Goal: Task Accomplishment & Management: Use online tool/utility

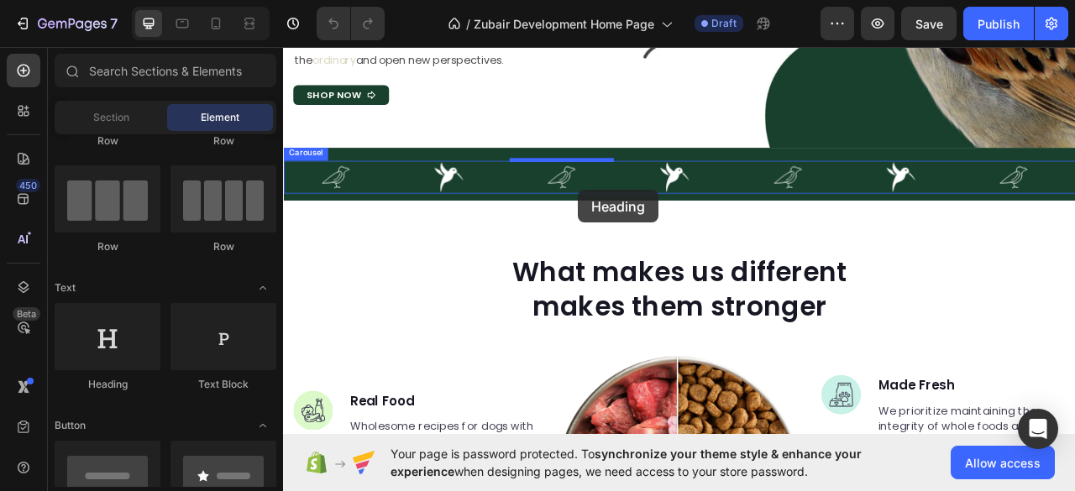
scroll to position [391, 0]
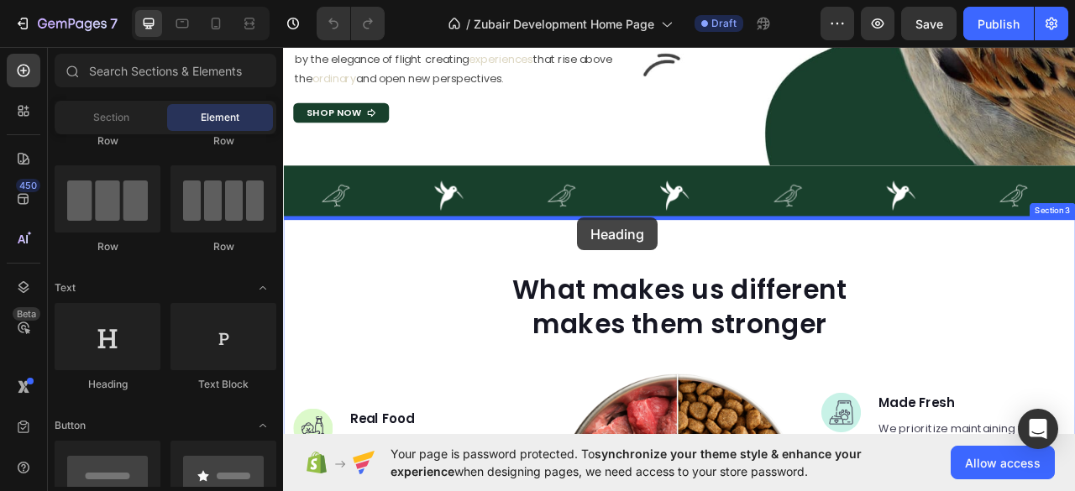
drag, startPoint x: 391, startPoint y: 374, endPoint x: 657, endPoint y: 265, distance: 286.9
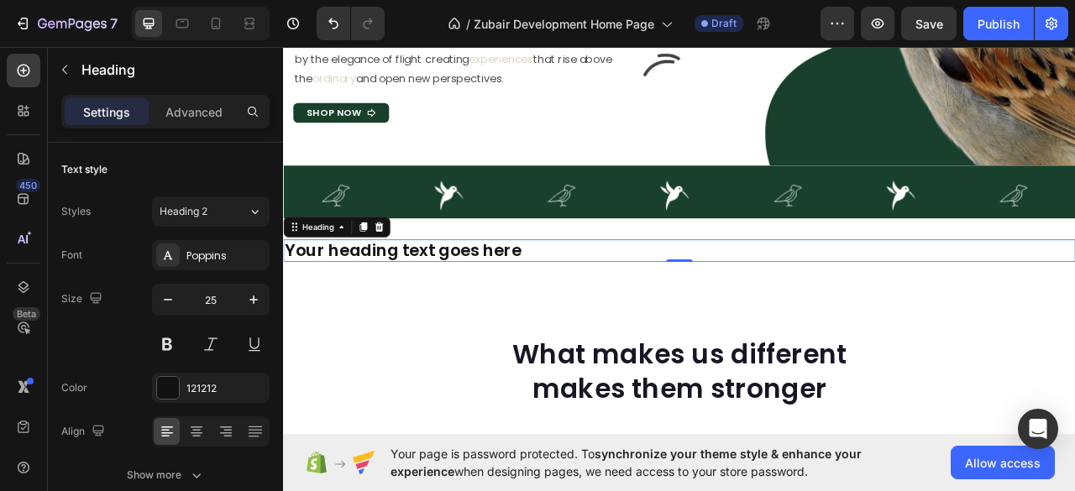
click at [376, 302] on h2 "Your heading text goes here" at bounding box center [786, 307] width 1007 height 29
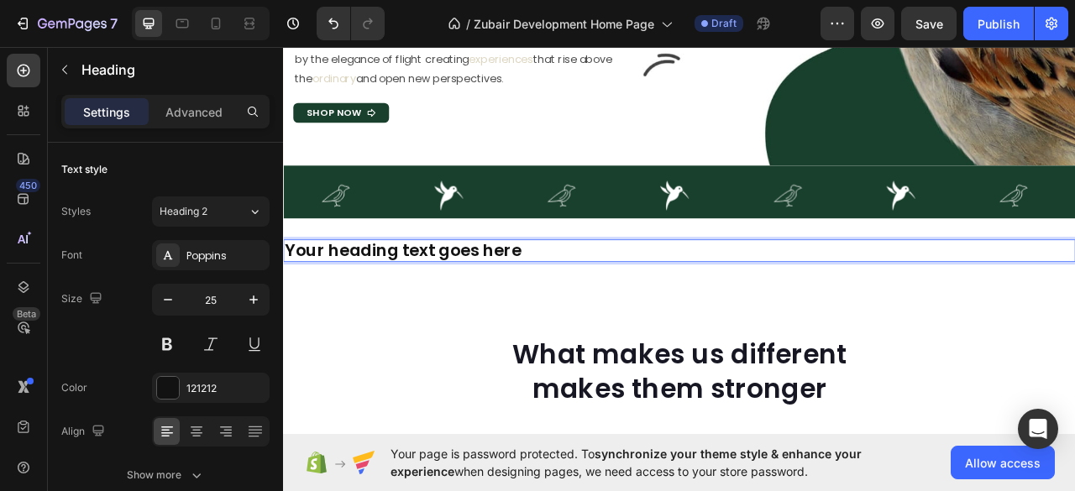
click at [376, 304] on p "Your heading text goes here" at bounding box center [787, 307] width 1004 height 25
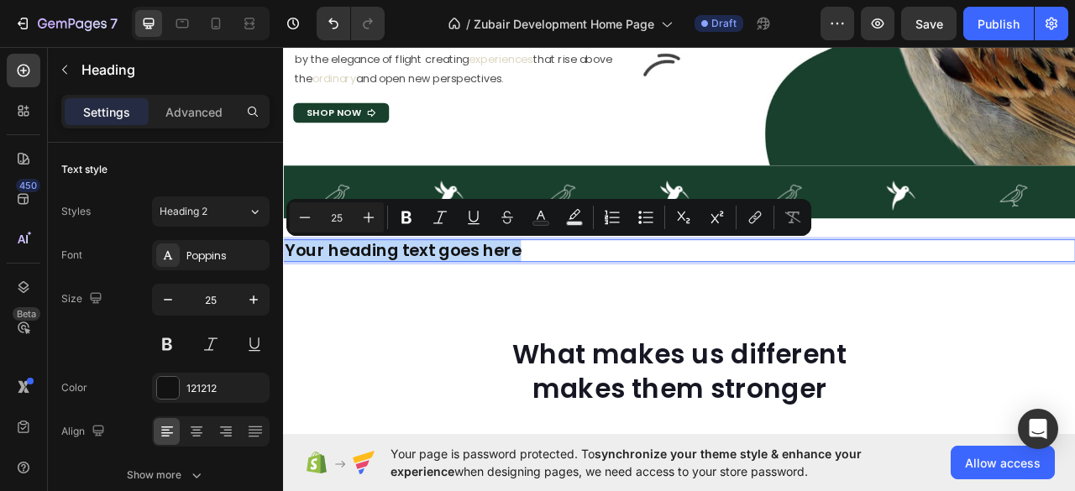
click at [376, 304] on p "Your heading text goes here" at bounding box center [787, 307] width 1004 height 25
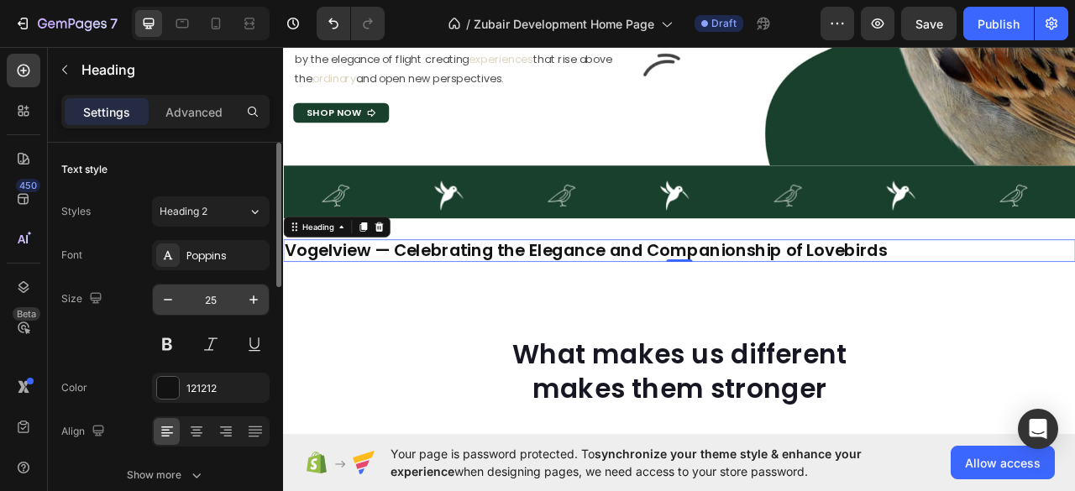
click at [216, 301] on input "25" at bounding box center [210, 300] width 55 height 30
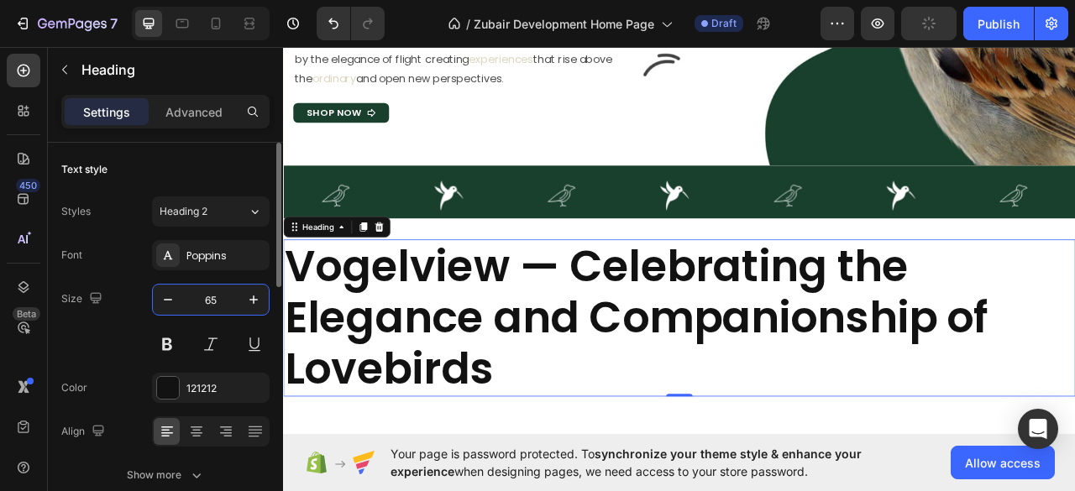
type input "6"
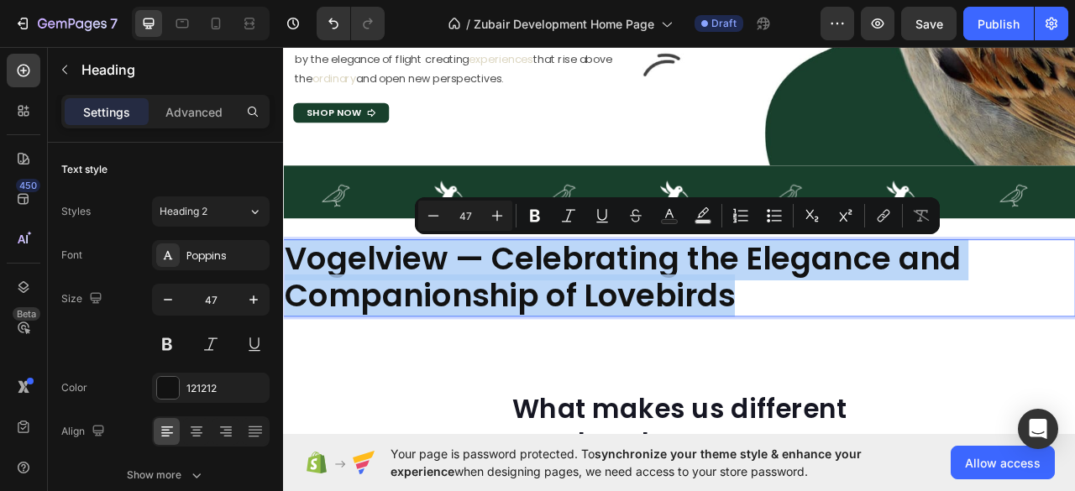
drag, startPoint x: 863, startPoint y: 361, endPoint x: 290, endPoint y: 320, distance: 574.9
click at [290, 320] on p "Vogelview — Celebrating the Elegance and Companionship of Lovebirds" at bounding box center [787, 342] width 1004 height 95
click at [572, 350] on p "Vogelview — Celebrating the Elegance and Companionship of Lovebirds" at bounding box center [787, 342] width 1004 height 95
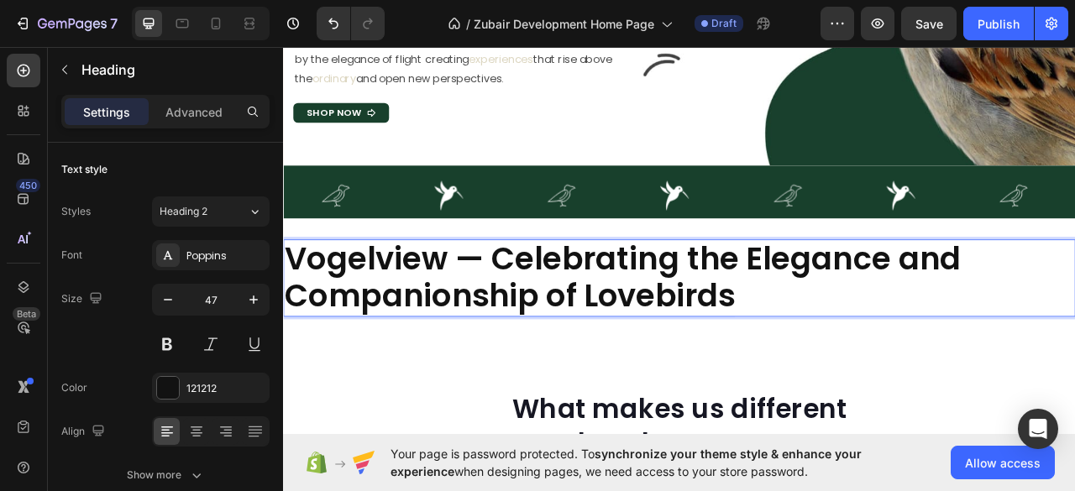
click at [538, 318] on p "Vogelview — Celebrating the Elegance and Companionship of Lovebirds" at bounding box center [787, 342] width 1004 height 95
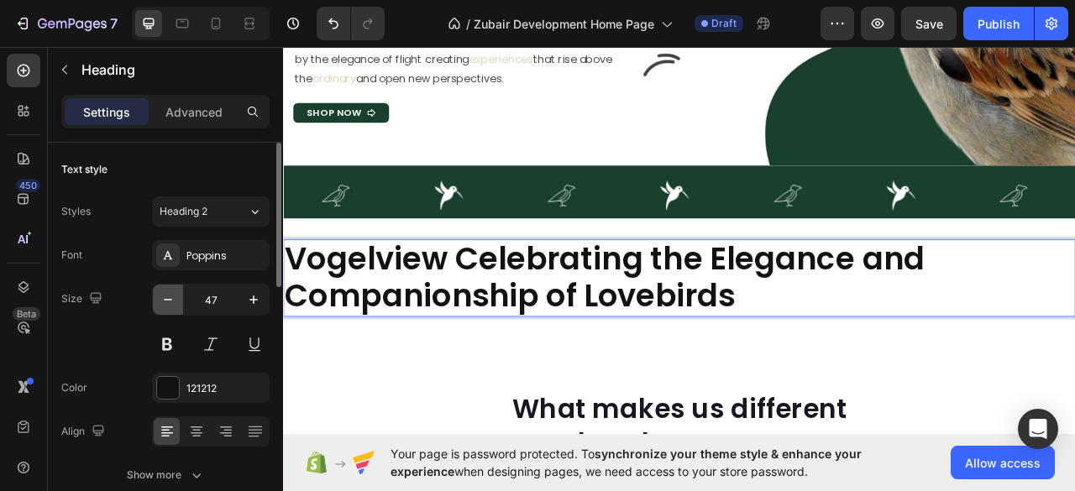
click at [165, 299] on icon "button" at bounding box center [168, 300] width 8 height 2
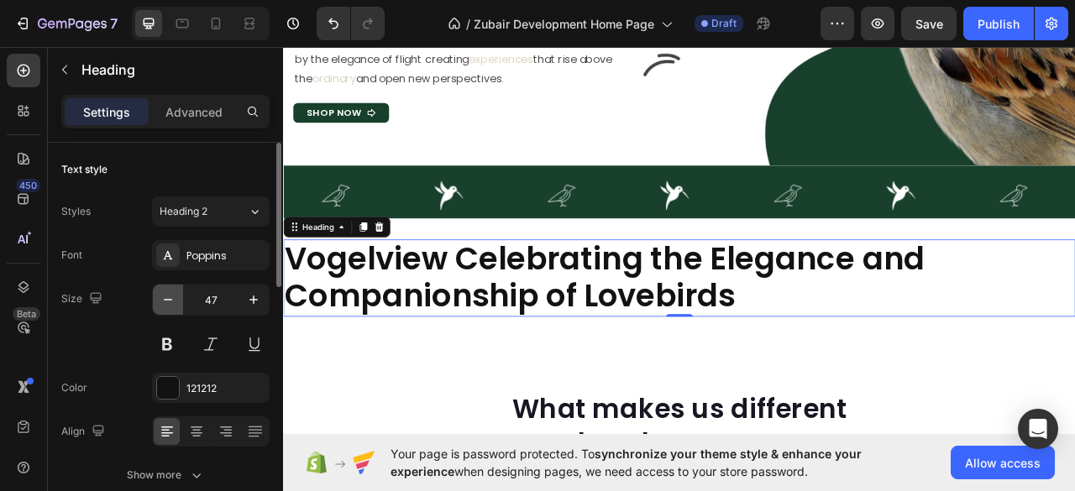
click at [165, 299] on icon "button" at bounding box center [168, 300] width 8 height 2
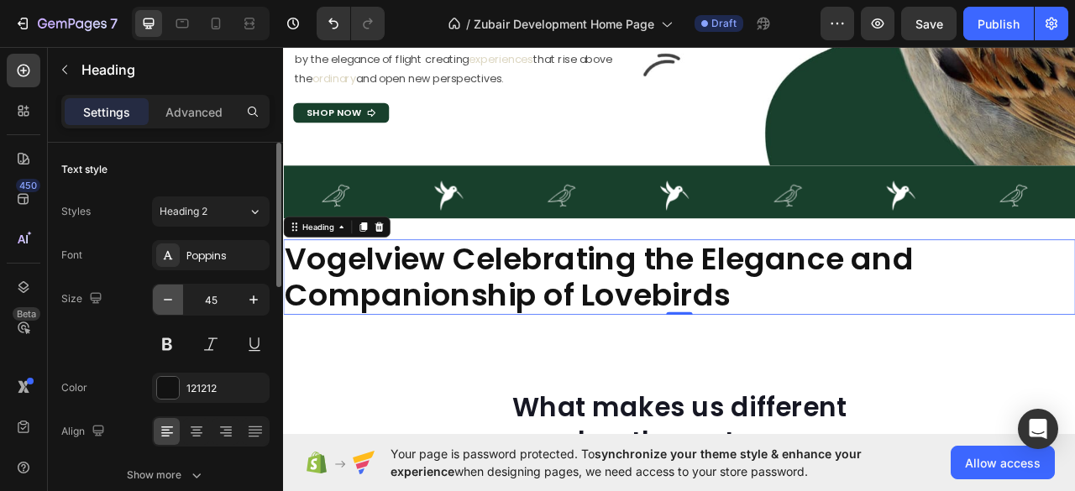
click at [165, 299] on icon "button" at bounding box center [168, 300] width 8 height 2
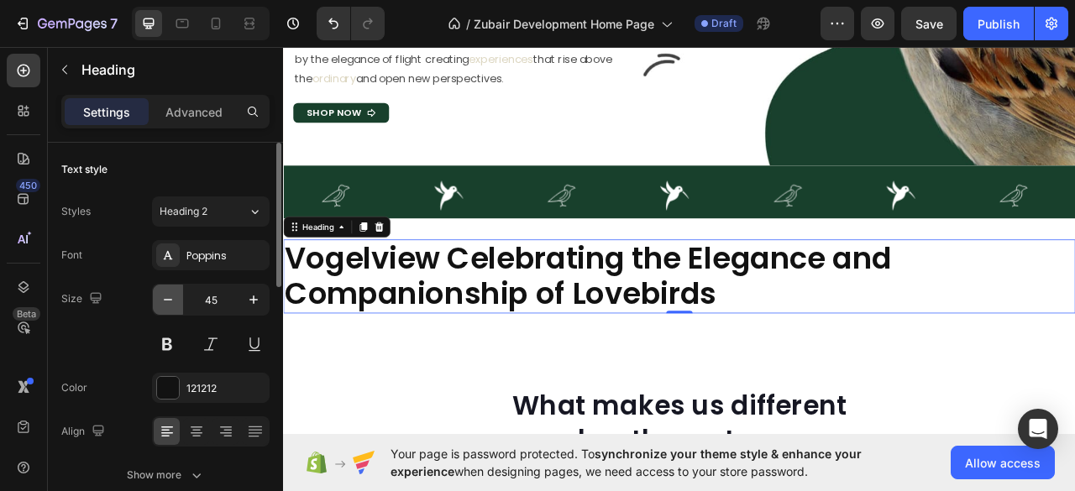
click at [165, 299] on icon "button" at bounding box center [168, 300] width 8 height 2
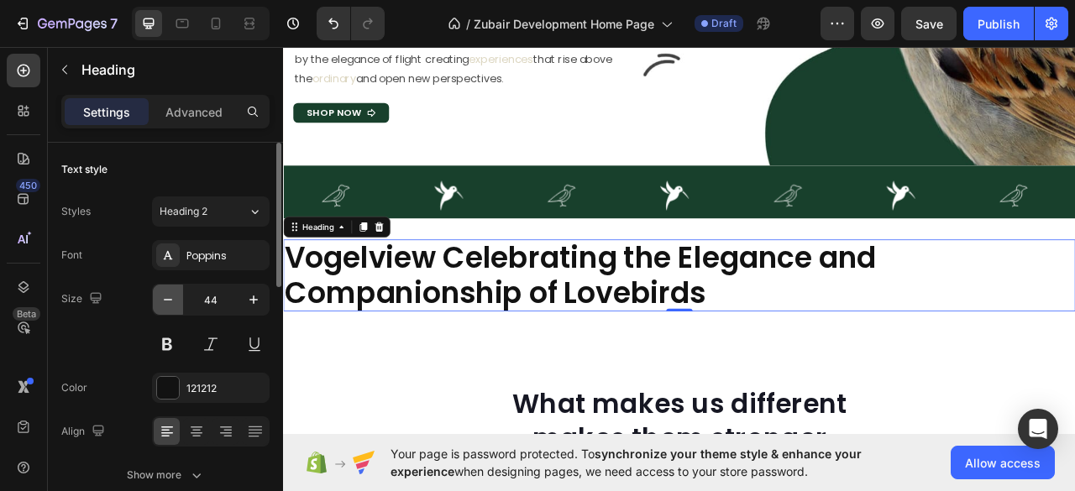
click at [165, 299] on icon "button" at bounding box center [168, 300] width 8 height 2
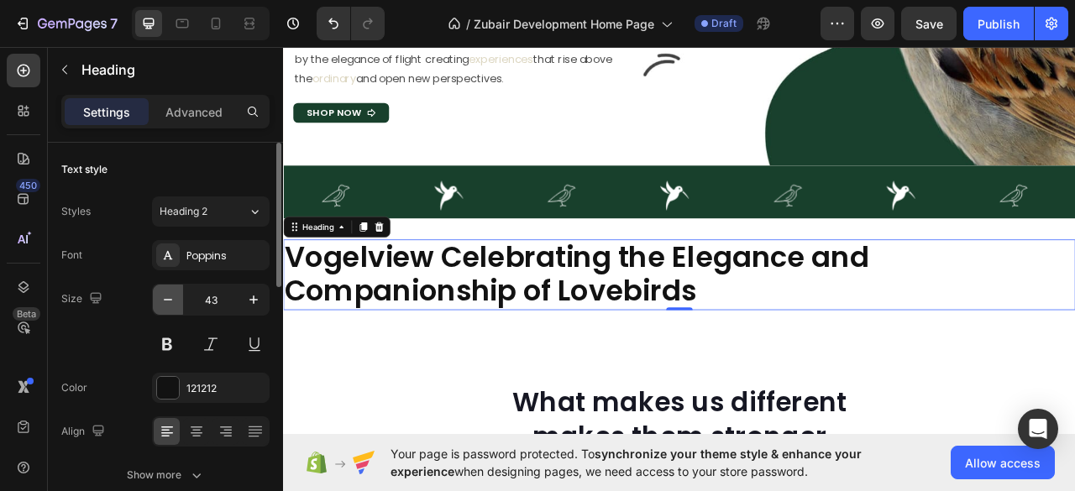
click at [163, 298] on icon "button" at bounding box center [168, 299] width 17 height 17
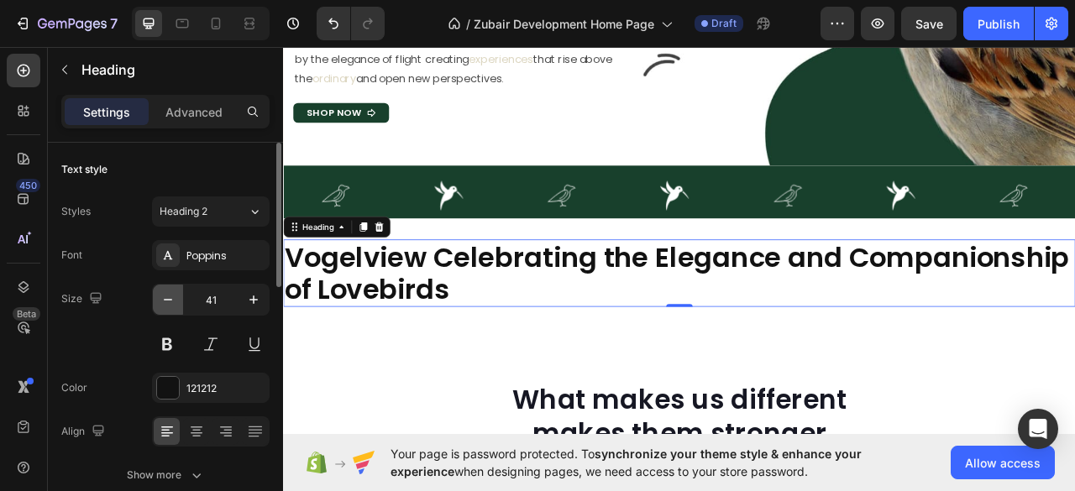
click at [163, 298] on icon "button" at bounding box center [168, 299] width 17 height 17
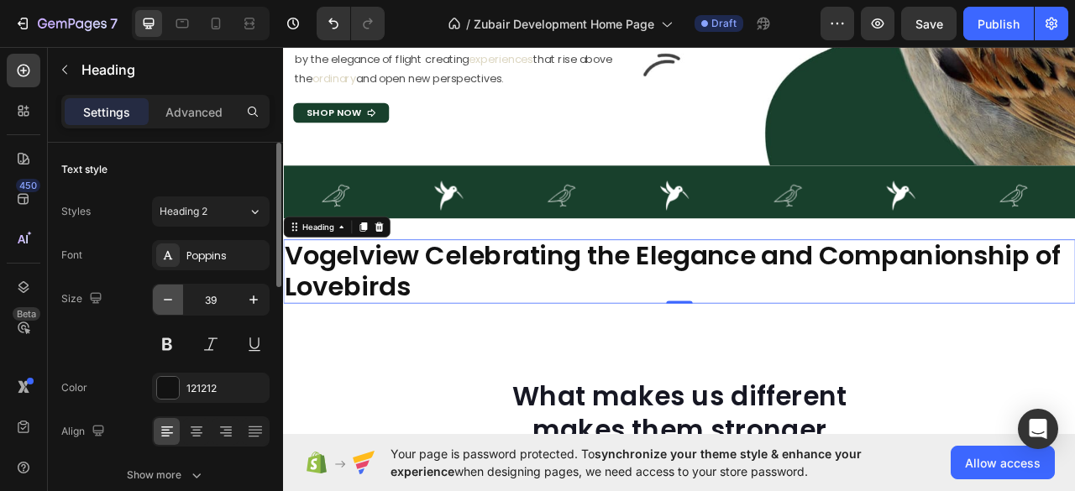
click at [163, 298] on icon "button" at bounding box center [168, 299] width 17 height 17
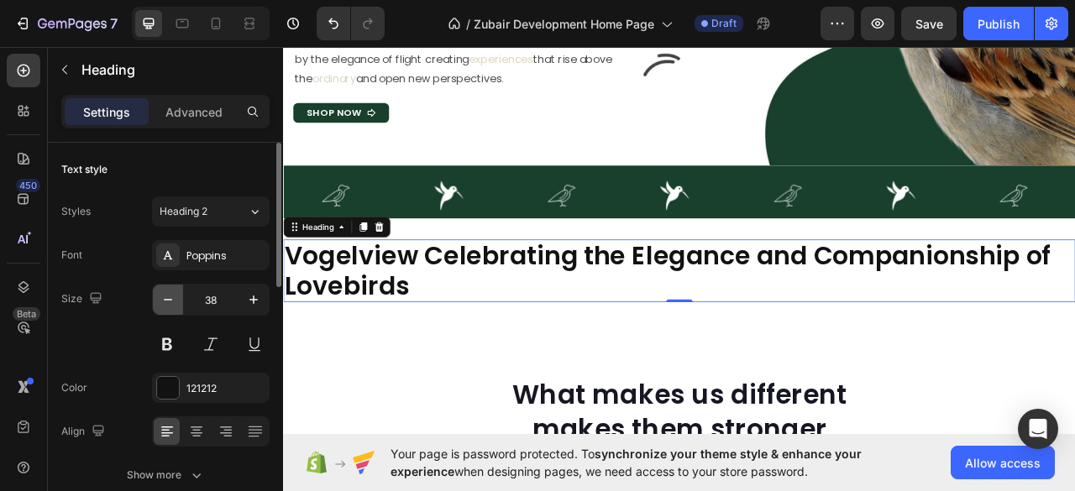
click at [163, 298] on icon "button" at bounding box center [168, 299] width 17 height 17
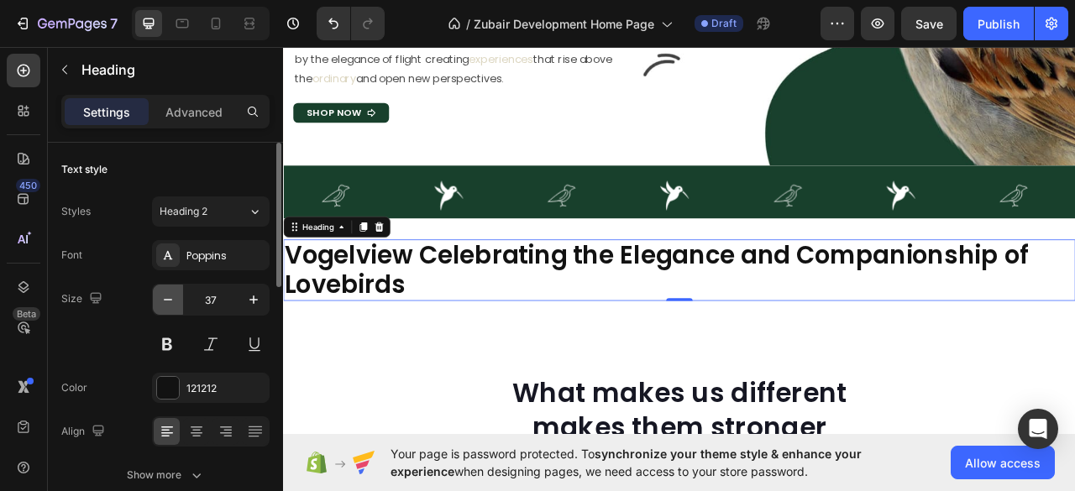
click at [163, 298] on icon "button" at bounding box center [168, 299] width 17 height 17
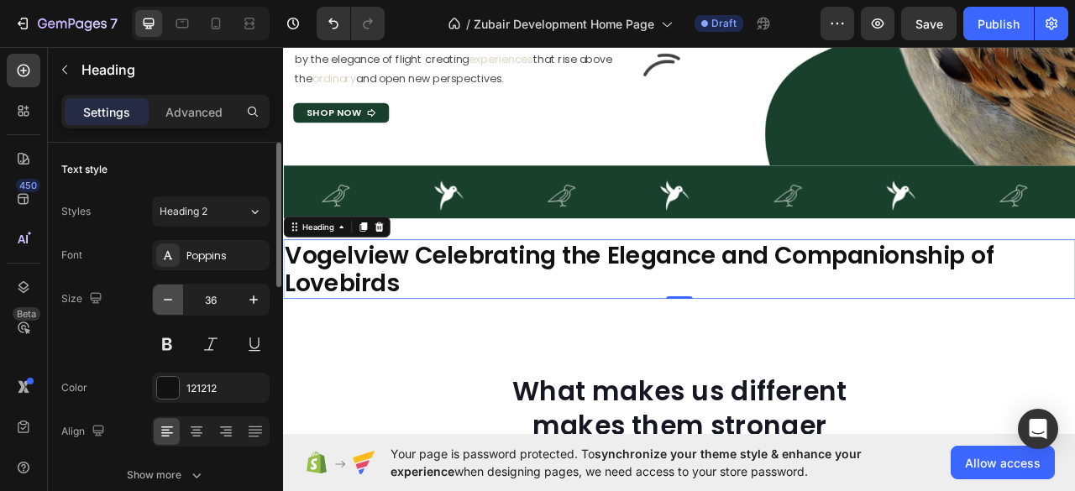
click at [163, 298] on icon "button" at bounding box center [168, 299] width 17 height 17
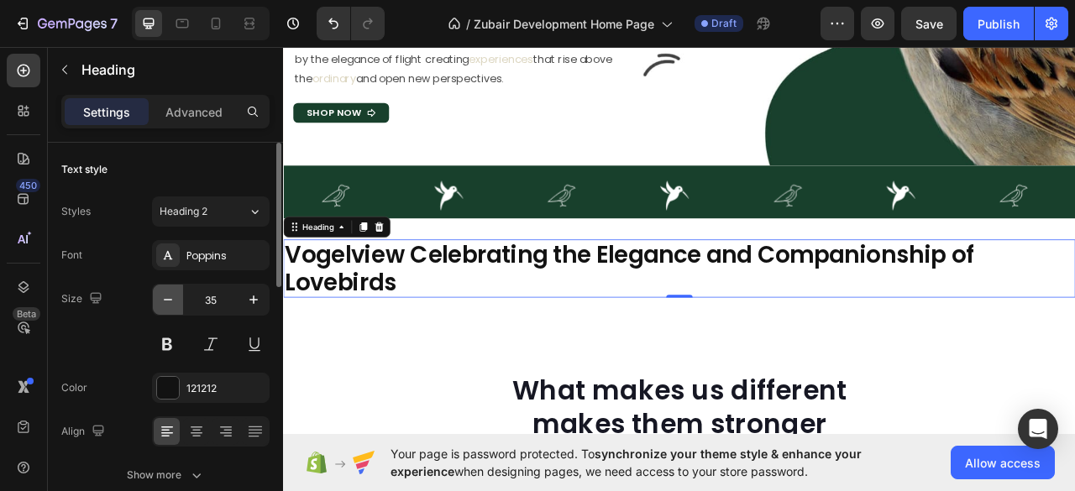
click at [163, 298] on icon "button" at bounding box center [168, 299] width 17 height 17
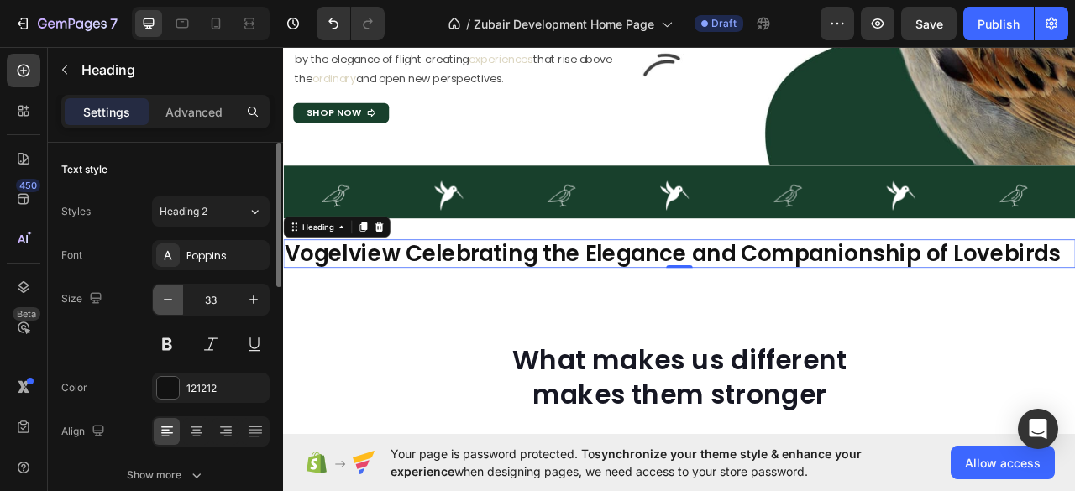
click at [163, 298] on icon "button" at bounding box center [168, 299] width 17 height 17
type input "32"
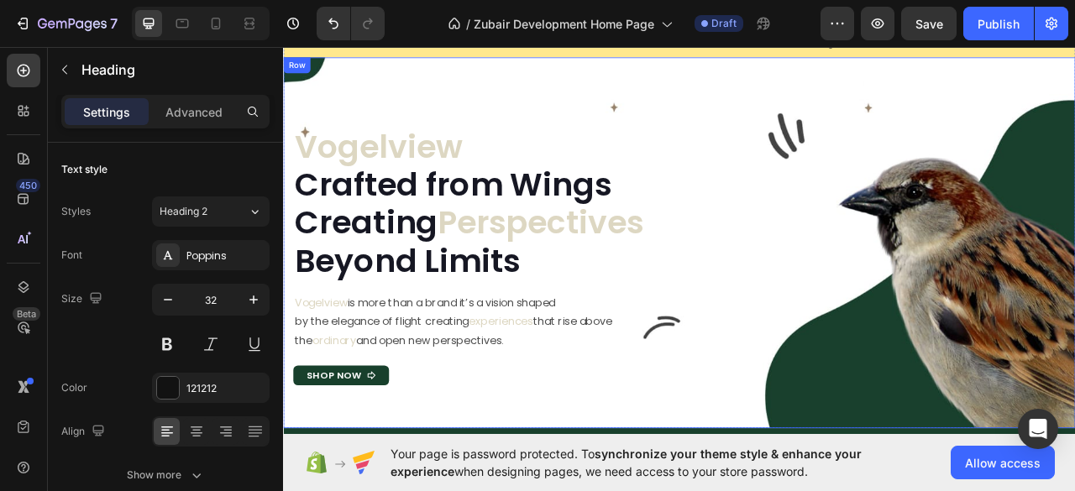
scroll to position [55, 0]
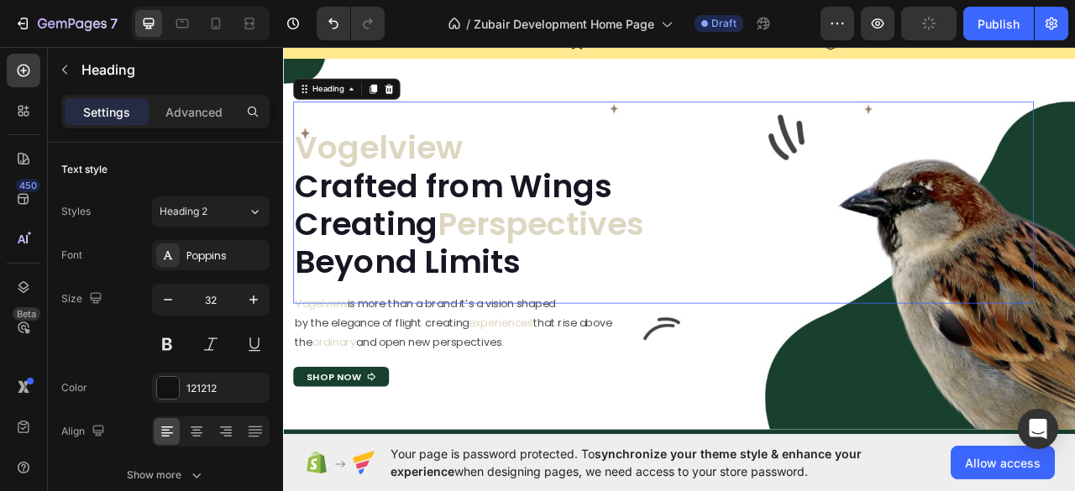
click at [423, 256] on h2 "Vogelview Crafted from Wings Creating Perspectives Beyond Limits" at bounding box center [767, 249] width 942 height 196
click at [166, 291] on icon "button" at bounding box center [168, 299] width 17 height 17
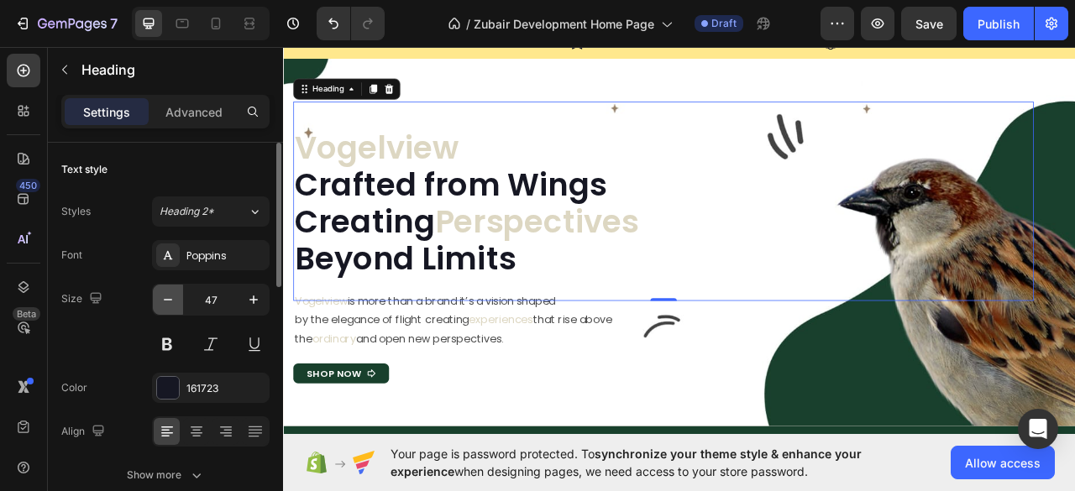
click at [166, 289] on button "button" at bounding box center [168, 300] width 30 height 30
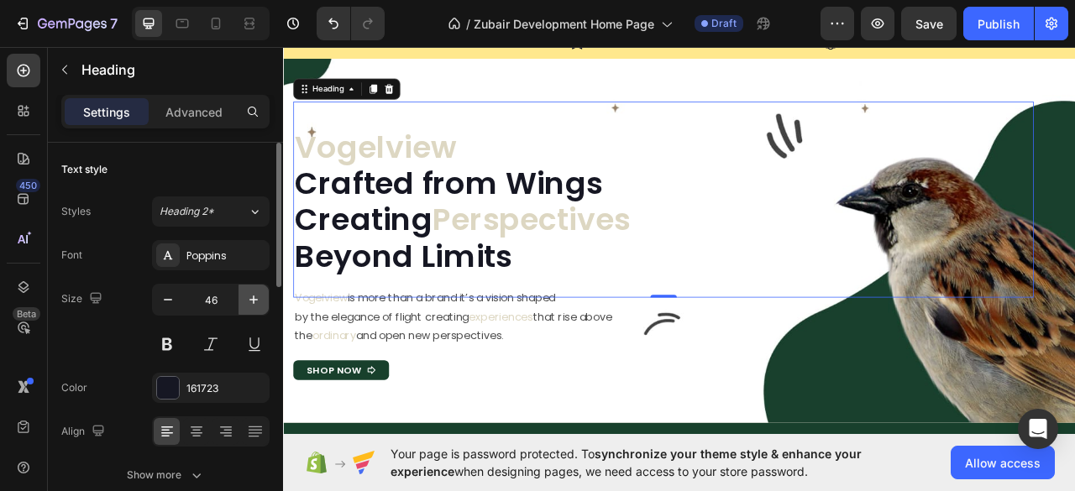
click at [259, 298] on icon "button" at bounding box center [253, 299] width 17 height 17
type input "47"
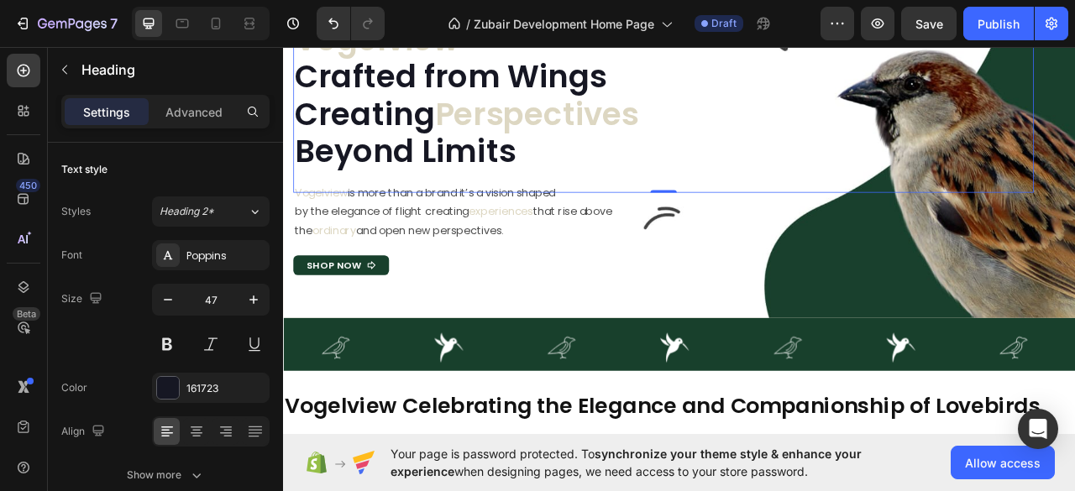
scroll to position [280, 0]
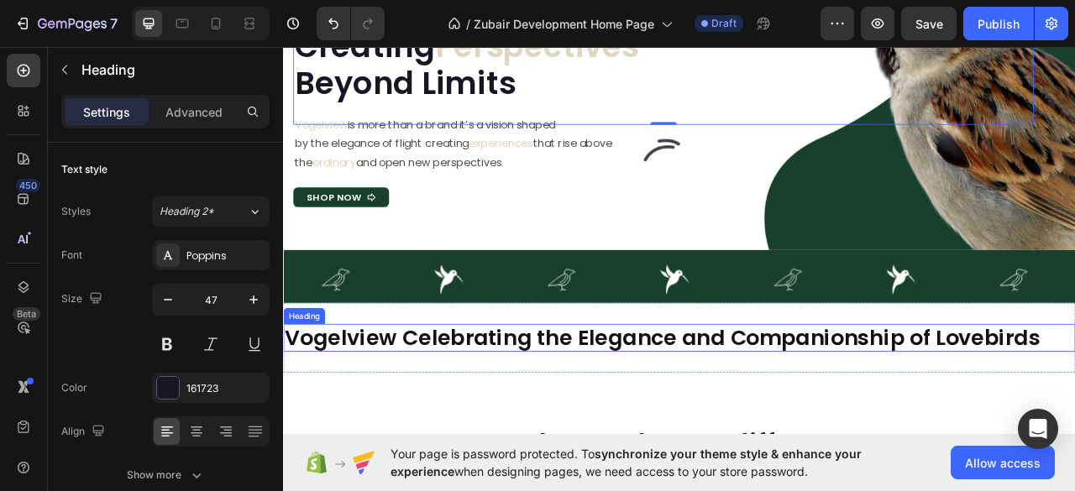
click at [578, 416] on h2 "Vogelview Celebrating the Elegance and Companionship of Lovebirds" at bounding box center [786, 417] width 1007 height 35
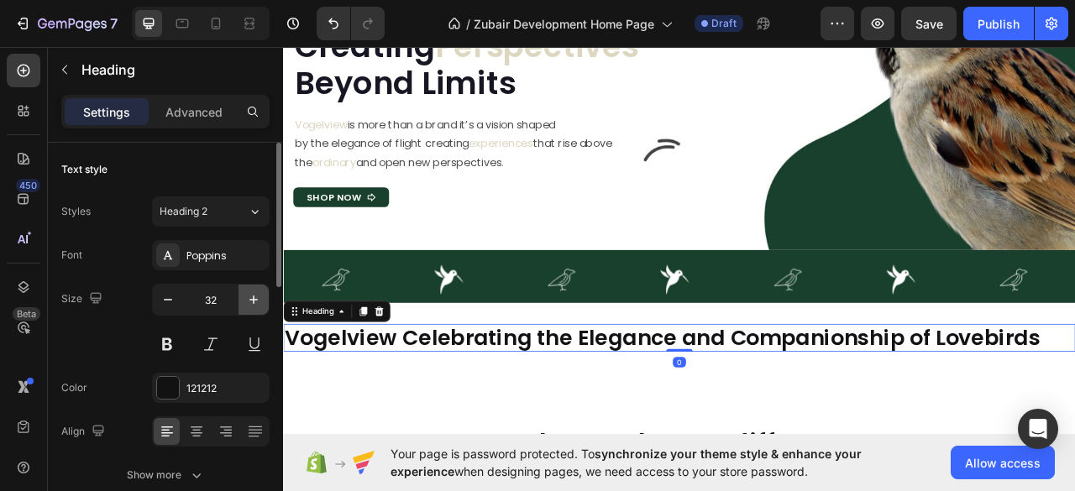
click at [255, 305] on icon "button" at bounding box center [253, 299] width 17 height 17
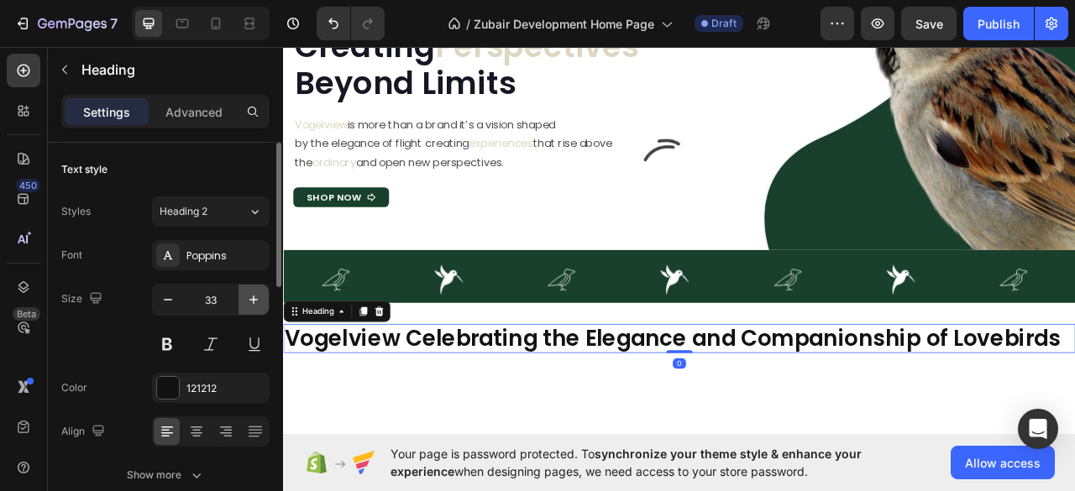
click at [255, 305] on icon "button" at bounding box center [253, 299] width 17 height 17
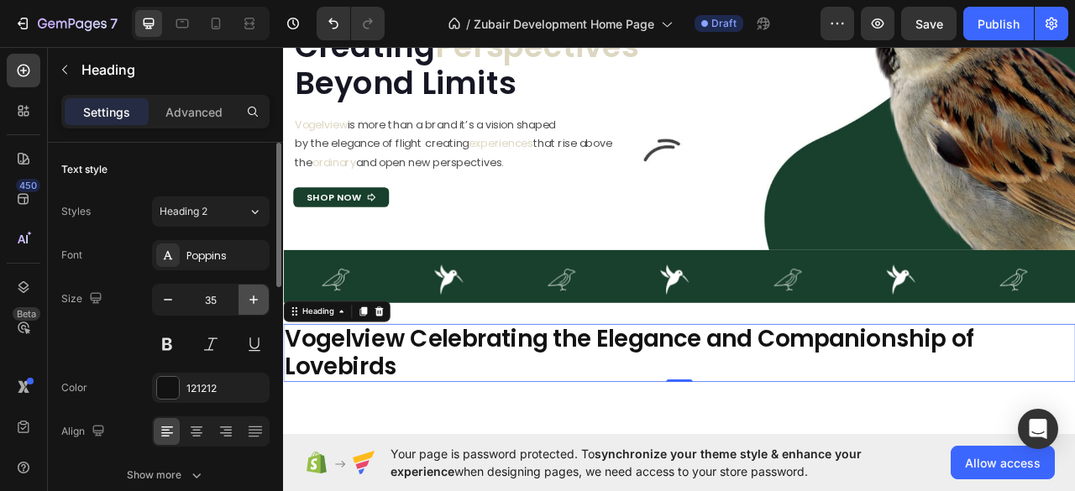
click at [255, 305] on icon "button" at bounding box center [253, 299] width 17 height 17
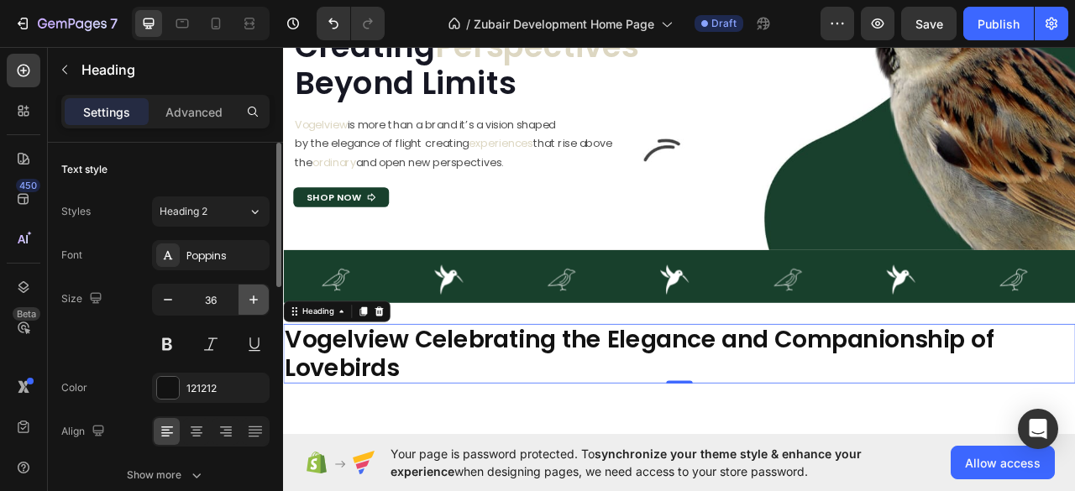
click at [255, 305] on icon "button" at bounding box center [253, 299] width 17 height 17
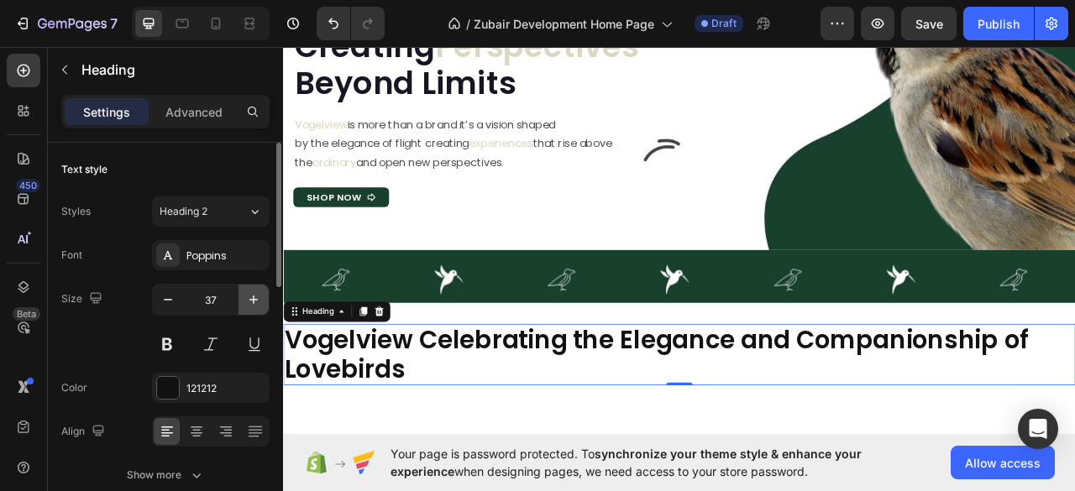
click at [255, 305] on icon "button" at bounding box center [253, 299] width 17 height 17
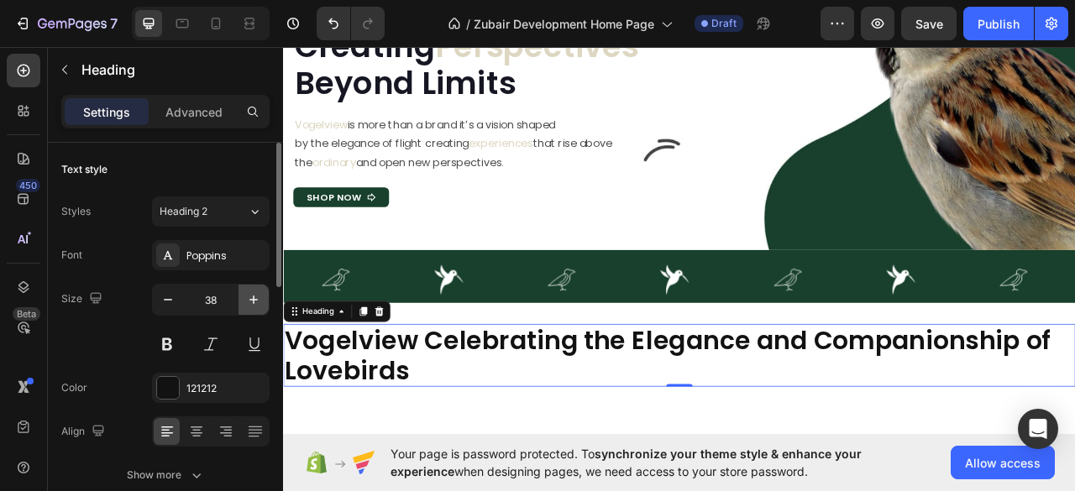
click at [255, 305] on icon "button" at bounding box center [253, 299] width 17 height 17
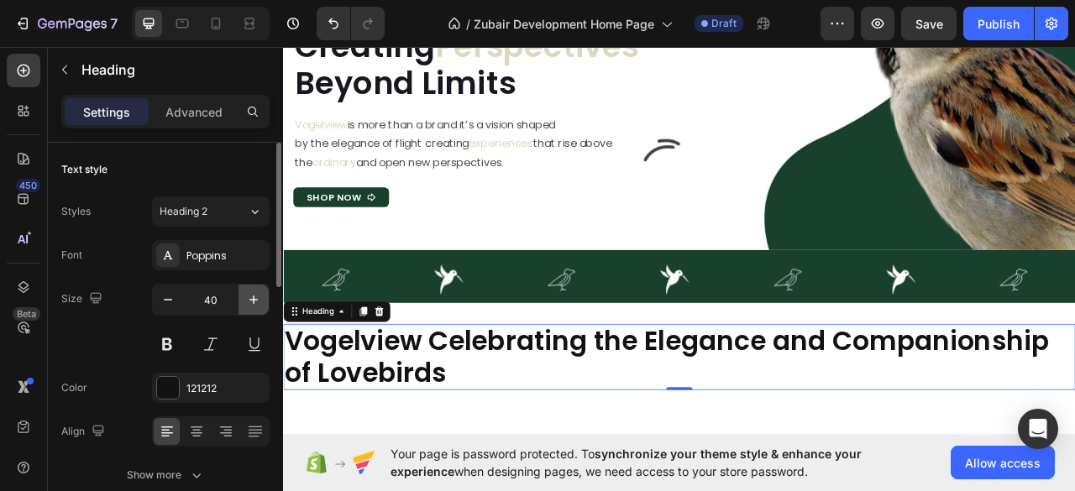
click at [255, 305] on icon "button" at bounding box center [253, 299] width 17 height 17
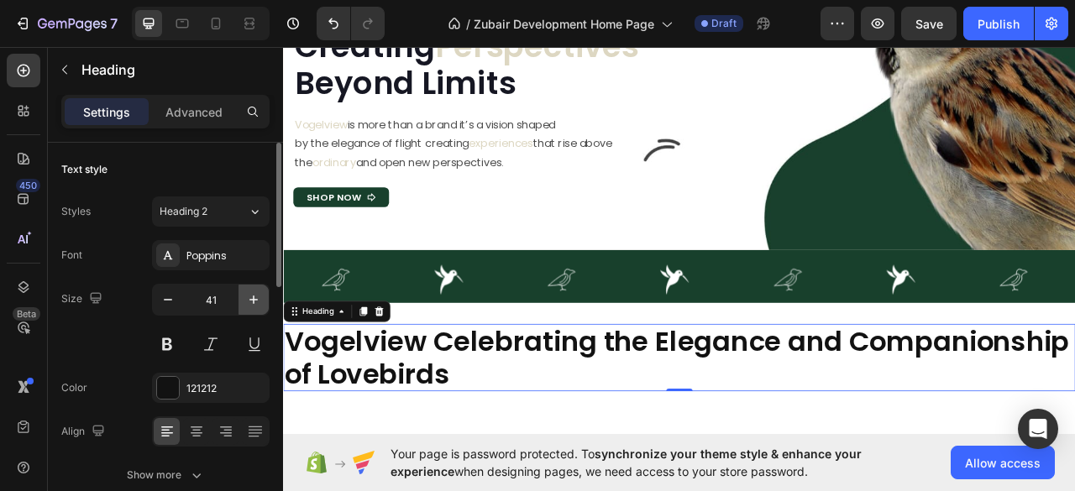
click at [255, 305] on icon "button" at bounding box center [253, 299] width 17 height 17
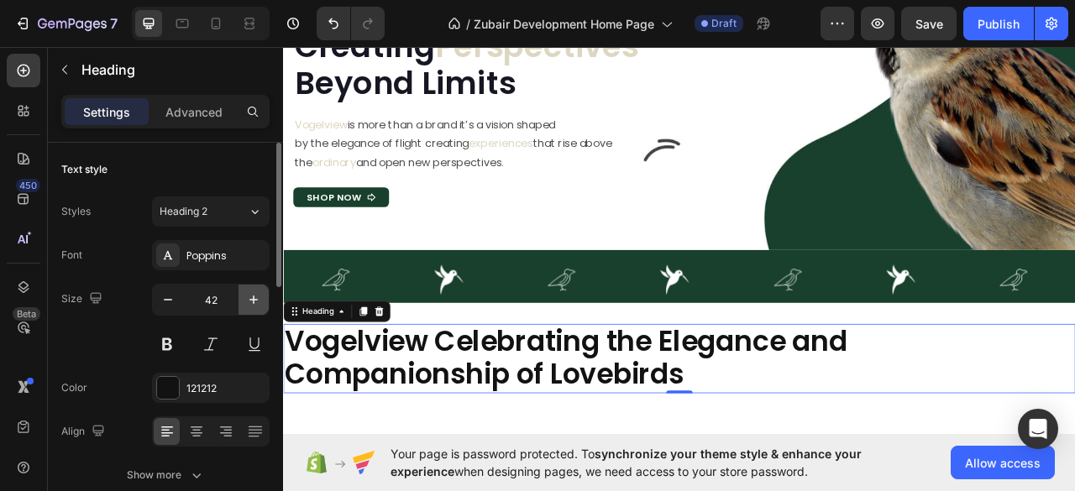
click at [255, 305] on icon "button" at bounding box center [253, 299] width 17 height 17
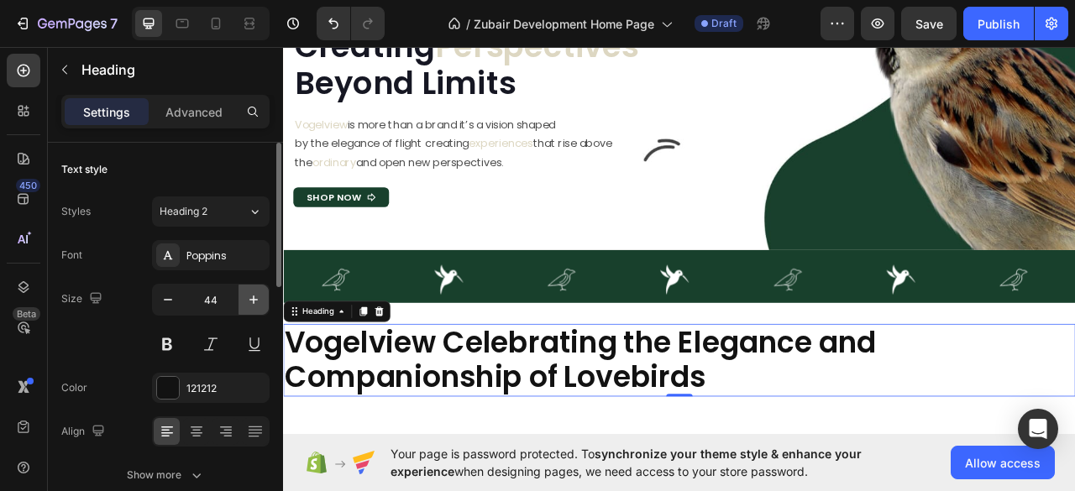
click at [255, 305] on icon "button" at bounding box center [253, 299] width 17 height 17
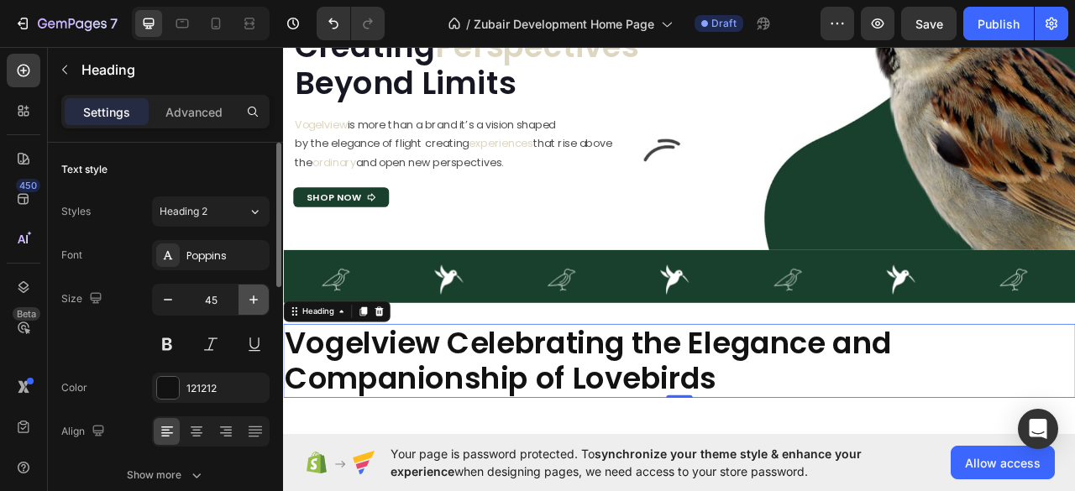
click at [255, 305] on icon "button" at bounding box center [253, 299] width 17 height 17
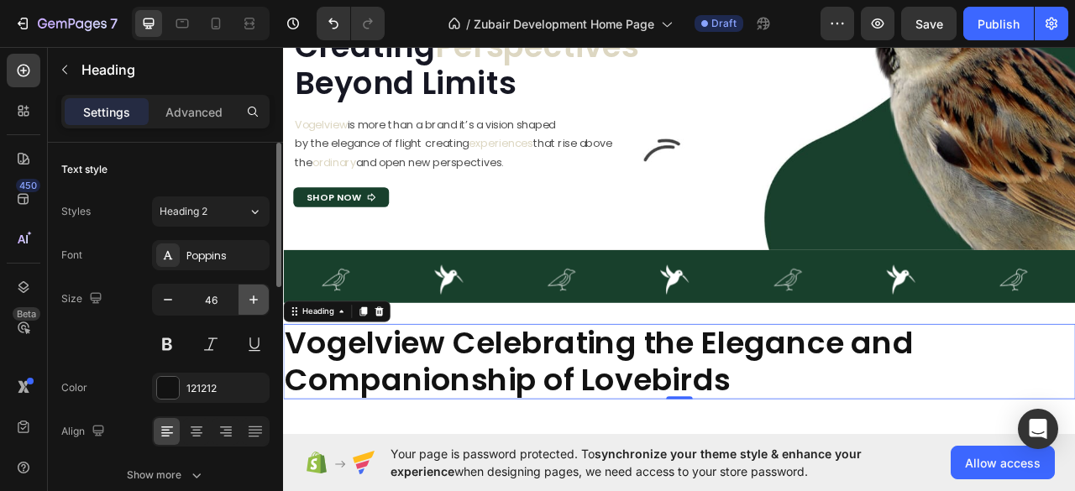
click at [255, 305] on icon "button" at bounding box center [253, 299] width 17 height 17
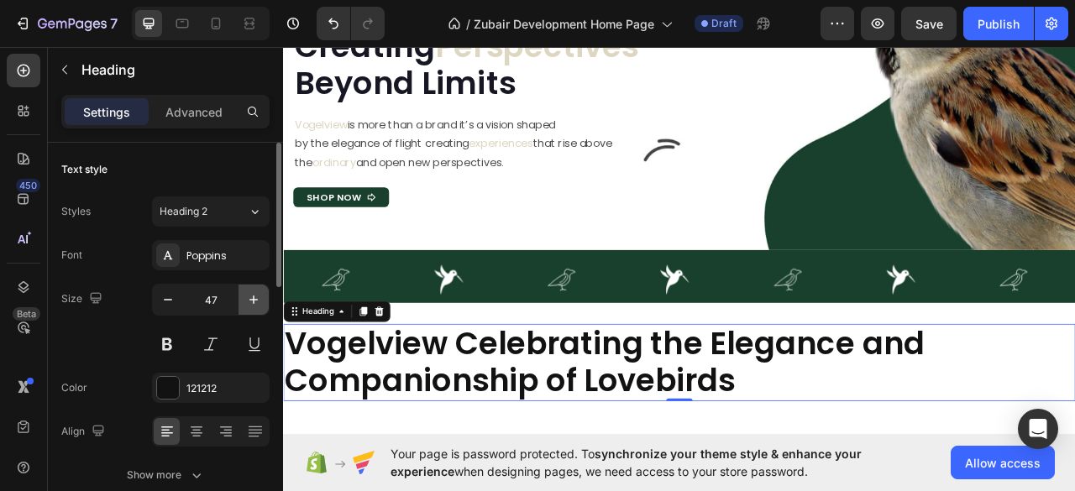
click at [255, 305] on icon "button" at bounding box center [253, 299] width 17 height 17
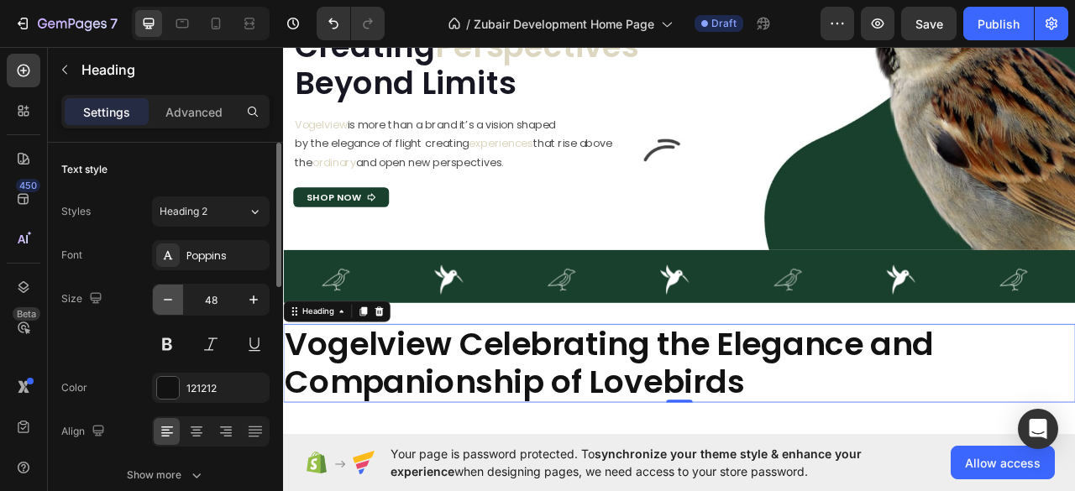
click at [163, 296] on icon "button" at bounding box center [168, 299] width 17 height 17
type input "47"
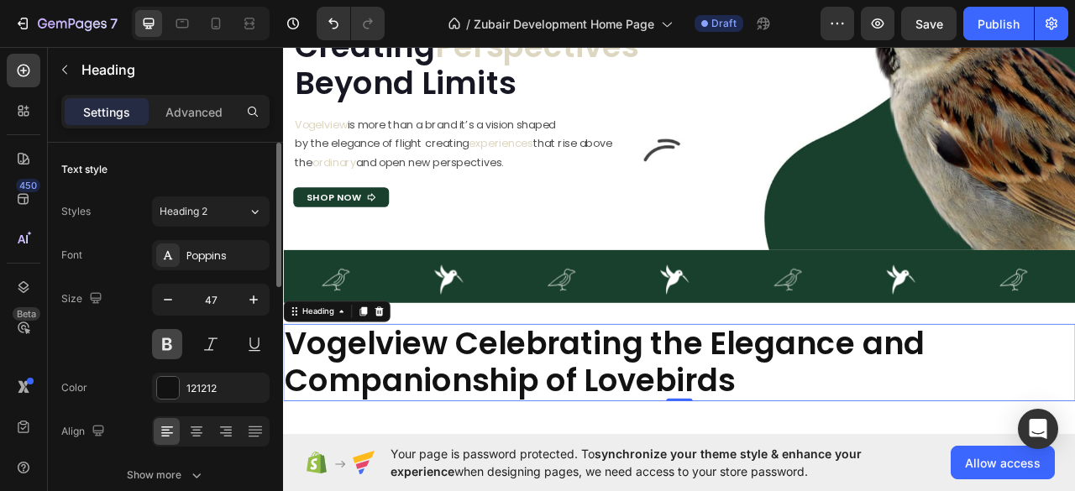
scroll to position [112, 0]
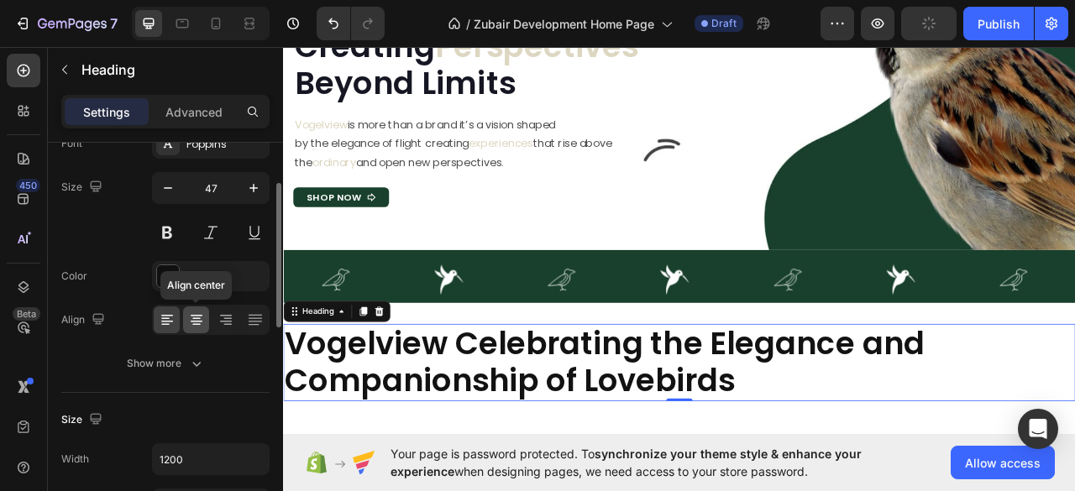
click at [196, 321] on icon at bounding box center [197, 322] width 12 height 2
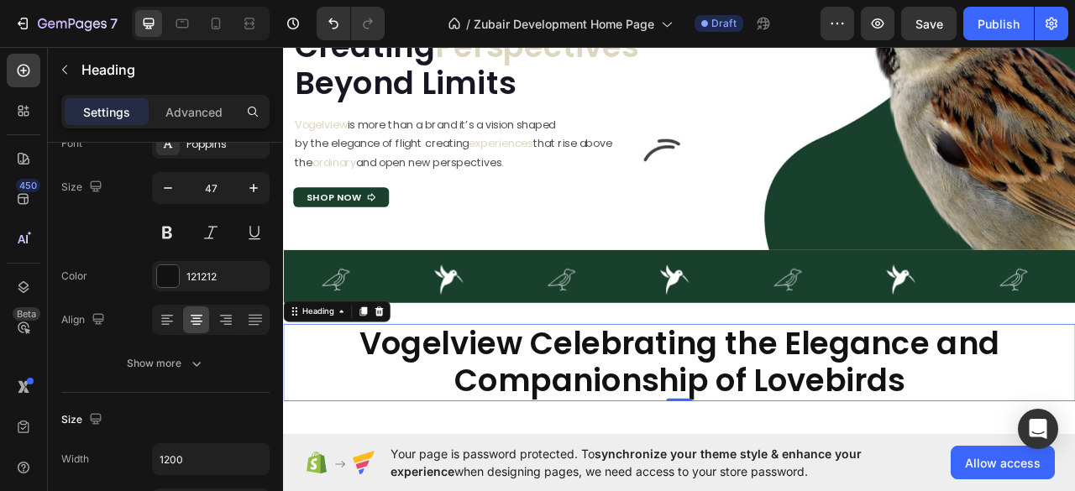
click at [835, 426] on h2 "Vogelview Celebrating the Elegance and Companionship of Lovebirds" at bounding box center [786, 449] width 1007 height 98
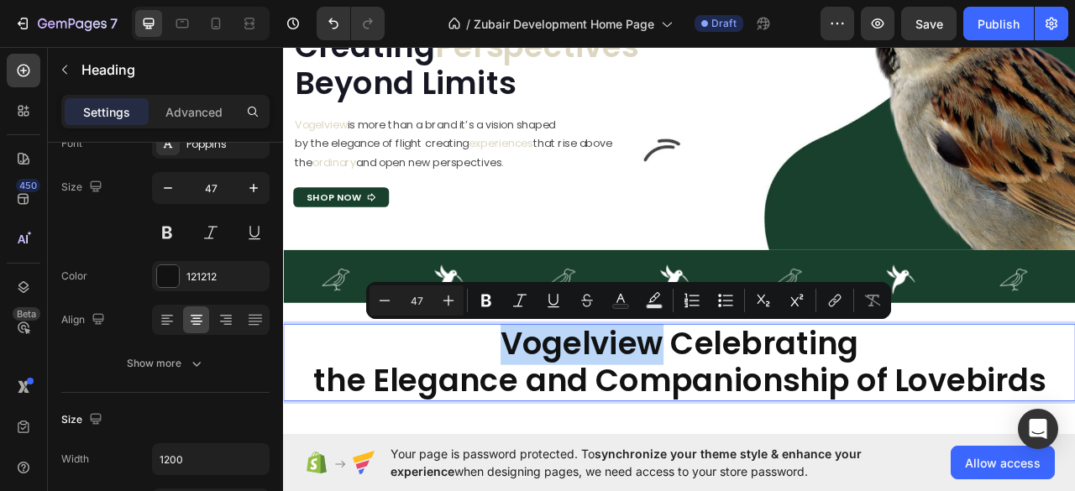
drag, startPoint x: 545, startPoint y: 423, endPoint x: 758, endPoint y: 435, distance: 213.6
click at [758, 435] on p "Vogelview Celebrating the Elegance and Companionship of Lovebirds" at bounding box center [787, 449] width 1004 height 95
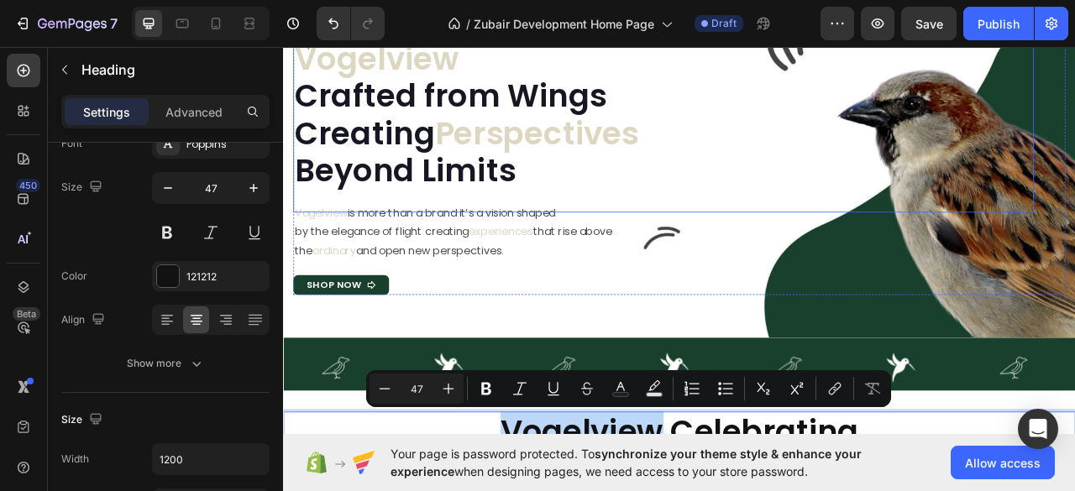
click at [604, 154] on span "Perspectives" at bounding box center [605, 158] width 259 height 55
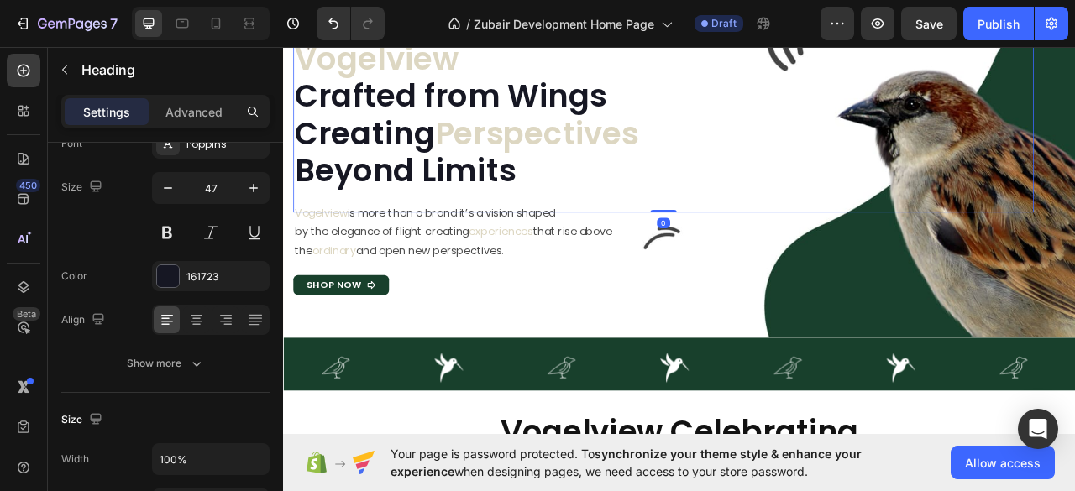
scroll to position [166, 0]
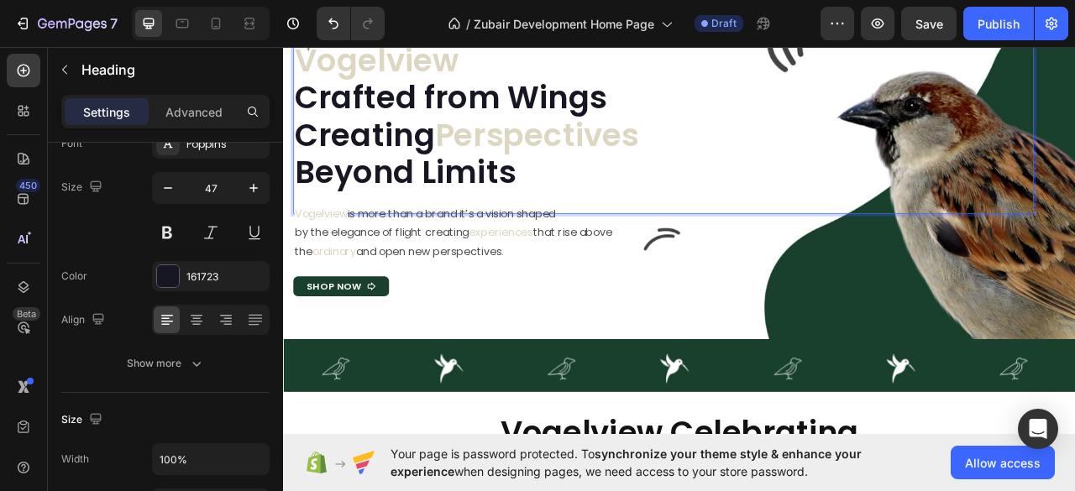
click at [594, 169] on span "Perspectives" at bounding box center [605, 160] width 259 height 55
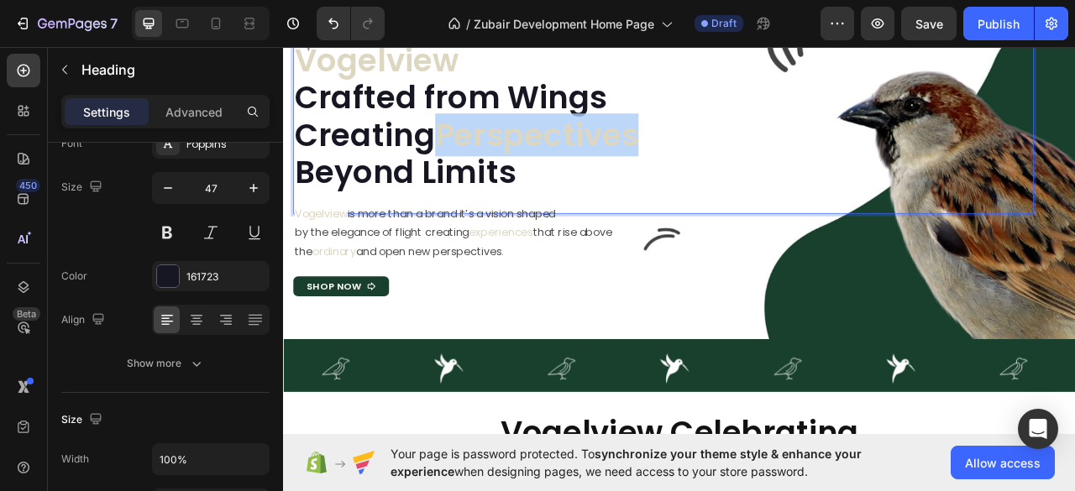
click at [594, 169] on span "Perspectives" at bounding box center [605, 160] width 259 height 55
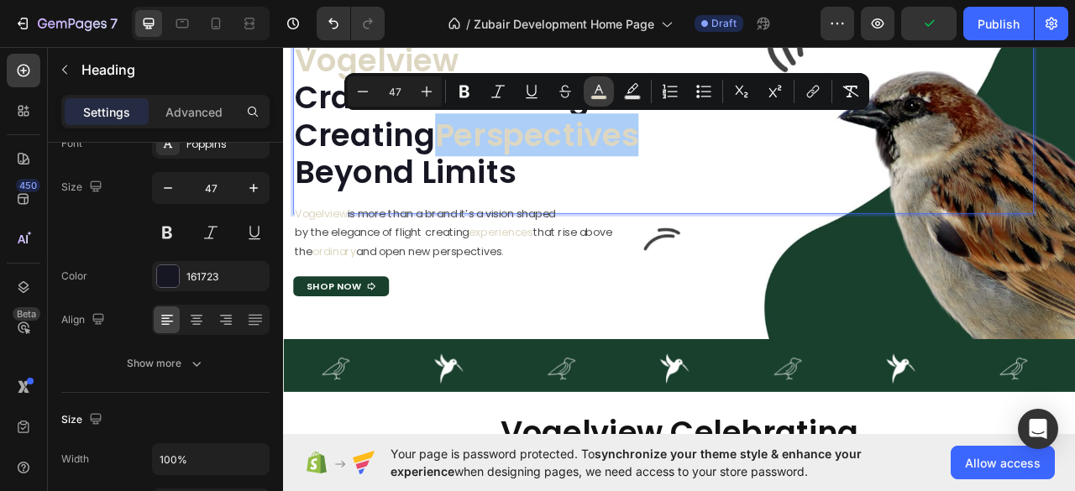
click at [598, 100] on rect "Editor contextual toolbar" at bounding box center [599, 98] width 16 height 4
type input "DDD7C2"
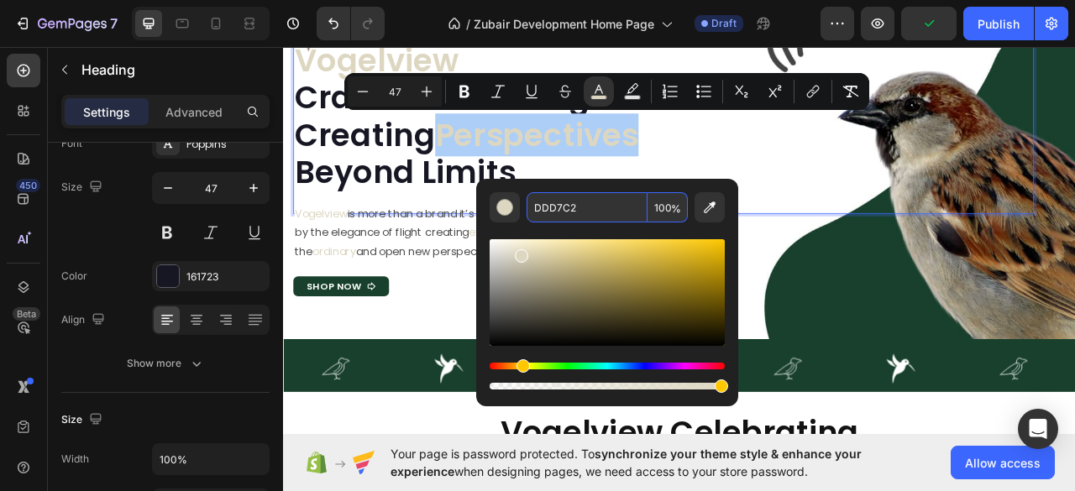
click at [550, 204] on input "DDD7C2" at bounding box center [586, 207] width 121 height 30
click at [550, 202] on input "DDD7C2" at bounding box center [586, 207] width 121 height 30
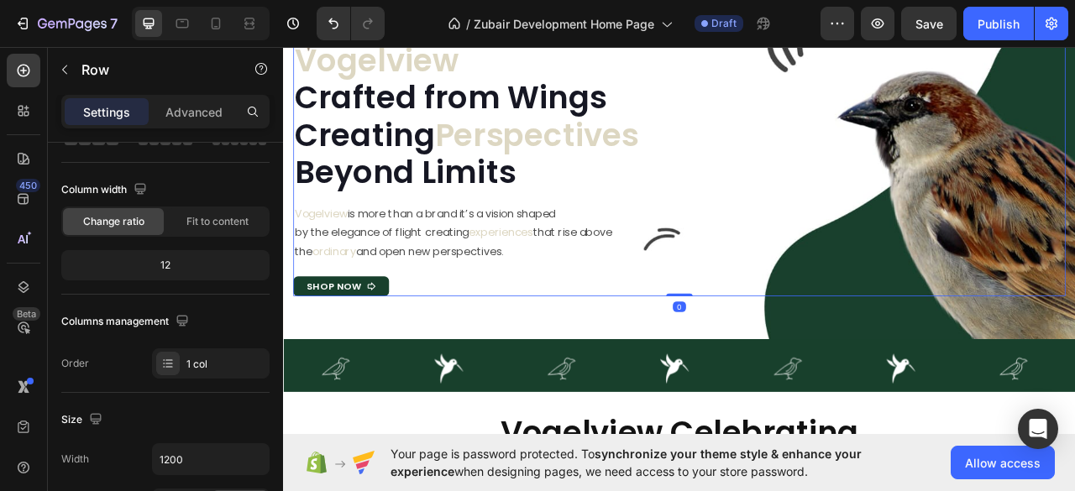
click at [490, 328] on div "⁠⁠⁠⁠⁠⁠⁠ Vogelview Crafted from Wings Creating Perspectives Beyond Limits Headin…" at bounding box center [767, 186] width 942 height 358
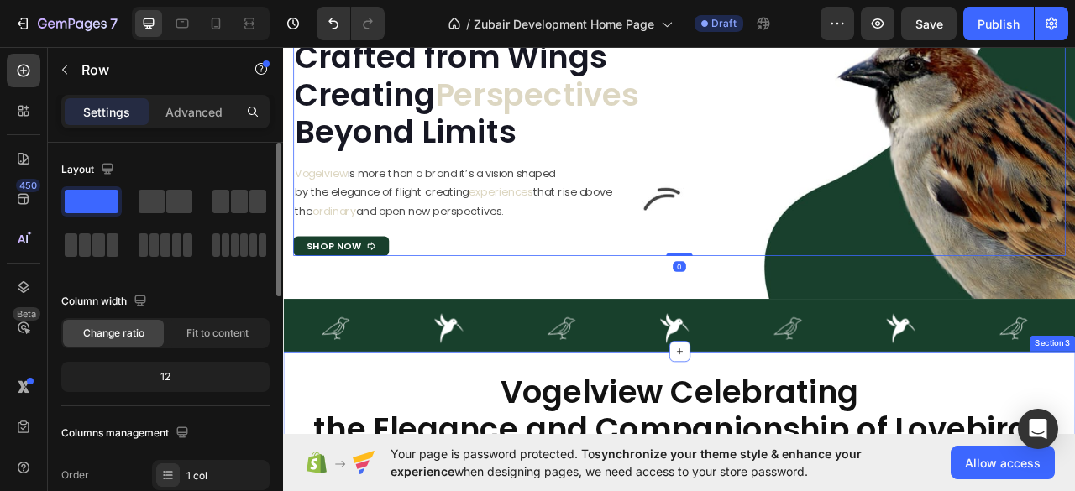
scroll to position [390, 0]
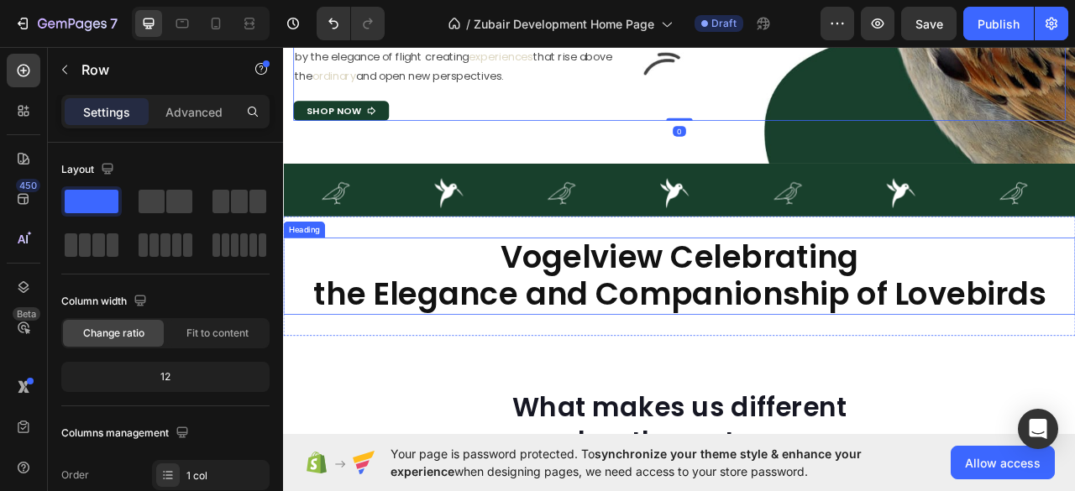
click at [680, 311] on p "Vogelview Celebrating the Elegance and Companionship of Lovebirds" at bounding box center [787, 339] width 1004 height 95
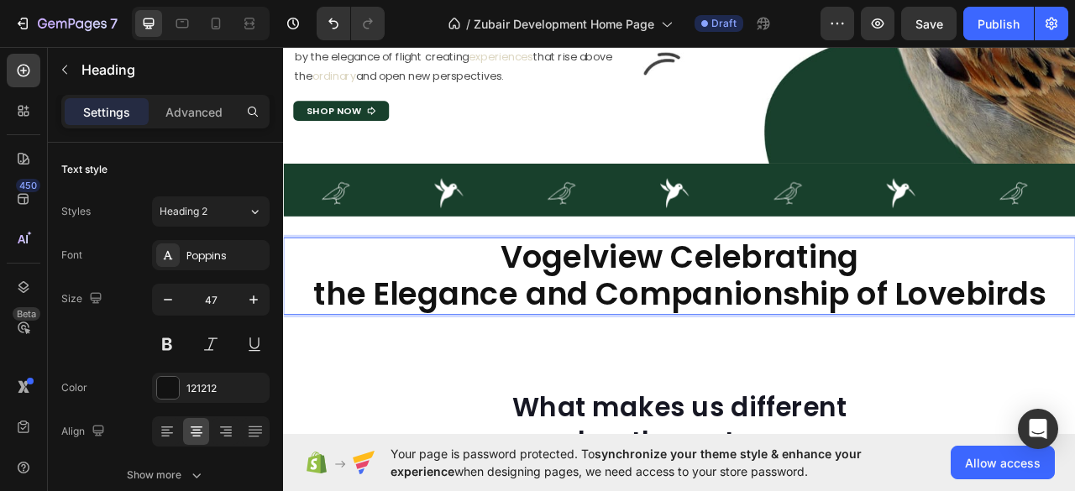
click at [680, 311] on p "Vogelview Celebrating the Elegance and Companionship of Lovebirds" at bounding box center [787, 339] width 1004 height 95
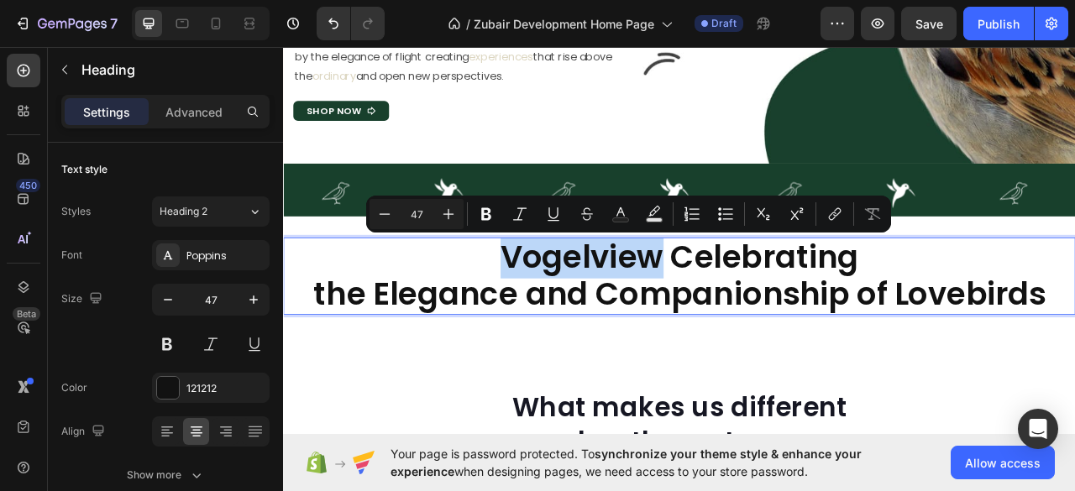
drag, startPoint x: 557, startPoint y: 318, endPoint x: 756, endPoint y: 324, distance: 199.1
click at [756, 324] on p "Vogelview Celebrating the Elegance and Companionship of Lovebirds" at bounding box center [787, 339] width 1004 height 95
click at [620, 222] on rect "Editor contextual toolbar" at bounding box center [621, 220] width 16 height 4
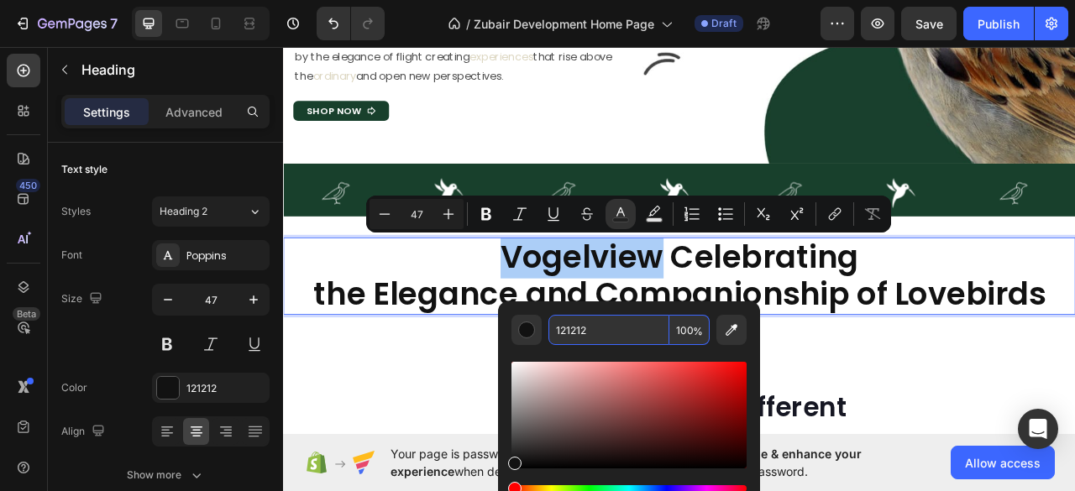
click at [574, 328] on input "121212" at bounding box center [608, 330] width 121 height 30
paste input "DDD7C"
type input "DDD7C2"
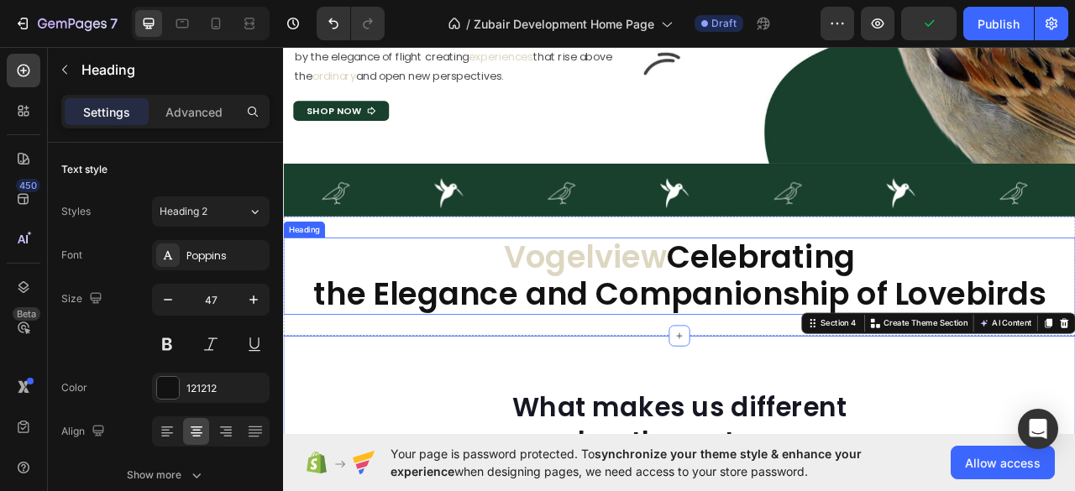
click at [384, 362] on p "⁠⁠⁠⁠⁠⁠⁠ Vogelview Celebrating the Elegance and Companionship of Lovebirds" at bounding box center [787, 339] width 1004 height 95
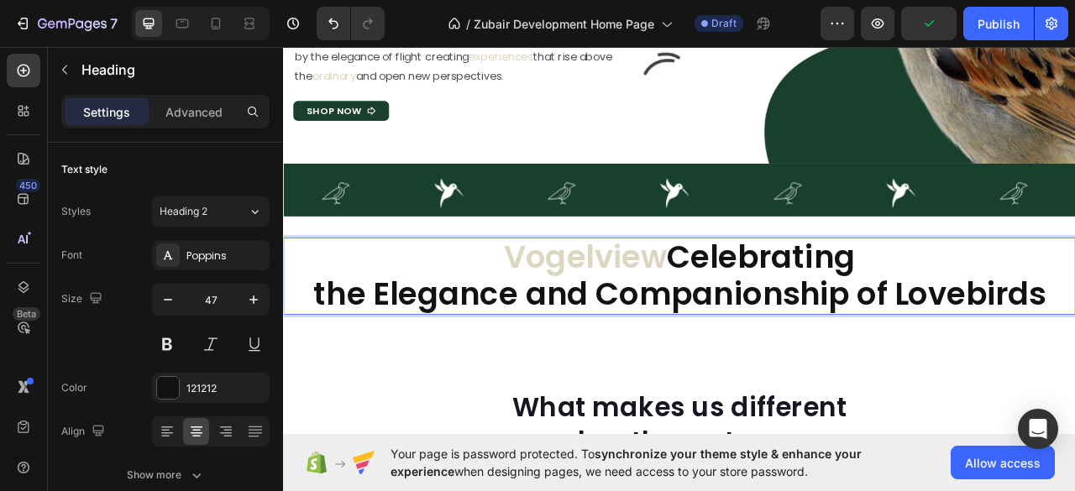
click at [385, 364] on p "Vogelview Celebrating the Elegance and Companionship of Lovebirds" at bounding box center [787, 339] width 1004 height 95
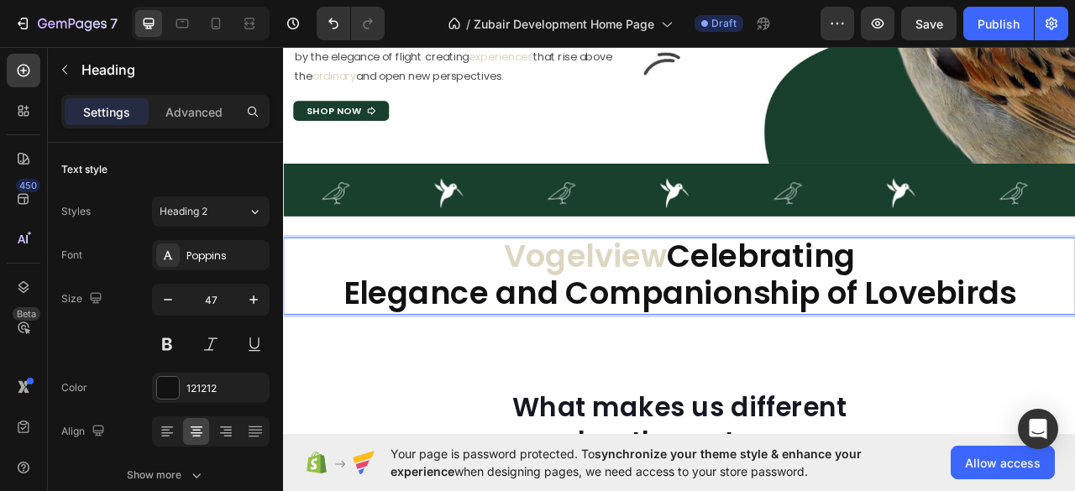
click at [951, 366] on p "Vogelview Celebrating Elegance and Companionship of Lovebirds" at bounding box center [787, 338] width 1004 height 95
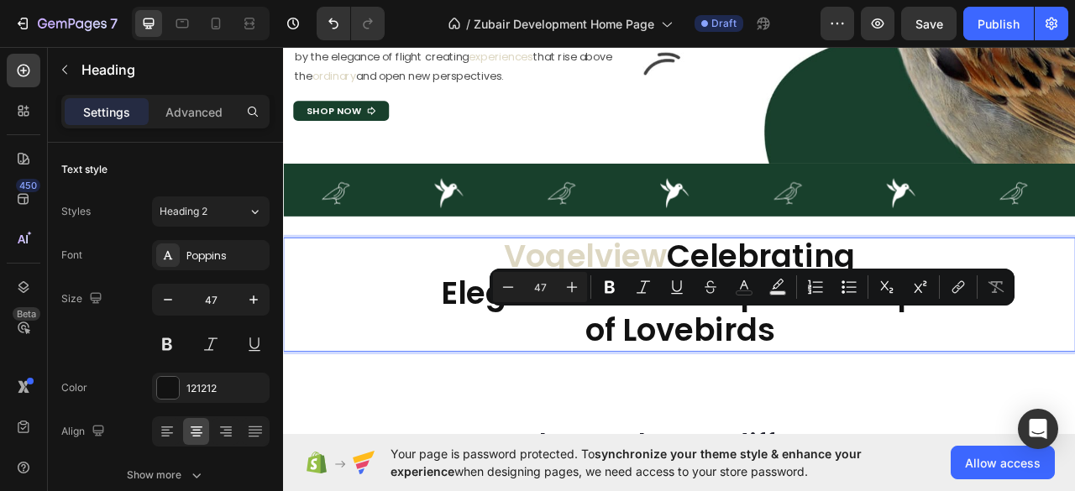
drag, startPoint x: 904, startPoint y: 408, endPoint x: 719, endPoint y: 401, distance: 184.8
click at [719, 404] on p "Vogelview Celebrating Elegance and Companionship of Lovebirds" at bounding box center [787, 361] width 1004 height 142
click at [744, 288] on icon "Editor contextual toolbar" at bounding box center [743, 287] width 17 height 17
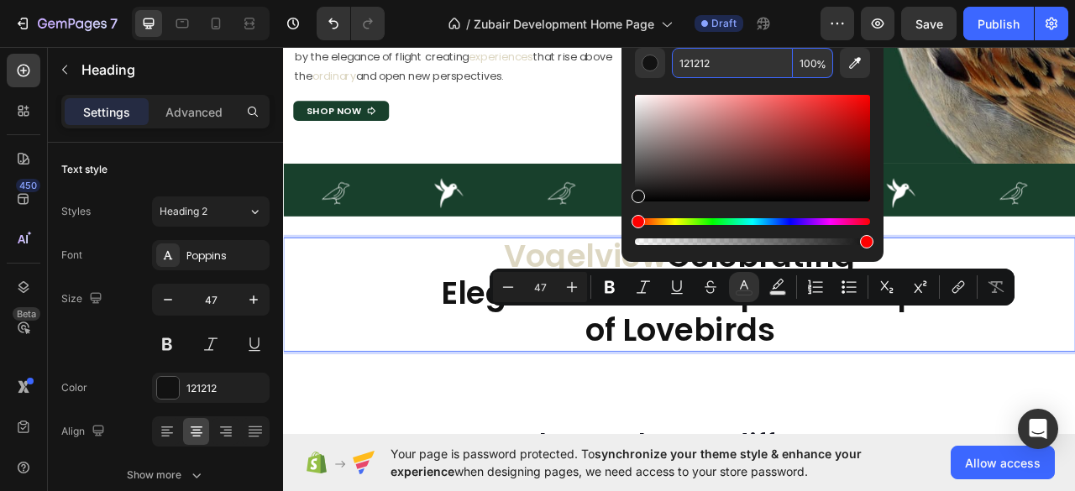
click at [692, 60] on input "121212" at bounding box center [732, 63] width 121 height 30
paste input "DDD7C"
type input "DDD7C2"
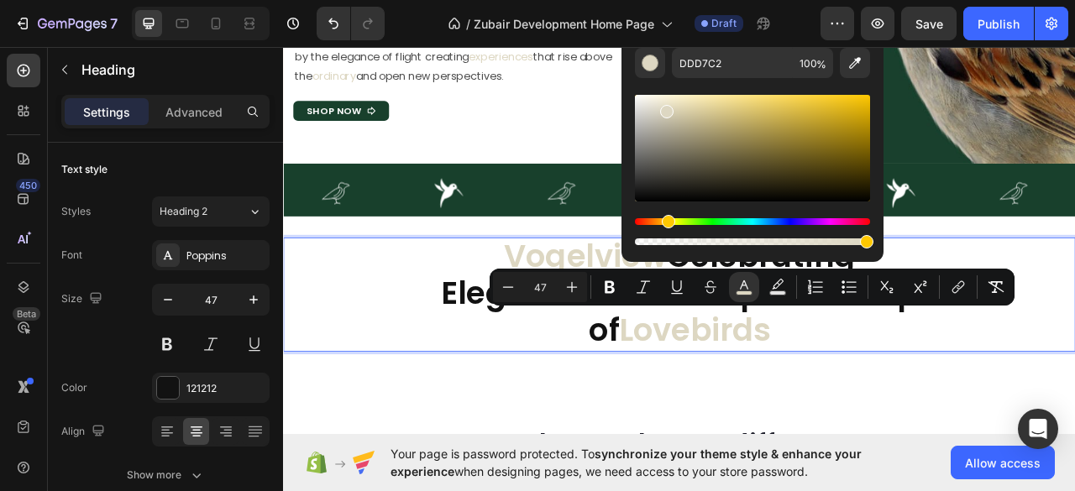
click at [793, 421] on span "Lovebirds" at bounding box center [806, 408] width 192 height 55
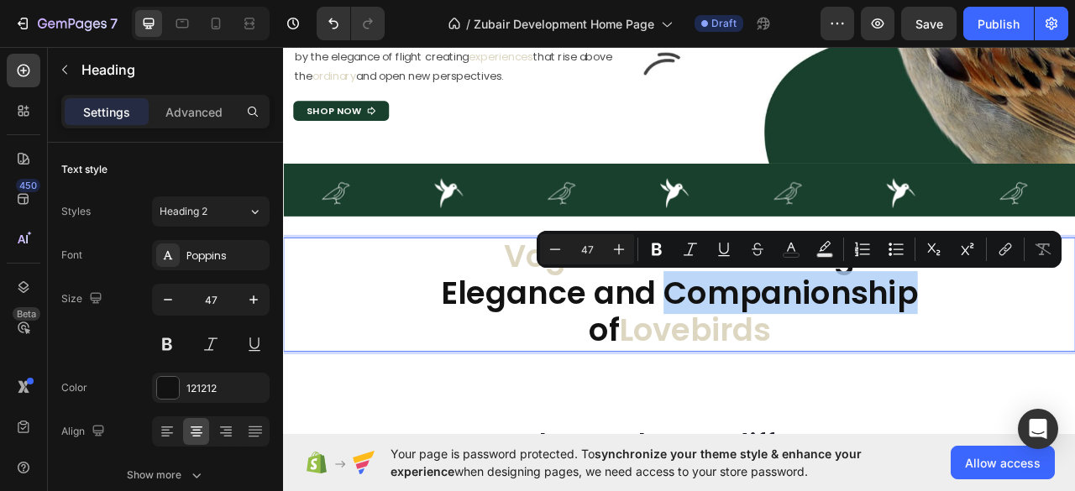
drag, startPoint x: 757, startPoint y: 350, endPoint x: 1088, endPoint y: 354, distance: 330.8
click at [1074, 354] on p "Vogelview Celebrating Elegance and Companionship of Lovebirds" at bounding box center [787, 361] width 1004 height 142
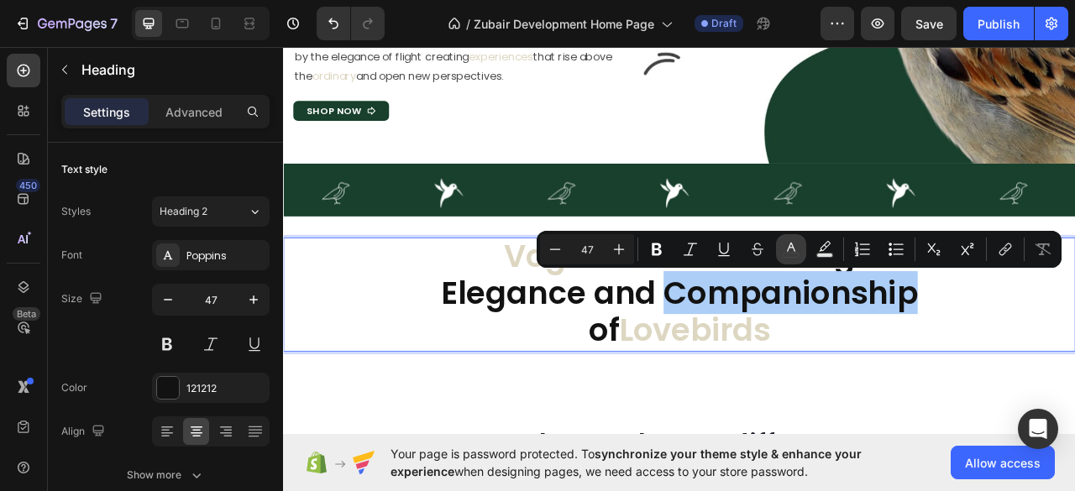
click at [789, 252] on icon "Editor contextual toolbar" at bounding box center [790, 249] width 17 height 17
type input "121212"
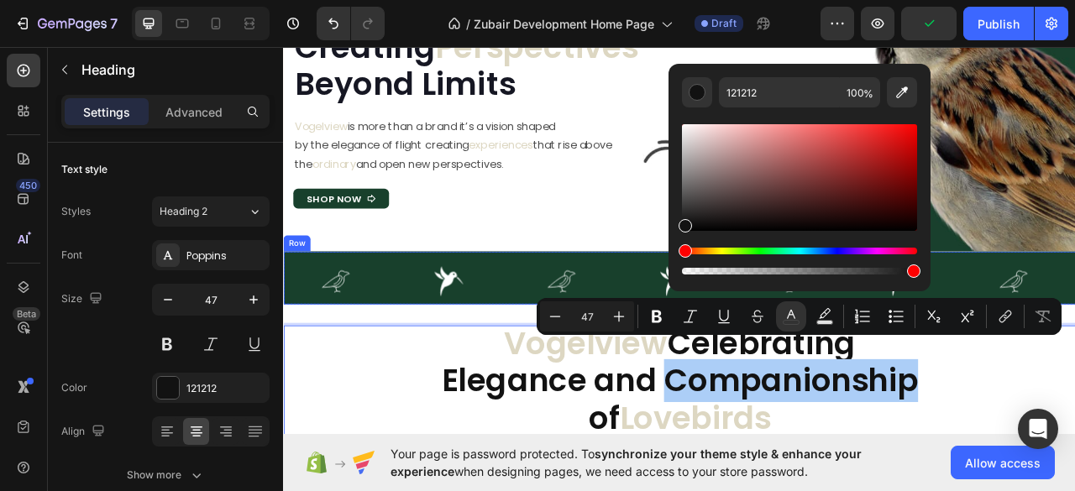
scroll to position [166, 0]
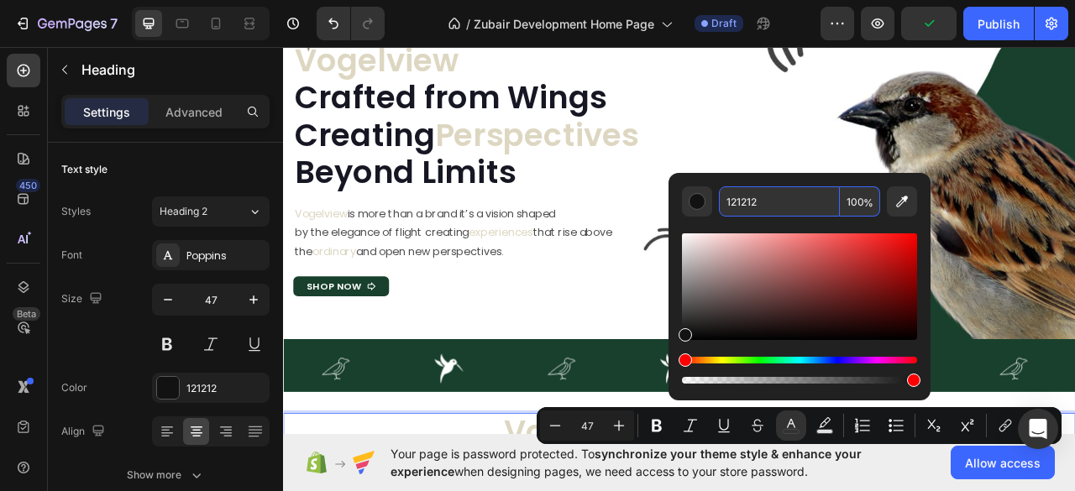
click at [740, 201] on input "121212" at bounding box center [779, 201] width 121 height 30
paste input "DDD7C"
type input "DDD7C2"
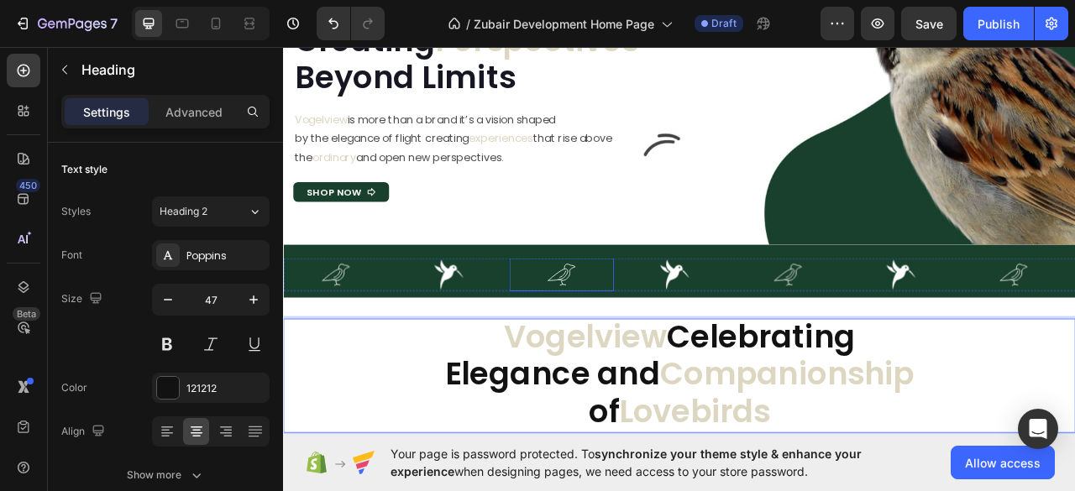
scroll to position [390, 0]
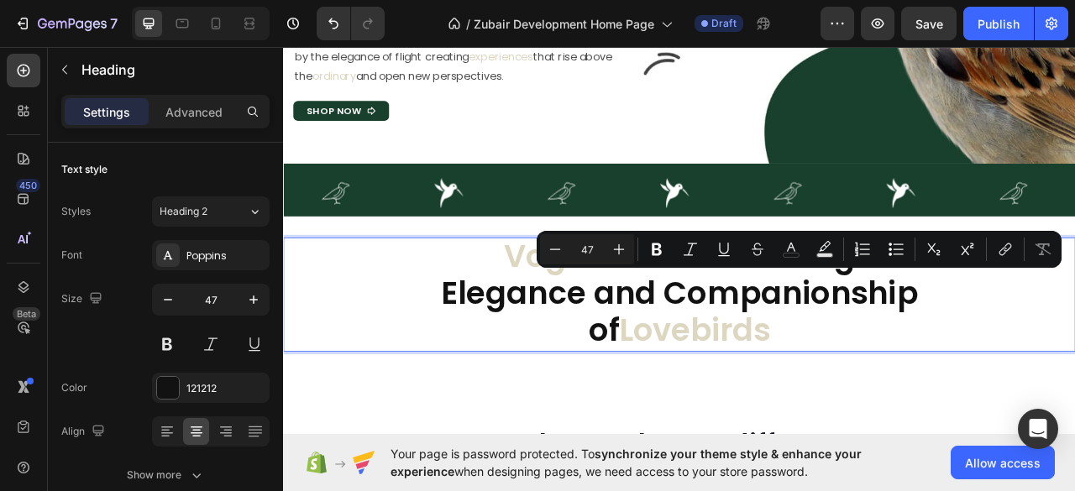
click at [871, 353] on p "Vogelview Celebrating Elegance and Companionship of Lovebirds" at bounding box center [787, 361] width 1004 height 142
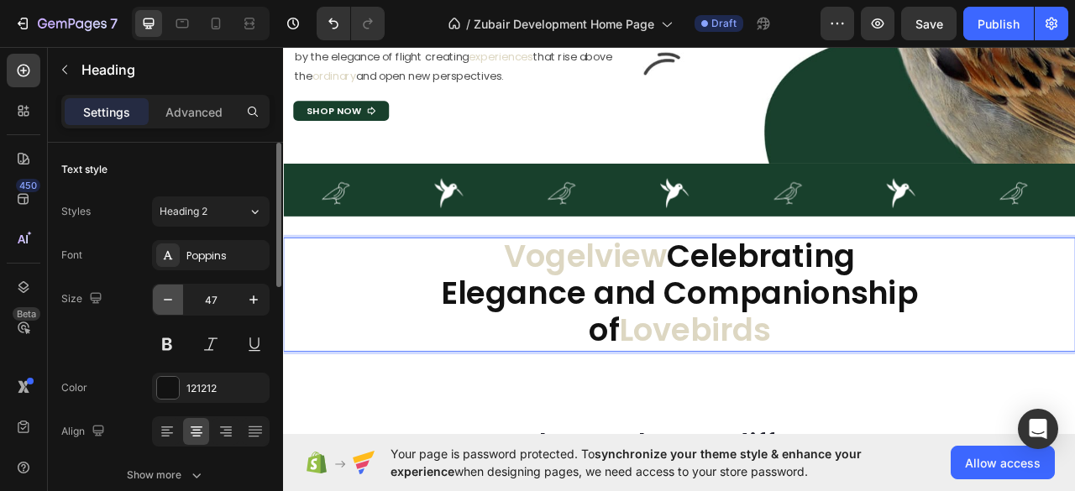
click at [163, 299] on icon "button" at bounding box center [168, 299] width 17 height 17
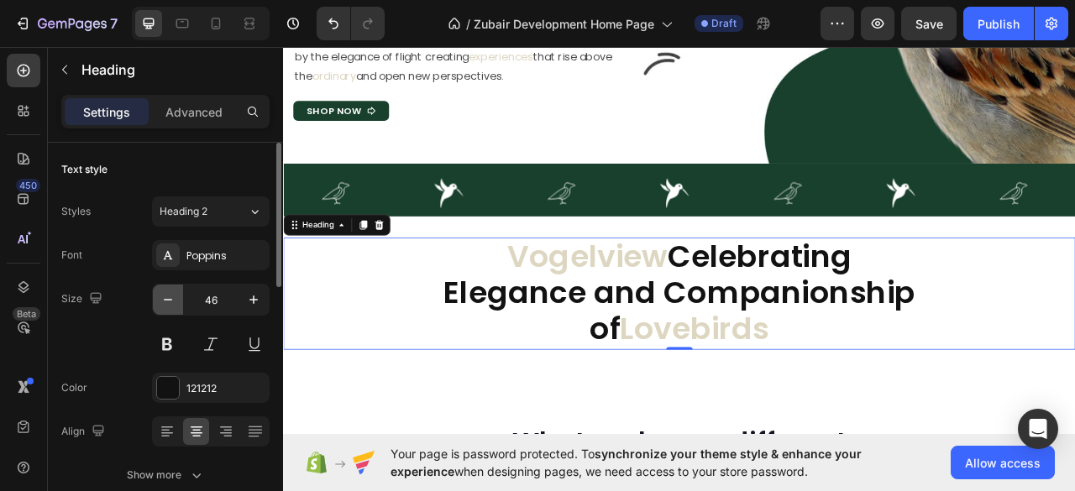
scroll to position [2, 0]
click at [163, 299] on icon "button" at bounding box center [168, 299] width 17 height 17
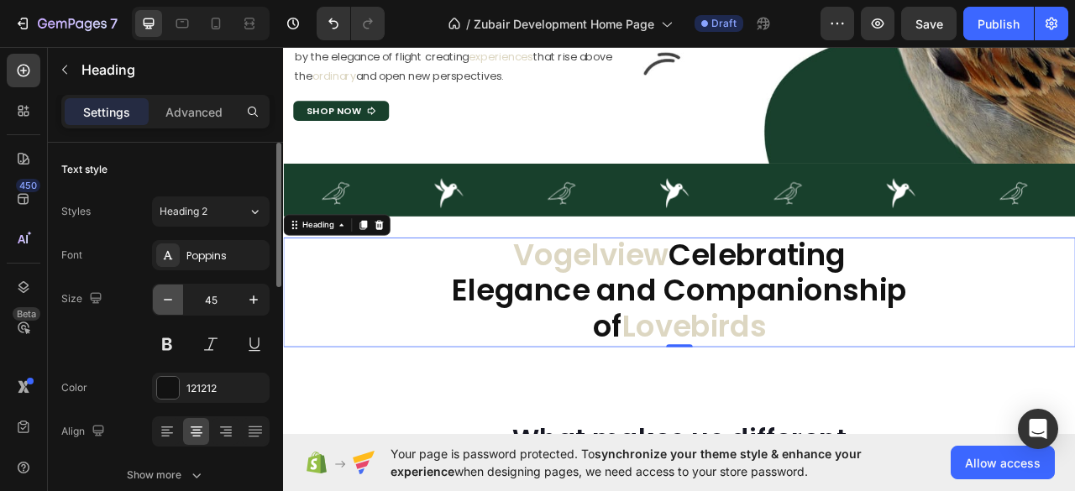
click at [163, 299] on icon "button" at bounding box center [168, 299] width 17 height 17
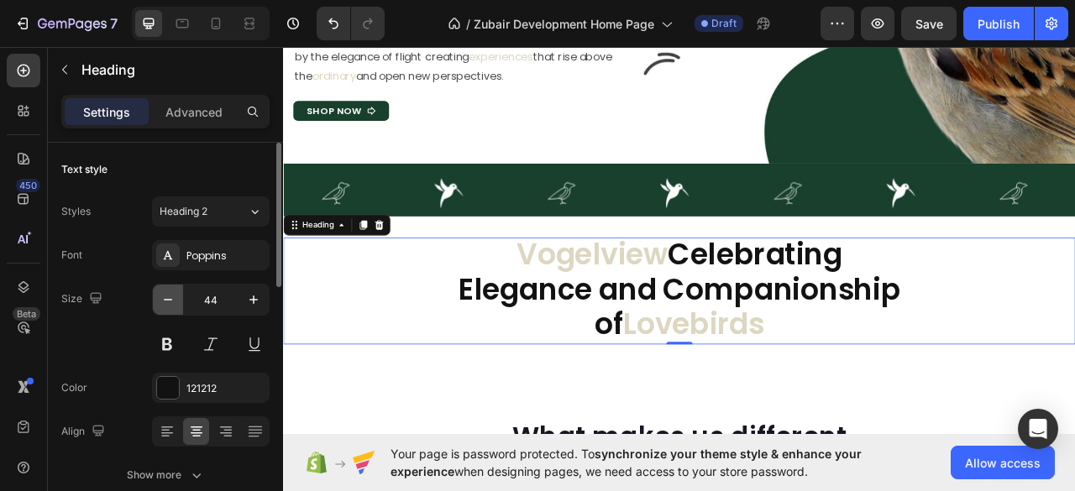
scroll to position [1, 0]
click at [163, 299] on icon "button" at bounding box center [168, 299] width 17 height 17
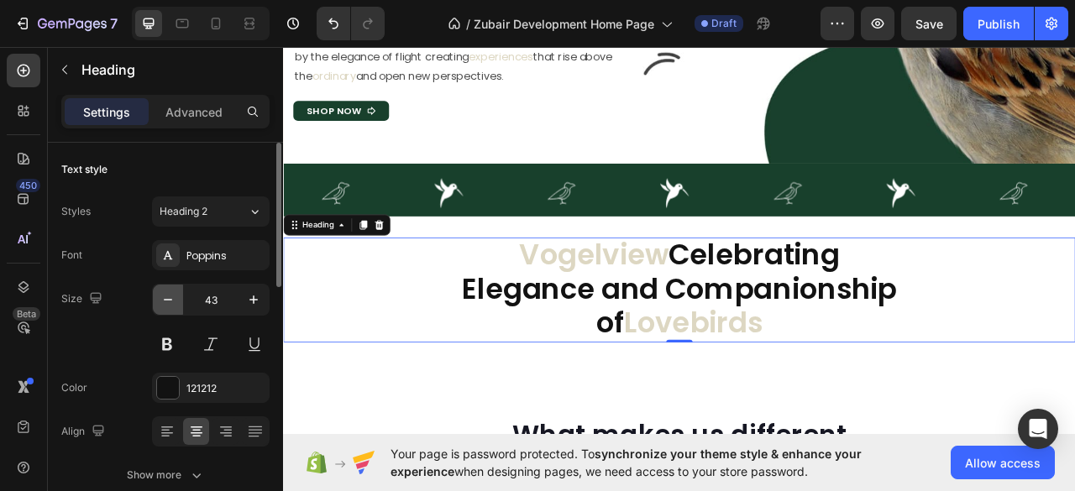
click at [163, 299] on icon "button" at bounding box center [168, 299] width 17 height 17
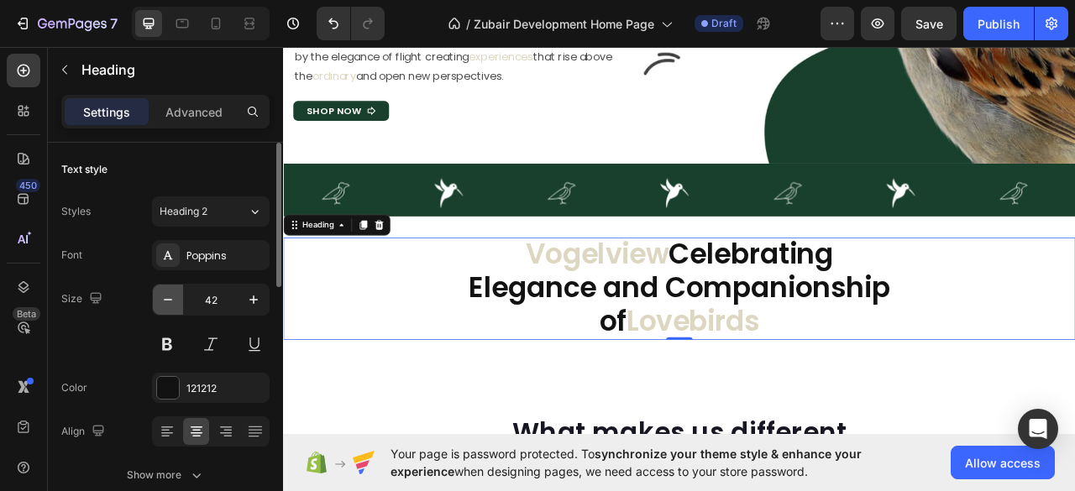
click at [163, 299] on icon "button" at bounding box center [168, 299] width 17 height 17
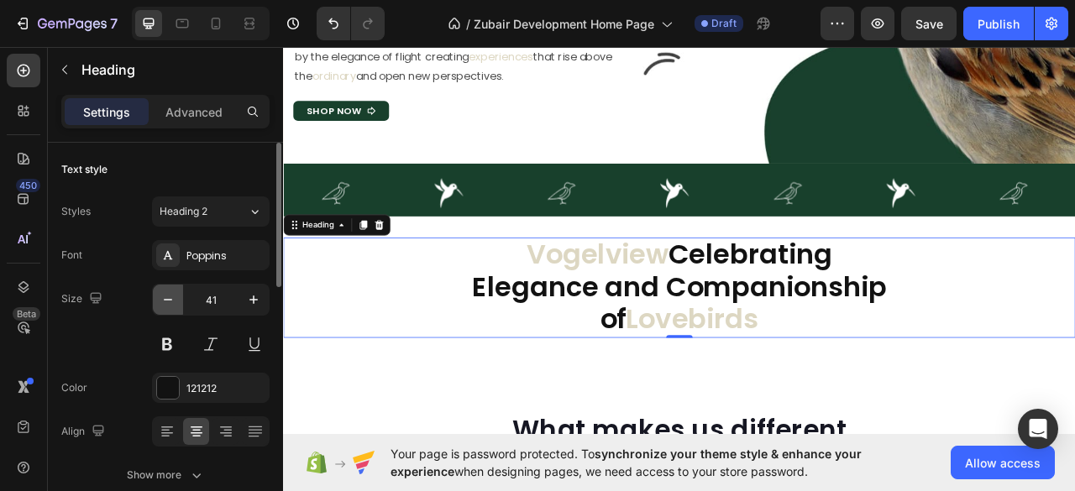
click at [163, 299] on icon "button" at bounding box center [168, 299] width 17 height 17
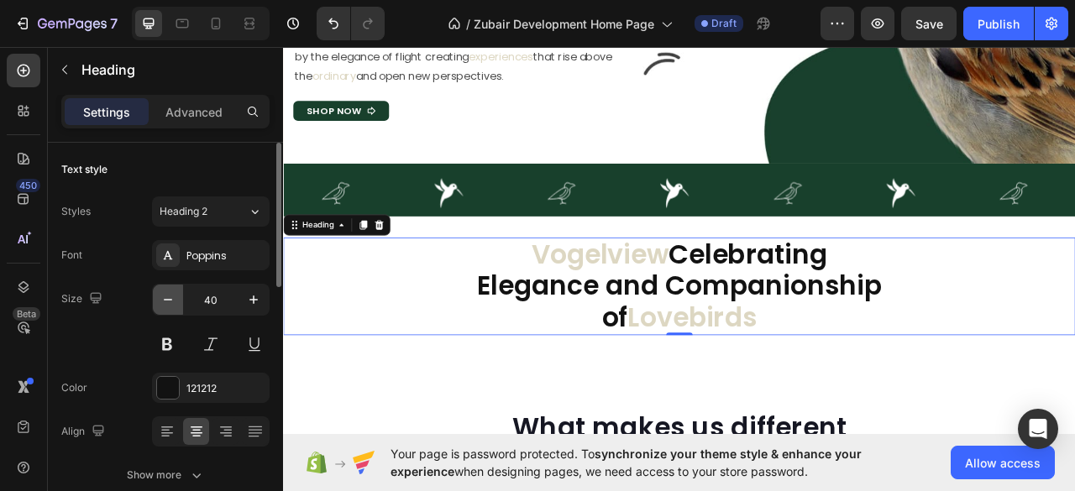
scroll to position [2, 0]
click at [163, 299] on icon "button" at bounding box center [168, 299] width 17 height 17
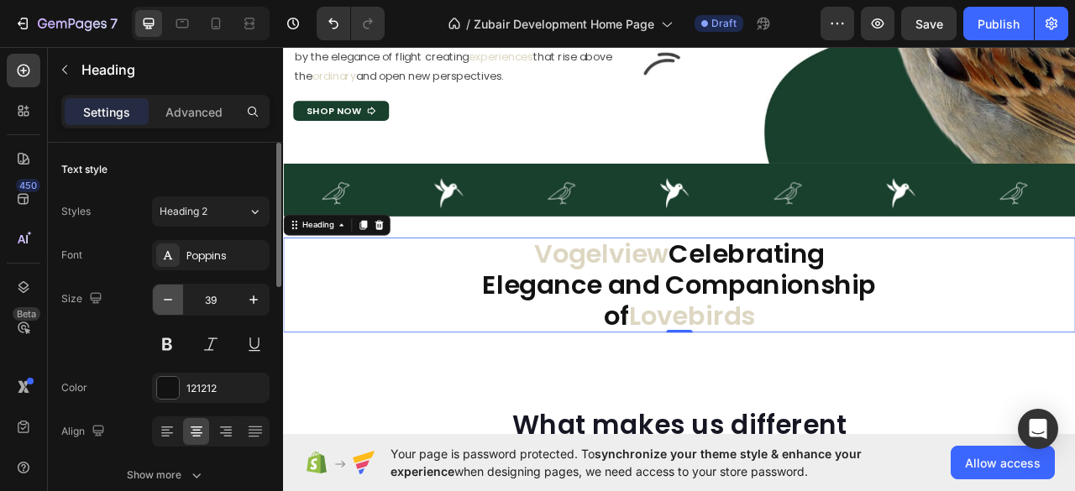
click at [163, 299] on icon "button" at bounding box center [168, 299] width 17 height 17
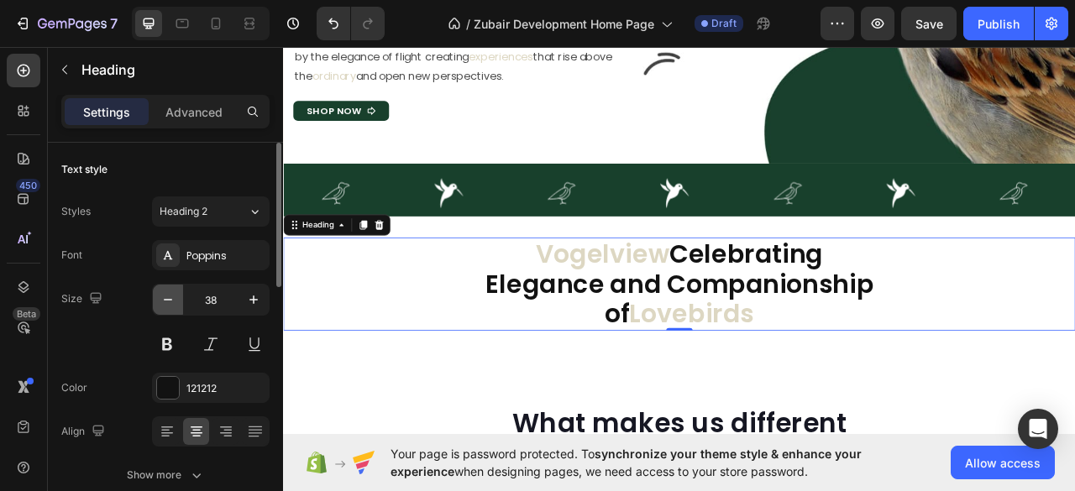
click at [163, 299] on icon "button" at bounding box center [168, 299] width 17 height 17
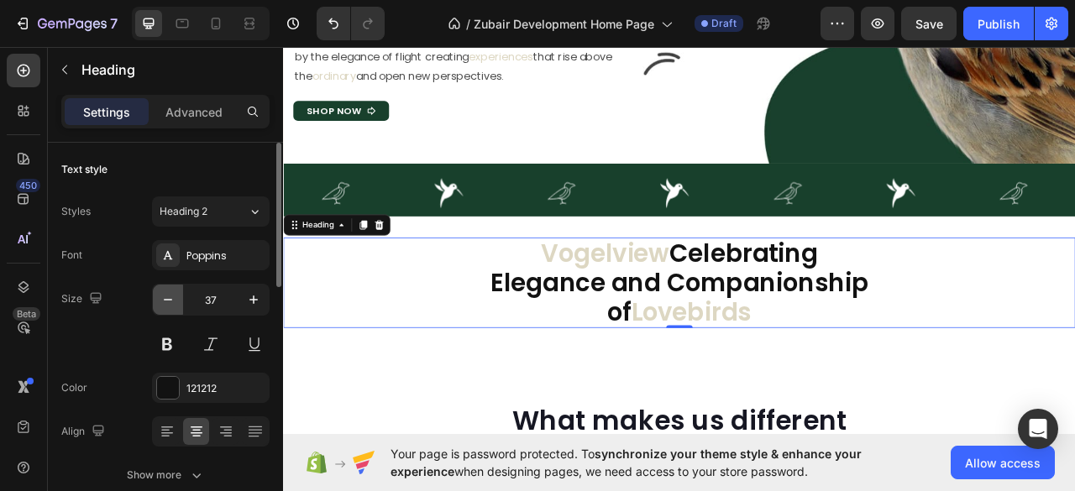
click at [163, 299] on icon "button" at bounding box center [168, 299] width 17 height 17
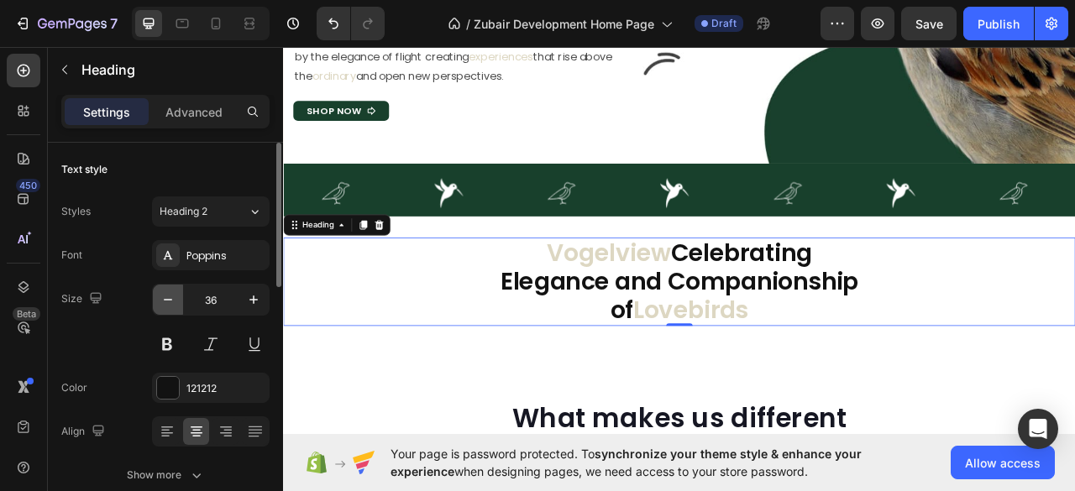
click at [163, 299] on icon "button" at bounding box center [168, 299] width 17 height 17
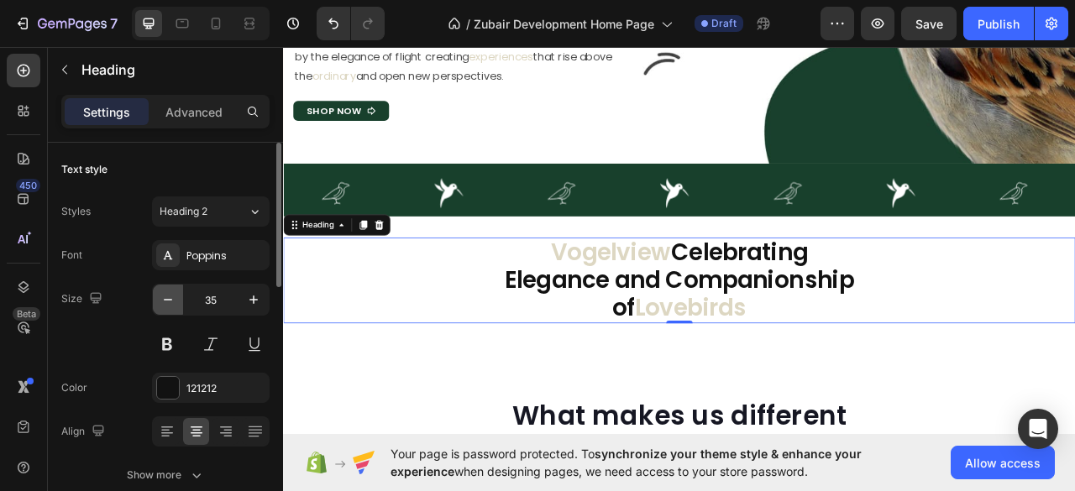
scroll to position [1, 0]
click at [163, 299] on icon "button" at bounding box center [168, 299] width 17 height 17
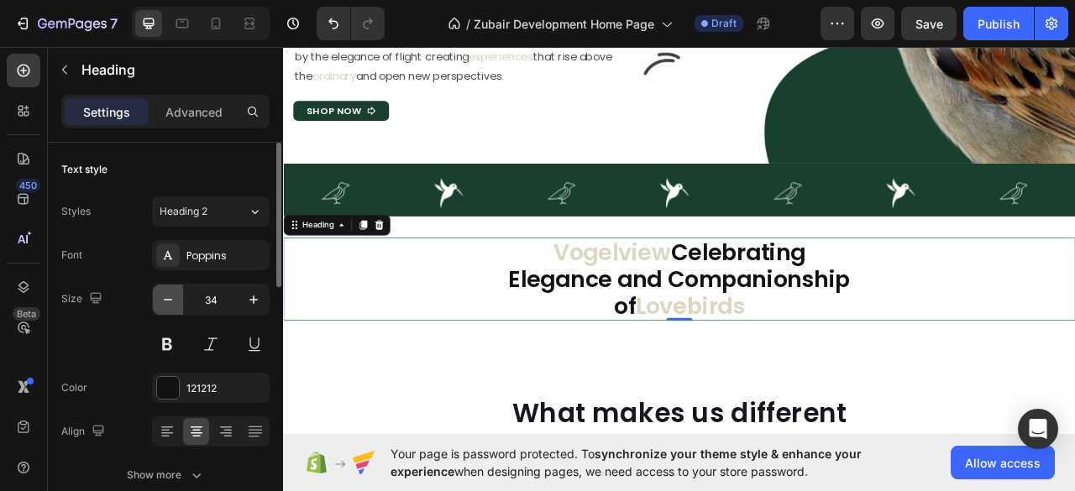
click at [163, 299] on icon "button" at bounding box center [168, 299] width 17 height 17
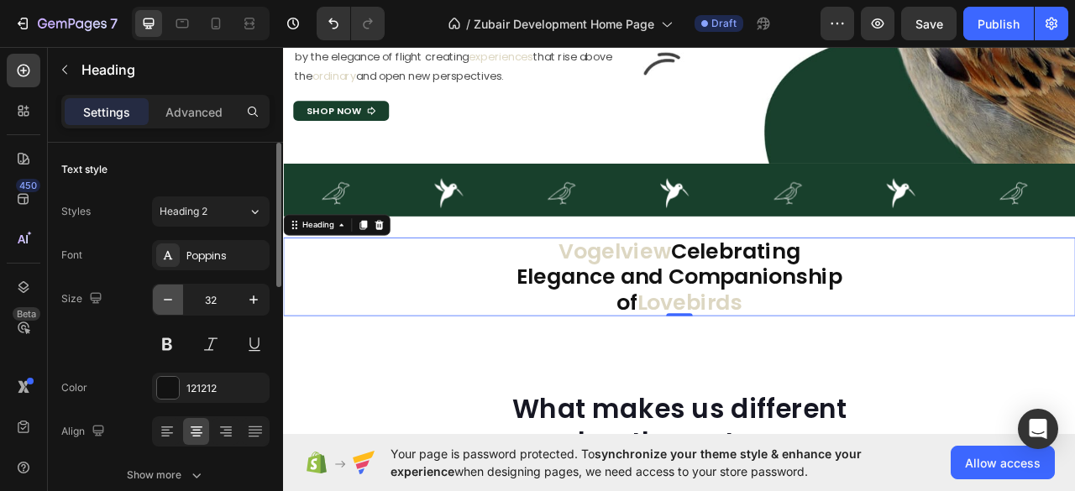
click at [163, 299] on icon "button" at bounding box center [168, 299] width 17 height 17
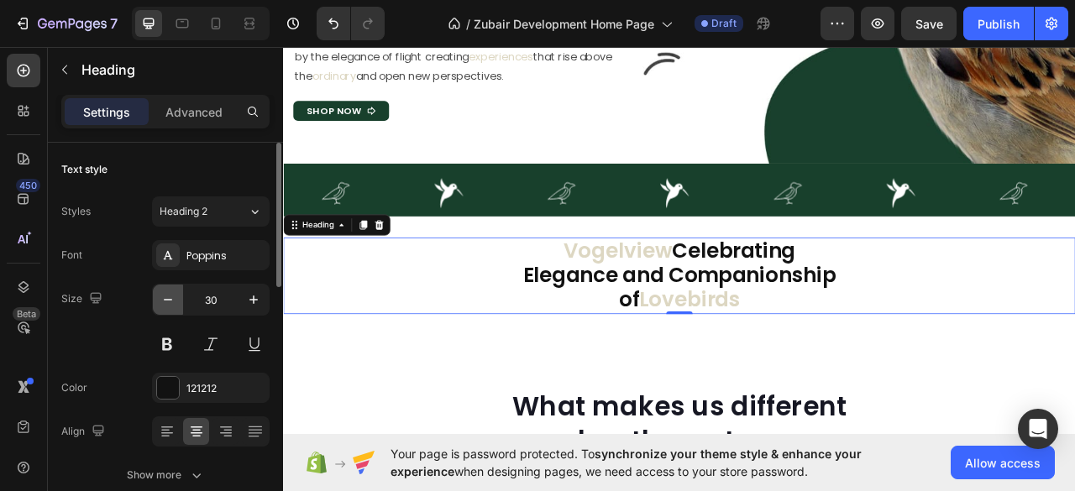
click at [163, 299] on icon "button" at bounding box center [168, 299] width 17 height 17
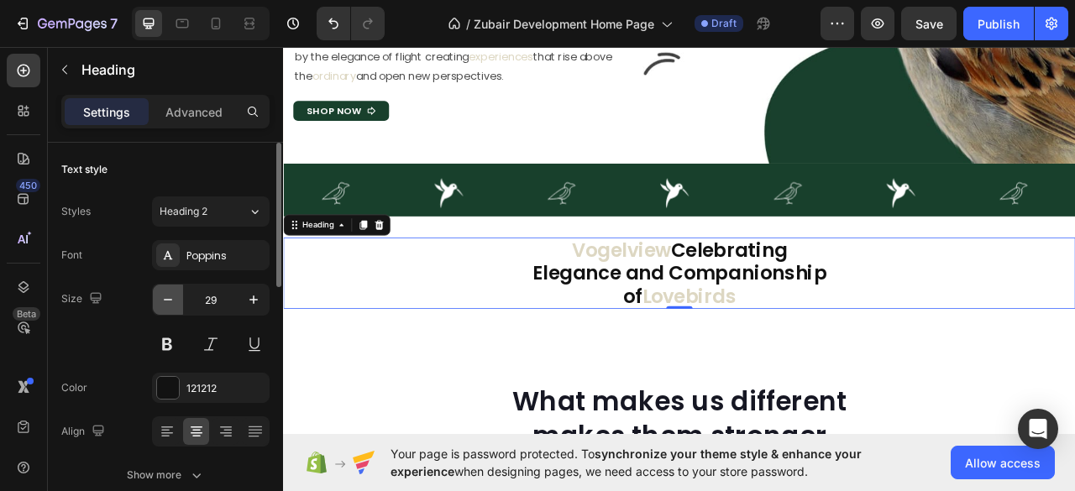
scroll to position [0, 0]
click at [250, 296] on icon "button" at bounding box center [253, 299] width 17 height 17
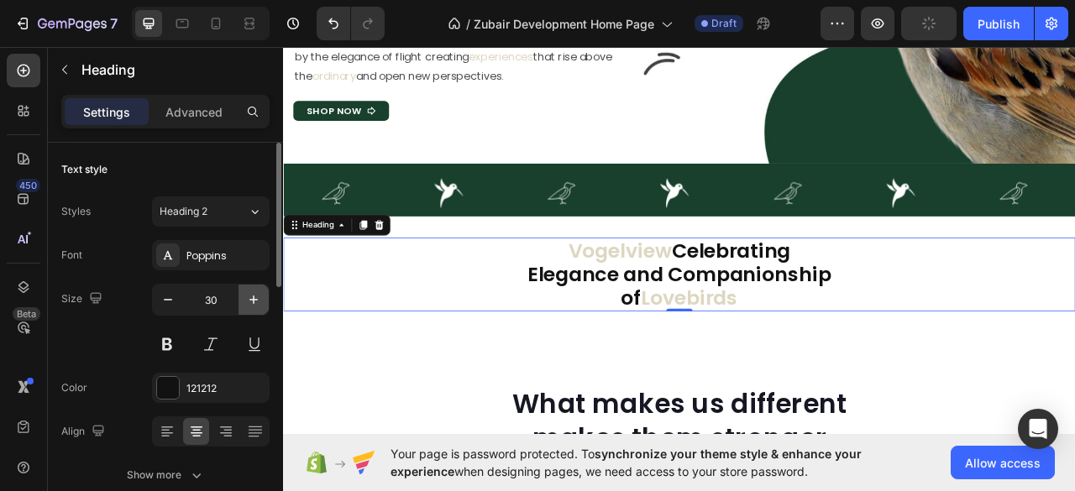
click at [250, 296] on icon "button" at bounding box center [253, 299] width 17 height 17
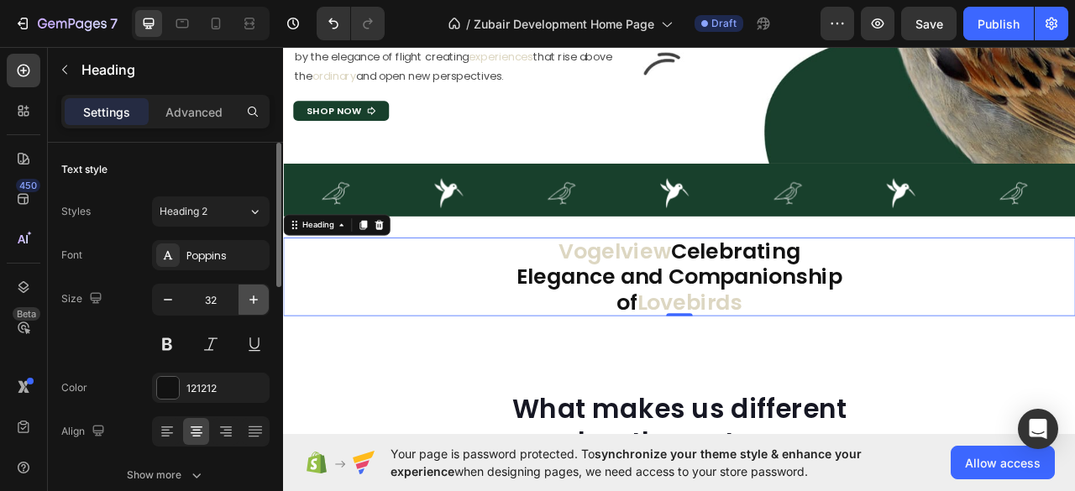
click at [250, 296] on icon "button" at bounding box center [253, 299] width 17 height 17
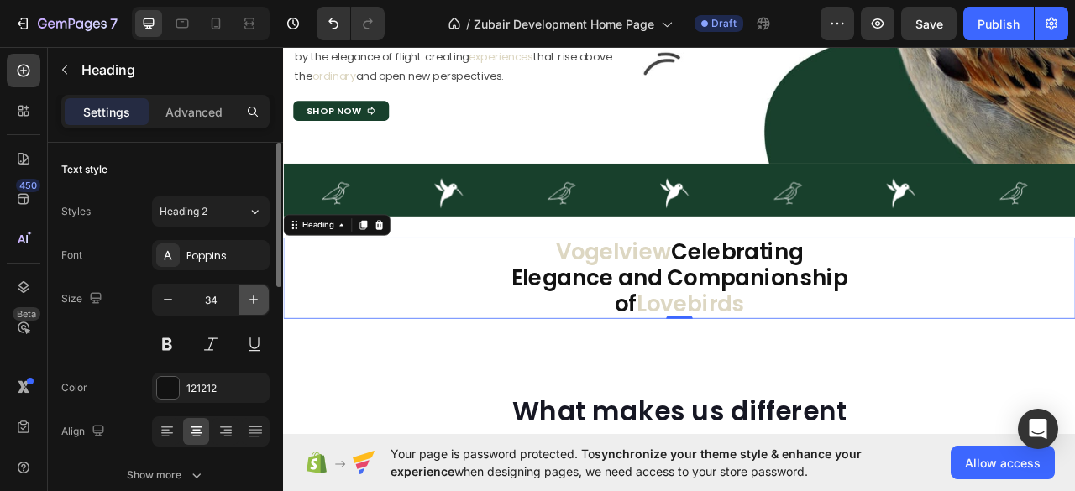
click at [250, 296] on icon "button" at bounding box center [253, 299] width 17 height 17
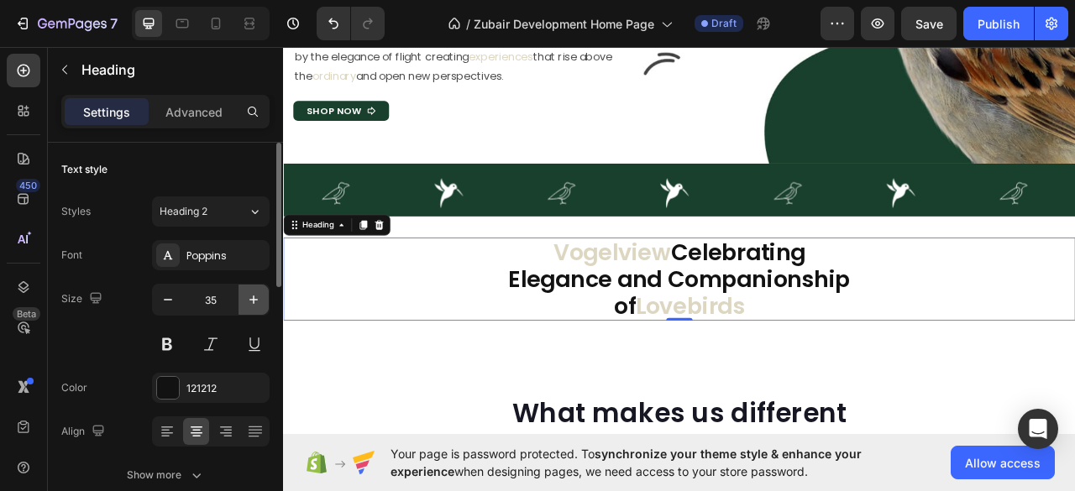
click at [250, 296] on icon "button" at bounding box center [253, 299] width 17 height 17
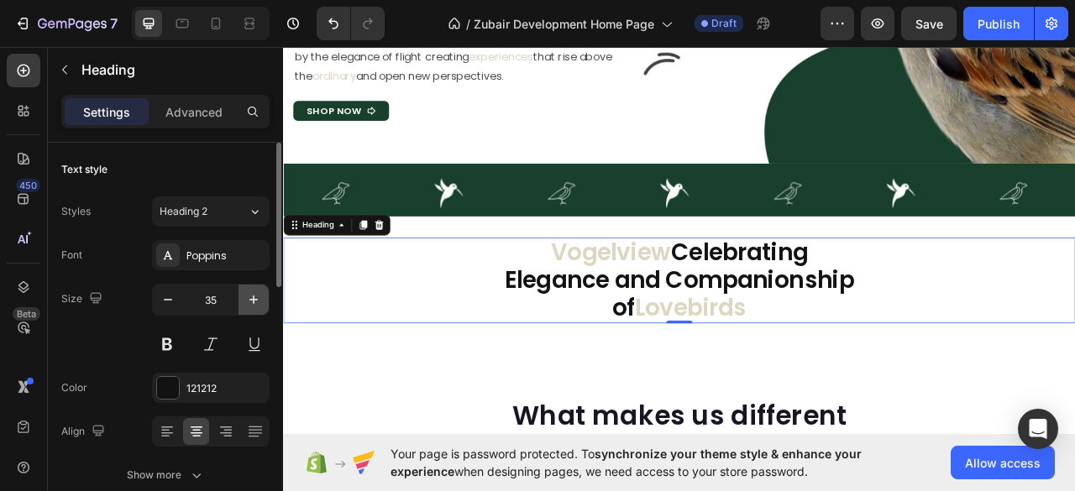
click at [250, 296] on icon "button" at bounding box center [253, 299] width 17 height 17
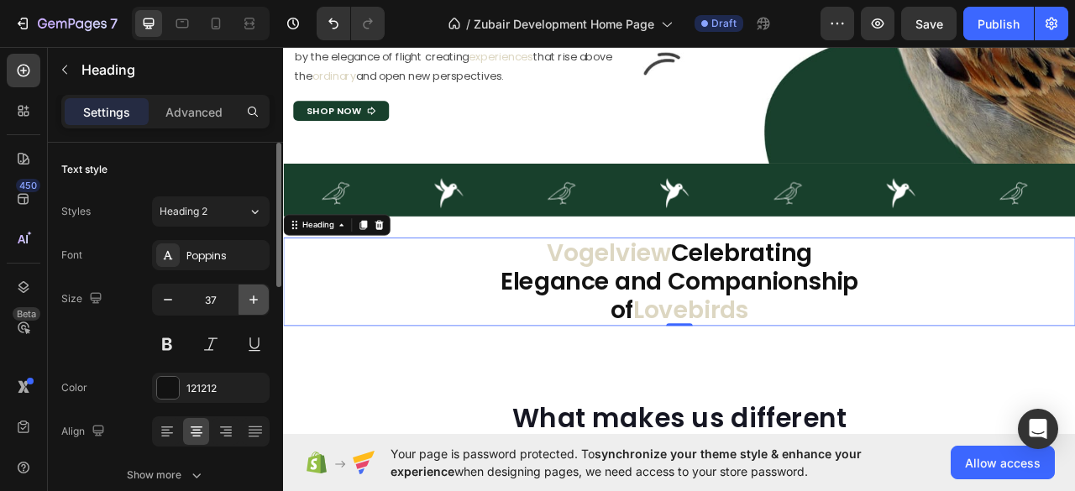
click at [250, 296] on icon "button" at bounding box center [253, 299] width 17 height 17
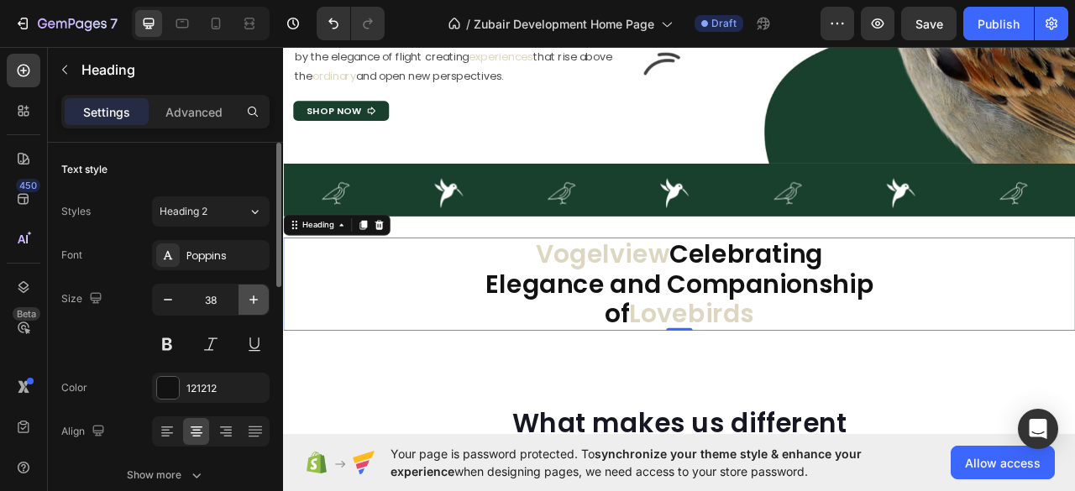
click at [250, 296] on icon "button" at bounding box center [253, 299] width 17 height 17
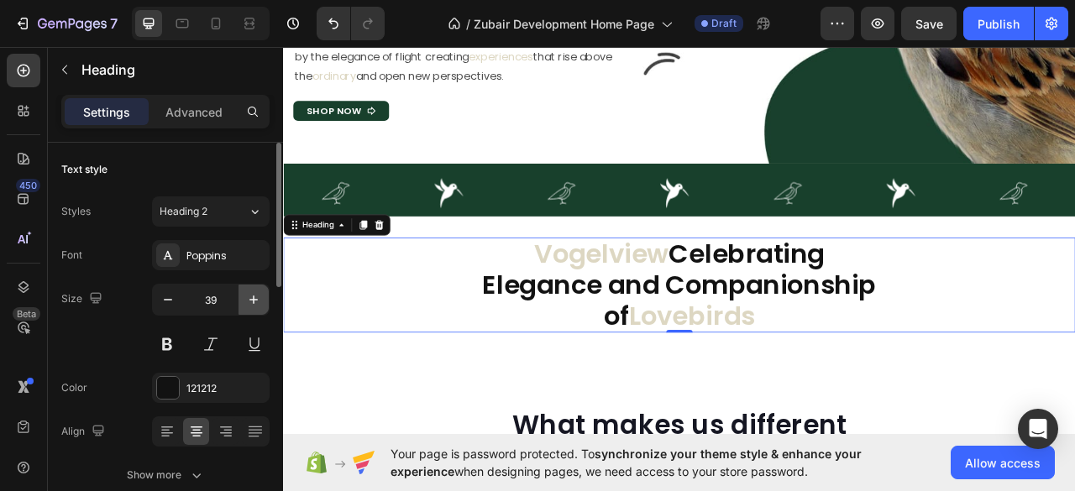
click at [250, 296] on icon "button" at bounding box center [253, 299] width 17 height 17
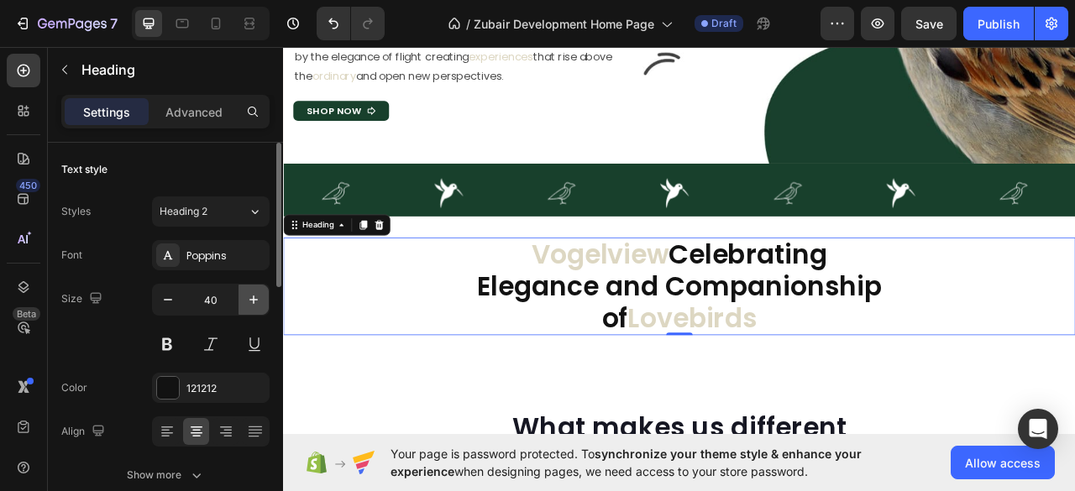
click at [250, 296] on icon "button" at bounding box center [253, 299] width 17 height 17
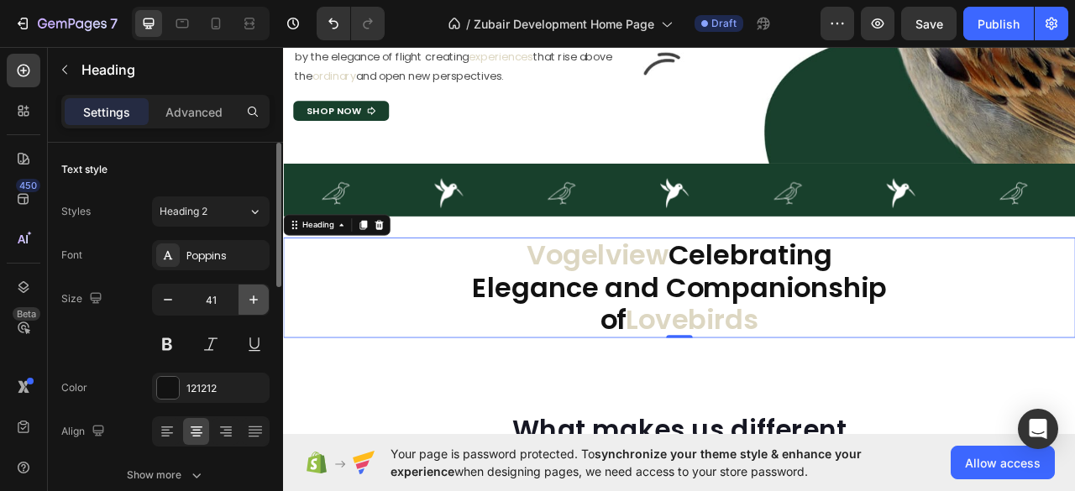
click at [250, 296] on icon "button" at bounding box center [253, 299] width 17 height 17
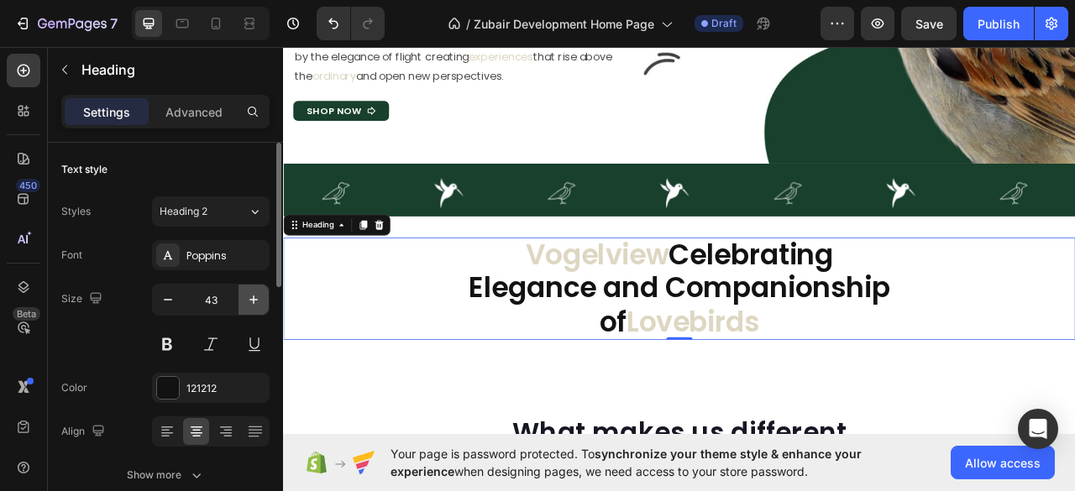
click at [250, 296] on icon "button" at bounding box center [253, 299] width 17 height 17
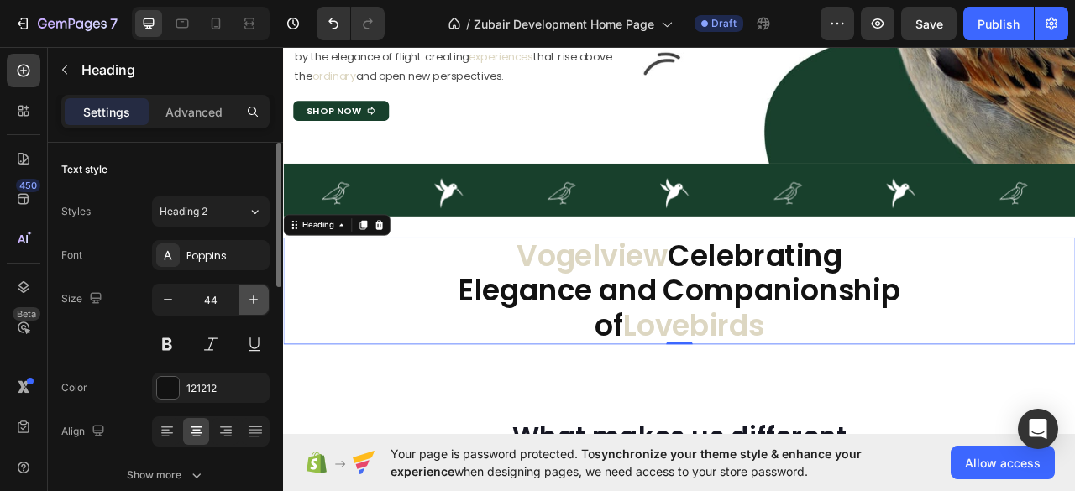
click at [250, 296] on icon "button" at bounding box center [253, 299] width 17 height 17
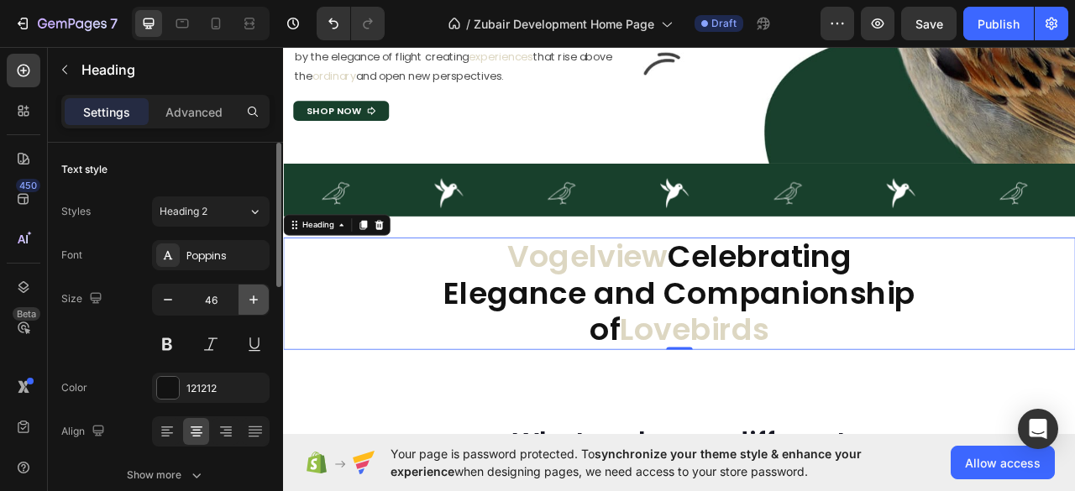
click at [250, 296] on icon "button" at bounding box center [253, 299] width 17 height 17
type input "47"
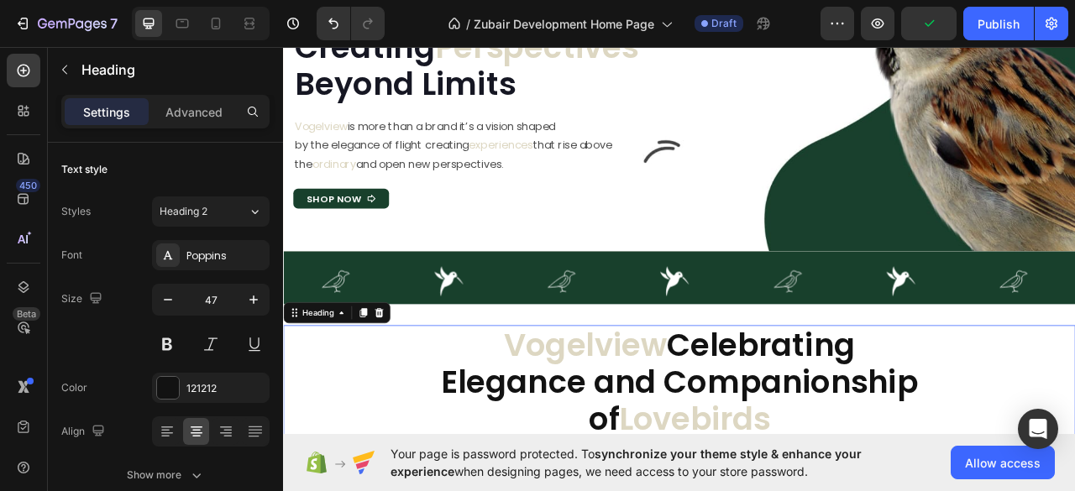
scroll to position [390, 0]
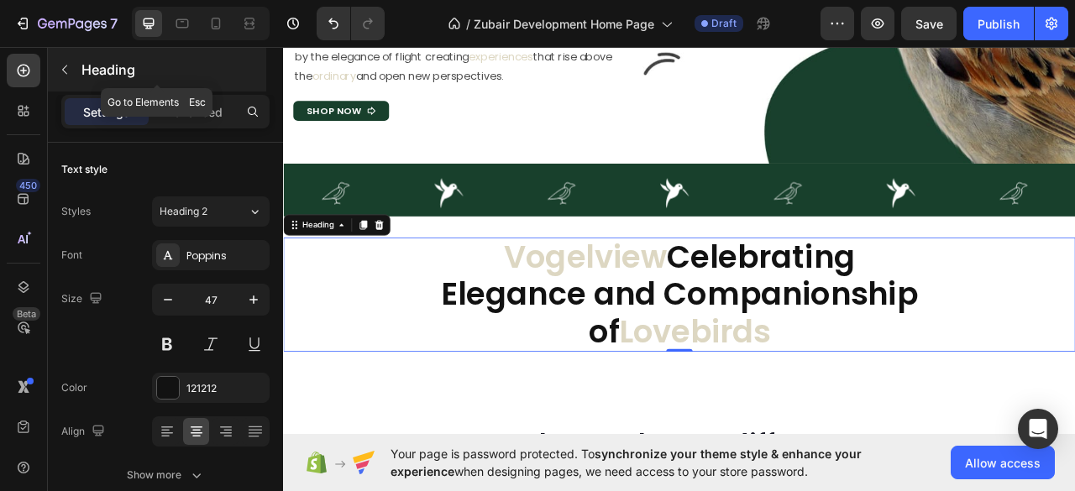
click at [67, 71] on icon "button" at bounding box center [64, 69] width 13 height 13
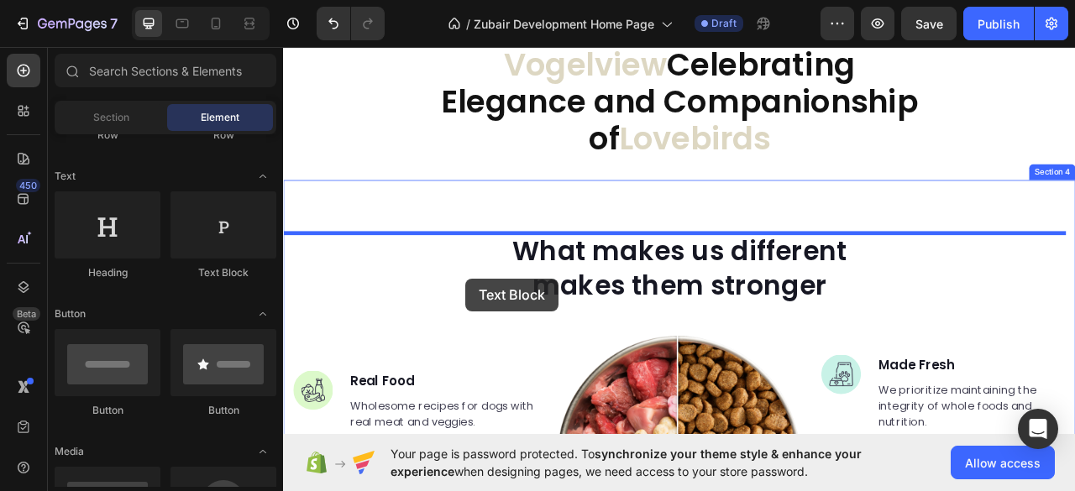
scroll to position [705, 0]
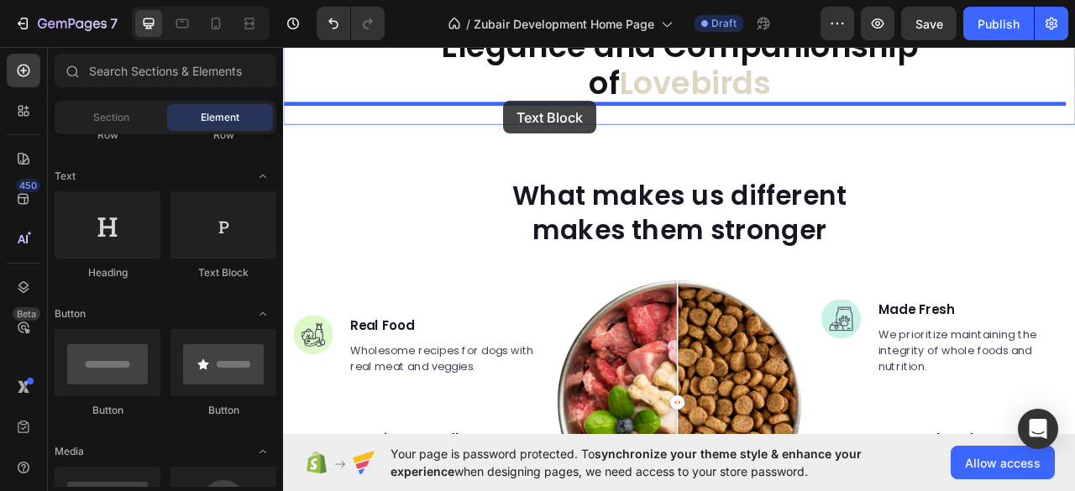
drag, startPoint x: 497, startPoint y: 258, endPoint x: 563, endPoint y: 117, distance: 155.5
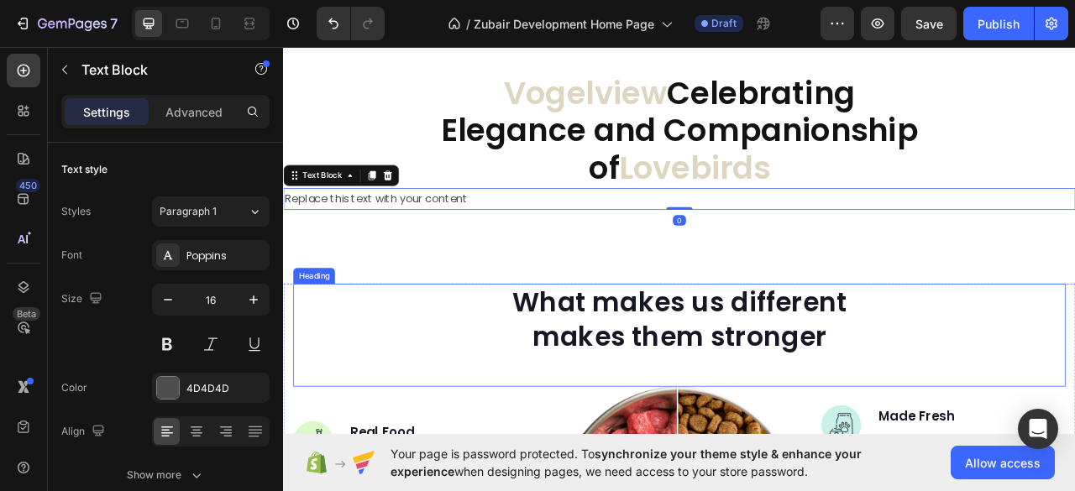
scroll to position [594, 0]
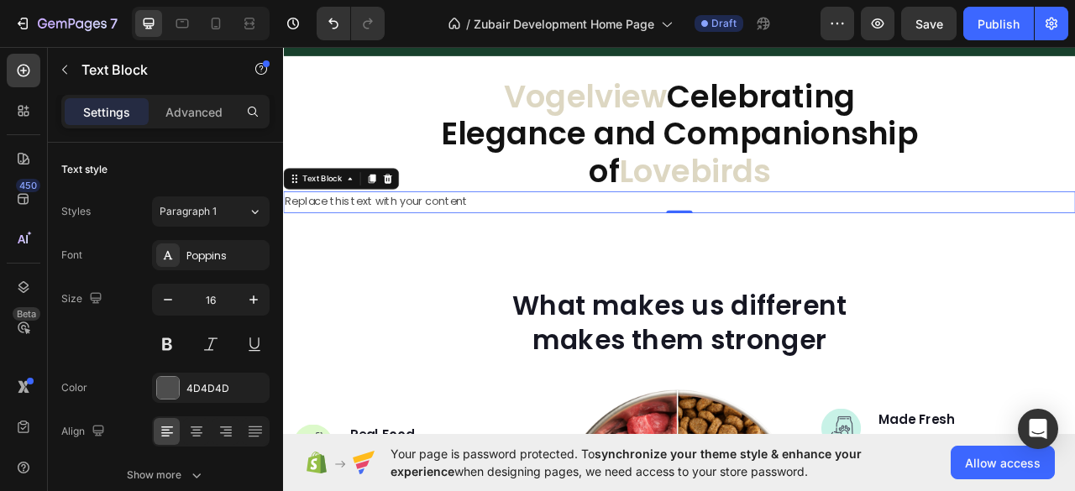
click at [384, 239] on div "Replace this text with your content" at bounding box center [786, 246] width 1007 height 28
click at [384, 239] on p "Replace this text with your content" at bounding box center [787, 245] width 1004 height 24
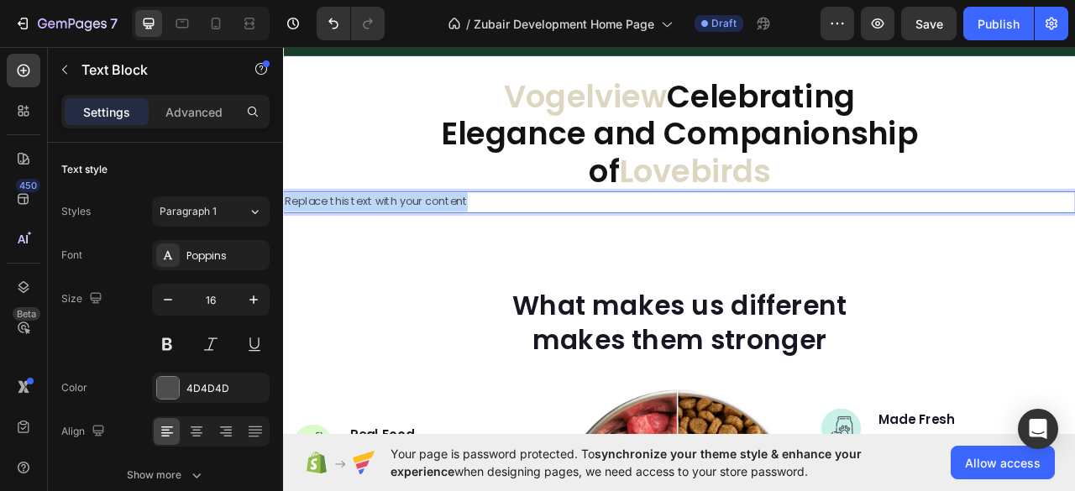
click at [384, 239] on p "Replace this text with your content" at bounding box center [787, 245] width 1004 height 24
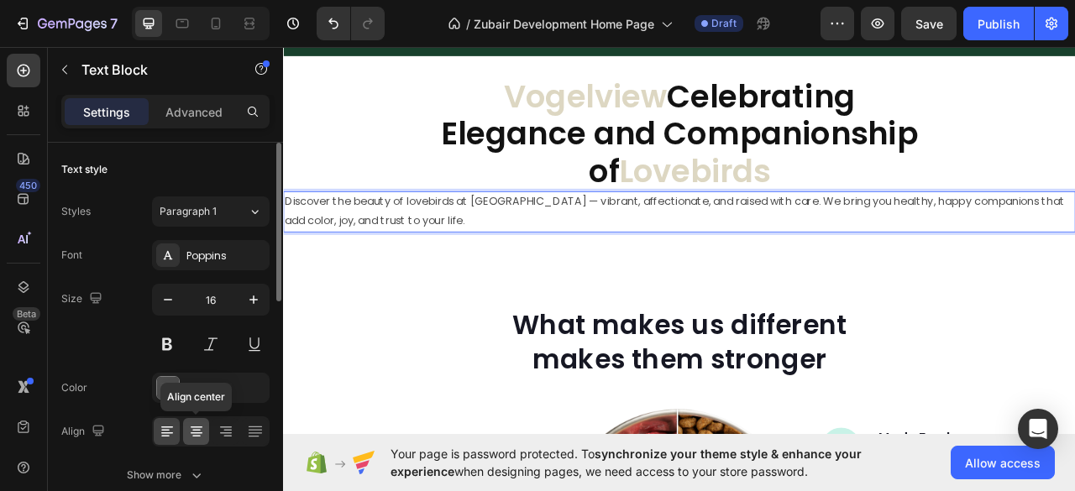
click at [200, 432] on icon at bounding box center [197, 433] width 12 height 2
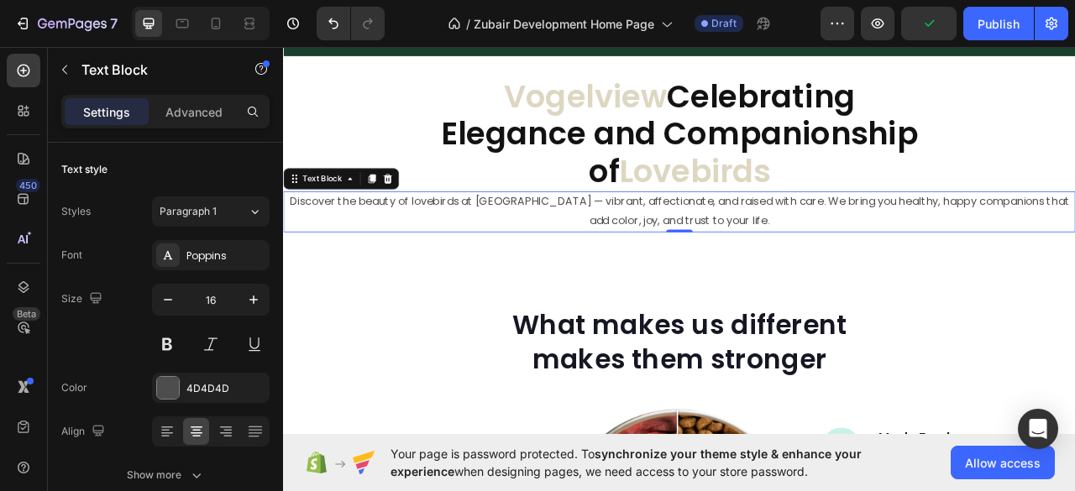
click at [620, 248] on p "Discover the beauty of lovebirds at [GEOGRAPHIC_DATA] — vibrant, affectionate, …" at bounding box center [787, 257] width 1004 height 49
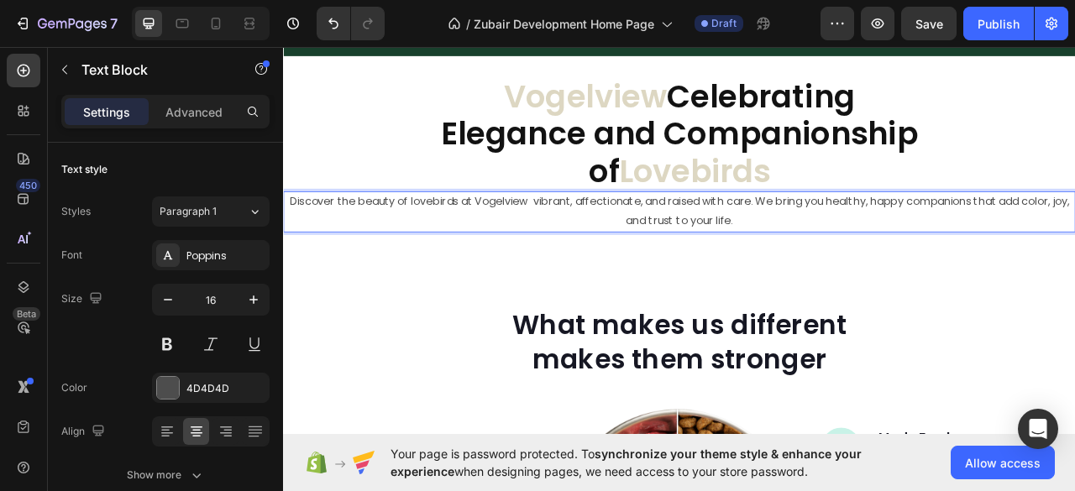
click at [740, 249] on p "Discover the beauty of lovebirds at Vogelview vibrant, affectionate, and raised…" at bounding box center [787, 257] width 1004 height 49
click at [1032, 249] on p "Discover the beauty of lovebirds at Vogelview vibrant, affectionate and raised …" at bounding box center [787, 257] width 1004 height 49
click at [1074, 253] on p "Discover the beauty of lovebirds at Vogelview vibrant, affectionate and raised …" at bounding box center [787, 257] width 1004 height 49
click at [722, 272] on p "Discover the beauty of lovebirds at Vogelview vibrant, affectionate and raised …" at bounding box center [787, 257] width 1004 height 49
click at [660, 249] on p "Discover the beauty of lovebirds at Vogelview vibrant, affectionate and raised …" at bounding box center [787, 257] width 1004 height 49
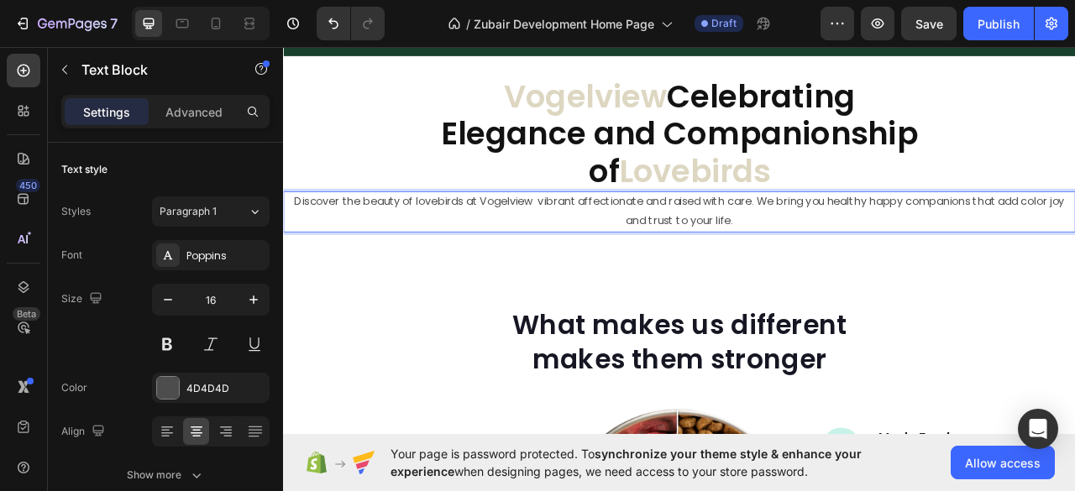
click at [887, 248] on p "Discover the beauty of lovebirds at Vogelview vibrant affectionate and raised w…" at bounding box center [787, 257] width 1004 height 49
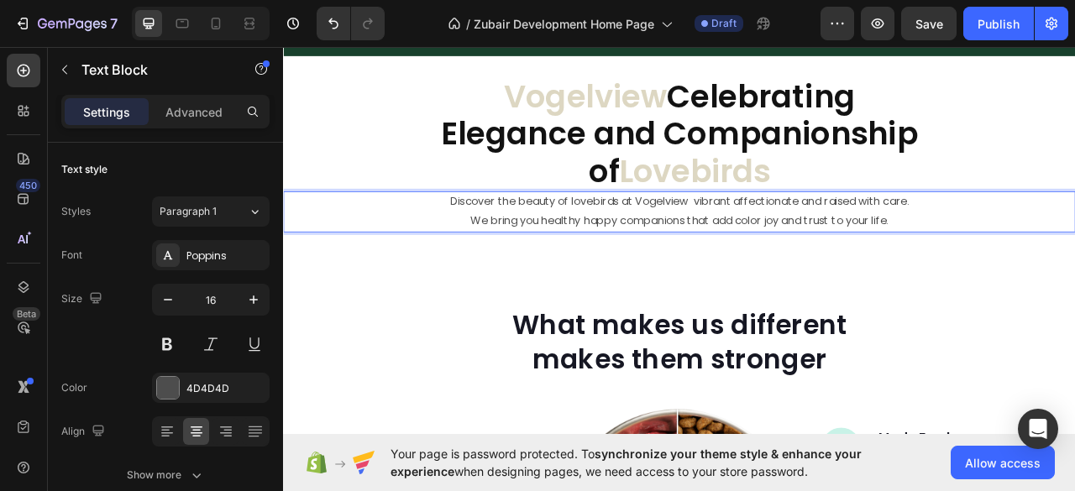
click at [563, 243] on p "Discover the beauty of lovebirds at Vogelview vibrant affectionate and raised w…" at bounding box center [787, 245] width 1004 height 24
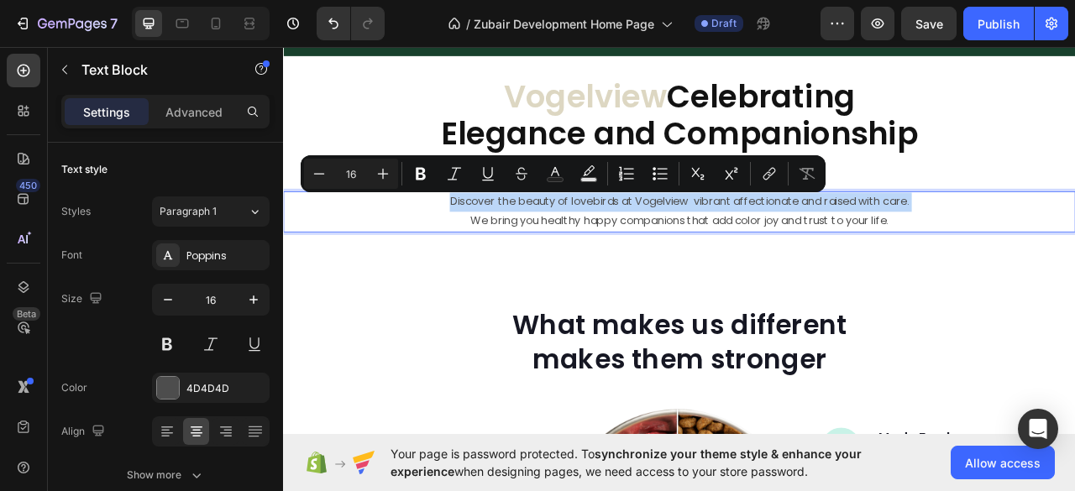
click at [563, 243] on p "Discover the beauty of lovebirds at Vogelview vibrant affectionate and raised w…" at bounding box center [787, 245] width 1004 height 24
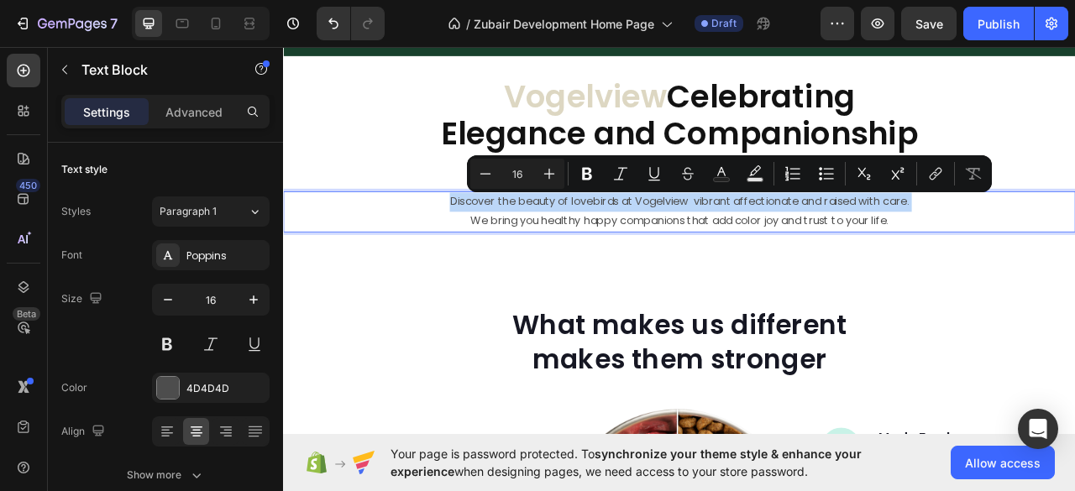
click at [563, 243] on p "Discover the beauty of lovebirds at Vogelview vibrant affectionate and raised w…" at bounding box center [787, 245] width 1004 height 24
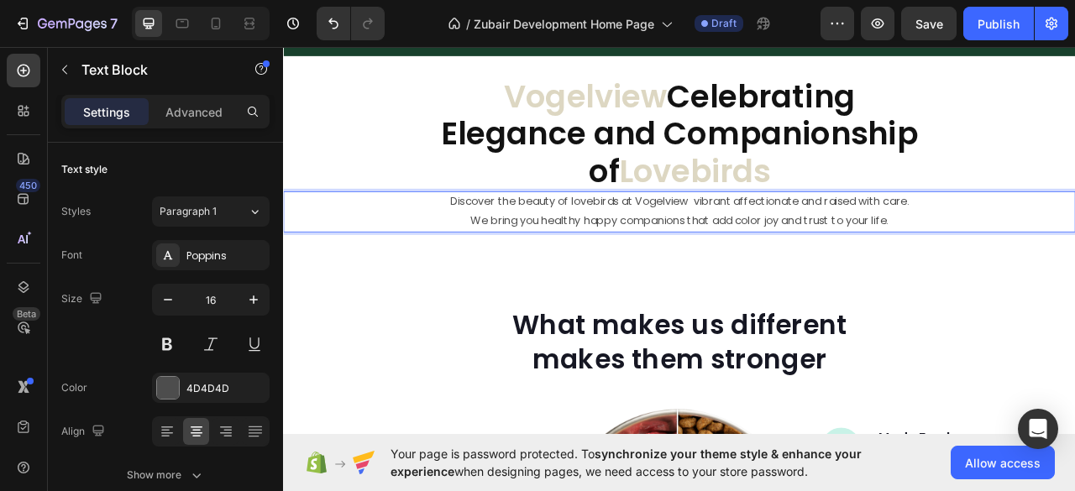
click at [563, 249] on p "Discover the beauty of lovebirds at Vogelview vibrant affectionate and raised w…" at bounding box center [787, 245] width 1004 height 24
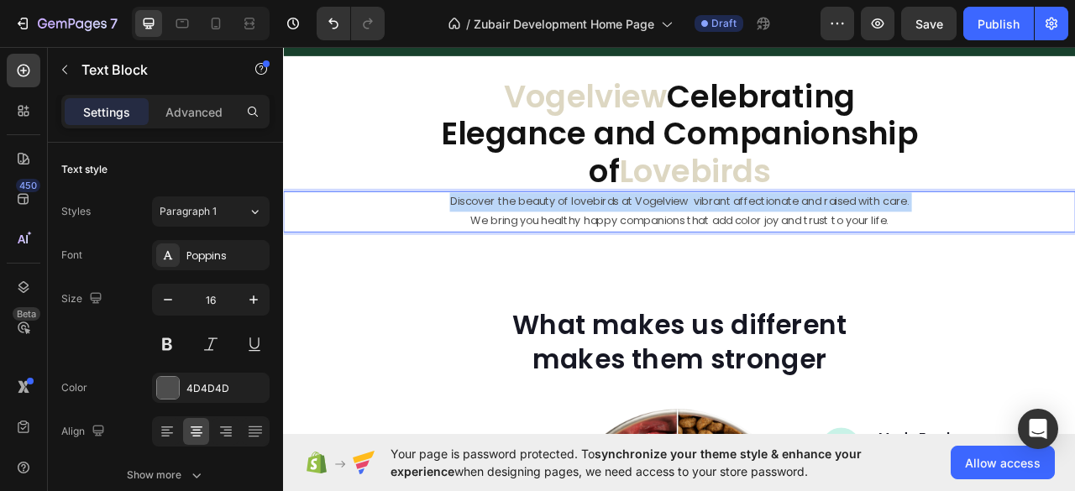
click at [563, 249] on p "Discover the beauty of lovebirds at Vogelview vibrant affectionate and raised w…" at bounding box center [787, 245] width 1004 height 24
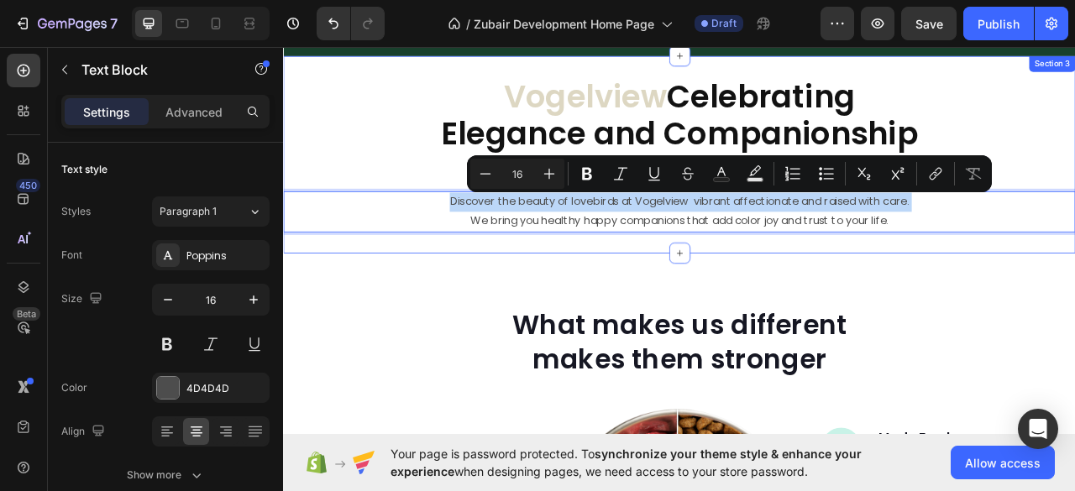
click at [868, 283] on div "⁠⁠⁠⁠⁠⁠⁠ Vogelview Celebrating Elegance and Companionship of Lovebirds Heading D…" at bounding box center [786, 185] width 1007 height 251
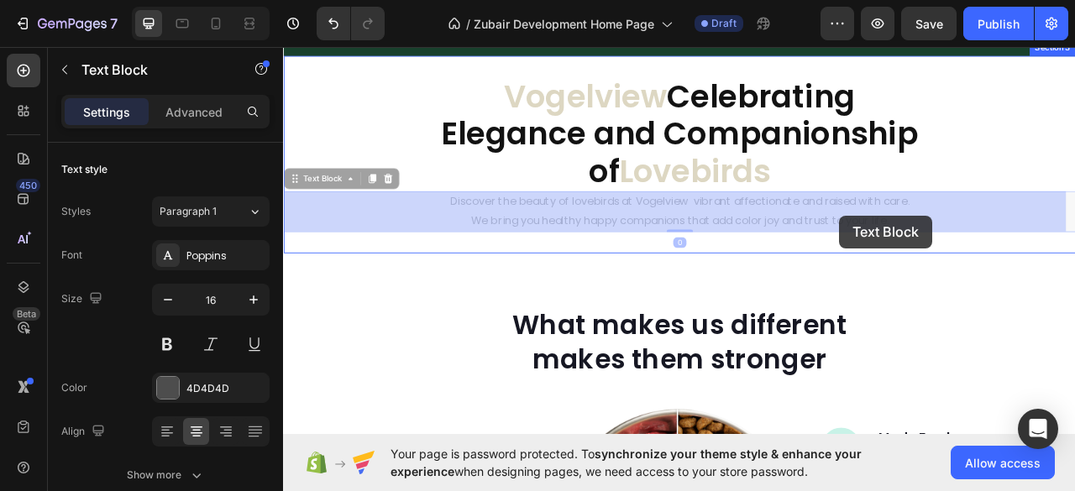
drag, startPoint x: 1067, startPoint y: 272, endPoint x: 988, endPoint y: 263, distance: 79.5
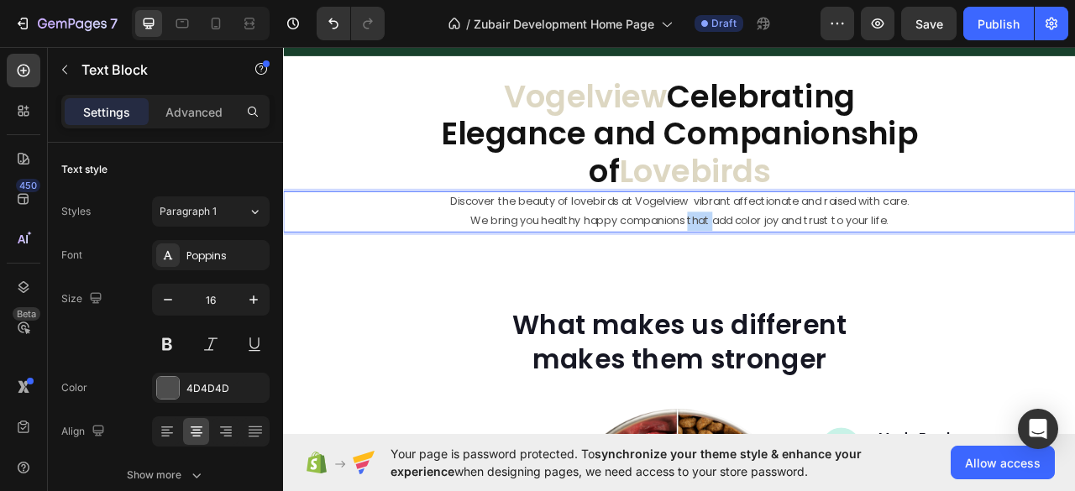
click at [791, 258] on p "We bring you healthy happy companions that add color joy and trust to your life." at bounding box center [787, 270] width 1004 height 24
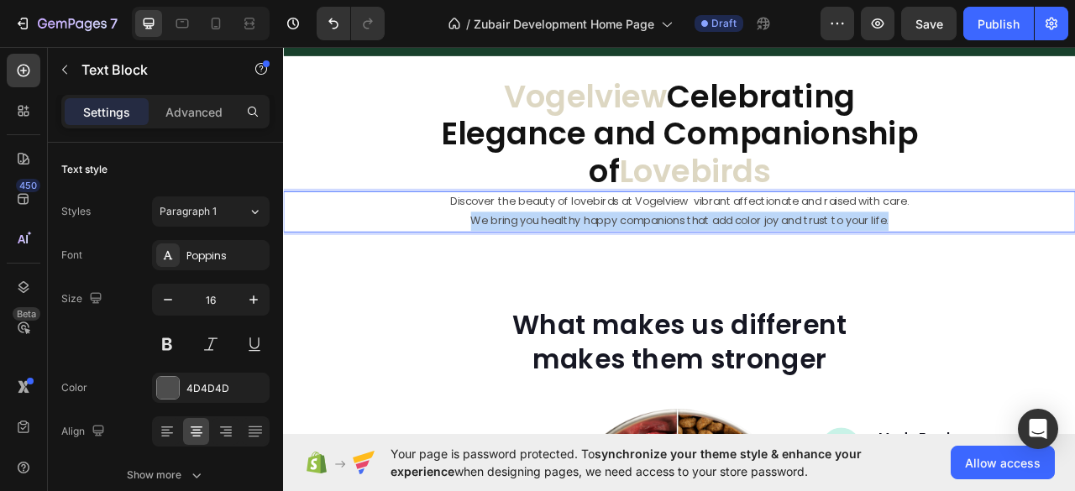
click at [791, 258] on p "We bring you healthy happy companions that add color joy and trust to your life." at bounding box center [787, 270] width 1004 height 24
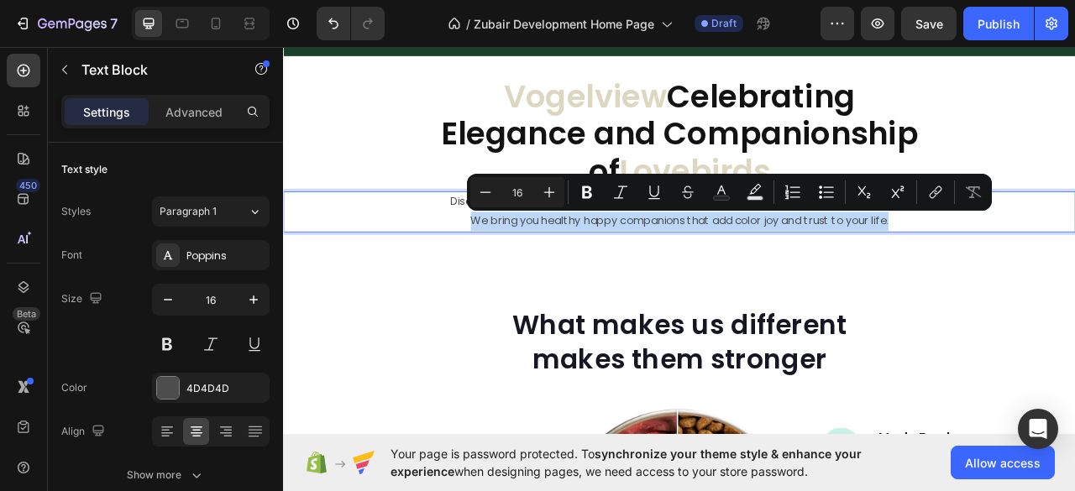
click at [563, 261] on p "We bring you healthy happy companions that add color joy and trust to your life." at bounding box center [787, 270] width 1004 height 24
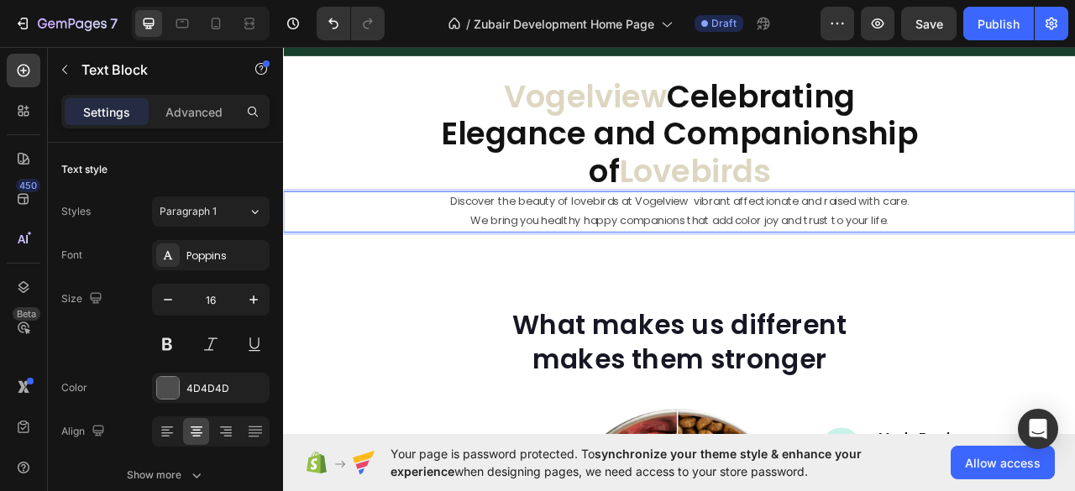
click at [488, 239] on p "Discover the beauty of lovebirds at Vogelview vibrant affectionate and raised w…" at bounding box center [787, 245] width 1004 height 24
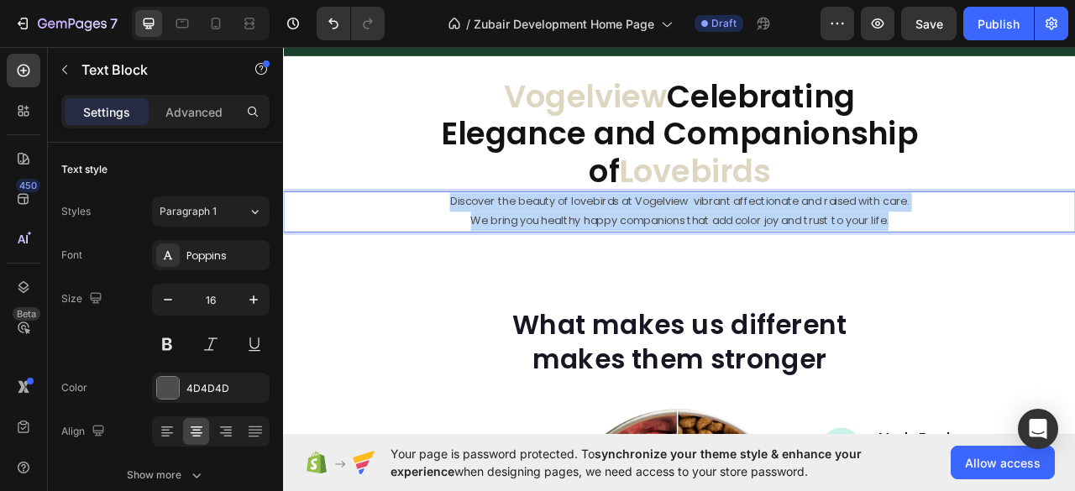
drag, startPoint x: 484, startPoint y: 240, endPoint x: 1068, endPoint y: 271, distance: 585.2
click at [1068, 271] on div "Discover the beauty of lovebirds at Vogelview vibrant affectionate and raised w…" at bounding box center [786, 258] width 1007 height 52
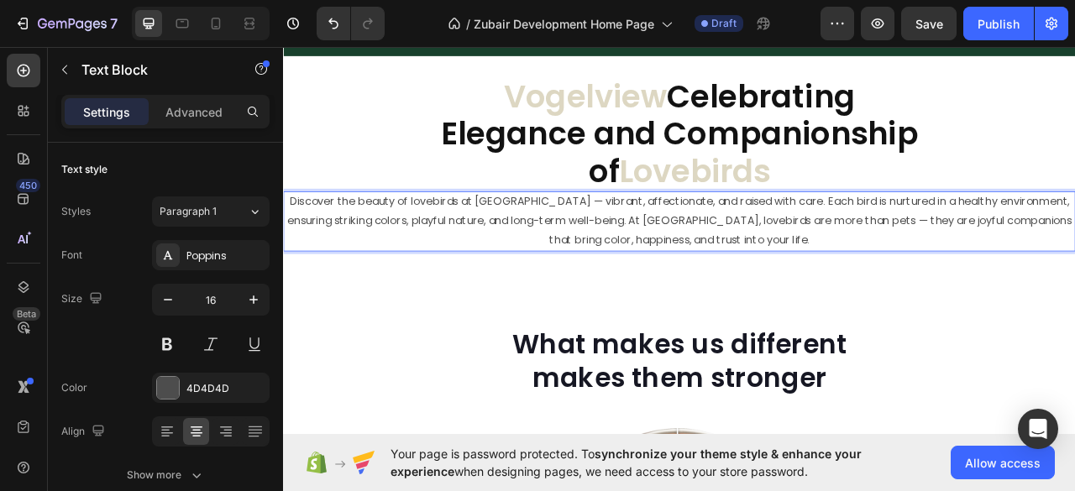
click at [609, 244] on p "Discover the beauty of lovebirds at [GEOGRAPHIC_DATA] — vibrant, affectionate, …" at bounding box center [787, 269] width 1004 height 72
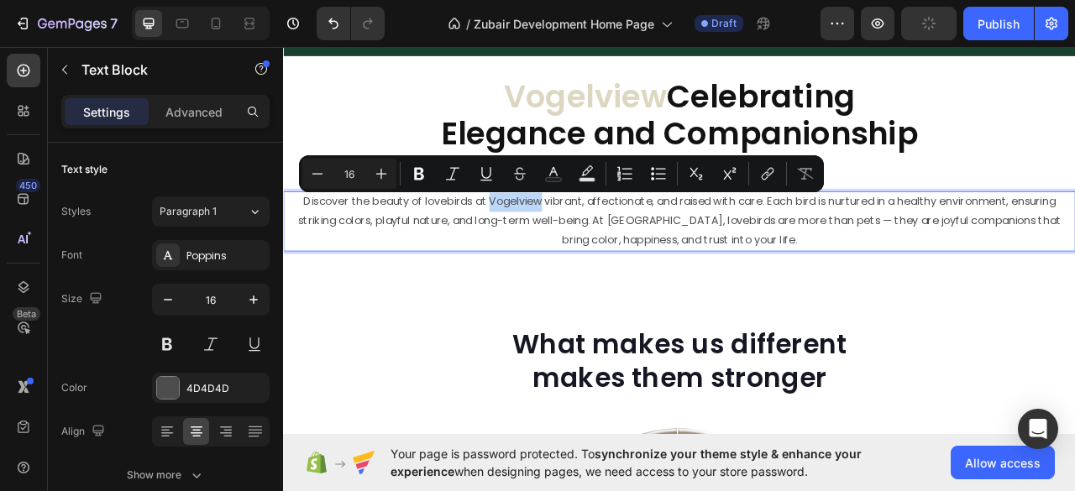
drag, startPoint x: 533, startPoint y: 241, endPoint x: 596, endPoint y: 246, distance: 63.2
click at [596, 246] on p "Discover the beauty of lovebirds at Vogelview vibrant, affectionate, and raised…" at bounding box center [787, 269] width 1004 height 72
click at [557, 181] on rect "Editor contextual toolbar" at bounding box center [554, 180] width 16 height 4
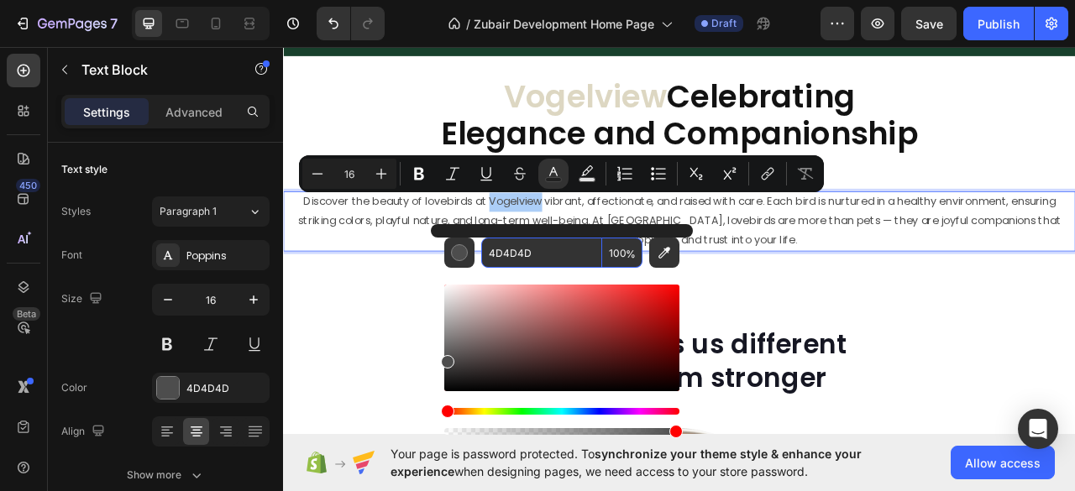
click at [512, 253] on input "4D4D4D" at bounding box center [541, 253] width 121 height 30
paste input "DDD7C2"
type input "DDD7C2"
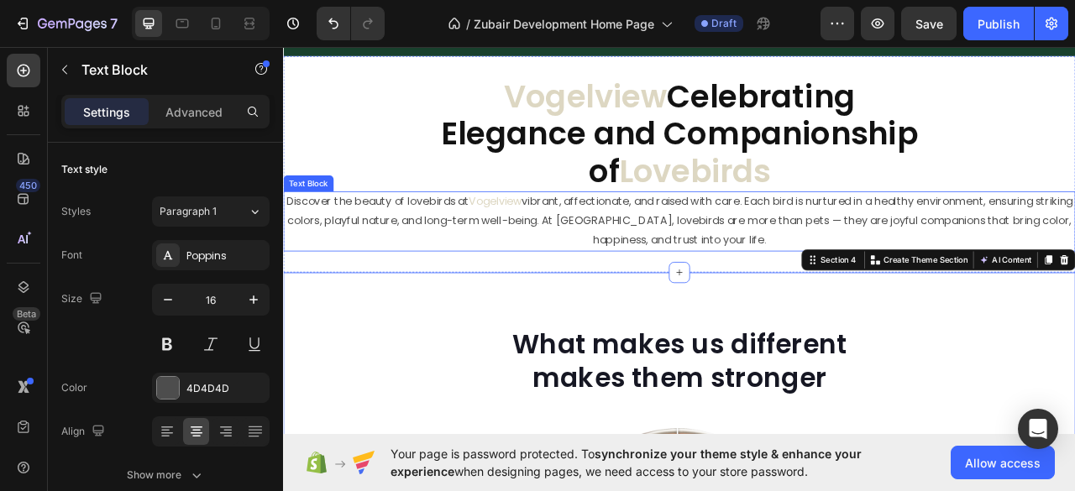
click at [655, 249] on p "Discover the beauty of lovebirds at Vogelview vibrant, affectionate, and raised…" at bounding box center [787, 269] width 1004 height 72
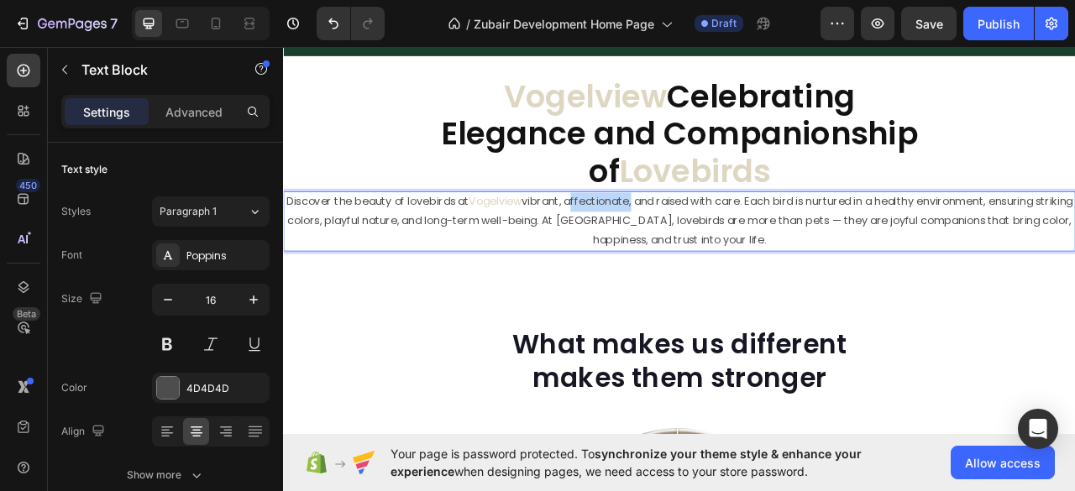
click at [656, 249] on p "Discover the beauty of lovebirds at Vogelview vibrant, affectionate, and raised…" at bounding box center [787, 269] width 1004 height 72
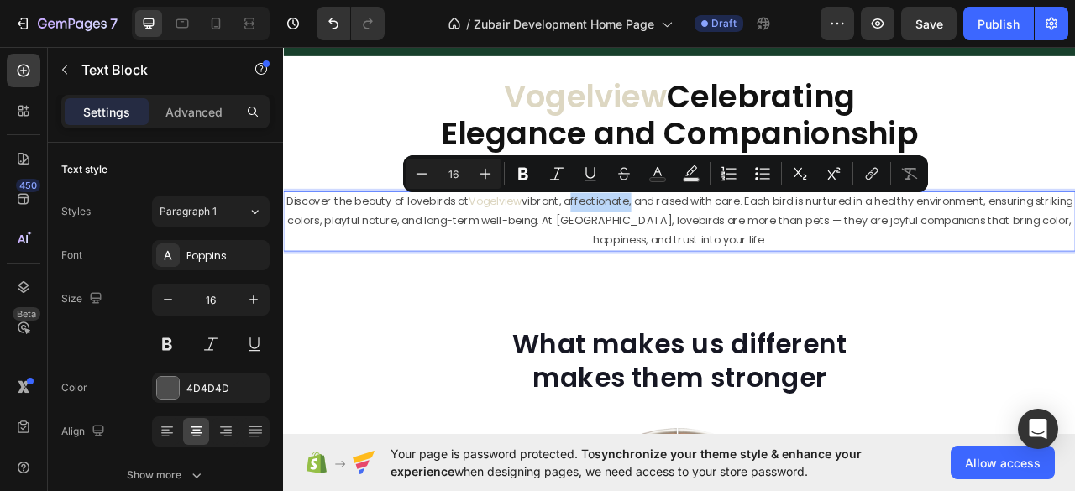
click at [656, 249] on p "Discover the beauty of lovebirds at Vogelview vibrant, affectionate, and raised…" at bounding box center [787, 269] width 1004 height 72
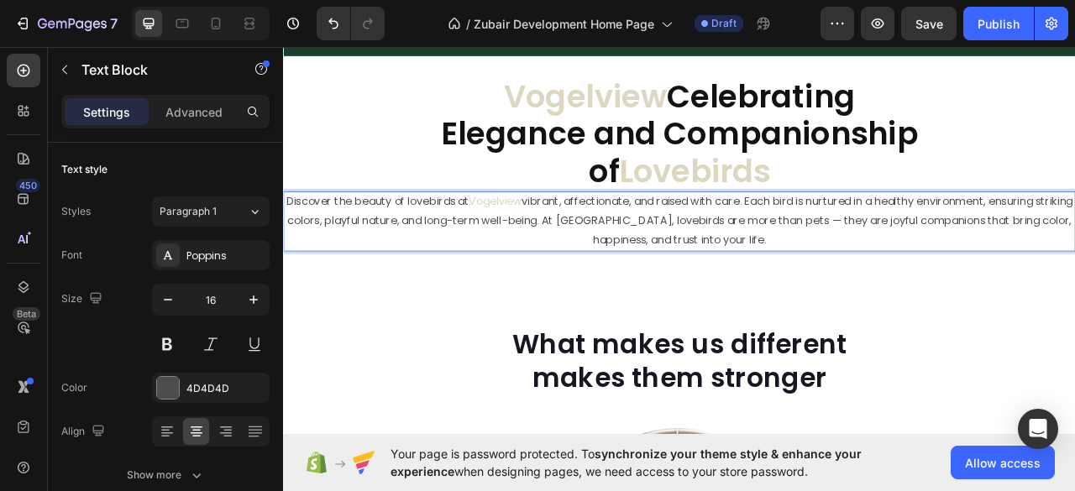
click at [653, 249] on p "Discover the beauty of lovebirds at Vogelview vibrant, affectionate, and raised…" at bounding box center [787, 269] width 1004 height 72
click at [745, 249] on p "Discover the beauty of lovebirds at Vogelview vibrant affectionate, and raised …" at bounding box center [787, 269] width 1004 height 72
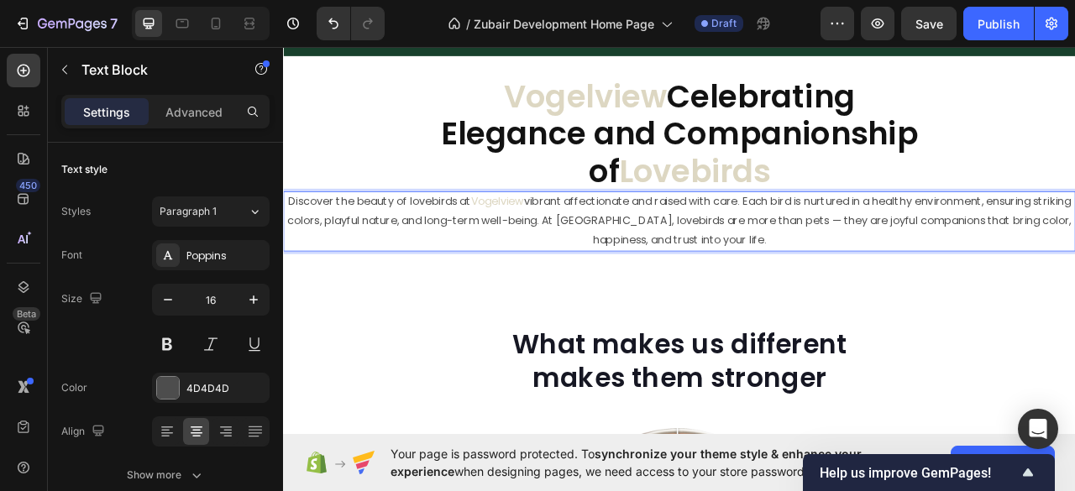
click at [1074, 253] on p "Discover the beauty of lovebirds at Vogelview vibrant affectionate and raised w…" at bounding box center [787, 269] width 1004 height 72
click at [1074, 251] on p "Discover the beauty of lovebirds at Vogelview vibrant affectionate and raised w…" at bounding box center [787, 269] width 1004 height 72
click at [388, 272] on p "Discover the beauty of lovebirds at Vogelview vibrant affectionate and raised w…" at bounding box center [787, 269] width 1004 height 72
drag, startPoint x: 385, startPoint y: 272, endPoint x: 449, endPoint y: 271, distance: 63.8
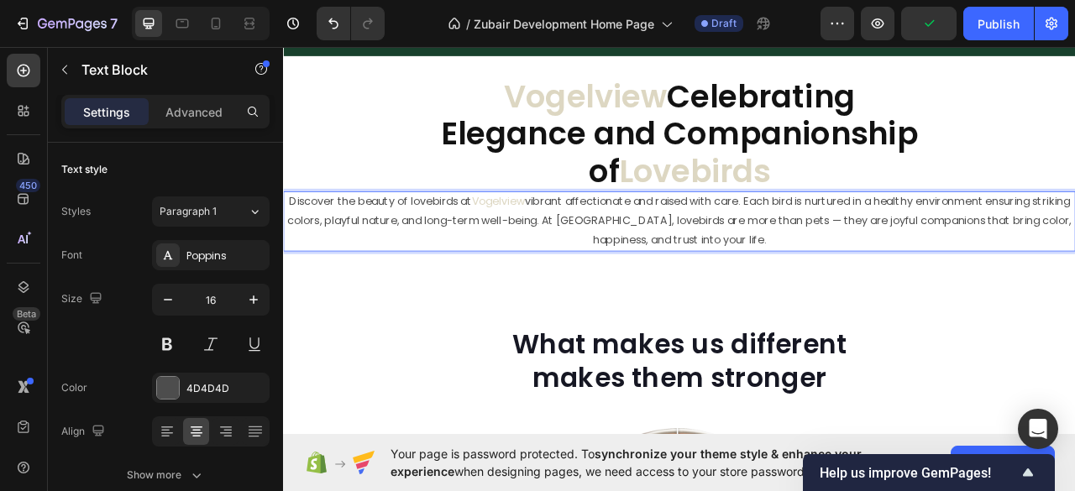
click at [385, 272] on p "Discover the beauty of lovebirds at Vogelview vibrant affectionate and raised w…" at bounding box center [787, 269] width 1004 height 72
click at [554, 269] on p "Discover the beauty of lovebirds at Vogelview vibrant affectionate and raised w…" at bounding box center [787, 269] width 1004 height 72
click at [965, 268] on p "Discover the beauty of lovebirds at Vogelview vibrant affectionate and raised w…" at bounding box center [787, 269] width 1004 height 72
click at [1074, 275] on p "Discover the beauty of lovebirds at Vogelview vibrant affectionate and raised w…" at bounding box center [787, 269] width 1004 height 72
click at [740, 296] on p "Discover the beauty of lovebirds at Vogelview vibrant affectionate and raised w…" at bounding box center [787, 269] width 1004 height 72
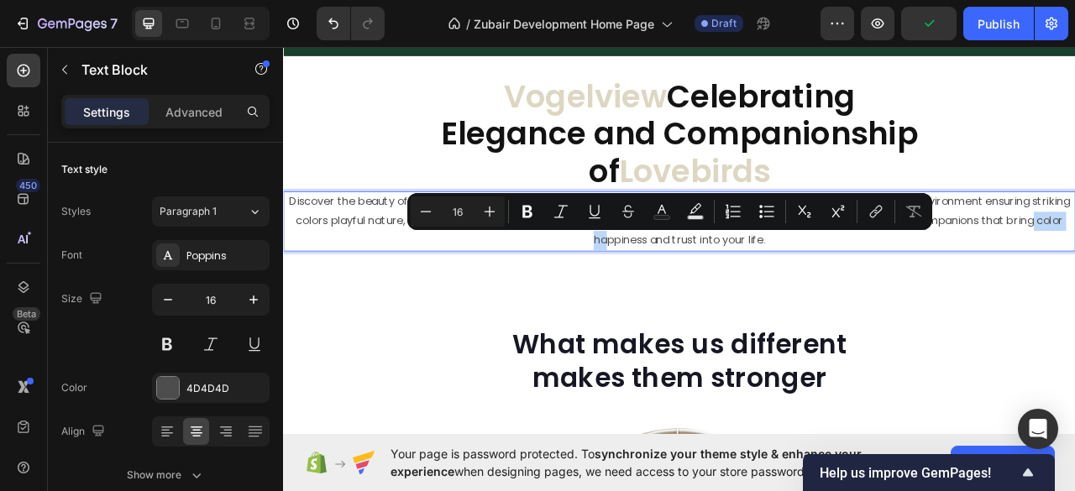
drag, startPoint x: 665, startPoint y: 294, endPoint x: 737, endPoint y: 294, distance: 72.2
click at [737, 294] on p "Discover the beauty of lovebirds at Vogelview vibrant affectionate and raised w…" at bounding box center [787, 269] width 1004 height 72
click at [661, 216] on rect "Editor contextual toolbar" at bounding box center [662, 218] width 16 height 4
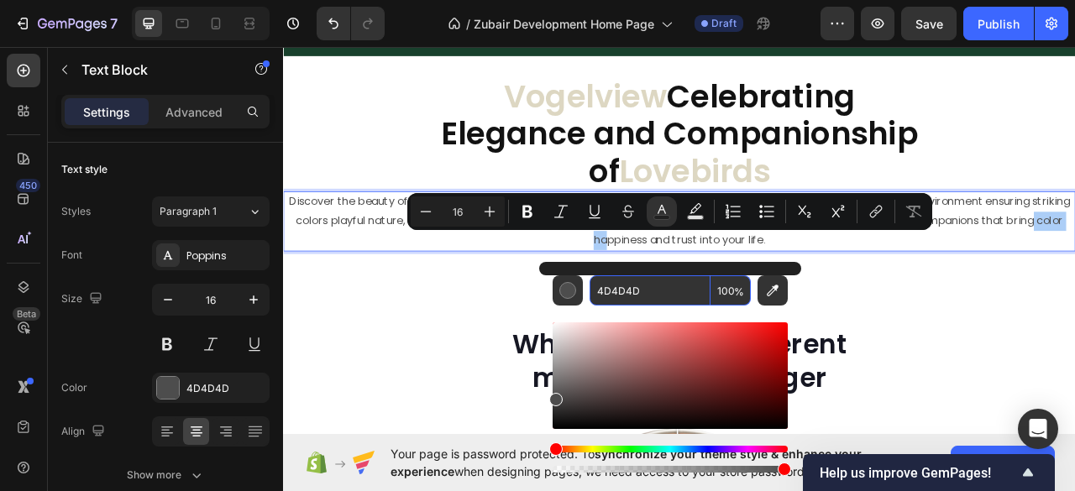
click at [612, 294] on input "4D4D4D" at bounding box center [649, 290] width 121 height 30
paste input "DDD7C2"
type input "DDD7C2"
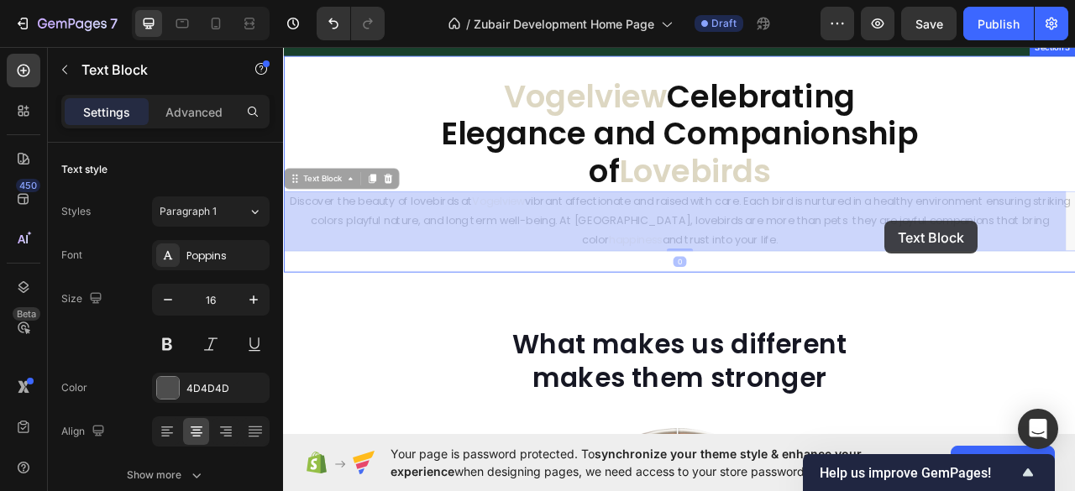
drag, startPoint x: 1025, startPoint y: 269, endPoint x: 1048, endPoint y: 269, distance: 22.7
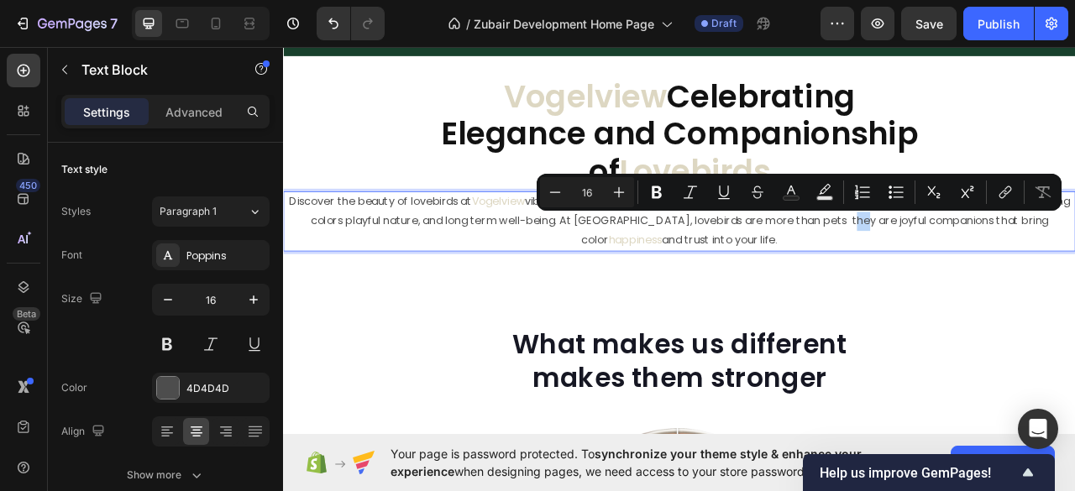
drag, startPoint x: 1024, startPoint y: 274, endPoint x: 1033, endPoint y: 273, distance: 8.4
click at [1033, 273] on p "Discover the beauty of lovebirds at Vogelview vibrant affectionate and raised w…" at bounding box center [787, 269] width 1004 height 72
drag, startPoint x: 1028, startPoint y: 280, endPoint x: 1149, endPoint y: 272, distance: 121.1
click at [1074, 272] on p "Discover the beauty of lovebirds at Vogelview vibrant affectionate and raised w…" at bounding box center [787, 269] width 1004 height 72
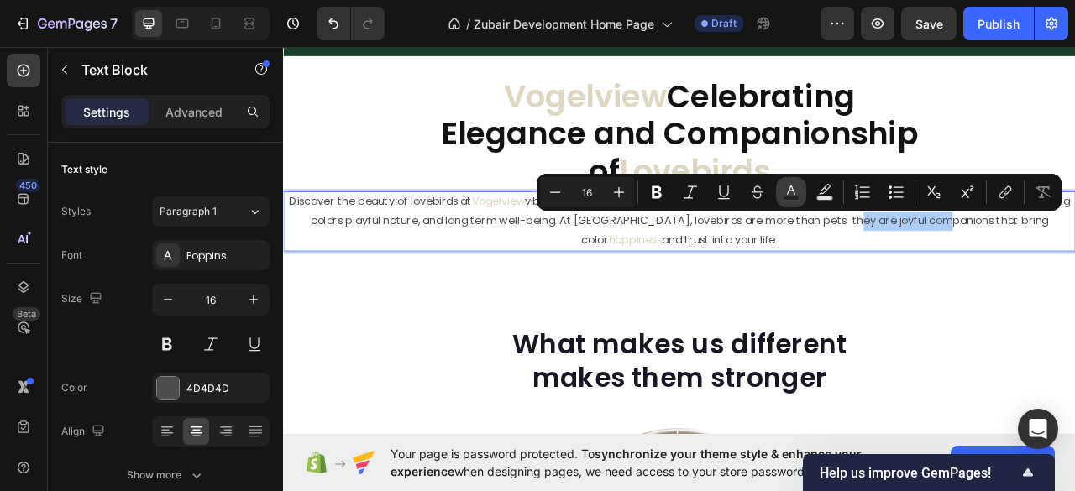
click at [792, 199] on rect "Editor contextual toolbar" at bounding box center [791, 198] width 16 height 4
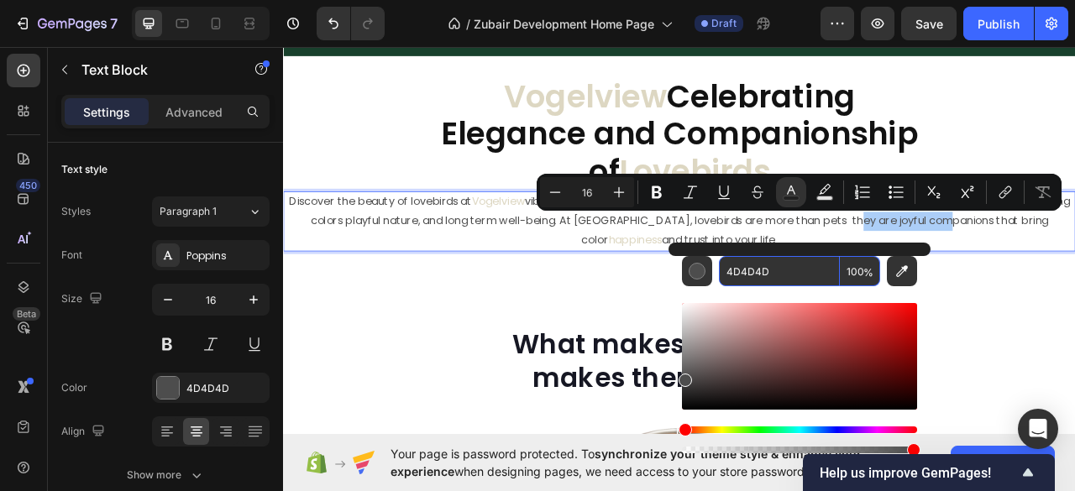
click at [724, 269] on input "4D4D4D" at bounding box center [779, 271] width 121 height 30
paste input "DDD7C2"
type input "DDD7C2"
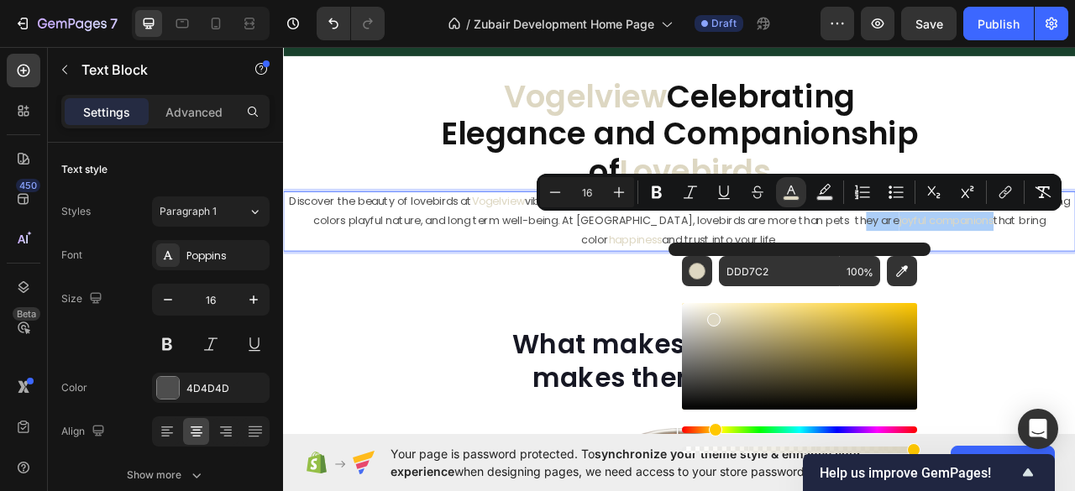
click at [921, 300] on div "DDD7C2 100 %" at bounding box center [799, 350] width 262 height 214
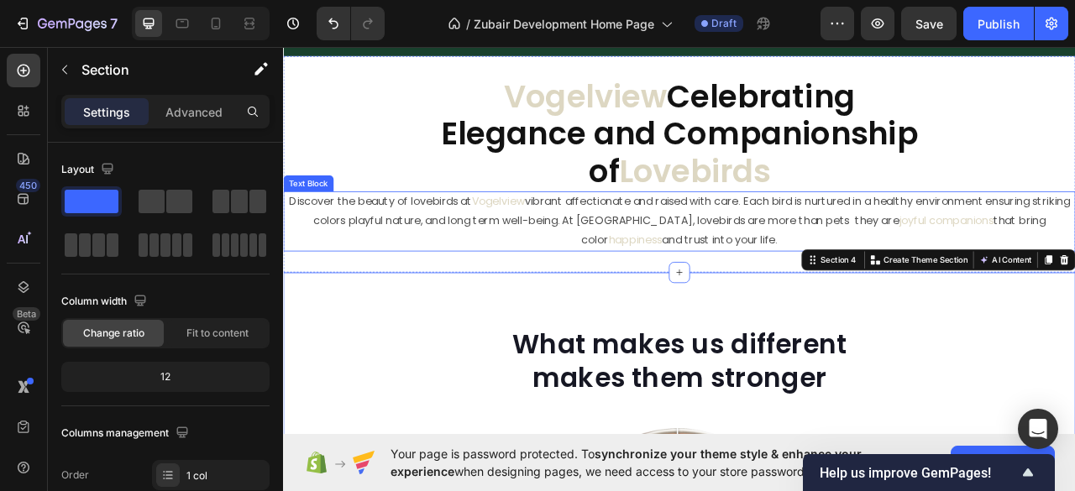
click at [493, 272] on p "Discover the beauty of lovebirds at Vogelview vibrant affectionate and raised w…" at bounding box center [787, 269] width 1004 height 72
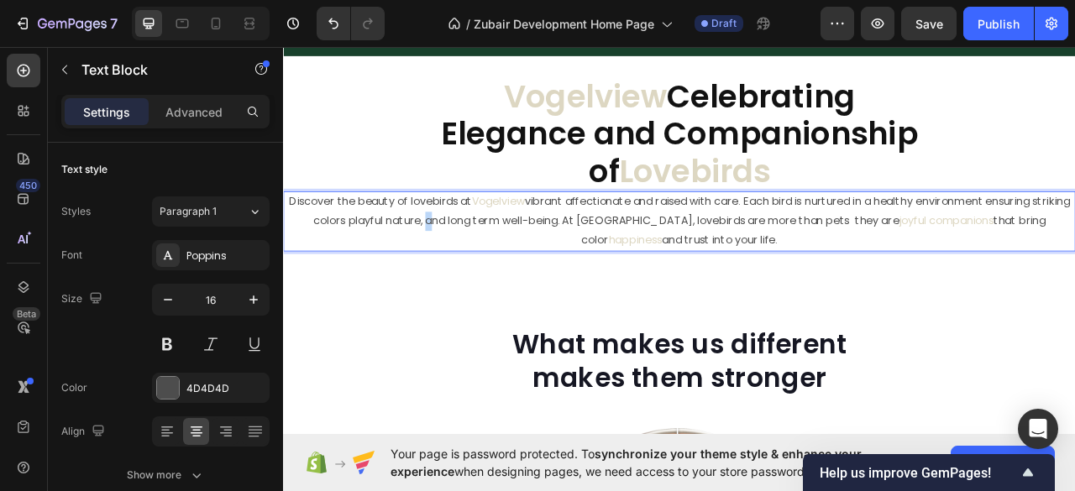
click at [493, 272] on p "Discover the beauty of lovebirds at Vogelview vibrant affectionate and raised w…" at bounding box center [787, 269] width 1004 height 72
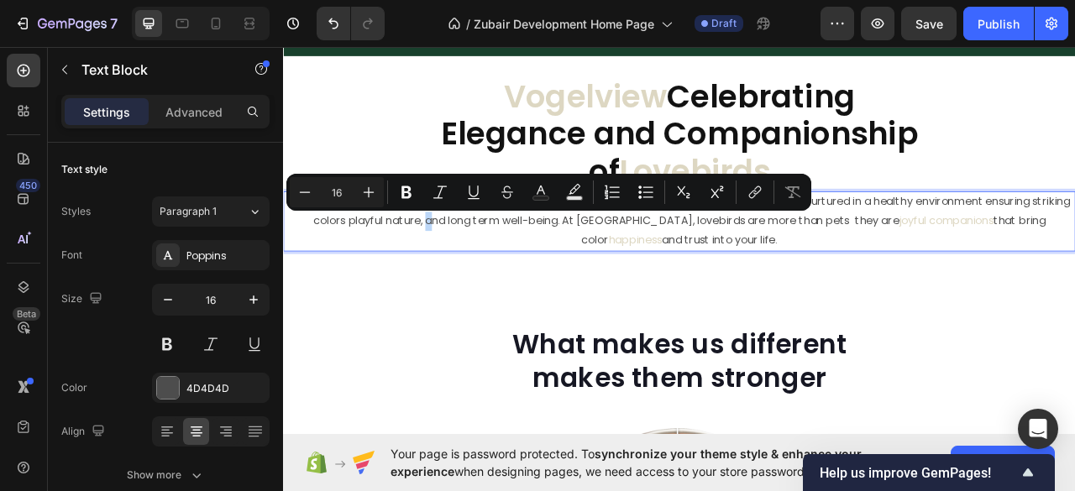
click at [493, 272] on p "Discover the beauty of lovebirds at Vogelview vibrant affectionate and raised w…" at bounding box center [787, 269] width 1004 height 72
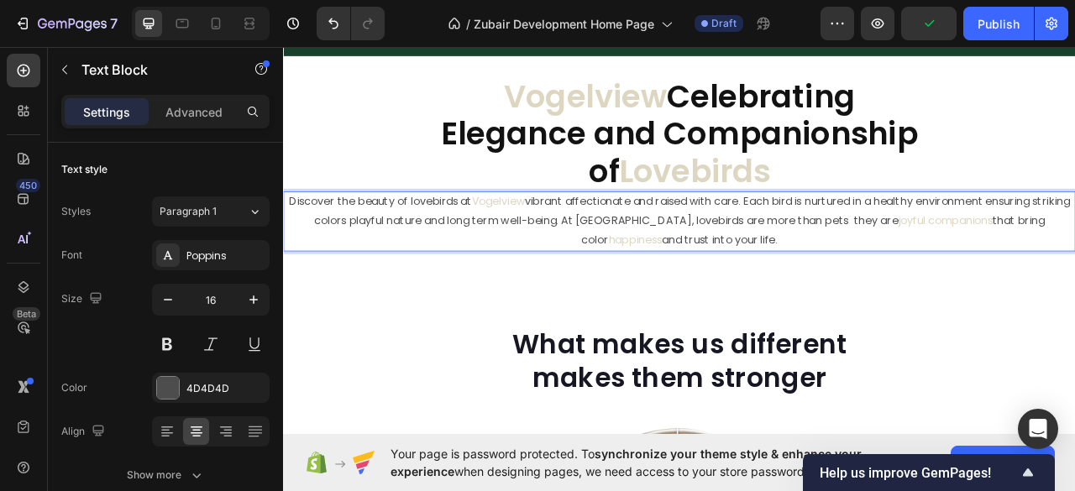
drag, startPoint x: 668, startPoint y: 271, endPoint x: 678, endPoint y: 275, distance: 10.1
click at [670, 271] on p "Discover the beauty of lovebirds at Vogelview vibrant affectionate and raised w…" at bounding box center [787, 269] width 1004 height 72
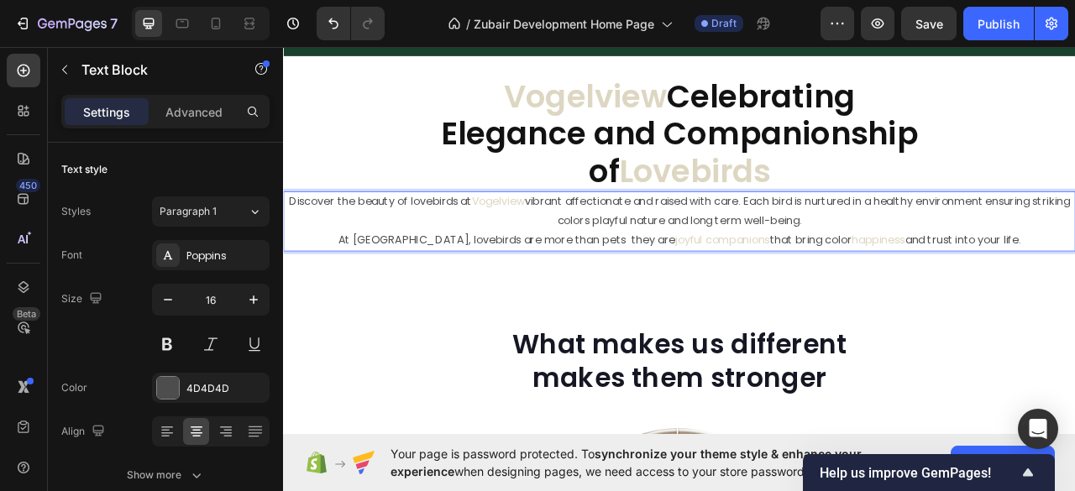
click at [887, 247] on p "Discover the beauty of lovebirds at Vogelview vibrant affectionate and raised w…" at bounding box center [787, 257] width 1004 height 49
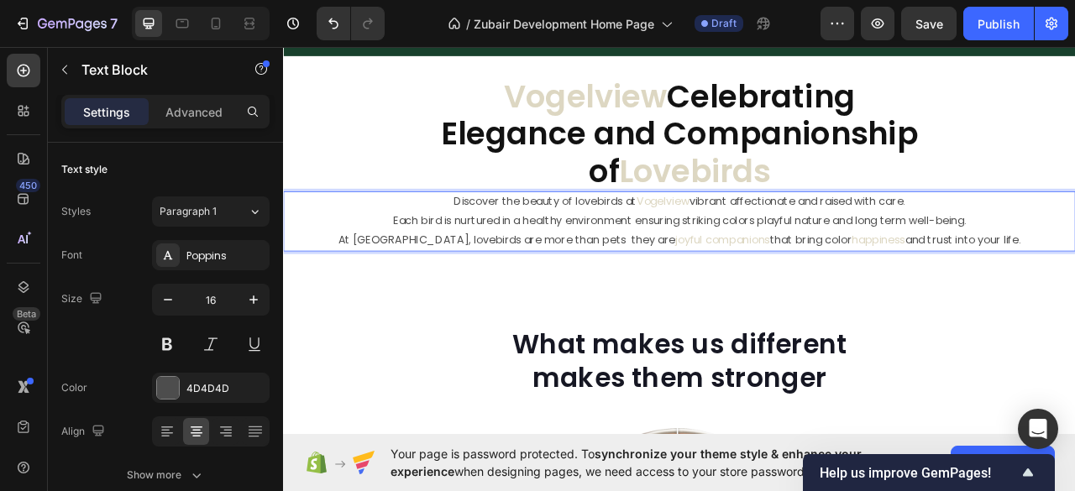
click at [466, 290] on p "At [GEOGRAPHIC_DATA], lovebirds are more than pets they are joyful companions t…" at bounding box center [787, 294] width 1004 height 24
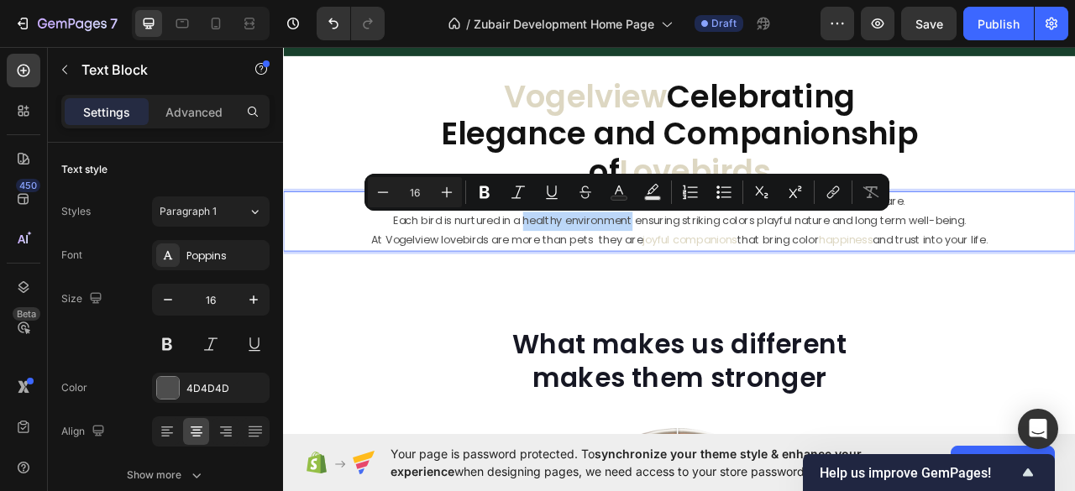
drag, startPoint x: 579, startPoint y: 265, endPoint x: 717, endPoint y: 270, distance: 137.8
click at [717, 270] on p "Each bird is nurtured in a healthy environment ensuring striking colors playful…" at bounding box center [787, 270] width 1004 height 24
click at [616, 202] on button "Text Color" at bounding box center [619, 192] width 30 height 30
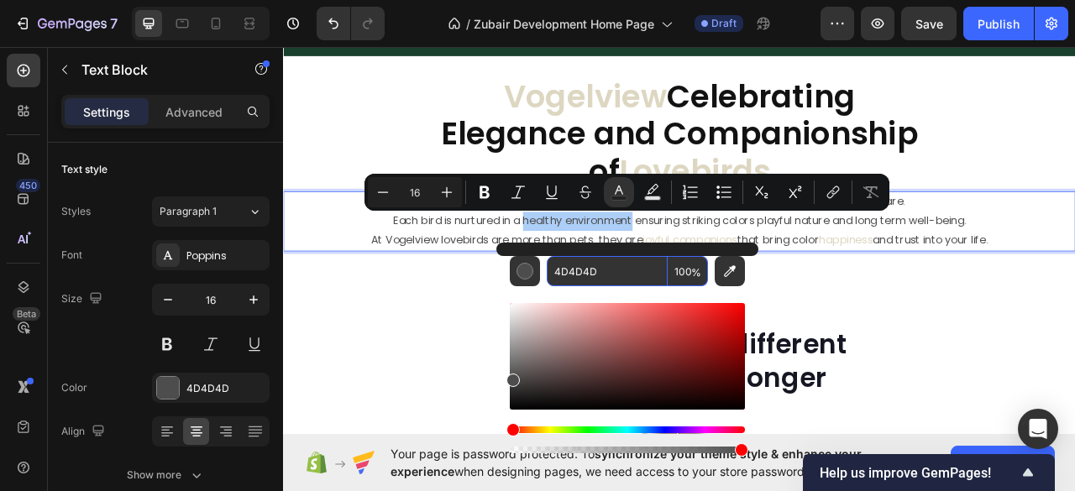
click at [579, 272] on input "4D4D4D" at bounding box center [607, 271] width 121 height 30
paste input "DDD7C2"
type input "DDD7C2"
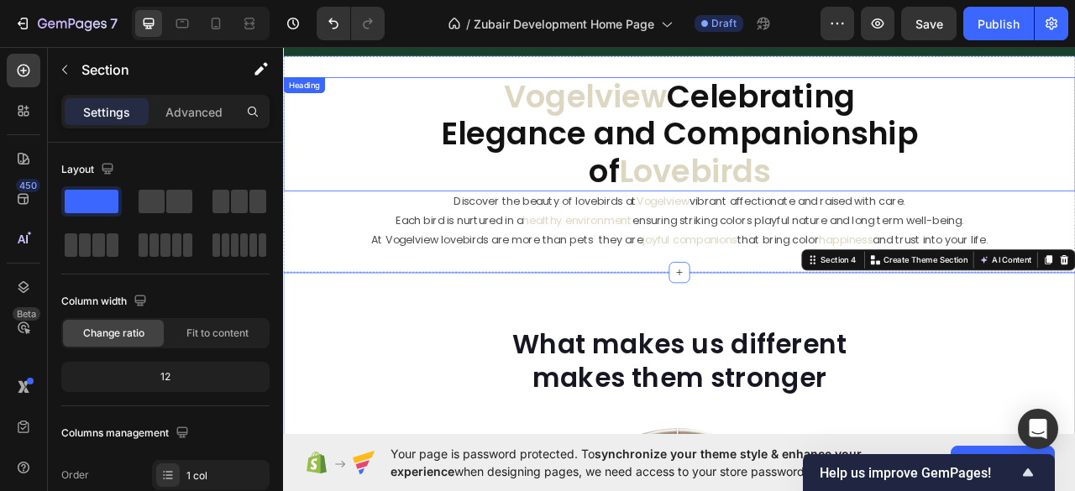
scroll to position [705, 0]
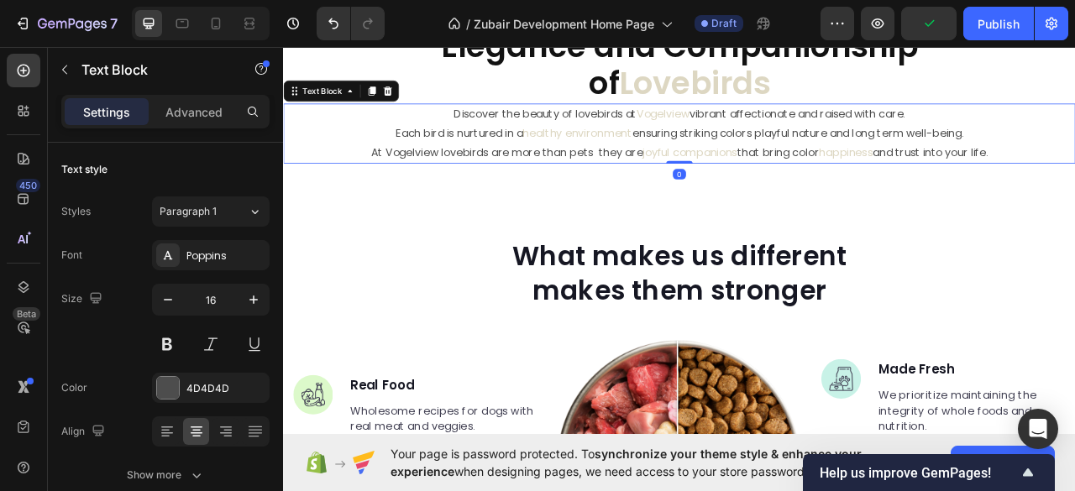
click at [1074, 159] on p "Each bird is nurtured in a healthy environment ensuring striking colors playful…" at bounding box center [787, 158] width 1004 height 24
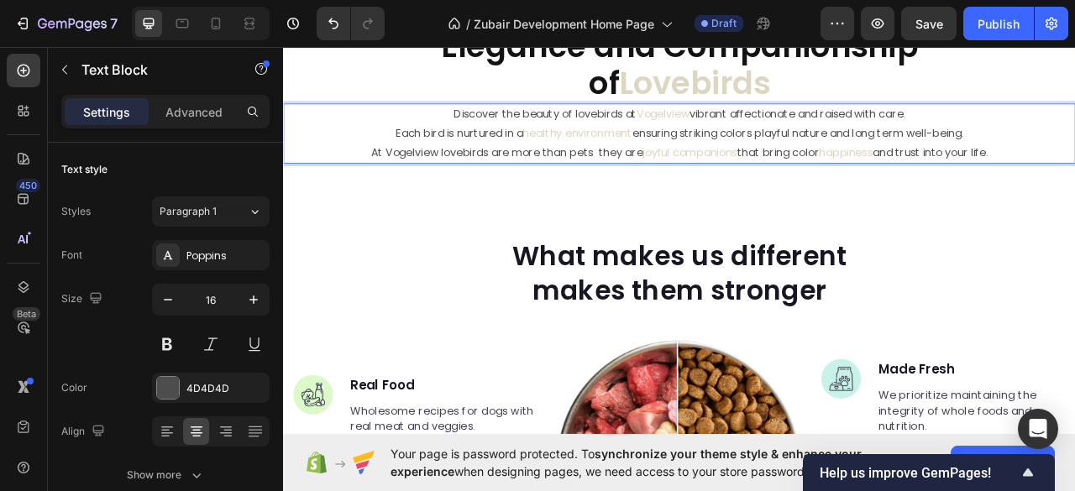
click at [1074, 155] on p "Each bird is nurtured in a healthy environment ensuring striking colors playful…" at bounding box center [787, 158] width 1004 height 24
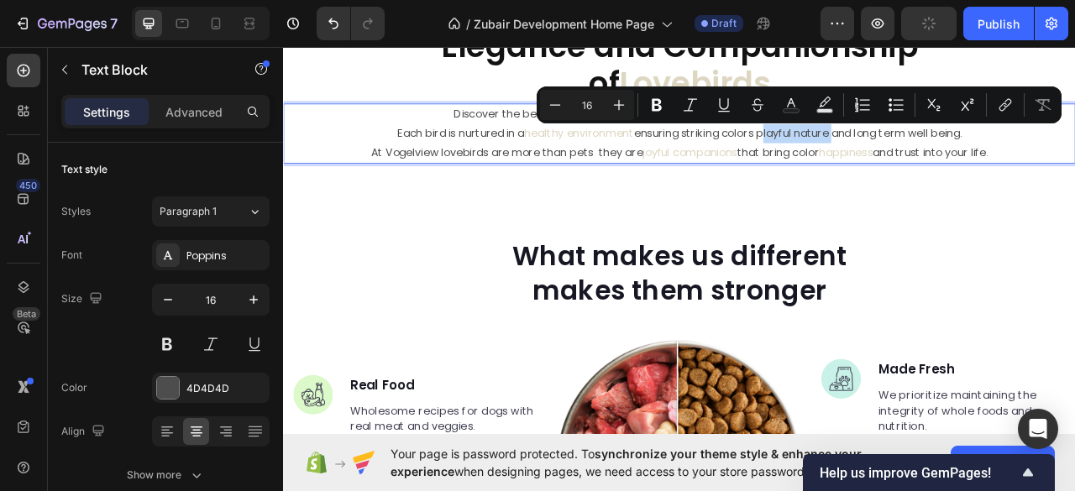
drag, startPoint x: 882, startPoint y: 161, endPoint x: 974, endPoint y: 160, distance: 91.5
click at [974, 160] on p "Each bird is nurtured in a healthy environment ensuring striking colors playful…" at bounding box center [787, 158] width 1004 height 24
click at [786, 111] on rect "Editor contextual toolbar" at bounding box center [791, 111] width 16 height 4
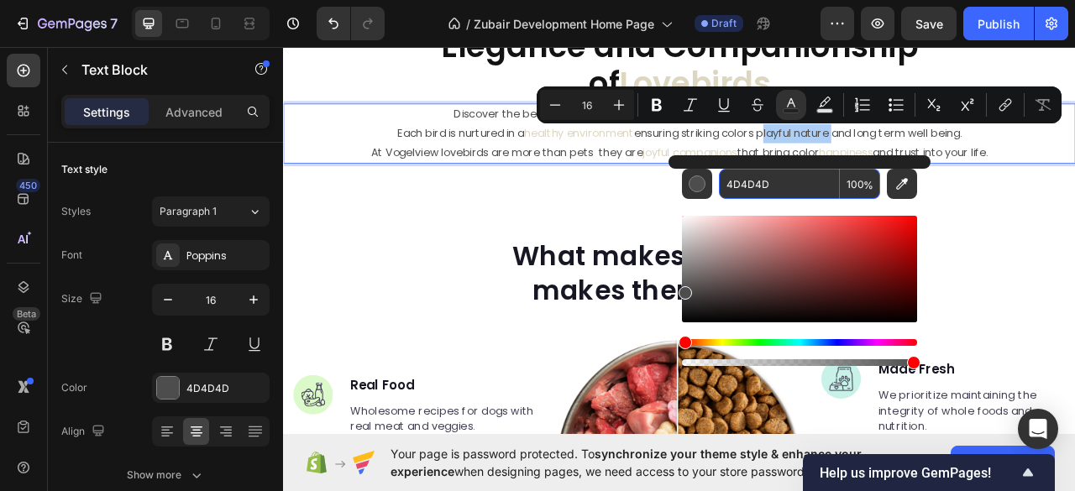
click at [739, 191] on input "4D4D4D" at bounding box center [779, 184] width 121 height 30
paste input "DDD7C2"
type input "DDD7C2"
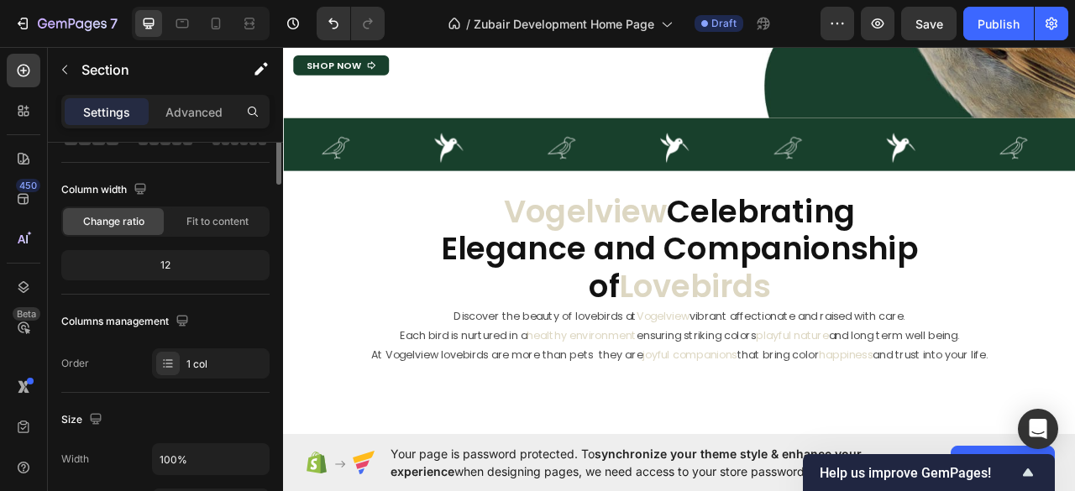
scroll to position [0, 0]
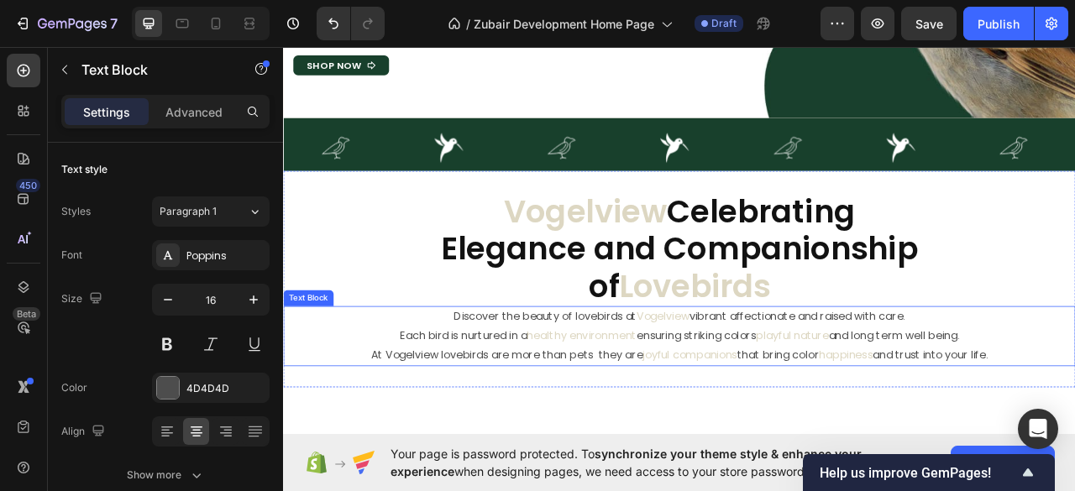
click at [452, 429] on p "At Vogelview lovebirds are more than pets they are joyful companions that bring…" at bounding box center [787, 440] width 1004 height 24
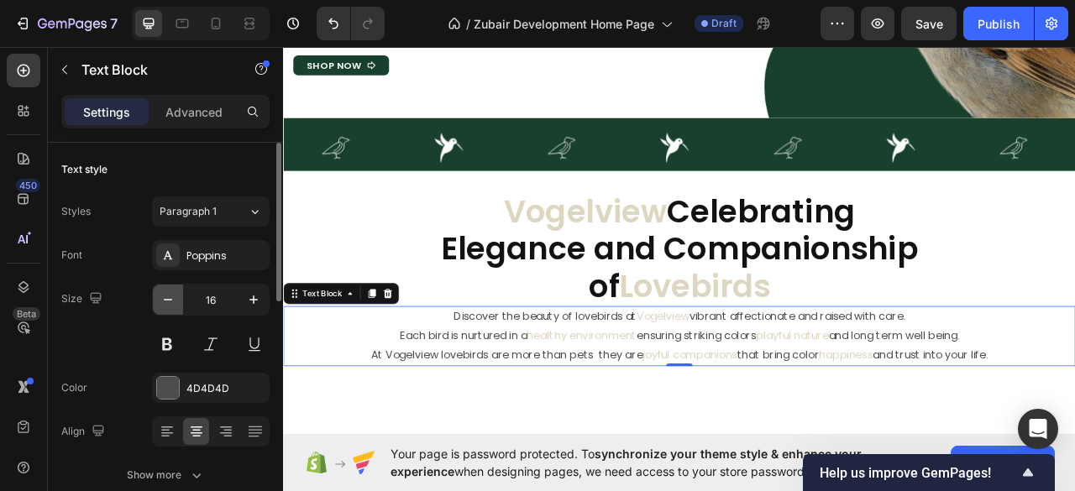
click at [170, 300] on icon "button" at bounding box center [168, 299] width 17 height 17
type input "14"
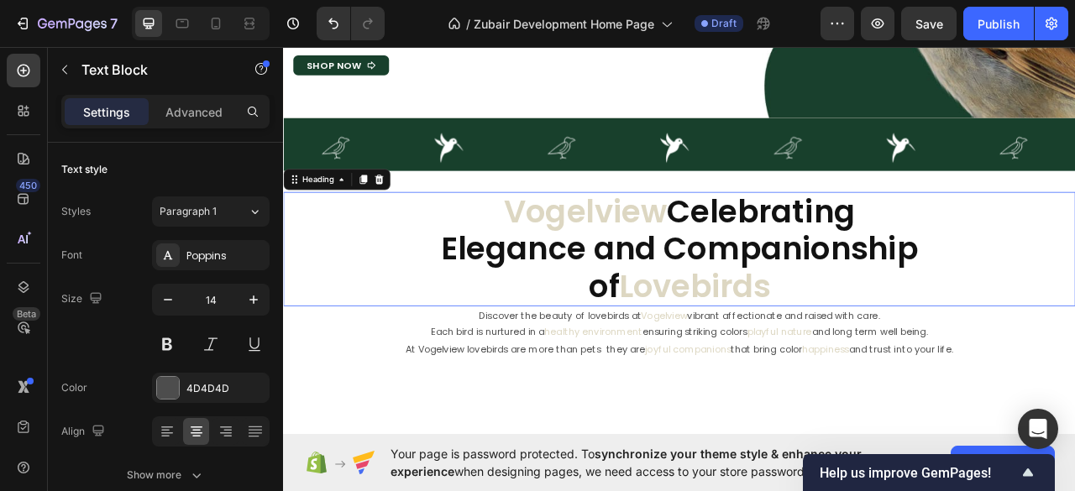
click at [657, 316] on h2 "Vogelview Celebrating Elegance and Companionship of Lovebirds" at bounding box center [786, 305] width 1007 height 145
click at [165, 302] on icon "button" at bounding box center [168, 299] width 17 height 17
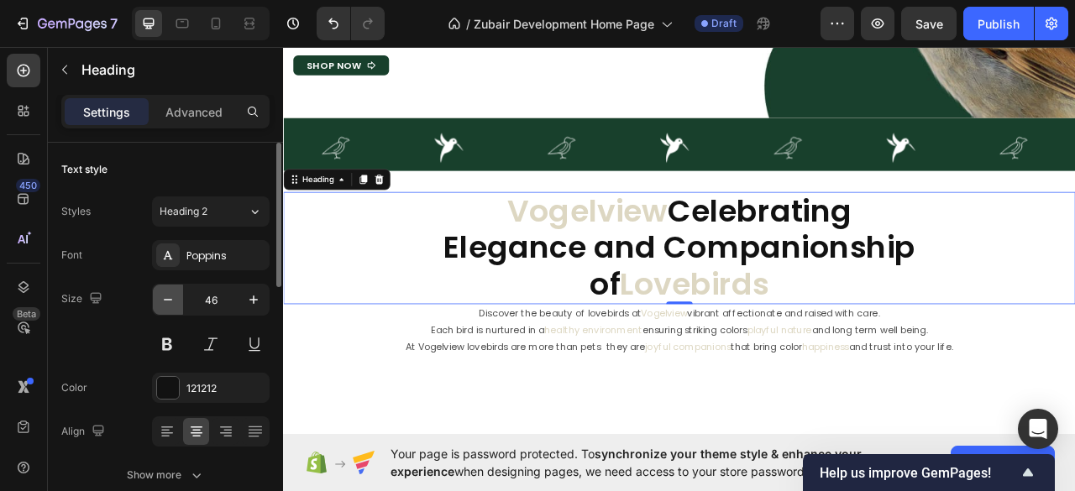
click at [165, 302] on icon "button" at bounding box center [168, 299] width 17 height 17
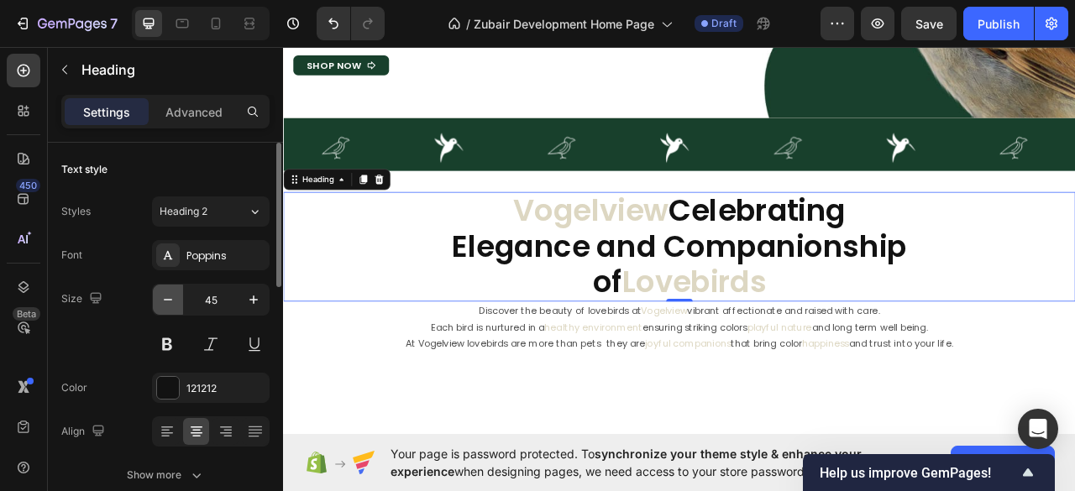
click at [165, 302] on icon "button" at bounding box center [168, 299] width 17 height 17
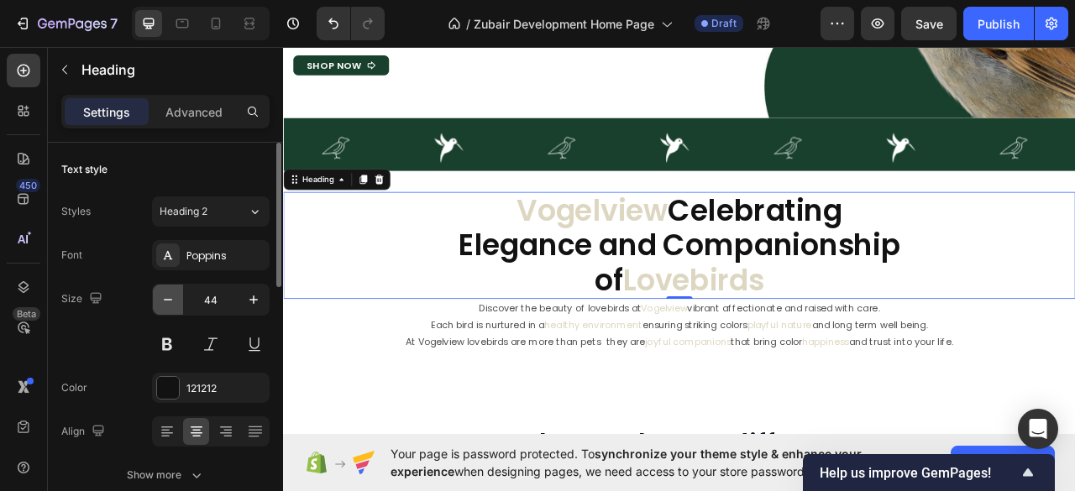
click at [165, 302] on icon "button" at bounding box center [168, 299] width 17 height 17
type input "42"
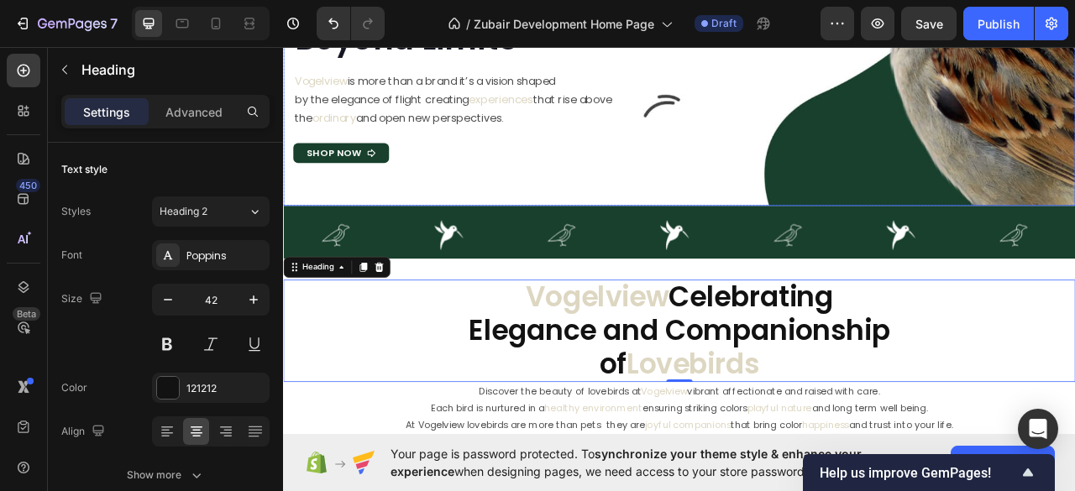
scroll to position [223, 0]
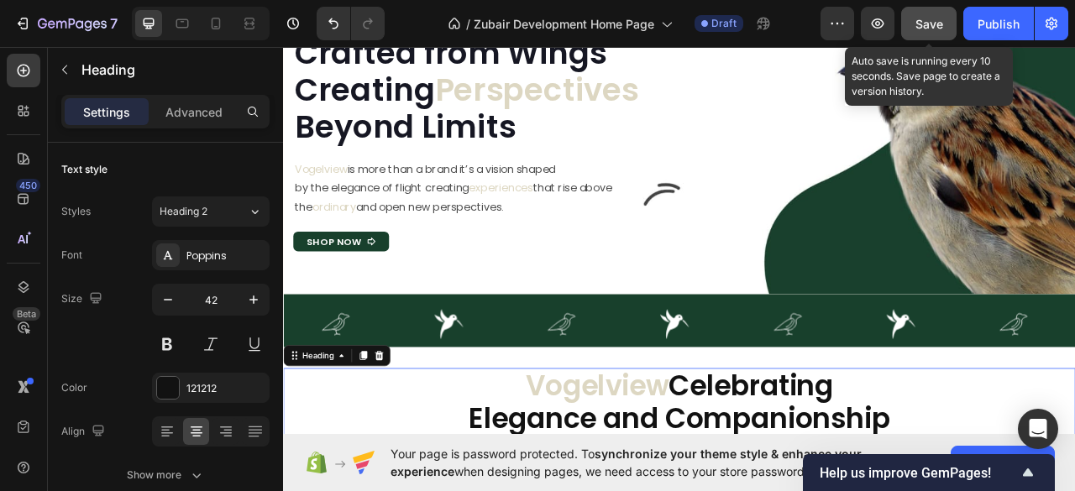
click at [942, 26] on span "Save" at bounding box center [929, 24] width 28 height 14
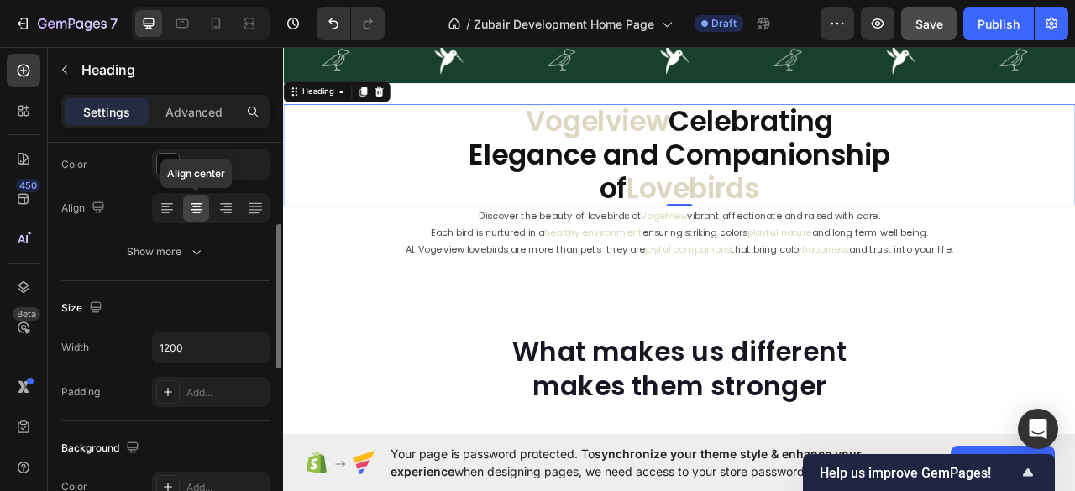
scroll to position [0, 0]
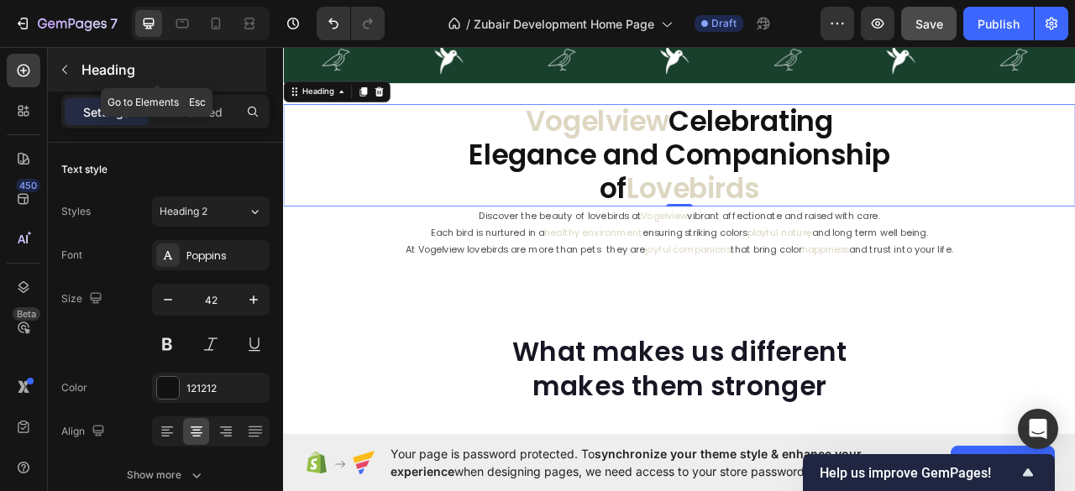
click at [58, 74] on icon "button" at bounding box center [64, 69] width 13 height 13
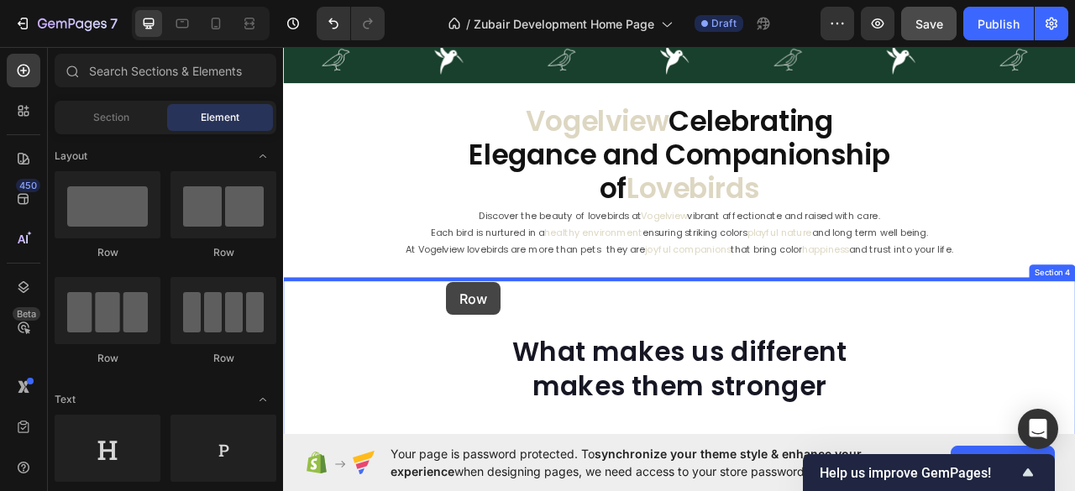
drag, startPoint x: 487, startPoint y: 261, endPoint x: 490, endPoint y: 348, distance: 86.5
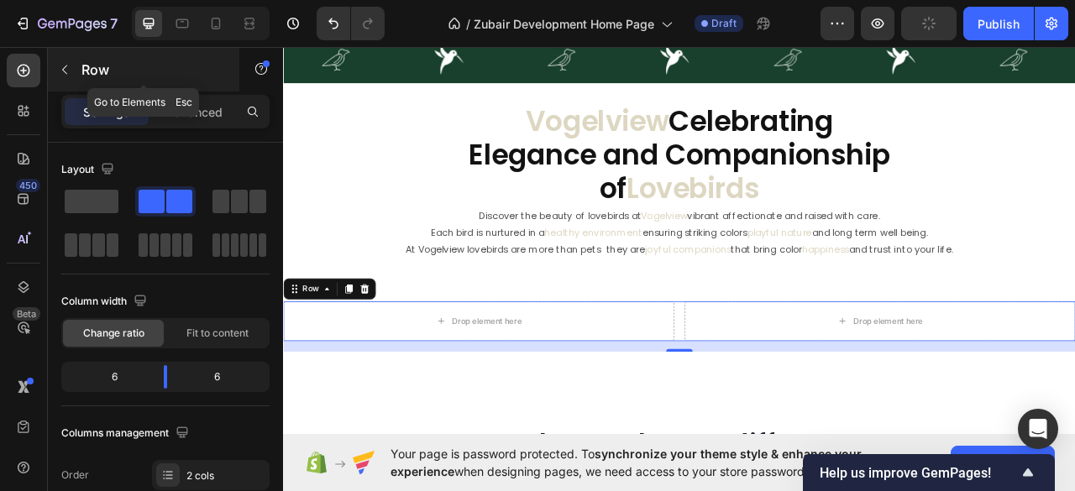
click at [60, 70] on icon "button" at bounding box center [64, 69] width 13 height 13
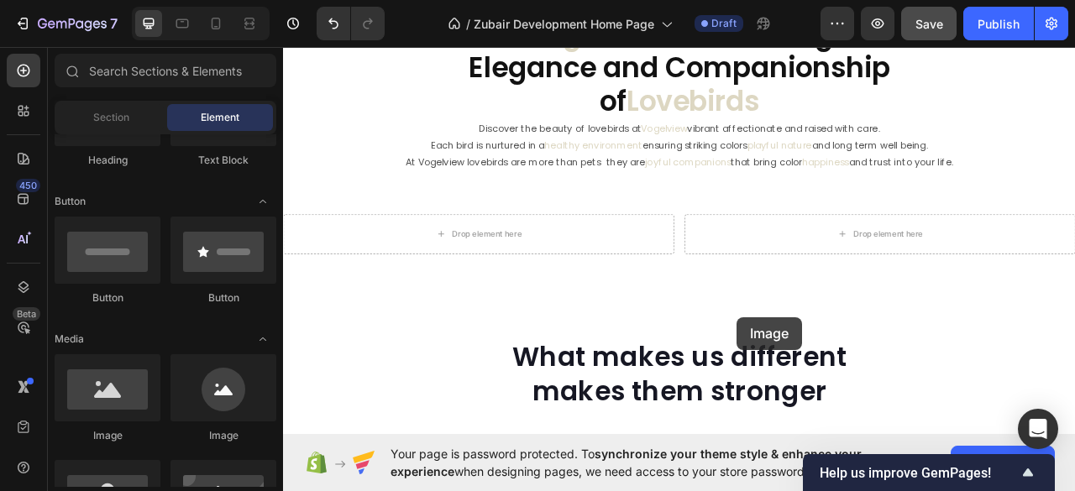
scroll to position [788, 0]
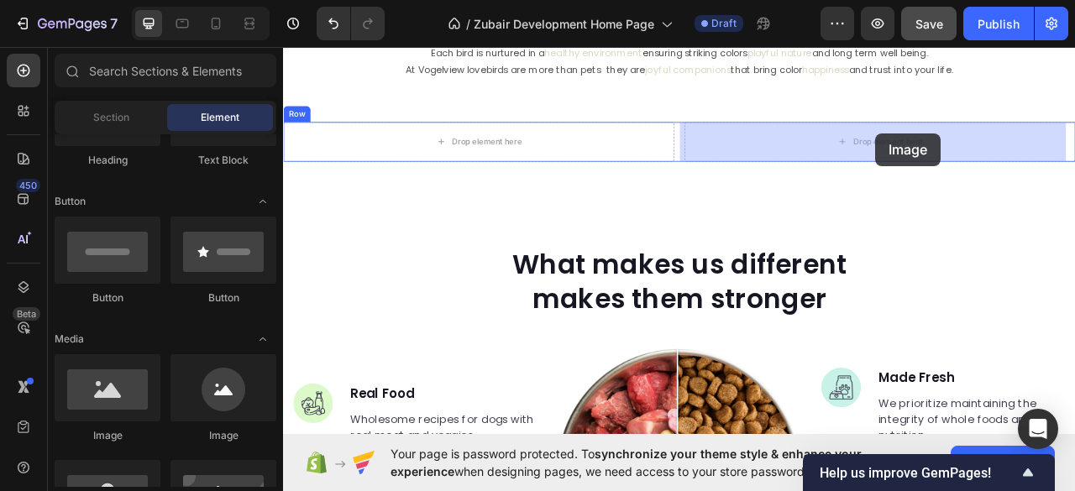
drag, startPoint x: 393, startPoint y: 436, endPoint x: 1036, endPoint y: 158, distance: 700.6
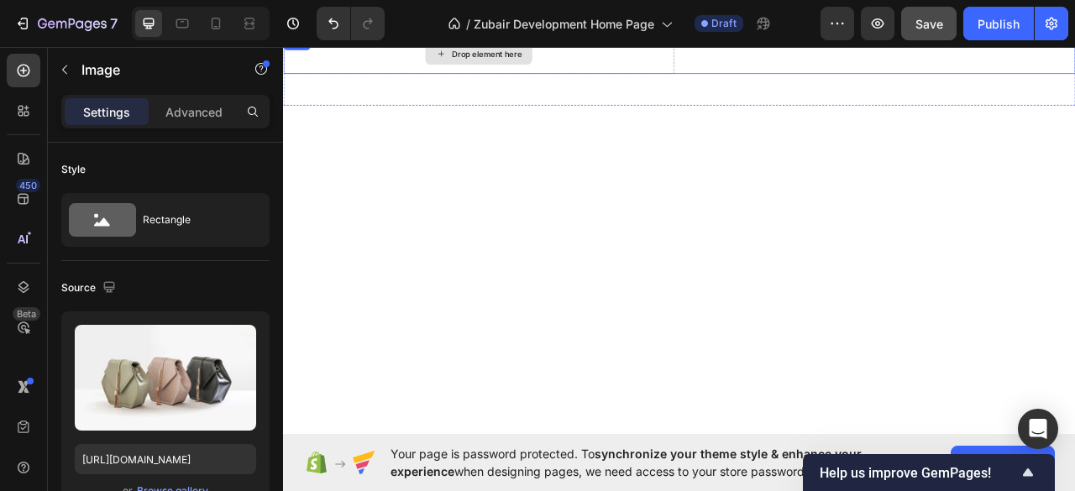
scroll to position [563, 0]
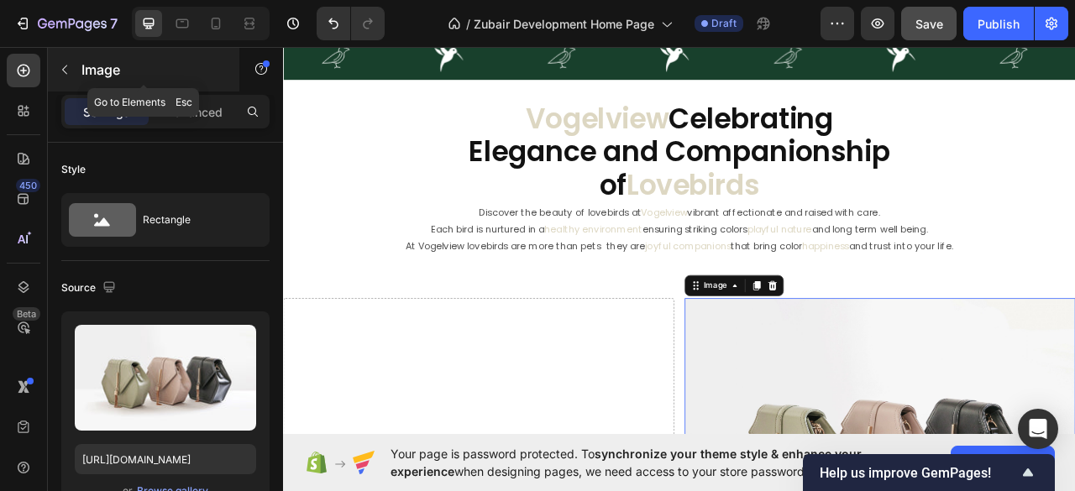
click at [59, 70] on icon "button" at bounding box center [64, 69] width 13 height 13
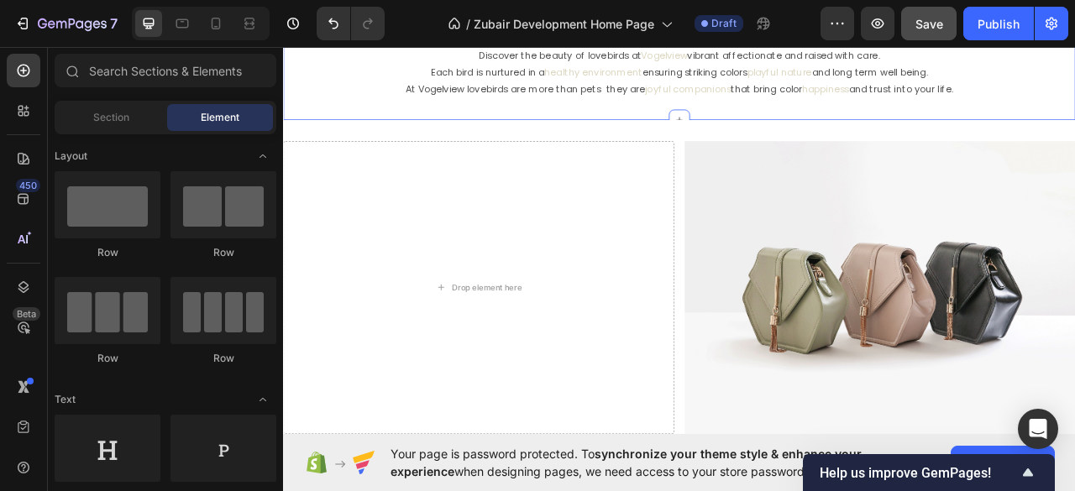
scroll to position [899, 0]
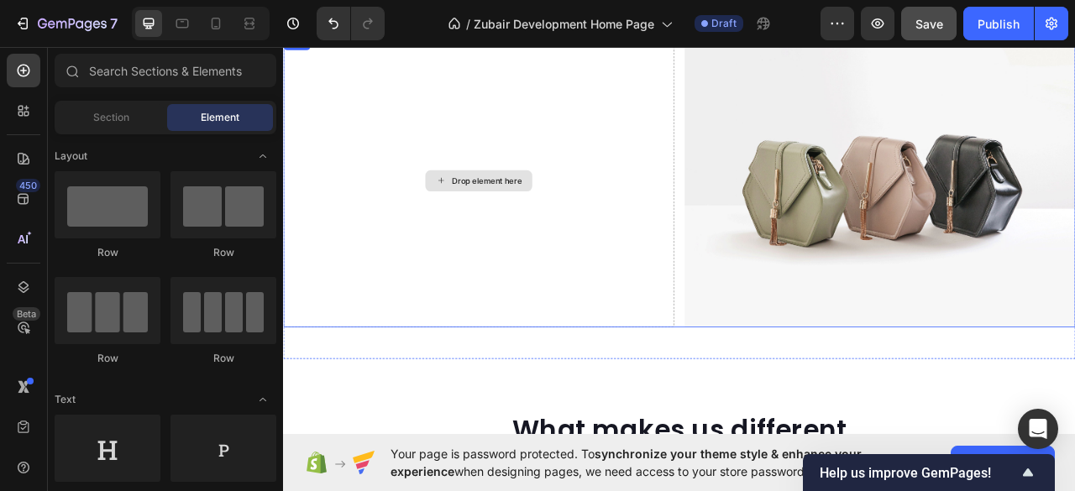
click at [501, 205] on div "Drop element here" at bounding box center [531, 218] width 136 height 27
click at [972, 220] on img at bounding box center [1041, 218] width 497 height 373
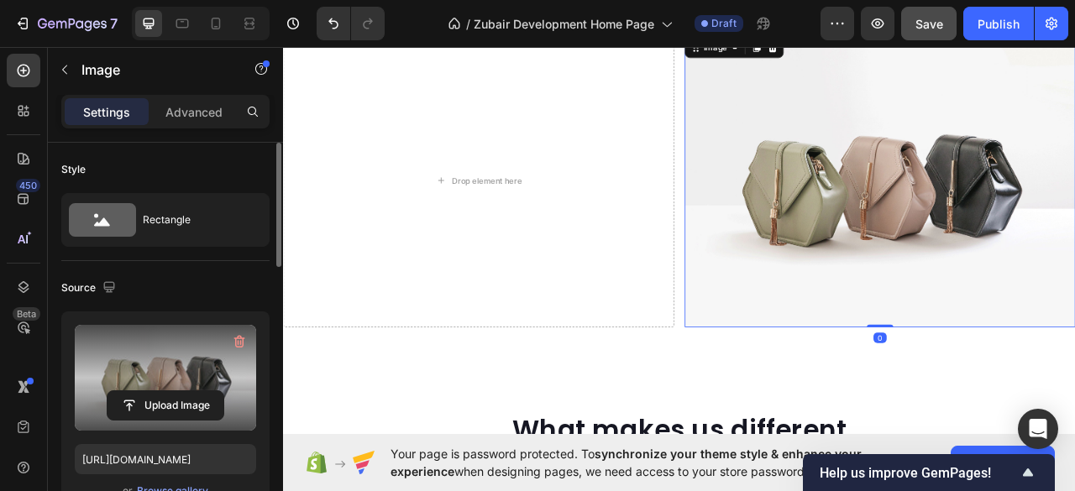
click at [153, 357] on label at bounding box center [165, 378] width 181 height 106
click at [153, 391] on input "file" at bounding box center [165, 405] width 116 height 29
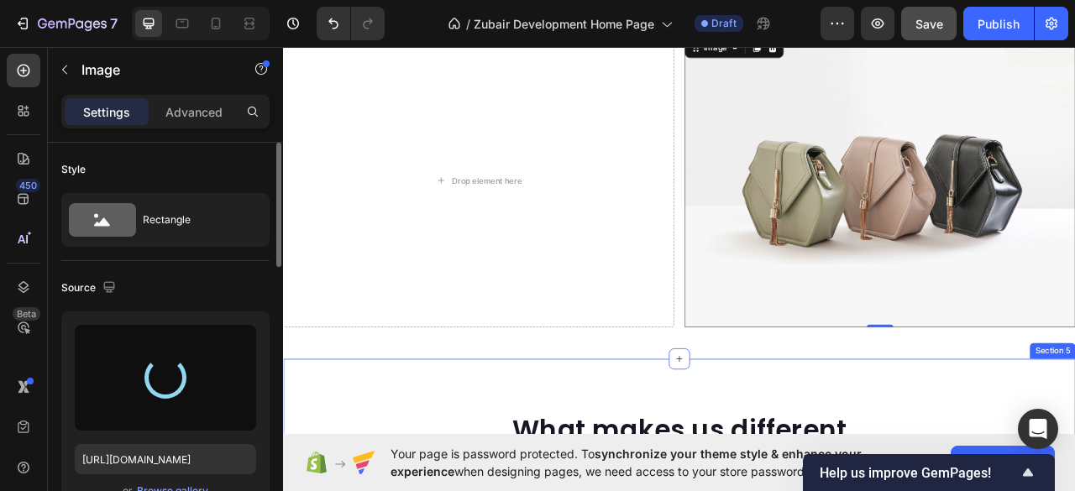
type input "[URL][DOMAIN_NAME]"
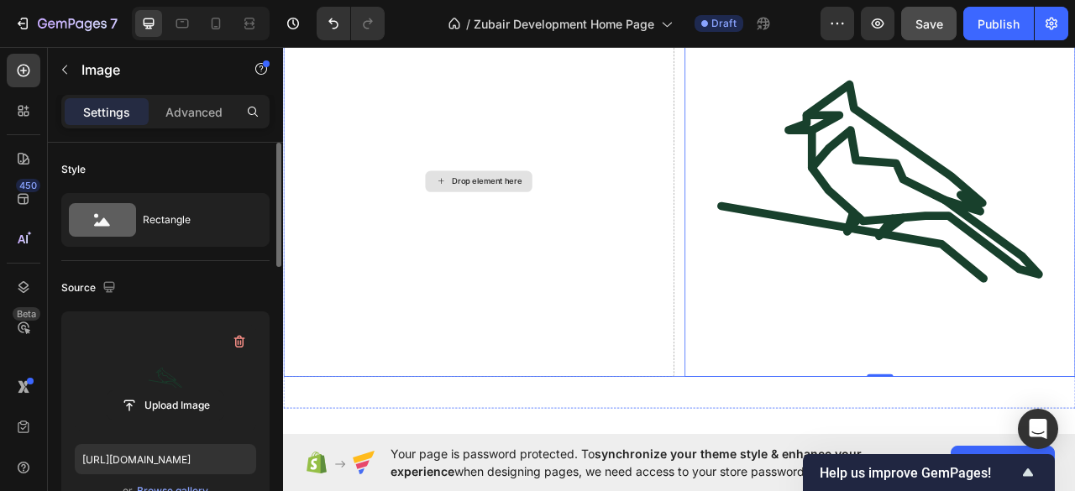
scroll to position [737, 0]
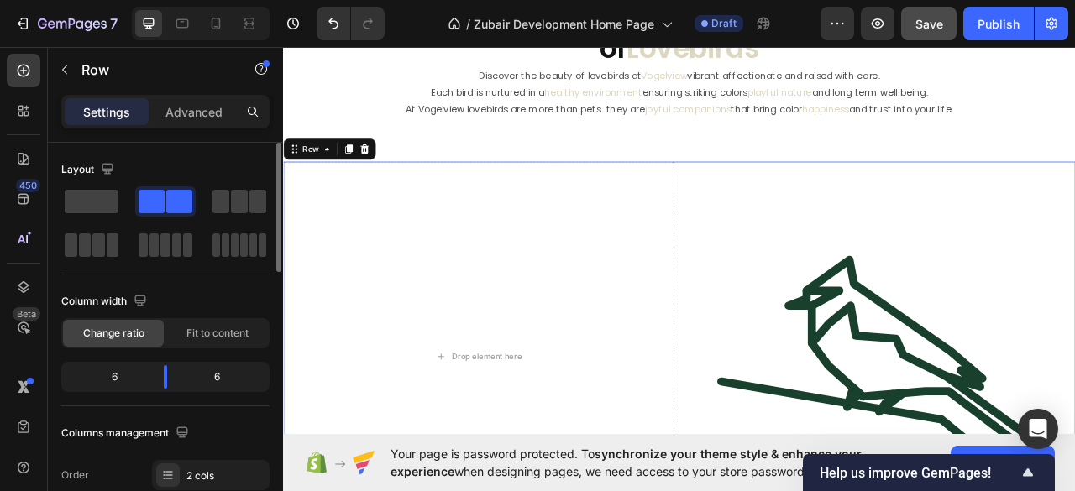
click at [780, 195] on div "Drop element here Image Row 16" at bounding box center [786, 442] width 1007 height 497
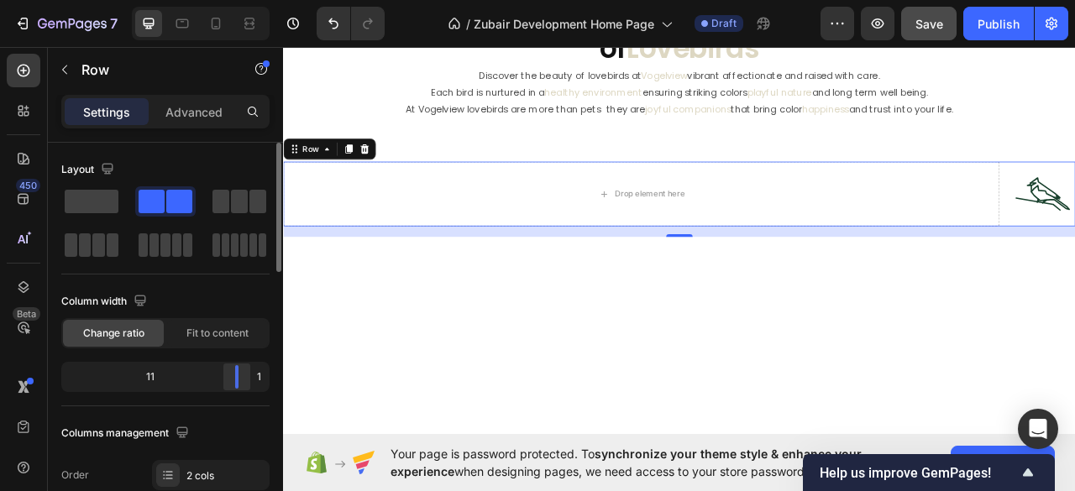
drag, startPoint x: 166, startPoint y: 376, endPoint x: 230, endPoint y: 374, distance: 63.9
click at [248, 0] on body "7 Version history / Zubair Development Home Page Draft Preview Save Publish 450…" at bounding box center [537, 0] width 1075 height 0
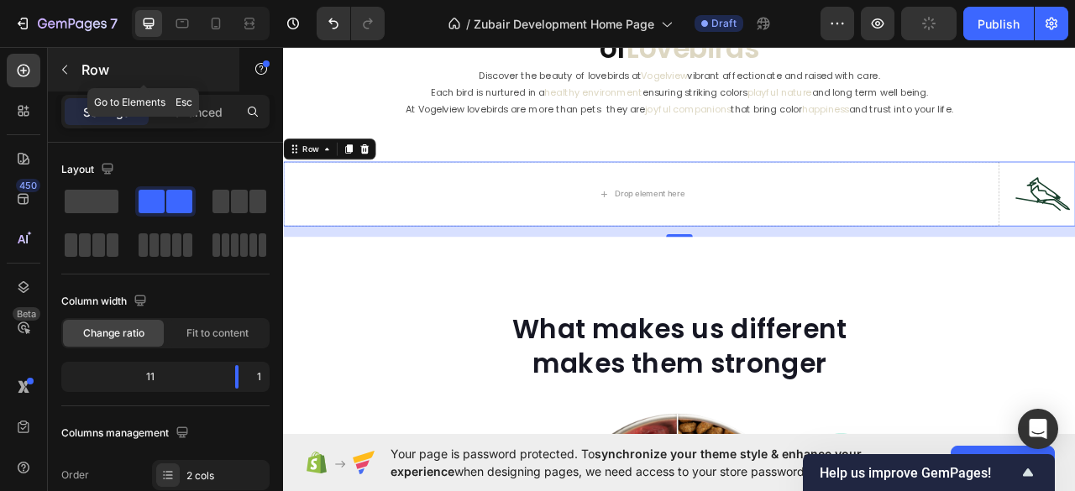
click at [60, 69] on icon "button" at bounding box center [64, 69] width 13 height 13
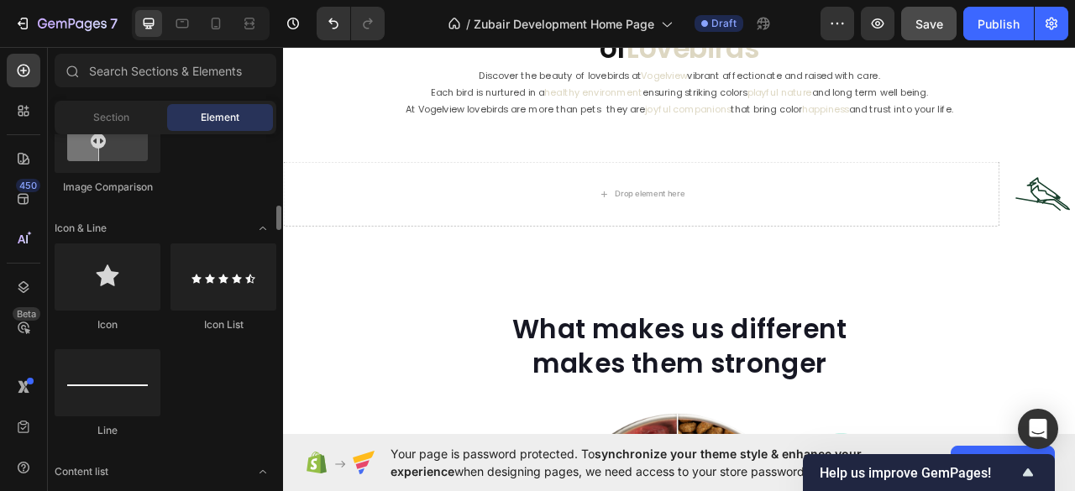
scroll to position [1119, 0]
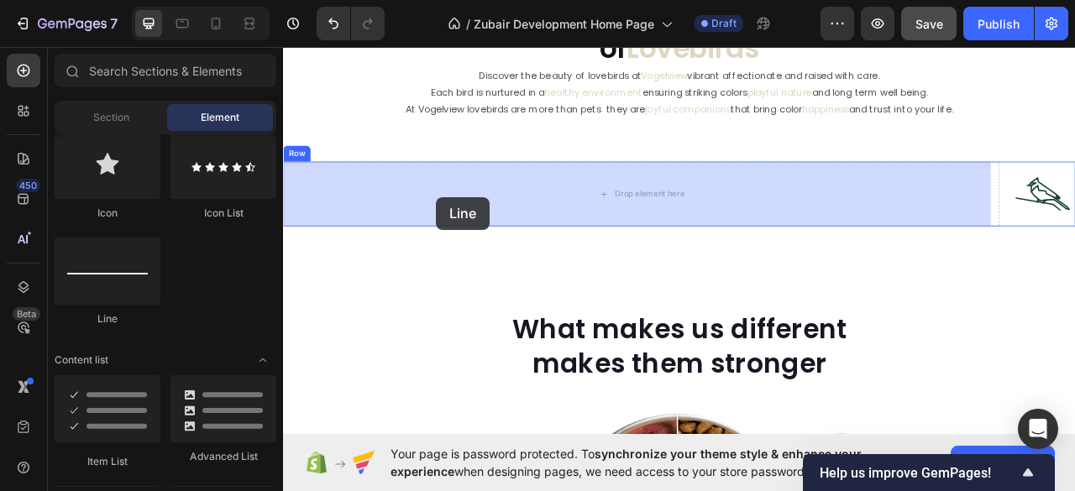
drag, startPoint x: 382, startPoint y: 327, endPoint x: 478, endPoint y: 239, distance: 129.6
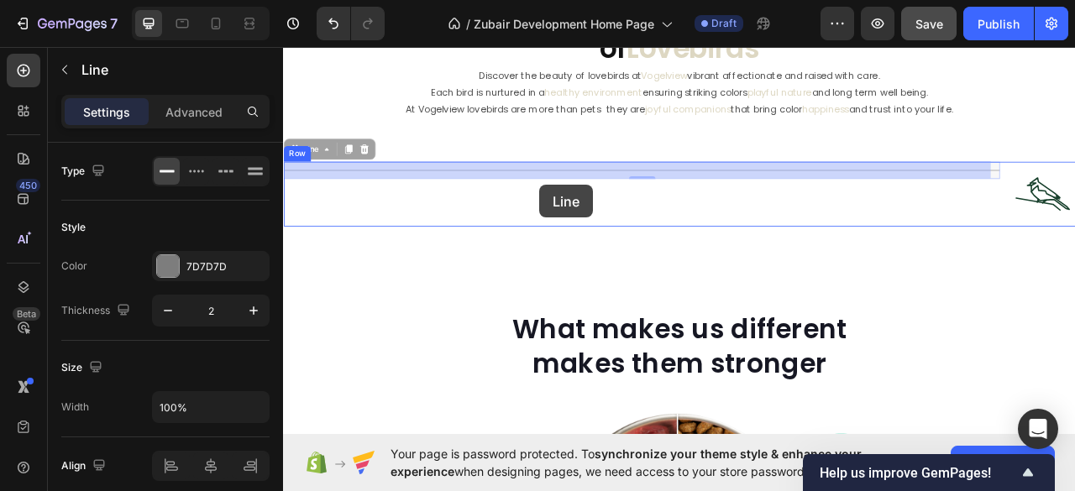
drag, startPoint x: 609, startPoint y: 202, endPoint x: 609, endPoint y: 223, distance: 21.0
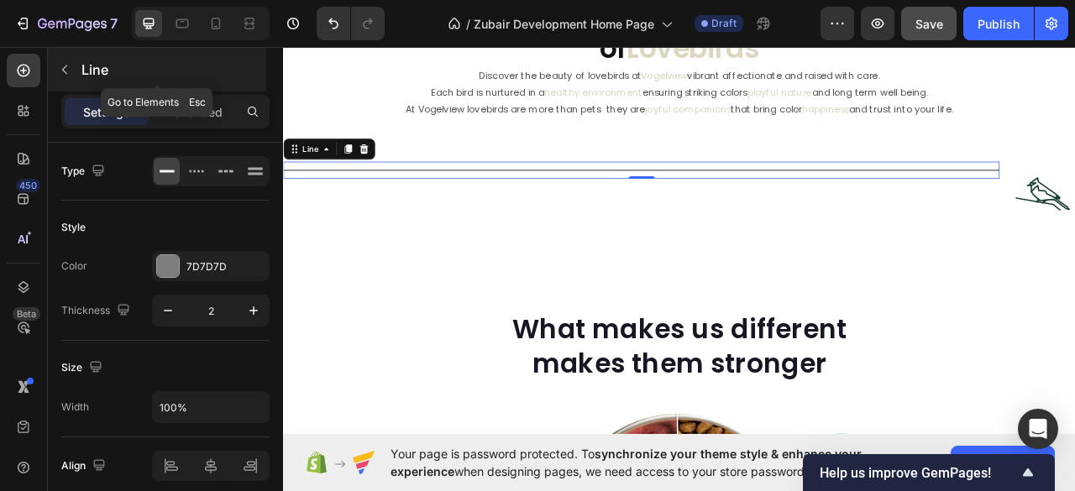
click at [69, 72] on icon "button" at bounding box center [64, 69] width 13 height 13
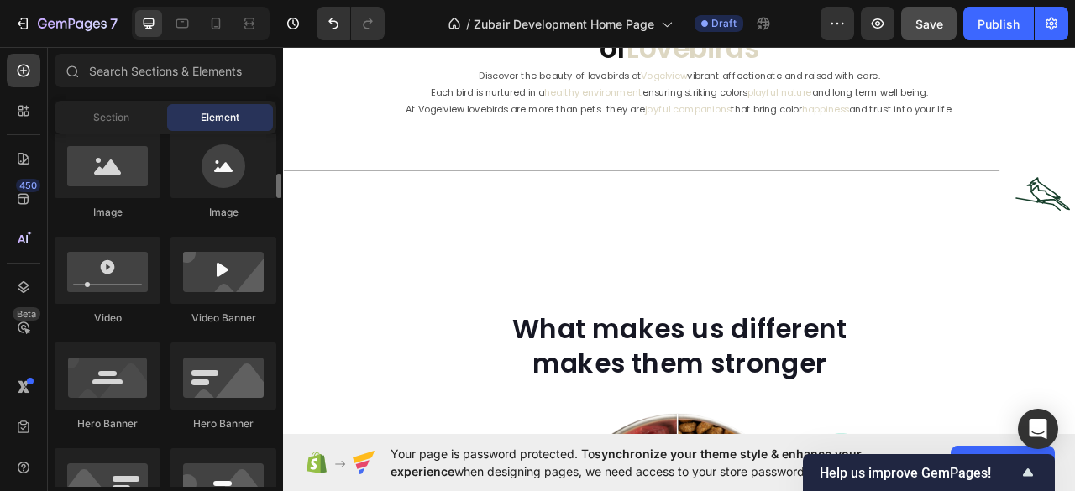
scroll to position [0, 0]
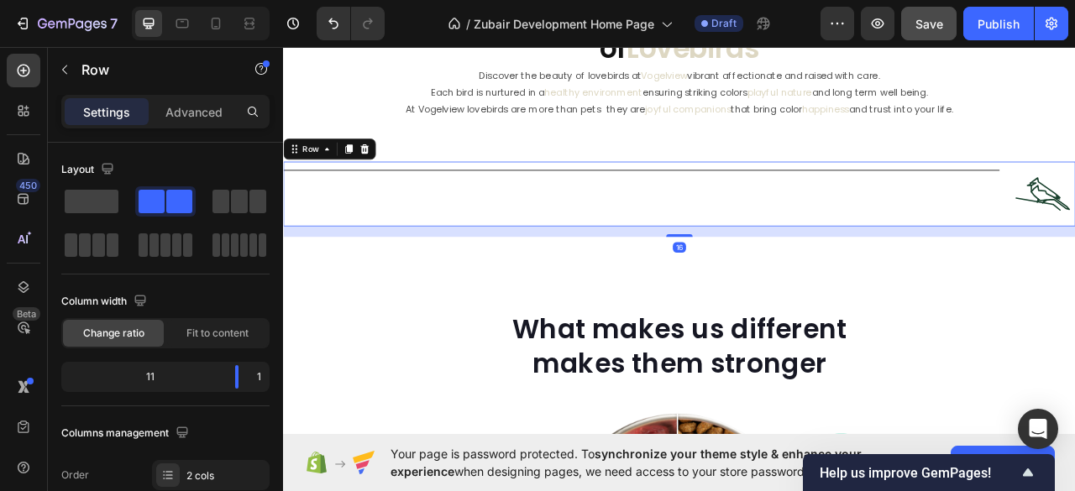
click at [500, 233] on div "Title Line" at bounding box center [738, 235] width 911 height 83
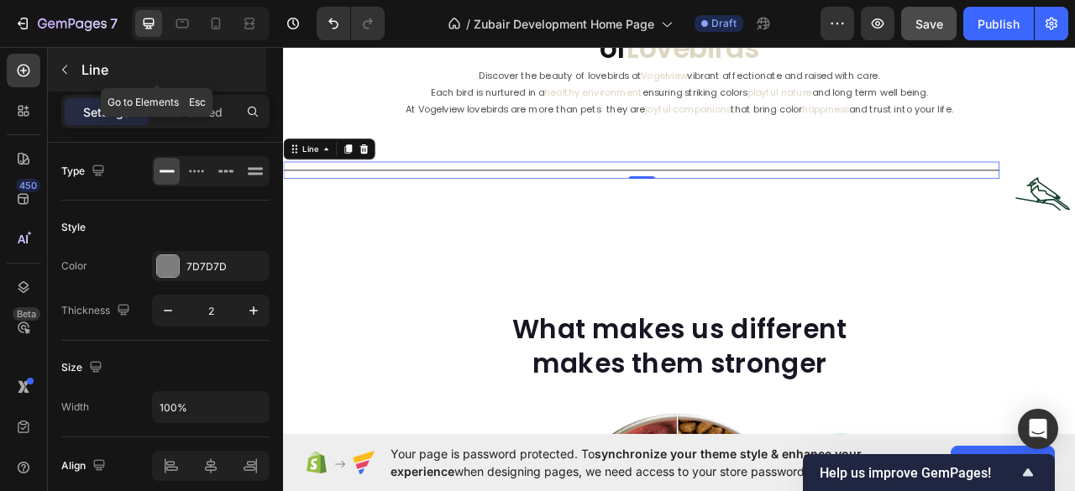
click at [65, 74] on icon "button" at bounding box center [64, 69] width 13 height 13
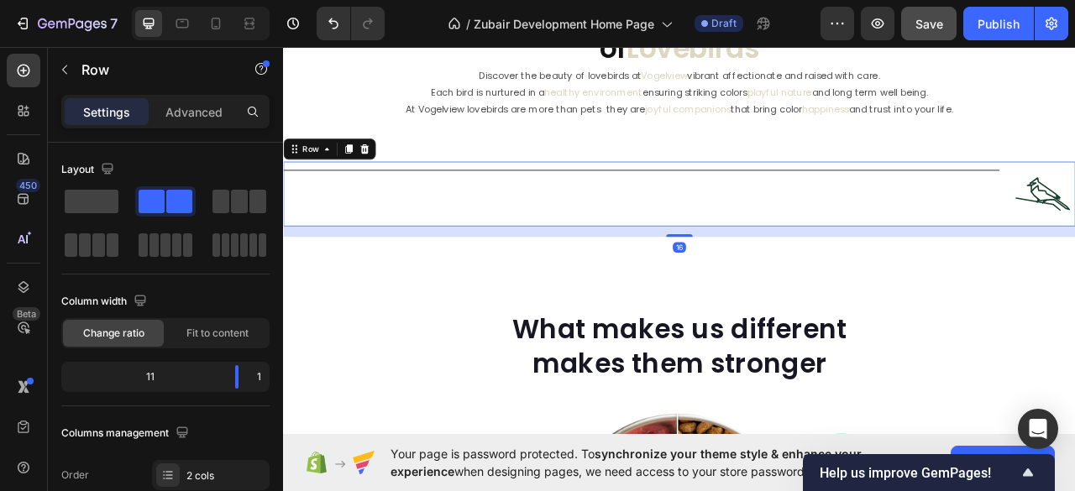
click at [455, 225] on div "Title Line" at bounding box center [738, 235] width 911 height 83
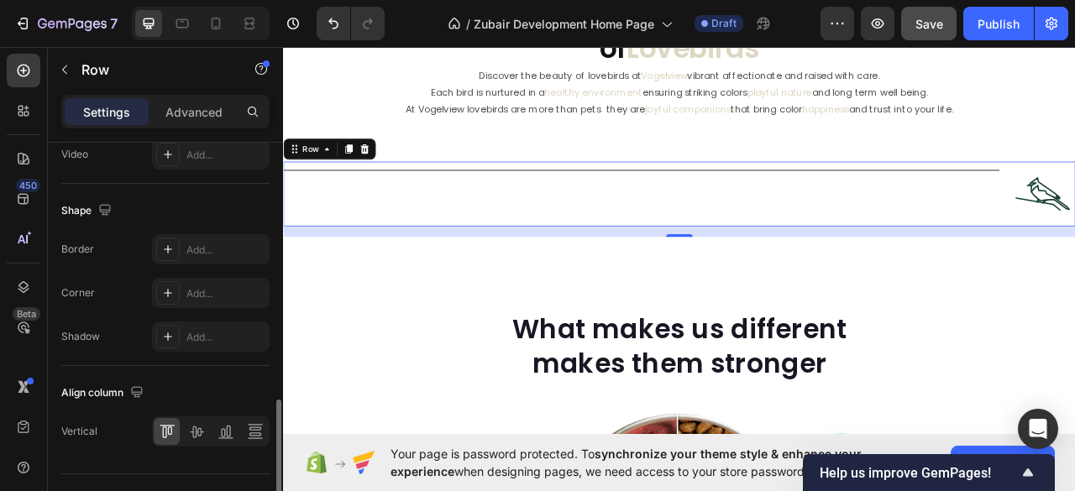
scroll to position [816, 0]
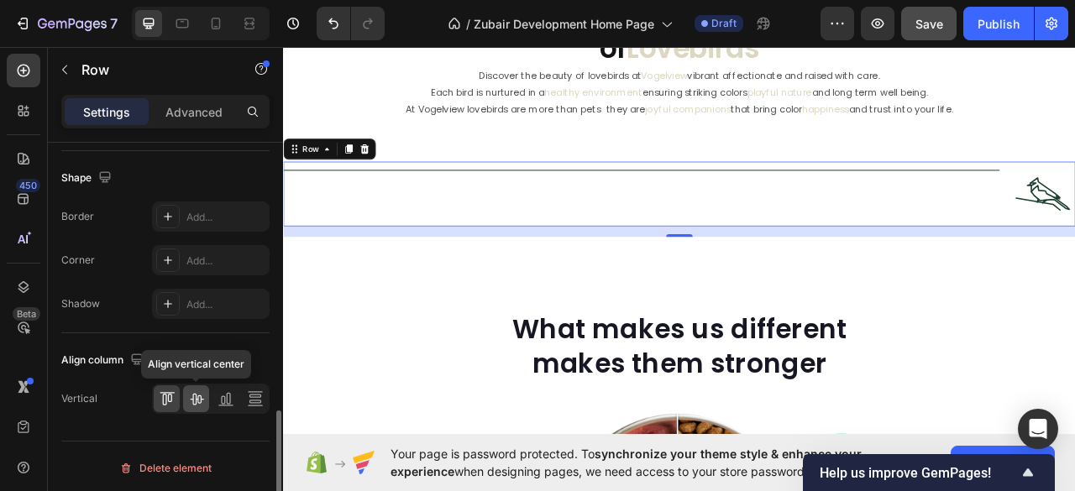
click at [203, 395] on icon at bounding box center [196, 398] width 17 height 17
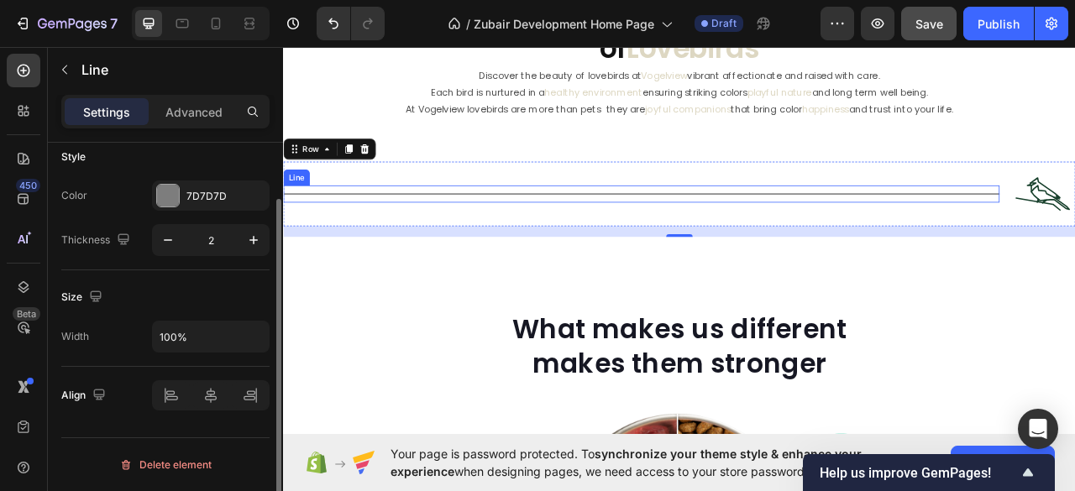
scroll to position [0, 0]
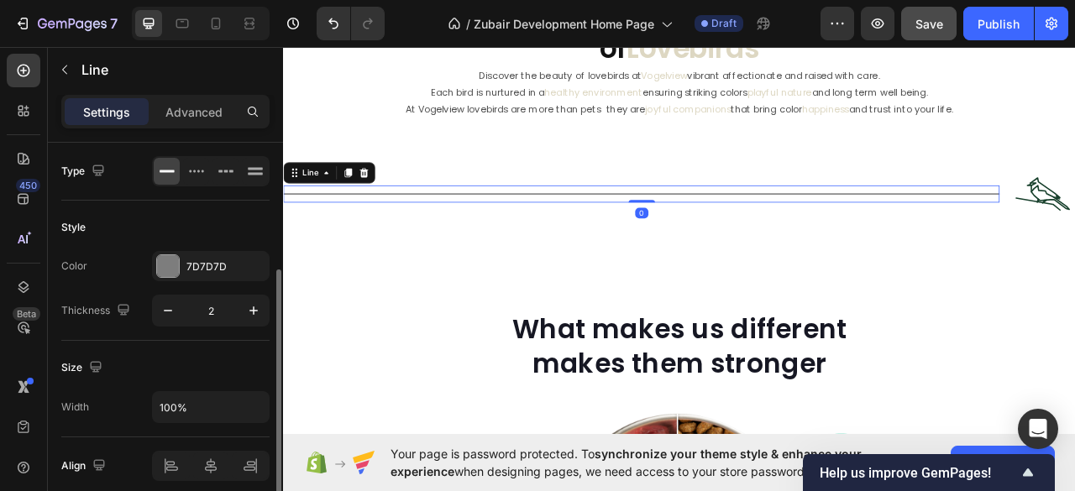
click at [353, 232] on div "Title Line 0" at bounding box center [738, 235] width 911 height 22
click at [189, 113] on p "Advanced" at bounding box center [193, 112] width 57 height 18
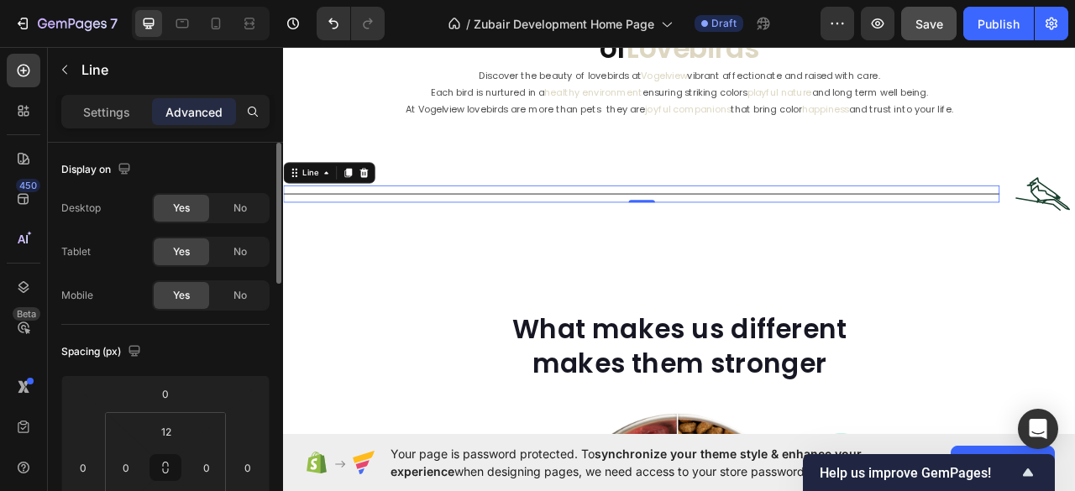
scroll to position [112, 0]
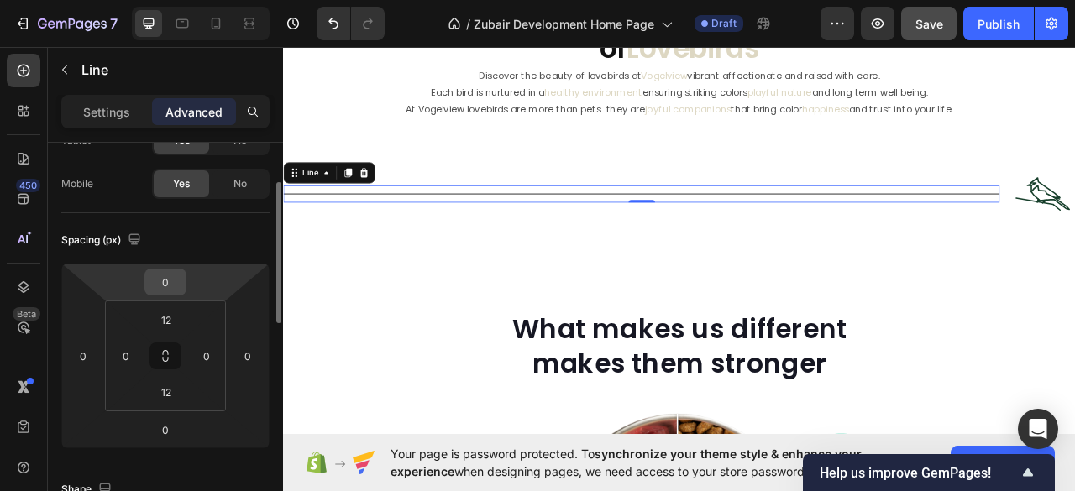
click at [168, 285] on input "0" at bounding box center [166, 281] width 34 height 25
type input "10"
click at [353, 239] on div at bounding box center [738, 239] width 911 height 2
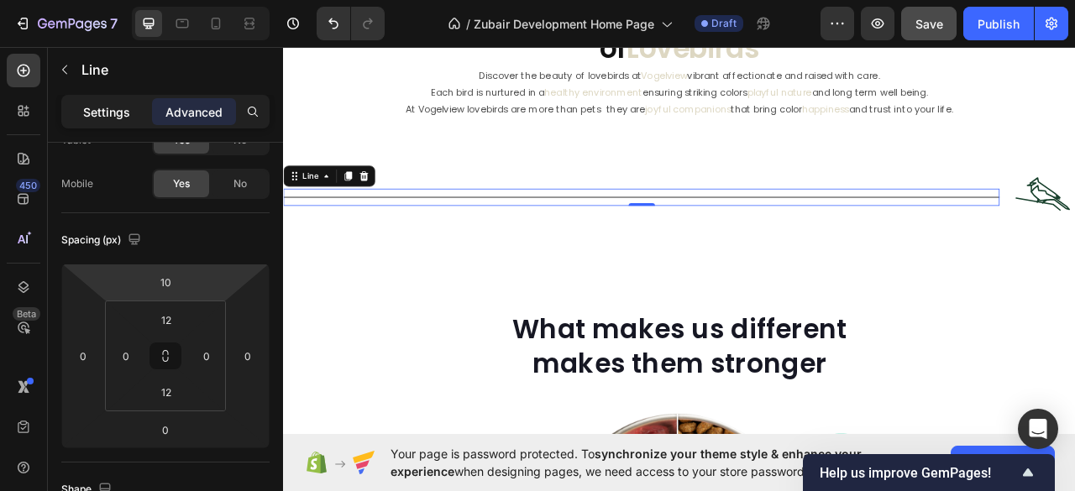
click at [91, 117] on p "Settings" at bounding box center [106, 112] width 47 height 18
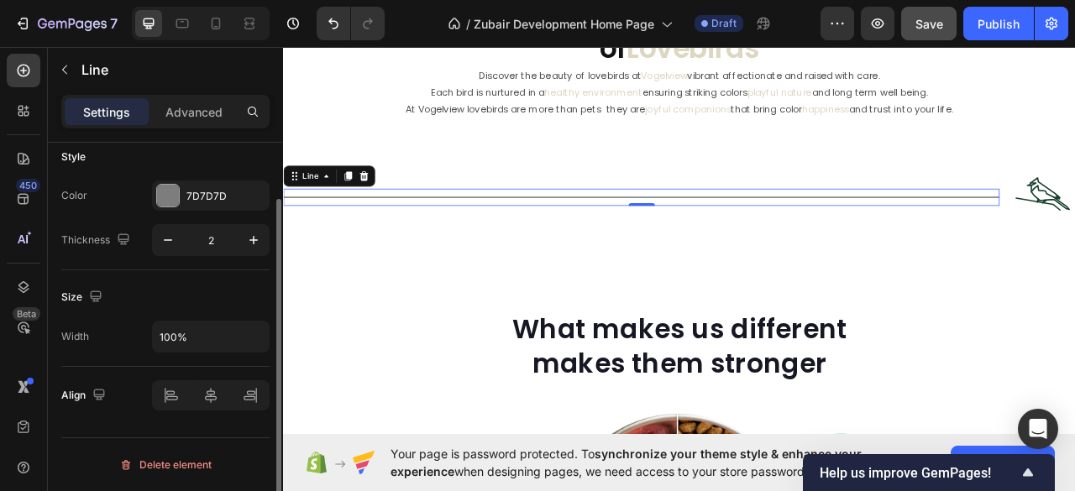
scroll to position [68, 0]
click at [168, 194] on div at bounding box center [168, 198] width 22 height 22
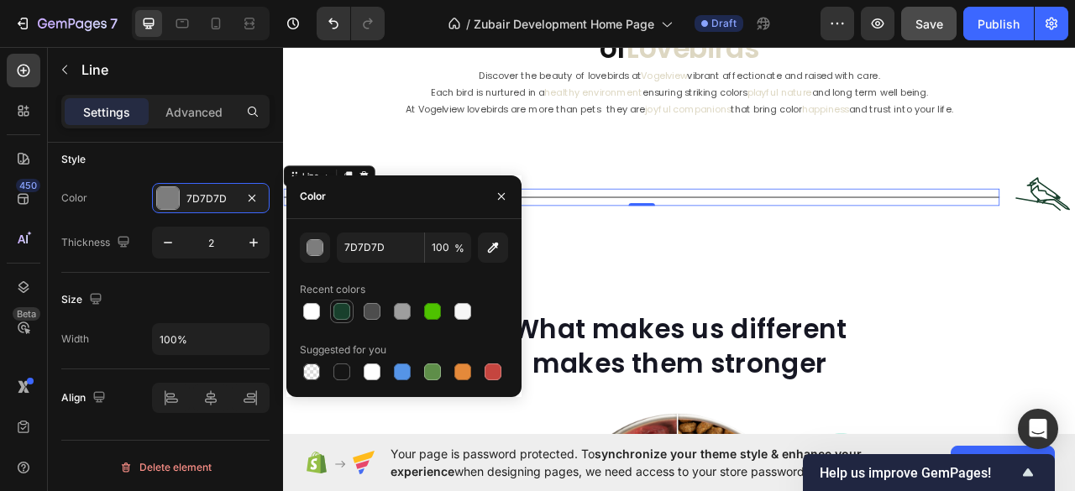
click at [339, 311] on div at bounding box center [341, 311] width 17 height 17
type input "18402C"
click at [504, 197] on icon "button" at bounding box center [500, 196] width 13 height 13
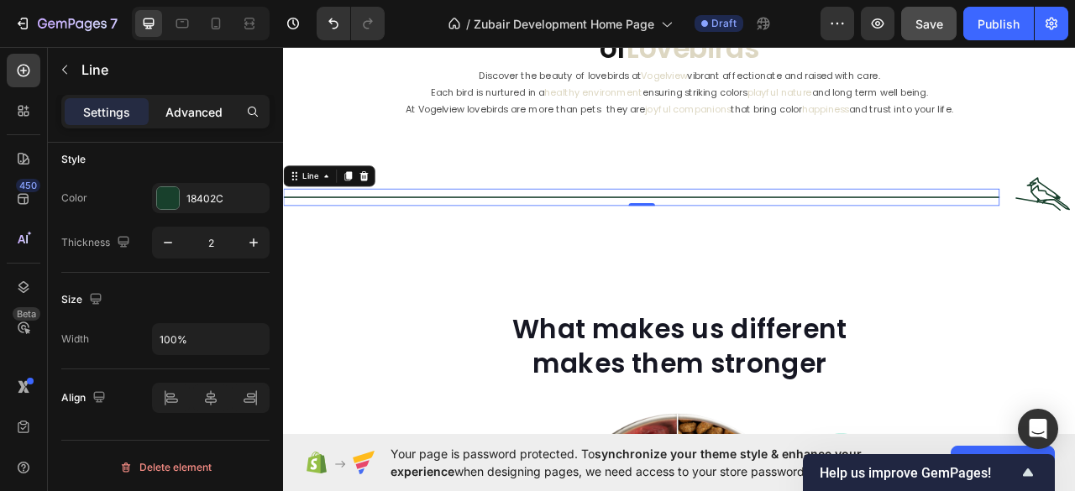
click at [191, 107] on p "Advanced" at bounding box center [193, 112] width 57 height 18
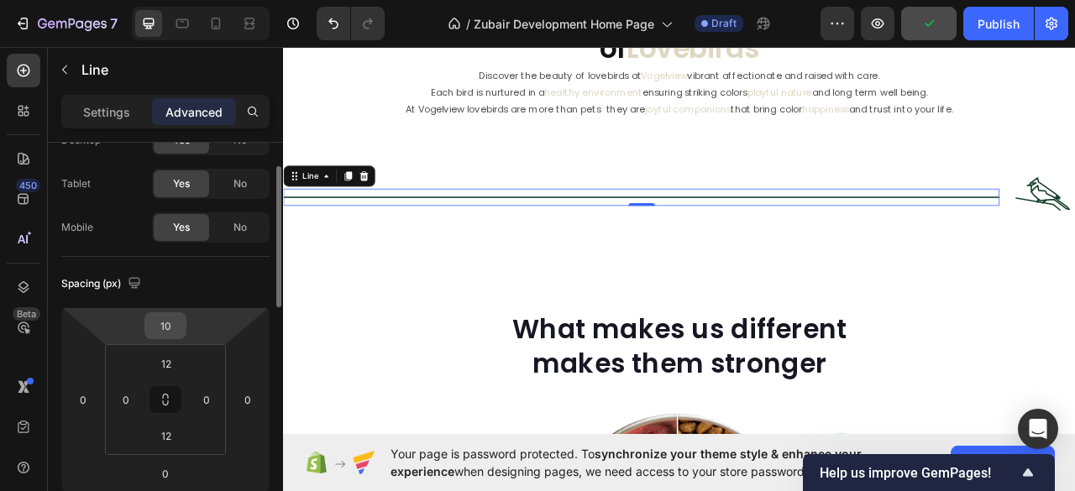
click at [168, 321] on input "10" at bounding box center [166, 325] width 34 height 25
click at [172, 321] on input "10" at bounding box center [166, 325] width 34 height 25
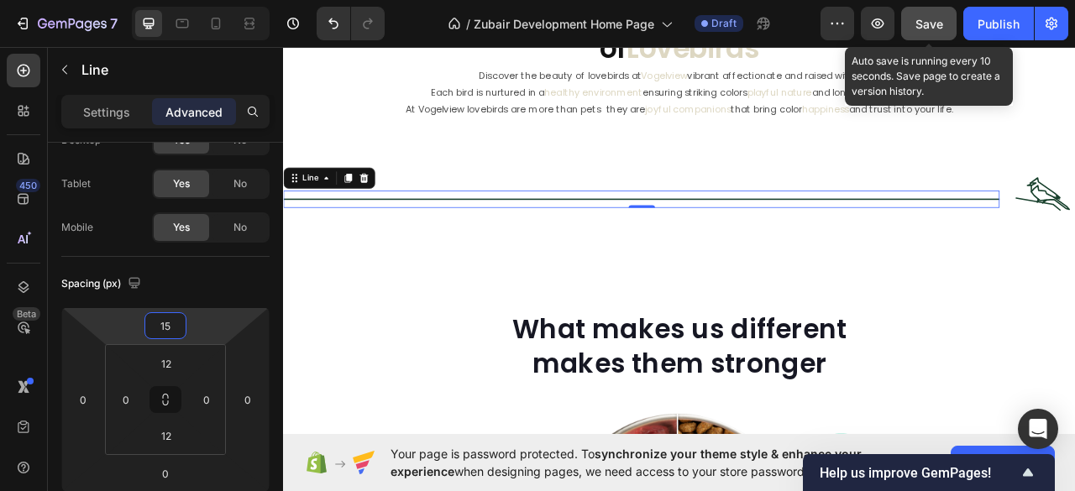
type input "15"
click at [931, 21] on span "Save" at bounding box center [929, 24] width 28 height 14
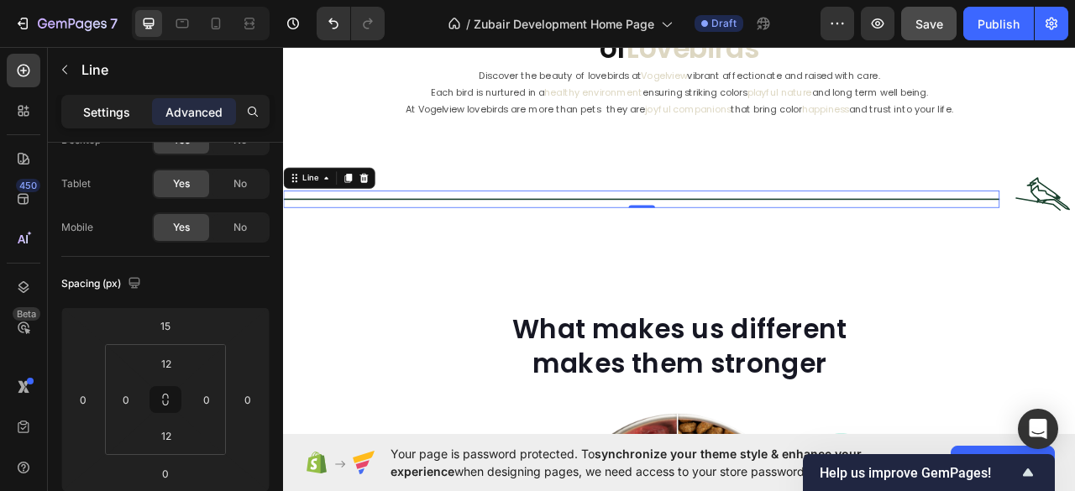
click at [118, 112] on p "Settings" at bounding box center [106, 112] width 47 height 18
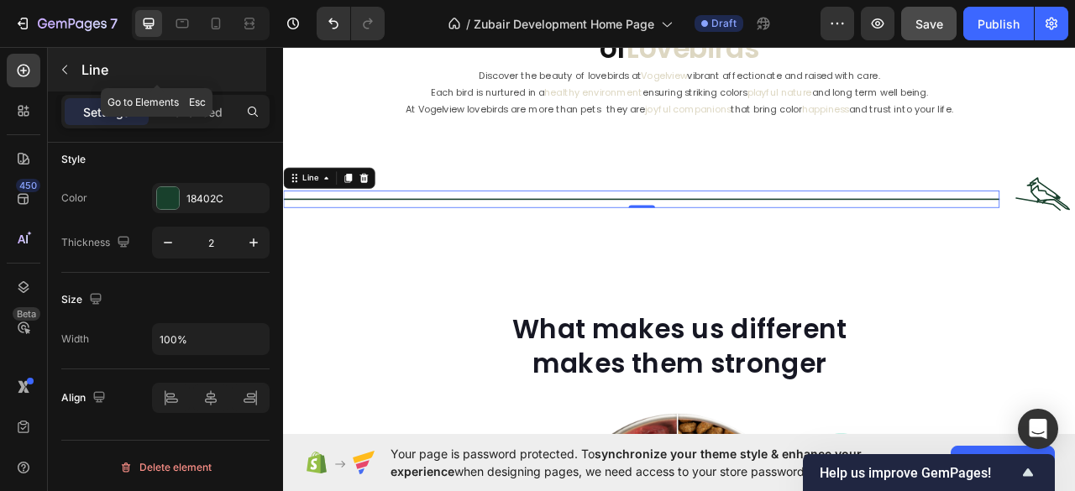
click at [71, 71] on icon "button" at bounding box center [64, 69] width 13 height 13
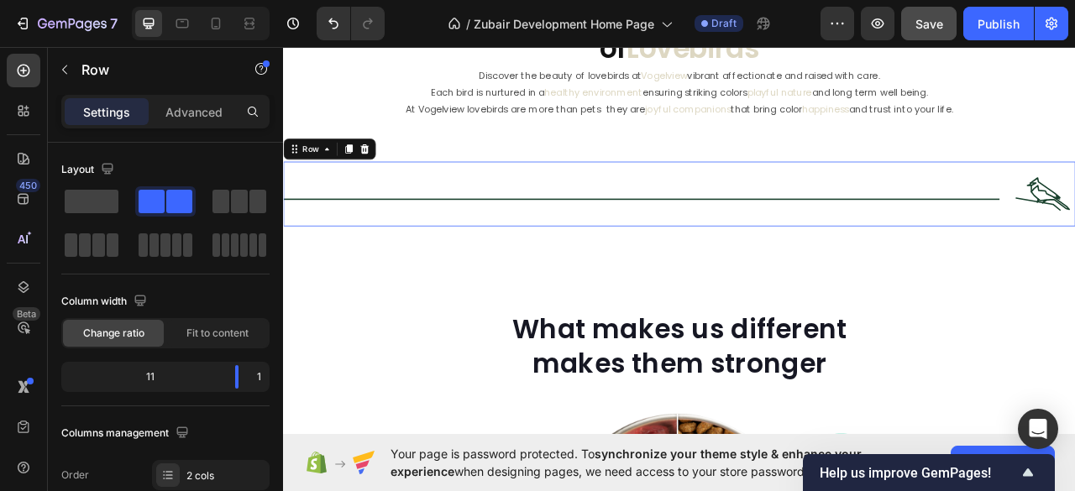
click at [499, 194] on div "Title Line" at bounding box center [738, 235] width 911 height 83
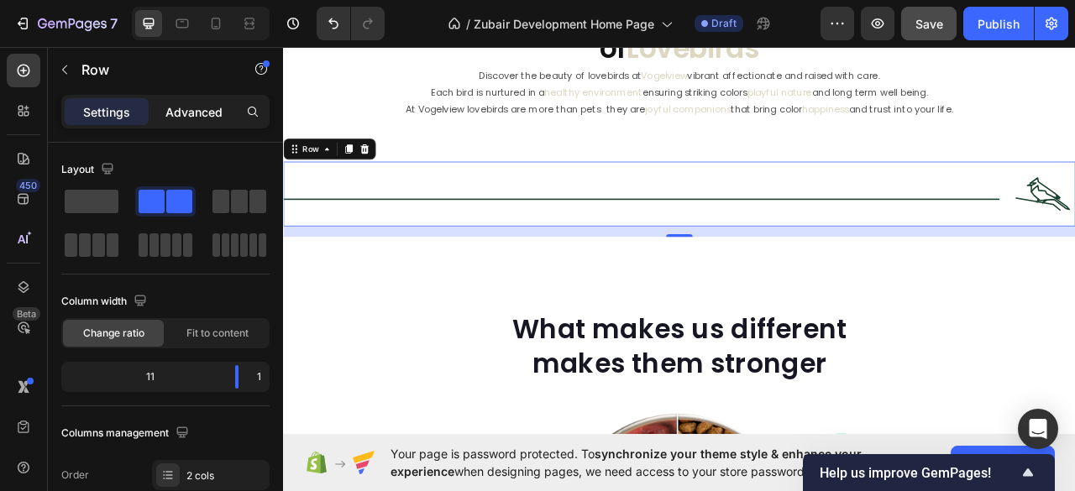
click at [193, 118] on p "Advanced" at bounding box center [193, 112] width 57 height 18
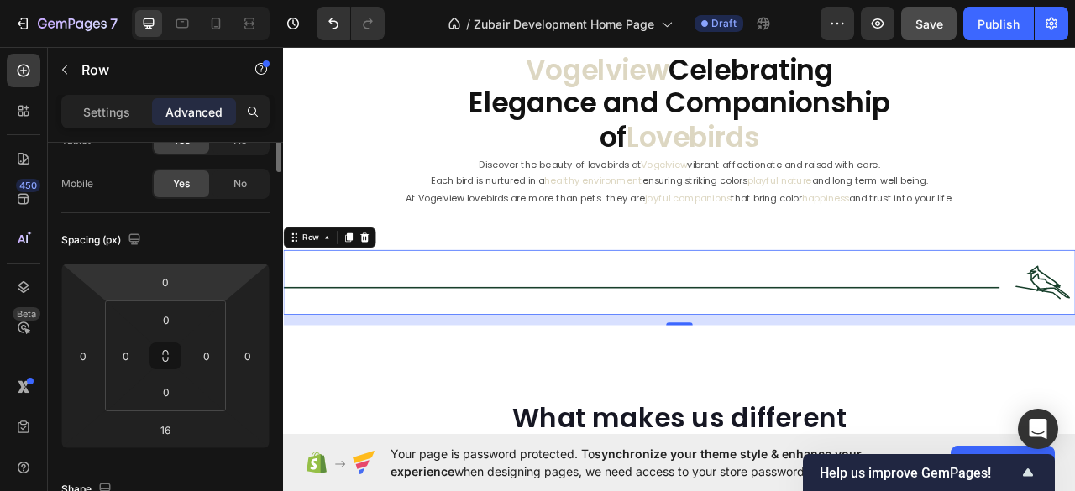
scroll to position [0, 0]
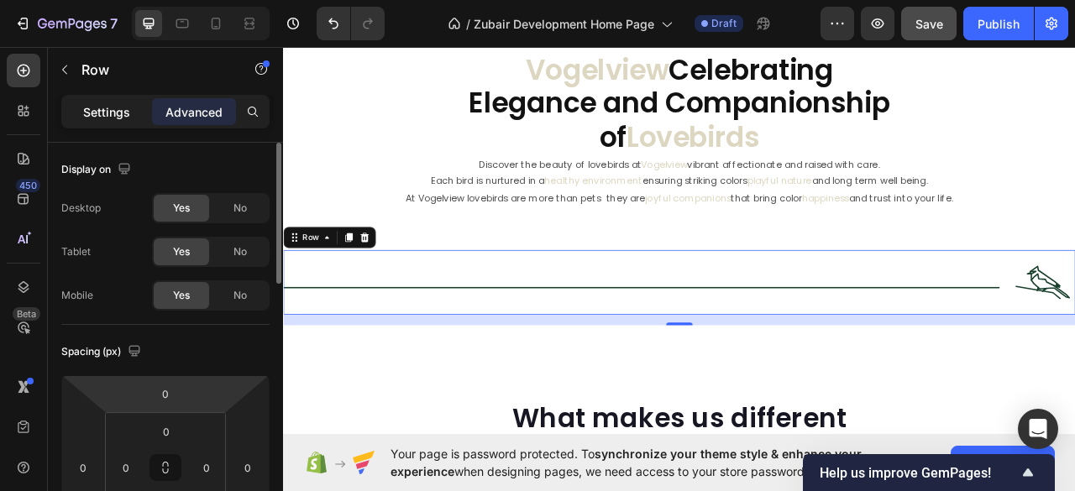
click at [113, 113] on p "Settings" at bounding box center [106, 112] width 47 height 18
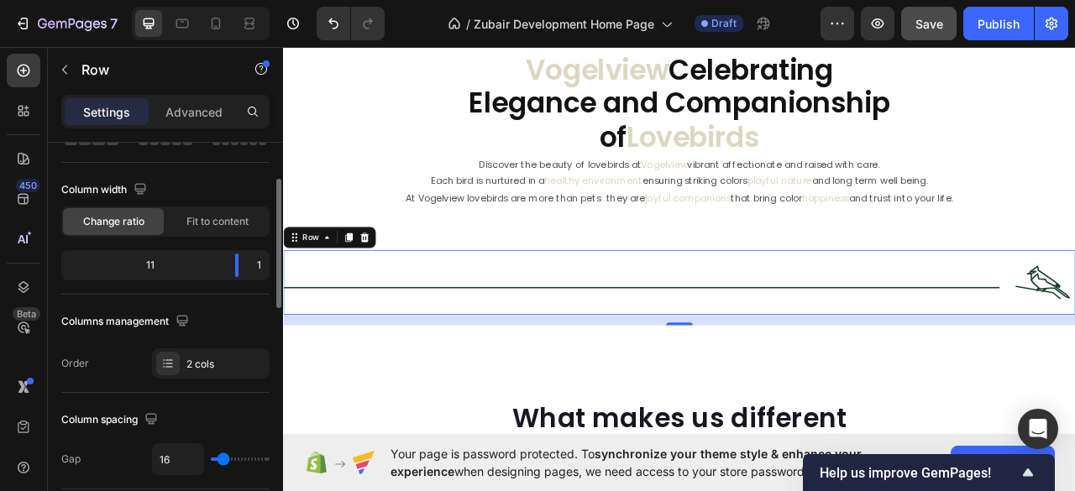
scroll to position [223, 0]
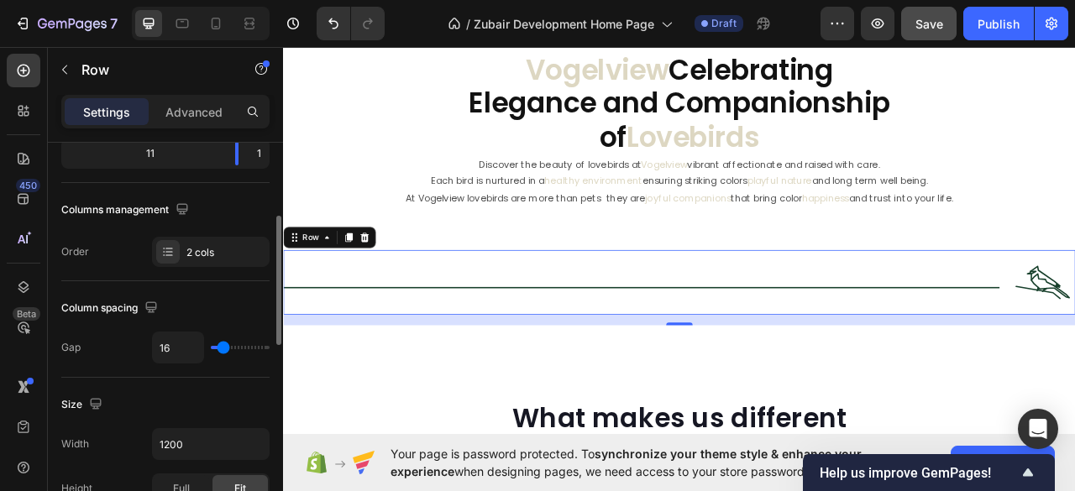
type input "20"
type input "19"
type input "16"
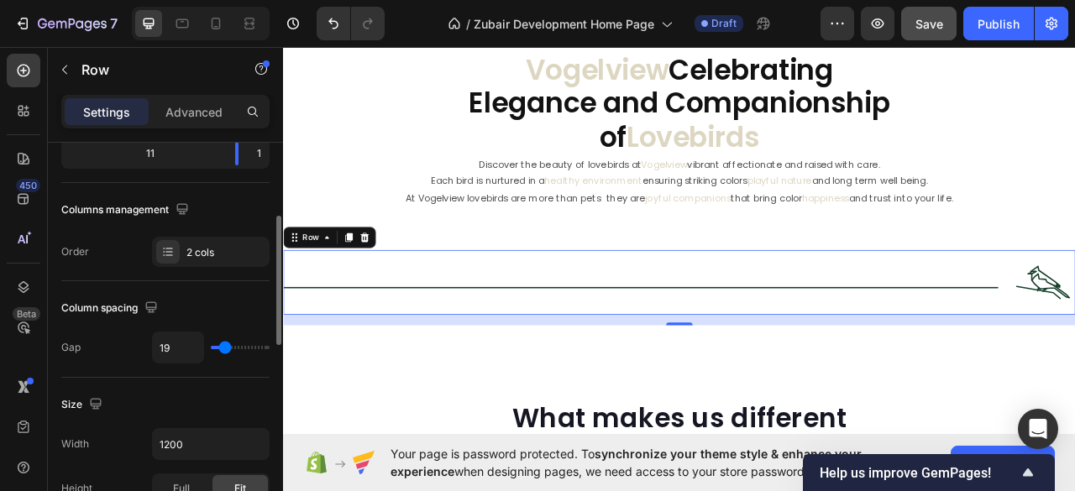
type input "16"
type input "13"
type input "11"
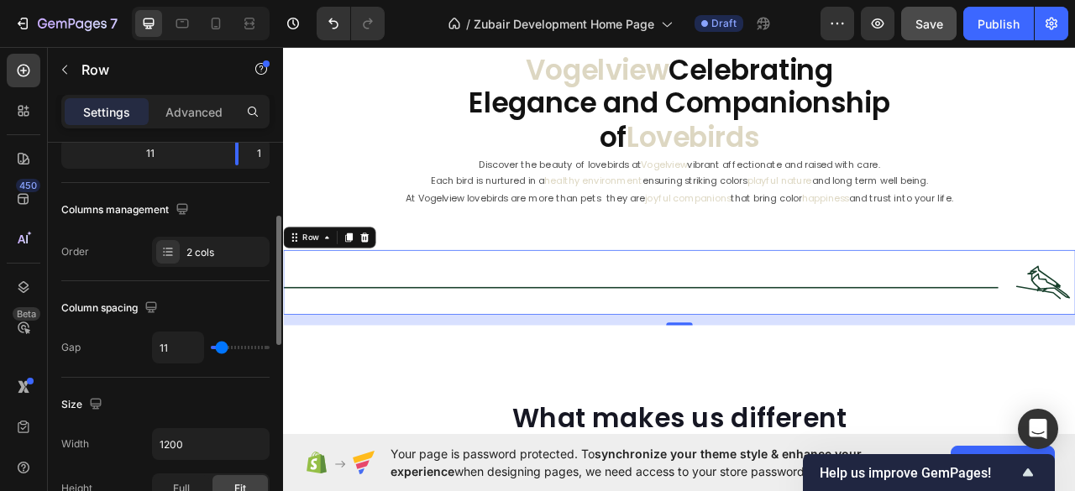
type input "8"
type input "5"
click at [219, 346] on input "range" at bounding box center [240, 347] width 59 height 3
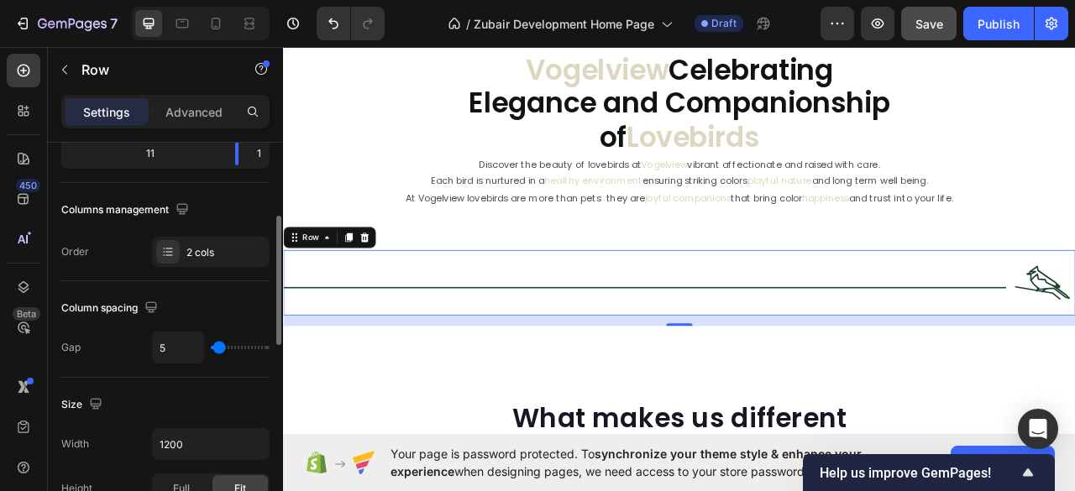
type input "11"
type input "8"
type input "7"
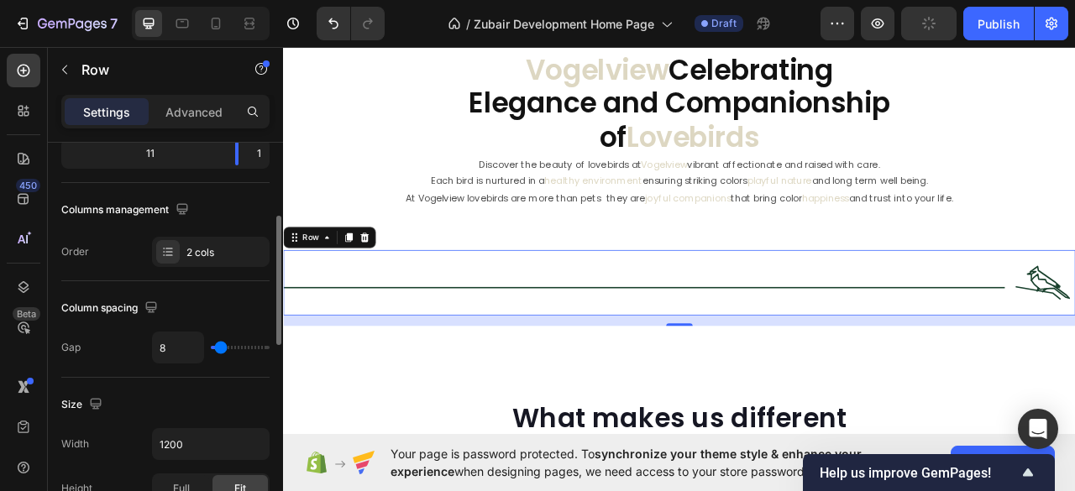
type input "7"
type input "4"
type input "1"
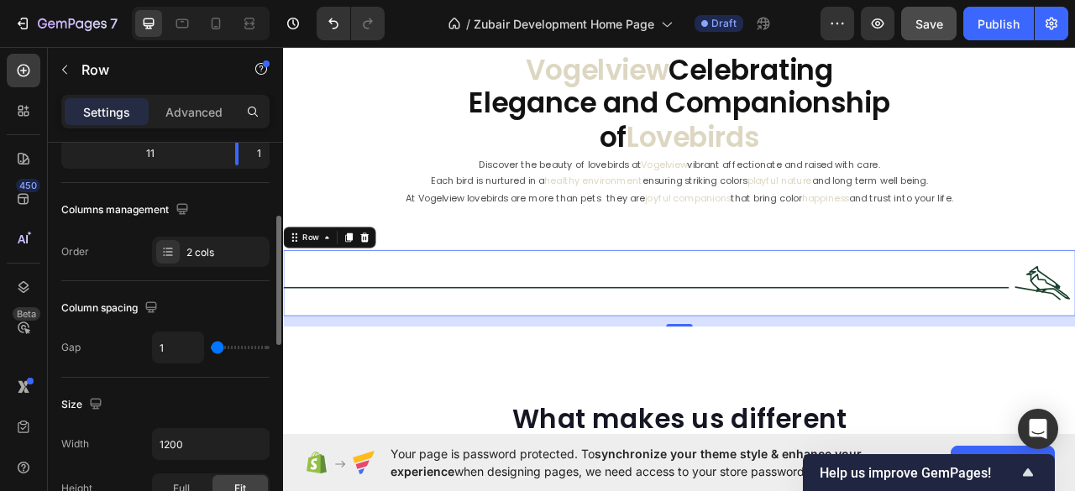
click at [217, 346] on input "range" at bounding box center [240, 347] width 59 height 3
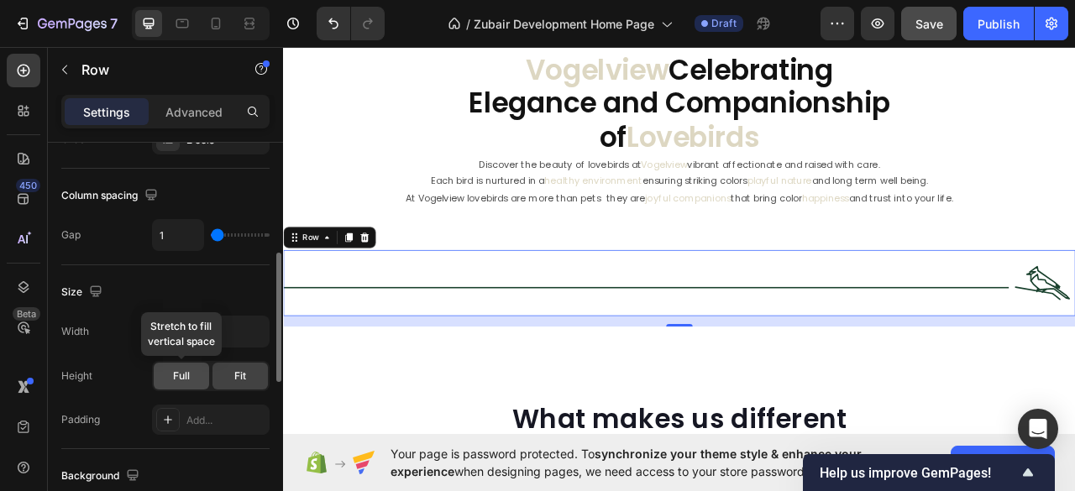
click at [181, 374] on span "Full" at bounding box center [181, 376] width 17 height 15
click at [243, 372] on span "Fit" at bounding box center [240, 376] width 12 height 15
click at [182, 372] on span "Full" at bounding box center [181, 376] width 17 height 15
click at [211, 328] on input "1200" at bounding box center [211, 332] width 116 height 30
click at [256, 330] on icon "button" at bounding box center [253, 332] width 7 height 4
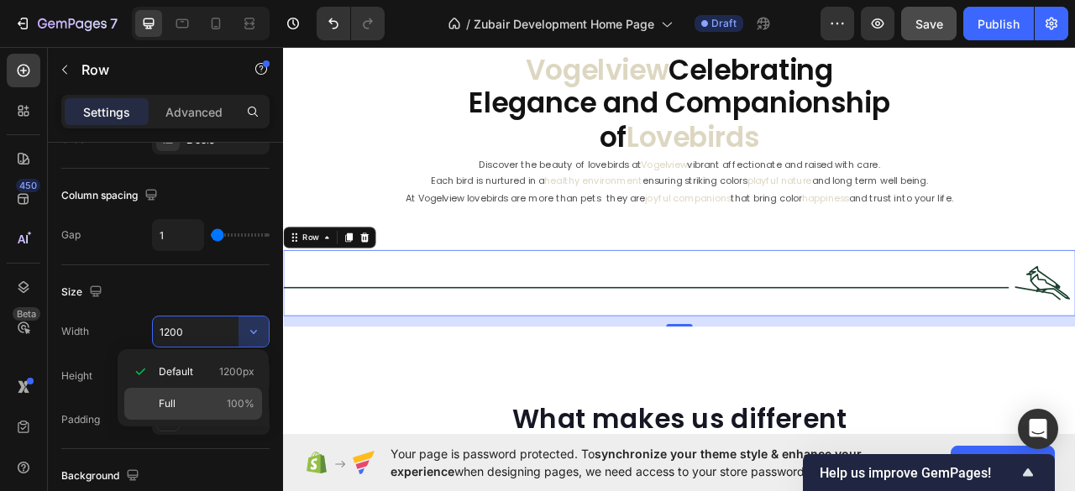
click at [180, 407] on p "Full 100%" at bounding box center [207, 403] width 96 height 15
type input "100%"
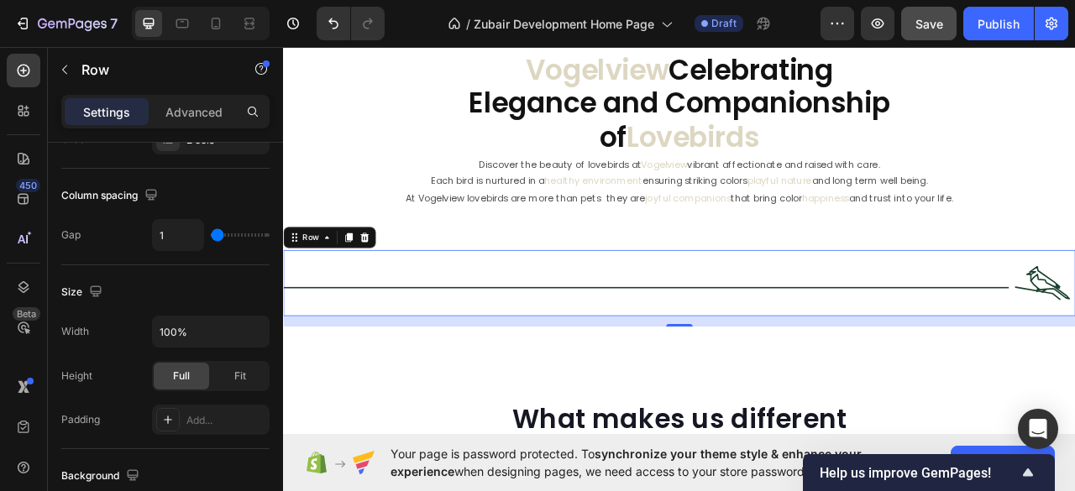
click at [658, 319] on div "Title Line" at bounding box center [744, 348] width 923 height 84
click at [192, 108] on p "Advanced" at bounding box center [193, 112] width 57 height 18
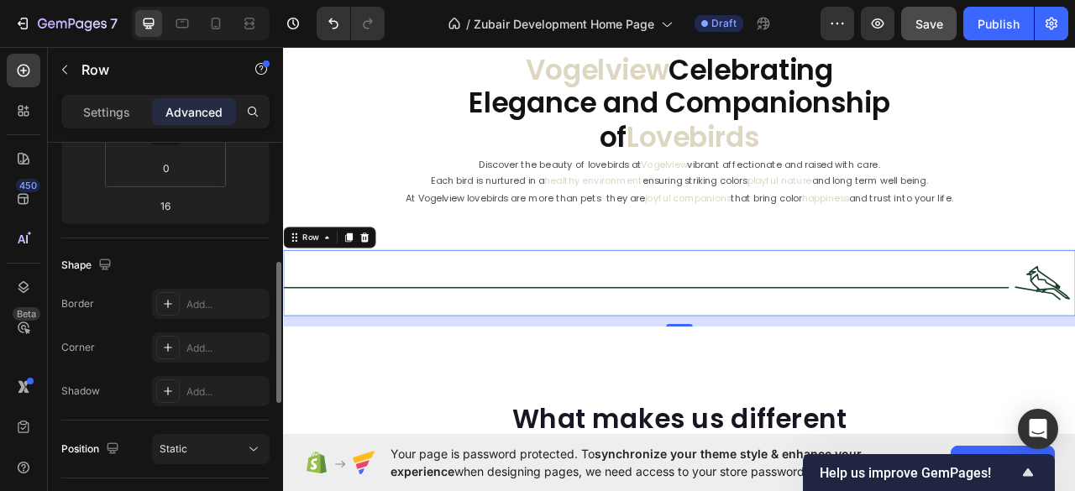
scroll to position [0, 0]
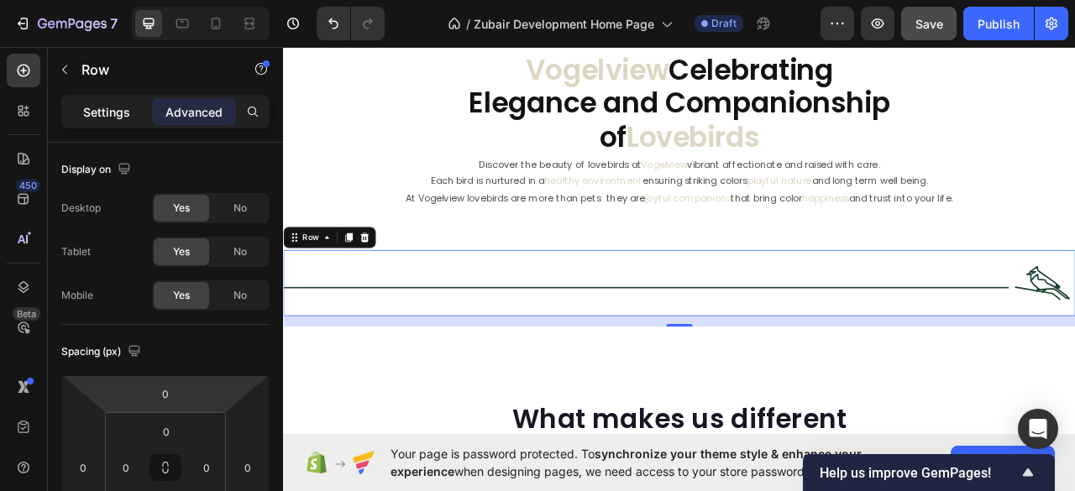
click at [116, 110] on p "Settings" at bounding box center [106, 112] width 47 height 18
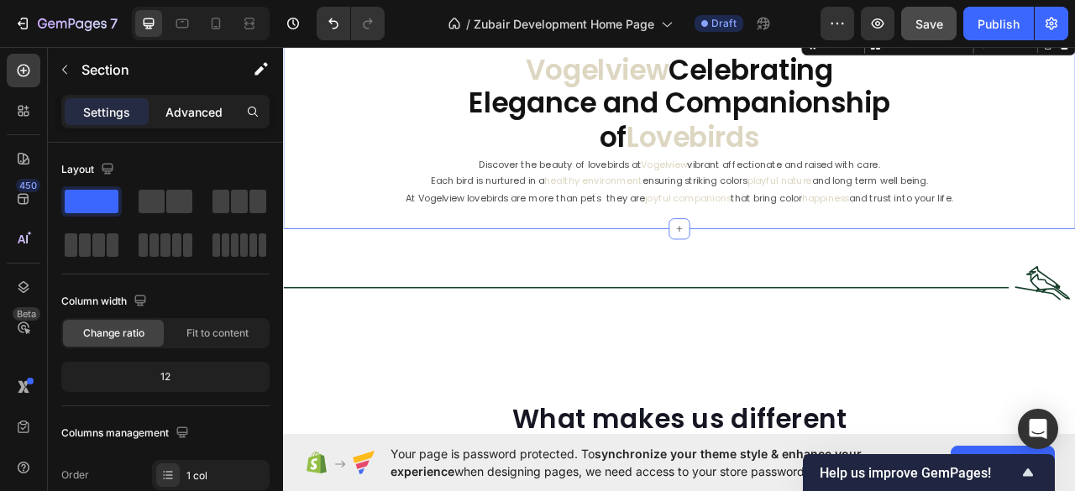
click at [196, 100] on div "Advanced" at bounding box center [194, 111] width 84 height 27
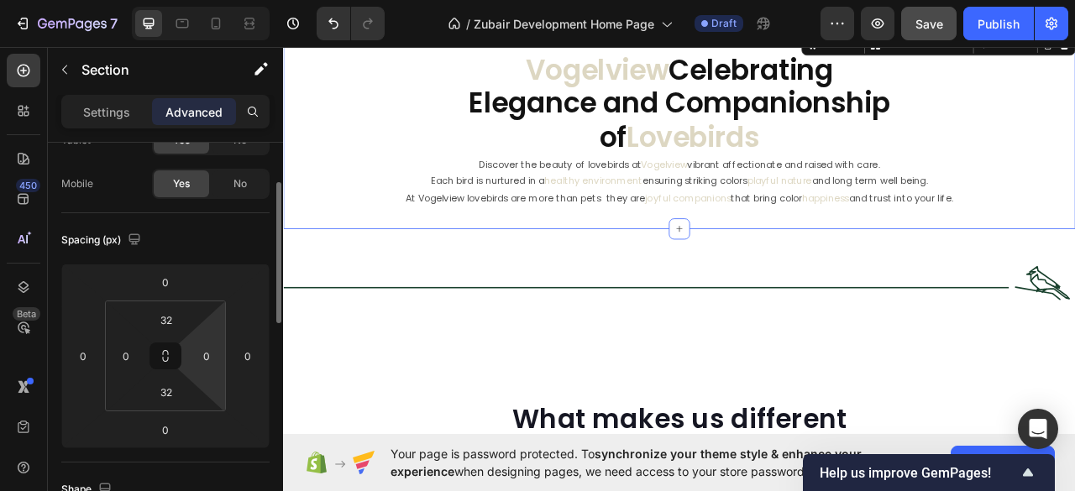
scroll to position [223, 0]
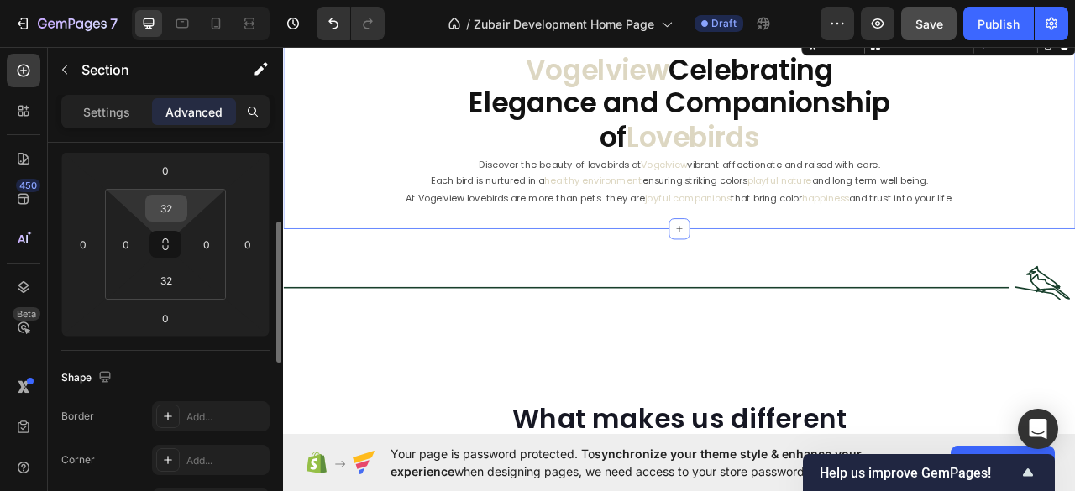
click at [166, 208] on input "32" at bounding box center [166, 208] width 34 height 25
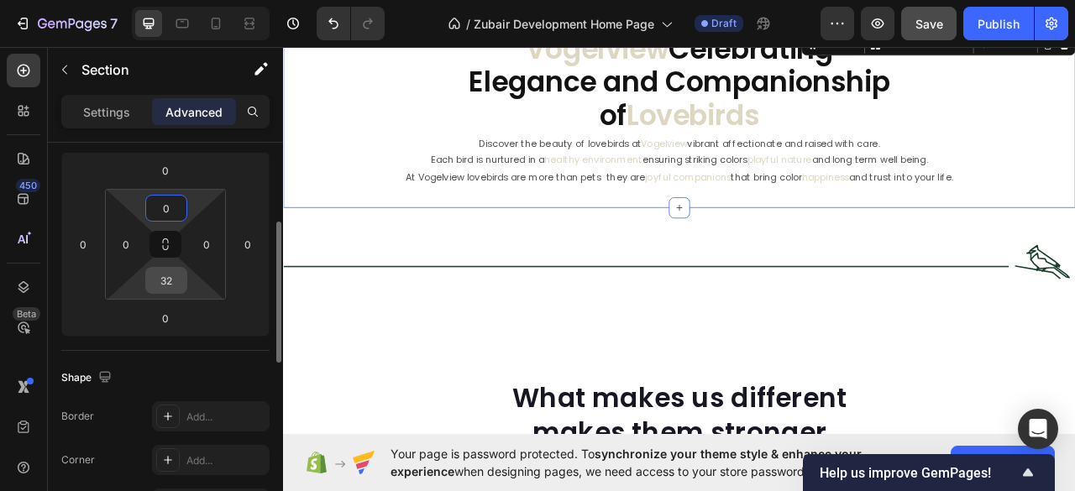
type input "0"
click at [163, 280] on input "32" at bounding box center [166, 280] width 34 height 25
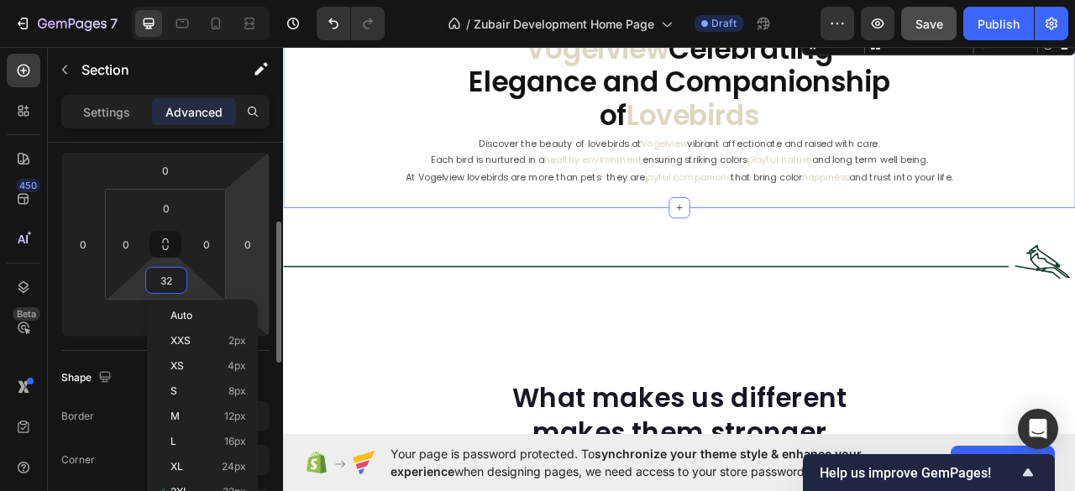
type input "0"
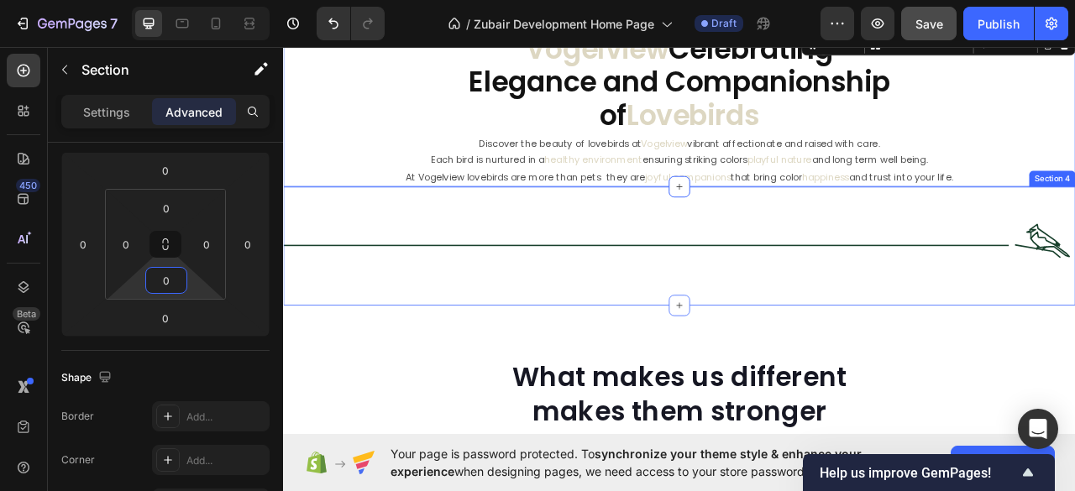
click at [602, 242] on div "Title Line Image Row Section 4" at bounding box center [786, 301] width 1007 height 151
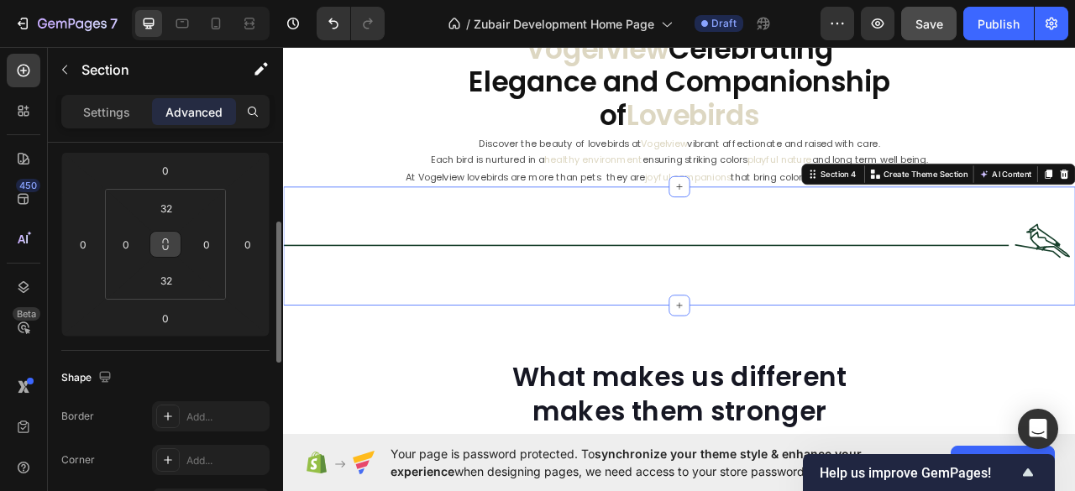
click at [165, 240] on icon at bounding box center [165, 244] width 13 height 13
click at [168, 207] on input "32" at bounding box center [166, 208] width 34 height 25
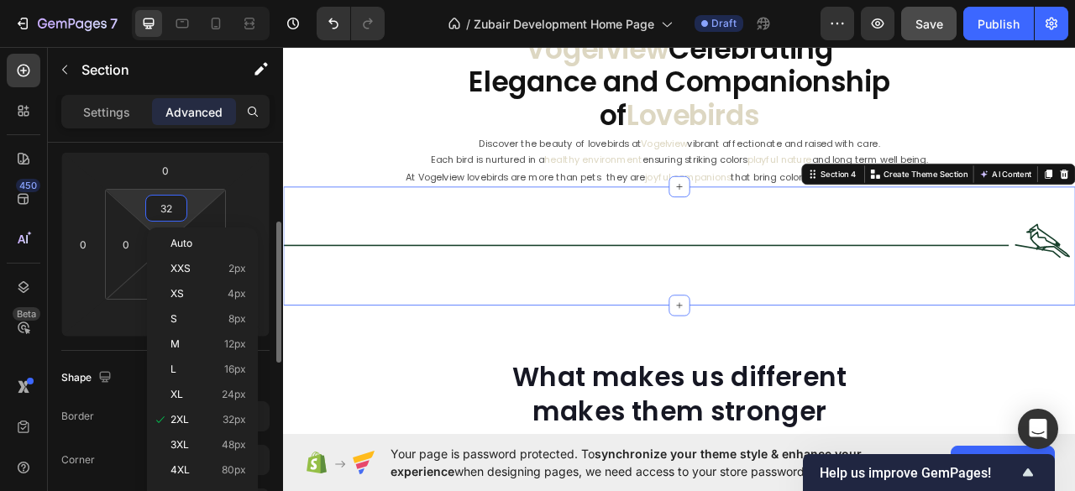
type input "0"
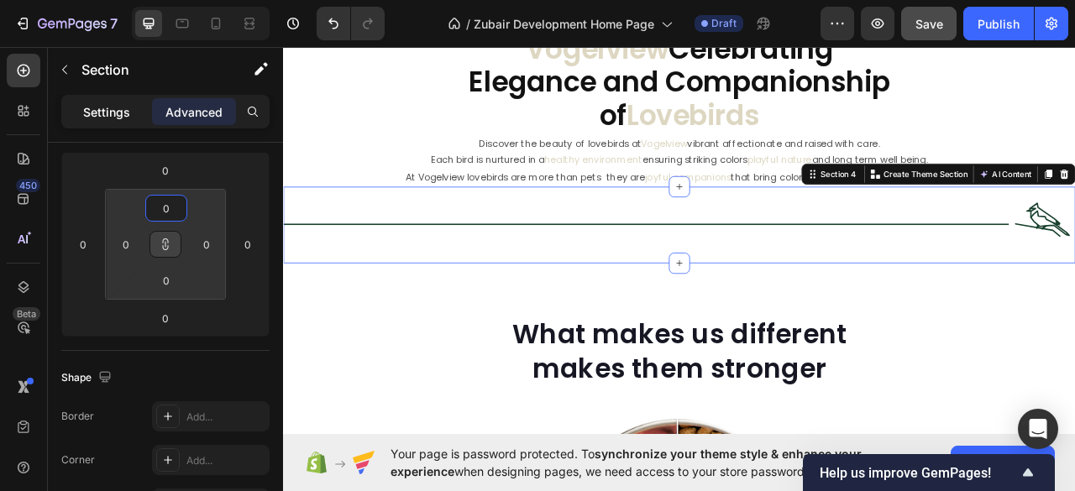
type input "0"
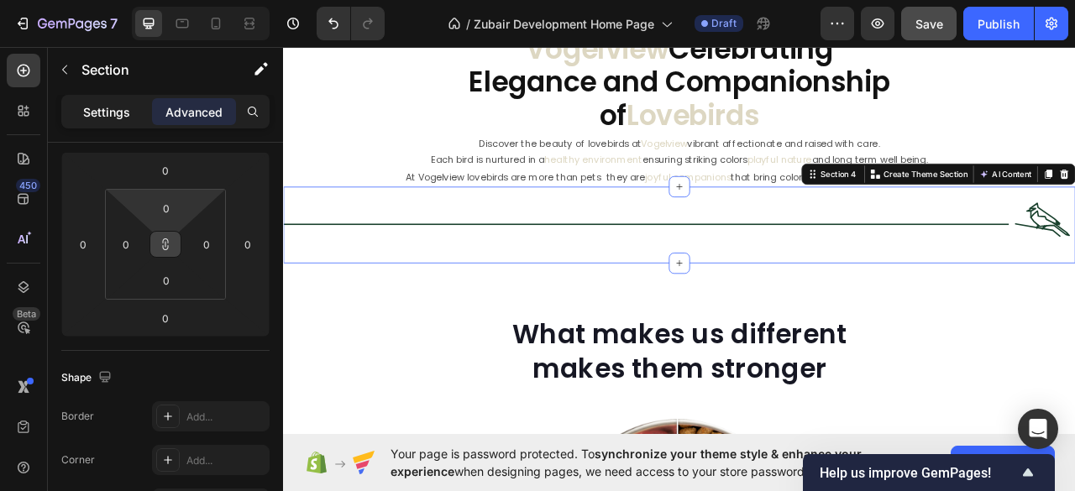
click at [118, 113] on p "Settings" at bounding box center [106, 112] width 47 height 18
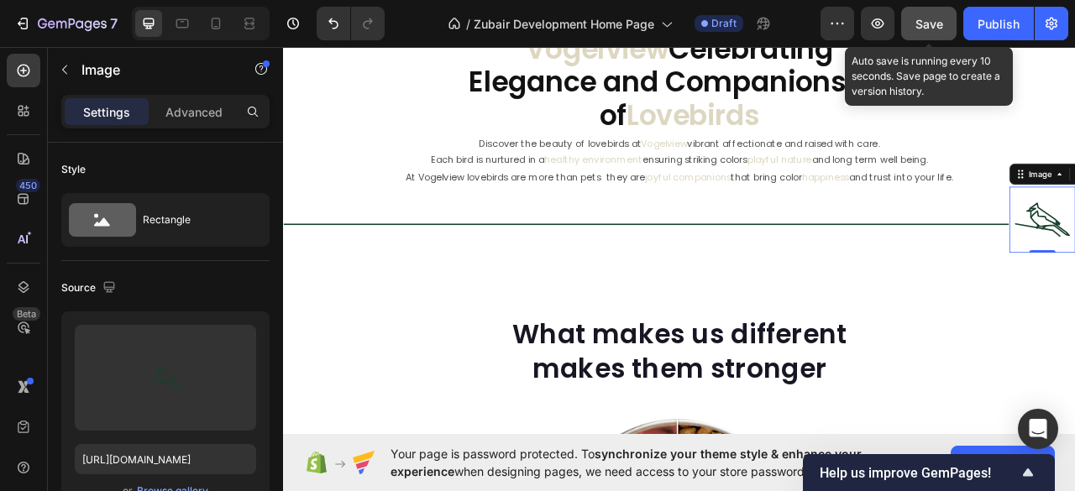
click at [935, 14] on button "Save" at bounding box center [928, 24] width 55 height 34
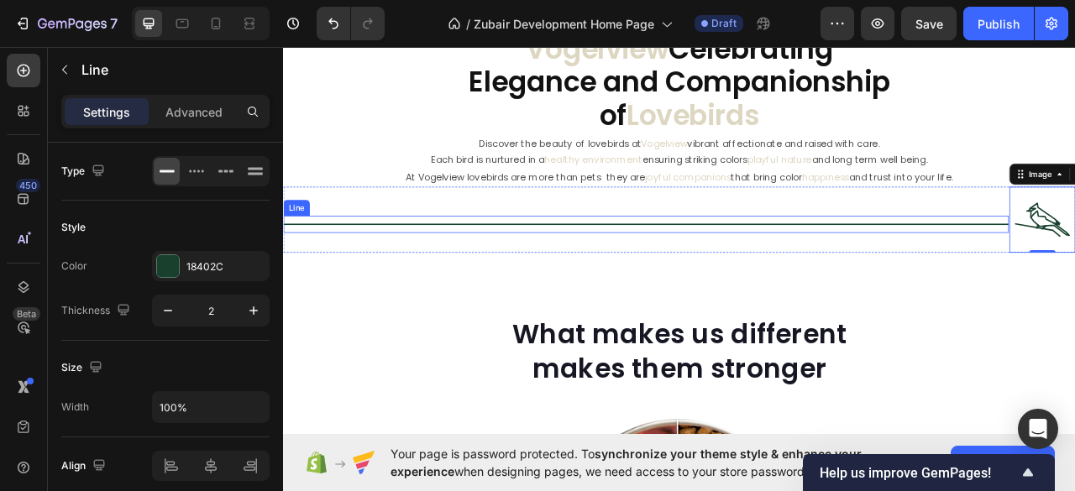
click at [517, 266] on div "Title Line" at bounding box center [744, 274] width 923 height 22
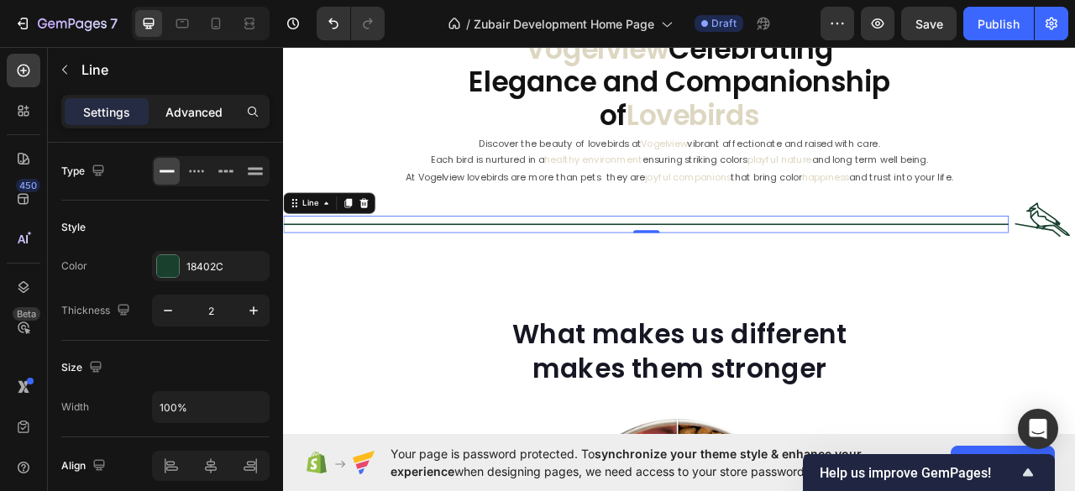
click at [194, 111] on p "Advanced" at bounding box center [193, 112] width 57 height 18
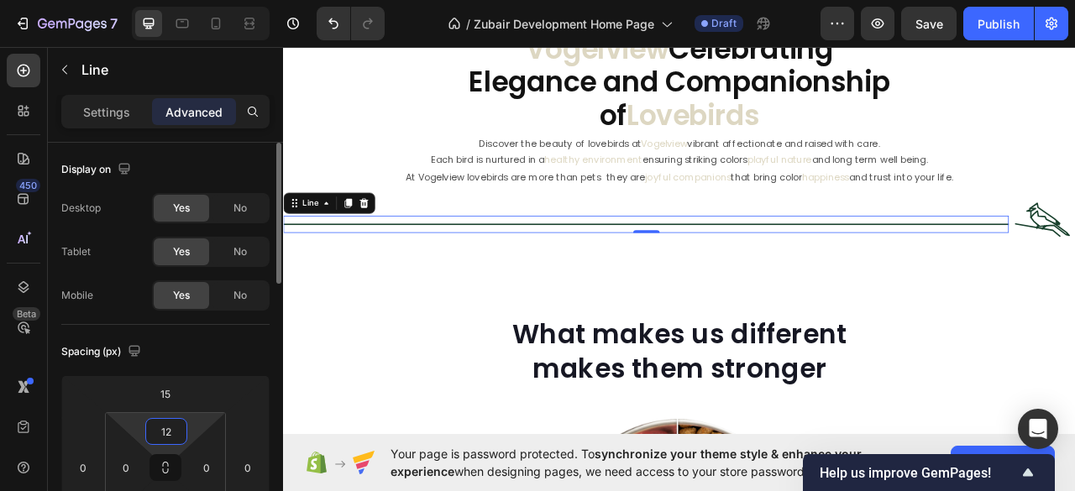
click at [167, 429] on input "12" at bounding box center [166, 431] width 34 height 25
click at [174, 431] on input "12" at bounding box center [166, 431] width 34 height 25
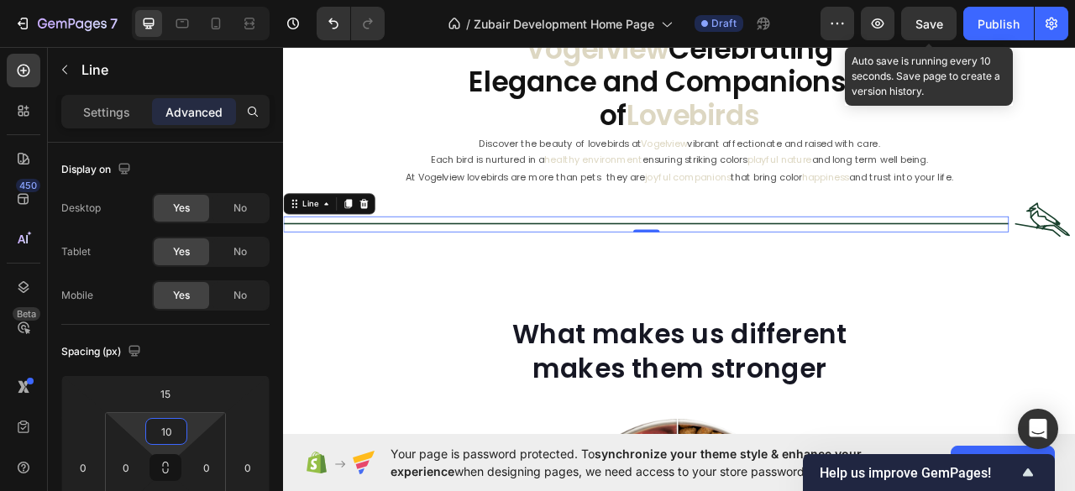
type input "10"
click at [922, 27] on span "Save" at bounding box center [929, 24] width 28 height 14
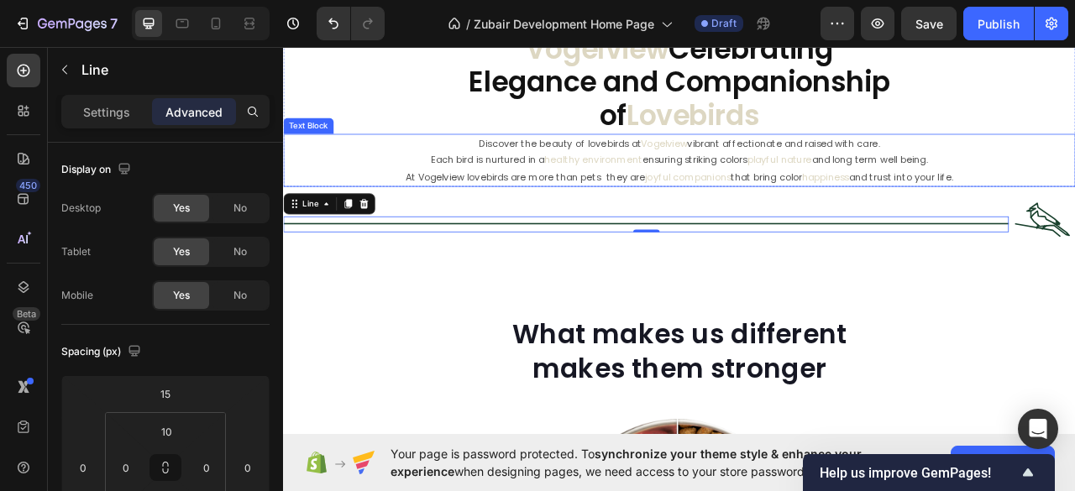
scroll to position [513, 0]
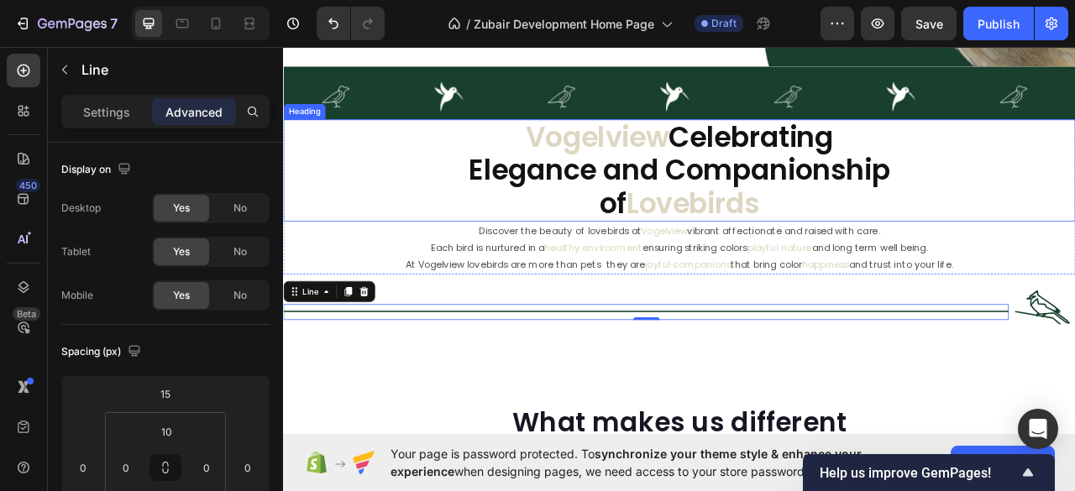
click at [538, 151] on h2 "Vogelview Celebrating Elegance and Companionship of Lovebirds" at bounding box center [786, 205] width 1007 height 130
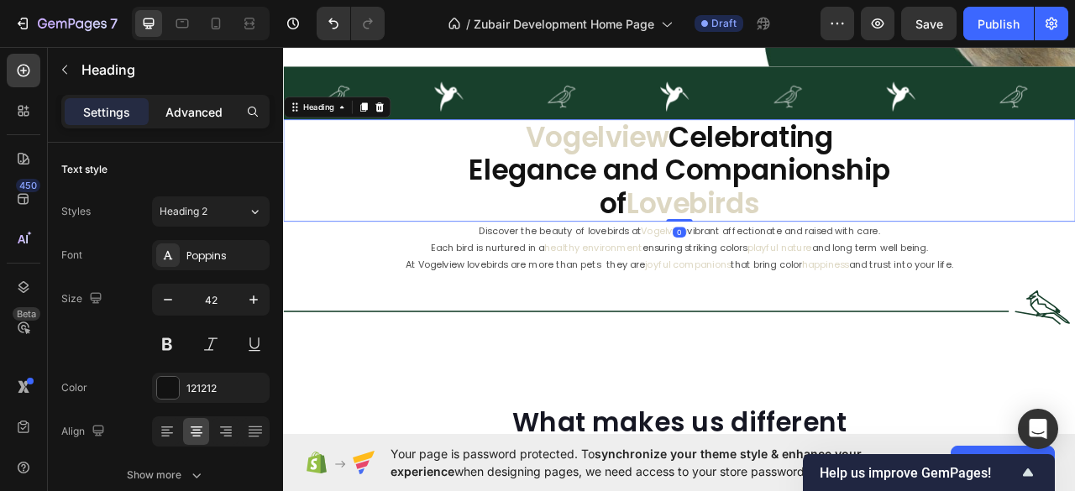
click at [185, 108] on p "Advanced" at bounding box center [193, 112] width 57 height 18
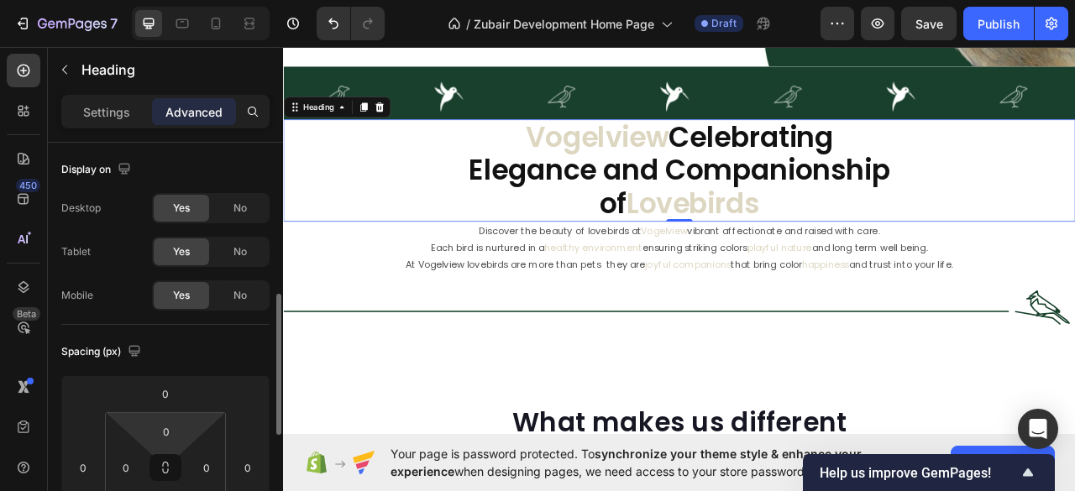
scroll to position [112, 0]
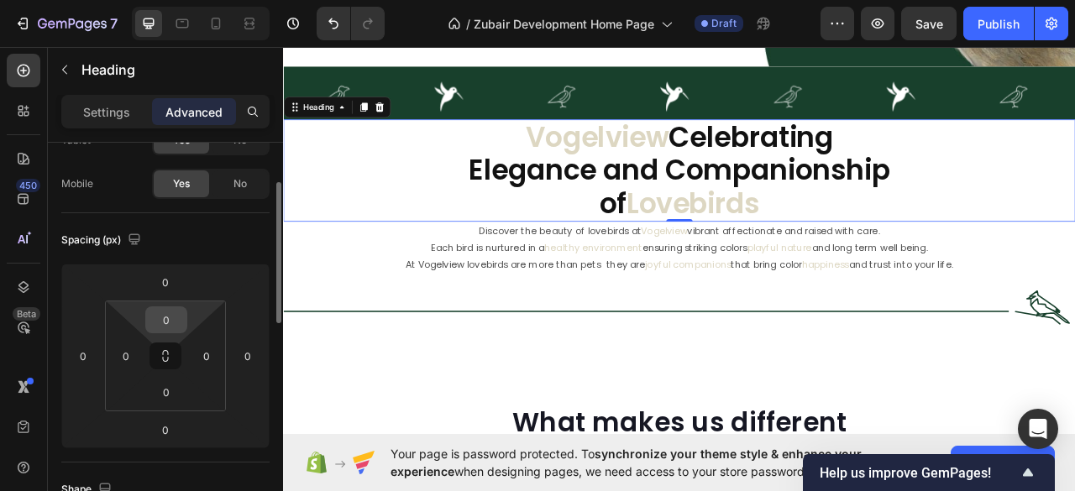
click at [163, 313] on input "0" at bounding box center [166, 319] width 34 height 25
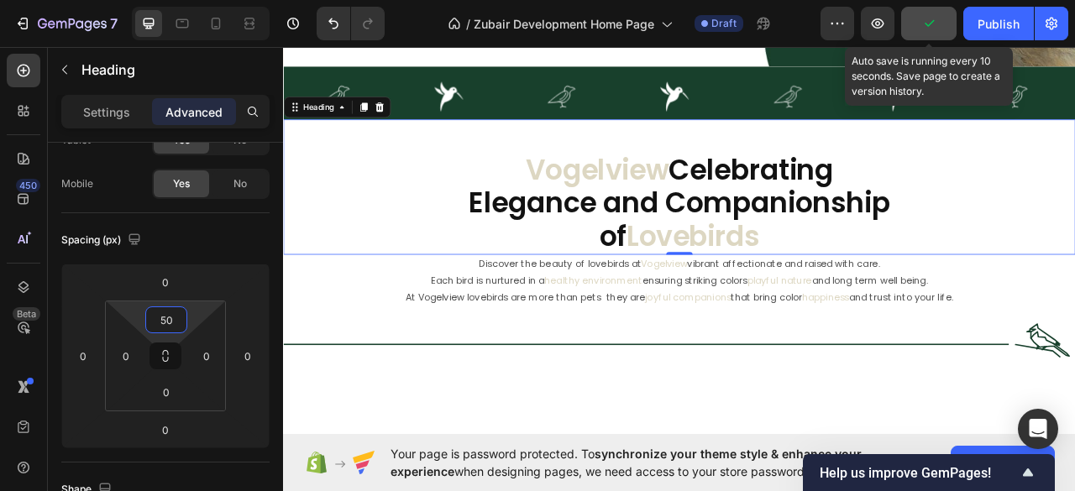
type input "50"
click at [931, 18] on icon "button" at bounding box center [928, 23] width 17 height 17
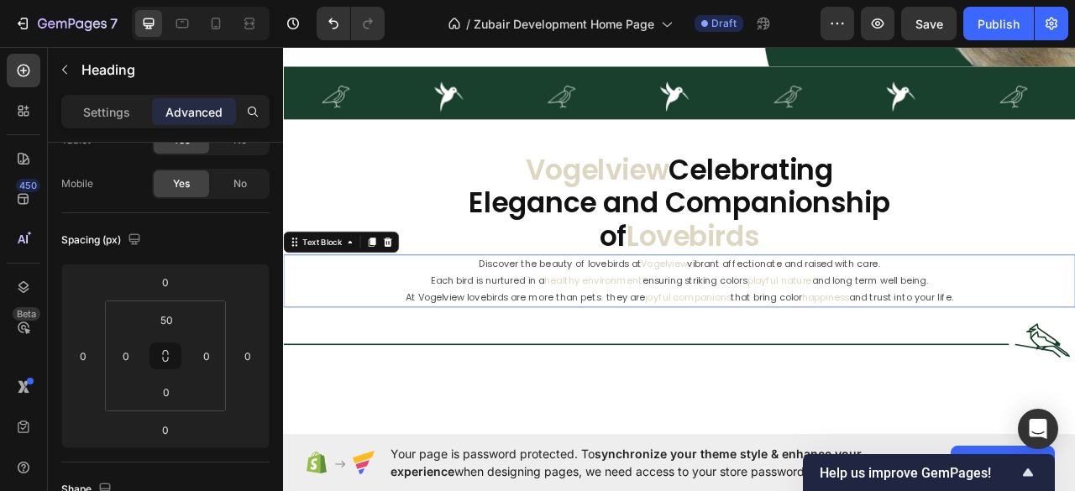
click at [651, 321] on p "Discover the beauty of lovebirds at Vogelview vibrant affectionate and raised w…" at bounding box center [787, 324] width 1004 height 21
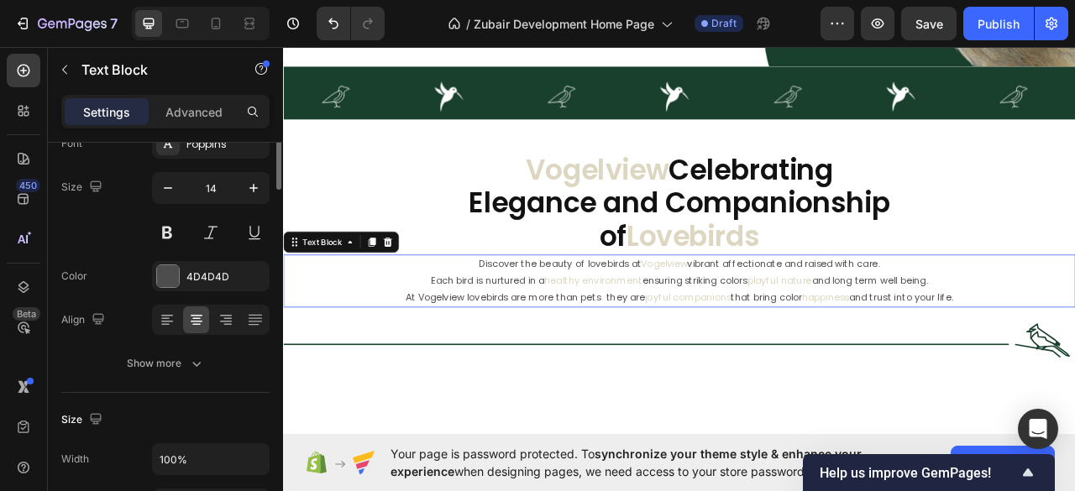
scroll to position [0, 0]
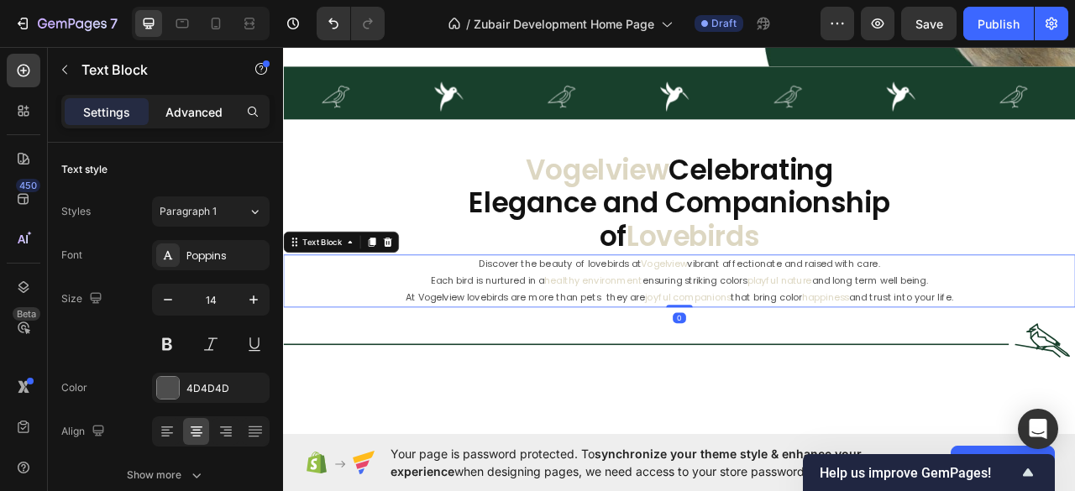
click at [189, 106] on p "Advanced" at bounding box center [193, 112] width 57 height 18
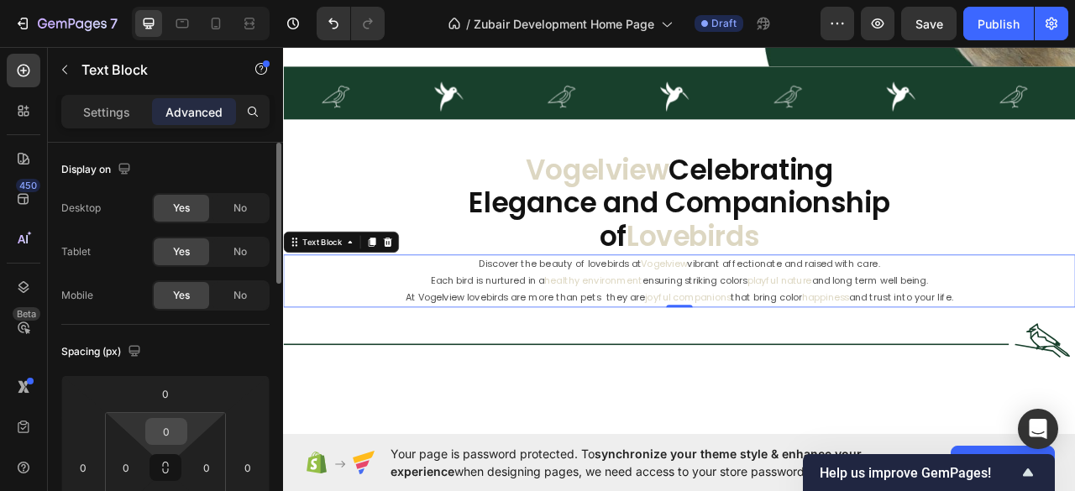
click at [157, 434] on input "0" at bounding box center [166, 431] width 34 height 25
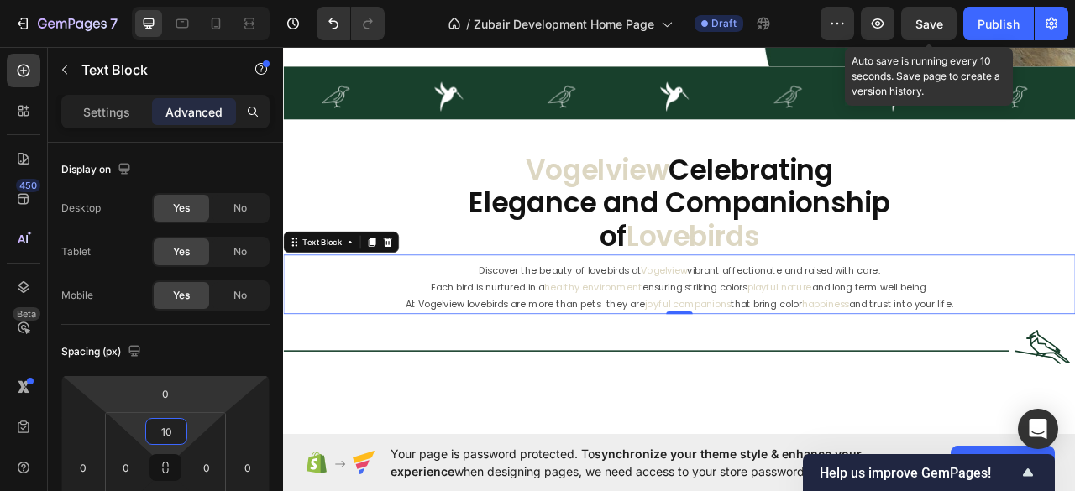
type input "10"
click at [930, 18] on span "Save" at bounding box center [929, 24] width 28 height 14
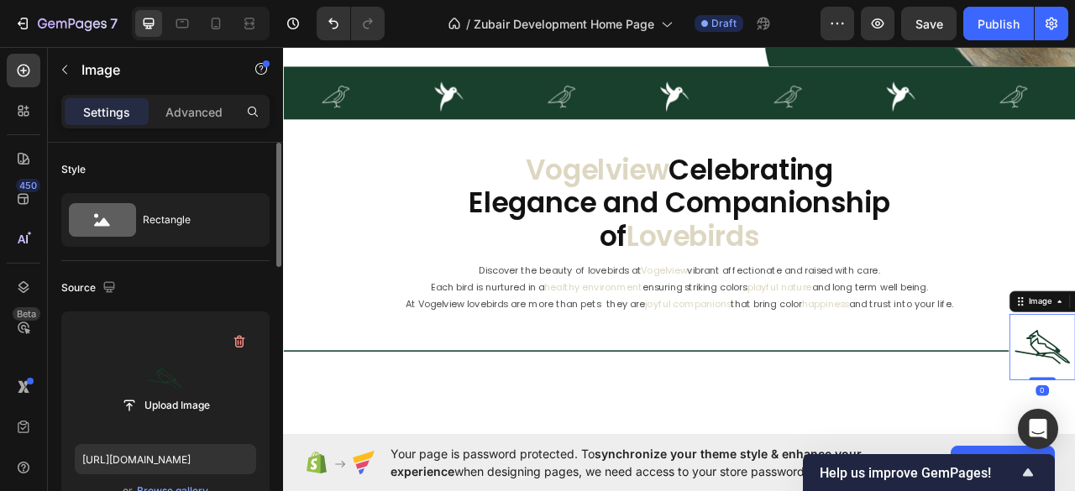
click at [185, 383] on label at bounding box center [165, 378] width 181 height 106
click at [185, 391] on input "file" at bounding box center [165, 405] width 116 height 29
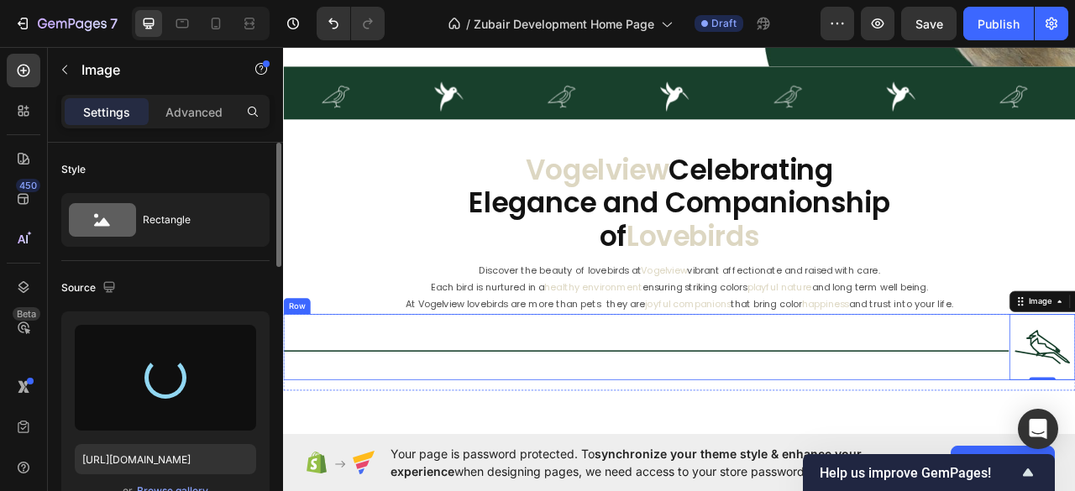
type input "[URL][DOMAIN_NAME]"
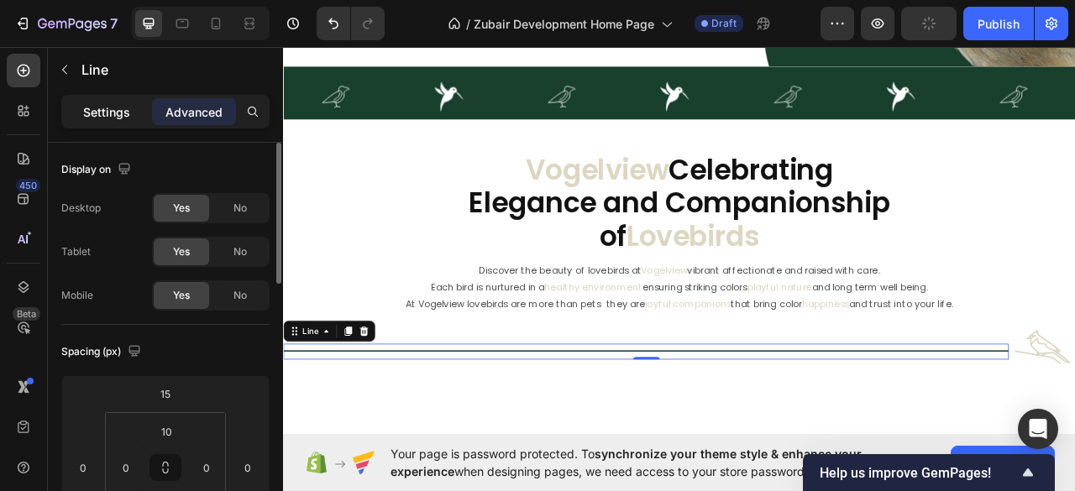
click at [91, 106] on p "Settings" at bounding box center [106, 112] width 47 height 18
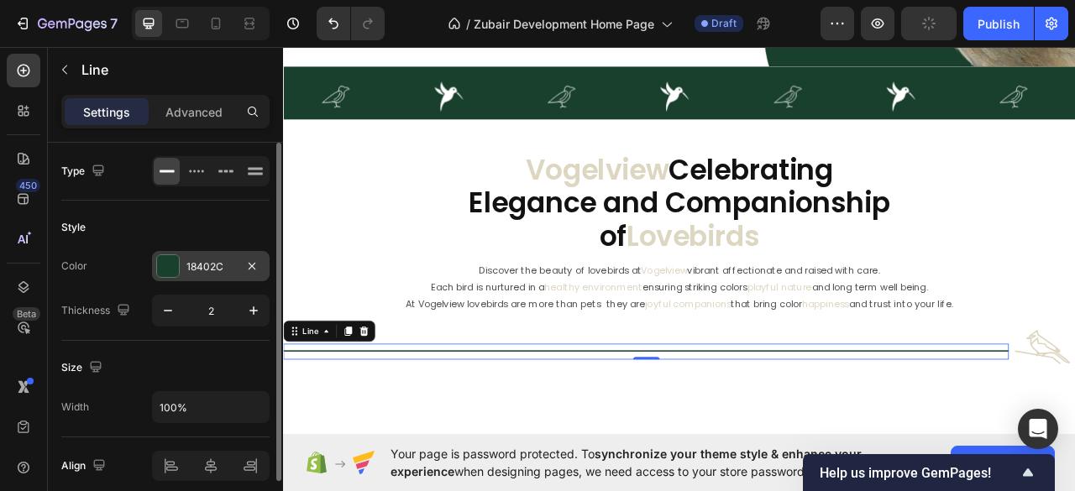
click at [181, 273] on div "18402C" at bounding box center [211, 266] width 118 height 30
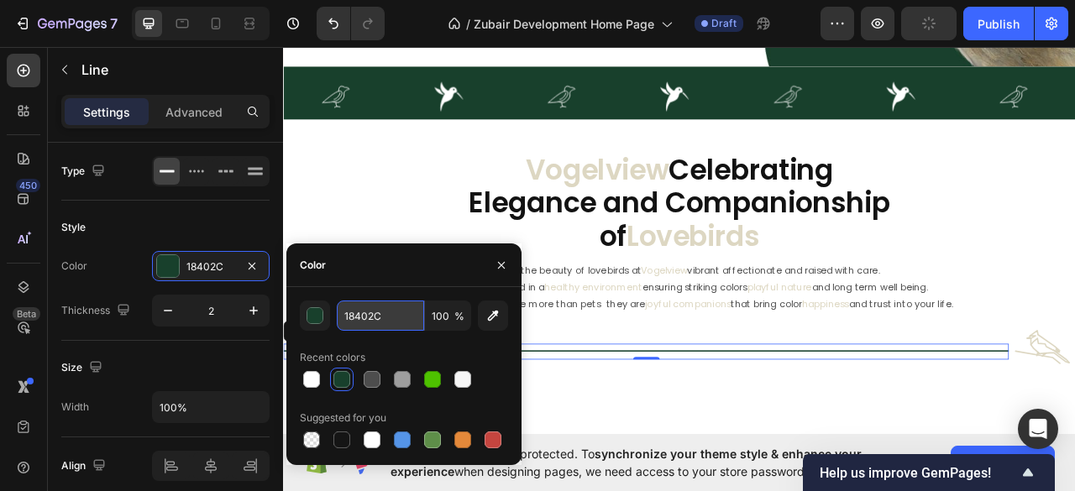
click at [359, 317] on input "18402C" at bounding box center [380, 316] width 87 height 30
paste input "DDD7C2"
type input "DDD7C2"
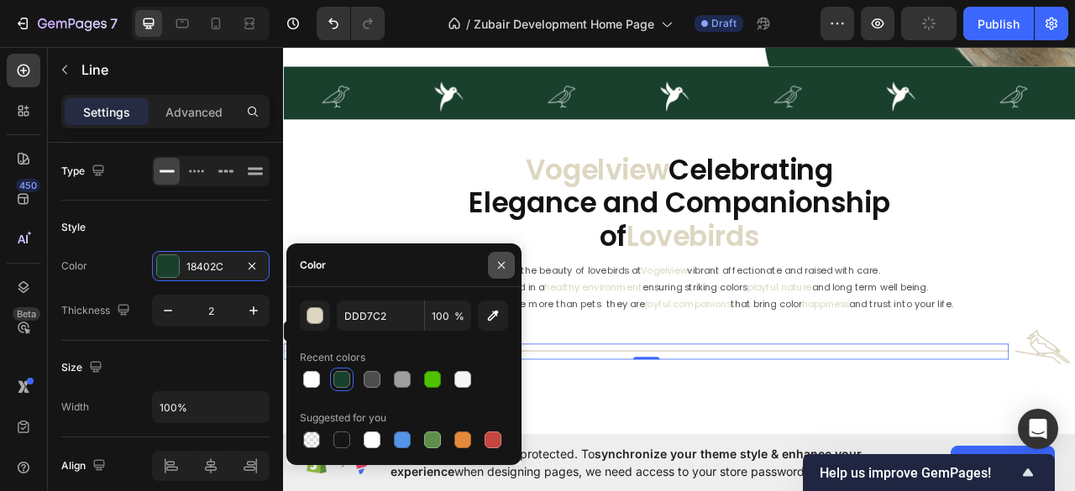
click at [499, 265] on icon "button" at bounding box center [500, 265] width 13 height 13
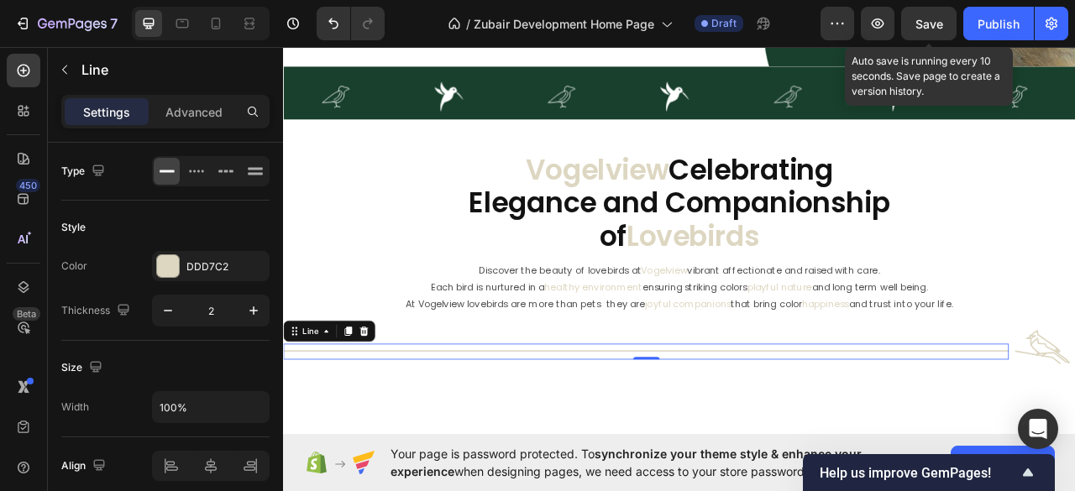
drag, startPoint x: 926, startPoint y: 23, endPoint x: 925, endPoint y: 44, distance: 21.8
click at [925, 24] on span "Save" at bounding box center [929, 24] width 28 height 14
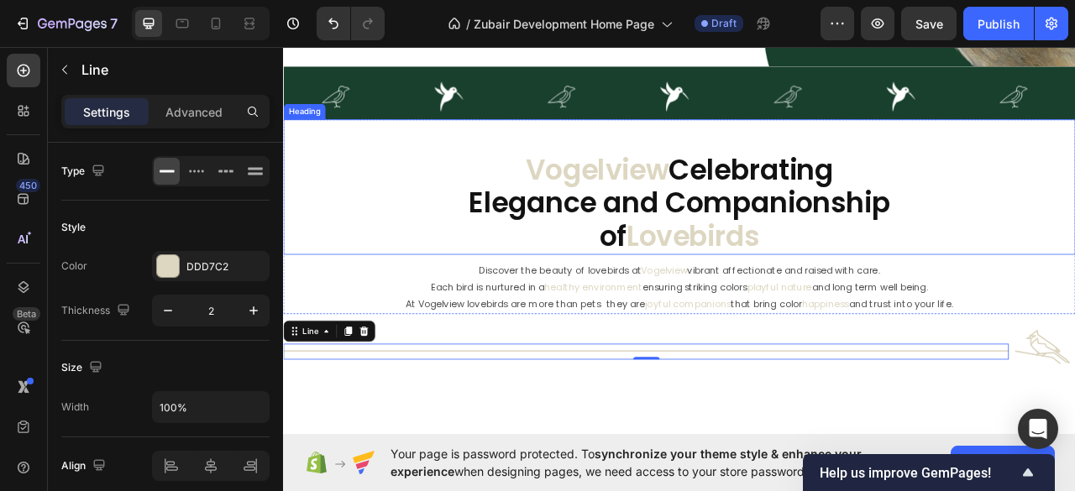
scroll to position [177, 0]
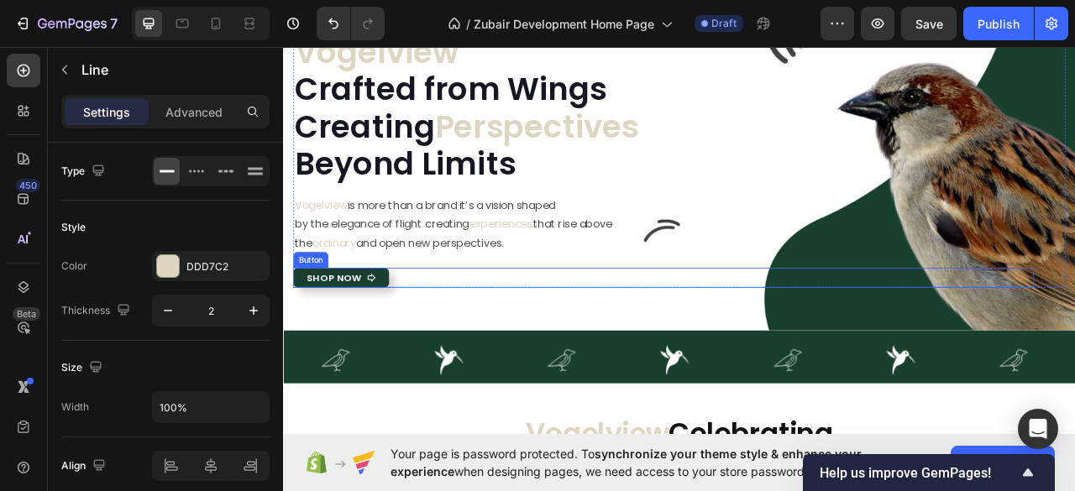
click at [396, 338] on icon at bounding box center [395, 342] width 12 height 12
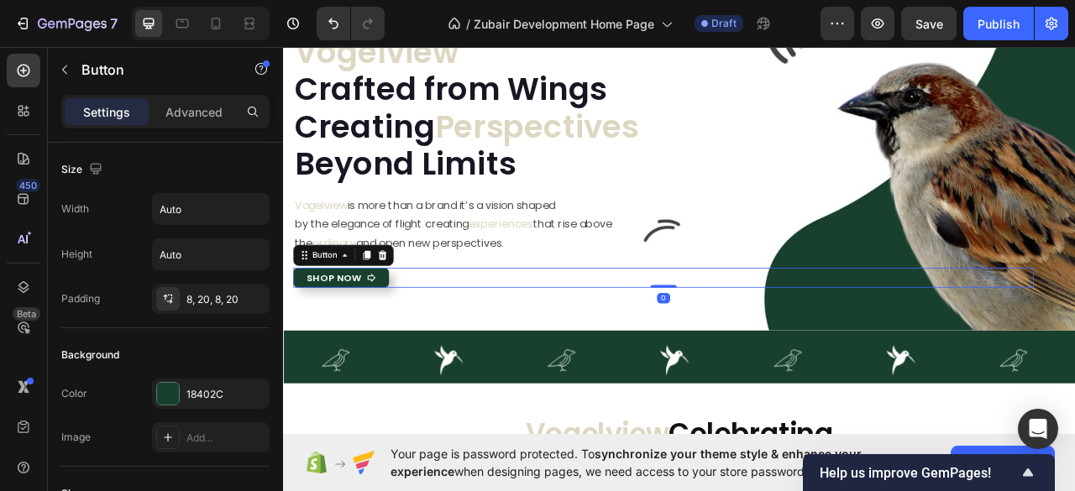
click at [394, 343] on icon at bounding box center [395, 342] width 10 height 10
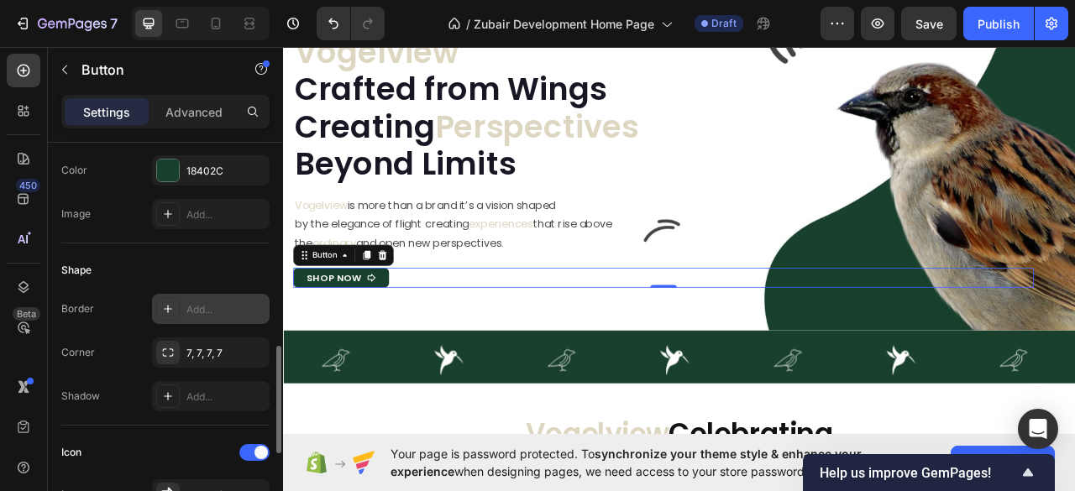
scroll to position [336, 0]
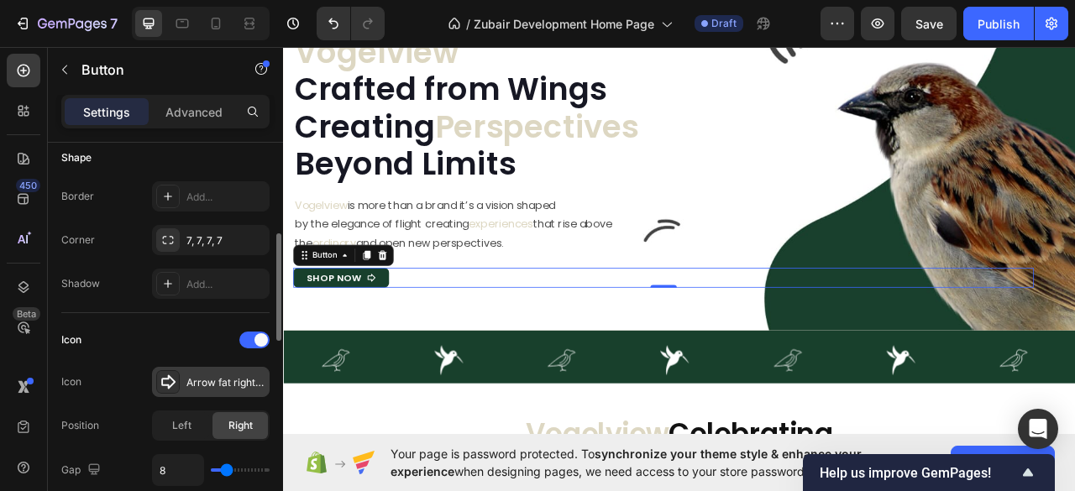
click at [156, 371] on div at bounding box center [168, 382] width 24 height 24
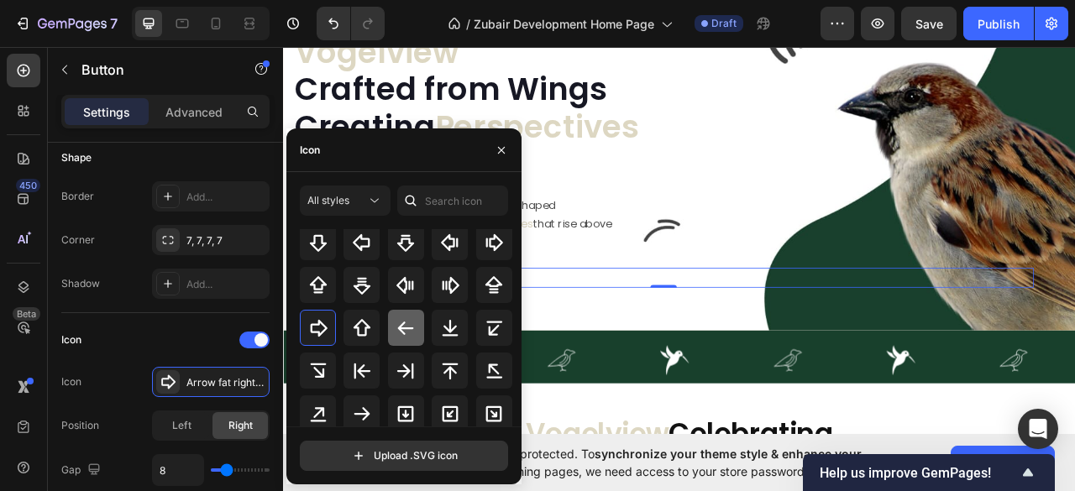
scroll to position [593, 0]
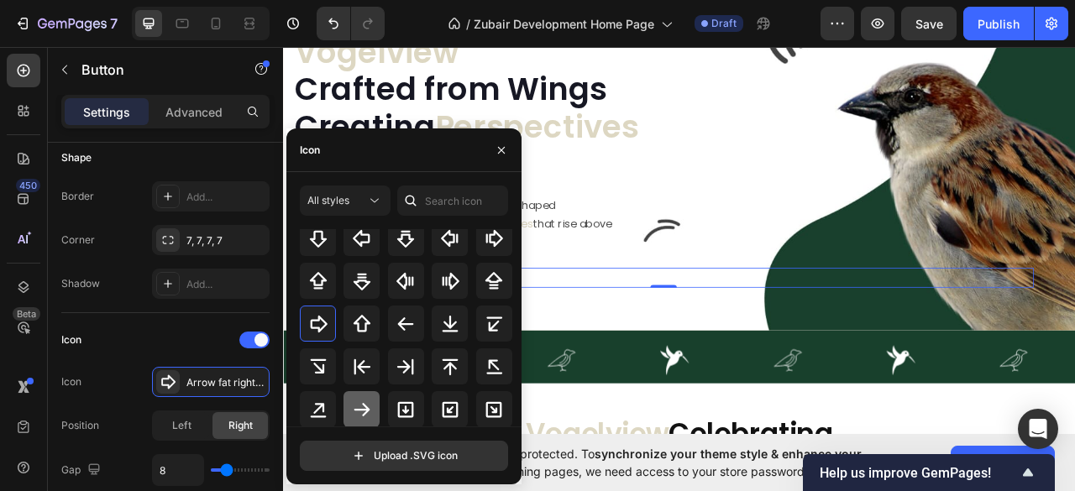
click at [368, 404] on icon at bounding box center [362, 410] width 20 height 20
drag, startPoint x: 492, startPoint y: 149, endPoint x: 266, endPoint y: 138, distance: 226.1
click at [493, 149] on button "button" at bounding box center [501, 150] width 27 height 27
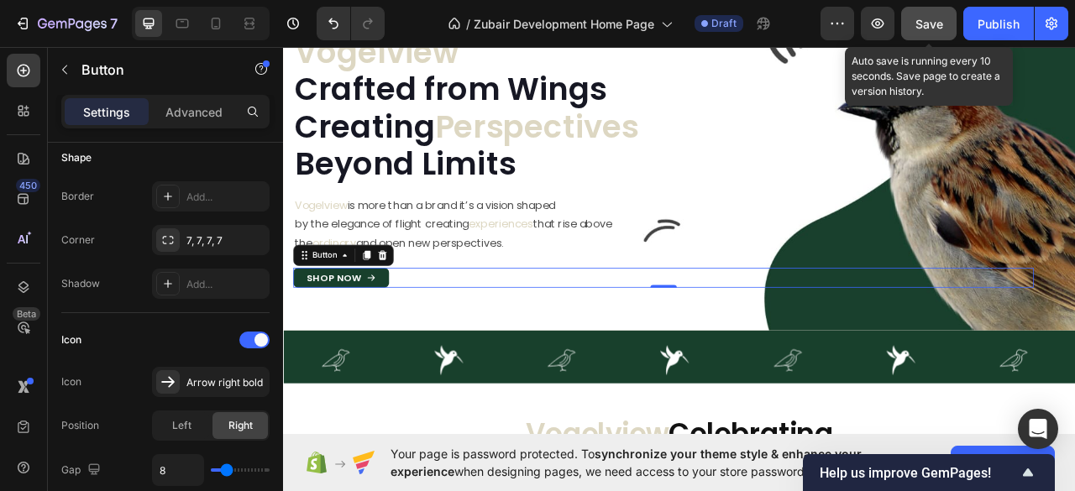
click at [933, 25] on span "Save" at bounding box center [929, 24] width 28 height 14
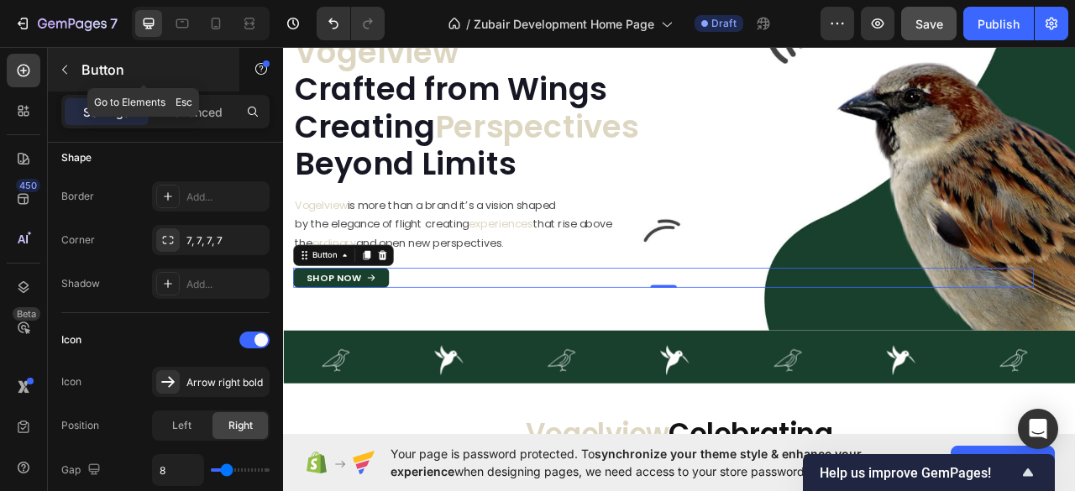
click at [62, 64] on icon "button" at bounding box center [64, 69] width 13 height 13
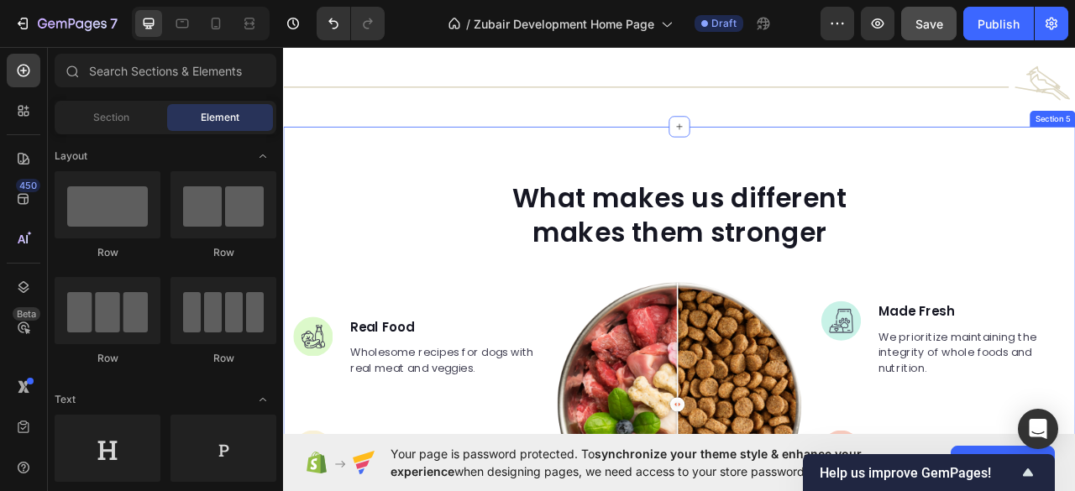
scroll to position [737, 0]
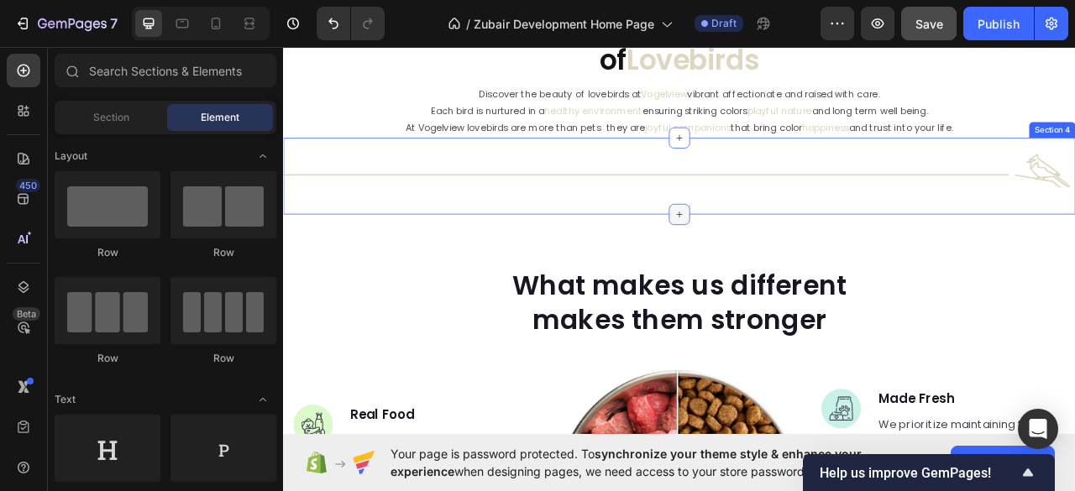
click at [780, 258] on icon at bounding box center [786, 260] width 13 height 13
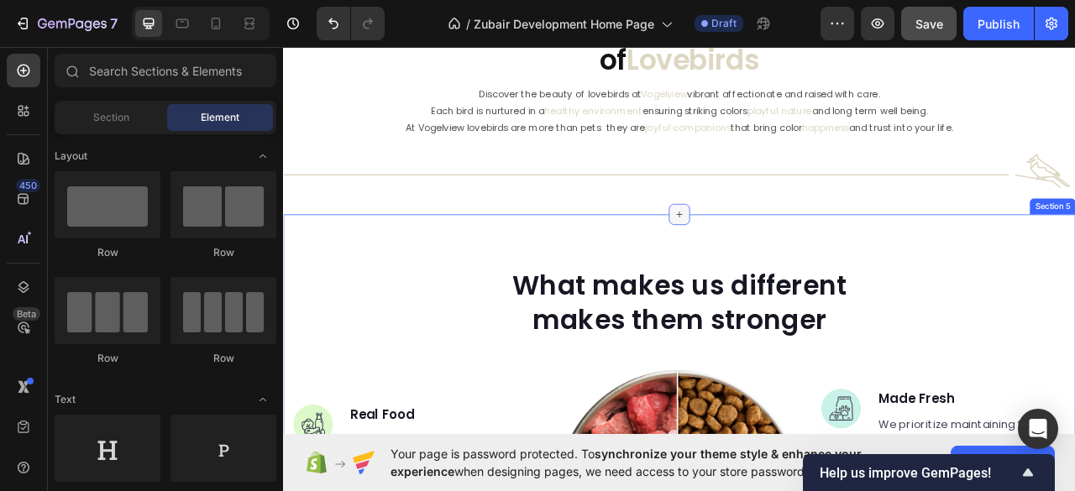
click at [782, 258] on icon at bounding box center [786, 260] width 13 height 13
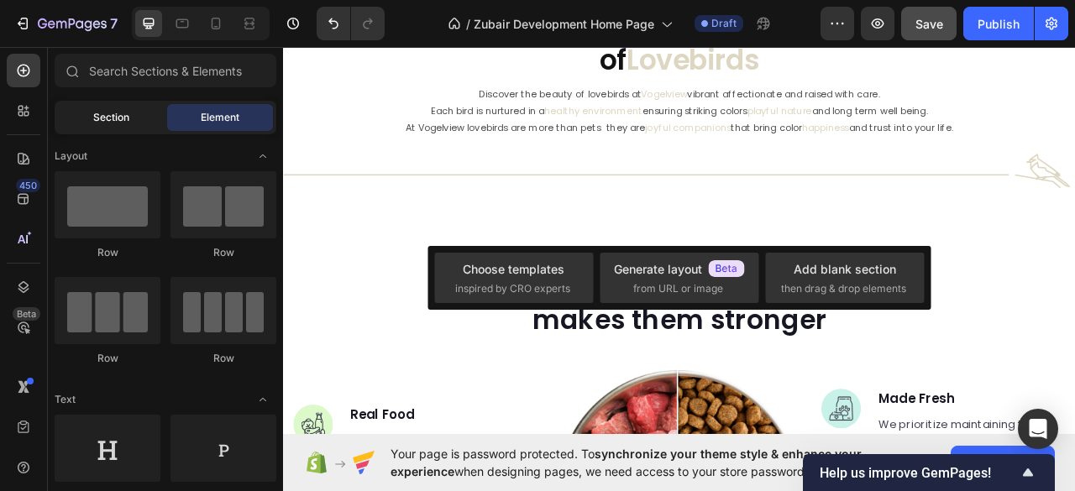
click at [114, 121] on span "Section" at bounding box center [111, 117] width 36 height 15
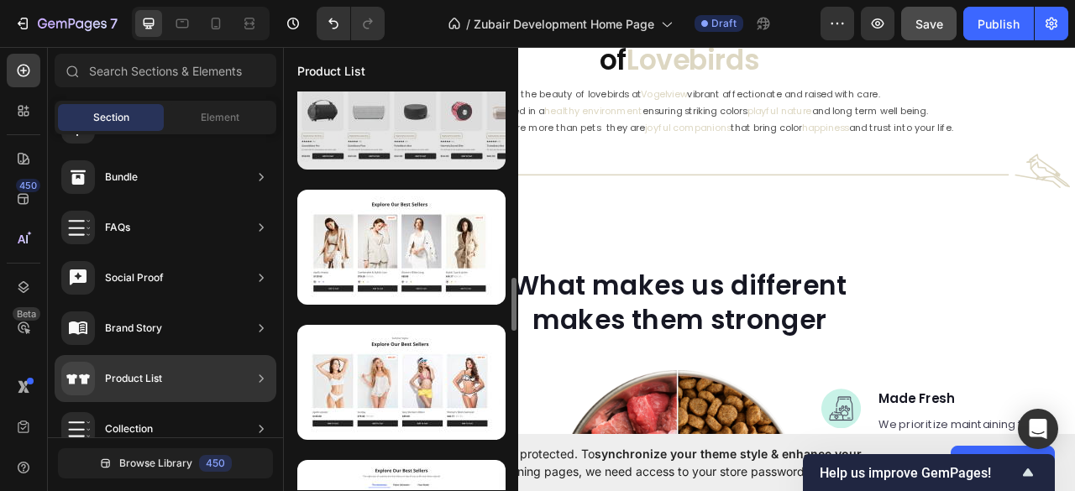
scroll to position [559, 0]
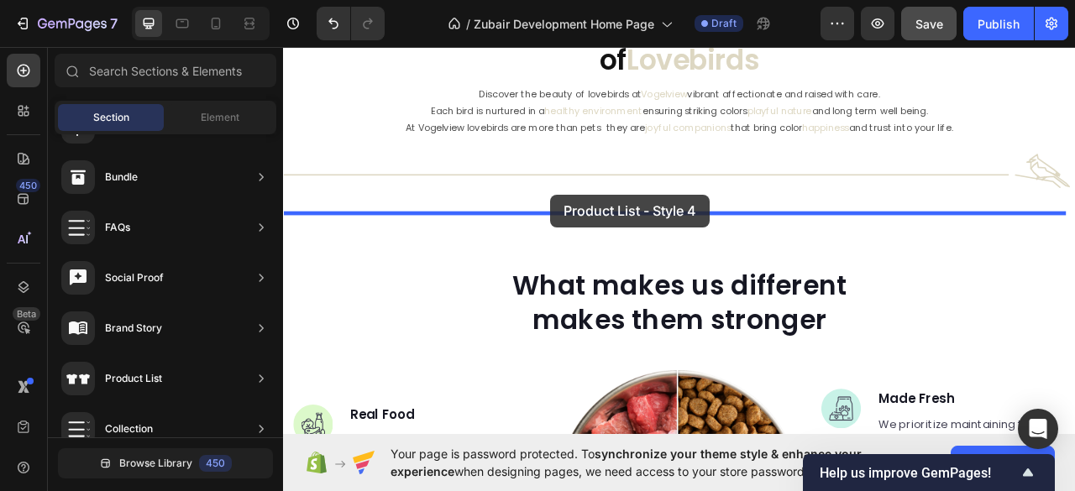
drag, startPoint x: 667, startPoint y: 315, endPoint x: 623, endPoint y: 236, distance: 90.2
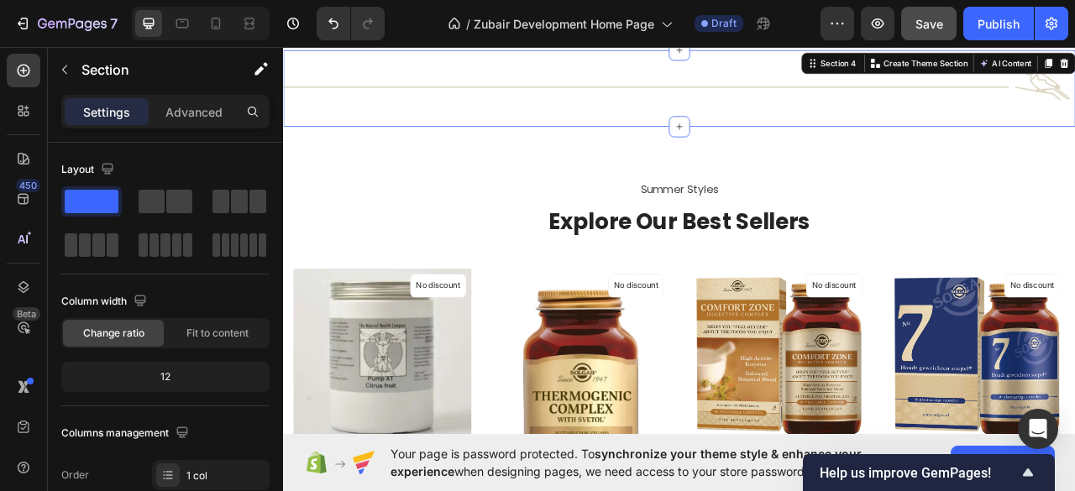
scroll to position [336, 0]
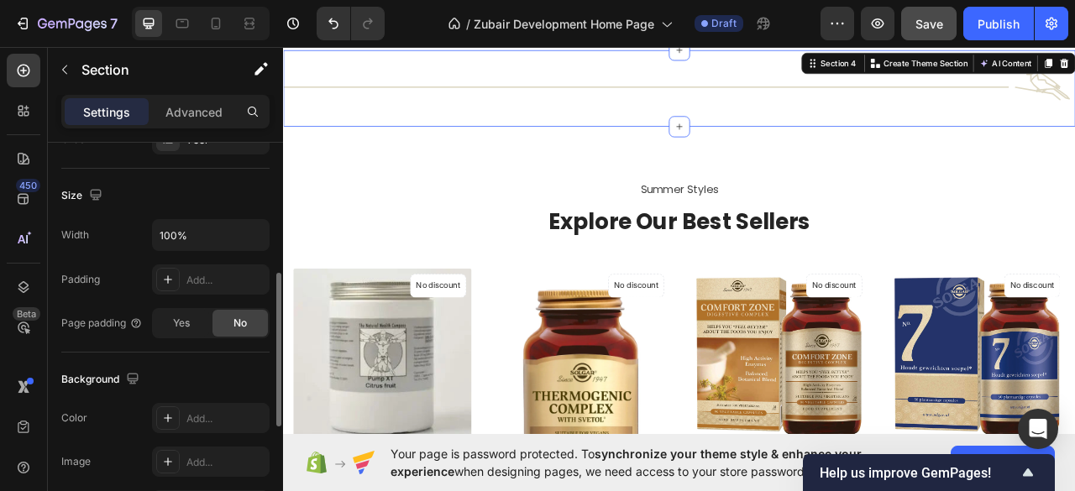
click at [610, 138] on div "Title Line Image Row" at bounding box center [786, 100] width 1007 height 97
click at [209, 110] on p "Advanced" at bounding box center [193, 112] width 57 height 18
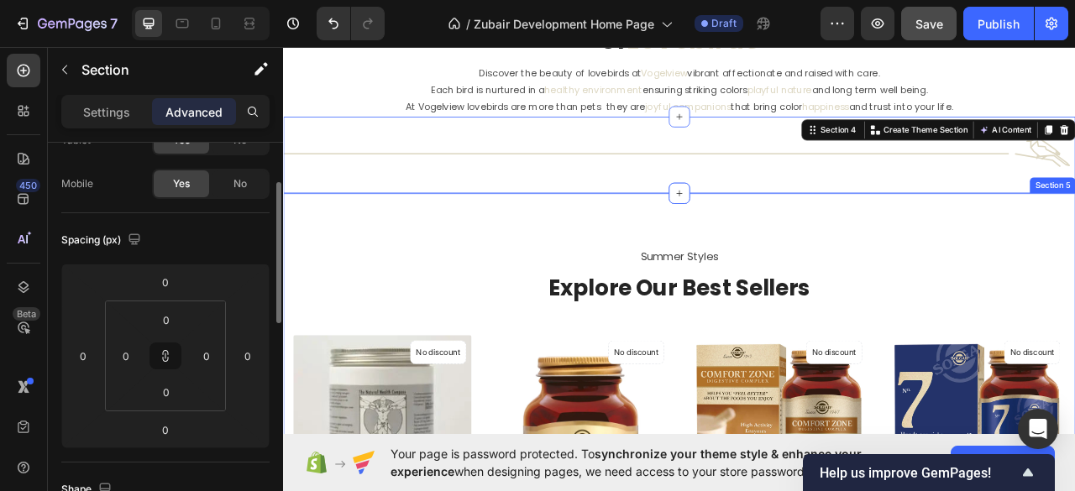
scroll to position [737, 0]
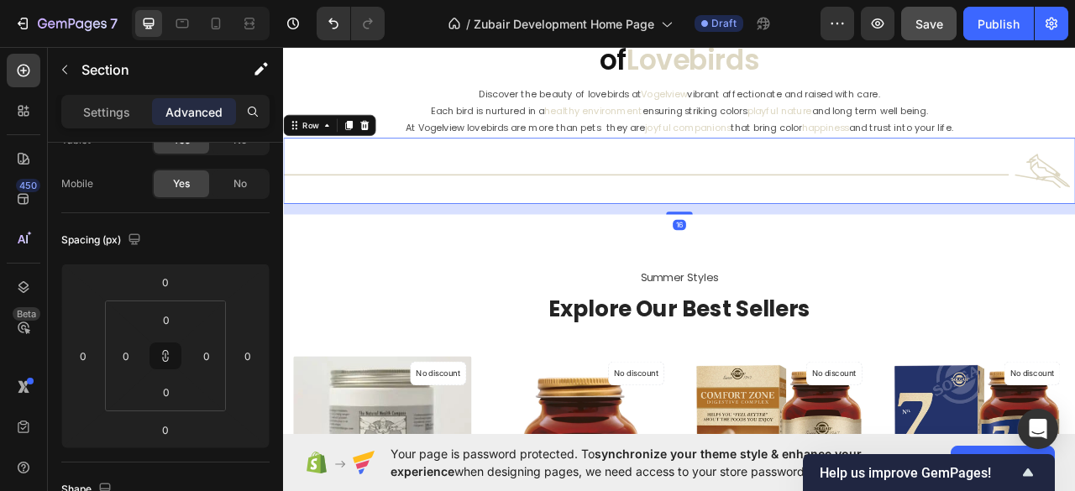
click at [756, 238] on div "Title Line" at bounding box center [744, 206] width 923 height 84
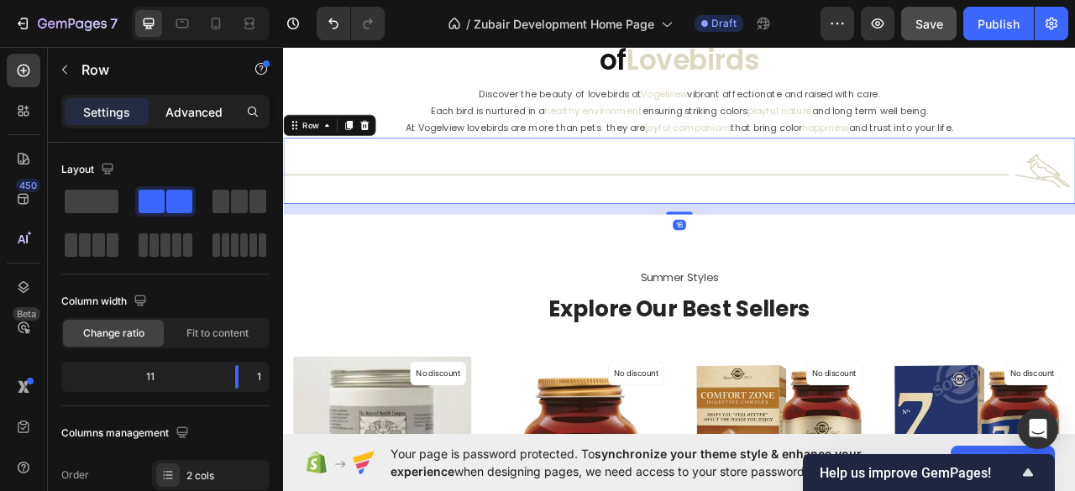
click at [185, 121] on div "Advanced" at bounding box center [194, 111] width 84 height 27
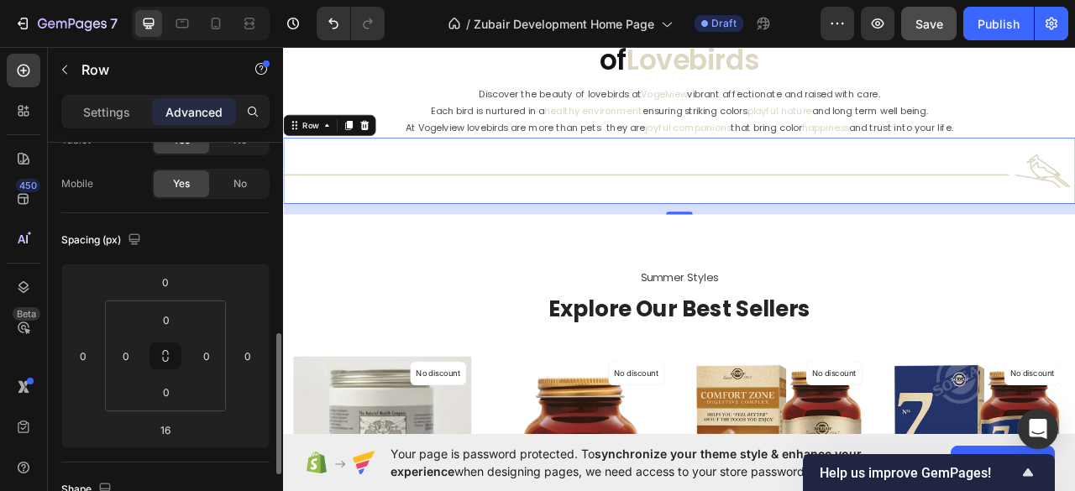
scroll to position [223, 0]
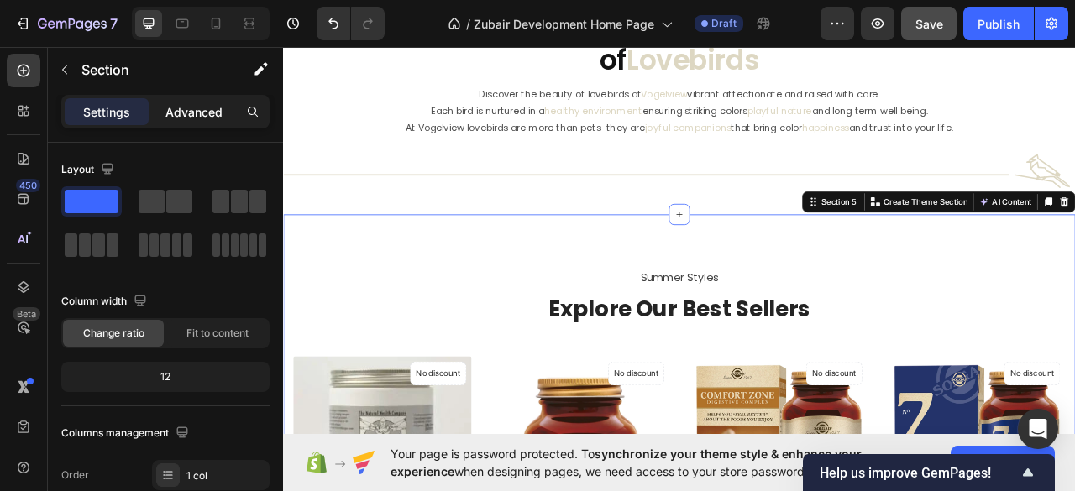
click at [164, 107] on div "Advanced" at bounding box center [194, 111] width 84 height 27
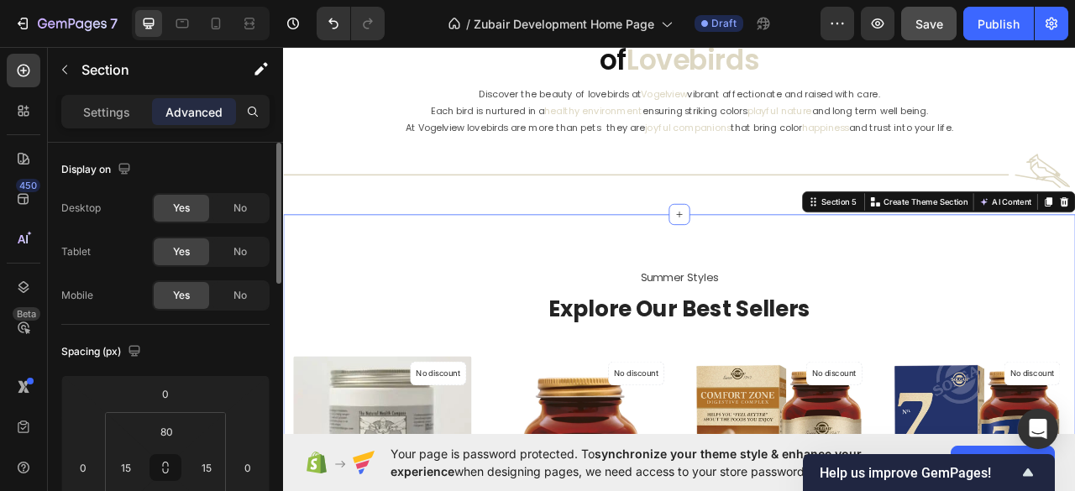
scroll to position [112, 0]
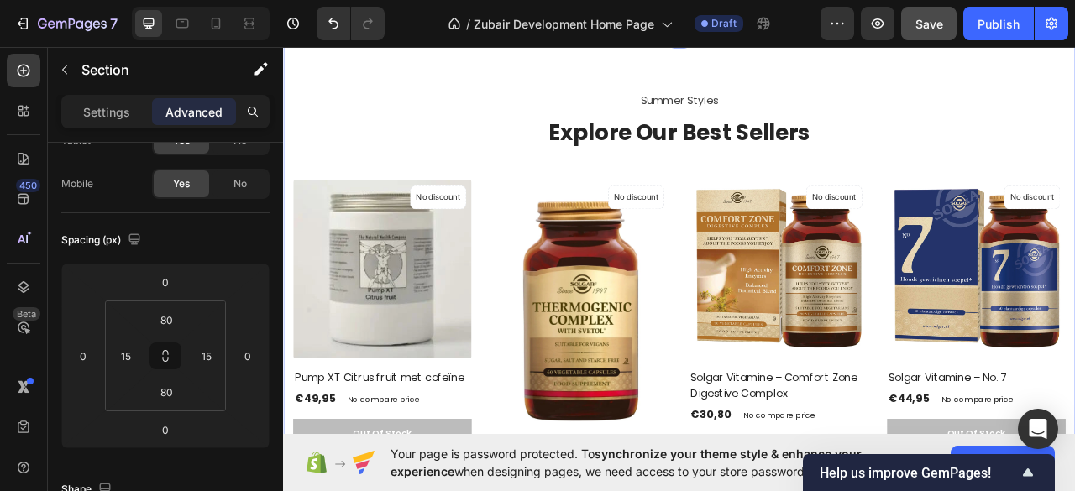
scroll to position [1073, 0]
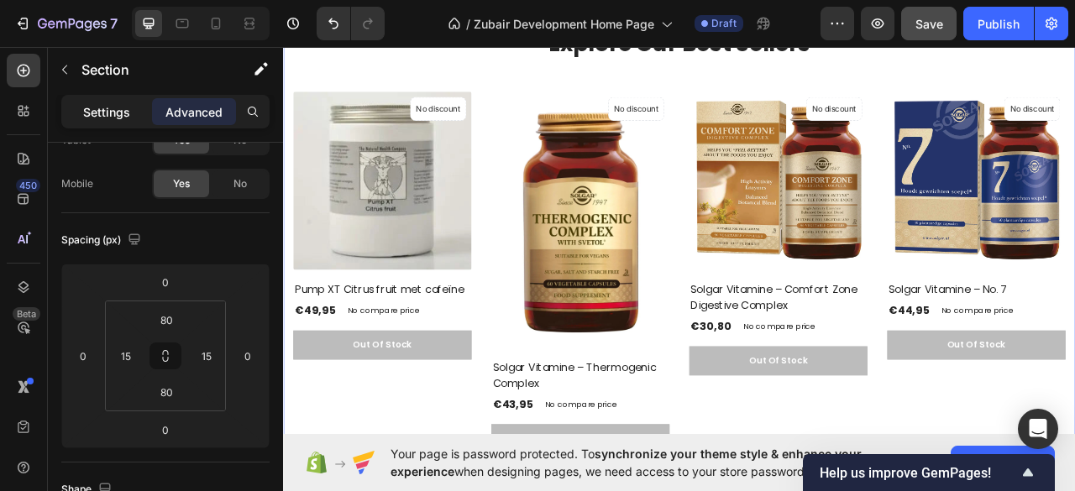
click at [107, 100] on div "Settings" at bounding box center [107, 111] width 84 height 27
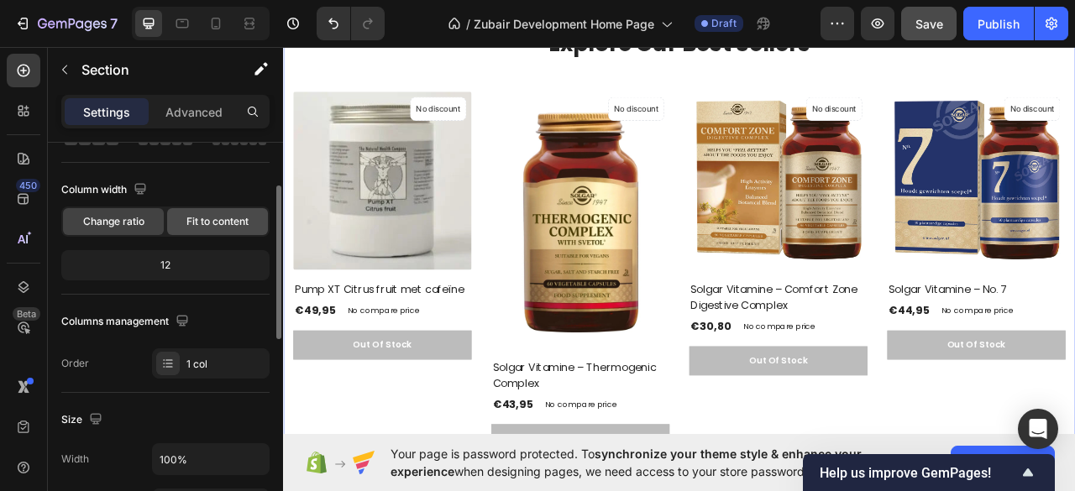
click at [207, 217] on span "Fit to content" at bounding box center [217, 221] width 62 height 15
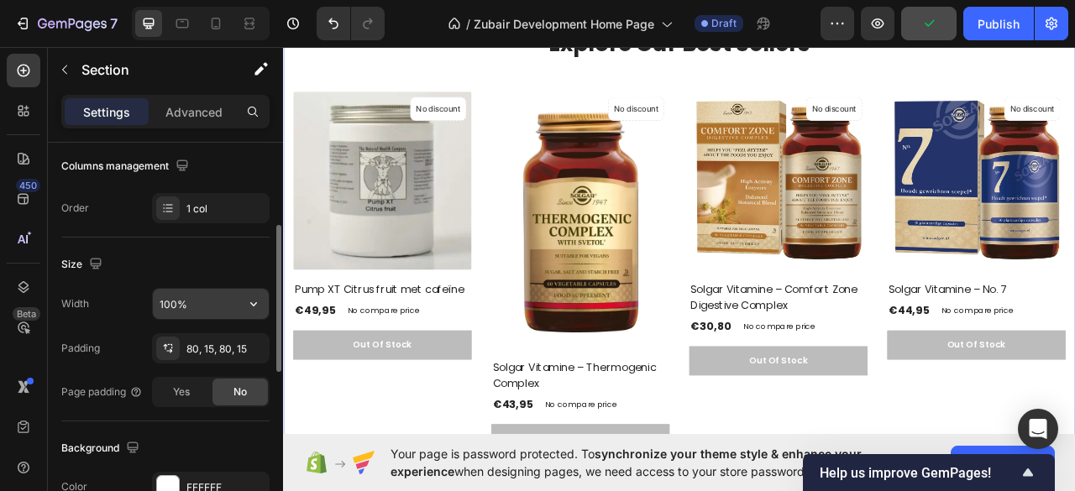
scroll to position [0, 0]
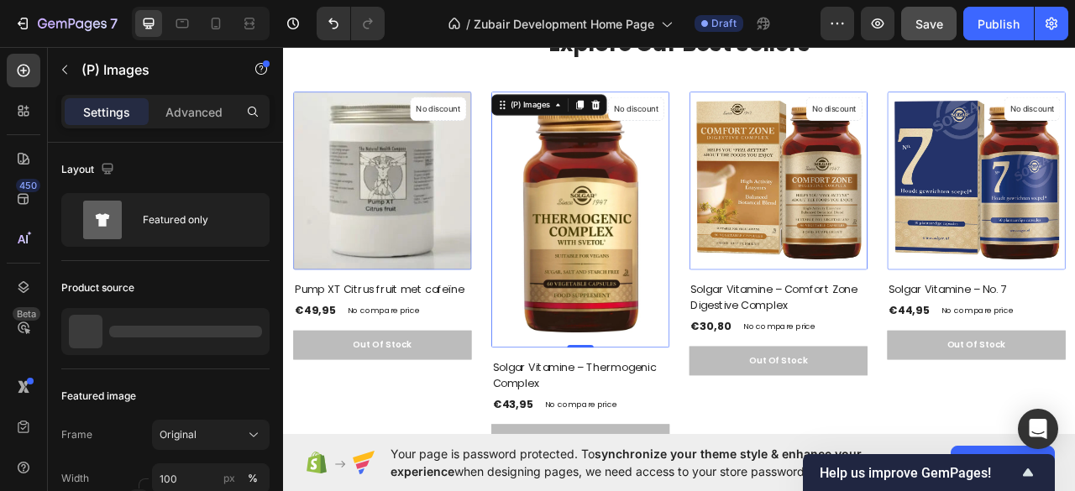
click at [627, 331] on img at bounding box center [660, 268] width 227 height 326
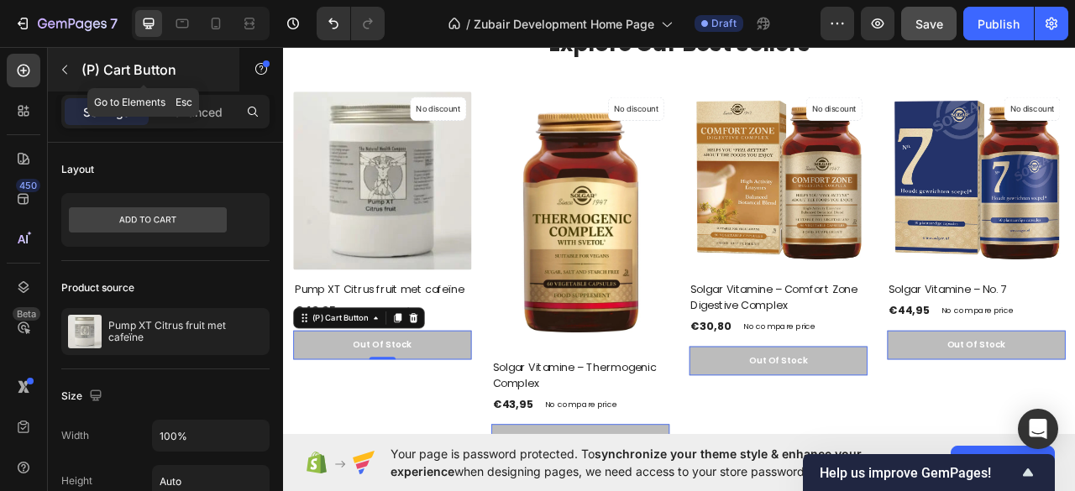
click at [61, 72] on icon "button" at bounding box center [64, 69] width 13 height 13
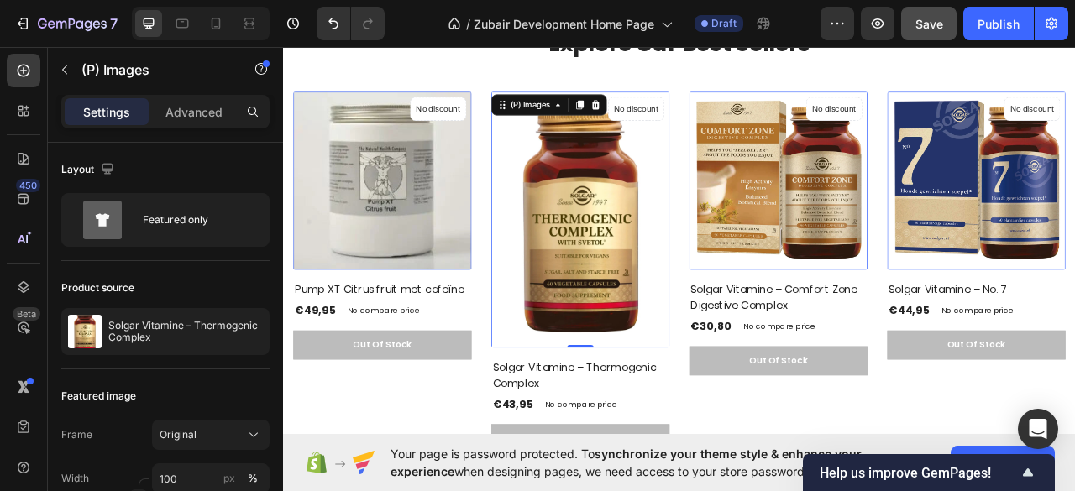
click at [710, 341] on img at bounding box center [660, 268] width 227 height 326
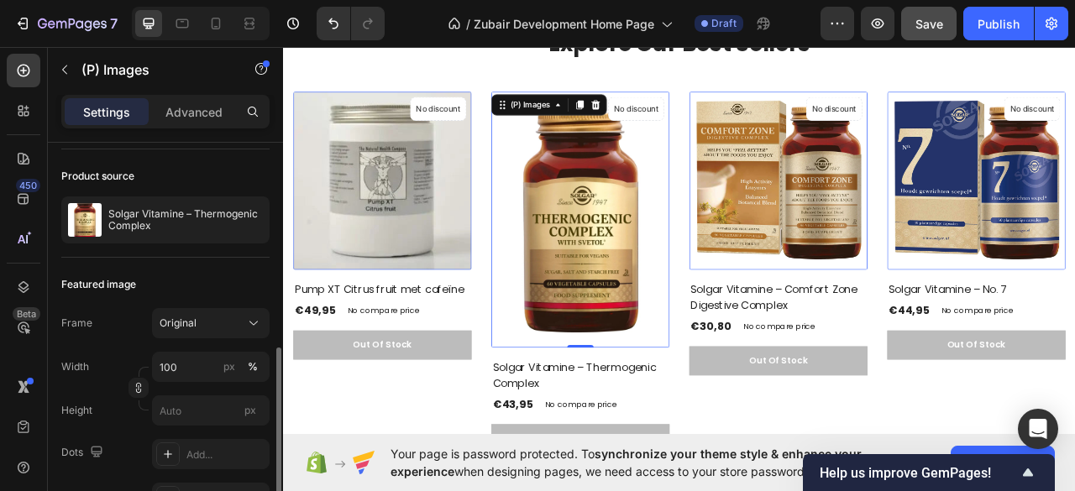
scroll to position [223, 0]
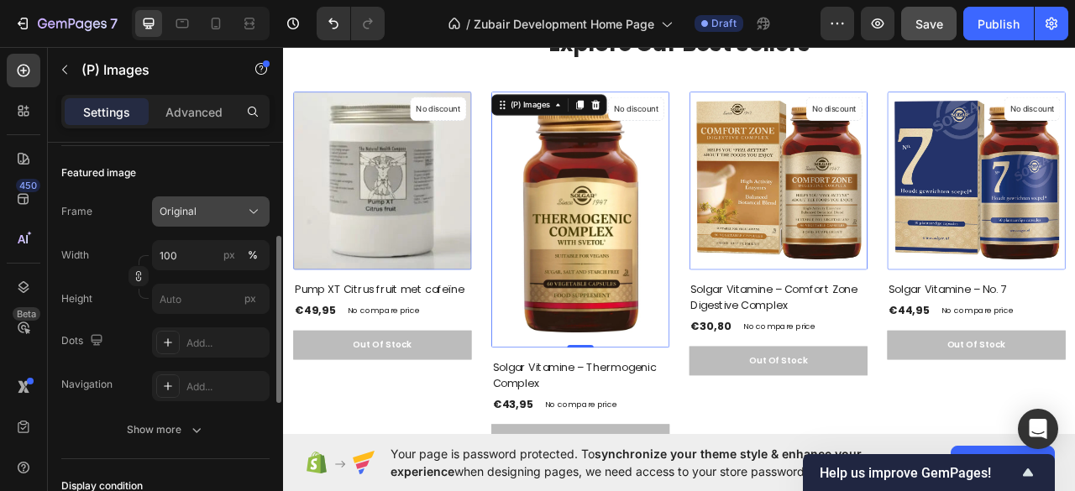
click at [196, 212] on div "Original" at bounding box center [201, 211] width 82 height 15
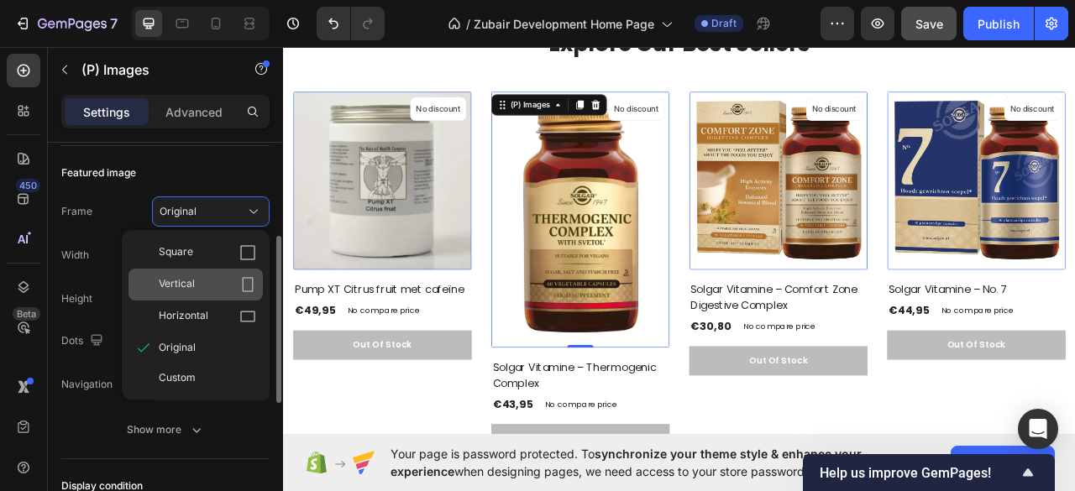
click at [184, 283] on span "Vertical" at bounding box center [177, 284] width 36 height 17
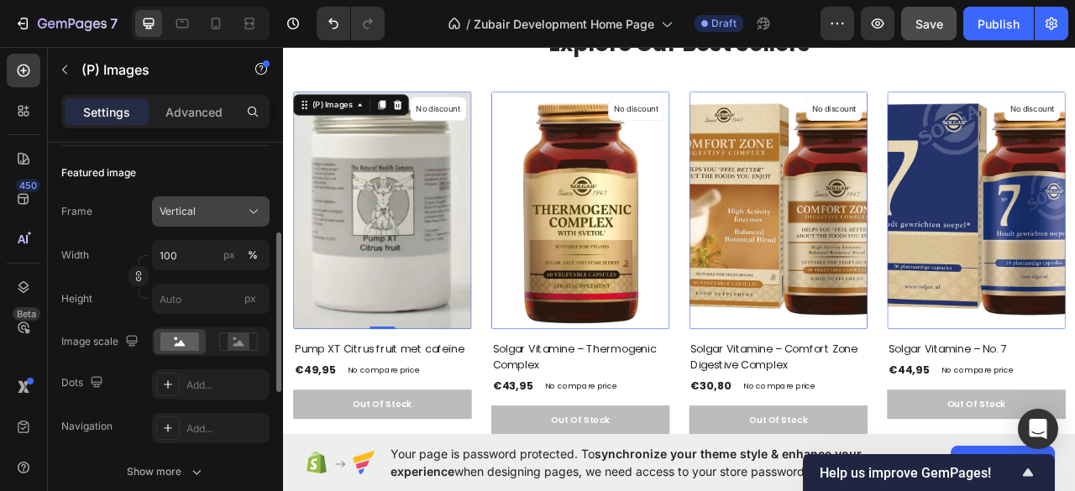
click at [181, 217] on span "Vertical" at bounding box center [178, 211] width 36 height 15
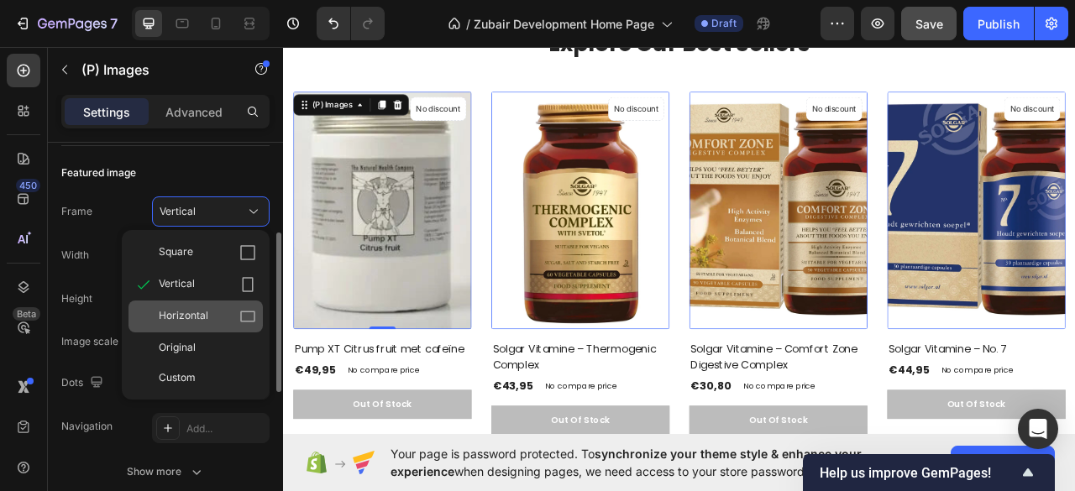
click at [185, 303] on div "Horizontal" at bounding box center [195, 317] width 134 height 32
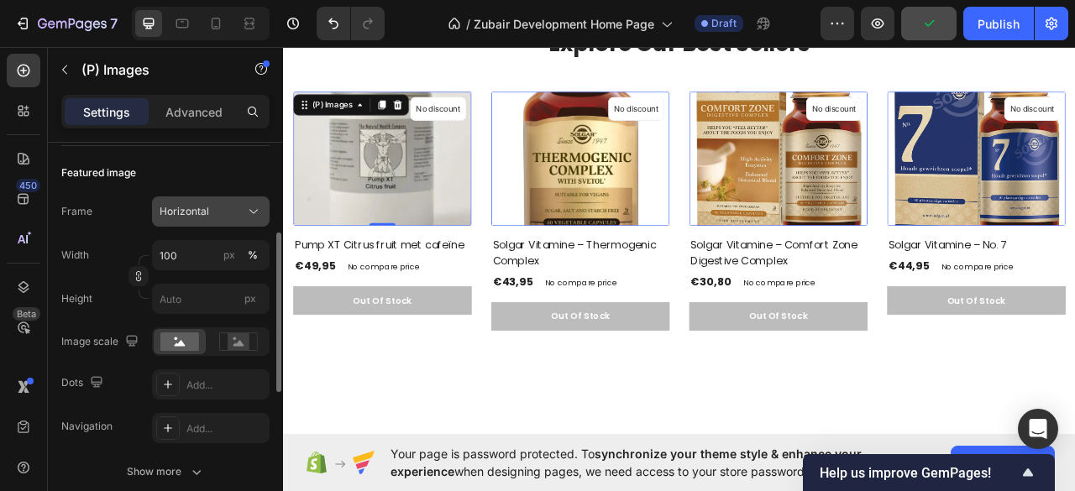
click at [205, 209] on span "Horizontal" at bounding box center [185, 211] width 50 height 15
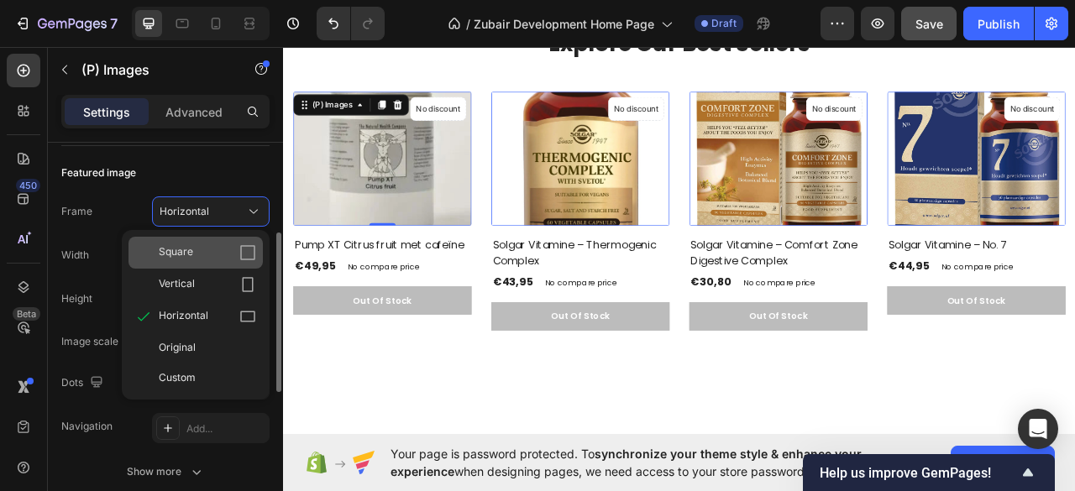
click at [202, 246] on div "Square" at bounding box center [207, 252] width 97 height 17
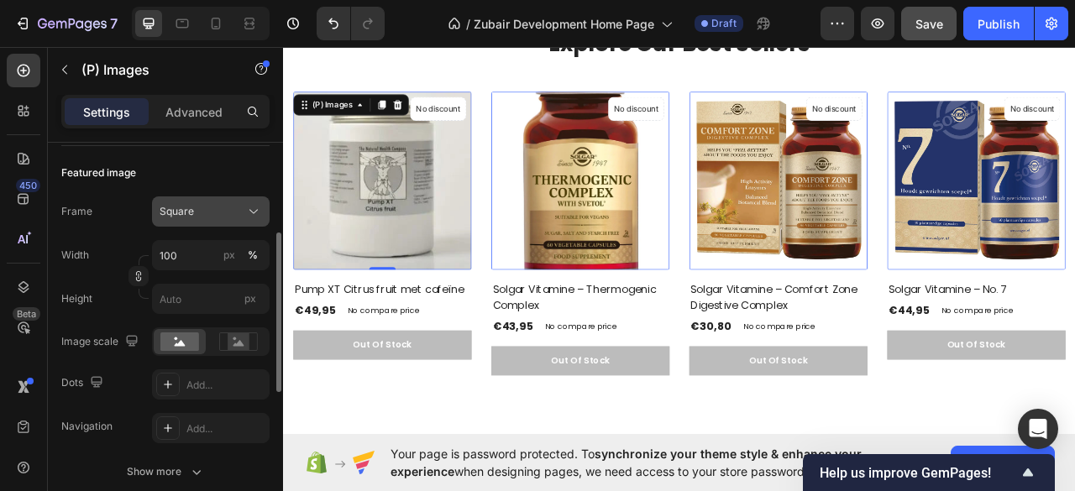
click at [230, 211] on div "Square" at bounding box center [201, 211] width 82 height 15
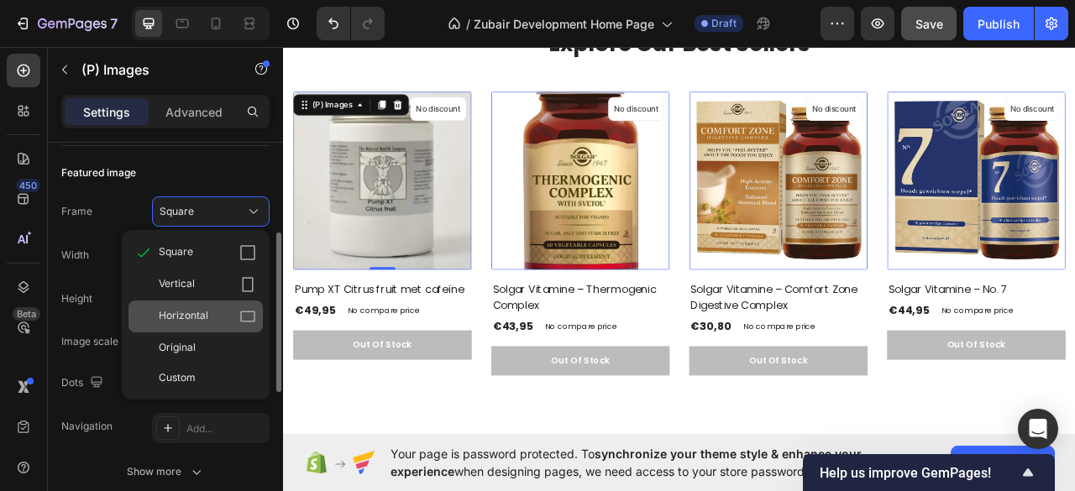
click at [191, 311] on span "Horizontal" at bounding box center [184, 316] width 50 height 17
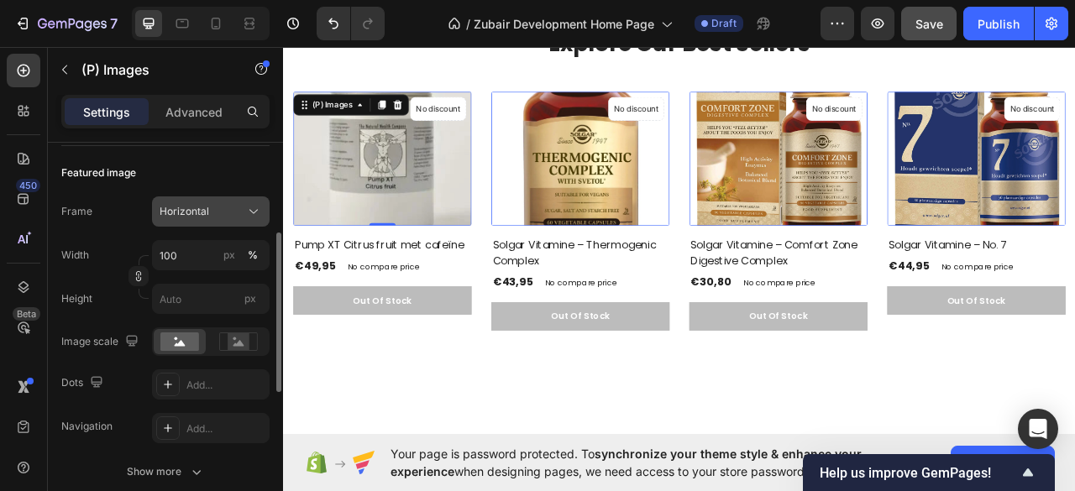
click at [188, 208] on span "Horizontal" at bounding box center [185, 211] width 50 height 15
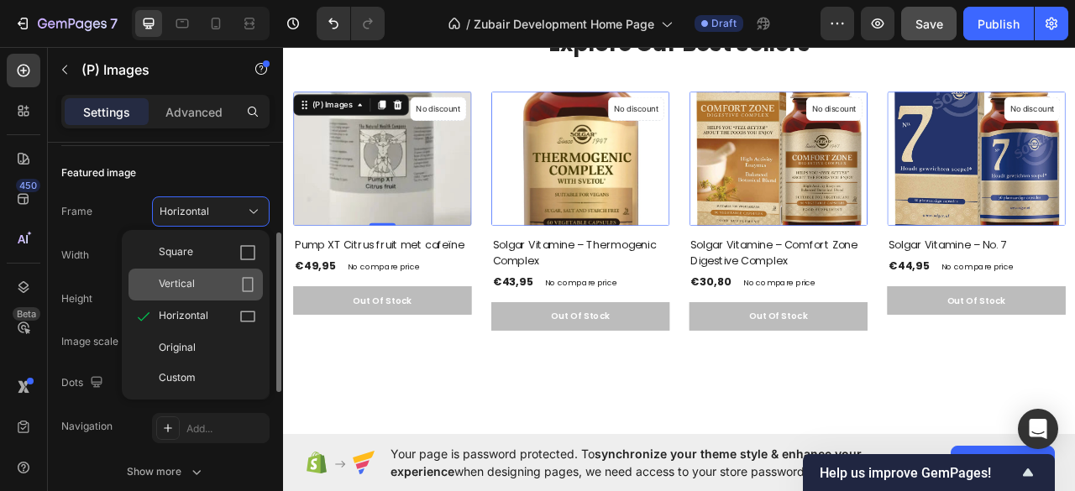
click at [186, 287] on span "Vertical" at bounding box center [177, 284] width 36 height 17
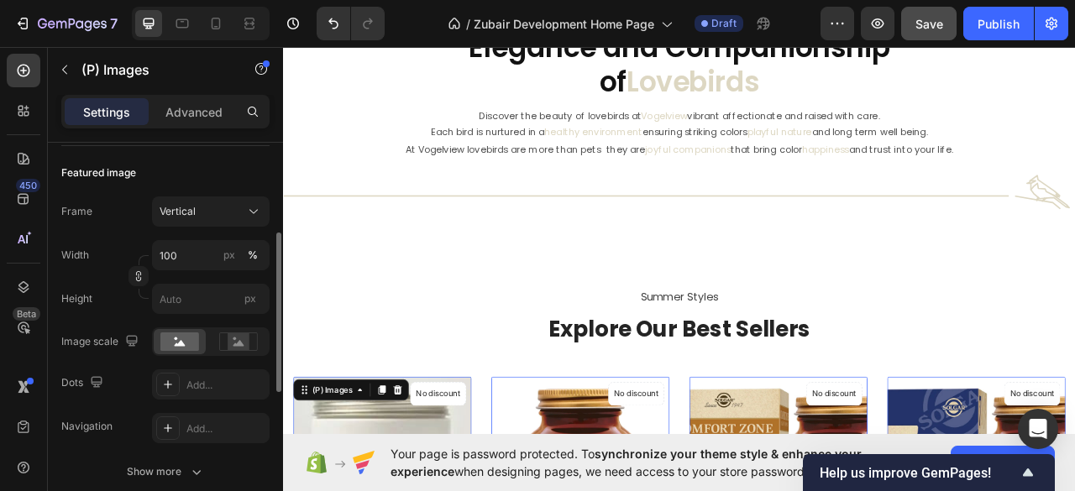
scroll to position [737, 0]
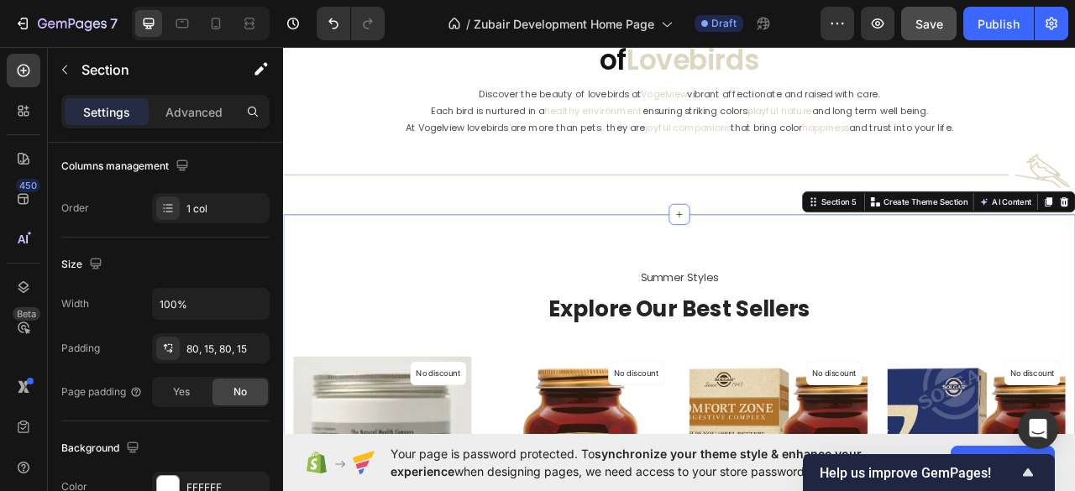
scroll to position [0, 0]
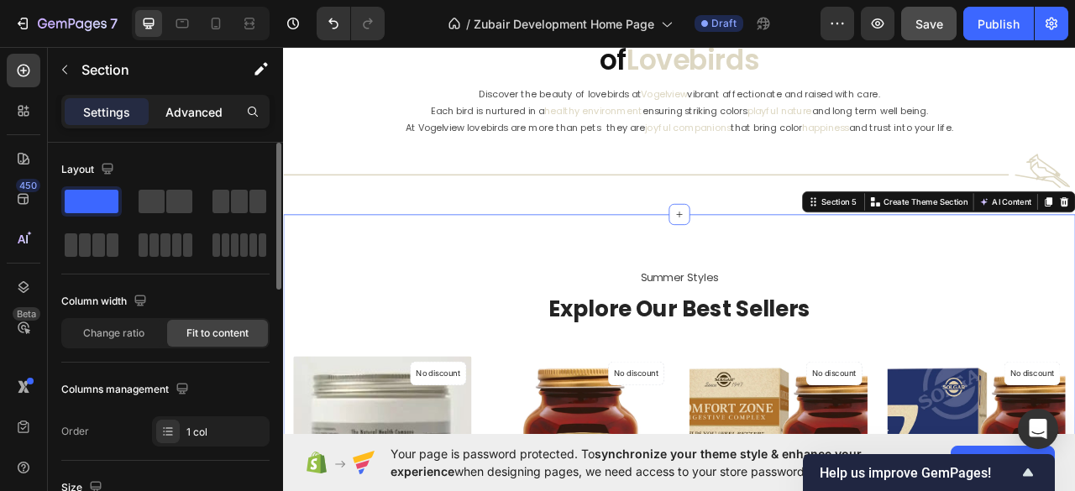
click at [188, 109] on p "Advanced" at bounding box center [193, 112] width 57 height 18
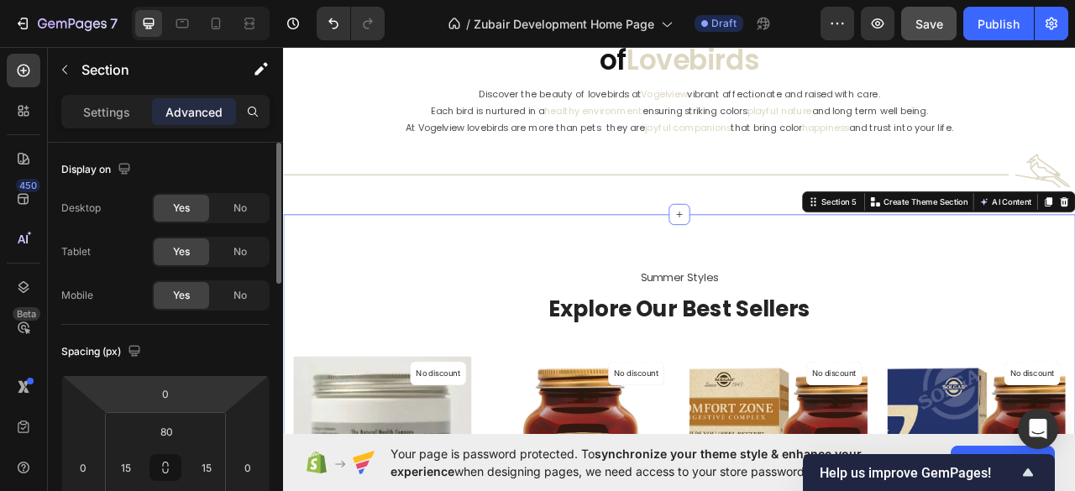
scroll to position [112, 0]
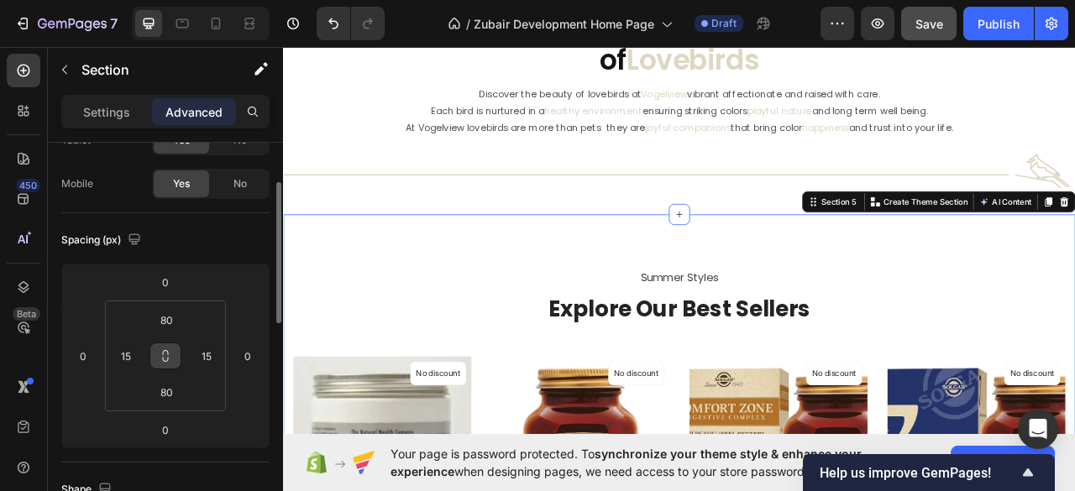
click at [163, 353] on icon at bounding box center [165, 355] width 13 height 13
click at [166, 323] on input "80" at bounding box center [166, 319] width 34 height 25
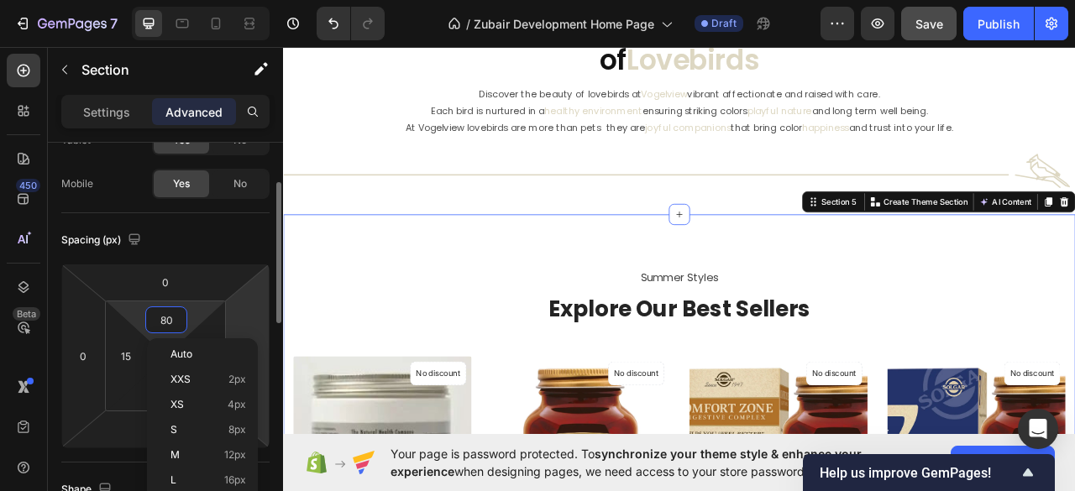
type input "2"
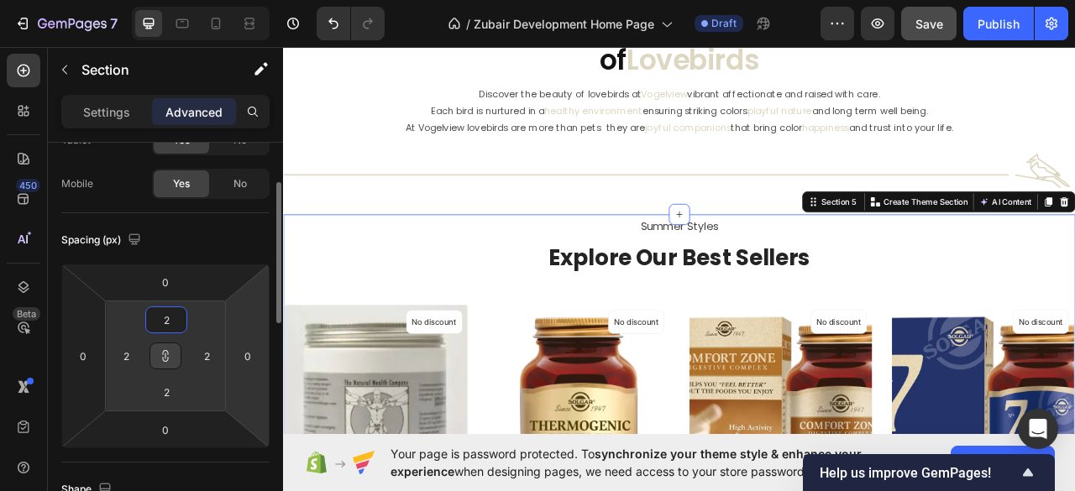
type input "20"
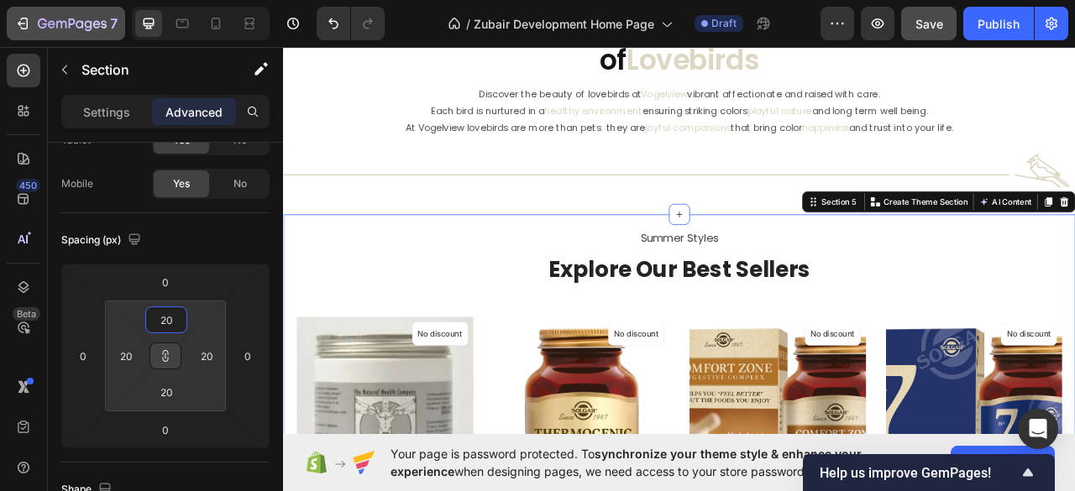
type input "20"
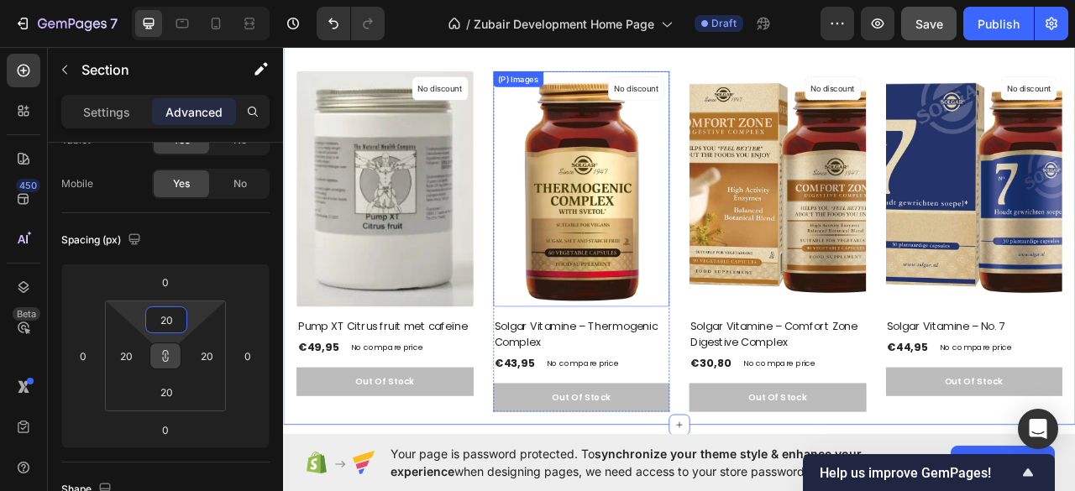
scroll to position [1073, 0]
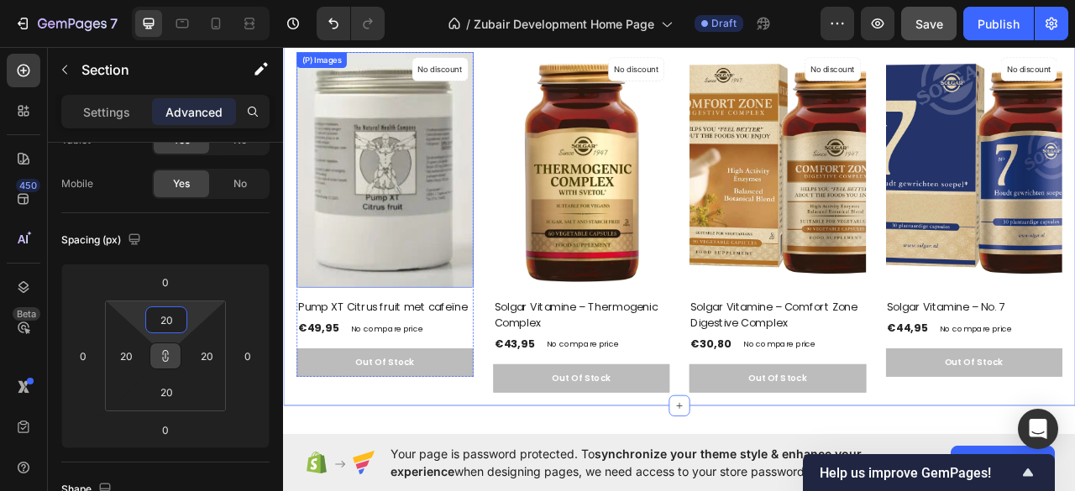
click at [487, 238] on img at bounding box center [412, 205] width 225 height 300
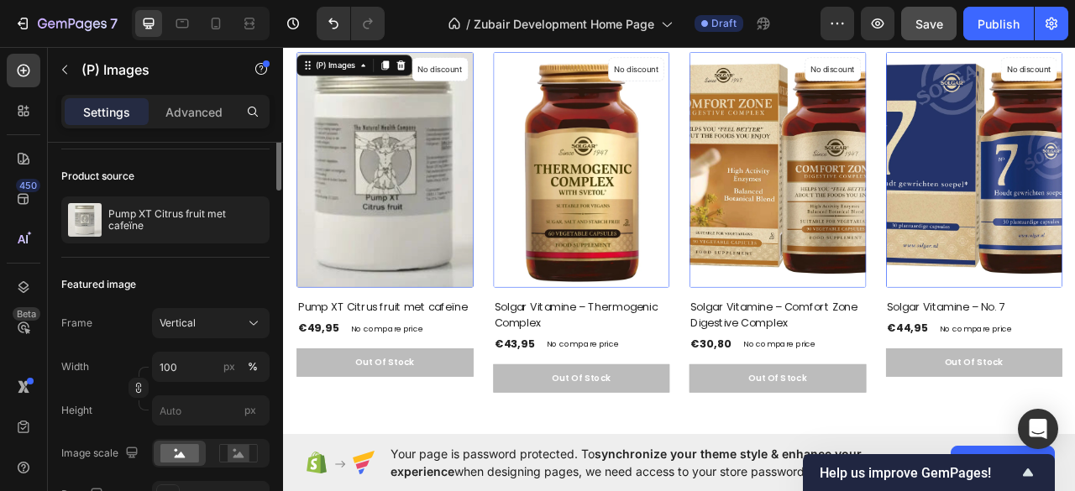
scroll to position [0, 0]
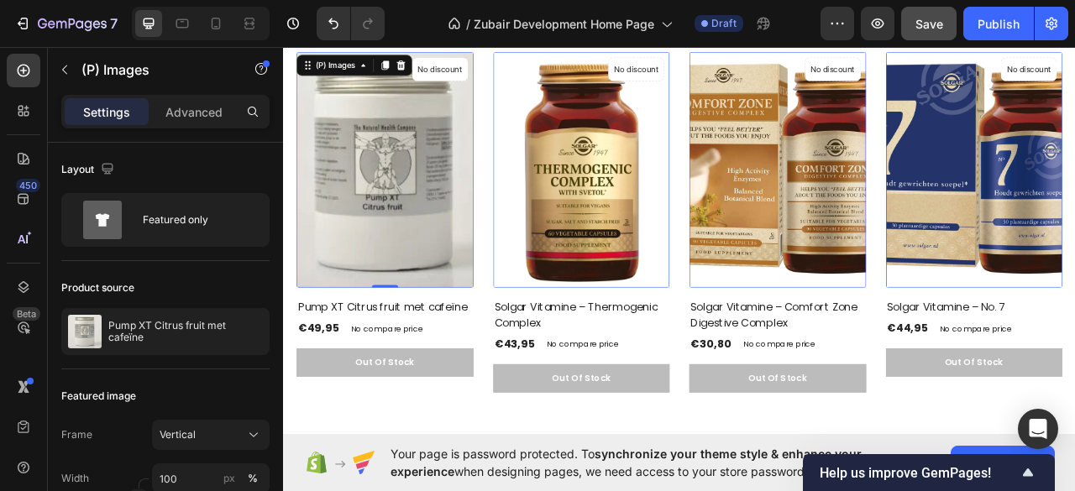
click at [421, 192] on img at bounding box center [412, 205] width 225 height 300
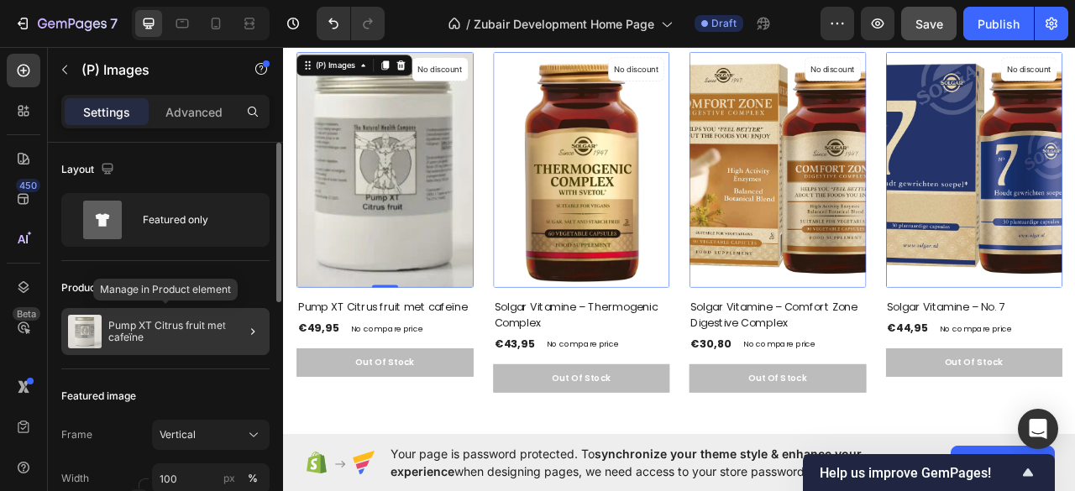
click at [103, 330] on div "Pump XT Citrus fruit met cafeïne" at bounding box center [165, 331] width 208 height 47
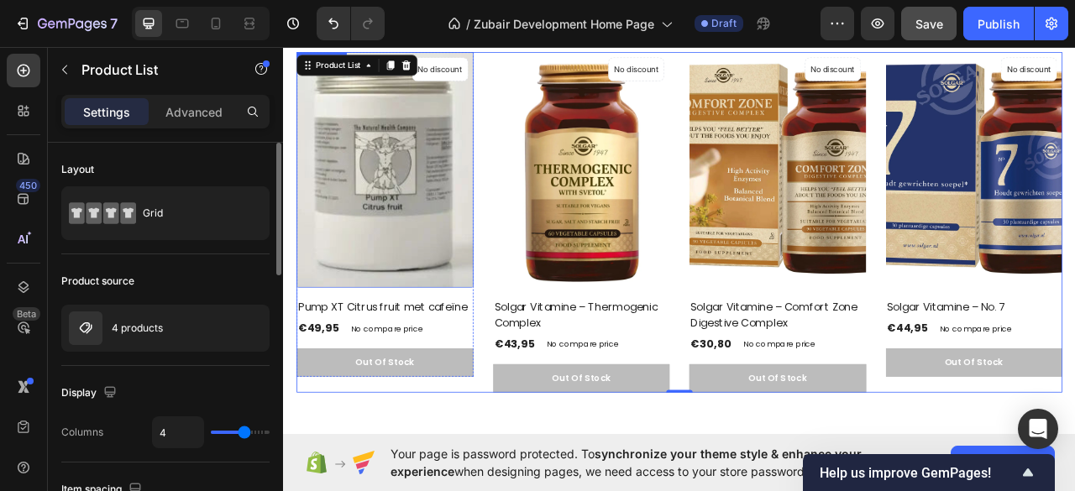
click at [381, 173] on img at bounding box center [412, 205] width 225 height 300
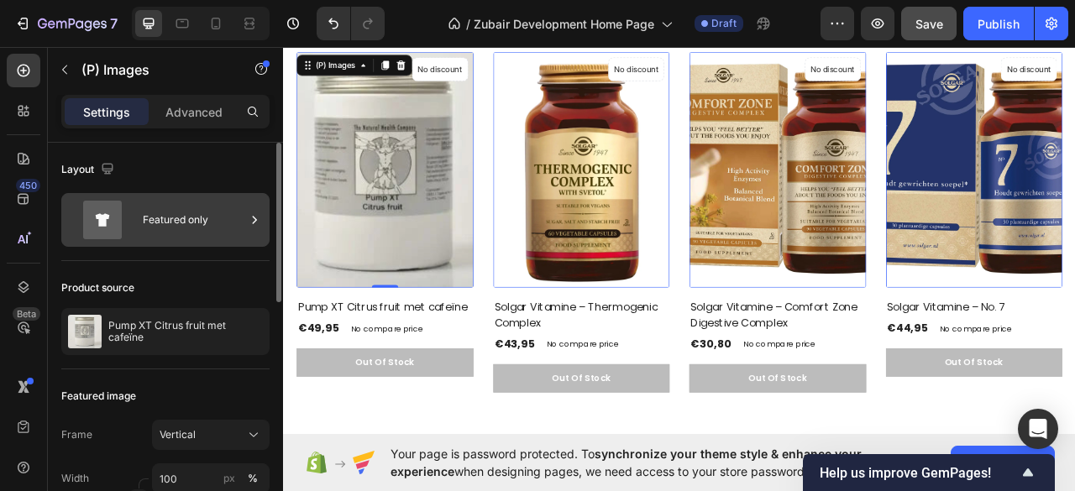
click at [163, 220] on div "Featured only" at bounding box center [194, 220] width 102 height 39
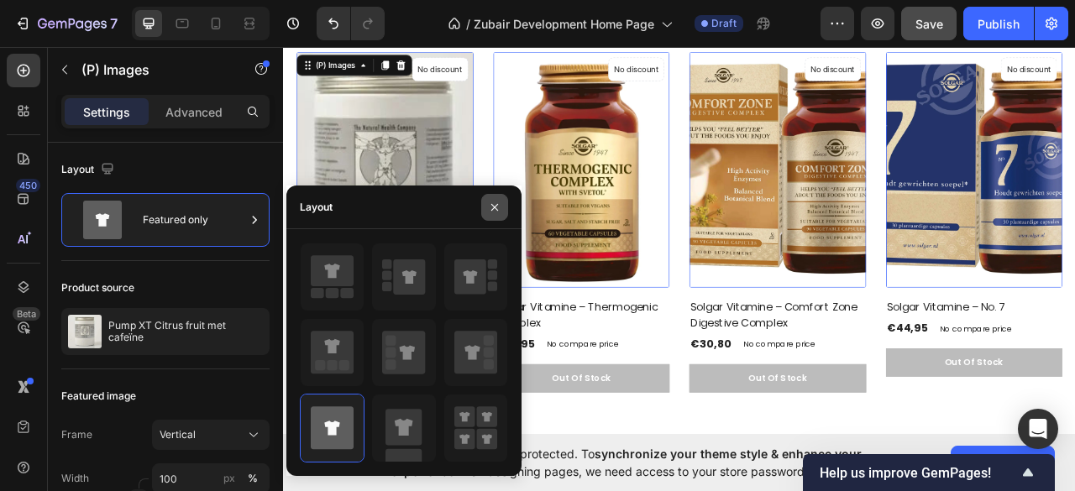
click at [500, 212] on icon "button" at bounding box center [494, 207] width 13 height 13
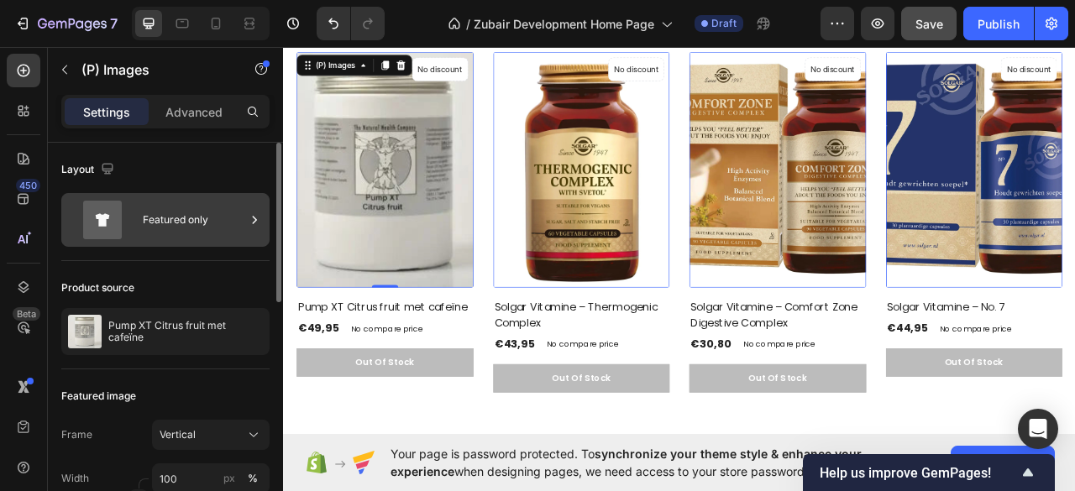
click at [170, 229] on div "Featured only" at bounding box center [194, 220] width 102 height 39
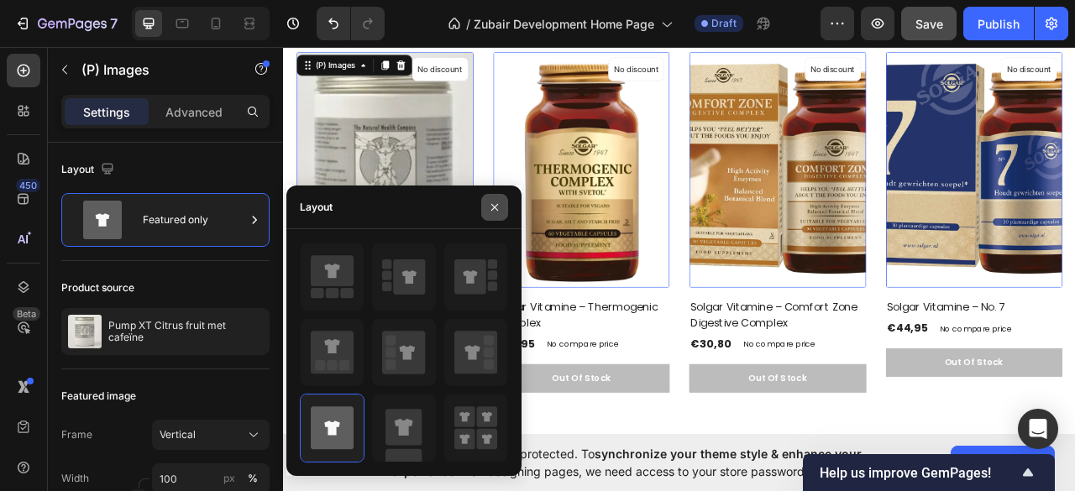
click at [494, 204] on icon "button" at bounding box center [494, 207] width 13 height 13
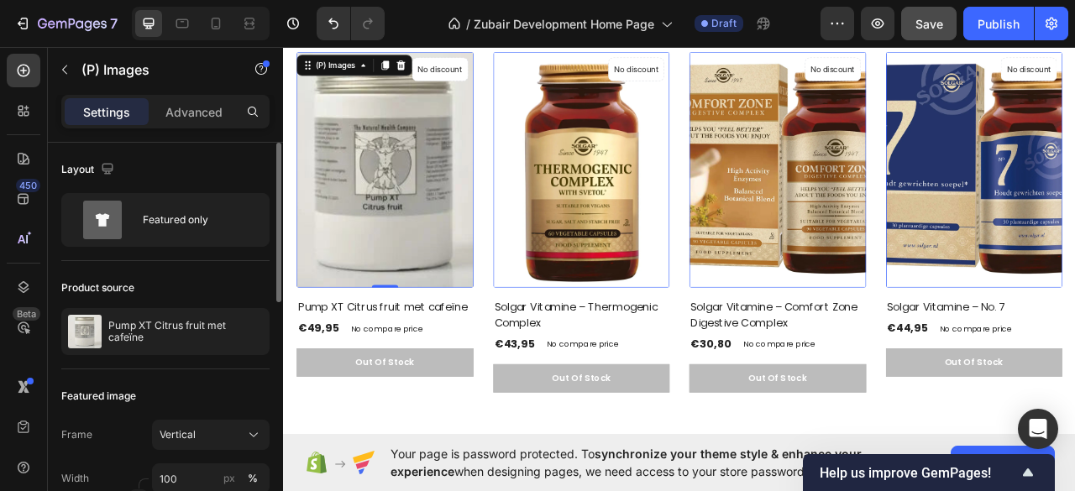
scroll to position [112, 0]
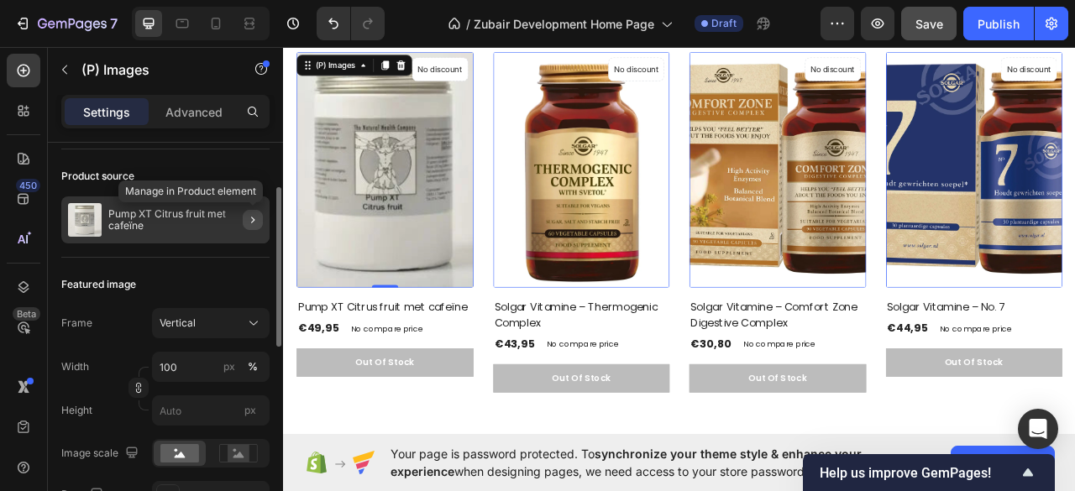
click at [248, 215] on icon "button" at bounding box center [252, 219] width 13 height 13
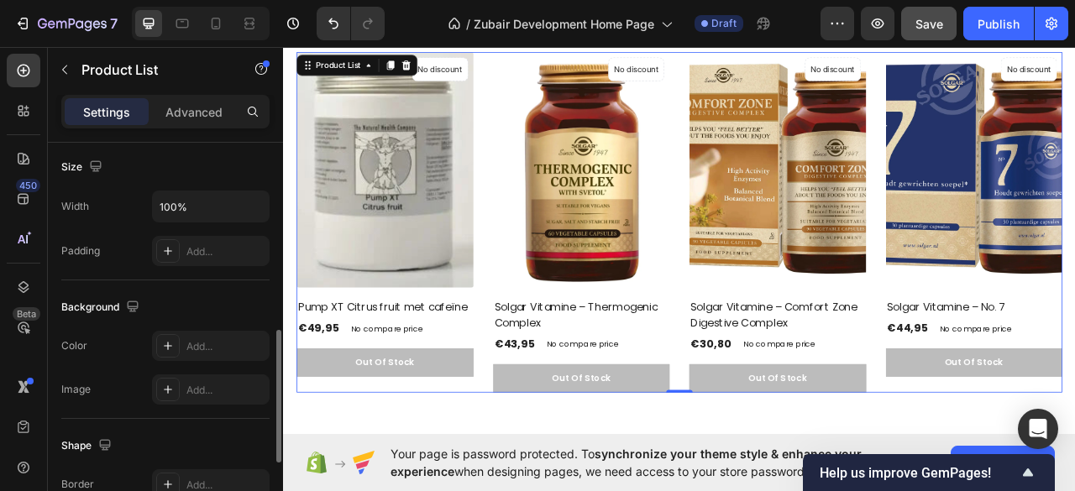
scroll to position [672, 0]
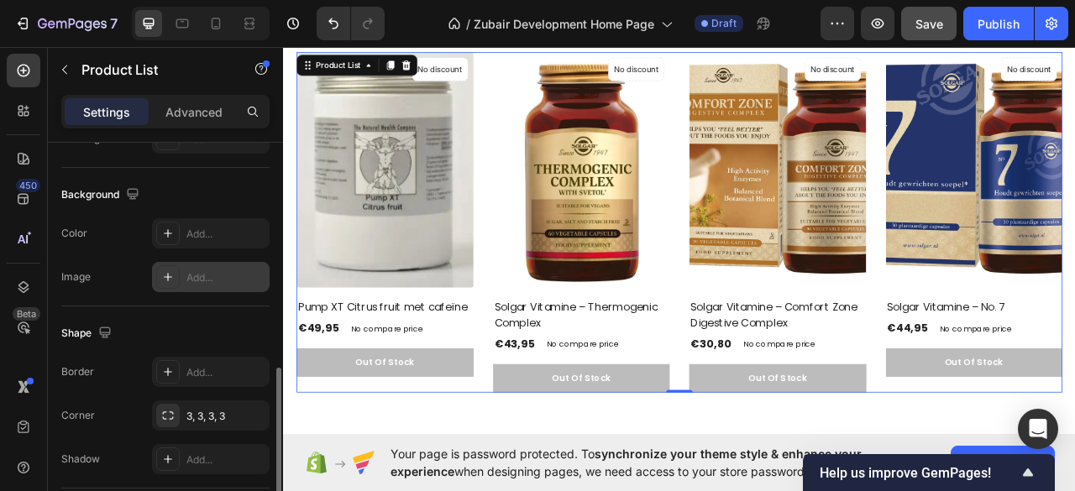
click at [201, 275] on div "Add..." at bounding box center [225, 277] width 79 height 15
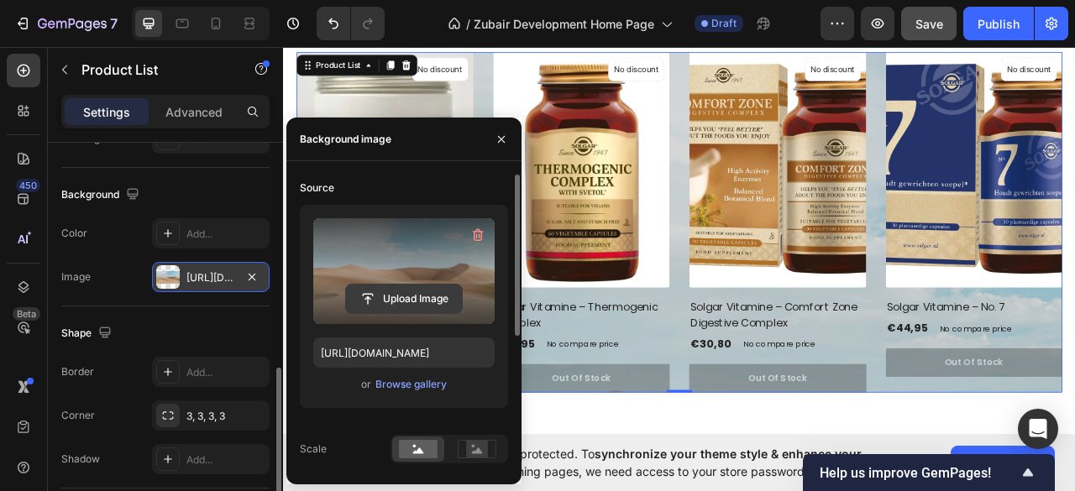
click at [400, 303] on input "file" at bounding box center [404, 299] width 116 height 29
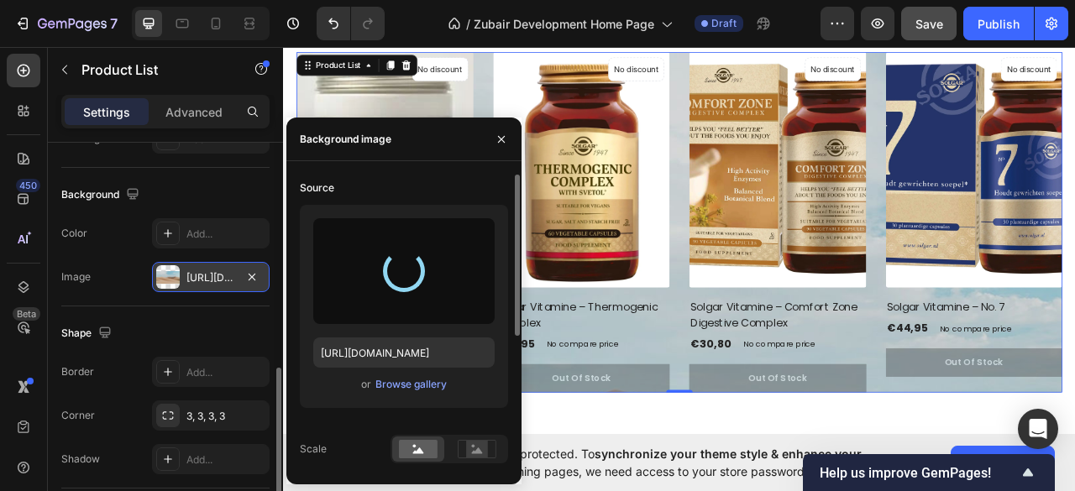
type input "[URL][DOMAIN_NAME]"
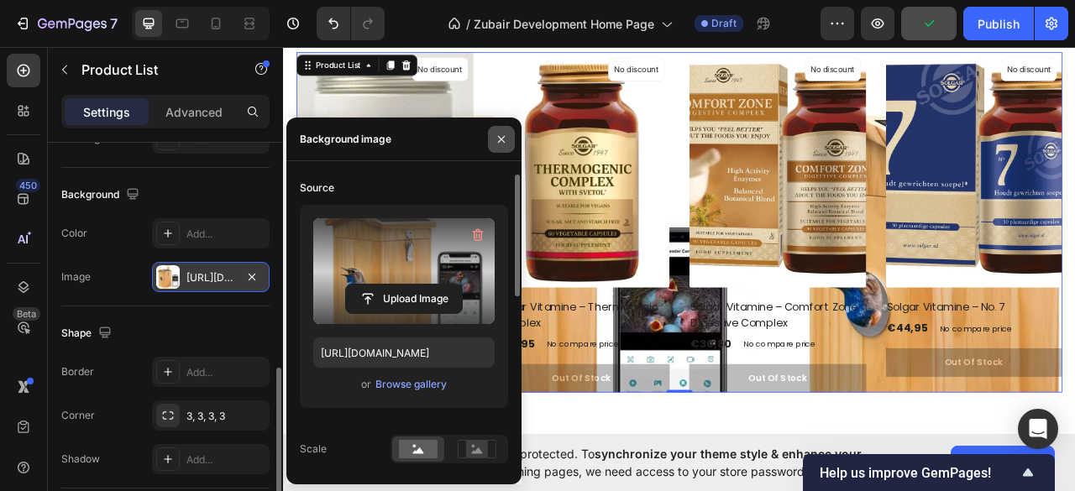
click at [501, 139] on icon "button" at bounding box center [501, 138] width 7 height 7
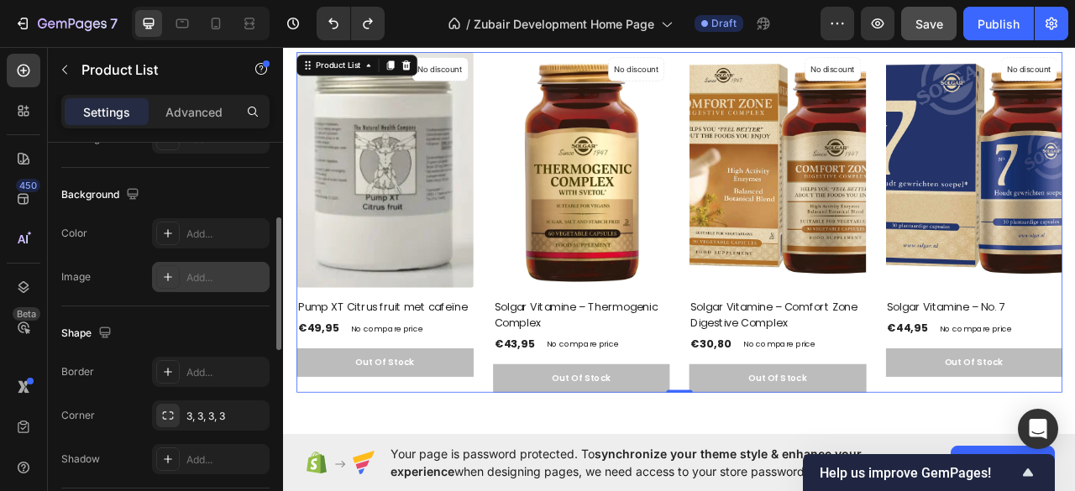
scroll to position [447, 0]
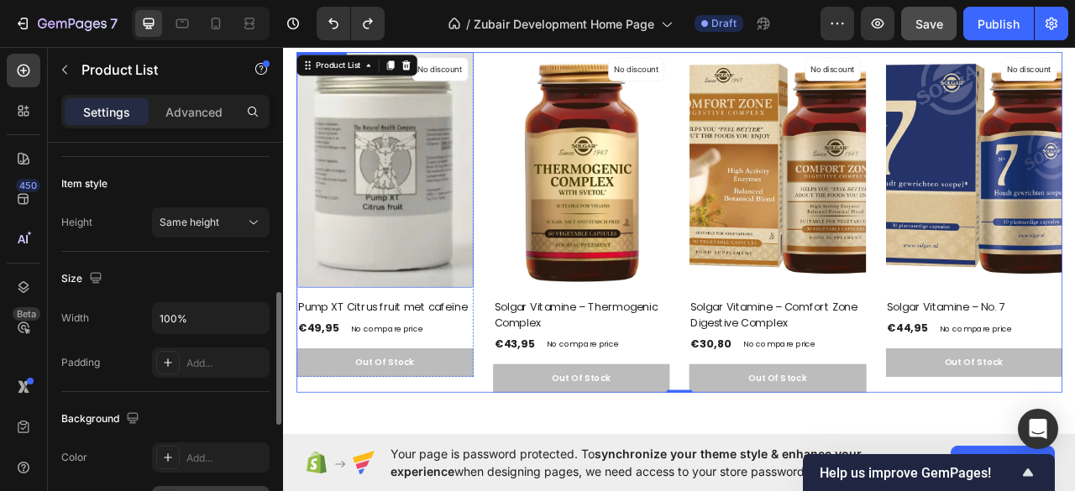
click at [478, 249] on img at bounding box center [412, 205] width 225 height 300
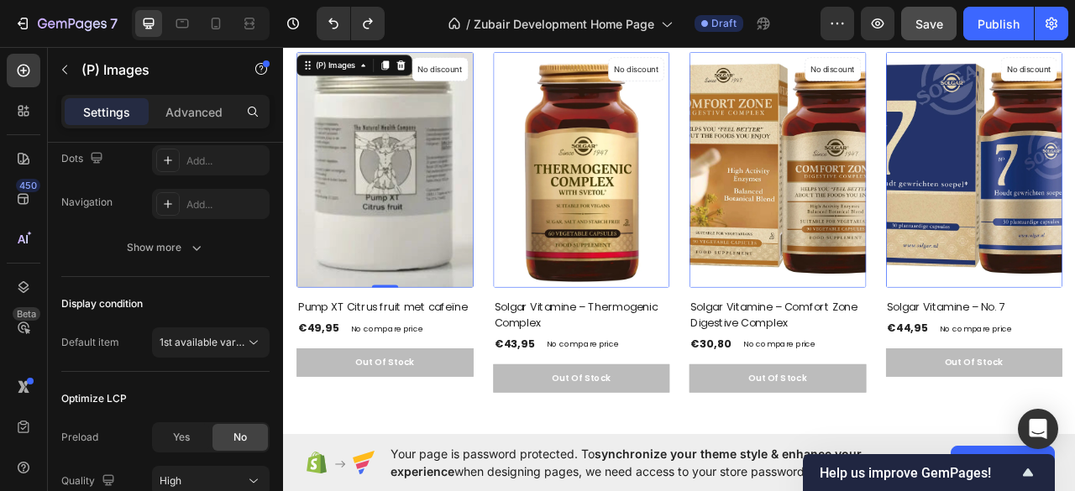
scroll to position [0, 0]
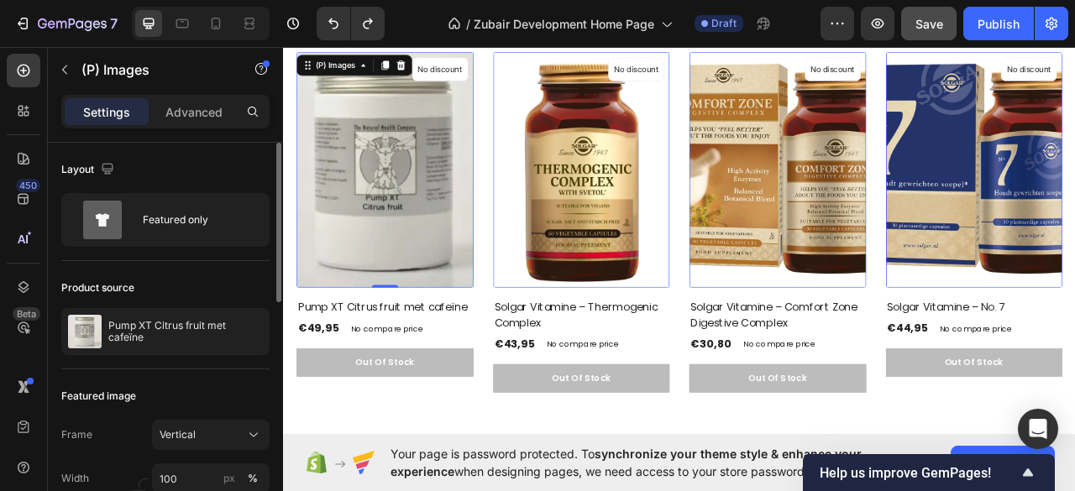
click at [478, 249] on img at bounding box center [412, 205] width 225 height 300
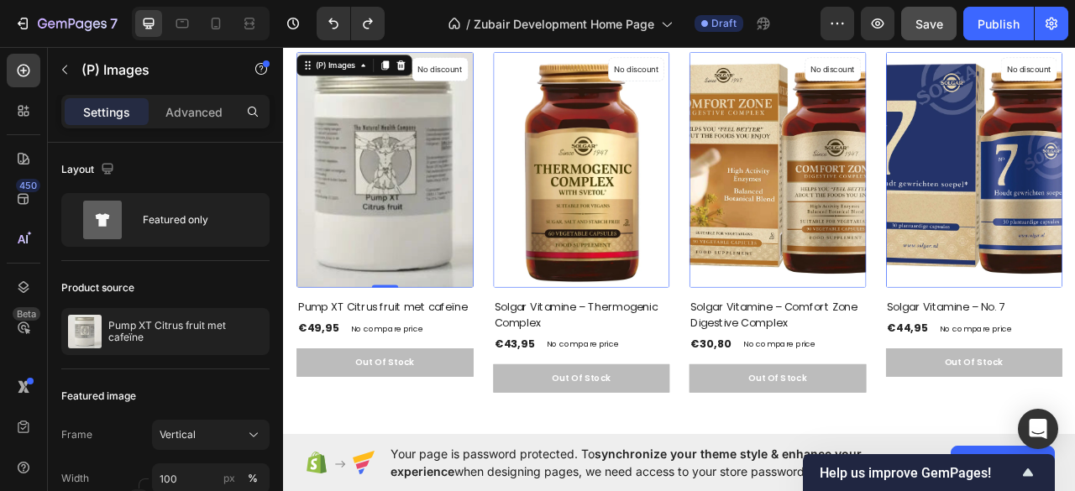
click at [478, 249] on img at bounding box center [412, 205] width 225 height 300
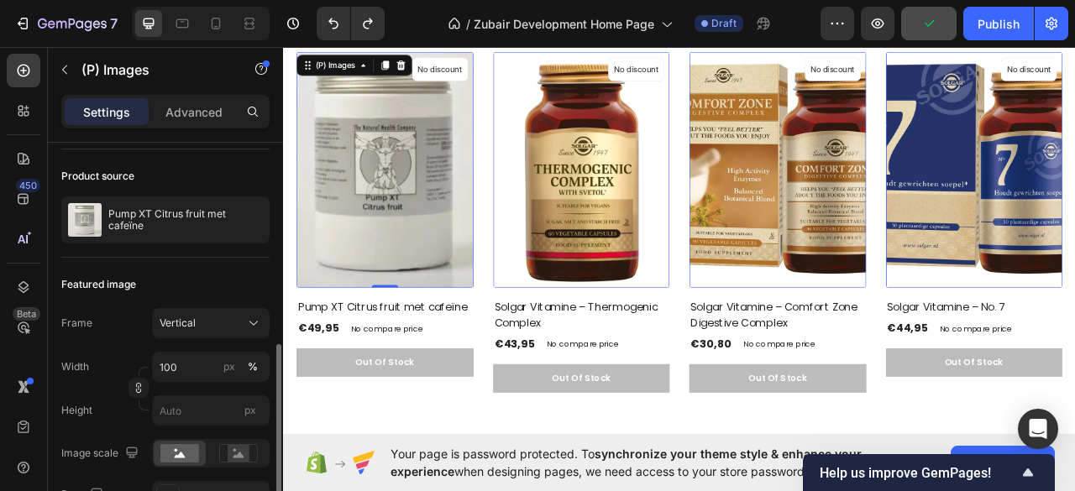
scroll to position [223, 0]
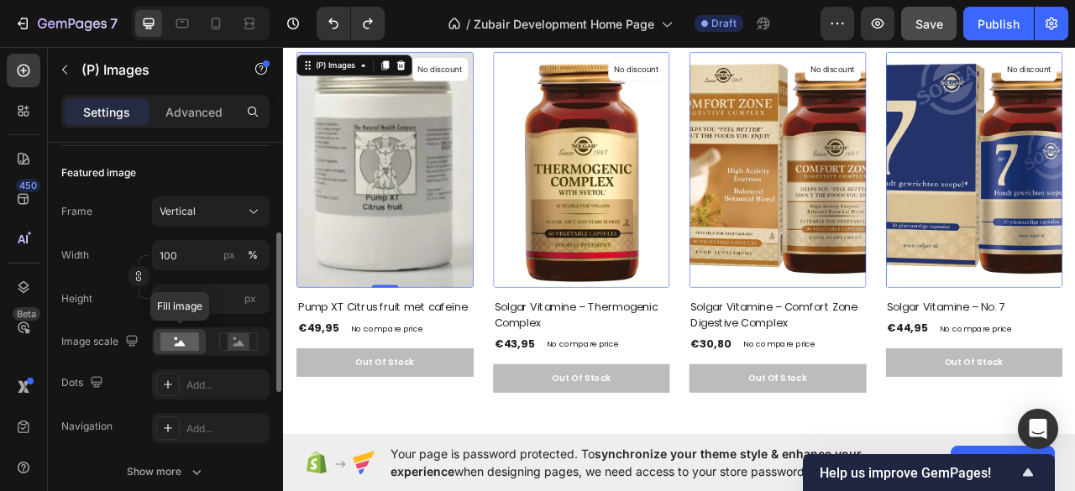
click at [180, 343] on icon at bounding box center [180, 343] width 11 height 6
click at [233, 346] on rect at bounding box center [239, 341] width 22 height 17
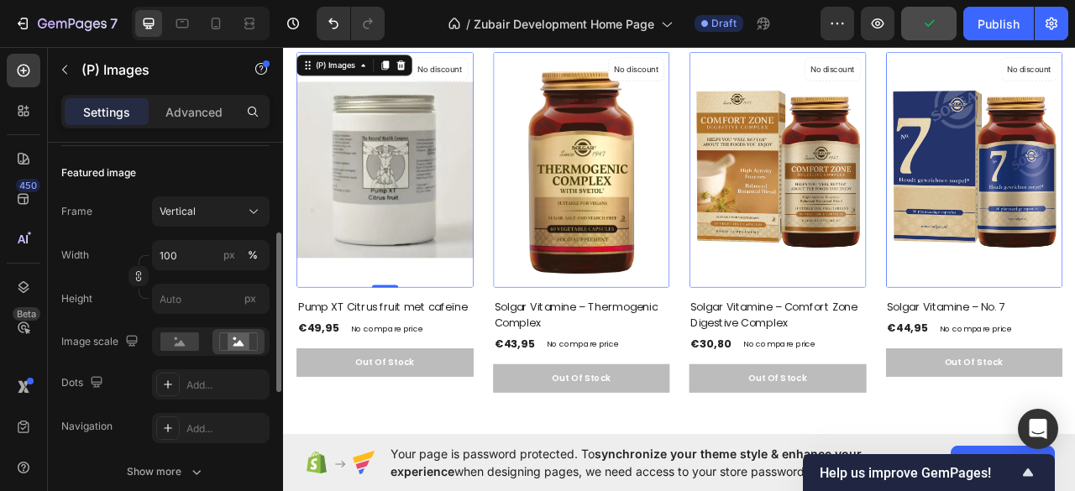
scroll to position [336, 0]
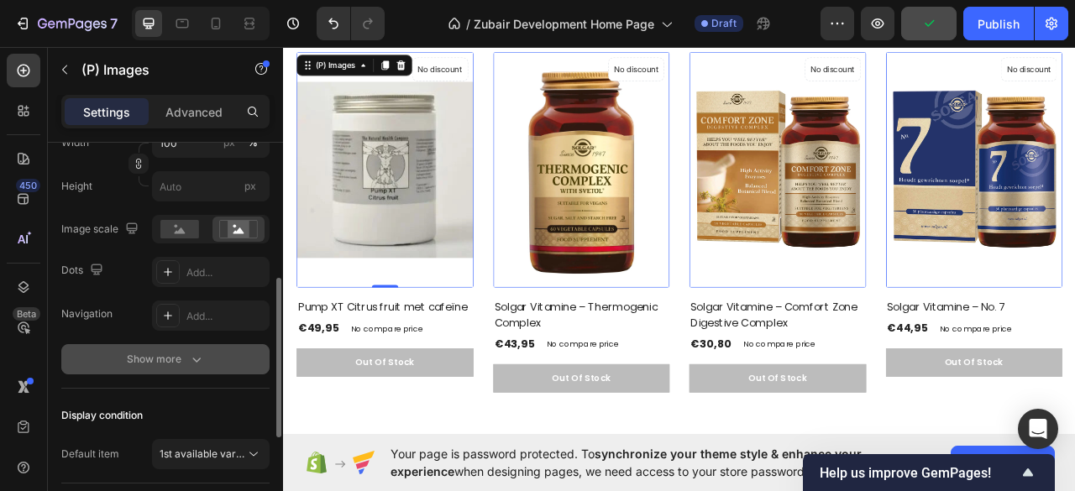
click at [198, 356] on icon "button" at bounding box center [196, 359] width 17 height 17
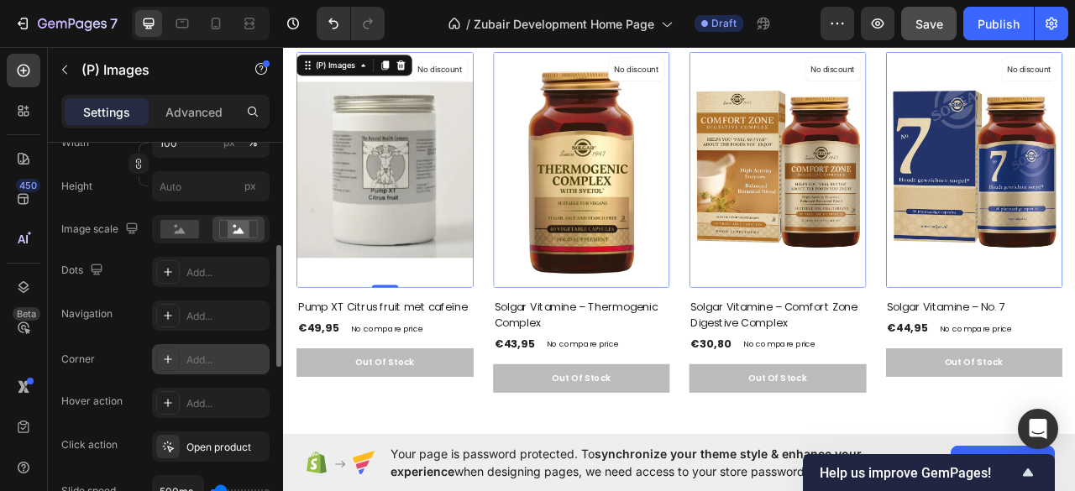
click at [166, 358] on icon at bounding box center [168, 359] width 8 height 8
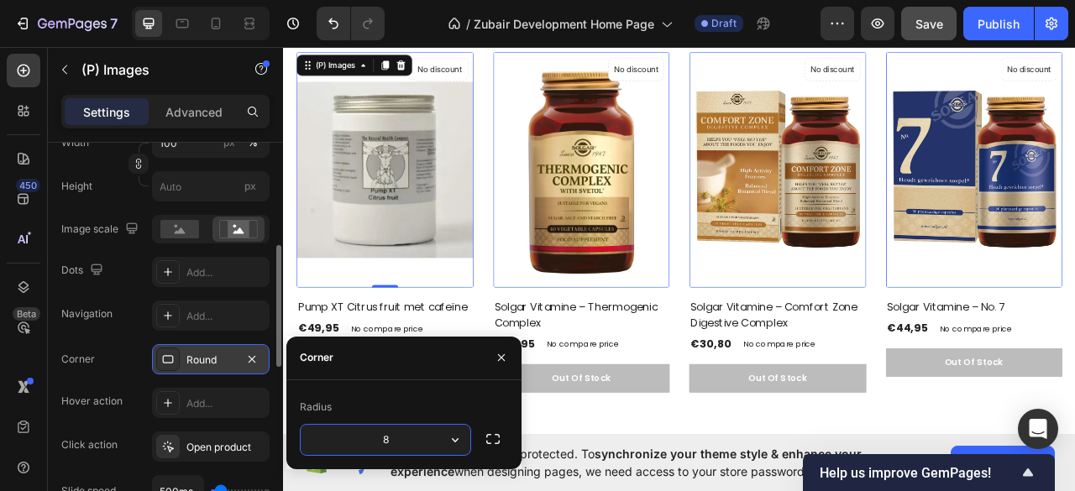
click at [385, 437] on input "8" at bounding box center [386, 440] width 170 height 30
click at [458, 437] on icon "button" at bounding box center [455, 440] width 17 height 17
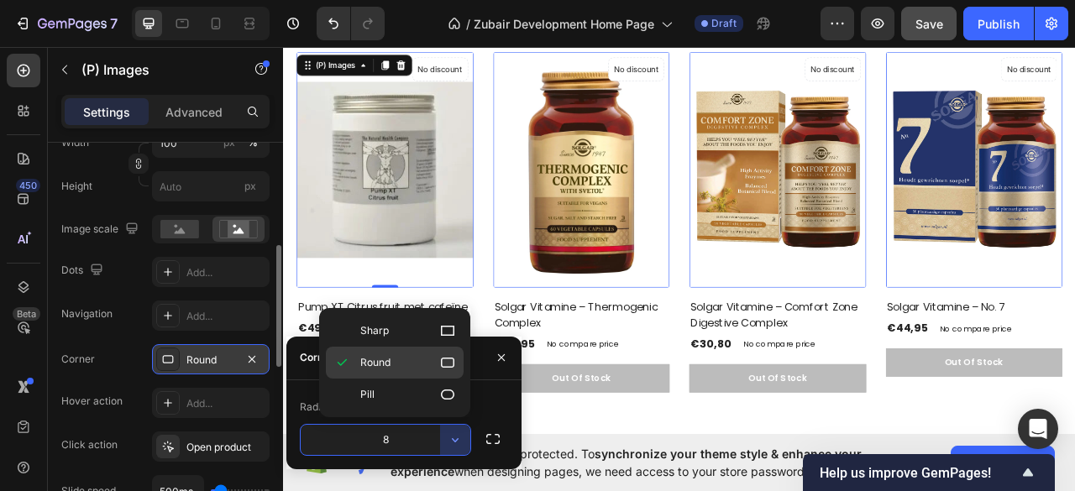
click at [442, 363] on icon at bounding box center [447, 363] width 13 height 10
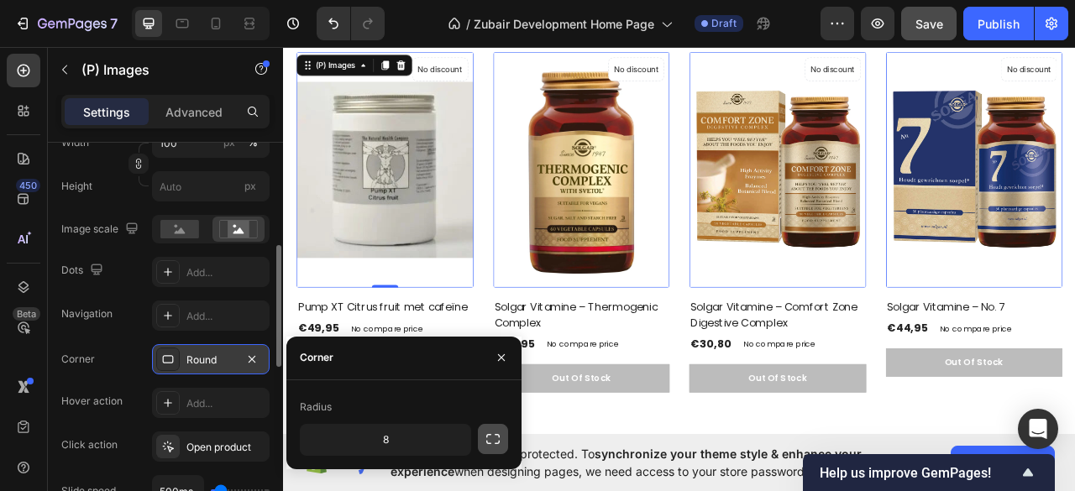
click at [495, 437] on icon "button" at bounding box center [492, 439] width 17 height 17
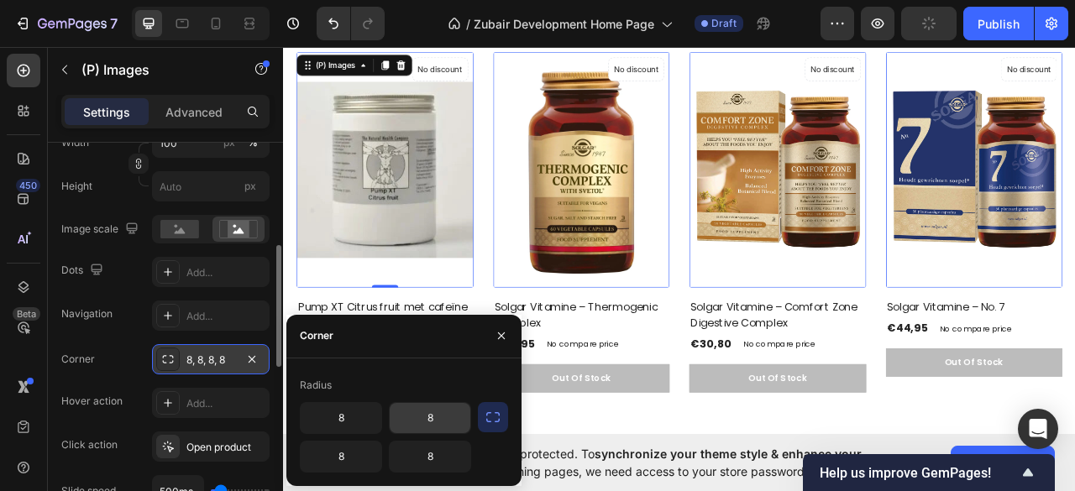
drag, startPoint x: 432, startPoint y: 420, endPoint x: 474, endPoint y: 419, distance: 42.0
click at [432, 419] on input "8" at bounding box center [430, 418] width 81 height 30
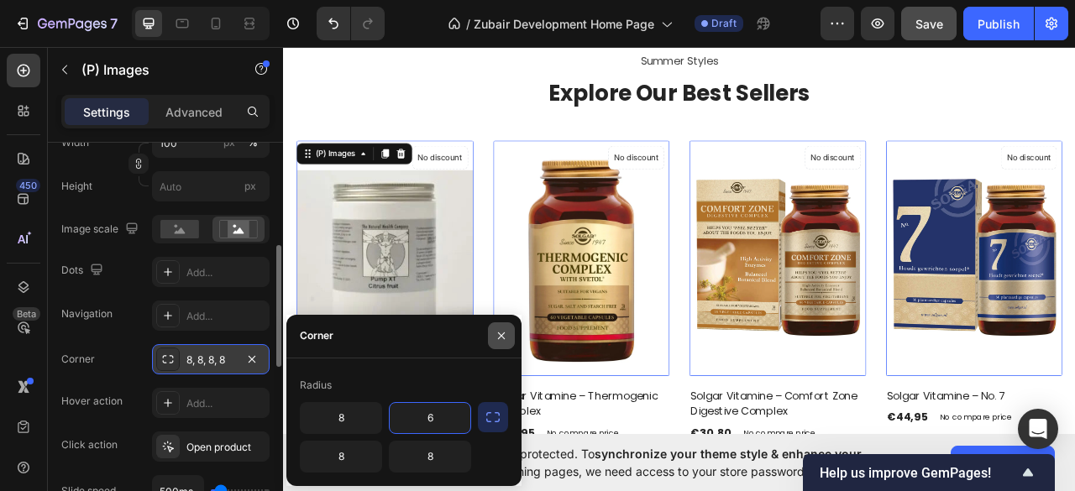
type input "6"
click at [501, 336] on icon "button" at bounding box center [501, 335] width 7 height 7
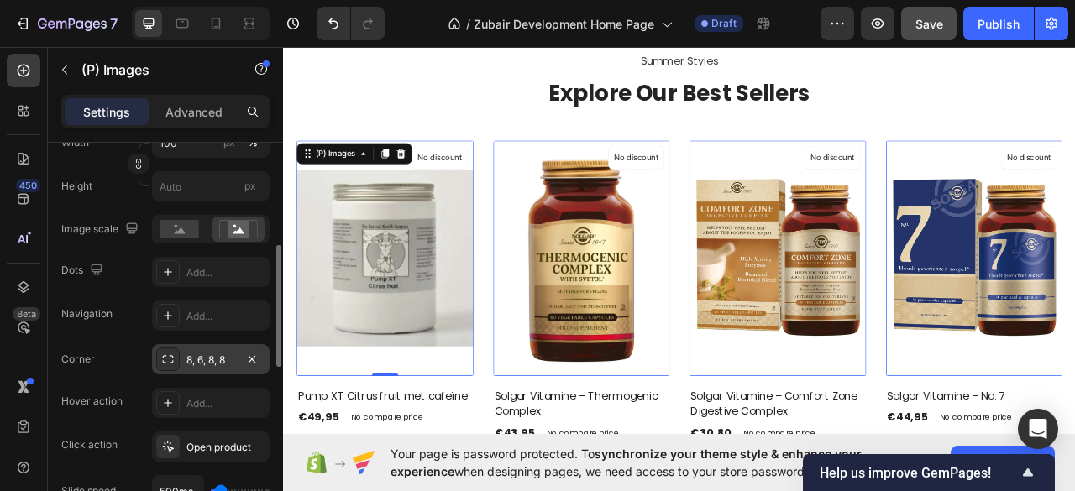
click at [217, 355] on div "8, 6, 8, 8" at bounding box center [210, 360] width 49 height 15
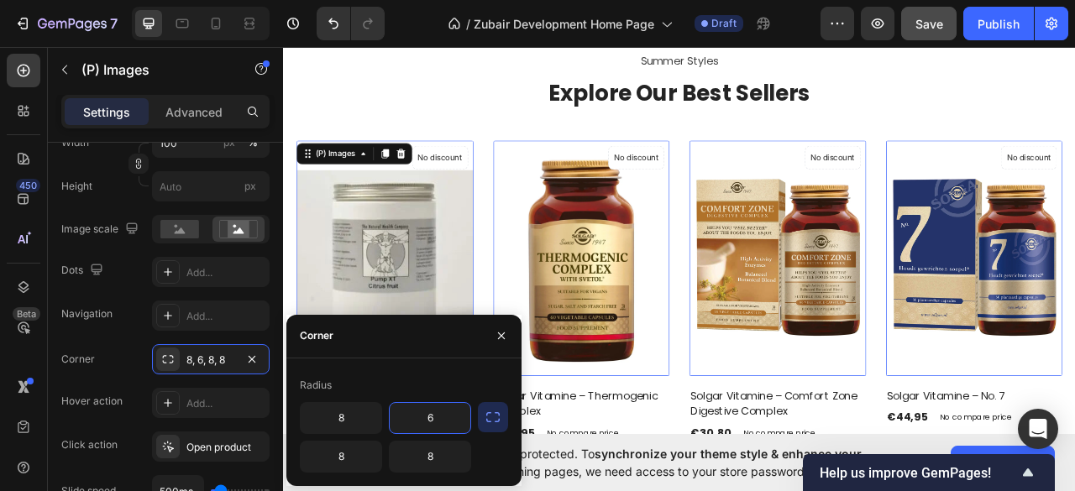
click at [433, 416] on input "6" at bounding box center [430, 418] width 81 height 30
click at [354, 418] on input "8" at bounding box center [341, 418] width 81 height 30
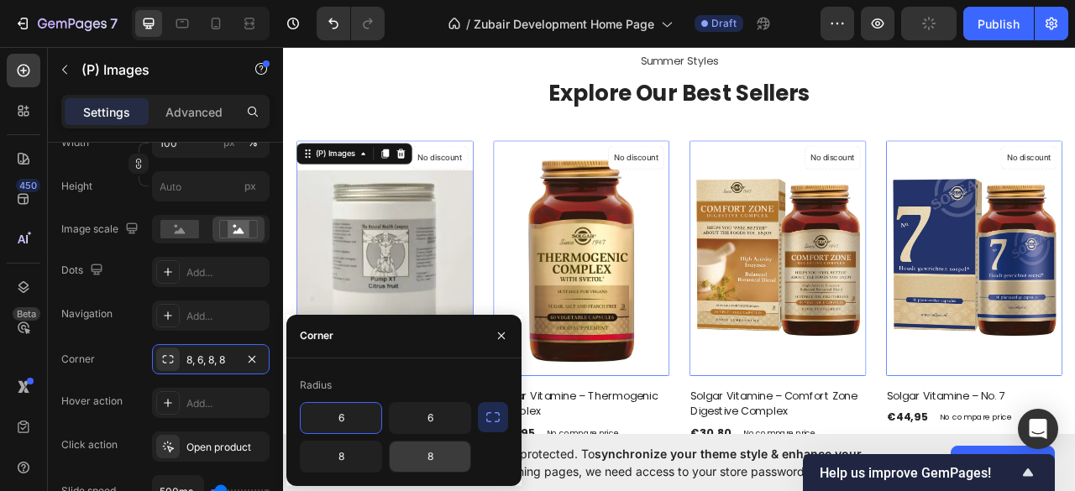
type input "6"
click at [430, 454] on input "8" at bounding box center [430, 457] width 81 height 30
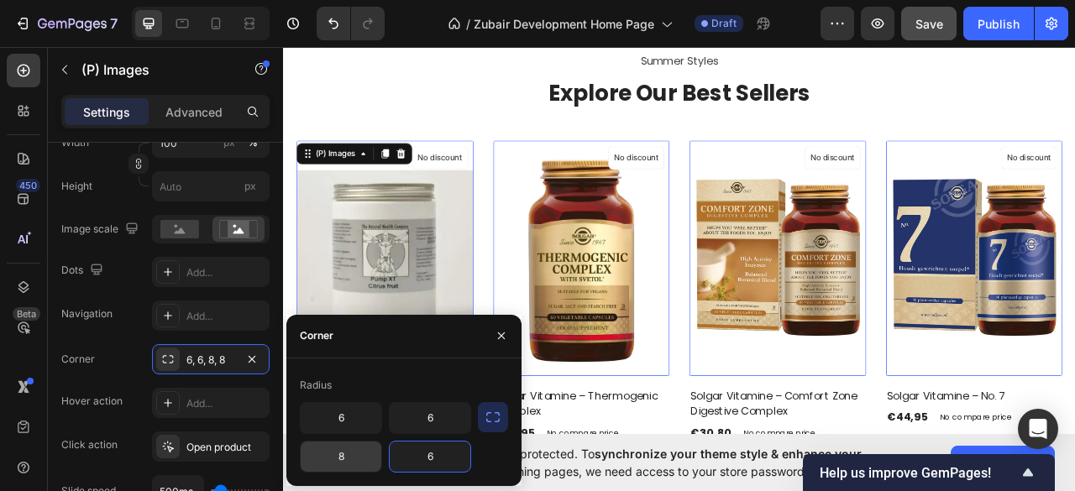
type input "6"
click at [352, 452] on input "8" at bounding box center [341, 457] width 81 height 30
type input "6"
click at [492, 422] on icon "button" at bounding box center [492, 417] width 17 height 17
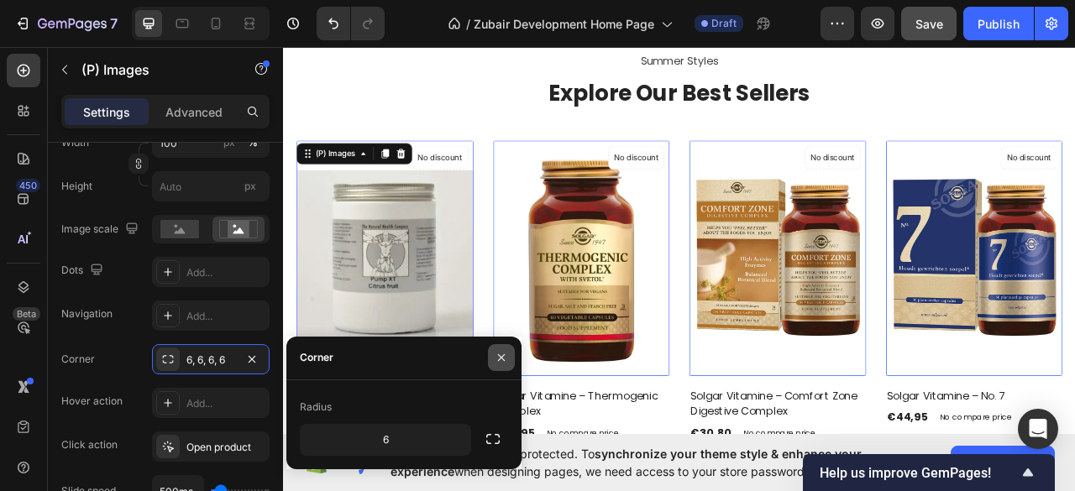
click at [504, 362] on icon "button" at bounding box center [500, 357] width 13 height 13
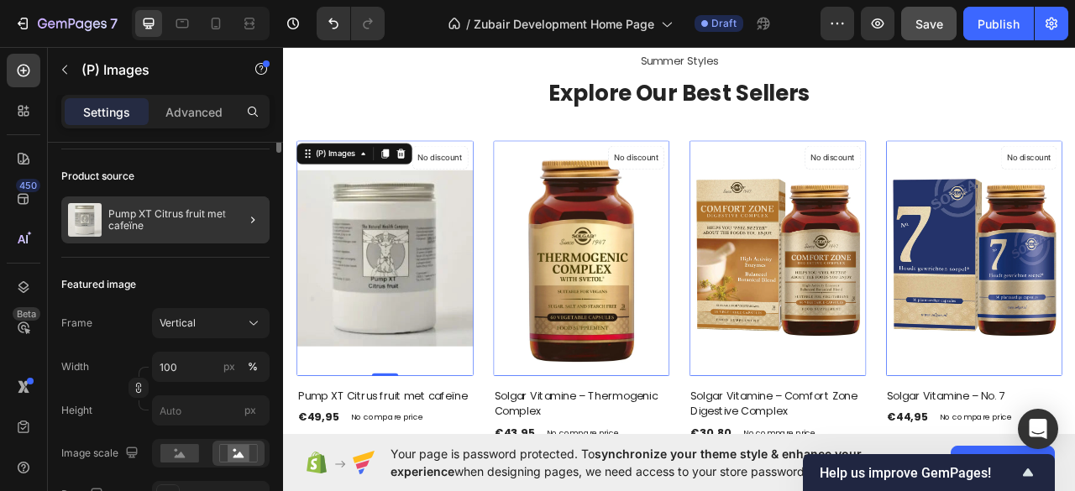
scroll to position [0, 0]
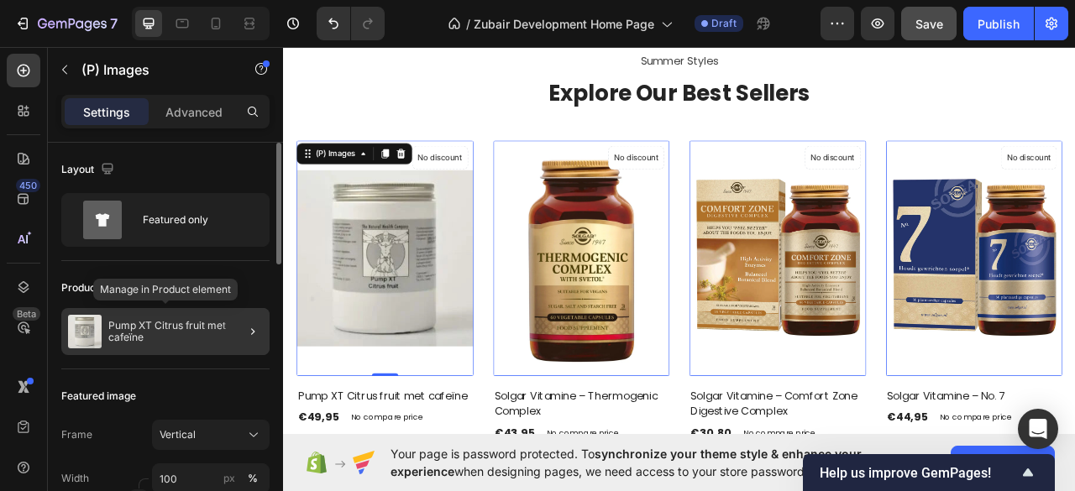
click at [89, 337] on img at bounding box center [85, 332] width 34 height 34
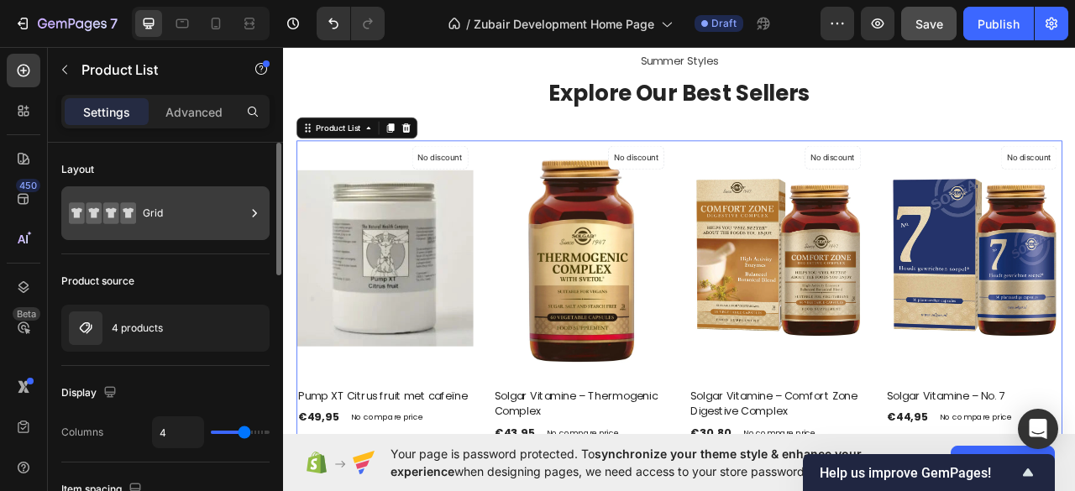
click at [143, 207] on div "Grid" at bounding box center [194, 213] width 102 height 39
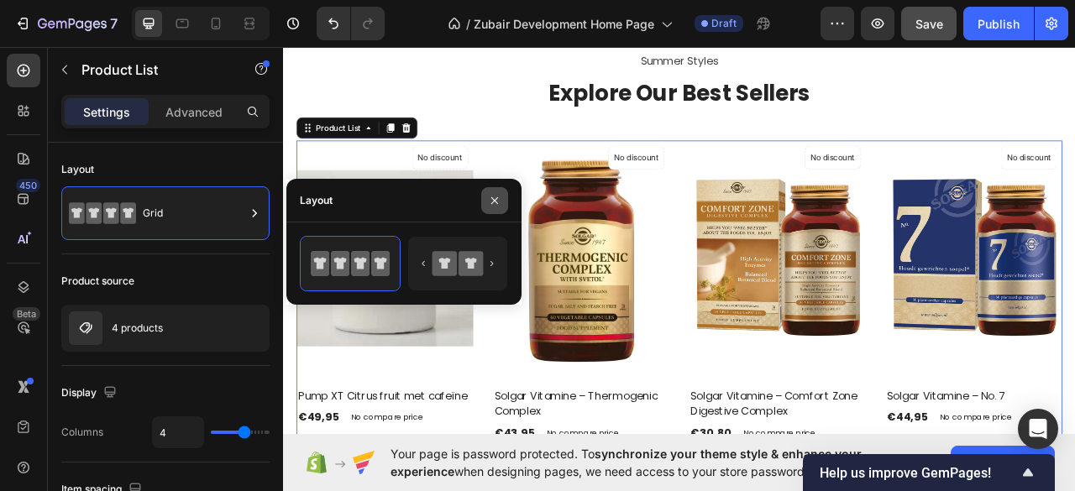
click at [495, 199] on icon "button" at bounding box center [494, 200] width 7 height 7
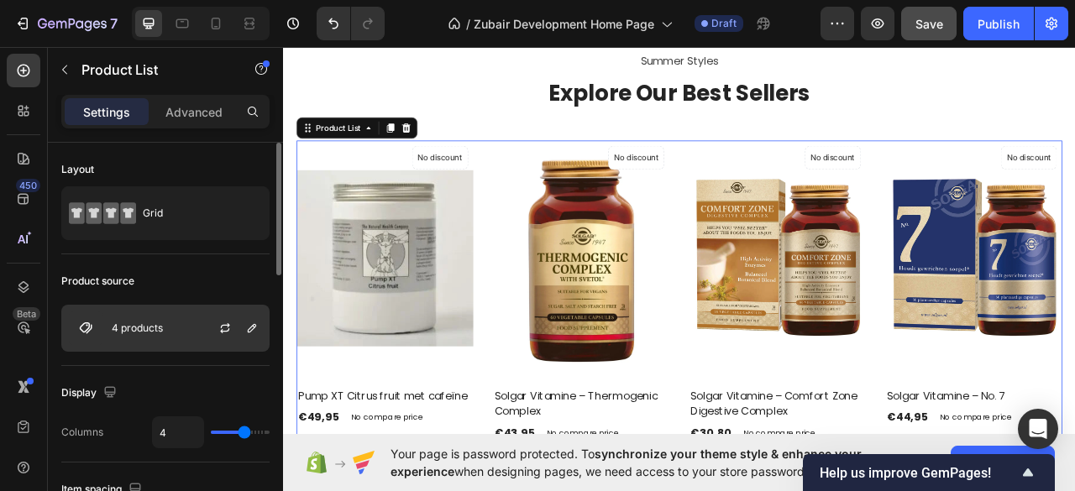
click at [126, 323] on p "4 products" at bounding box center [137, 328] width 51 height 12
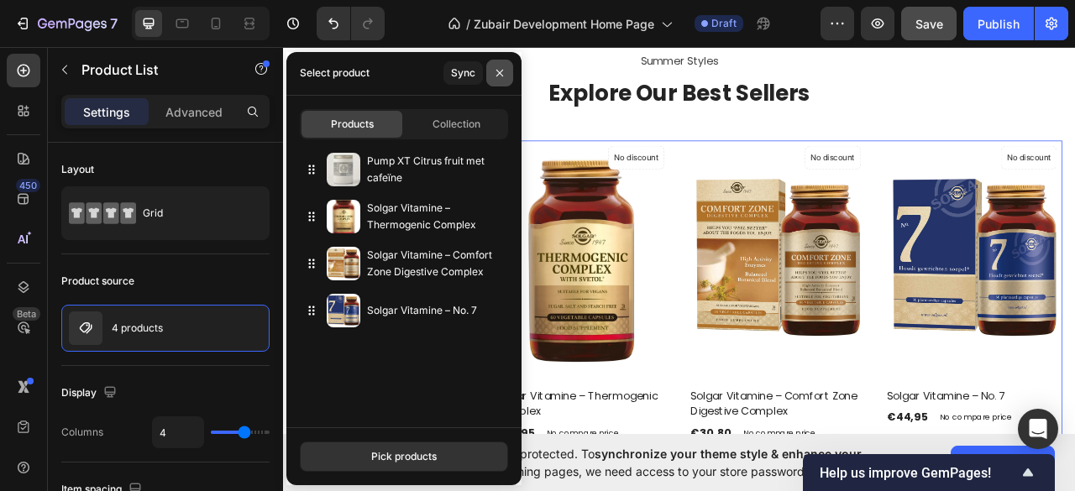
click at [498, 67] on icon "button" at bounding box center [499, 72] width 13 height 13
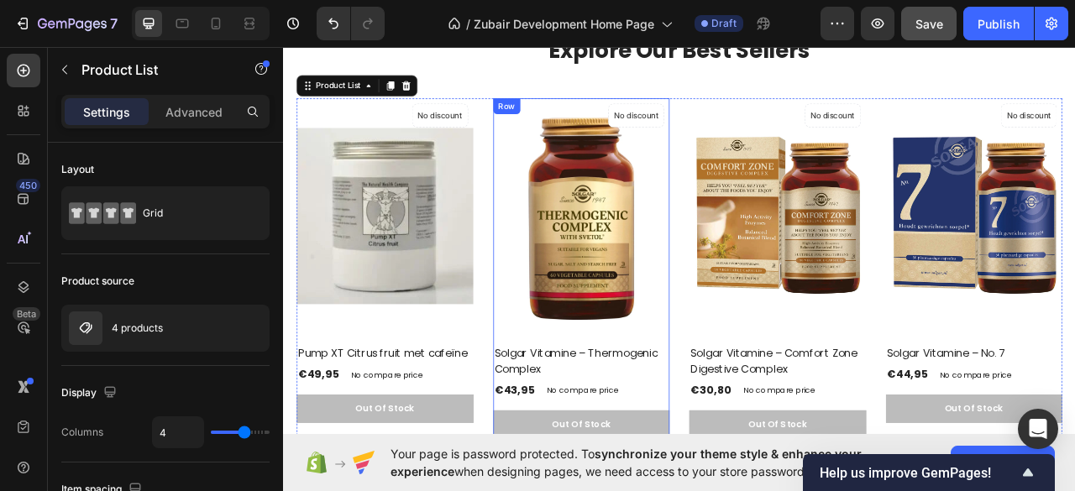
scroll to position [960, 0]
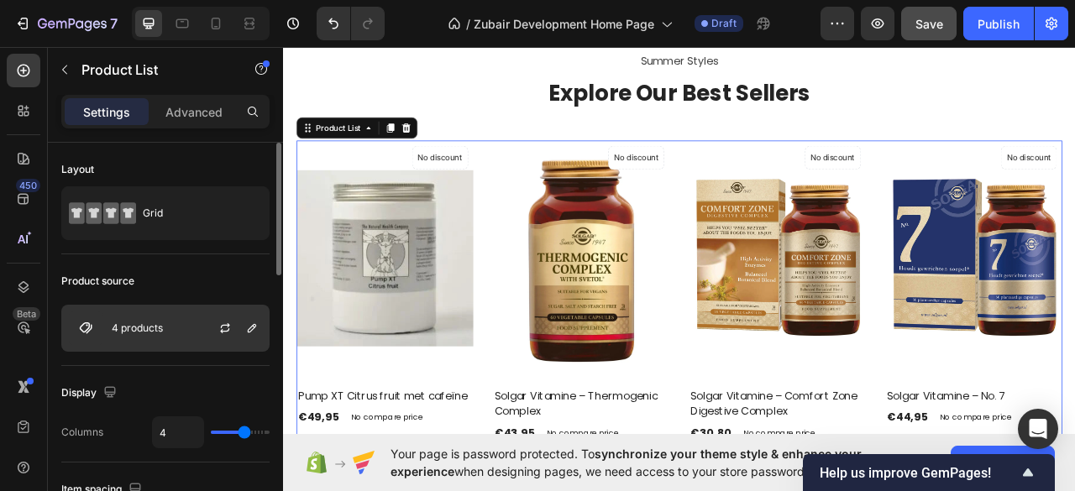
click at [175, 320] on div "4 products" at bounding box center [165, 328] width 208 height 47
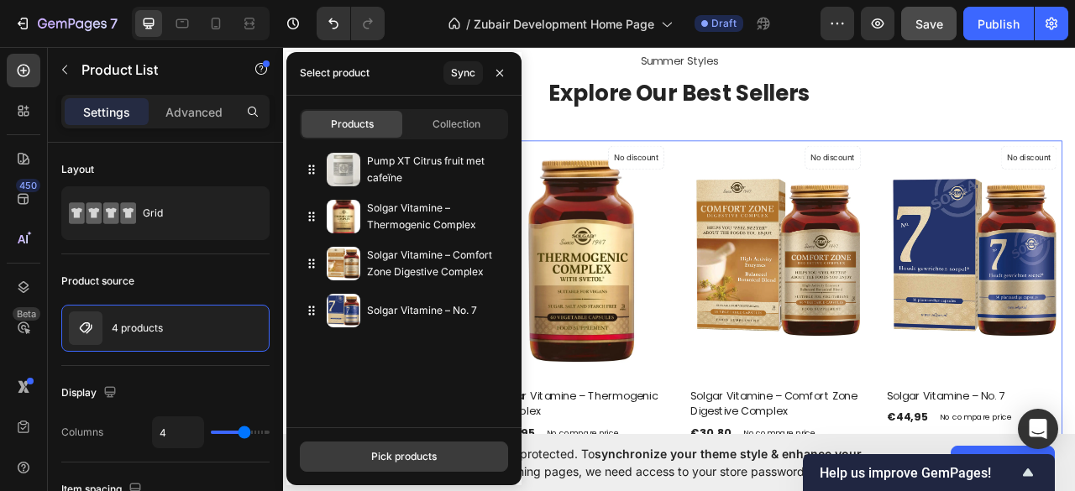
click at [393, 456] on div "Pick products" at bounding box center [403, 456] width 65 height 15
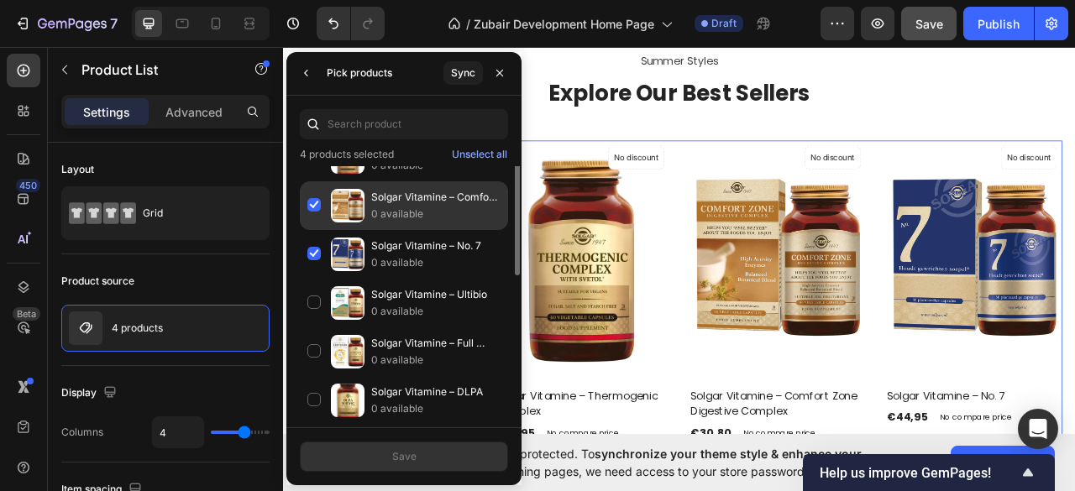
scroll to position [0, 0]
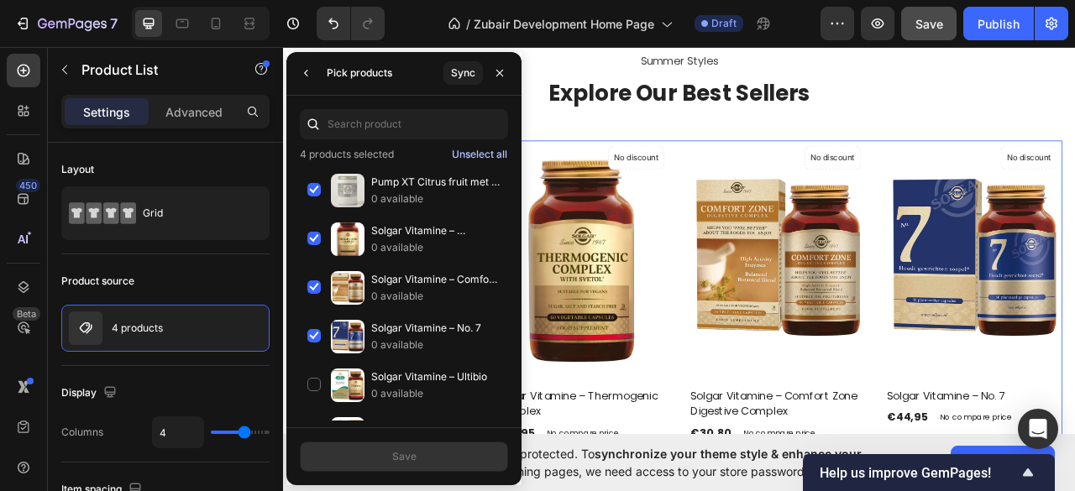
click at [465, 154] on div "Unselect all" at bounding box center [479, 154] width 55 height 15
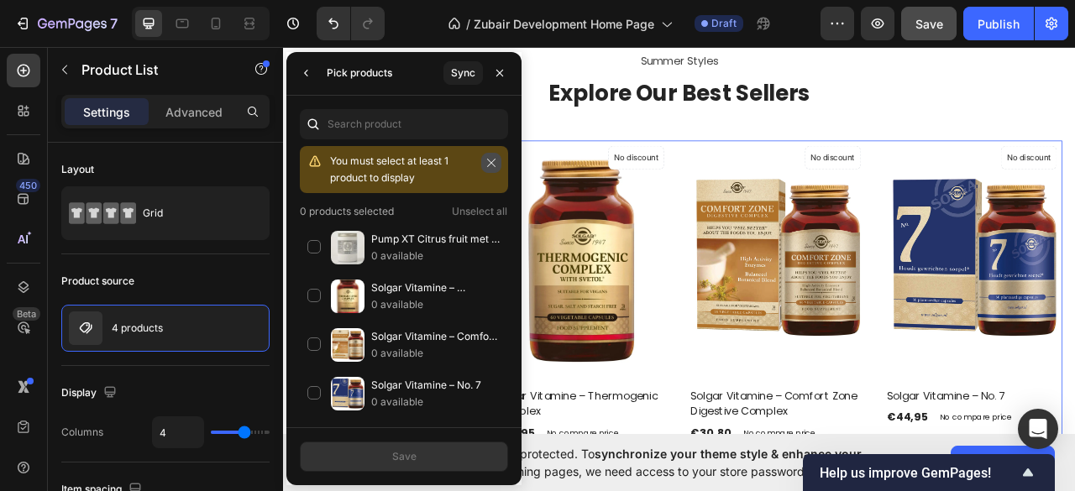
click at [487, 162] on icon "button" at bounding box center [491, 163] width 12 height 12
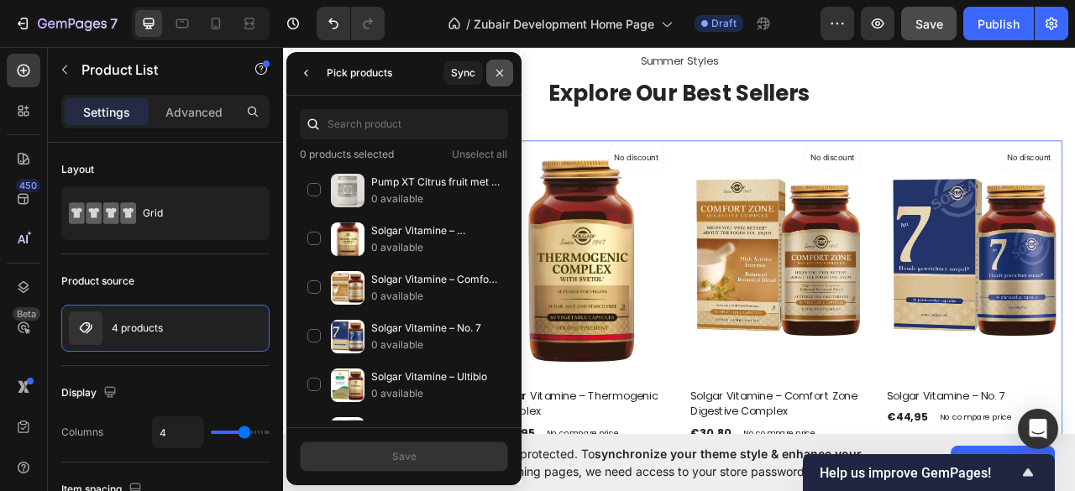
click at [494, 71] on icon "button" at bounding box center [499, 72] width 13 height 13
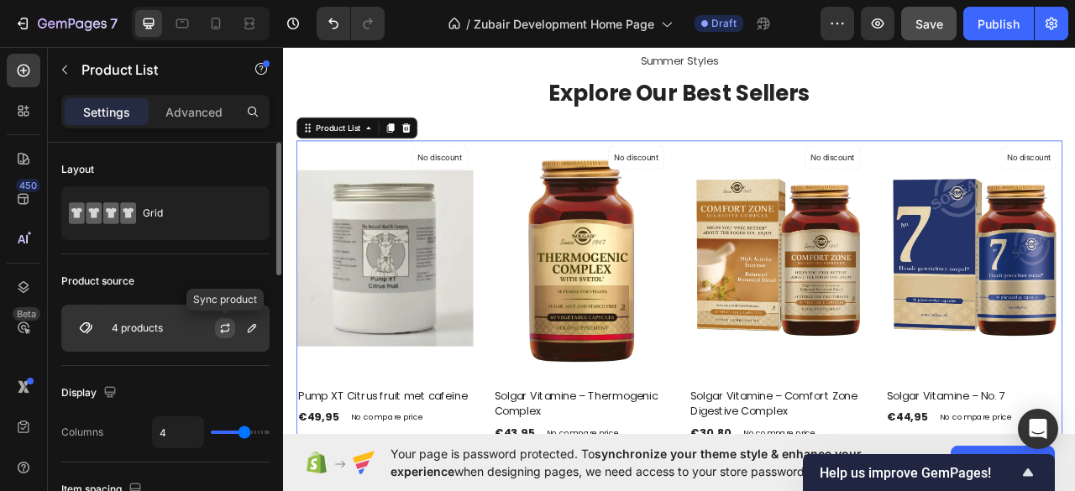
click at [217, 325] on button "button" at bounding box center [225, 328] width 20 height 20
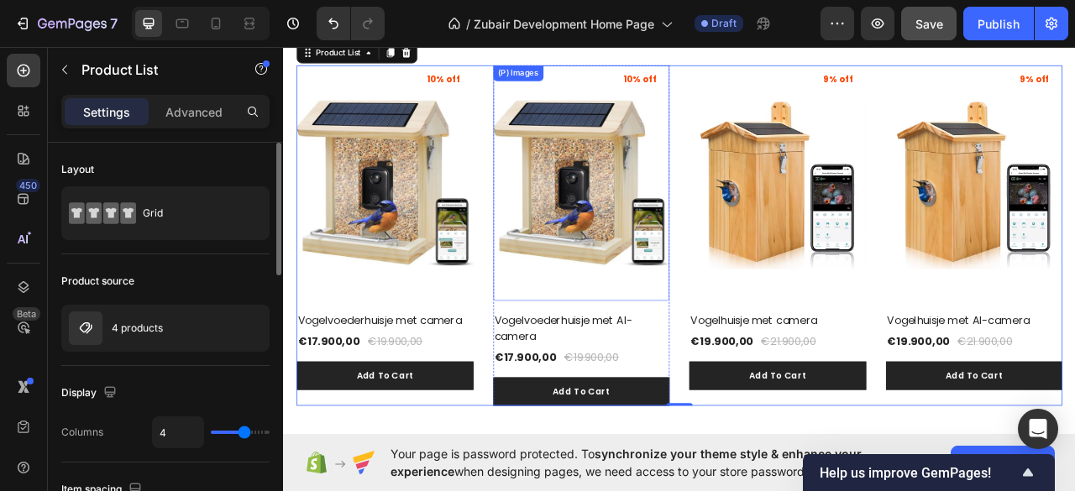
scroll to position [1073, 0]
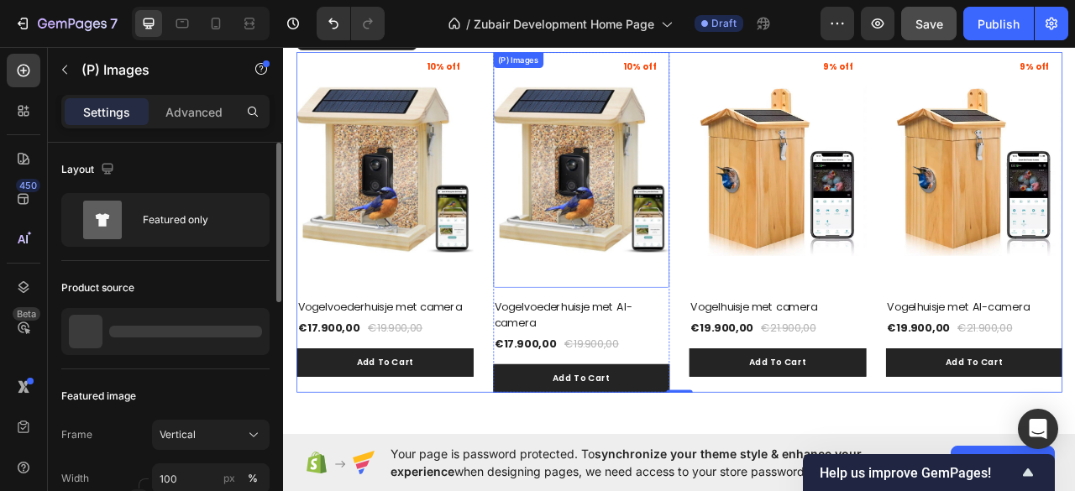
click at [576, 242] on img at bounding box center [662, 205] width 225 height 300
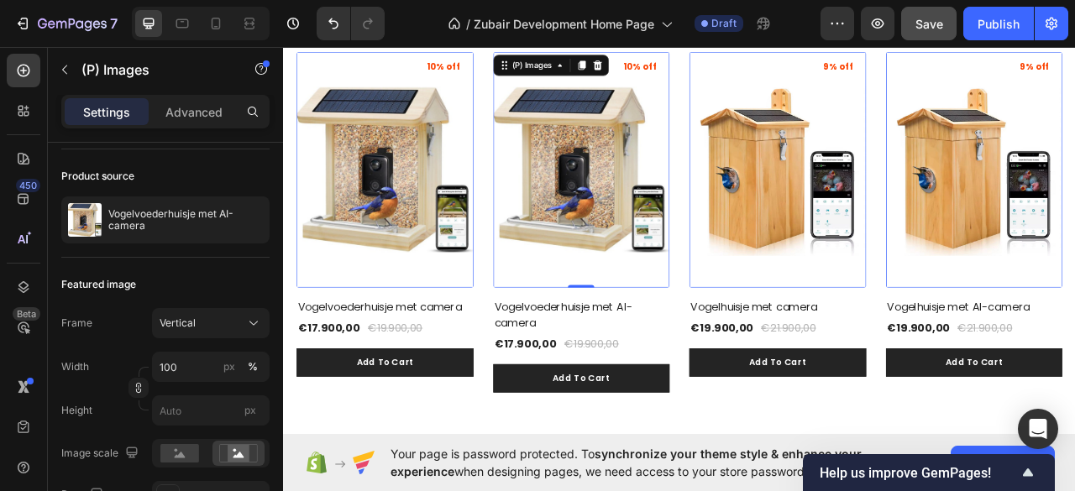
scroll to position [849, 0]
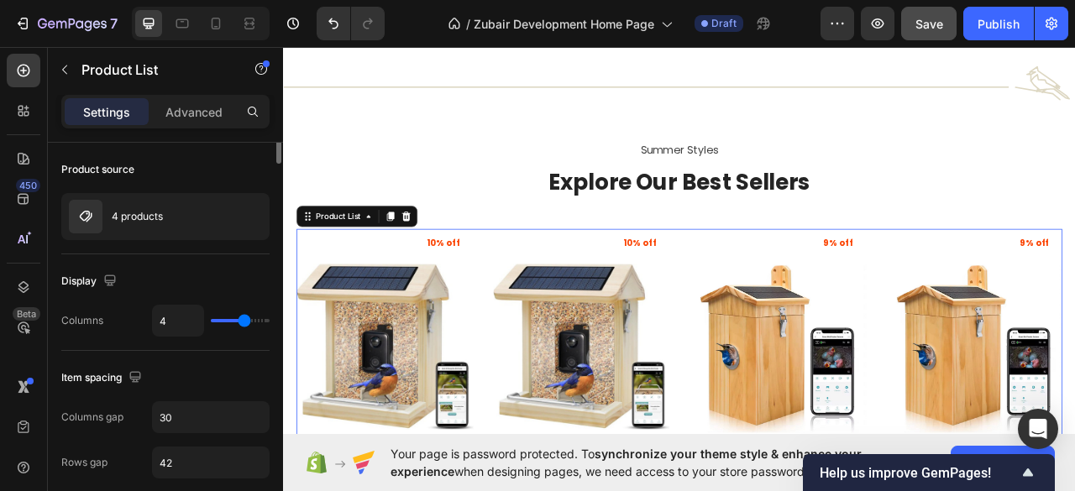
click at [537, 286] on div "(P) Images 10% off Product Badge Vogelvoederhuisje met camera (P) Title €17.900…" at bounding box center [787, 496] width 974 height 433
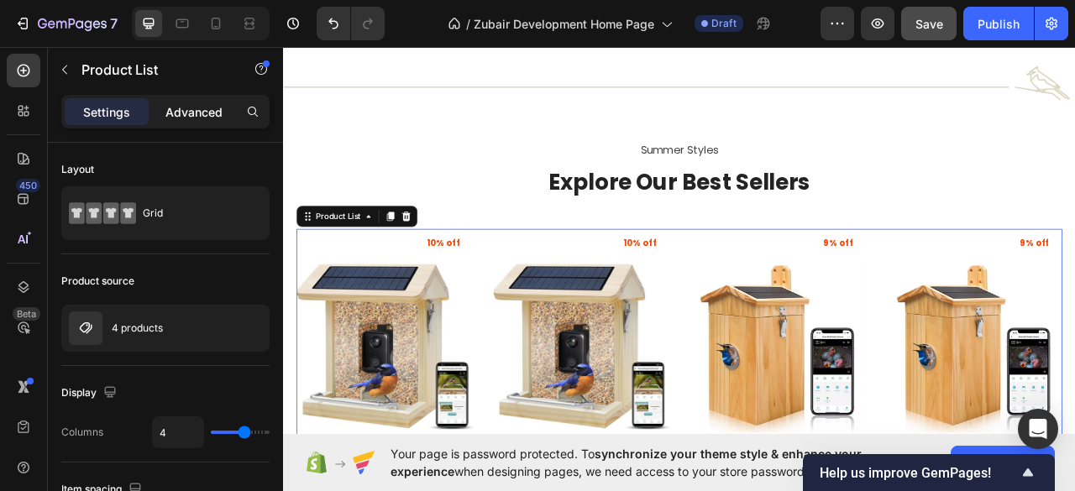
click at [173, 122] on div "Advanced" at bounding box center [194, 111] width 84 height 27
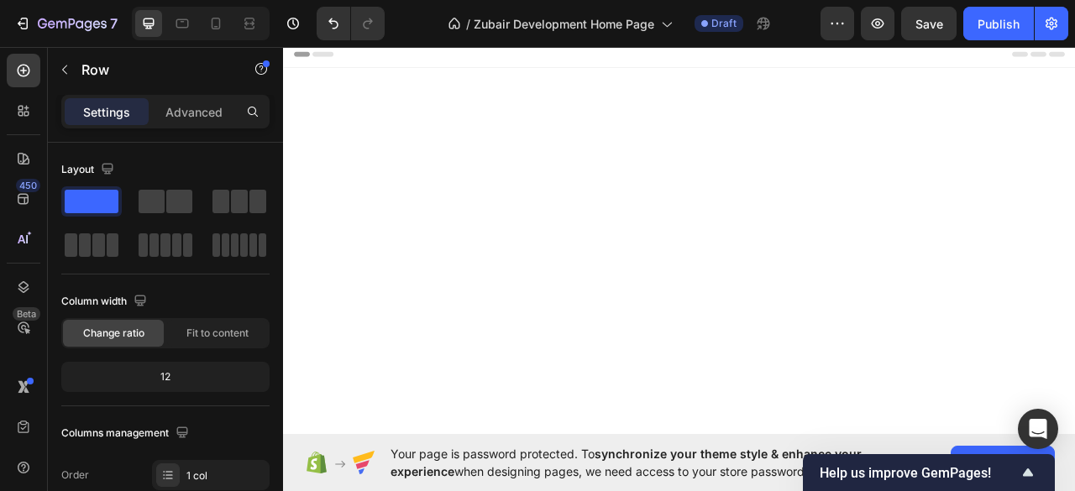
scroll to position [849, 0]
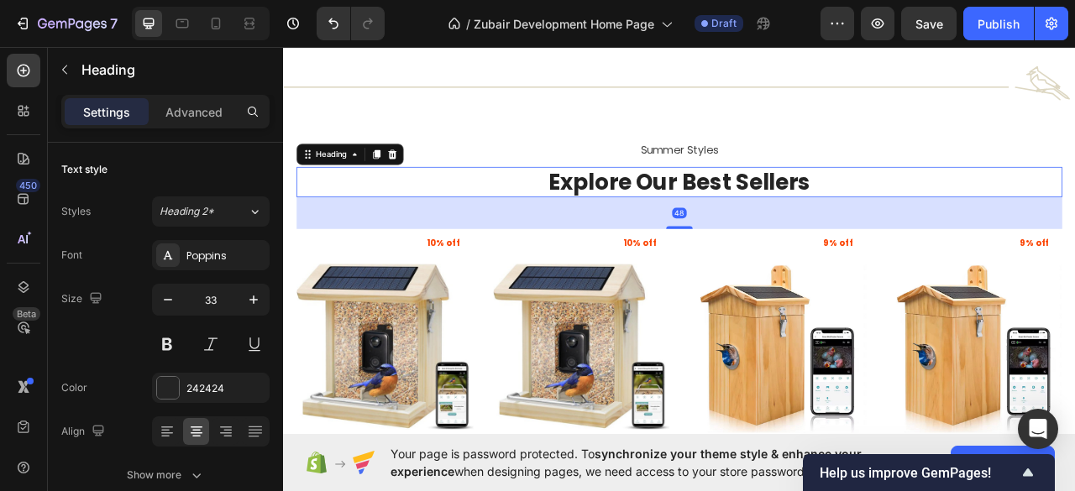
click at [717, 228] on p "Explore Our Best Sellers" at bounding box center [786, 220] width 971 height 36
click at [227, 109] on div "Advanced" at bounding box center [194, 111] width 84 height 27
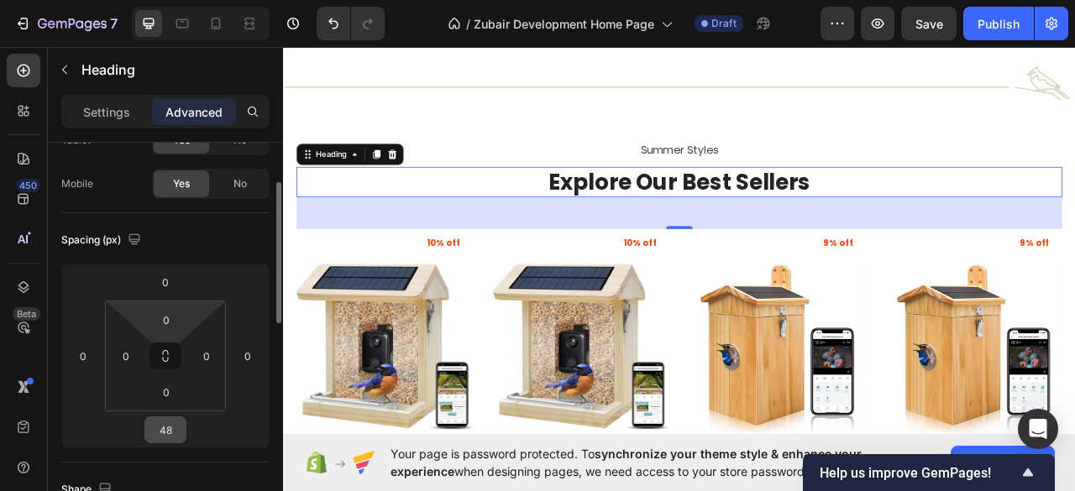
scroll to position [223, 0]
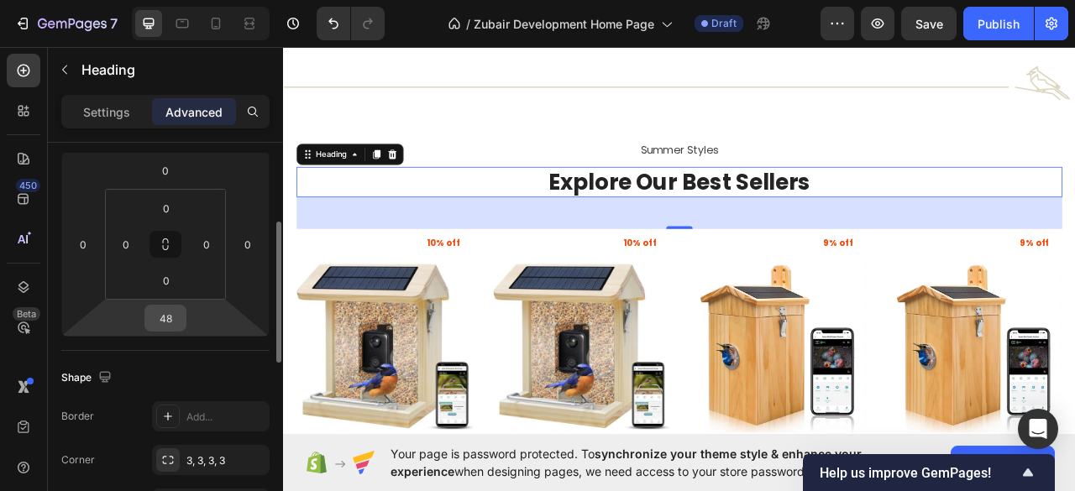
click at [173, 309] on input "48" at bounding box center [166, 318] width 34 height 25
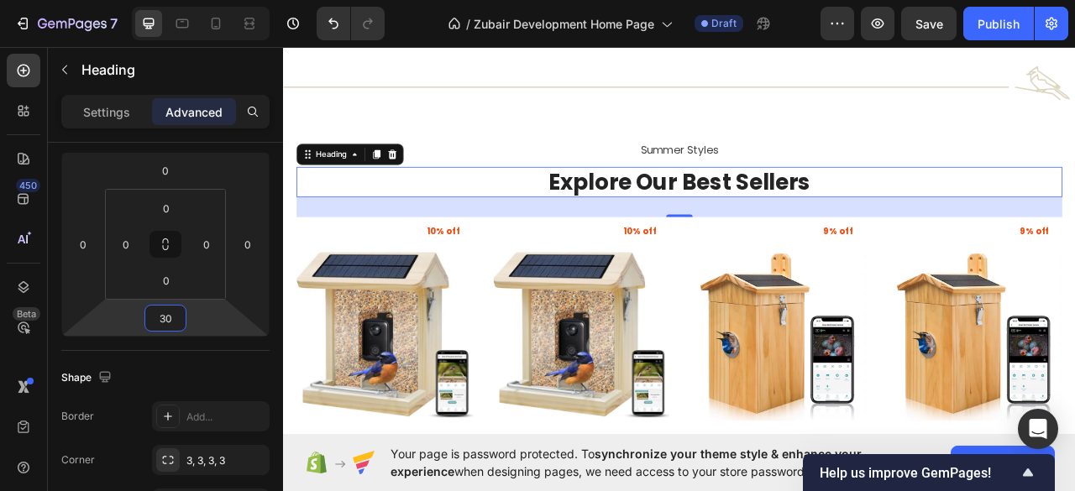
type input "30"
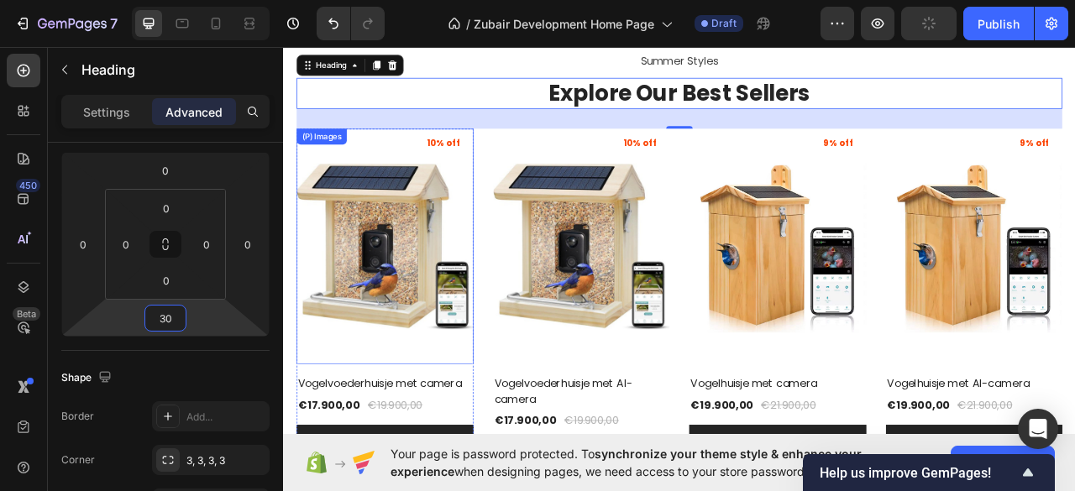
scroll to position [1073, 0]
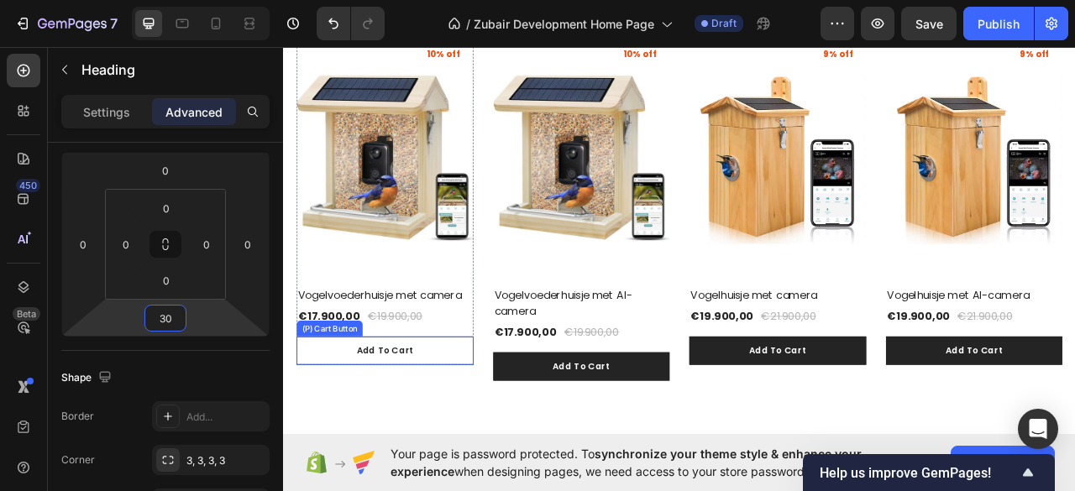
click at [471, 432] on button "Add To Cart" at bounding box center [412, 434] width 225 height 37
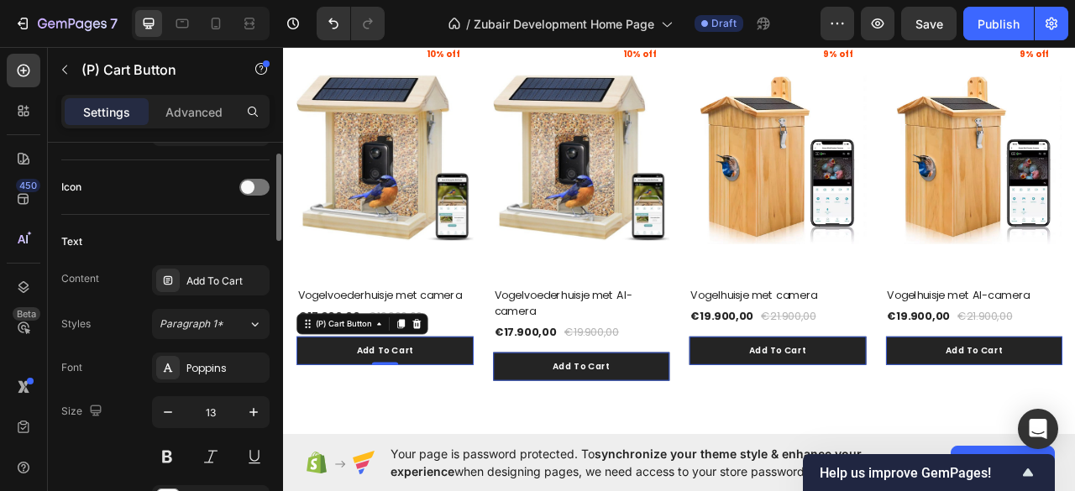
scroll to position [559, 0]
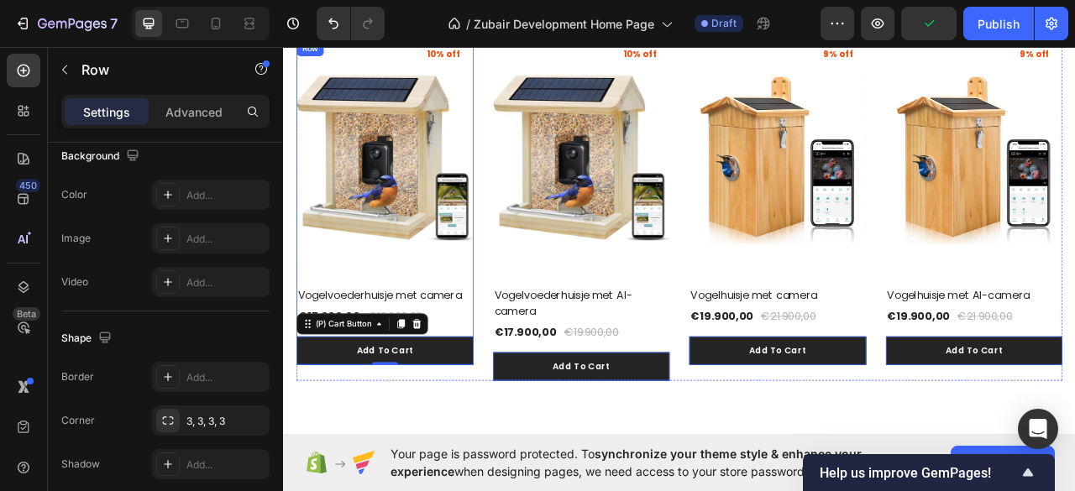
click at [308, 411] on div "(P) Images 10% off Product Badge Vogelvoederhuisje met camera (P) Title €17.900…" at bounding box center [412, 245] width 225 height 413
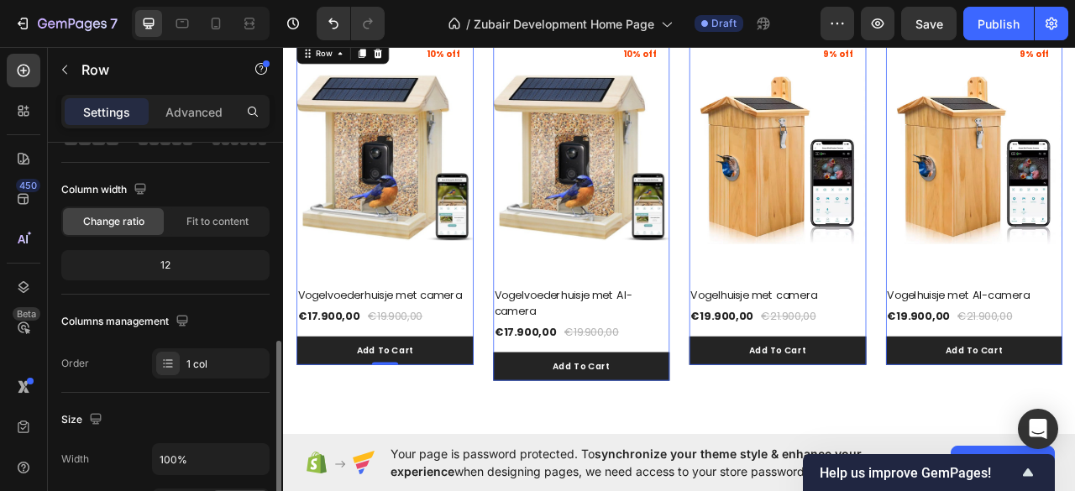
scroll to position [223, 0]
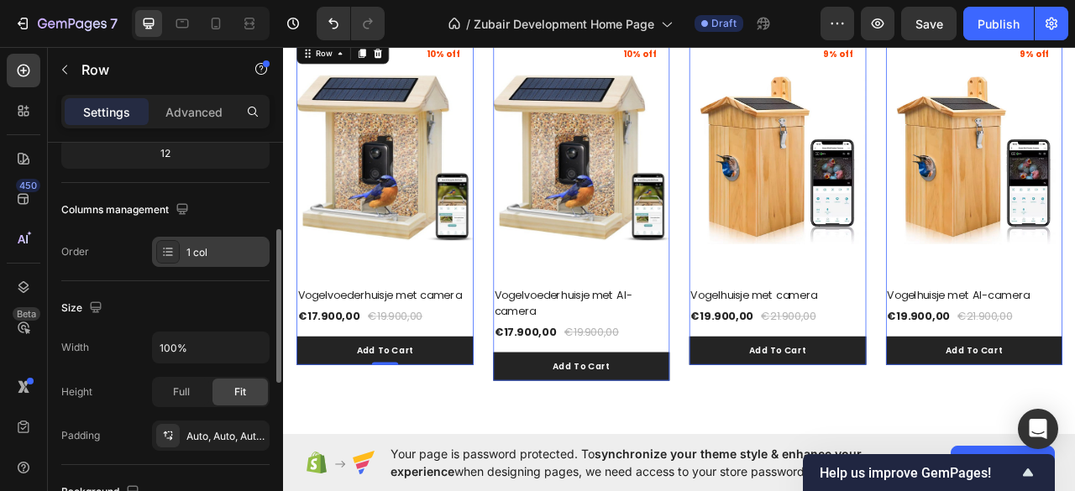
click at [165, 249] on icon at bounding box center [167, 251] width 13 height 13
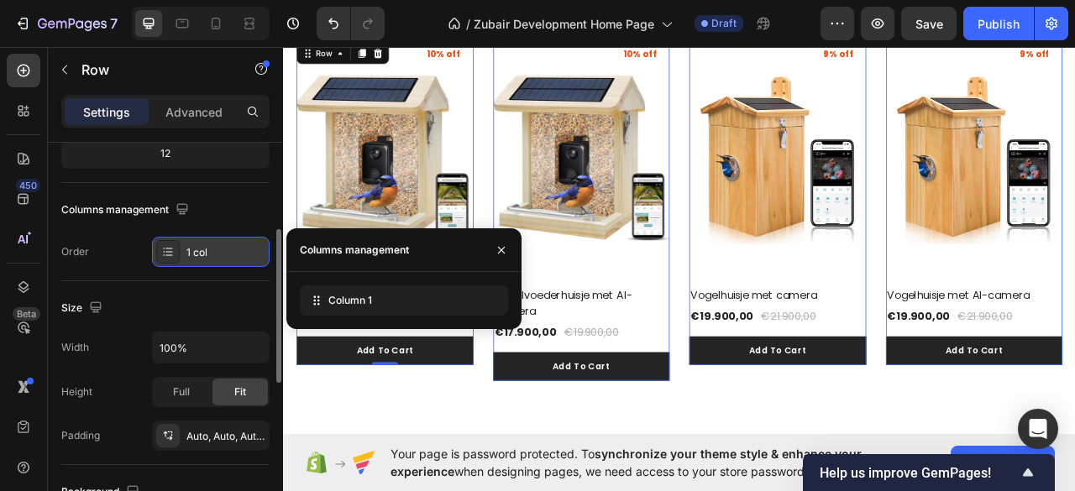
click at [165, 249] on icon at bounding box center [167, 251] width 13 height 13
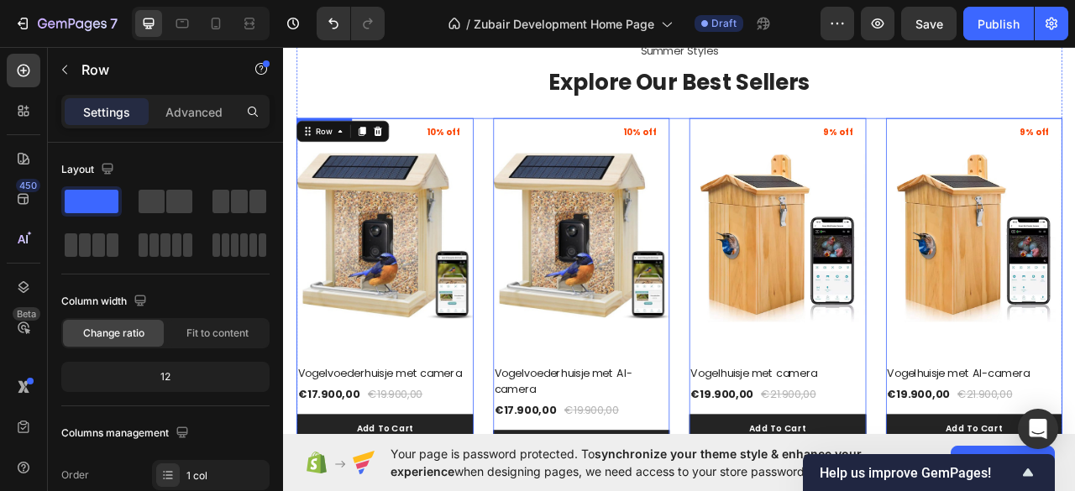
scroll to position [960, 0]
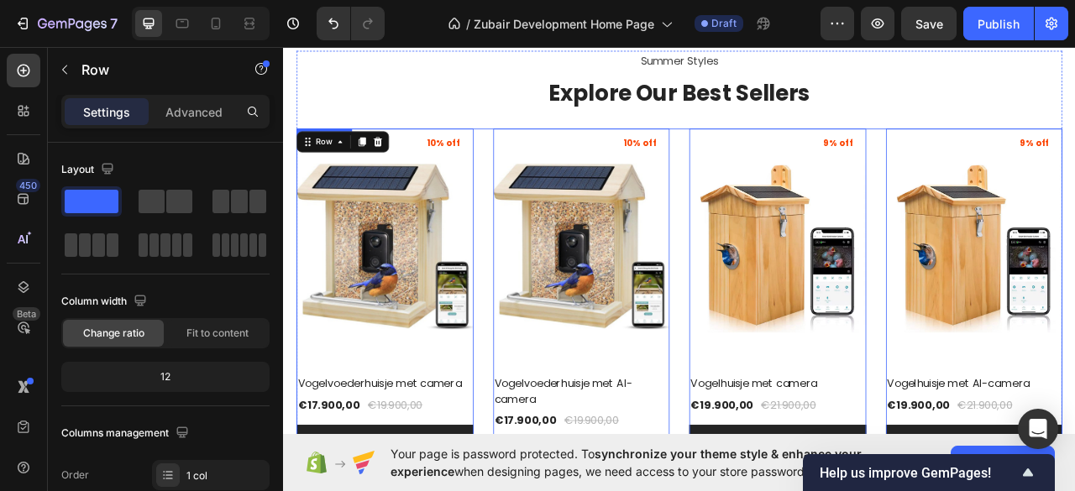
click at [534, 338] on div "(P) Images 10% off Product Badge Vogelvoederhuisje met camera (P) Title €17.900…" at bounding box center [787, 368] width 974 height 433
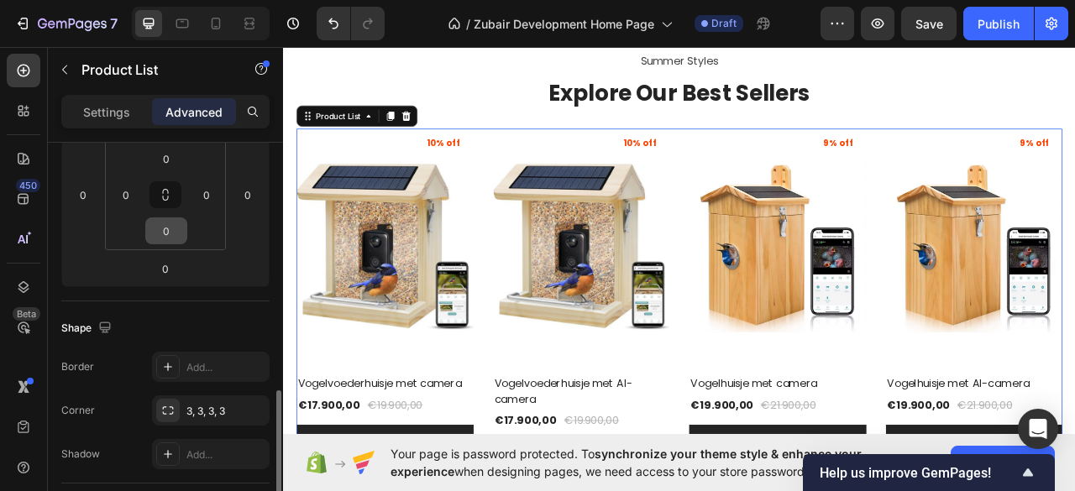
scroll to position [497, 0]
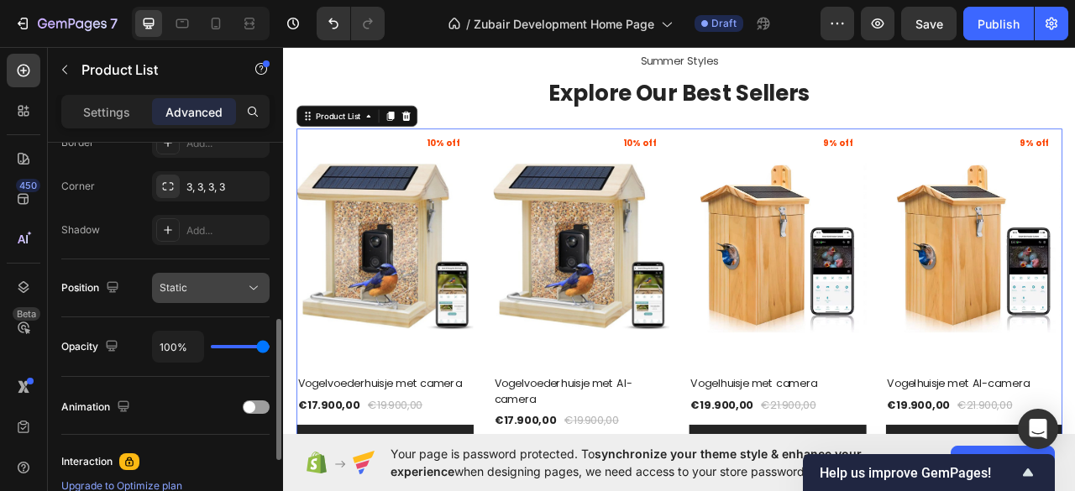
click at [248, 290] on icon at bounding box center [253, 288] width 17 height 17
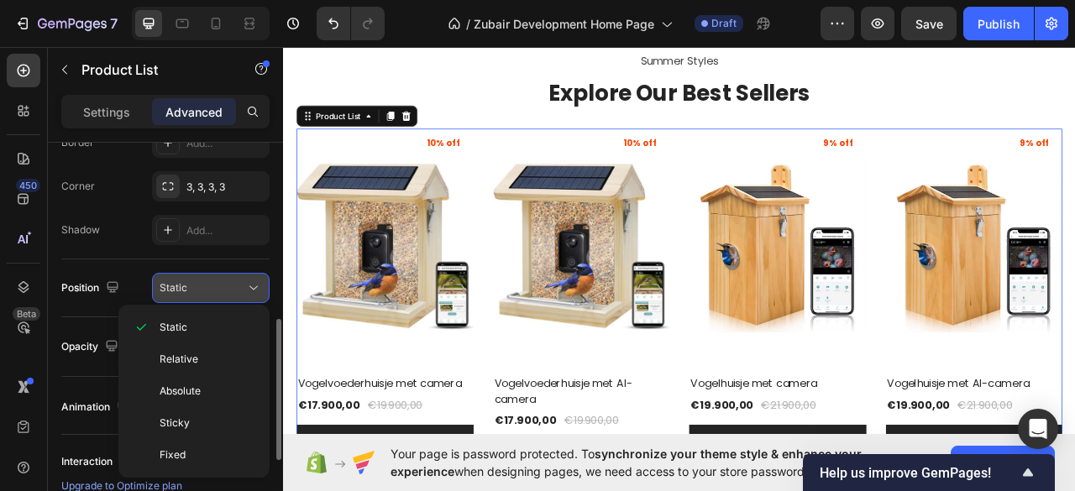
click at [248, 290] on icon at bounding box center [253, 288] width 17 height 17
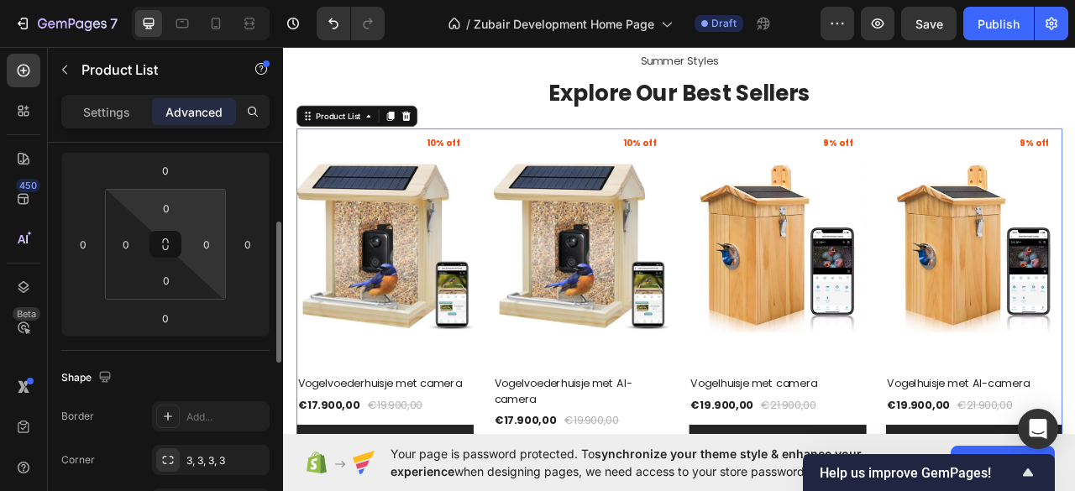
scroll to position [0, 0]
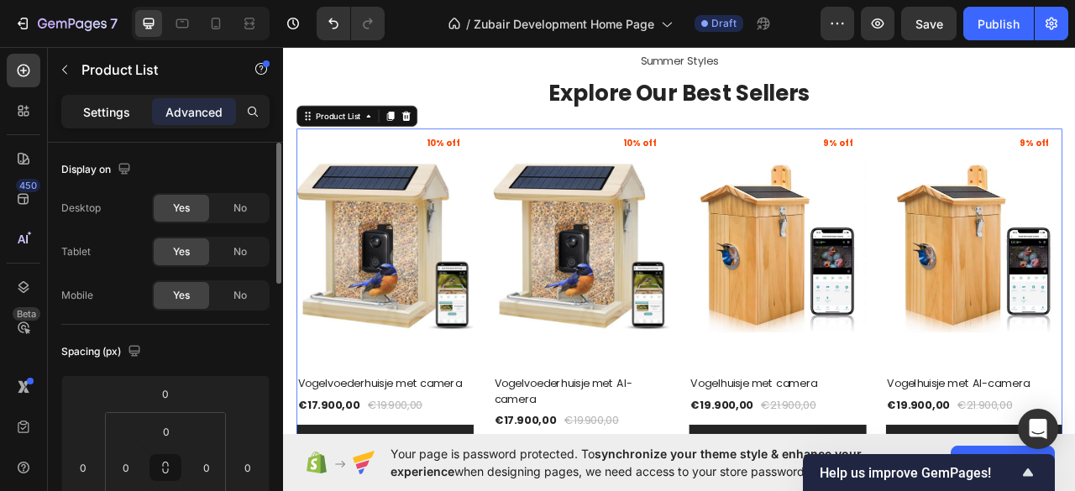
click at [105, 120] on p "Settings" at bounding box center [106, 112] width 47 height 18
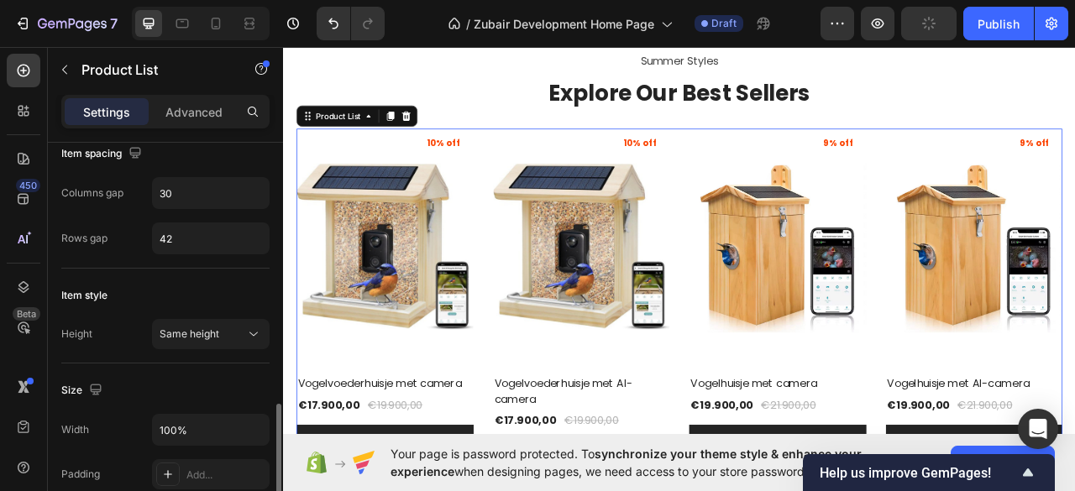
scroll to position [447, 0]
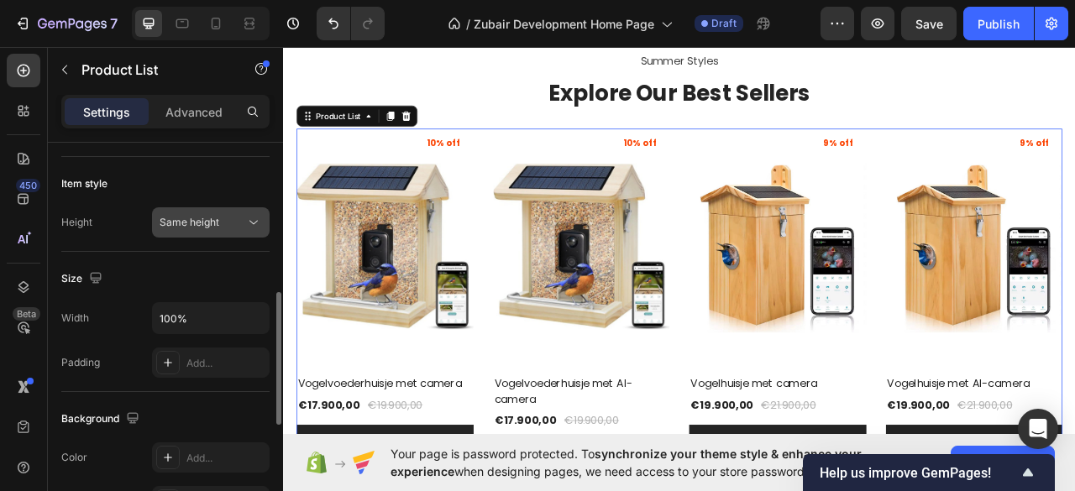
click at [208, 219] on span "Same height" at bounding box center [190, 222] width 60 height 13
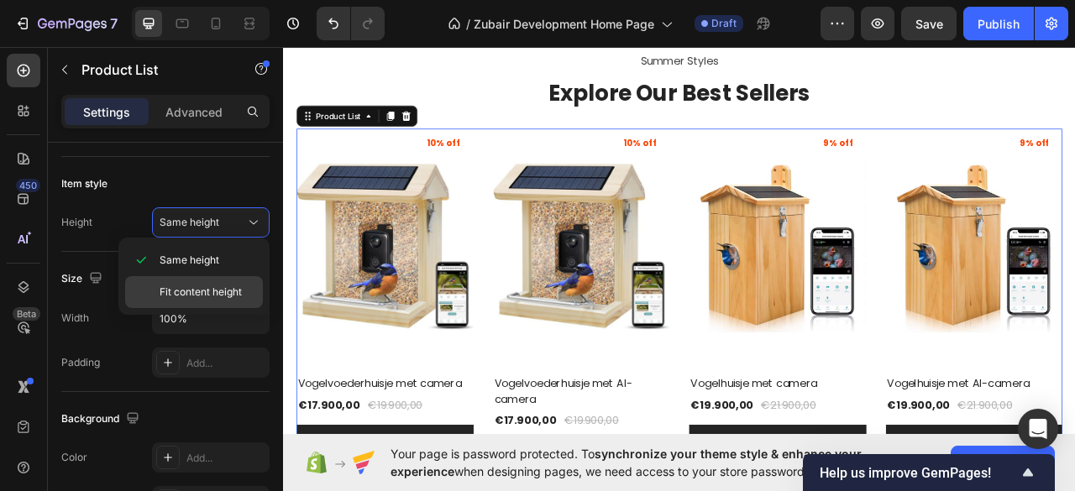
click at [194, 292] on span "Fit content height" at bounding box center [201, 292] width 82 height 15
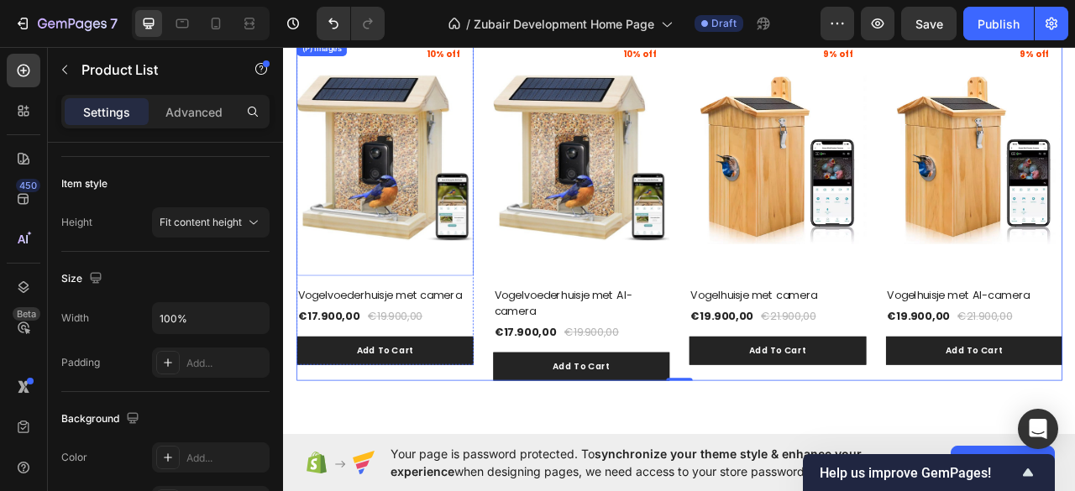
scroll to position [1185, 0]
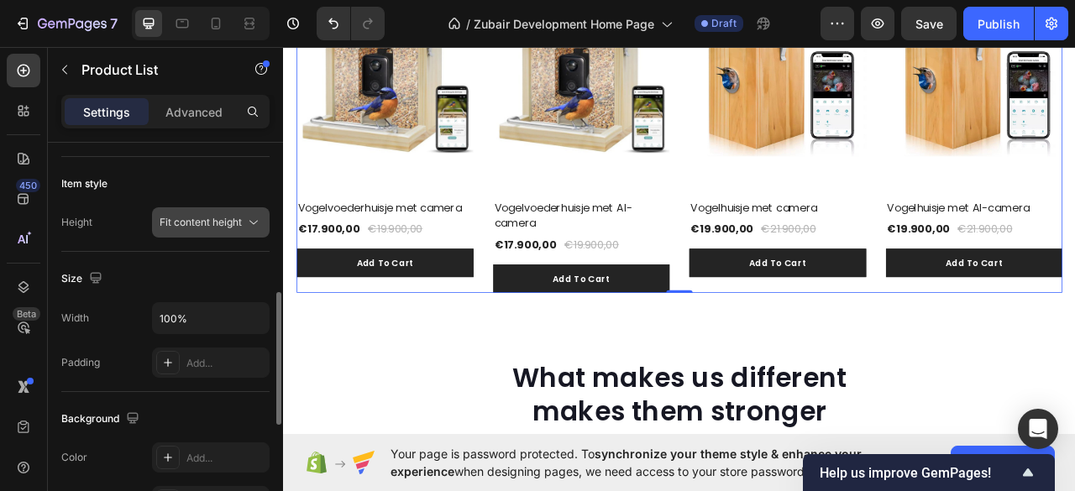
click at [176, 217] on span "Fit content height" at bounding box center [201, 222] width 82 height 13
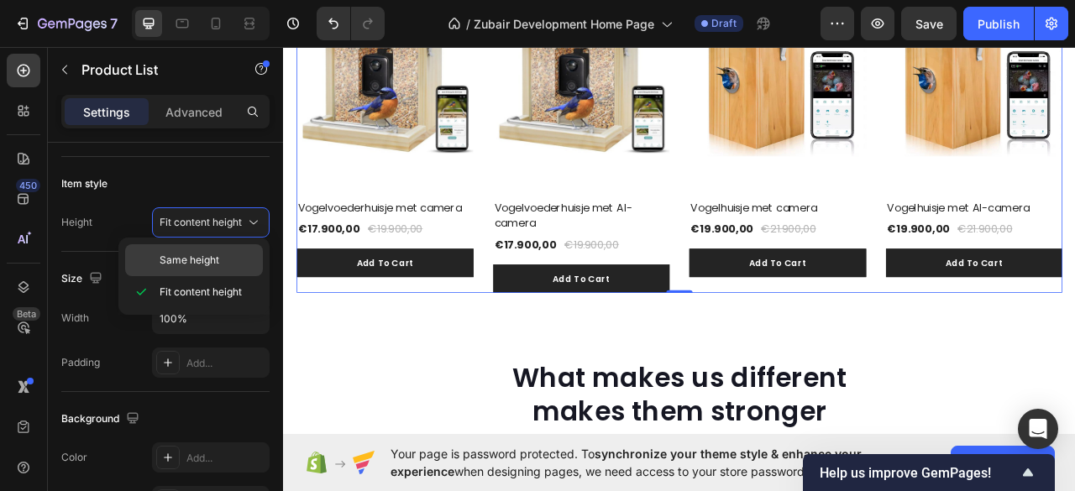
click at [181, 266] on span "Same height" at bounding box center [190, 260] width 60 height 15
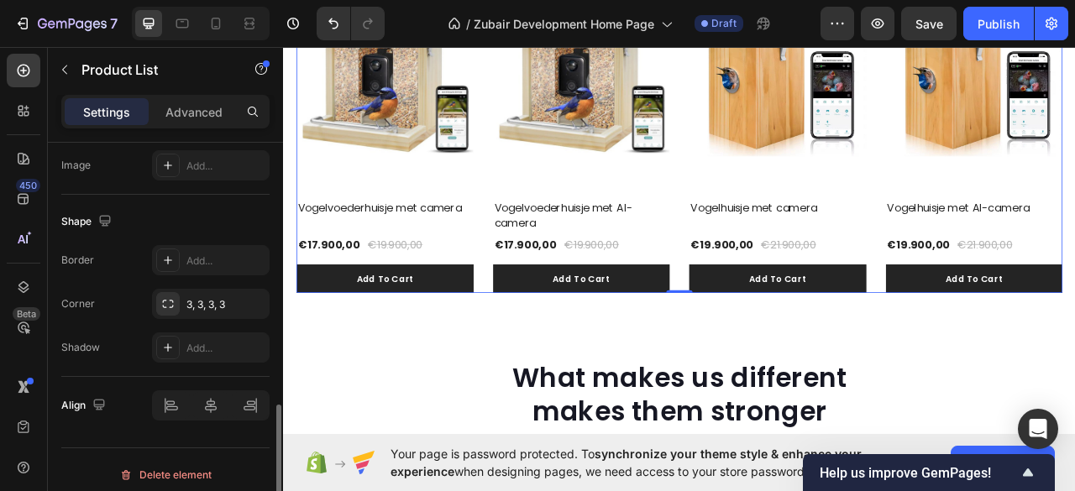
scroll to position [788, 0]
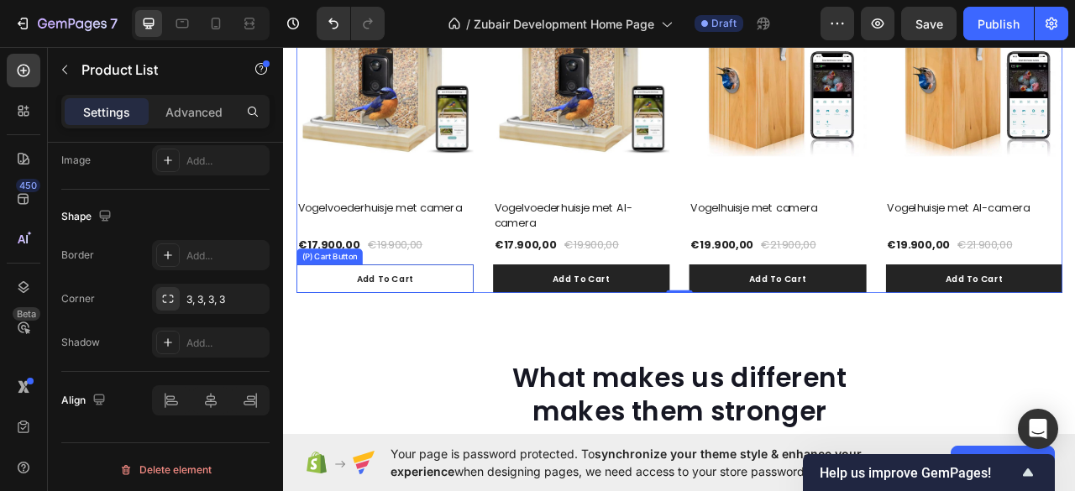
click at [500, 332] on button "Add To Cart" at bounding box center [412, 343] width 225 height 37
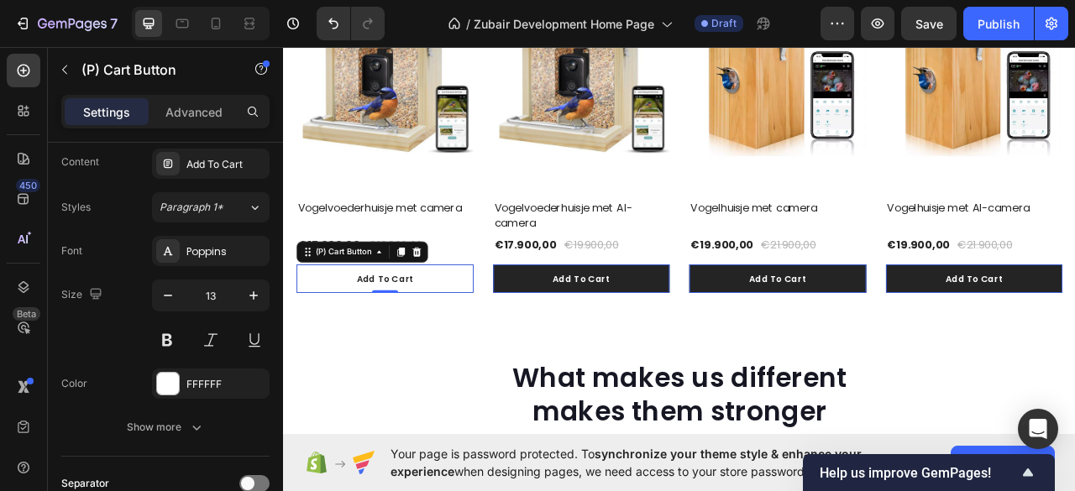
scroll to position [0, 0]
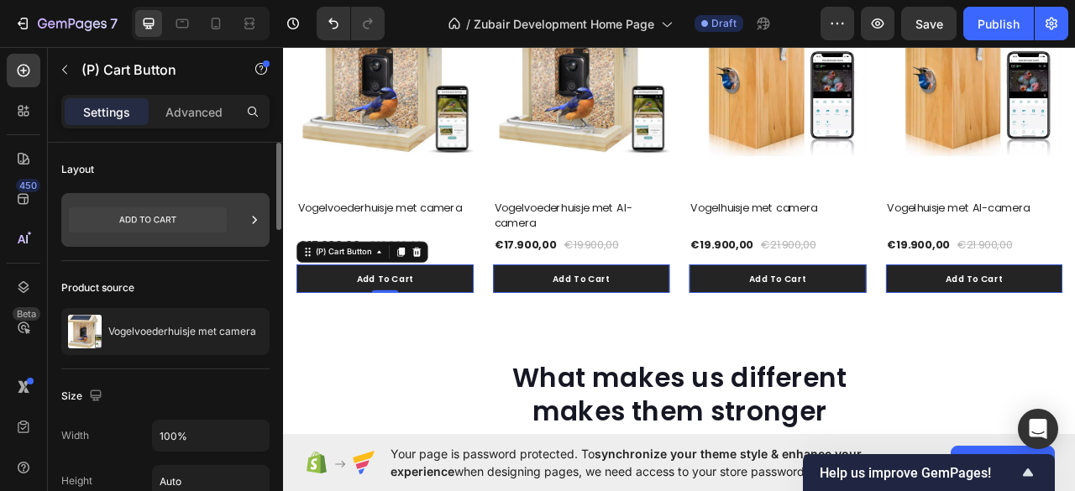
click at [206, 221] on icon at bounding box center [148, 219] width 158 height 25
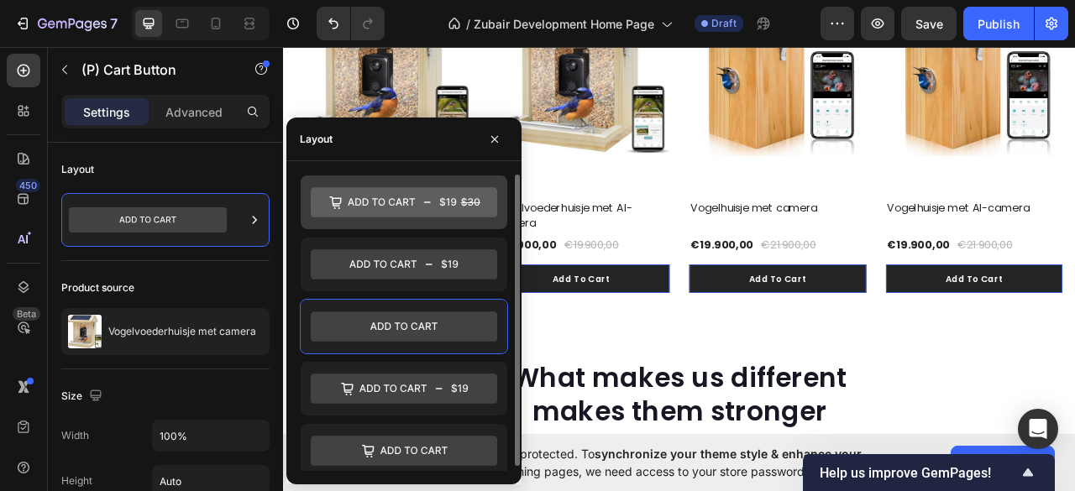
scroll to position [4, 0]
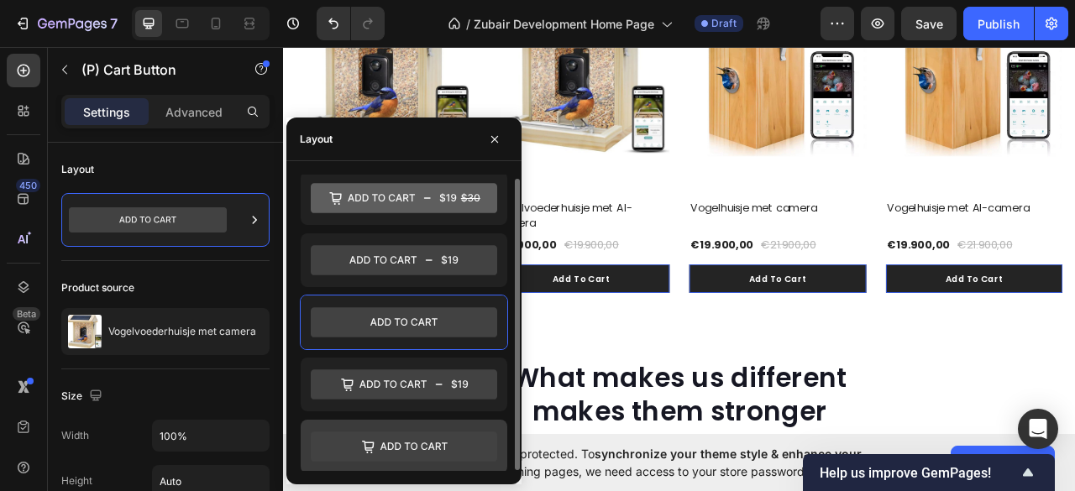
click at [400, 443] on icon at bounding box center [413, 446] width 67 height 8
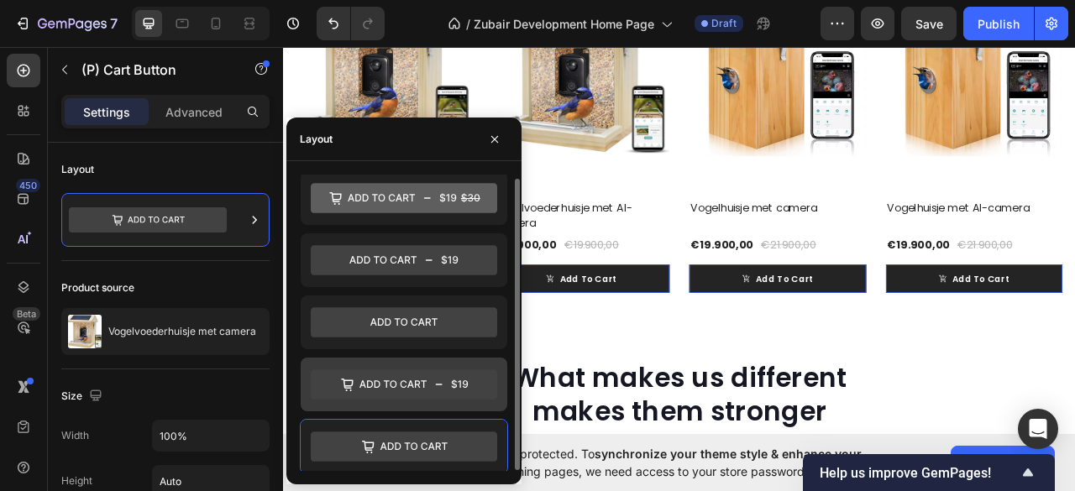
click at [391, 382] on icon at bounding box center [404, 384] width 186 height 30
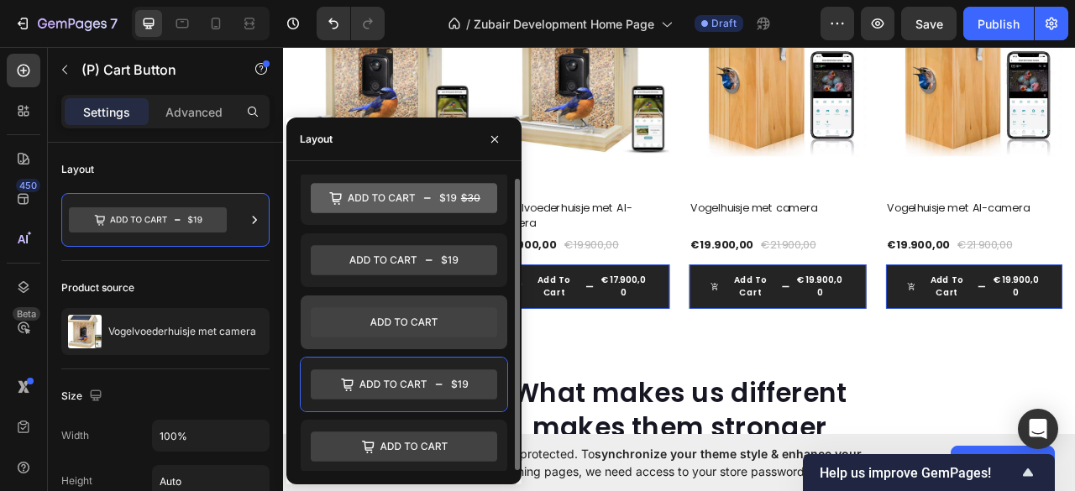
click at [379, 311] on icon at bounding box center [404, 322] width 186 height 30
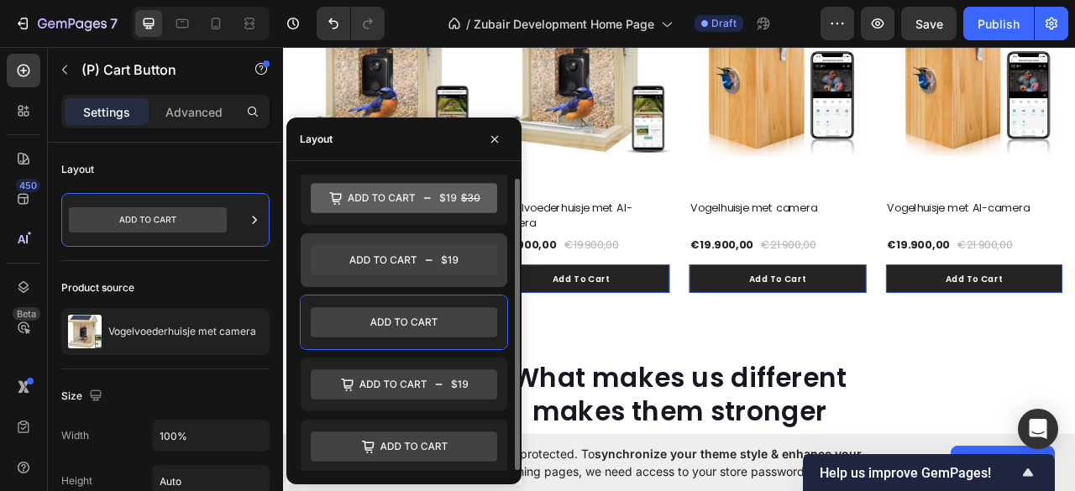
click at [374, 256] on icon at bounding box center [404, 260] width 186 height 30
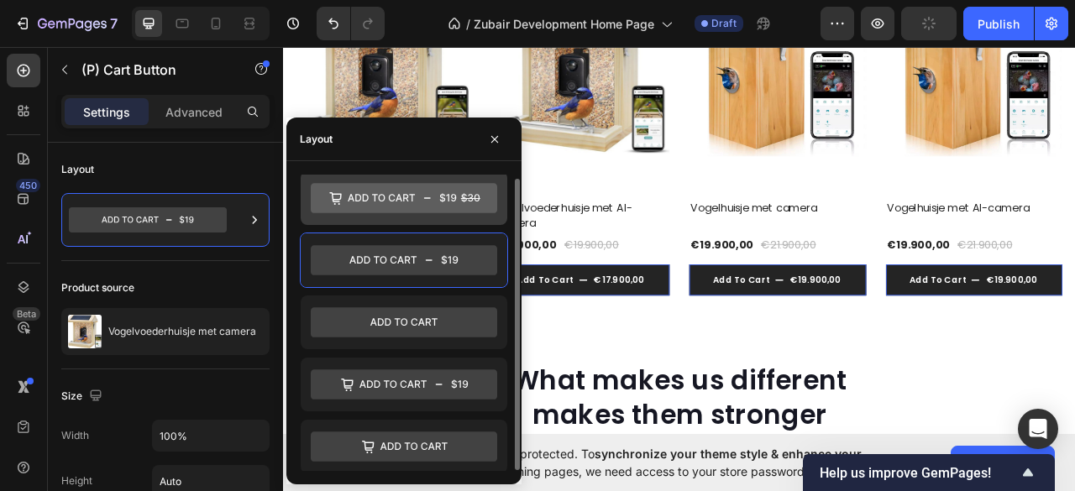
click at [370, 202] on icon at bounding box center [404, 198] width 186 height 30
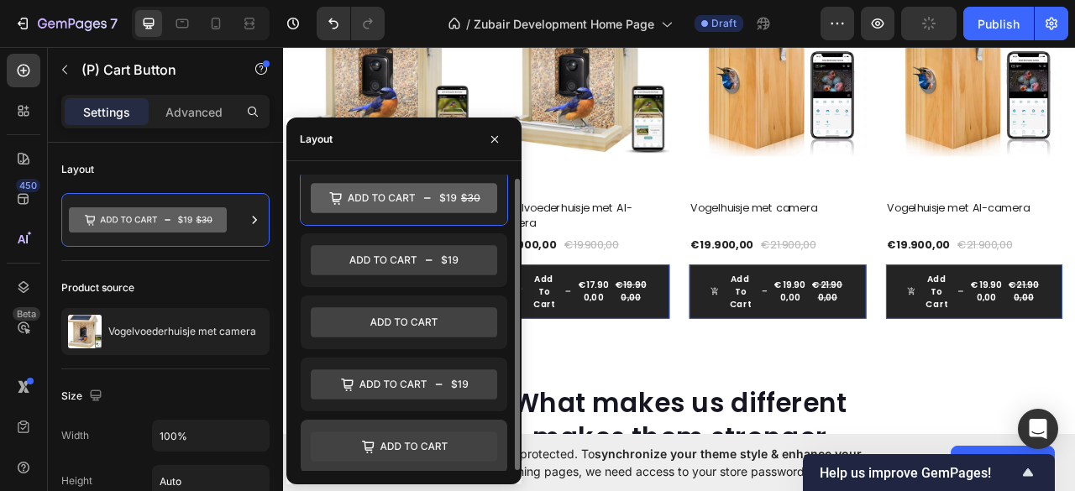
click at [406, 436] on icon at bounding box center [404, 447] width 186 height 30
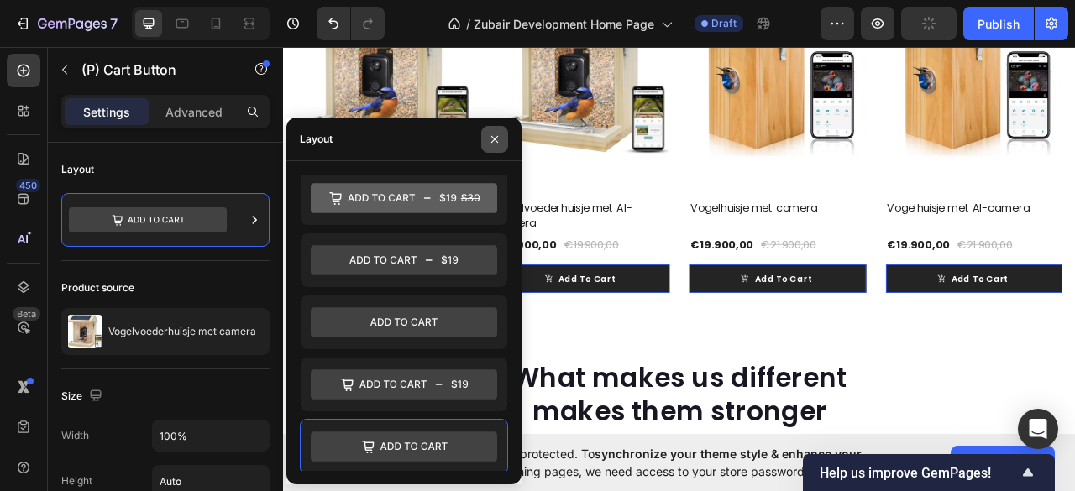
click at [499, 136] on icon "button" at bounding box center [494, 139] width 13 height 13
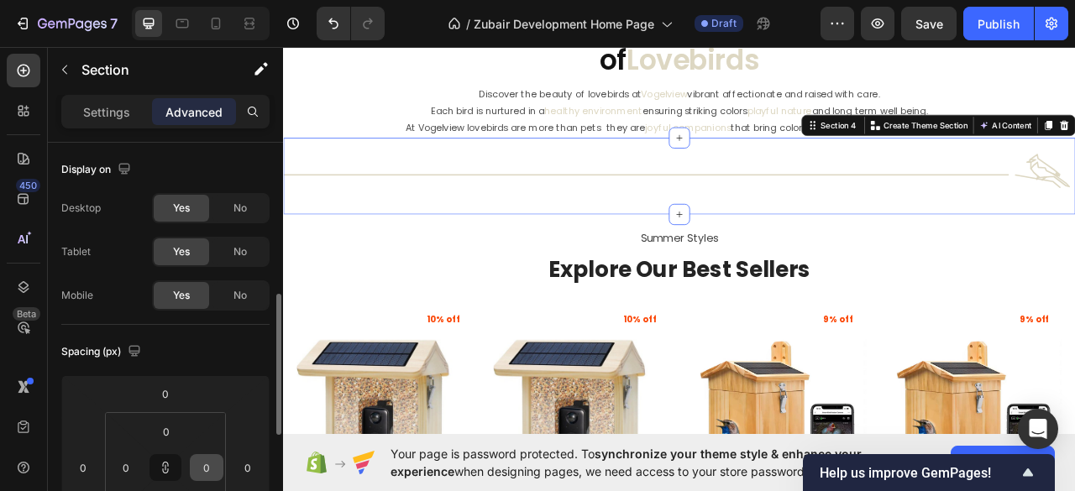
scroll to position [223, 0]
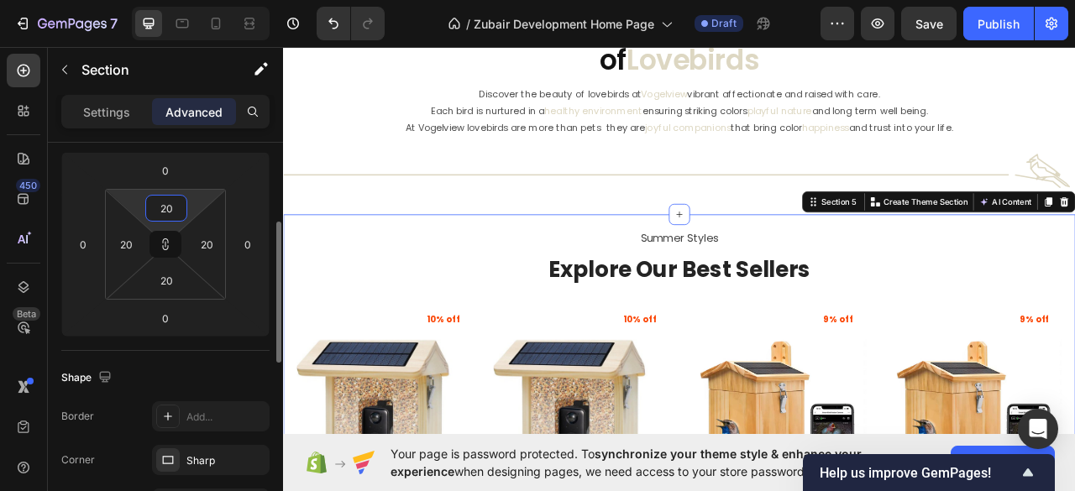
click at [165, 212] on input "20" at bounding box center [166, 208] width 34 height 25
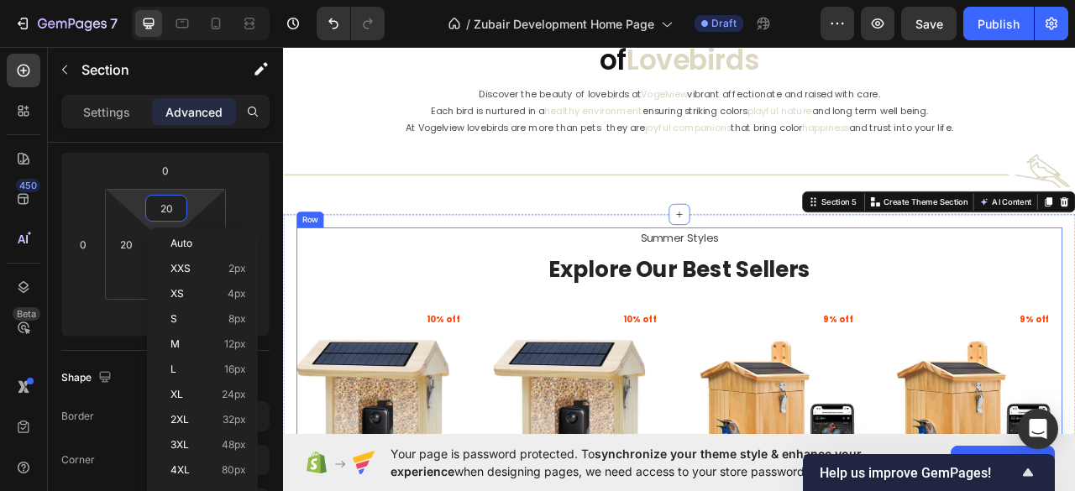
type input "0"
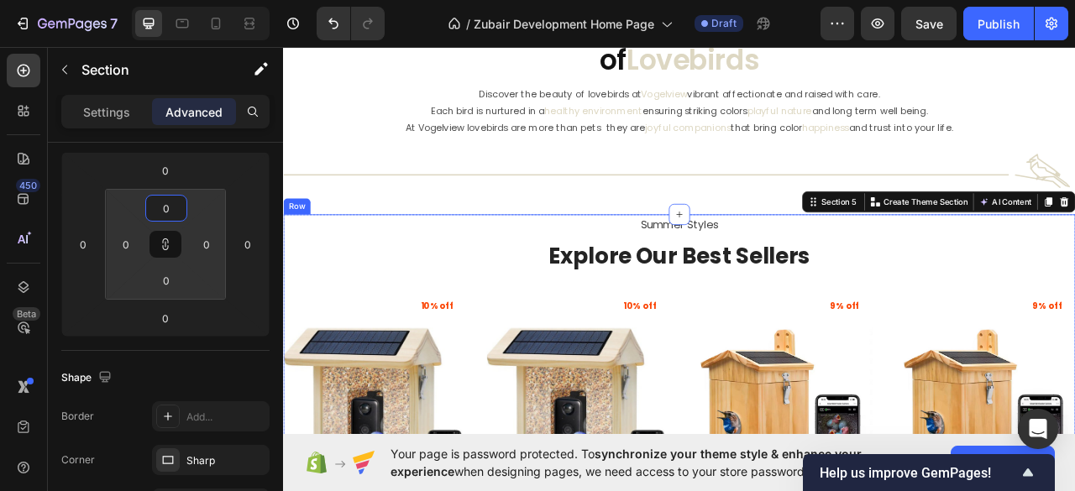
scroll to position [625, 0]
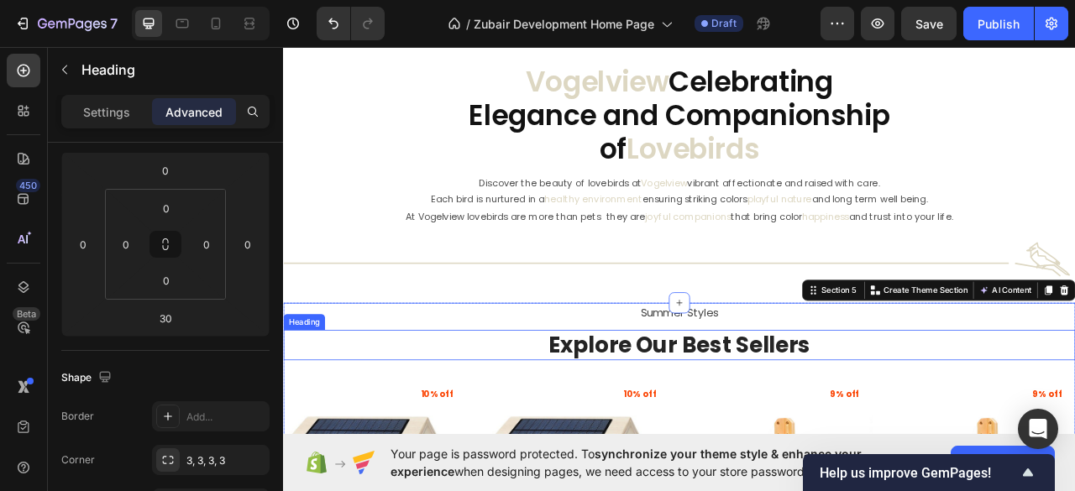
click at [701, 429] on p "Explore Our Best Sellers" at bounding box center [787, 428] width 1004 height 36
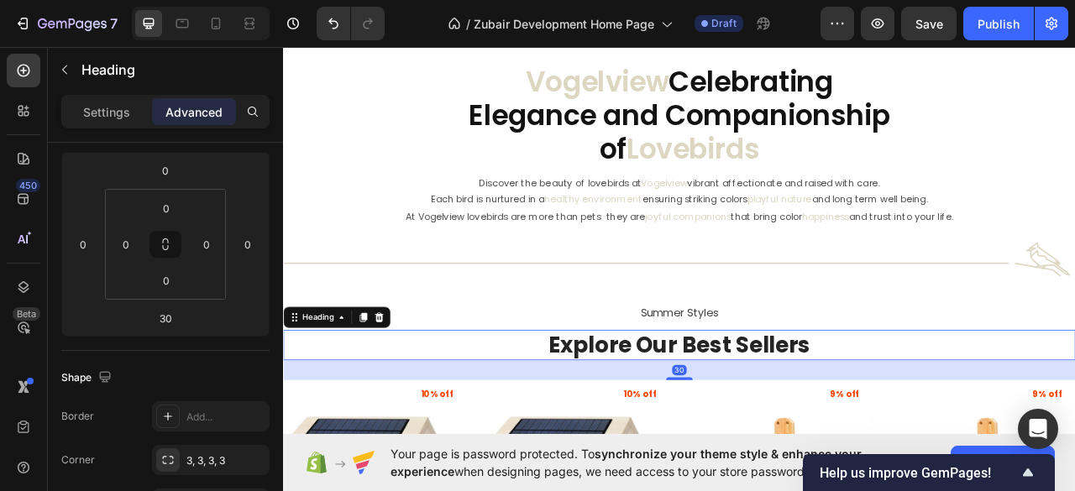
scroll to position [0, 0]
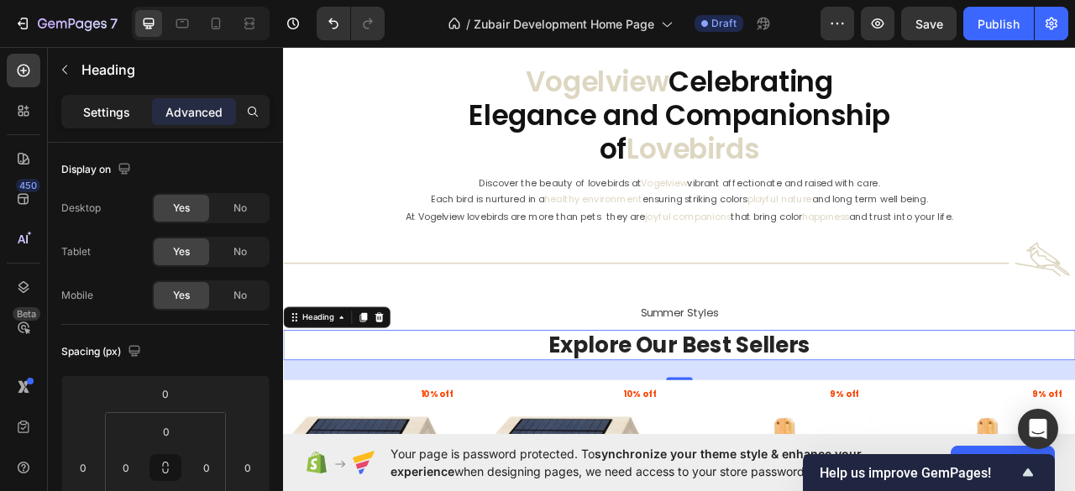
click at [104, 111] on p "Settings" at bounding box center [106, 112] width 47 height 18
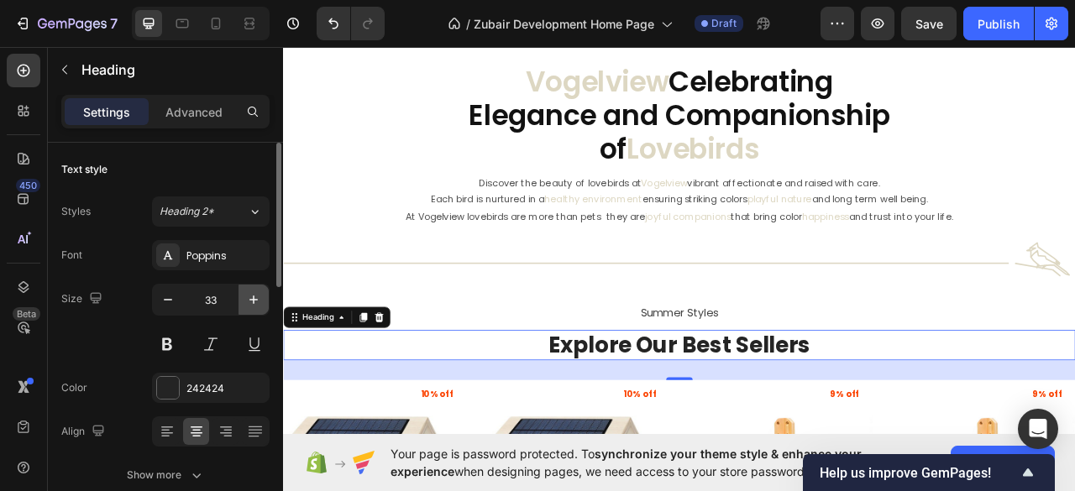
click at [252, 296] on icon "button" at bounding box center [253, 299] width 17 height 17
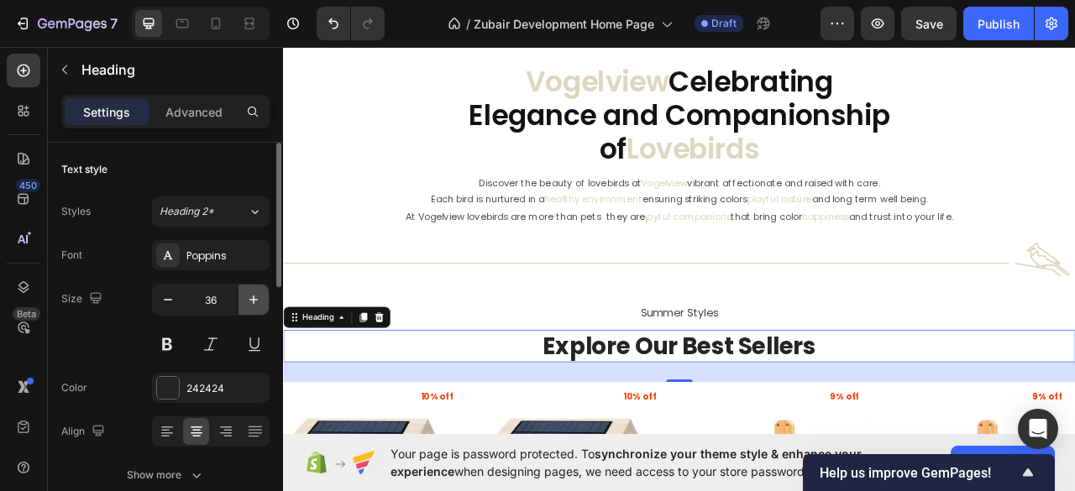
click at [252, 296] on icon "button" at bounding box center [253, 299] width 17 height 17
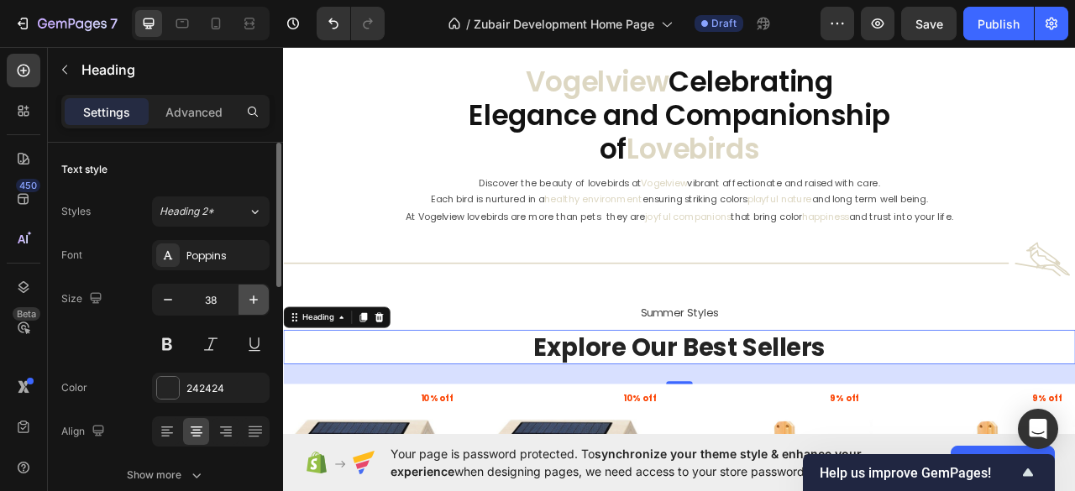
click at [252, 296] on icon "button" at bounding box center [253, 299] width 17 height 17
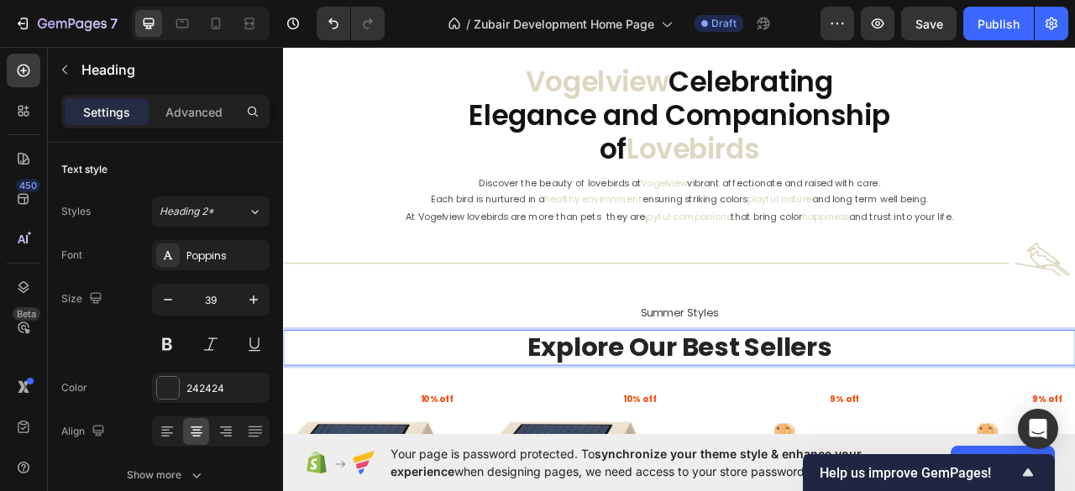
click at [679, 415] on p "Explore Our Best Sellers" at bounding box center [787, 431] width 1004 height 43
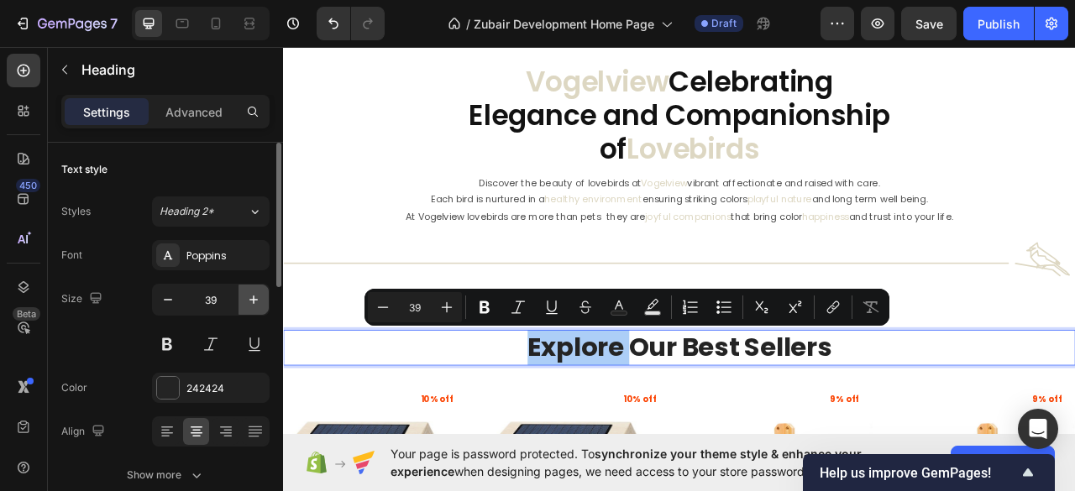
click at [254, 300] on icon "button" at bounding box center [253, 300] width 8 height 8
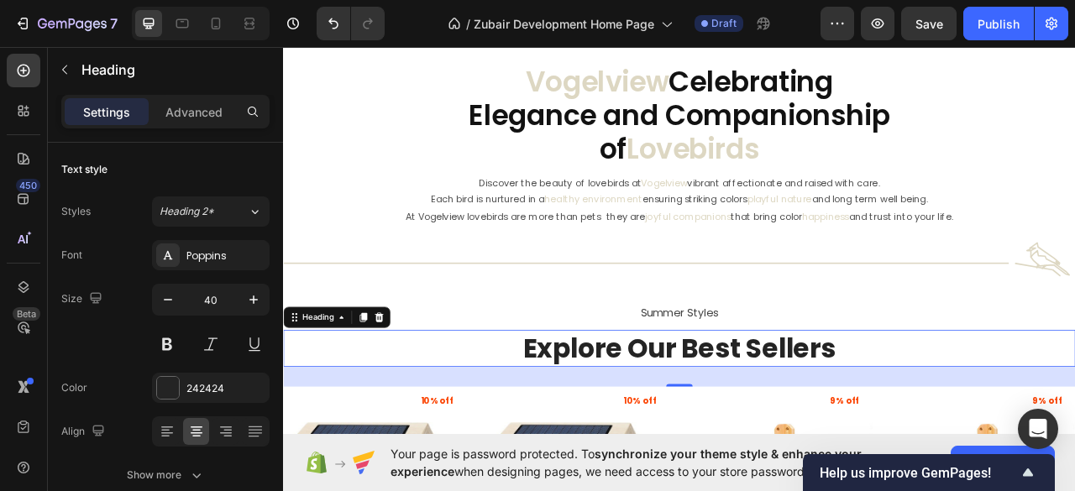
type input "41"
click at [657, 144] on h2 "Vogelview Celebrating Elegance and Companionship of Lovebirds" at bounding box center [786, 136] width 1007 height 130
click at [647, 424] on p "Explore Our Best Sellers" at bounding box center [787, 432] width 1004 height 44
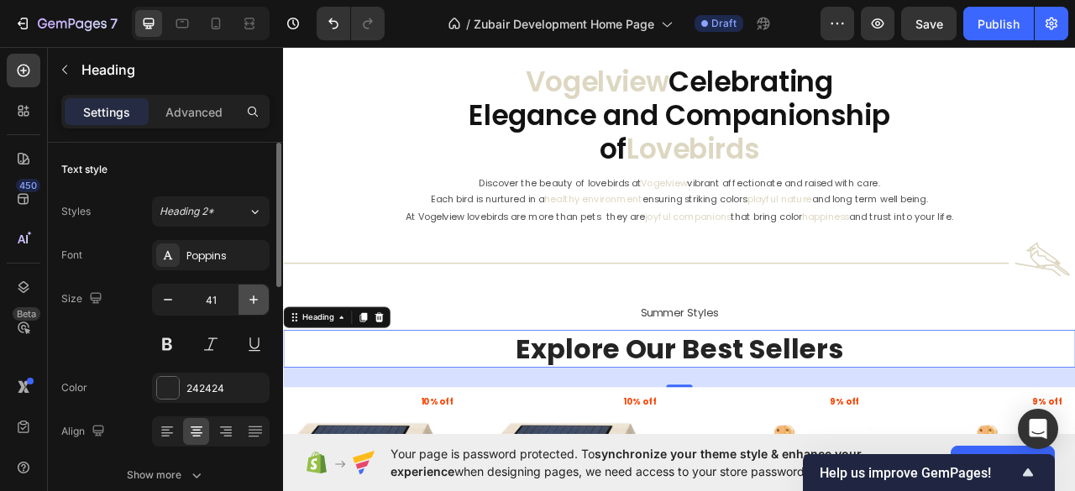
click at [257, 300] on icon "button" at bounding box center [253, 299] width 17 height 17
type input "42"
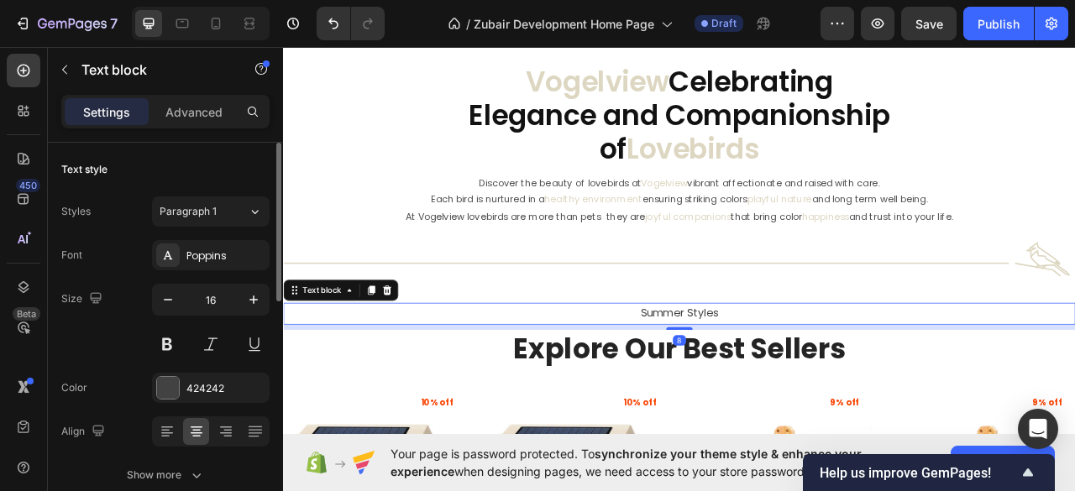
click at [814, 392] on p "Summer Styles" at bounding box center [787, 387] width 1004 height 24
click at [416, 364] on div at bounding box center [415, 358] width 20 height 20
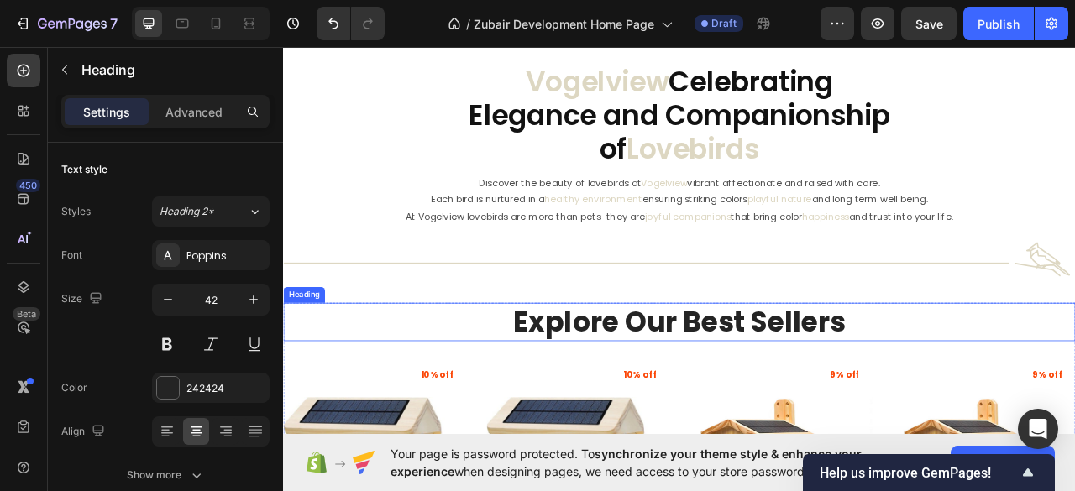
click at [678, 384] on p "Explore Our Best Sellers" at bounding box center [787, 398] width 1004 height 46
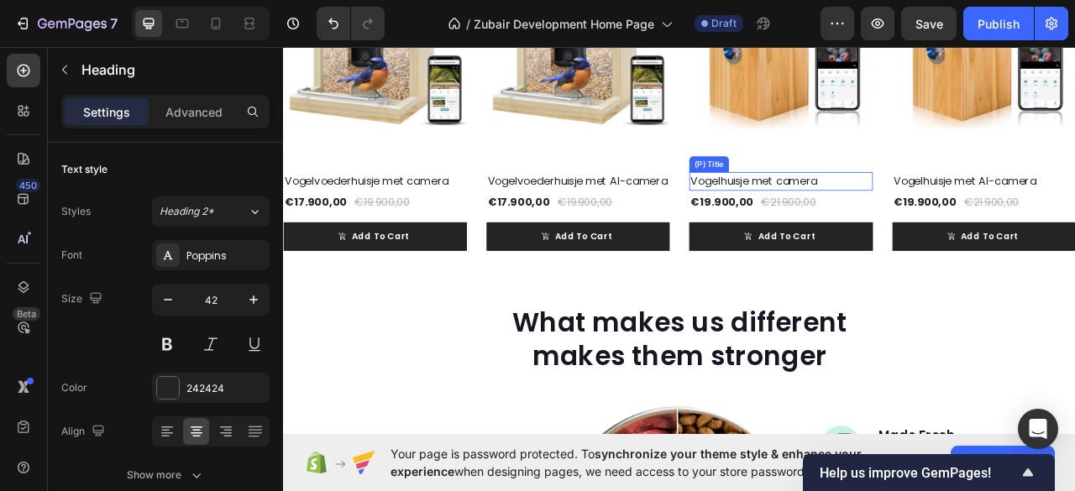
scroll to position [1185, 0]
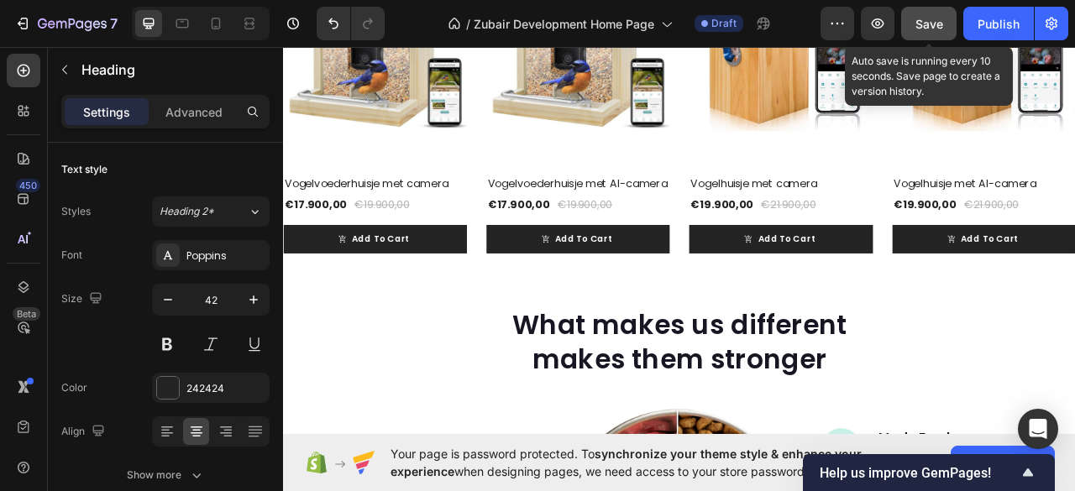
click at [920, 26] on span "Save" at bounding box center [929, 24] width 28 height 14
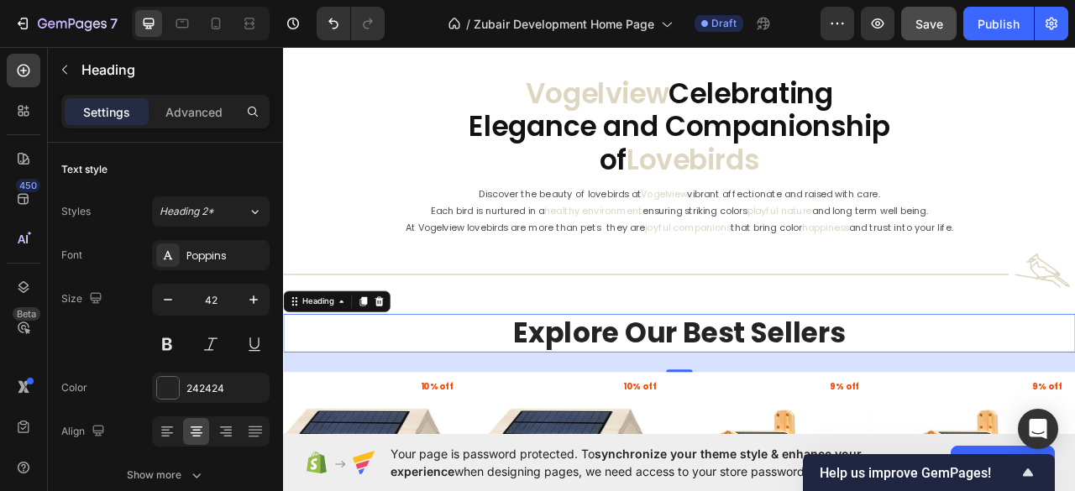
scroll to position [513, 0]
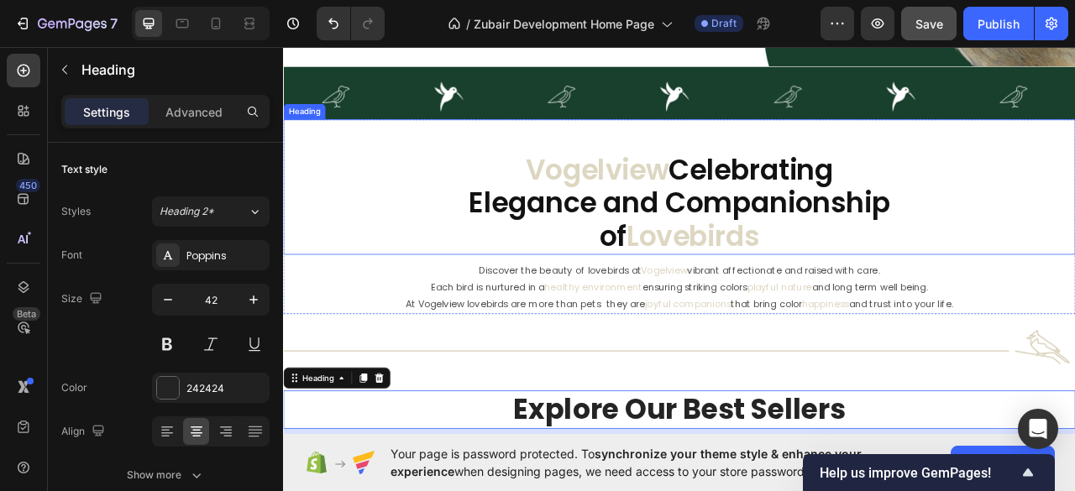
click at [764, 287] on span "Lovebirds" at bounding box center [804, 289] width 170 height 50
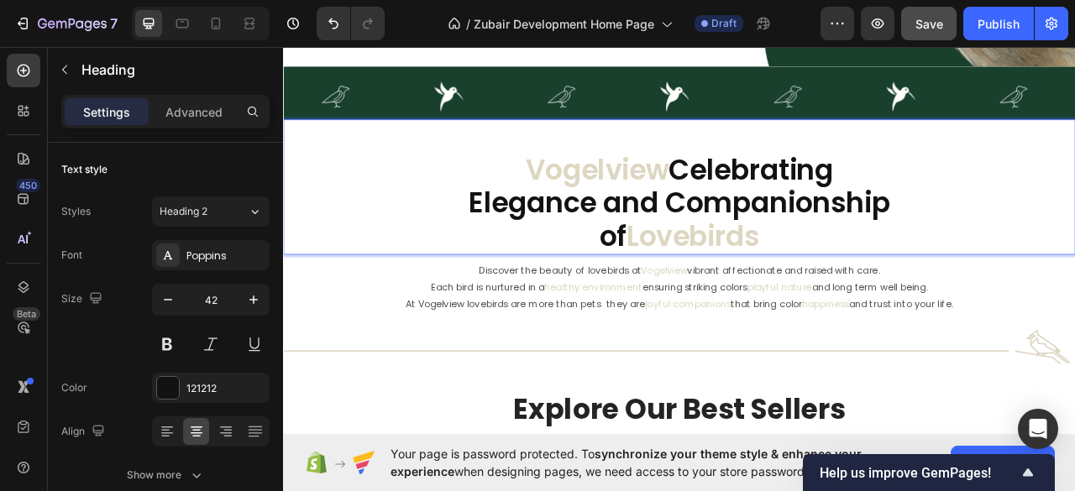
click at [764, 286] on span "Lovebirds" at bounding box center [804, 289] width 170 height 50
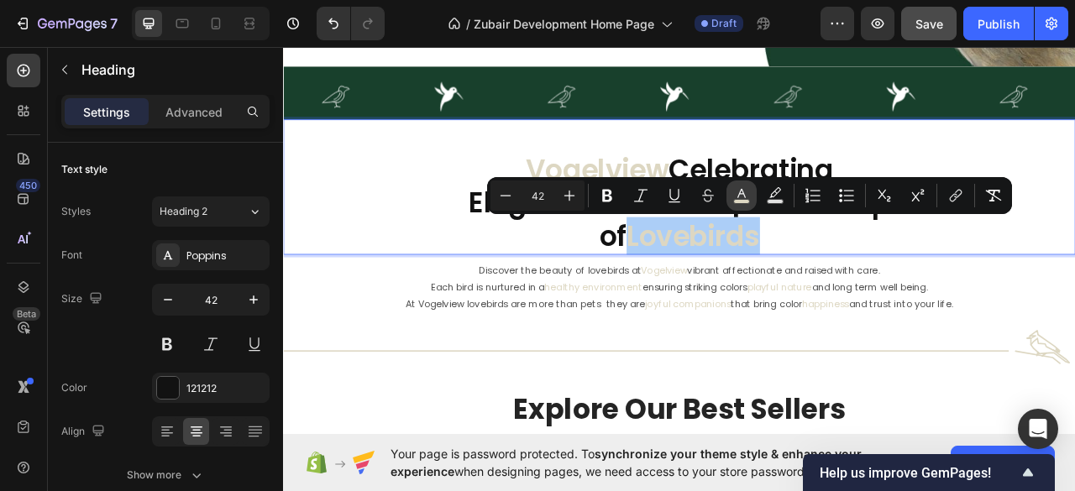
click at [751, 204] on button "color" at bounding box center [741, 196] width 30 height 30
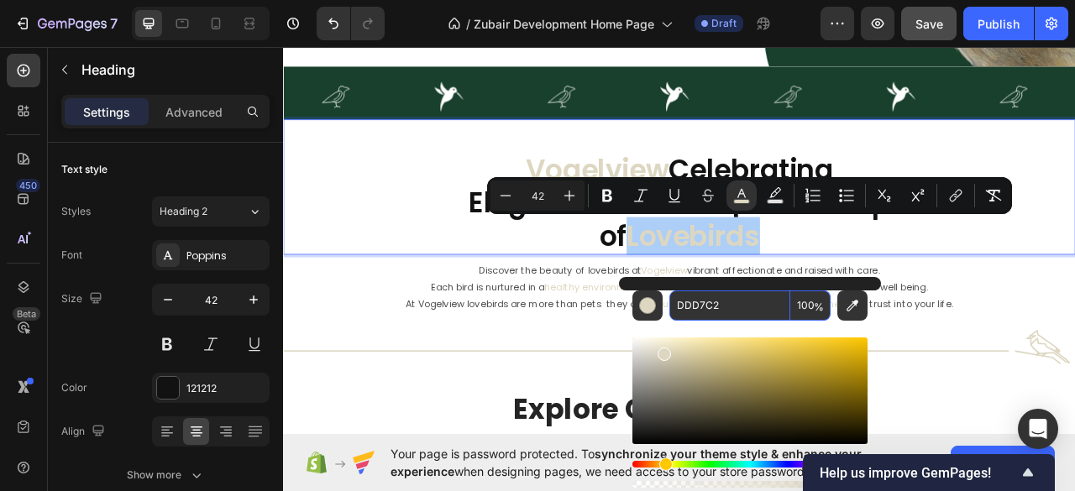
click at [690, 306] on input "DDD7C2" at bounding box center [729, 305] width 121 height 30
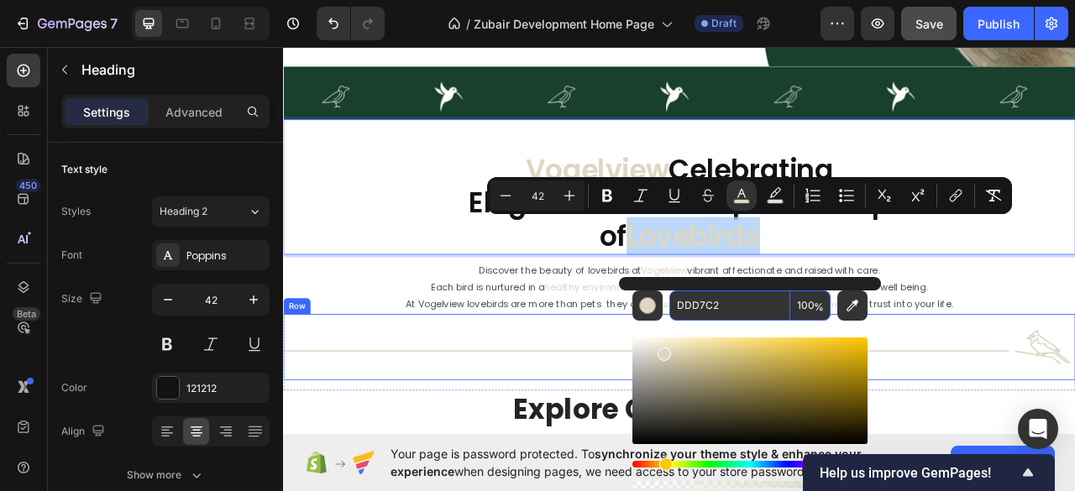
click at [1074, 390] on div "Title Line" at bounding box center [744, 430] width 923 height 84
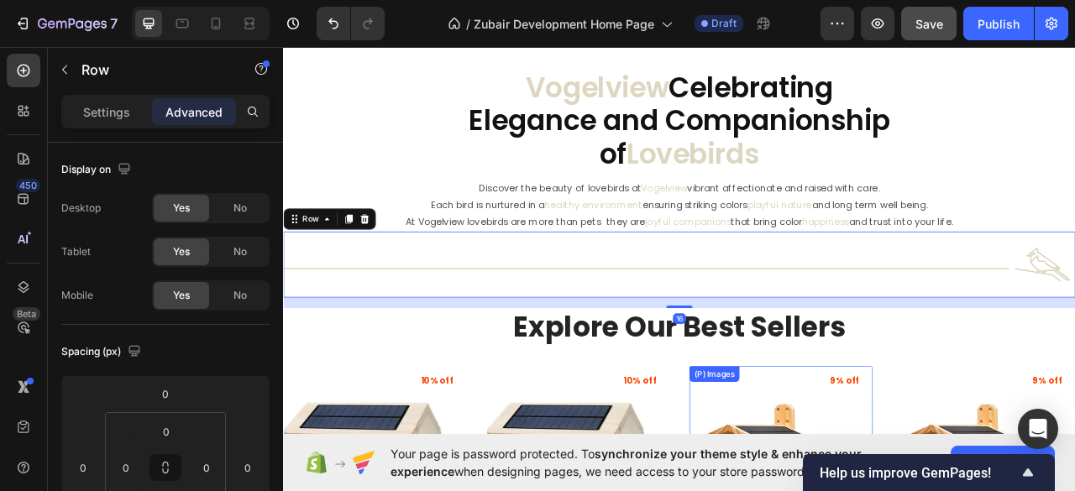
scroll to position [737, 0]
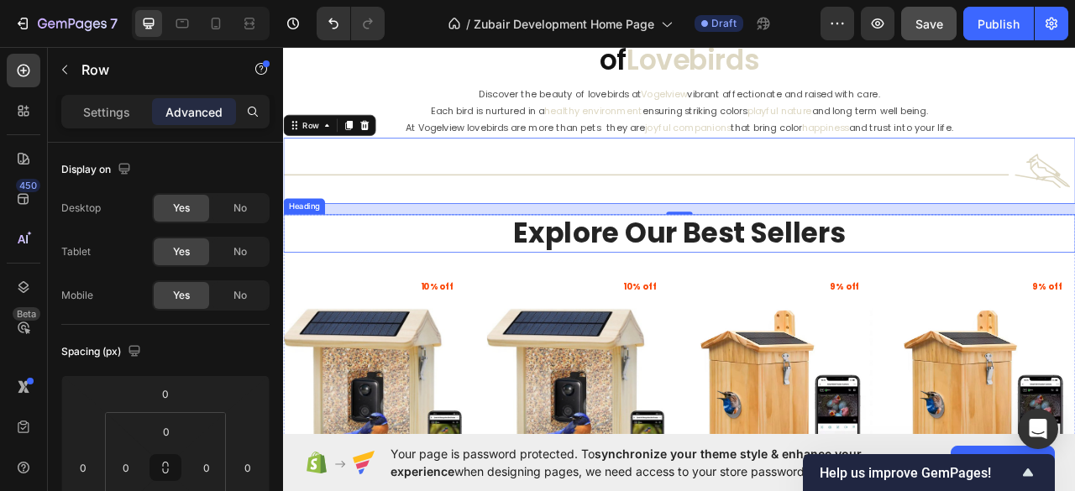
click at [806, 281] on p "Explore Our Best Sellers" at bounding box center [787, 286] width 1004 height 46
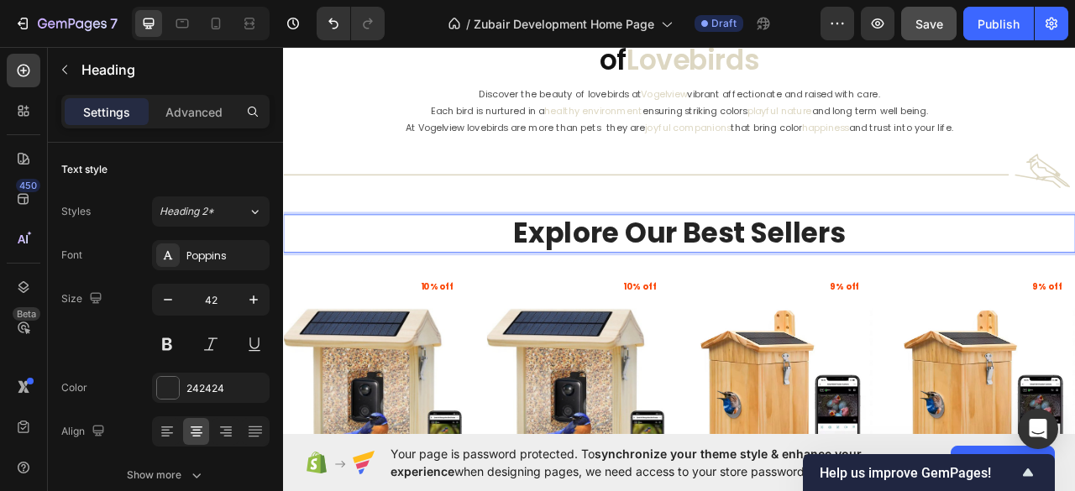
click at [799, 286] on p "Explore Our Best Sellers" at bounding box center [787, 286] width 1004 height 46
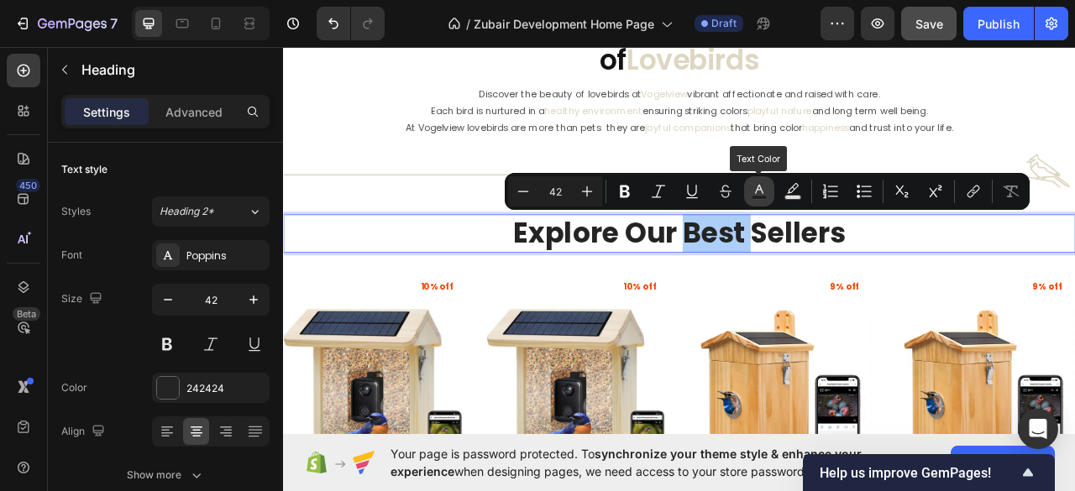
click at [765, 201] on button "Text Color" at bounding box center [759, 191] width 30 height 30
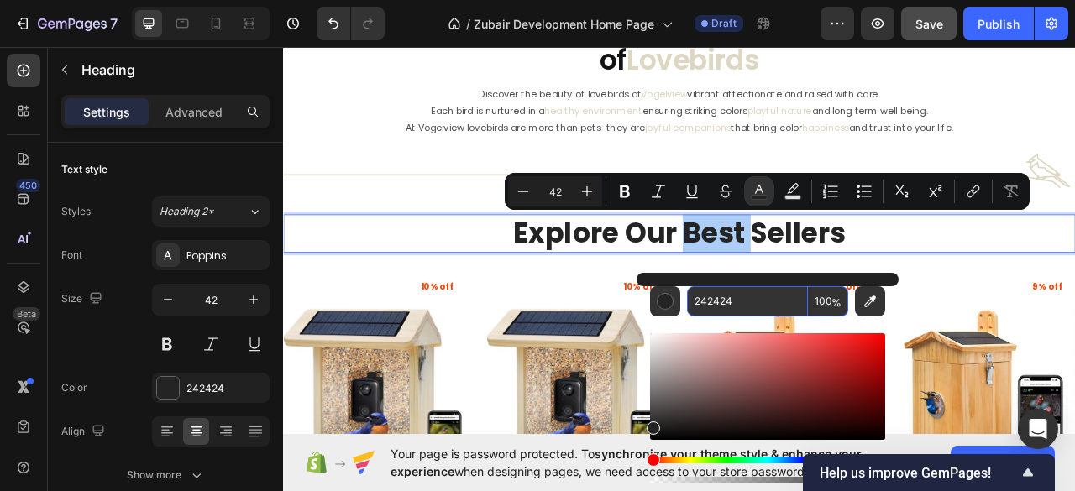
click at [700, 310] on input "242424" at bounding box center [747, 301] width 121 height 30
paste input "DDD7C2"
type input "DDD7C2"
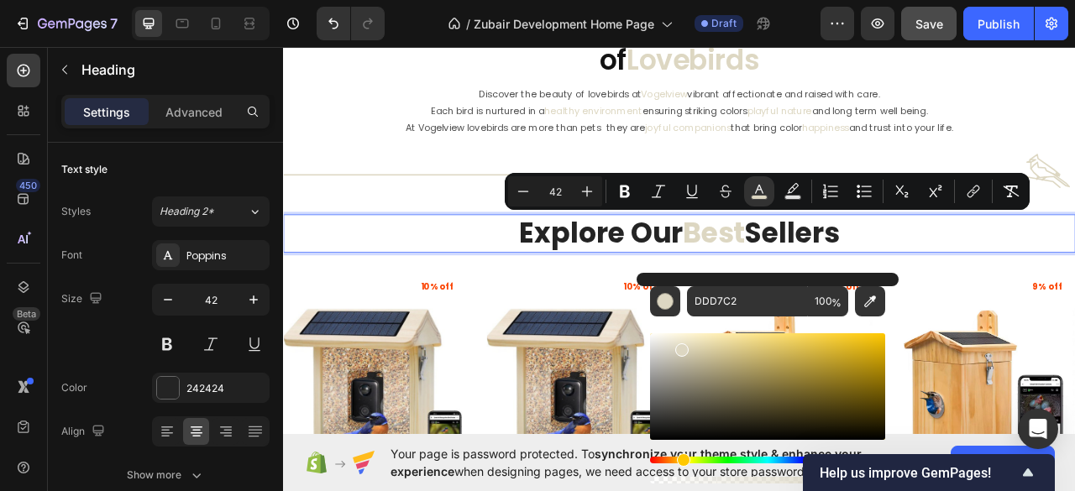
click at [442, 307] on h2 "Explore Our Best Sellers" at bounding box center [786, 286] width 1007 height 50
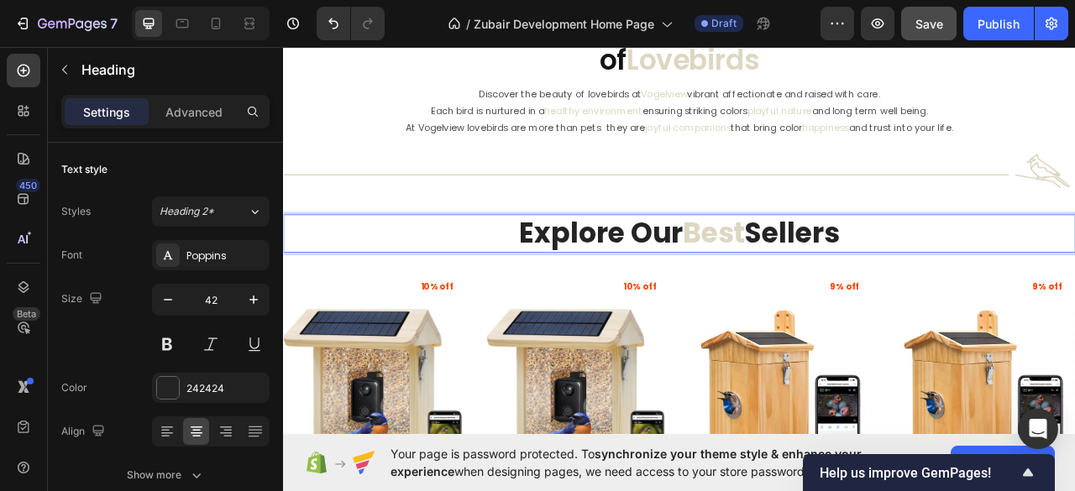
click at [714, 279] on p "Explore Our Best Sellers" at bounding box center [787, 286] width 1004 height 46
click at [714, 280] on p "Explore Our Best Sellers" at bounding box center [787, 286] width 1004 height 46
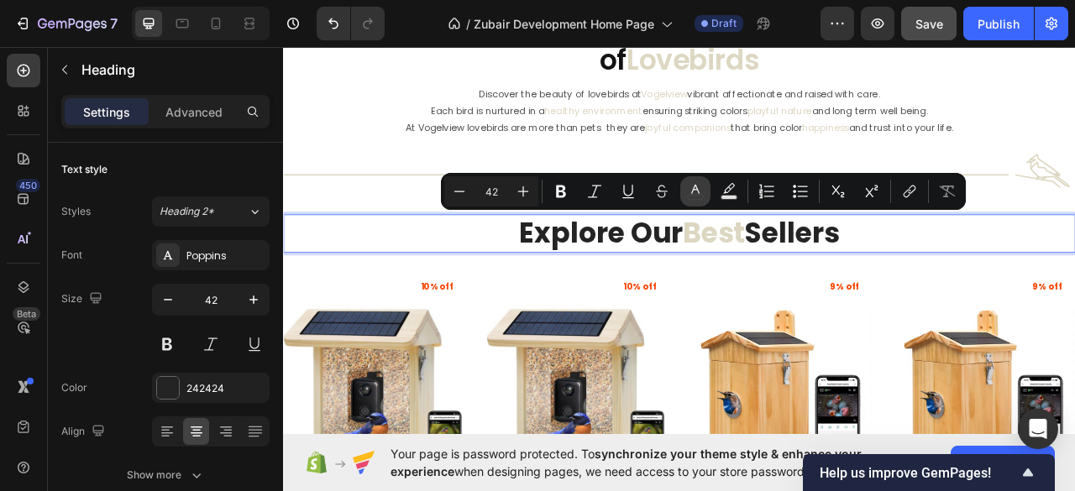
click at [699, 194] on icon "Editor contextual toolbar" at bounding box center [695, 191] width 17 height 17
type input "242424"
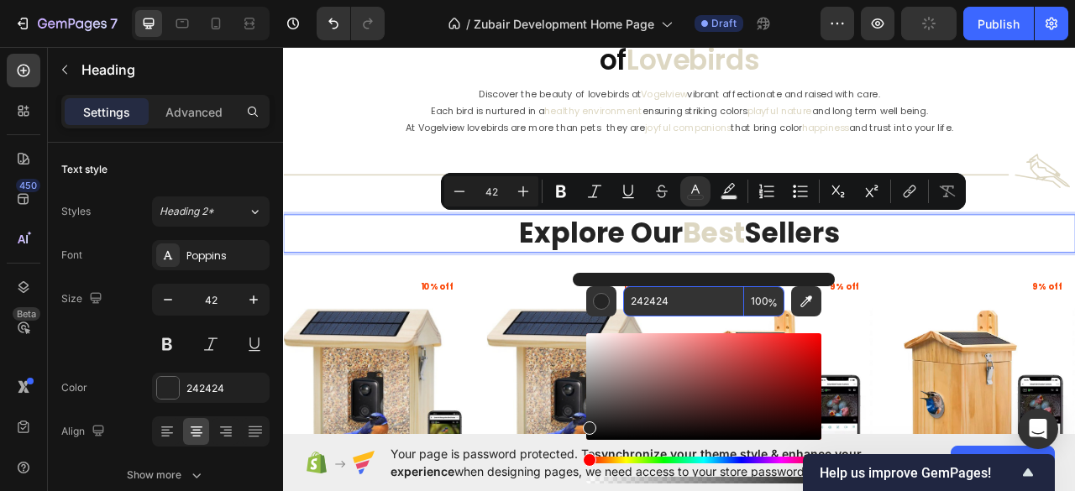
paste input "DDD7C2"
type input "DDD7C2"
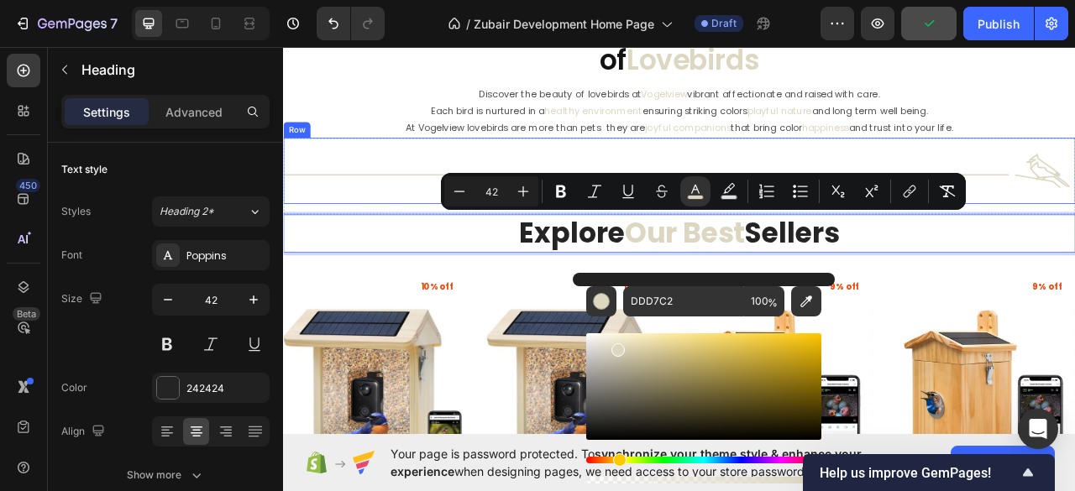
click at [398, 236] on div "Title Line" at bounding box center [744, 206] width 923 height 84
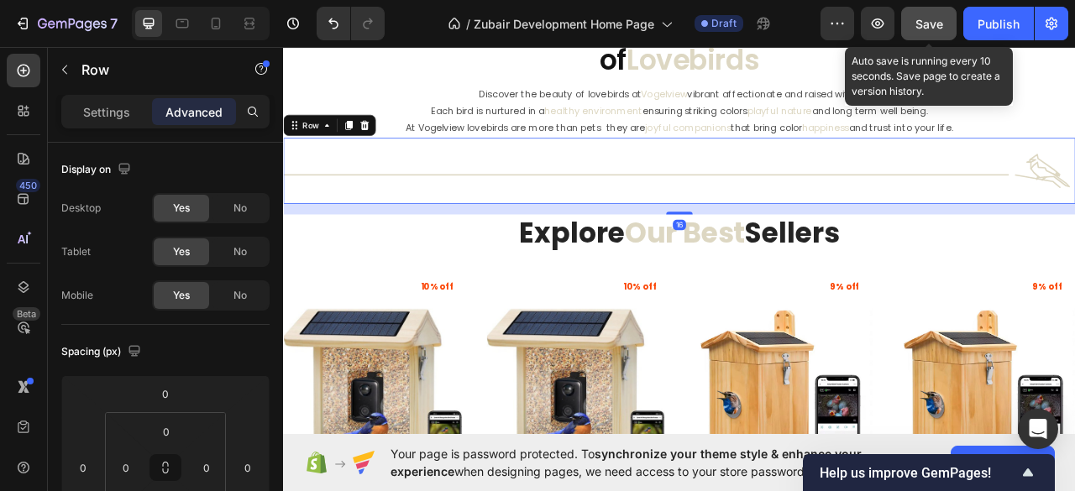
click at [935, 17] on span "Save" at bounding box center [929, 24] width 28 height 14
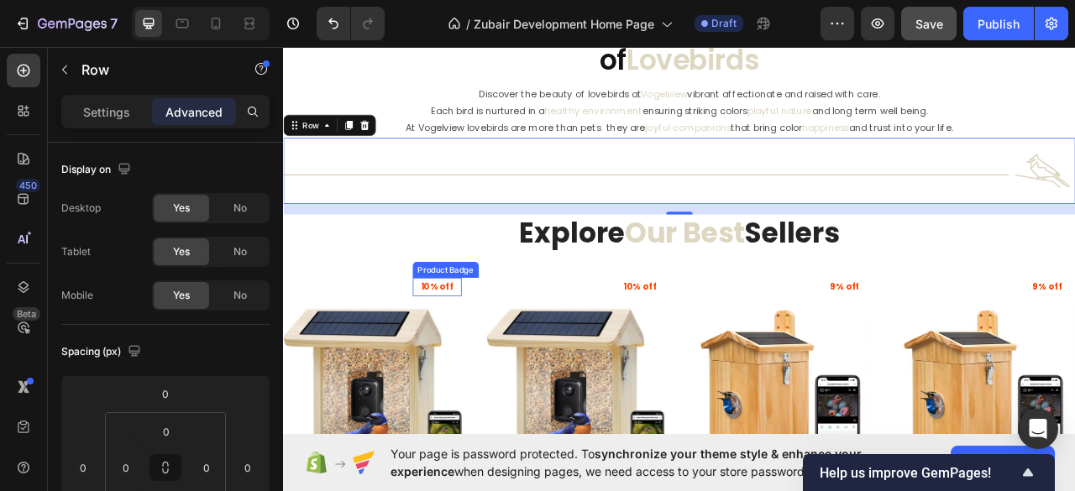
click at [489, 352] on pre "10% off" at bounding box center [478, 354] width 62 height 24
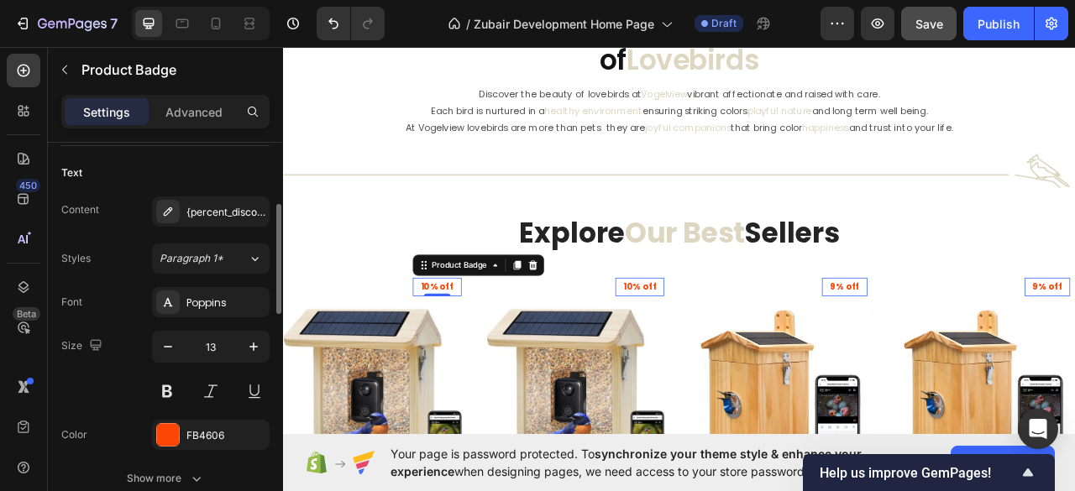
scroll to position [336, 0]
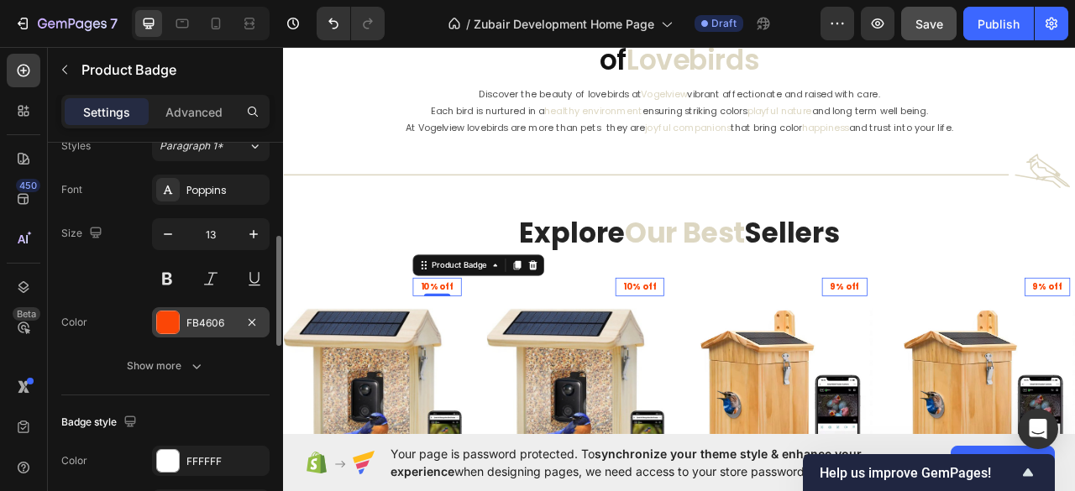
click at [165, 317] on div at bounding box center [168, 322] width 22 height 22
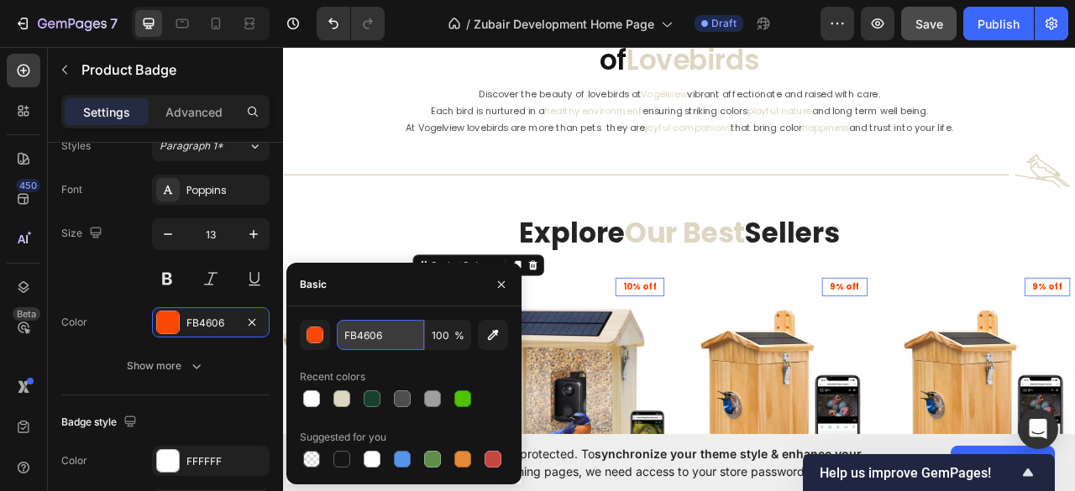
click at [346, 338] on input "FB4606" at bounding box center [380, 335] width 87 height 30
click at [363, 341] on input "FB4606" at bounding box center [380, 335] width 87 height 30
click at [416, 293] on div "Basic" at bounding box center [403, 285] width 235 height 44
click at [369, 333] on input "FB4606" at bounding box center [380, 335] width 87 height 30
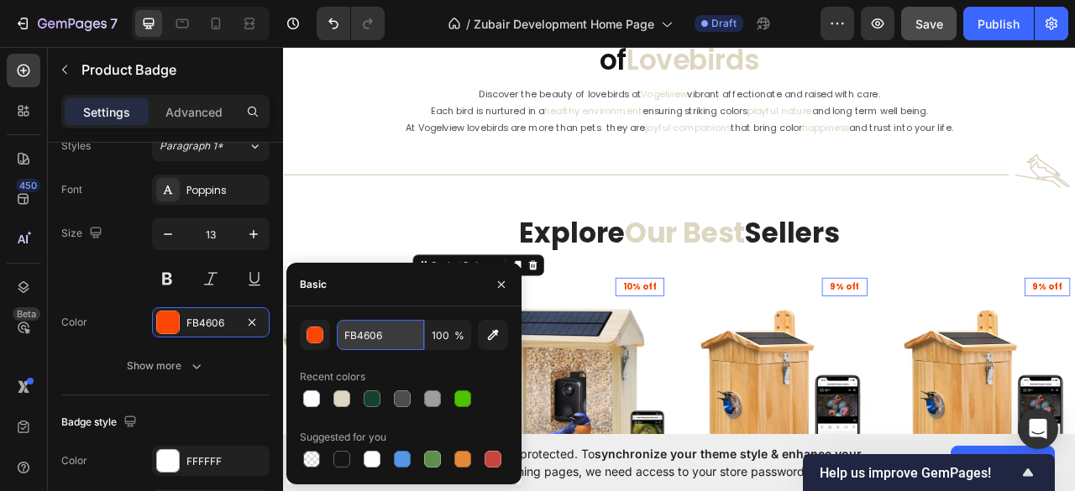
click at [369, 333] on input "FB4606" at bounding box center [380, 335] width 87 height 30
paste input "FB4606"
type input "FB4606"
click at [377, 286] on div "Basic" at bounding box center [403, 285] width 235 height 44
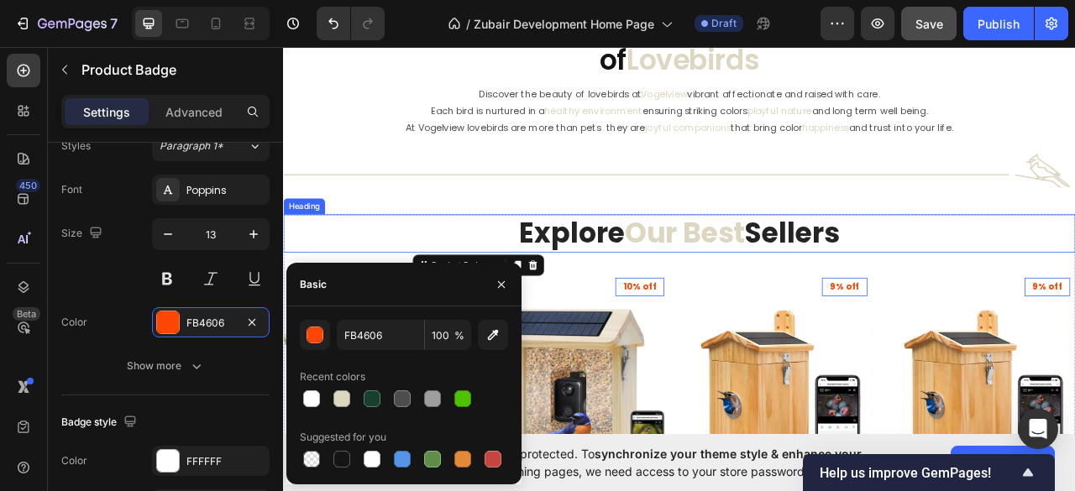
click at [745, 279] on span "Our Best" at bounding box center [793, 285] width 153 height 50
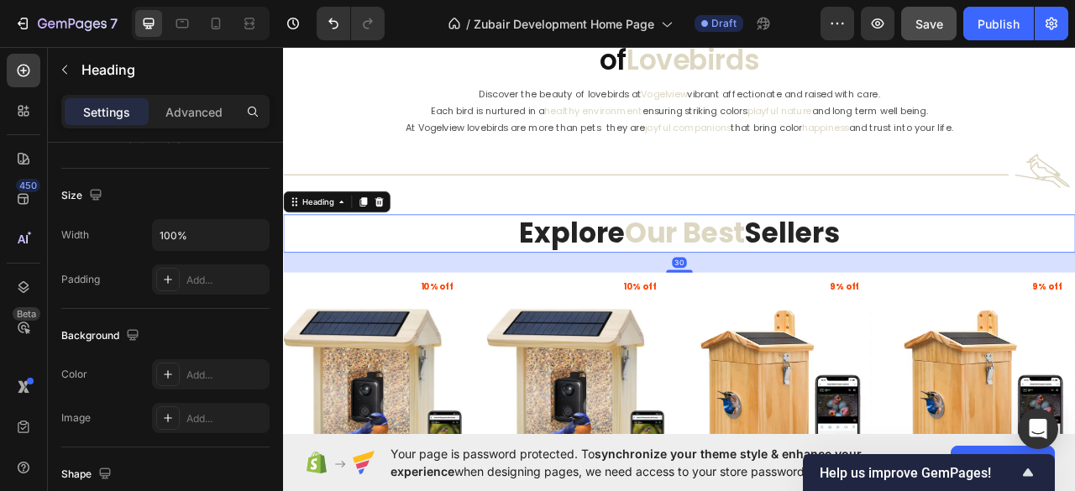
scroll to position [0, 0]
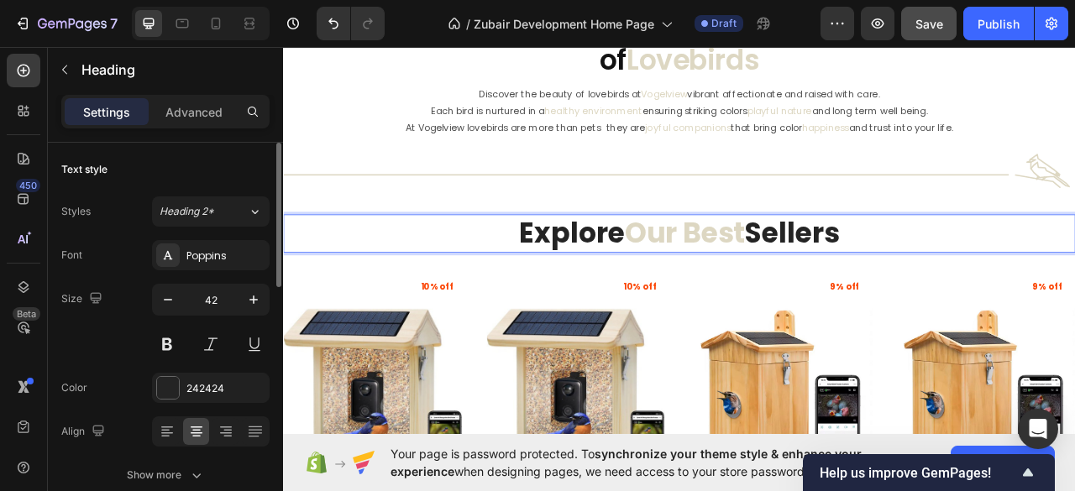
click at [748, 281] on span "Our Best" at bounding box center [793, 285] width 153 height 50
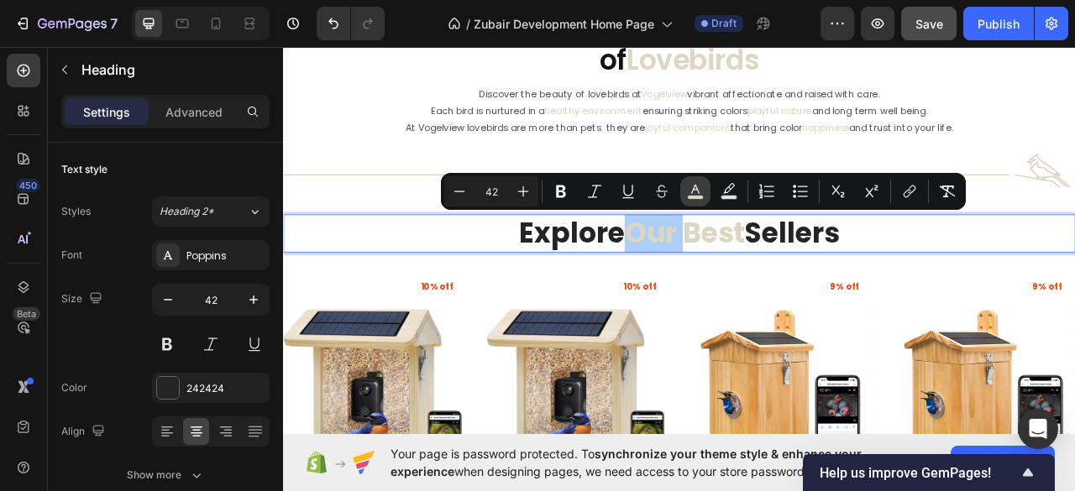
click at [691, 196] on rect "Editor contextual toolbar" at bounding box center [696, 198] width 16 height 4
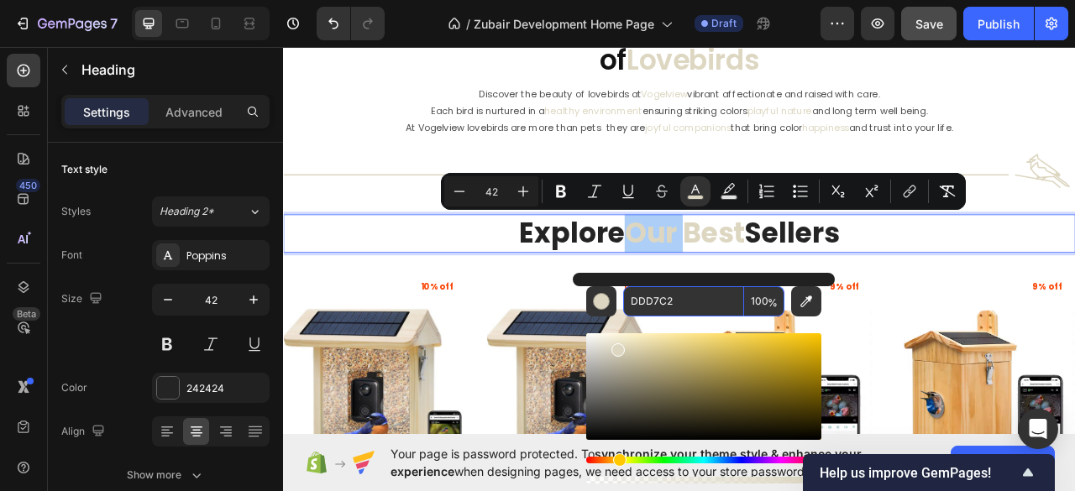
click at [650, 295] on input "DDD7C2" at bounding box center [683, 301] width 121 height 30
click at [482, 351] on pre "10% off" at bounding box center [478, 354] width 62 height 24
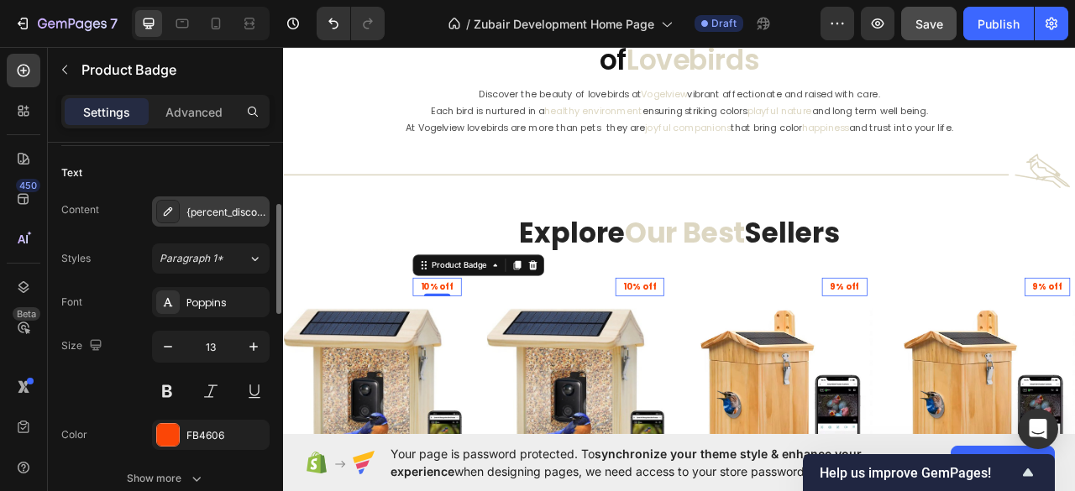
scroll to position [336, 0]
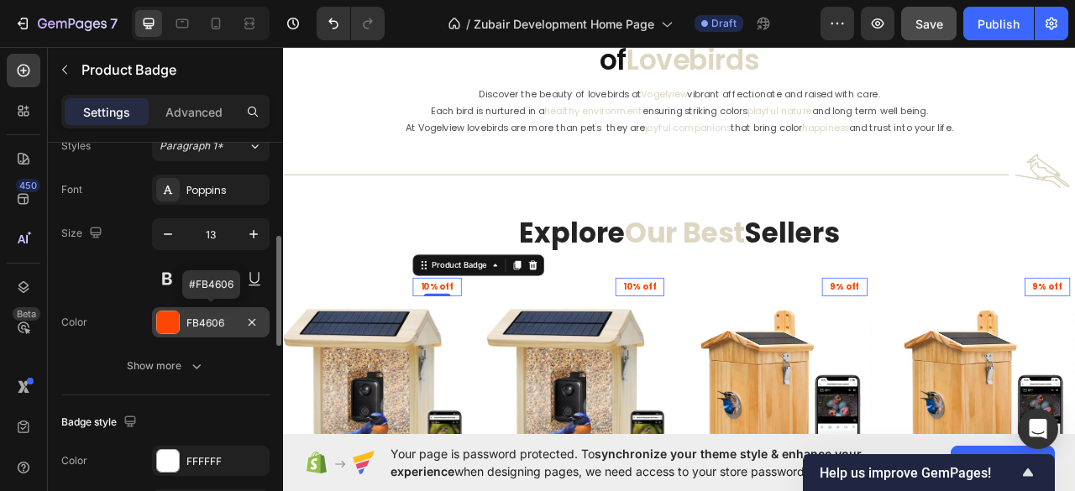
click at [171, 319] on div at bounding box center [168, 322] width 22 height 22
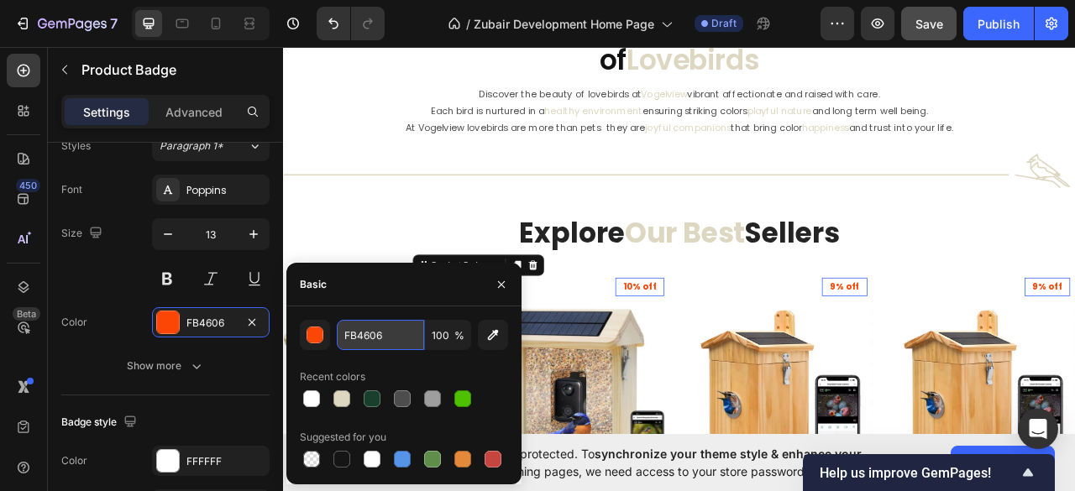
click at [366, 338] on input "FB4606" at bounding box center [380, 335] width 87 height 30
paste input "DDD7C2"
type input "DDD7C2"
click at [361, 291] on div "Basic" at bounding box center [403, 285] width 235 height 44
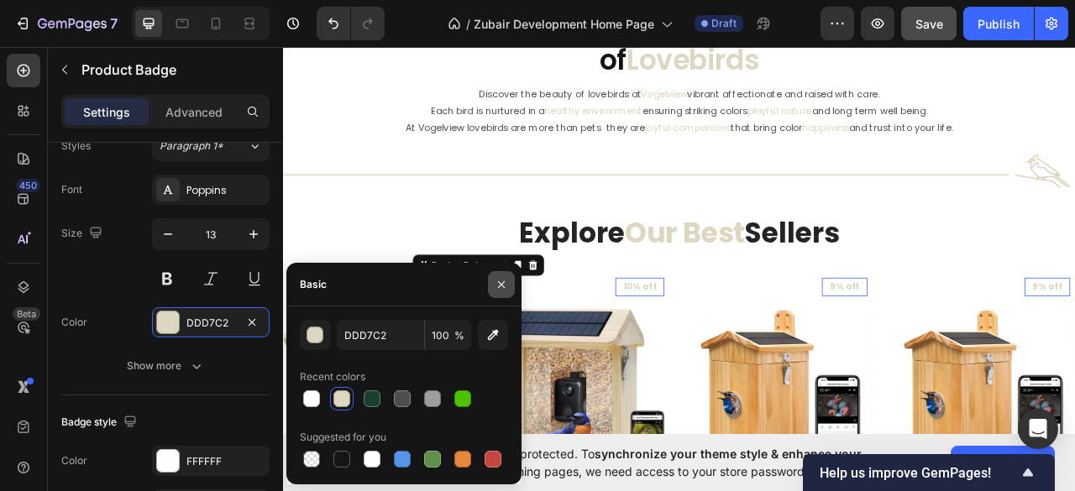
click at [495, 285] on icon "button" at bounding box center [500, 284] width 13 height 13
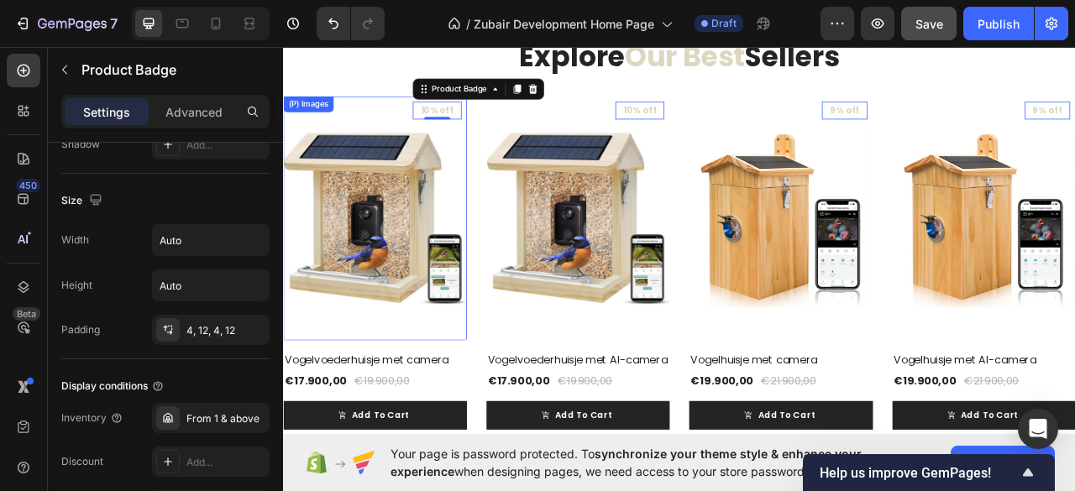
scroll to position [1073, 0]
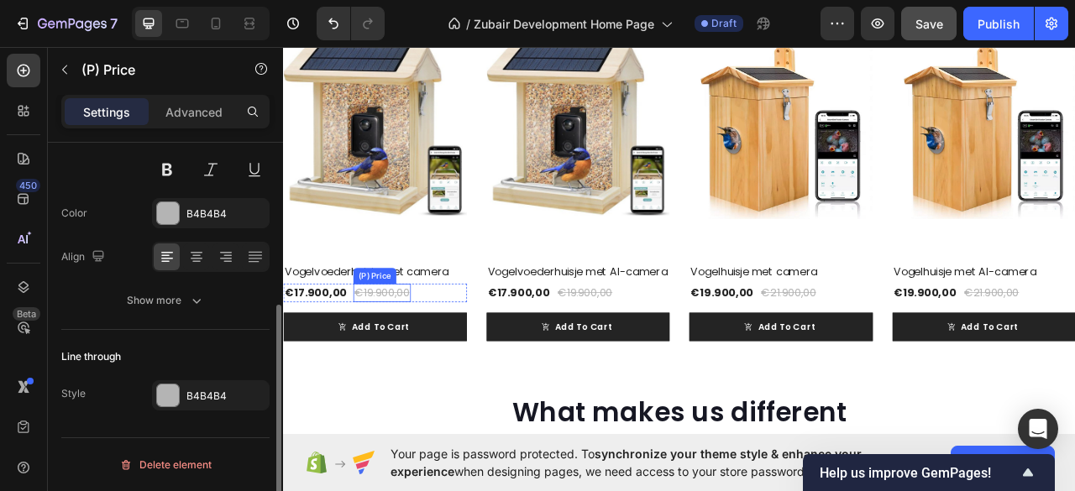
click at [407, 371] on div "€19.900,00" at bounding box center [408, 361] width 73 height 24
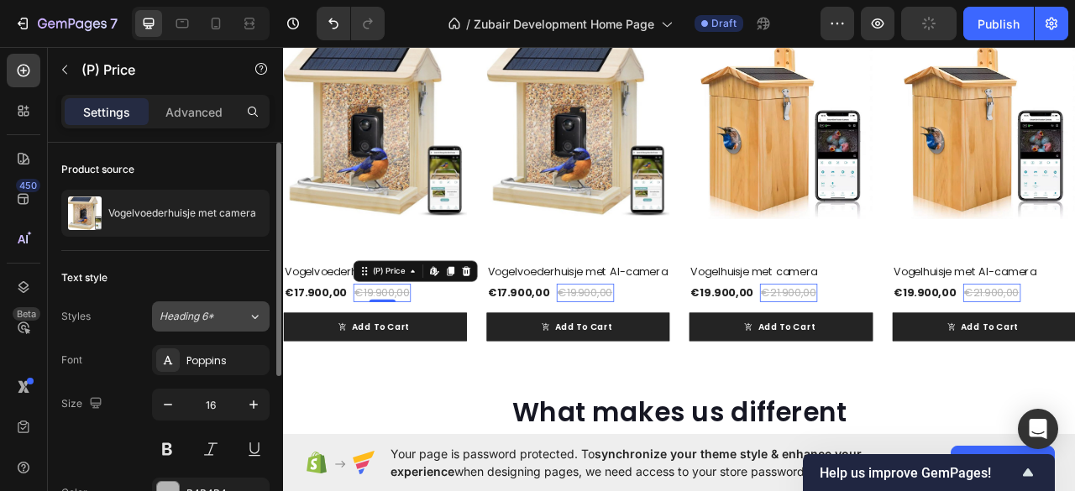
scroll to position [223, 0]
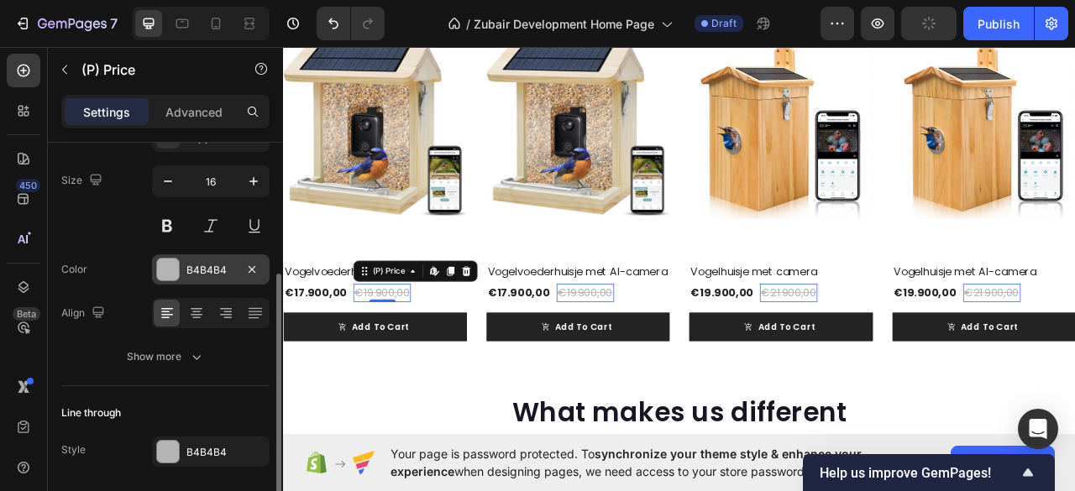
click at [167, 278] on div at bounding box center [168, 270] width 22 height 22
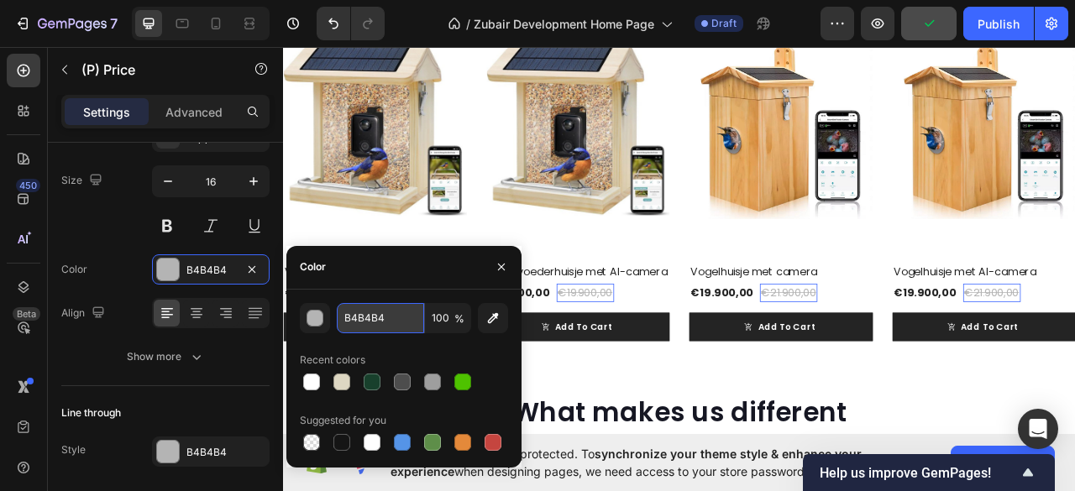
click at [352, 325] on input "B4B4B4" at bounding box center [380, 318] width 87 height 30
paste input "DDD7C2"
type input "DDD7C2"
click at [498, 267] on icon "button" at bounding box center [500, 266] width 13 height 13
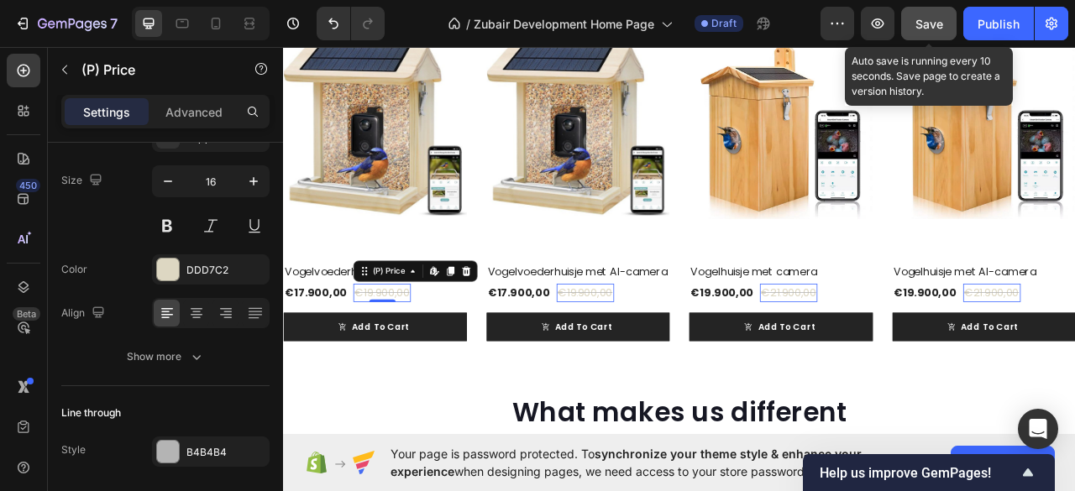
click at [937, 33] on button "Save" at bounding box center [928, 24] width 55 height 34
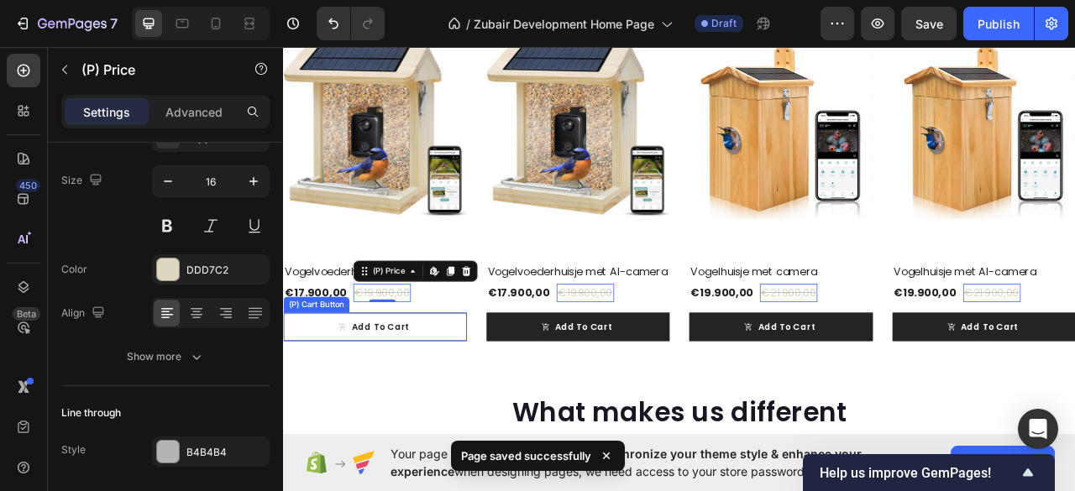
click at [490, 407] on button "Add To Cart" at bounding box center [399, 404] width 233 height 37
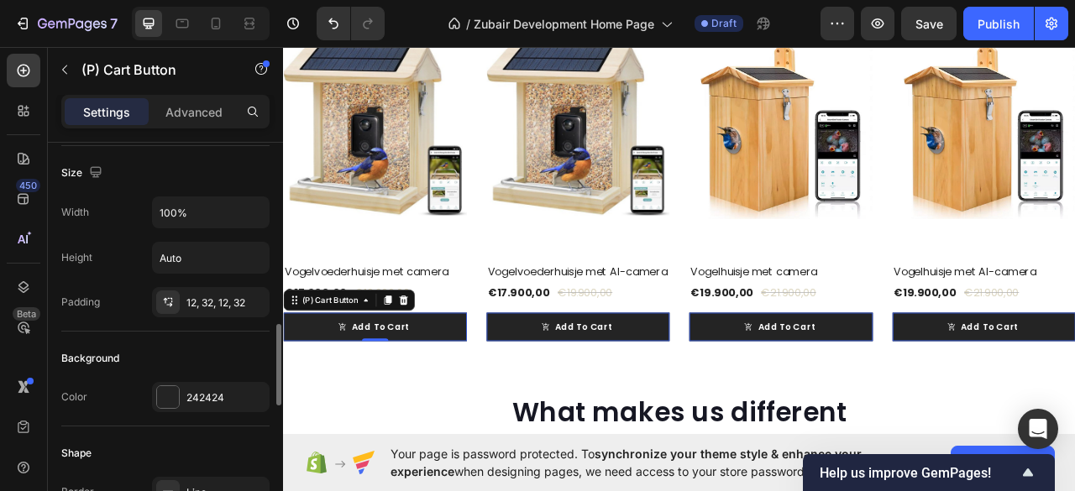
scroll to position [336, 0]
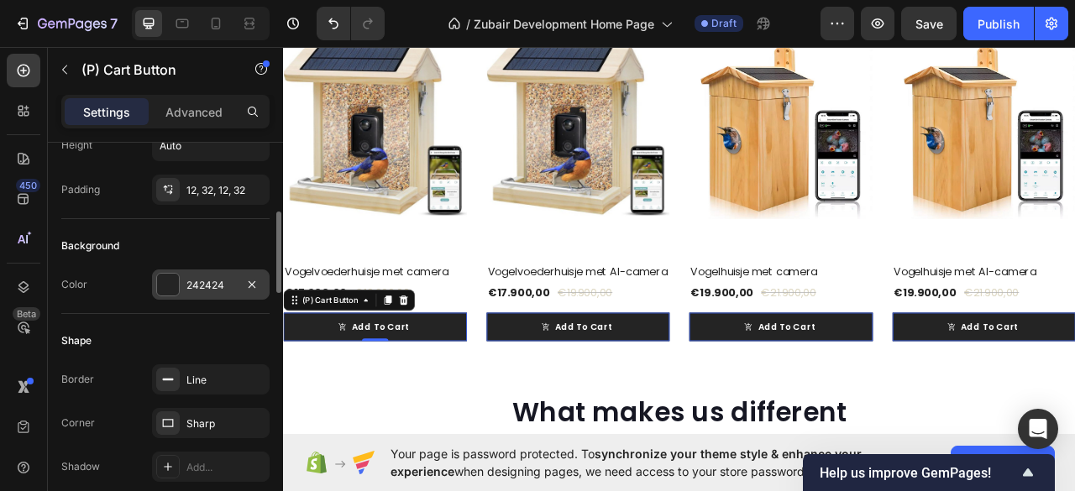
click at [176, 282] on div at bounding box center [168, 285] width 22 height 22
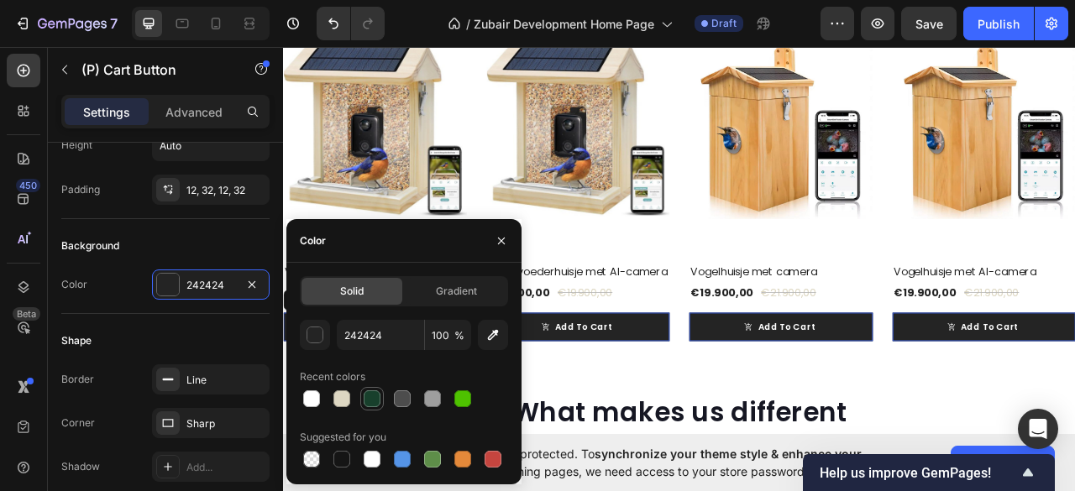
click at [370, 399] on div at bounding box center [372, 398] width 17 height 17
type input "18402C"
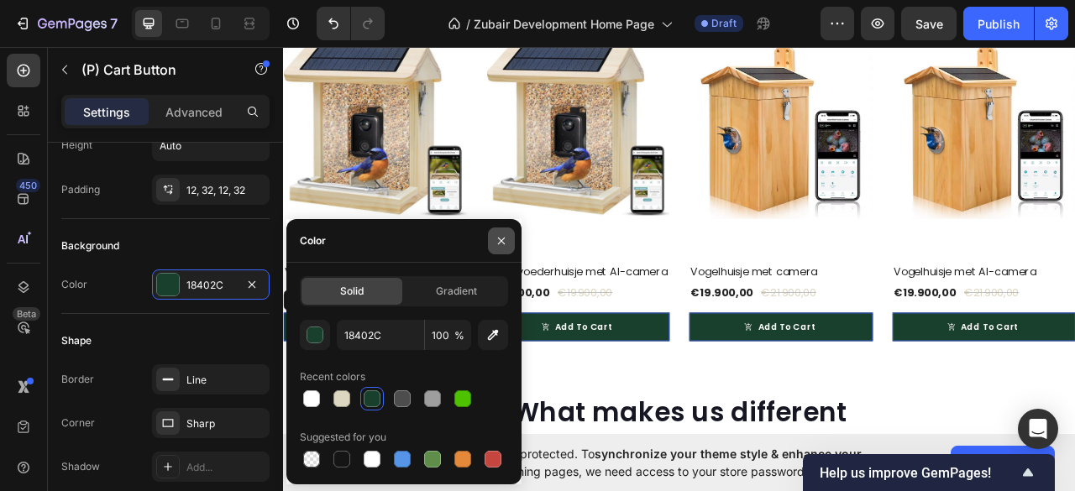
click at [495, 234] on icon "button" at bounding box center [500, 240] width 13 height 13
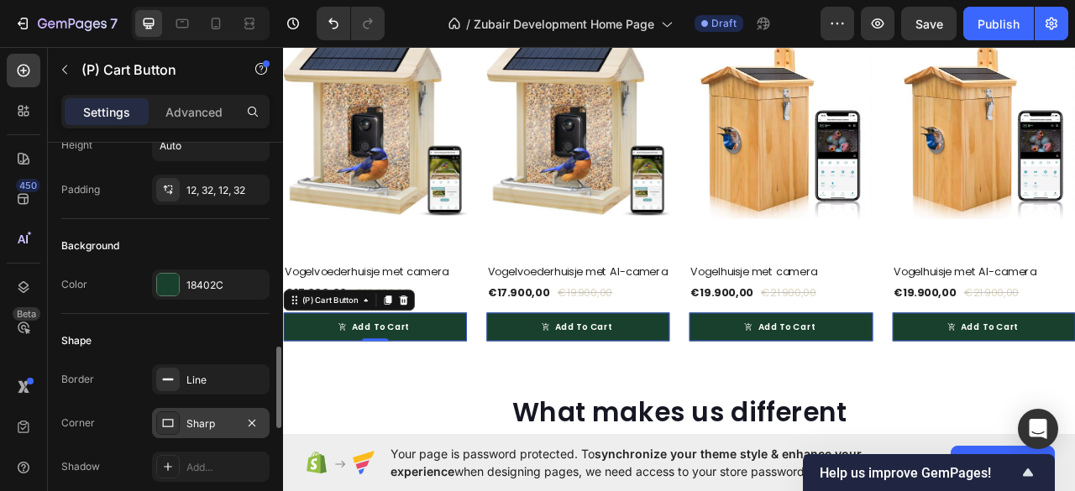
scroll to position [447, 0]
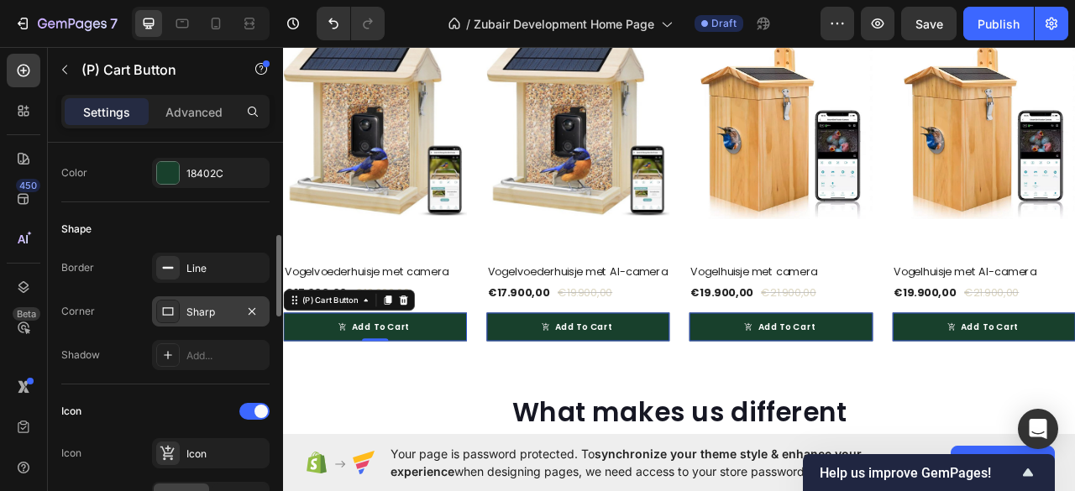
click at [166, 306] on icon at bounding box center [167, 311] width 13 height 13
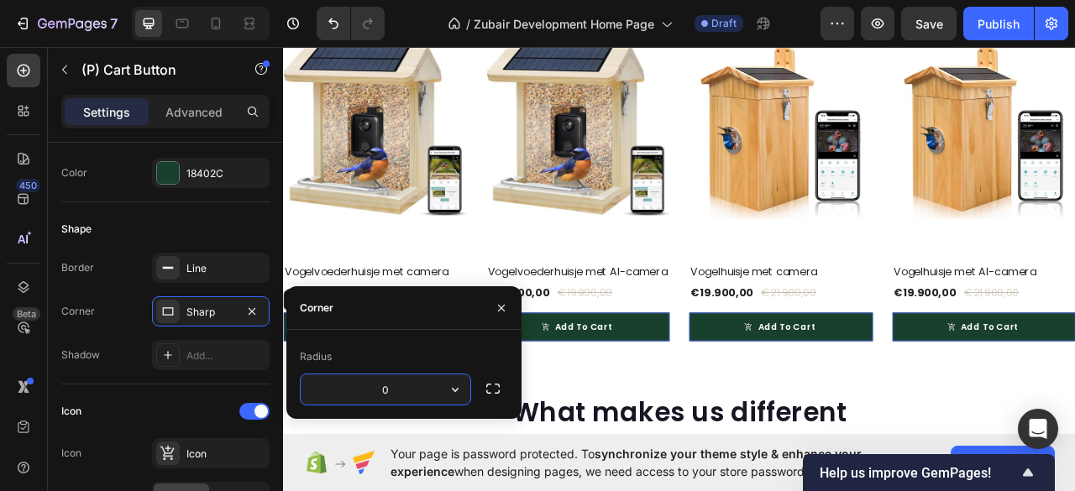
click at [384, 394] on input "0" at bounding box center [386, 389] width 170 height 30
click at [490, 393] on icon "button" at bounding box center [492, 389] width 13 height 10
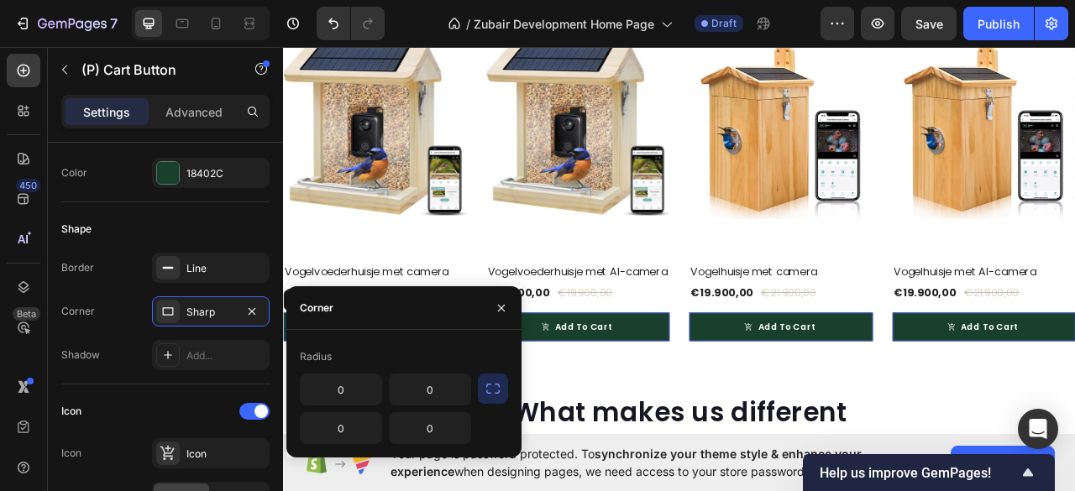
click at [491, 394] on icon "button" at bounding box center [492, 388] width 17 height 17
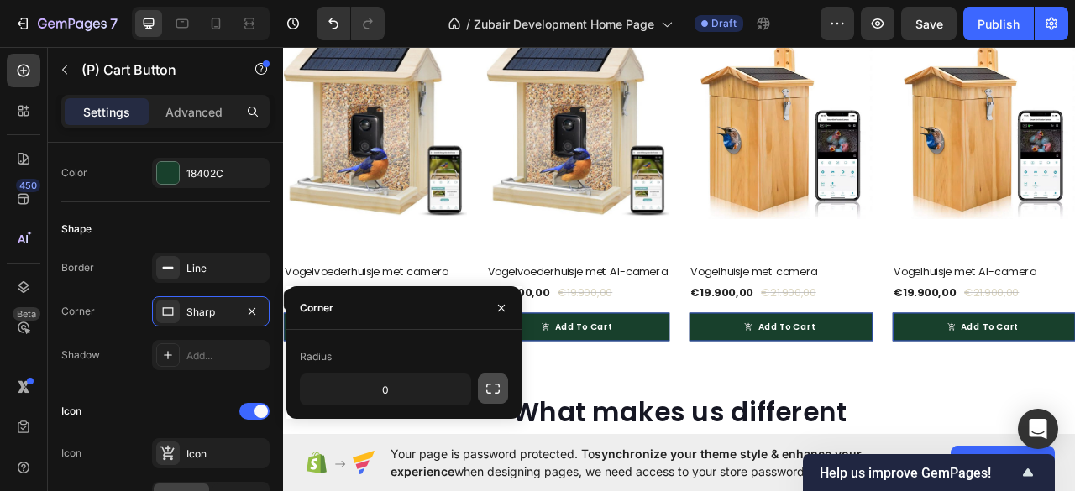
click at [491, 394] on icon "button" at bounding box center [492, 388] width 17 height 17
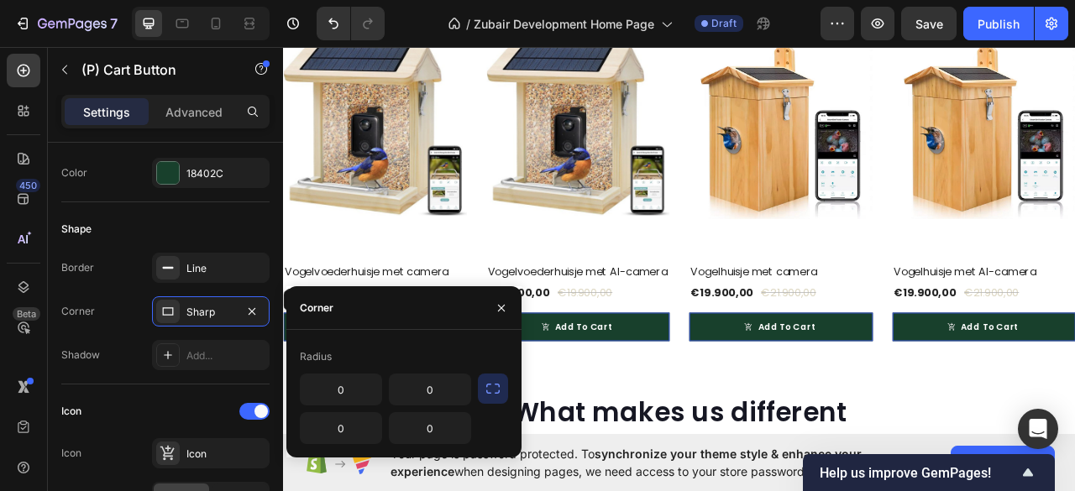
click at [491, 394] on icon "button" at bounding box center [492, 388] width 17 height 17
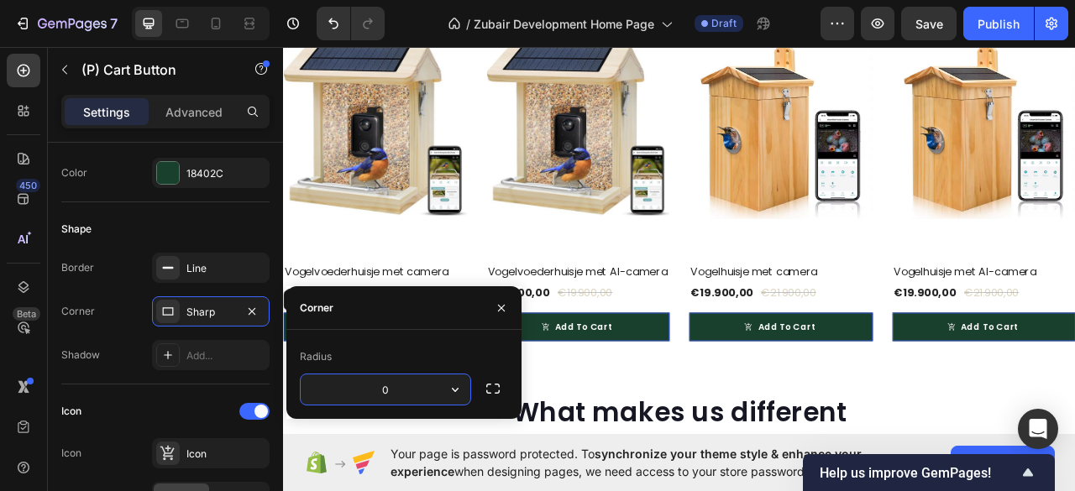
click at [399, 388] on input "0" at bounding box center [386, 389] width 170 height 30
type input "0"
type input "6"
click at [500, 301] on button "button" at bounding box center [501, 308] width 27 height 27
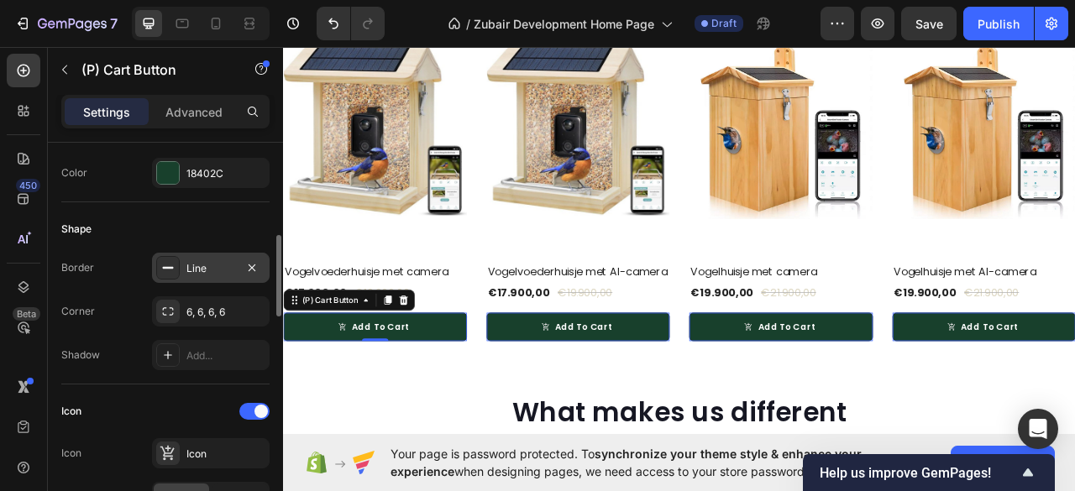
click at [177, 263] on div at bounding box center [168, 268] width 24 height 24
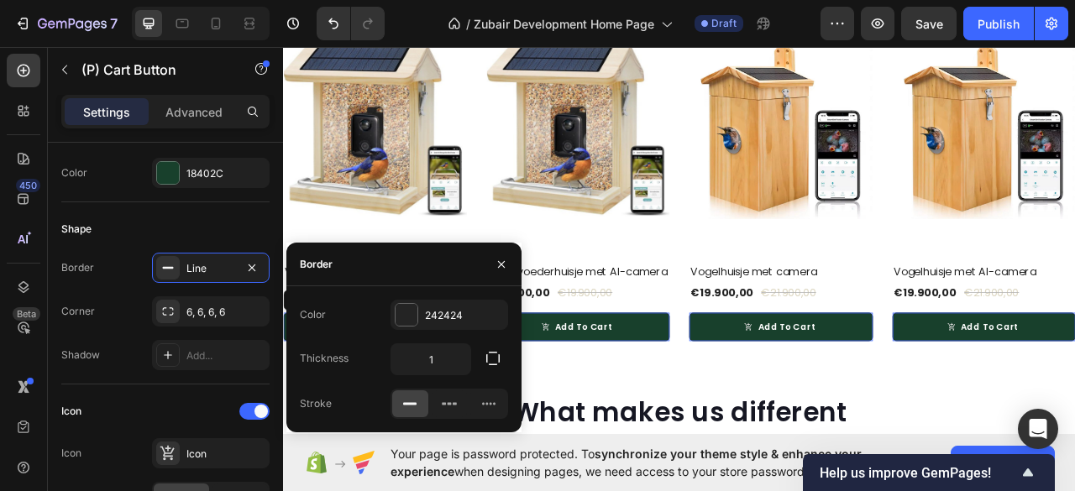
click at [410, 405] on icon at bounding box center [409, 403] width 17 height 17
click at [495, 318] on icon "button" at bounding box center [490, 314] width 13 height 13
click at [435, 359] on input "1" at bounding box center [430, 359] width 79 height 30
type input "0"
click at [505, 257] on button "button" at bounding box center [501, 264] width 27 height 27
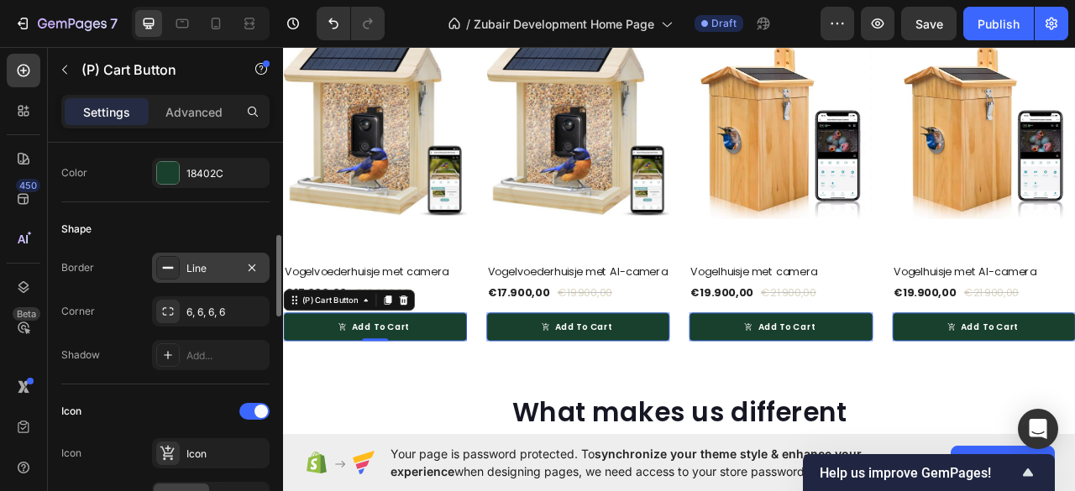
click at [200, 268] on div "Line" at bounding box center [210, 268] width 49 height 15
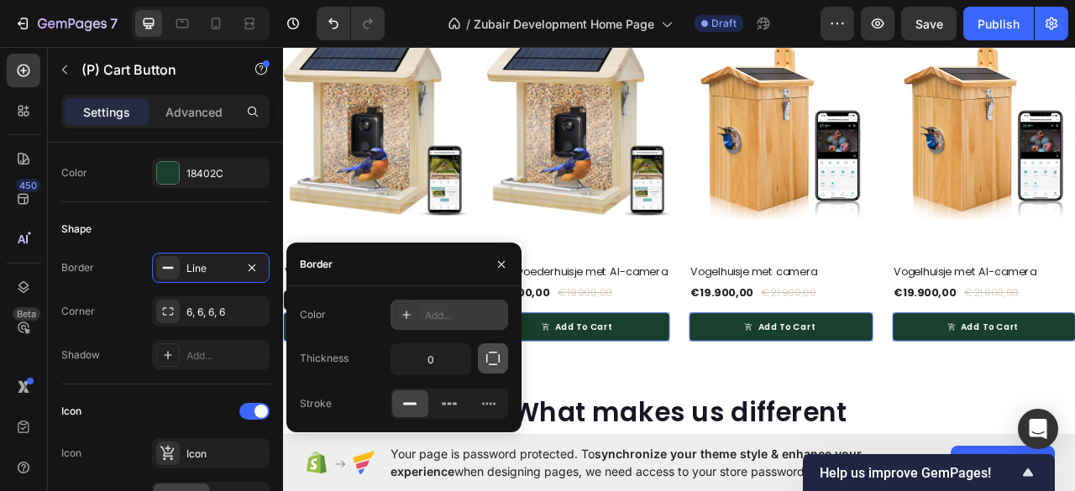
click at [489, 362] on icon "button" at bounding box center [492, 358] width 17 height 17
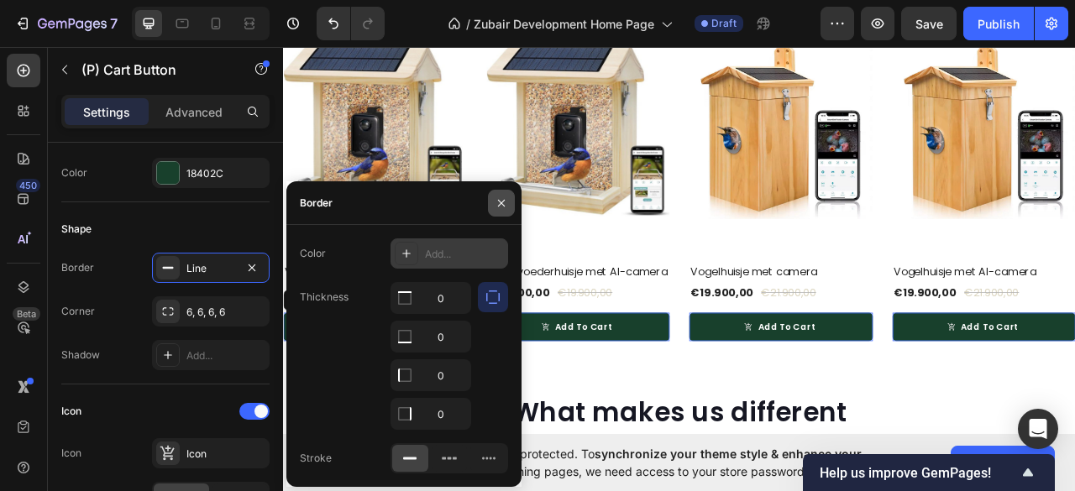
click at [496, 197] on icon "button" at bounding box center [500, 202] width 13 height 13
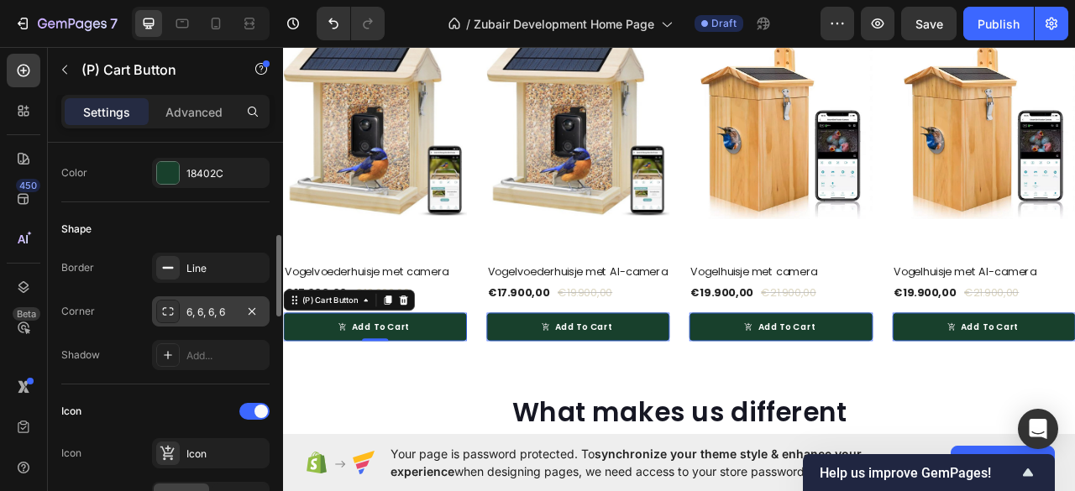
click at [160, 313] on div at bounding box center [168, 312] width 24 height 24
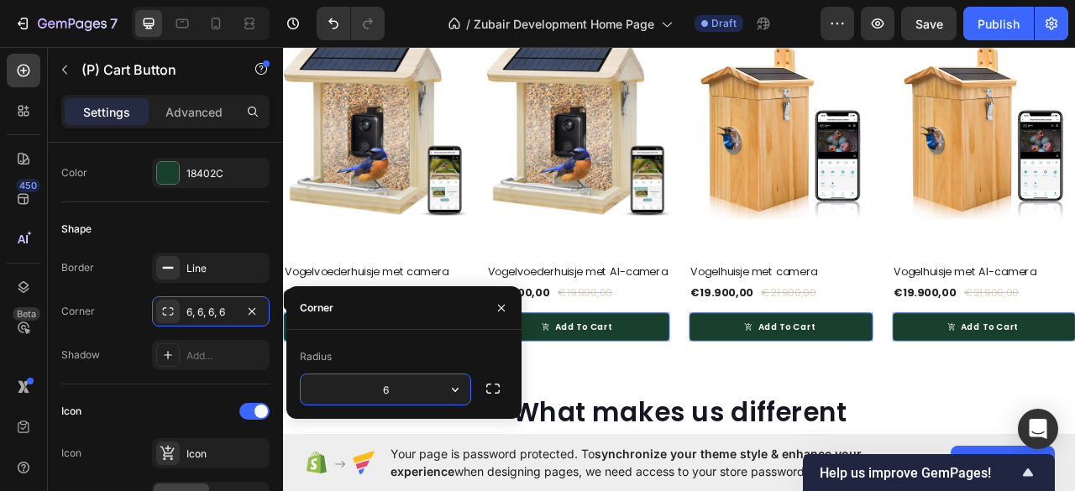
type input "8"
click at [497, 304] on icon "button" at bounding box center [500, 307] width 13 height 13
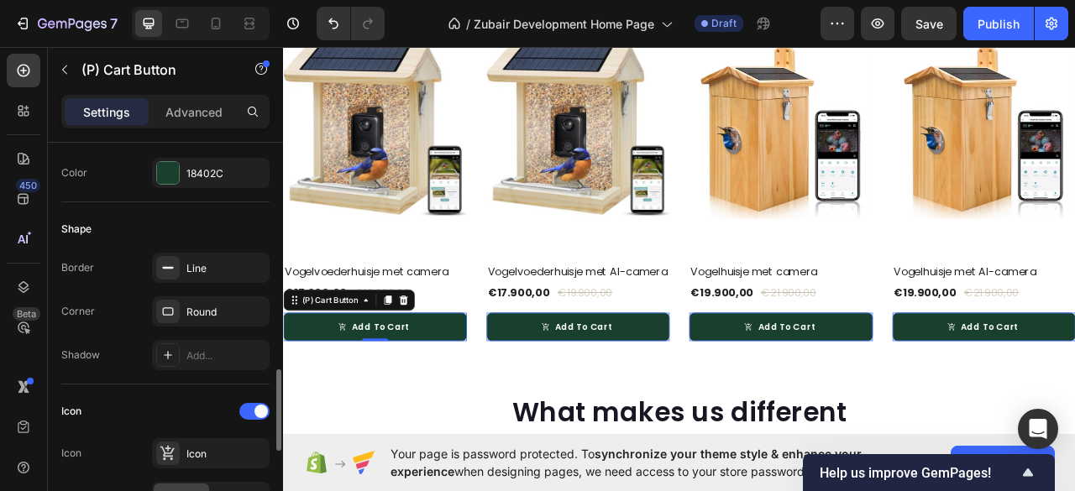
scroll to position [559, 0]
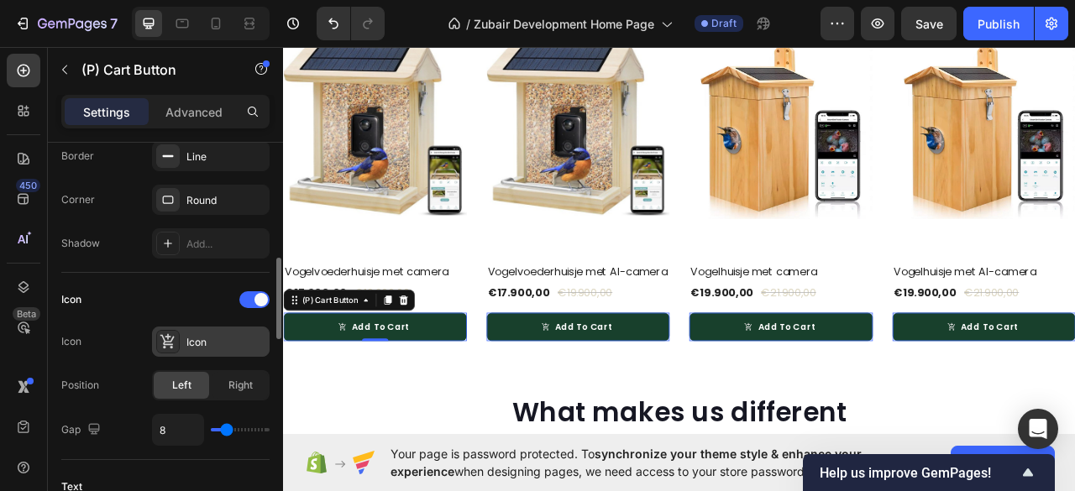
click at [193, 342] on div "Icon" at bounding box center [225, 342] width 79 height 15
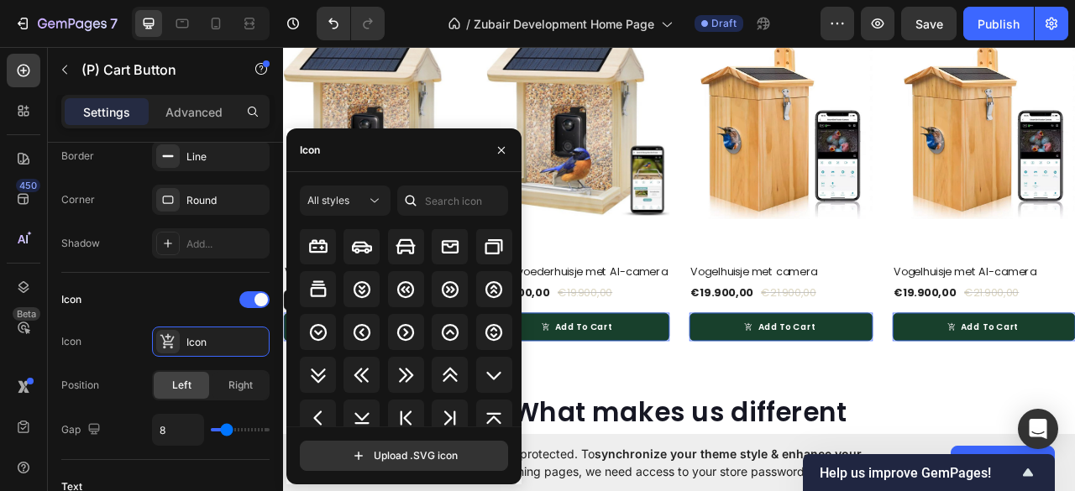
scroll to position [2037, 0]
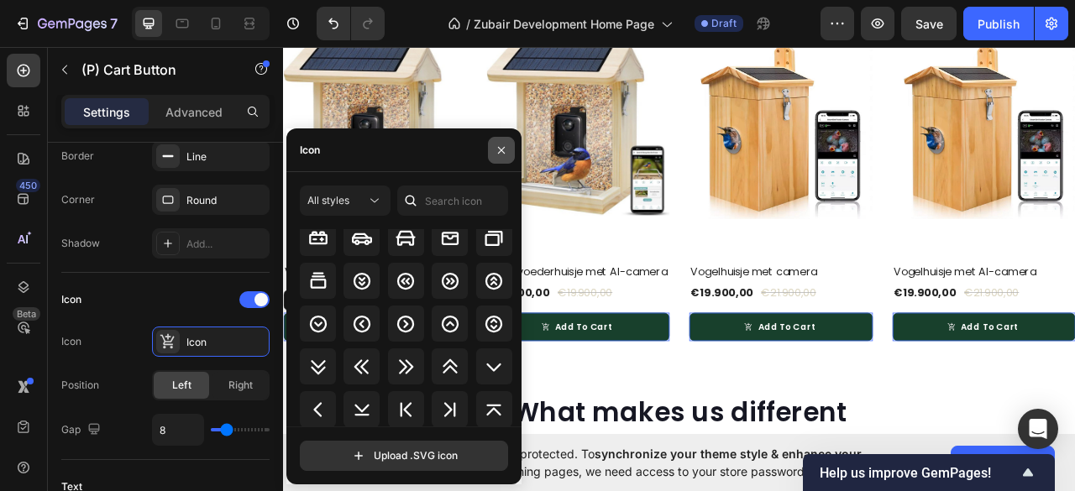
click at [499, 149] on icon "button" at bounding box center [500, 150] width 13 height 13
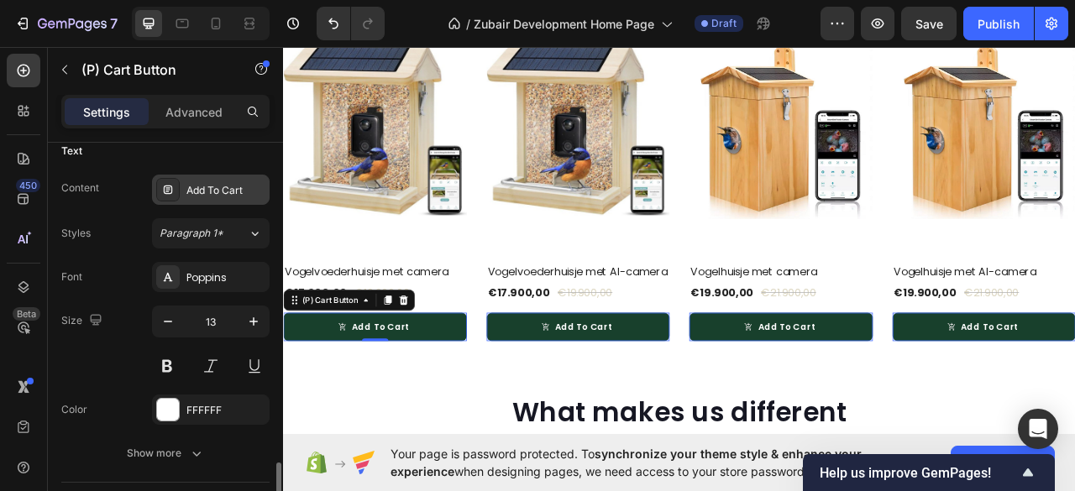
scroll to position [1007, 0]
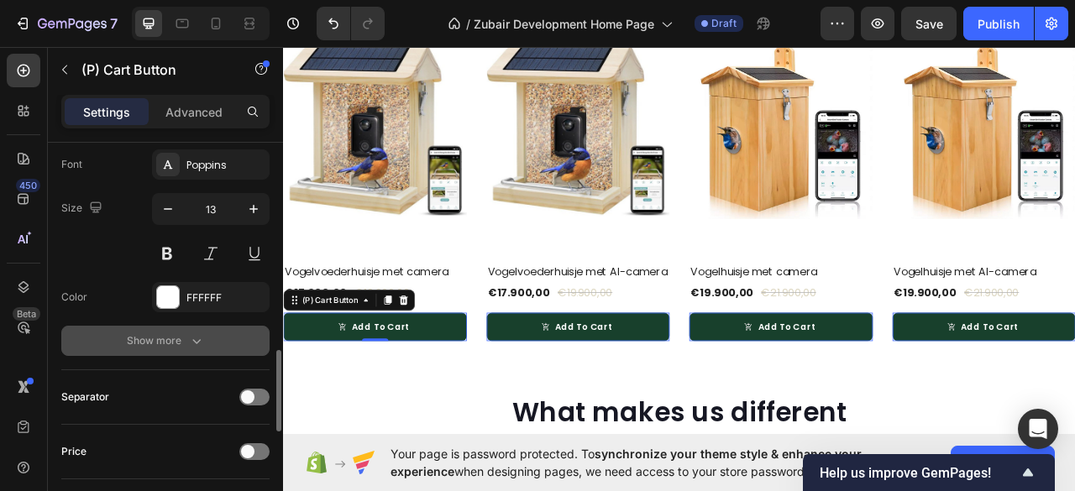
click at [195, 340] on icon "button" at bounding box center [196, 340] width 17 height 17
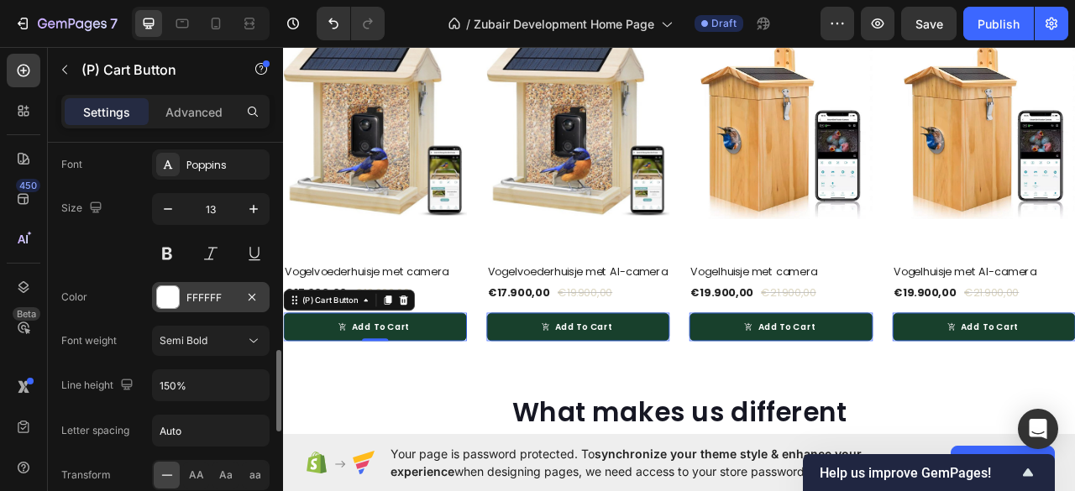
scroll to position [1119, 0]
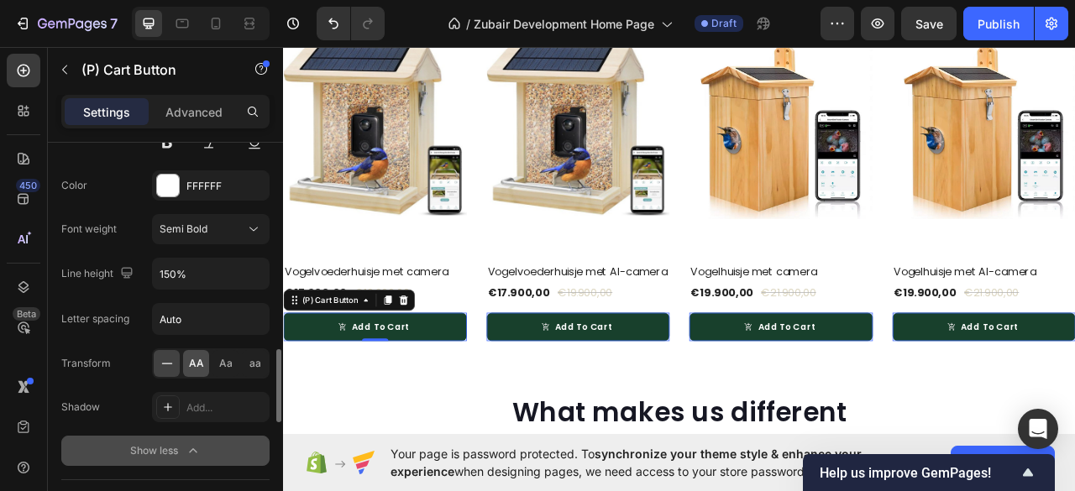
click at [200, 357] on span "AA" at bounding box center [196, 363] width 15 height 15
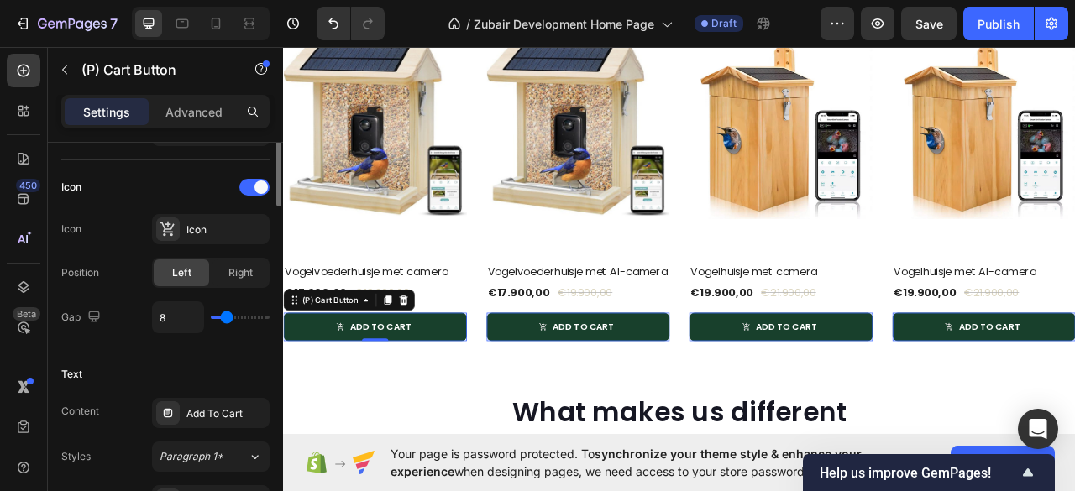
scroll to position [559, 0]
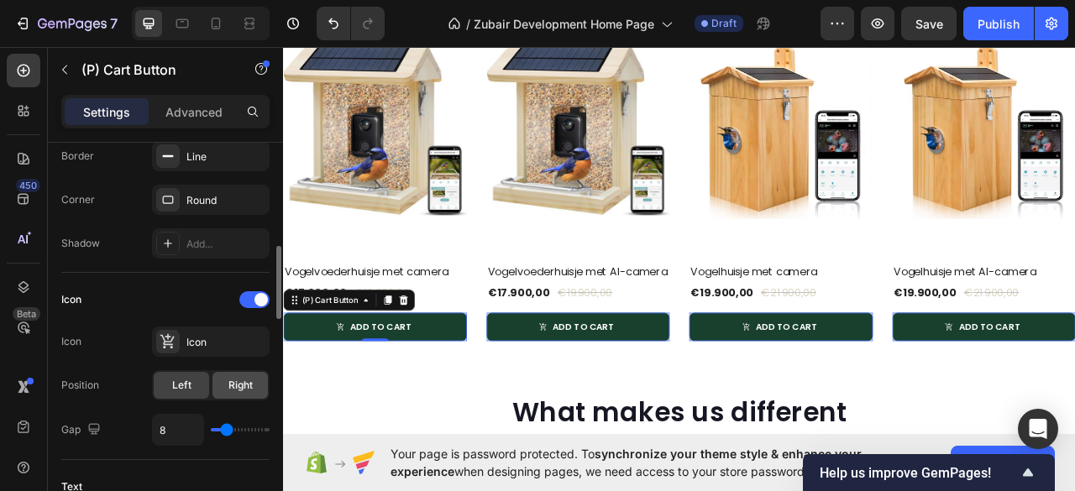
click at [236, 382] on span "Right" at bounding box center [240, 385] width 24 height 15
click at [201, 339] on div "Icon" at bounding box center [225, 342] width 79 height 15
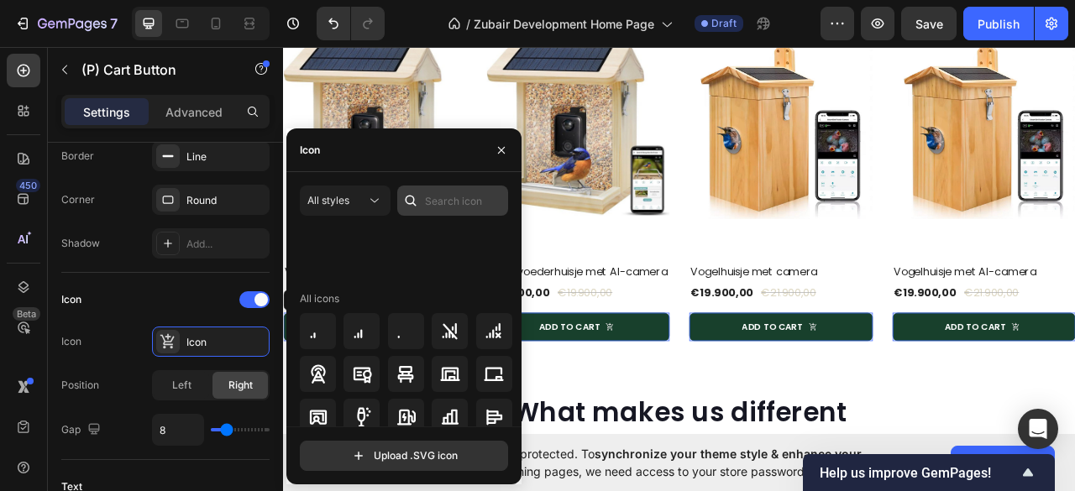
scroll to position [1950, 0]
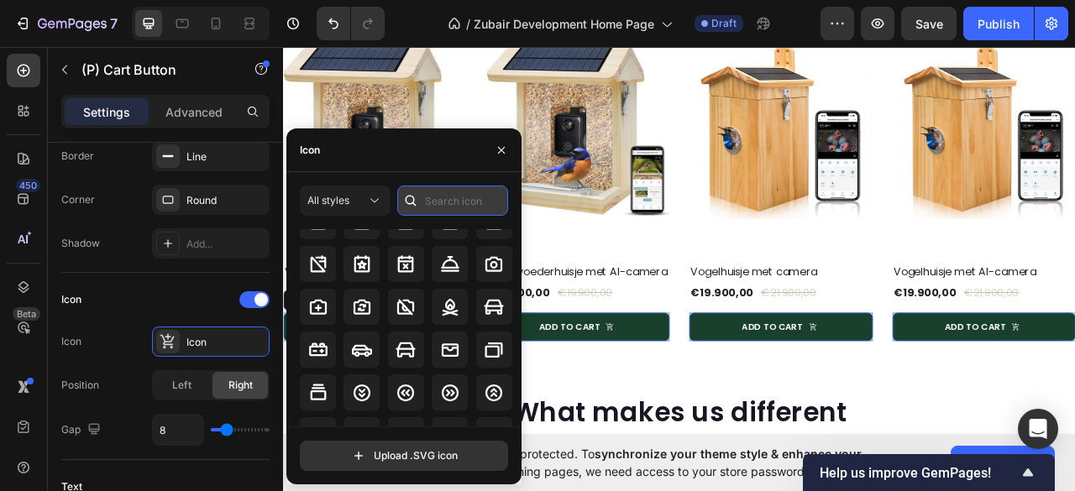
click at [431, 209] on input "text" at bounding box center [452, 201] width 111 height 30
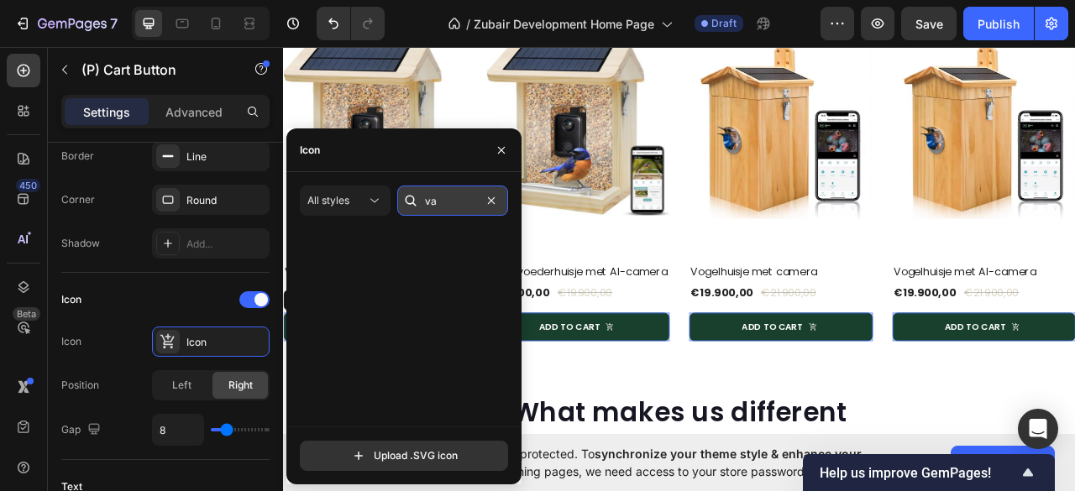
scroll to position [0, 0]
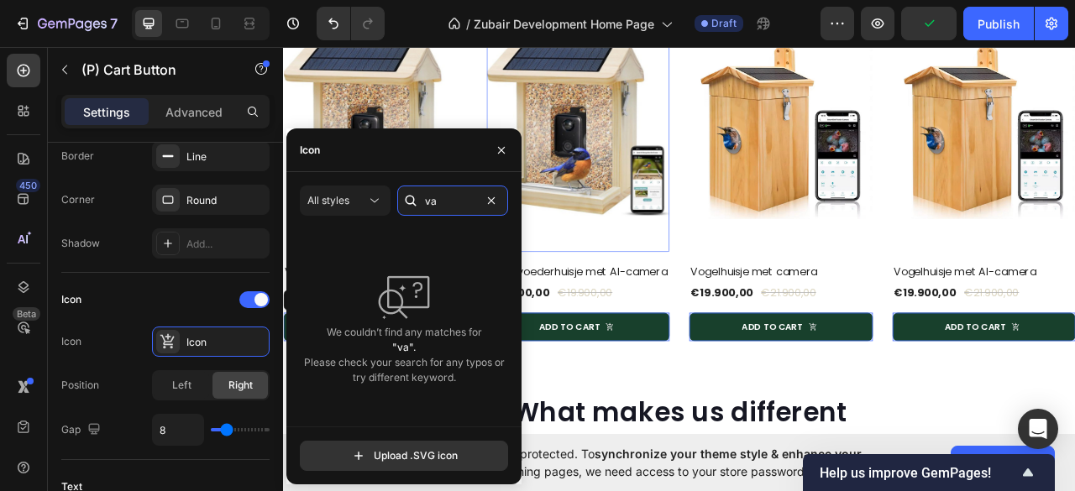
type input "v"
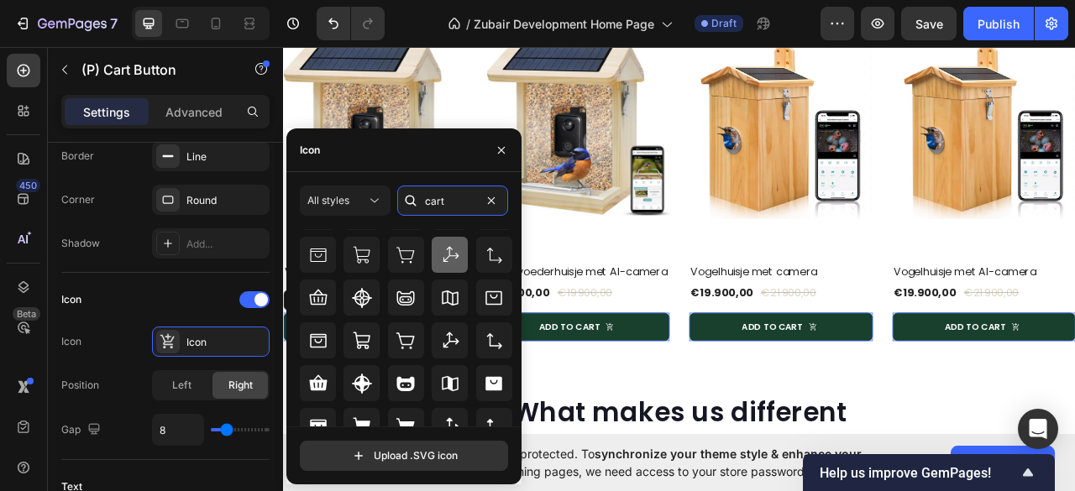
scroll to position [160, 0]
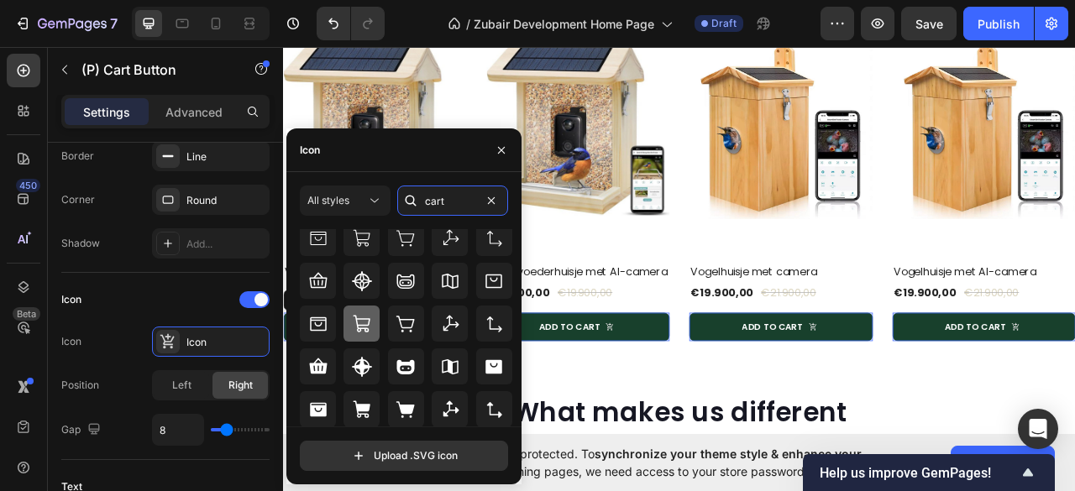
type input "cart"
click at [356, 325] on icon at bounding box center [361, 323] width 17 height 17
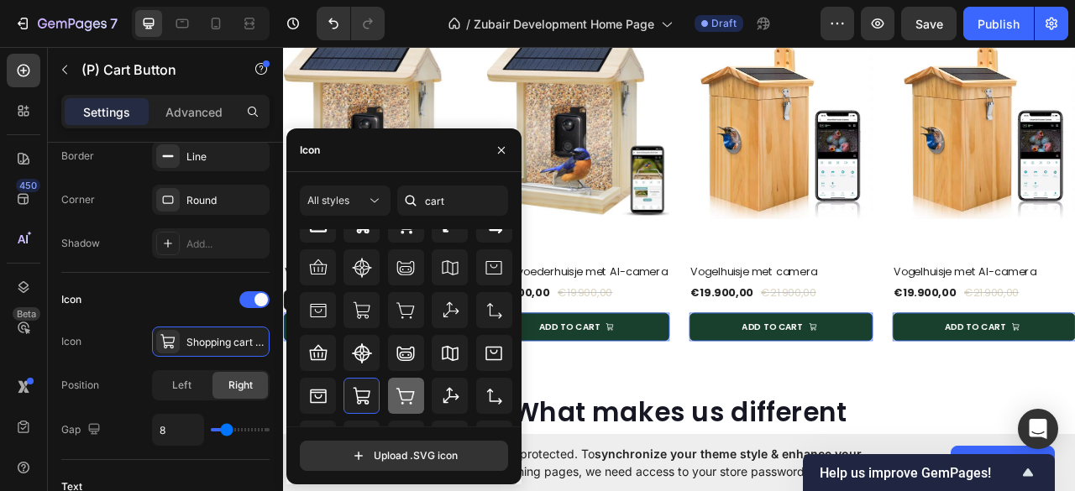
scroll to position [48, 0]
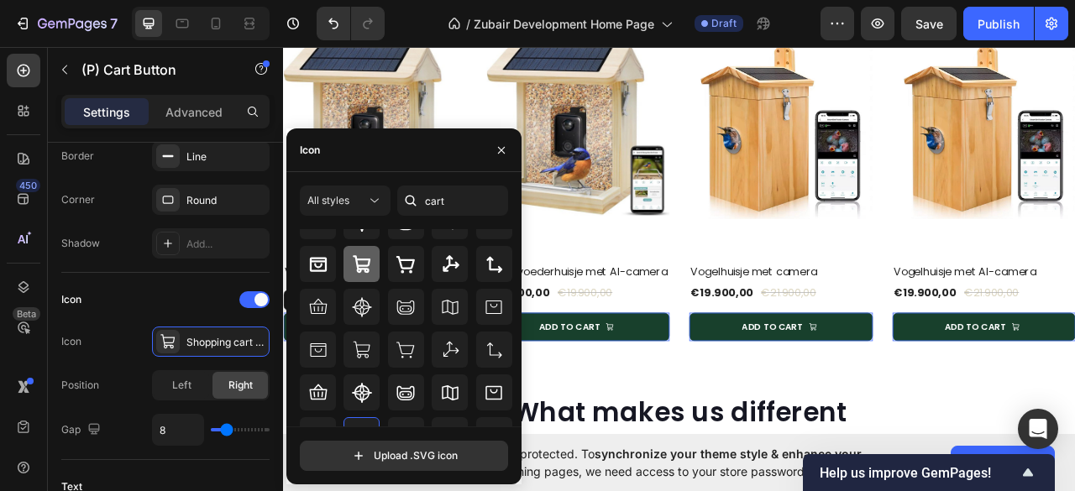
click at [369, 268] on icon at bounding box center [362, 264] width 20 height 20
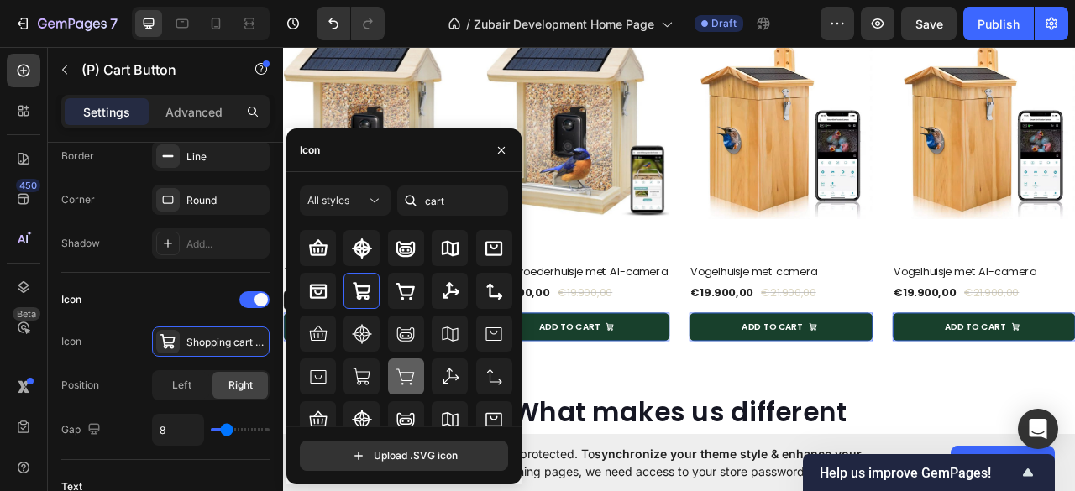
scroll to position [0, 0]
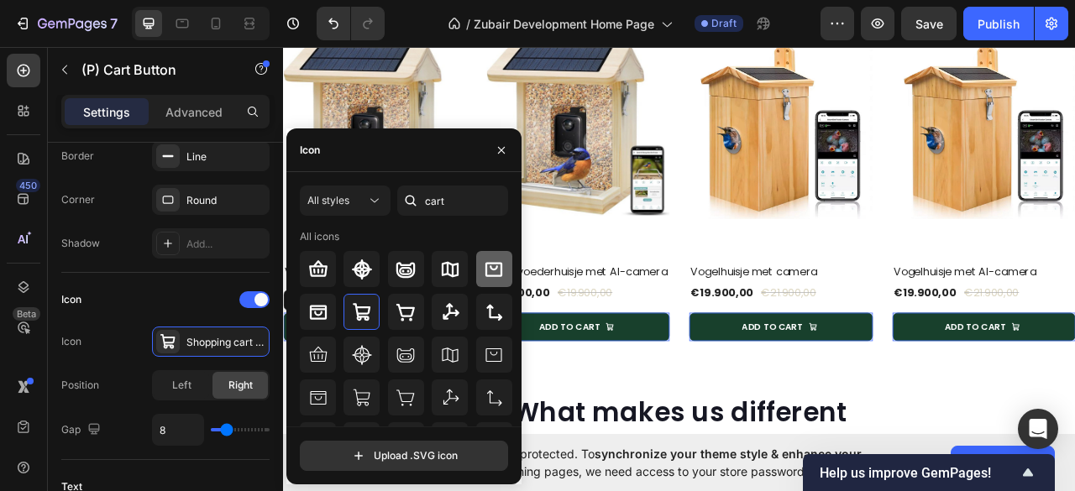
click at [486, 266] on icon at bounding box center [493, 269] width 17 height 14
click at [414, 314] on div at bounding box center [406, 312] width 36 height 36
click at [364, 315] on icon at bounding box center [362, 312] width 20 height 20
click at [497, 148] on icon "button" at bounding box center [500, 150] width 13 height 13
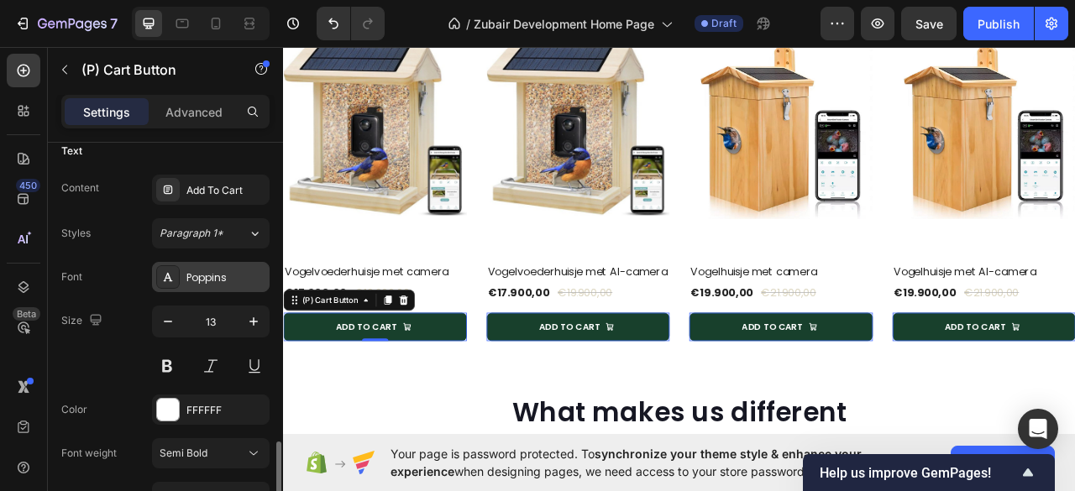
scroll to position [1007, 0]
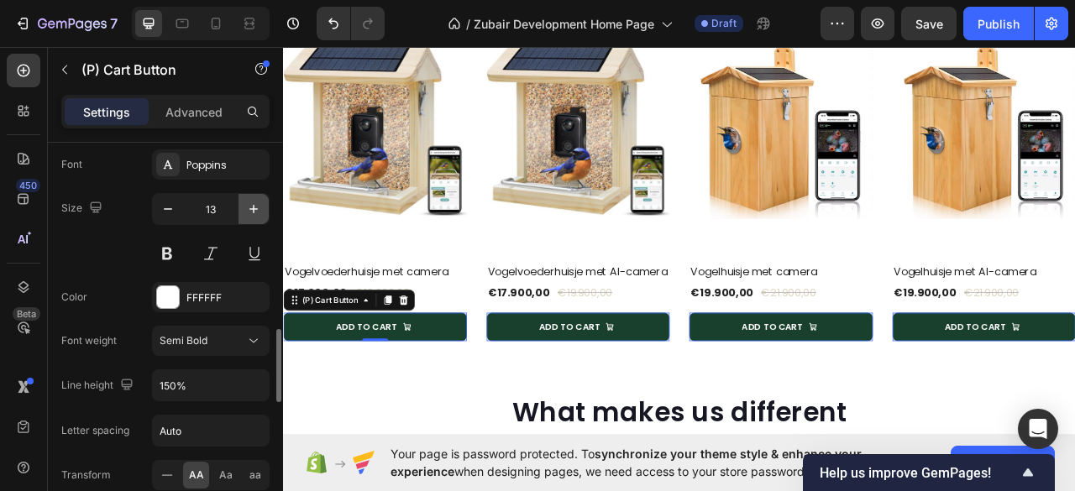
click at [257, 201] on icon "button" at bounding box center [253, 209] width 17 height 17
type input "14"
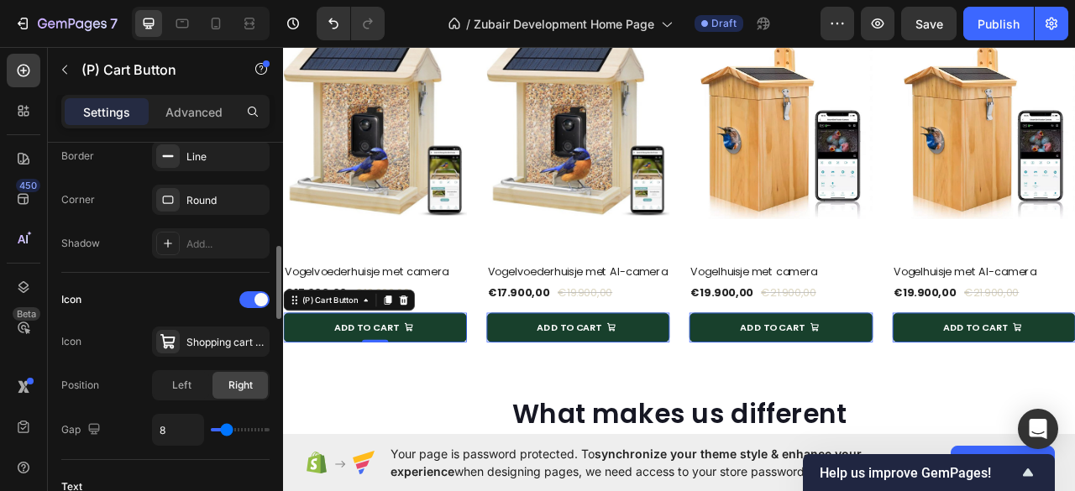
scroll to position [447, 0]
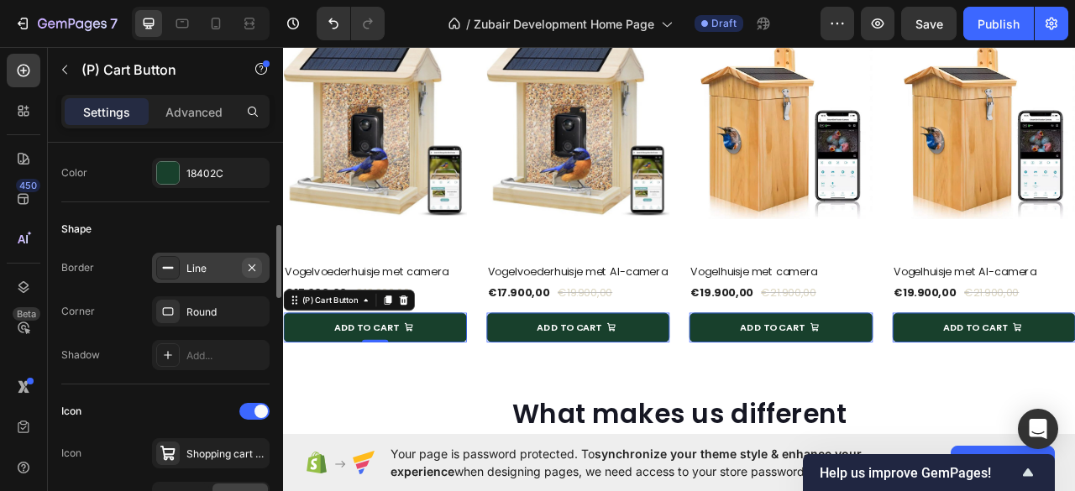
click at [249, 264] on icon "button" at bounding box center [251, 267] width 13 height 13
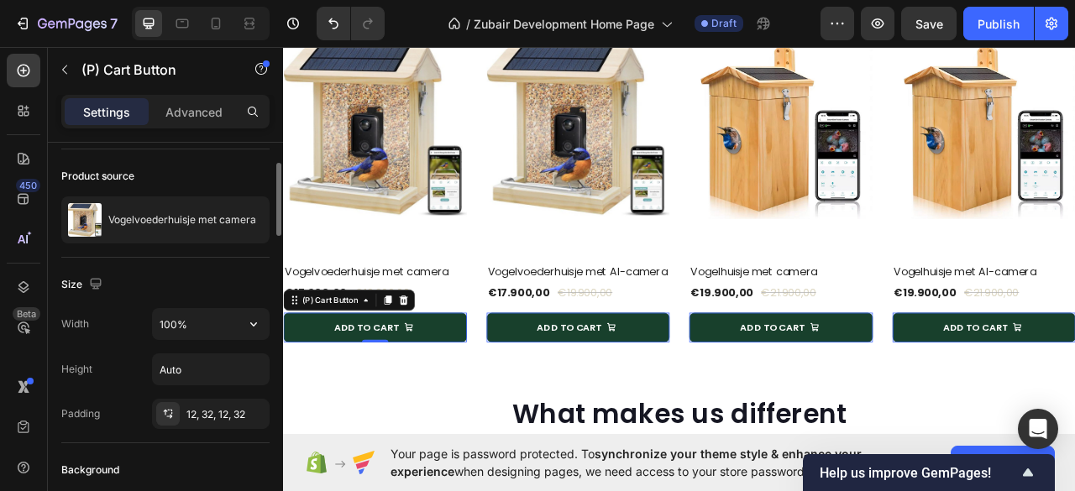
scroll to position [0, 0]
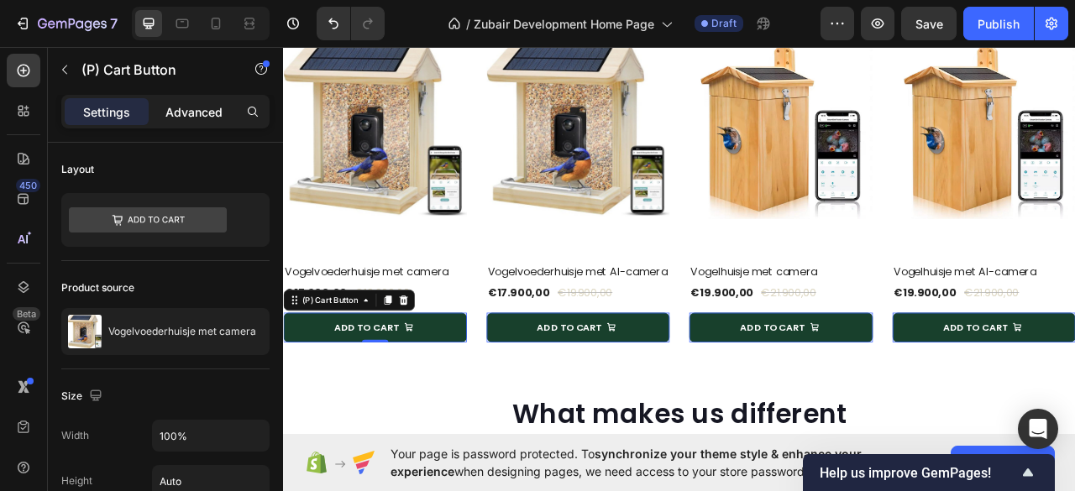
click at [185, 103] on p "Advanced" at bounding box center [193, 112] width 57 height 18
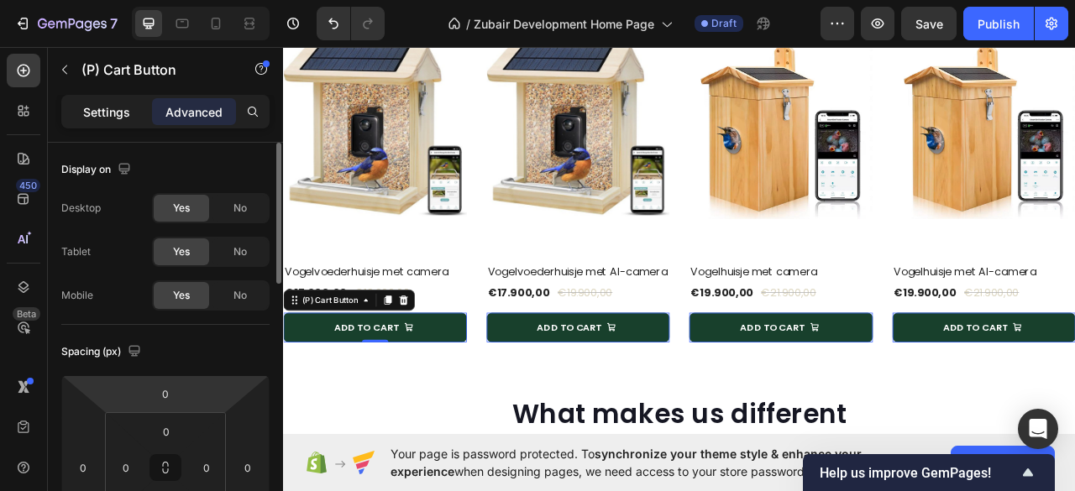
click at [99, 114] on p "Settings" at bounding box center [106, 112] width 47 height 18
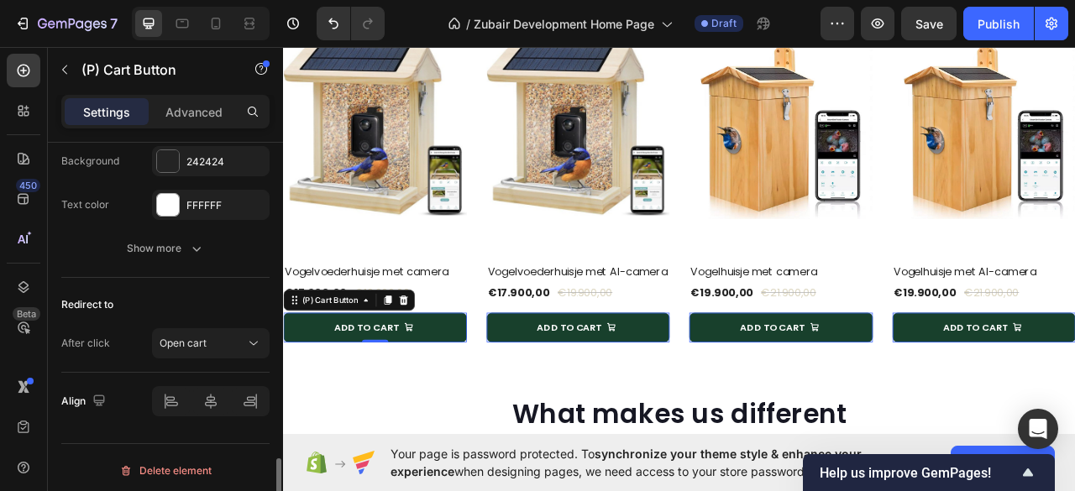
scroll to position [1530, 0]
click at [250, 335] on icon at bounding box center [253, 343] width 17 height 17
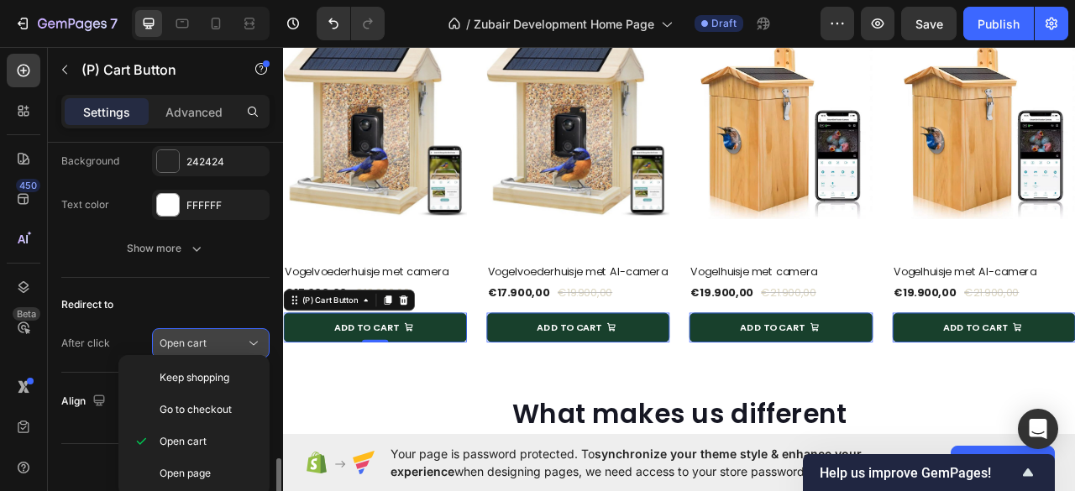
click at [250, 335] on icon at bounding box center [253, 343] width 17 height 17
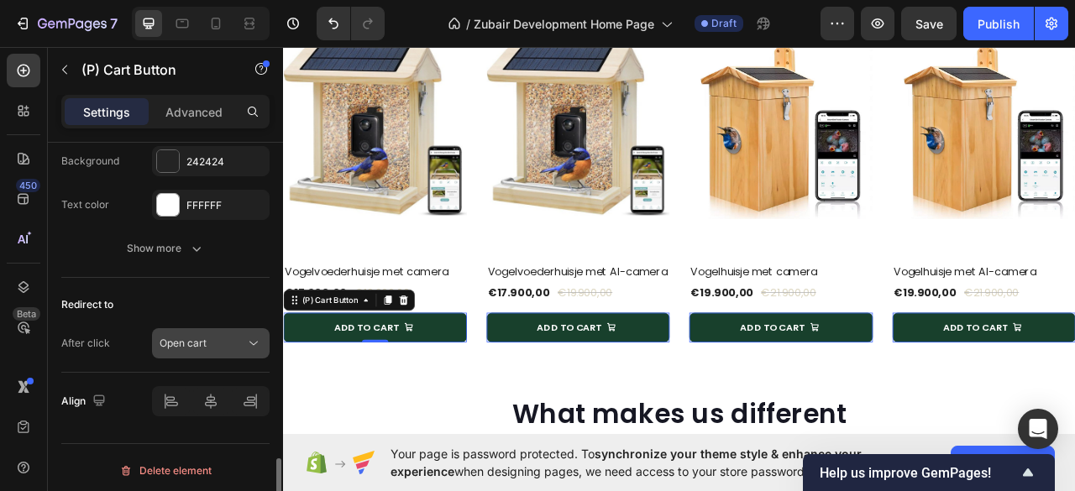
scroll to position [1418, 0]
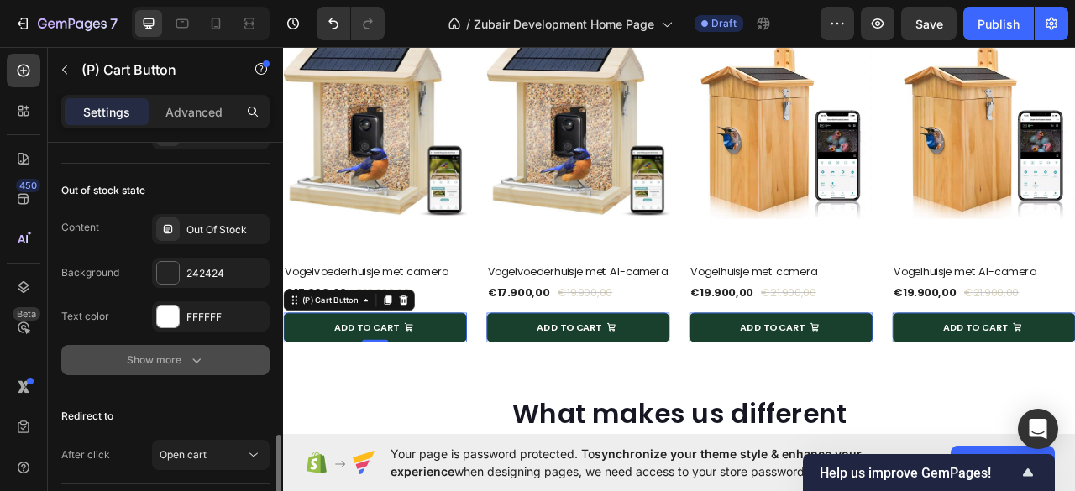
click at [192, 357] on icon "button" at bounding box center [196, 360] width 17 height 17
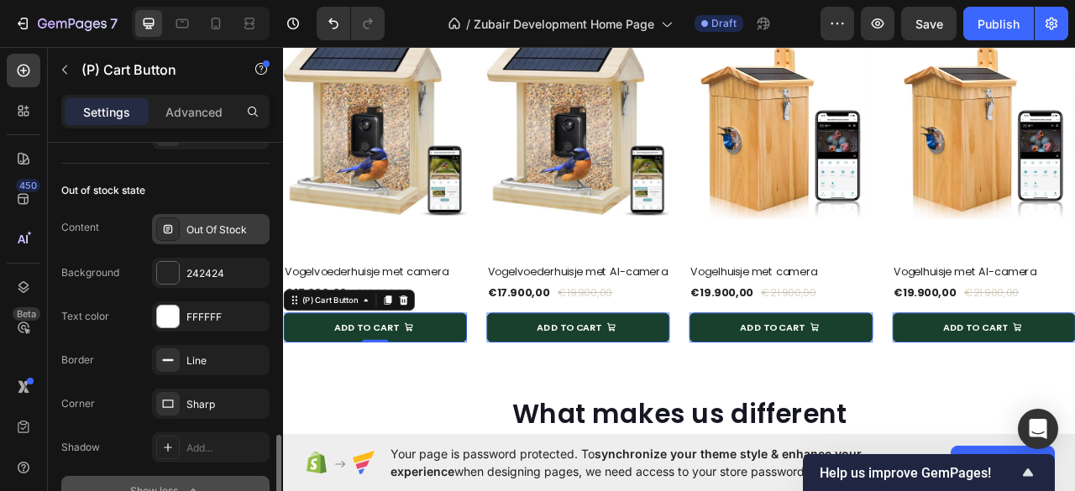
click at [208, 228] on div "Out Of Stock" at bounding box center [225, 229] width 79 height 15
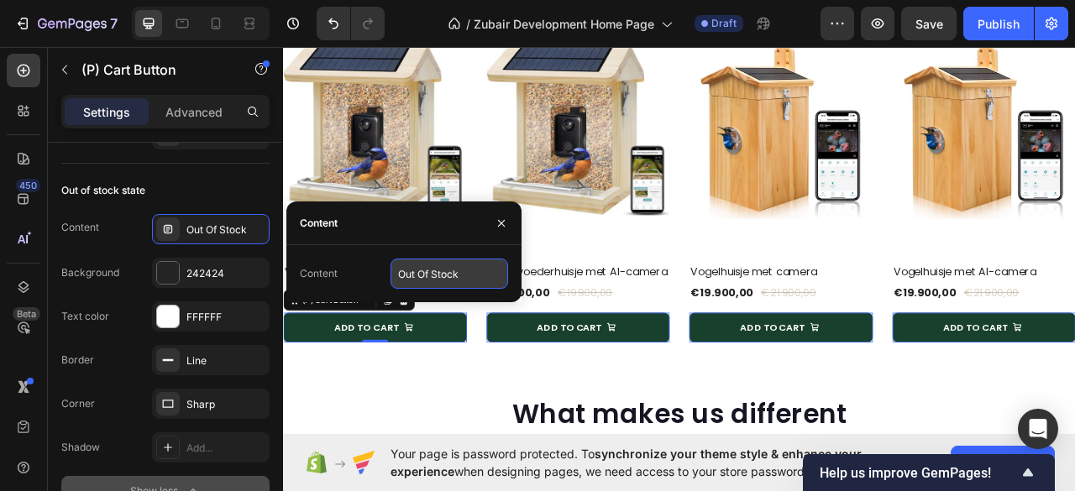
click at [444, 275] on input "Out Of Stock" at bounding box center [449, 274] width 118 height 30
click at [501, 220] on icon "button" at bounding box center [500, 223] width 13 height 13
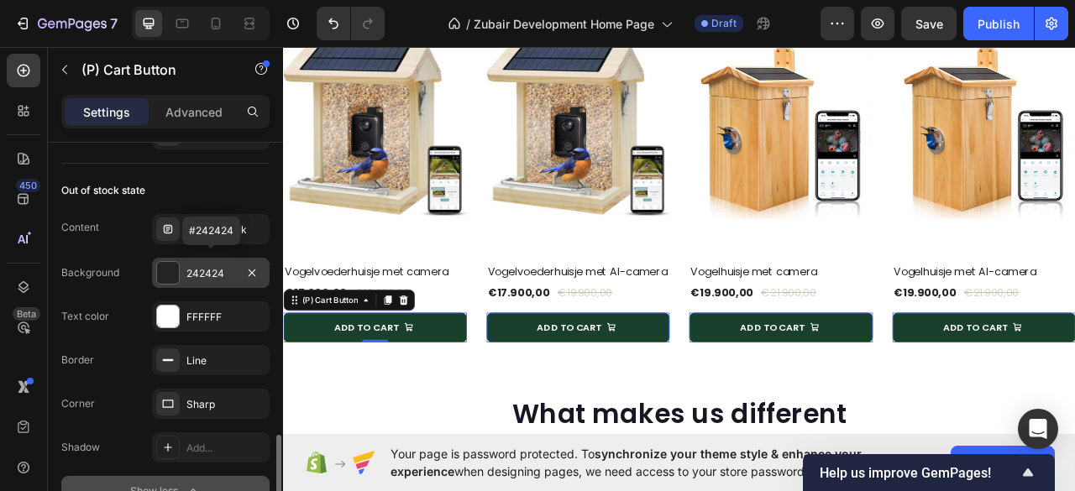
click at [170, 271] on div at bounding box center [168, 273] width 22 height 22
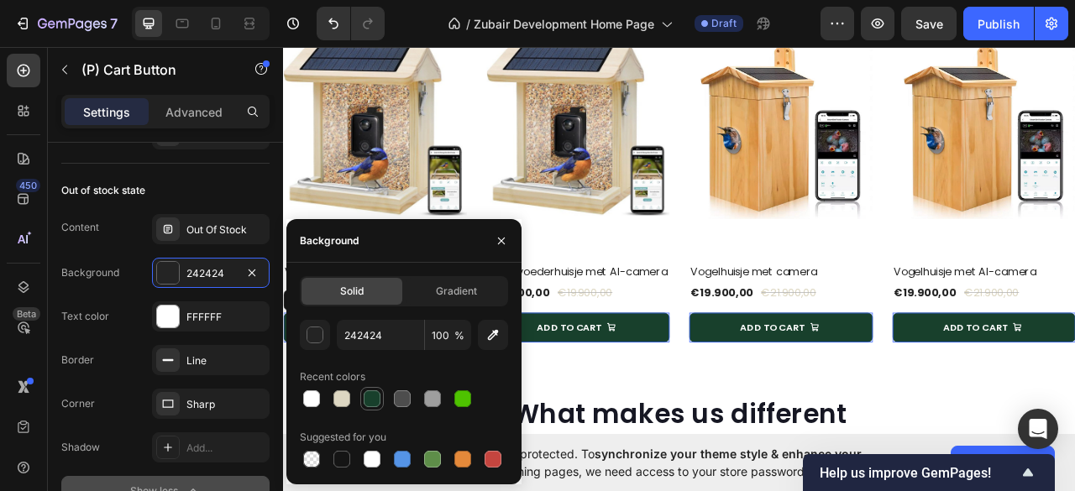
click at [370, 394] on div at bounding box center [372, 398] width 17 height 17
type input "18402C"
click at [501, 239] on icon "button" at bounding box center [500, 240] width 13 height 13
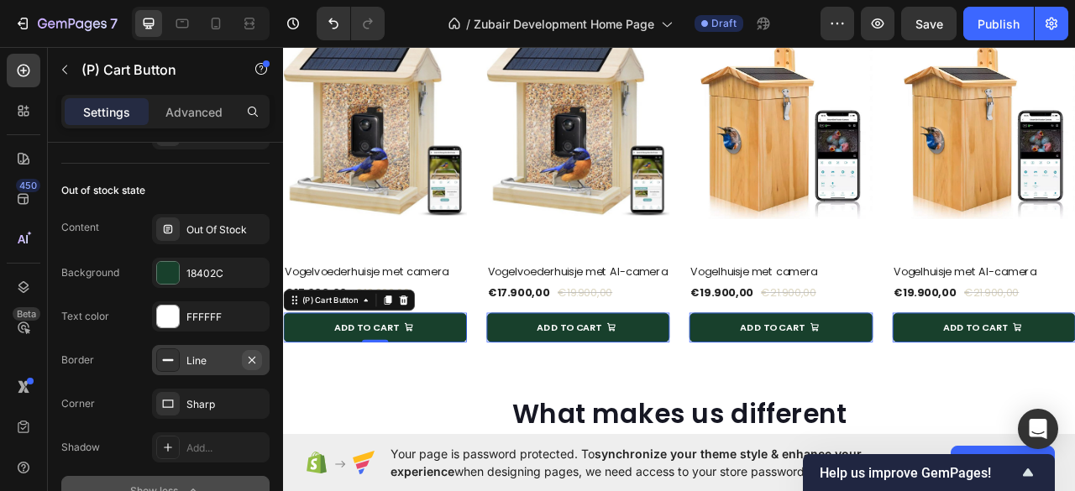
click at [252, 353] on icon "button" at bounding box center [251, 359] width 13 height 13
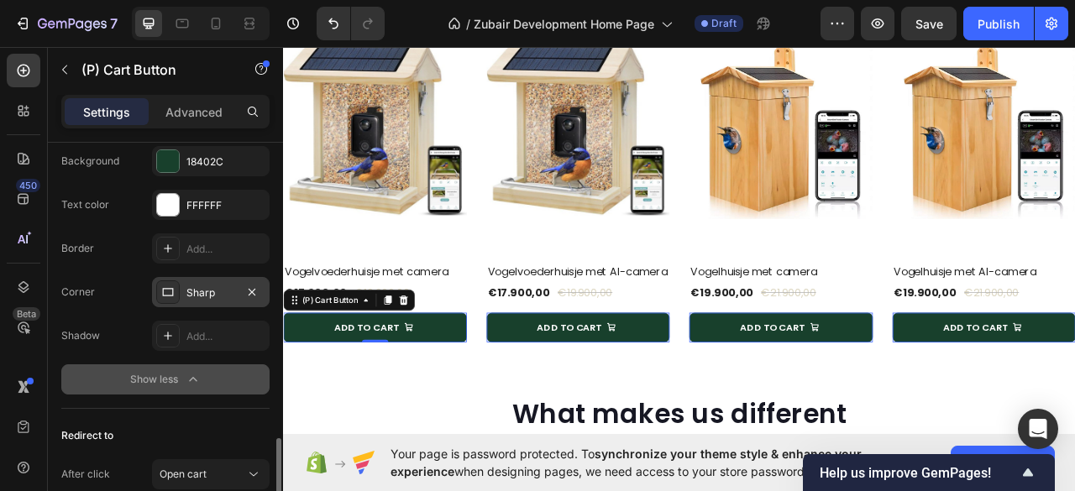
click at [195, 288] on div "Sharp" at bounding box center [210, 292] width 49 height 15
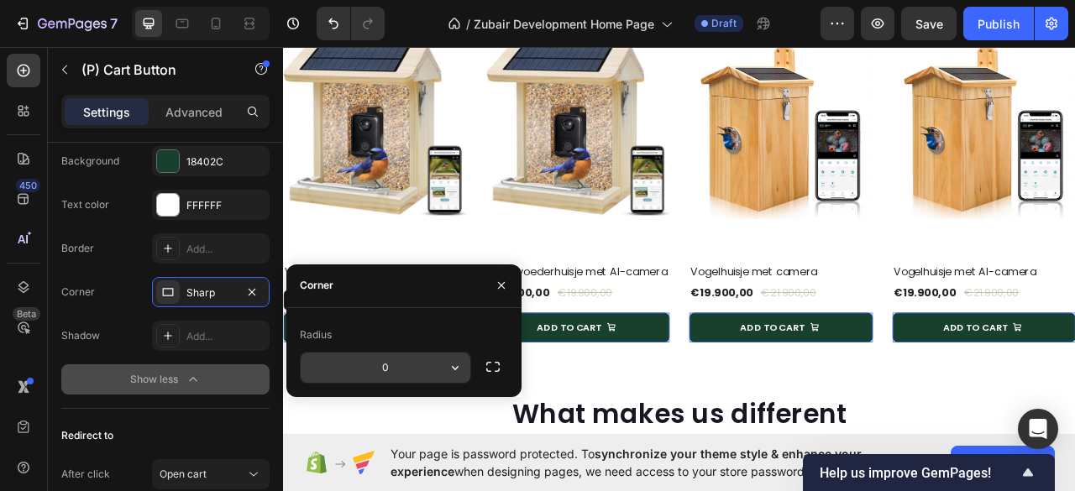
click at [359, 368] on input "0" at bounding box center [386, 368] width 170 height 30
type input "8"
click at [504, 283] on icon "button" at bounding box center [500, 285] width 13 height 13
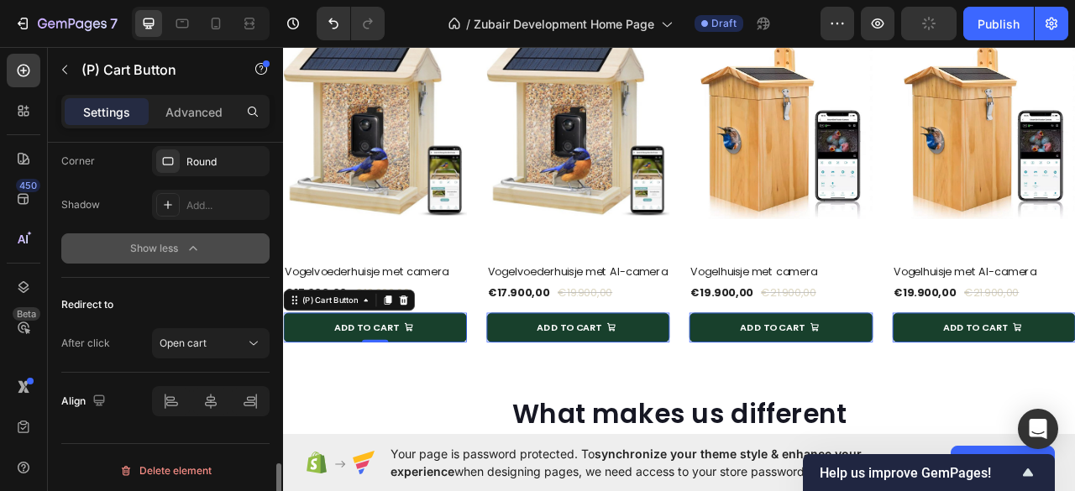
scroll to position [1661, 0]
click at [180, 240] on div "Show less" at bounding box center [165, 248] width 71 height 17
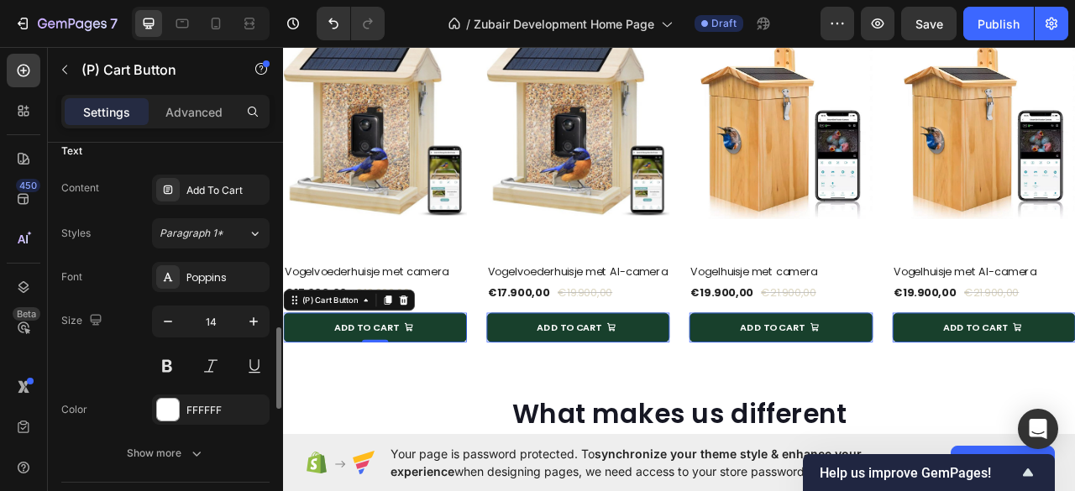
scroll to position [1007, 0]
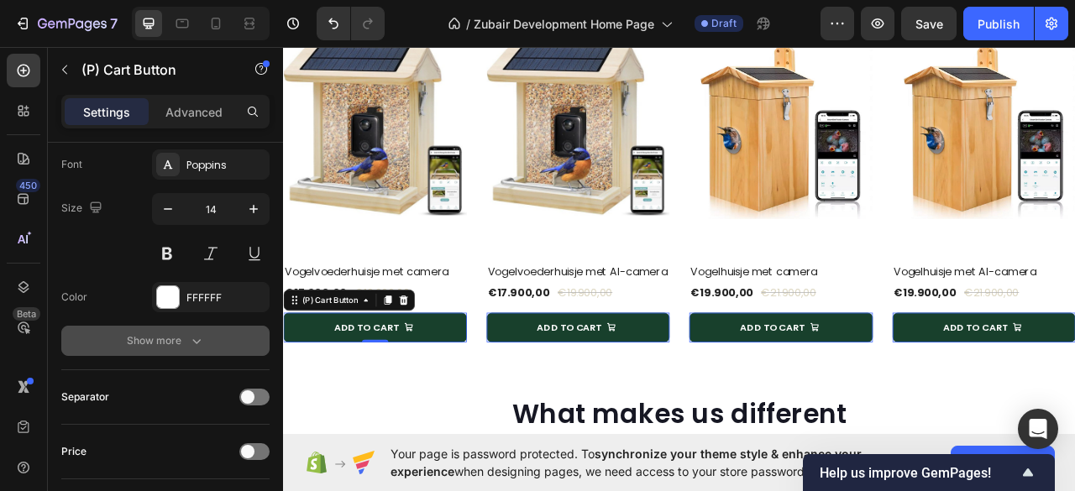
click at [196, 332] on icon "button" at bounding box center [196, 340] width 17 height 17
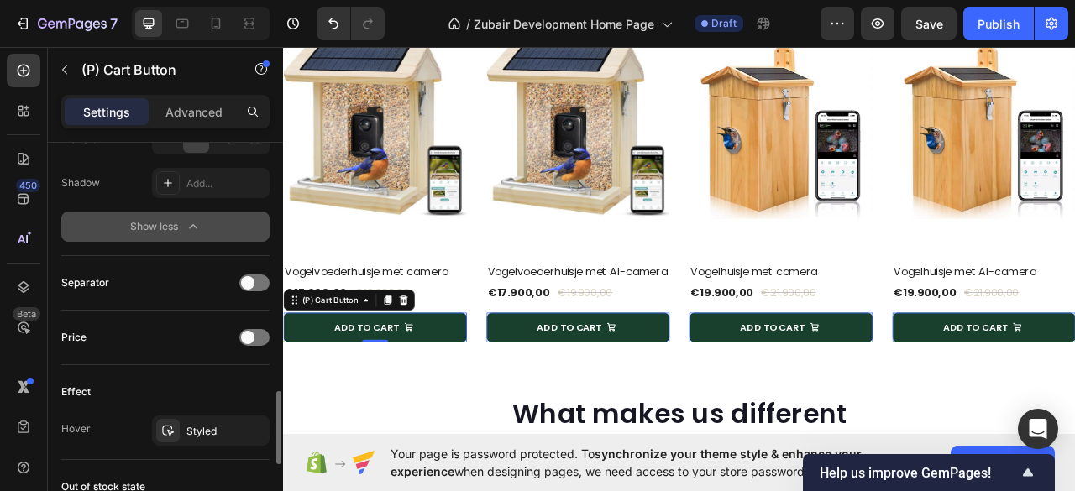
scroll to position [1455, 0]
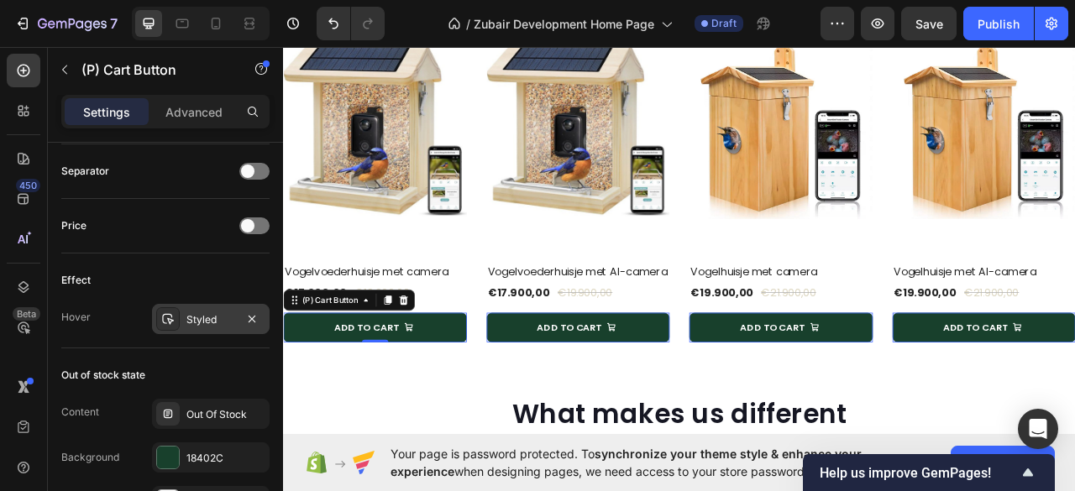
click at [201, 316] on div "Styled" at bounding box center [210, 319] width 49 height 15
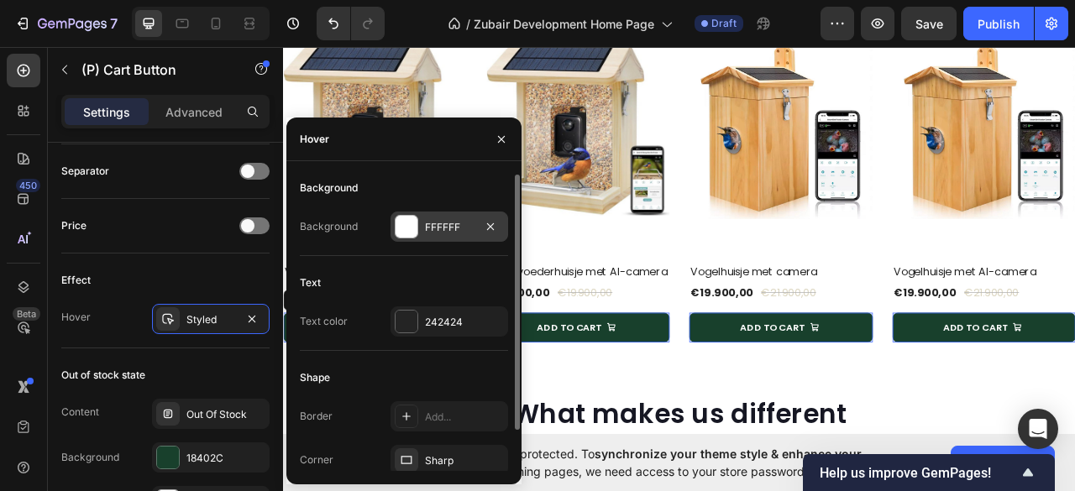
click at [405, 229] on div at bounding box center [406, 227] width 22 height 22
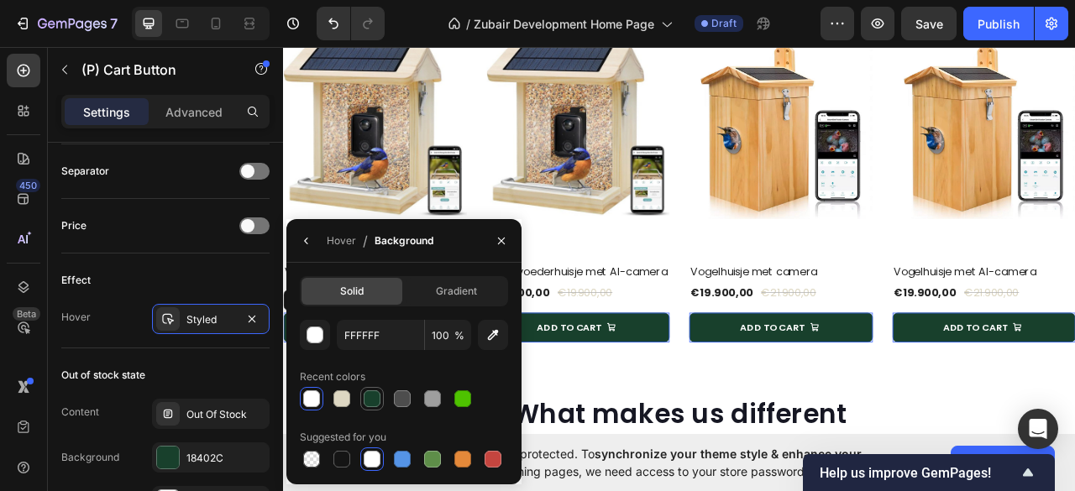
click at [367, 395] on div at bounding box center [372, 398] width 17 height 17
type input "18402C"
click at [497, 237] on icon "button" at bounding box center [500, 240] width 13 height 13
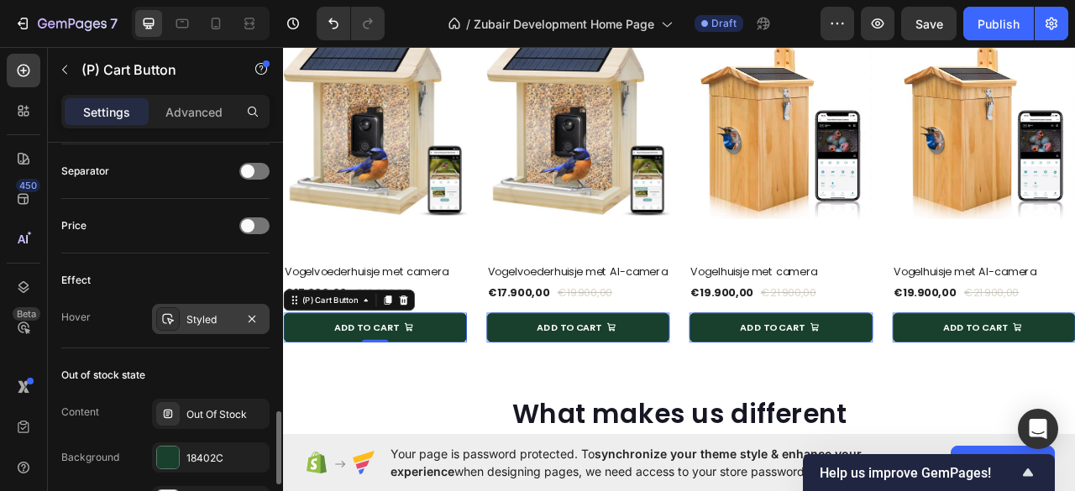
click at [194, 315] on div "Styled" at bounding box center [210, 319] width 49 height 15
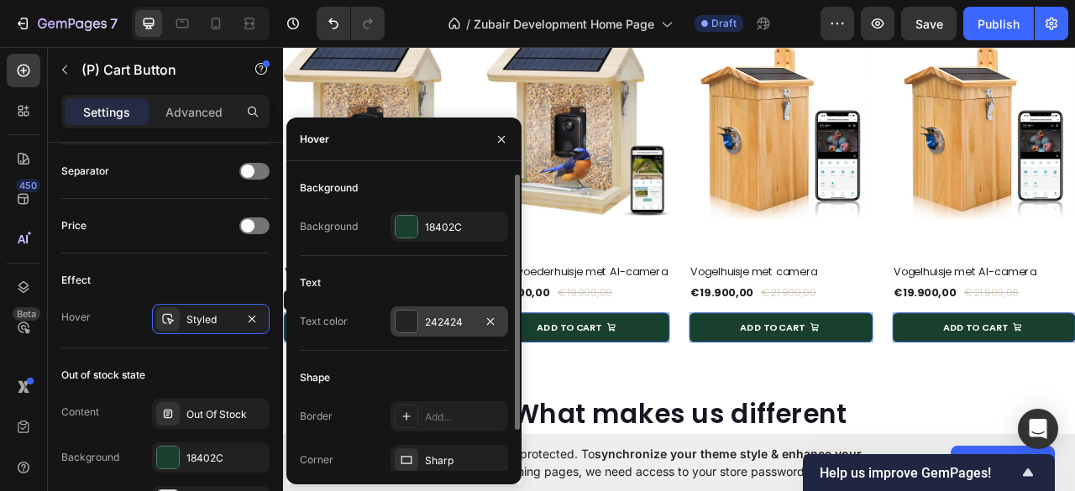
click at [413, 330] on div at bounding box center [406, 322] width 22 height 22
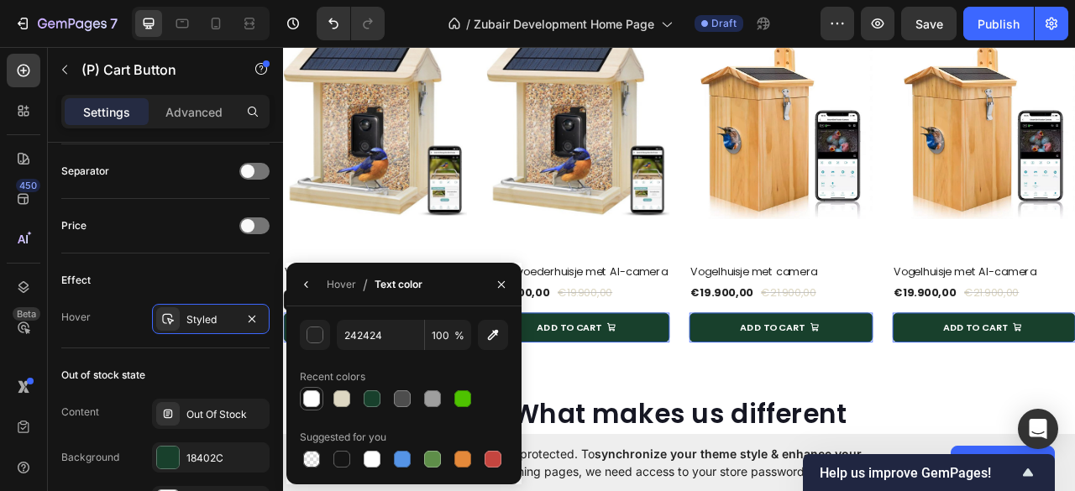
click at [316, 397] on div at bounding box center [311, 398] width 17 height 17
type input "FFFFFF"
click at [495, 285] on icon "button" at bounding box center [500, 284] width 13 height 13
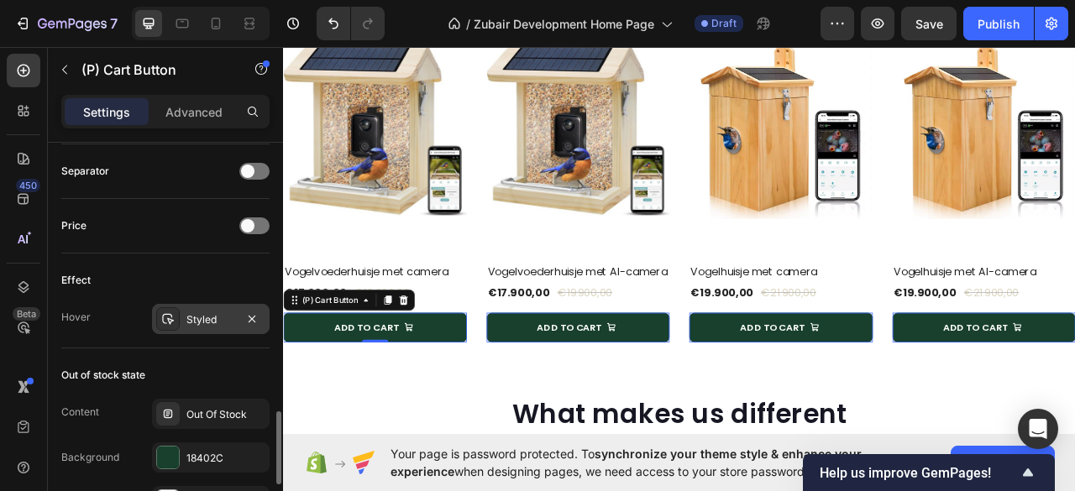
click at [213, 314] on div "Styled" at bounding box center [210, 319] width 49 height 15
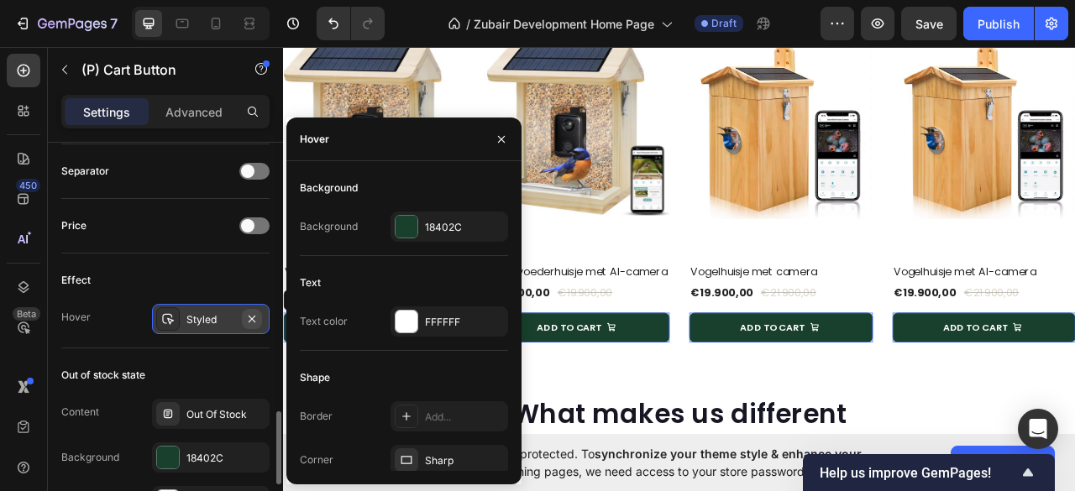
click at [257, 312] on icon "button" at bounding box center [251, 318] width 13 height 13
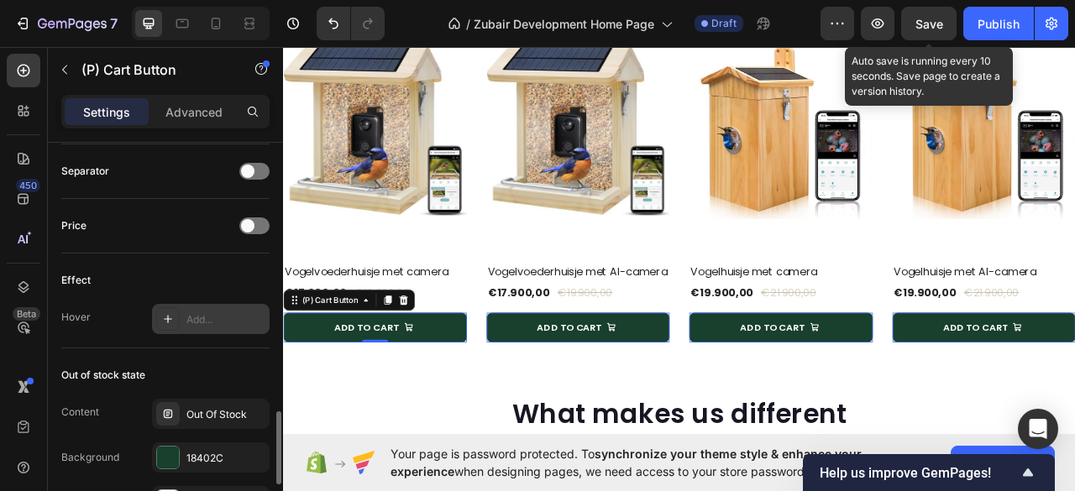
click at [926, 21] on span "Save" at bounding box center [929, 24] width 28 height 14
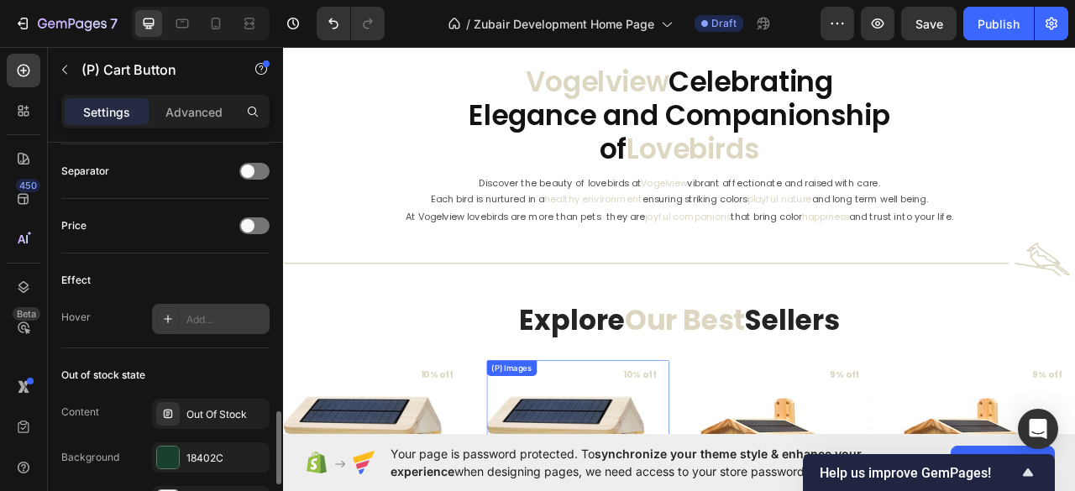
scroll to position [737, 0]
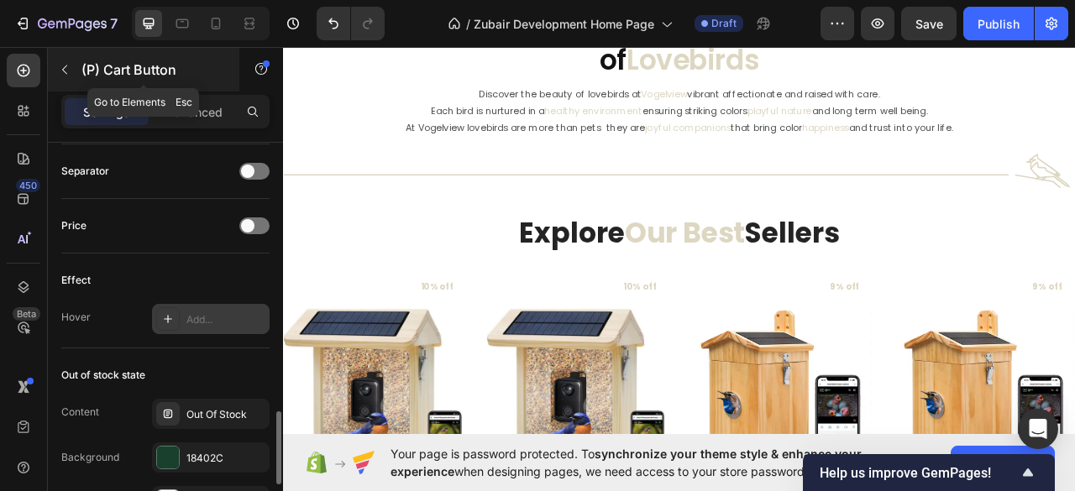
click at [72, 67] on button "button" at bounding box center [64, 69] width 27 height 27
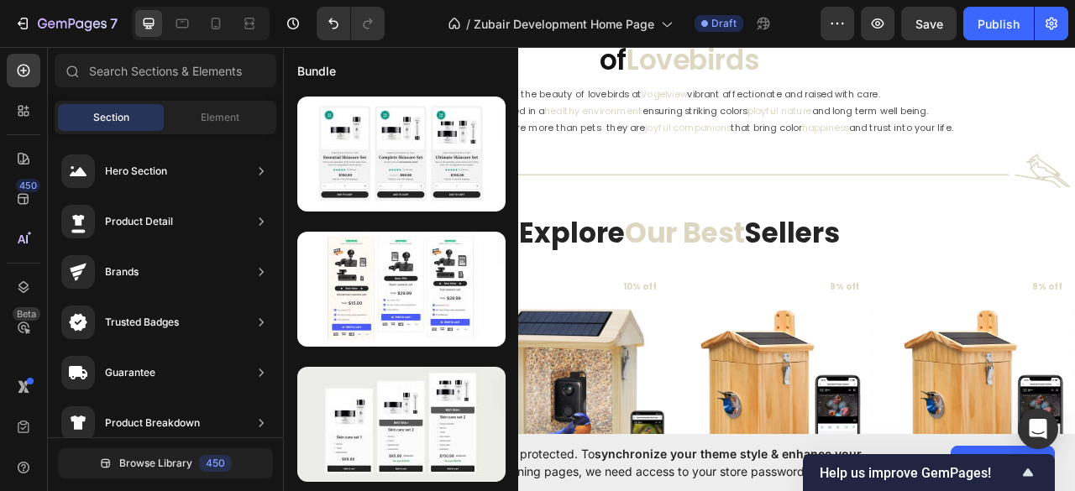
scroll to position [0, 0]
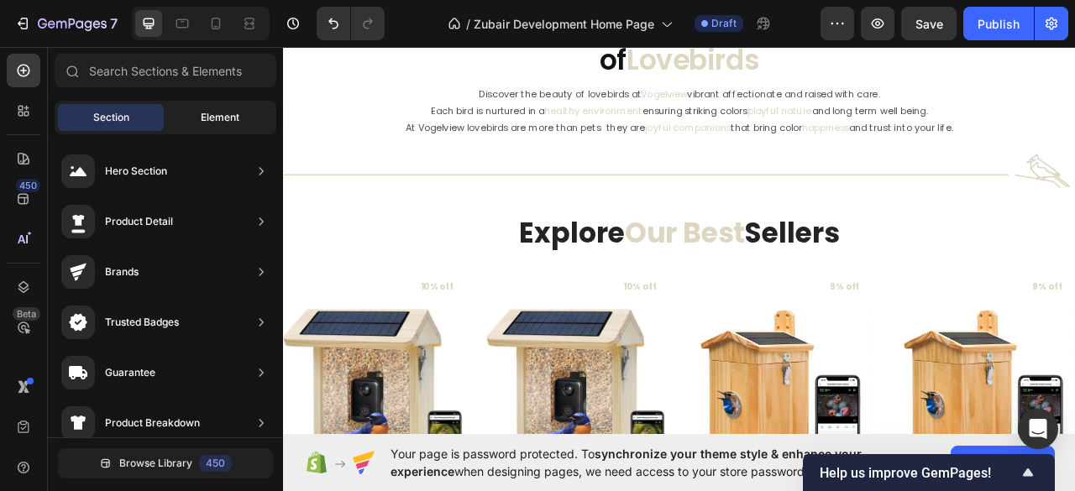
click at [220, 120] on span "Element" at bounding box center [220, 117] width 39 height 15
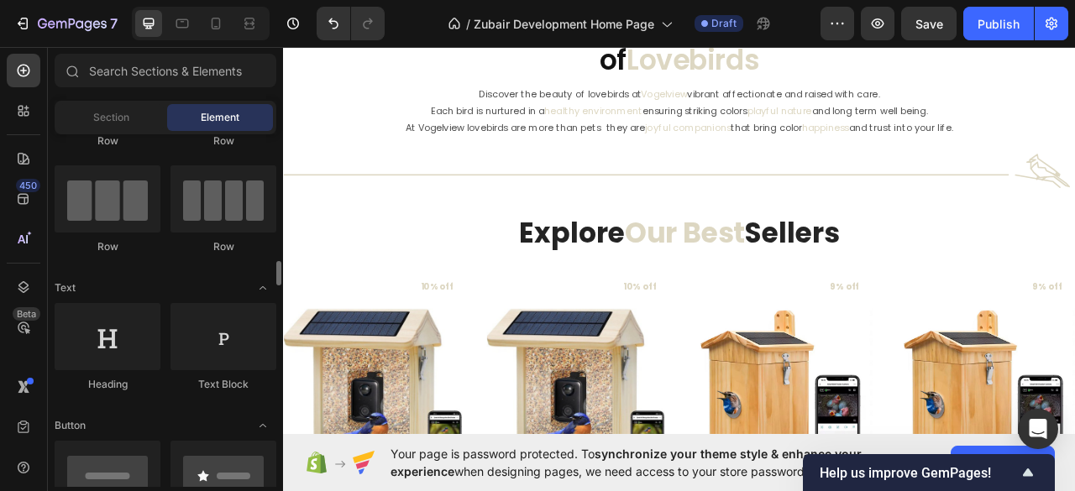
scroll to position [223, 0]
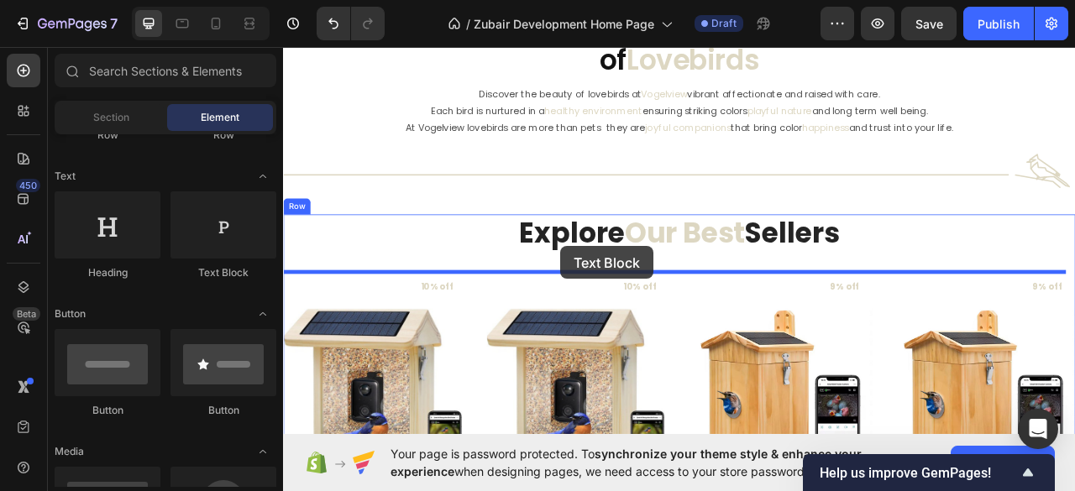
drag, startPoint x: 487, startPoint y: 266, endPoint x: 636, endPoint y: 301, distance: 152.7
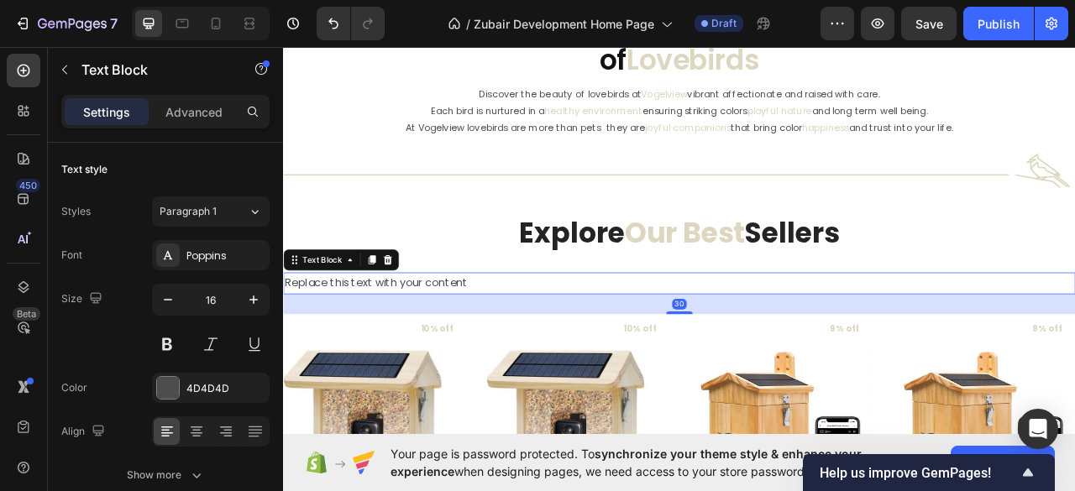
click at [442, 349] on div "Replace this text with your content" at bounding box center [786, 349] width 1007 height 28
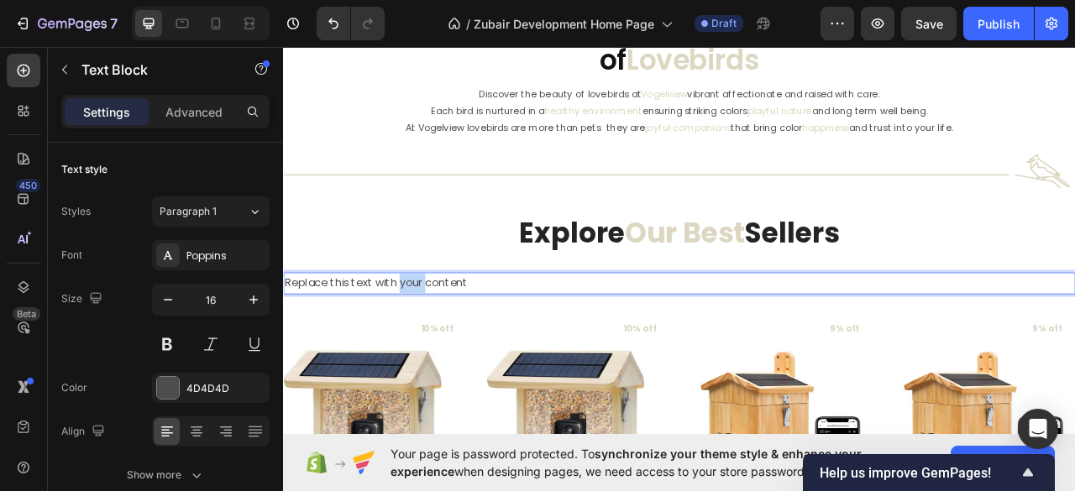
click at [442, 349] on p "Replace this text with your content" at bounding box center [787, 349] width 1004 height 24
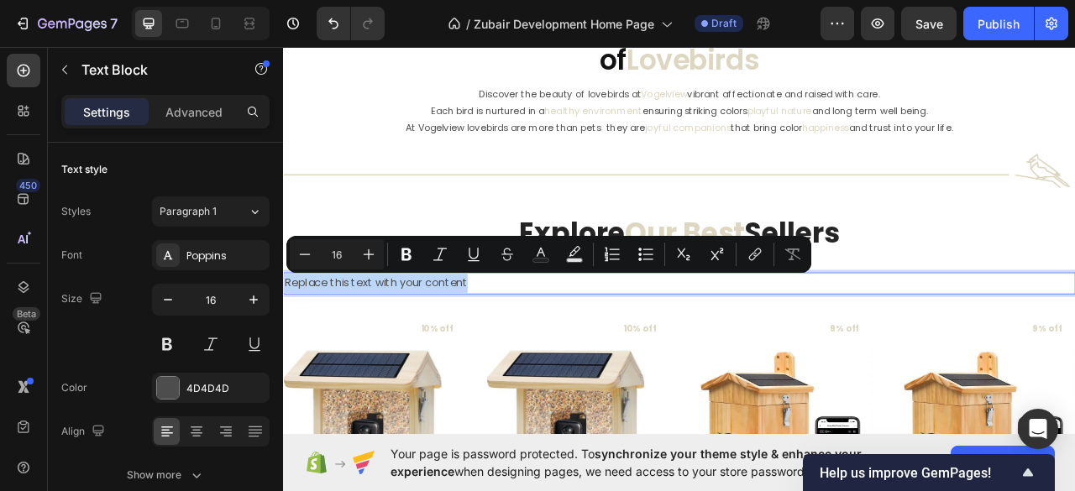
click at [442, 349] on p "Replace this text with your content" at bounding box center [787, 349] width 1004 height 24
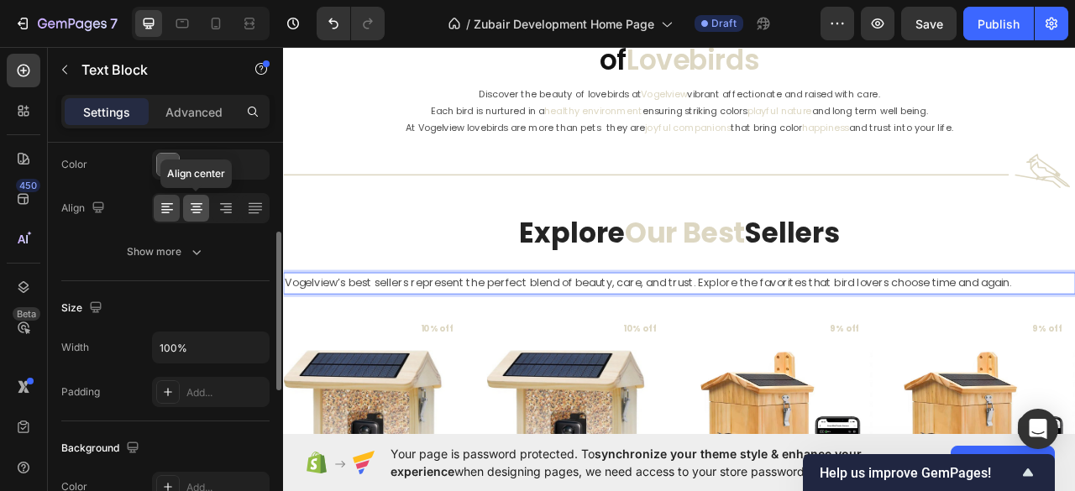
click at [197, 207] on icon at bounding box center [196, 208] width 17 height 17
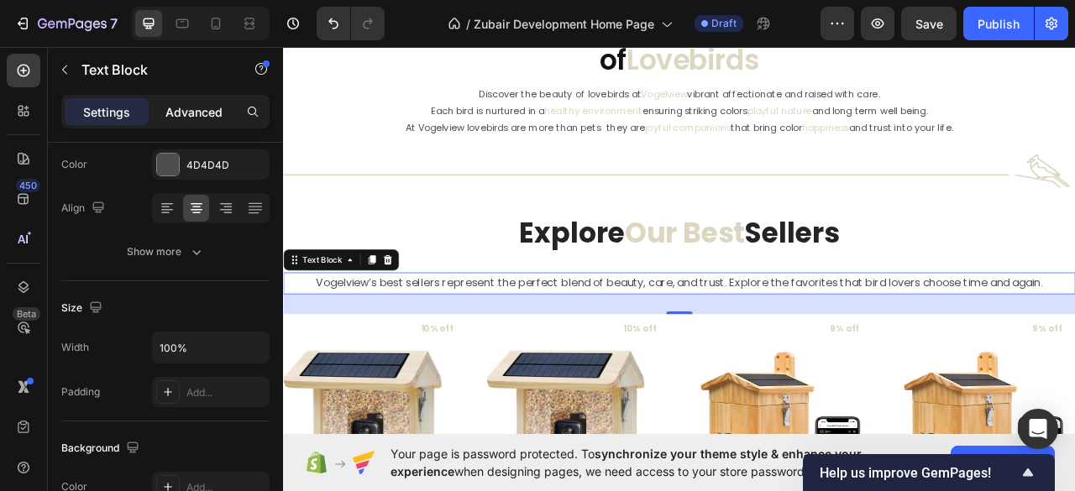
click at [188, 98] on div "Advanced" at bounding box center [194, 111] width 84 height 27
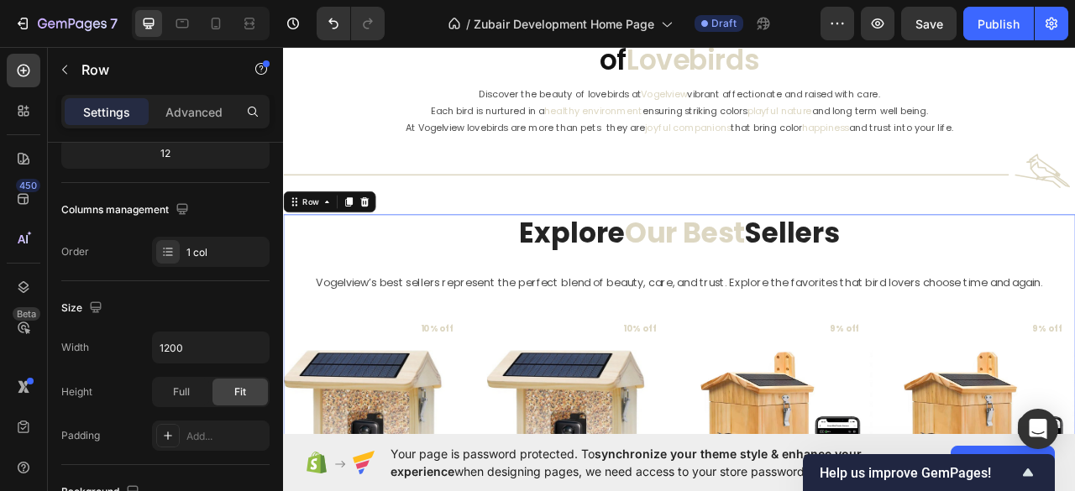
scroll to position [0, 0]
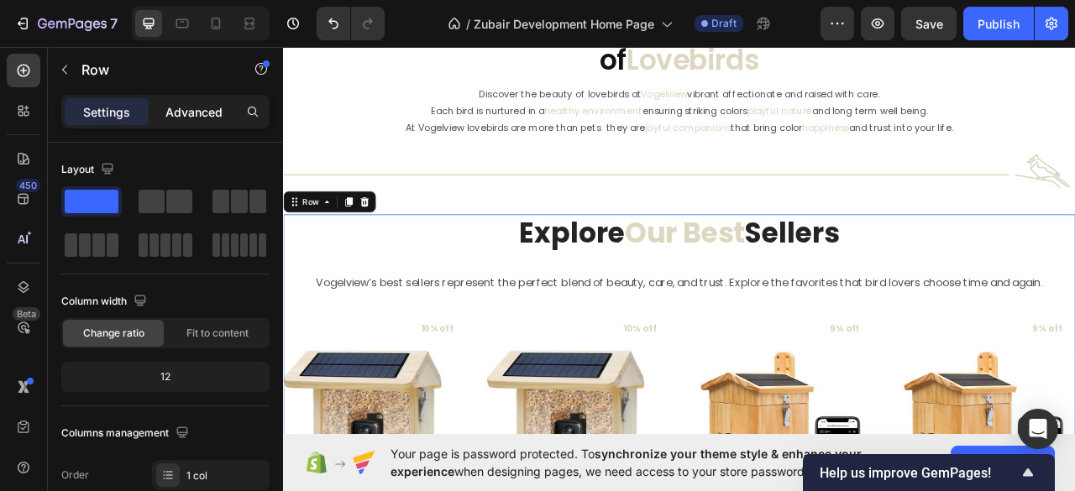
click at [194, 108] on p "Advanced" at bounding box center [193, 112] width 57 height 18
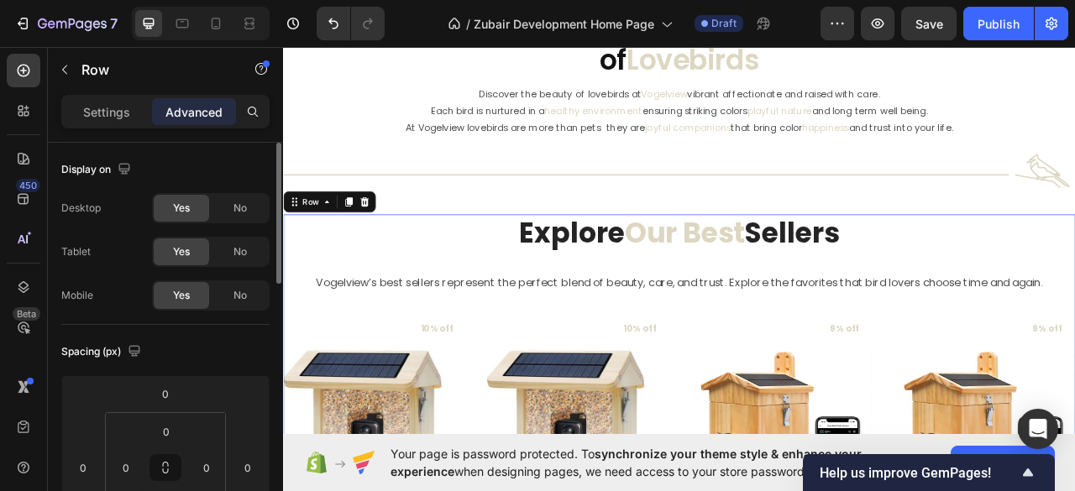
scroll to position [112, 0]
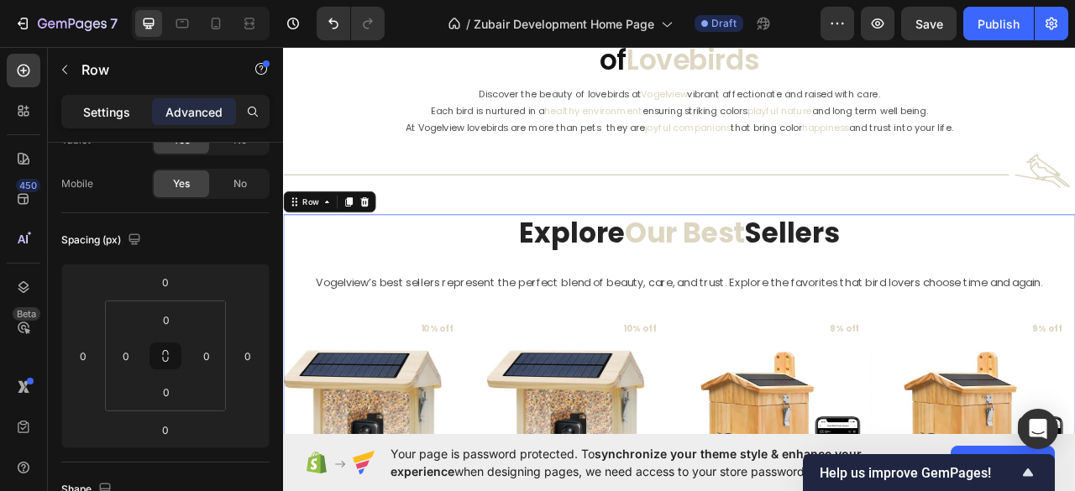
click at [118, 105] on p "Settings" at bounding box center [106, 112] width 47 height 18
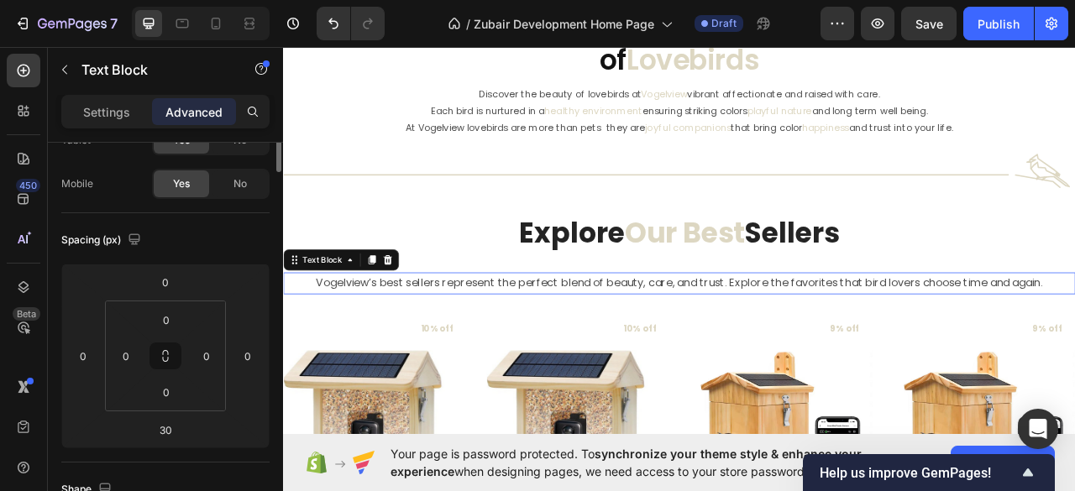
scroll to position [0, 0]
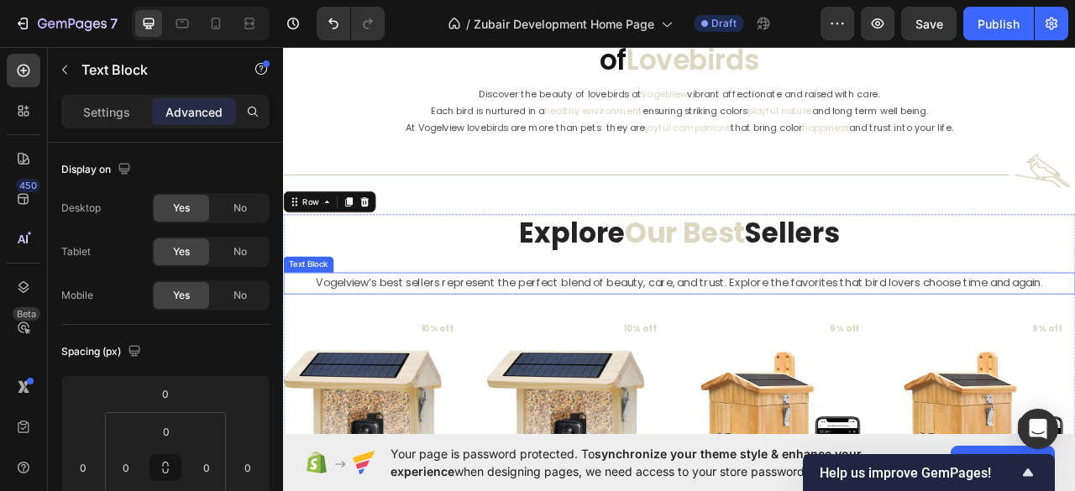
click at [734, 351] on p "Vogelview’s best sellers represent the perfect blend of beauty, care, and trust…" at bounding box center [787, 349] width 1004 height 24
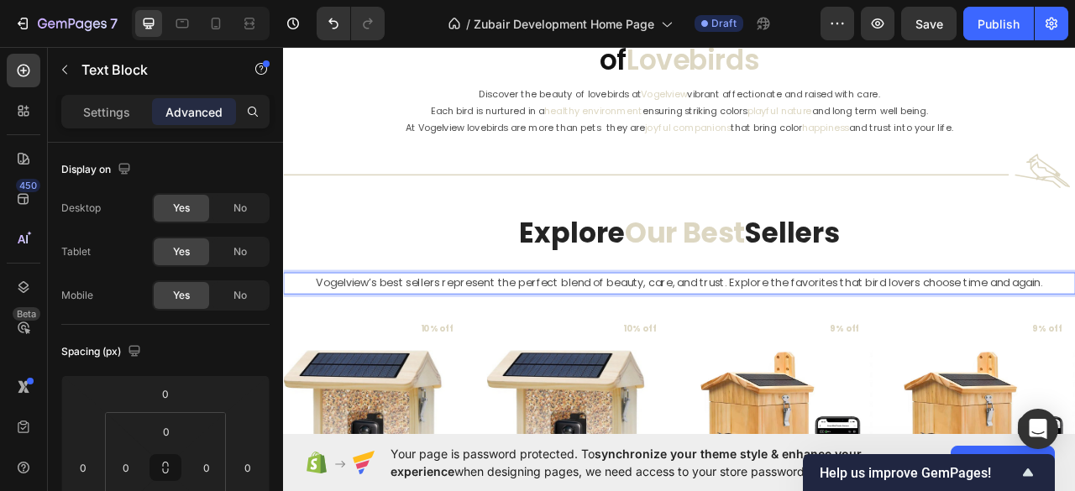
click at [735, 351] on p "Vogelview’s best sellers represent the perfect blend of beauty, care, and trust…" at bounding box center [787, 349] width 1004 height 24
click at [732, 353] on p "Vogelview’s best sellers represent the perfect blend of beauty, care, and trust…" at bounding box center [787, 349] width 1004 height 24
click at [769, 348] on p "Vogelview’s best sellers represent the perfect blend of beauty care, and trust.…" at bounding box center [787, 349] width 1004 height 24
click at [836, 348] on p "Vogelview’s best sellers represent the perfect blend of beauty care and trust. …" at bounding box center [787, 349] width 1004 height 24
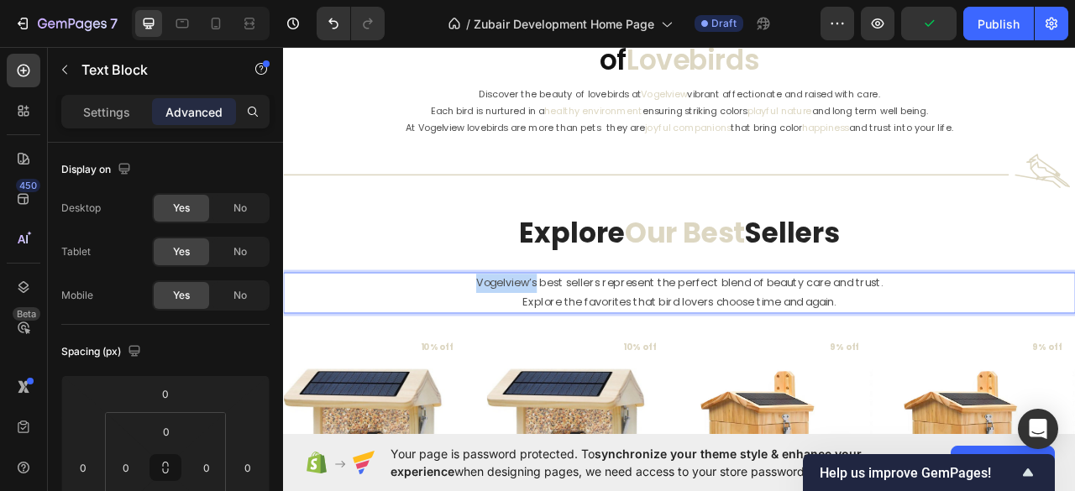
drag, startPoint x: 522, startPoint y: 348, endPoint x: 599, endPoint y: 353, distance: 77.4
click at [599, 353] on p "Vogelview’s best sellers represent the perfect blend of beauty care and trust." at bounding box center [787, 349] width 1004 height 24
click at [577, 347] on p "Vogelview’s best sellers represent the perfect blend of beauty care and trust." at bounding box center [787, 349] width 1004 height 24
click at [96, 114] on p "Settings" at bounding box center [106, 112] width 47 height 18
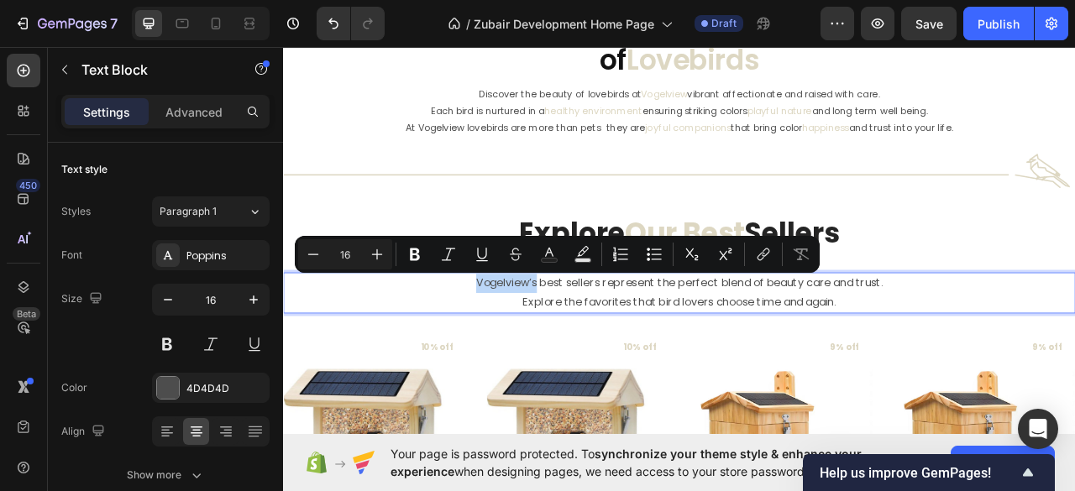
drag, startPoint x: 520, startPoint y: 343, endPoint x: 557, endPoint y: 347, distance: 38.0
click at [552, 259] on rect "Editor contextual toolbar" at bounding box center [550, 261] width 16 height 4
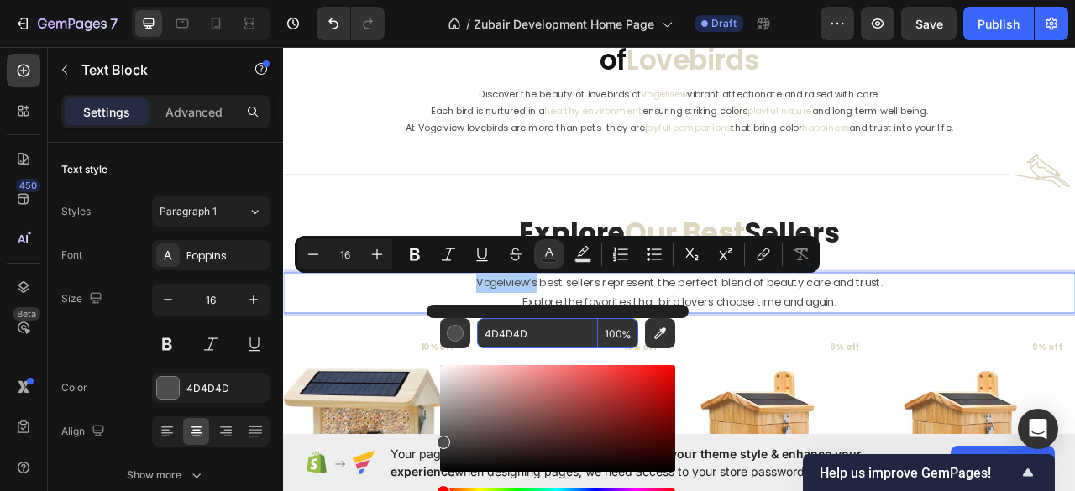
click at [507, 328] on input "4D4D4D" at bounding box center [537, 333] width 121 height 30
paste input "DDD7C2"
type input "DDD7C2"
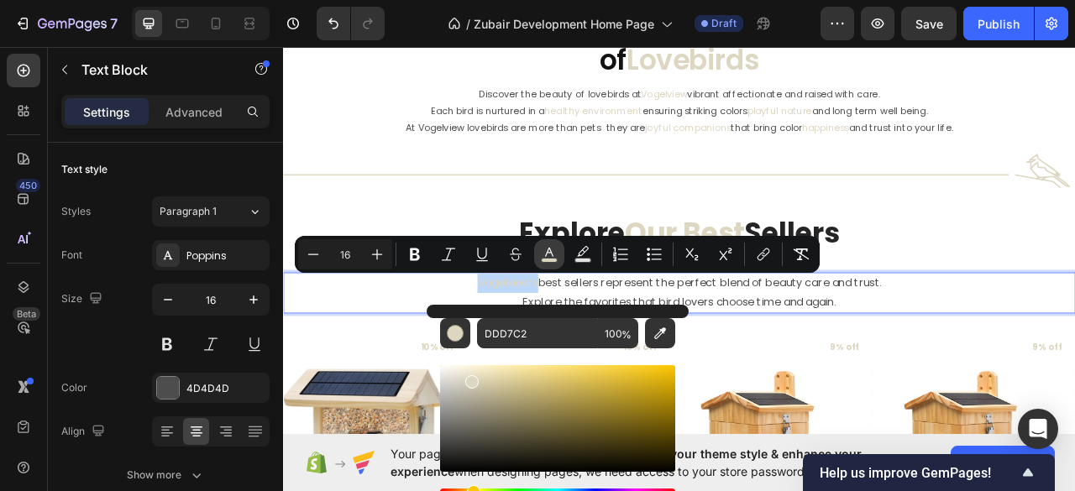
click at [462, 356] on p "Vogelview’s best sellers represent the perfect blend of beauty care and trust." at bounding box center [787, 349] width 1004 height 24
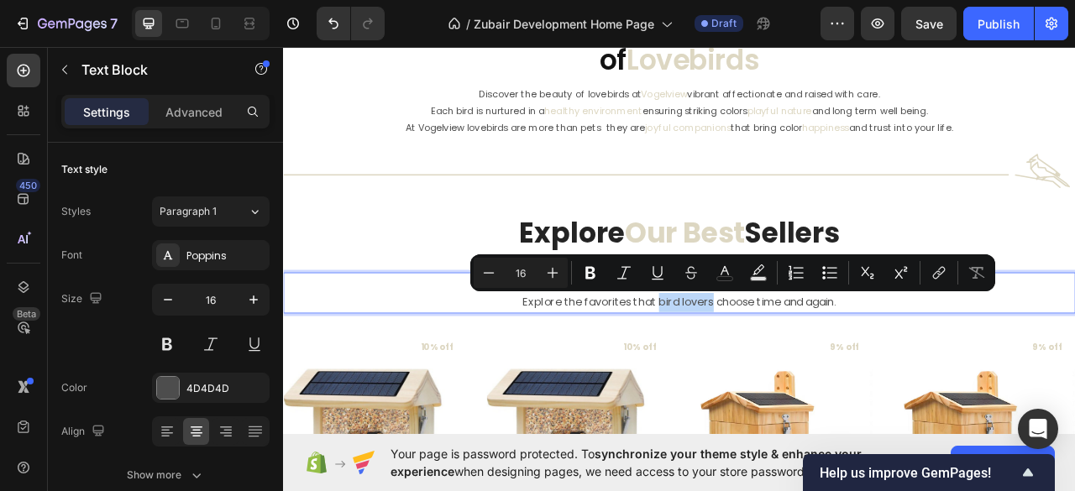
drag, startPoint x: 751, startPoint y: 375, endPoint x: 815, endPoint y: 374, distance: 64.7
click at [815, 374] on p "Explore the favorites that bird lovers choose time and again." at bounding box center [787, 373] width 1004 height 24
click at [719, 277] on rect "Editor contextual toolbar" at bounding box center [725, 279] width 16 height 4
type input "4D4D4D"
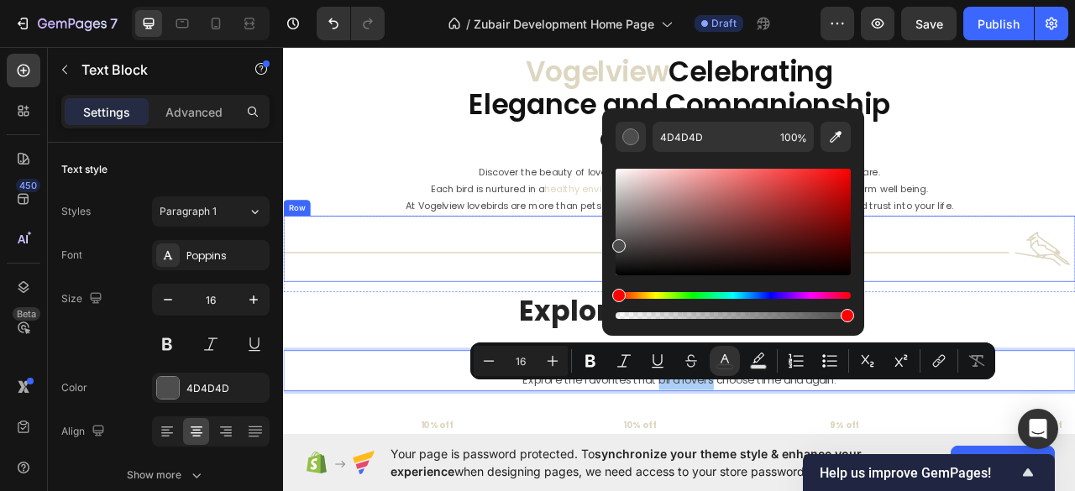
scroll to position [625, 0]
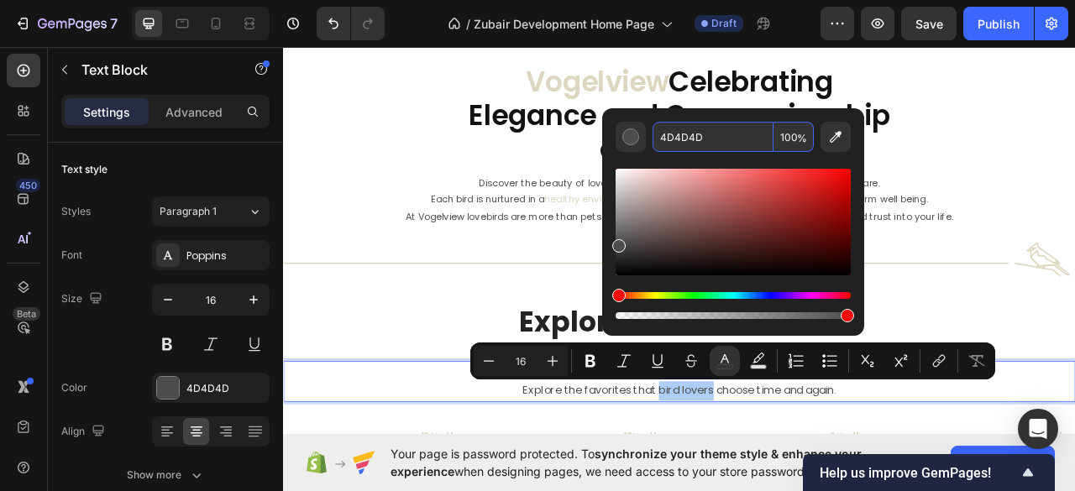
click at [692, 136] on input "4D4D4D" at bounding box center [712, 137] width 121 height 30
paste input "DDD7C2"
type input "DDD7C2"
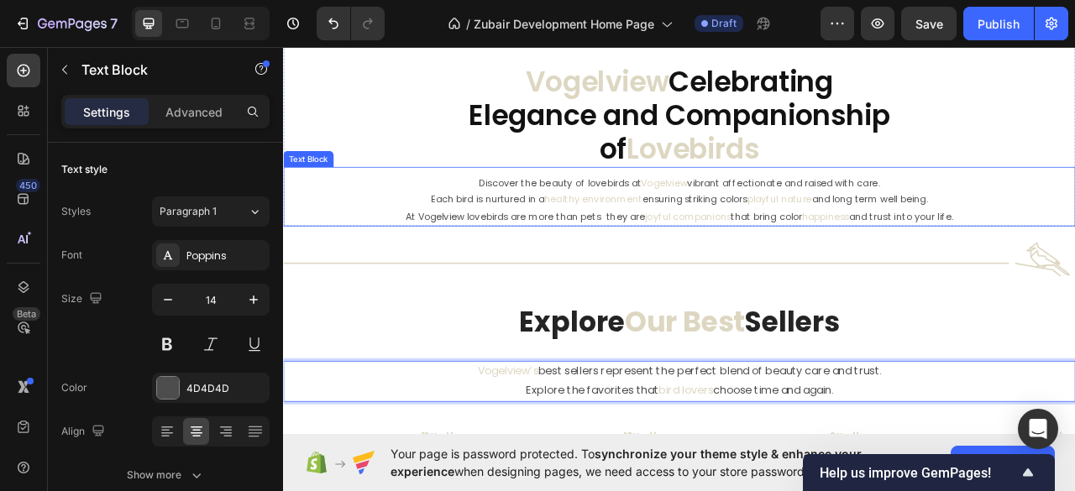
click at [447, 201] on div "Discover the beauty of lovebirds at Vogelview vibrant affectionate and raised w…" at bounding box center [786, 239] width 1007 height 76
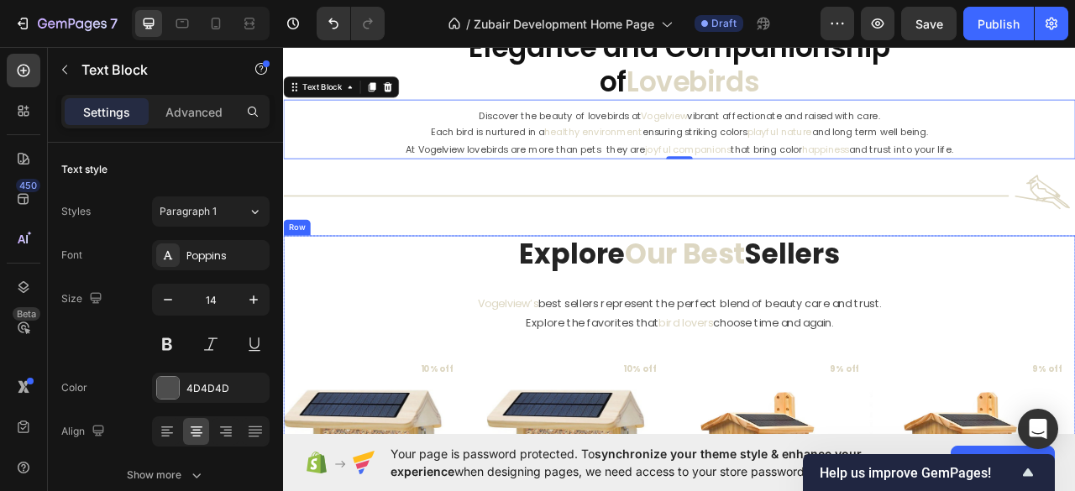
scroll to position [737, 0]
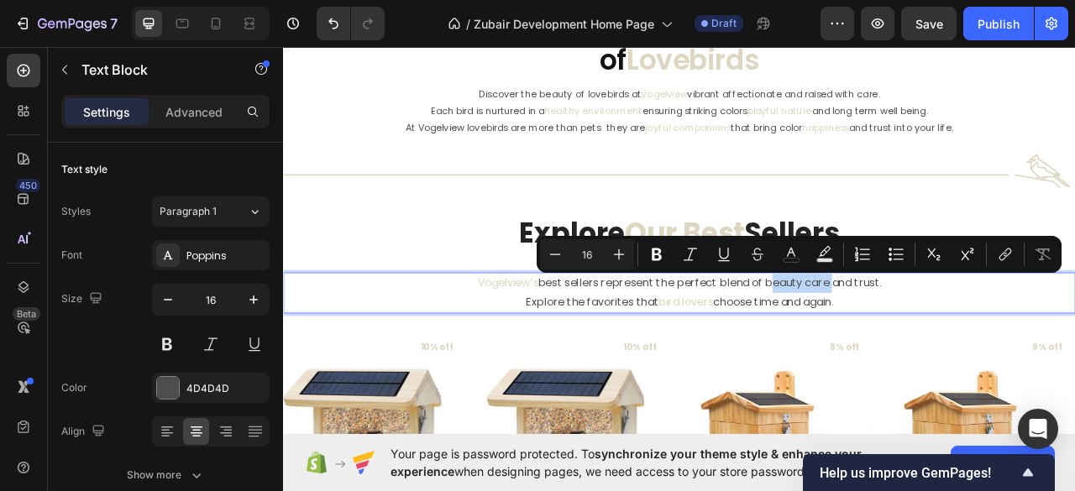
drag, startPoint x: 889, startPoint y: 352, endPoint x: 967, endPoint y: 347, distance: 78.2
click at [793, 261] on icon "Editor contextual toolbar" at bounding box center [790, 254] width 17 height 17
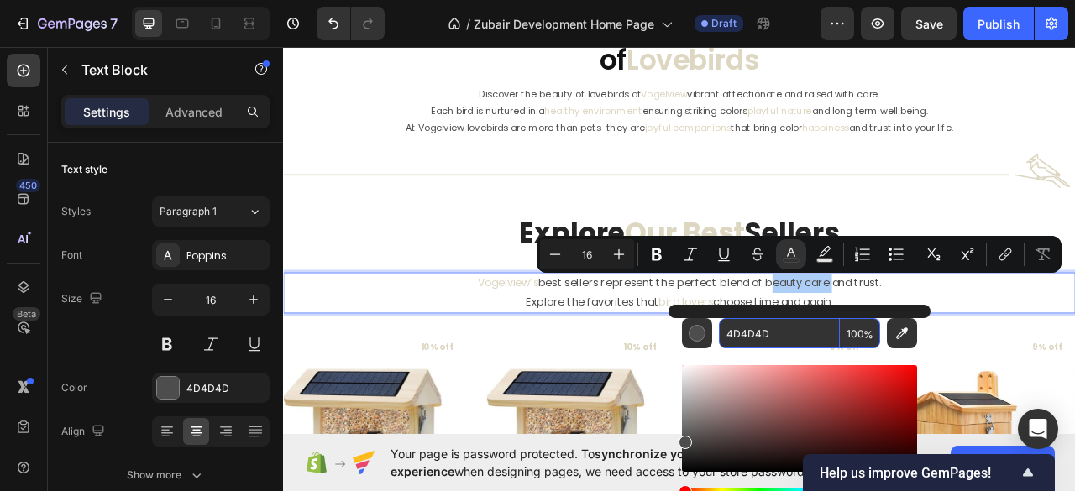
click at [749, 333] on input "4D4D4D" at bounding box center [779, 333] width 121 height 30
paste input "DDD7C2"
type input "DDD7C2"
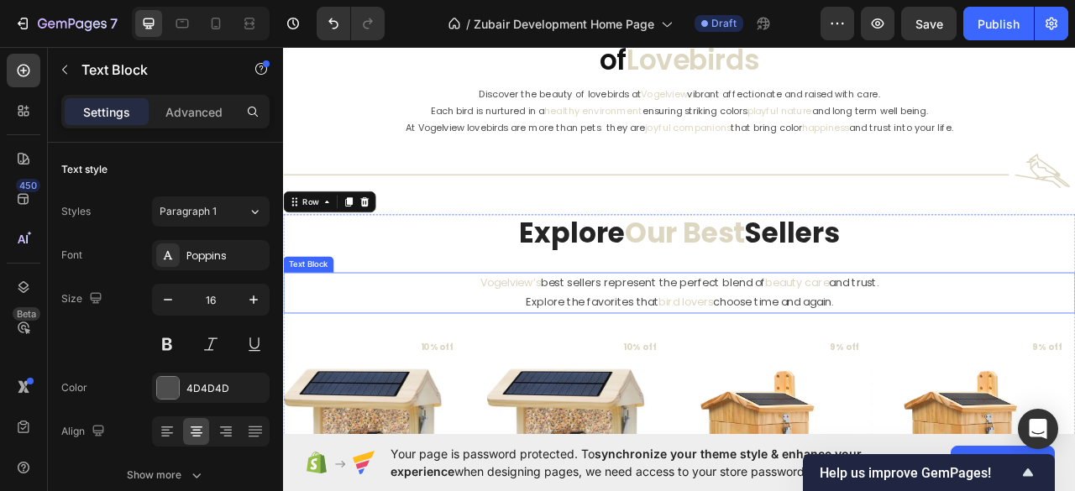
click at [867, 352] on p "Vogelview’s best sellers represent the perfect blend of beauty care and trust." at bounding box center [787, 349] width 1004 height 24
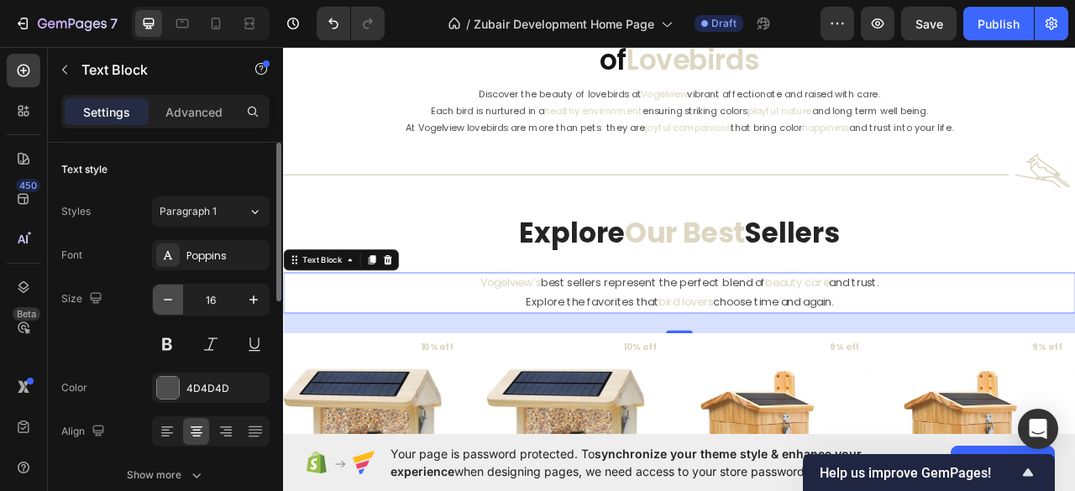
click at [163, 301] on icon "button" at bounding box center [168, 299] width 17 height 17
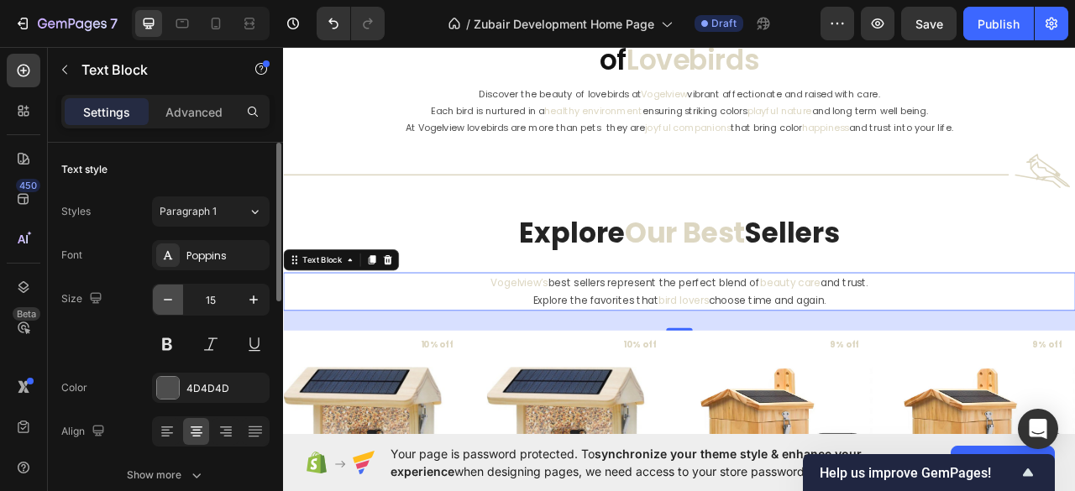
click at [163, 301] on icon "button" at bounding box center [168, 299] width 17 height 17
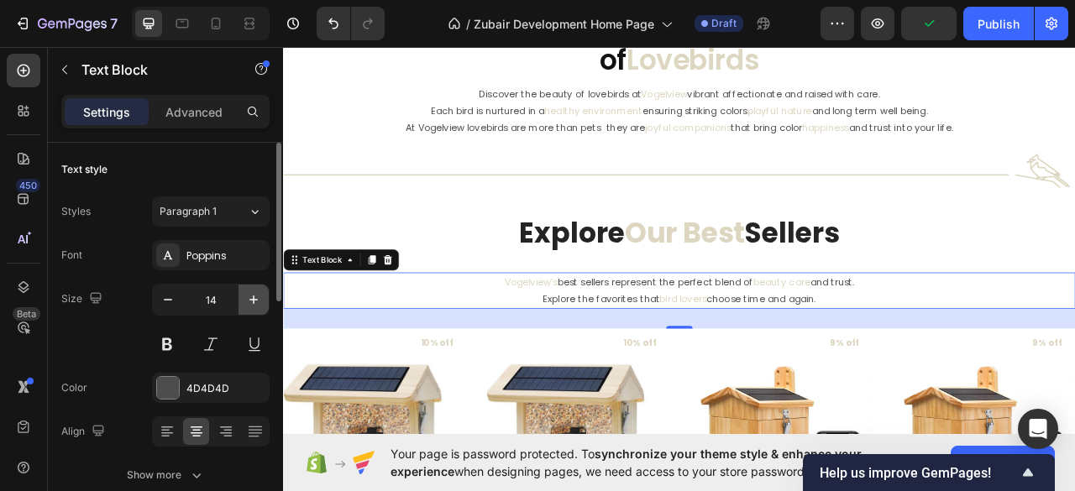
click at [252, 301] on icon "button" at bounding box center [253, 299] width 17 height 17
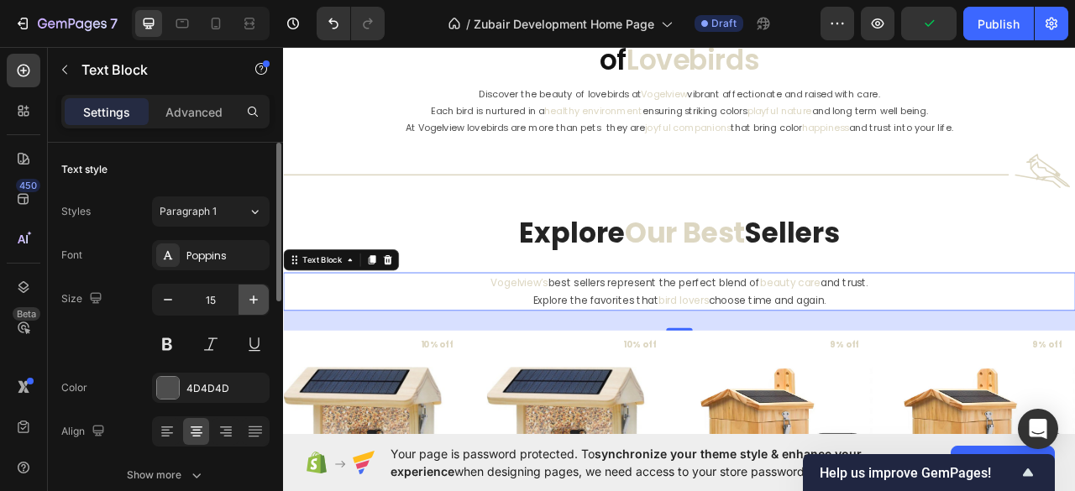
click at [252, 301] on icon "button" at bounding box center [253, 299] width 17 height 17
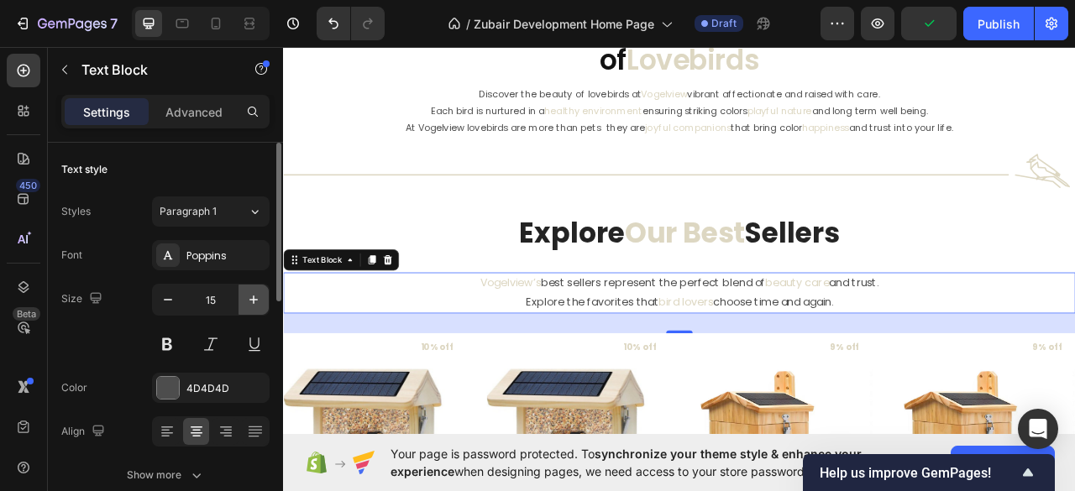
type input "16"
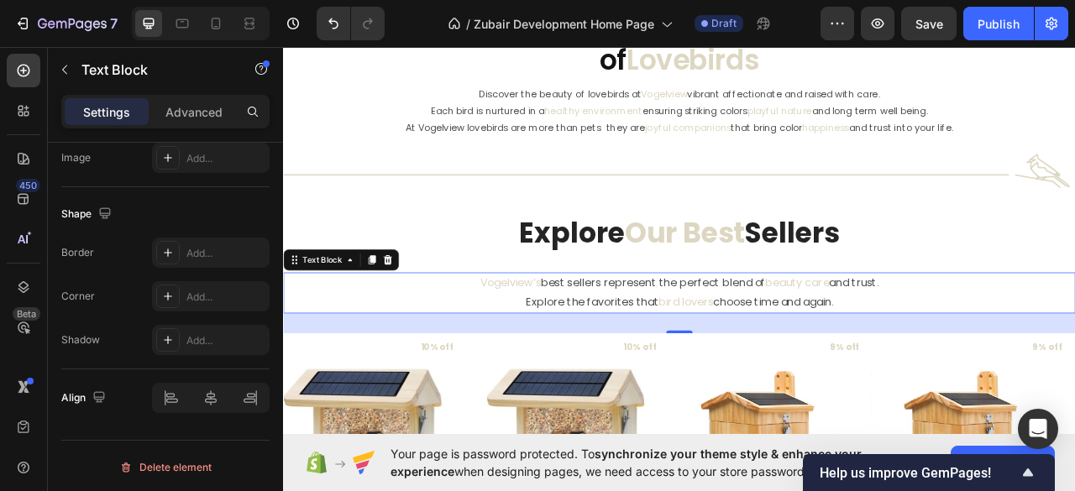
scroll to position [0, 0]
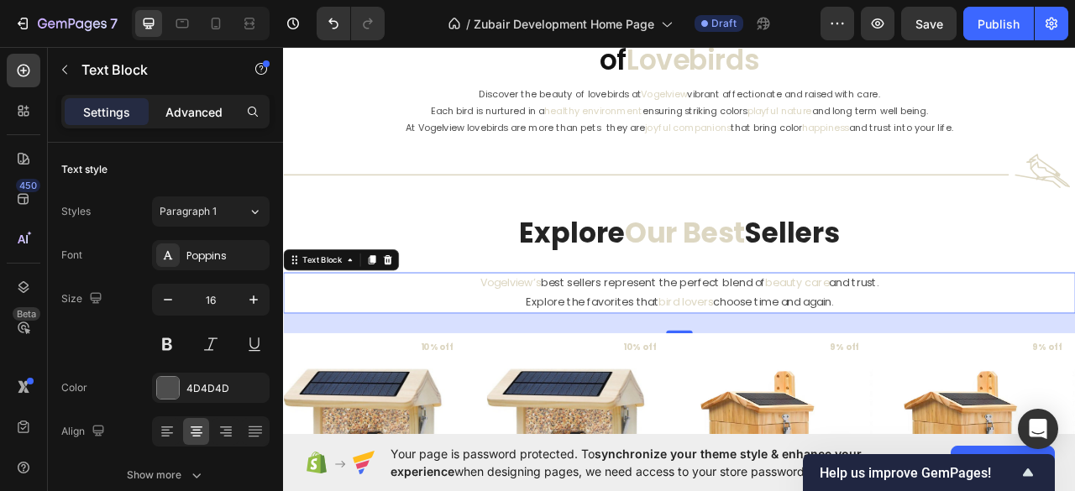
click at [205, 105] on p "Advanced" at bounding box center [193, 112] width 57 height 18
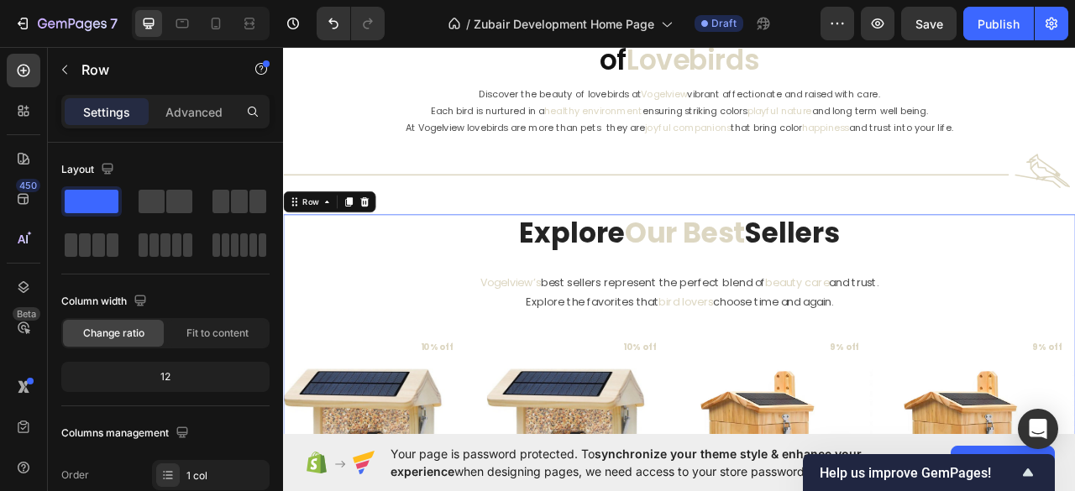
click at [200, 127] on div "Settings Advanced" at bounding box center [165, 112] width 208 height 34
click at [196, 113] on p "Advanced" at bounding box center [193, 112] width 57 height 18
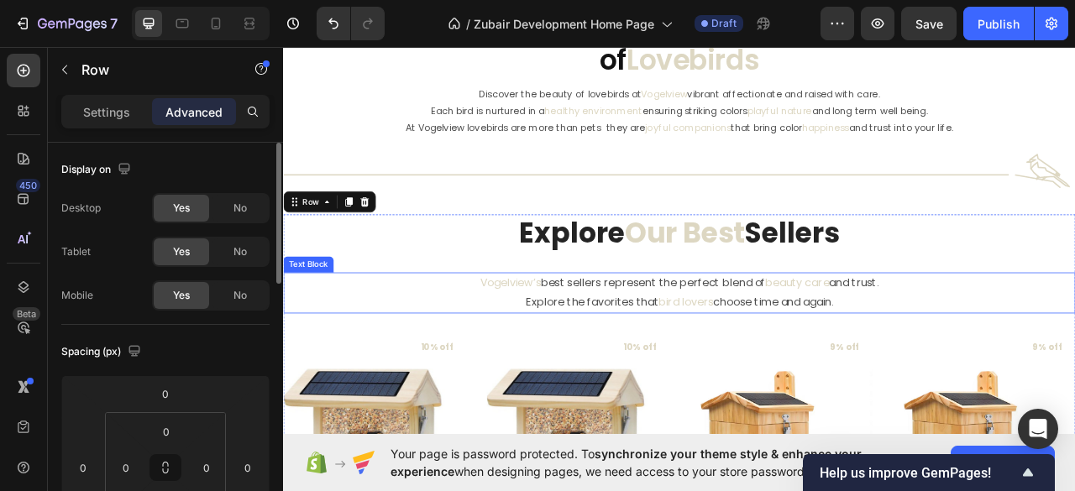
click at [735, 355] on p "Vogelview’s best sellers represent the perfect blend of beauty care and trust." at bounding box center [787, 349] width 1004 height 24
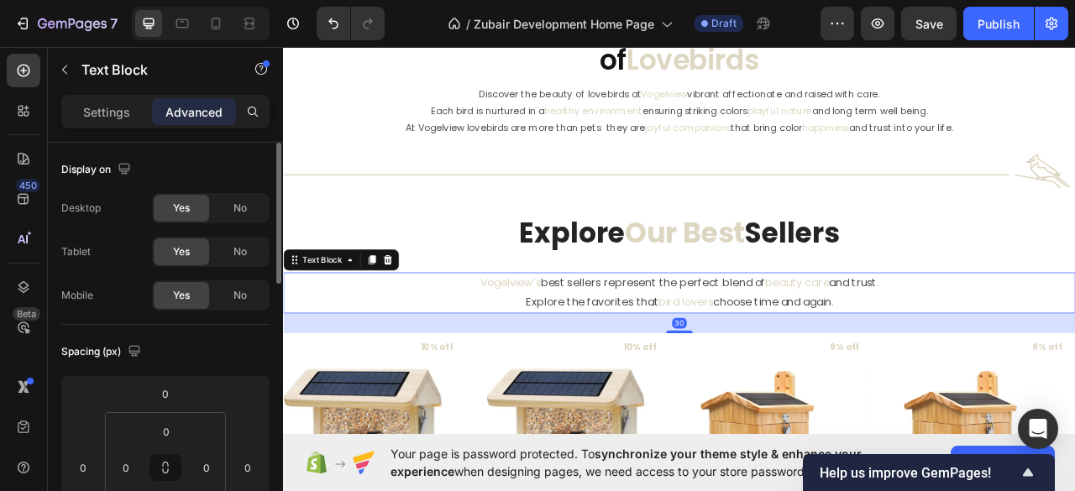
scroll to position [112, 0]
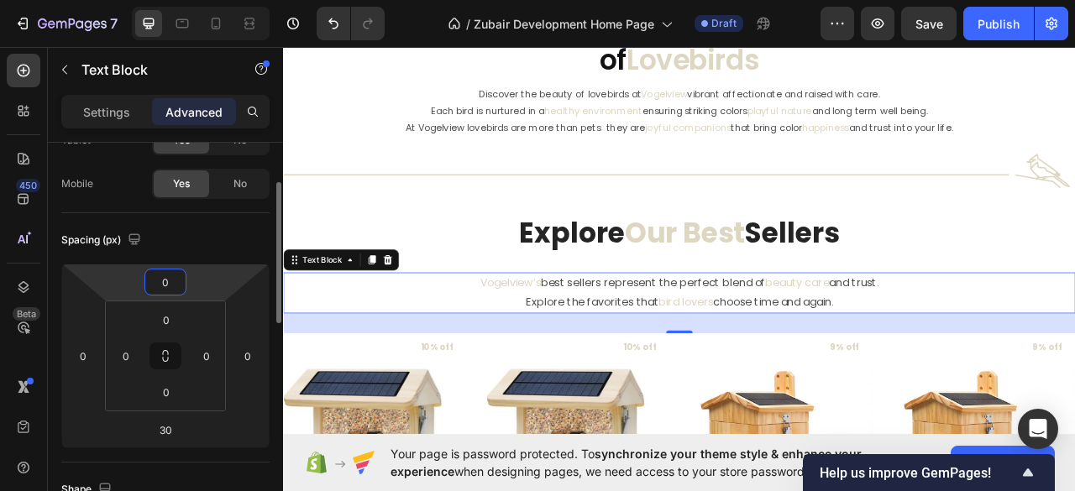
click at [165, 275] on input "0" at bounding box center [166, 281] width 34 height 25
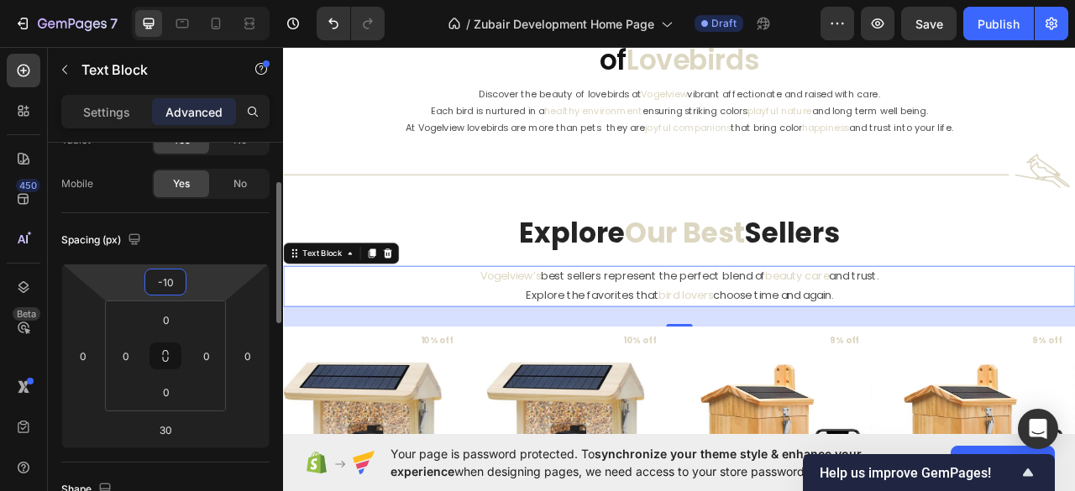
type input "-1"
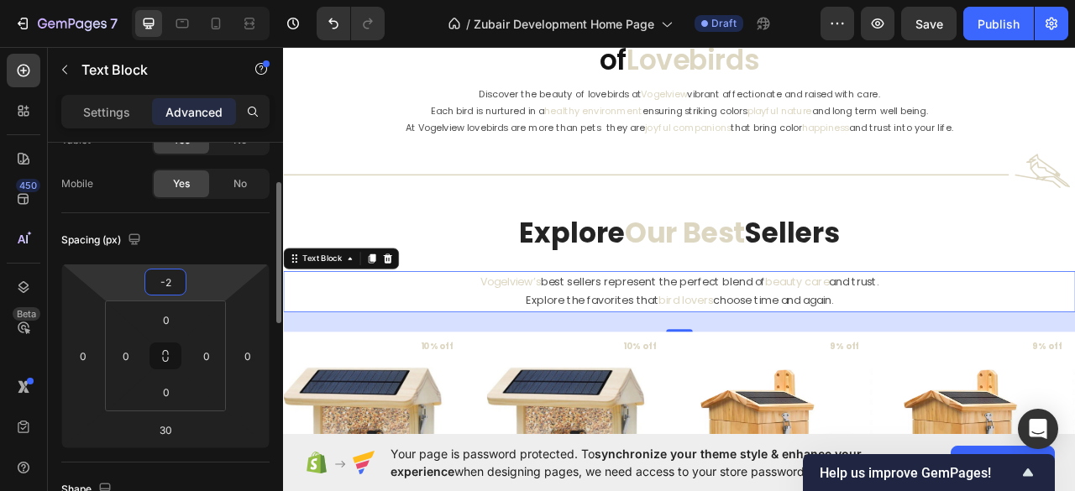
type input "-20"
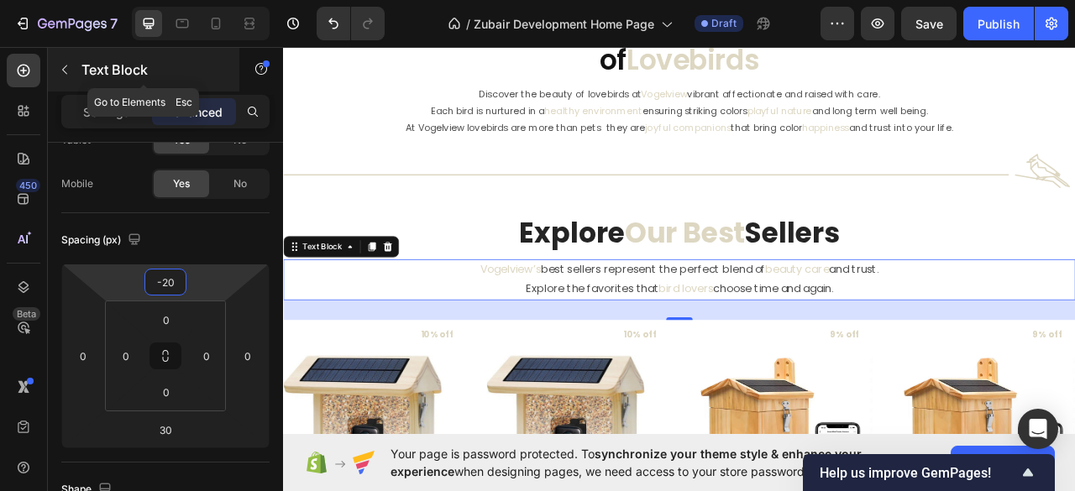
click at [65, 71] on icon "button" at bounding box center [64, 69] width 13 height 13
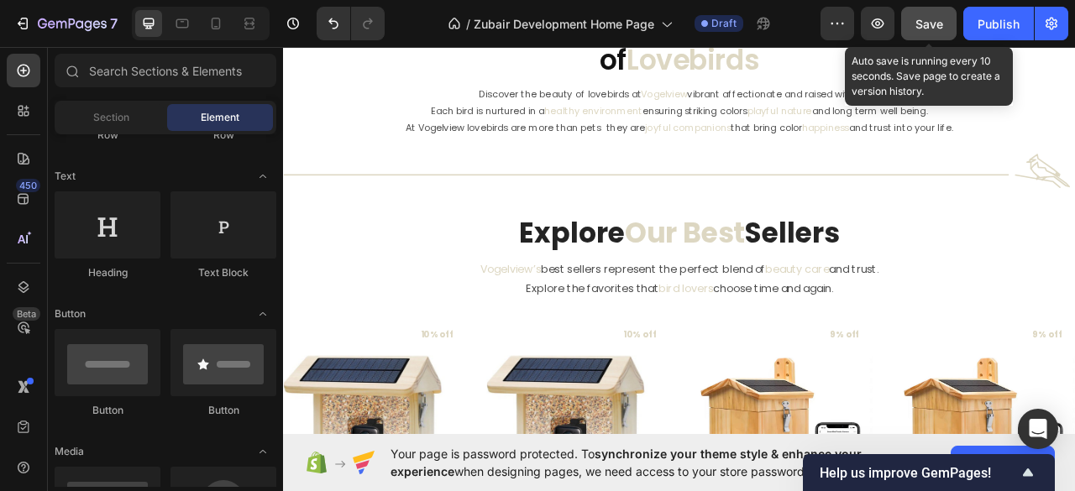
click at [920, 18] on span "Save" at bounding box center [929, 24] width 28 height 14
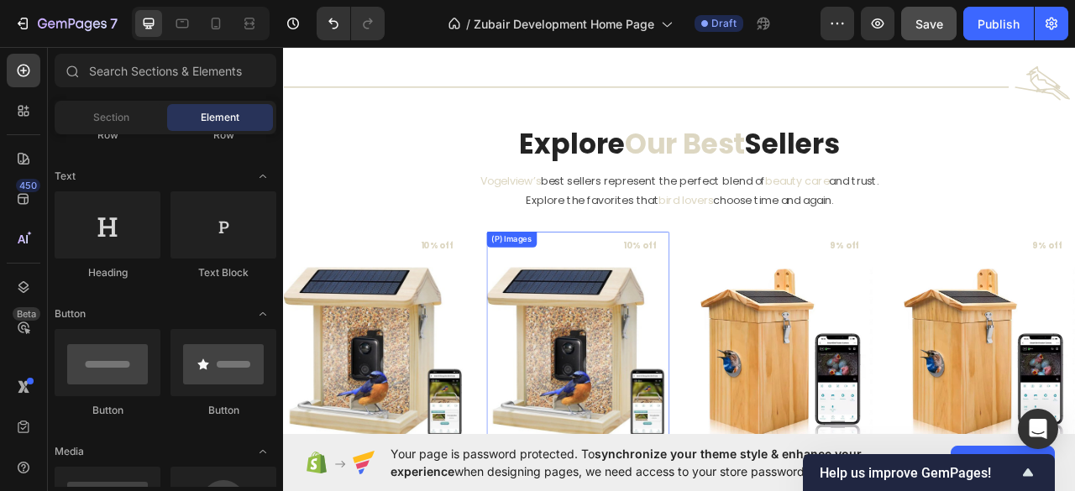
scroll to position [737, 0]
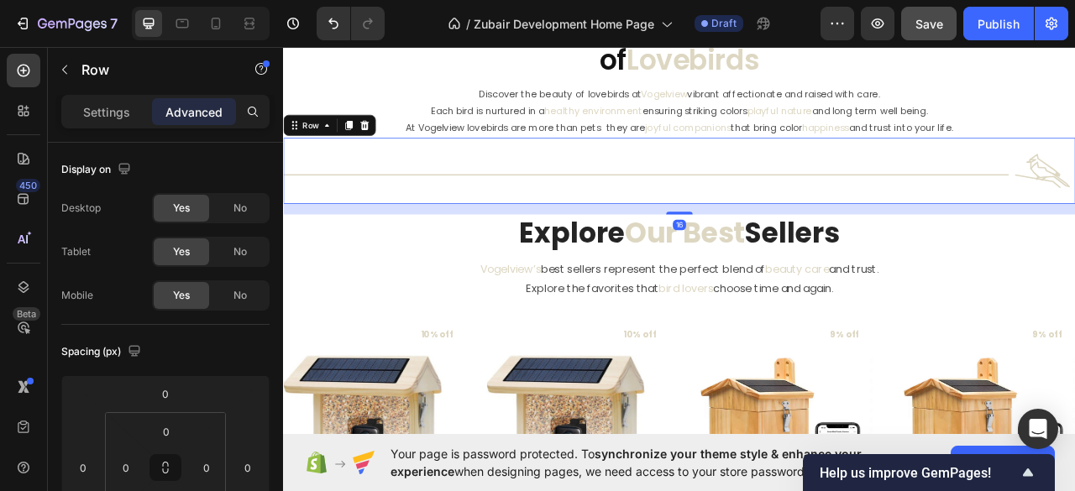
click at [578, 195] on div "Title Line" at bounding box center [744, 206] width 923 height 84
click at [362, 145] on icon at bounding box center [366, 148] width 9 height 12
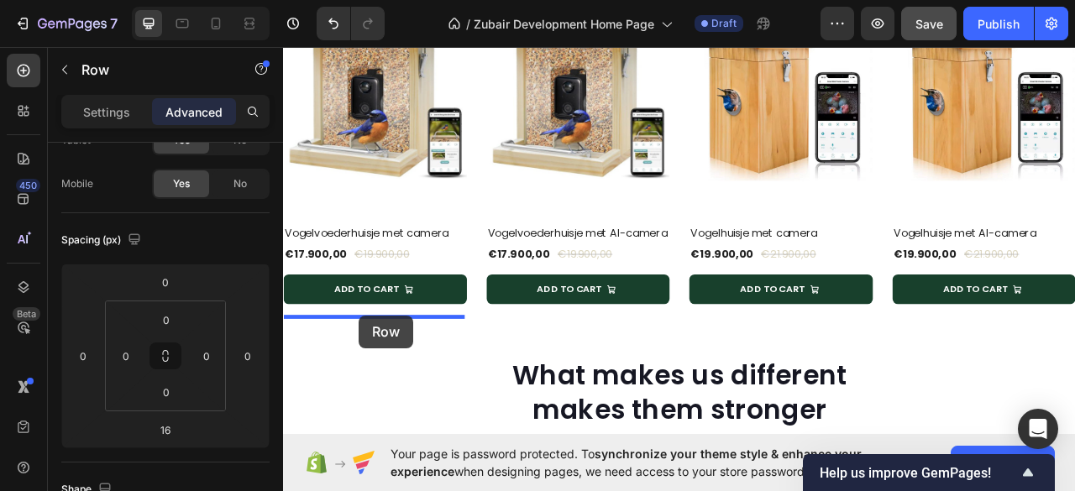
scroll to position [1338, 0]
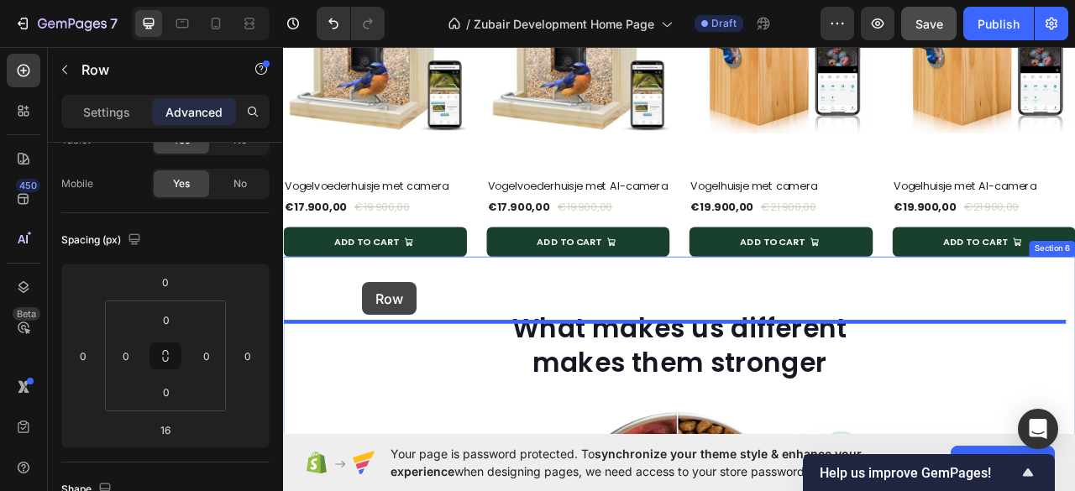
drag, startPoint x: 297, startPoint y: 248, endPoint x: 384, endPoint y: 349, distance: 133.4
type input "0"
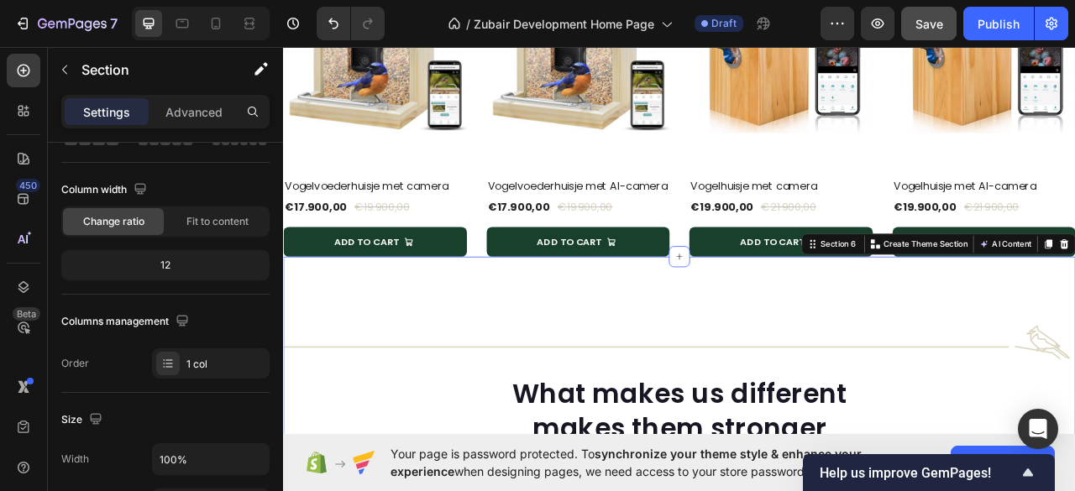
scroll to position [0, 0]
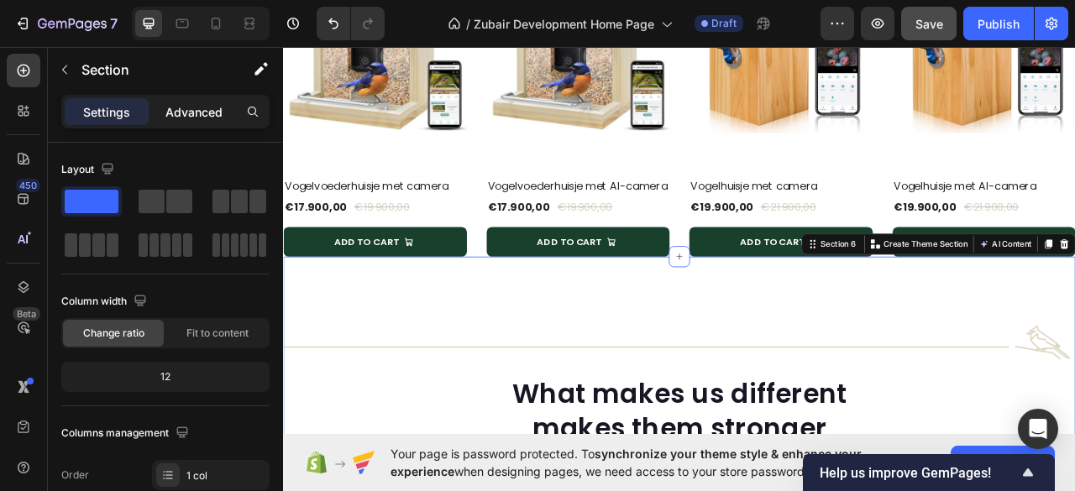
click at [187, 117] on p "Advanced" at bounding box center [193, 112] width 57 height 18
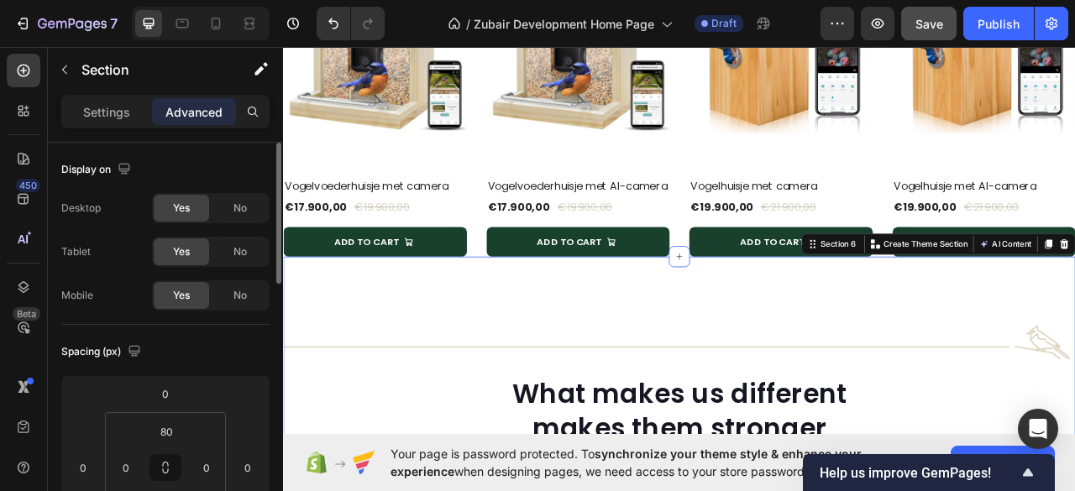
scroll to position [223, 0]
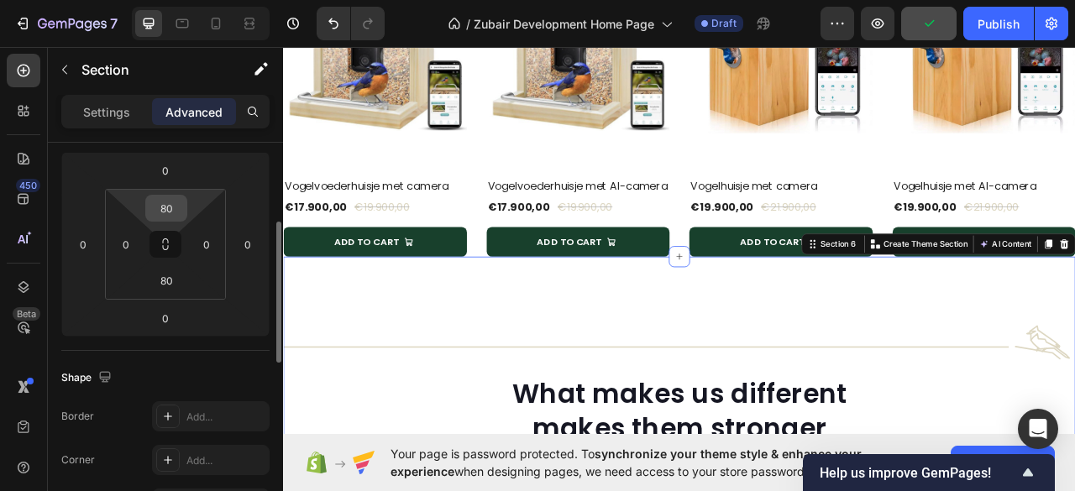
click at [167, 207] on input "80" at bounding box center [166, 208] width 34 height 25
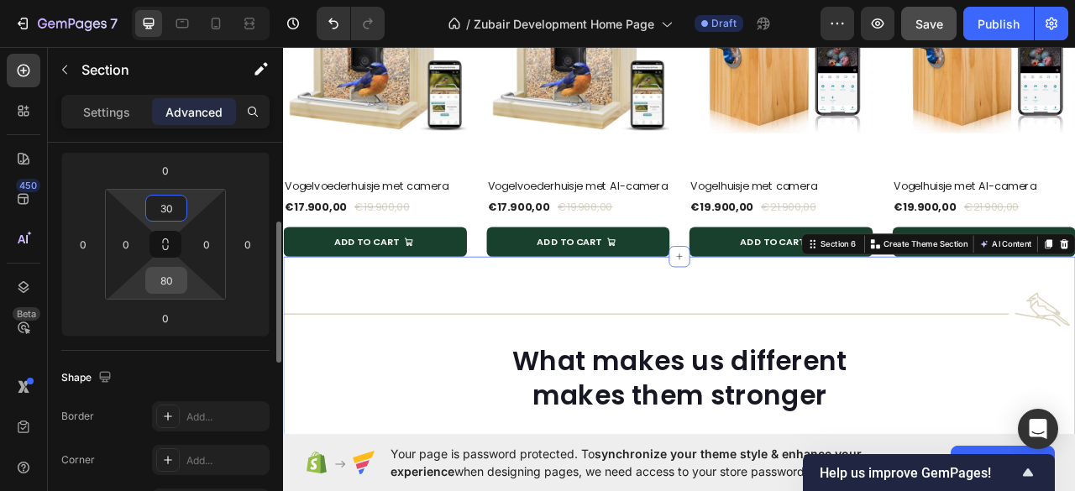
type input "30"
click at [153, 285] on input "80" at bounding box center [166, 280] width 34 height 25
click at [166, 278] on input "80" at bounding box center [166, 280] width 34 height 25
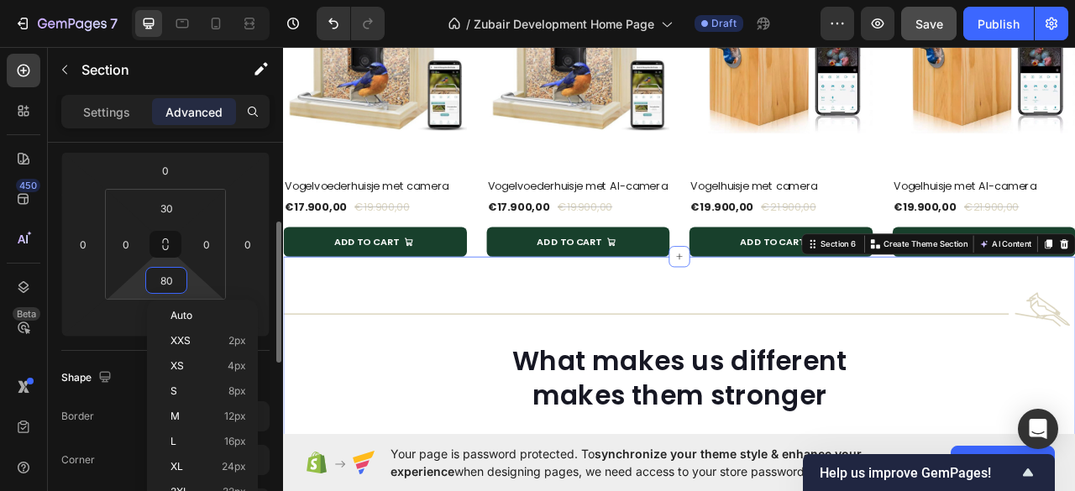
click at [163, 284] on input "80" at bounding box center [166, 280] width 34 height 25
click at [161, 282] on input "80" at bounding box center [166, 280] width 34 height 25
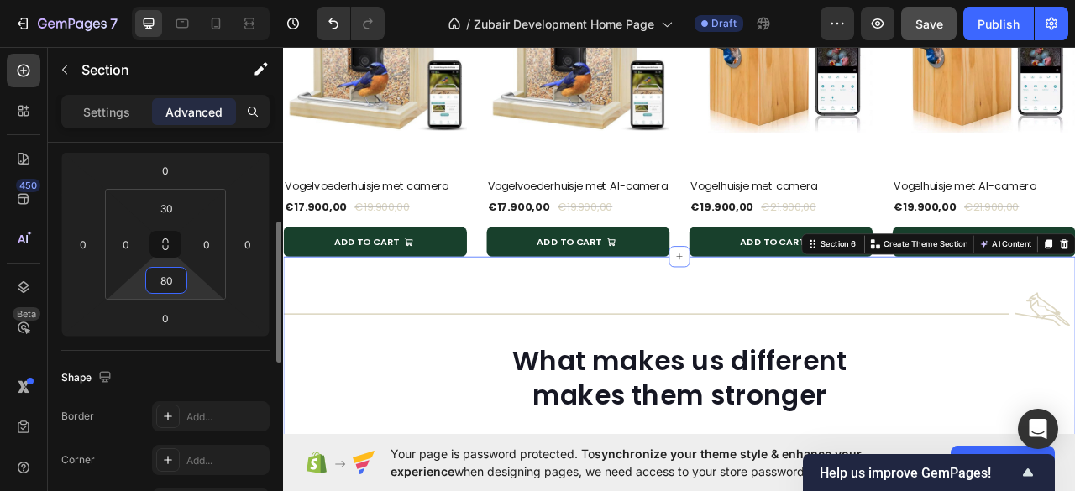
click at [161, 281] on input "80" at bounding box center [166, 280] width 34 height 25
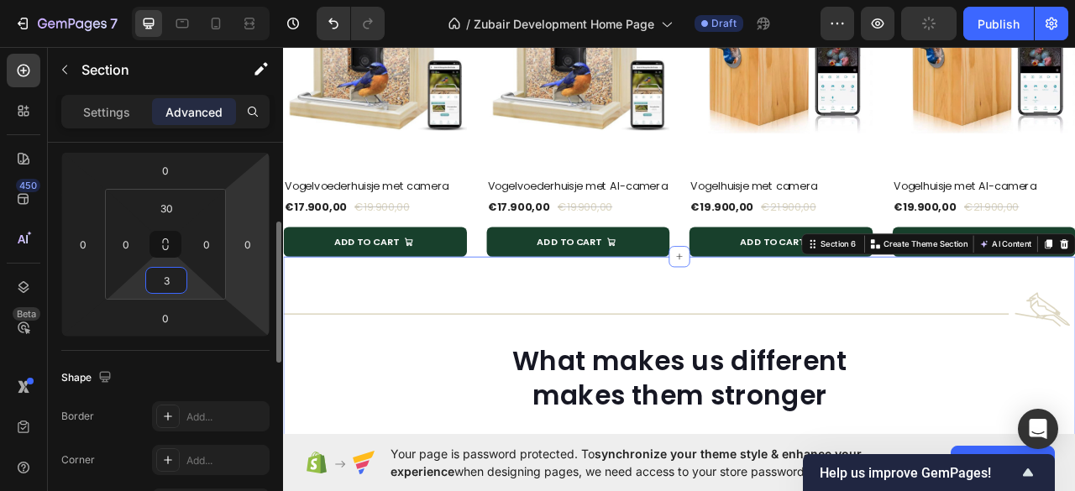
type input "30"
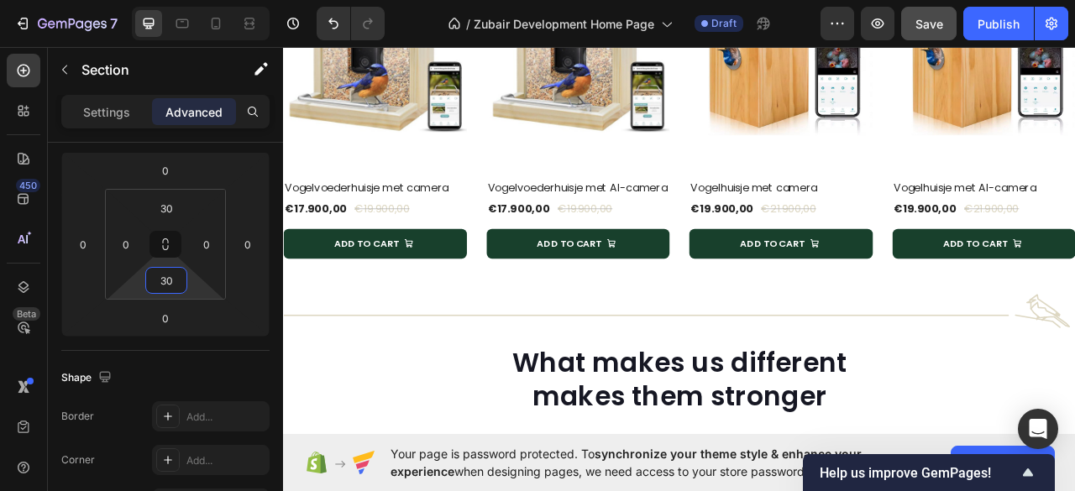
scroll to position [1338, 0]
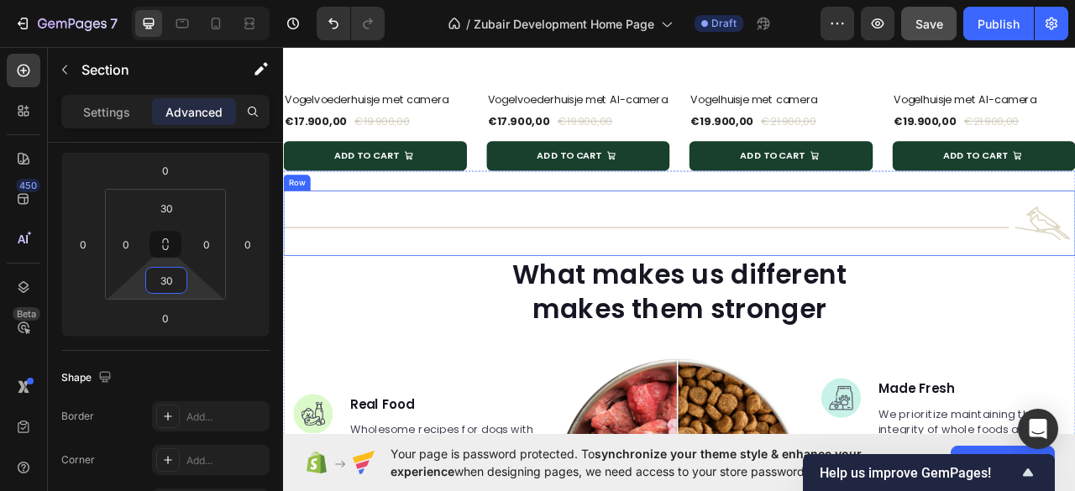
click at [620, 268] on div "Title Line" at bounding box center [744, 273] width 923 height 84
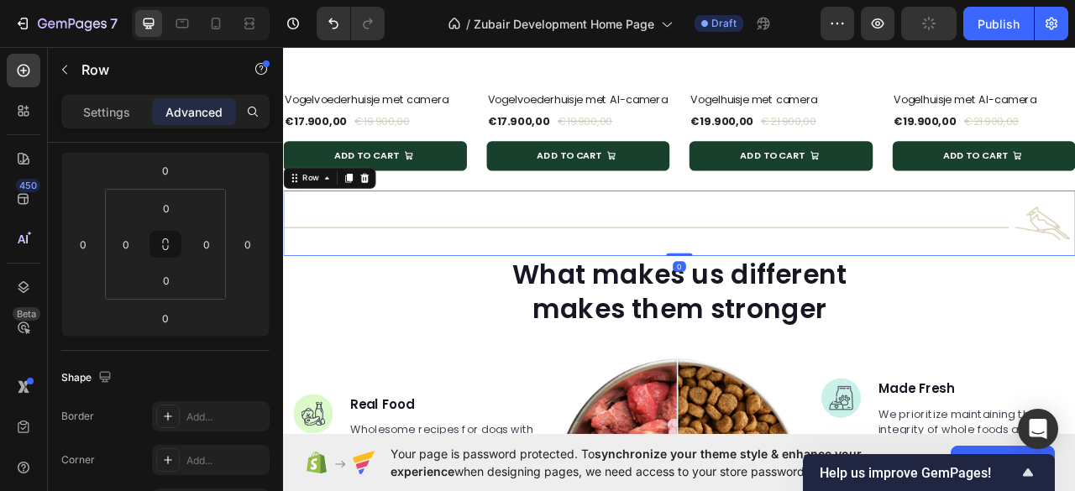
scroll to position [0, 0]
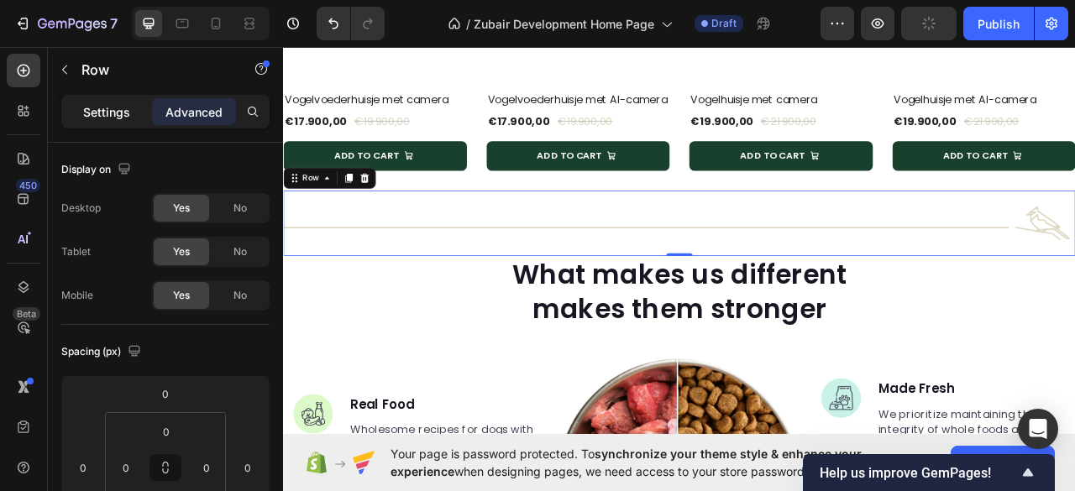
click at [86, 117] on p "Settings" at bounding box center [106, 112] width 47 height 18
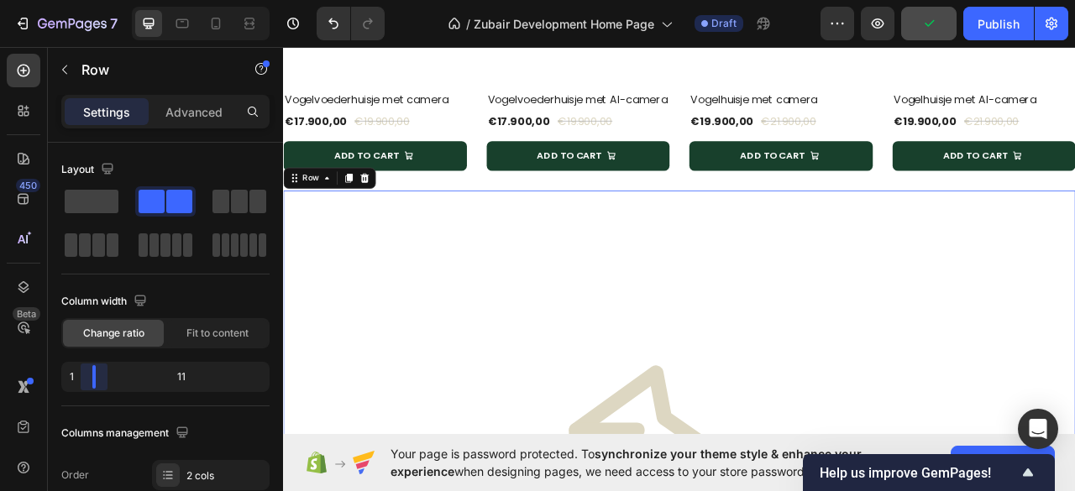
drag, startPoint x: 237, startPoint y: 377, endPoint x: 85, endPoint y: 374, distance: 152.0
click at [85, 0] on body "7 Version history / Zubair Development Home Page Draft Preview Publish 450 Beta…" at bounding box center [537, 0] width 1075 height 0
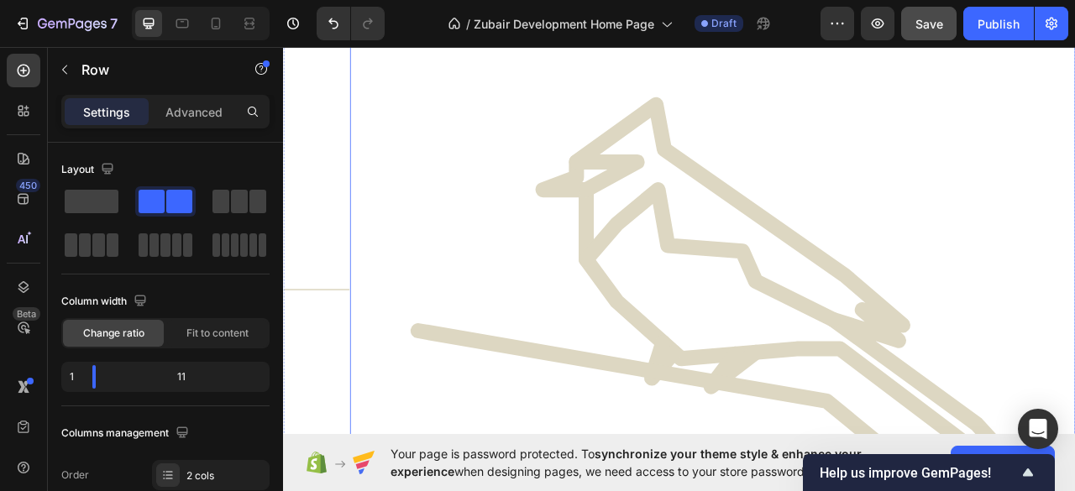
scroll to position [1674, 0]
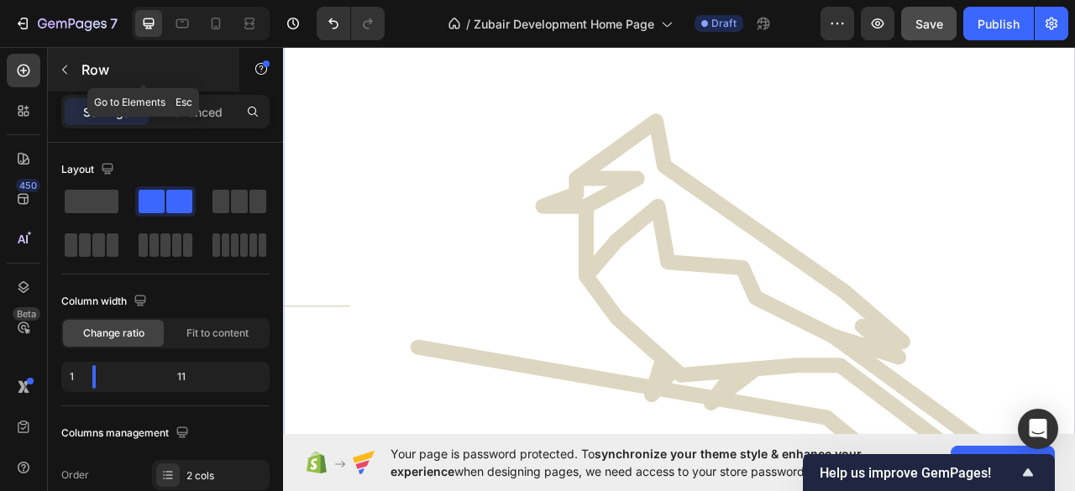
click at [60, 68] on icon "button" at bounding box center [64, 69] width 13 height 13
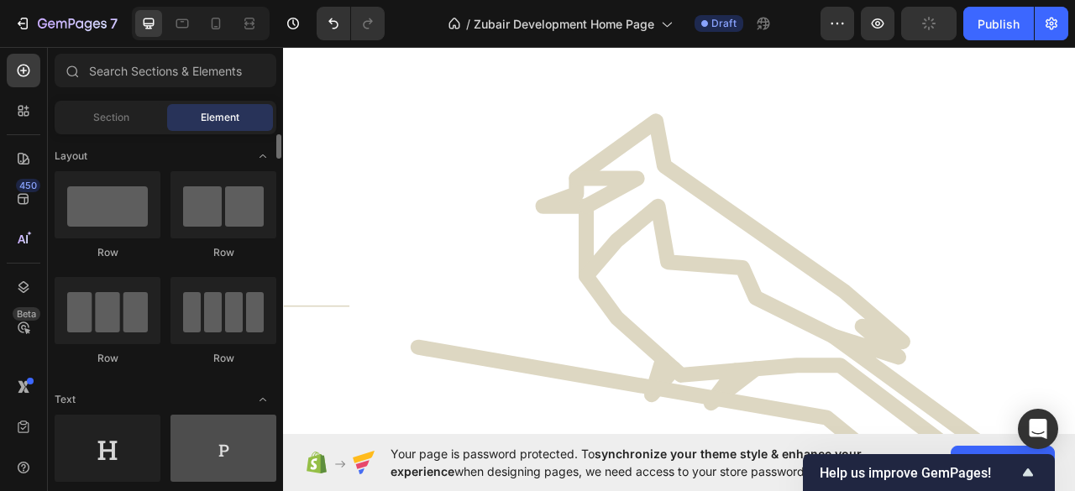
scroll to position [112, 0]
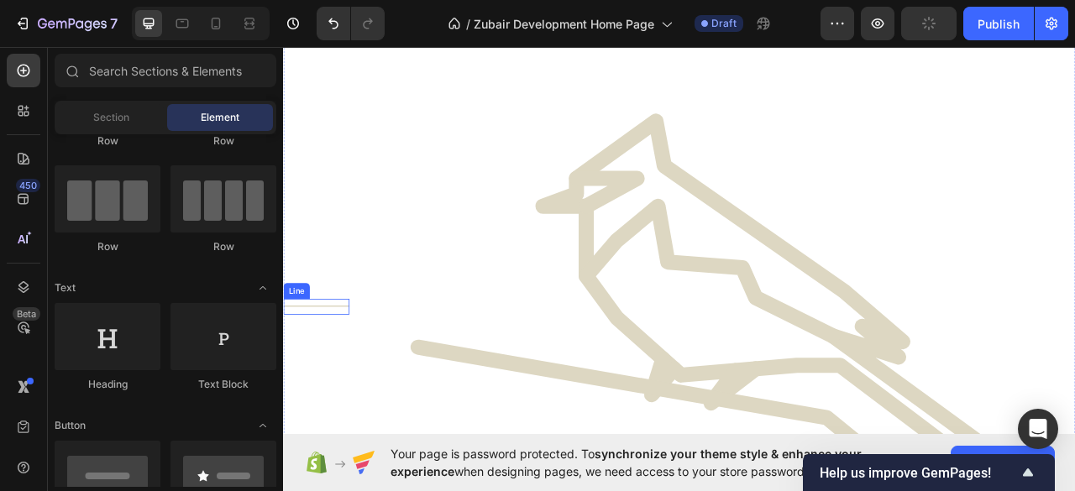
click at [343, 369] on div "Title Line" at bounding box center [325, 379] width 84 height 20
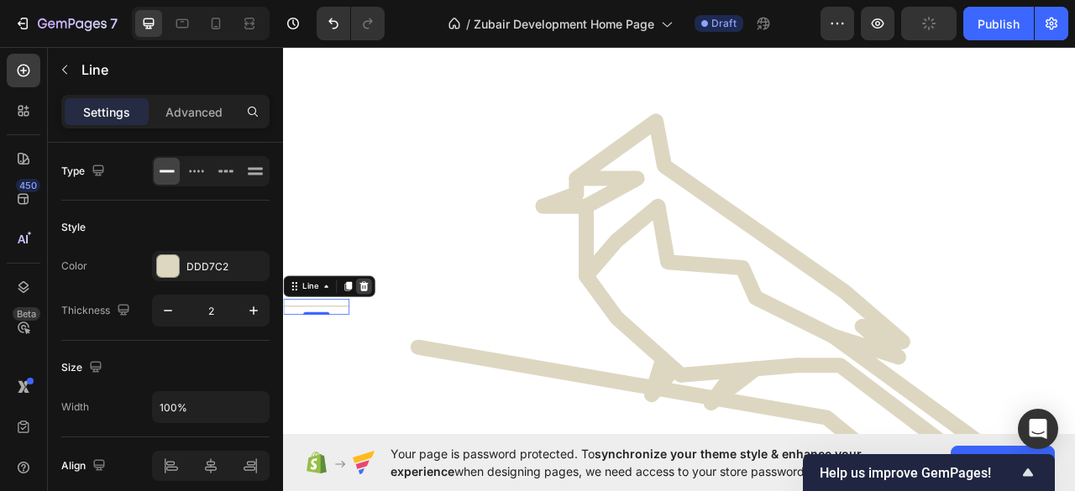
click at [384, 346] on icon at bounding box center [385, 352] width 11 height 12
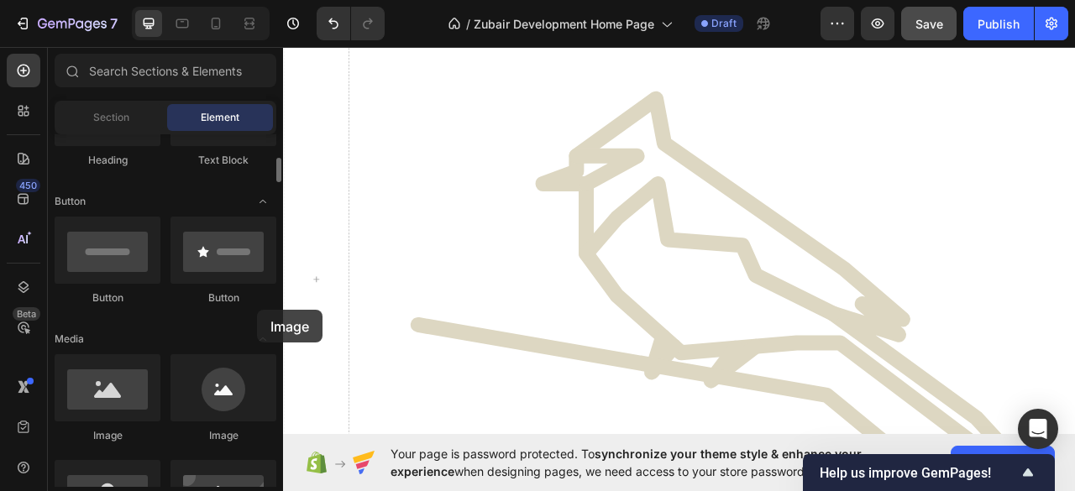
scroll to position [1714, 0]
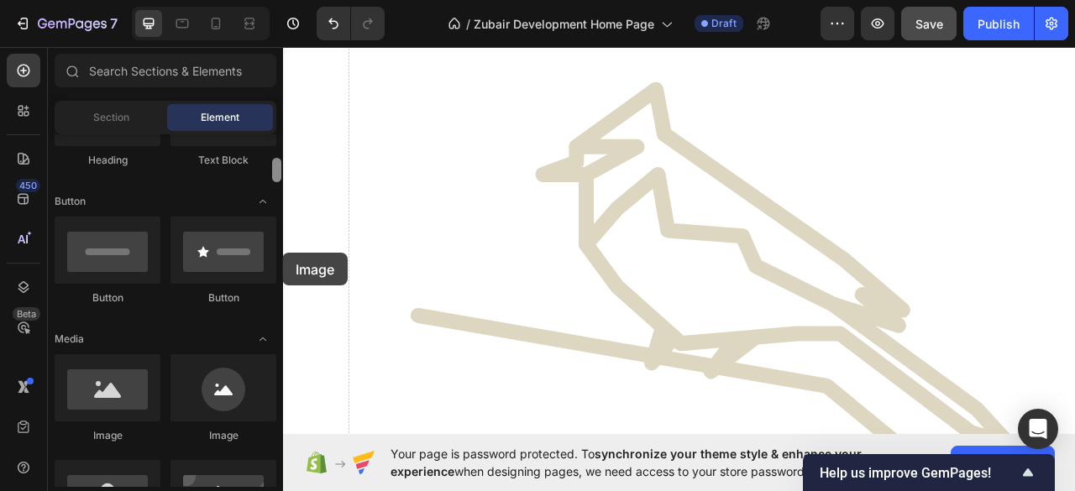
drag, startPoint x: 114, startPoint y: 385, endPoint x: 282, endPoint y: 253, distance: 213.5
click at [282, 253] on div "Layout Row Row Row Row Text Heading Text Block Button Button Button Media Image…" at bounding box center [165, 310] width 235 height 353
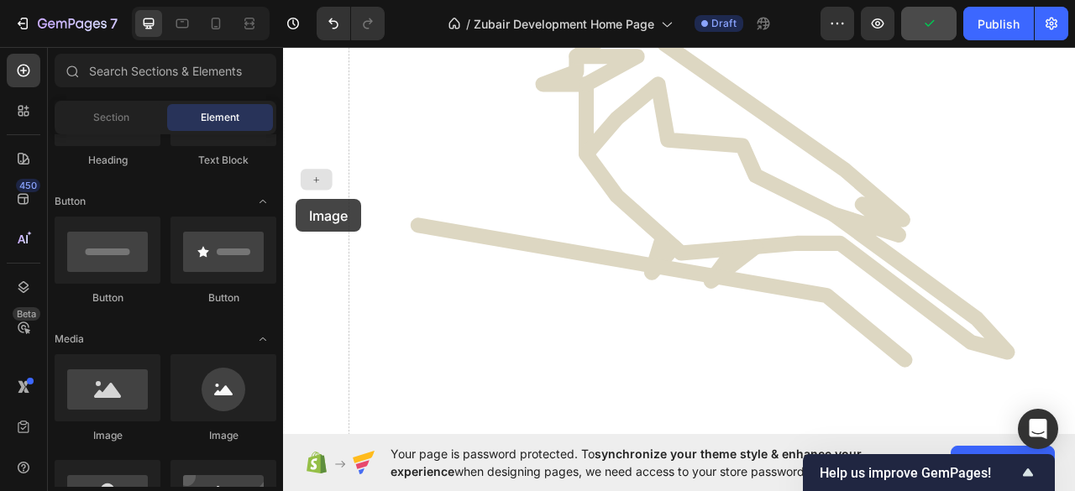
scroll to position [1844, 0]
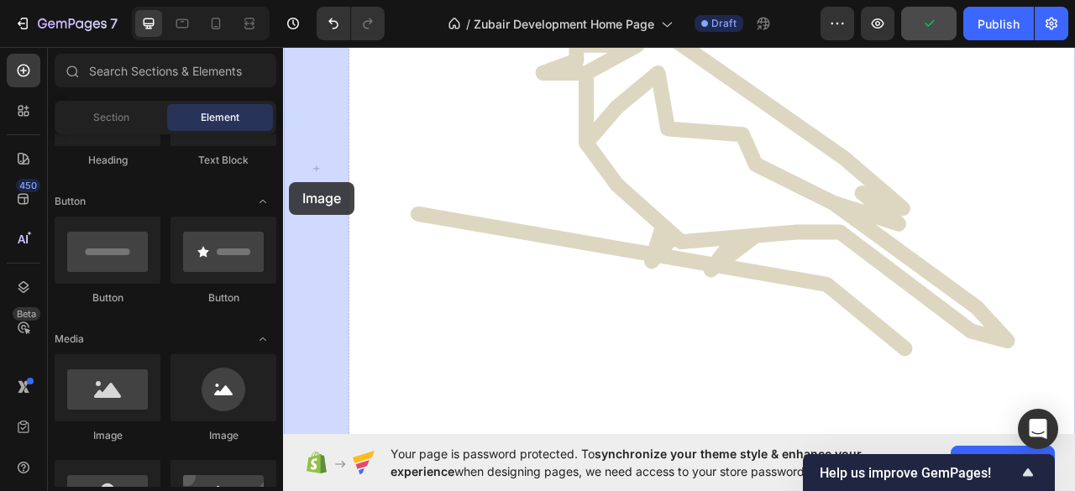
drag, startPoint x: 398, startPoint y: 436, endPoint x: 298, endPoint y: 233, distance: 225.7
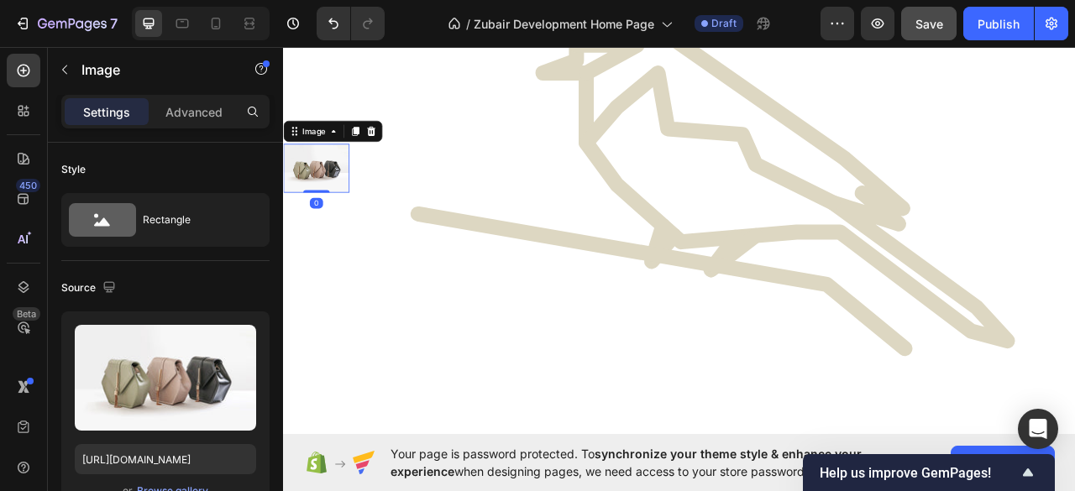
click at [316, 195] on img at bounding box center [325, 202] width 84 height 63
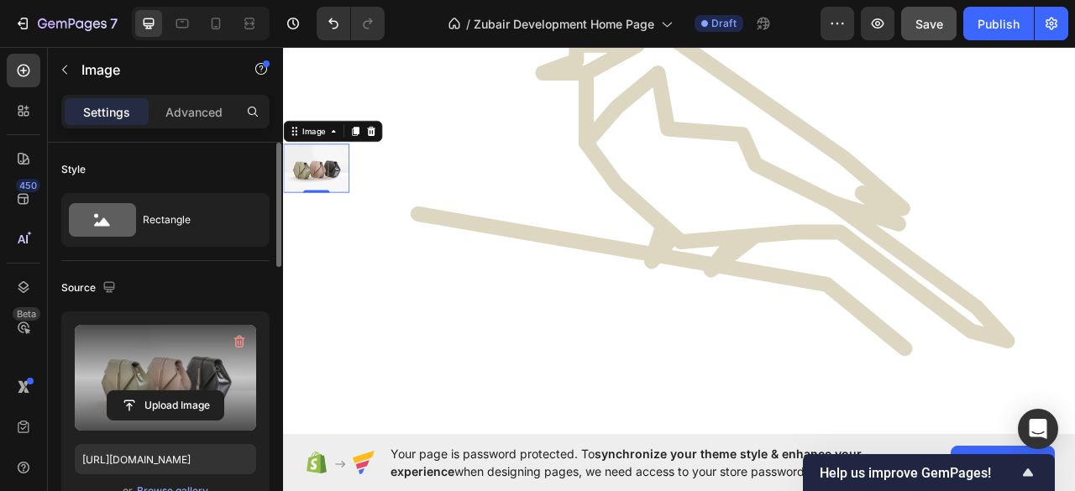
click at [165, 383] on label at bounding box center [165, 378] width 181 height 106
click at [165, 391] on input "file" at bounding box center [165, 405] width 116 height 29
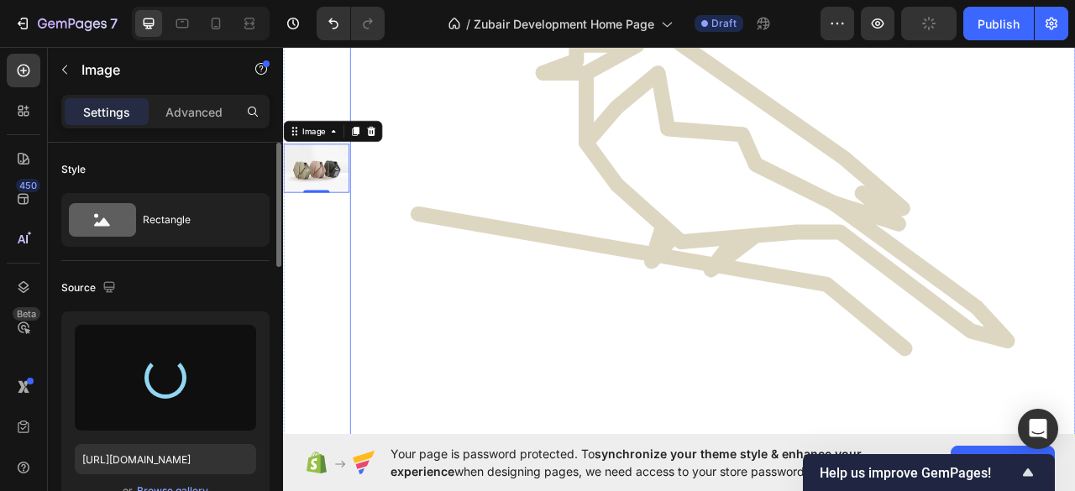
type input "https://cdn.shopify.com/s/files/1/0940/6280/5337/files/gempages_569400379851146…"
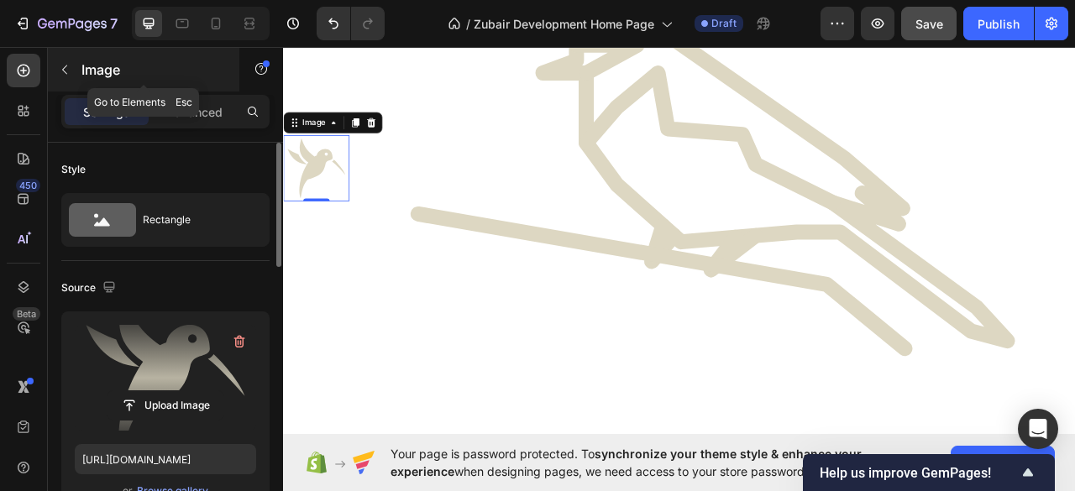
click at [64, 73] on icon "button" at bounding box center [64, 69] width 13 height 13
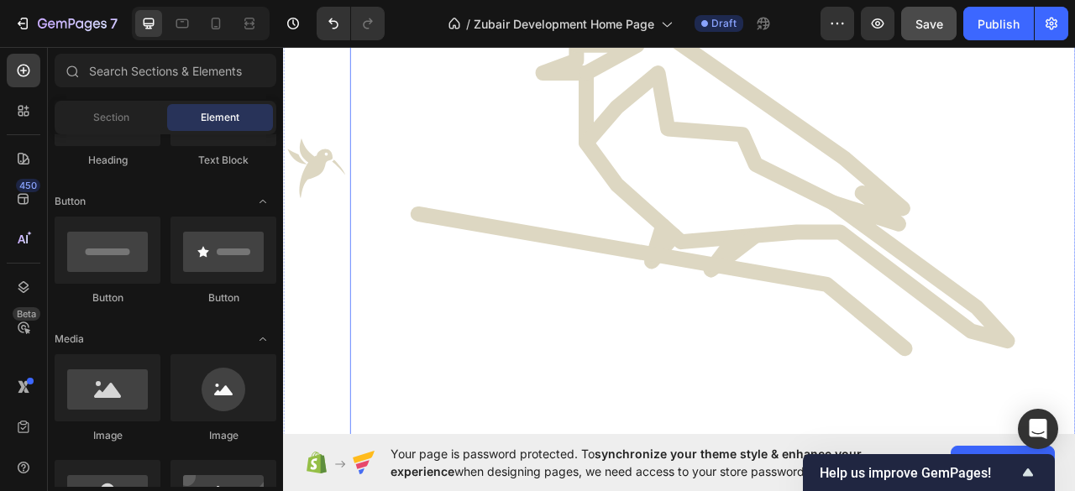
click at [922, 160] on img at bounding box center [829, 202] width 923 height 923
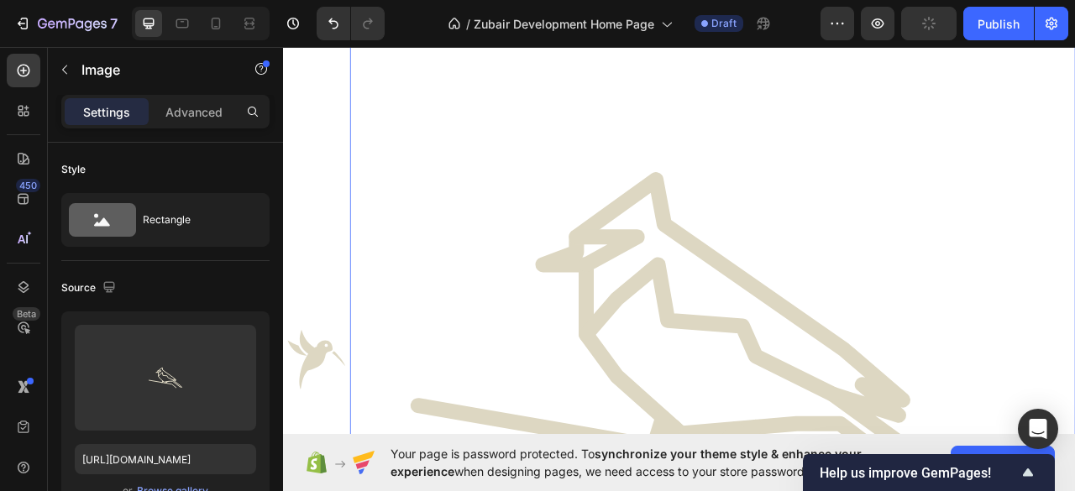
scroll to position [948, 0]
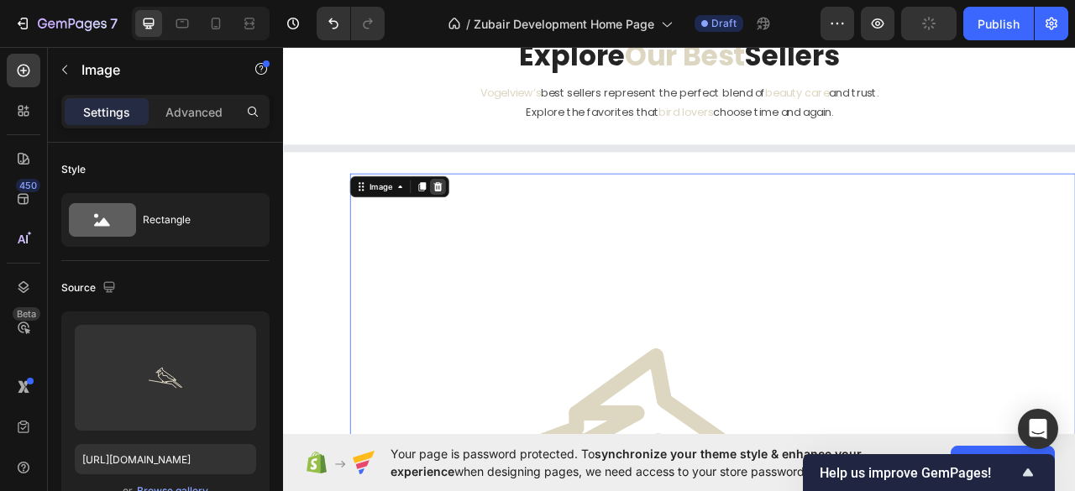
click at [484, 224] on icon at bounding box center [479, 225] width 13 height 13
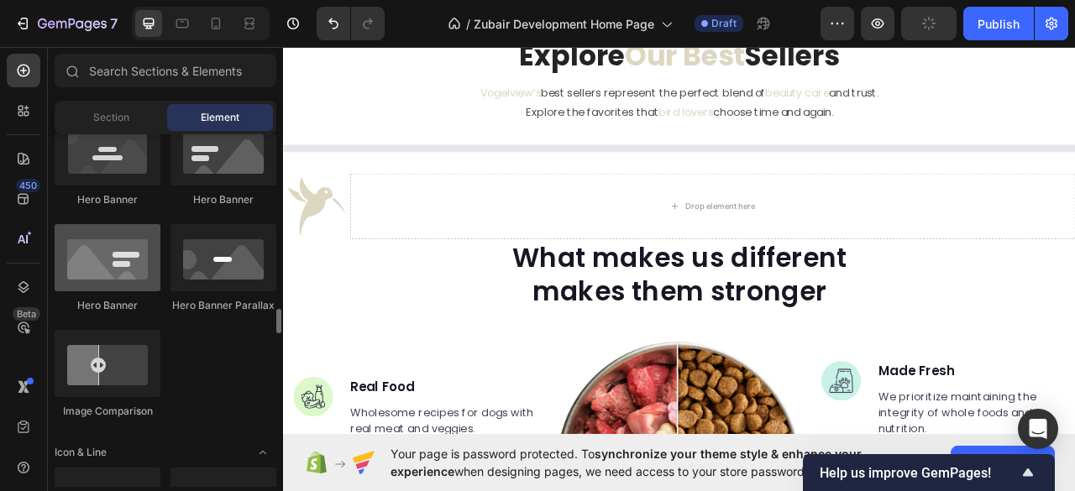
scroll to position [1007, 0]
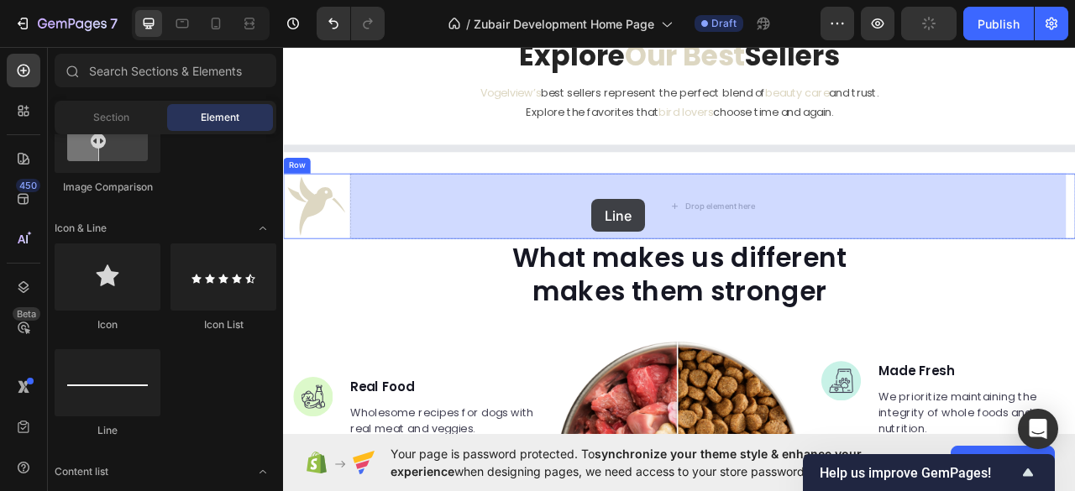
drag, startPoint x: 390, startPoint y: 421, endPoint x: 675, endPoint y: 242, distance: 337.3
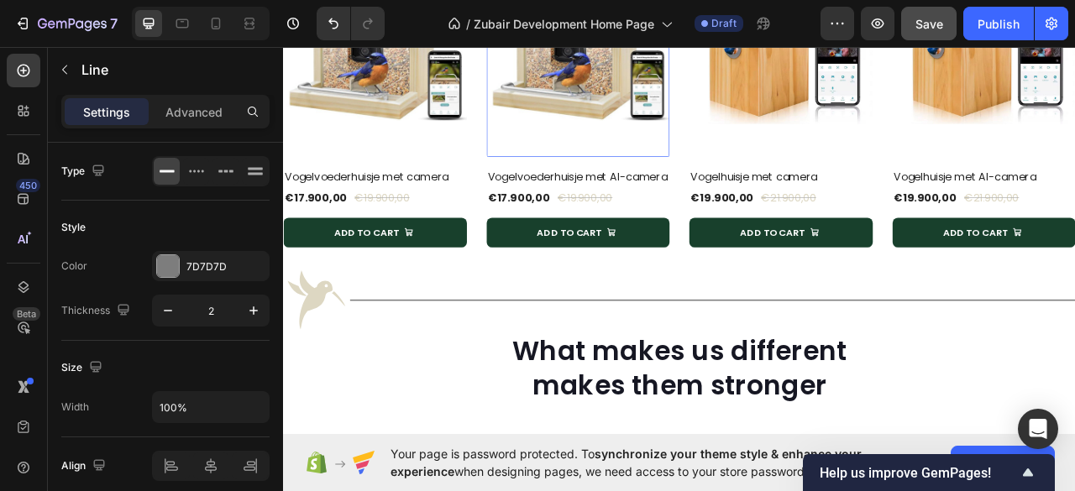
scroll to position [1284, 0]
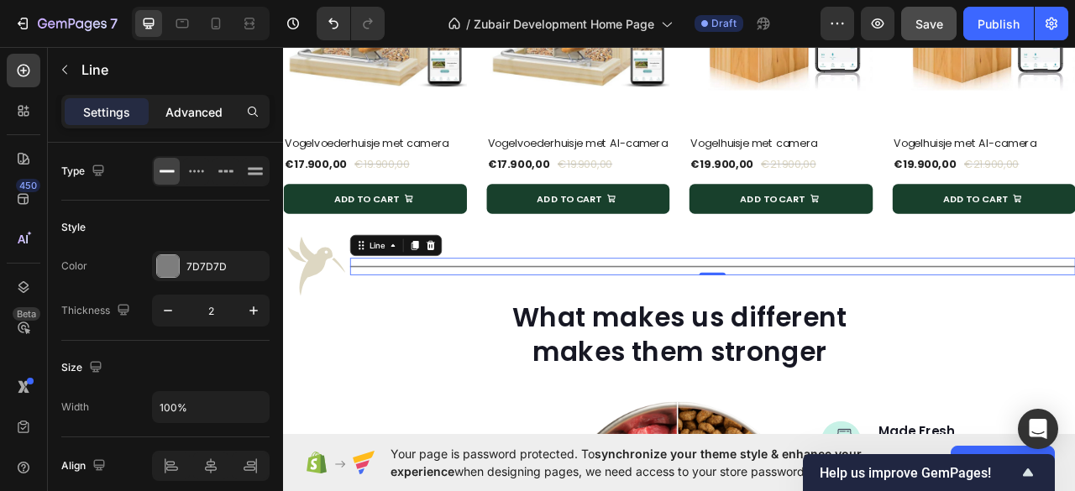
click at [176, 103] on p "Advanced" at bounding box center [193, 112] width 57 height 18
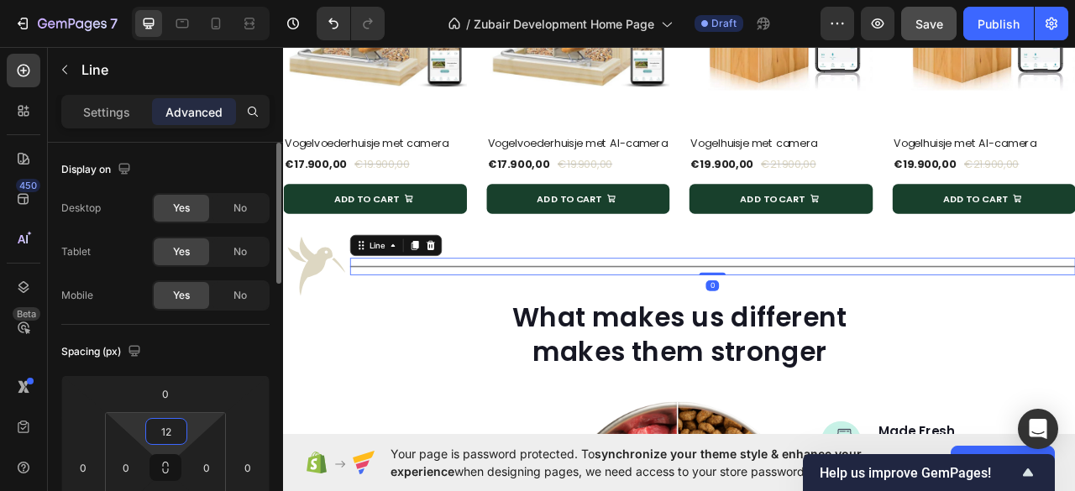
click at [166, 431] on input "12" at bounding box center [166, 431] width 34 height 25
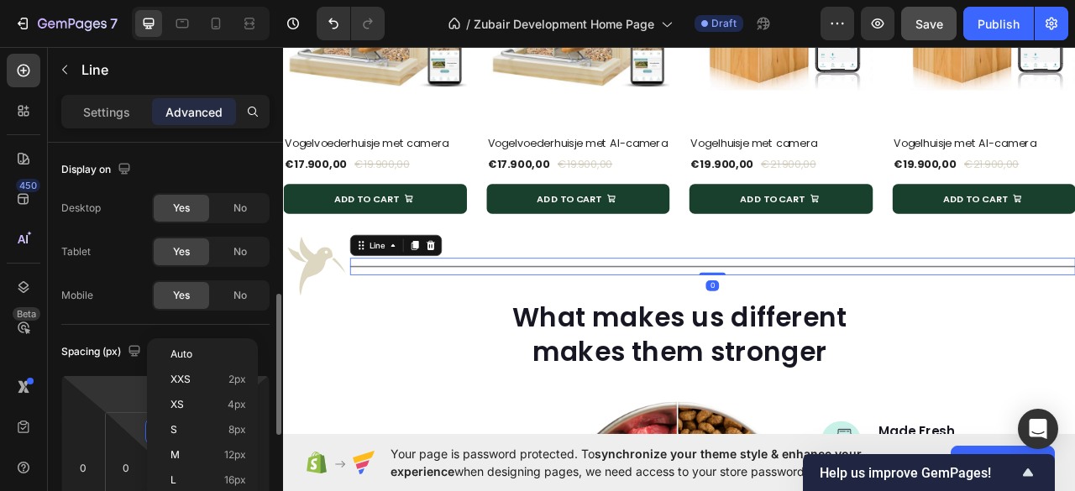
scroll to position [112, 0]
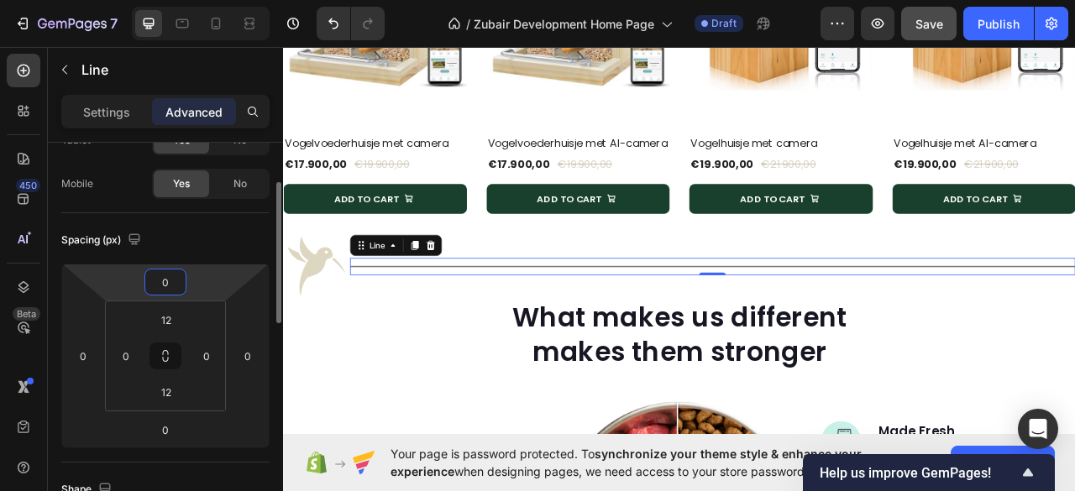
click at [166, 283] on input "0" at bounding box center [166, 281] width 34 height 25
type input "1"
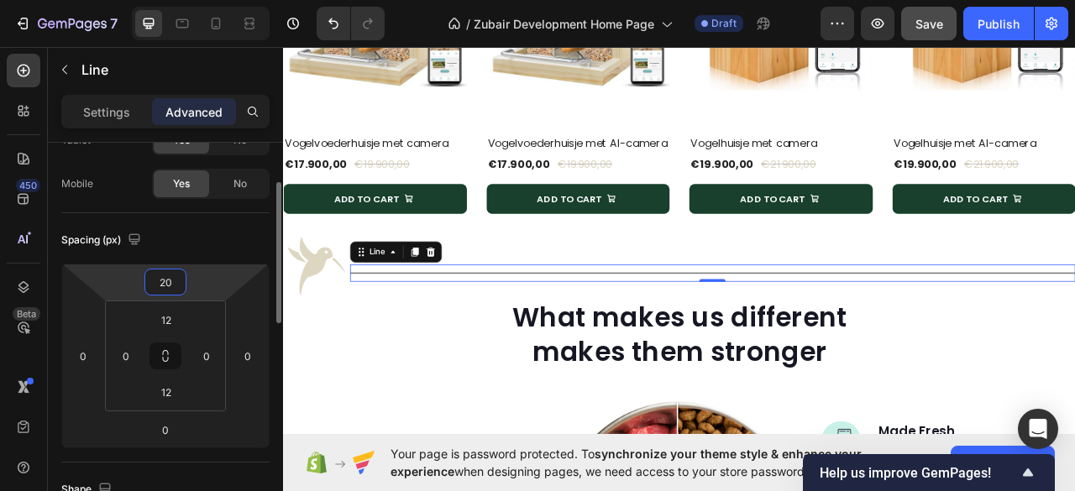
type input "2"
type input "3"
type input "40"
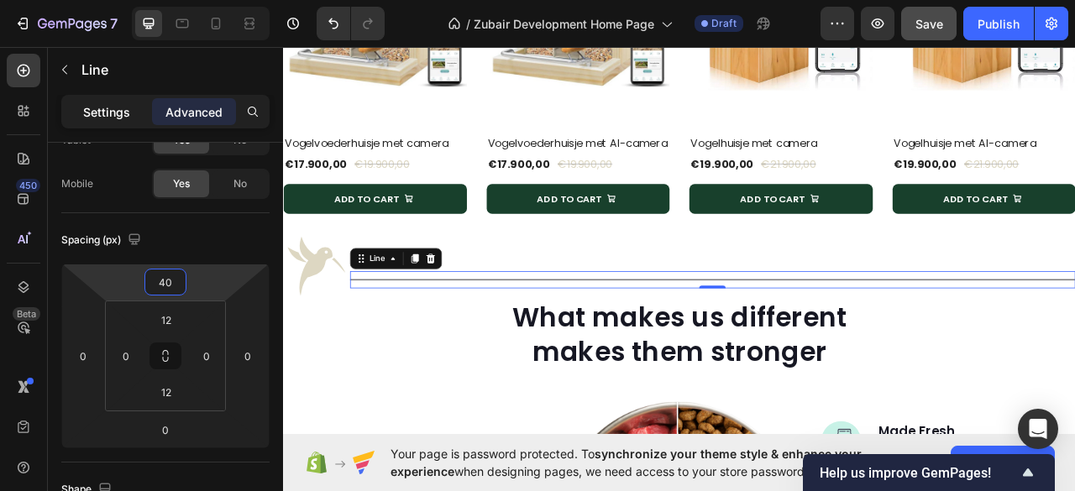
click at [108, 112] on p "Settings" at bounding box center [106, 112] width 47 height 18
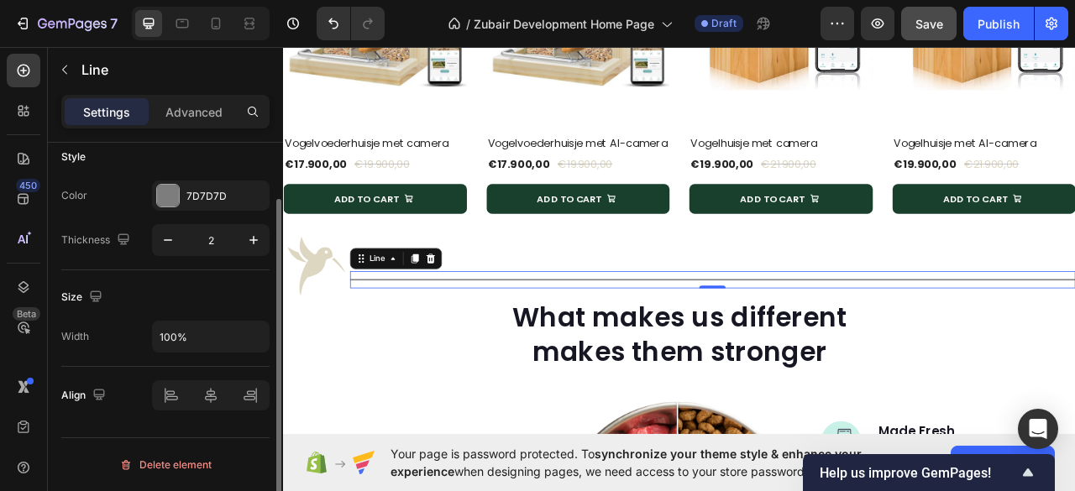
scroll to position [68, 0]
click at [166, 195] on div at bounding box center [168, 198] width 22 height 22
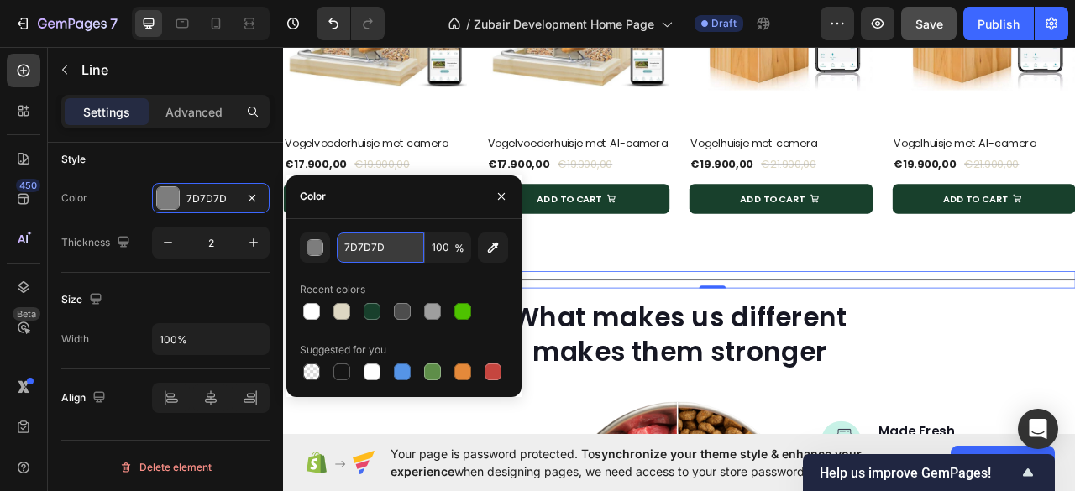
click at [349, 246] on input "7D7D7D" at bounding box center [380, 248] width 87 height 30
paste input "DDD7C2"
type input "DDD7C2"
click at [502, 200] on icon "button" at bounding box center [500, 196] width 13 height 13
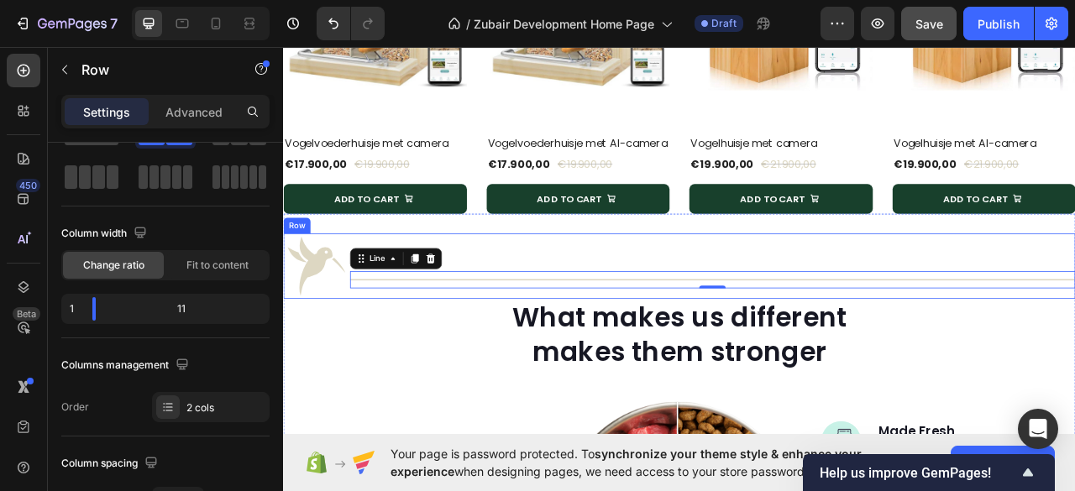
click at [571, 313] on div "Title Line 0" at bounding box center [829, 327] width 923 height 84
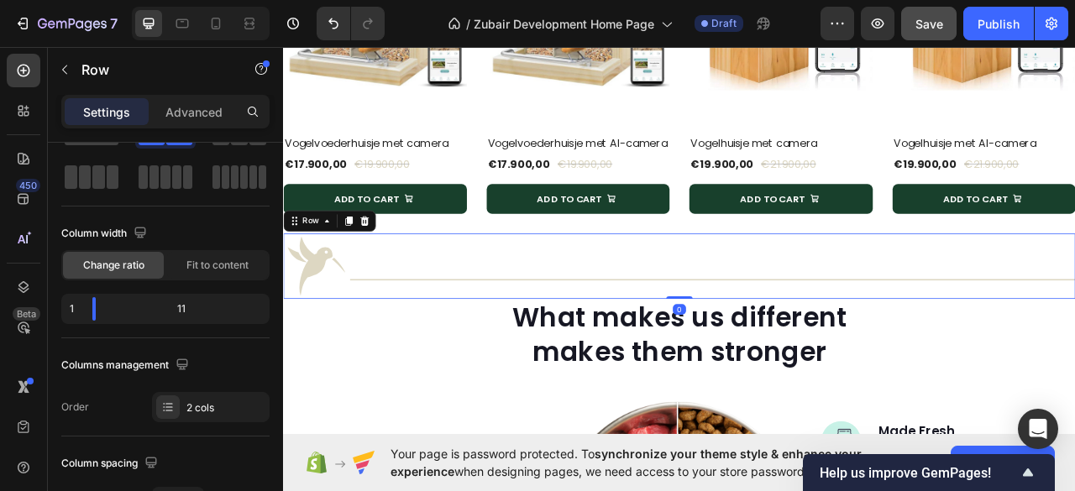
scroll to position [0, 0]
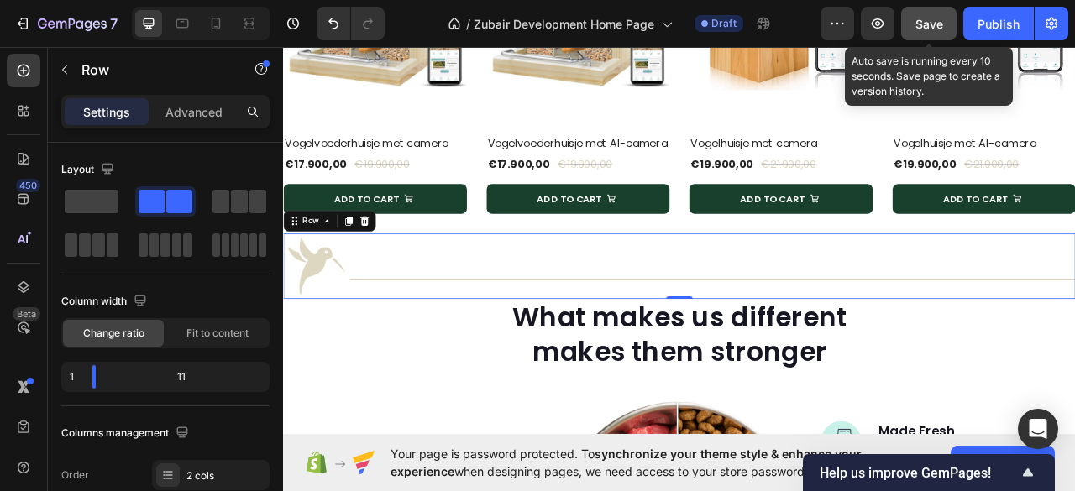
click at [934, 19] on span "Save" at bounding box center [929, 24] width 28 height 14
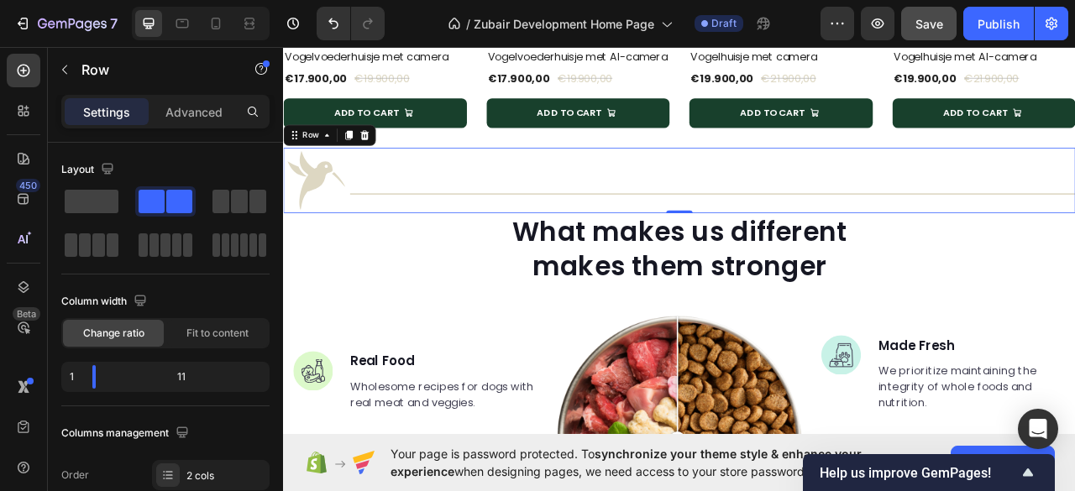
scroll to position [1508, 0]
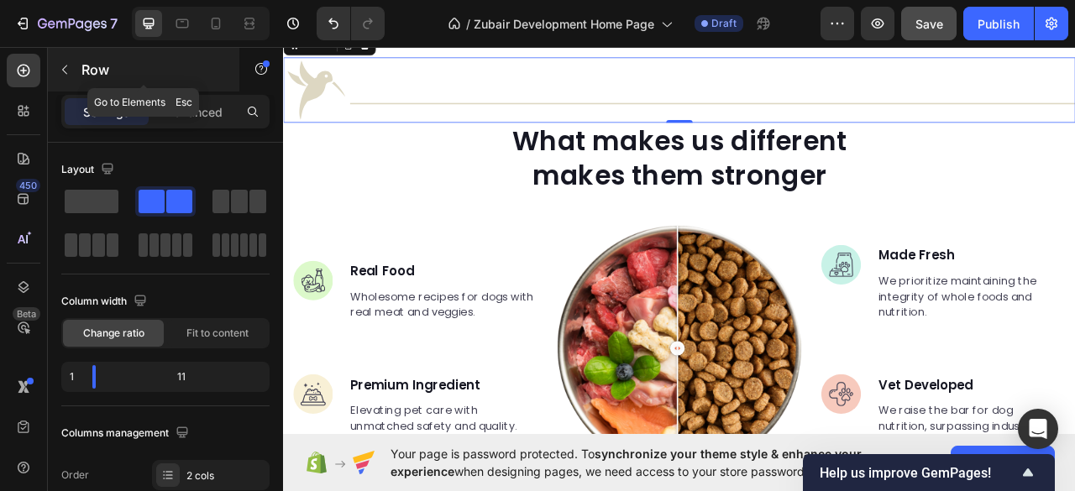
click at [71, 73] on icon "button" at bounding box center [64, 69] width 13 height 13
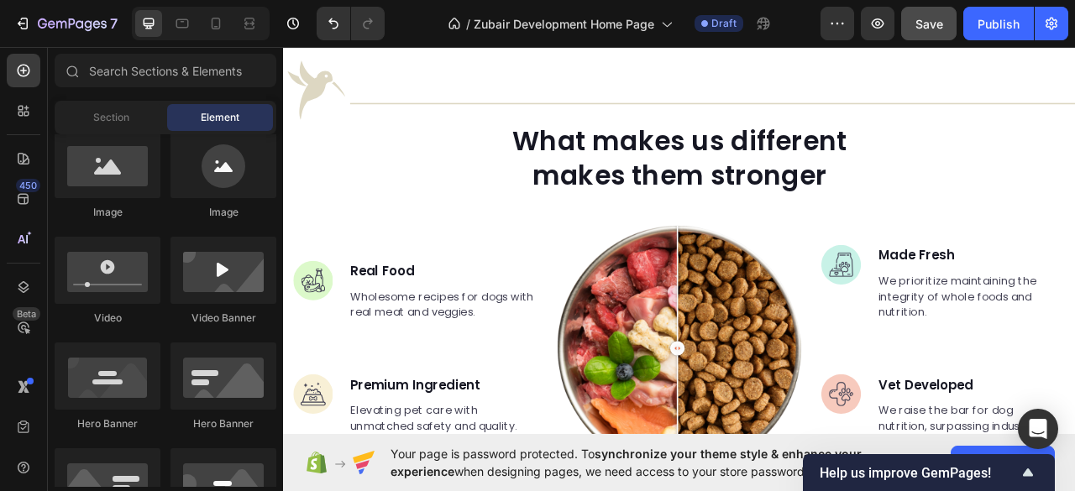
scroll to position [0, 0]
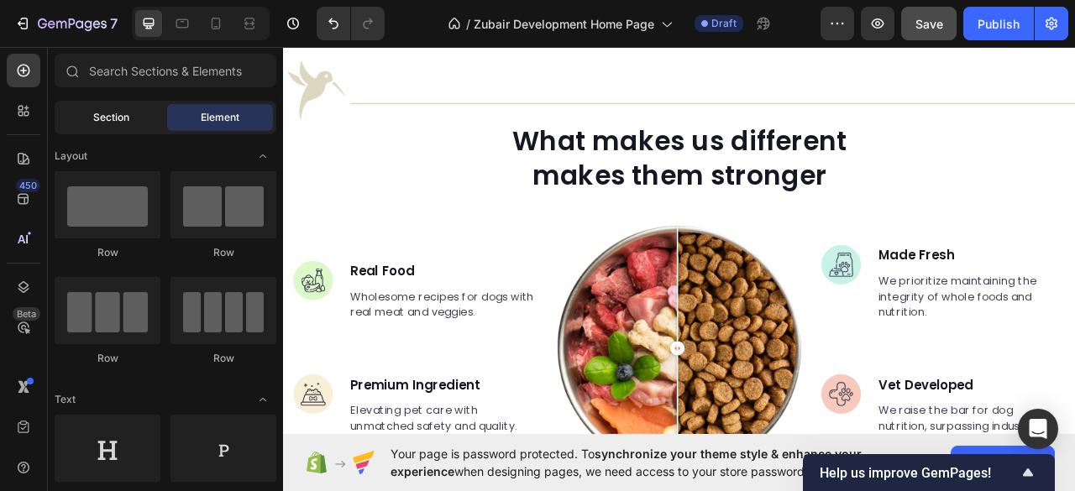
click at [118, 118] on span "Section" at bounding box center [111, 117] width 36 height 15
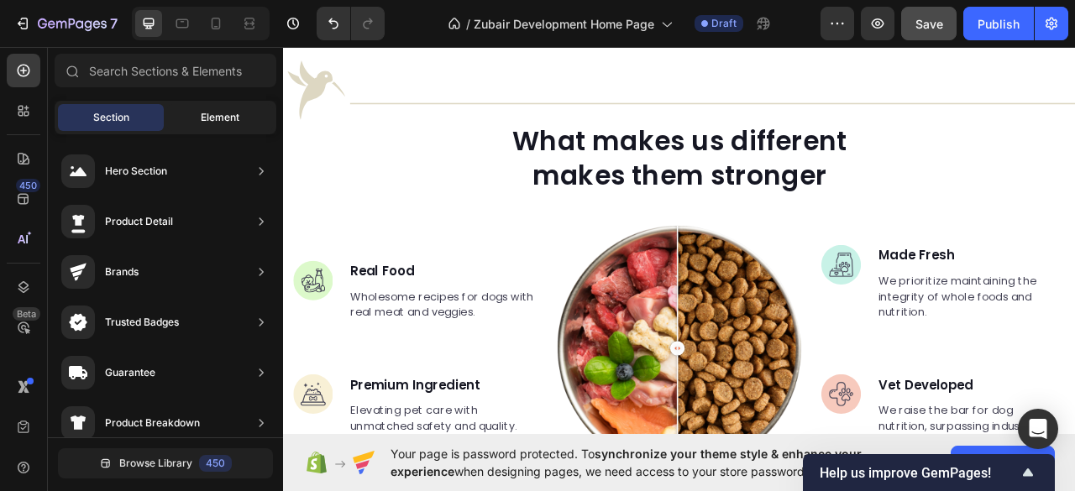
click at [216, 105] on div "Element" at bounding box center [220, 117] width 106 height 27
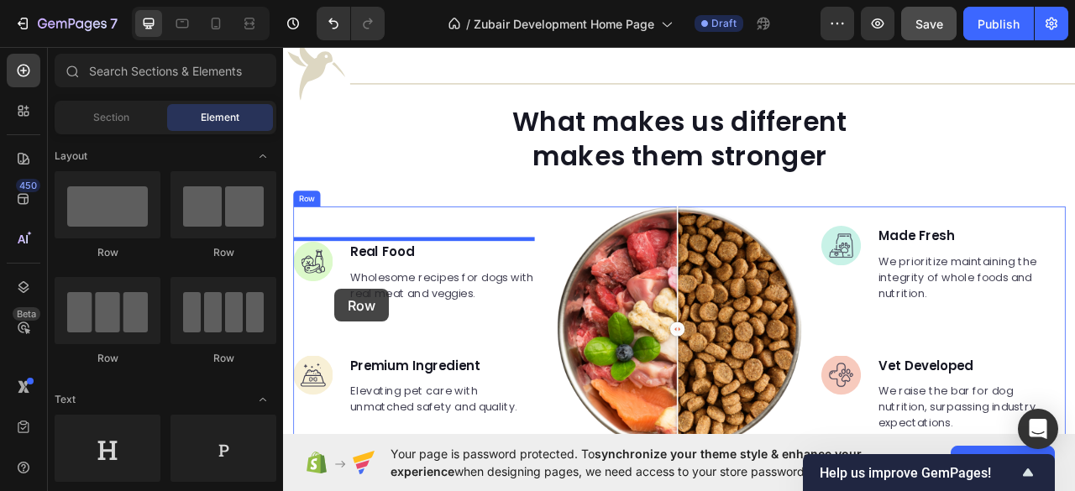
scroll to position [1562, 0]
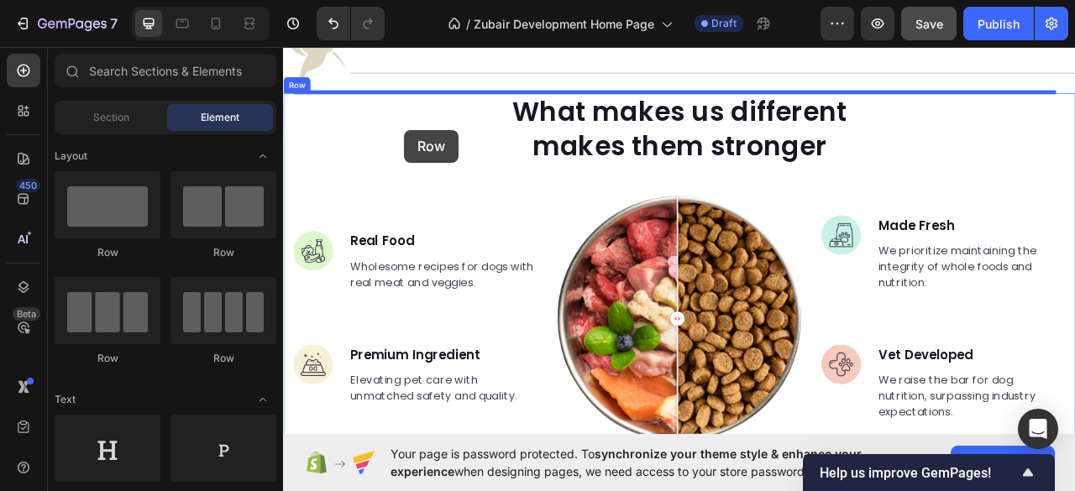
drag, startPoint x: 488, startPoint y: 351, endPoint x: 437, endPoint y: 154, distance: 203.8
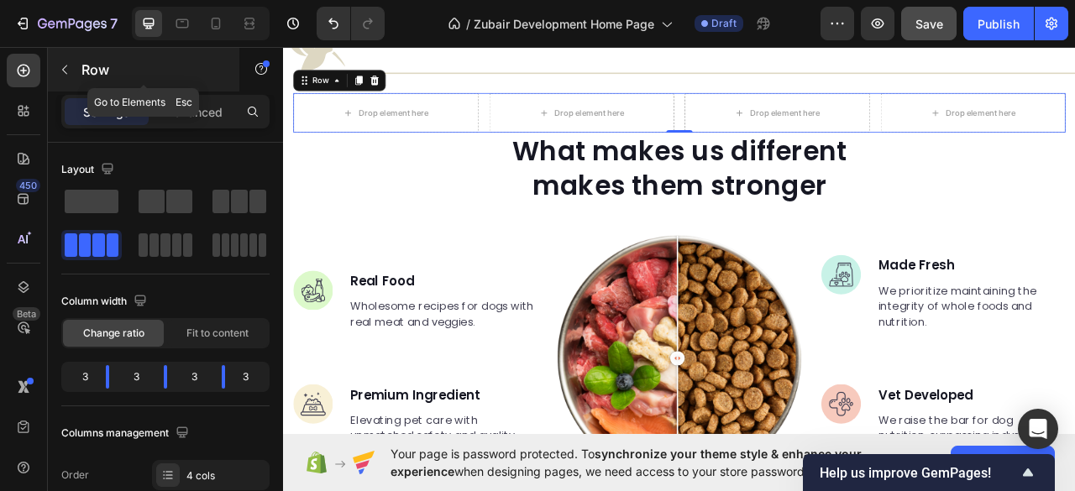
click at [70, 71] on icon "button" at bounding box center [64, 69] width 13 height 13
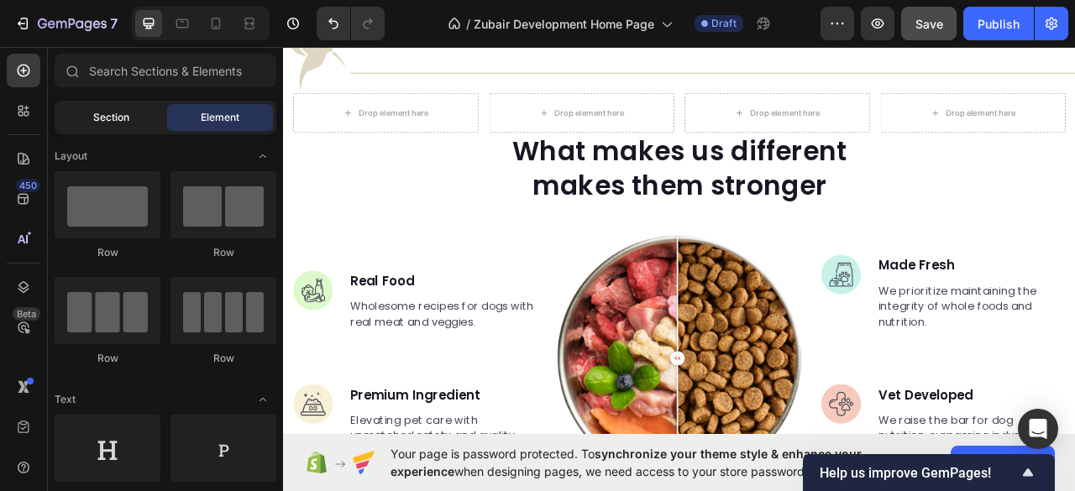
click at [121, 113] on span "Section" at bounding box center [111, 117] width 36 height 15
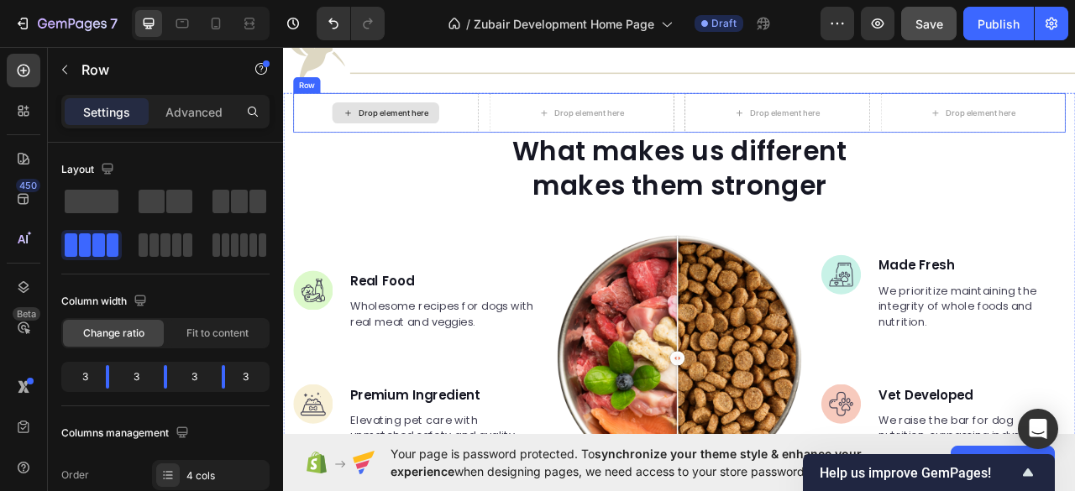
click at [346, 117] on div "Drop element here" at bounding box center [414, 132] width 236 height 50
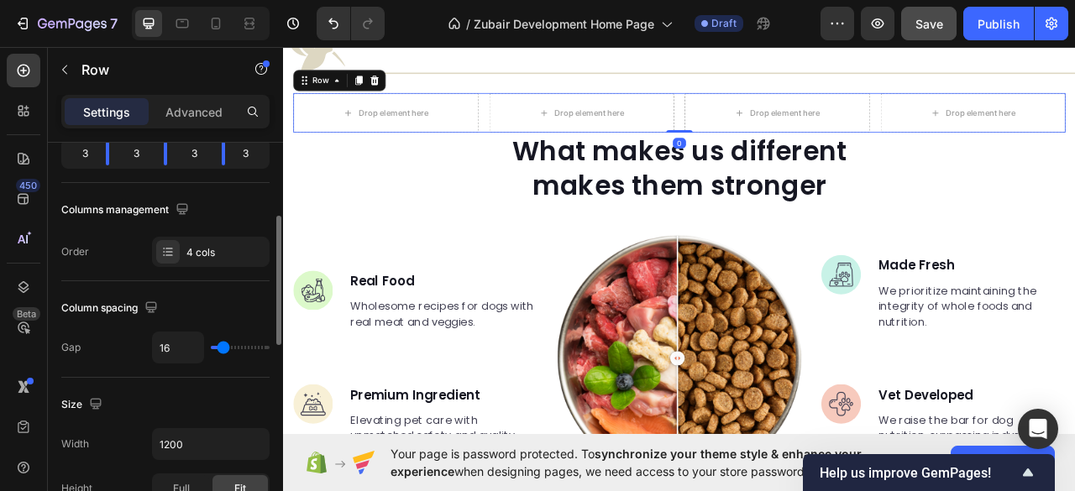
scroll to position [336, 0]
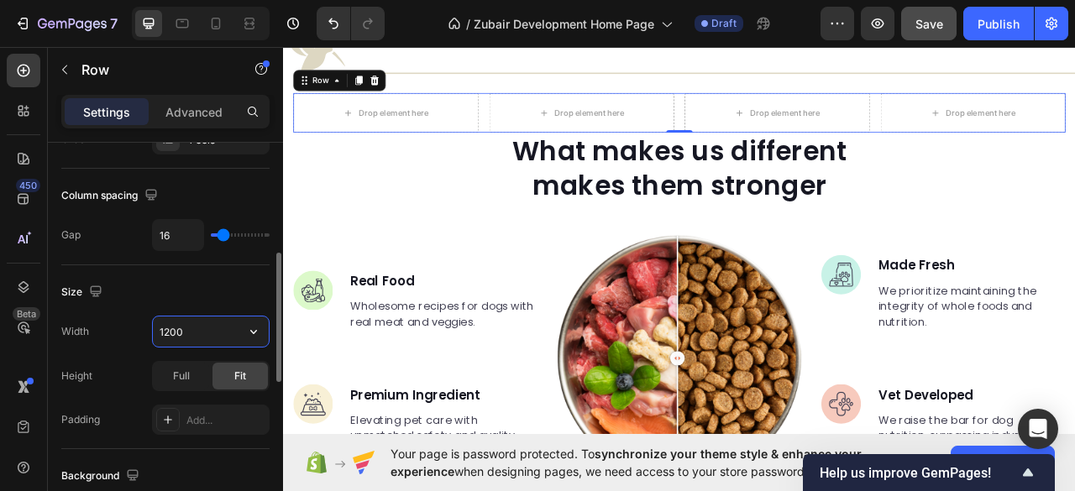
click at [212, 333] on input "1200" at bounding box center [211, 332] width 116 height 30
click at [249, 327] on icon "button" at bounding box center [253, 331] width 17 height 17
drag, startPoint x: 191, startPoint y: 408, endPoint x: 198, endPoint y: 377, distance: 31.8
click at [191, 407] on p "Full 100%" at bounding box center [207, 403] width 96 height 15
type input "100%"
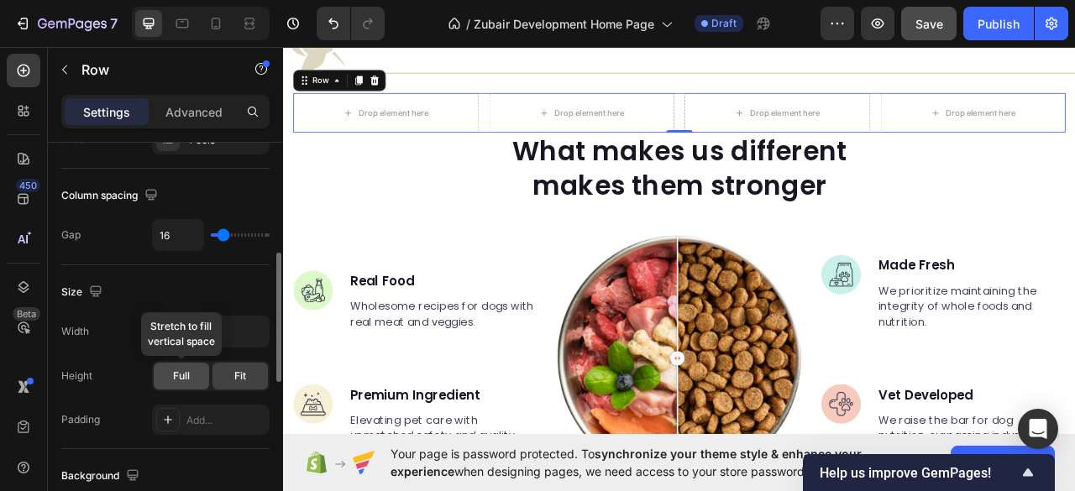
click at [185, 375] on span "Full" at bounding box center [181, 376] width 17 height 15
type input "14"
click at [222, 234] on input "range" at bounding box center [240, 234] width 59 height 3
type input "15"
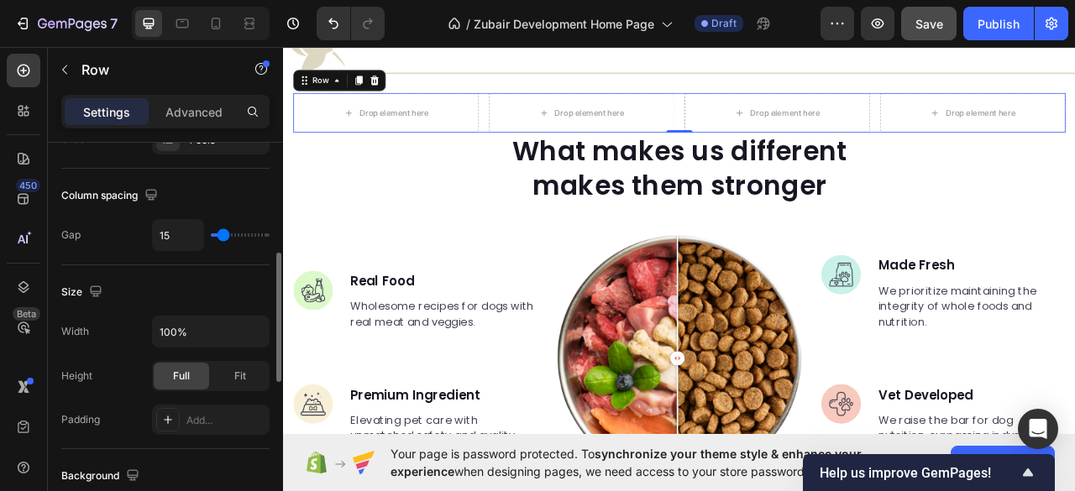
type input "16"
type input "17"
type input "18"
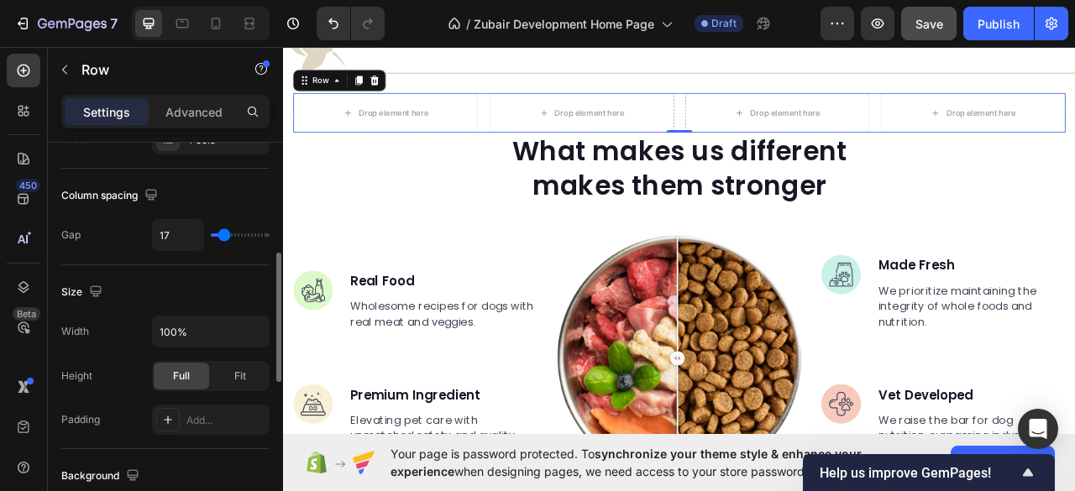
type input "18"
type input "19"
type input "20"
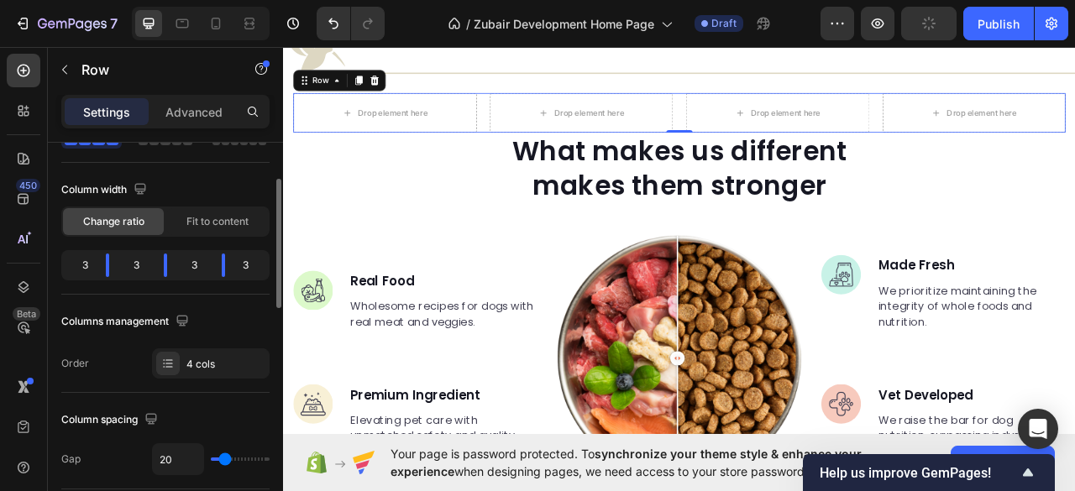
scroll to position [0, 0]
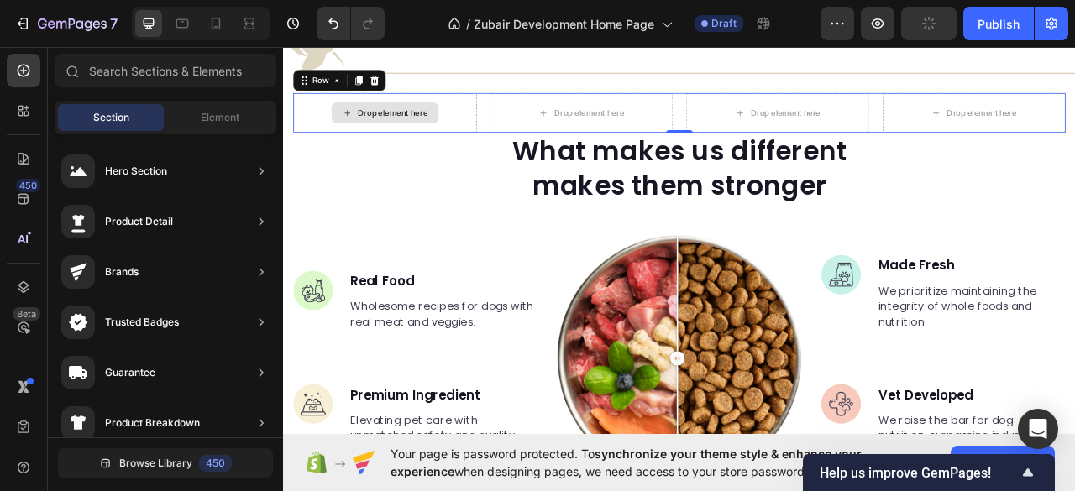
click at [405, 133] on div "Drop element here" at bounding box center [422, 131] width 89 height 13
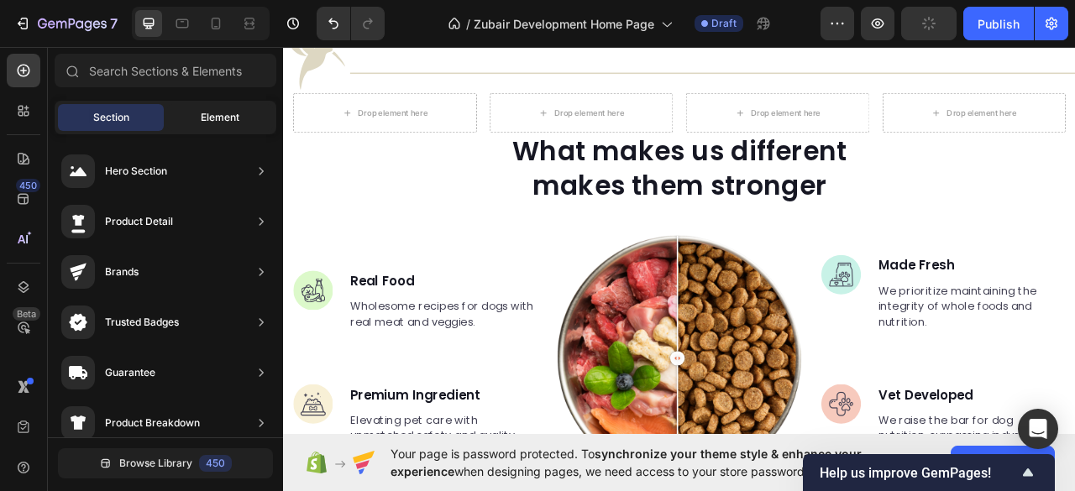
click at [210, 115] on span "Element" at bounding box center [220, 117] width 39 height 15
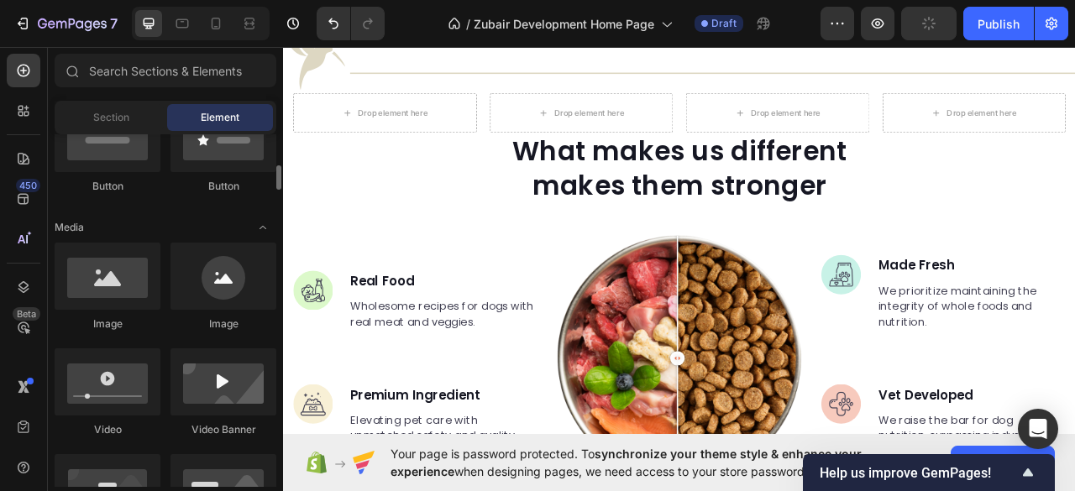
scroll to position [559, 0]
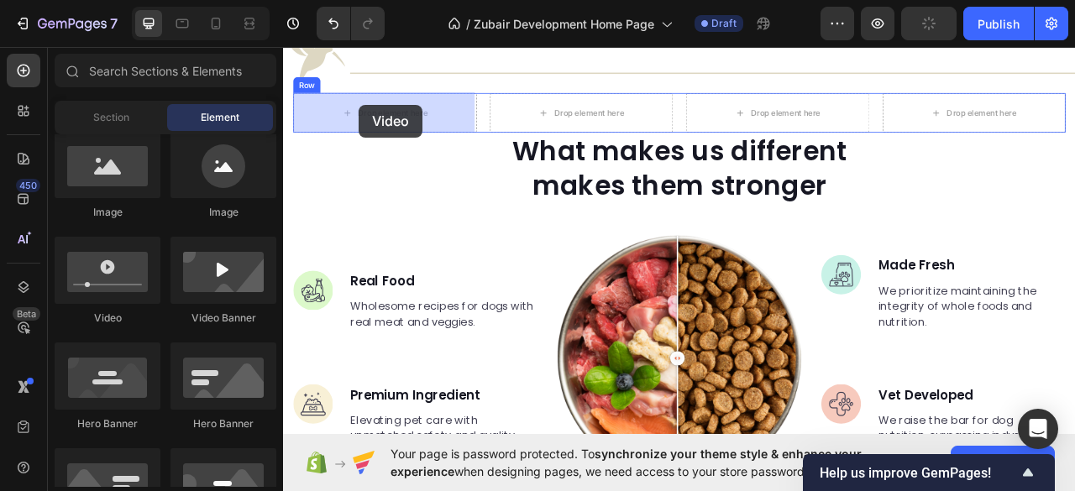
drag, startPoint x: 393, startPoint y: 316, endPoint x: 379, endPoint y: 122, distance: 194.5
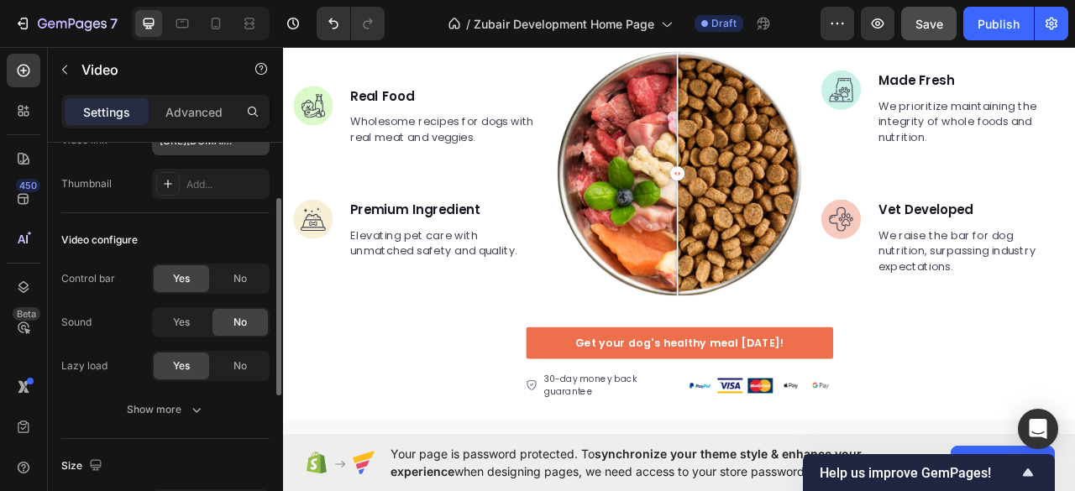
scroll to position [0, 0]
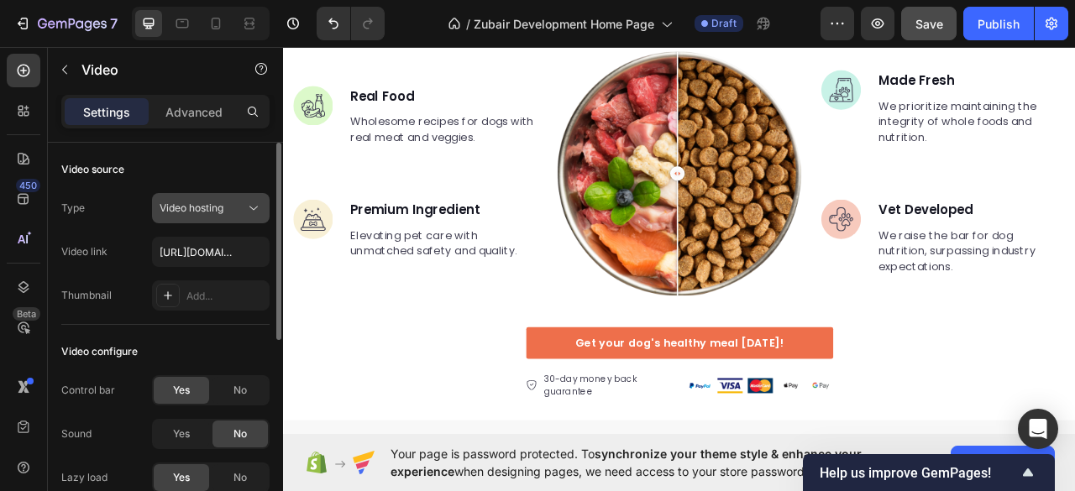
click at [233, 207] on div "Video hosting" at bounding box center [203, 208] width 86 height 15
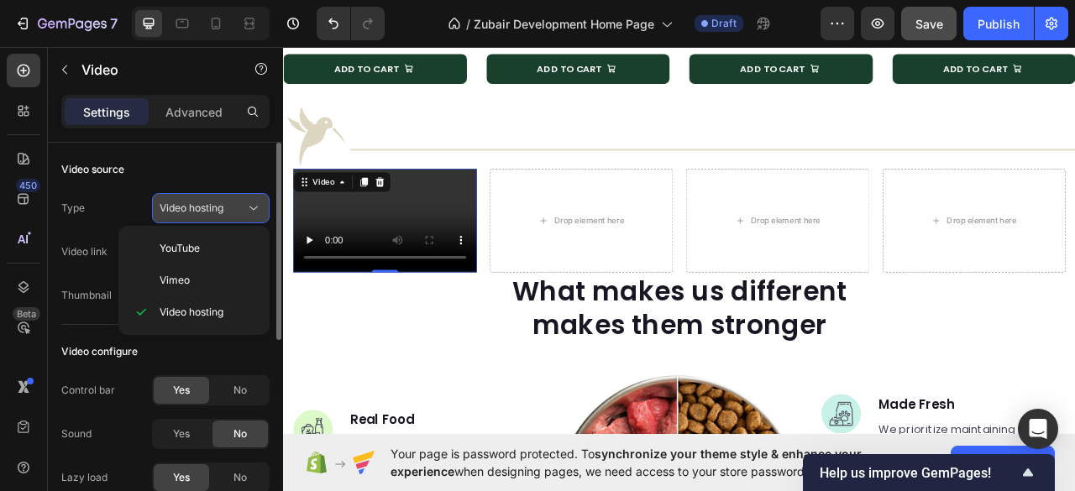
click at [233, 207] on div "Video hosting" at bounding box center [203, 208] width 86 height 15
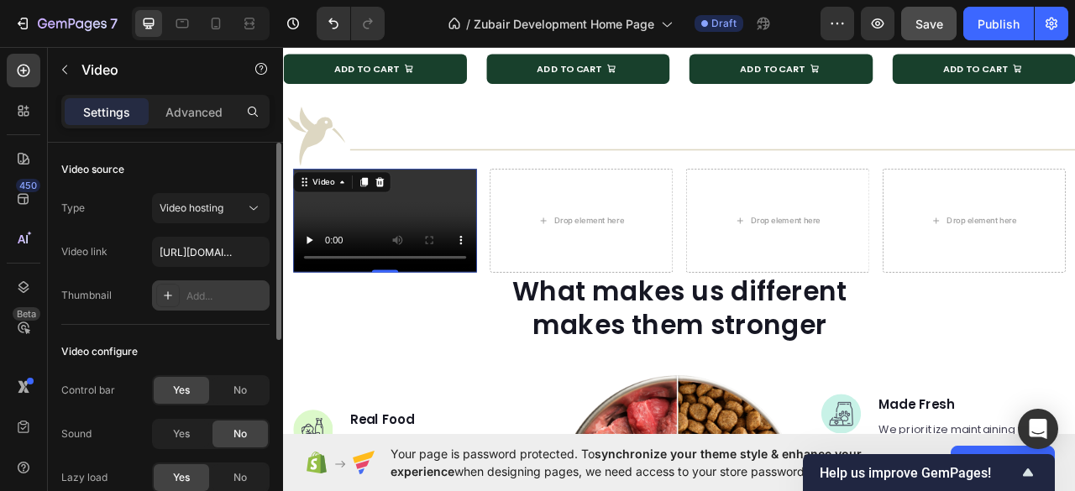
scroll to position [112, 0]
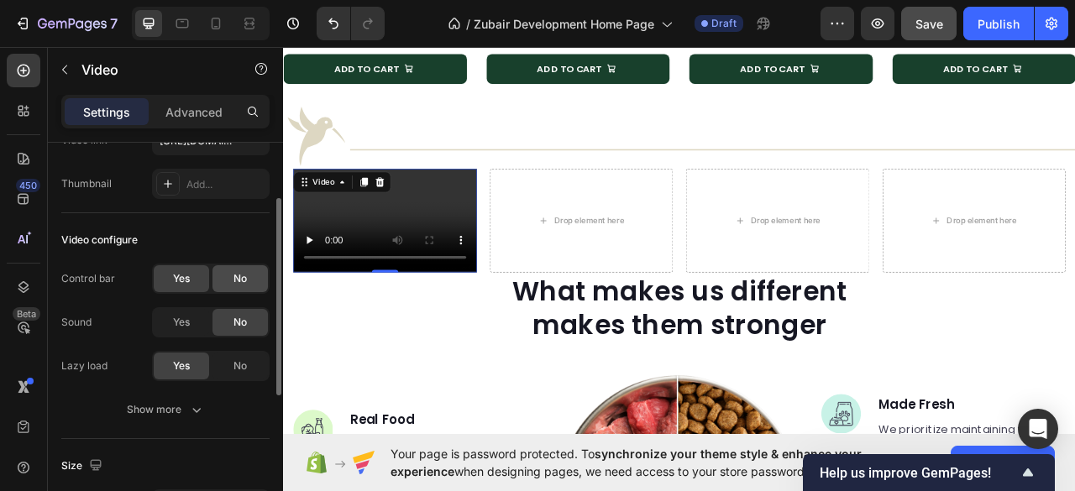
click at [235, 280] on span "No" at bounding box center [239, 278] width 13 height 15
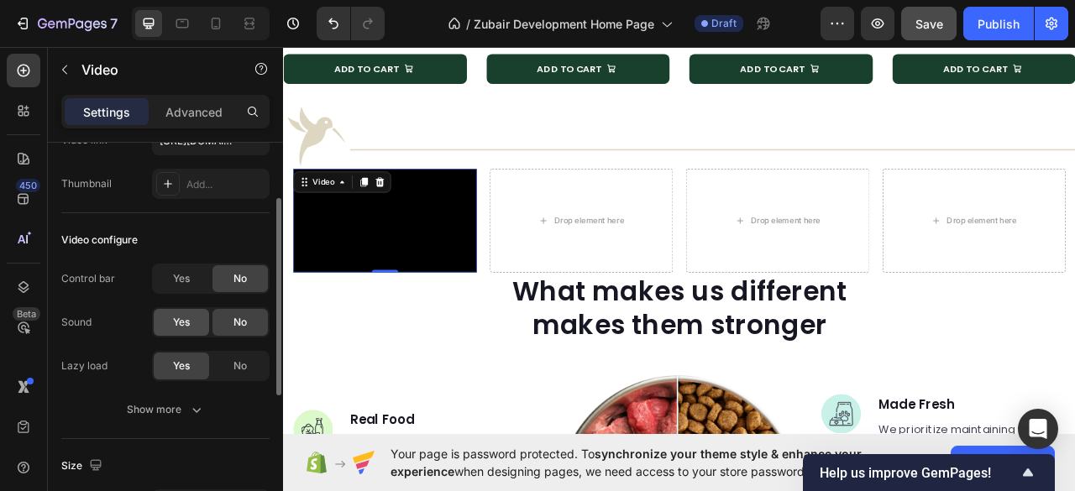
click at [186, 332] on div "Yes" at bounding box center [181, 322] width 55 height 27
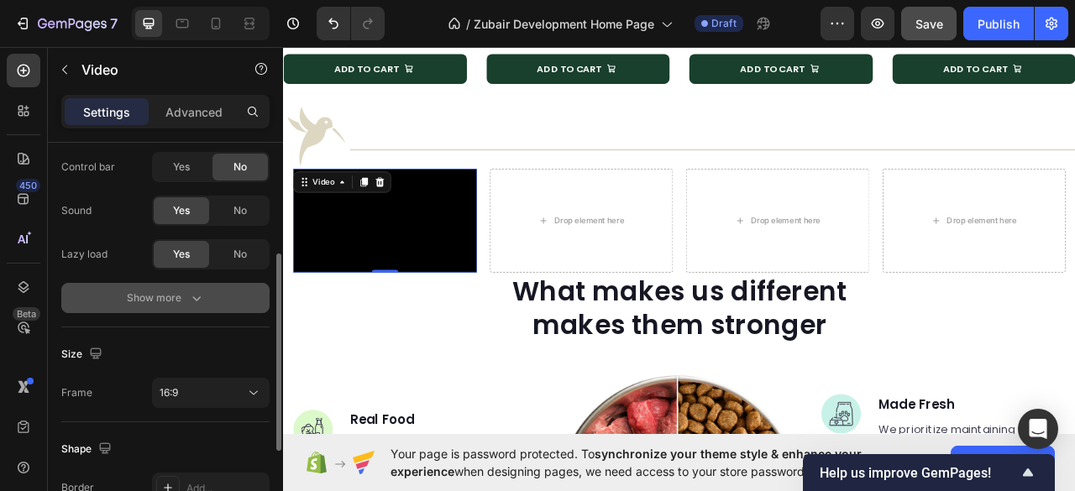
click at [191, 299] on icon "button" at bounding box center [196, 298] width 17 height 17
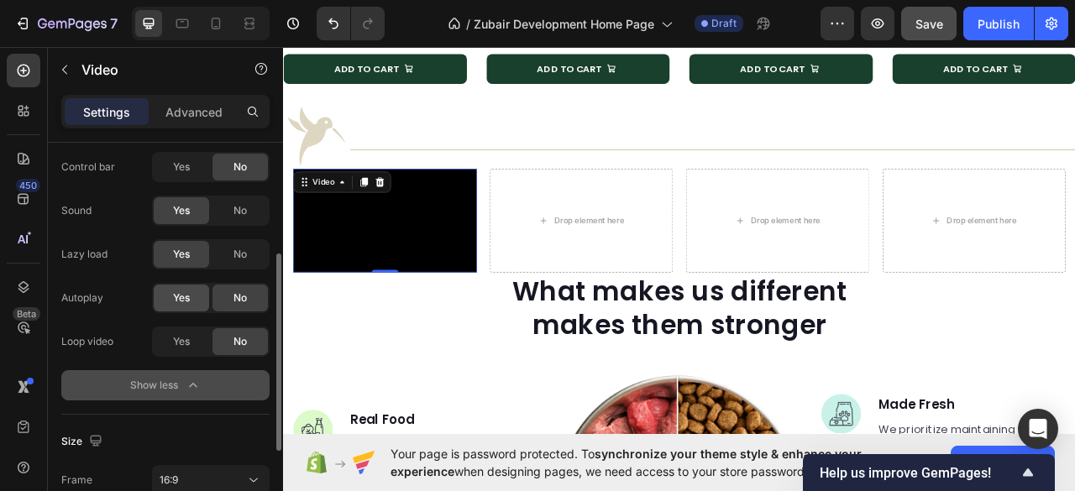
click at [186, 300] on span "Yes" at bounding box center [181, 297] width 17 height 15
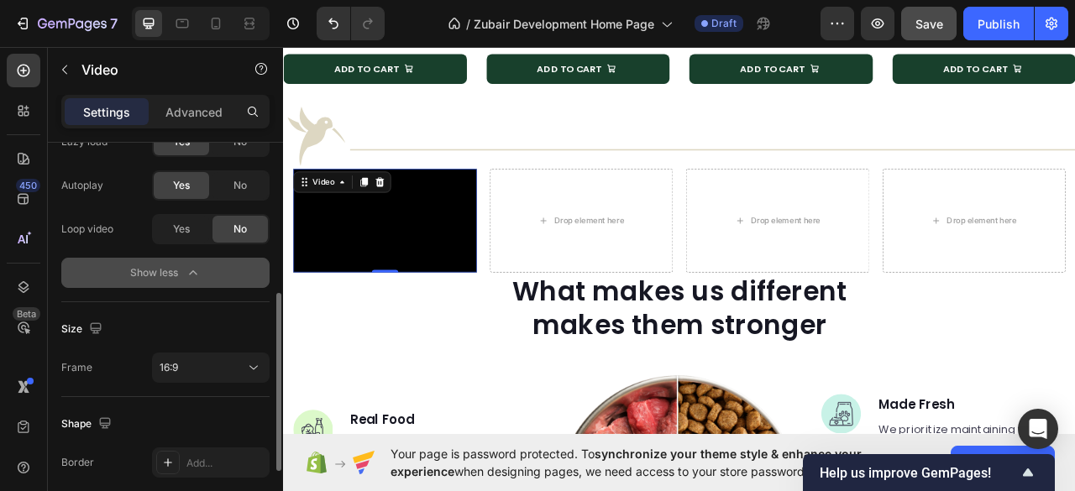
scroll to position [447, 0]
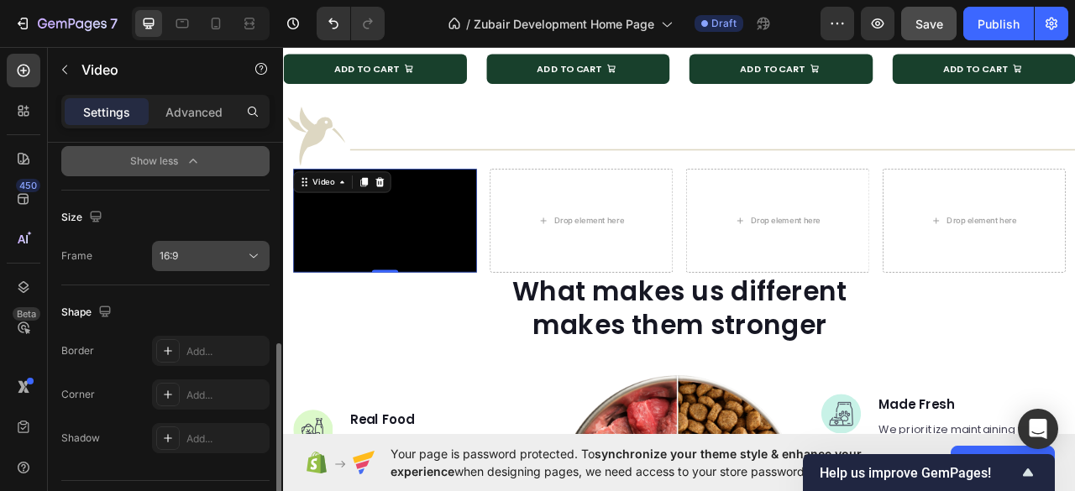
click at [252, 257] on icon at bounding box center [253, 256] width 17 height 17
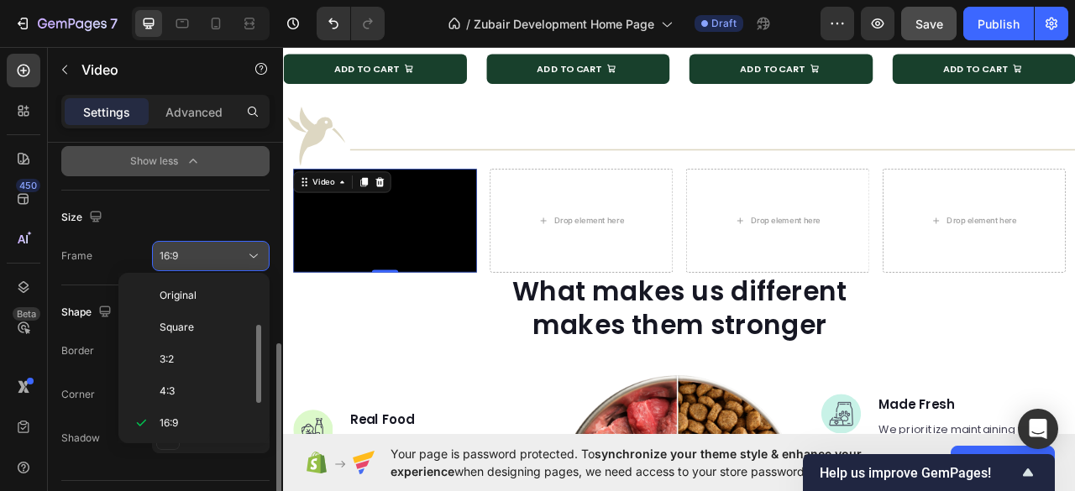
scroll to position [30, 0]
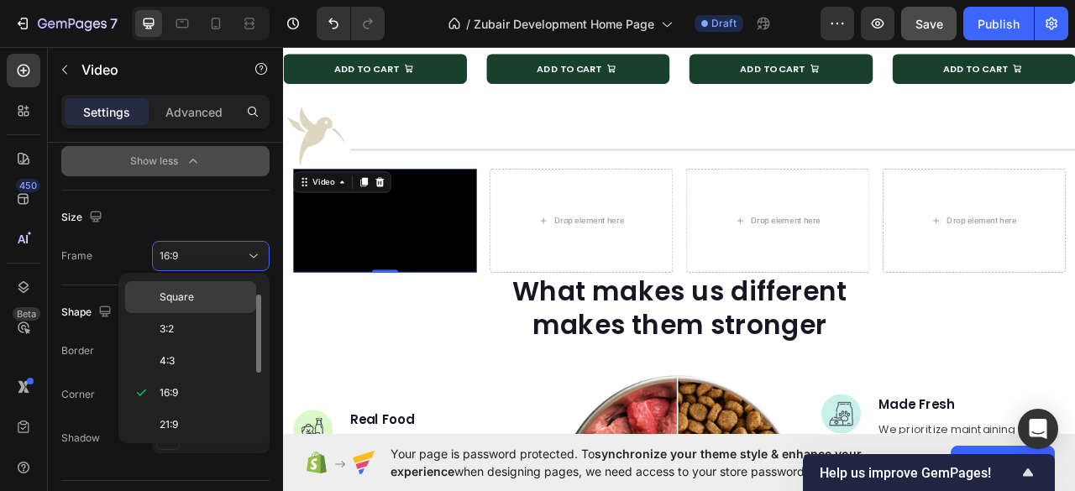
click at [196, 295] on p "Square" at bounding box center [204, 297] width 89 height 15
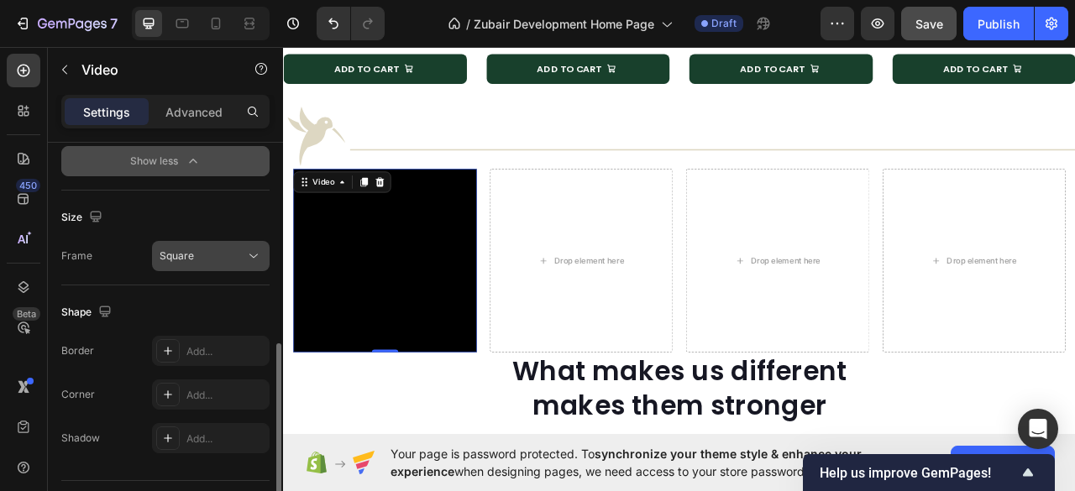
click at [200, 258] on div "Square" at bounding box center [203, 256] width 86 height 15
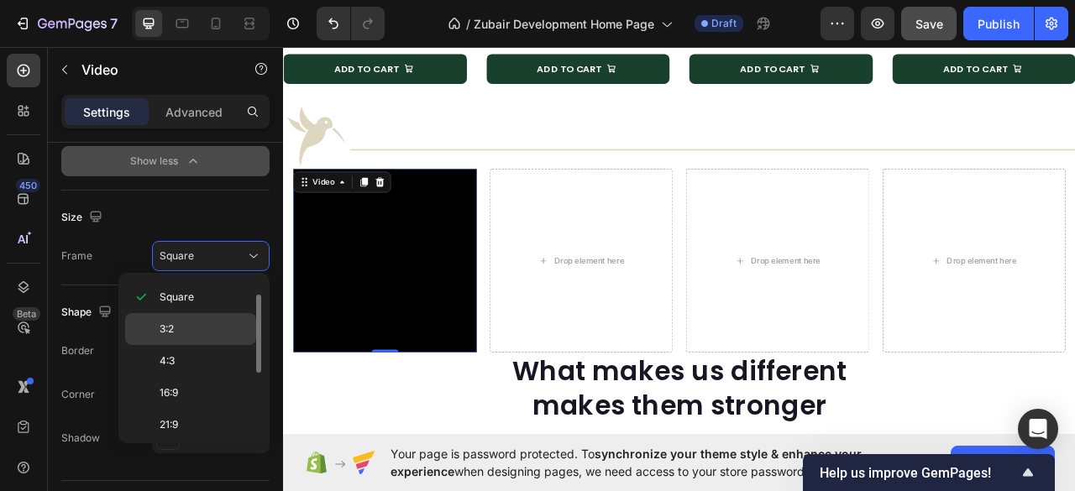
click at [181, 320] on div "3:2" at bounding box center [190, 329] width 131 height 32
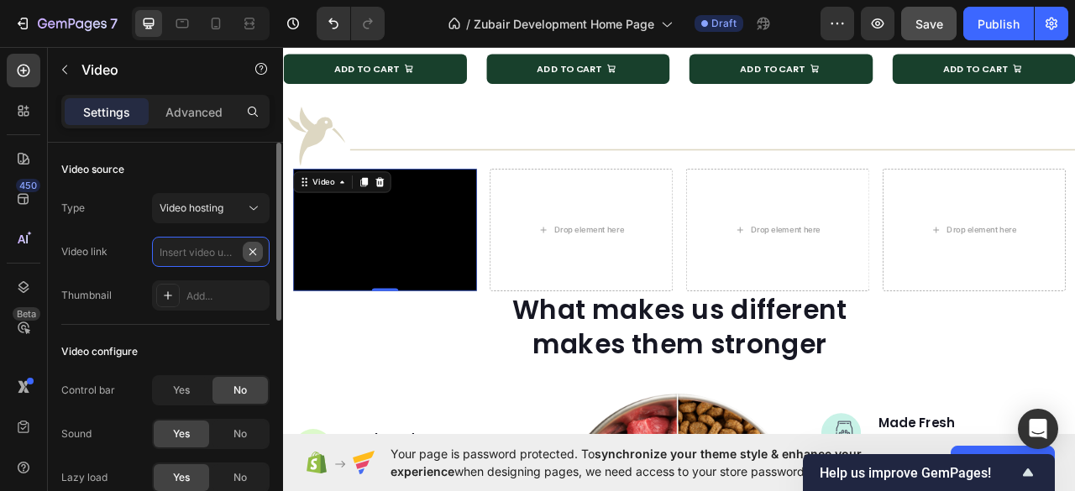
scroll to position [0, 0]
click at [191, 251] on input "text" at bounding box center [211, 252] width 118 height 30
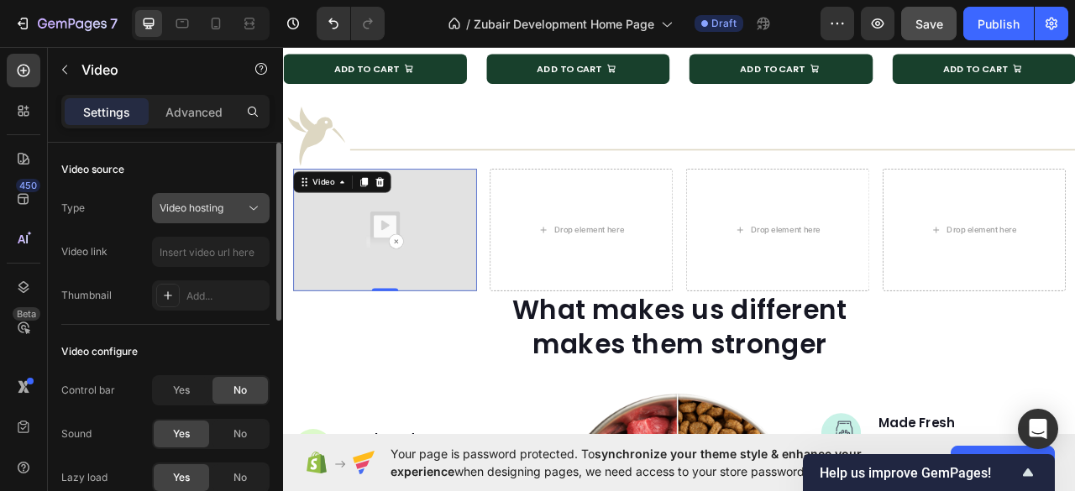
click at [195, 211] on span "Video hosting" at bounding box center [192, 207] width 64 height 13
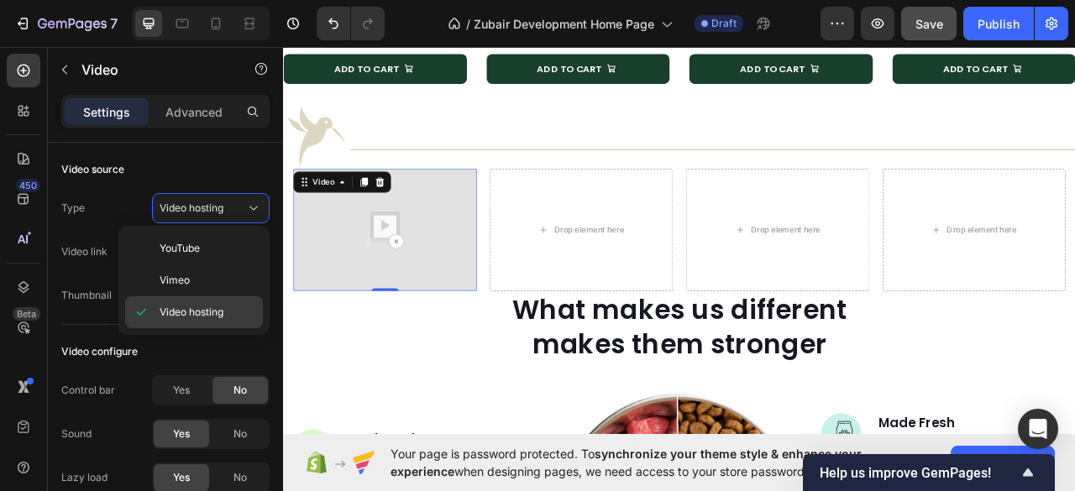
click at [186, 311] on span "Video hosting" at bounding box center [192, 312] width 64 height 15
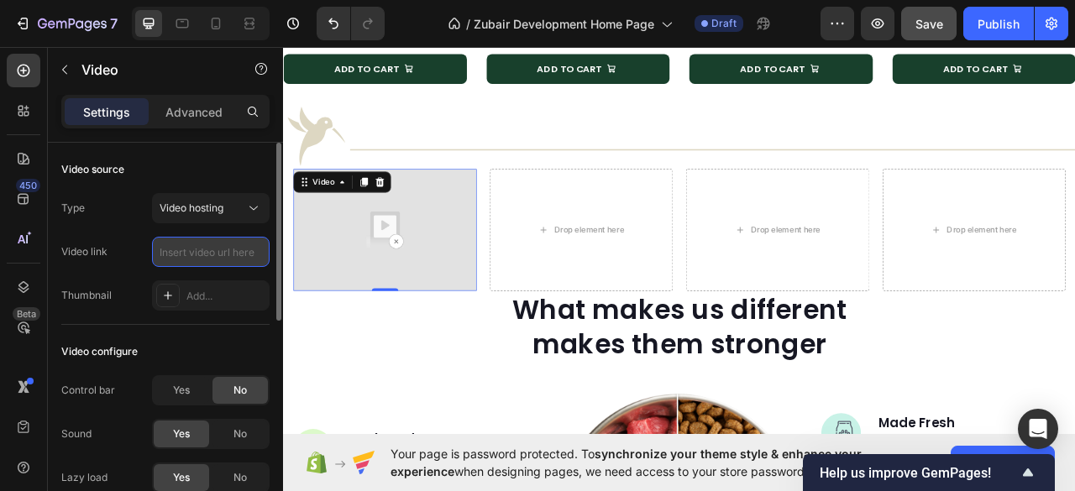
click at [185, 249] on input "text" at bounding box center [211, 252] width 118 height 30
click at [180, 239] on input "text" at bounding box center [211, 252] width 118 height 30
paste input "https://cdn.shopify.com/videos/c/o/v/58b9efba03ab45029d0fe40b6a65d5d6.mp4"
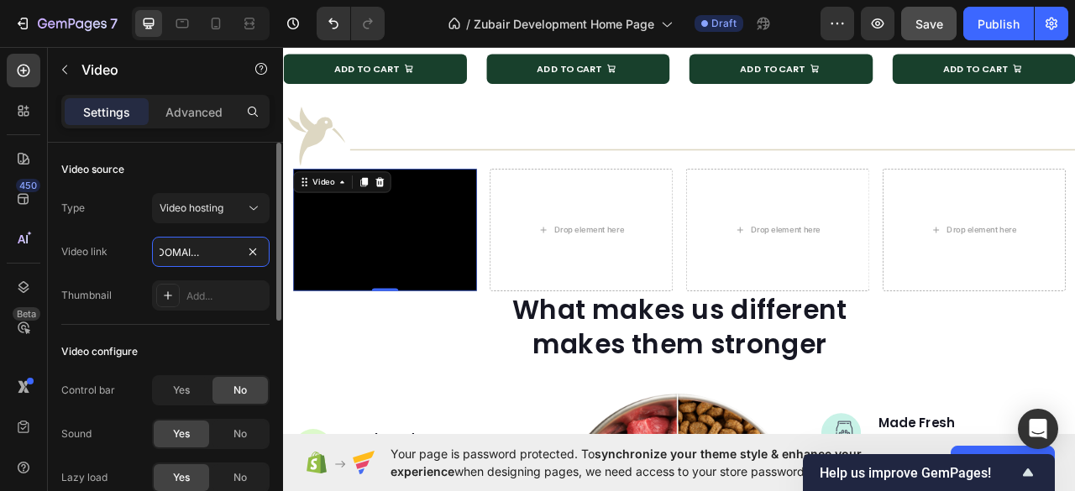
type input "https://cdn.shopify.com/videos/c/o/v/58b9efba03ab45029d0fe40b6a65d5d6.mp4"
click at [136, 222] on div "Type Video hosting" at bounding box center [165, 208] width 208 height 30
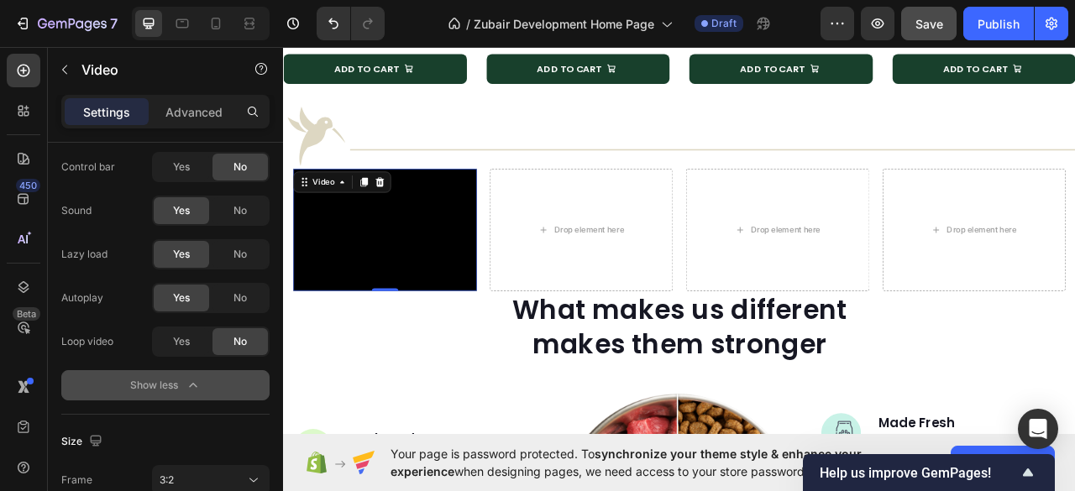
scroll to position [489, 0]
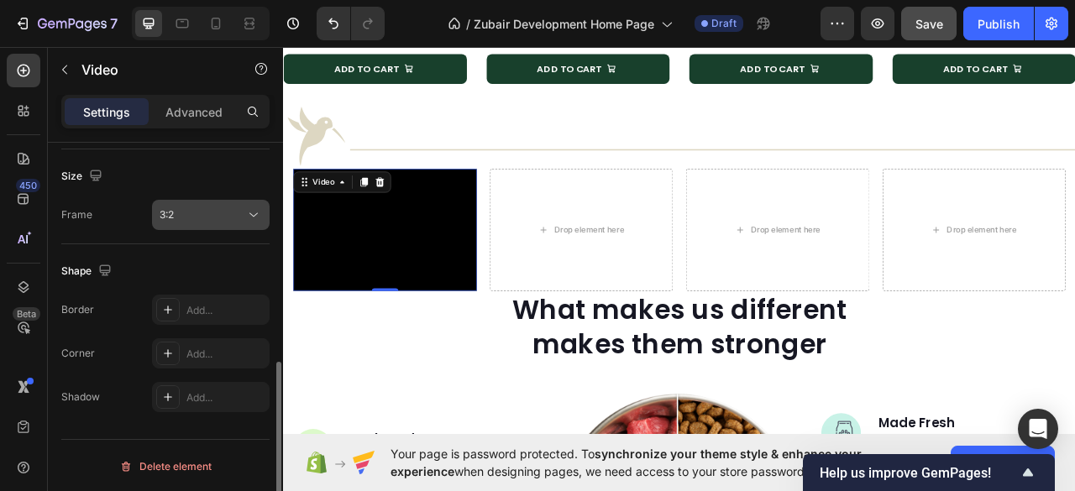
click at [186, 220] on div "3:2" at bounding box center [203, 214] width 86 height 15
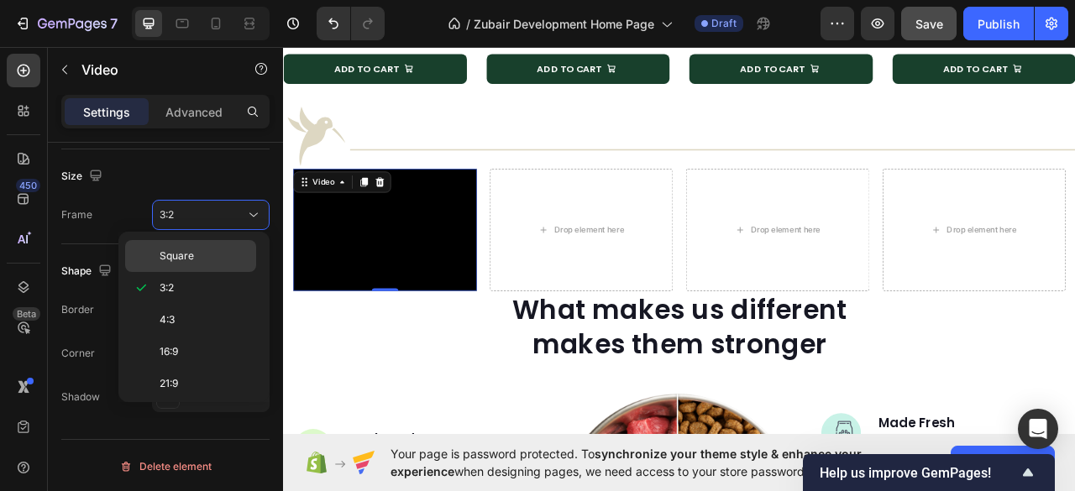
click at [175, 257] on span "Square" at bounding box center [177, 256] width 34 height 15
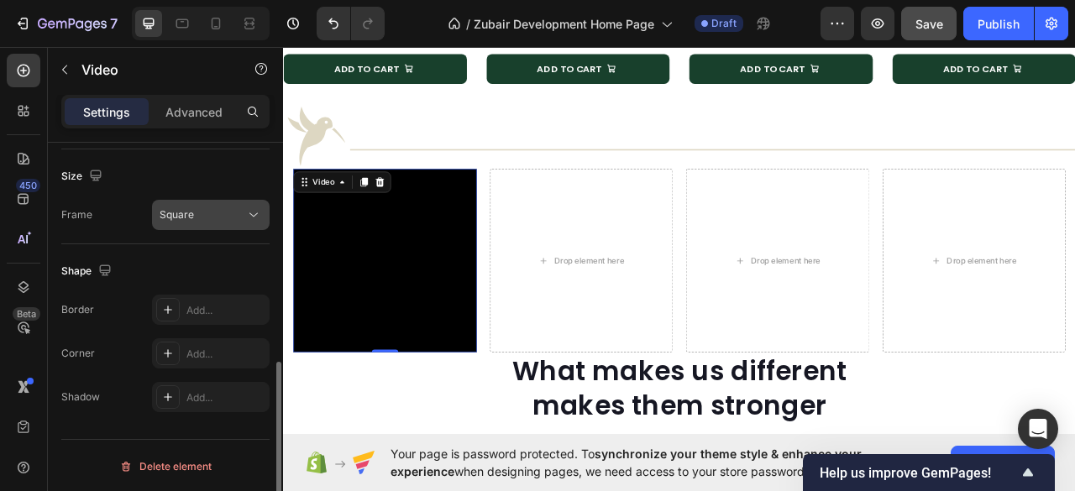
click at [192, 222] on button "Square" at bounding box center [211, 215] width 118 height 30
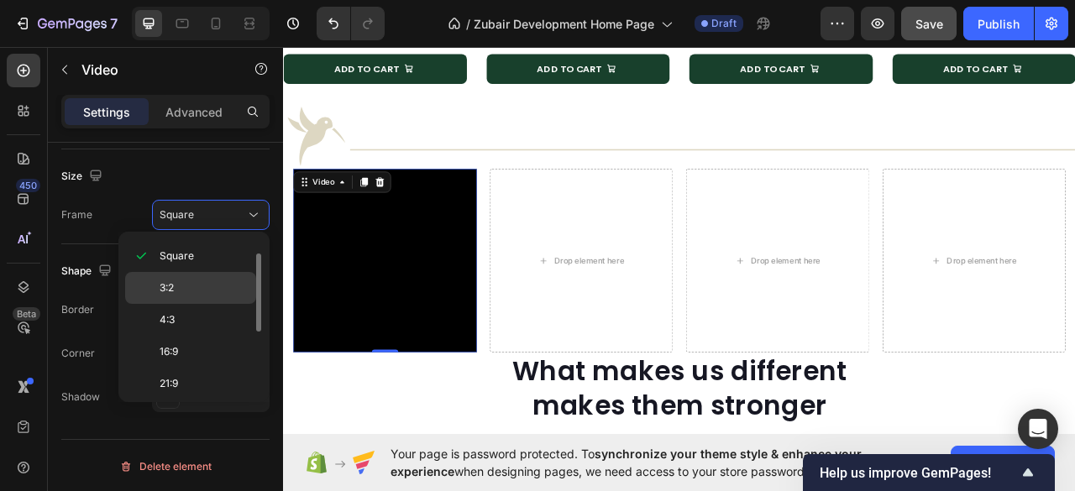
click at [175, 280] on p "3:2" at bounding box center [204, 287] width 89 height 15
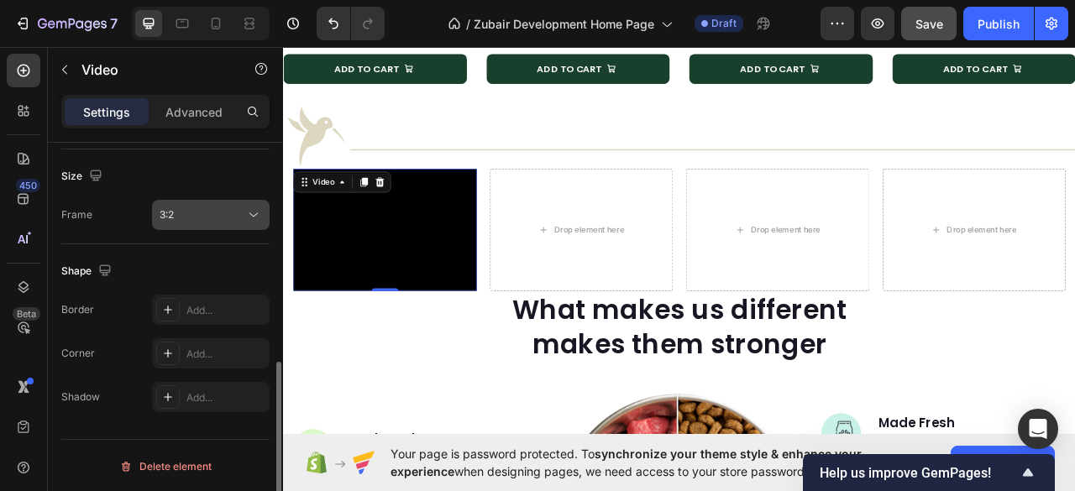
click at [196, 217] on div "3:2" at bounding box center [203, 214] width 86 height 15
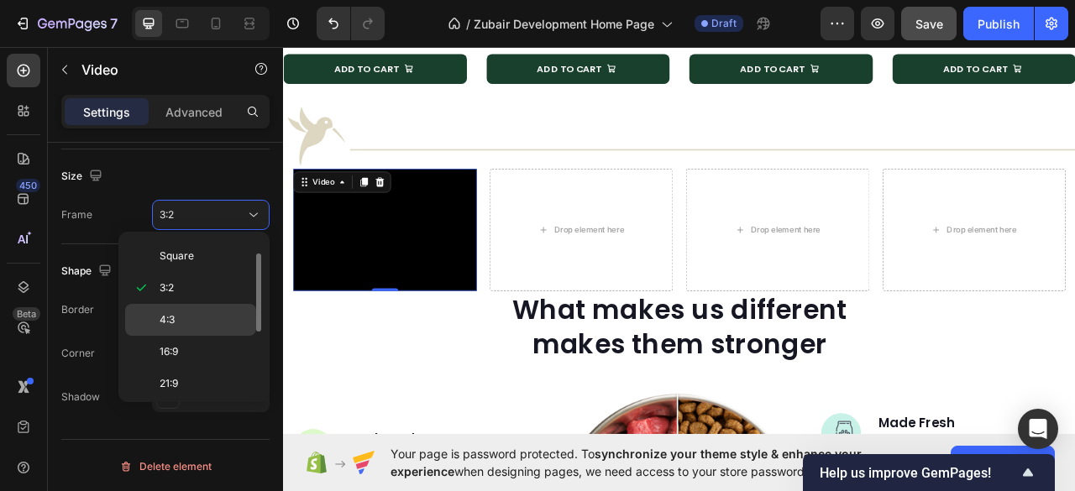
click at [176, 305] on div "4:3" at bounding box center [190, 320] width 131 height 32
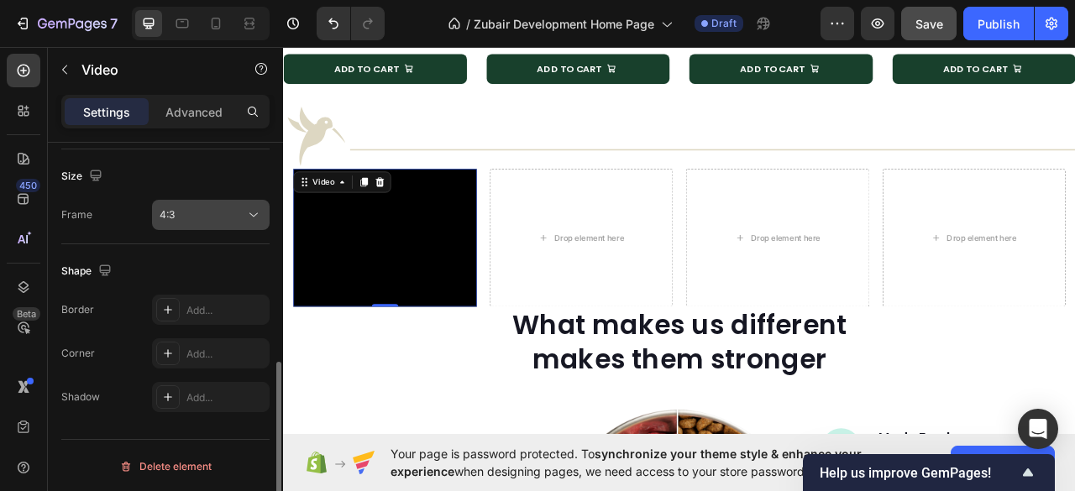
click at [205, 220] on div "4:3" at bounding box center [203, 214] width 86 height 15
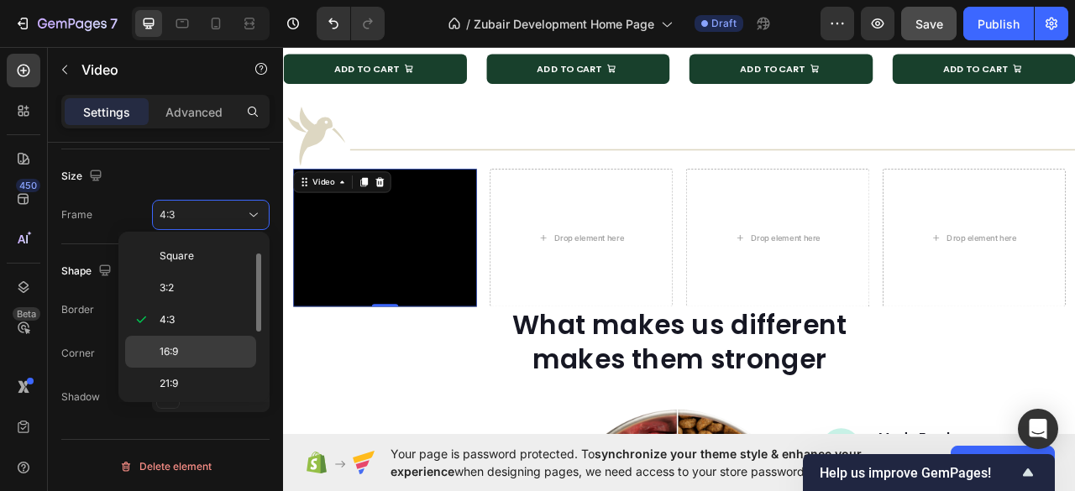
click at [172, 344] on span "16:9" at bounding box center [169, 351] width 18 height 15
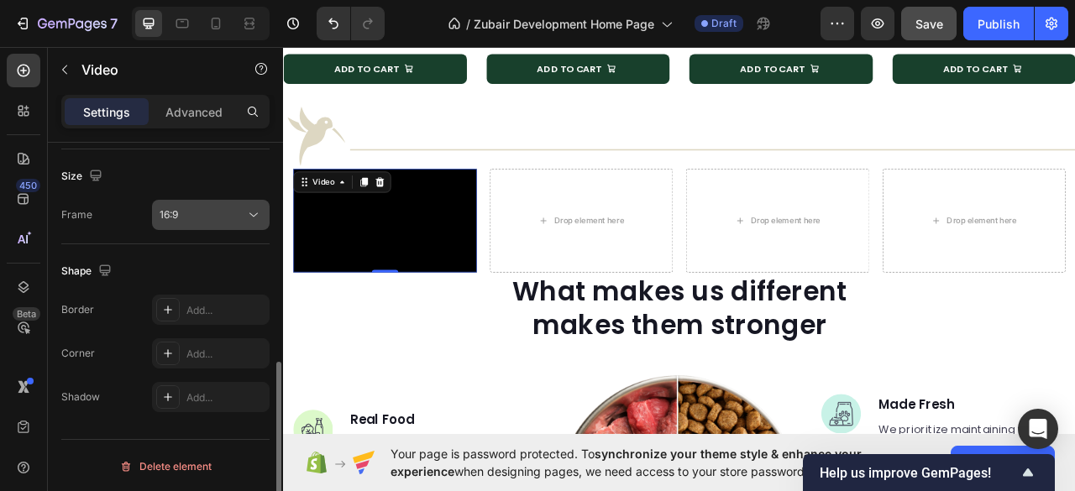
click at [198, 207] on div "16:9" at bounding box center [203, 214] width 86 height 15
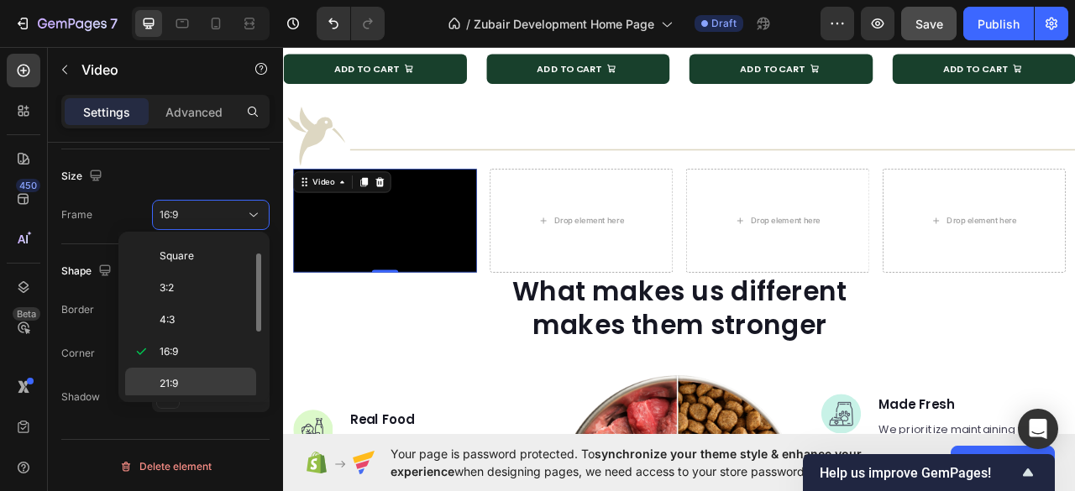
click at [173, 376] on span "21:9" at bounding box center [169, 383] width 18 height 15
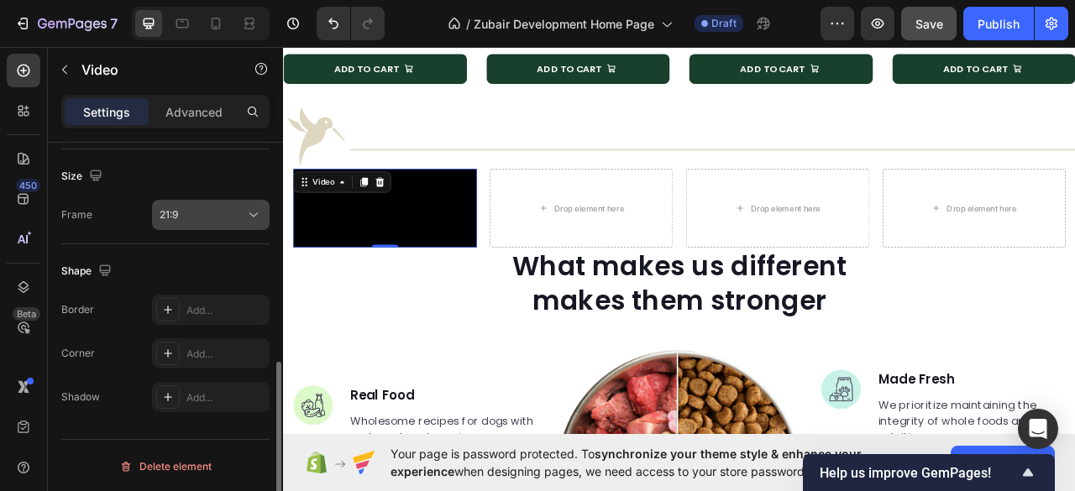
click at [203, 216] on div "21:9" at bounding box center [203, 214] width 86 height 15
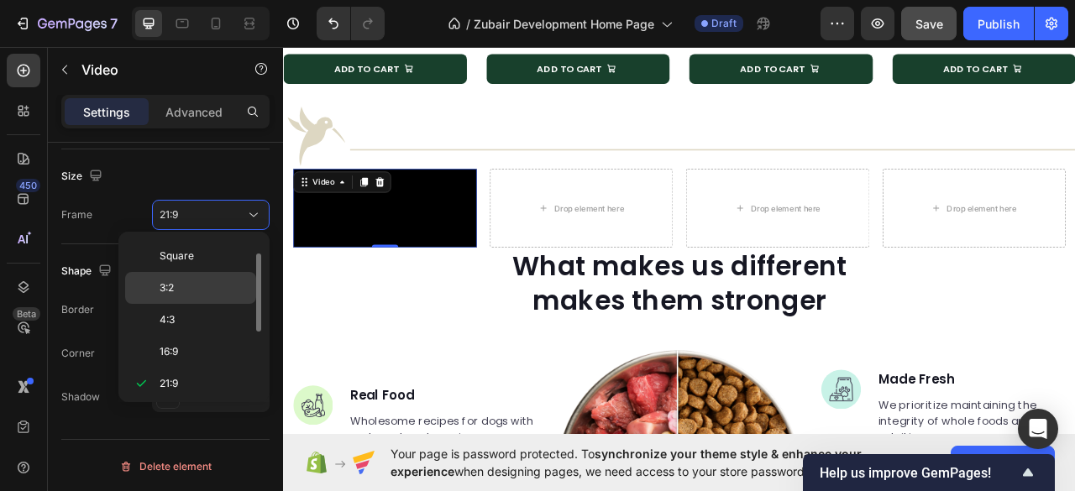
click at [193, 278] on div "3:2" at bounding box center [190, 288] width 131 height 32
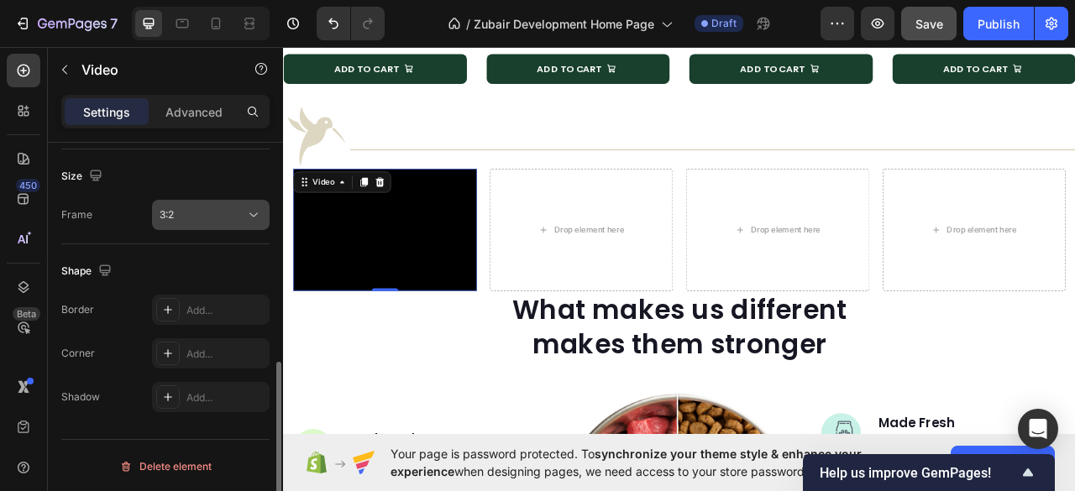
click at [191, 207] on div "3:2" at bounding box center [203, 214] width 86 height 15
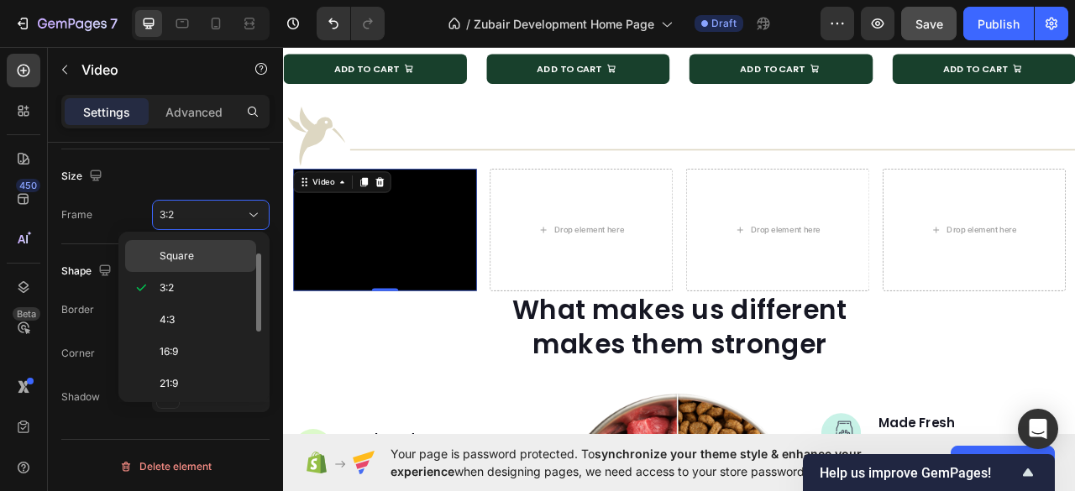
click at [193, 251] on p "Square" at bounding box center [204, 256] width 89 height 15
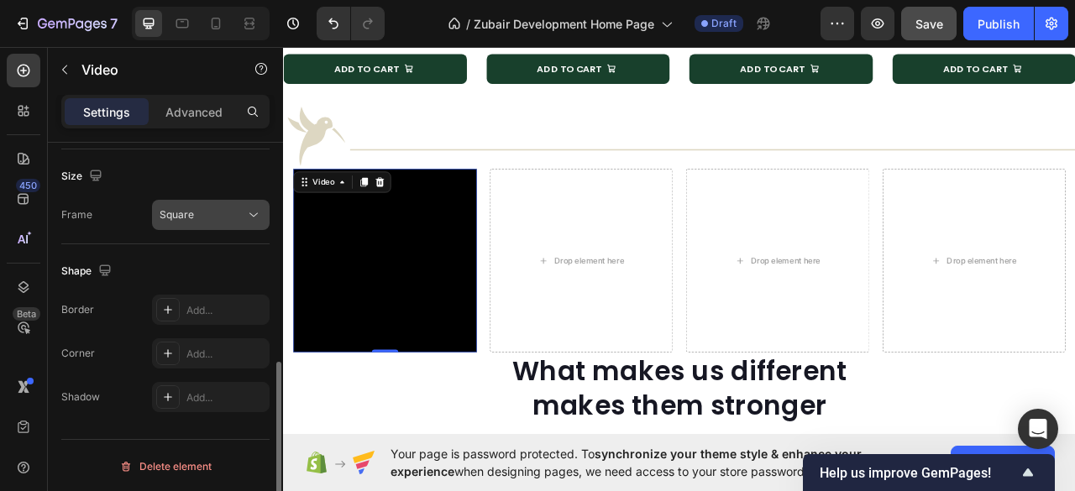
click at [201, 220] on div "Square" at bounding box center [203, 214] width 86 height 15
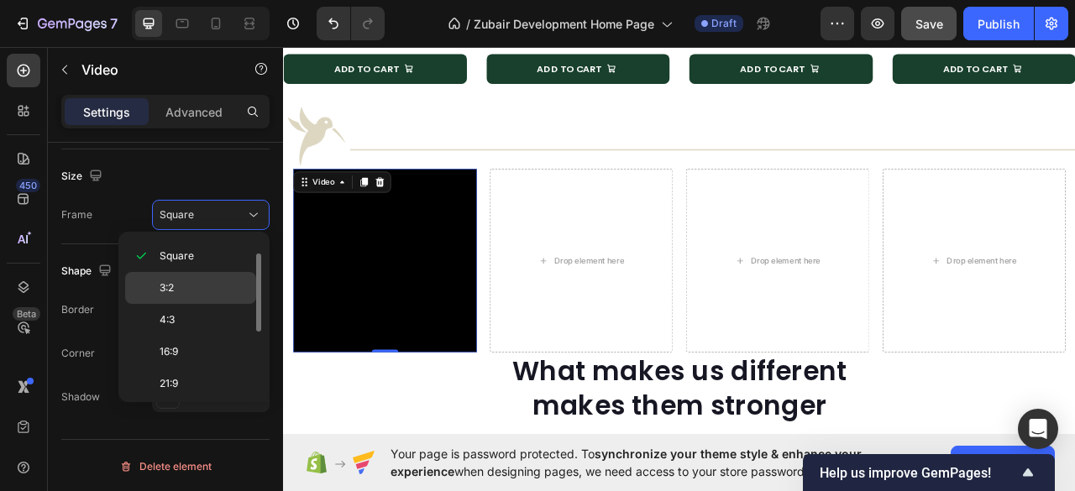
click at [180, 283] on p "3:2" at bounding box center [204, 287] width 89 height 15
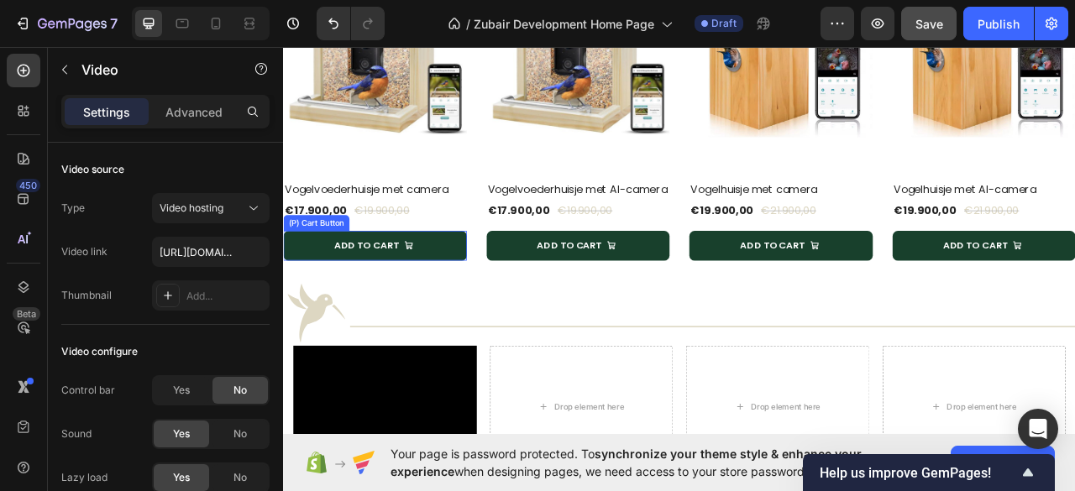
scroll to position [1226, 0]
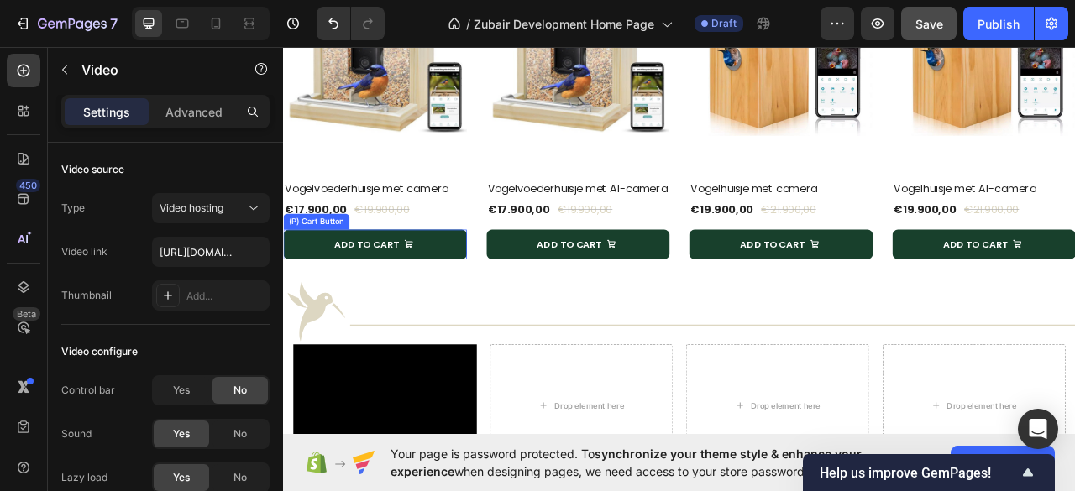
click at [485, 306] on button "Add To Cart" at bounding box center [399, 299] width 233 height 38
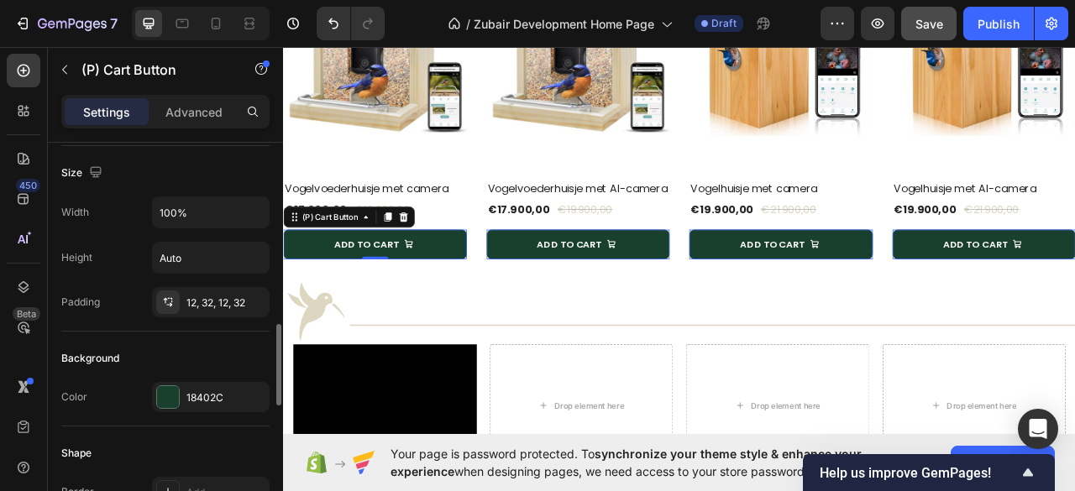
scroll to position [336, 0]
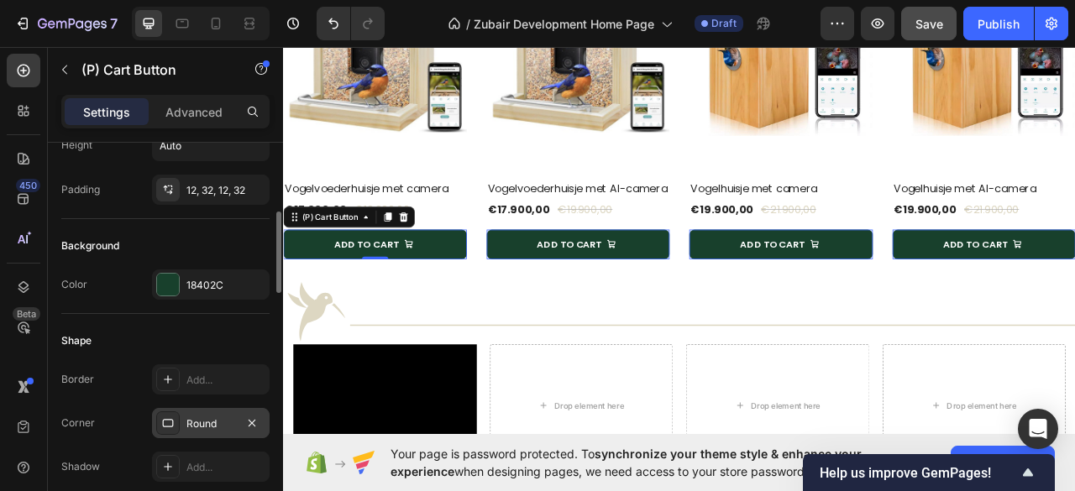
click at [222, 419] on div "Round" at bounding box center [210, 423] width 49 height 15
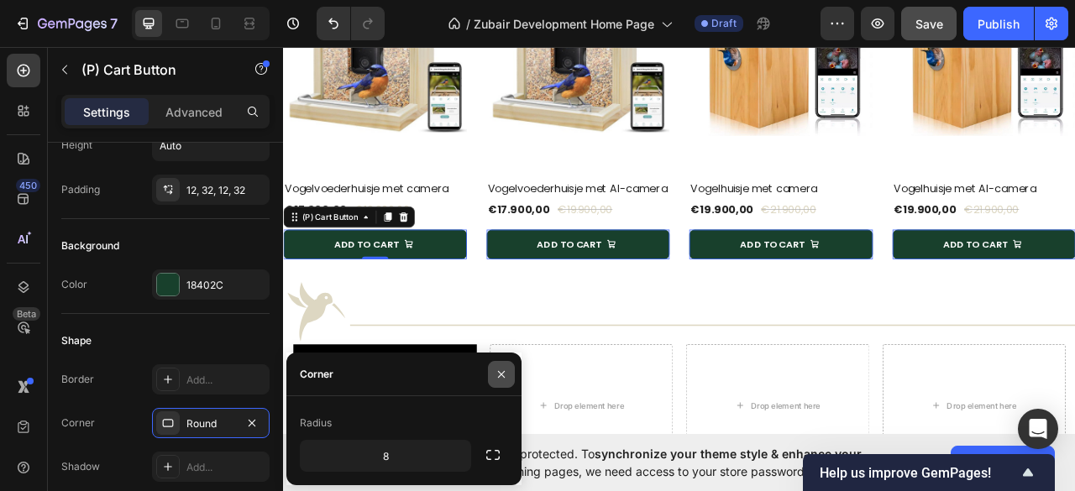
click at [492, 374] on button "button" at bounding box center [501, 374] width 27 height 27
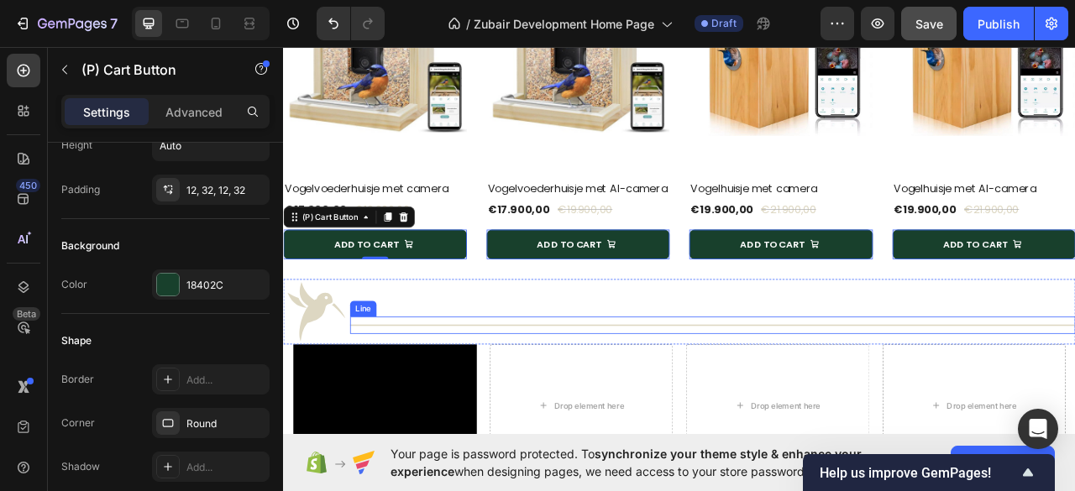
scroll to position [1337, 0]
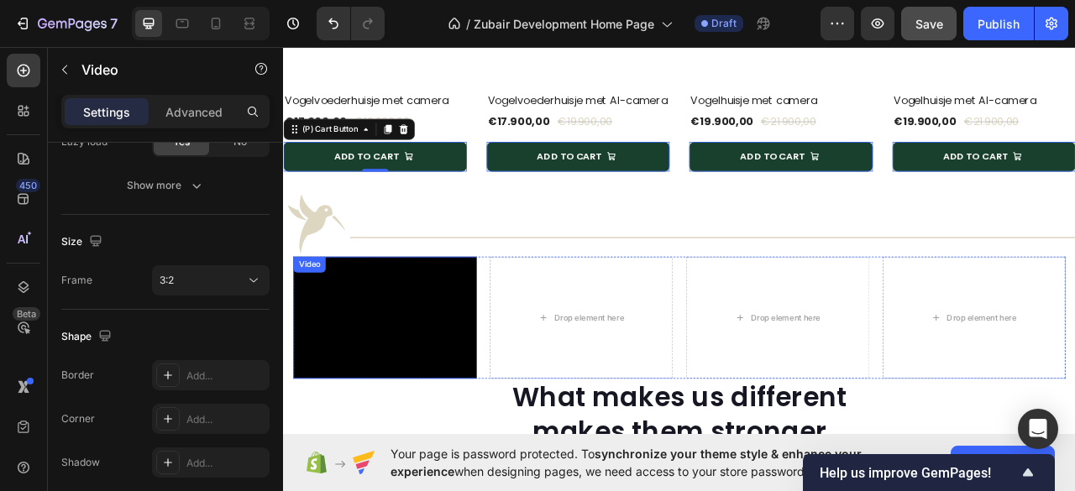
click at [476, 374] on video at bounding box center [412, 392] width 233 height 155
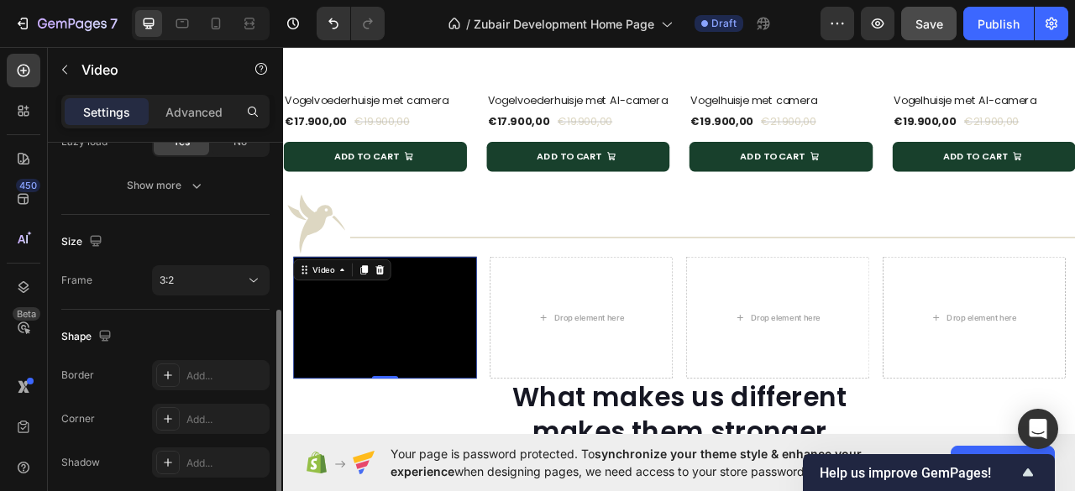
scroll to position [401, 0]
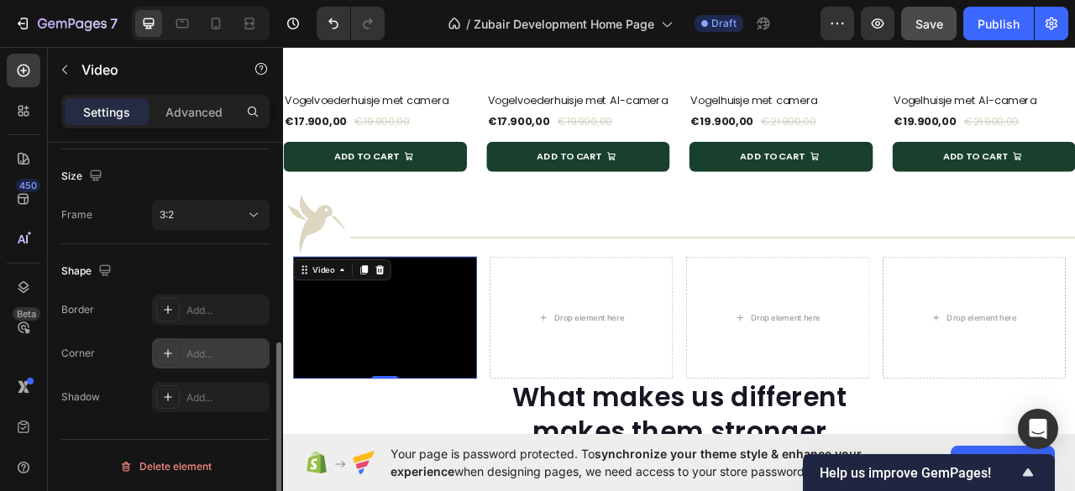
click at [217, 353] on div "Add..." at bounding box center [225, 354] width 79 height 15
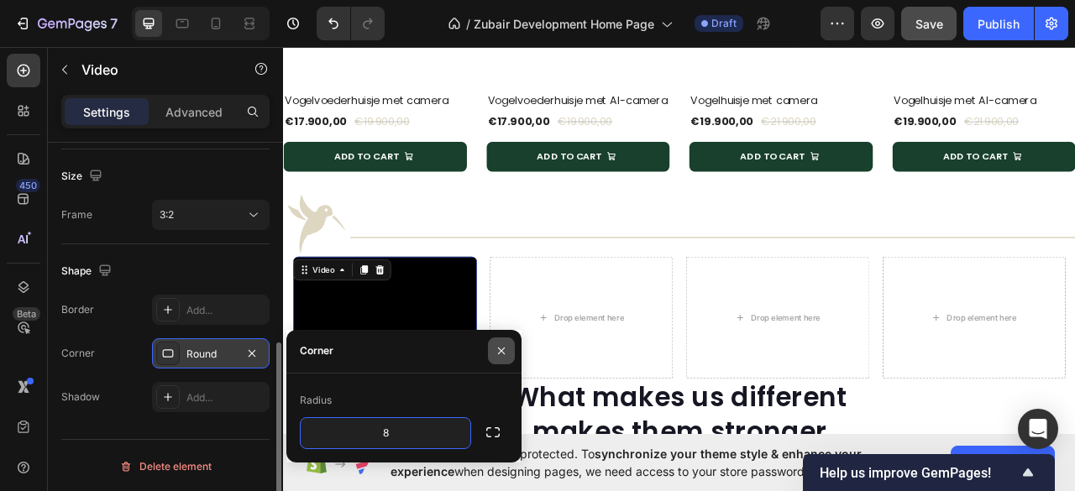
click at [500, 353] on icon "button" at bounding box center [500, 350] width 13 height 13
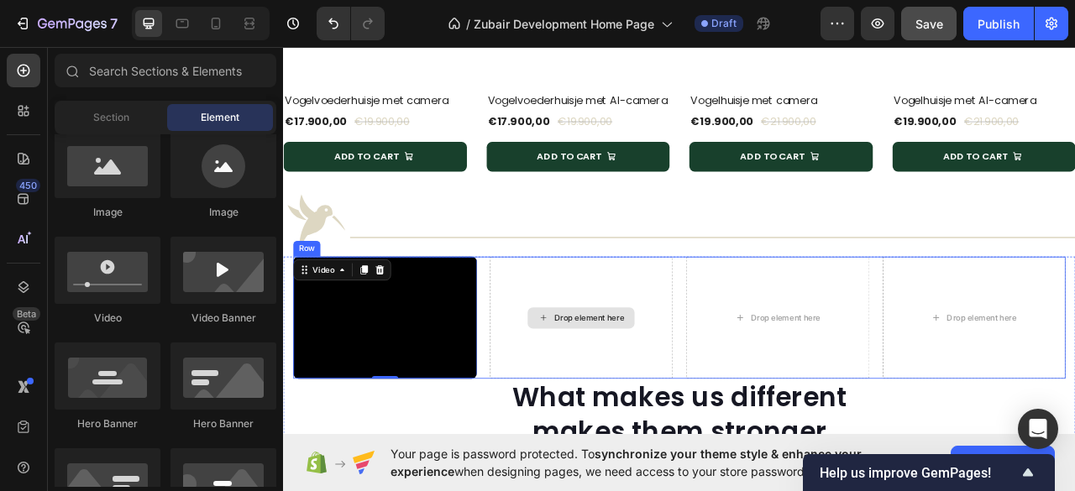
click at [594, 406] on div "Drop element here" at bounding box center [662, 392] width 136 height 27
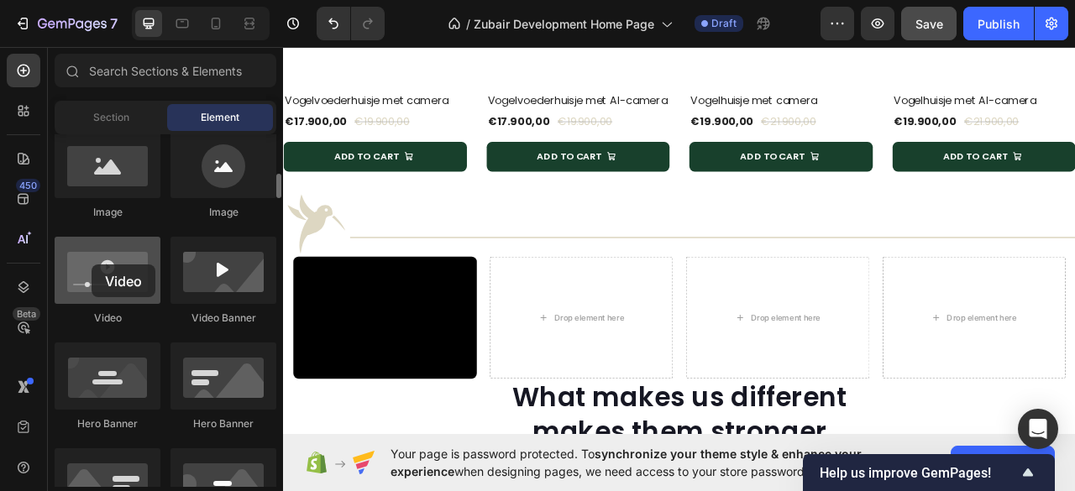
drag, startPoint x: 113, startPoint y: 264, endPoint x: 92, endPoint y: 264, distance: 21.0
click at [92, 264] on div at bounding box center [108, 270] width 106 height 67
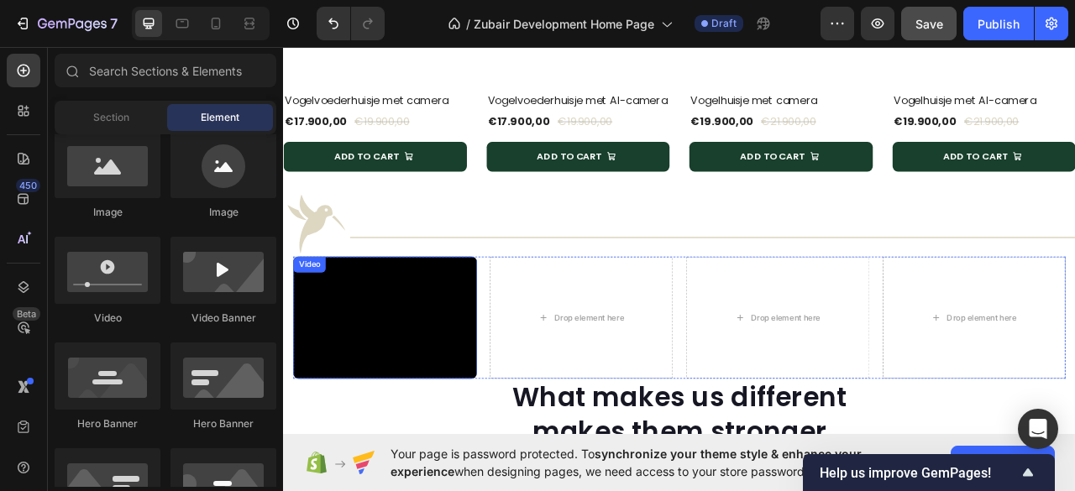
click at [350, 352] on div "Video" at bounding box center [412, 392] width 233 height 155
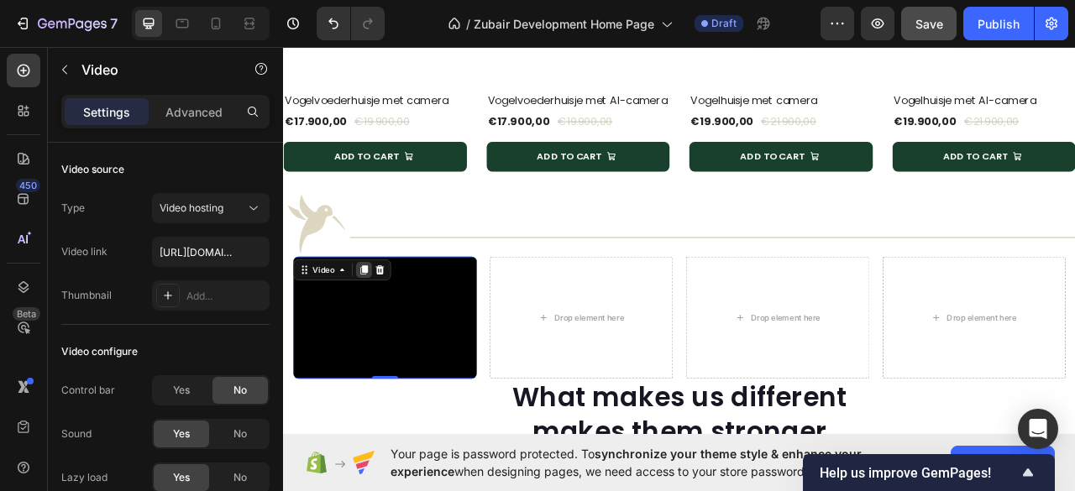
click at [379, 338] on icon at bounding box center [385, 331] width 13 height 13
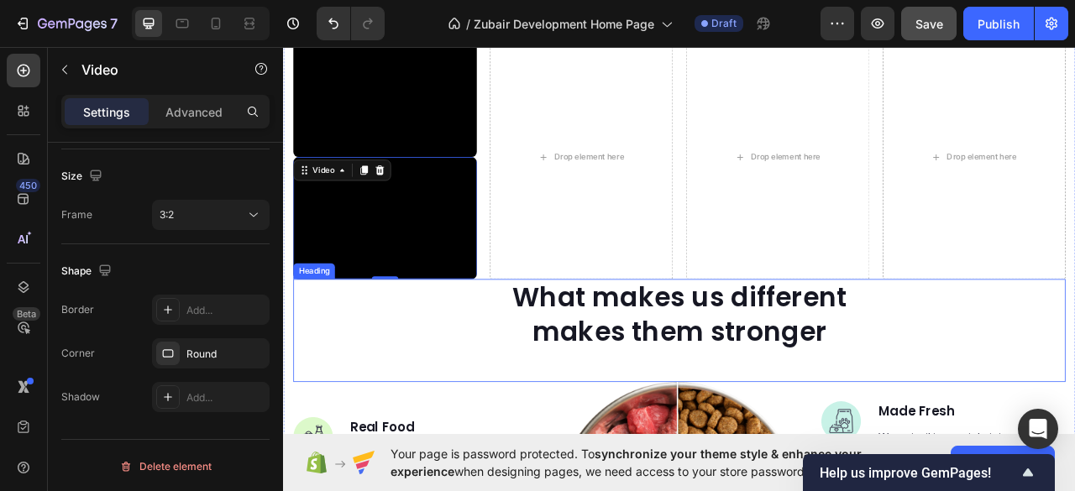
scroll to position [1609, 0]
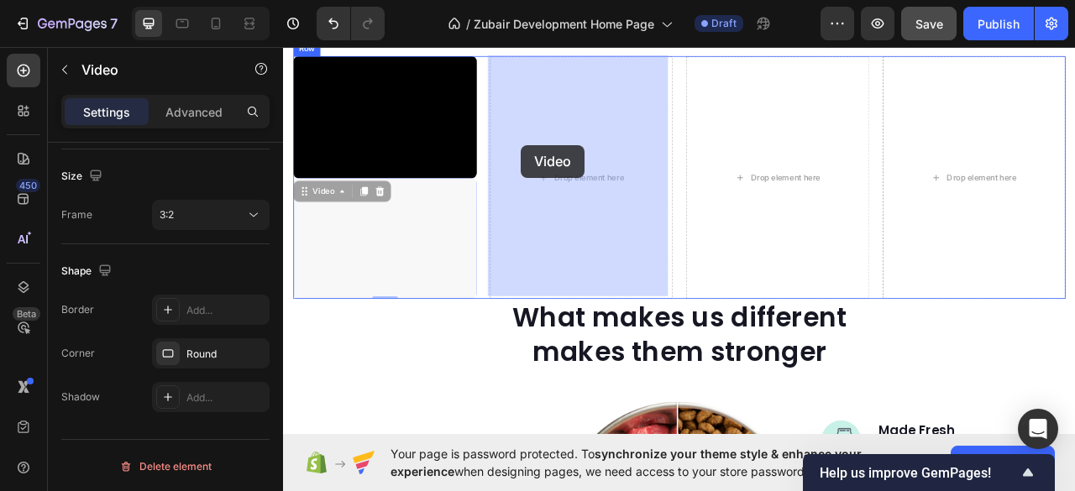
drag, startPoint x: 300, startPoint y: 226, endPoint x: 585, endPoint y: 173, distance: 290.3
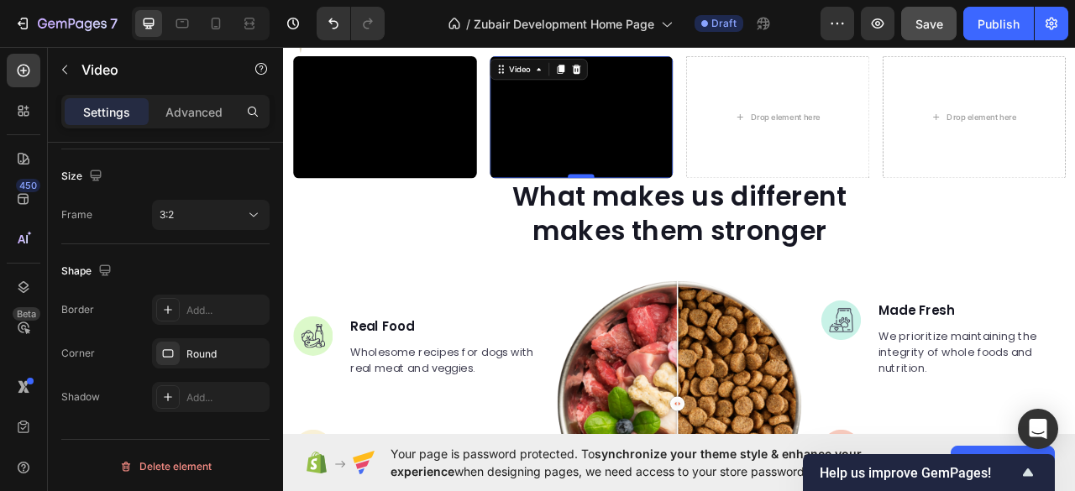
scroll to position [1385, 0]
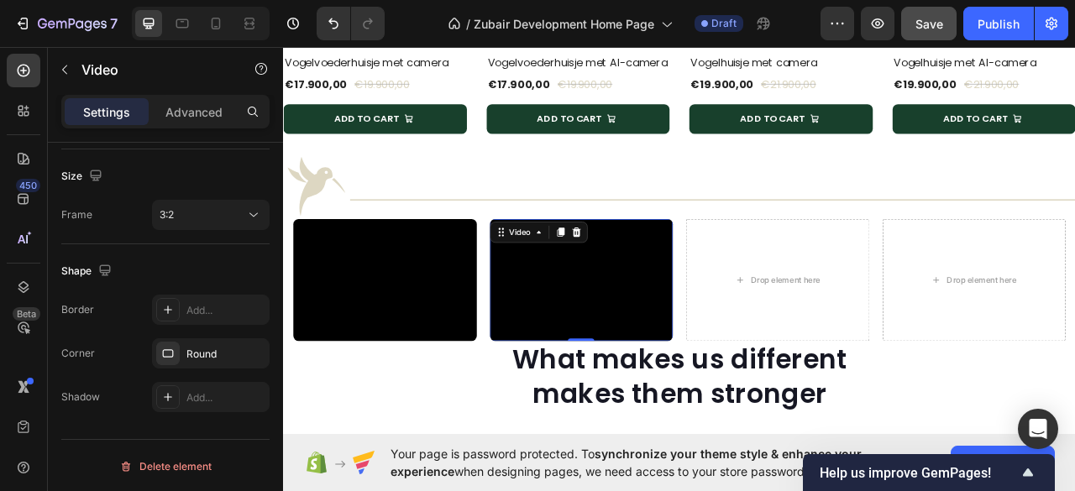
click at [628, 342] on video at bounding box center [662, 344] width 233 height 155
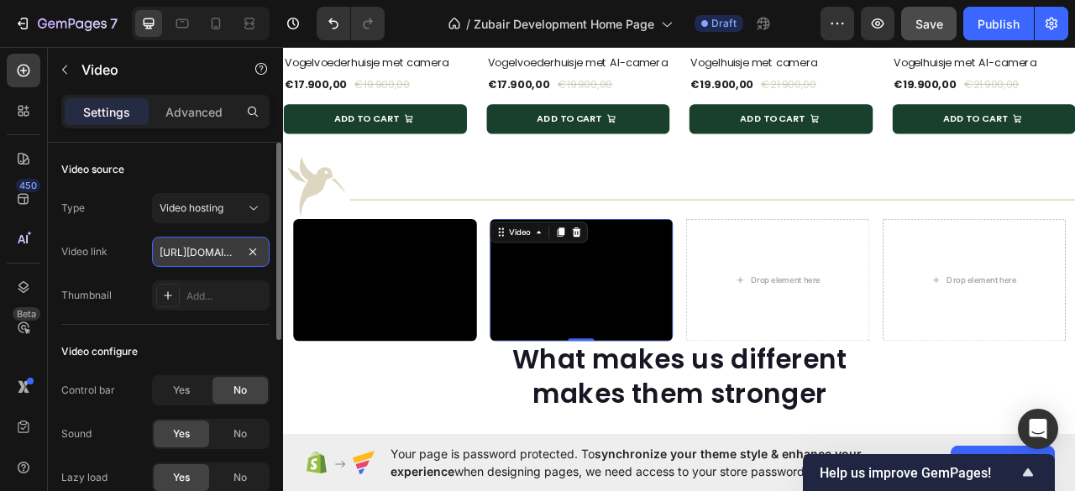
click at [184, 255] on input "https://cdn.shopify.com/videos/c/o/v/58b9efba03ab45029d0fe40b6a65d5d6.mp4" at bounding box center [211, 252] width 118 height 30
paste input "42cbbd71231041c1867d3b21a44c8cb0"
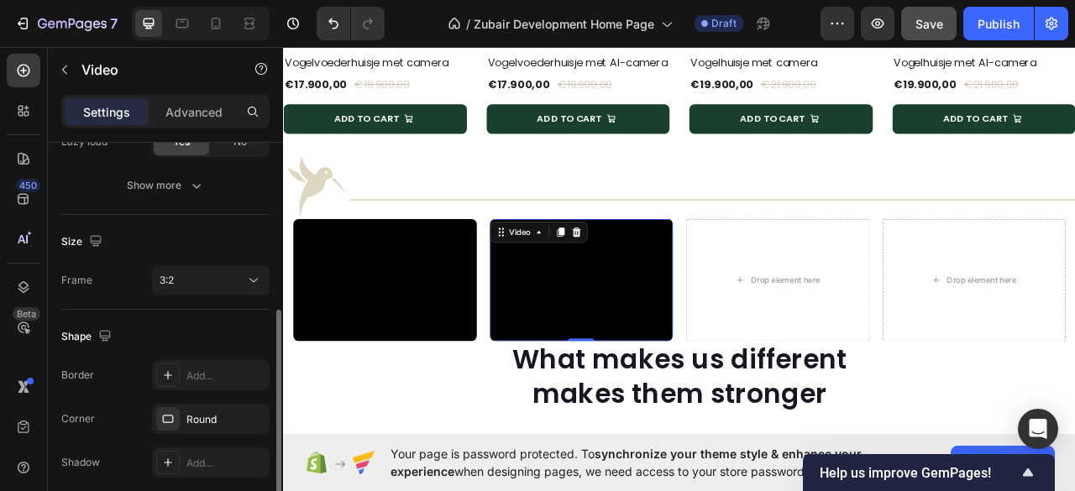
scroll to position [401, 0]
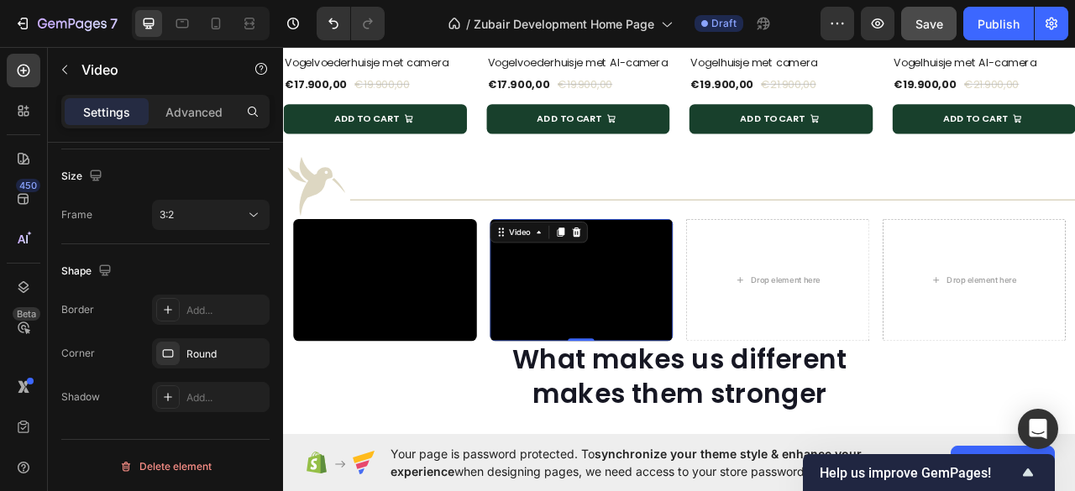
type input "https://cdn.shopify.com/videos/c/o/v/42cbbd71231041c1867d3b21a44c8cb0.mp4"
click at [632, 290] on icon at bounding box center [635, 285] width 9 height 12
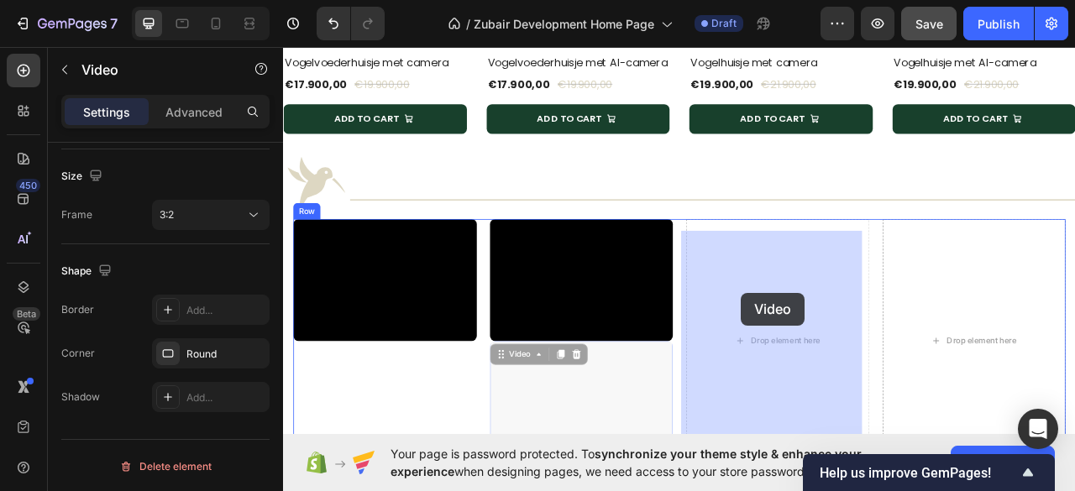
drag, startPoint x: 556, startPoint y: 454, endPoint x: 866, endPoint y: 361, distance: 323.5
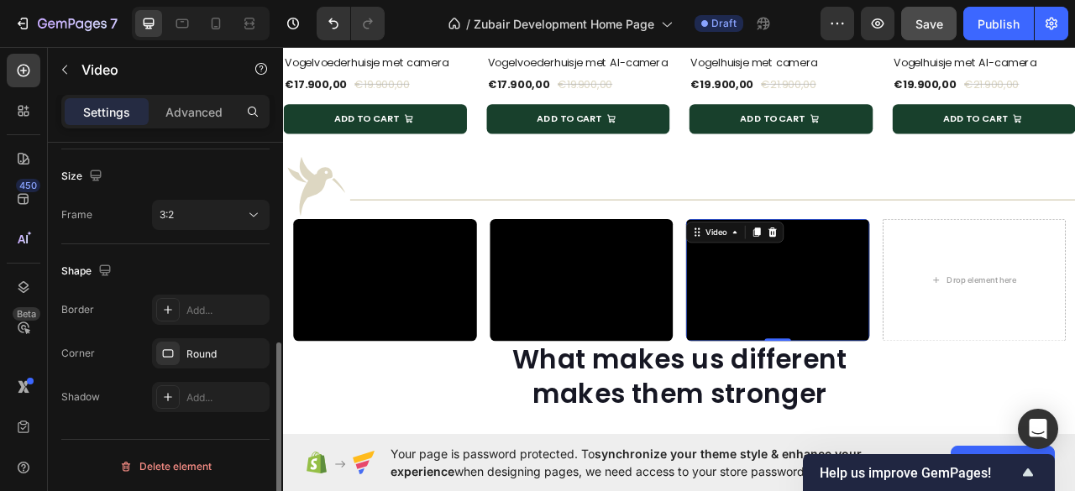
scroll to position [65, 0]
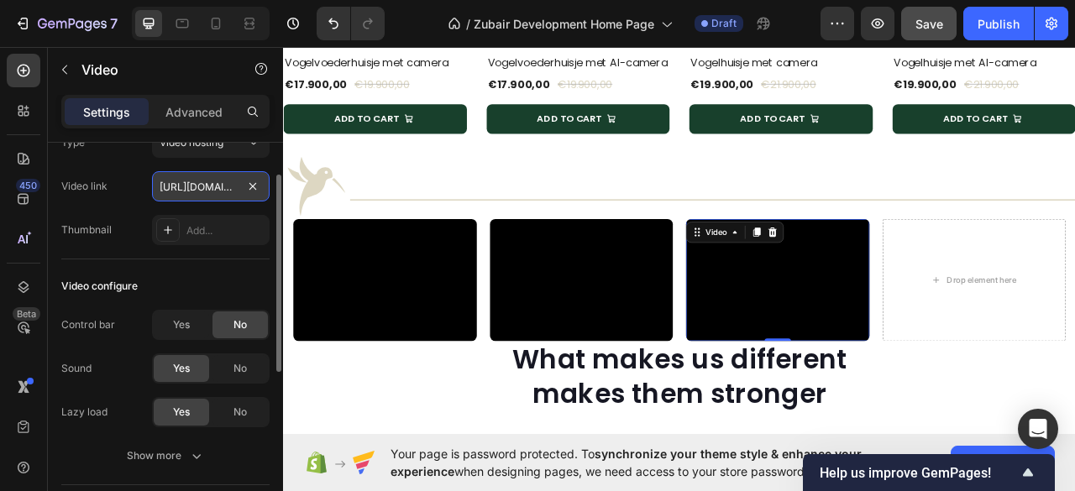
click at [187, 183] on input "https://cdn.shopify.com/videos/c/o/v/42cbbd71231041c1867d3b21a44c8cb0.mp4" at bounding box center [211, 186] width 118 height 30
paste input "82a4e30ac5a848f5aed0389ef97b4225"
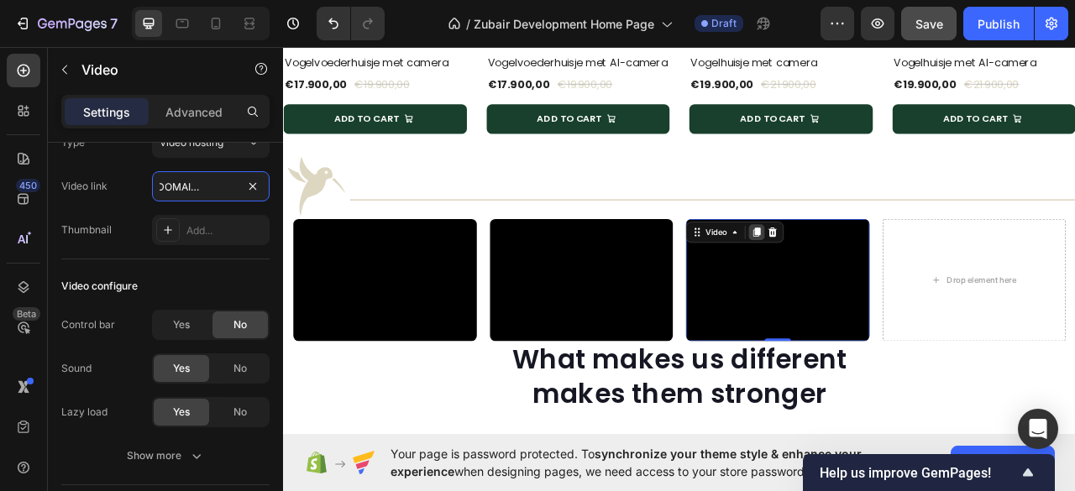
type input "https://cdn.shopify.com/videos/c/o/v/82a4e30ac5a848f5aed0389ef97b4225.mp4"
click at [881, 290] on icon at bounding box center [885, 285] width 9 height 12
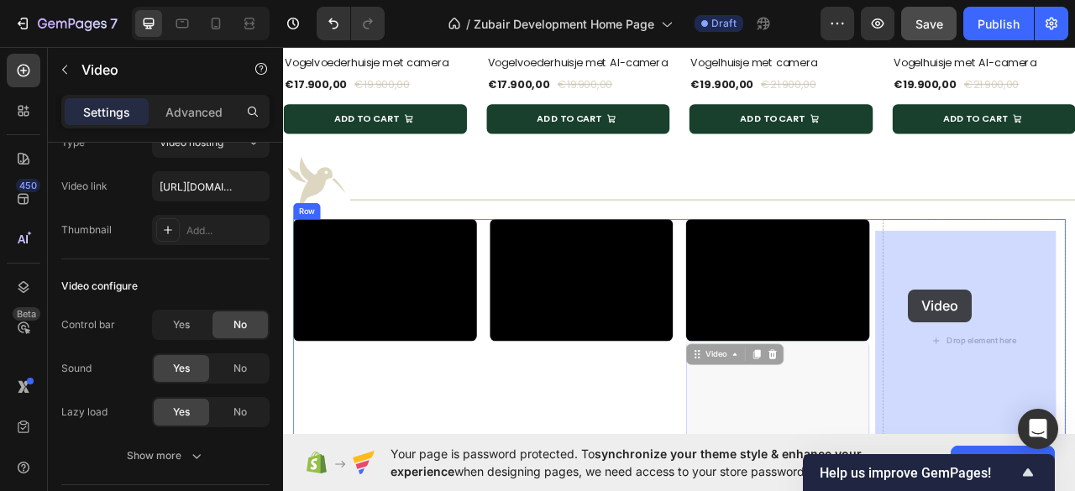
drag, startPoint x: 873, startPoint y: 458, endPoint x: 1078, endPoint y: 357, distance: 228.3
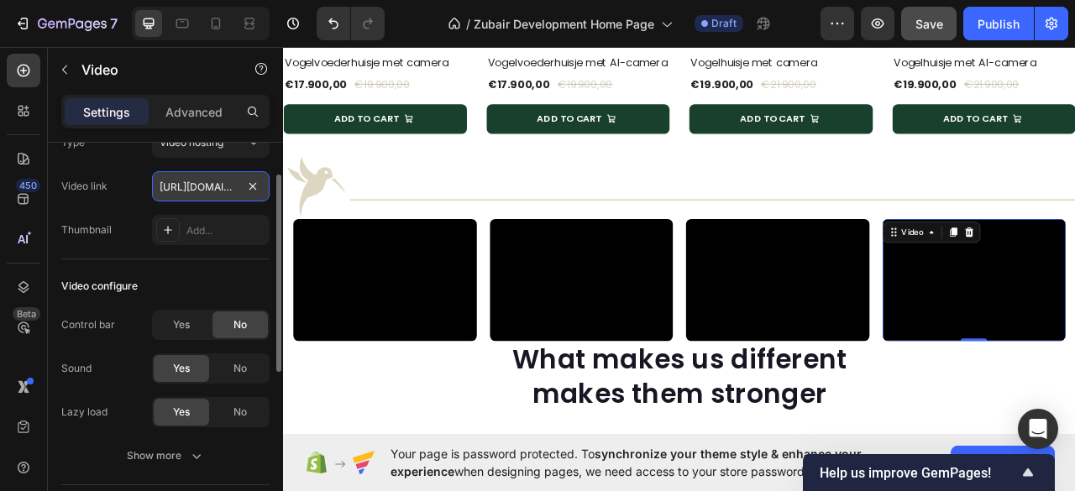
click at [187, 189] on input "https://cdn.shopify.com/videos/c/o/v/82a4e30ac5a848f5aed0389ef97b4225.mp4" at bounding box center [211, 186] width 118 height 30
paste input "d3c8544cd7c44fca9bda41f78bd6c263"
type input "https://cdn.shopify.com/videos/c/o/v/d3c8544cd7c44fca9bda41f78bd6c263.mp4"
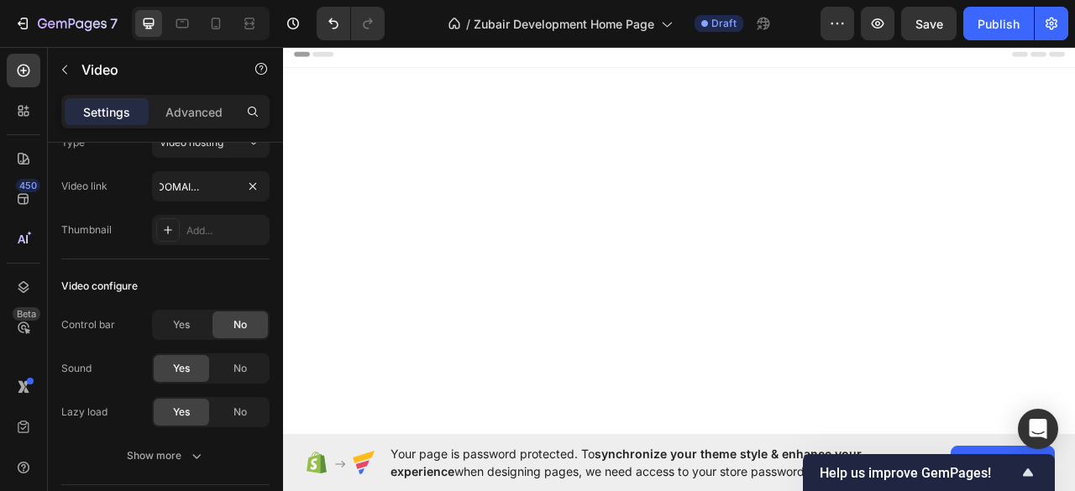
scroll to position [1385, 0]
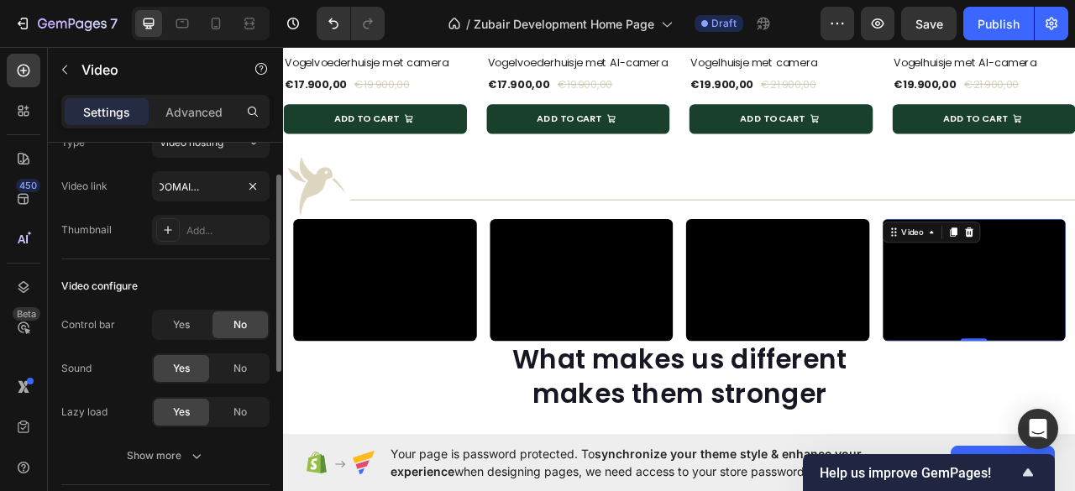
type input "https://cdn.shopify.com/videos/c/o/v/d3c8544cd7c44fca9bda41f78bd6c263.mp4"
click at [128, 167] on div "Type Video hosting Video link https://cdn.shopify.com/videos/c/o/v/d3c8544cd7c4…" at bounding box center [165, 187] width 208 height 118
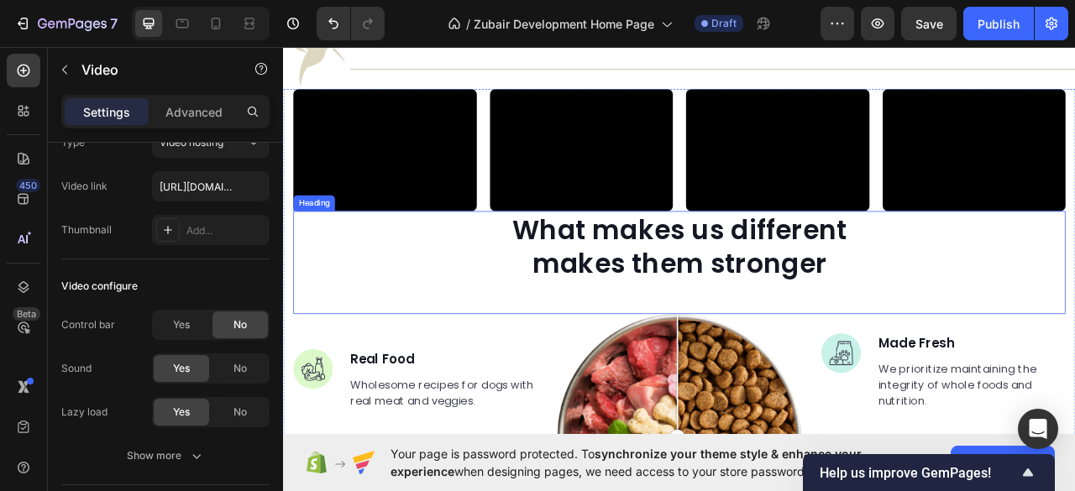
scroll to position [1343, 0]
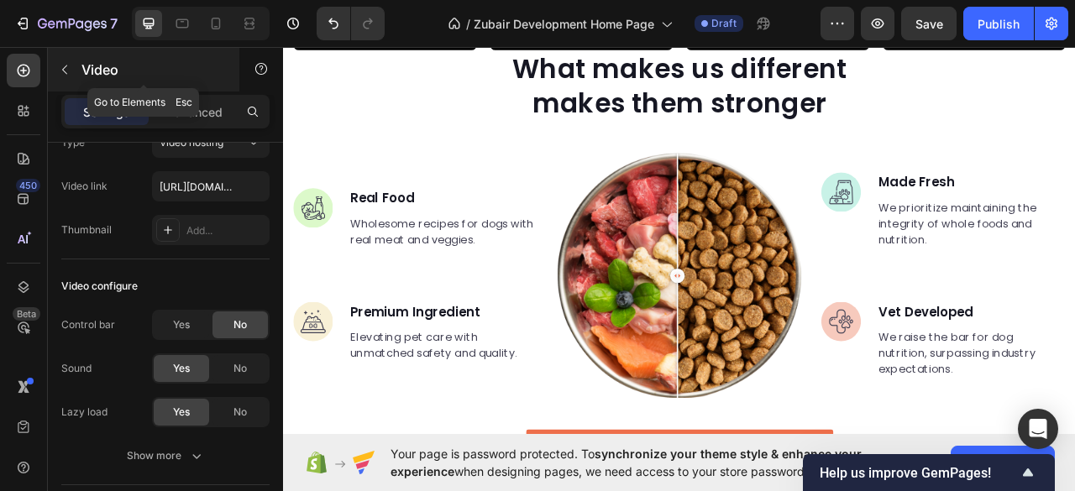
click at [66, 68] on icon "button" at bounding box center [64, 69] width 13 height 13
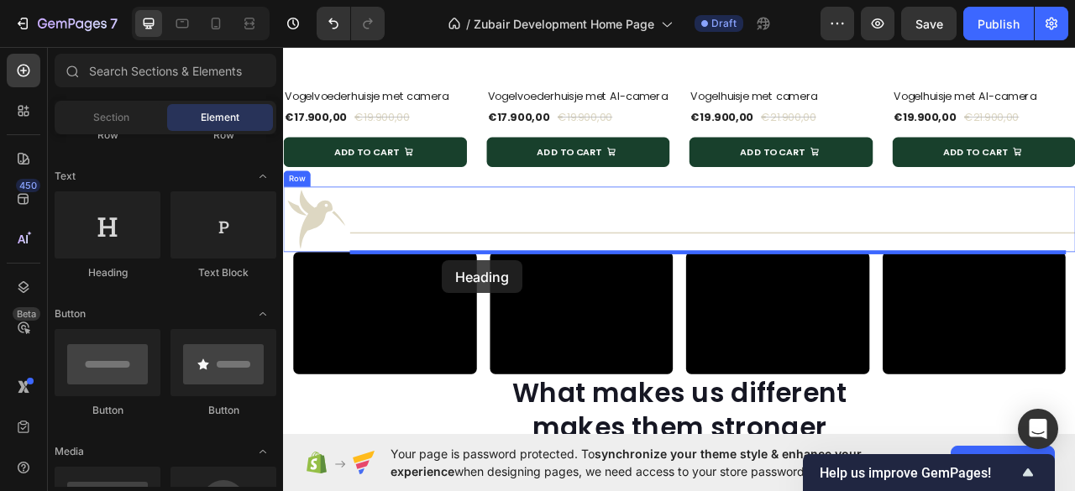
drag, startPoint x: 384, startPoint y: 269, endPoint x: 484, endPoint y: 320, distance: 112.6
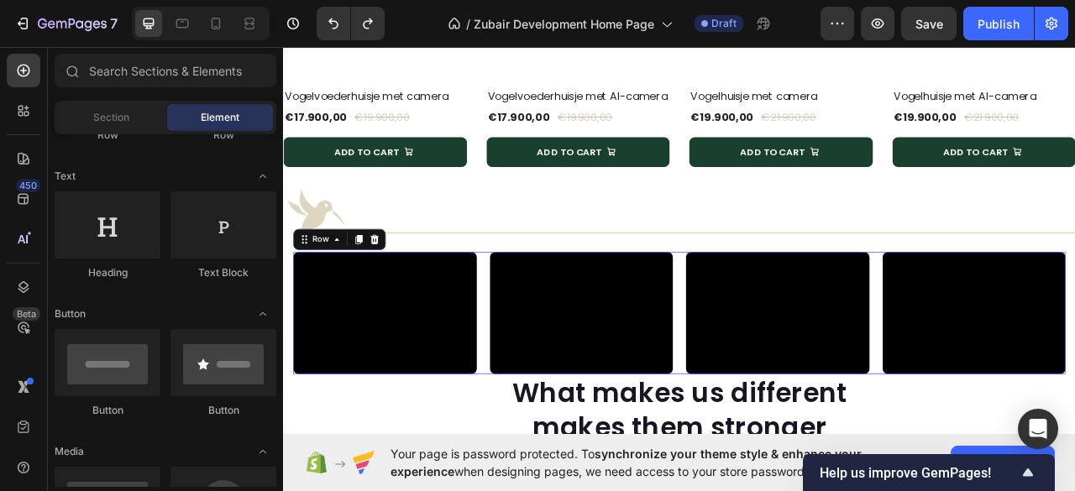
click at [534, 327] on div "Video Video Video Video Row 0" at bounding box center [787, 386] width 982 height 155
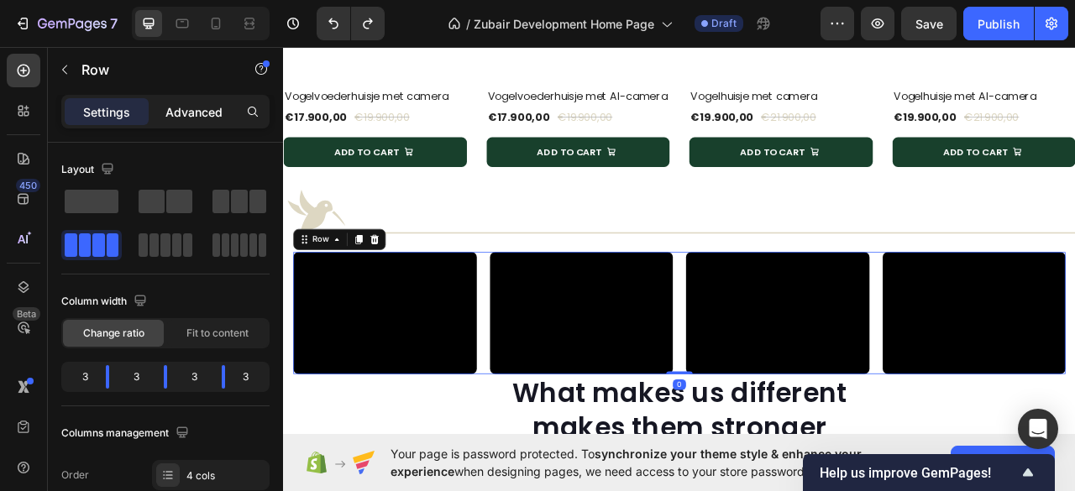
click at [188, 120] on div "Advanced" at bounding box center [194, 111] width 84 height 27
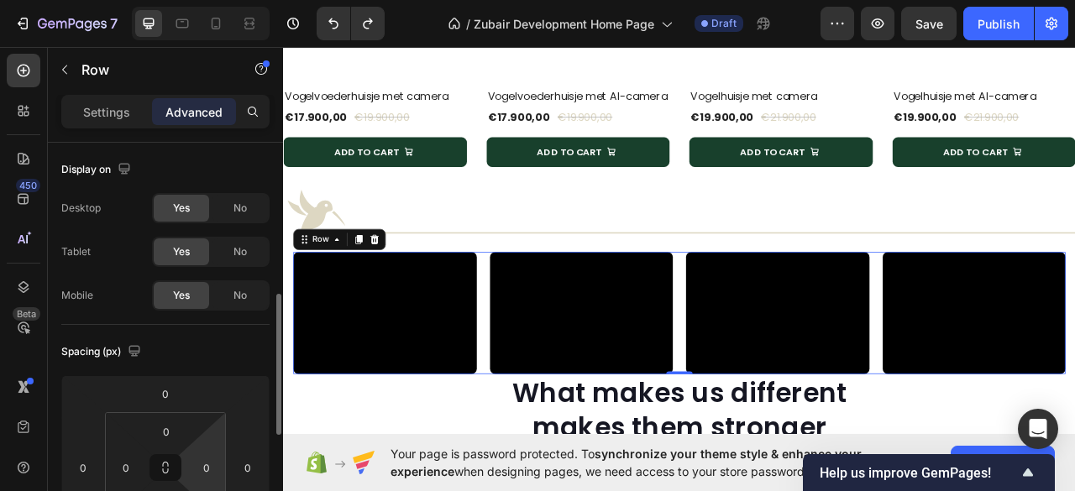
scroll to position [112, 0]
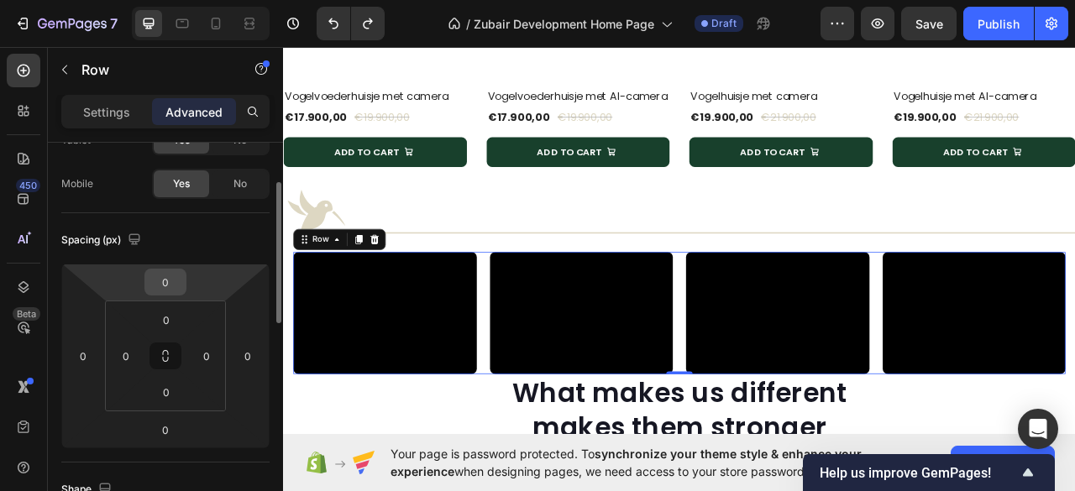
click at [162, 283] on input "0" at bounding box center [166, 281] width 34 height 25
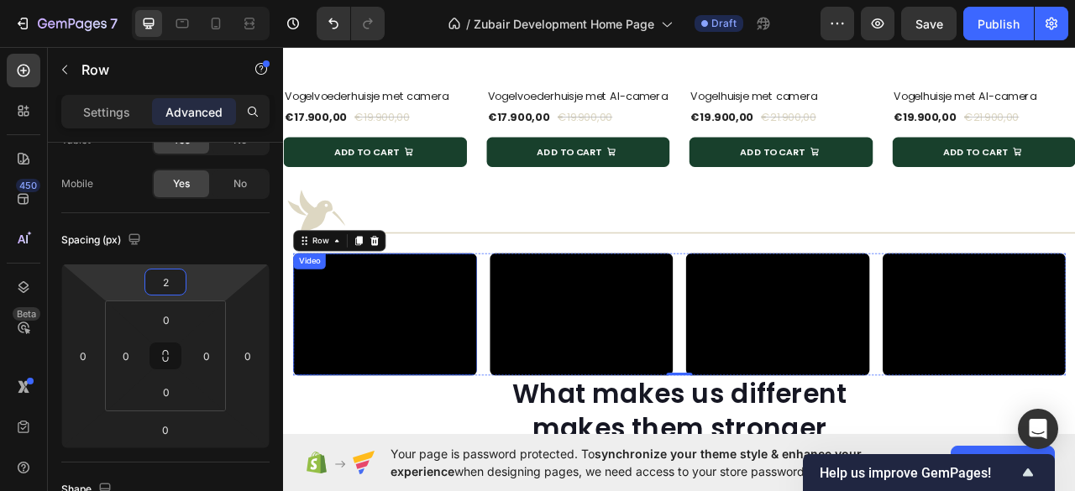
type input "20"
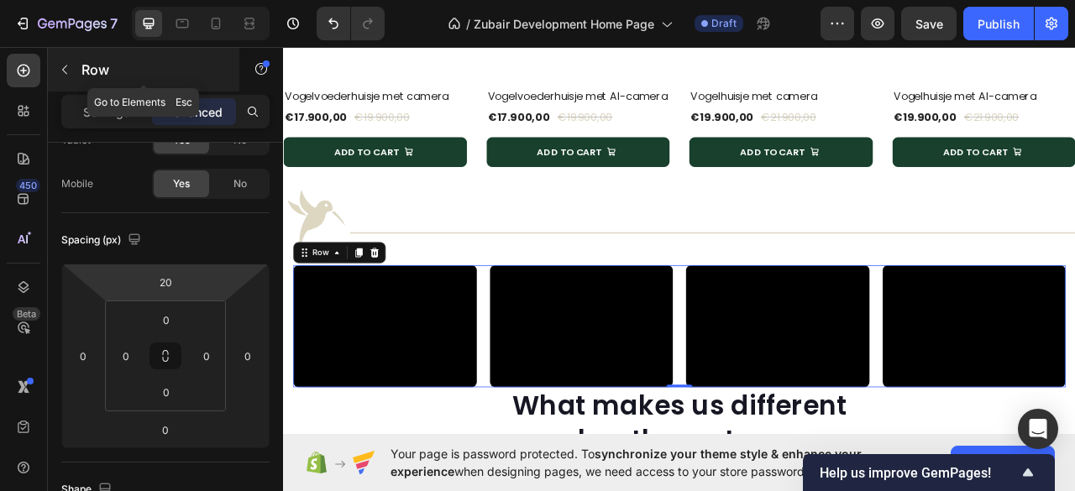
click at [59, 66] on icon "button" at bounding box center [64, 69] width 13 height 13
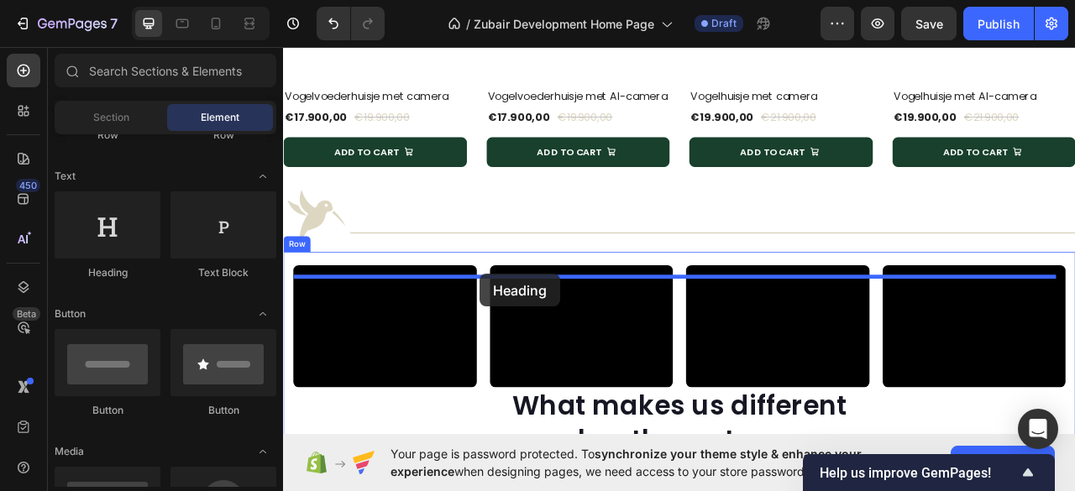
drag, startPoint x: 404, startPoint y: 270, endPoint x: 533, endPoint y: 337, distance: 145.3
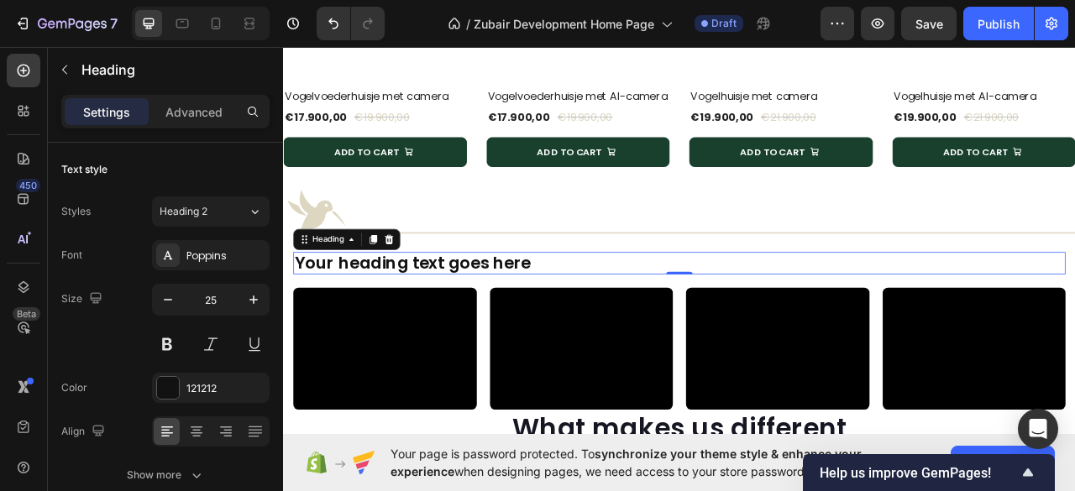
click at [463, 335] on h2 "Your heading text goes here" at bounding box center [787, 323] width 982 height 29
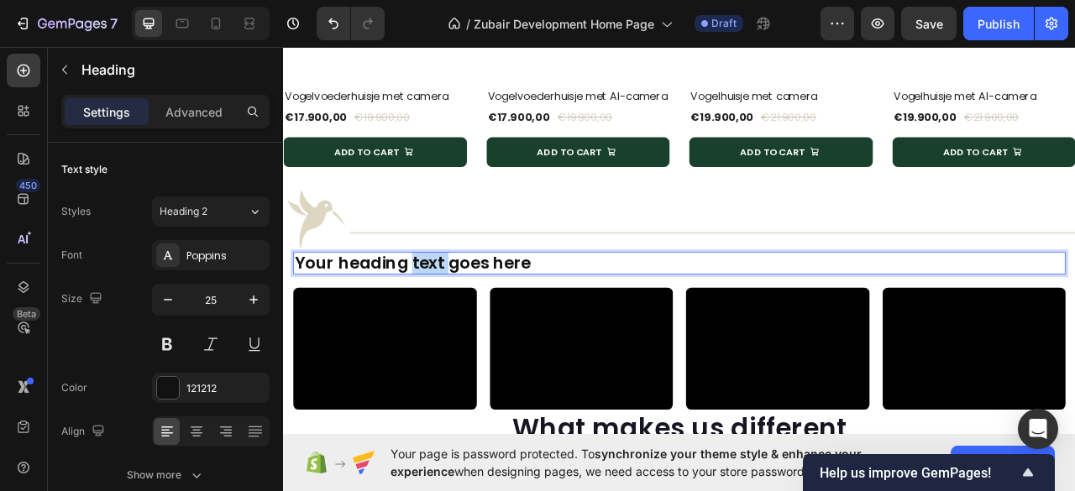
click at [463, 335] on p "Your heading text goes here" at bounding box center [786, 323] width 979 height 25
click at [432, 336] on p "Vogelview — A Glimpse Into Our World of Birds" at bounding box center [786, 323] width 979 height 25
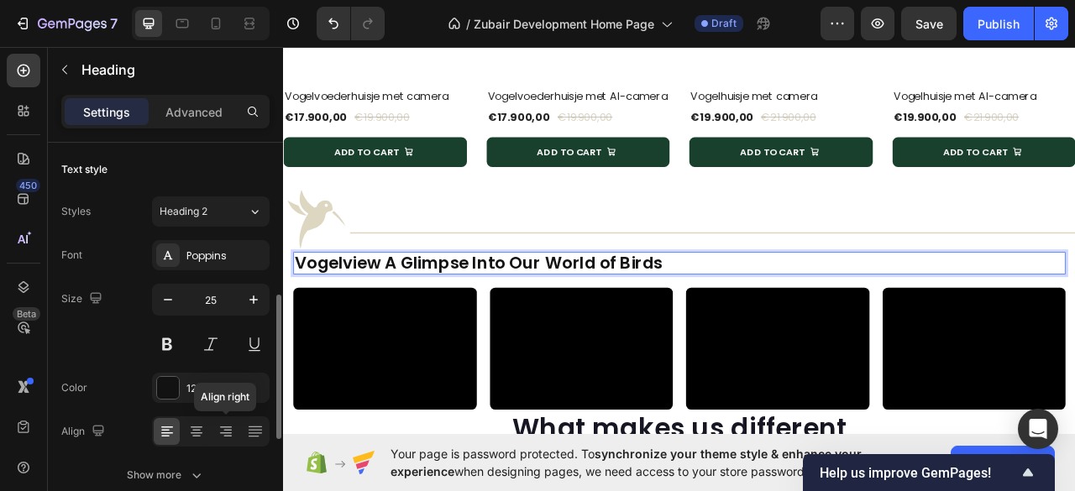
scroll to position [223, 0]
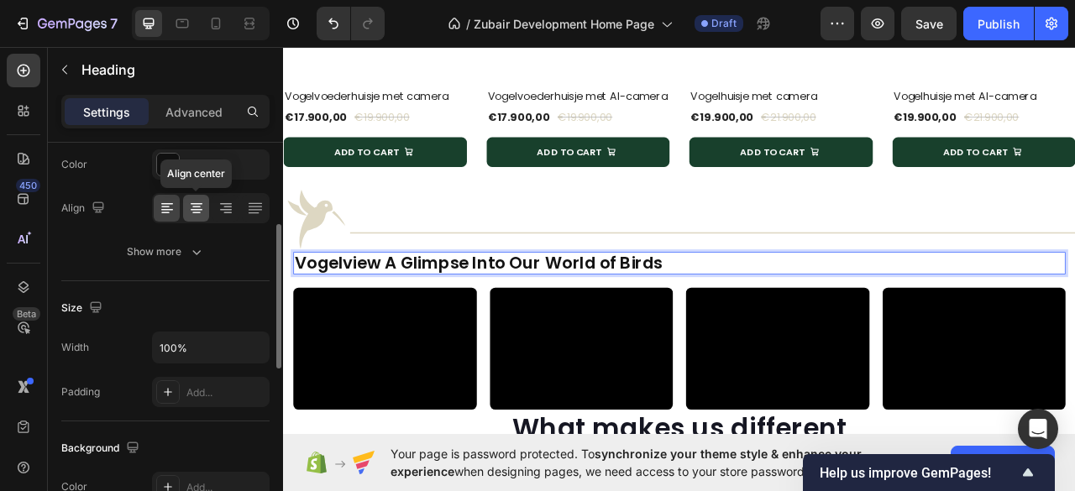
click at [198, 207] on icon at bounding box center [196, 208] width 17 height 17
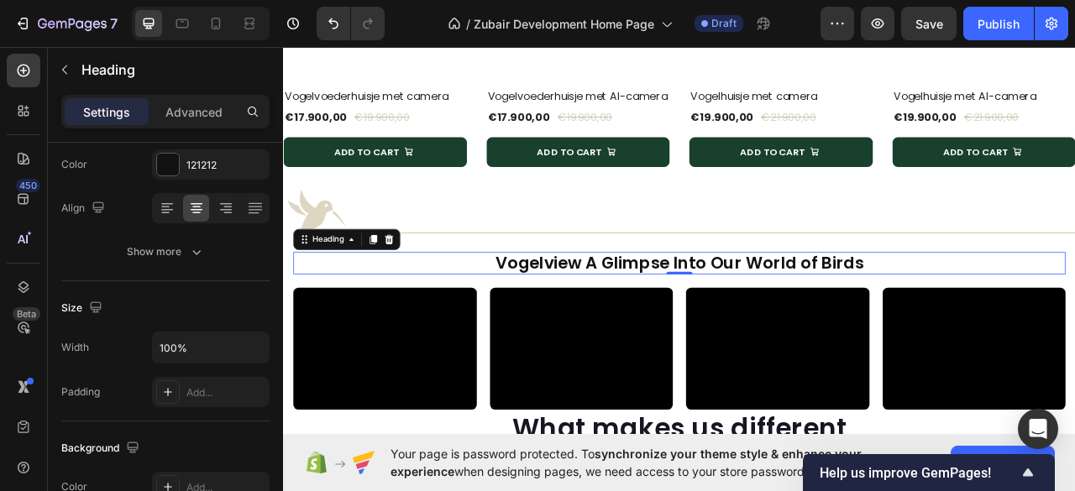
scroll to position [0, 0]
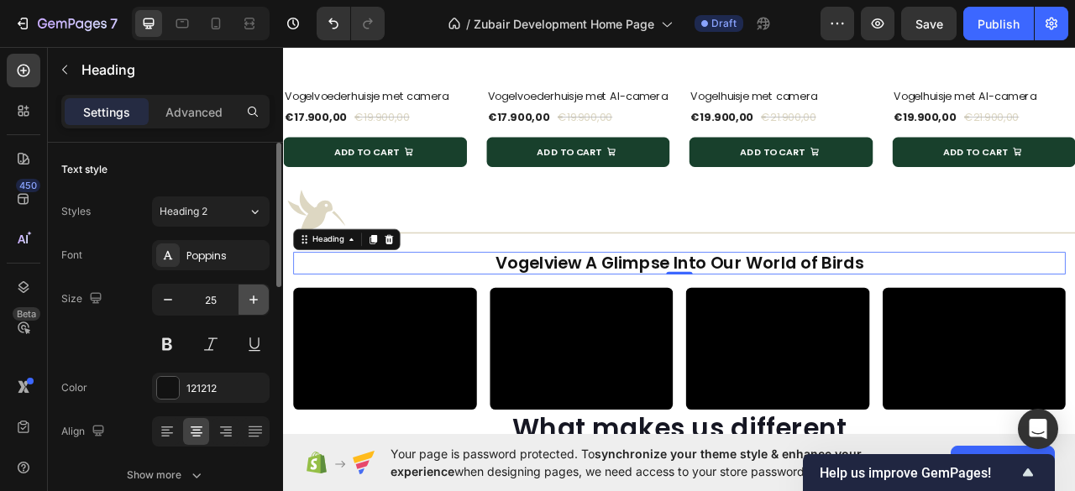
click at [258, 301] on icon "button" at bounding box center [253, 299] width 17 height 17
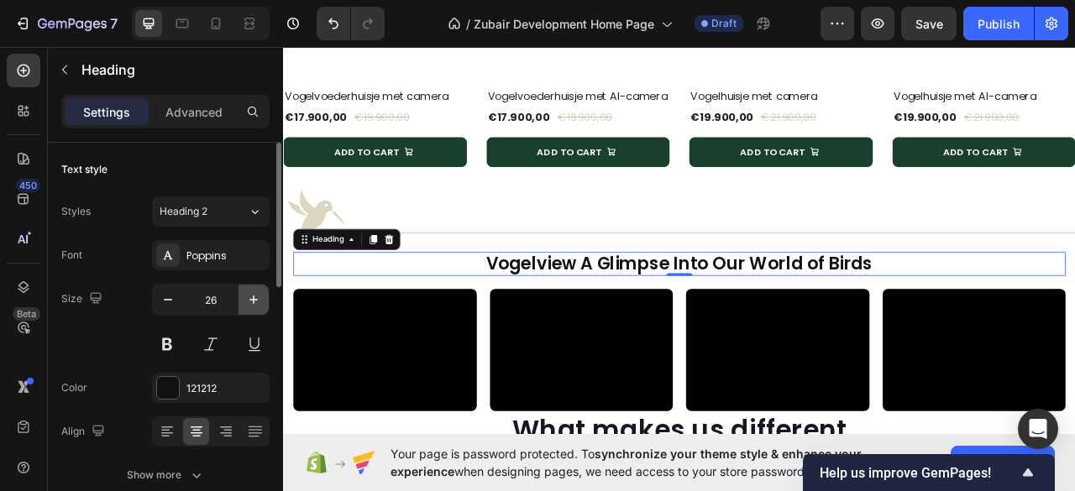
click at [258, 301] on icon "button" at bounding box center [253, 299] width 17 height 17
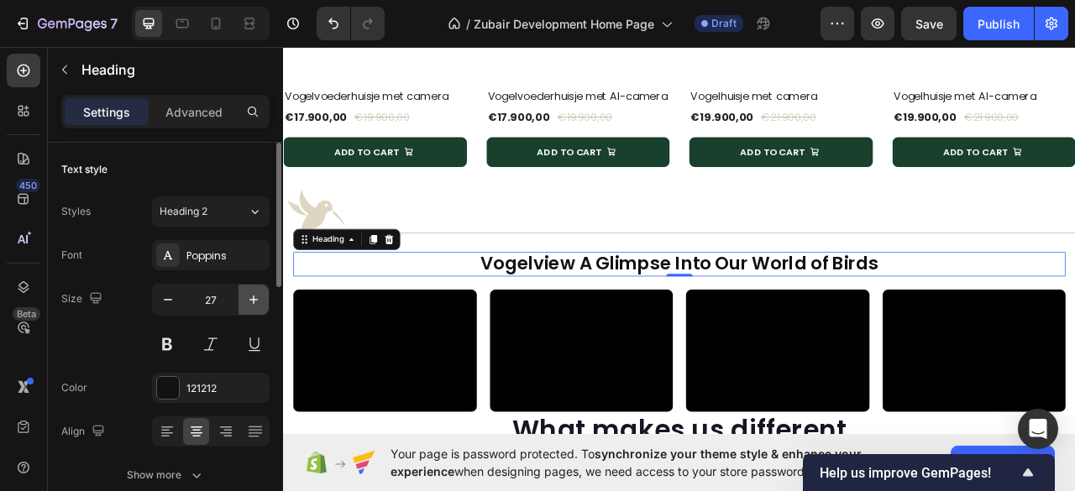
click at [258, 301] on icon "button" at bounding box center [253, 299] width 17 height 17
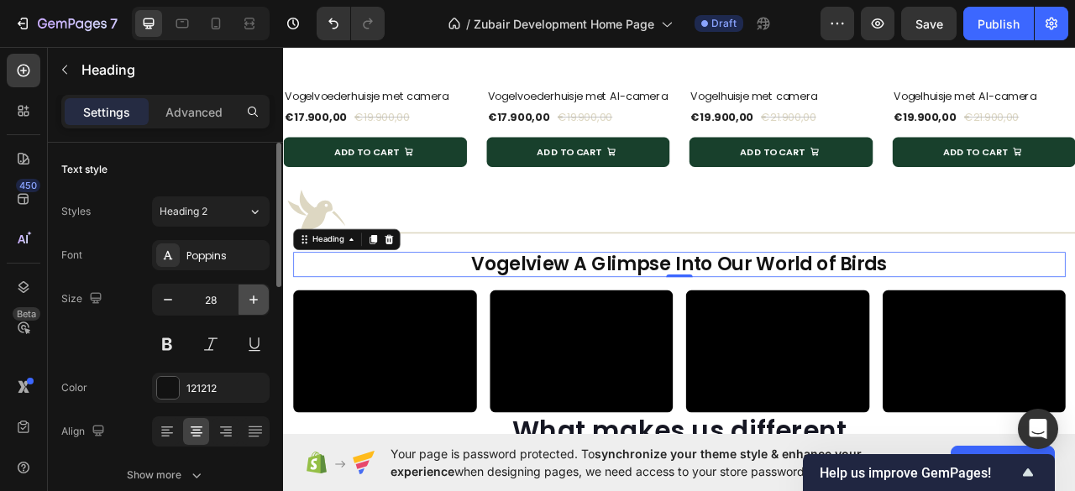
click at [258, 301] on icon "button" at bounding box center [253, 299] width 17 height 17
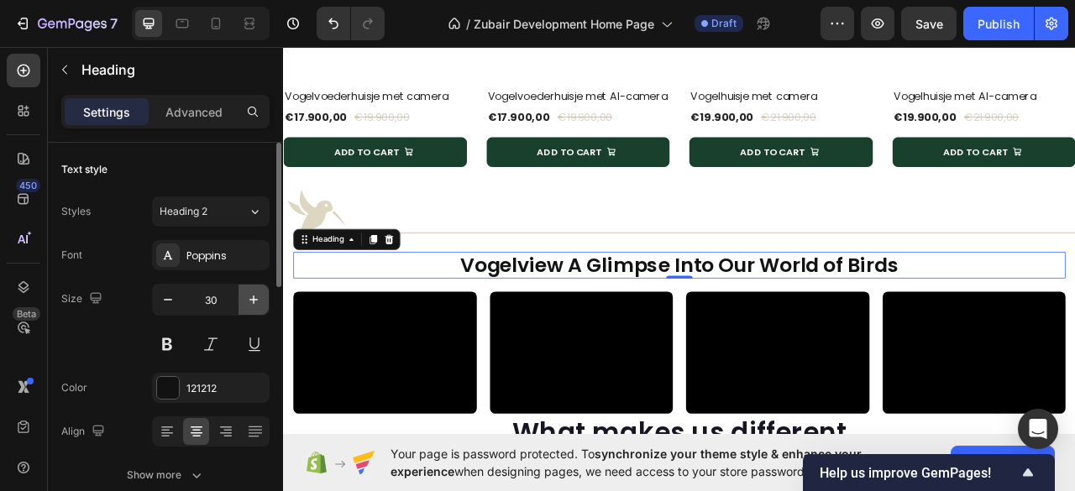
click at [258, 301] on icon "button" at bounding box center [253, 299] width 17 height 17
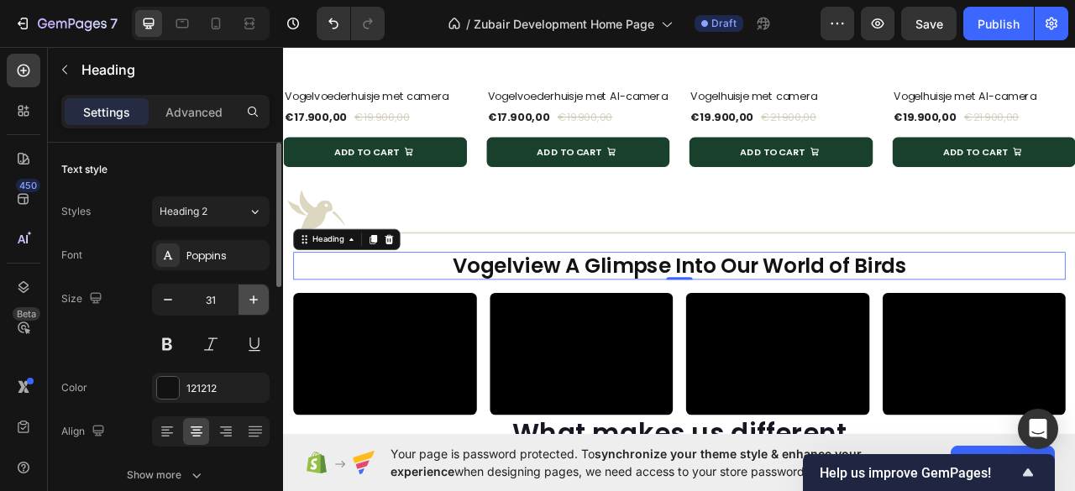
click at [258, 301] on icon "button" at bounding box center [253, 299] width 17 height 17
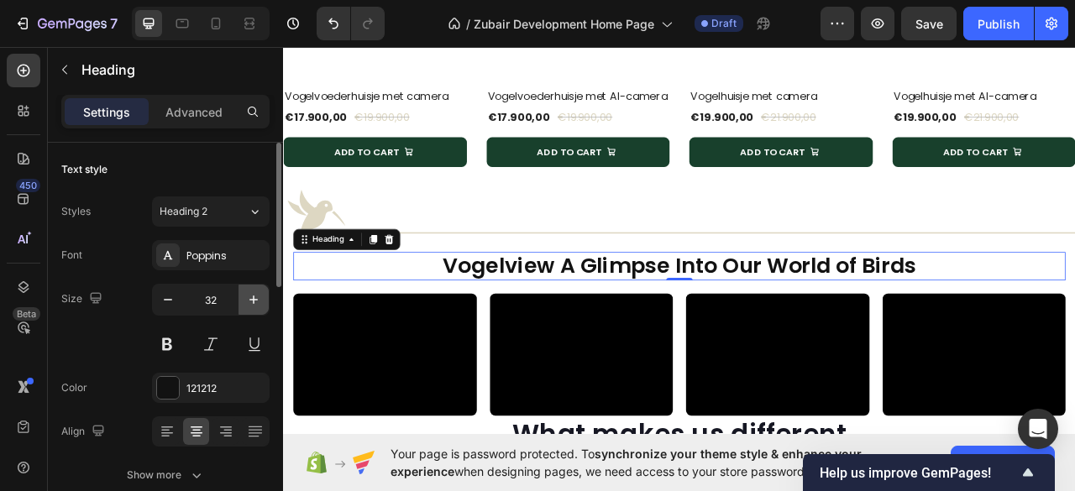
click at [258, 301] on icon "button" at bounding box center [253, 299] width 17 height 17
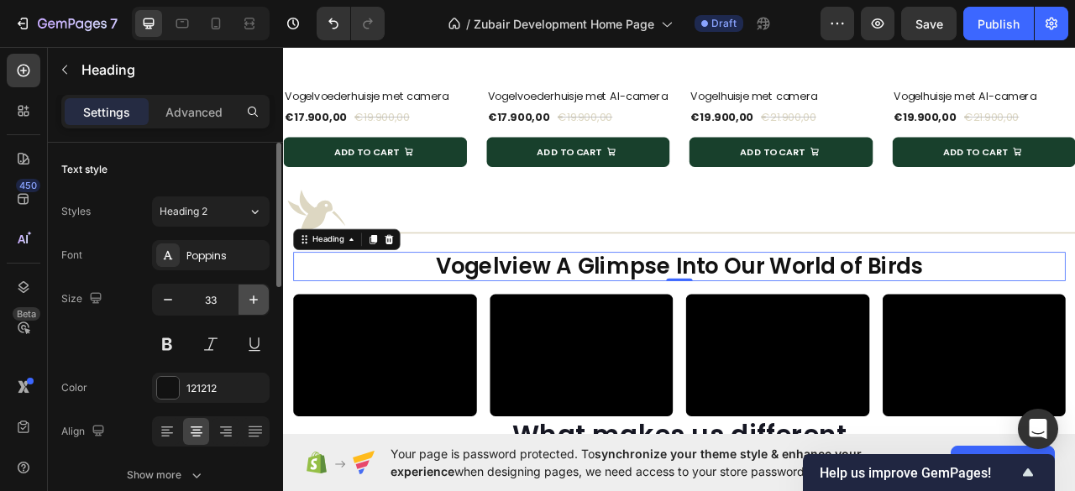
click at [258, 301] on icon "button" at bounding box center [253, 299] width 17 height 17
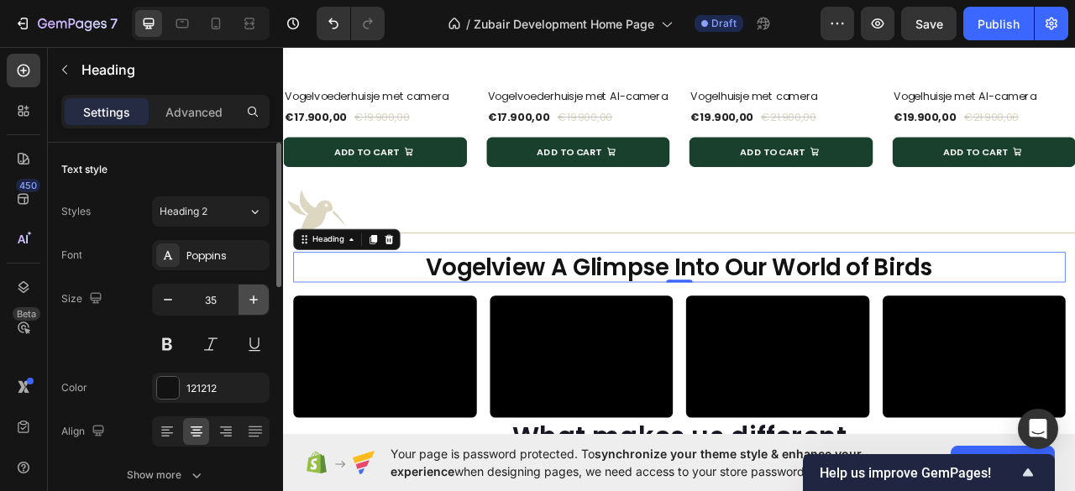
click at [258, 301] on icon "button" at bounding box center [253, 299] width 17 height 17
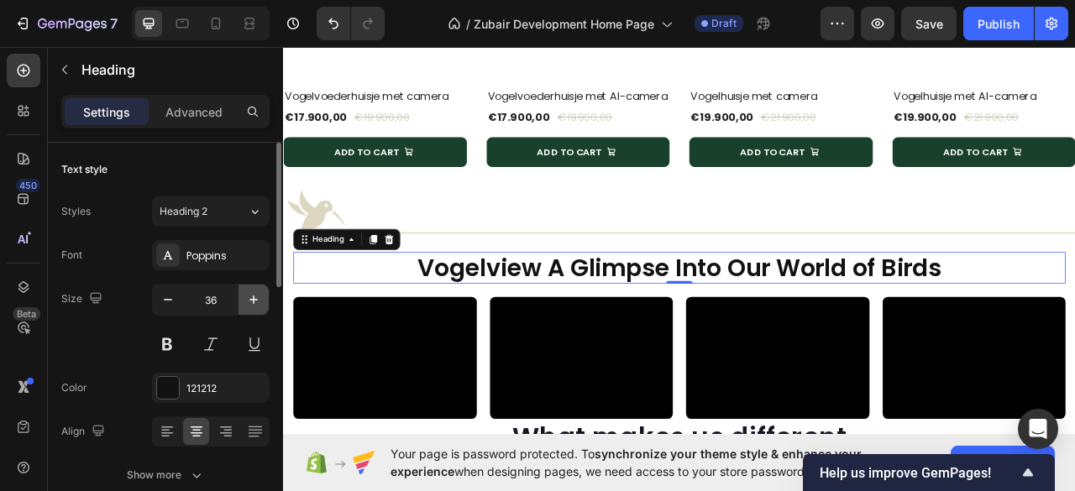
click at [258, 301] on icon "button" at bounding box center [253, 299] width 17 height 17
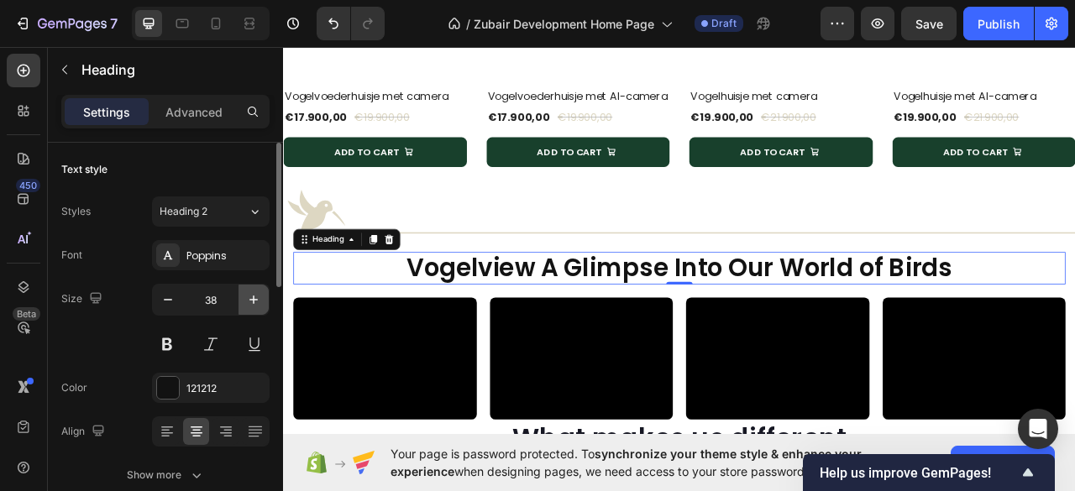
click at [258, 301] on icon "button" at bounding box center [253, 299] width 17 height 17
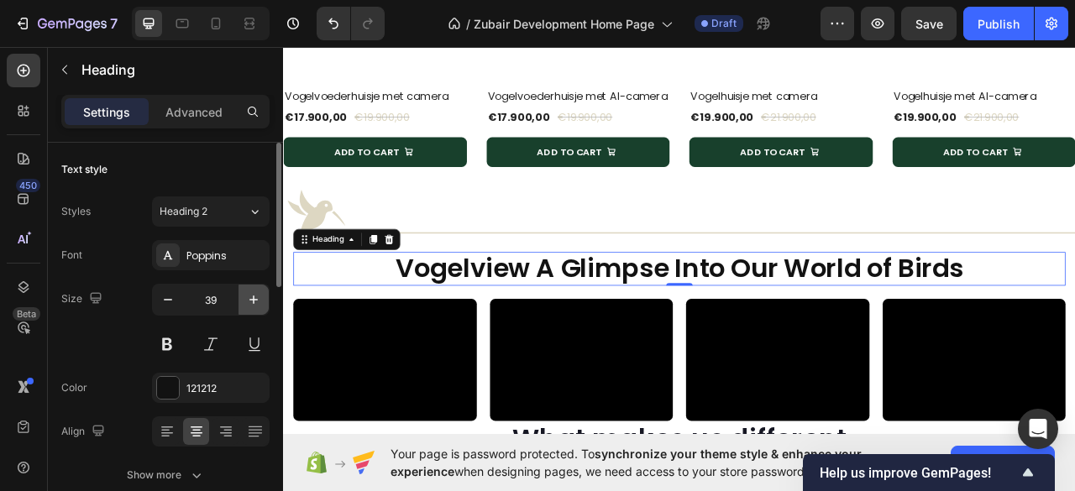
click at [258, 301] on icon "button" at bounding box center [253, 299] width 17 height 17
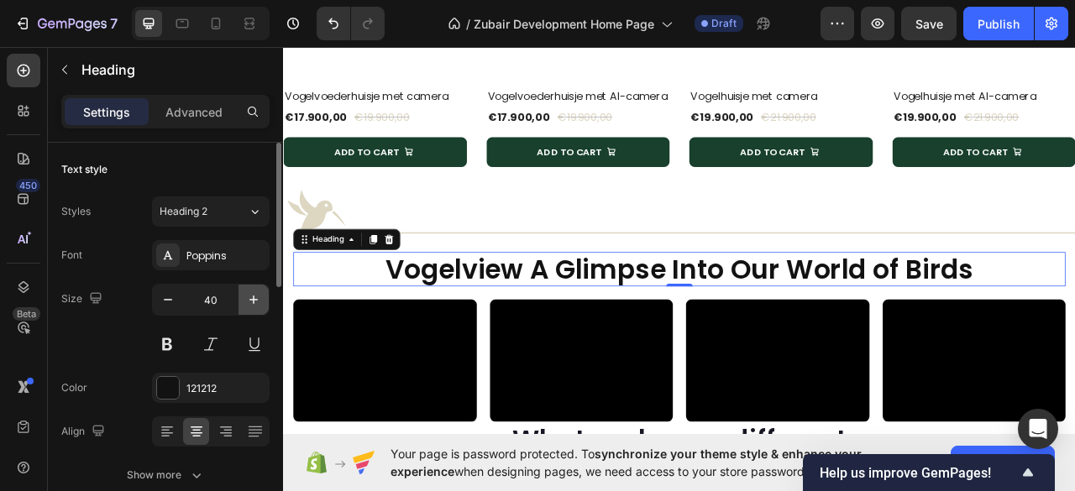
click at [258, 301] on icon "button" at bounding box center [253, 299] width 17 height 17
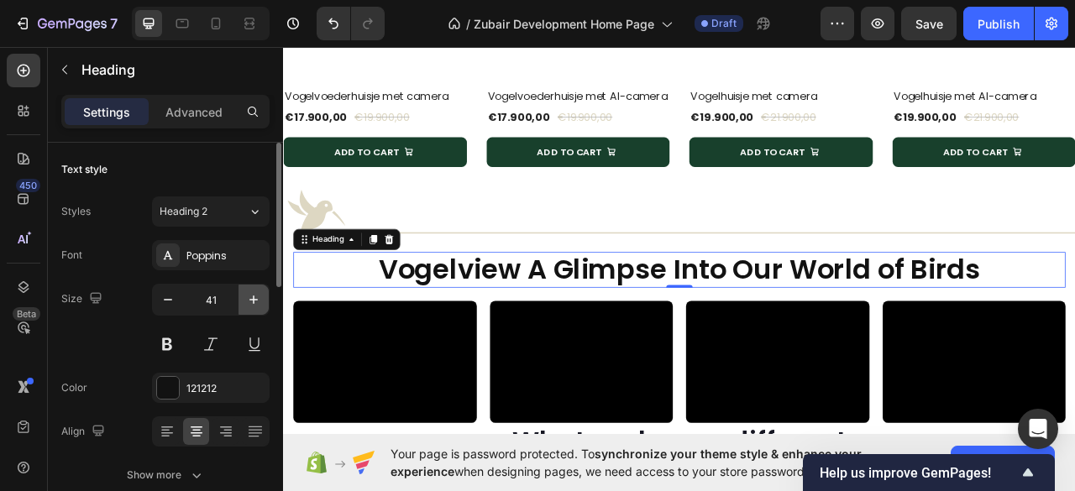
click at [258, 301] on icon "button" at bounding box center [253, 299] width 17 height 17
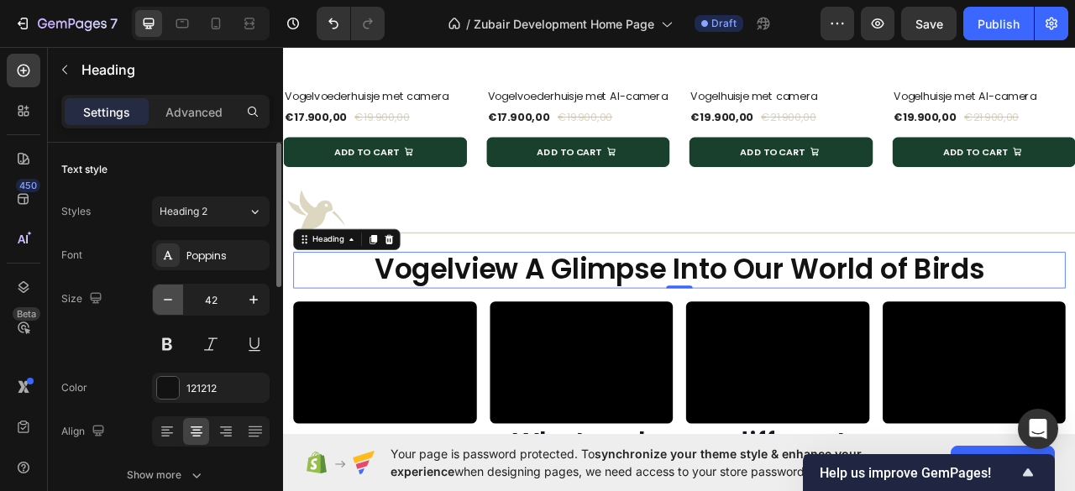
click at [168, 296] on icon "button" at bounding box center [168, 299] width 17 height 17
type input "41"
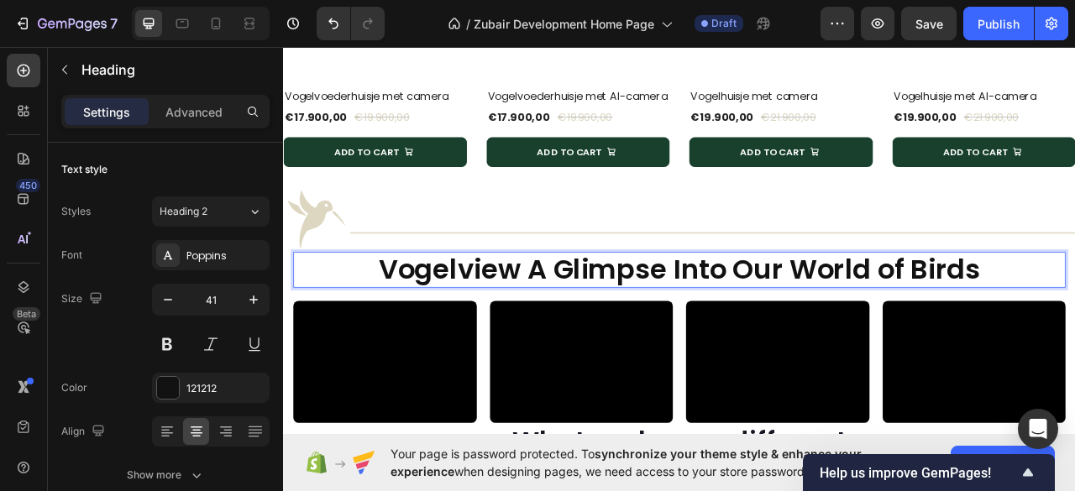
click at [765, 352] on p "Vogelview A Glimpse Into Our World of Birds" at bounding box center [786, 331] width 979 height 41
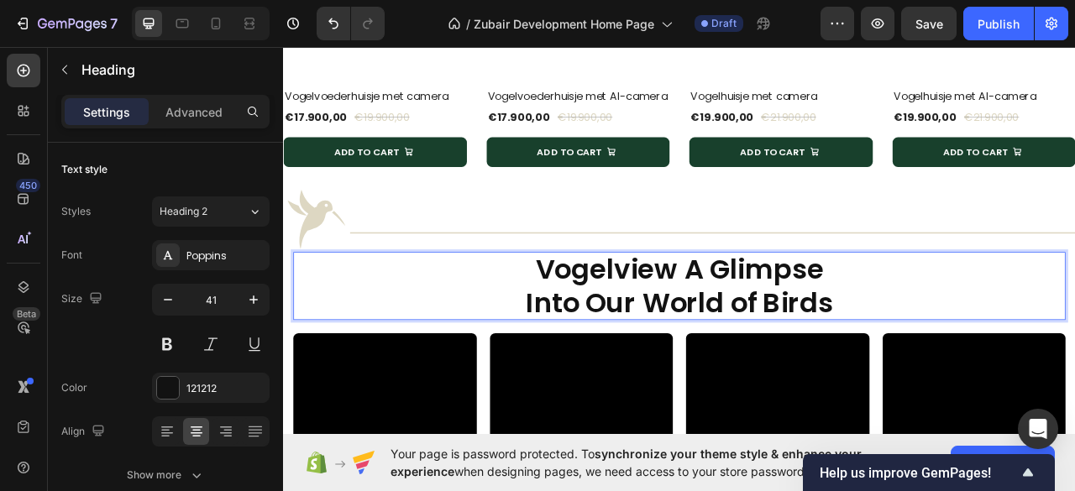
scroll to position [2, 0]
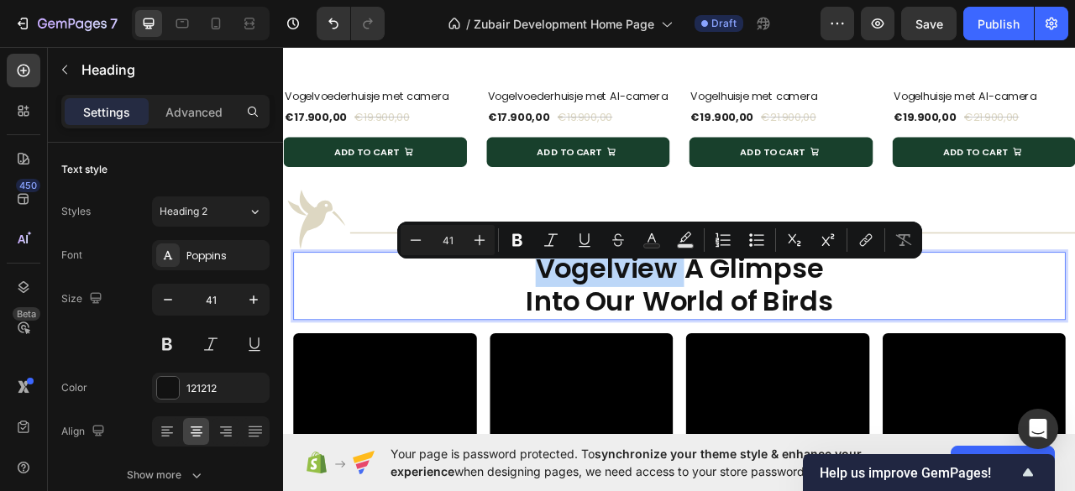
drag, startPoint x: 597, startPoint y: 343, endPoint x: 782, endPoint y: 347, distance: 185.6
click at [782, 347] on p "Vogelview A Glimpse Into Our World of Birds" at bounding box center [786, 350] width 979 height 82
click at [646, 243] on icon "Editor contextual toolbar" at bounding box center [651, 240] width 17 height 17
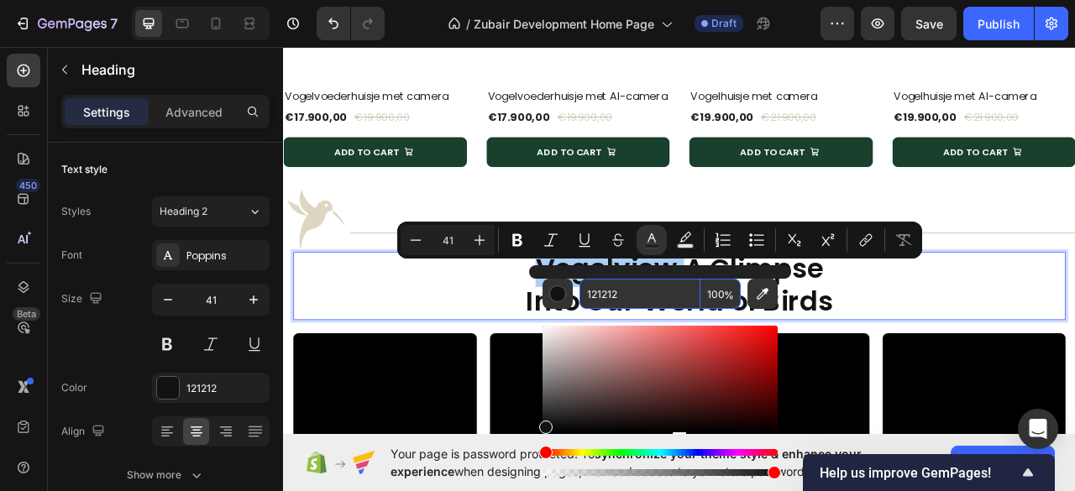
click at [608, 288] on input "121212" at bounding box center [639, 294] width 121 height 30
paste input "DDD7C"
type input "DDD7C2"
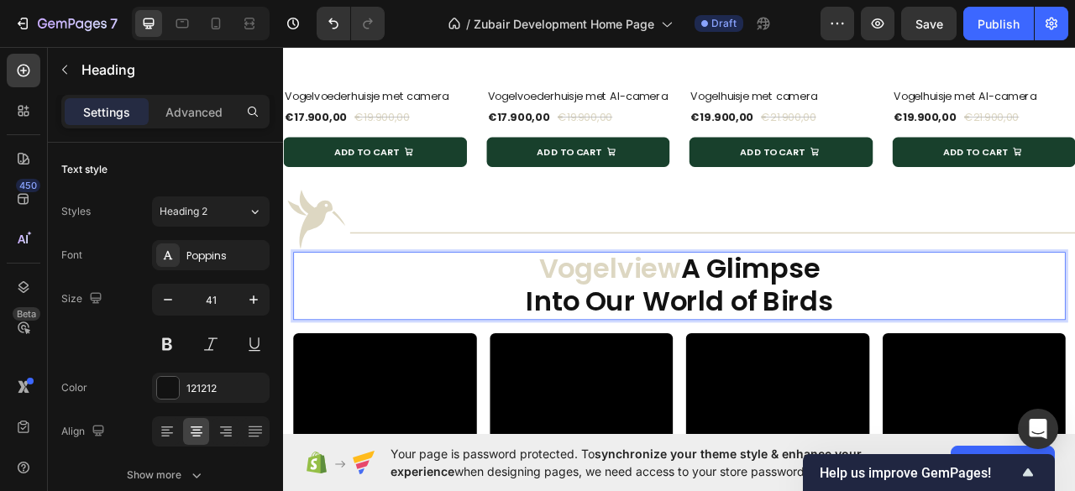
click at [1033, 376] on p "Vogelview A Glimpse Into Our World of Birds" at bounding box center [786, 350] width 979 height 82
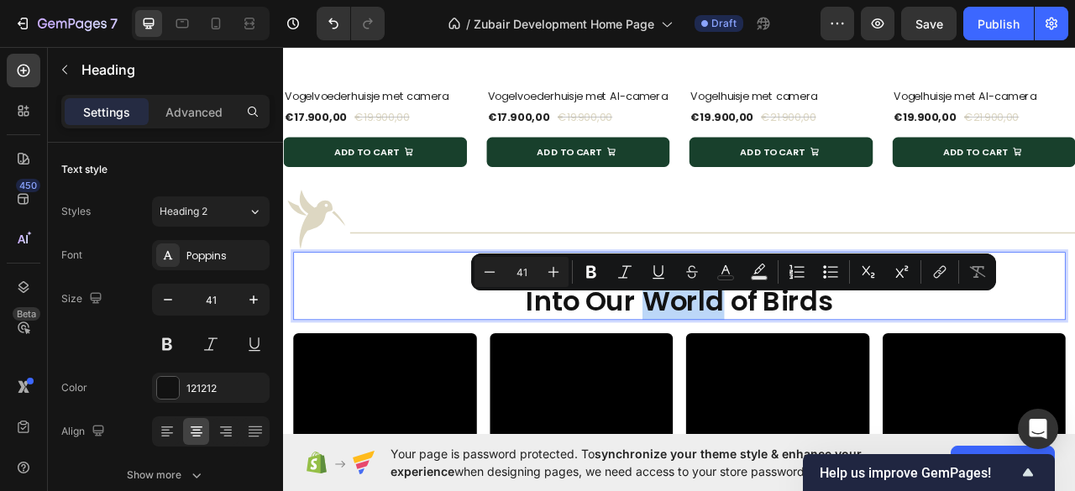
drag, startPoint x: 738, startPoint y: 385, endPoint x: 830, endPoint y: 394, distance: 92.8
click at [830, 391] on p "Vogelview A Glimpse Into Our World of Birds" at bounding box center [786, 350] width 979 height 82
click at [720, 276] on rect "Editor contextual toolbar" at bounding box center [726, 278] width 16 height 4
type input "121212"
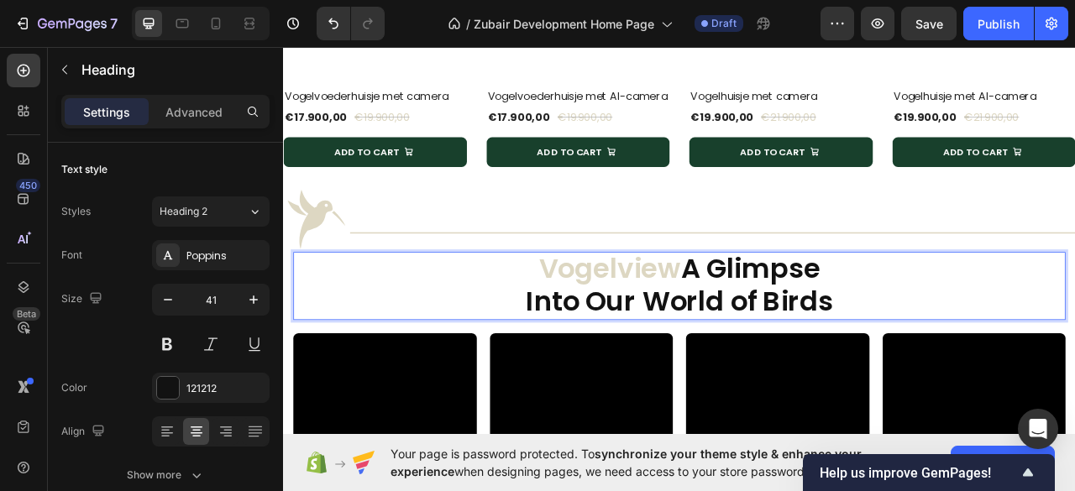
click at [693, 391] on p "Vogelview A Glimpse Into Our World of Birds" at bounding box center [786, 350] width 979 height 82
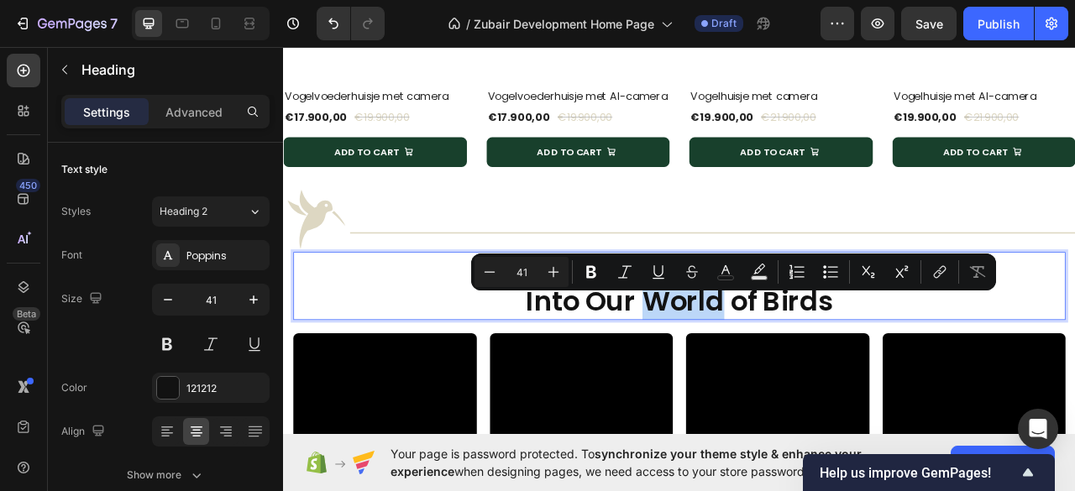
drag, startPoint x: 737, startPoint y: 386, endPoint x: 835, endPoint y: 393, distance: 97.6
click at [835, 391] on p "Vogelview A Glimpse Into Our World of Birds" at bounding box center [786, 350] width 979 height 82
click at [724, 276] on rect "Editor contextual toolbar" at bounding box center [726, 278] width 16 height 4
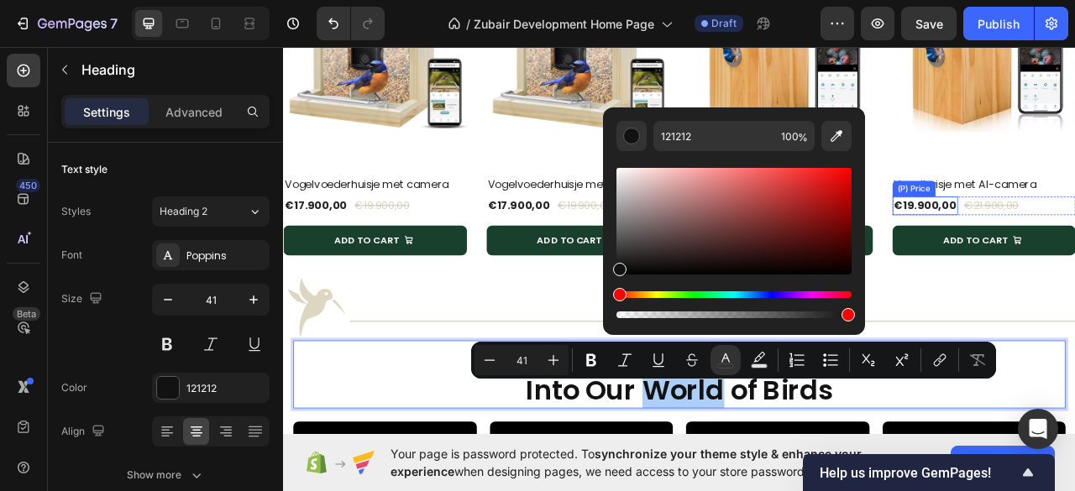
scroll to position [1119, 0]
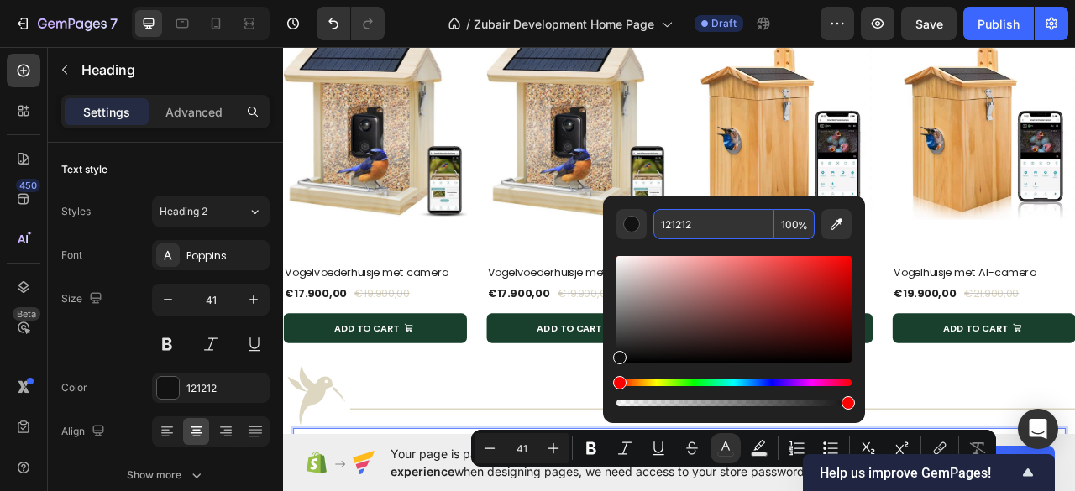
click at [677, 217] on input "121212" at bounding box center [713, 224] width 121 height 30
paste input "DDD7C"
type input "DDD7C2"
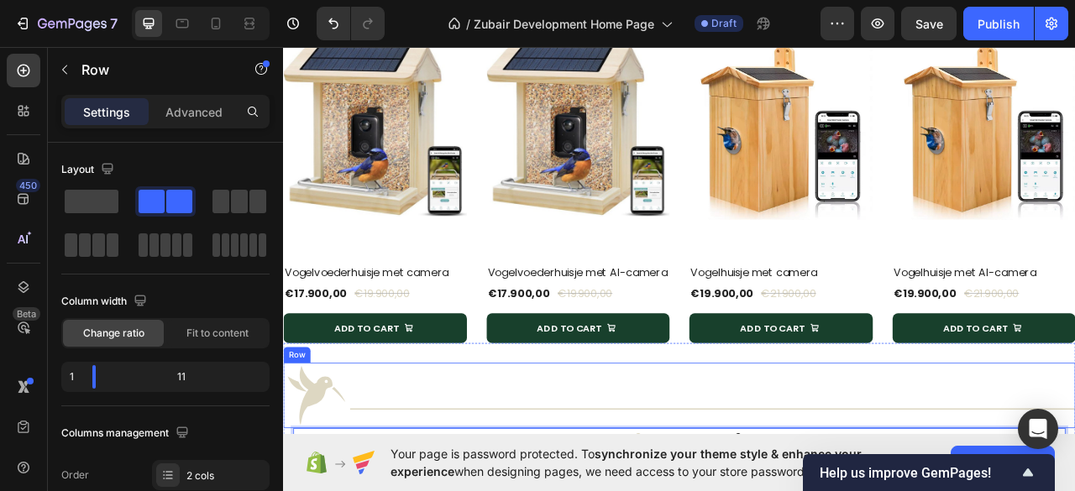
click at [1054, 479] on div "Title Line" at bounding box center [829, 492] width 923 height 84
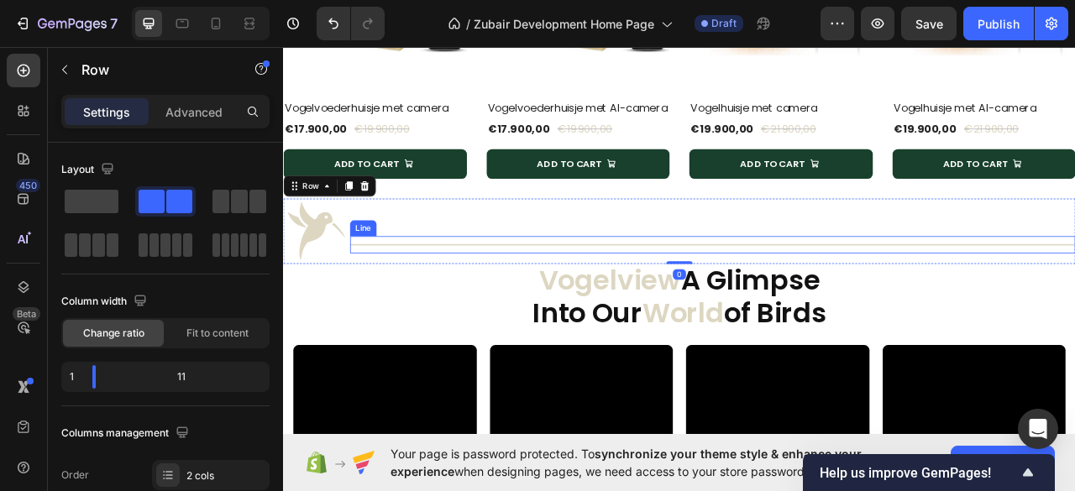
scroll to position [1343, 0]
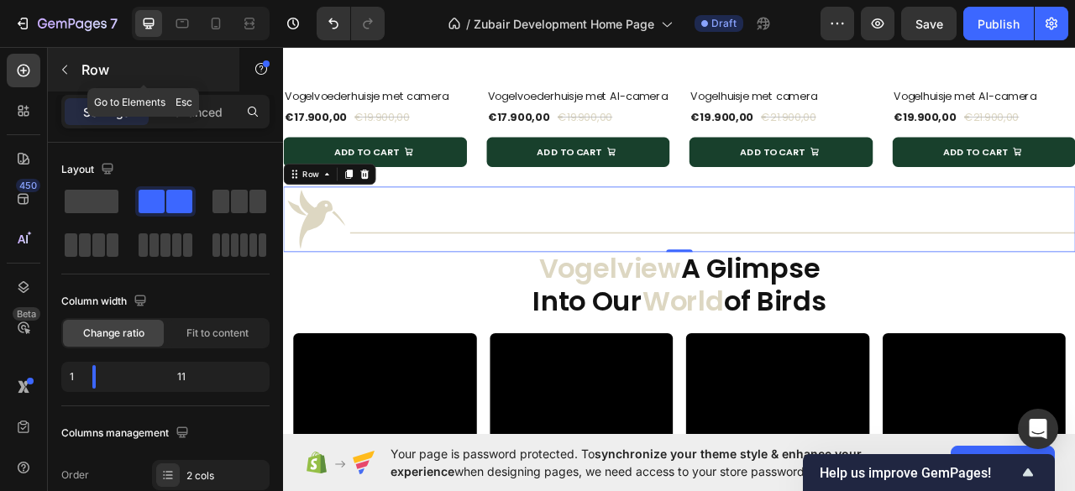
click at [62, 63] on icon "button" at bounding box center [64, 69] width 13 height 13
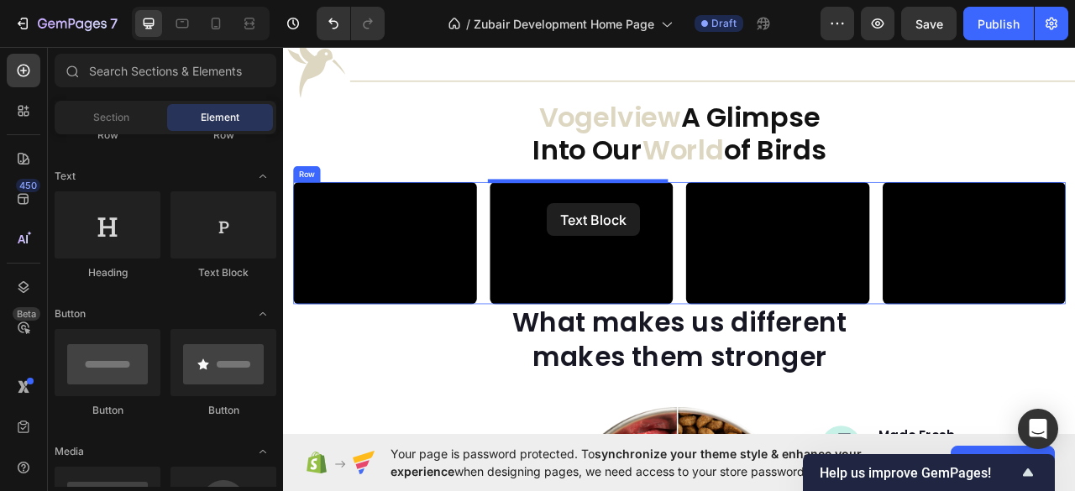
scroll to position [1562, 0]
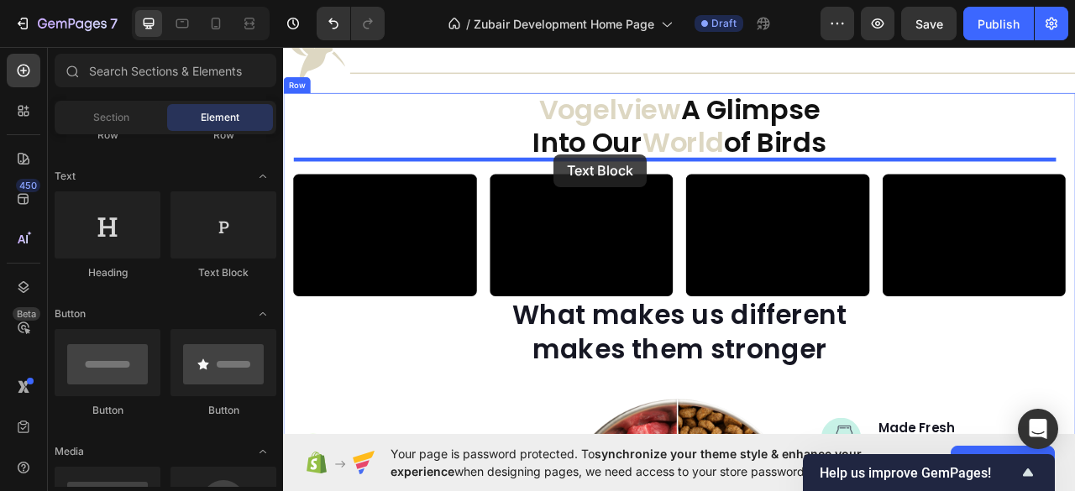
drag, startPoint x: 512, startPoint y: 283, endPoint x: 627, endPoint y: 185, distance: 151.3
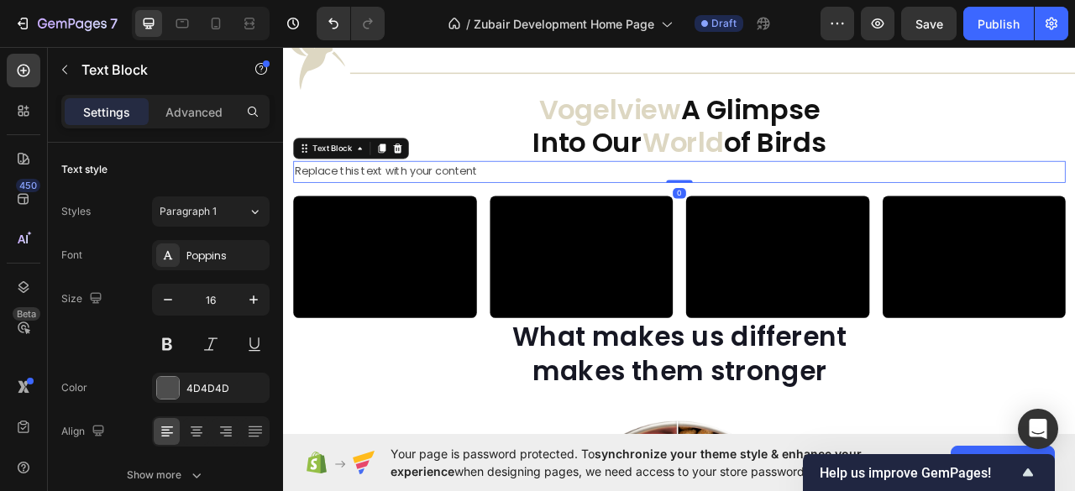
click at [461, 209] on div "Replace this text with your content" at bounding box center [787, 207] width 982 height 28
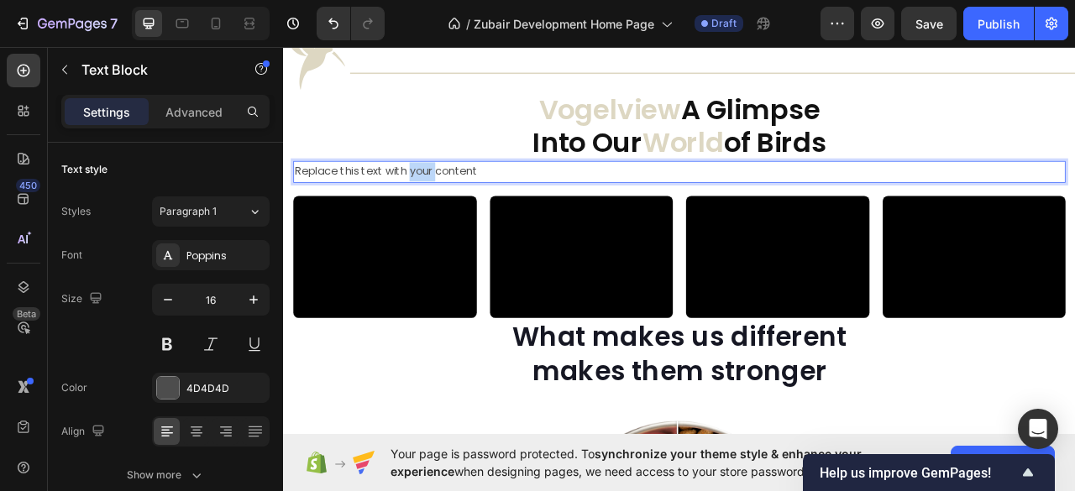
click at [461, 209] on p "Replace this text with your content" at bounding box center [786, 207] width 979 height 24
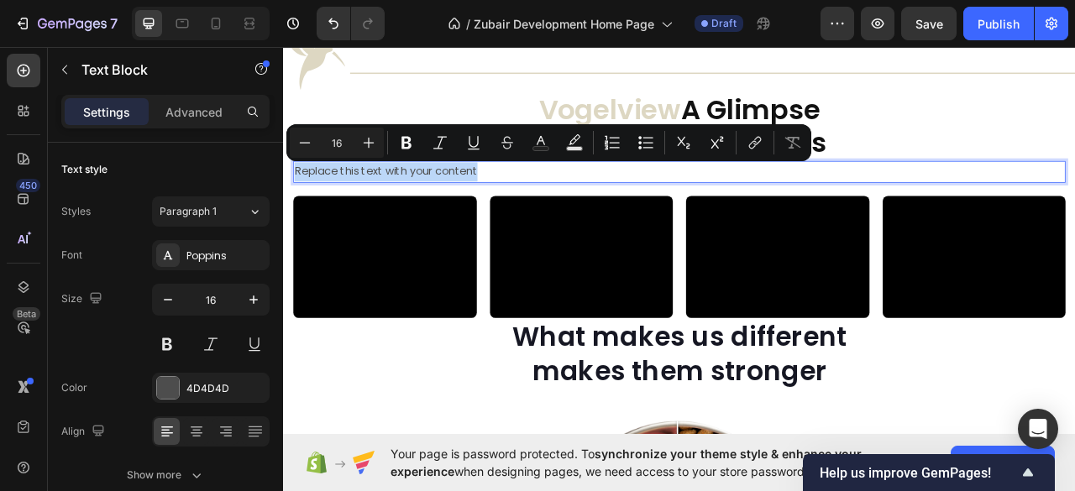
click at [461, 209] on p "Replace this text with your content" at bounding box center [786, 207] width 979 height 24
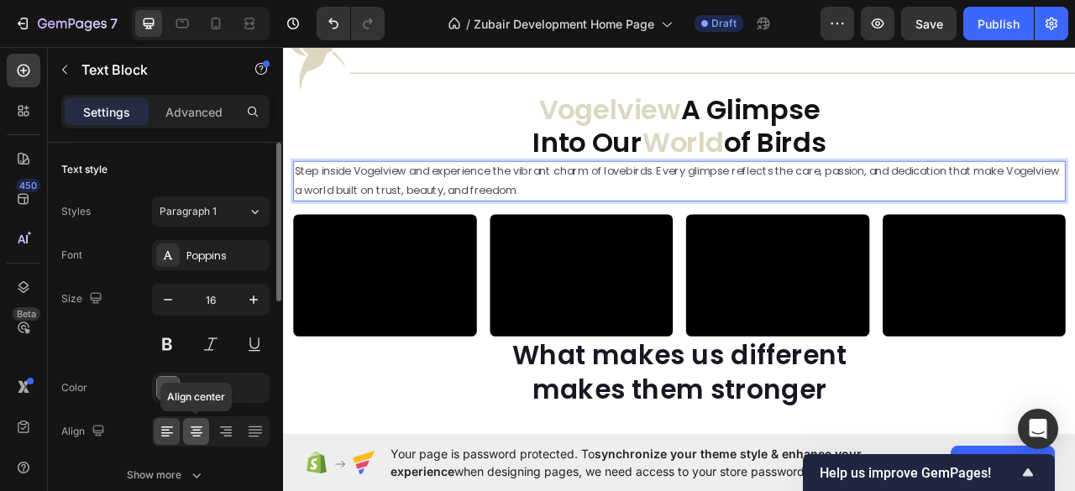
click at [195, 424] on icon at bounding box center [196, 431] width 17 height 17
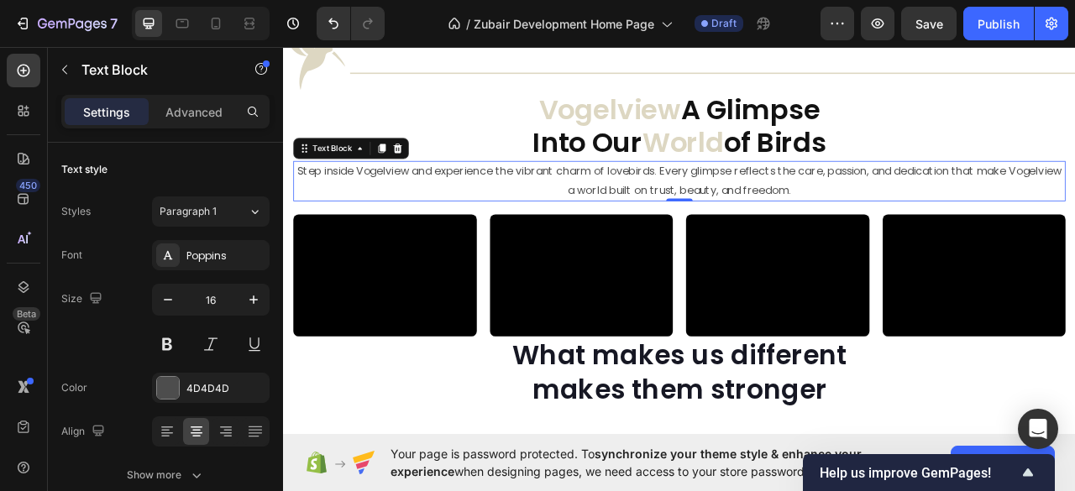
click at [787, 211] on p "Step inside Vogelview and experience the vibrant charm of lovebirds. Every glim…" at bounding box center [786, 219] width 979 height 49
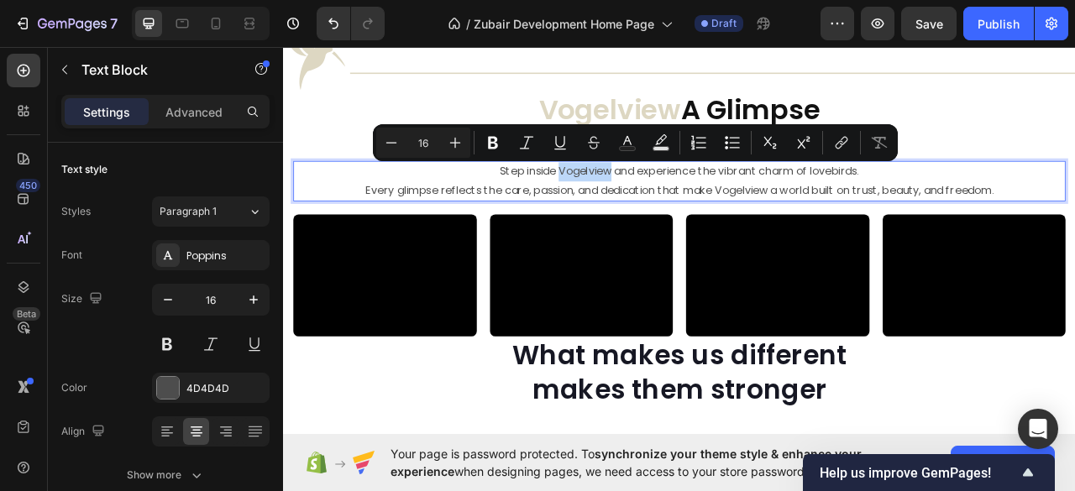
drag, startPoint x: 627, startPoint y: 207, endPoint x: 692, endPoint y: 212, distance: 64.8
click at [692, 212] on p "Step inside Vogelview and experience the vibrant charm of lovebirds." at bounding box center [786, 207] width 979 height 24
click at [625, 150] on rect "Editor contextual toolbar" at bounding box center [628, 149] width 16 height 4
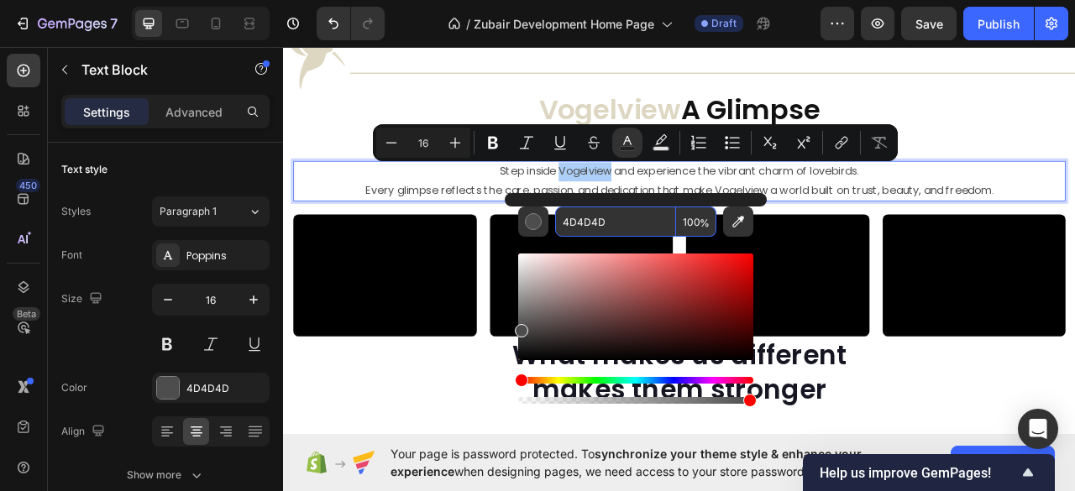
click at [579, 219] on input "4D4D4D" at bounding box center [615, 222] width 121 height 30
paste input "DDD7C2"
type input "DDD7C2"
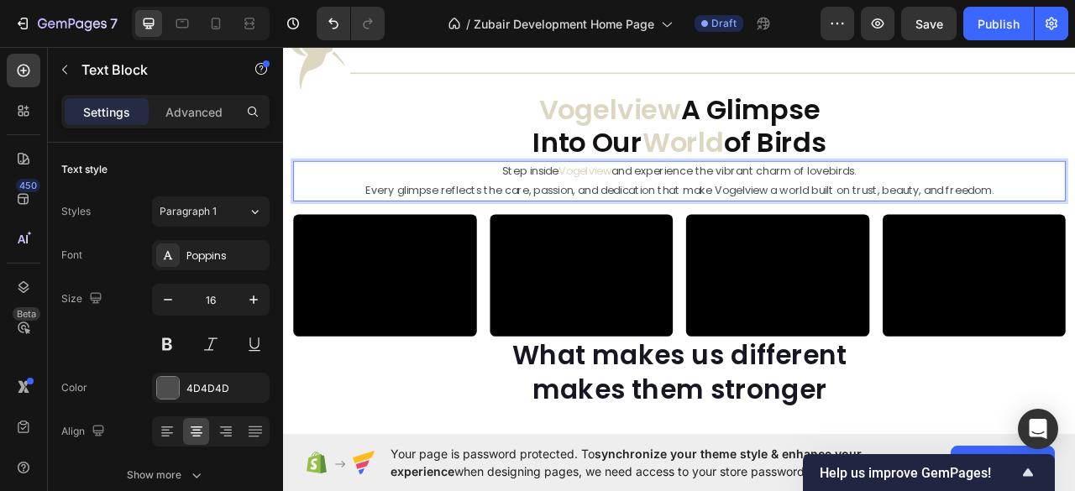
click at [806, 201] on p "Step inside Vogelview and experience the vibrant charm of lovebirds." at bounding box center [786, 207] width 979 height 24
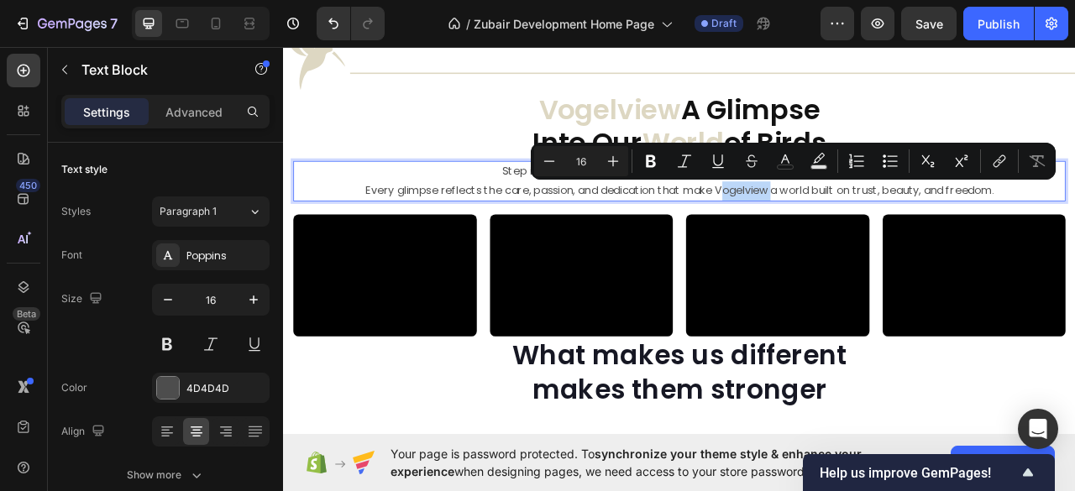
drag, startPoint x: 829, startPoint y: 229, endPoint x: 893, endPoint y: 234, distance: 64.0
click at [893, 234] on p "Every glimpse reflects the care, passion, and dedication that make Vogelview a …" at bounding box center [786, 231] width 979 height 24
click at [782, 162] on icon "Editor contextual toolbar" at bounding box center [785, 158] width 8 height 9
type input "4D4D4D"
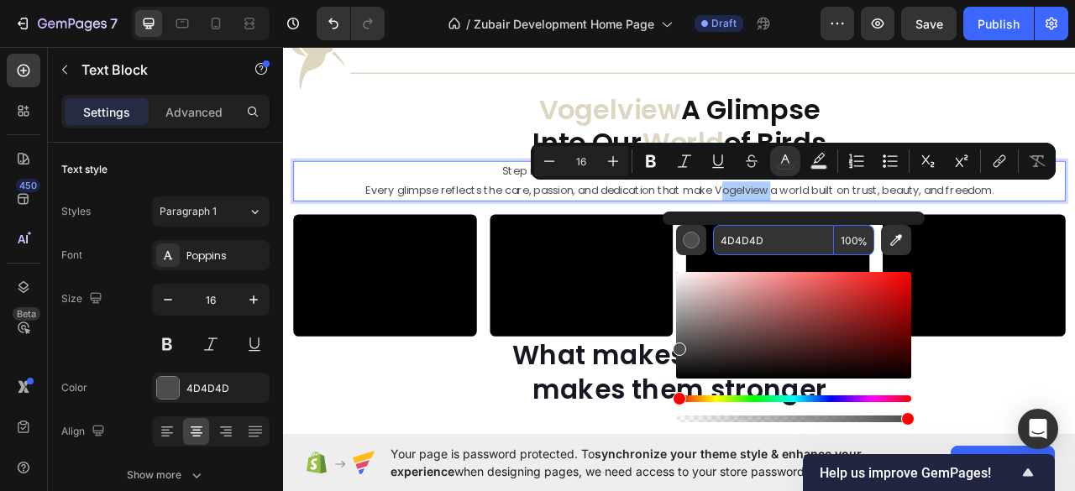
click at [729, 248] on input "4D4D4D" at bounding box center [773, 240] width 121 height 30
paste input "DDD7C2"
type input "DDD7C2"
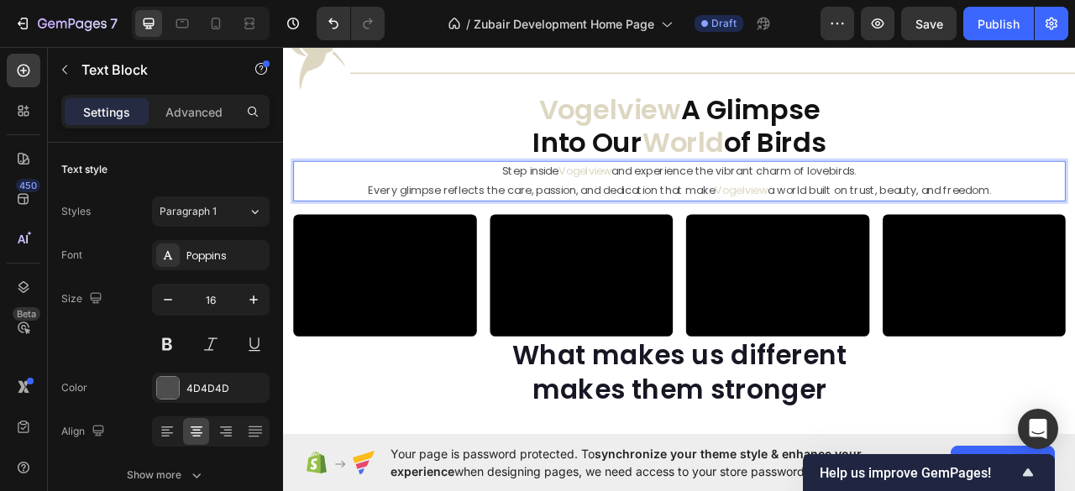
click at [1062, 228] on p "Every glimpse reflects the care, passion, and dedication that make Vogelview a …" at bounding box center [786, 231] width 979 height 24
click at [1074, 237] on p "Every glimpse reflects the care, passion, and dedication that make Vogelview a …" at bounding box center [786, 231] width 979 height 24
click at [1039, 234] on p "Every glimpse reflects the care, passion, and dedication that make Vogelview a …" at bounding box center [786, 231] width 979 height 24
click at [646, 234] on p "Every glimpse reflects the care, passion, and dedication that make Vogelview a …" at bounding box center [786, 231] width 979 height 24
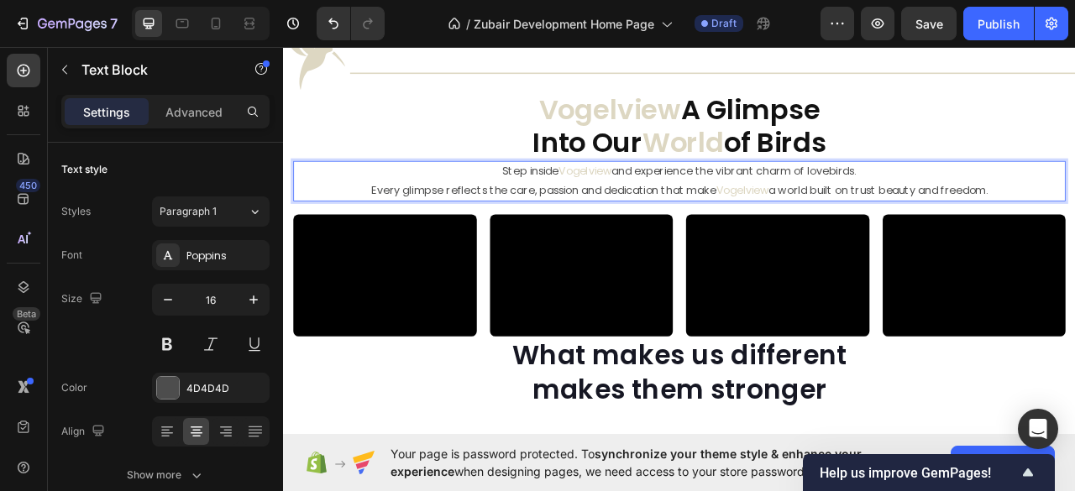
click at [588, 235] on p "Every glimpse reflects the care, passion and dedication that make Vogelview a w…" at bounding box center [786, 231] width 979 height 24
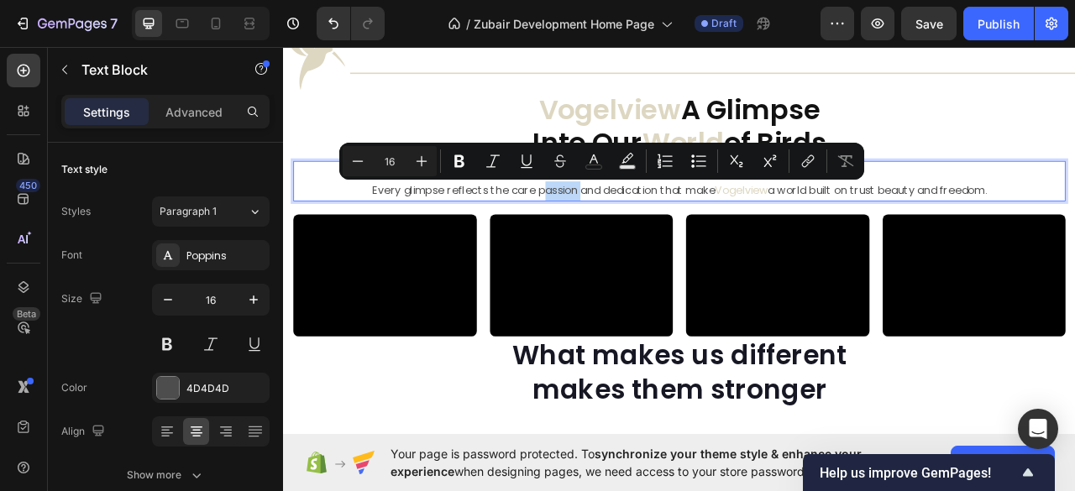
drag, startPoint x: 595, startPoint y: 235, endPoint x: 643, endPoint y: 238, distance: 48.0
click at [643, 238] on p "Every glimpse reflects the care passion and dedication that make Vogelview a wo…" at bounding box center [786, 231] width 979 height 24
click at [592, 163] on icon "Editor contextual toolbar" at bounding box center [593, 161] width 17 height 17
type input "4D4D4D"
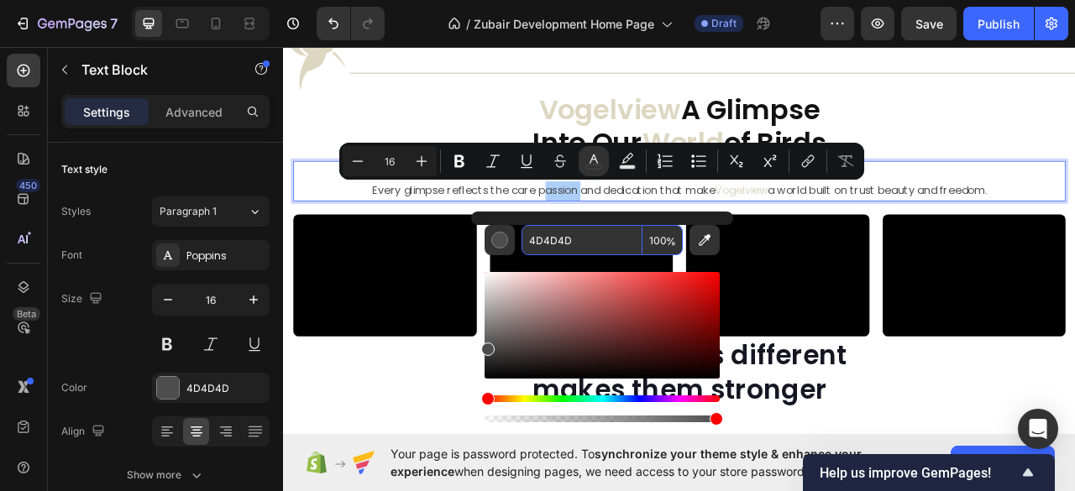
click at [562, 238] on input "4D4D4D" at bounding box center [581, 240] width 121 height 30
paste input "DDD7C2"
type input "DDD7C2"
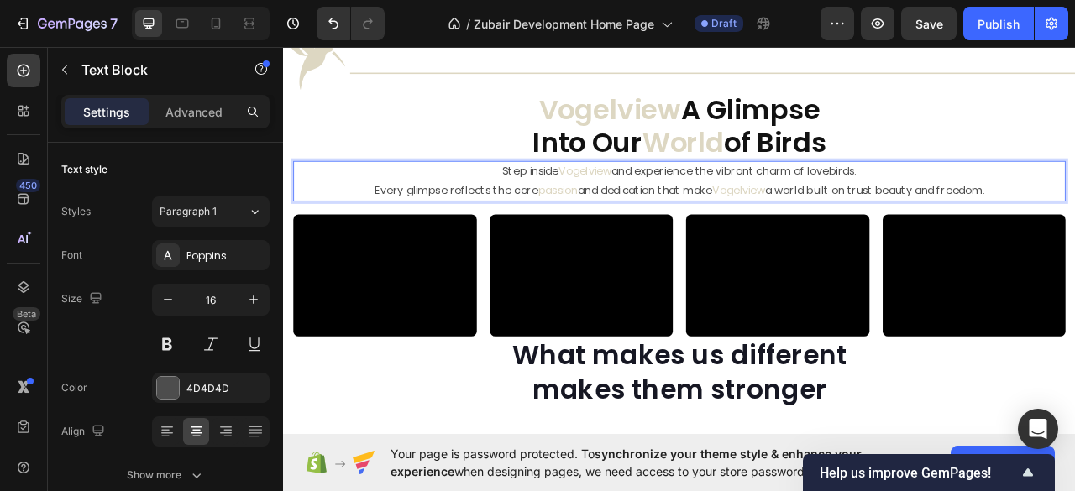
click at [689, 225] on p "Every glimpse reflects the care passion and dedication that make Vogelview a wo…" at bounding box center [786, 231] width 979 height 24
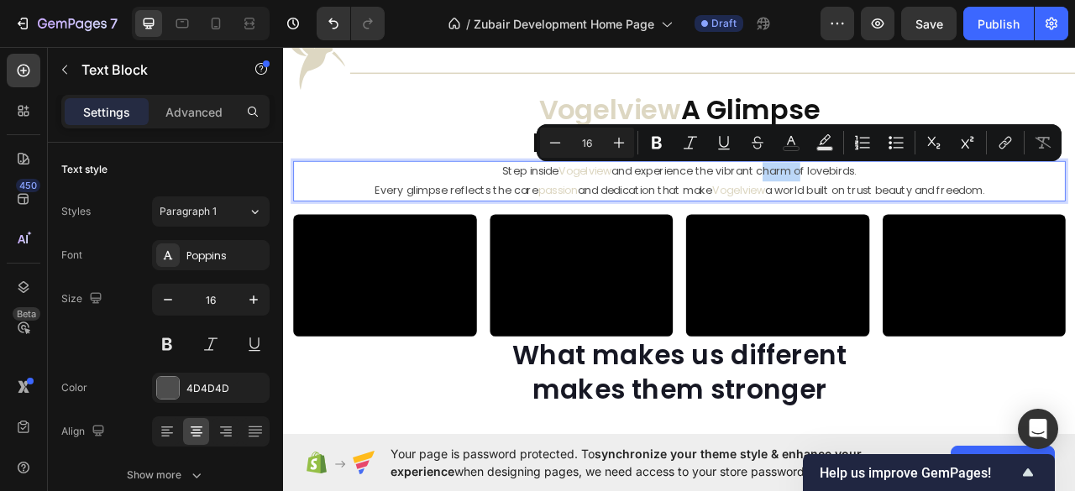
drag, startPoint x: 884, startPoint y: 210, endPoint x: 933, endPoint y: 209, distance: 48.7
click at [933, 209] on p "Step inside Vogelview and experience the vibrant charm of lovebirds." at bounding box center [786, 207] width 979 height 24
click at [791, 148] on icon "Editor contextual toolbar" at bounding box center [790, 142] width 17 height 17
type input "4D4D4D"
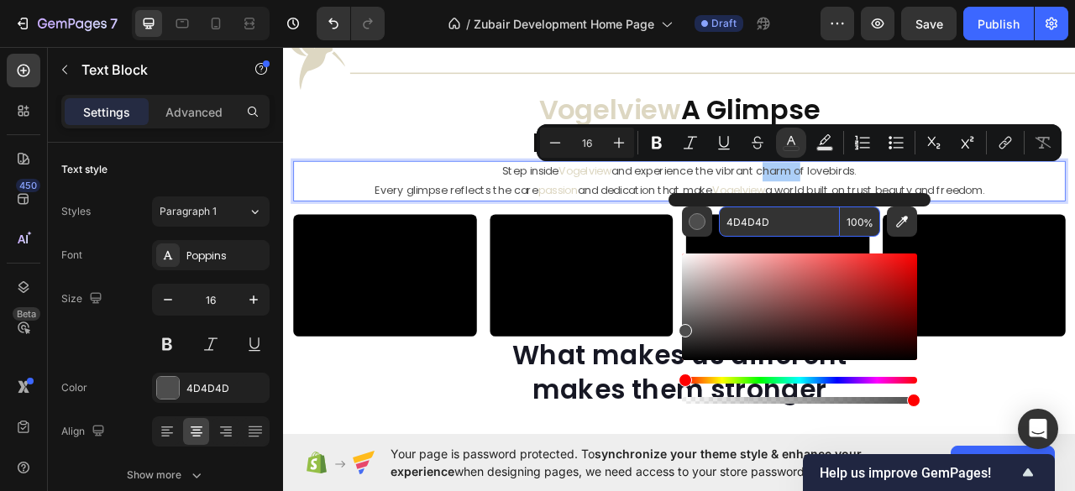
click at [734, 217] on input "4D4D4D" at bounding box center [779, 222] width 121 height 30
paste input "DDD7C2"
type input "DDD7C2"
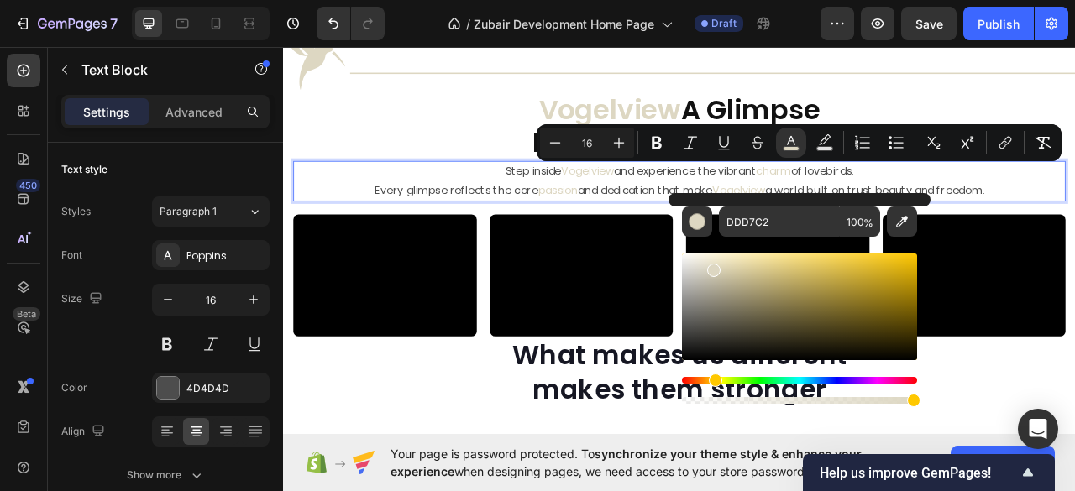
click at [1074, 219] on p "Every glimpse reflects the care passion and dedication that make Vogelview a wo…" at bounding box center [786, 231] width 979 height 24
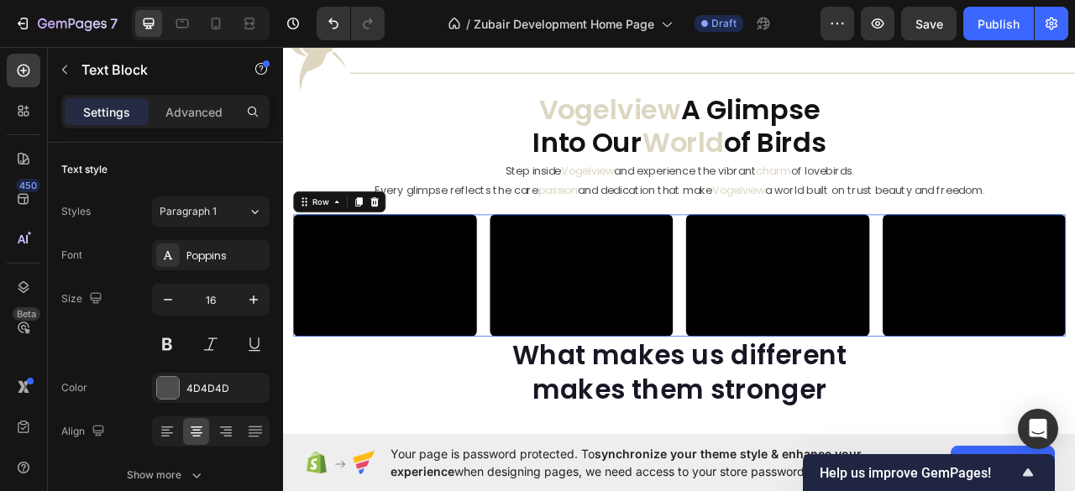
click at [531, 264] on div "Video Video Video Video Row 0" at bounding box center [787, 338] width 982 height 155
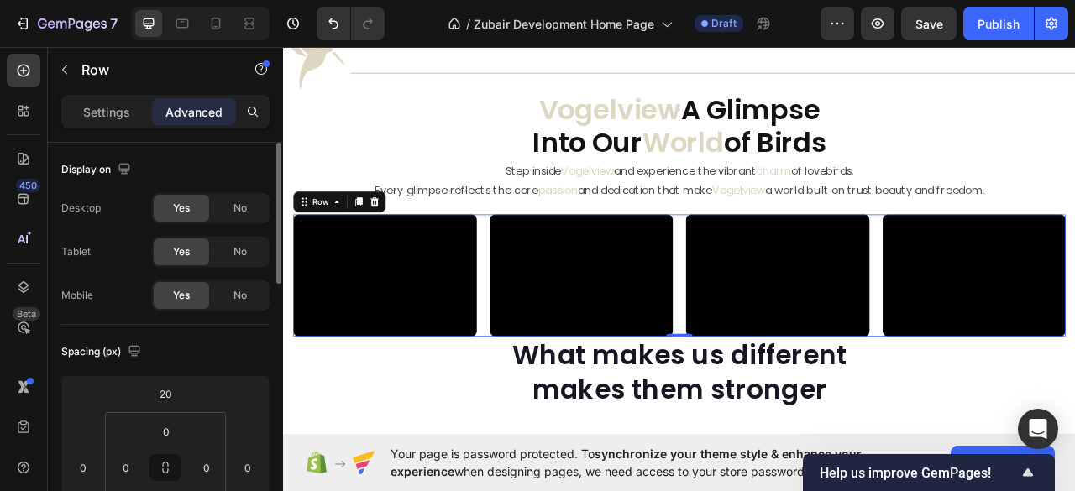
scroll to position [223, 0]
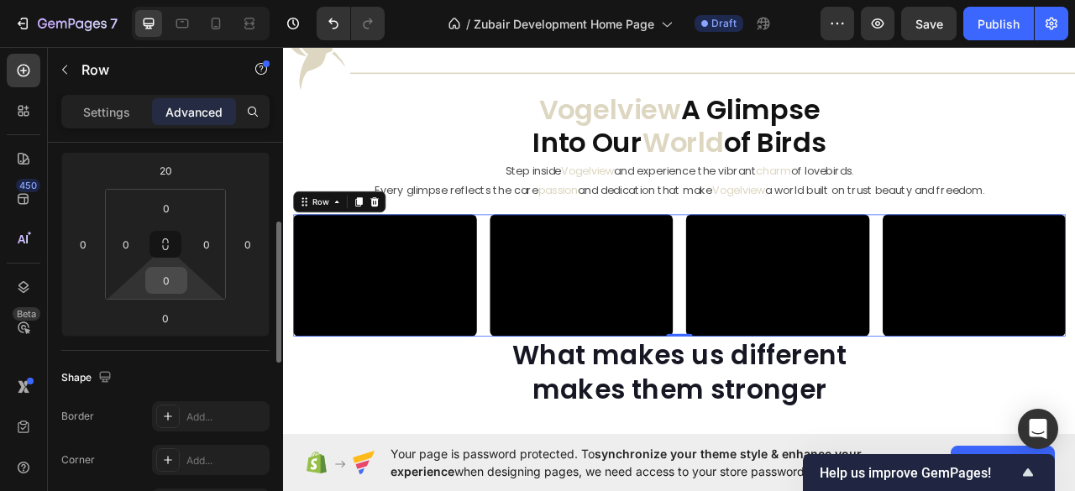
click at [159, 275] on input "0" at bounding box center [166, 280] width 34 height 25
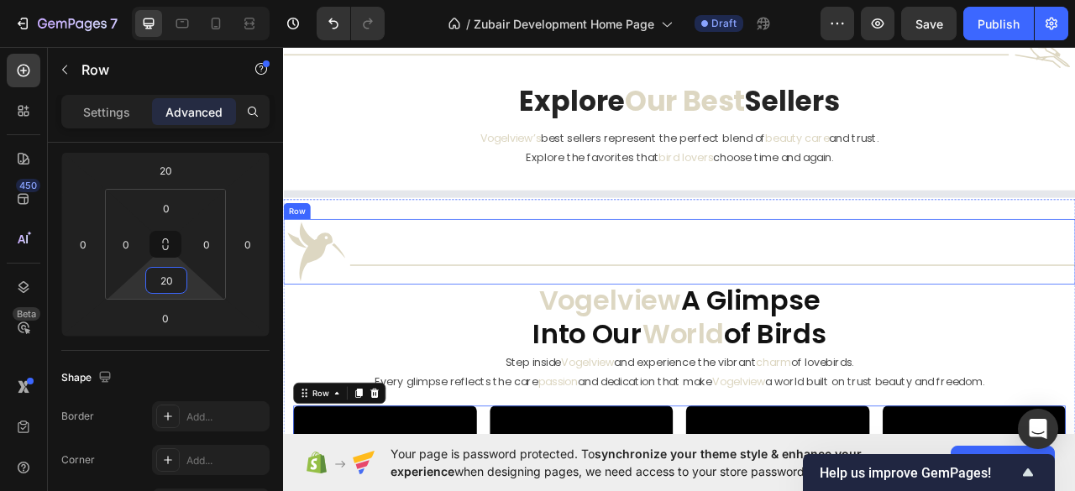
scroll to position [666, 0]
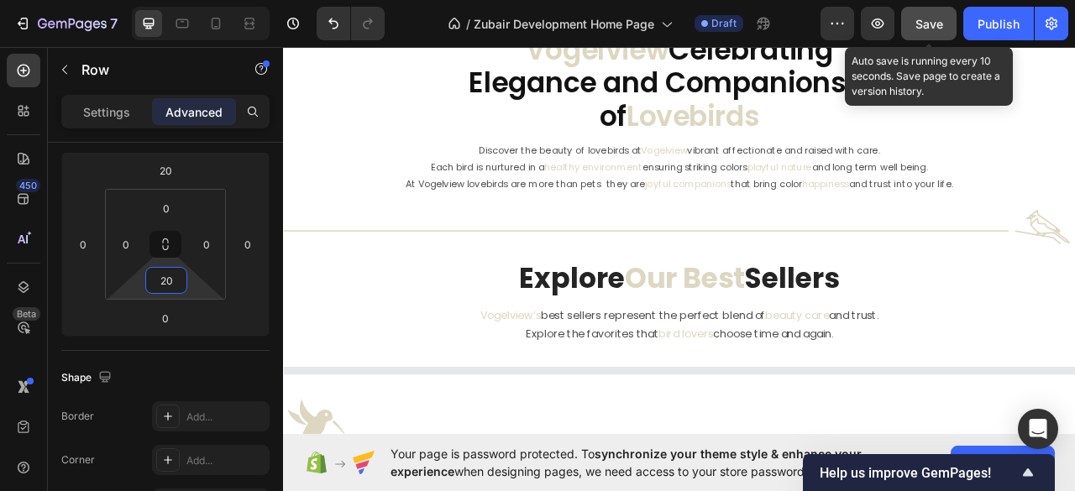
type input "20"
click at [916, 18] on span "Save" at bounding box center [929, 24] width 28 height 14
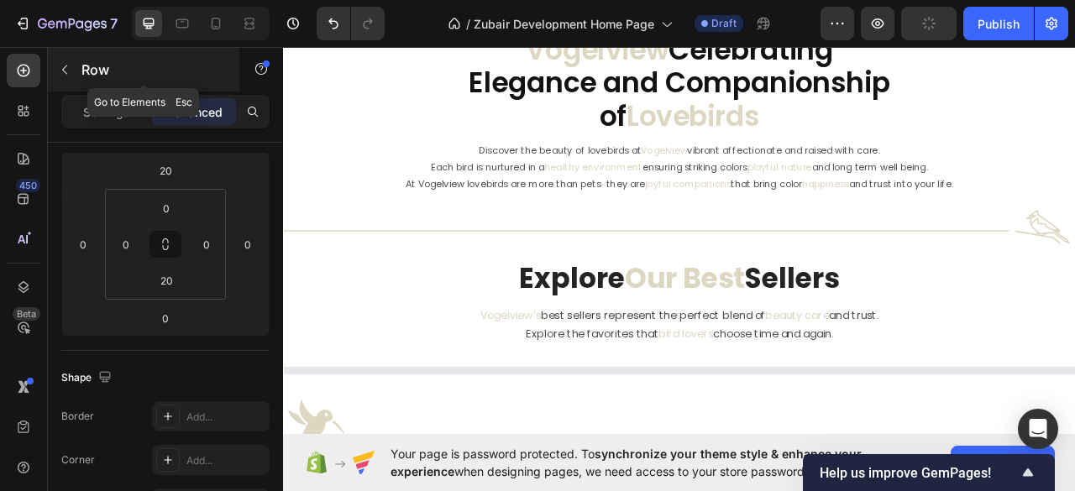
click at [62, 63] on icon "button" at bounding box center [64, 69] width 13 height 13
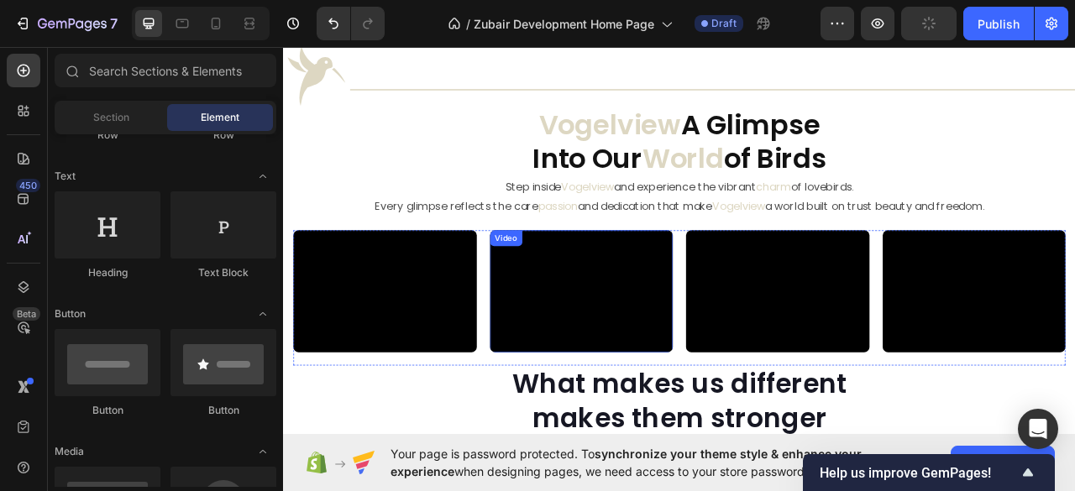
scroll to position [777, 0]
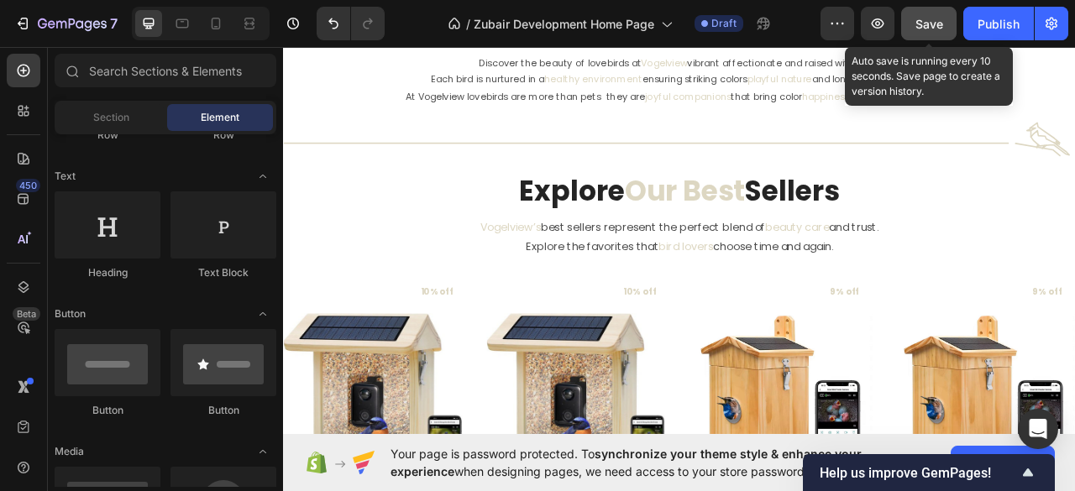
click at [920, 22] on span "Save" at bounding box center [929, 24] width 28 height 14
click at [933, 28] on span "Save" at bounding box center [929, 24] width 28 height 14
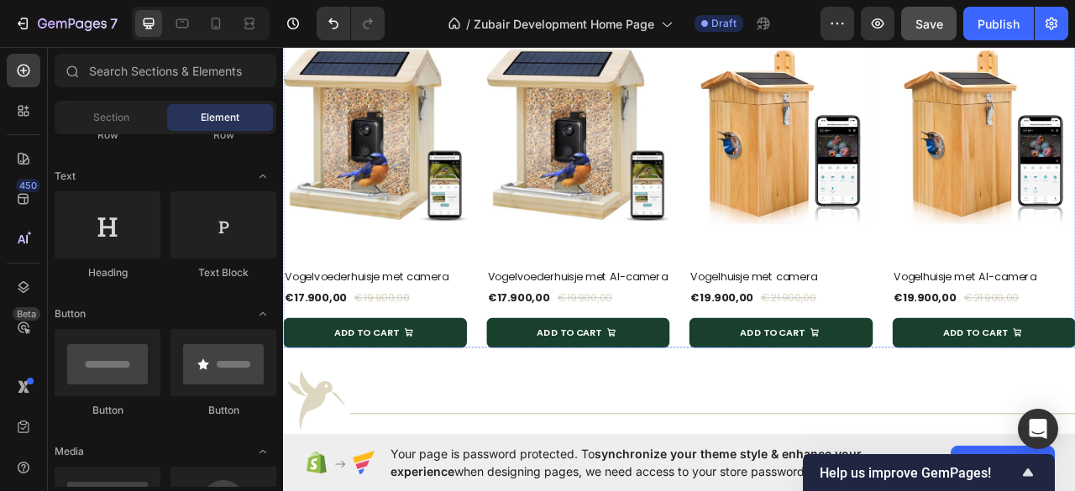
scroll to position [1337, 0]
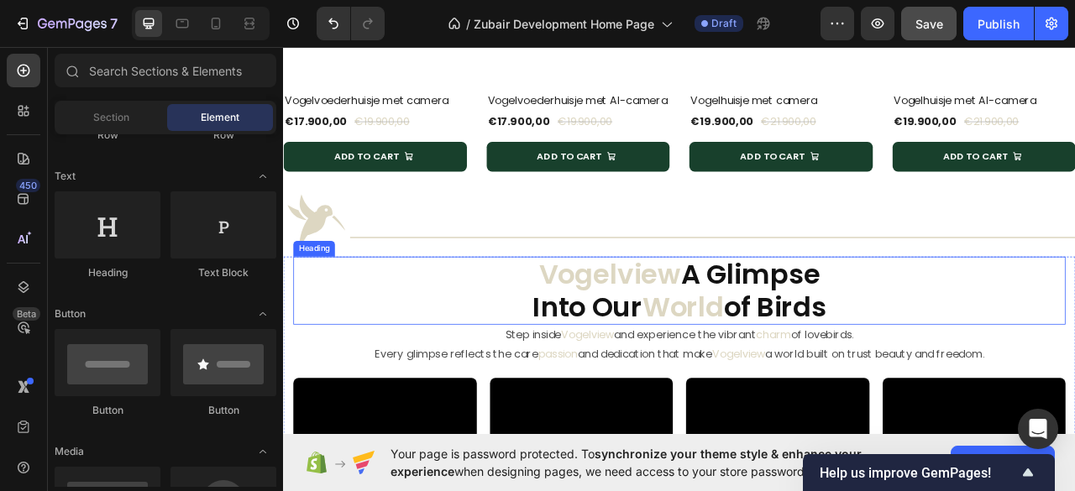
click at [672, 356] on span "Vogelview" at bounding box center [698, 337] width 181 height 48
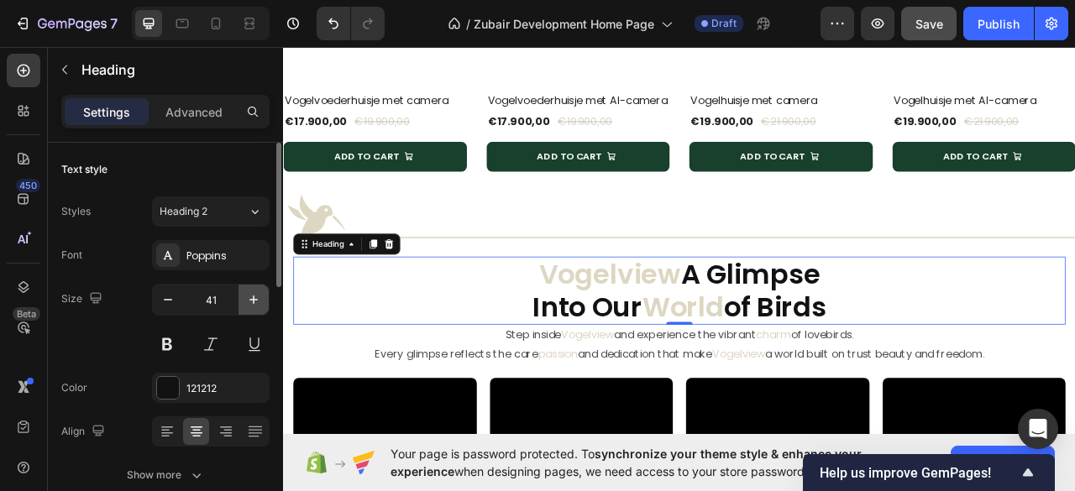
click at [249, 299] on icon "button" at bounding box center [253, 299] width 17 height 17
type input "42"
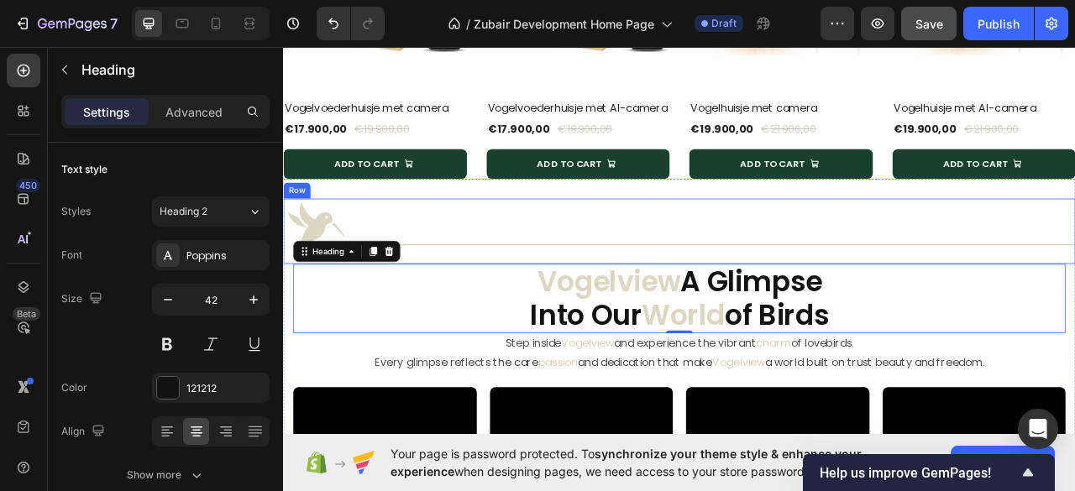
scroll to position [890, 0]
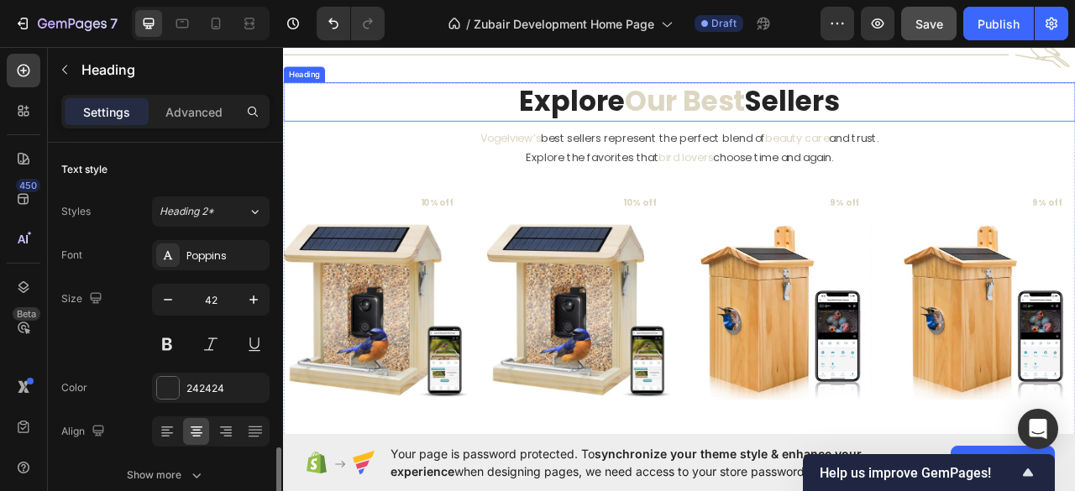
click at [698, 117] on h2 "Explore Our Best Sellers" at bounding box center [786, 118] width 1007 height 50
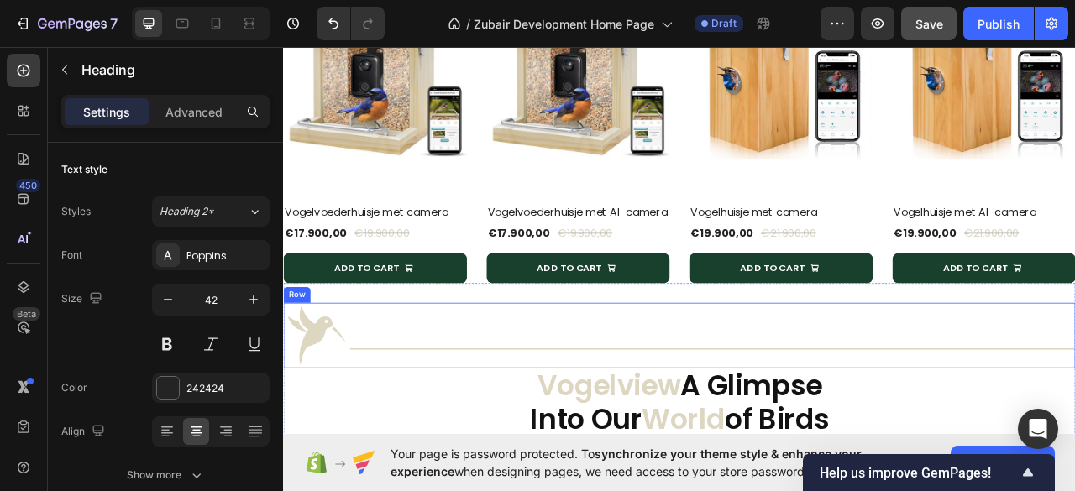
scroll to position [1337, 0]
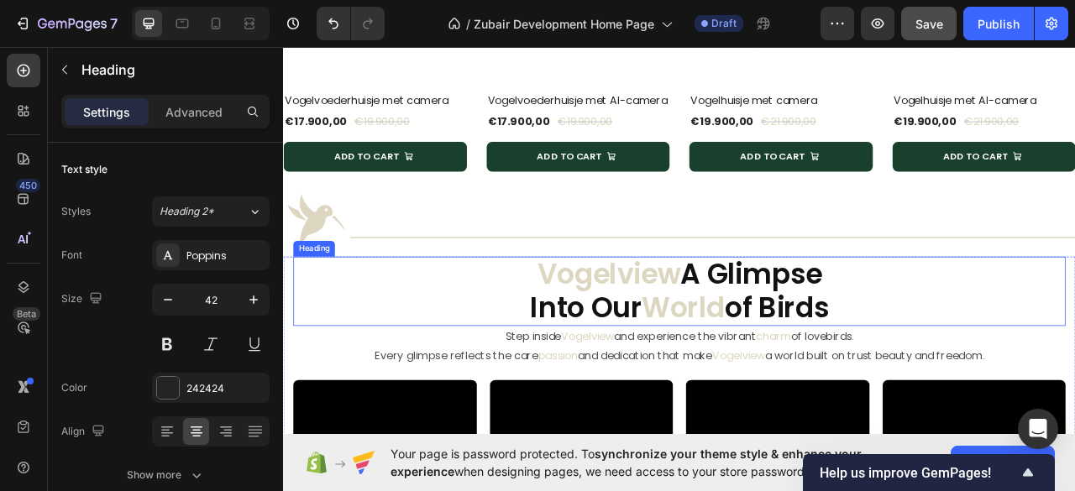
click at [690, 373] on h2 "Vogelview A Glimpse Into Our World of Birds" at bounding box center [787, 359] width 982 height 88
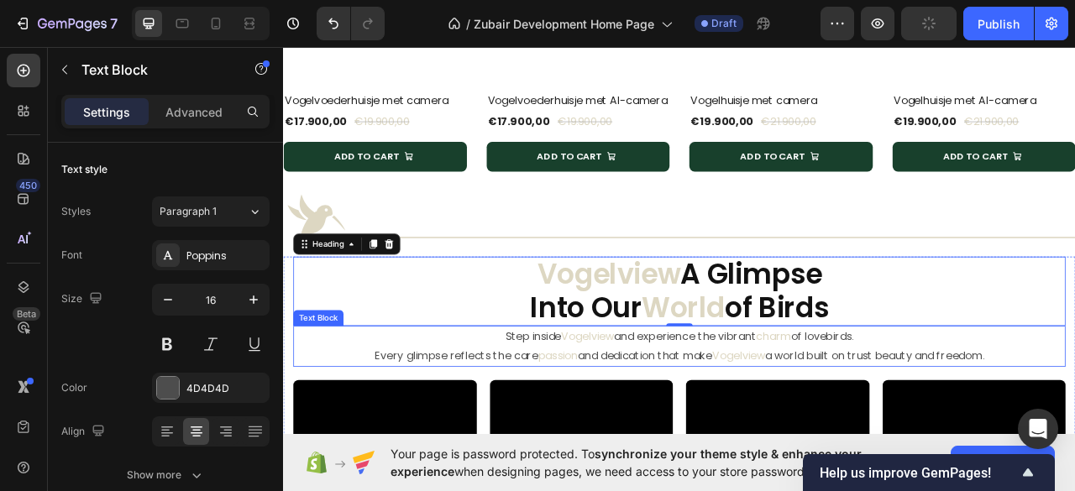
click at [652, 424] on span "Vogelview" at bounding box center [669, 415] width 67 height 19
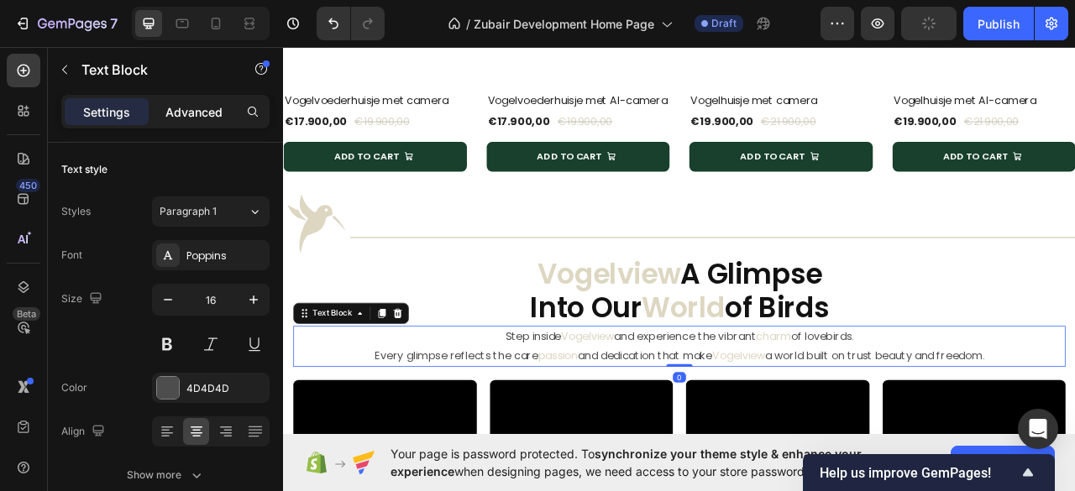
click at [185, 113] on p "Advanced" at bounding box center [193, 112] width 57 height 18
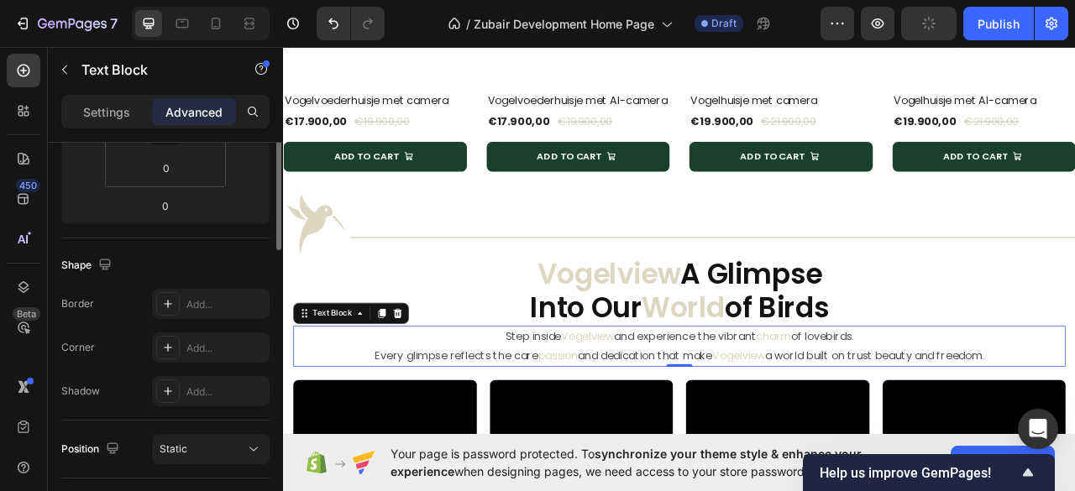
scroll to position [223, 0]
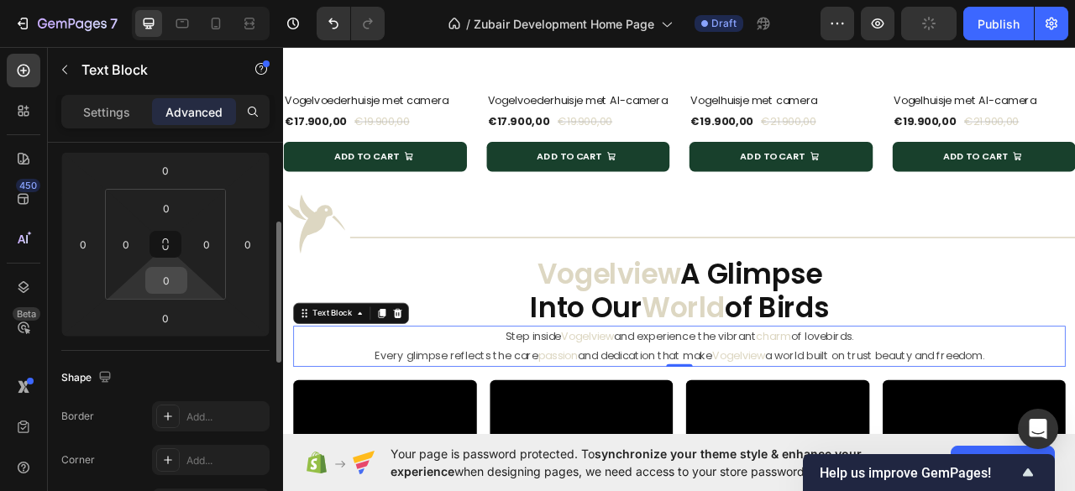
click at [169, 275] on input "0" at bounding box center [166, 280] width 34 height 25
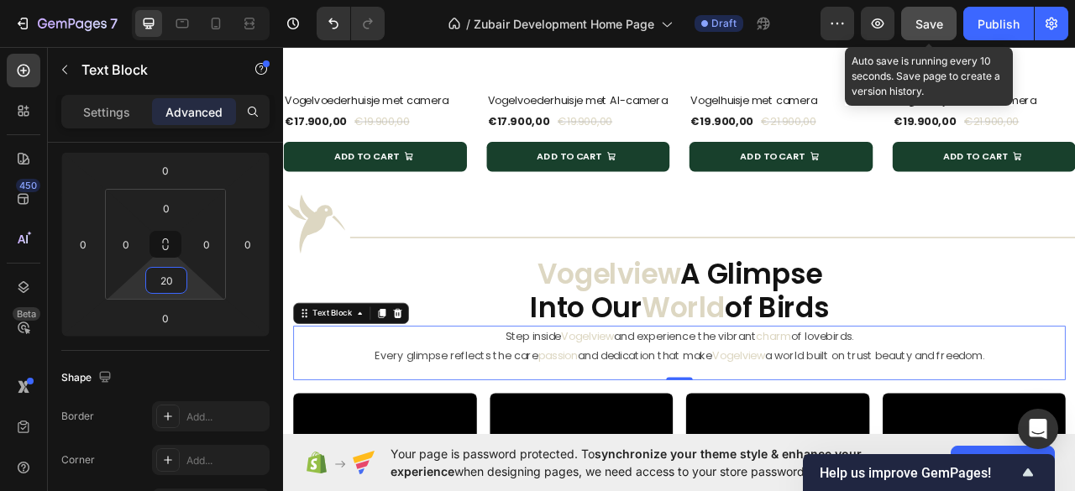
type input "20"
click at [925, 31] on div "Save" at bounding box center [929, 24] width 28 height 18
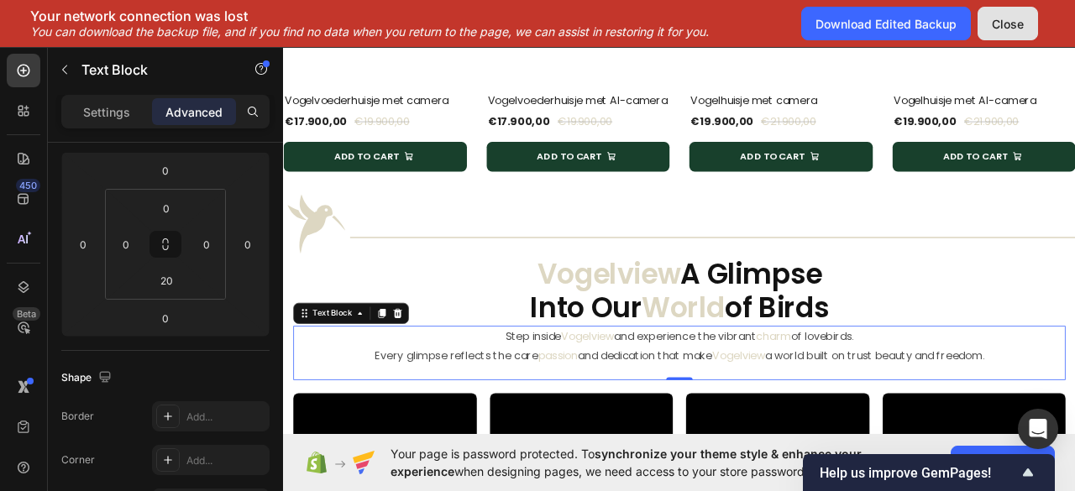
click at [1018, 27] on div "Close" at bounding box center [1008, 24] width 32 height 18
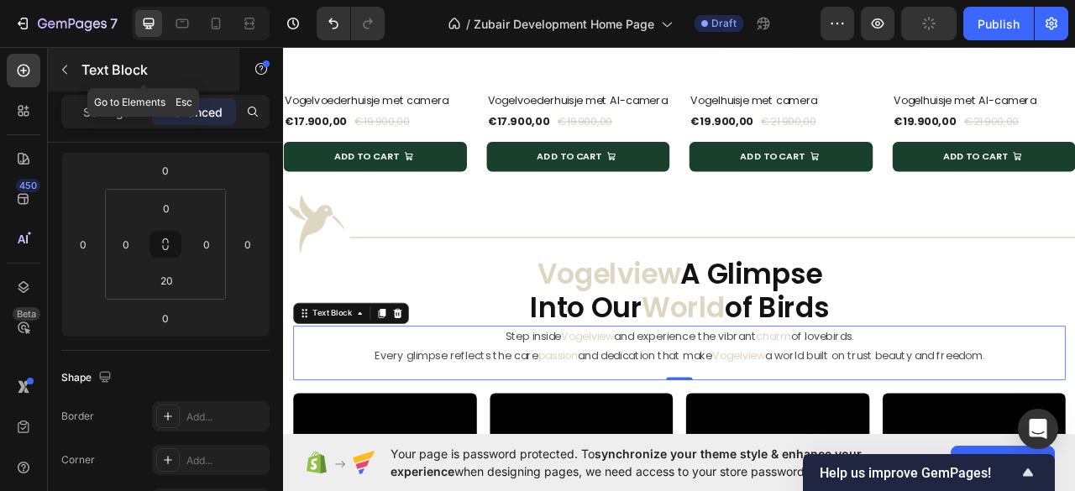
click at [57, 73] on button "button" at bounding box center [64, 69] width 27 height 27
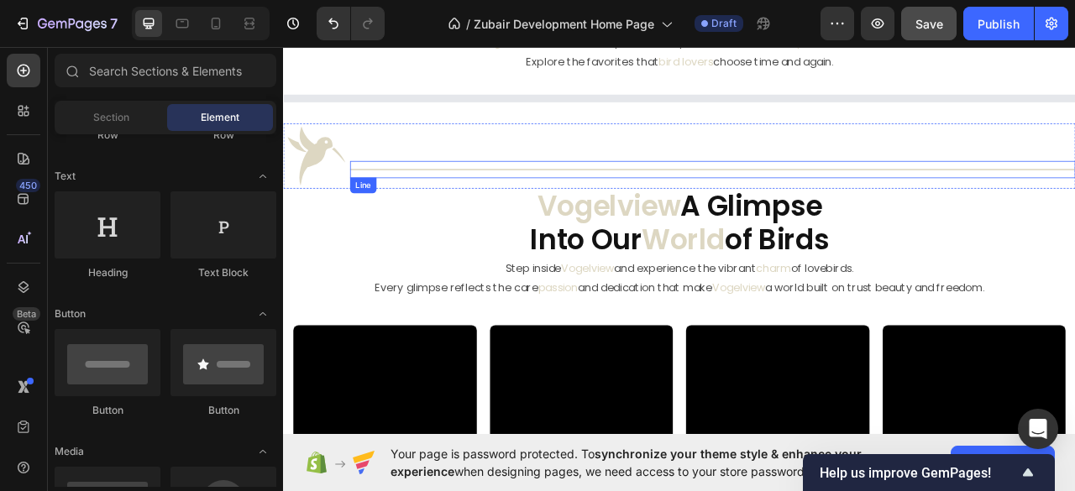
scroll to position [1007, 0]
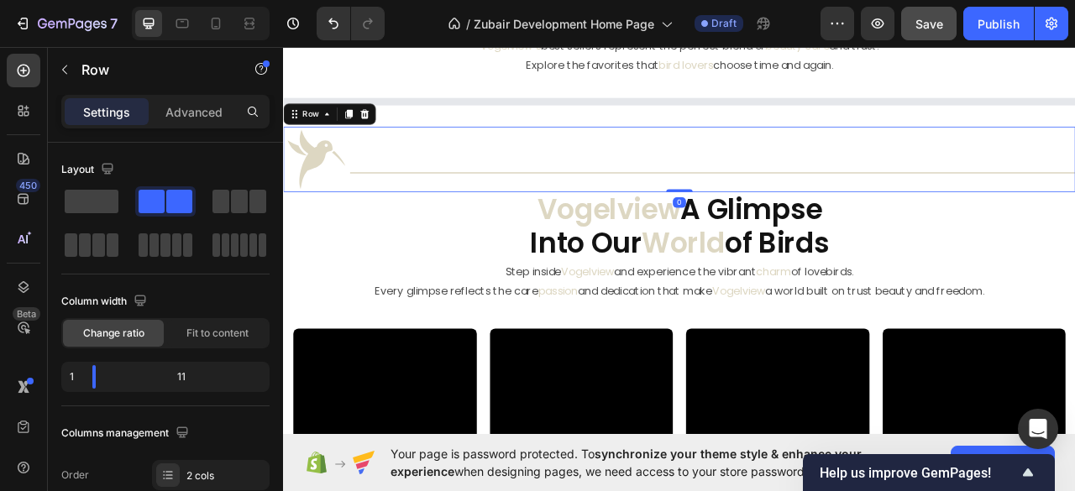
click at [547, 181] on div "Title Line" at bounding box center [829, 191] width 923 height 84
click at [368, 136] on icon at bounding box center [366, 134] width 9 height 12
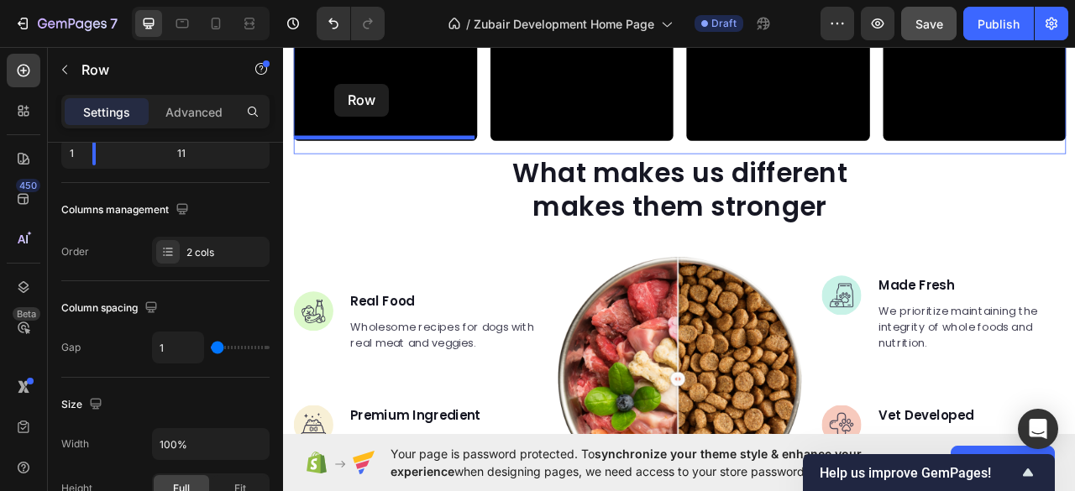
scroll to position [1473, 0]
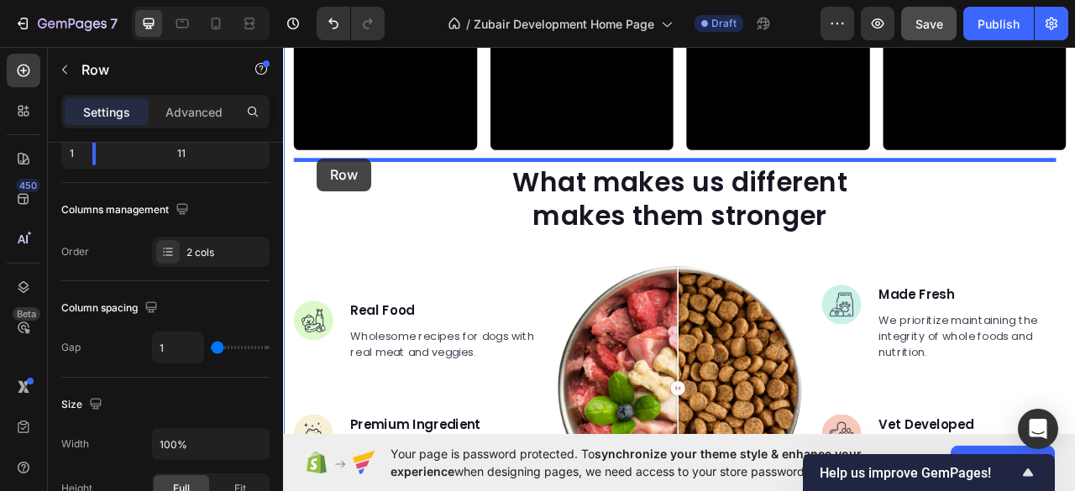
drag, startPoint x: 296, startPoint y: 103, endPoint x: 326, endPoint y: 190, distance: 91.6
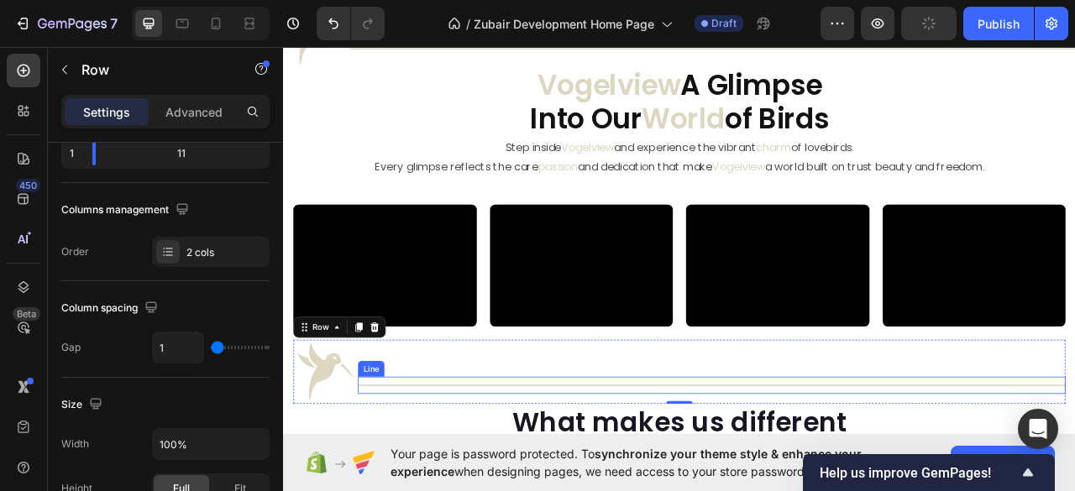
scroll to position [1278, 0]
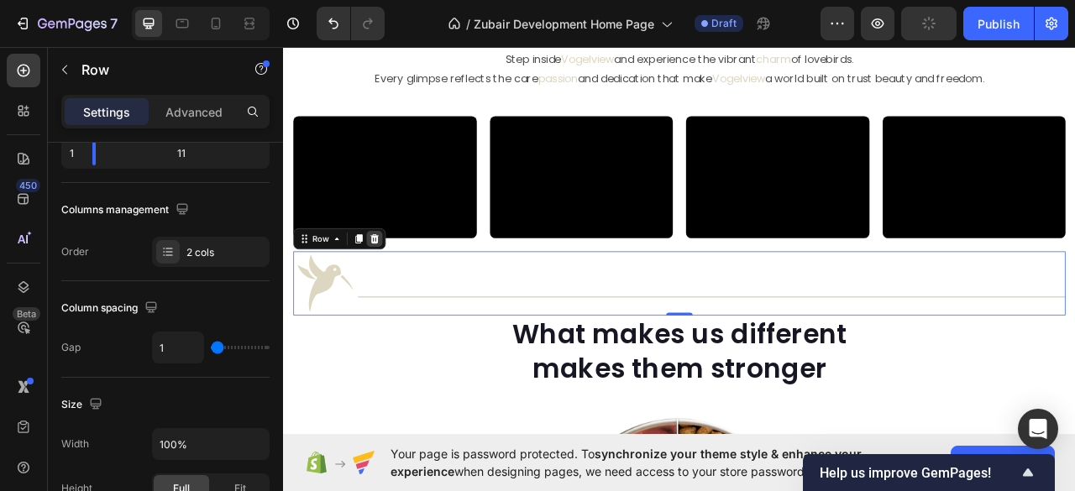
click at [396, 291] on icon at bounding box center [398, 291] width 13 height 13
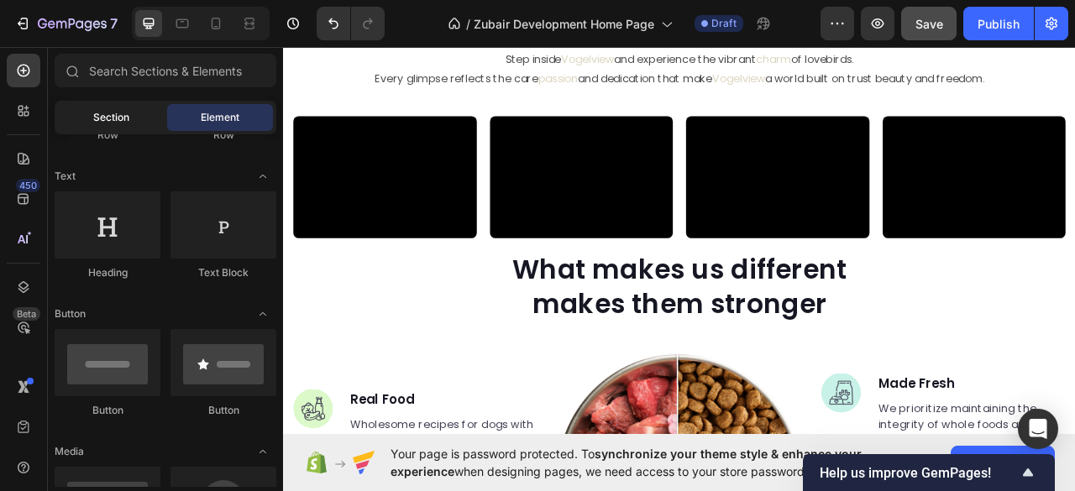
click at [106, 108] on div "Section" at bounding box center [111, 117] width 106 height 27
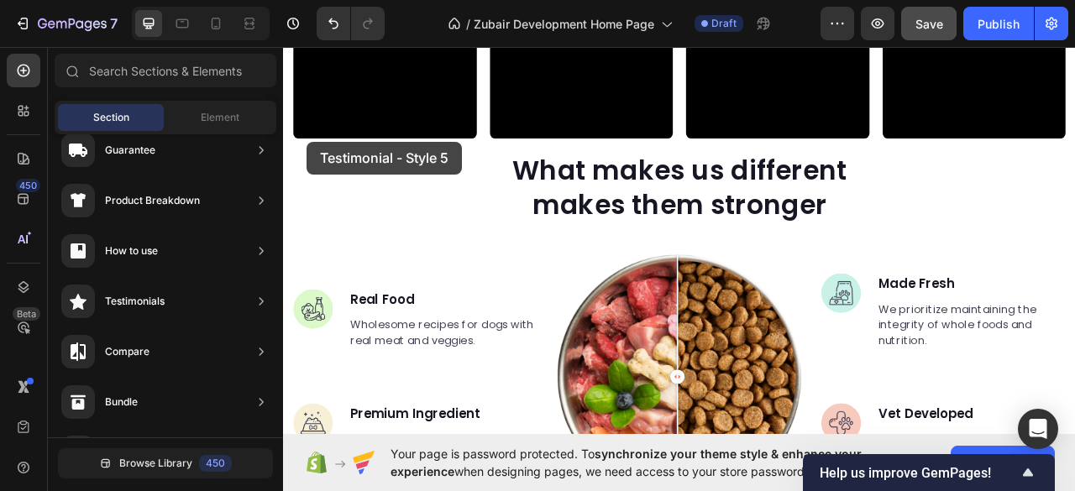
scroll to position [1400, 0]
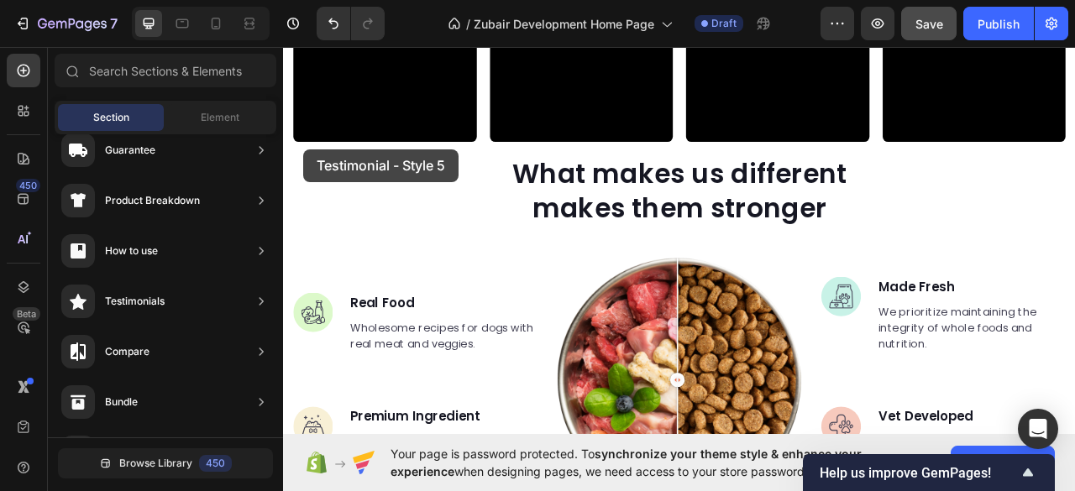
drag, startPoint x: 688, startPoint y: 212, endPoint x: 309, endPoint y: 178, distance: 381.0
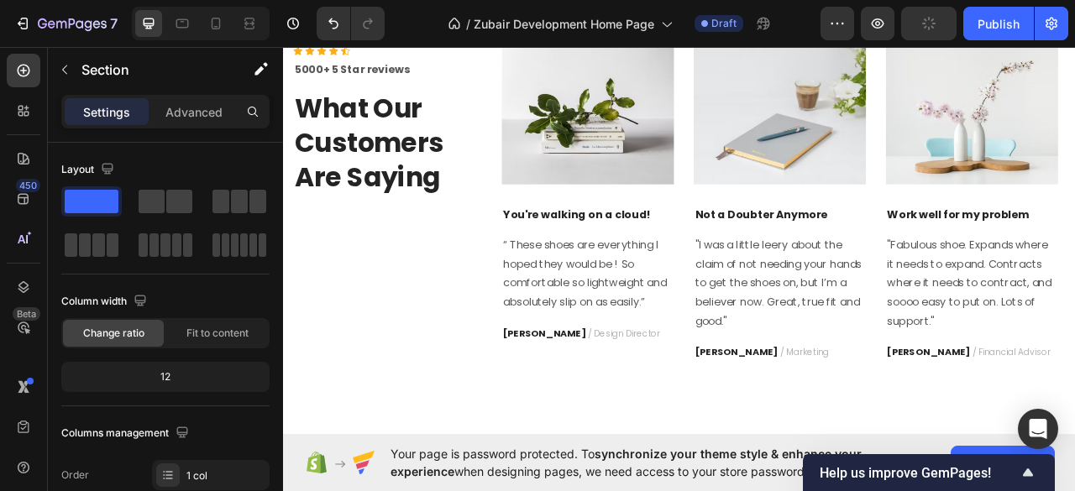
scroll to position [1592, 0]
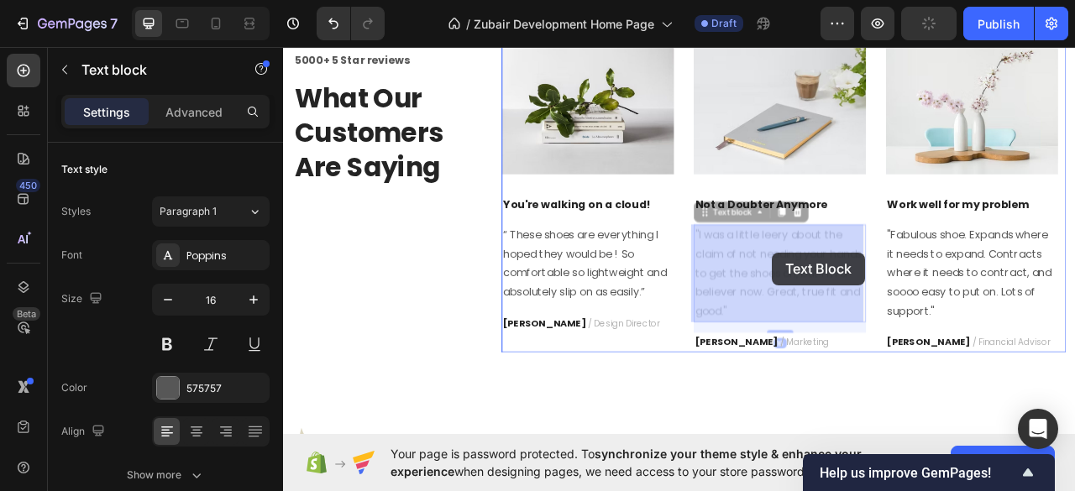
drag, startPoint x: 955, startPoint y: 297, endPoint x: 933, endPoint y: 305, distance: 23.1
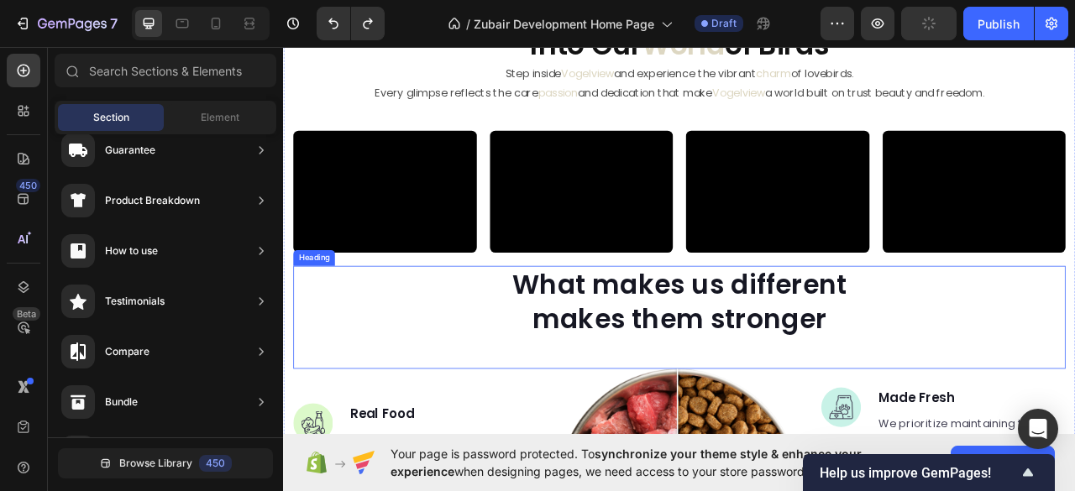
scroll to position [1783, 0]
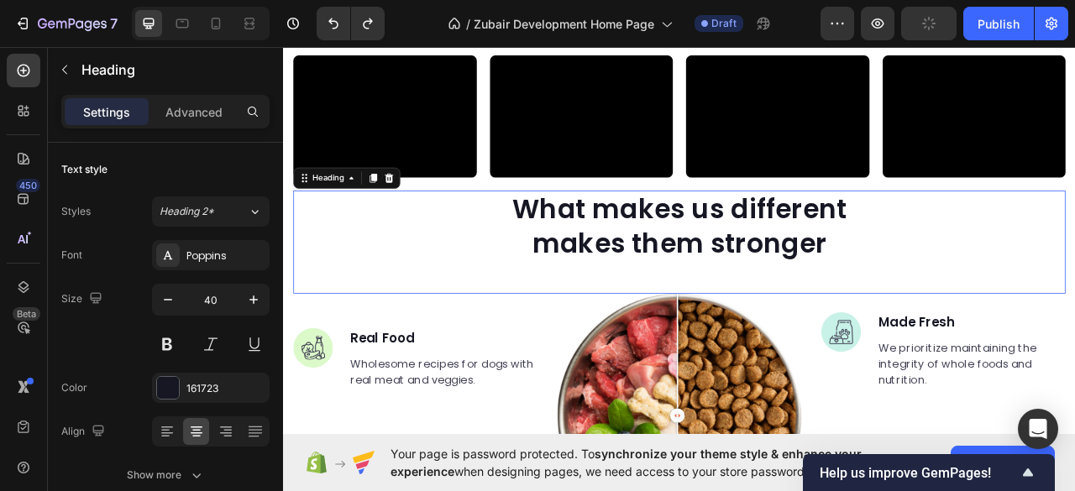
click at [580, 284] on p "What makes us different makes them stronger" at bounding box center [786, 276] width 447 height 87
click at [416, 217] on icon at bounding box center [417, 214] width 13 height 13
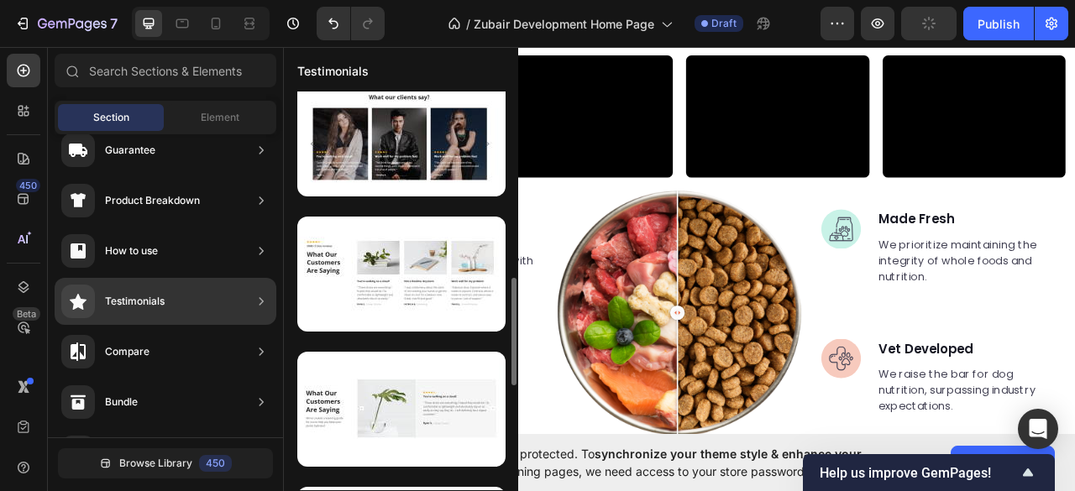
scroll to position [803, 0]
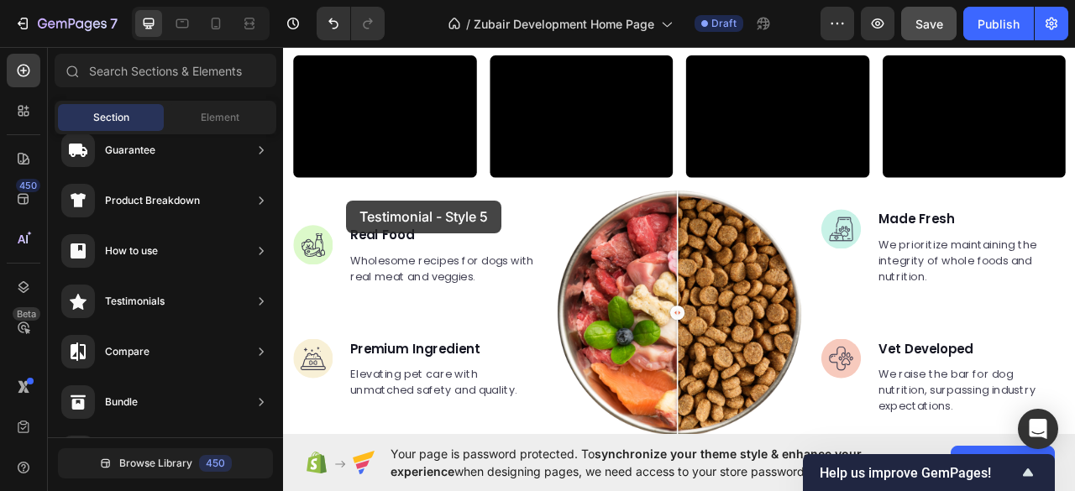
drag, startPoint x: 670, startPoint y: 211, endPoint x: 363, endPoint y: 243, distance: 309.0
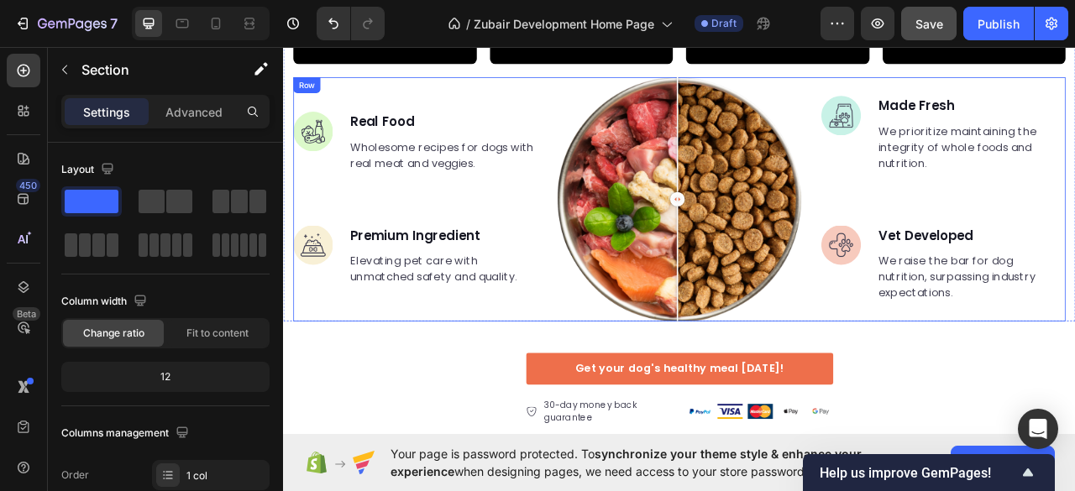
scroll to position [1816, 0]
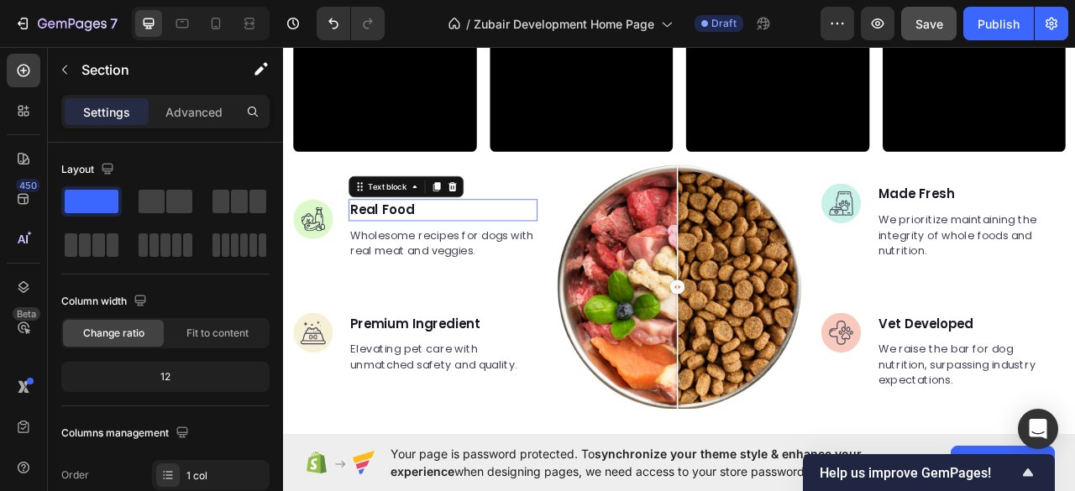
click at [467, 243] on p "Real Food" at bounding box center [486, 255] width 237 height 24
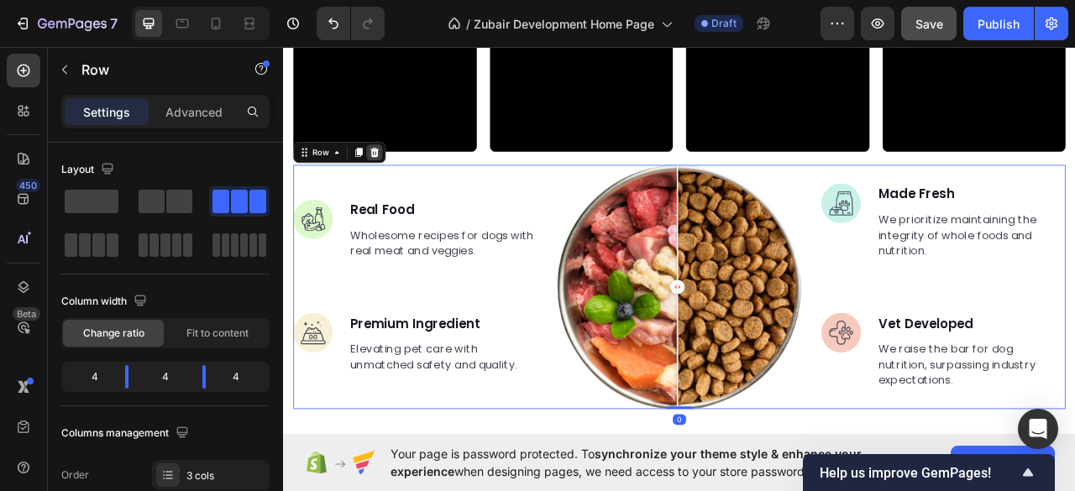
click at [402, 184] on icon at bounding box center [398, 181] width 13 height 13
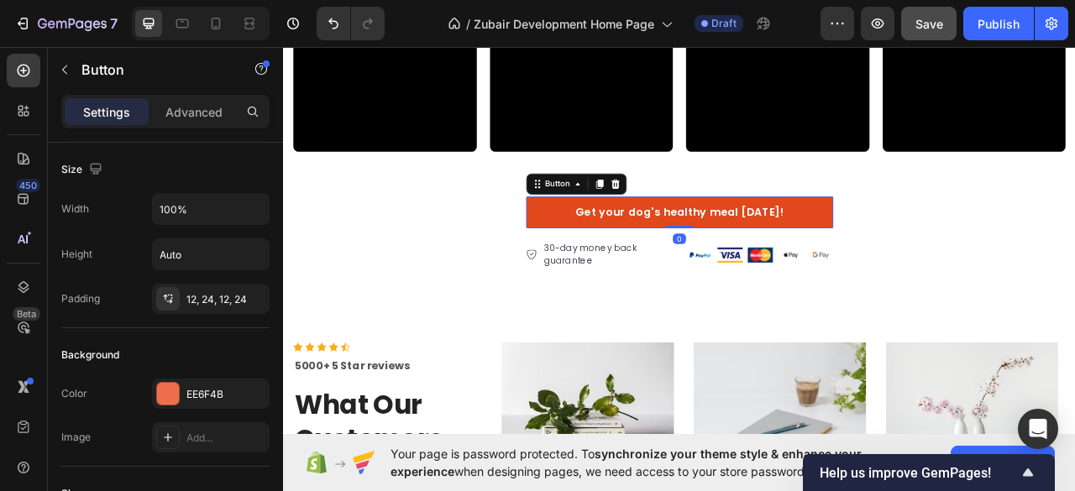
click at [626, 265] on link "Get your dog's healthy meal [DATE]!" at bounding box center [787, 258] width 390 height 40
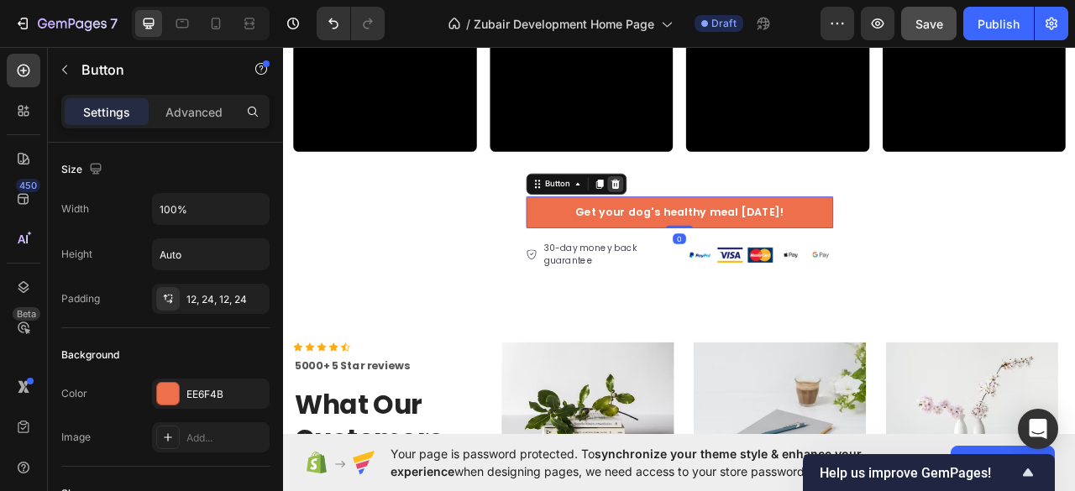
click at [699, 220] on icon at bounding box center [705, 222] width 13 height 13
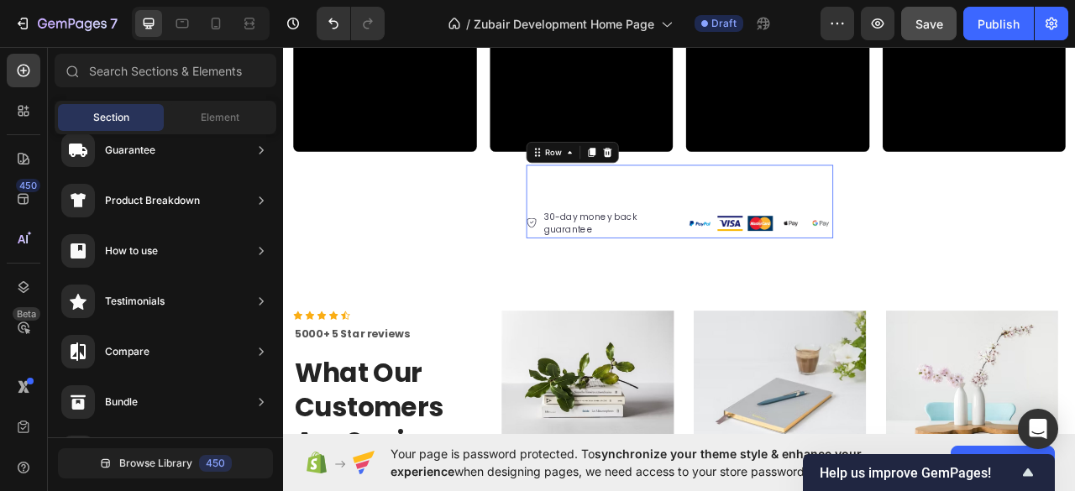
click at [709, 221] on div "30-day money back guarantee Item list Image Row Row 0" at bounding box center [787, 244] width 390 height 93
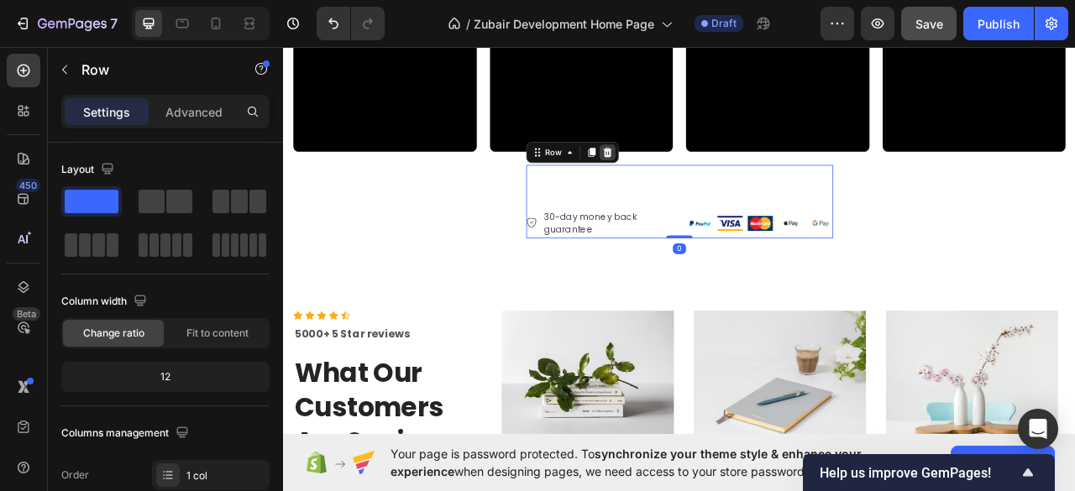
click at [688, 178] on icon at bounding box center [694, 181] width 13 height 13
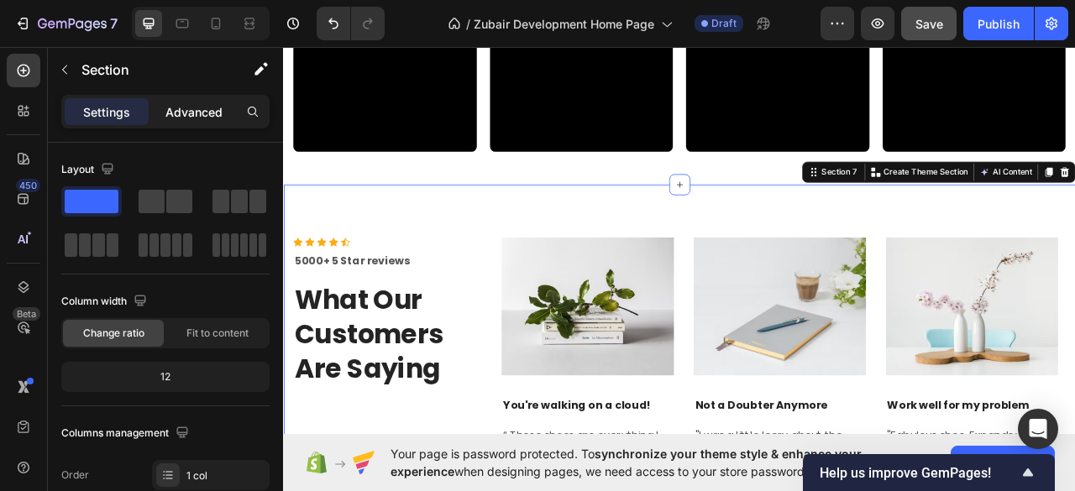
click at [180, 106] on p "Advanced" at bounding box center [193, 112] width 57 height 18
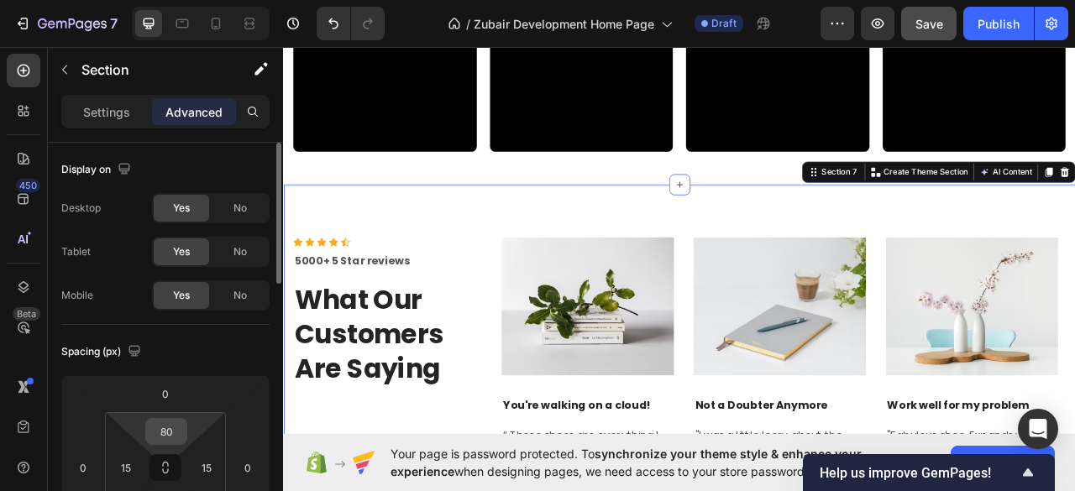
click at [165, 434] on input "80" at bounding box center [166, 431] width 34 height 25
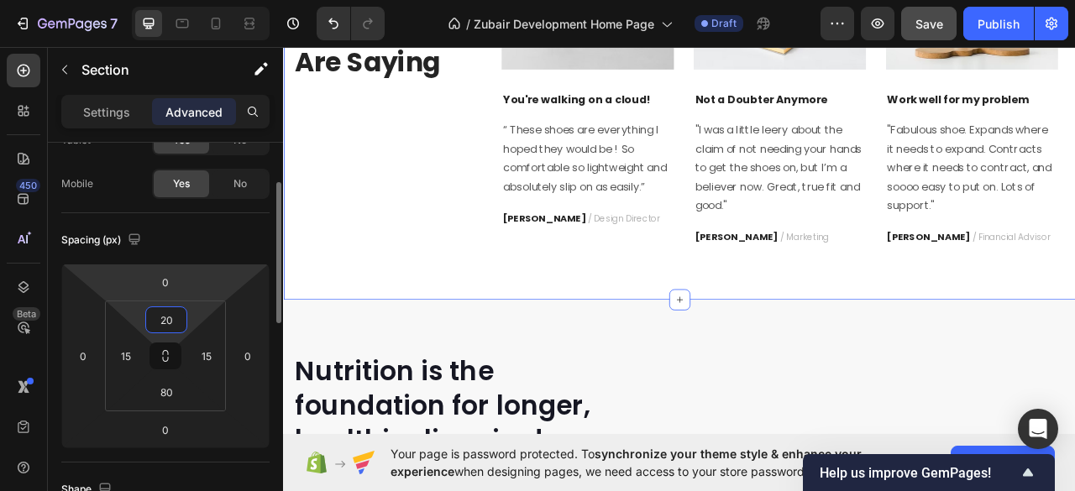
scroll to position [223, 0]
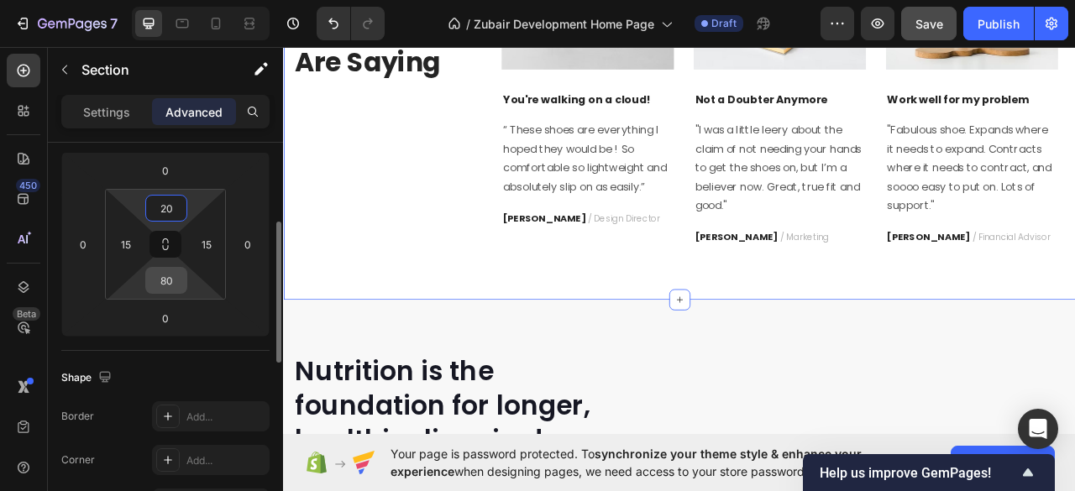
type input "20"
click at [164, 282] on input "80" at bounding box center [166, 280] width 34 height 25
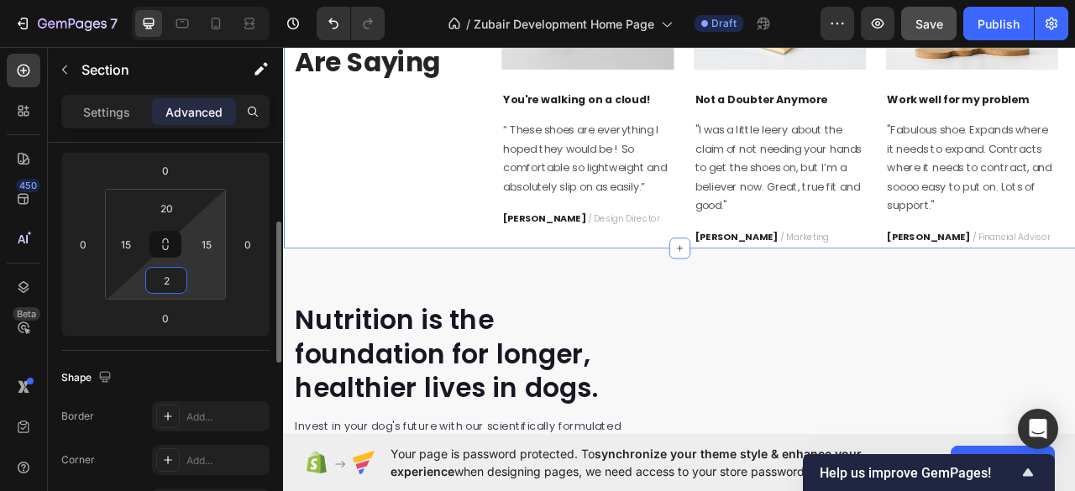
type input "20"
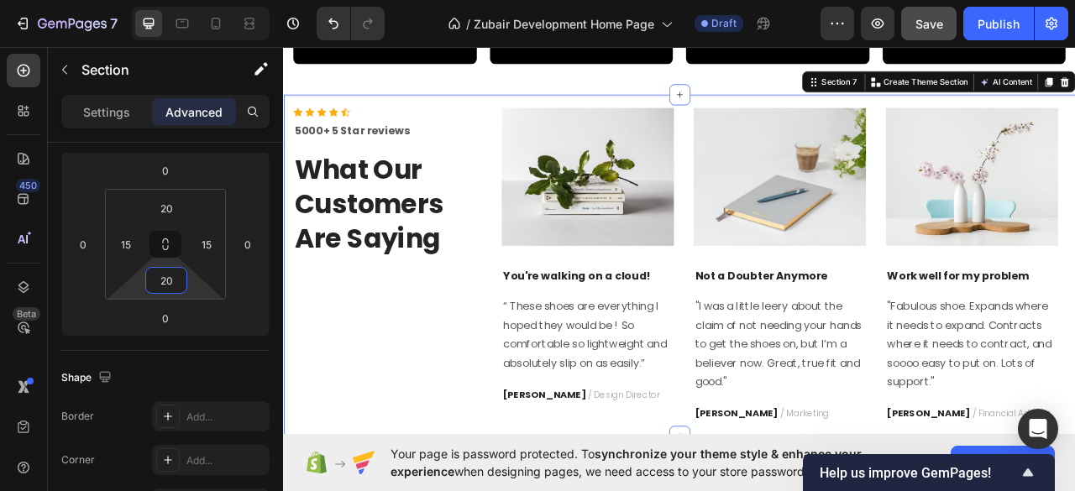
scroll to position [1816, 0]
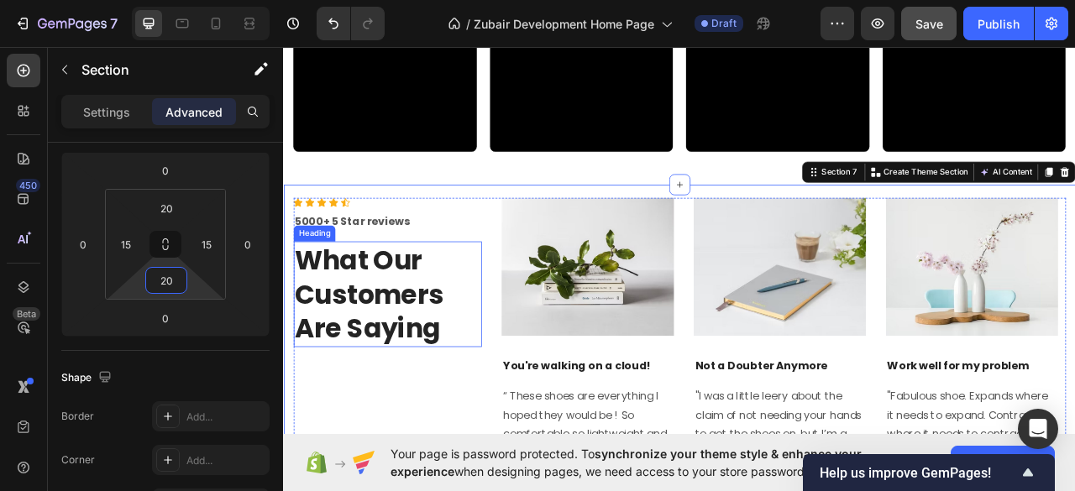
click at [406, 329] on p "What Our Customers Are Saying" at bounding box center [415, 362] width 236 height 131
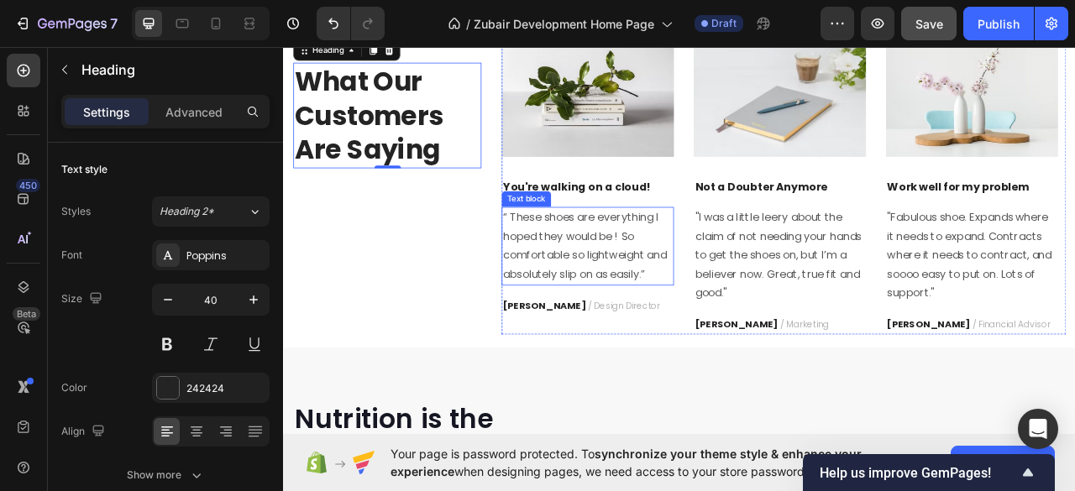
scroll to position [1928, 0]
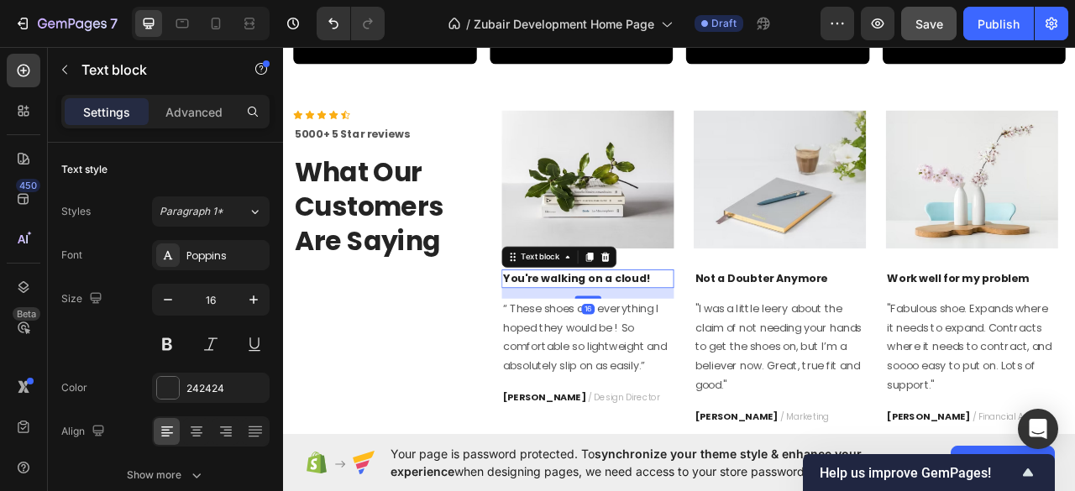
click at [698, 335] on p "You're walking on a cloud!" at bounding box center [670, 342] width 216 height 20
click at [686, 305] on div at bounding box center [692, 315] width 20 height 20
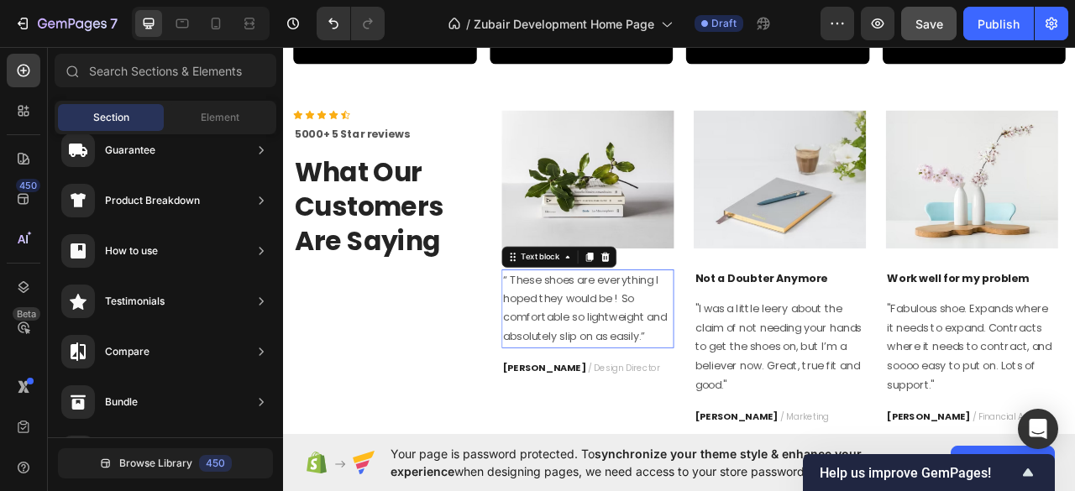
click at [692, 332] on p "“ These shoes are everything I hoped they would be ! So comfortable so lightwei…" at bounding box center [670, 380] width 216 height 97
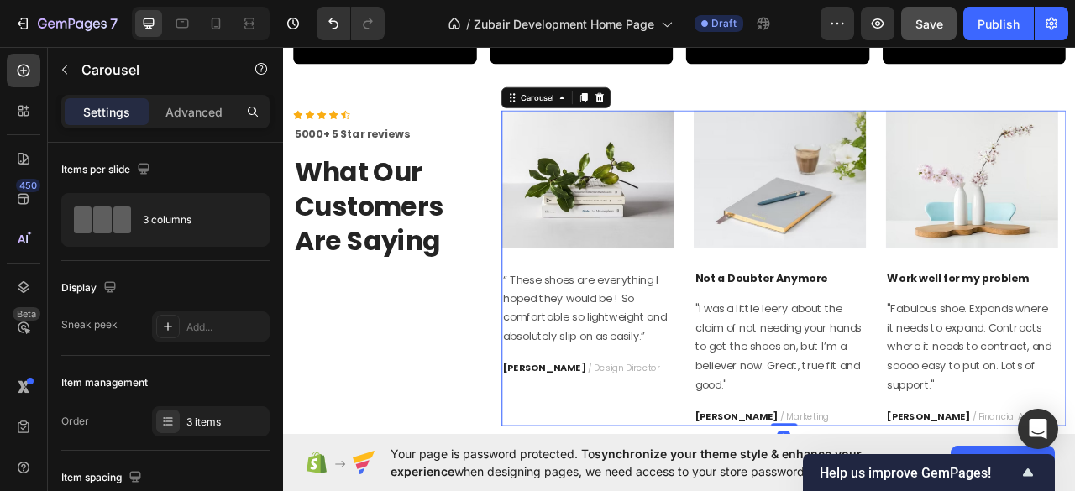
click at [770, 317] on div "Image “ These shoes are everything I hoped they would be ! So comfortable so li…" at bounding box center [669, 328] width 219 height 401
click at [745, 321] on div "Image “ These shoes are everything I hoped they would be ! So comfortable so li…" at bounding box center [669, 328] width 219 height 401
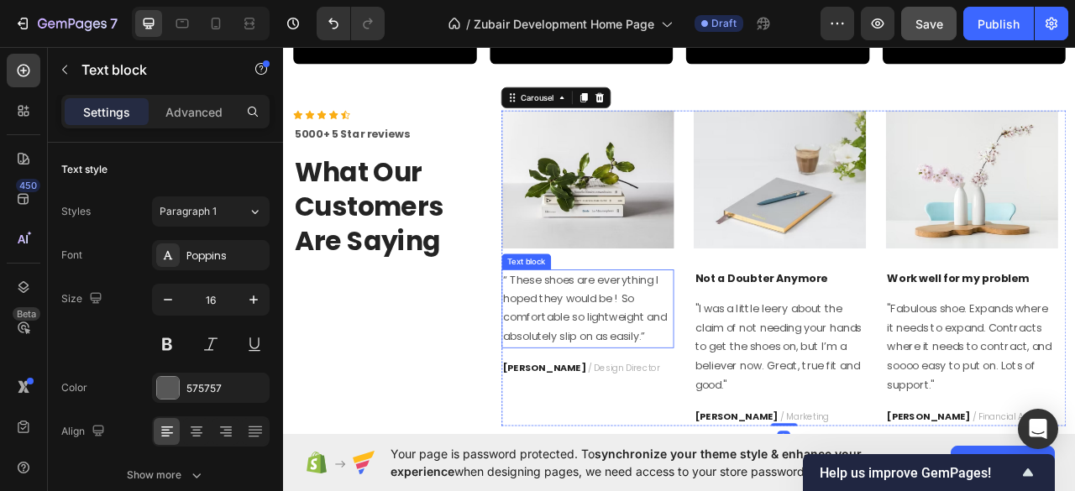
click at [650, 332] on p "“ These shoes are everything I hoped they would be ! So comfortable so lightwei…" at bounding box center [670, 380] width 216 height 97
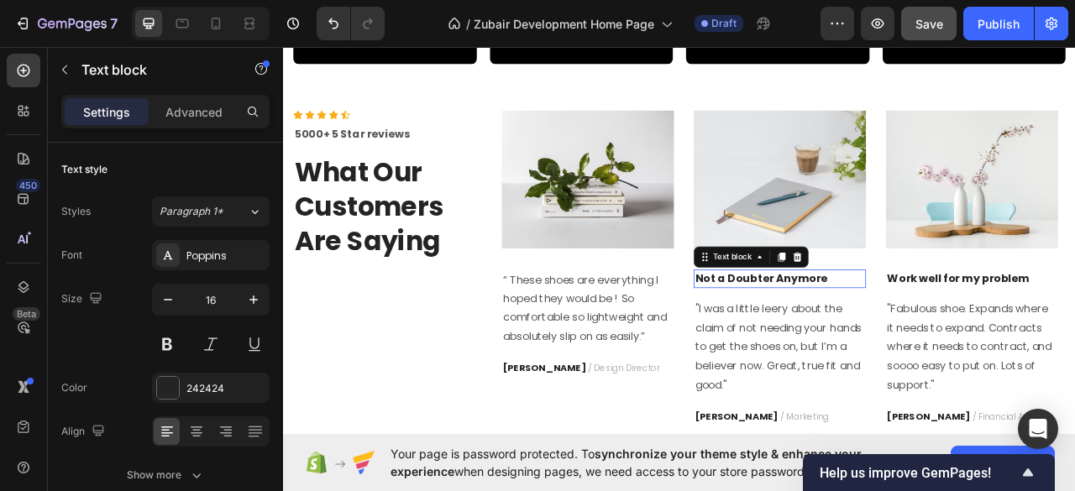
click at [856, 342] on p "Not a Doubter Anymore" at bounding box center [914, 342] width 216 height 20
click at [941, 317] on div at bounding box center [936, 315] width 20 height 20
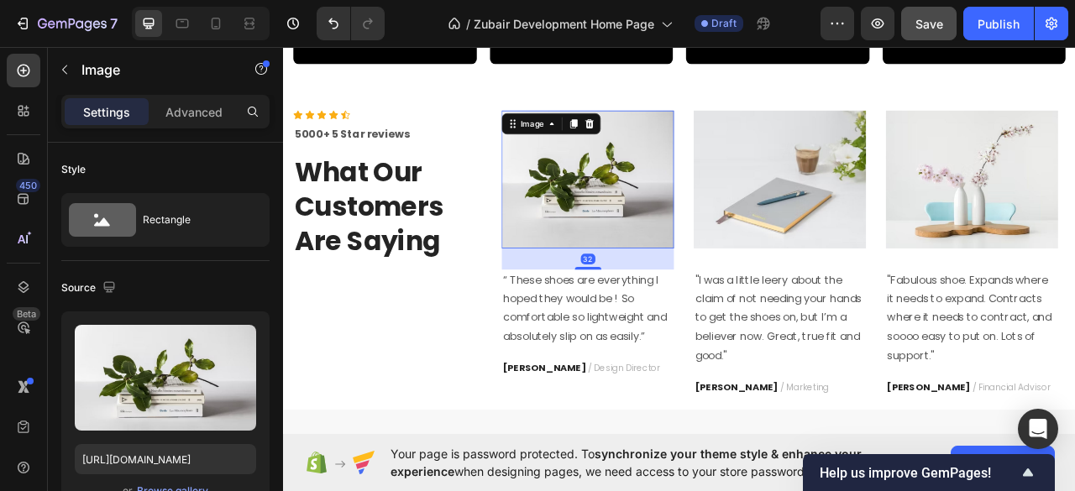
click at [764, 285] on img at bounding box center [669, 215] width 219 height 175
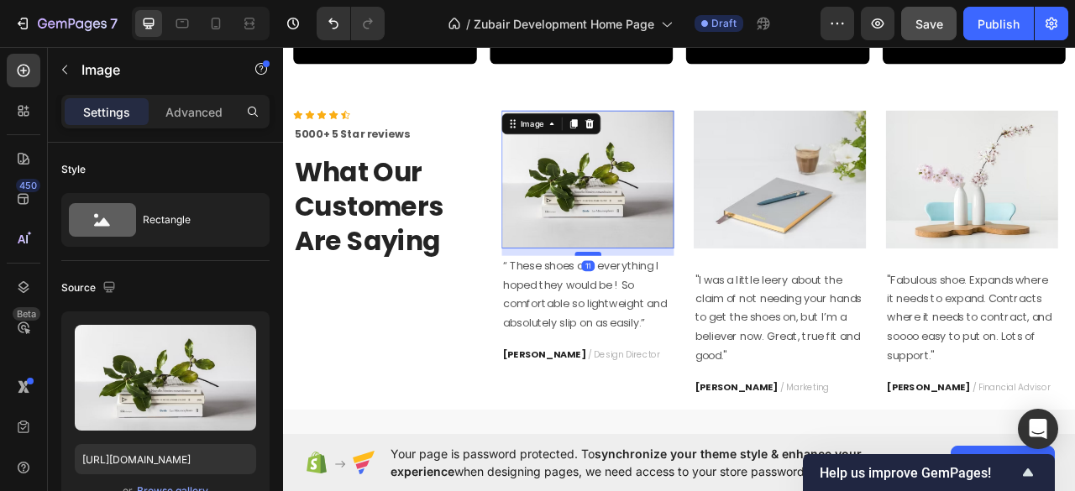
drag, startPoint x: 670, startPoint y: 324, endPoint x: 669, endPoint y: 306, distance: 17.7
click at [669, 308] on div at bounding box center [670, 310] width 34 height 5
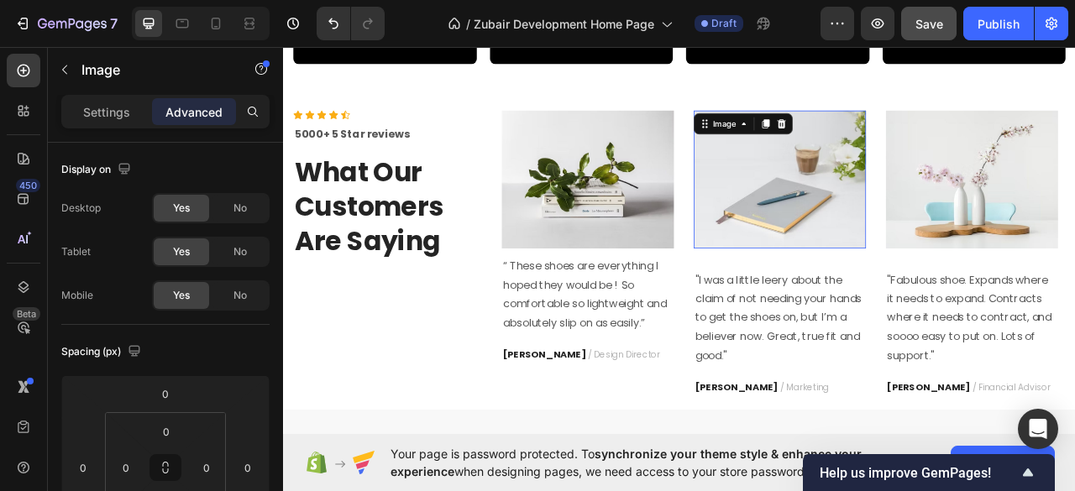
click at [913, 297] on img at bounding box center [913, 215] width 219 height 175
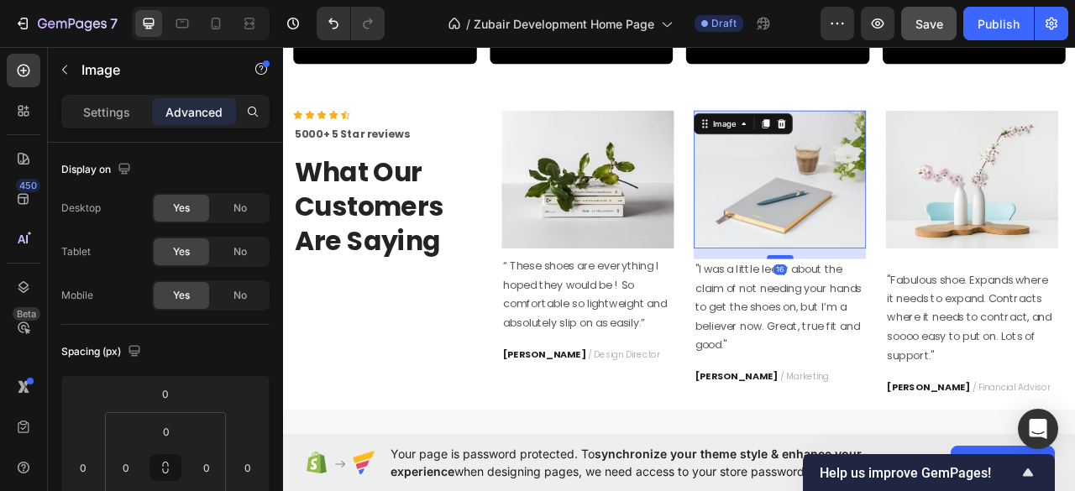
drag, startPoint x: 908, startPoint y: 323, endPoint x: 905, endPoint y: 309, distance: 14.5
click at [905, 312] on div at bounding box center [914, 314] width 34 height 5
type input "16"
click at [684, 296] on img at bounding box center [669, 215] width 219 height 175
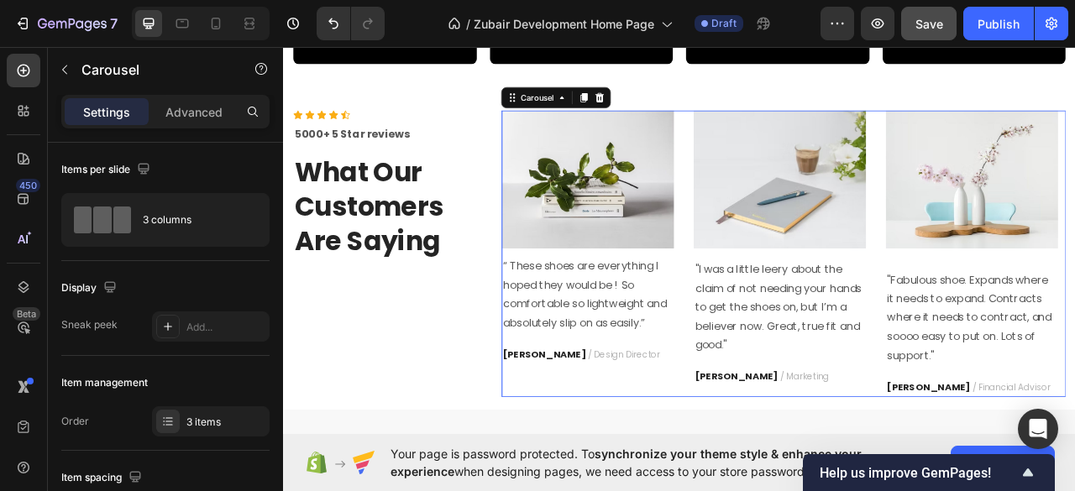
click at [880, 302] on div "Image "I was a little leery about the claim of not needing your hands to get th…" at bounding box center [913, 310] width 219 height 364
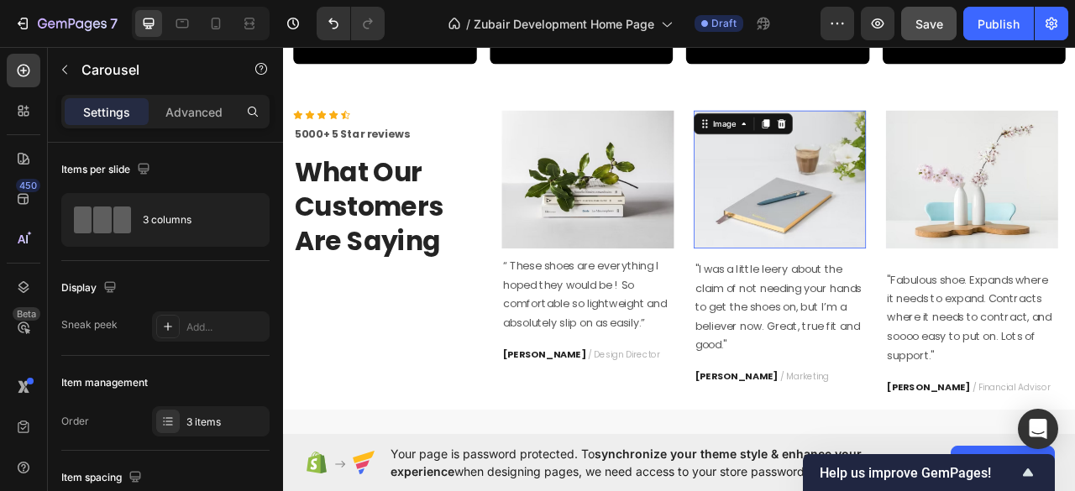
click at [880, 299] on div "Image 0" at bounding box center [913, 215] width 219 height 175
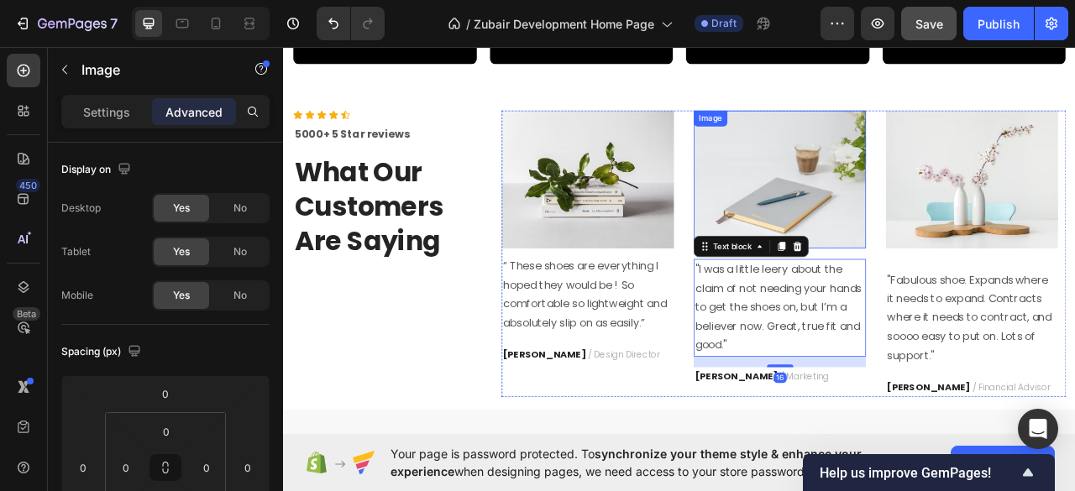
click at [843, 250] on img at bounding box center [913, 215] width 219 height 175
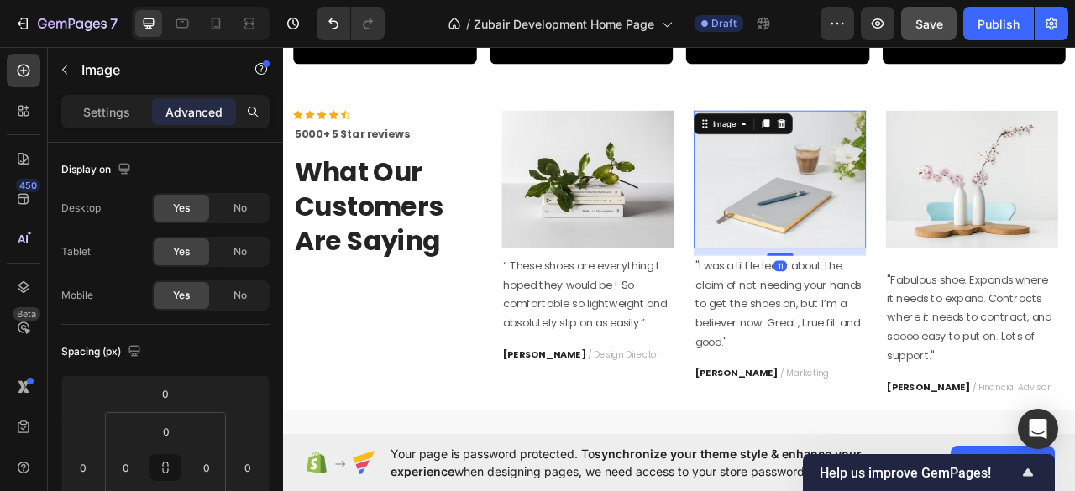
click at [914, 310] on div at bounding box center [914, 311] width 34 height 3
type input "11"
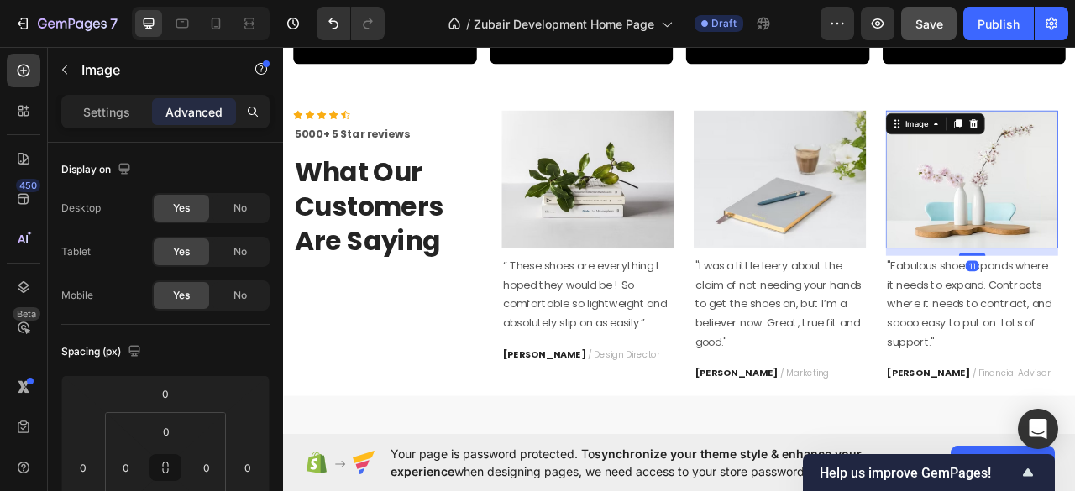
drag, startPoint x: 1146, startPoint y: 326, endPoint x: 1149, endPoint y: 308, distance: 17.9
type input "11"
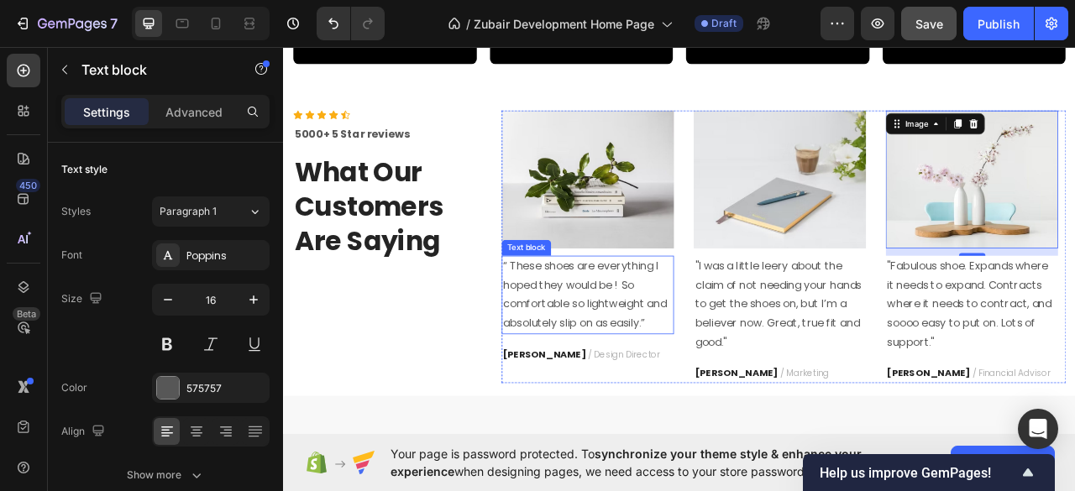
click at [625, 362] on p "“ These shoes are everything I hoped they would be ! So comfortable so lightwei…" at bounding box center [670, 363] width 216 height 97
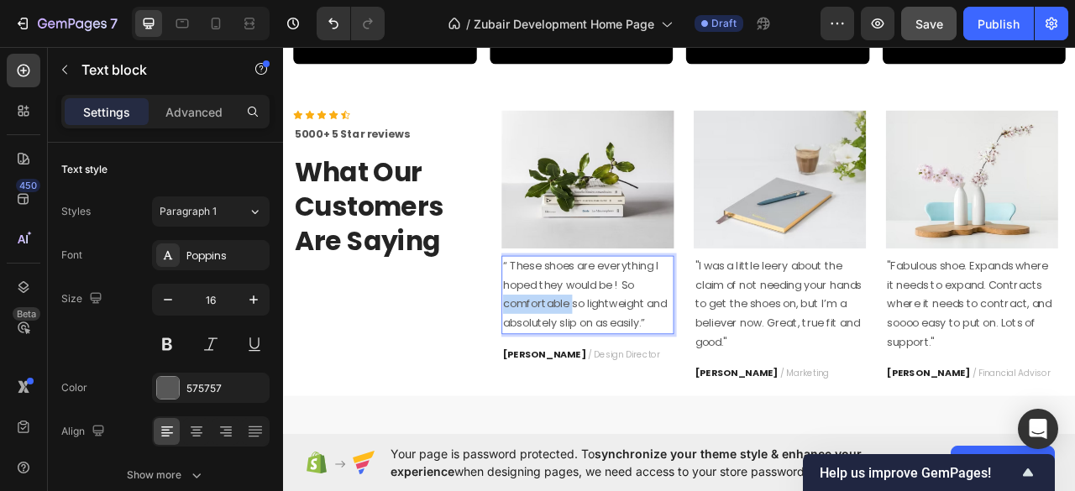
click at [625, 362] on p "“ These shoes are everything I hoped they would be ! So comfortable so lightwei…" at bounding box center [670, 363] width 216 height 97
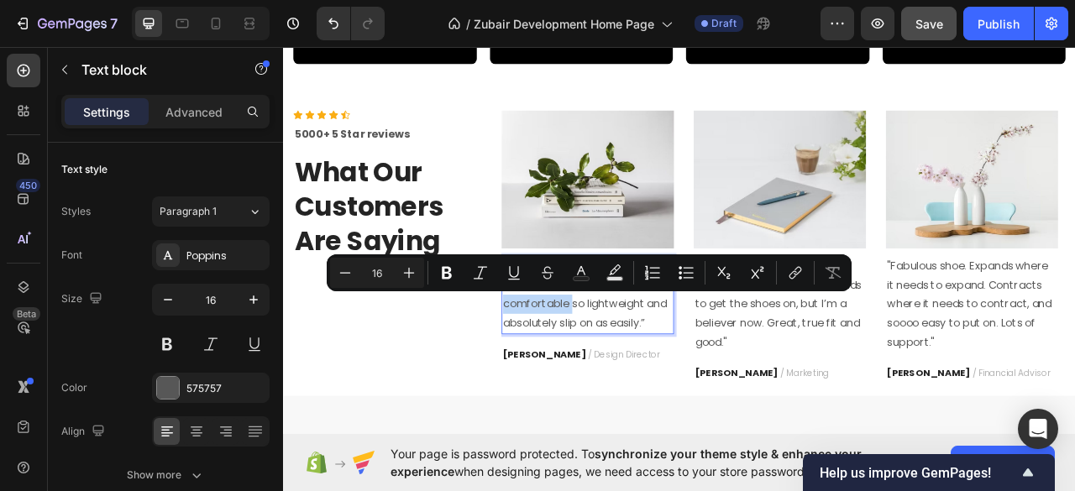
click at [637, 374] on p "“ These shoes are everything I hoped they would be ! So comfortable so lightwei…" at bounding box center [670, 363] width 216 height 97
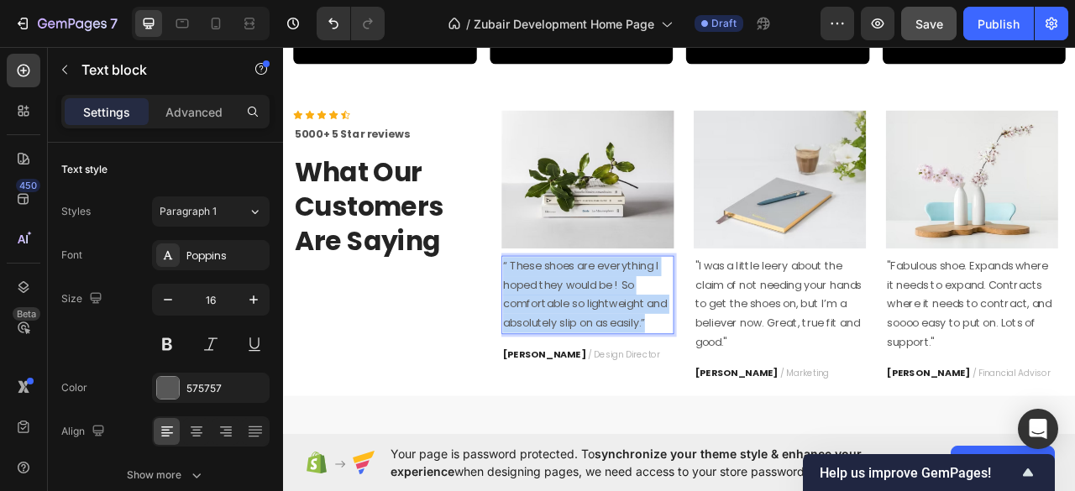
drag, startPoint x: 748, startPoint y: 394, endPoint x: 557, endPoint y: 320, distance: 204.4
click at [562, 320] on p "“ These shoes are everything I hoped they would be ! So comfortable so lightwei…" at bounding box center [670, 363] width 216 height 97
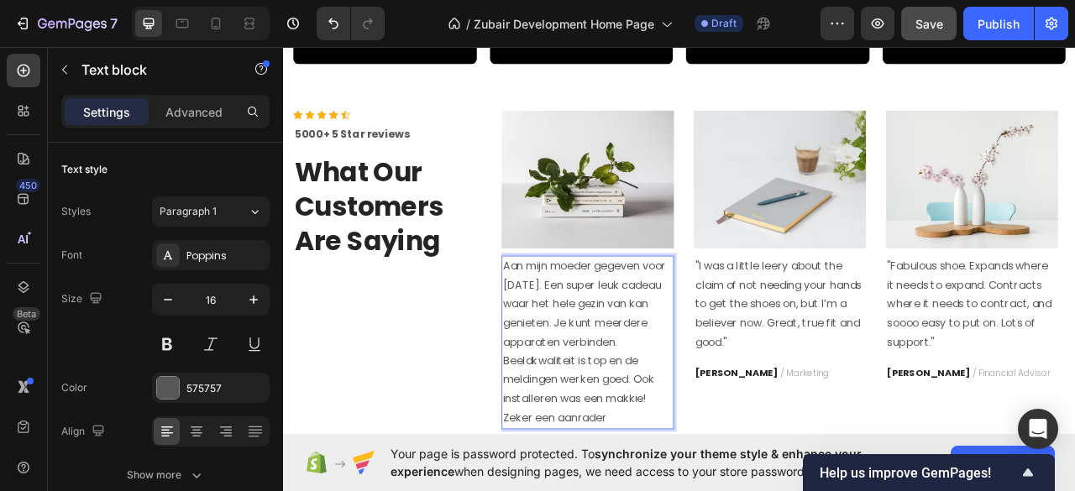
scroll to position [2040, 0]
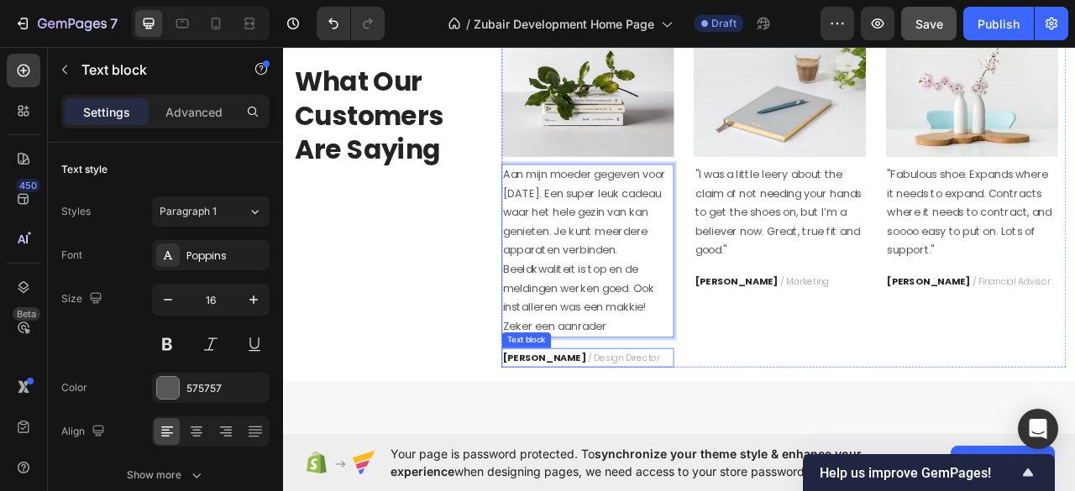
click at [591, 437] on strong "RYAN S." at bounding box center [614, 443] width 105 height 17
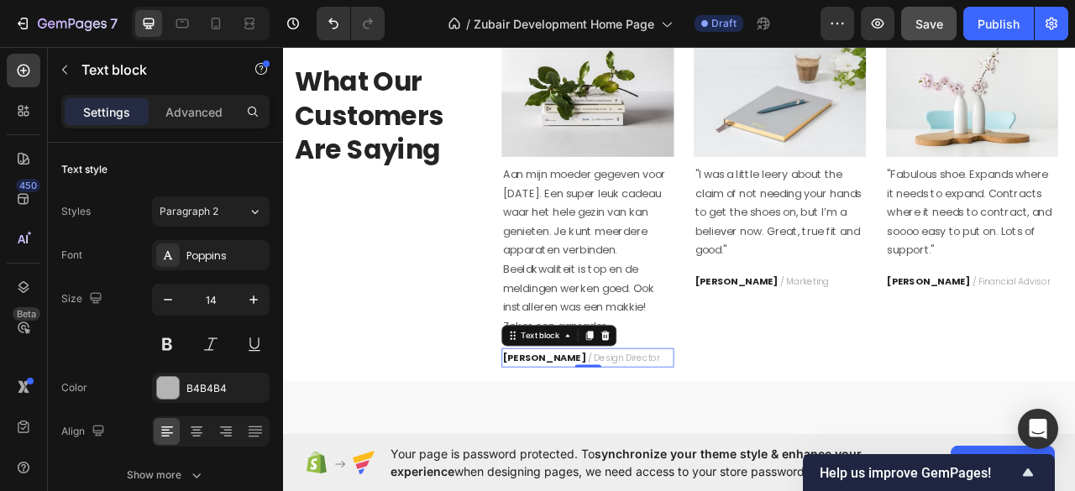
click at [586, 442] on strong "RYAN S." at bounding box center [614, 443] width 105 height 17
click at [601, 445] on strong "RYAN S." at bounding box center [614, 443] width 105 height 17
click at [670, 446] on span "/ Design Director" at bounding box center [716, 444] width 92 height 16
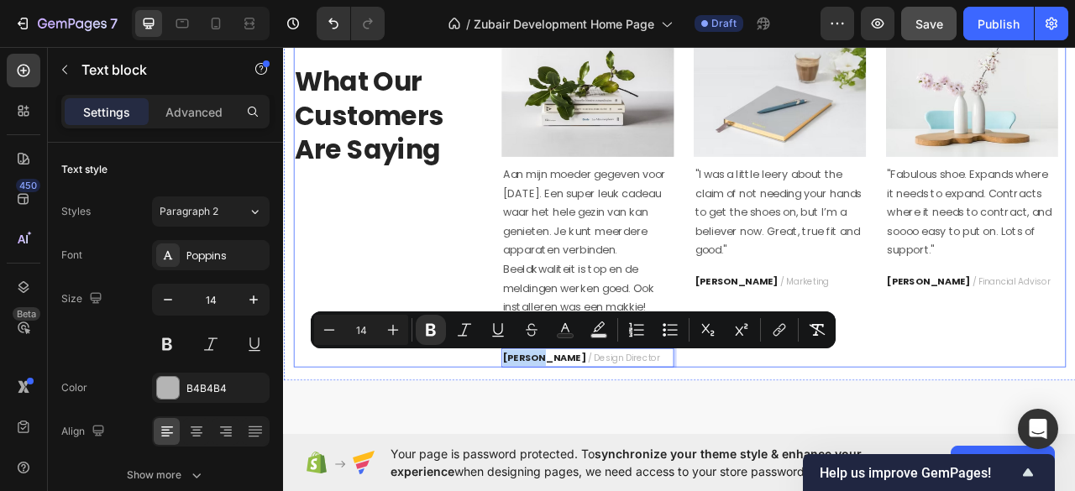
drag, startPoint x: 604, startPoint y: 447, endPoint x: 547, endPoint y: 444, distance: 57.1
click at [547, 444] on div "Icon Icon Icon Icon Icon Icon List Hoz 5000+ 5 Star reviews Text block What Our…" at bounding box center [787, 234] width 982 height 443
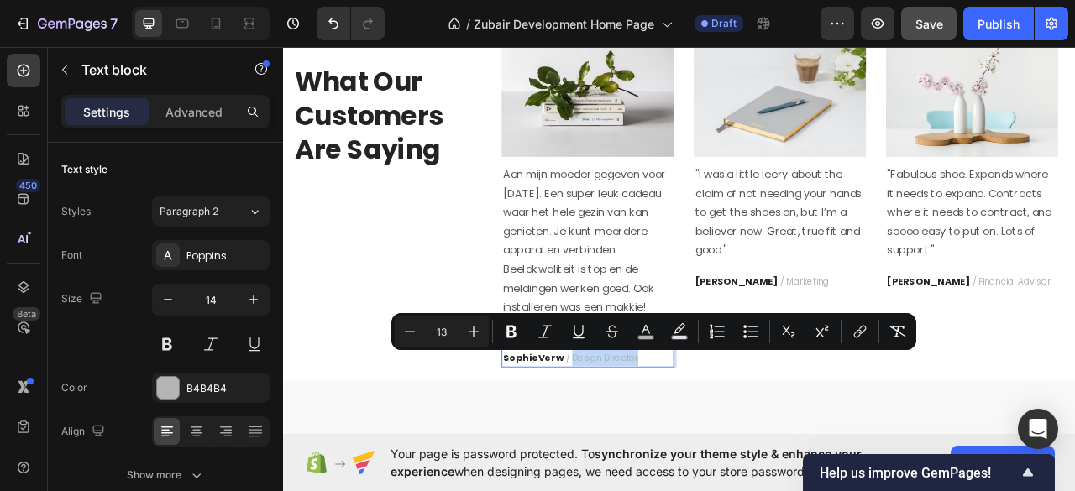
drag, startPoint x: 725, startPoint y: 446, endPoint x: 646, endPoint y: 446, distance: 78.9
click at [646, 446] on span "/ Design Director" at bounding box center [688, 444] width 92 height 16
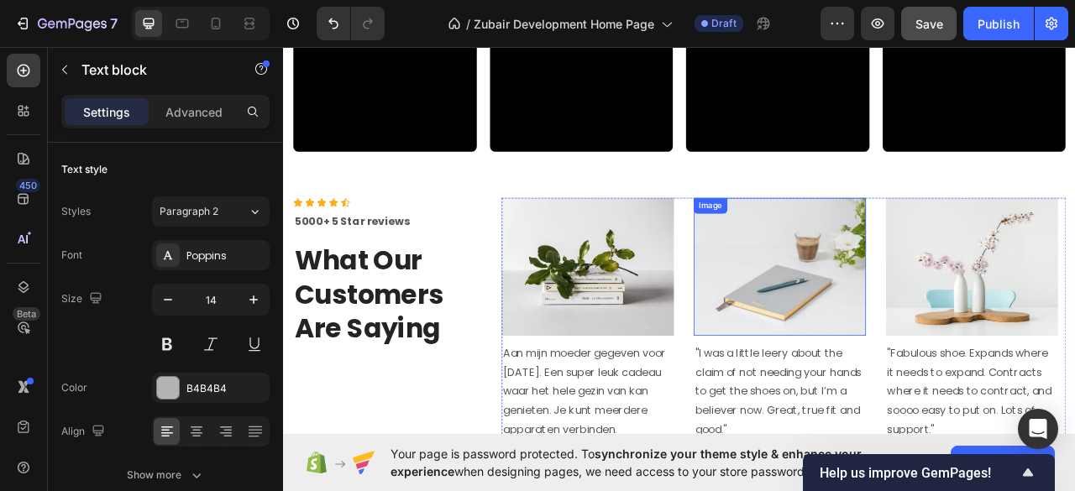
scroll to position [1928, 0]
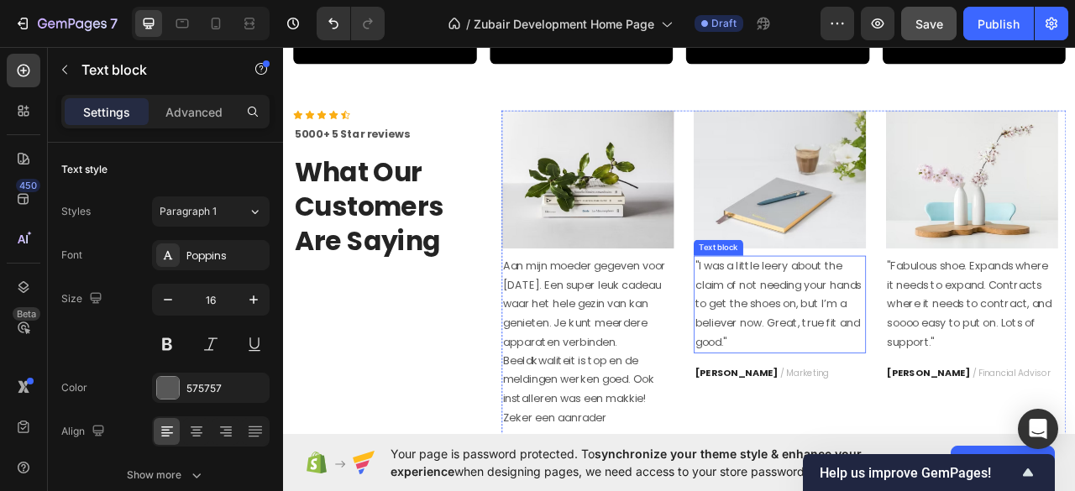
click at [823, 322] on p ""I was a little leery about the claim of not needing your hands to get the shoe…" at bounding box center [914, 375] width 216 height 121
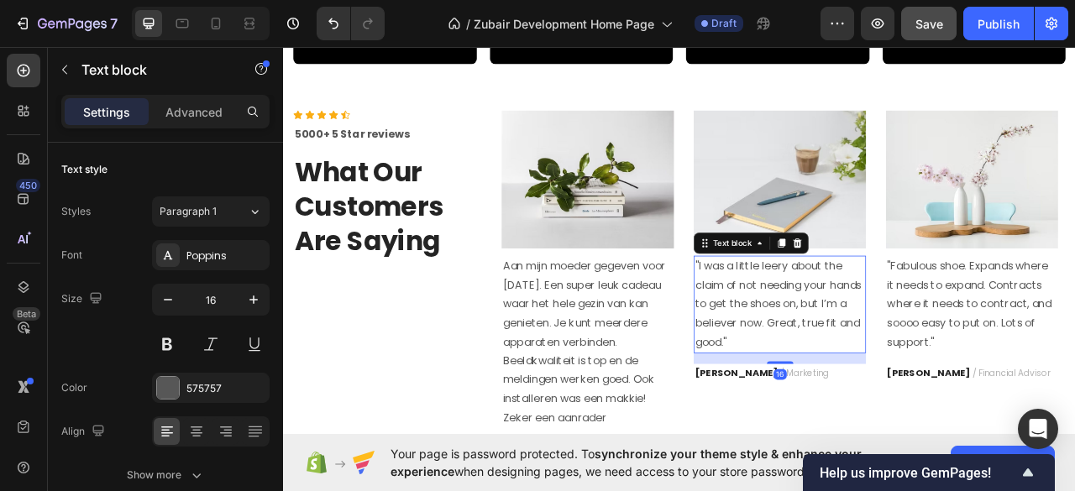
click at [823, 322] on p ""I was a little leery about the claim of not needing your hands to get the shoe…" at bounding box center [914, 375] width 216 height 121
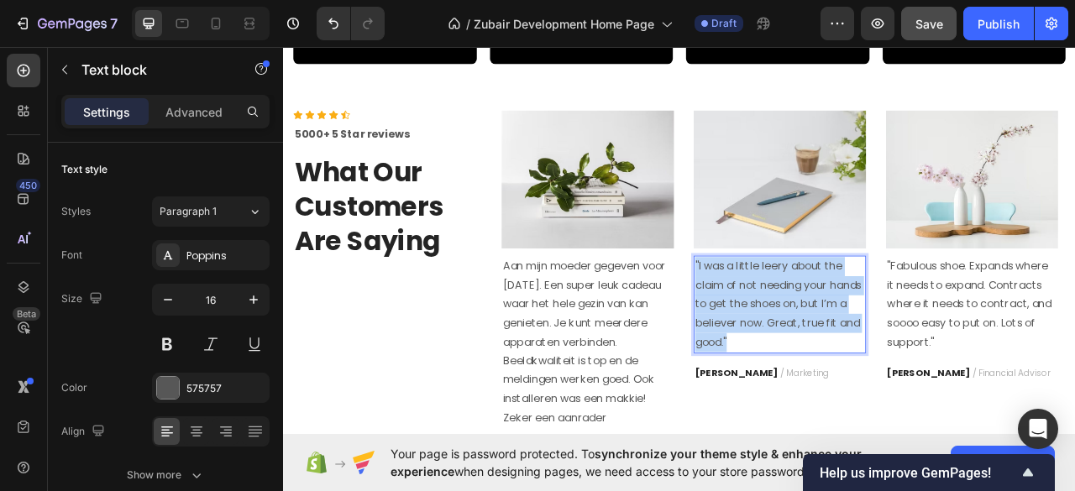
click at [823, 322] on p ""I was a little leery about the claim of not needing your hands to get the shoe…" at bounding box center [914, 375] width 216 height 121
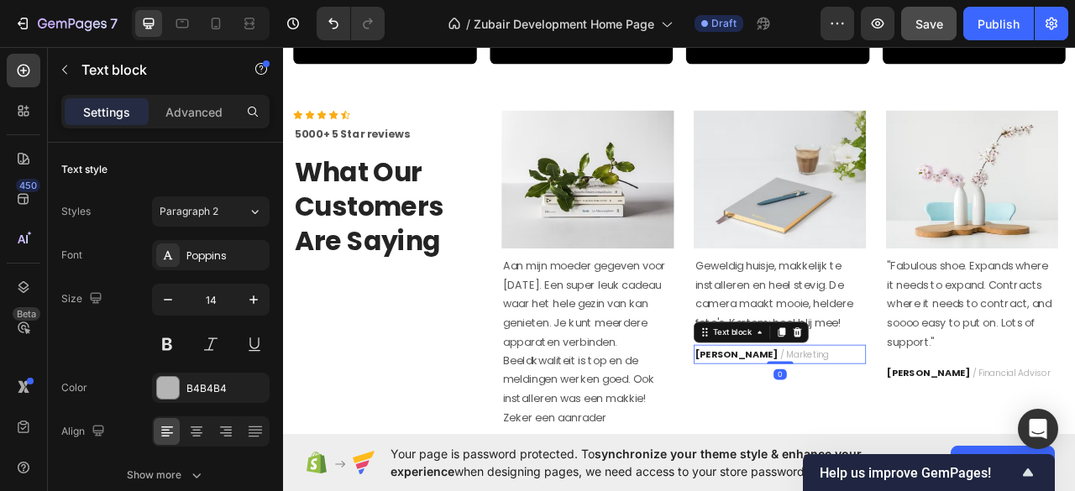
click at [830, 437] on strong "PATRICIA B." at bounding box center [858, 438] width 105 height 17
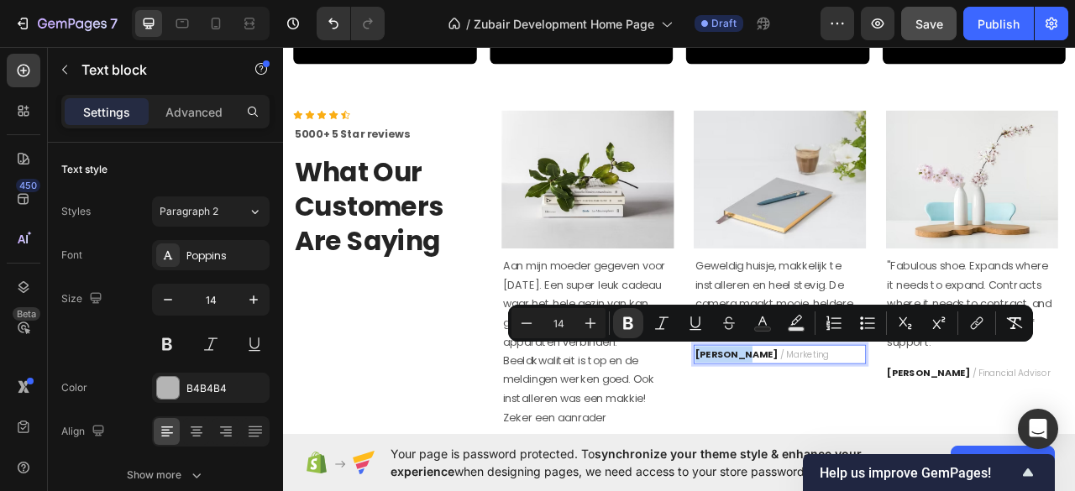
click at [855, 437] on strong "PATRICIA B." at bounding box center [858, 438] width 105 height 17
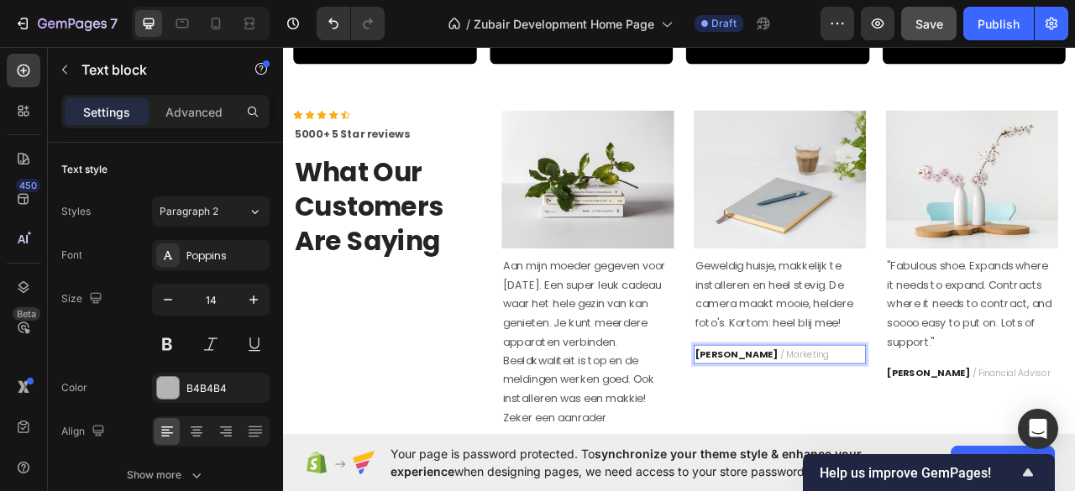
click at [866, 442] on strong "PATRICIA B." at bounding box center [858, 438] width 105 height 17
click at [914, 437] on span "/ Marketing" at bounding box center [945, 439] width 62 height 16
click at [870, 438] on strong "PATRICIA B." at bounding box center [858, 438] width 105 height 17
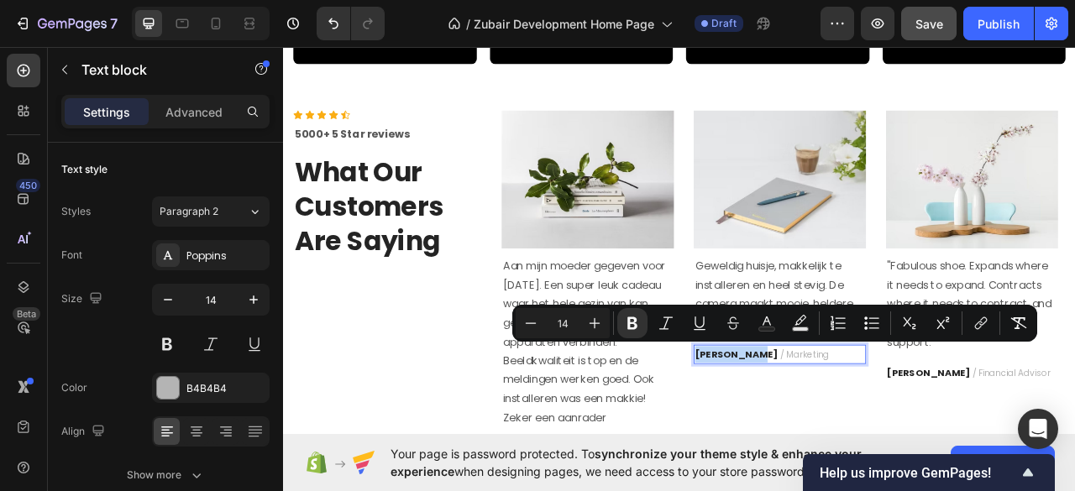
drag, startPoint x: 871, startPoint y: 438, endPoint x: 803, endPoint y: 437, distance: 67.2
click at [806, 437] on strong "PATRICIA B." at bounding box center [858, 438] width 105 height 17
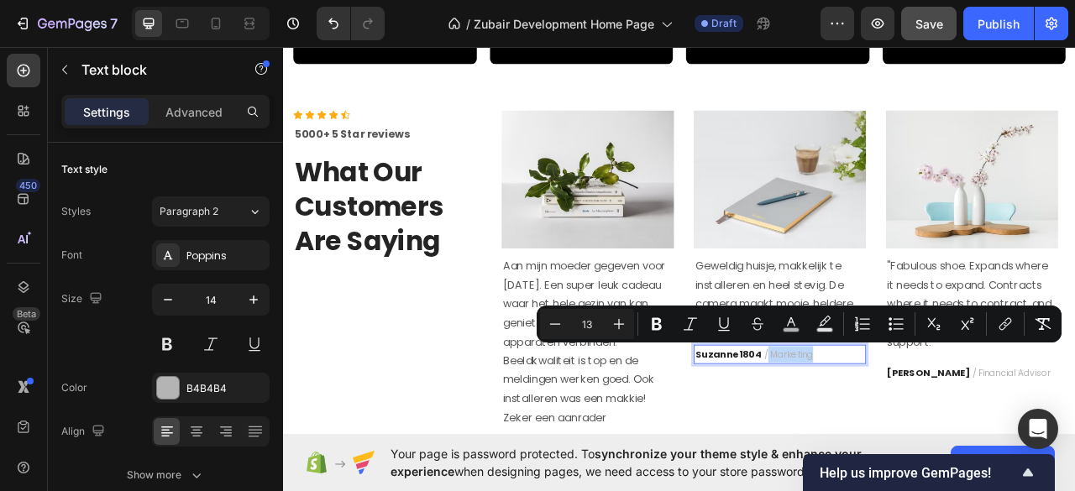
drag, startPoint x: 956, startPoint y: 434, endPoint x: 892, endPoint y: 437, distance: 64.7
click at [892, 437] on p "Suzanne1804 / Marketing" at bounding box center [914, 438] width 216 height 21
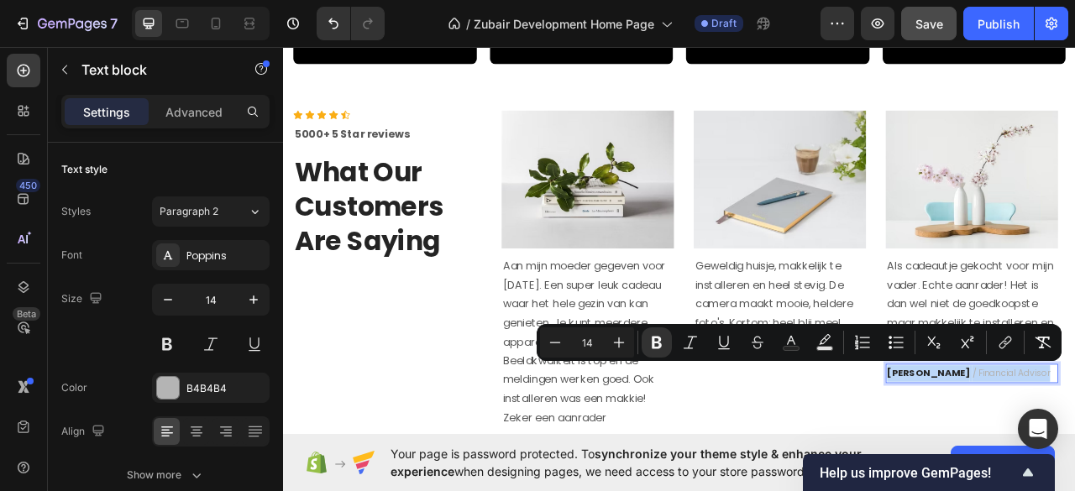
drag, startPoint x: 1102, startPoint y: 464, endPoint x: 1048, endPoint y: 463, distance: 54.6
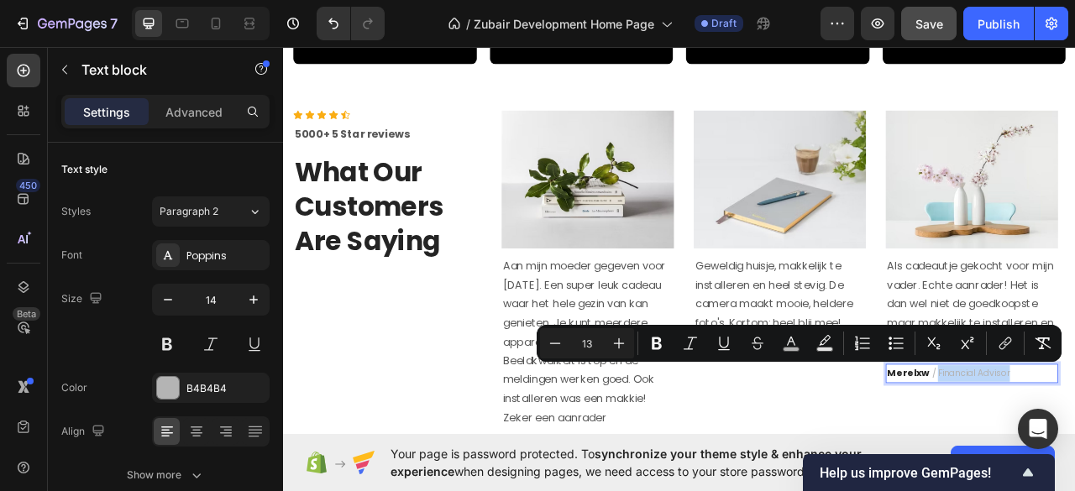
drag, startPoint x: 1210, startPoint y: 460, endPoint x: 1111, endPoint y: 463, distance: 99.1
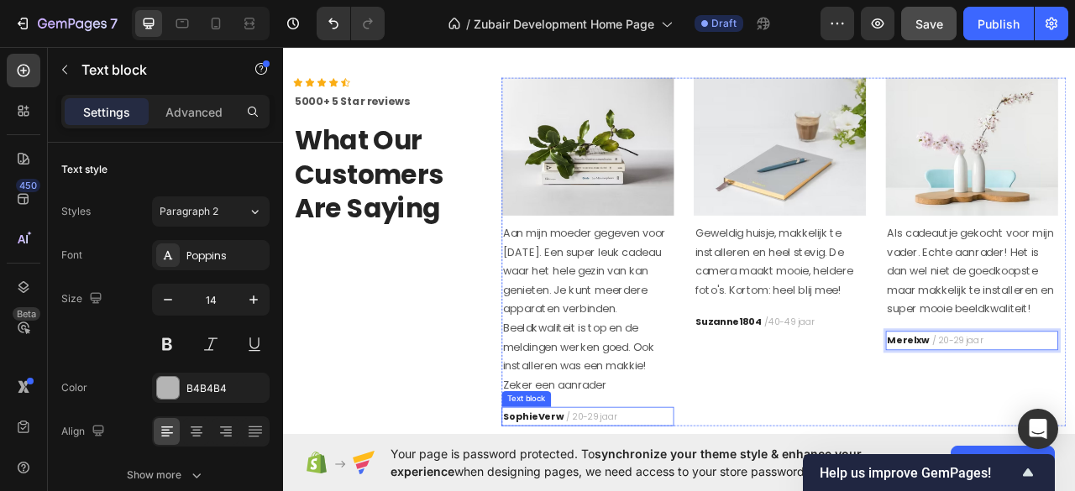
scroll to position [1816, 0]
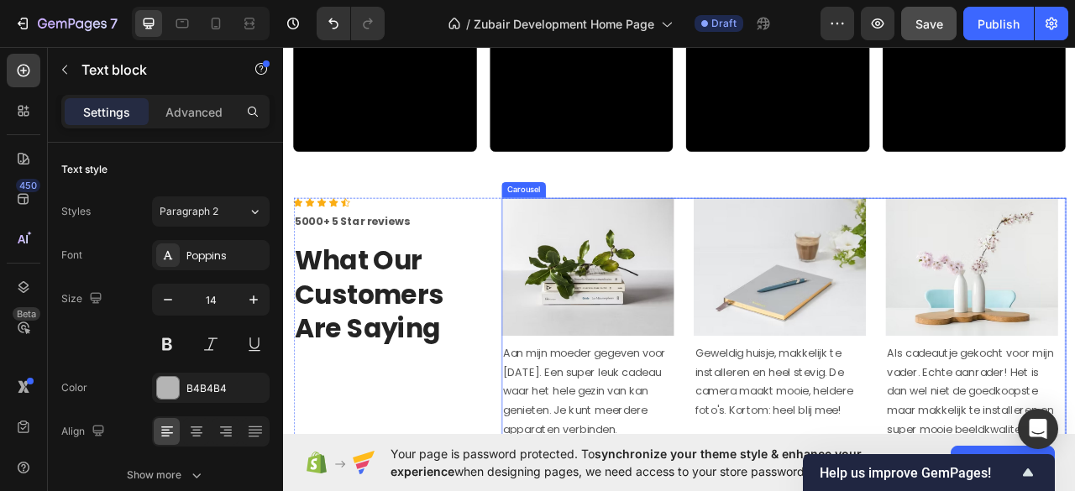
click at [798, 243] on div "Image Aan mijn moeder gegeven voor Sinterklaas. Een super leuk cadeau waar het …" at bounding box center [919, 461] width 718 height 443
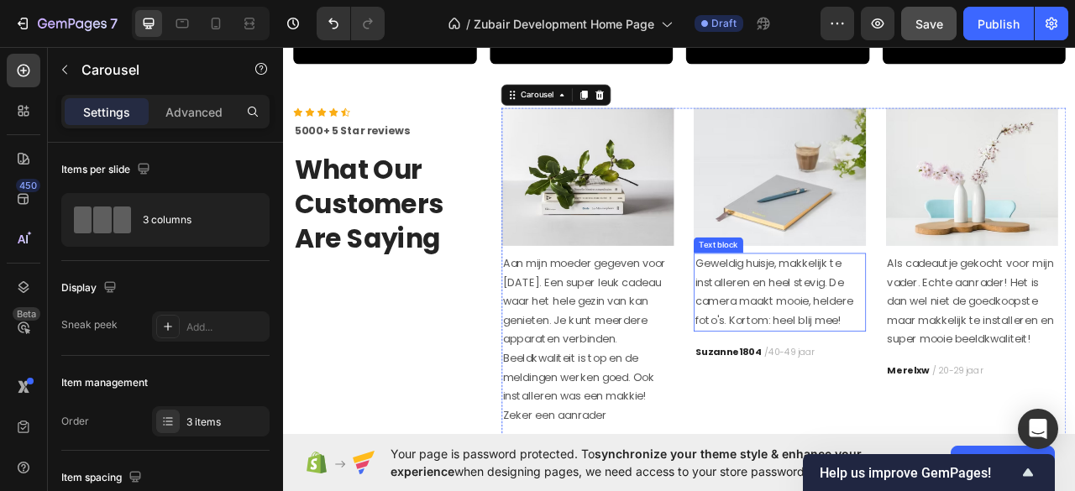
scroll to position [2040, 0]
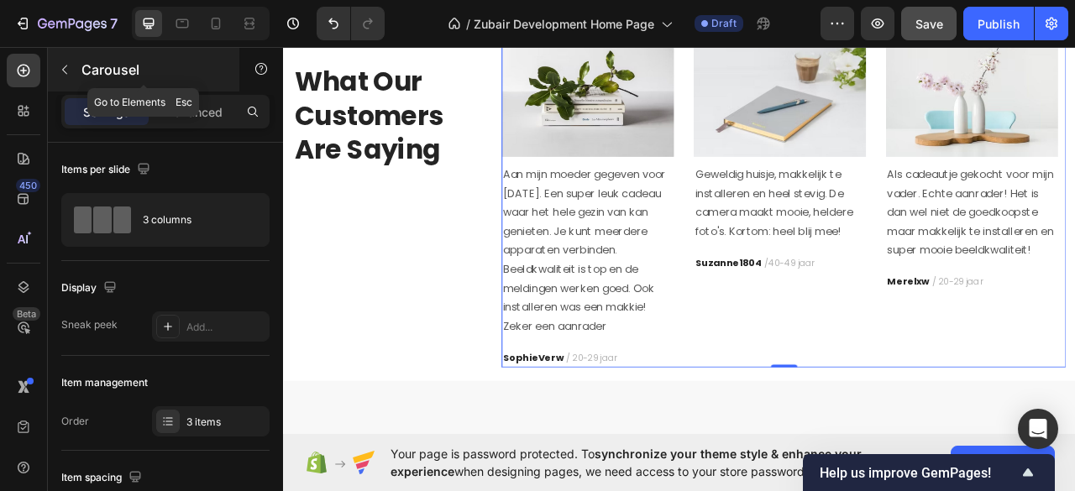
click at [65, 71] on icon "button" at bounding box center [64, 69] width 13 height 13
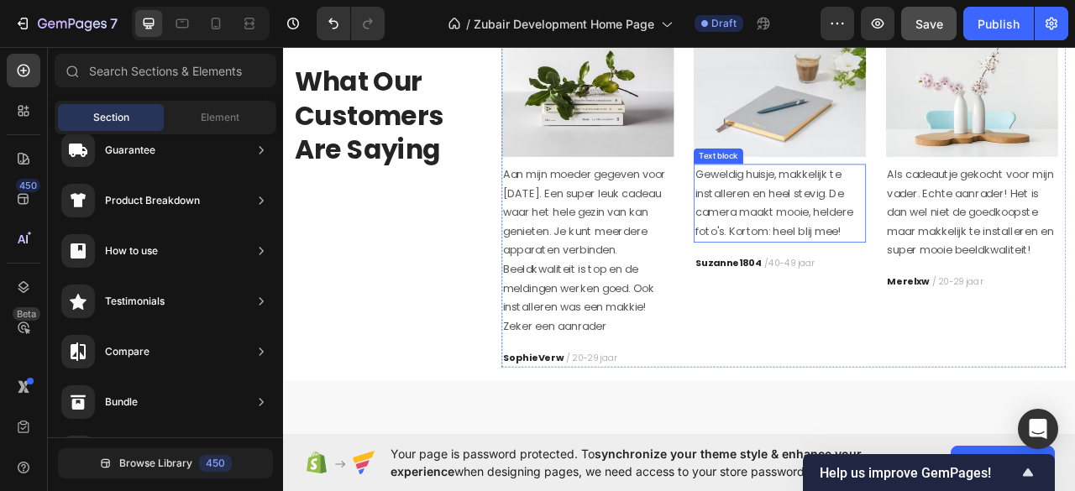
scroll to position [1816, 0]
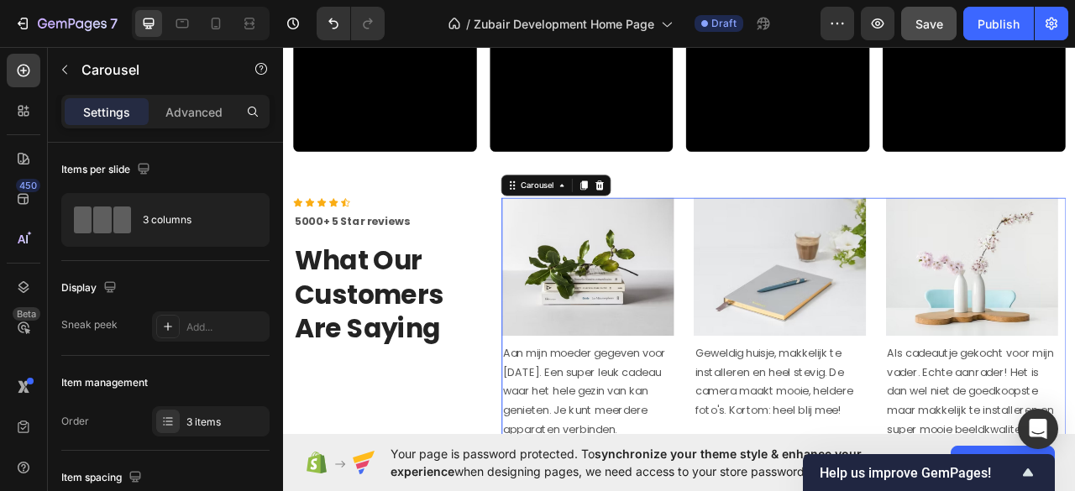
click at [782, 249] on div "Image Aan mijn moeder gegeven voor Sinterklaas. Een super leuk cadeau waar het …" at bounding box center [919, 461] width 718 height 443
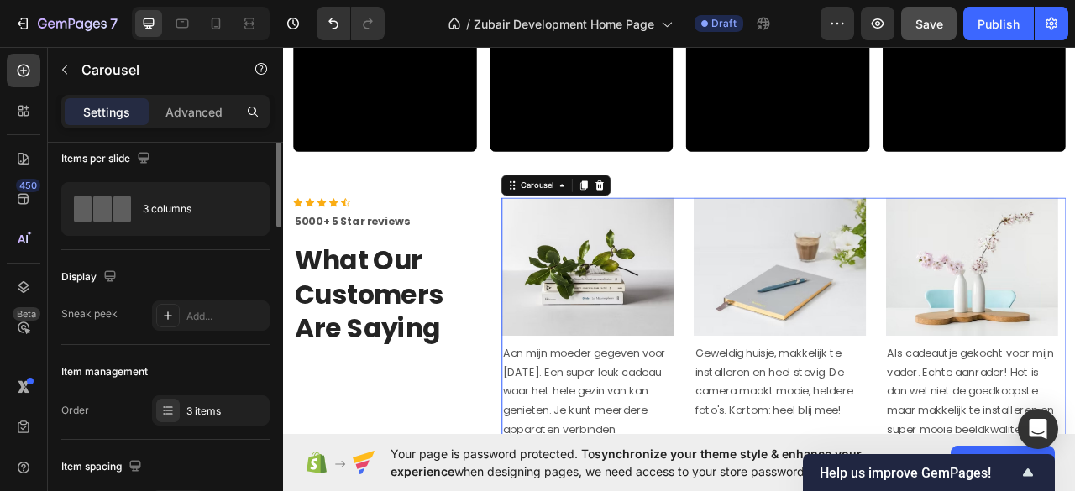
scroll to position [0, 0]
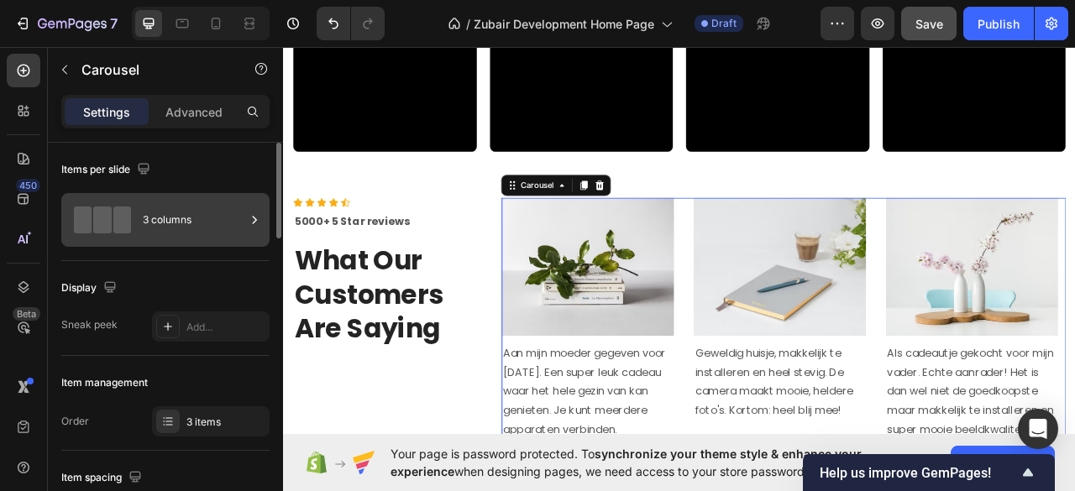
click at [238, 222] on div "3 columns" at bounding box center [194, 220] width 102 height 39
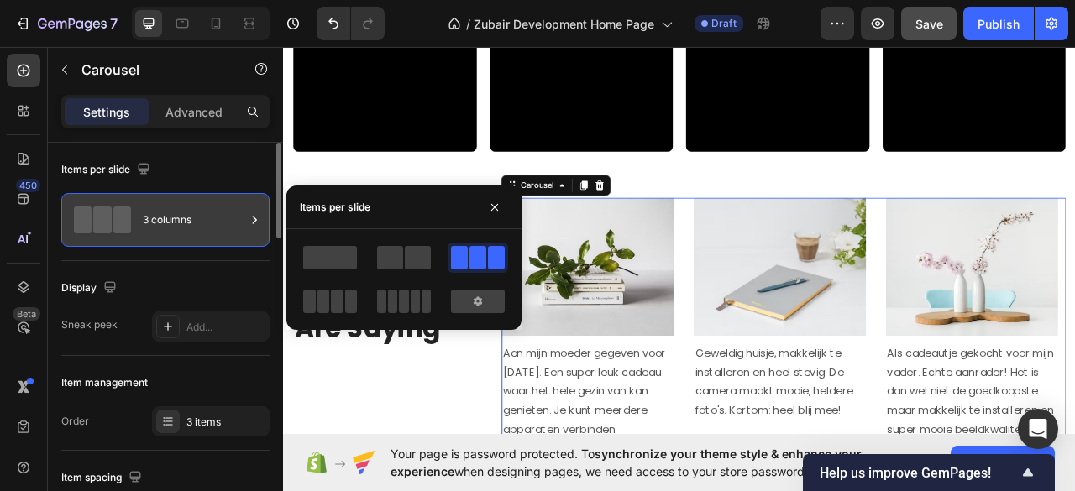
click at [232, 222] on div "3 columns" at bounding box center [194, 220] width 102 height 39
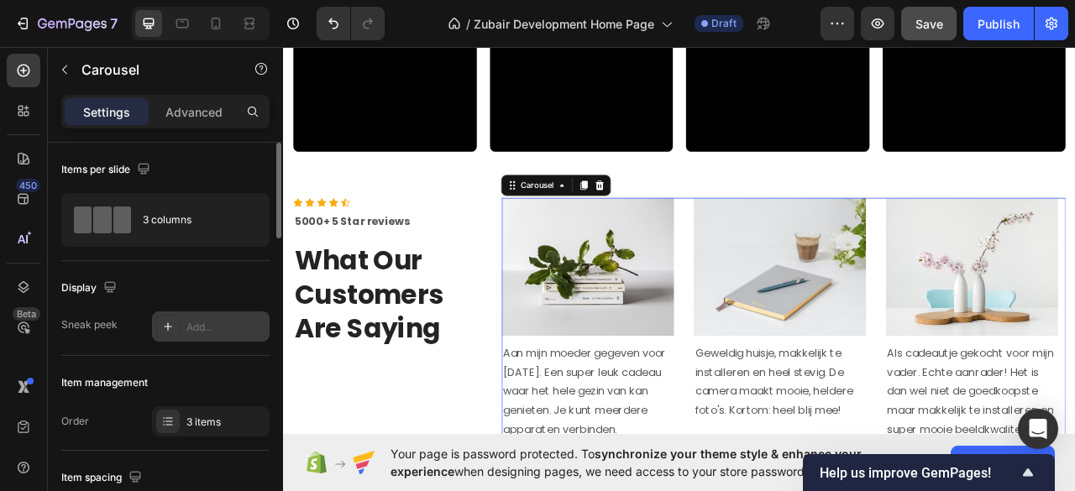
click at [165, 321] on icon at bounding box center [167, 326] width 13 height 13
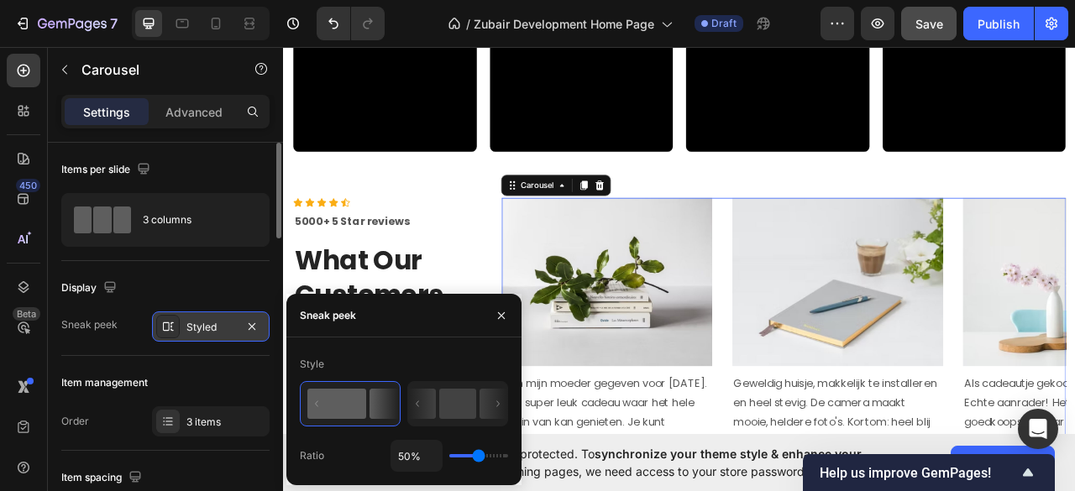
click at [165, 321] on icon at bounding box center [167, 326] width 13 height 13
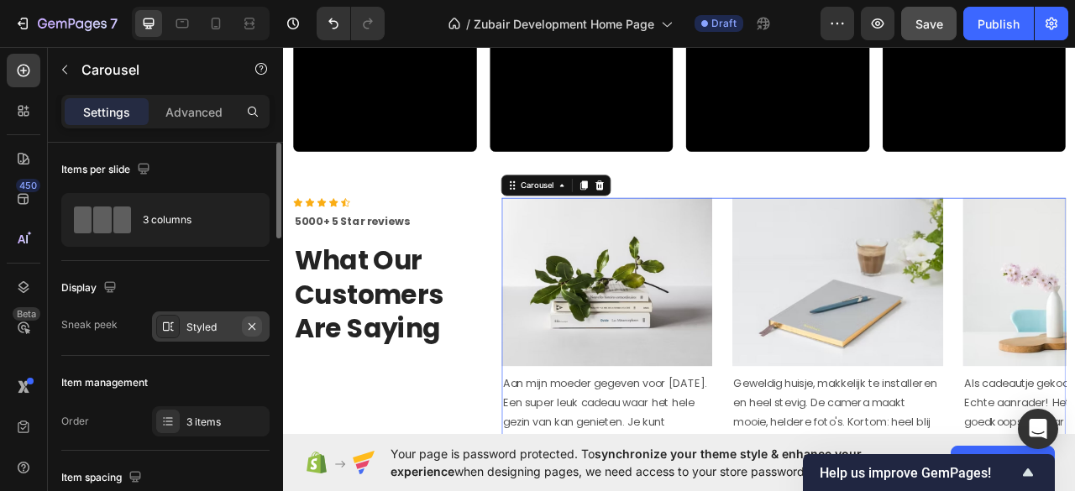
click at [252, 326] on icon "button" at bounding box center [252, 325] width 7 height 7
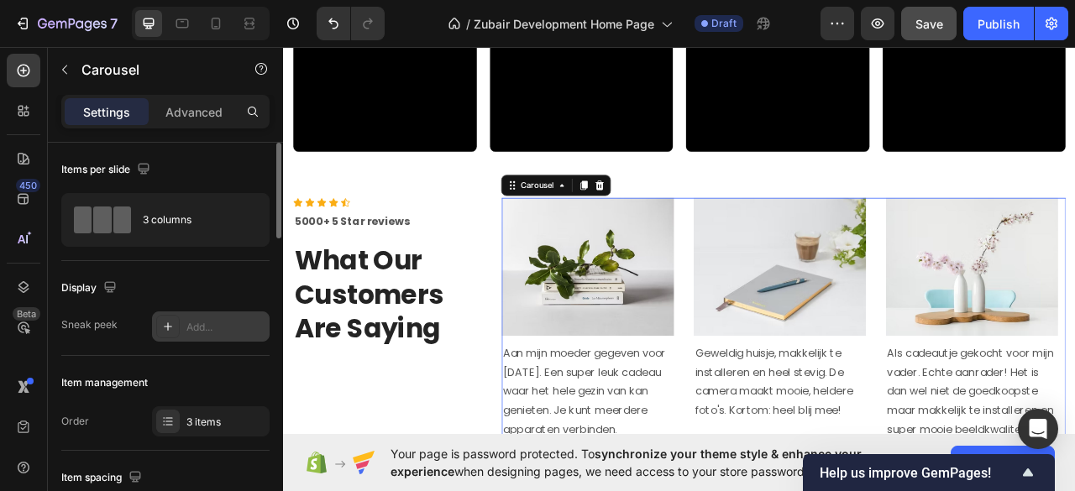
scroll to position [112, 0]
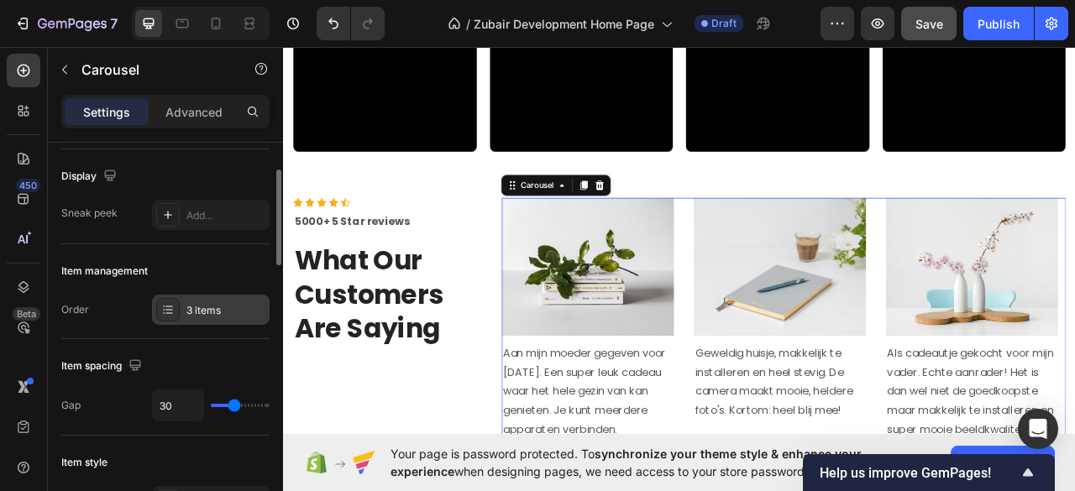
click at [215, 308] on div "3 items" at bounding box center [225, 310] width 79 height 15
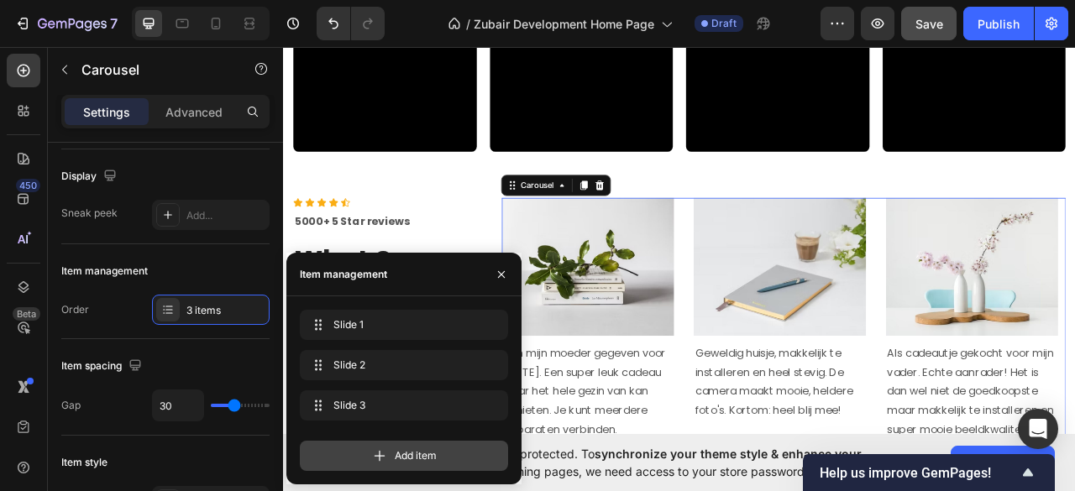
click at [383, 454] on icon at bounding box center [379, 455] width 17 height 17
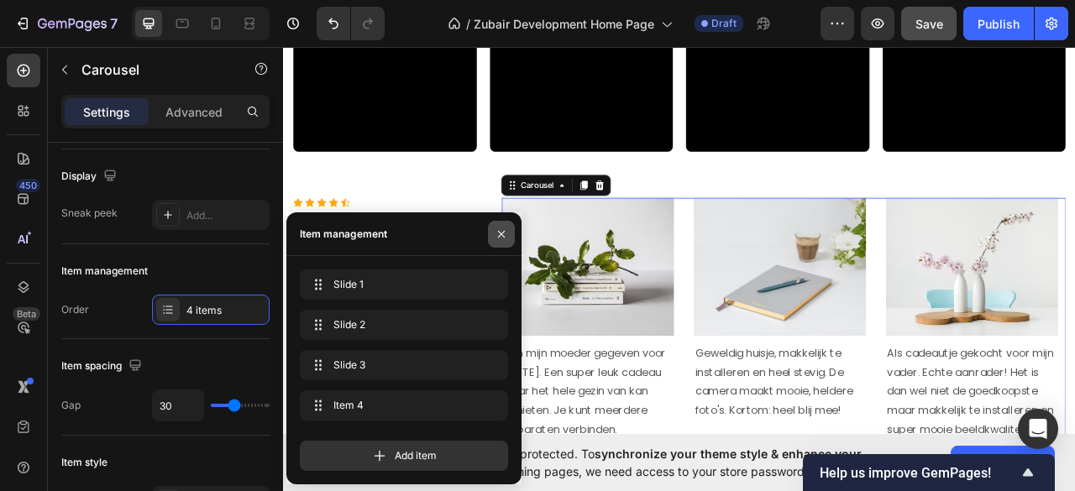
click at [500, 233] on icon "button" at bounding box center [500, 234] width 13 height 13
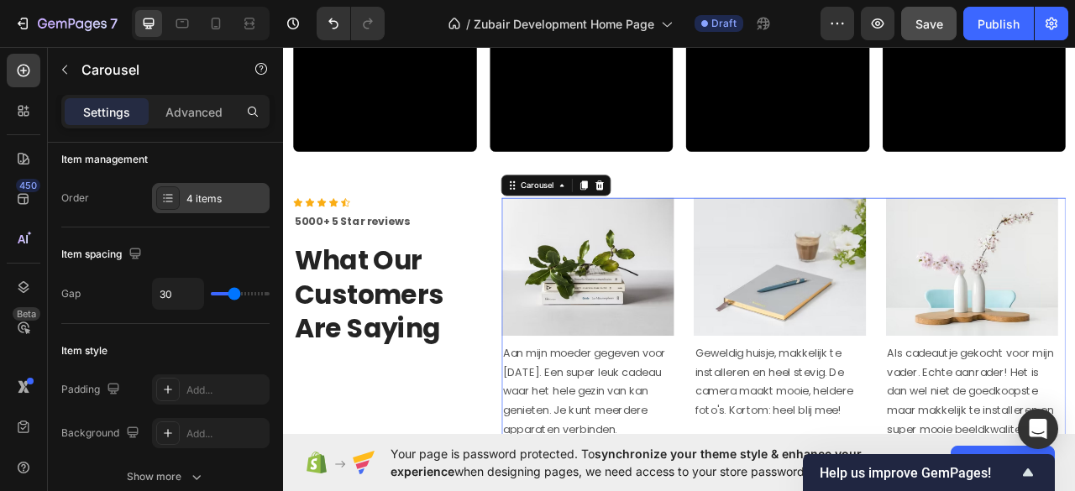
scroll to position [0, 0]
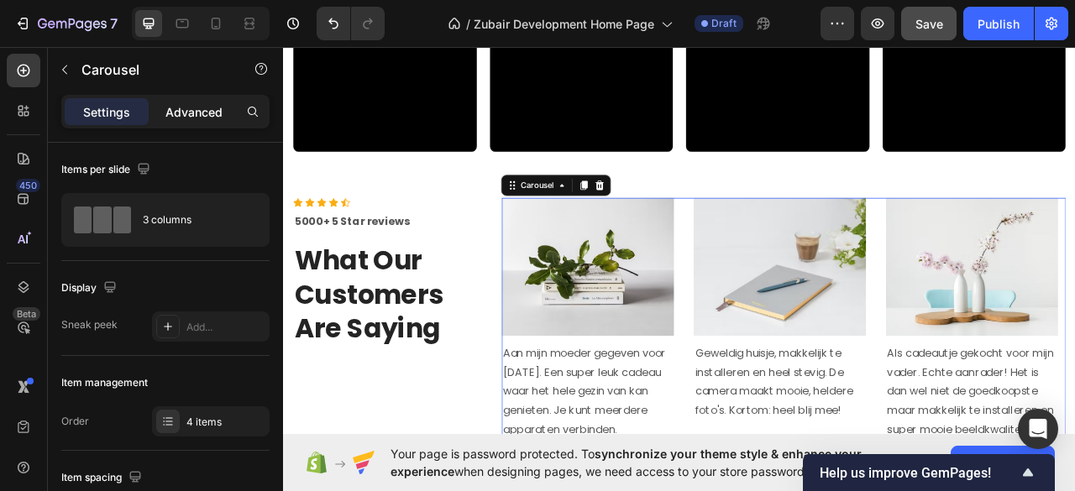
click at [198, 98] on div "Advanced" at bounding box center [194, 111] width 84 height 27
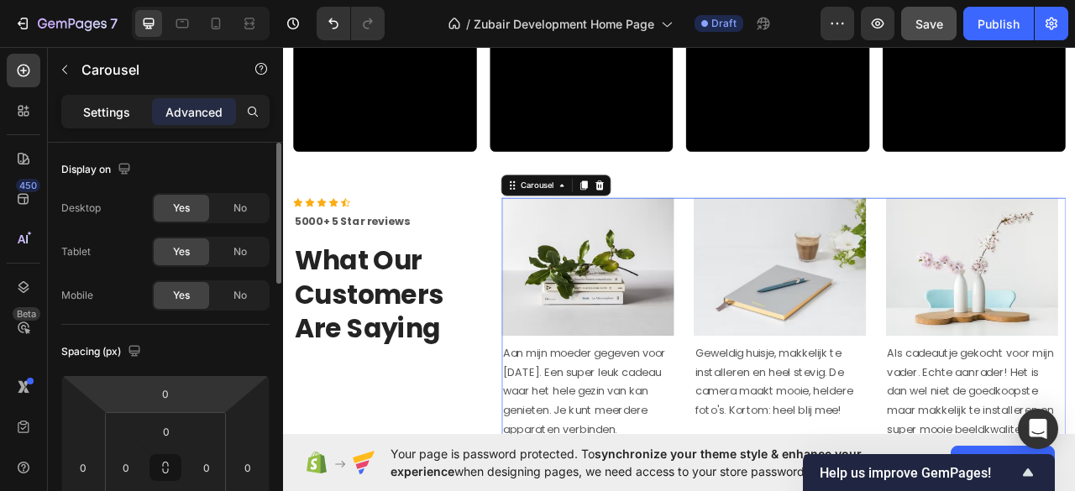
click at [107, 107] on p "Settings" at bounding box center [106, 112] width 47 height 18
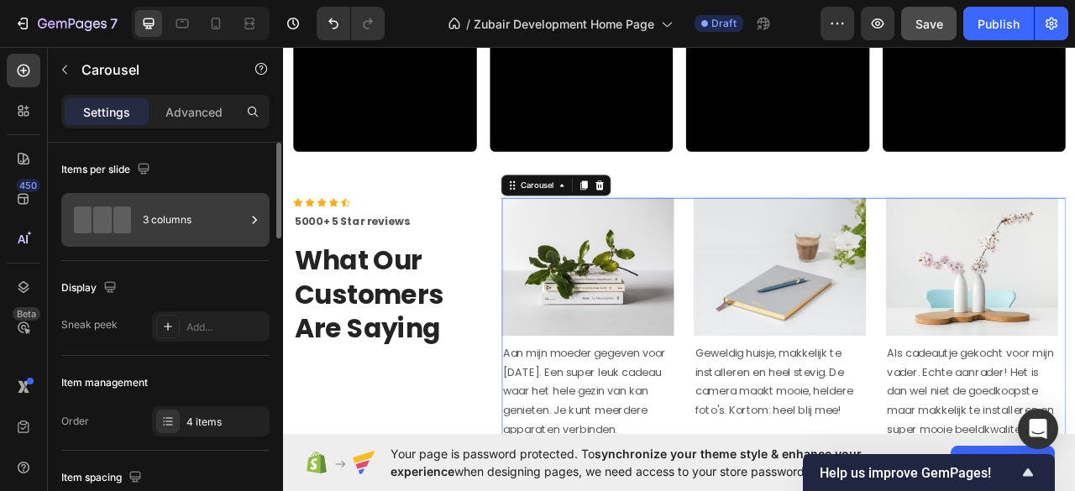
click at [249, 217] on icon at bounding box center [254, 220] width 17 height 17
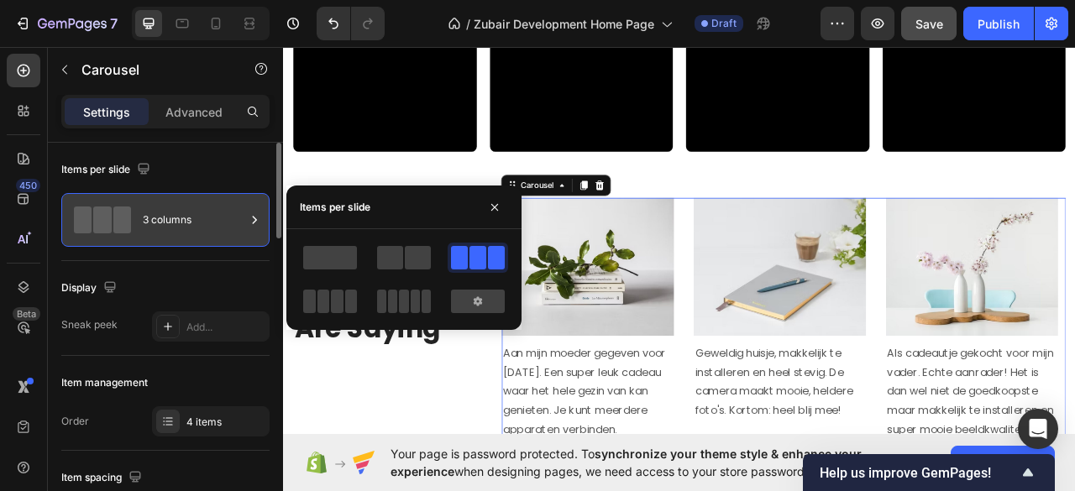
click at [249, 217] on icon at bounding box center [254, 220] width 17 height 17
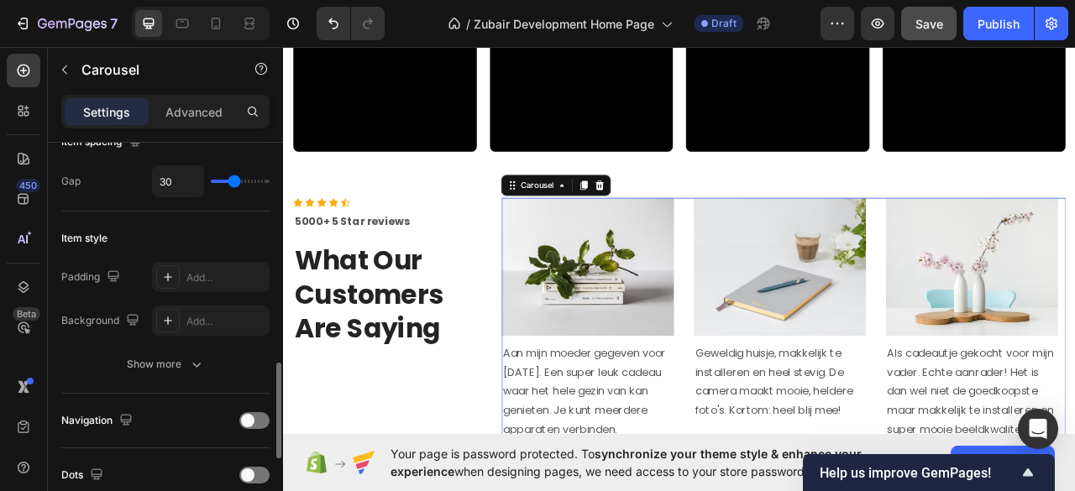
scroll to position [447, 0]
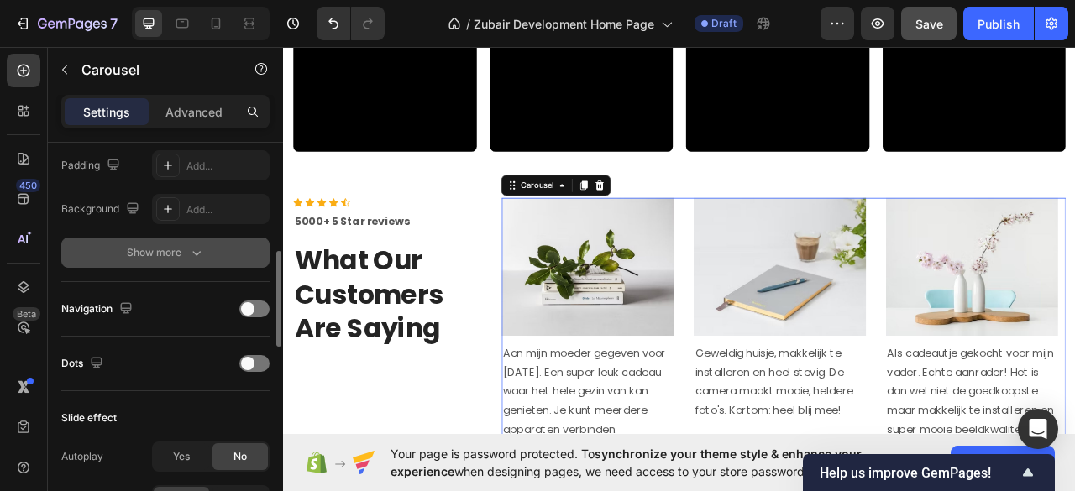
click at [194, 251] on icon "button" at bounding box center [196, 253] width 8 height 5
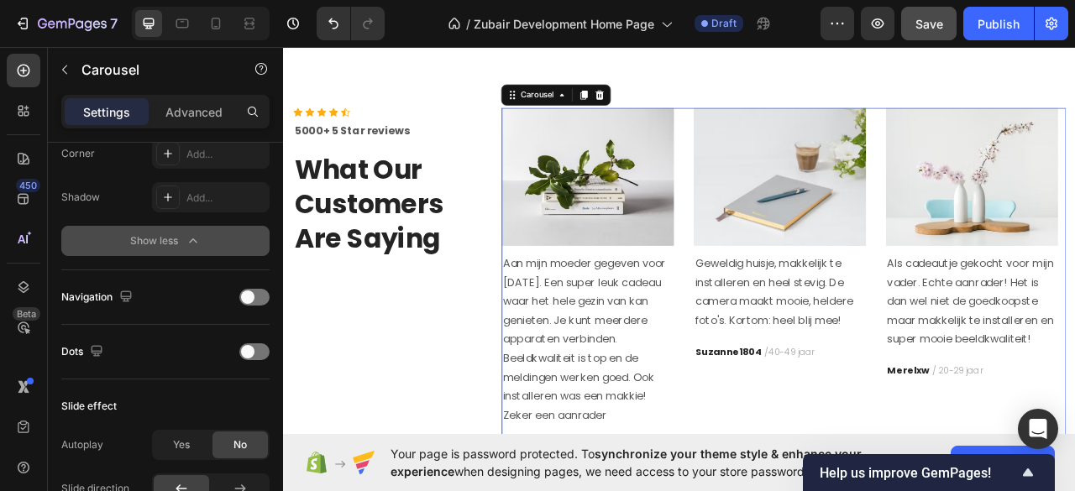
scroll to position [2040, 0]
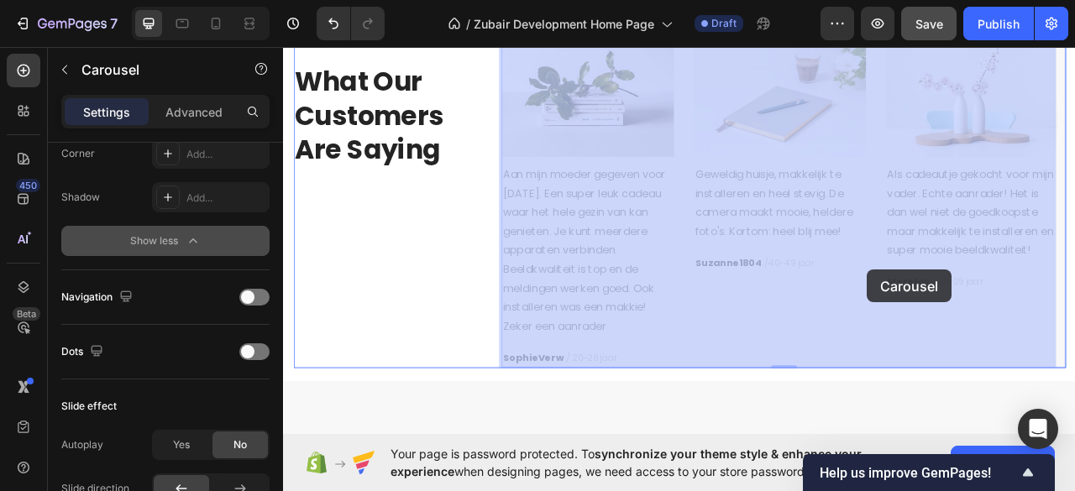
drag, startPoint x: 1091, startPoint y: 327, endPoint x: 1024, endPoint y: 332, distance: 67.3
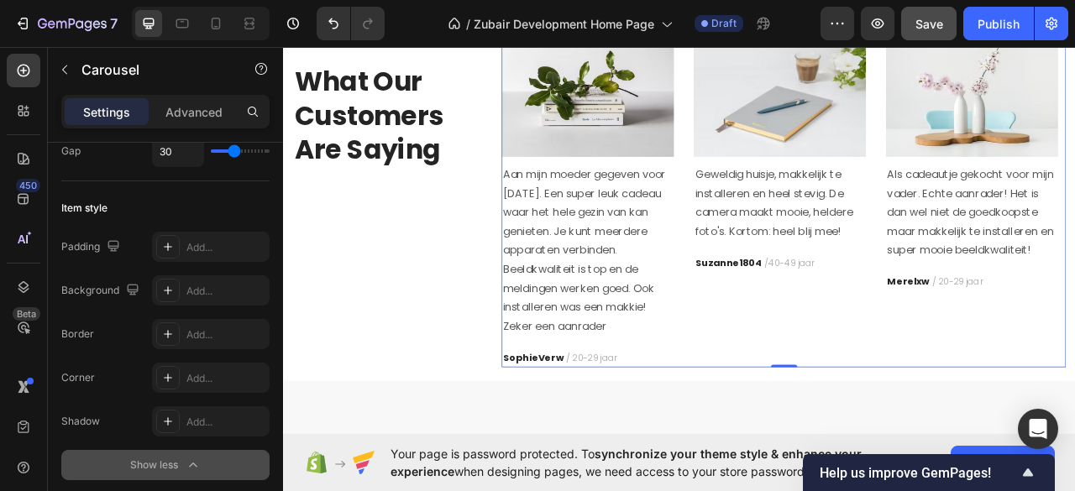
scroll to position [0, 0]
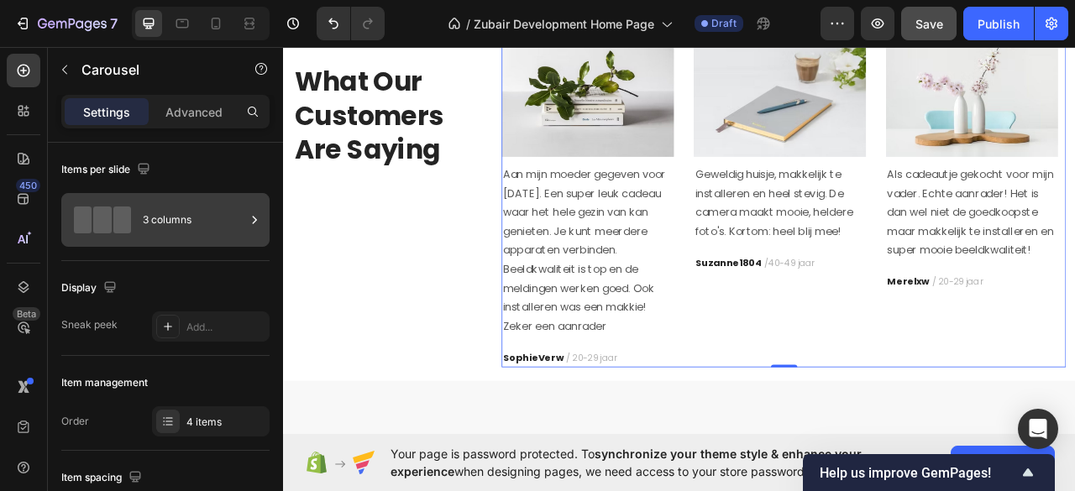
click at [179, 231] on div "3 columns" at bounding box center [194, 220] width 102 height 39
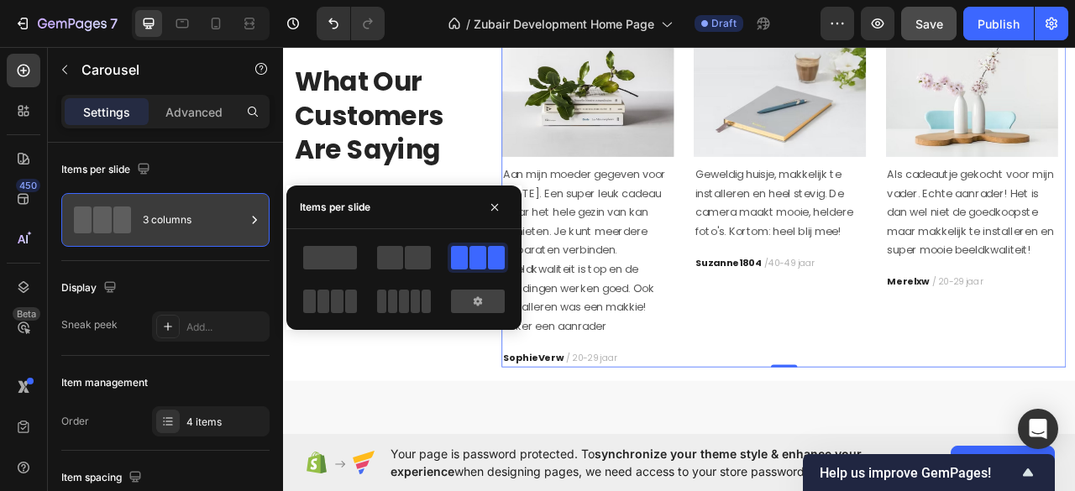
click at [205, 223] on div "3 columns" at bounding box center [194, 220] width 102 height 39
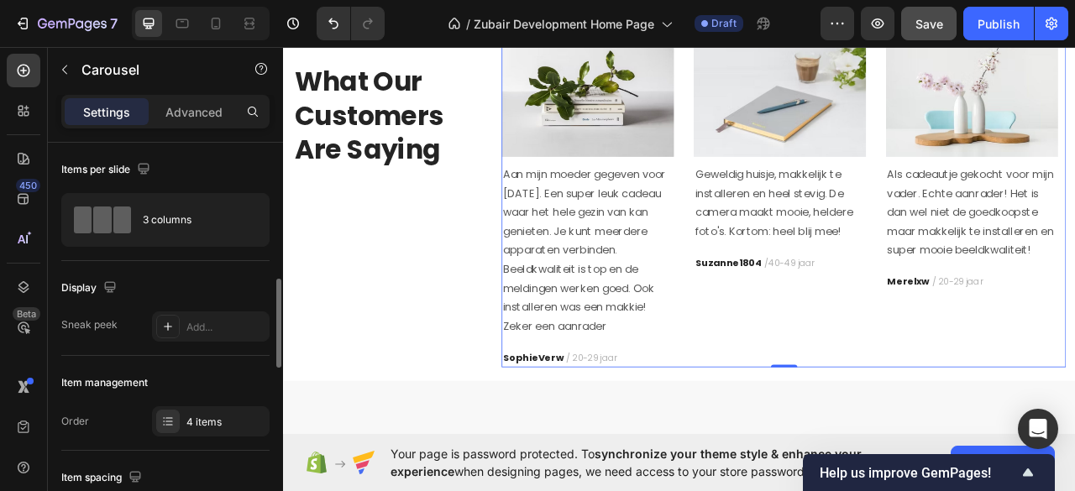
scroll to position [112, 0]
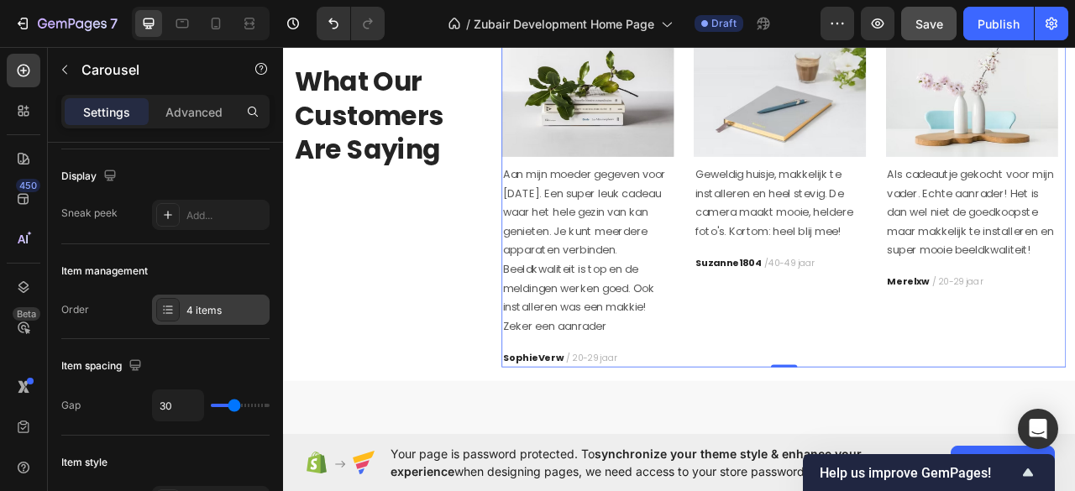
click at [217, 311] on div "4 items" at bounding box center [225, 310] width 79 height 15
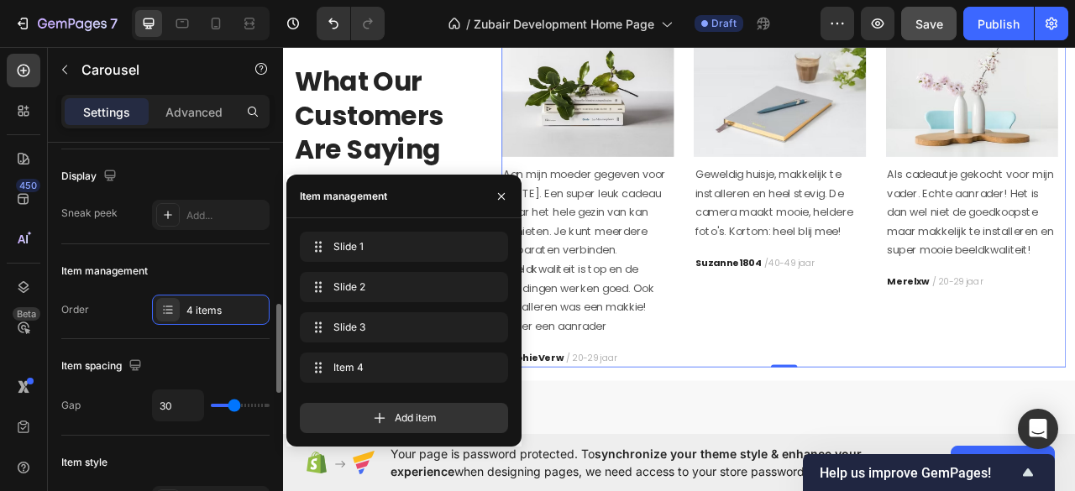
scroll to position [223, 0]
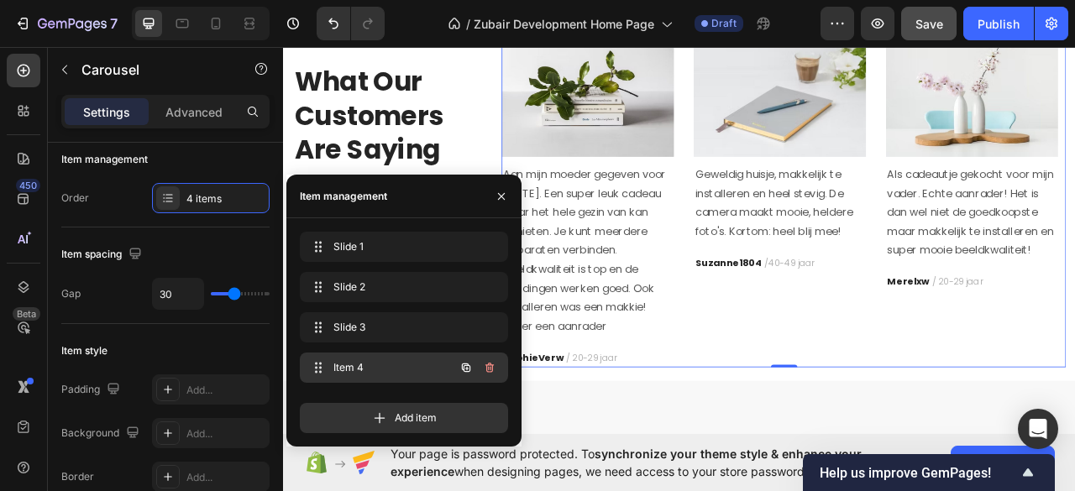
click at [369, 366] on span "Item 4" at bounding box center [380, 367] width 95 height 15
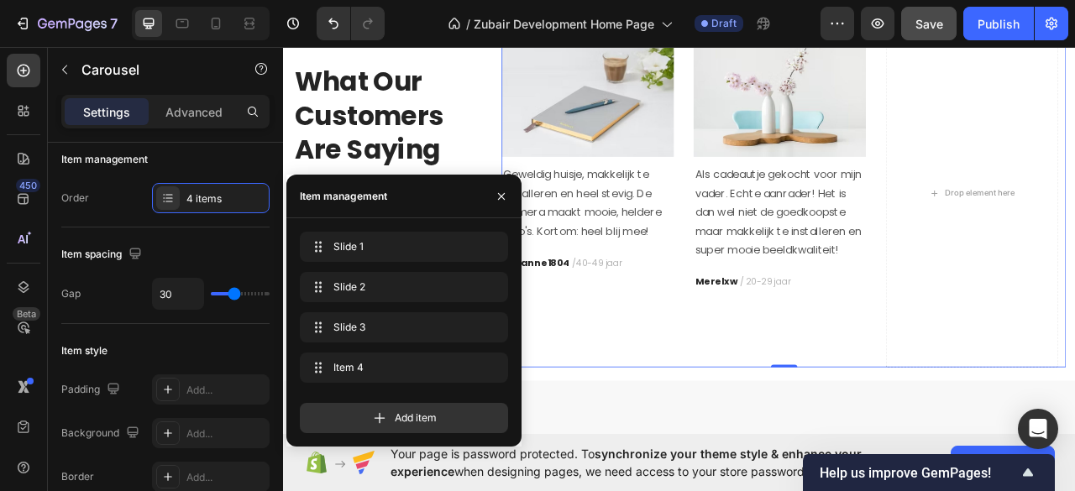
scroll to position [1928, 0]
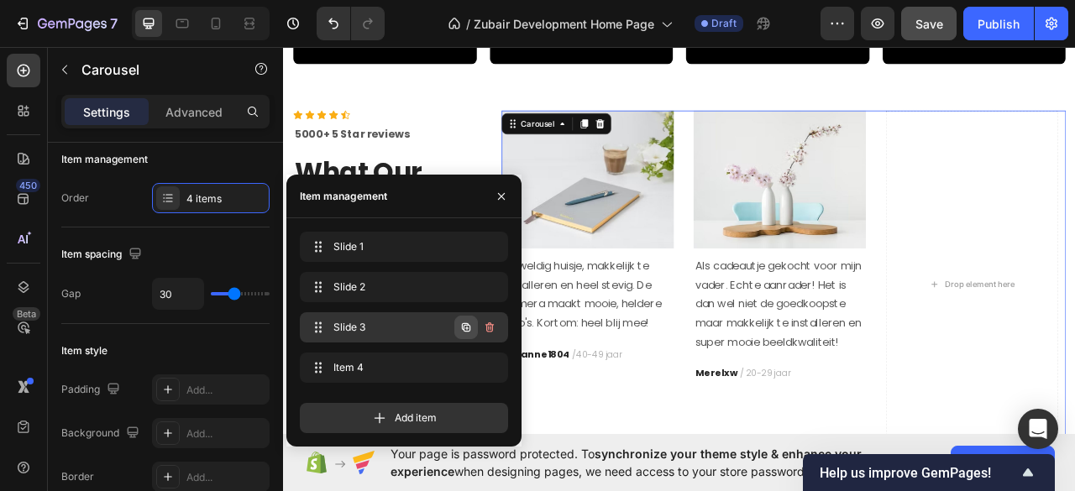
click at [462, 327] on icon "button" at bounding box center [466, 327] width 8 height 8
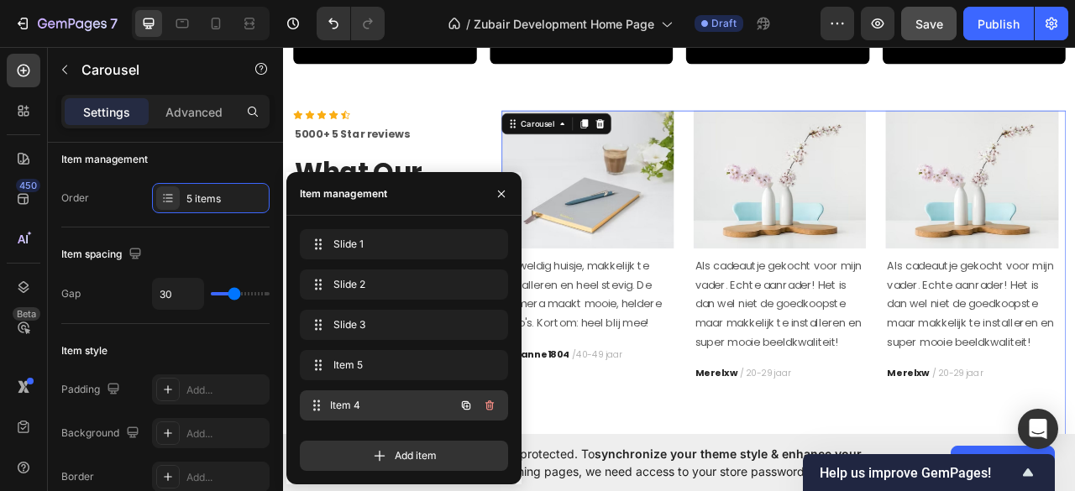
click at [442, 407] on div "Item 4 Item 4" at bounding box center [380, 406] width 148 height 24
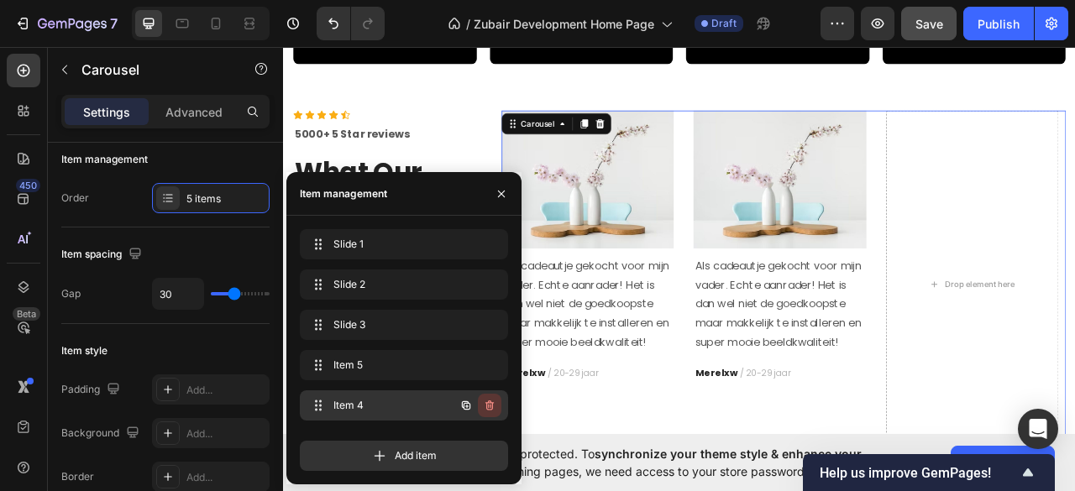
click at [487, 404] on icon "button" at bounding box center [489, 405] width 8 height 10
click at [475, 404] on div "Delete" at bounding box center [478, 405] width 31 height 15
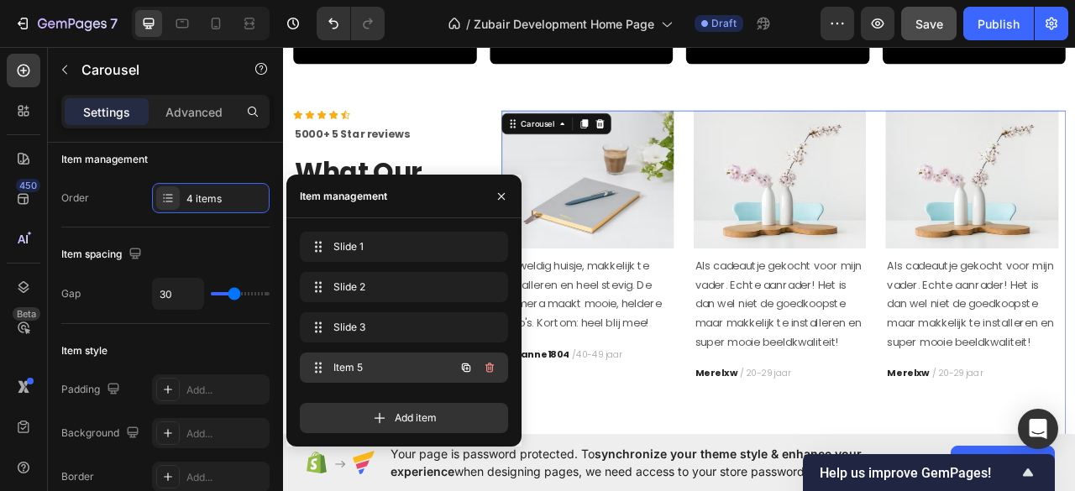
click at [366, 371] on span "Item 5" at bounding box center [380, 367] width 95 height 15
click at [366, 371] on span "Item 5" at bounding box center [392, 367] width 124 height 15
click at [500, 196] on icon "button" at bounding box center [501, 195] width 7 height 7
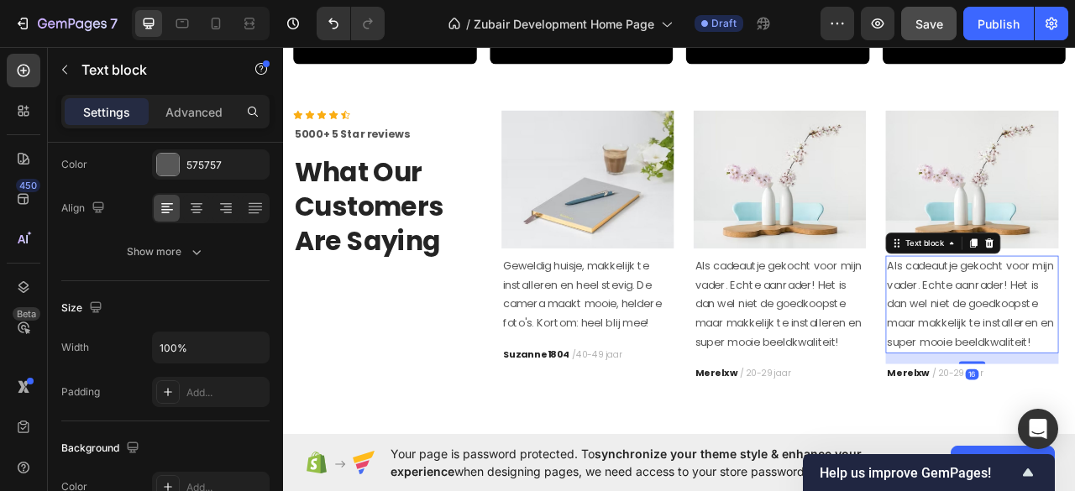
scroll to position [0, 0]
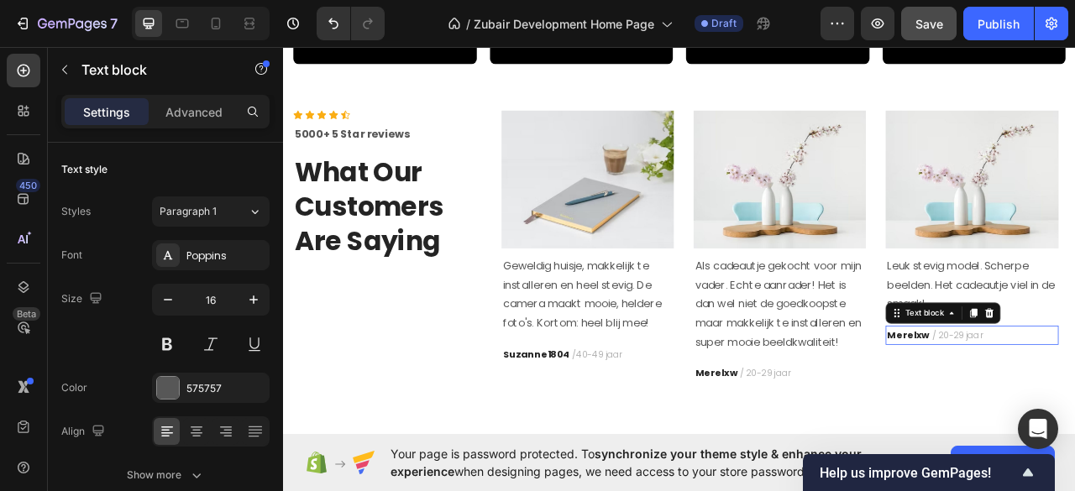
click at [1057, 413] on strong "Merelxw" at bounding box center [1077, 414] width 54 height 17
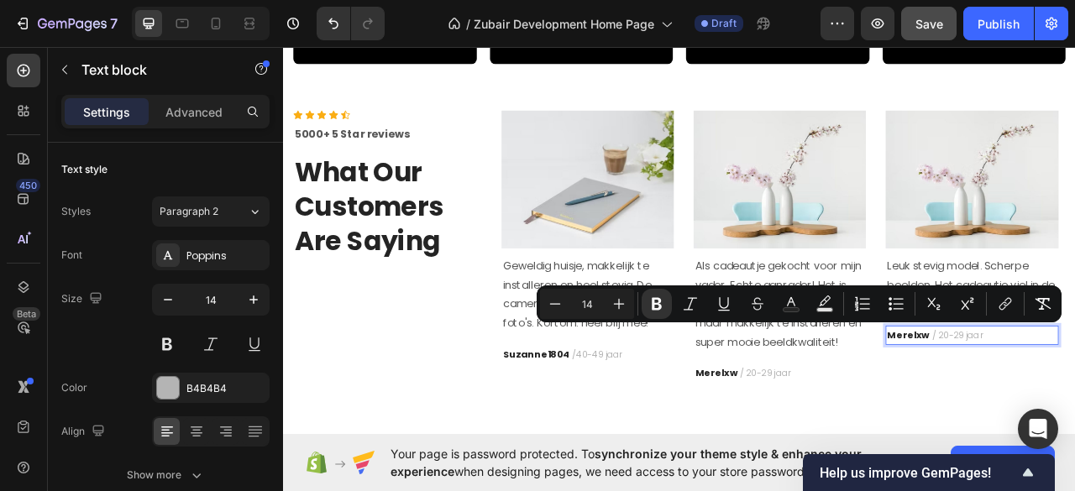
click at [1074, 406] on strong "Merelxw" at bounding box center [1077, 414] width 54 height 17
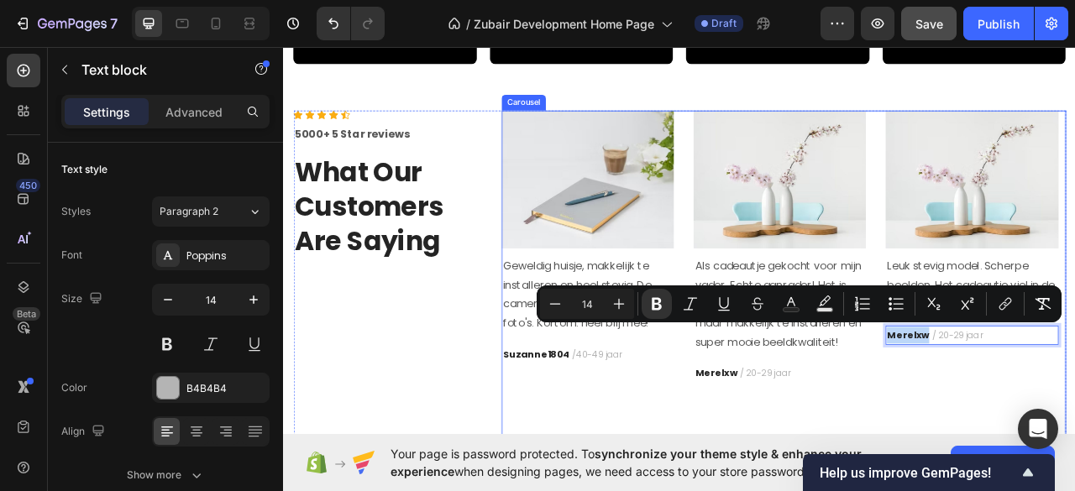
drag, startPoint x: 1096, startPoint y: 409, endPoint x: 1041, endPoint y: 411, distance: 54.6
click at [1041, 411] on div "Image Aan mijn moeder gegeven voor Sinterklaas. Een super leuk cadeau waar het …" at bounding box center [919, 349] width 718 height 443
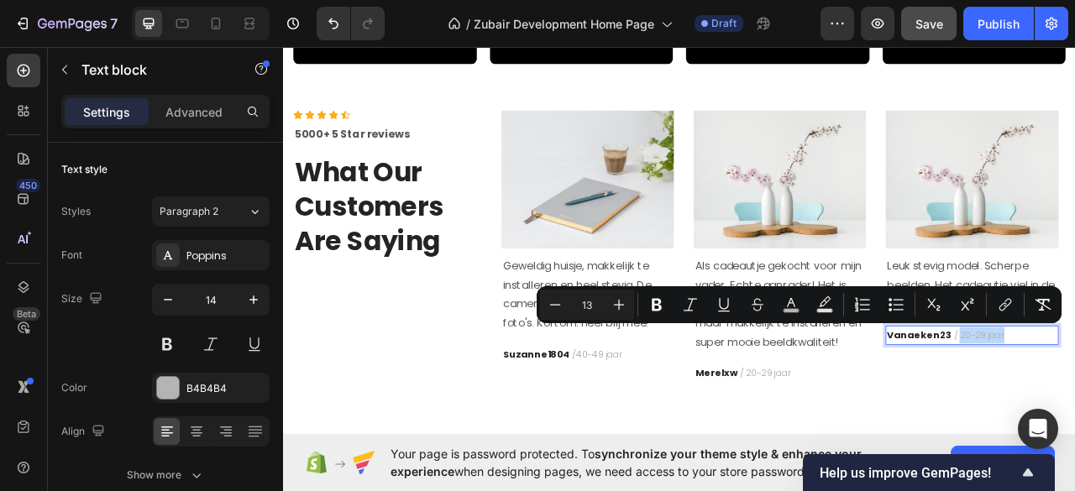
drag, startPoint x: 1195, startPoint y: 408, endPoint x: 1137, endPoint y: 409, distance: 57.9
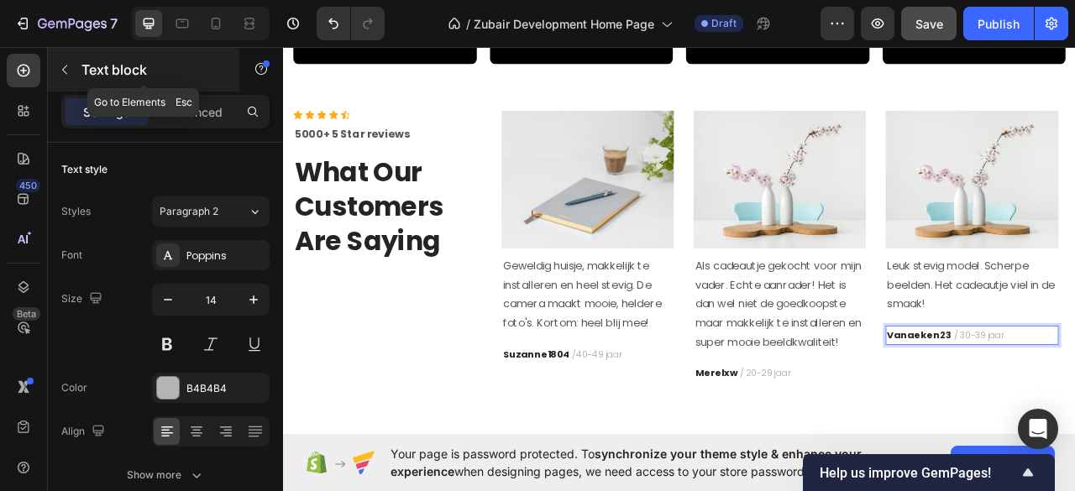
click at [69, 68] on icon "button" at bounding box center [64, 69] width 13 height 13
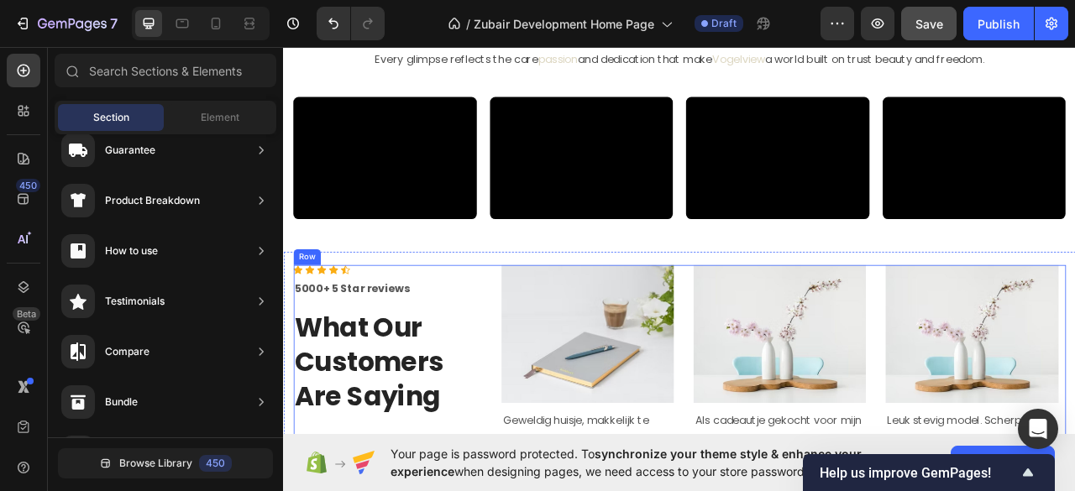
scroll to position [1704, 0]
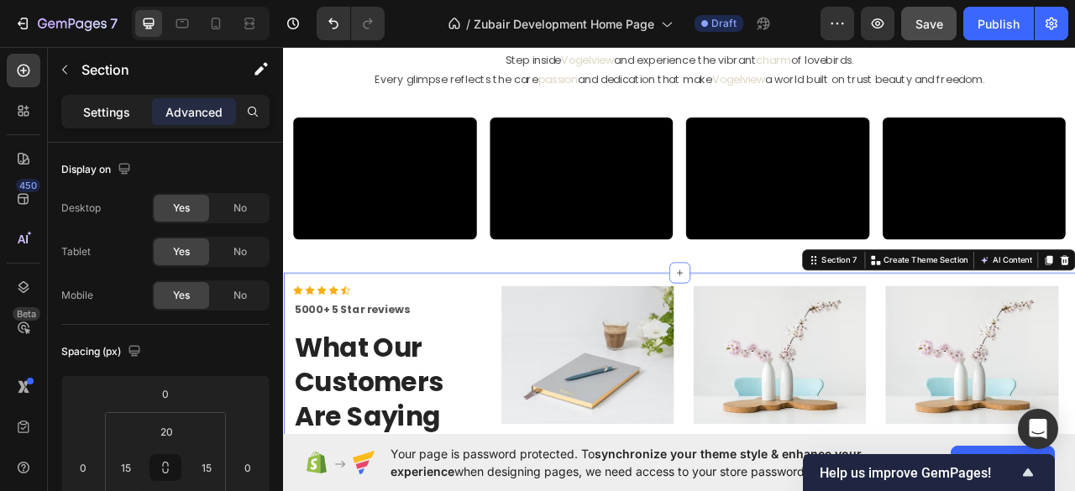
click at [104, 109] on p "Settings" at bounding box center [106, 112] width 47 height 18
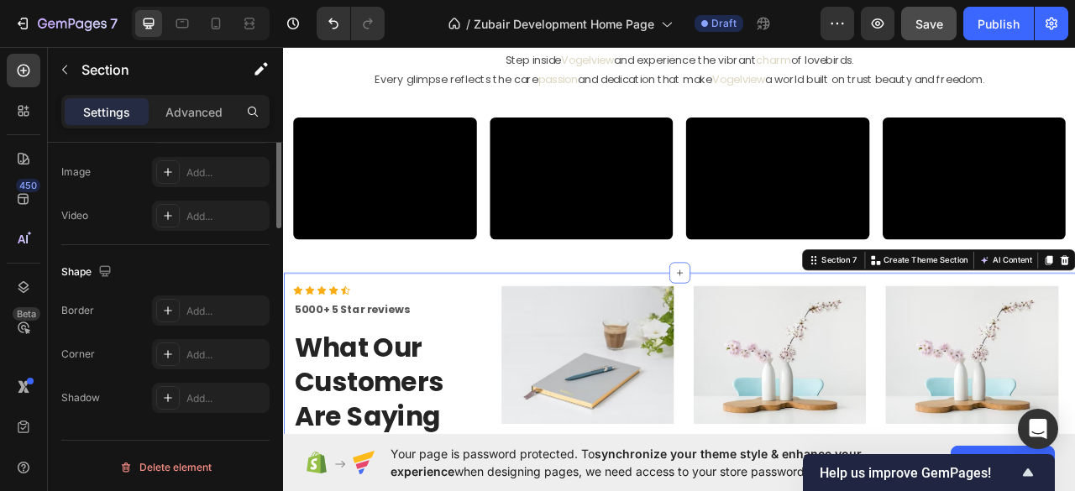
scroll to position [0, 0]
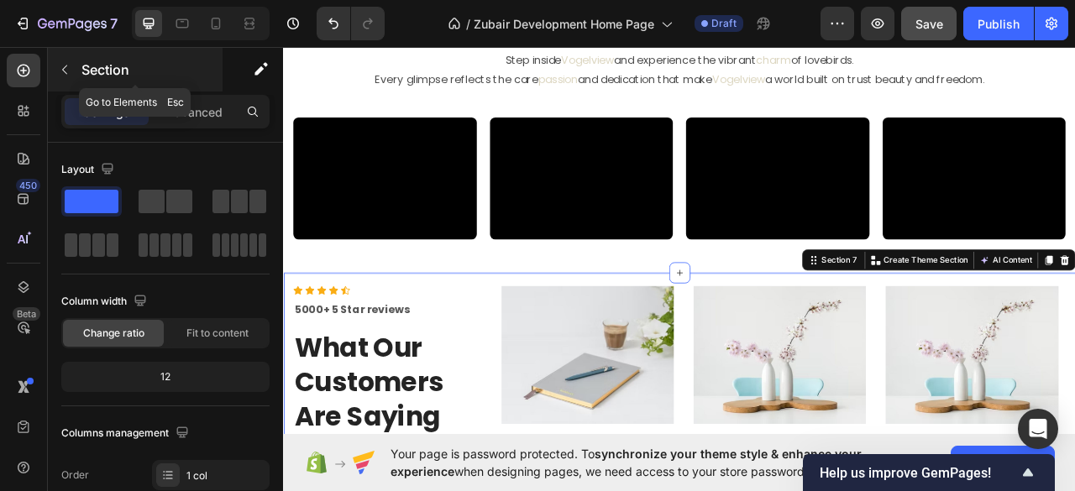
click at [63, 67] on icon "button" at bounding box center [64, 69] width 13 height 13
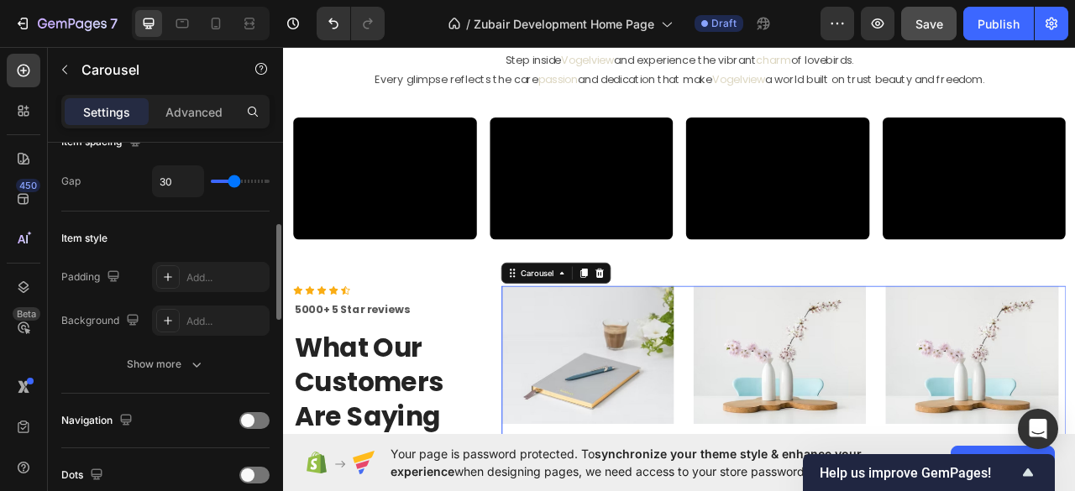
scroll to position [223, 0]
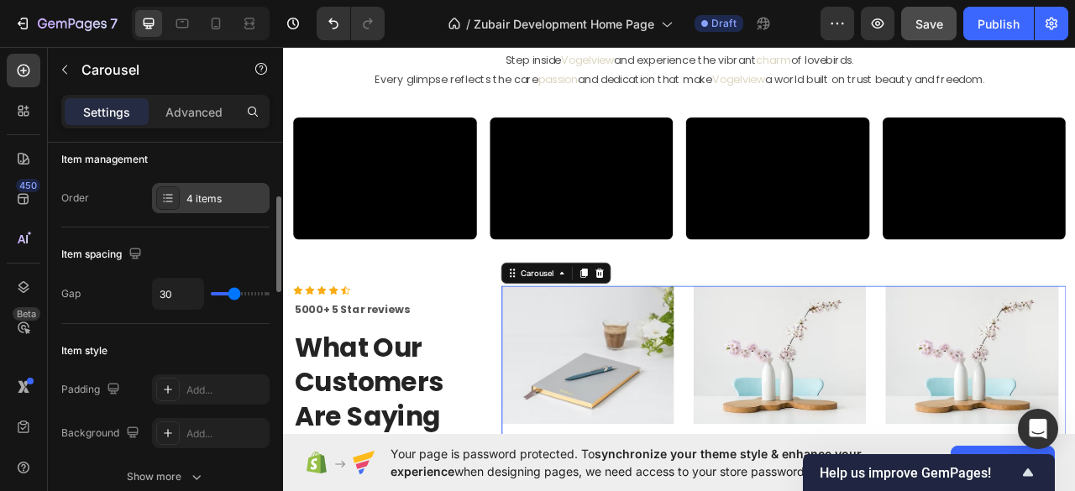
click at [210, 202] on div "4 items" at bounding box center [225, 198] width 79 height 15
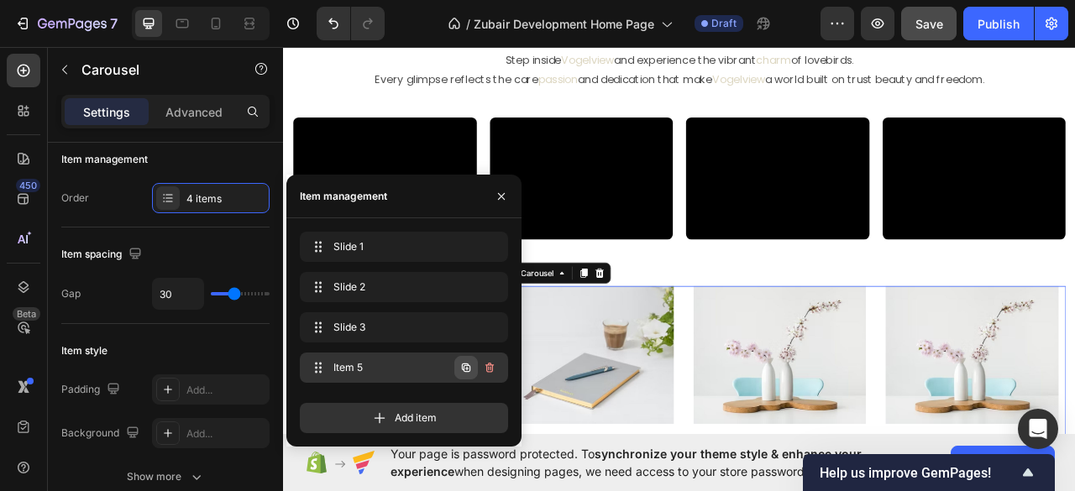
click at [468, 373] on icon "button" at bounding box center [465, 367] width 13 height 13
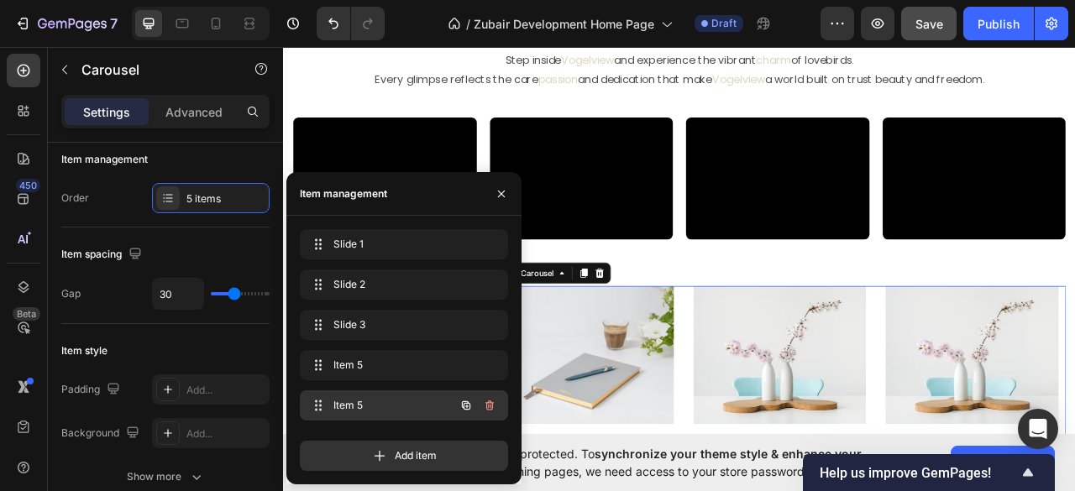
click at [418, 406] on span "Item 5" at bounding box center [380, 405] width 95 height 15
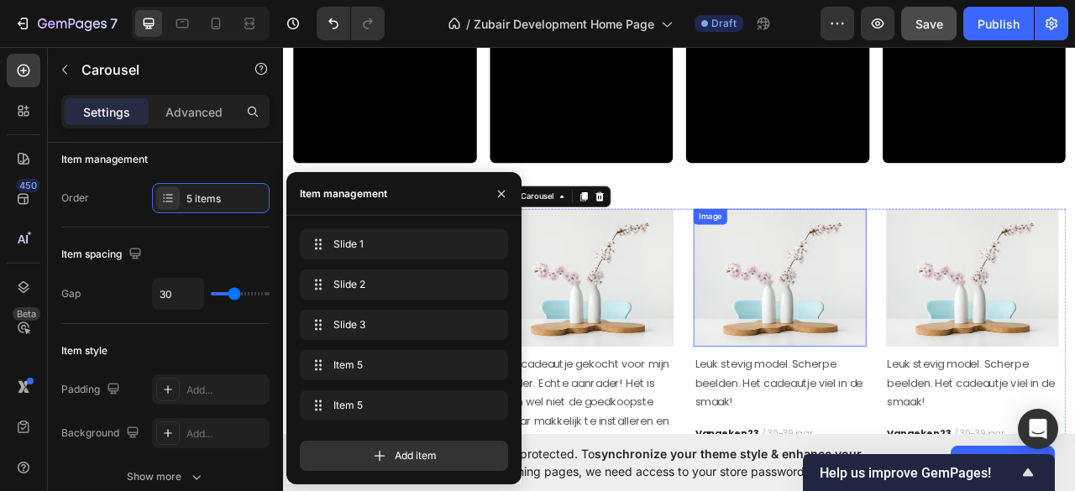
scroll to position [1928, 0]
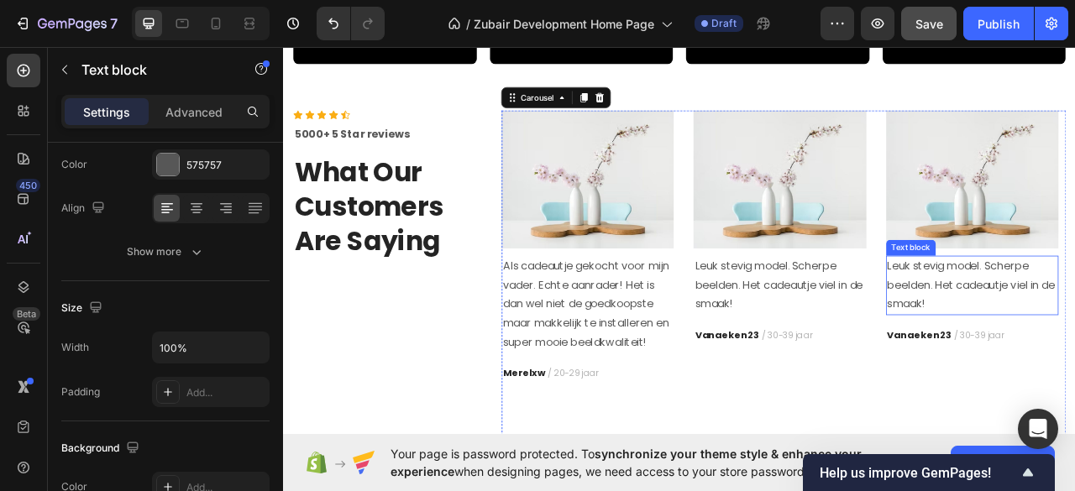
scroll to position [0, 0]
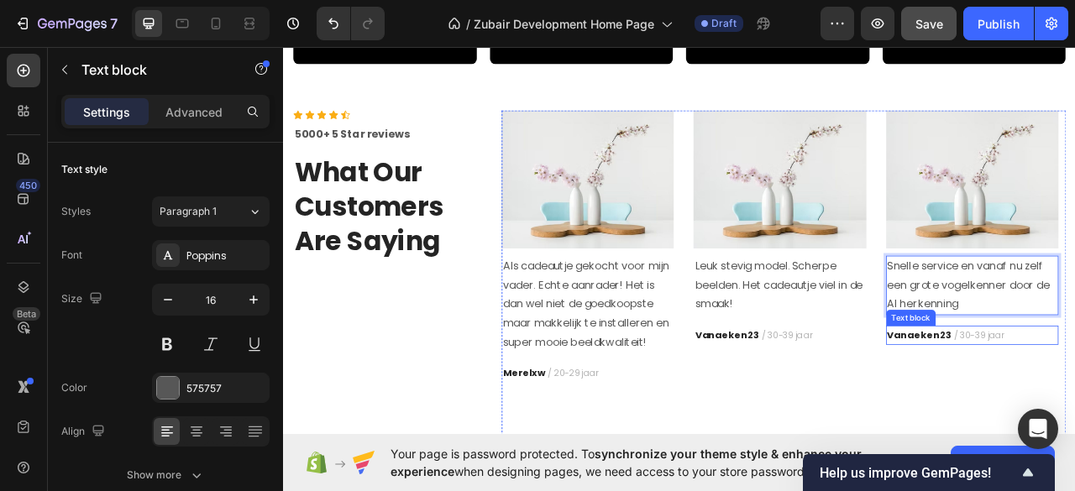
click at [1074, 412] on strong "Vanaeken23" at bounding box center [1090, 414] width 81 height 17
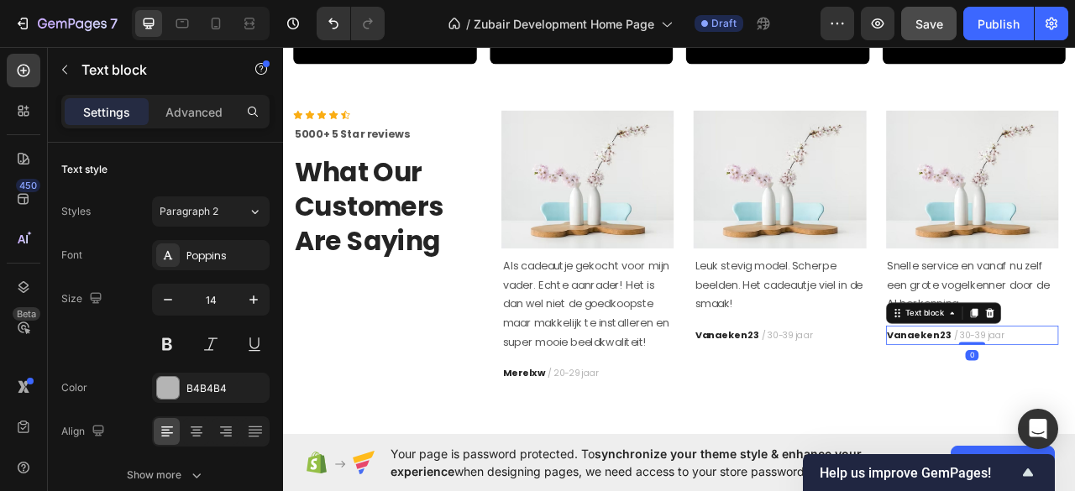
click at [1074, 412] on strong "Vanaeken23" at bounding box center [1090, 414] width 81 height 17
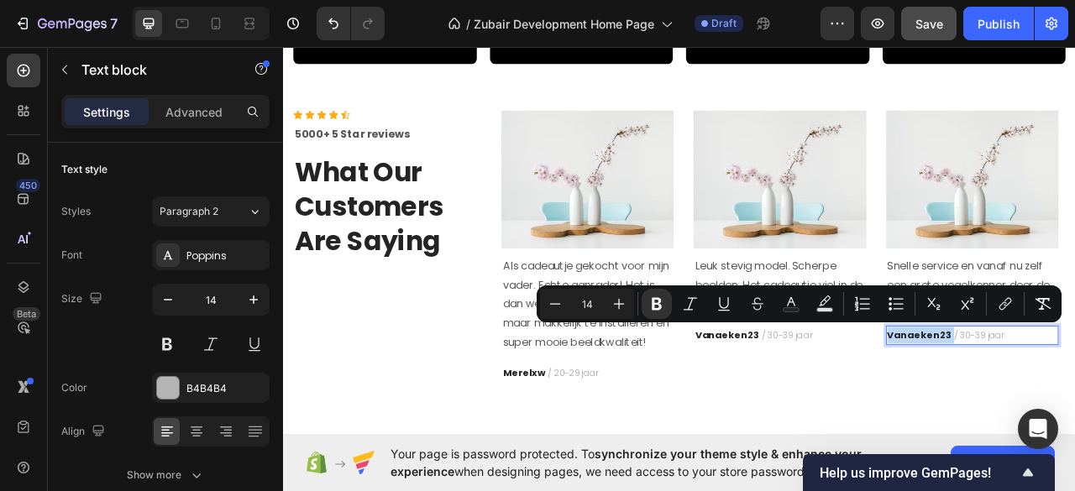
click at [1074, 409] on strong "Vanaeken23" at bounding box center [1090, 414] width 81 height 17
drag, startPoint x: 1121, startPoint y: 407, endPoint x: 1043, endPoint y: 416, distance: 78.5
click at [1043, 416] on div "Image Aan mijn moeder gegeven voor Sinterklaas. Een super leuk cadeau waar het …" at bounding box center [919, 349] width 718 height 443
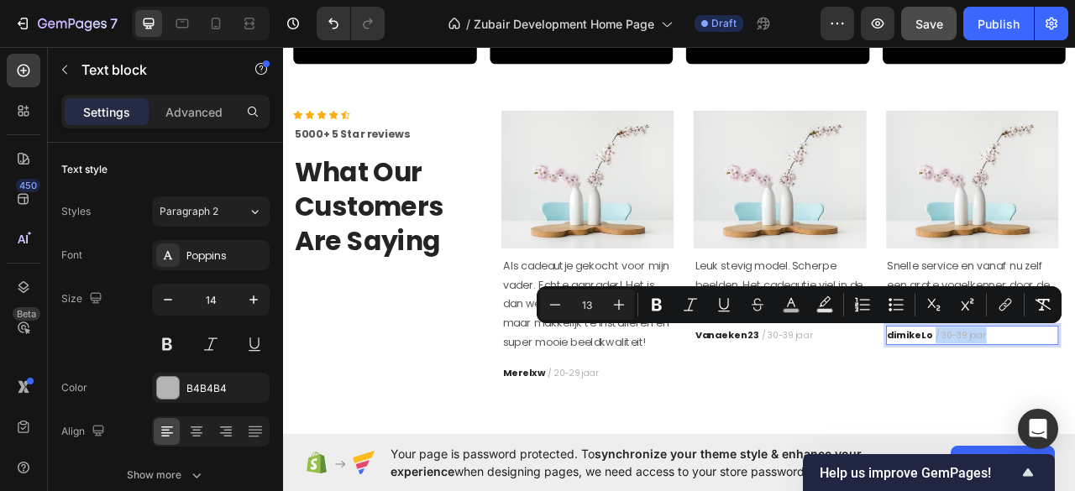
drag, startPoint x: 1172, startPoint y: 411, endPoint x: 1107, endPoint y: 411, distance: 65.5
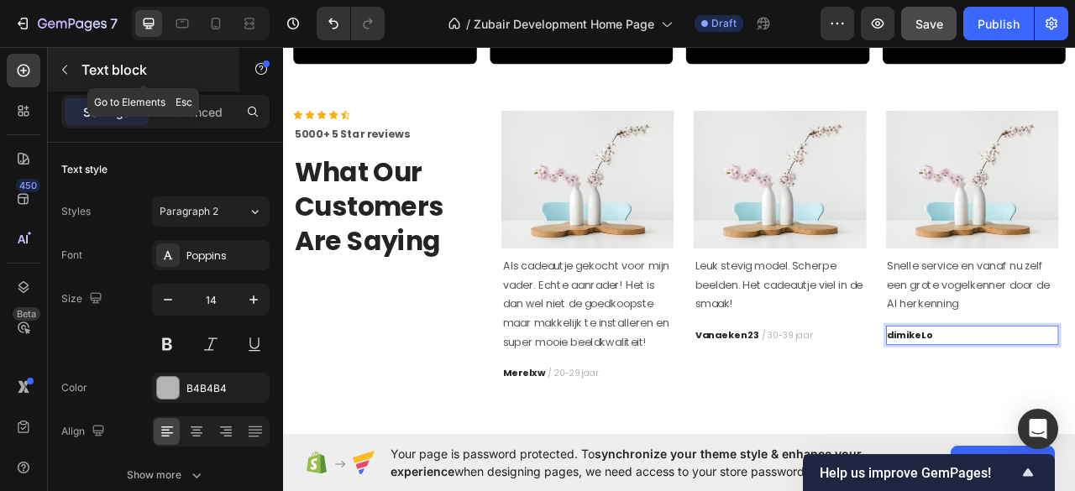
click at [60, 72] on icon "button" at bounding box center [64, 69] width 13 height 13
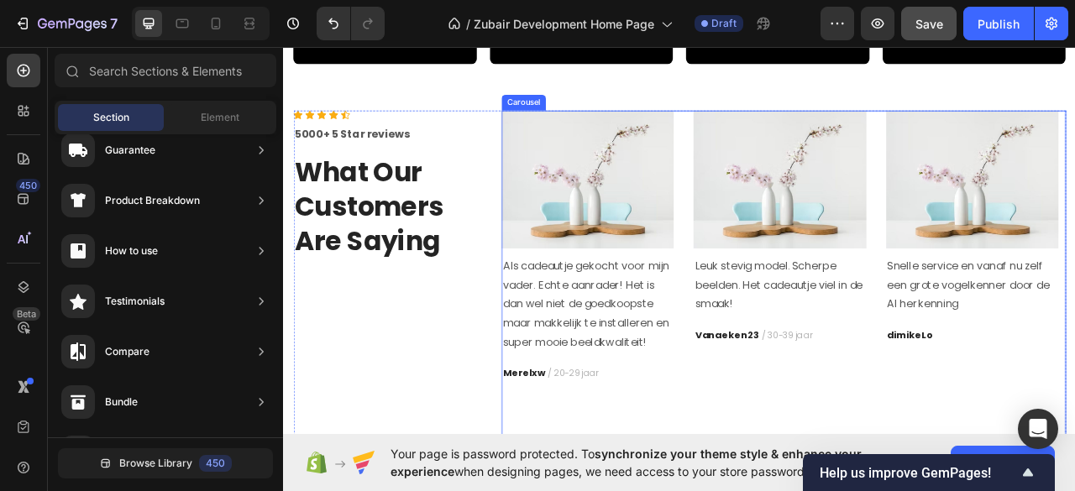
click at [781, 139] on div "Image Aan mijn moeder gegeven voor Sinterklaas. Een super leuk cadeau waar het …" at bounding box center [919, 349] width 718 height 443
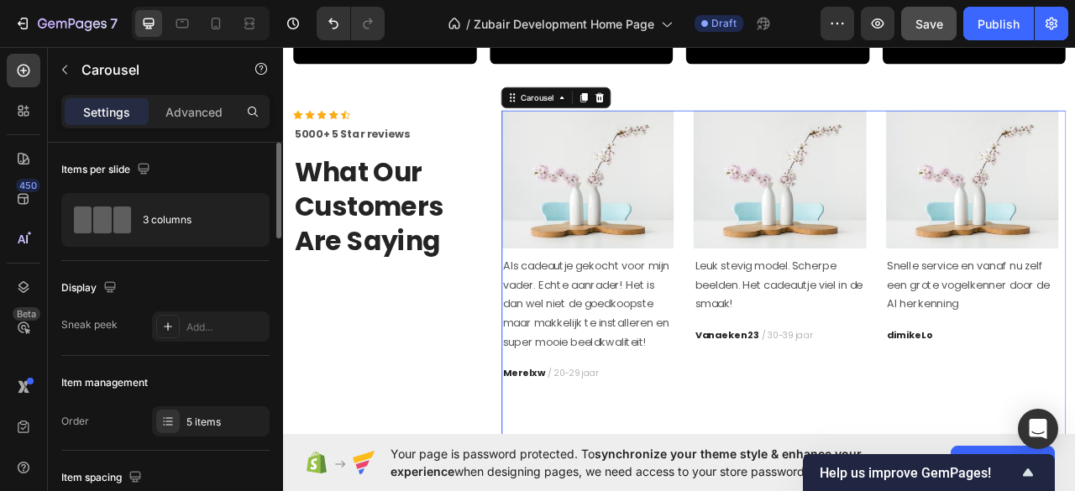
scroll to position [223, 0]
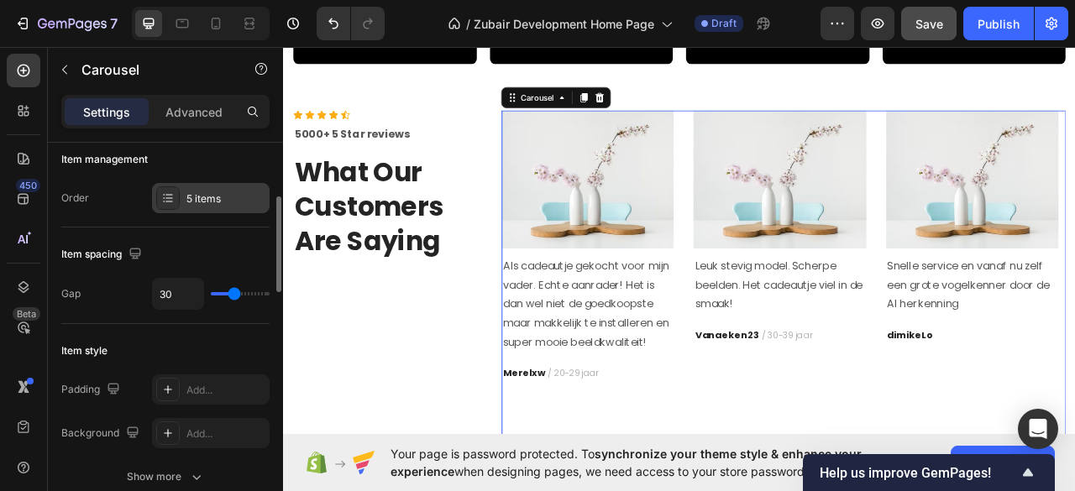
click at [232, 194] on div "5 items" at bounding box center [225, 198] width 79 height 15
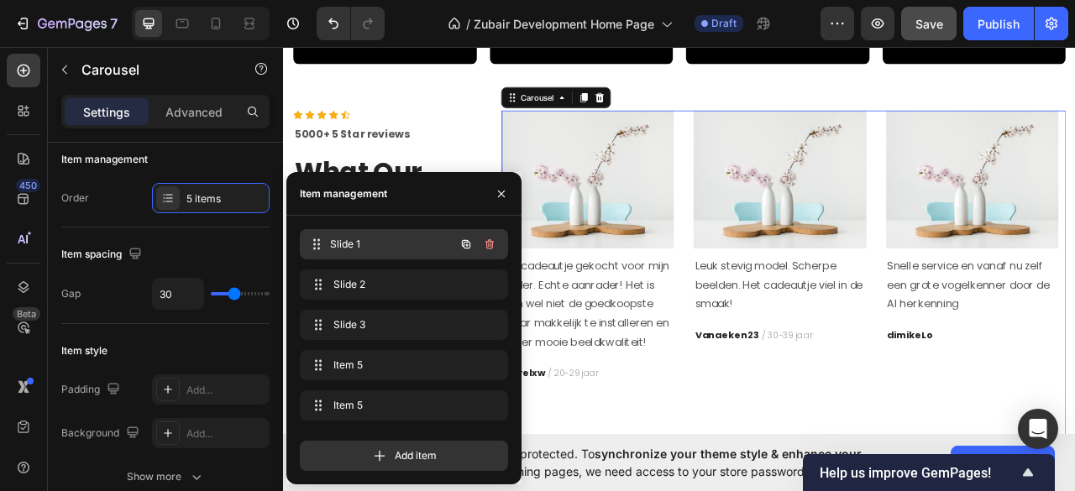
click at [398, 241] on span "Slide 1" at bounding box center [392, 244] width 124 height 15
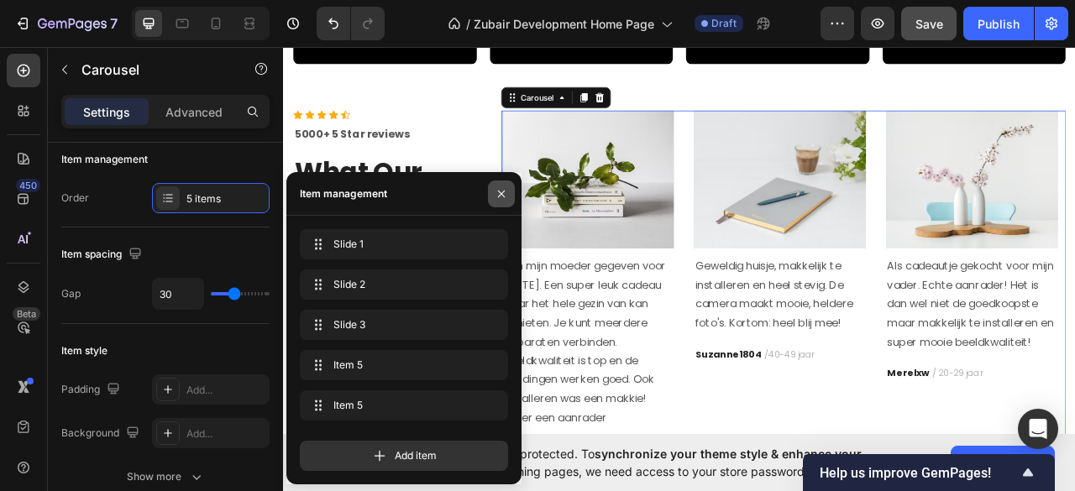
click at [502, 195] on icon "button" at bounding box center [501, 194] width 7 height 7
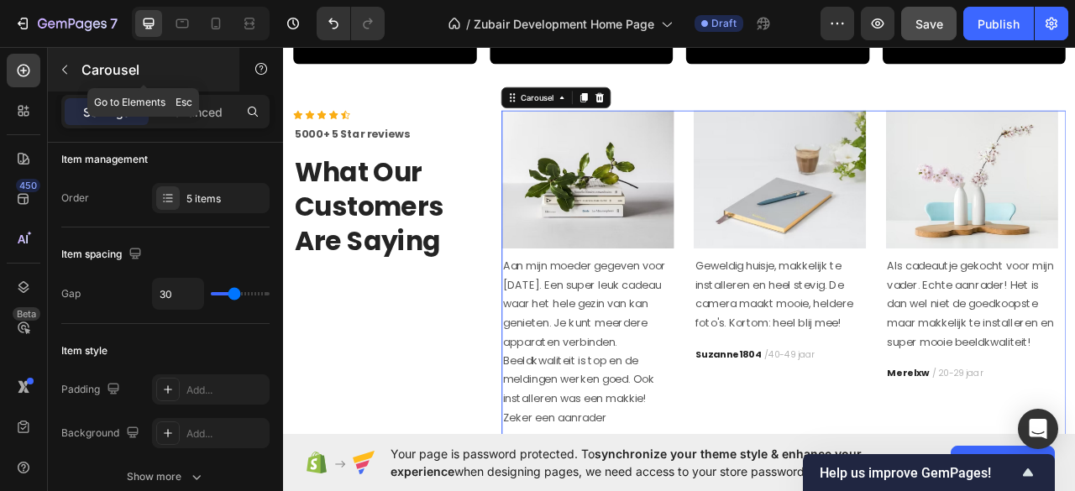
click at [63, 60] on button "button" at bounding box center [64, 69] width 27 height 27
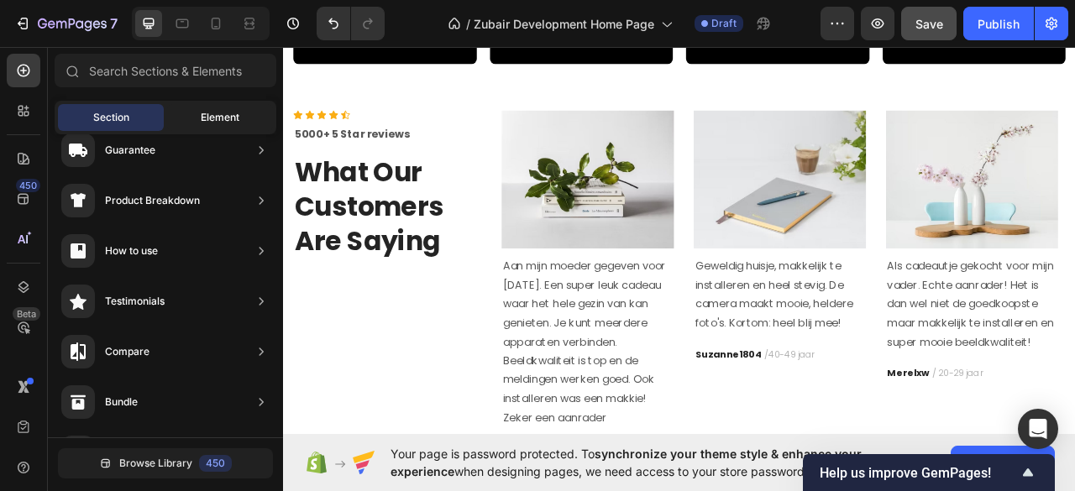
click at [198, 115] on div "Element" at bounding box center [220, 117] width 106 height 27
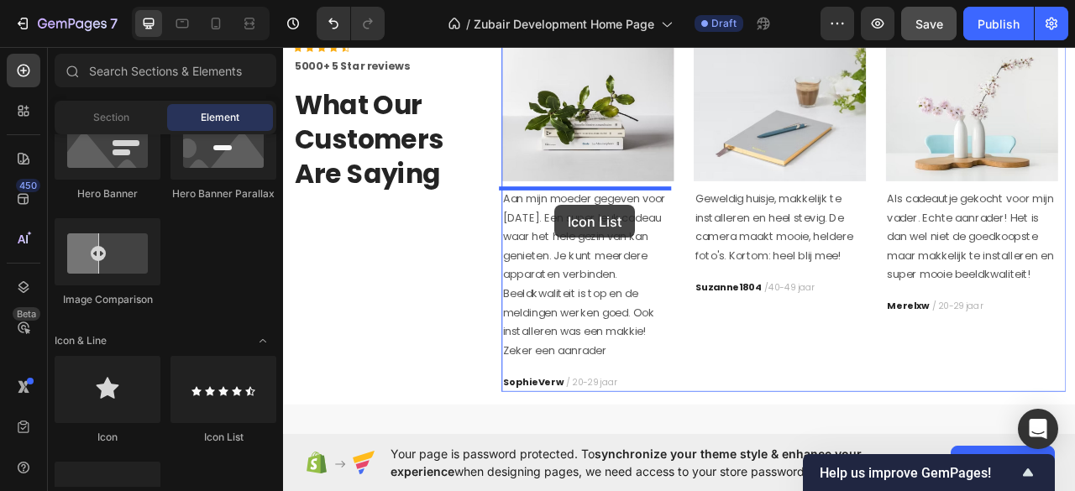
scroll to position [1967, 0]
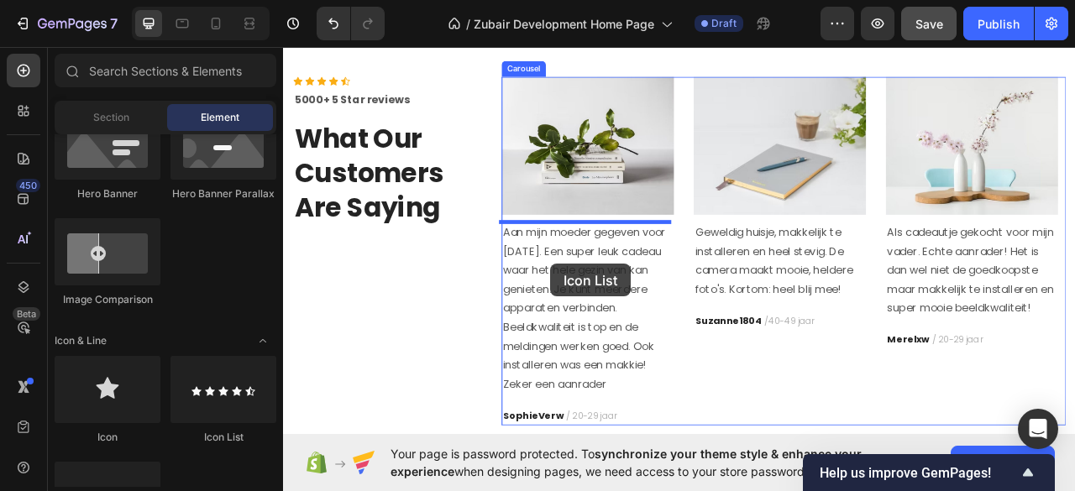
drag, startPoint x: 498, startPoint y: 431, endPoint x: 623, endPoint y: 324, distance: 164.4
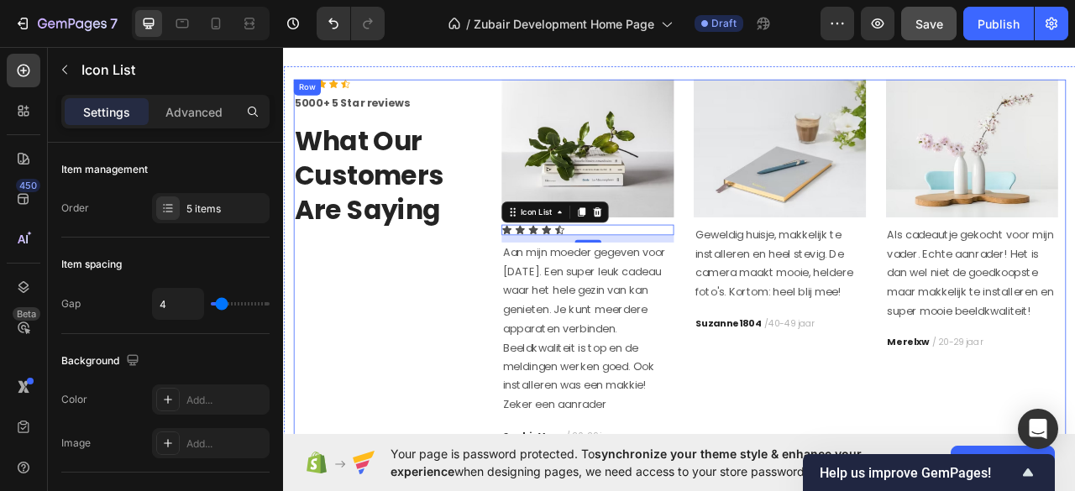
click at [360, 98] on div "Icon Icon Icon Icon Icon Icon List Hoz 5000+ 5 Star reviews Text block What Our…" at bounding box center [787, 322] width 982 height 466
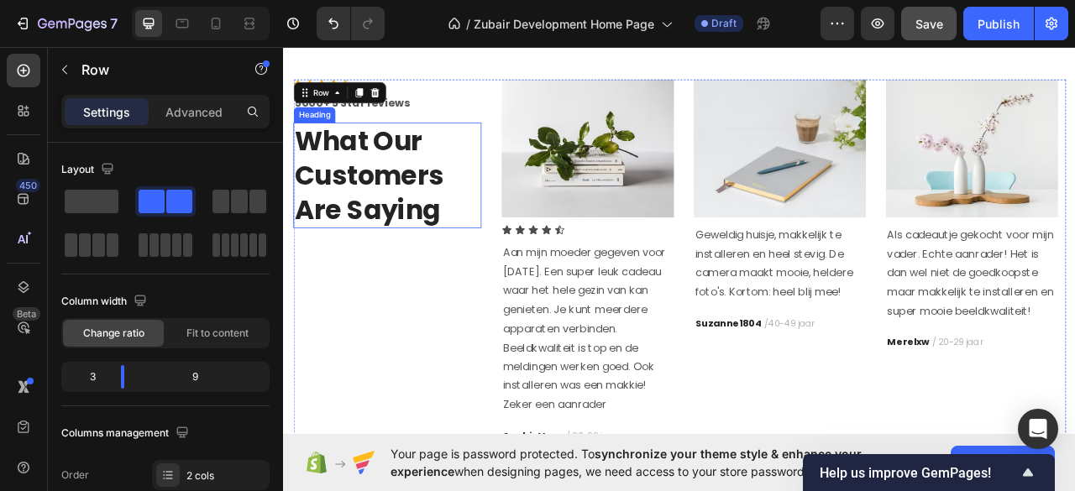
click at [411, 183] on p "What Our Customers Are Saying" at bounding box center [415, 211] width 236 height 131
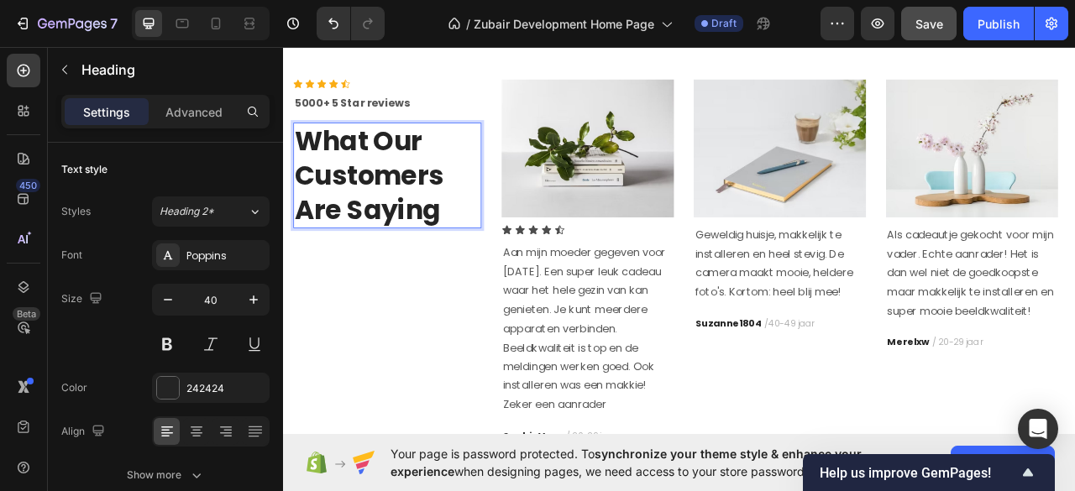
click at [375, 207] on p "What Our Customers Are Saying" at bounding box center [415, 211] width 236 height 131
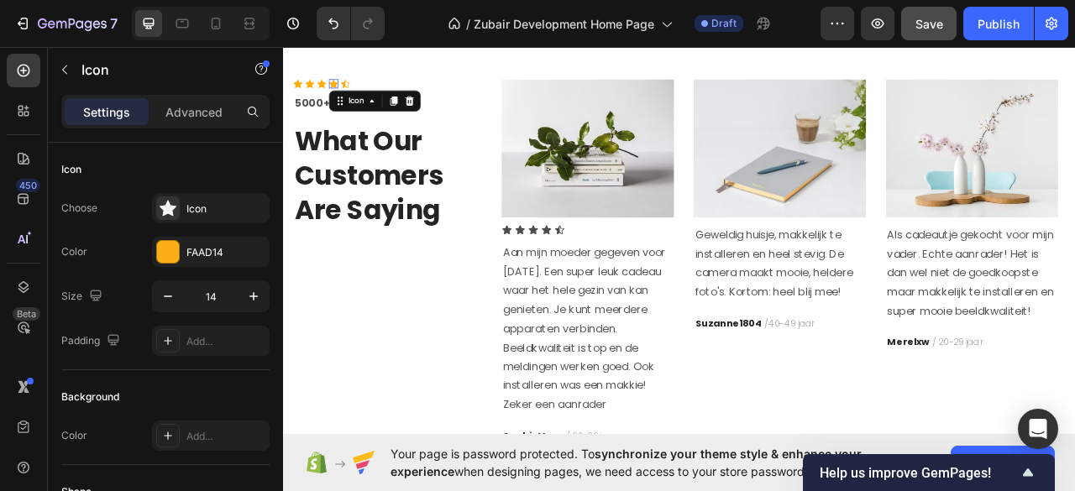
click at [351, 89] on icon at bounding box center [347, 95] width 12 height 12
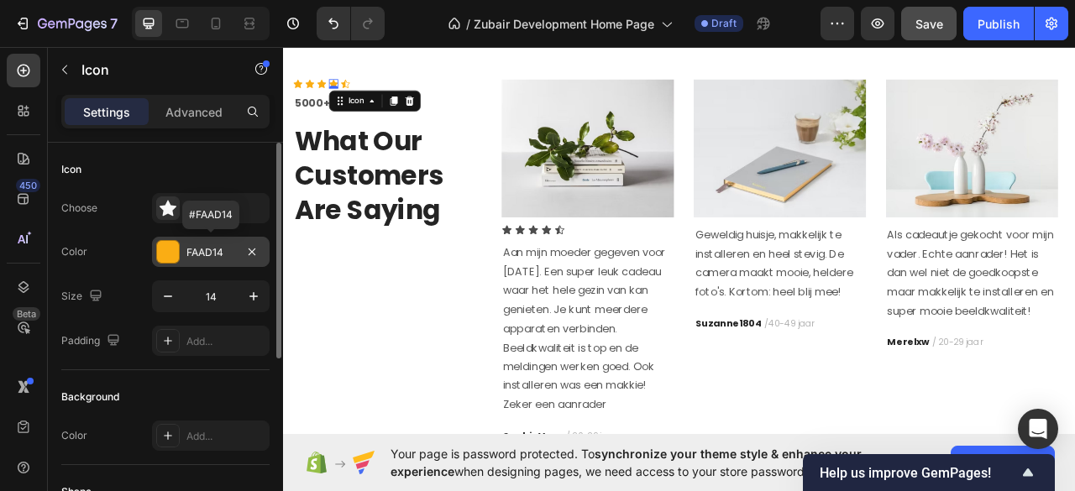
click at [158, 245] on div at bounding box center [168, 252] width 22 height 22
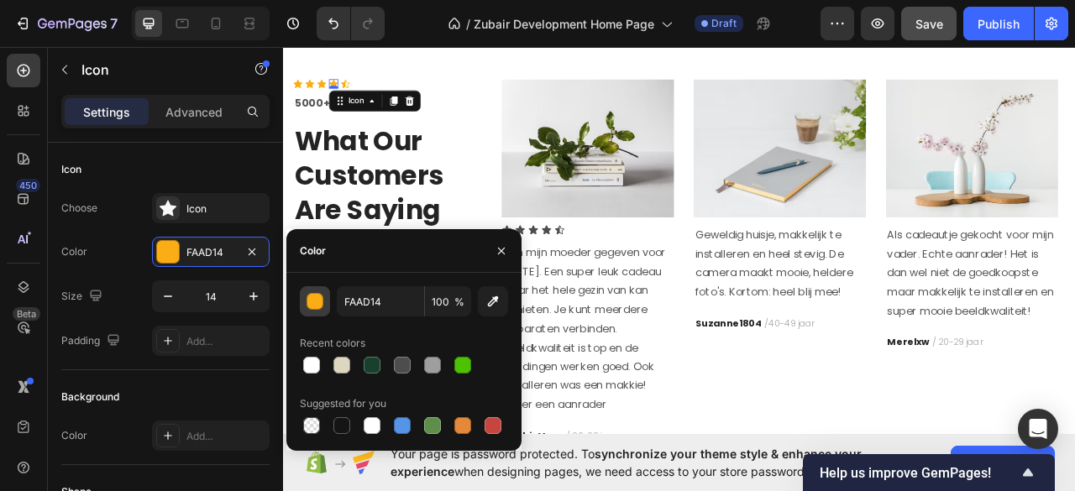
click at [307, 300] on div "button" at bounding box center [315, 302] width 17 height 17
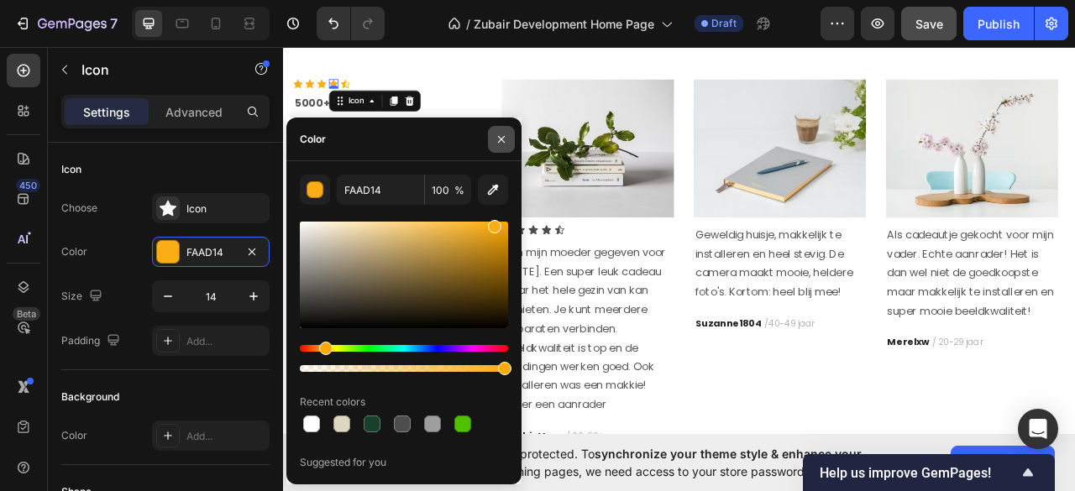
click at [494, 133] on button "button" at bounding box center [501, 139] width 27 height 27
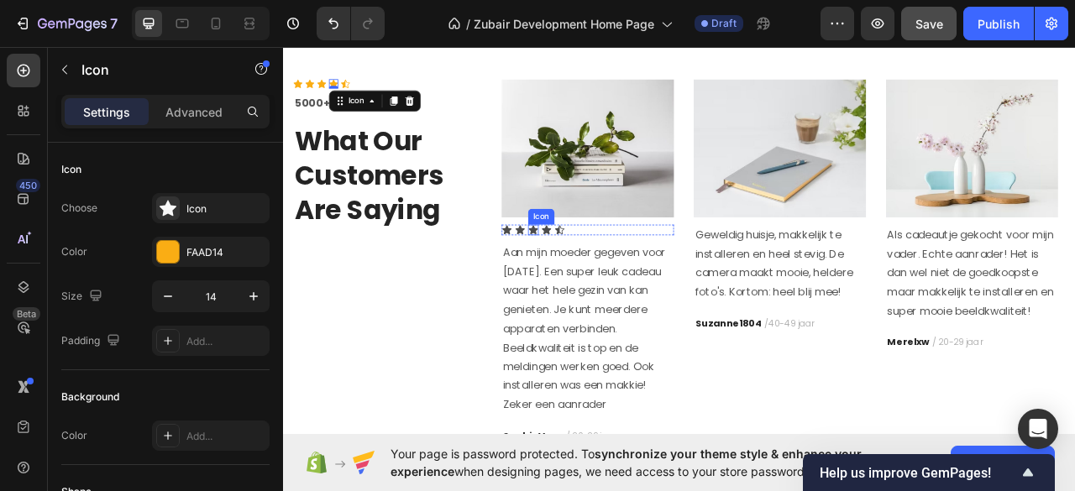
click at [594, 278] on icon at bounding box center [600, 280] width 13 height 13
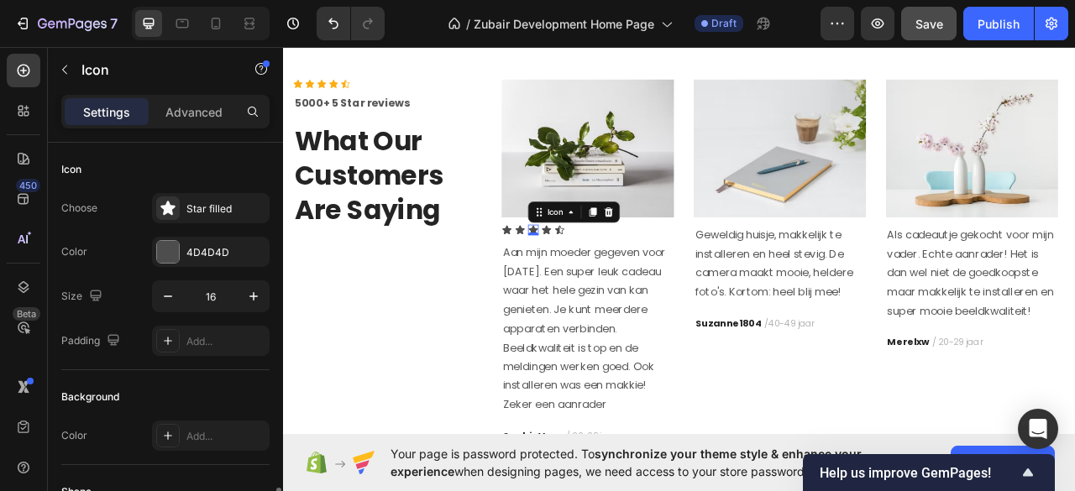
scroll to position [223, 0]
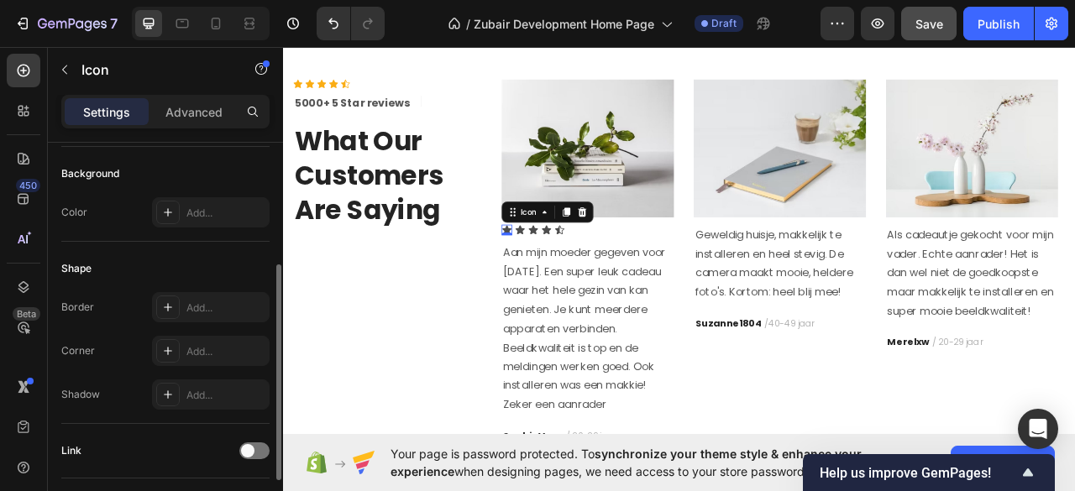
click at [562, 275] on icon at bounding box center [567, 280] width 12 height 11
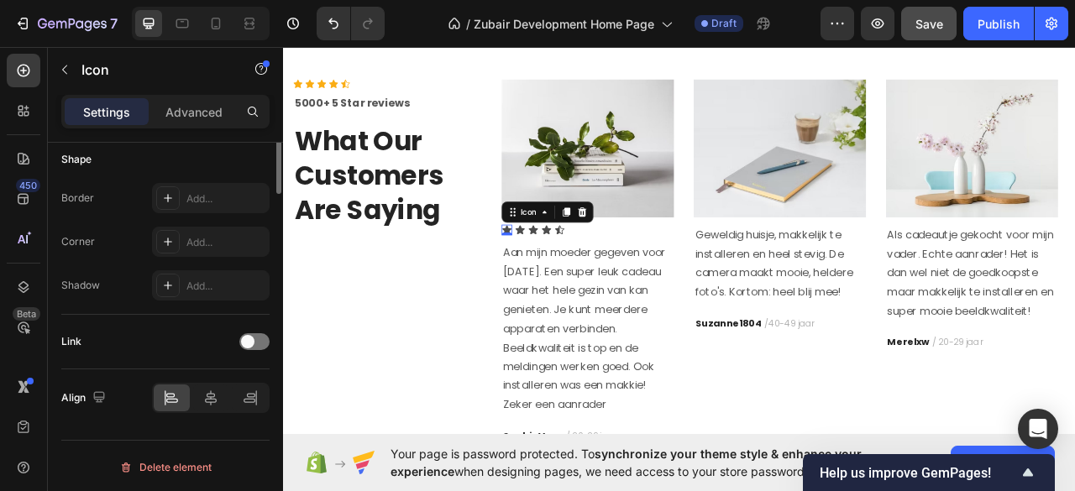
scroll to position [0, 0]
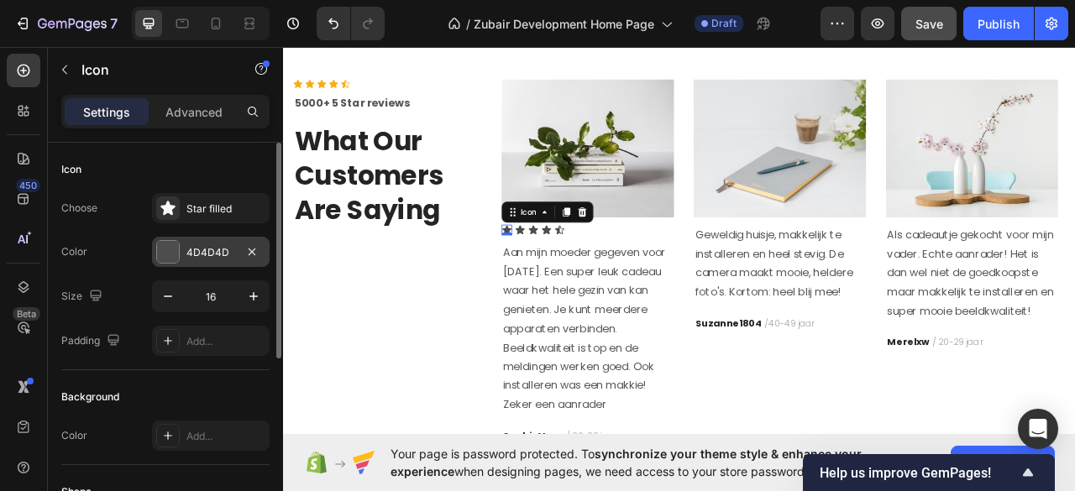
click at [170, 253] on div at bounding box center [168, 252] width 22 height 22
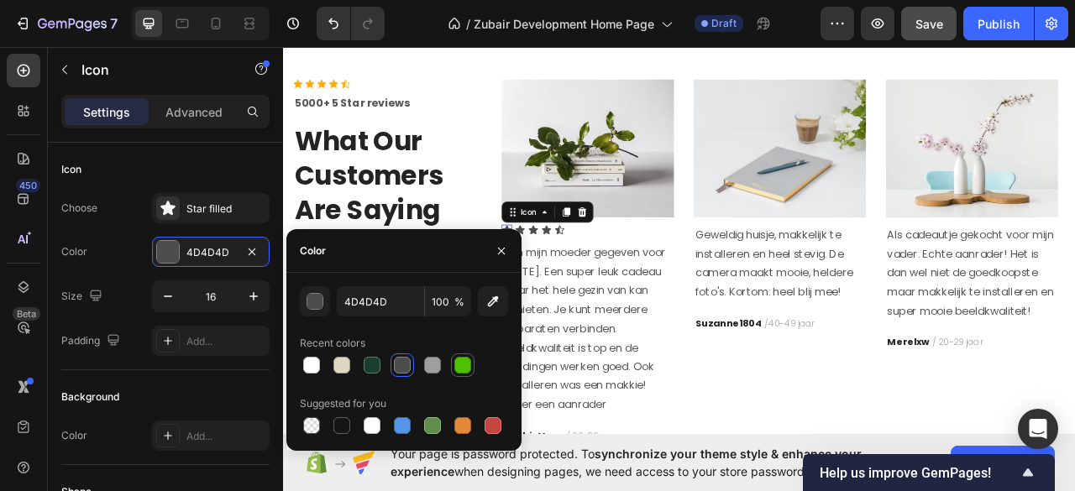
click at [460, 366] on div at bounding box center [462, 365] width 17 height 17
click at [346, 290] on input "4EC200" at bounding box center [380, 301] width 87 height 30
paste input "dimikeLo"
click at [460, 362] on div at bounding box center [462, 365] width 17 height 17
type input "4EC200"
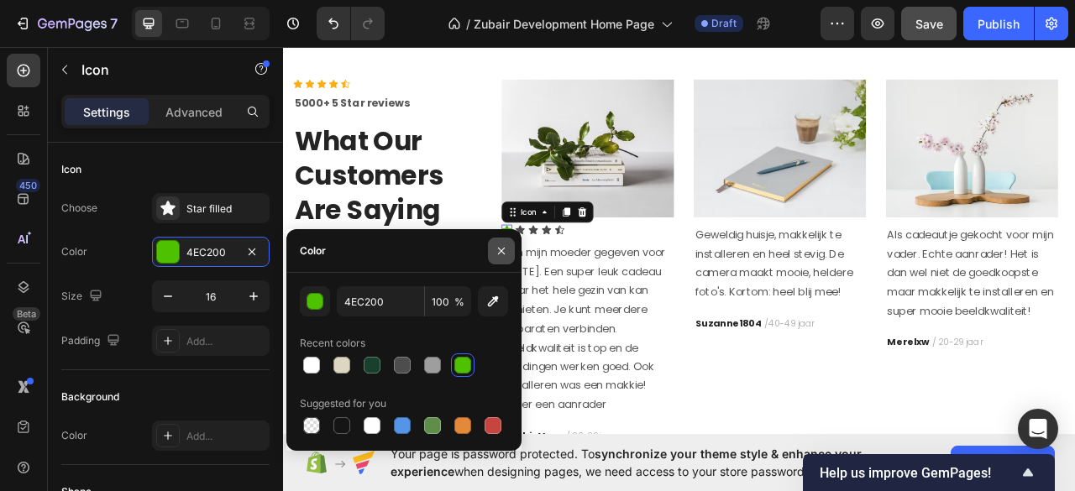
click at [505, 248] on icon "button" at bounding box center [500, 250] width 13 height 13
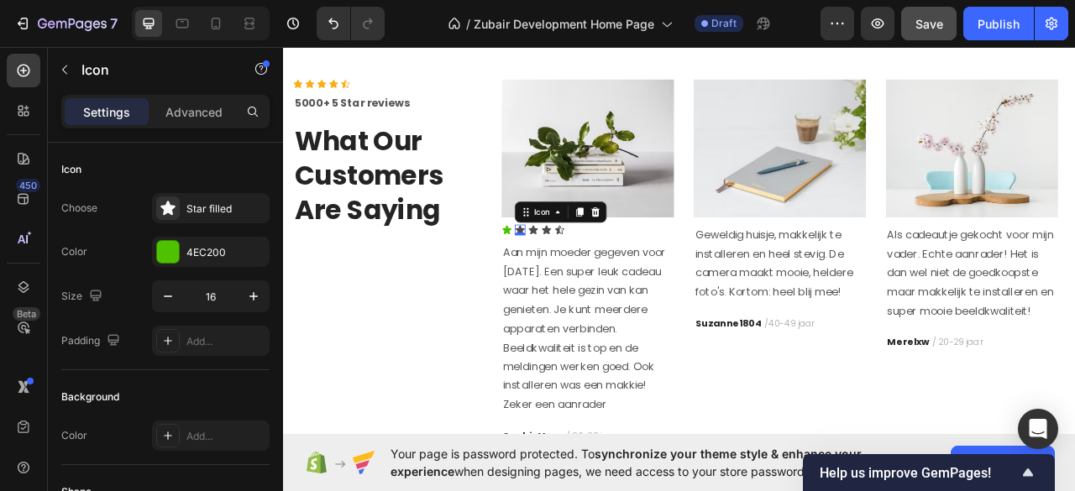
click at [577, 276] on div "Icon 0" at bounding box center [583, 280] width 13 height 13
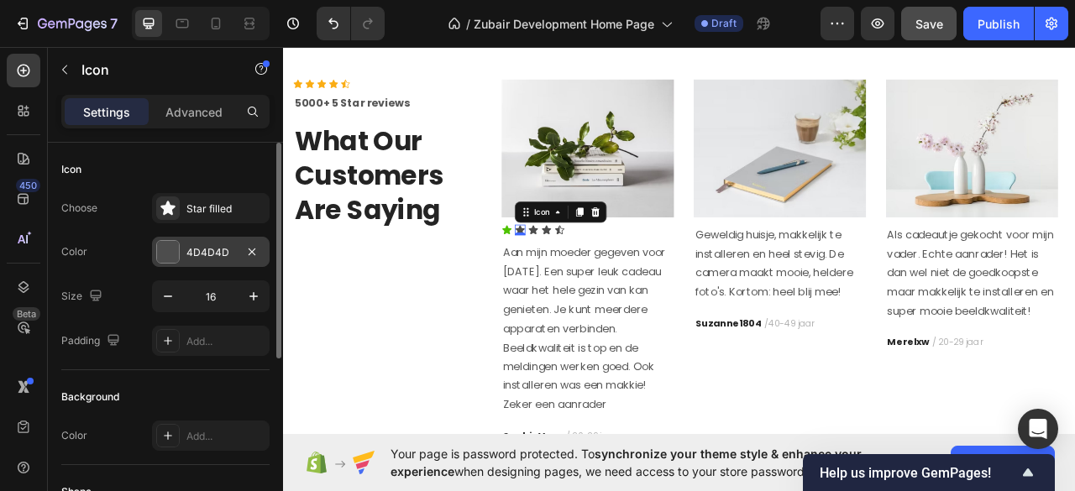
click at [171, 244] on div at bounding box center [168, 252] width 22 height 22
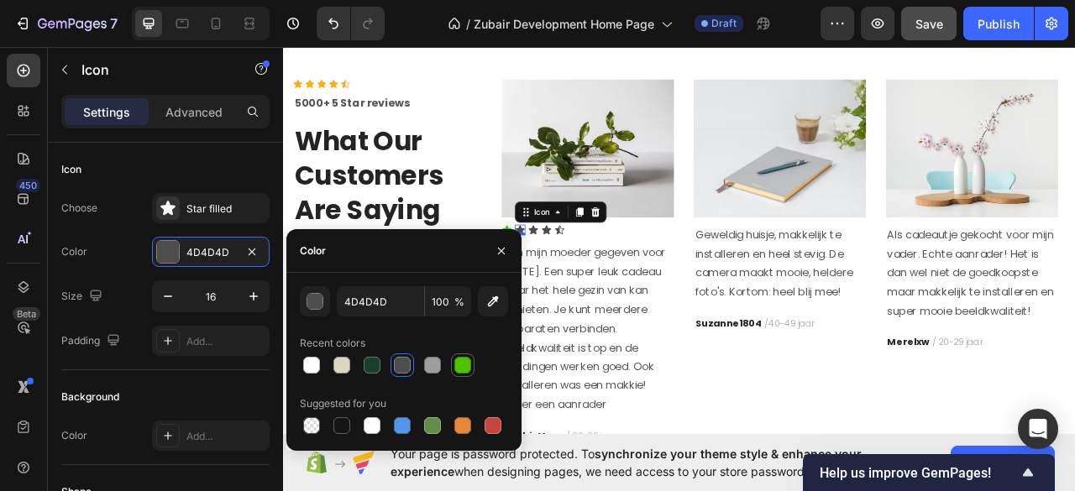
click at [463, 364] on div at bounding box center [462, 365] width 17 height 17
type input "4EC200"
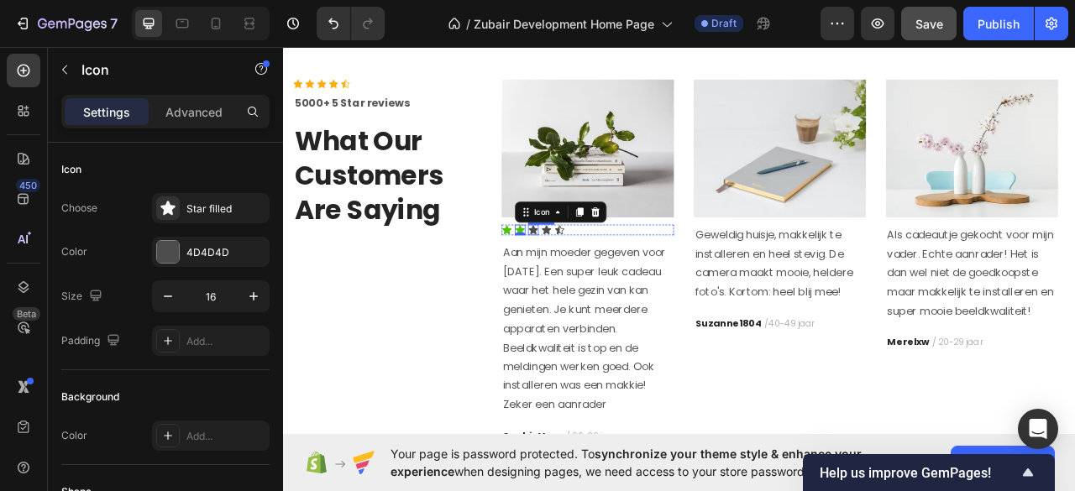
click at [596, 278] on div "Icon" at bounding box center [600, 280] width 13 height 13
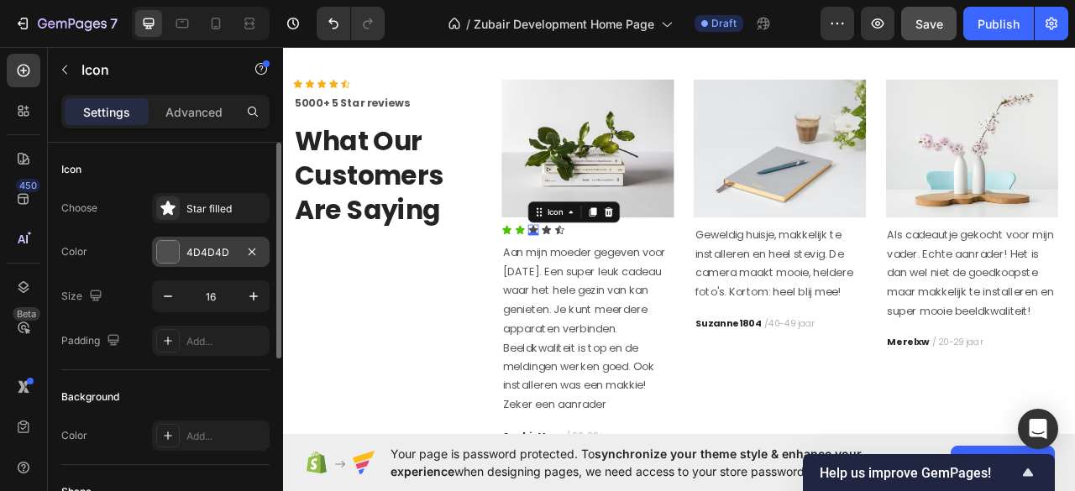
click at [176, 249] on div at bounding box center [168, 252] width 22 height 22
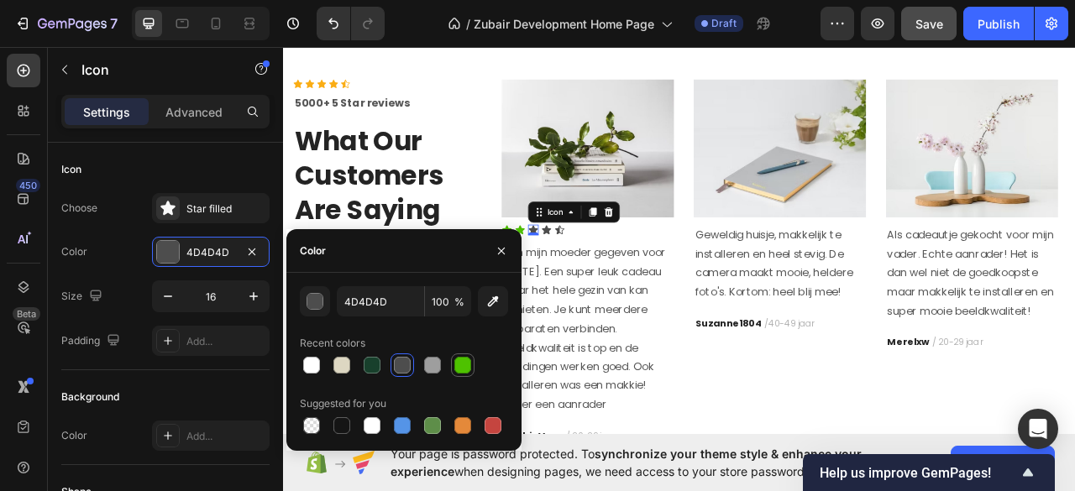
click at [462, 368] on div at bounding box center [462, 365] width 17 height 17
type input "4EC200"
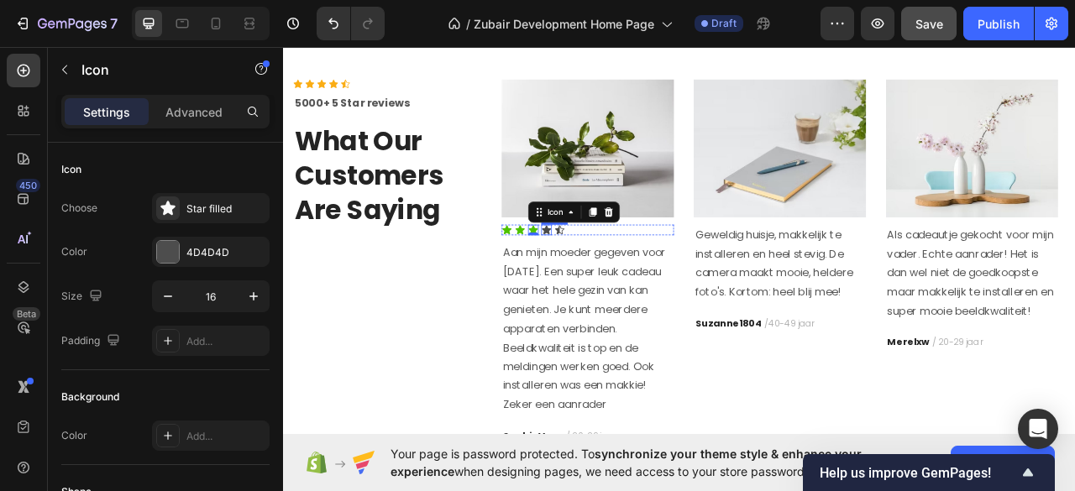
click at [610, 280] on div "Icon" at bounding box center [616, 280] width 13 height 13
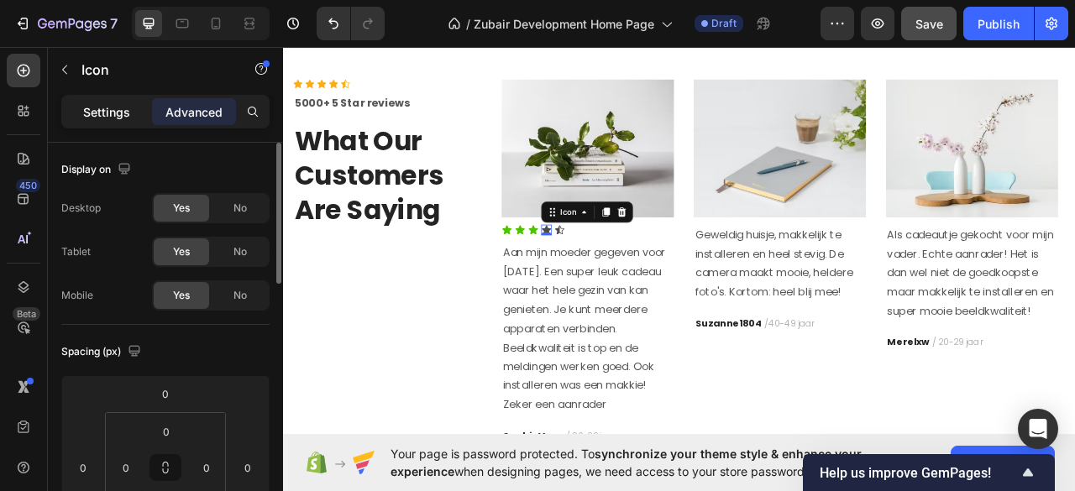
click at [121, 119] on p "Settings" at bounding box center [106, 112] width 47 height 18
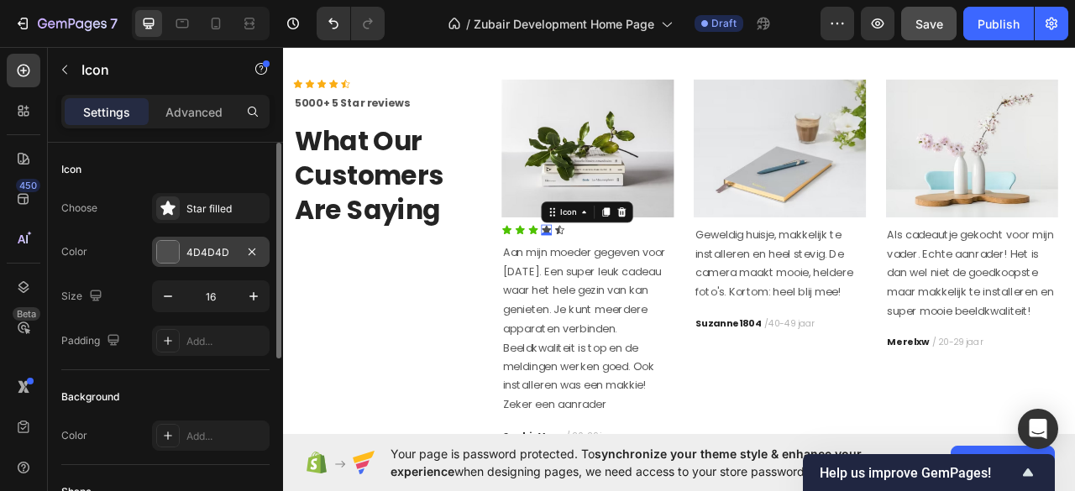
click at [166, 247] on div at bounding box center [168, 252] width 22 height 22
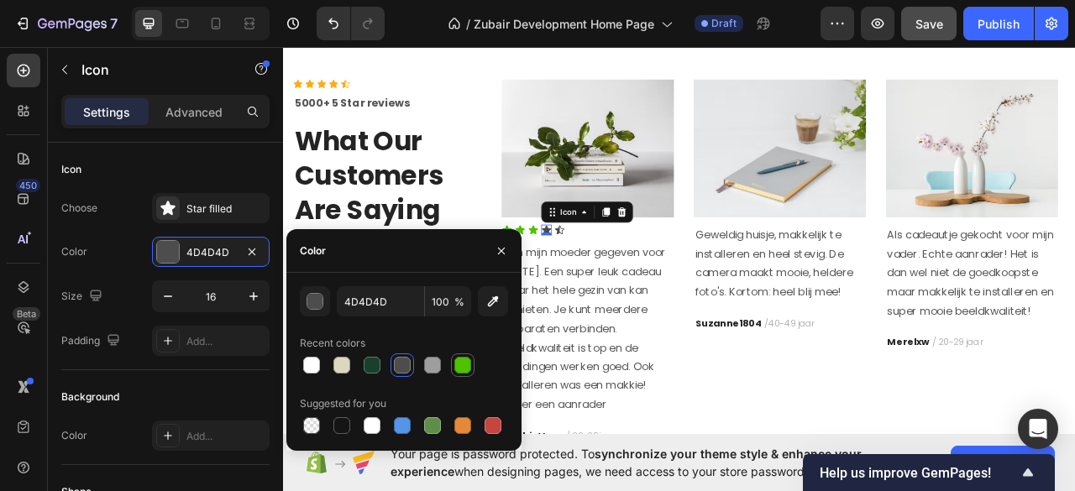
click at [455, 372] on div at bounding box center [462, 365] width 17 height 17
type input "4EC200"
click at [631, 277] on div "Icon 0" at bounding box center [633, 280] width 13 height 13
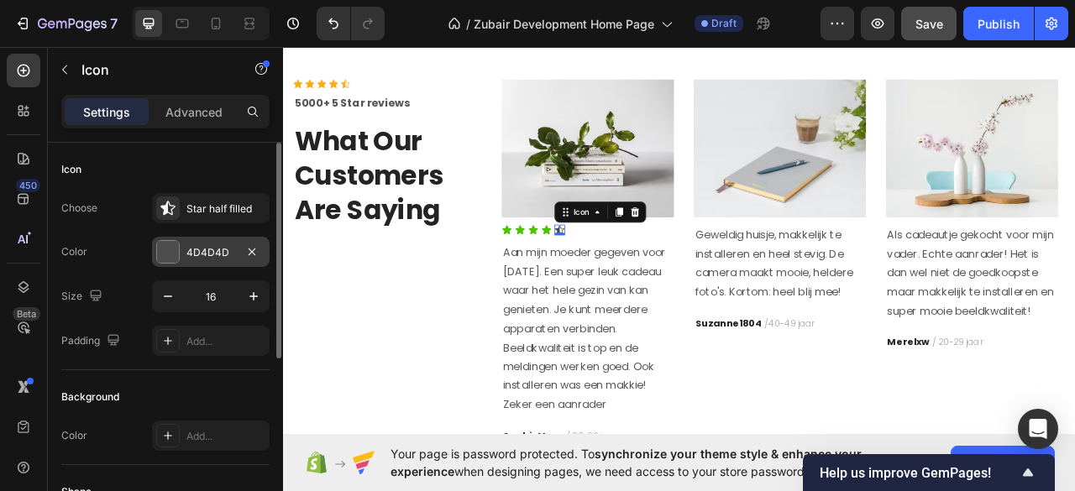
click at [161, 246] on div at bounding box center [168, 252] width 22 height 22
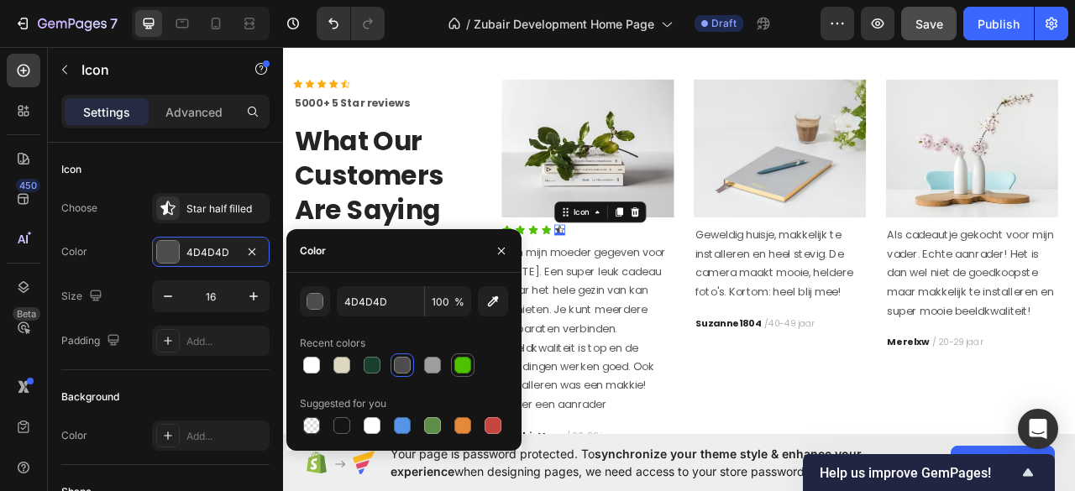
click at [460, 359] on div at bounding box center [462, 365] width 17 height 17
type input "4EC200"
click at [490, 249] on button "button" at bounding box center [501, 251] width 27 height 27
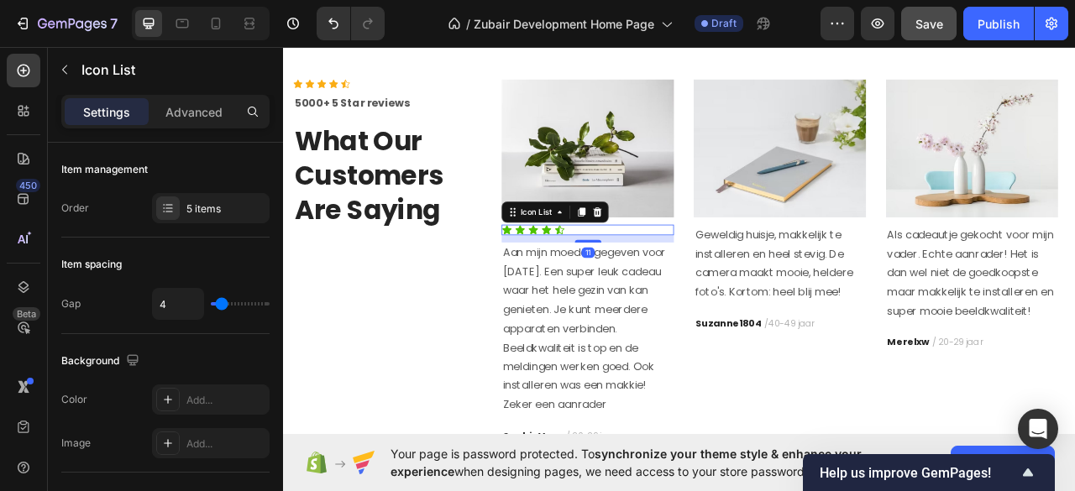
click at [641, 281] on div "Icon Icon Icon Icon Icon" at bounding box center [669, 280] width 219 height 13
click at [659, 254] on icon at bounding box center [661, 258] width 9 height 12
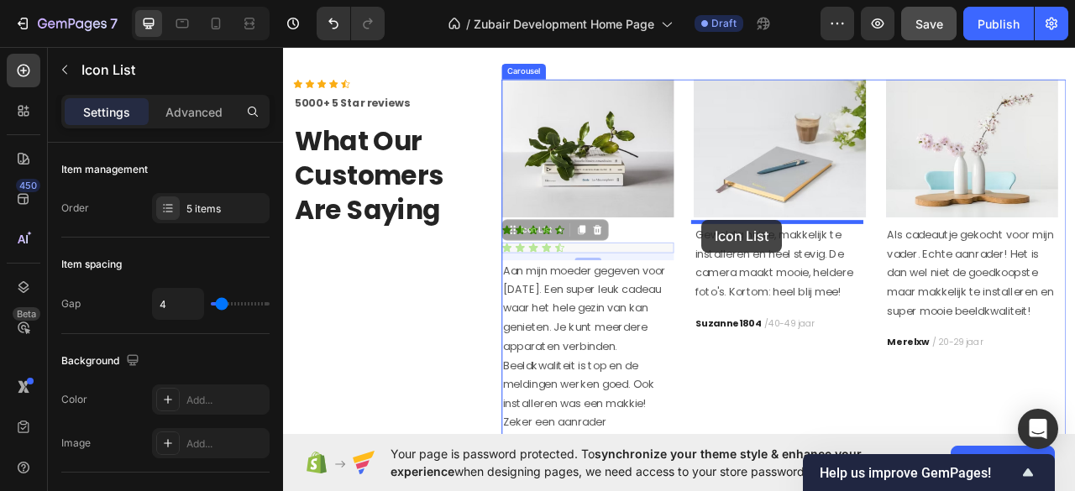
drag, startPoint x: 567, startPoint y: 277, endPoint x: 815, endPoint y: 268, distance: 248.7
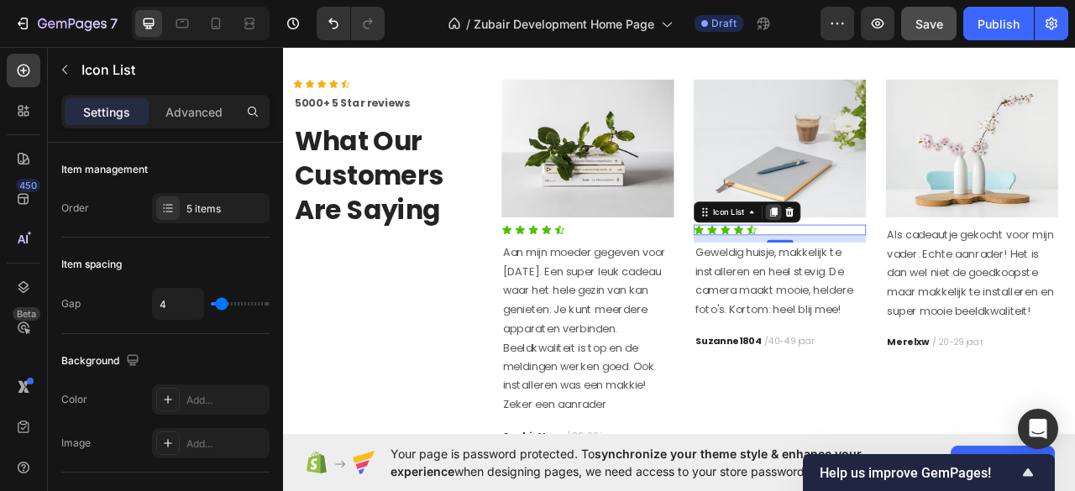
click at [899, 261] on div at bounding box center [906, 258] width 20 height 20
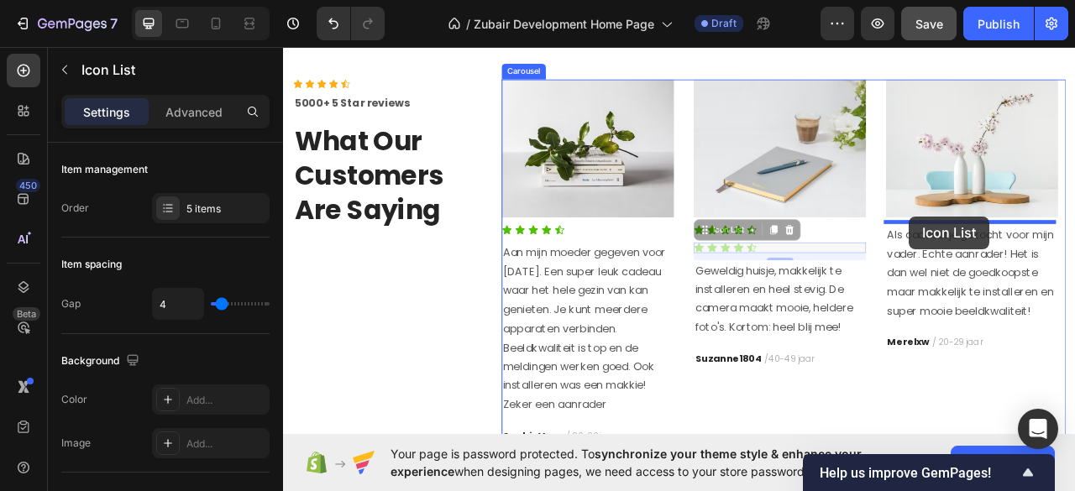
drag, startPoint x: 805, startPoint y: 268, endPoint x: 1079, endPoint y: 264, distance: 273.7
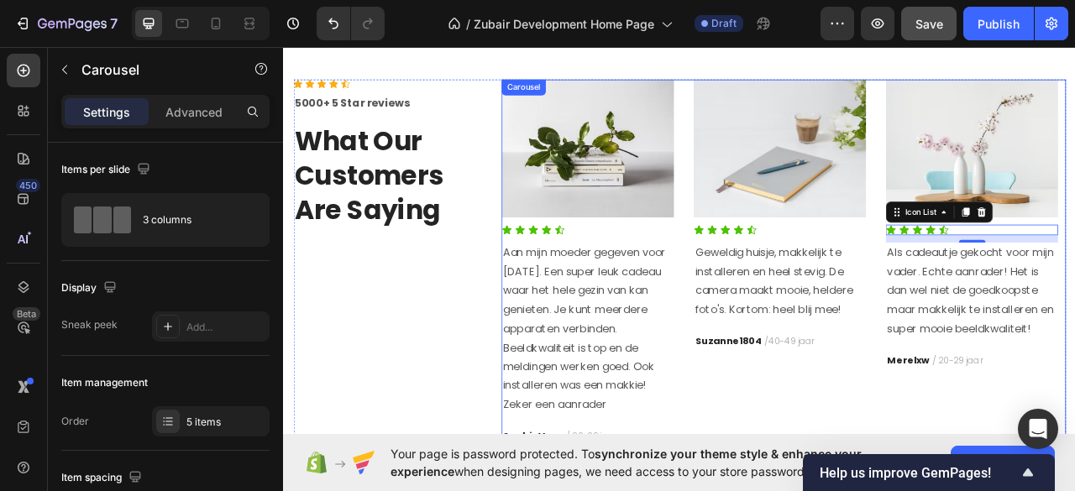
click at [792, 92] on div "Image Icon Icon Icon Icon Icon Icon List Aan mijn moeder gegeven voor Sinterkla…" at bounding box center [919, 322] width 718 height 466
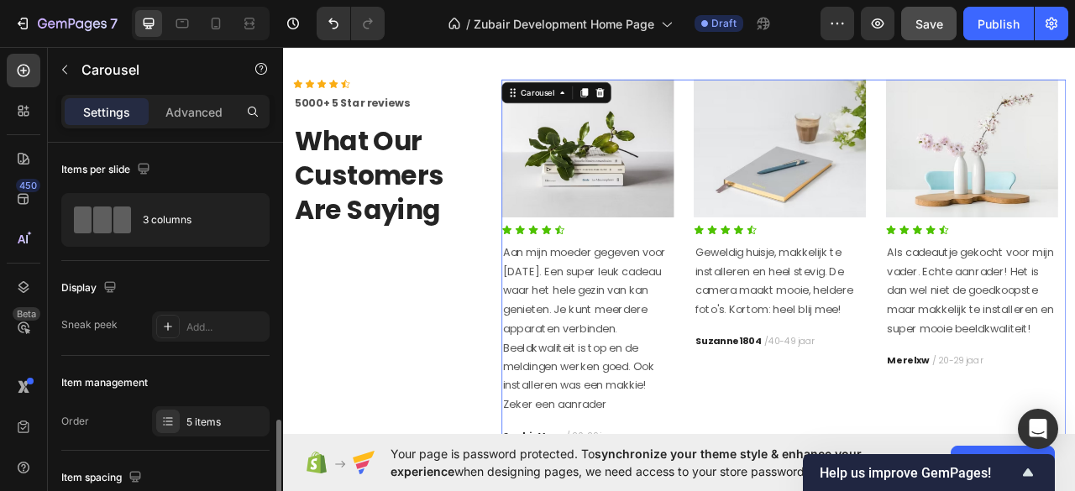
scroll to position [223, 0]
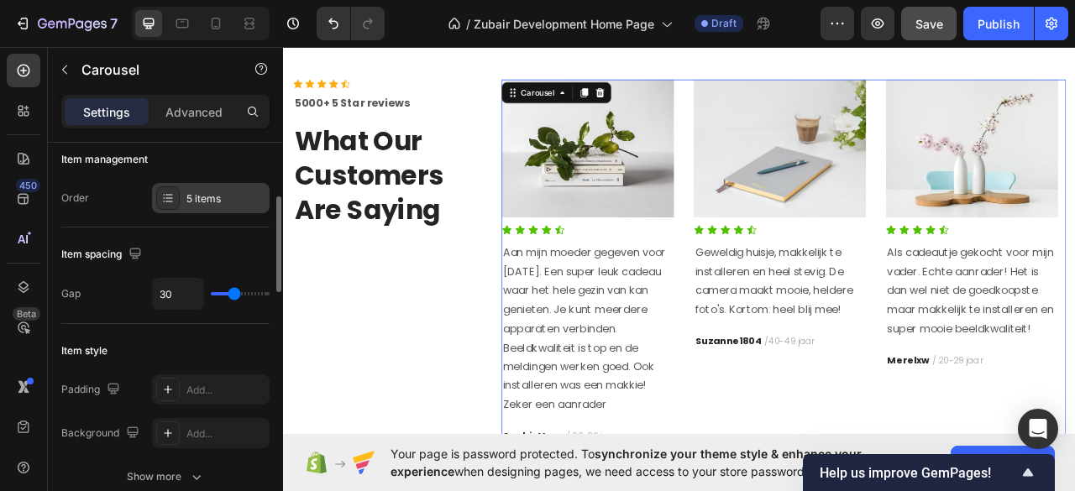
click at [214, 199] on div "5 items" at bounding box center [225, 198] width 79 height 15
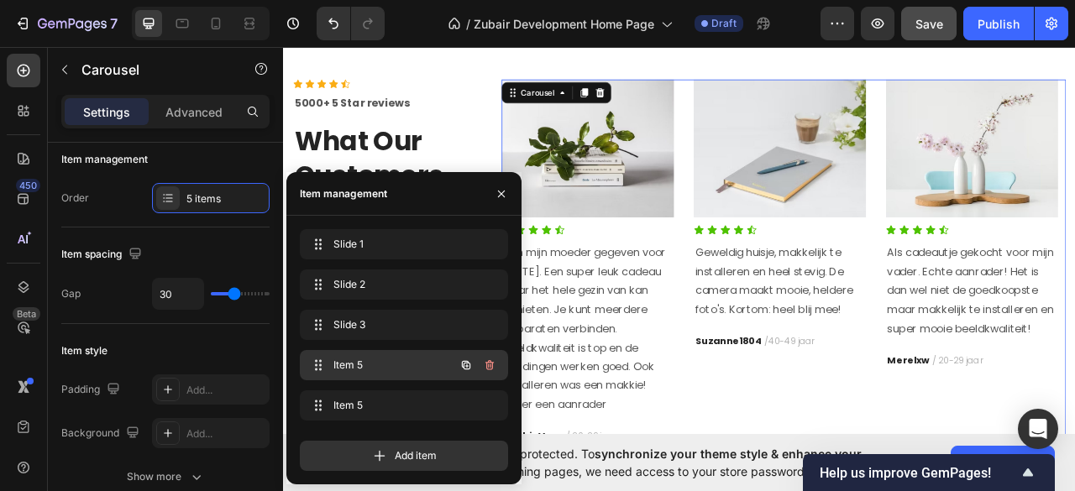
click at [379, 354] on div "Item 5 Item 5" at bounding box center [380, 365] width 148 height 24
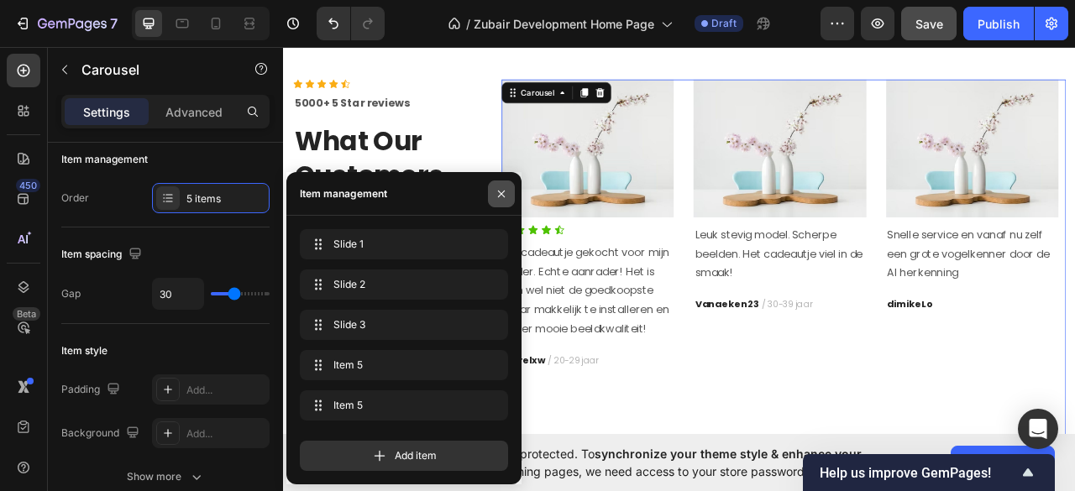
click at [506, 190] on icon "button" at bounding box center [500, 193] width 13 height 13
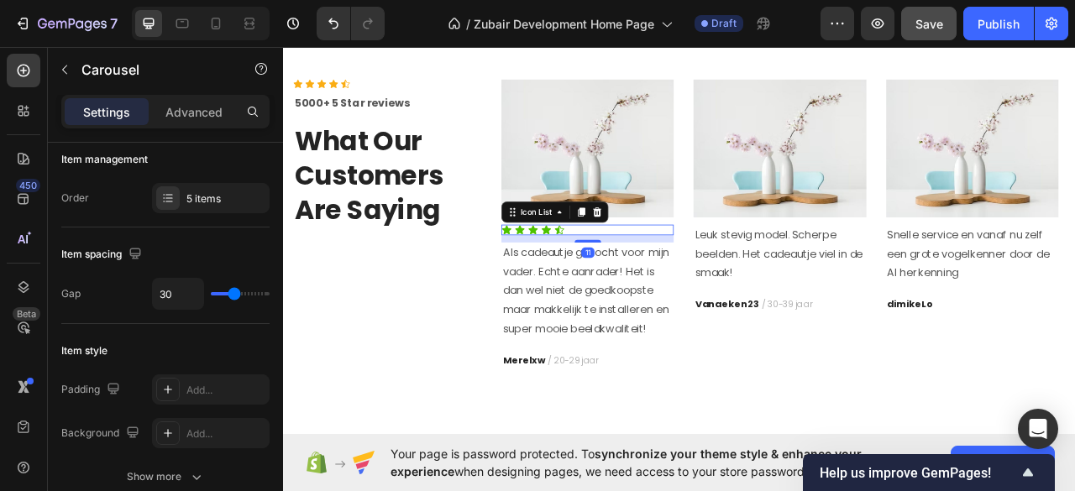
click at [648, 280] on div "Icon Icon Icon Icon Icon" at bounding box center [669, 280] width 219 height 13
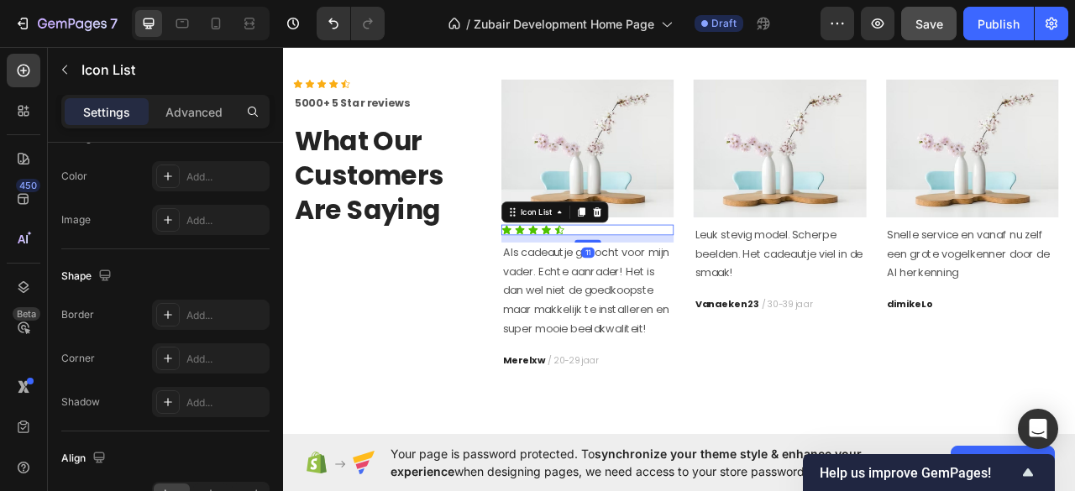
scroll to position [0, 0]
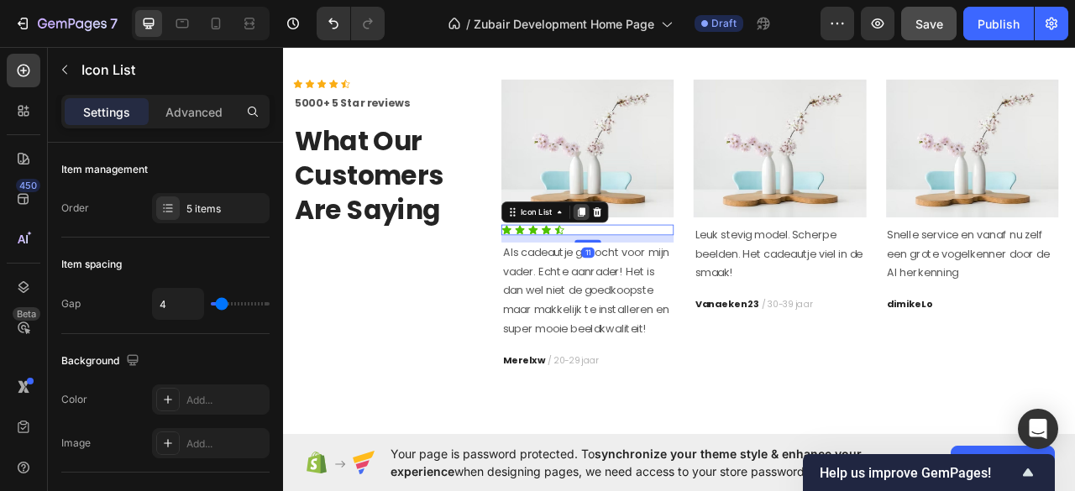
click at [655, 252] on icon at bounding box center [661, 257] width 13 height 13
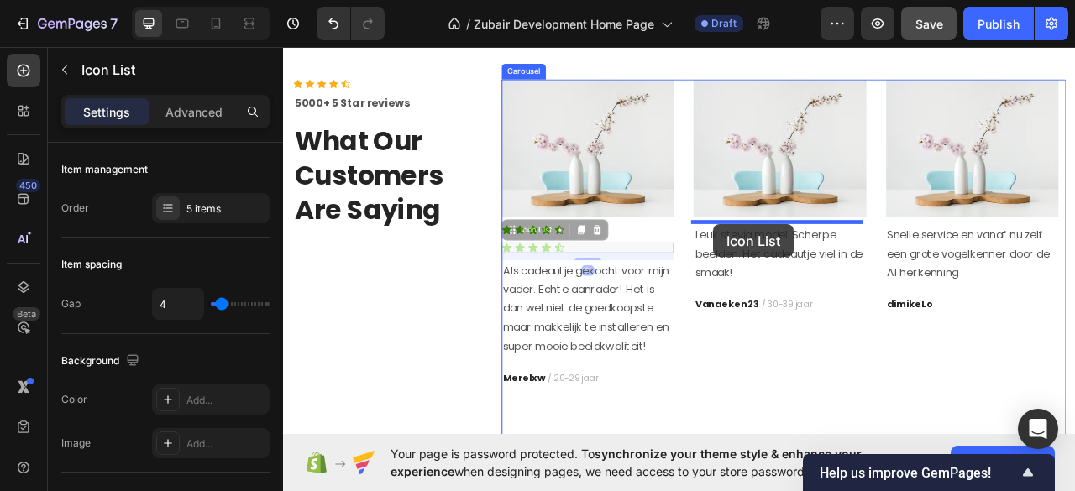
drag, startPoint x: 570, startPoint y: 272, endPoint x: 830, endPoint y: 274, distance: 260.3
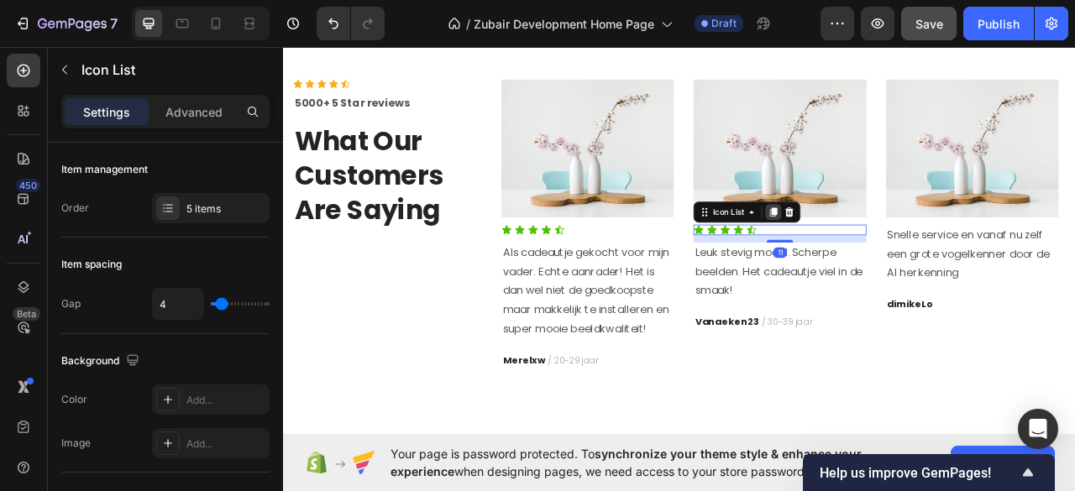
click at [908, 252] on icon at bounding box center [906, 258] width 9 height 12
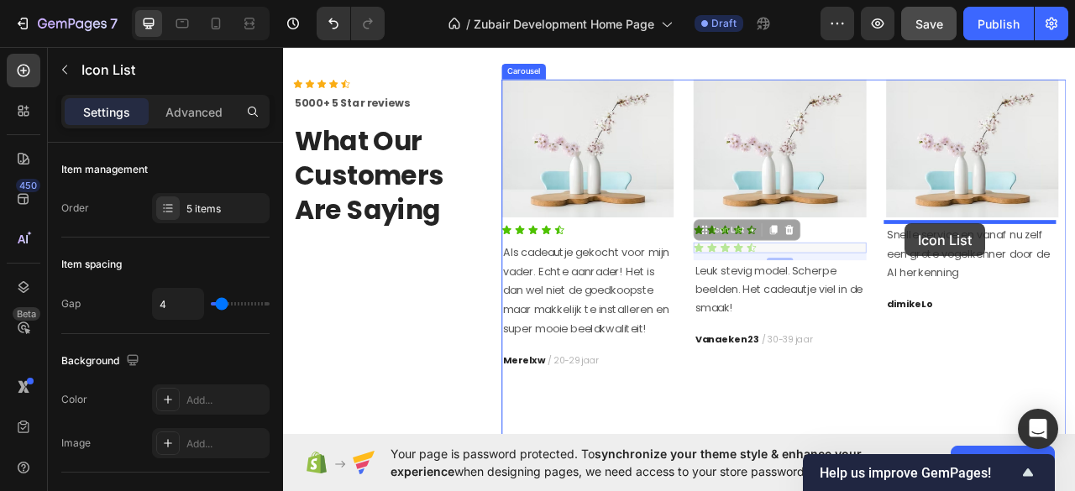
drag, startPoint x: 823, startPoint y: 280, endPoint x: 1074, endPoint y: 273, distance: 251.1
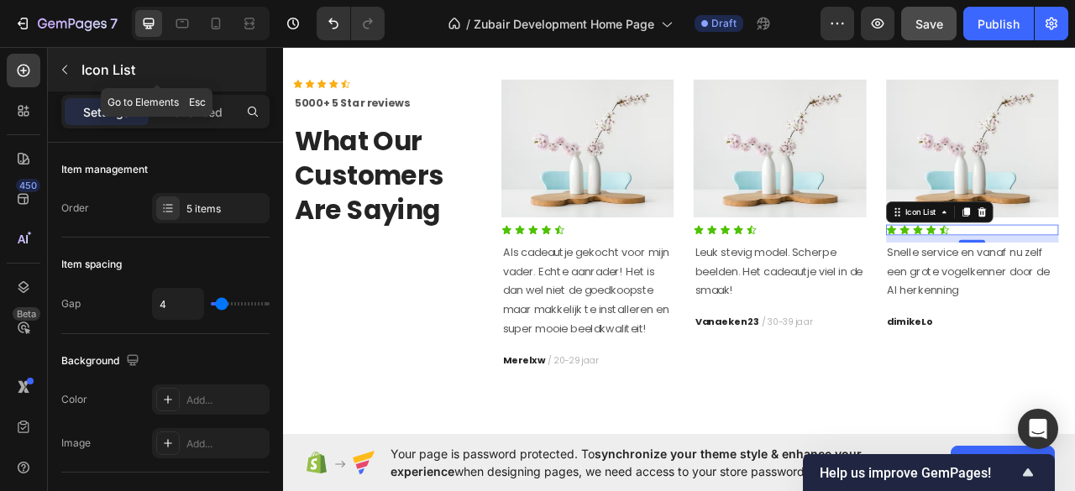
click at [60, 65] on icon "button" at bounding box center [64, 69] width 13 height 13
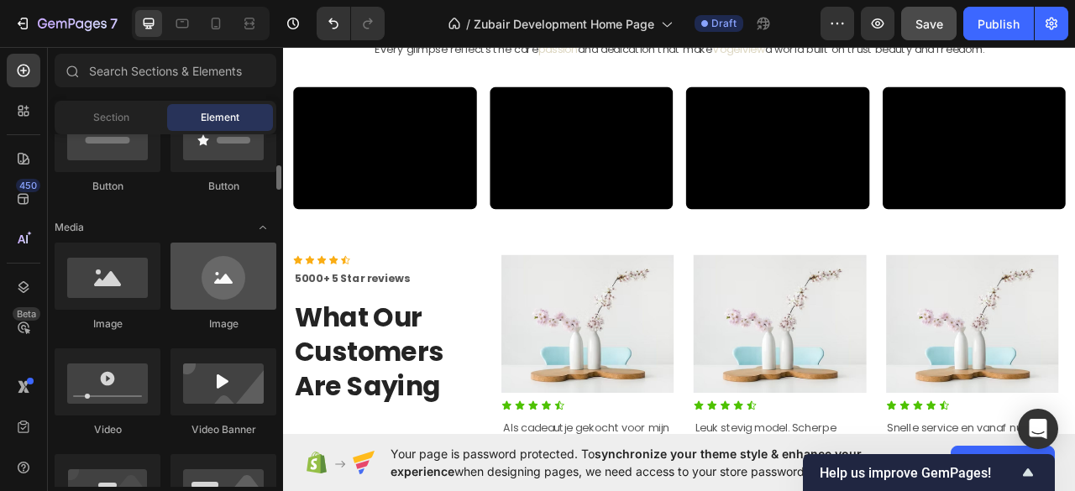
scroll to position [112, 0]
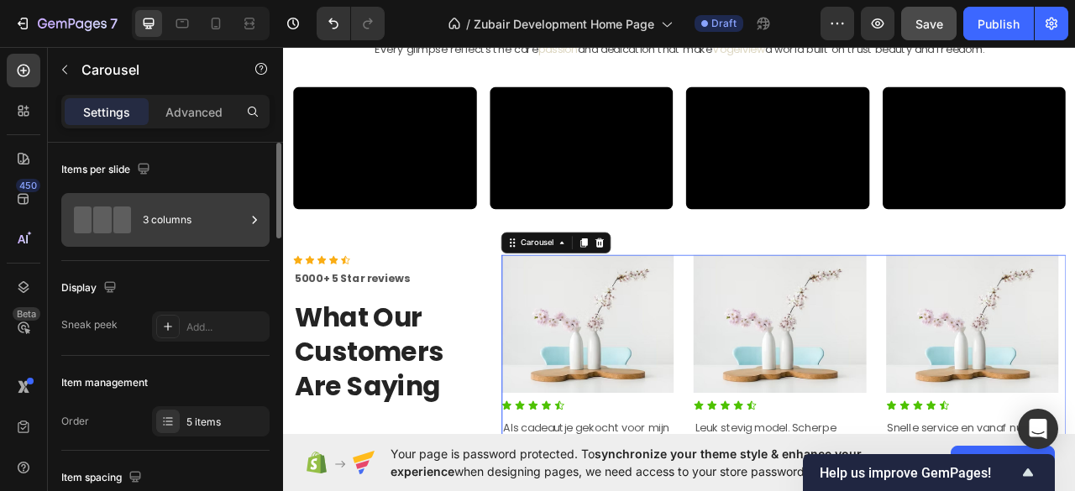
click at [207, 219] on div "3 columns" at bounding box center [194, 220] width 102 height 39
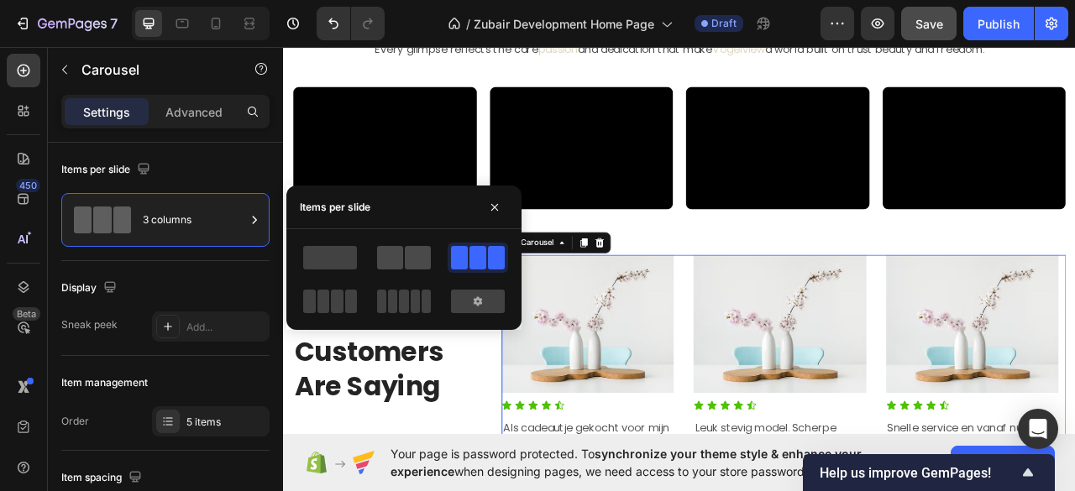
click at [409, 254] on span at bounding box center [418, 258] width 26 height 24
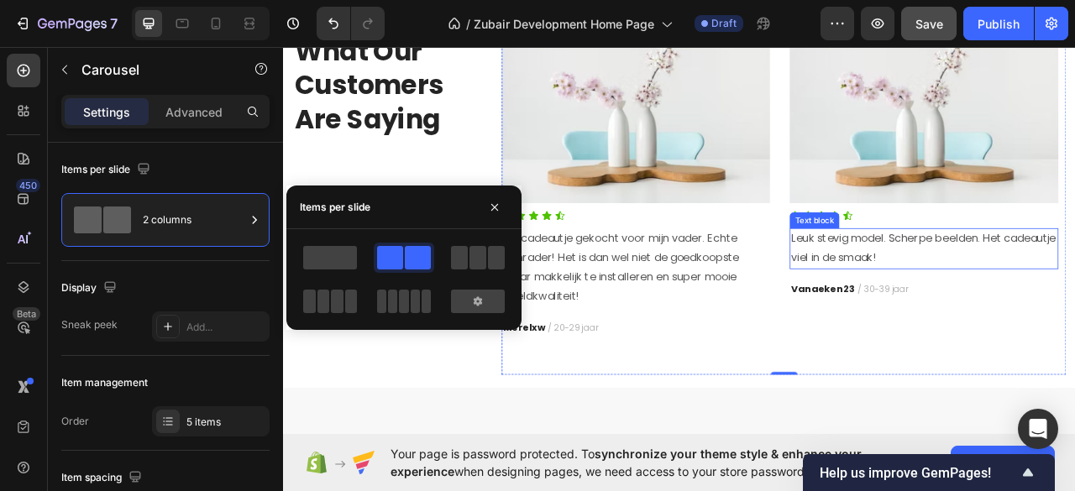
scroll to position [1855, 0]
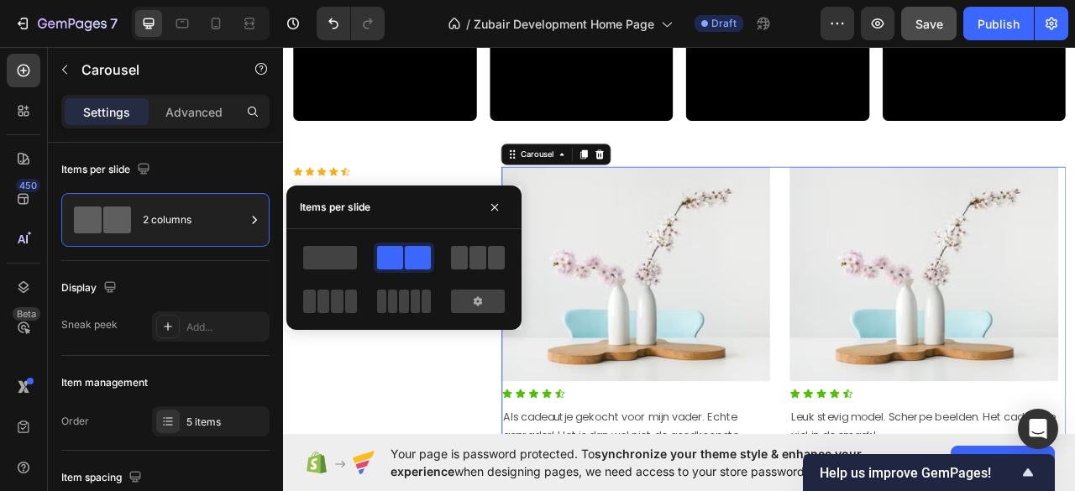
click at [478, 251] on span at bounding box center [477, 258] width 17 height 24
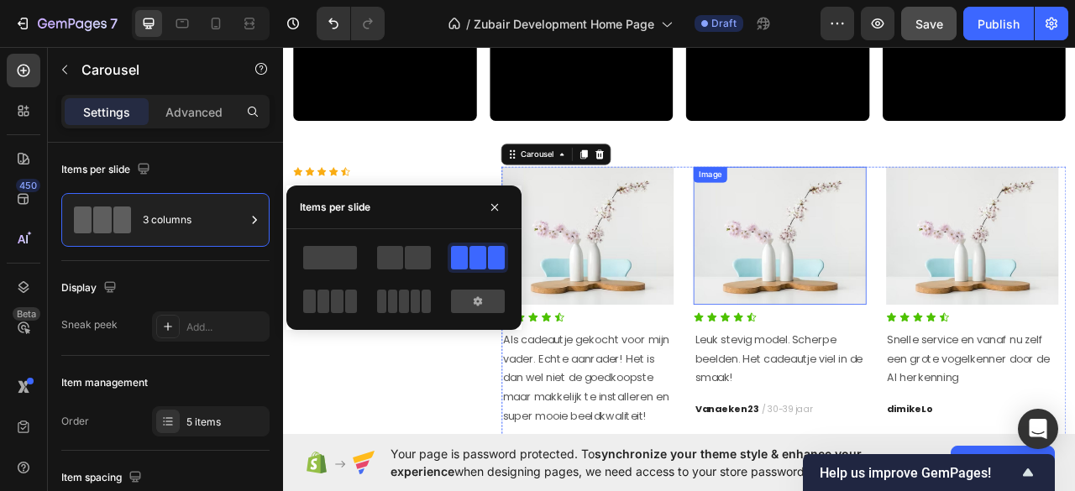
scroll to position [1967, 0]
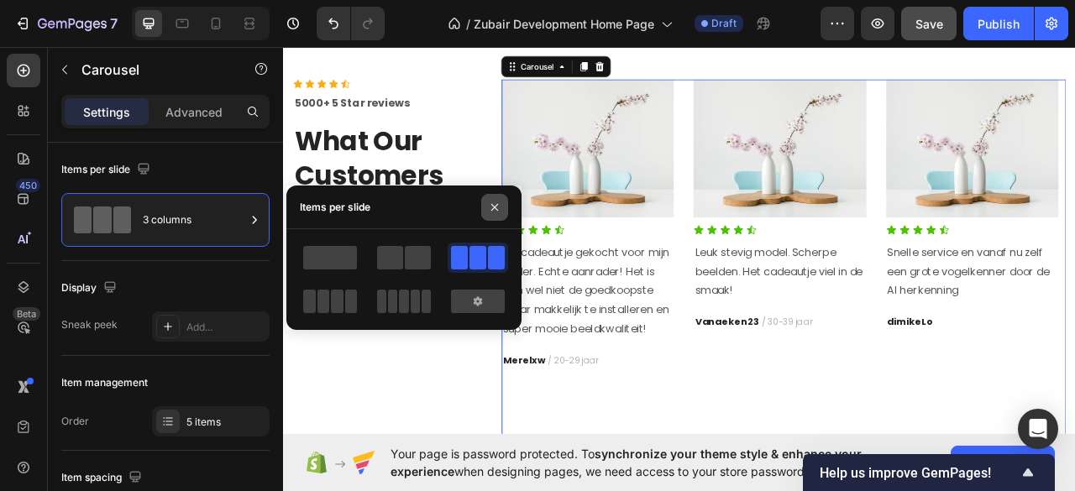
click at [495, 201] on icon "button" at bounding box center [494, 207] width 13 height 13
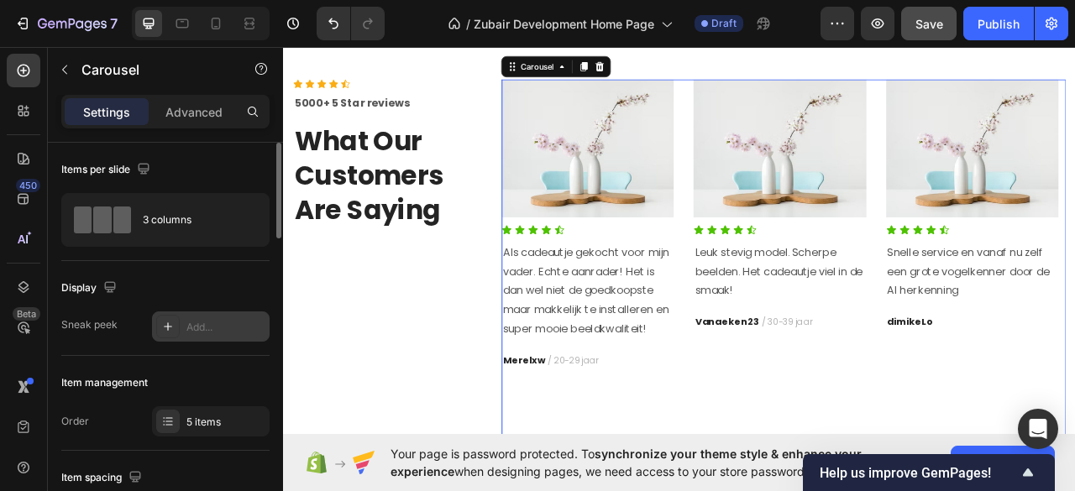
click at [196, 328] on div "Add..." at bounding box center [225, 327] width 79 height 15
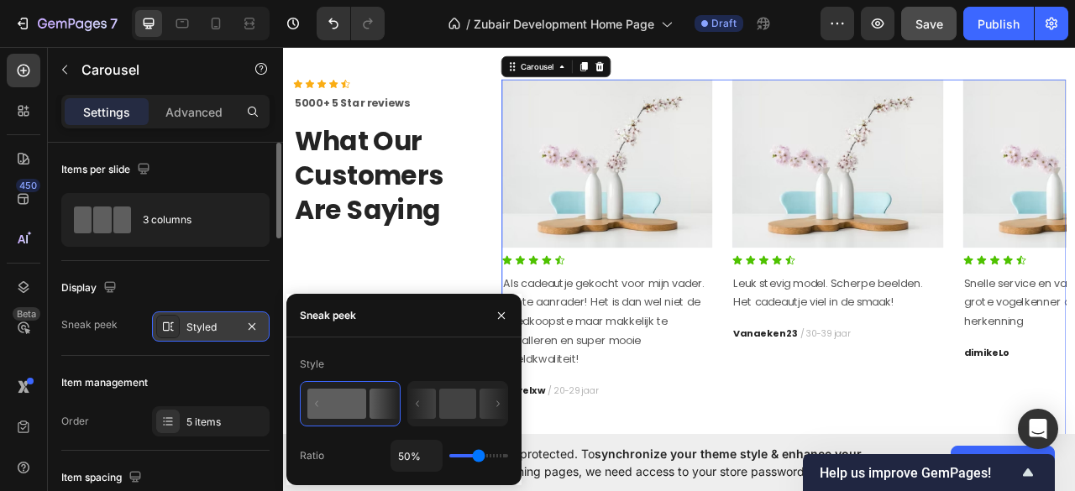
type input "30%"
type input "30"
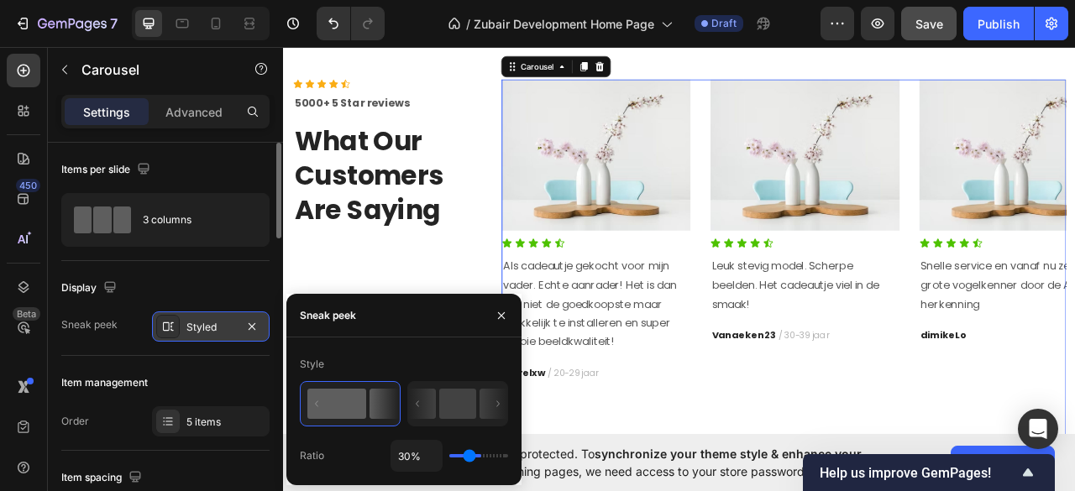
type input "24%"
type input "24"
type input "17%"
type input "17"
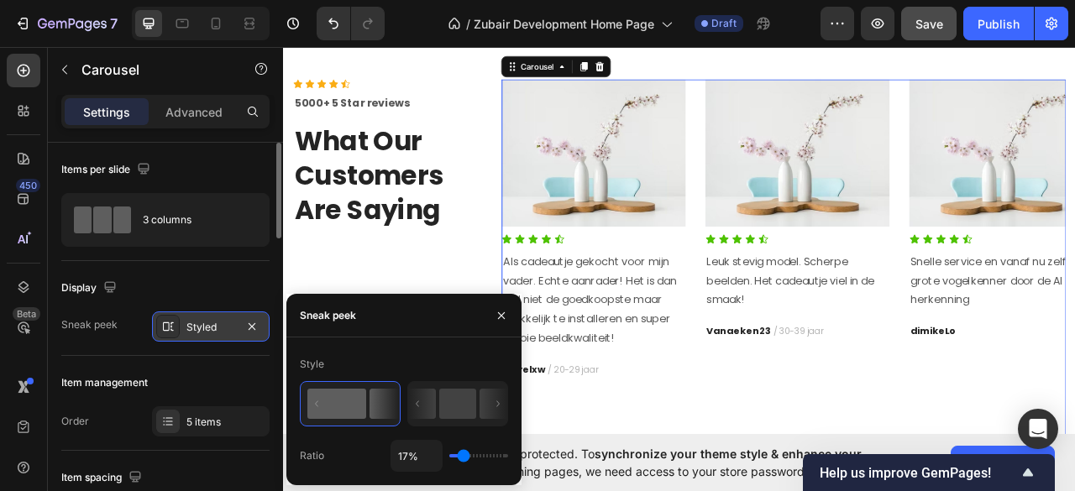
type input "13%"
type input "13"
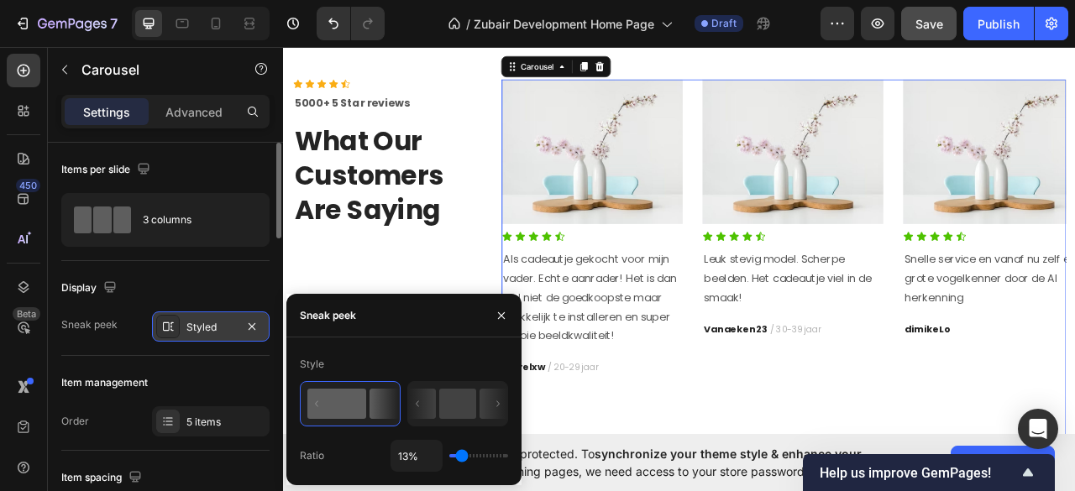
type input "14%"
type input "14"
type input "16%"
type input "16"
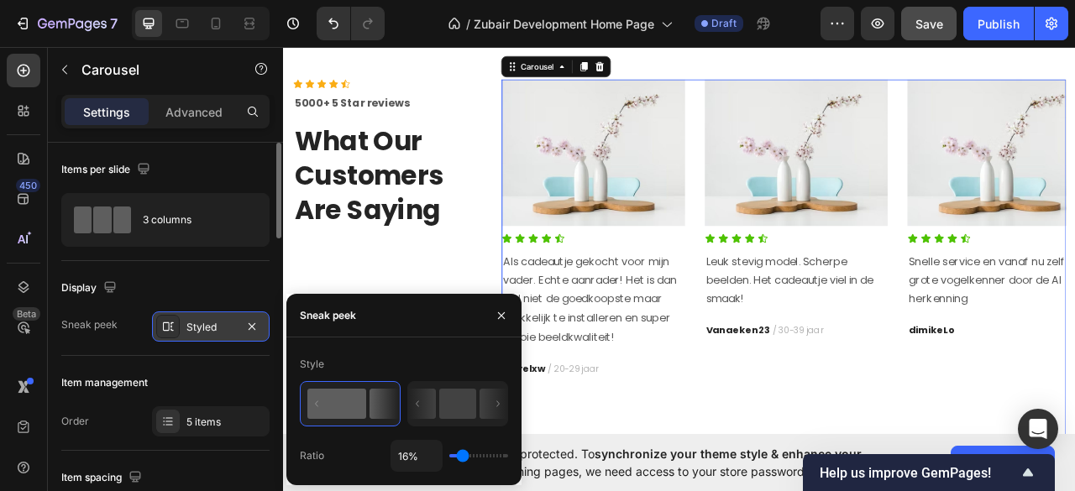
type input "20%"
type input "20"
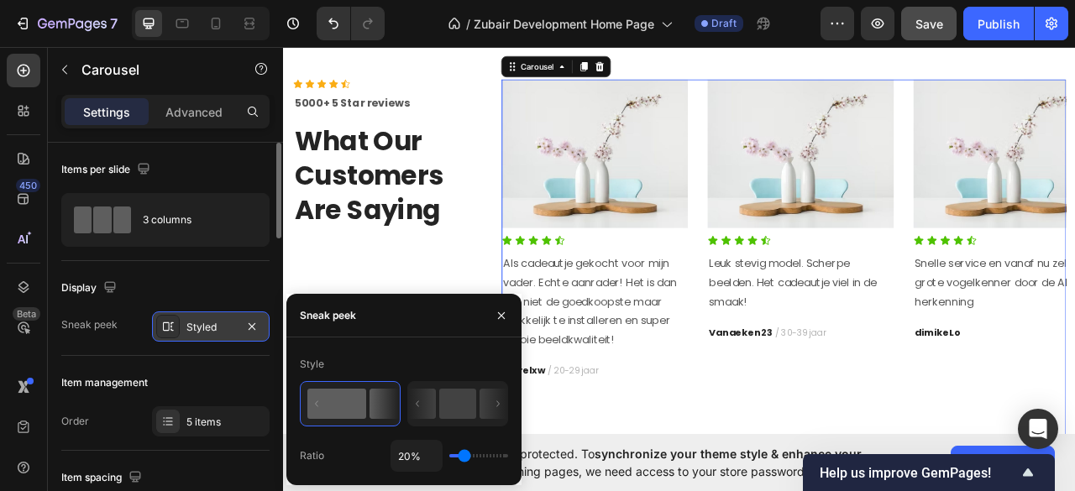
type input "22%"
type input "22"
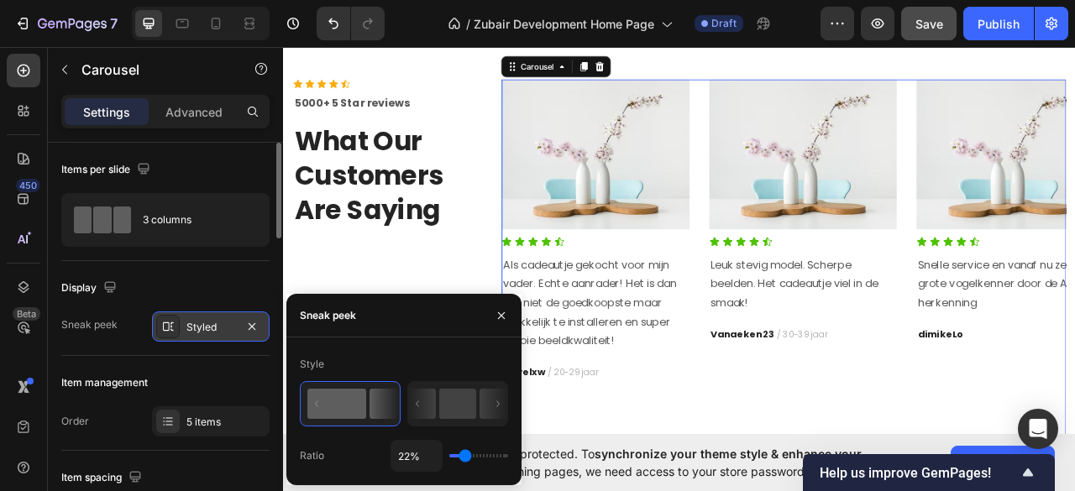
type input "35%"
type input "35"
type input "43%"
type input "43"
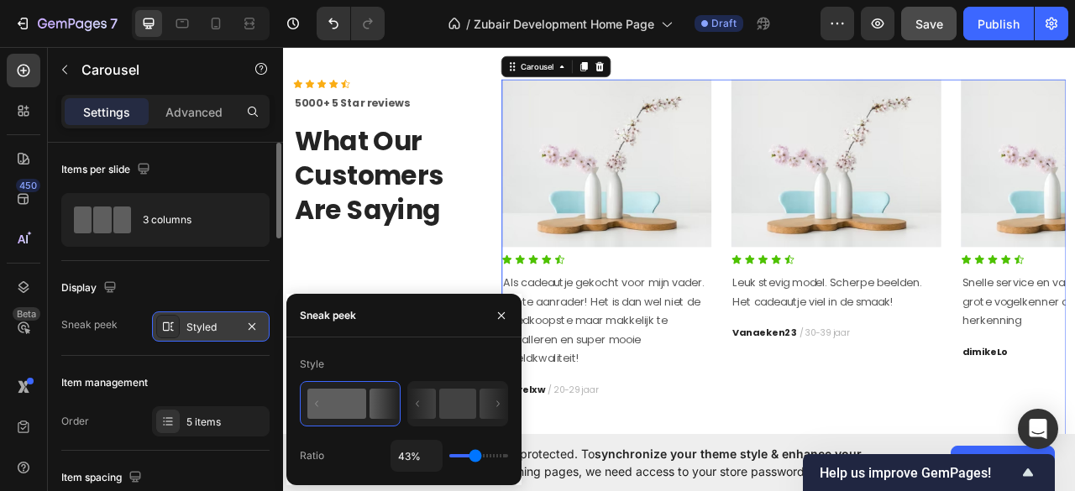
type input "49%"
type input "49"
type input "52%"
type input "52"
type input "53%"
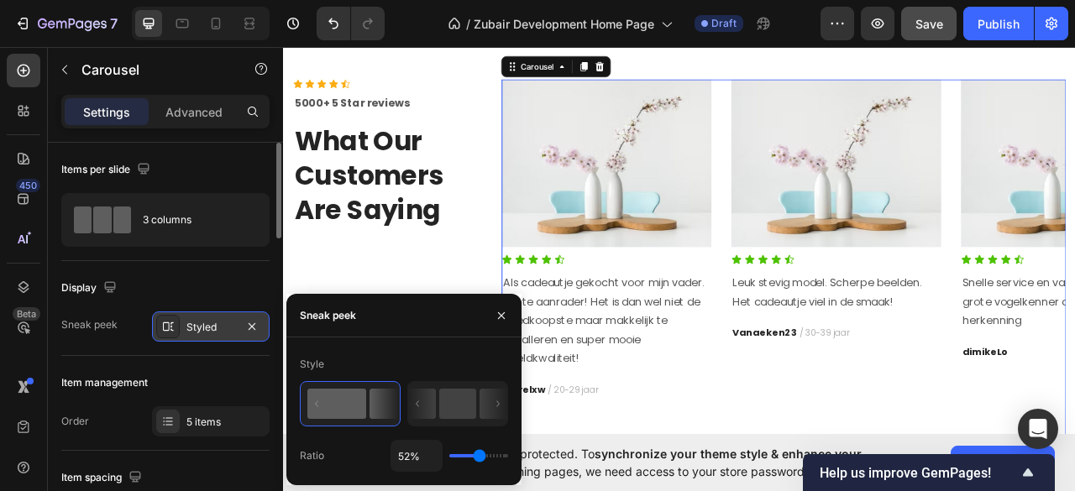
type input "53"
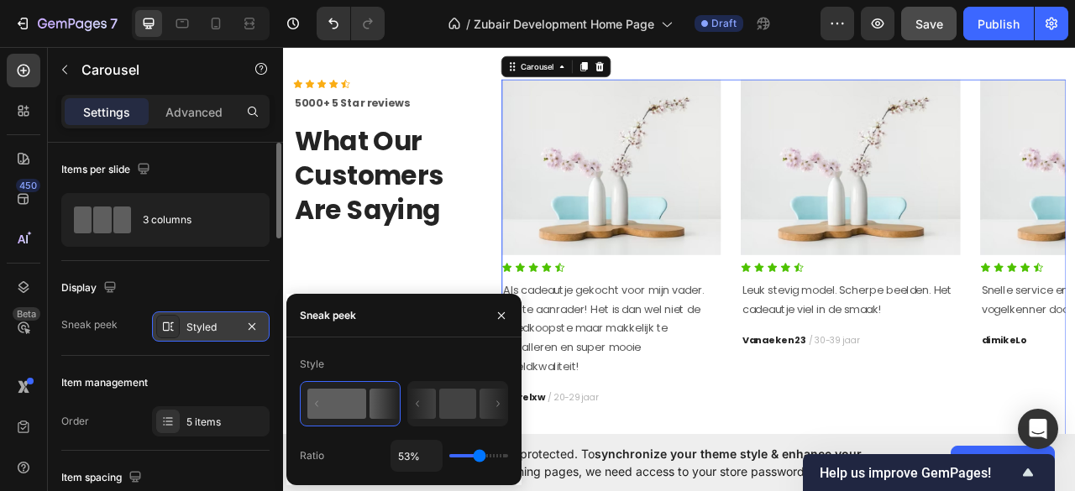
type input "59%"
type input "59"
type input "62%"
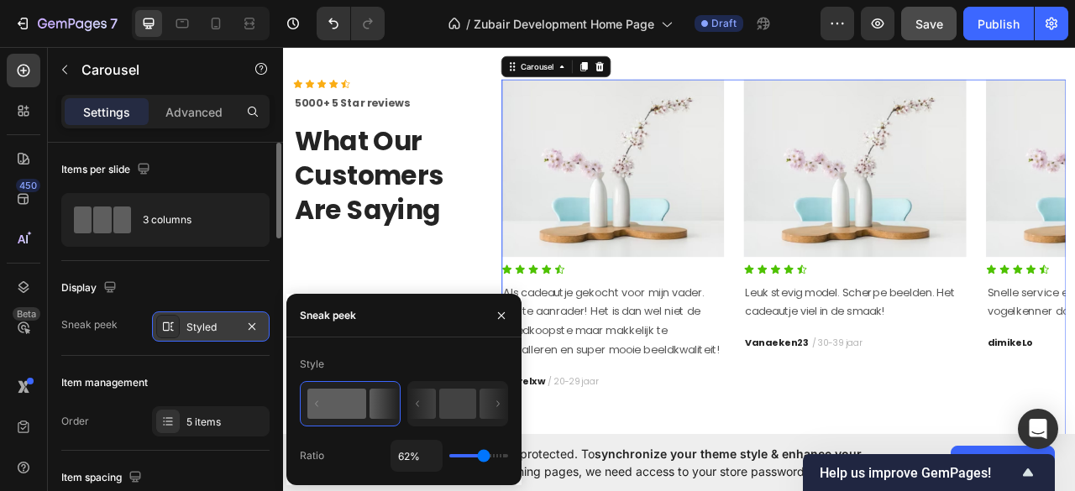
drag, startPoint x: 474, startPoint y: 454, endPoint x: 484, endPoint y: 442, distance: 16.1
click at [484, 454] on input "range" at bounding box center [478, 455] width 59 height 3
type input "61"
type input "61%"
type input "60"
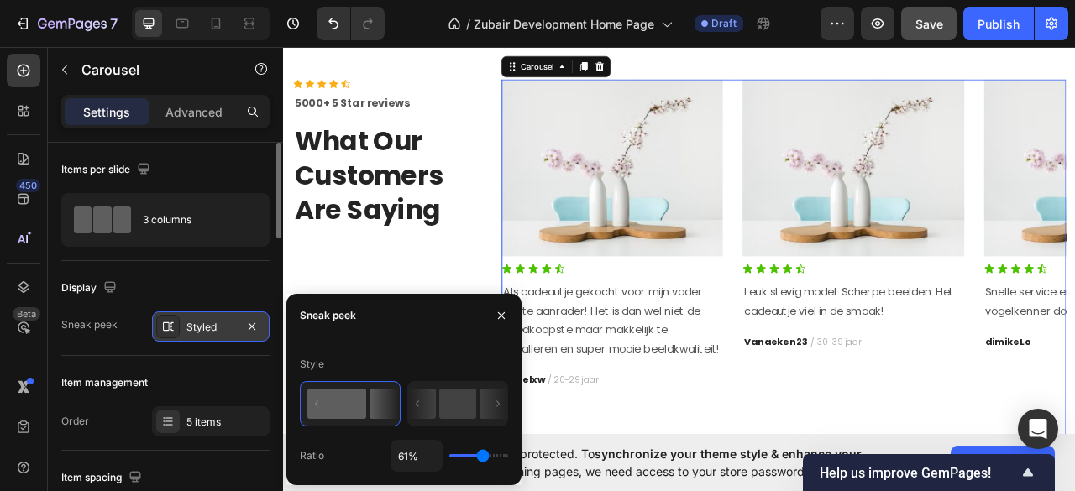
type input "60%"
type input "59"
type input "59%"
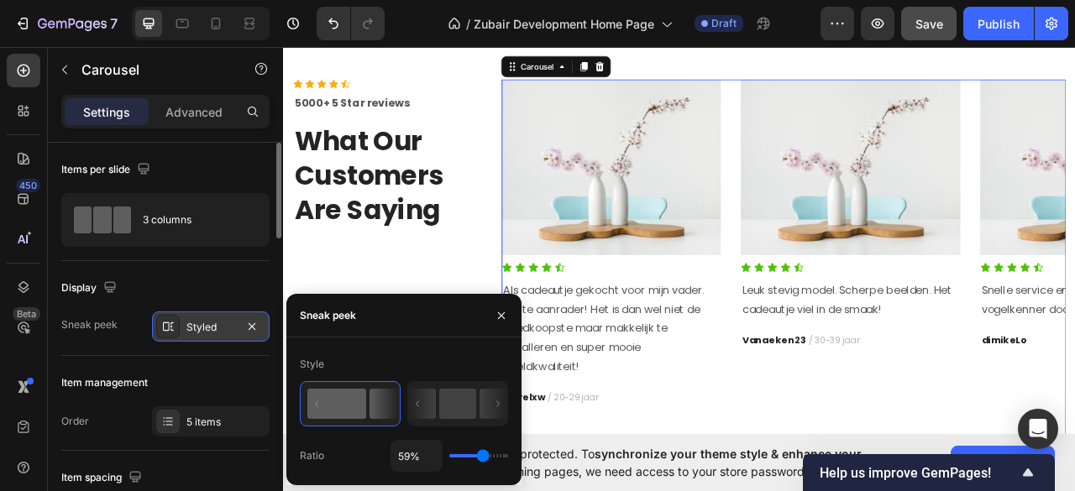
type input "60"
type input "60%"
click at [509, 315] on button "button" at bounding box center [501, 315] width 27 height 27
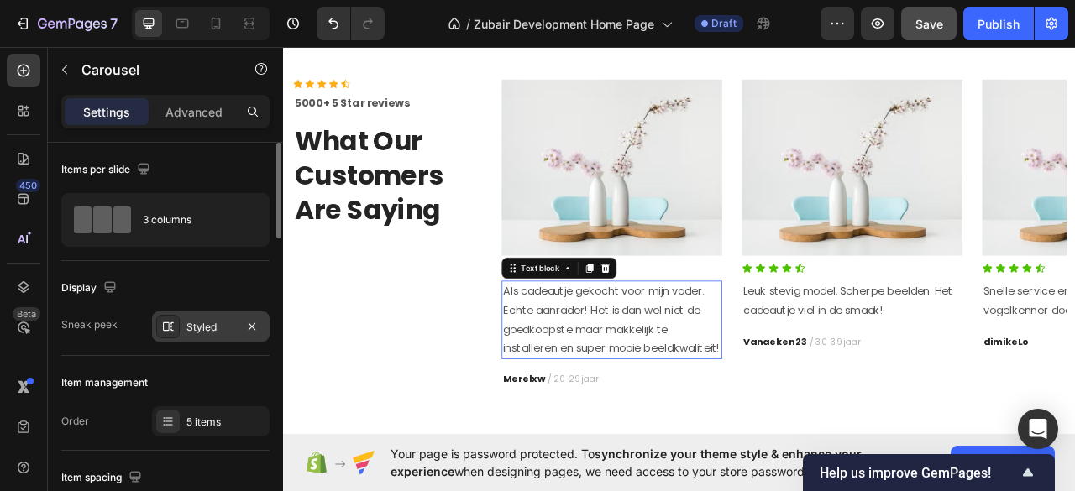
click at [598, 392] on p "Als cadeautje gekocht voor mijn vader. Echte aanrader! Het is dan wel niet de g…" at bounding box center [700, 395] width 277 height 97
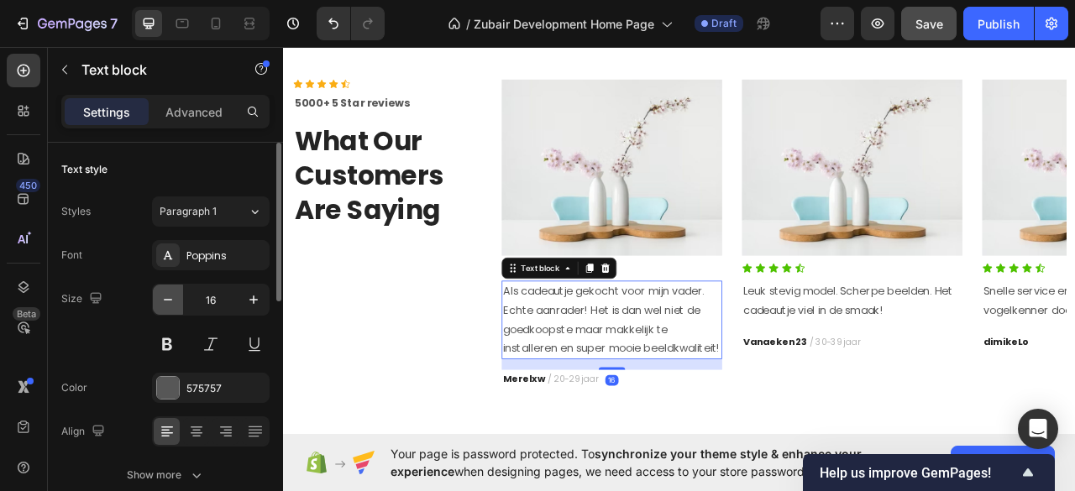
click at [162, 298] on icon "button" at bounding box center [168, 299] width 17 height 17
type input "14"
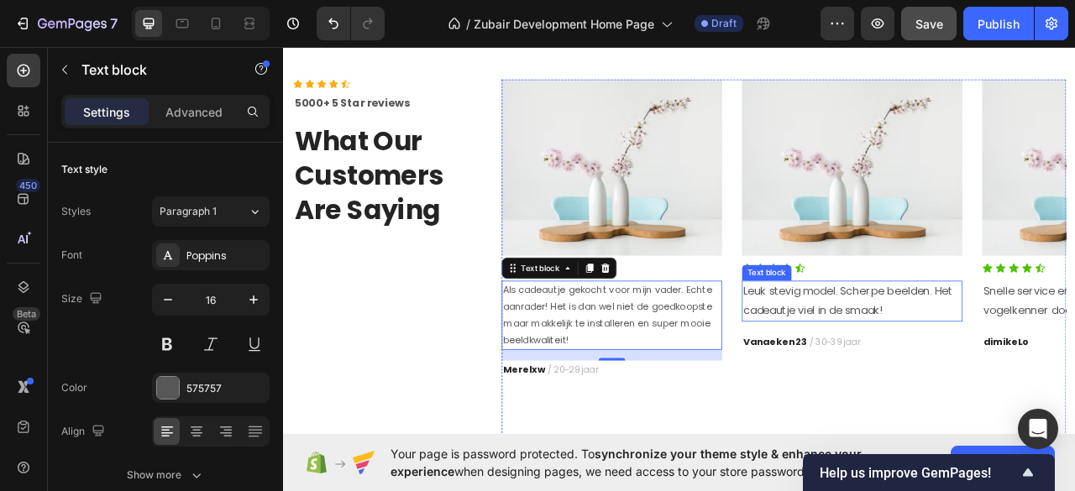
click at [906, 366] on p "Leuk stevig model. Scherpe beelden. Het cadeautje viel in de smaak!" at bounding box center [1005, 371] width 277 height 49
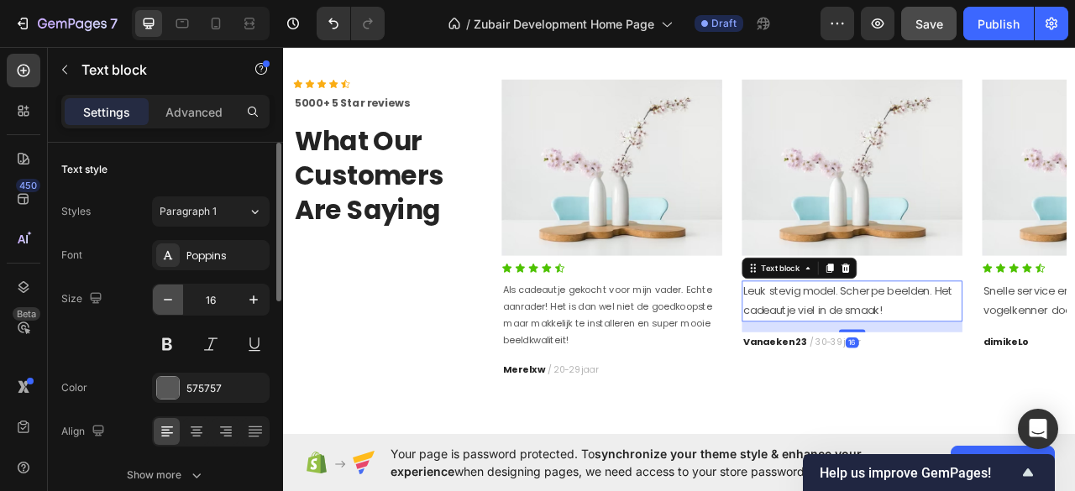
click at [175, 294] on icon "button" at bounding box center [168, 299] width 17 height 17
type input "14"
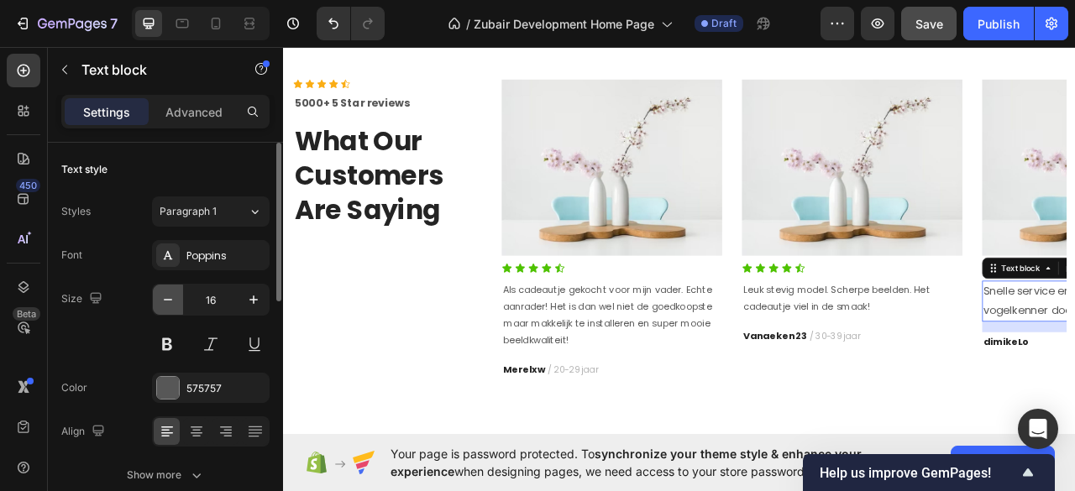
click at [176, 298] on button "button" at bounding box center [168, 300] width 30 height 30
type input "14"
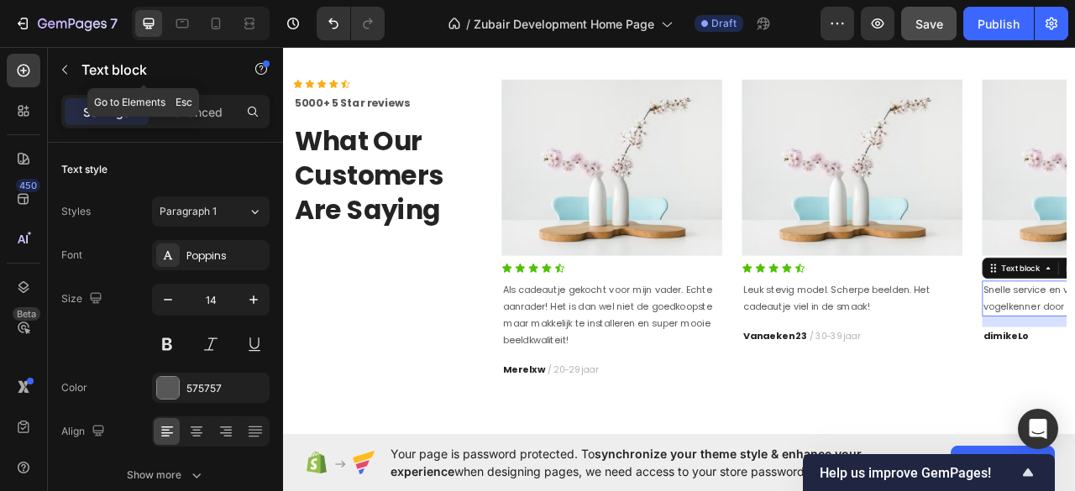
click at [62, 63] on icon "button" at bounding box center [64, 69] width 13 height 13
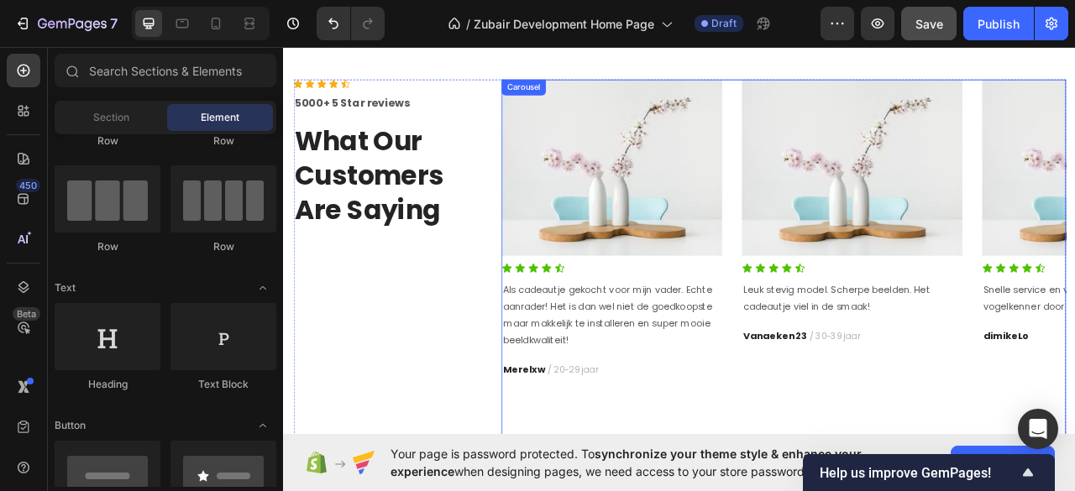
click at [853, 92] on div "Image Icon Icon Icon Icon Icon Icon List Aan mijn moeder gegeven voor Sinterkla…" at bounding box center [919, 322] width 718 height 467
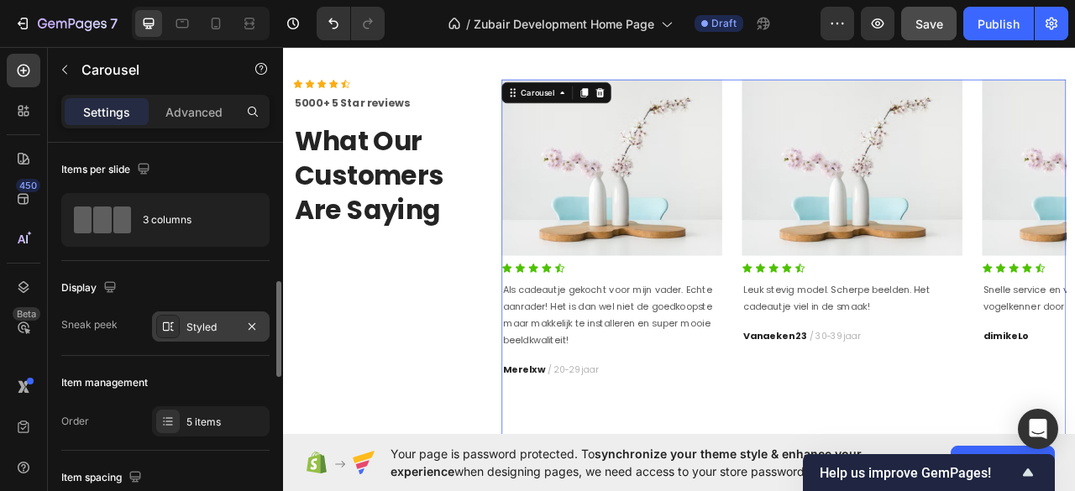
scroll to position [112, 0]
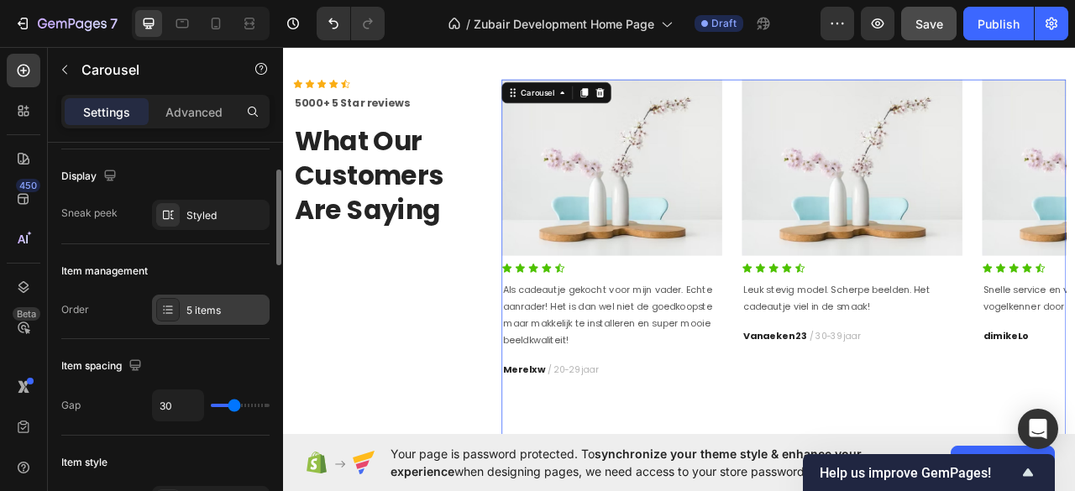
click at [216, 303] on div "5 items" at bounding box center [225, 310] width 79 height 15
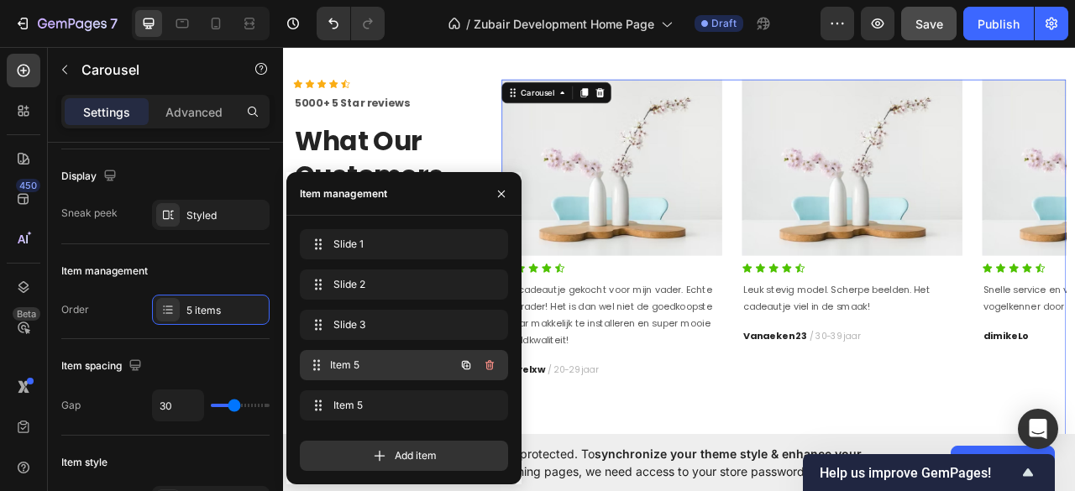
click at [406, 360] on span "Item 5" at bounding box center [392, 365] width 124 height 15
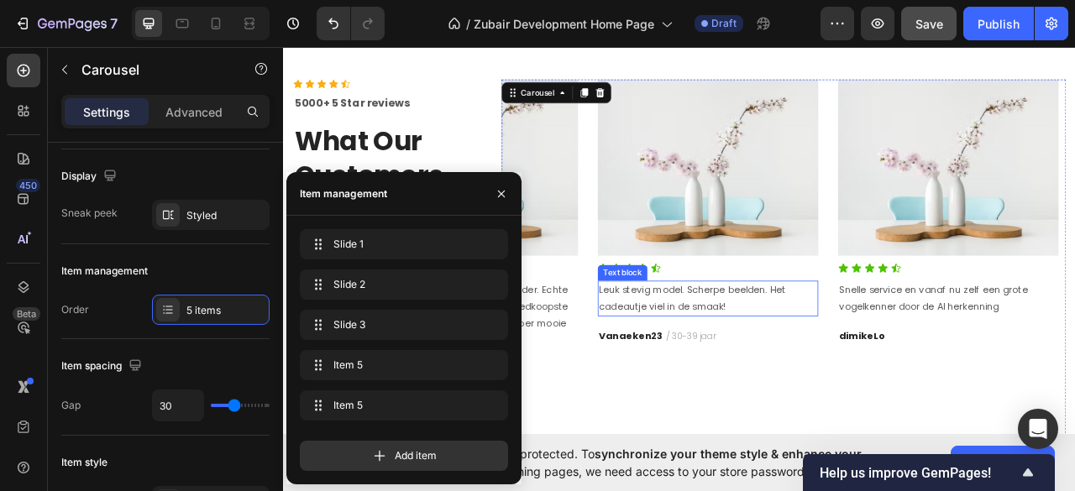
click at [709, 364] on p "Leuk stevig model. Scherpe beelden. Het cadeautje viel in de smaak!" at bounding box center [822, 368] width 277 height 42
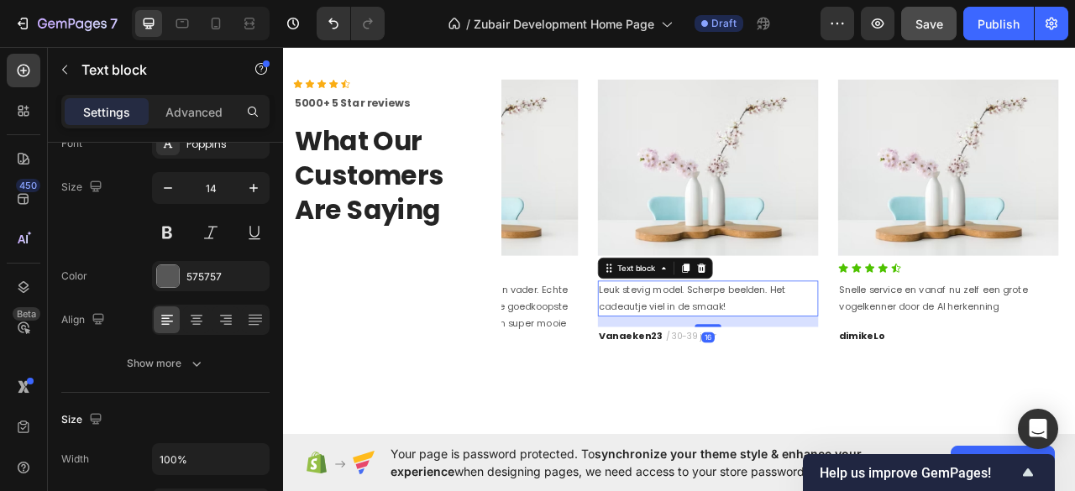
scroll to position [0, 0]
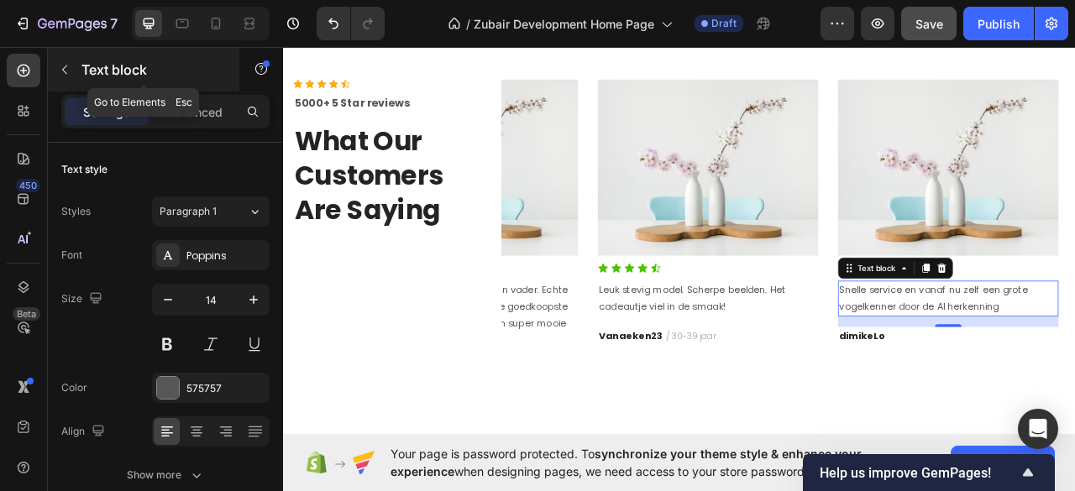
click at [65, 69] on icon "button" at bounding box center [64, 69] width 13 height 13
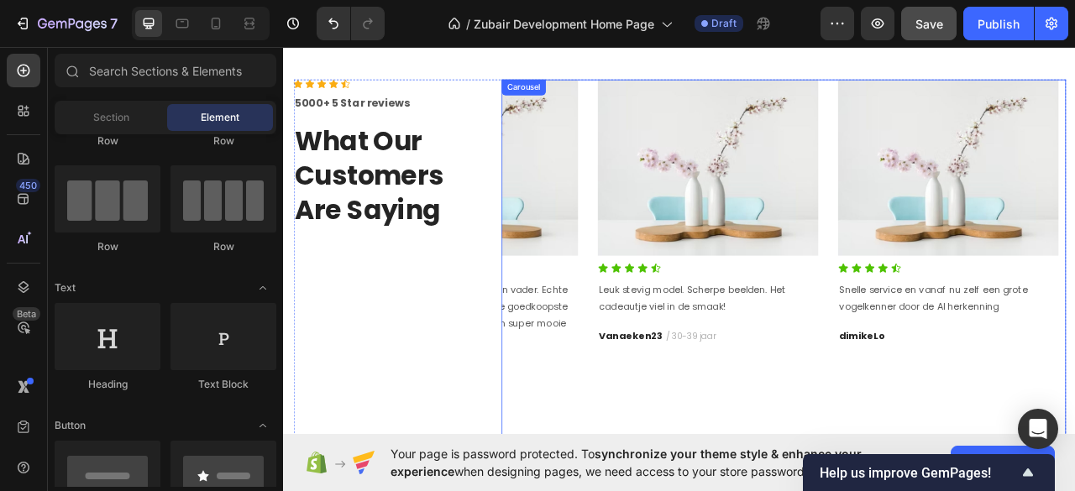
click at [667, 96] on div "Image Icon Icon Icon Icon Icon Icon List Aan mijn moeder gegeven voor Sinterkla…" at bounding box center [919, 322] width 718 height 467
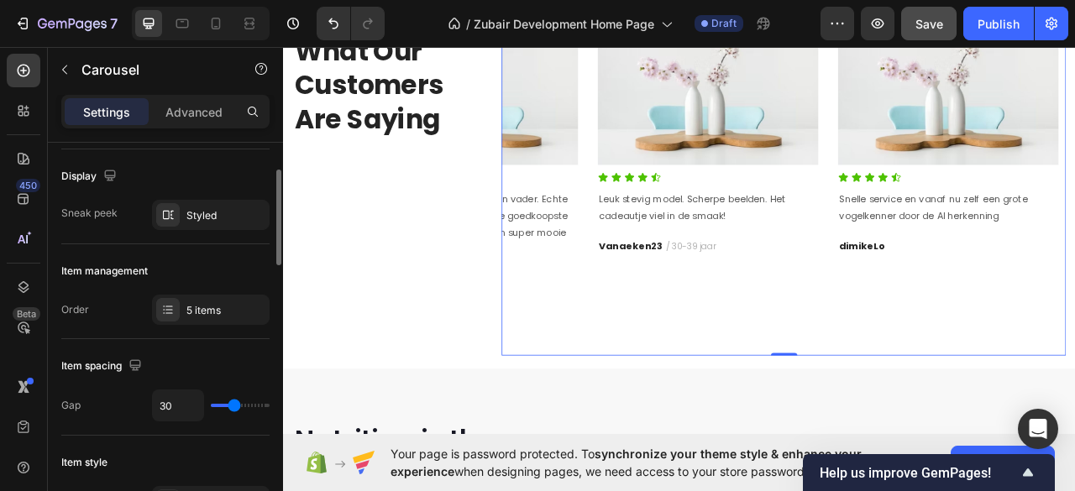
scroll to position [223, 0]
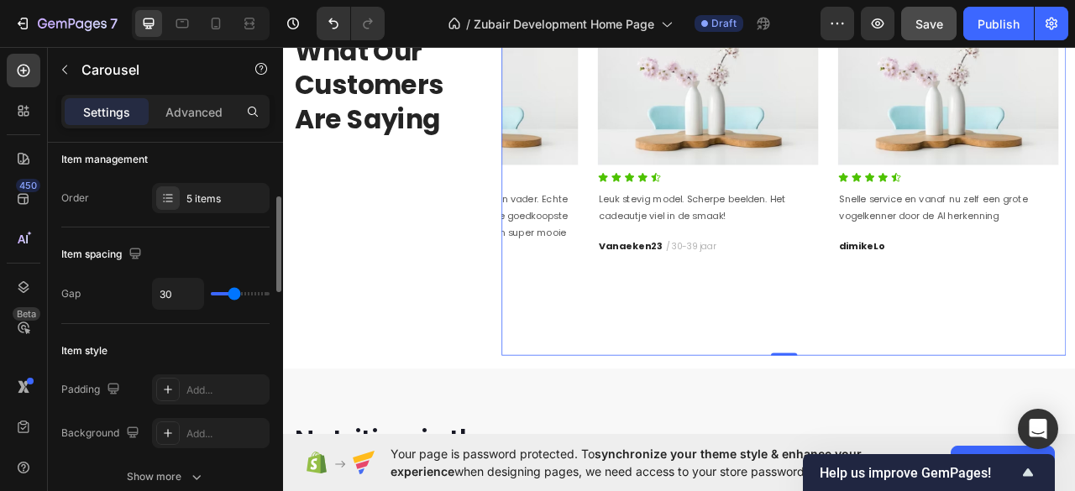
drag, startPoint x: 223, startPoint y: 194, endPoint x: 228, endPoint y: 216, distance: 22.4
click at [225, 193] on div "5 items" at bounding box center [225, 198] width 79 height 15
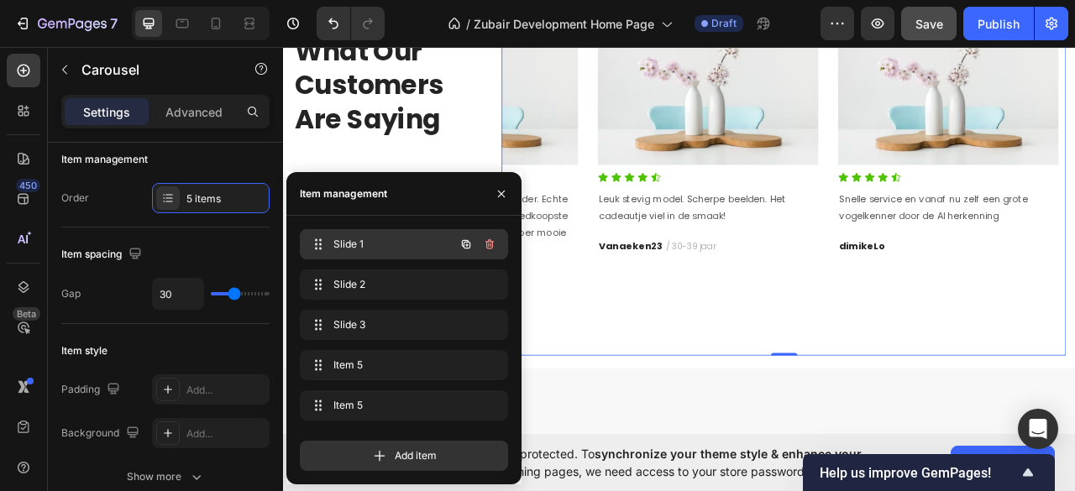
click at [366, 243] on span "Slide 1" at bounding box center [380, 244] width 95 height 15
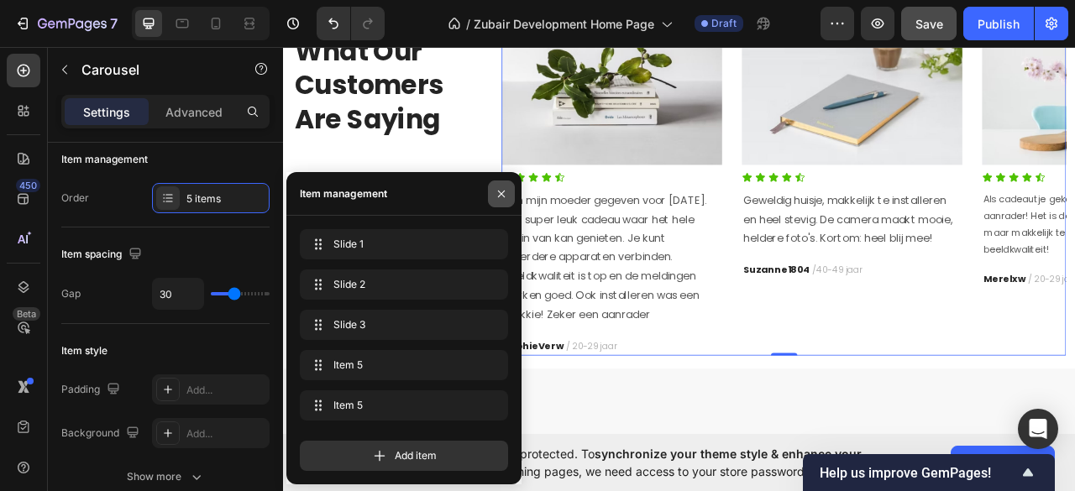
click at [495, 189] on icon "button" at bounding box center [500, 193] width 13 height 13
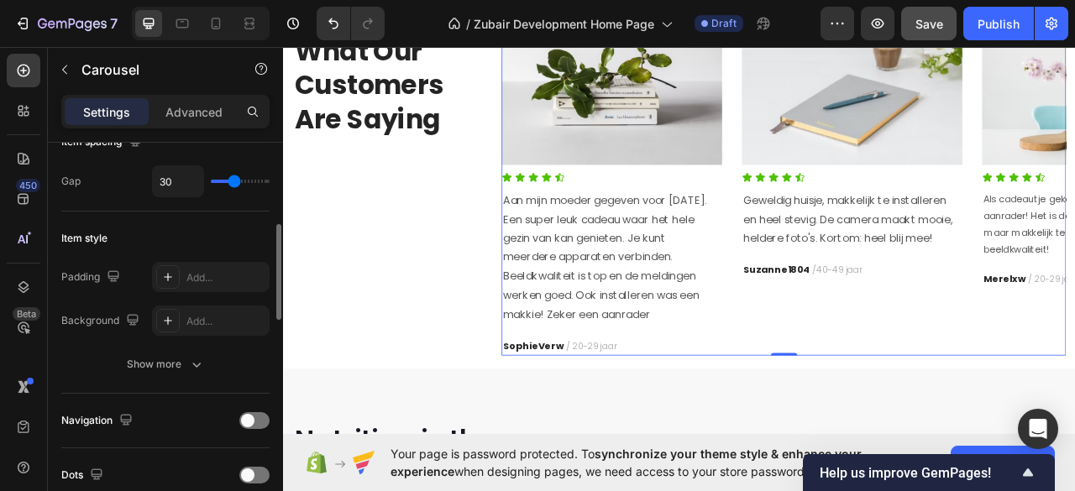
scroll to position [447, 0]
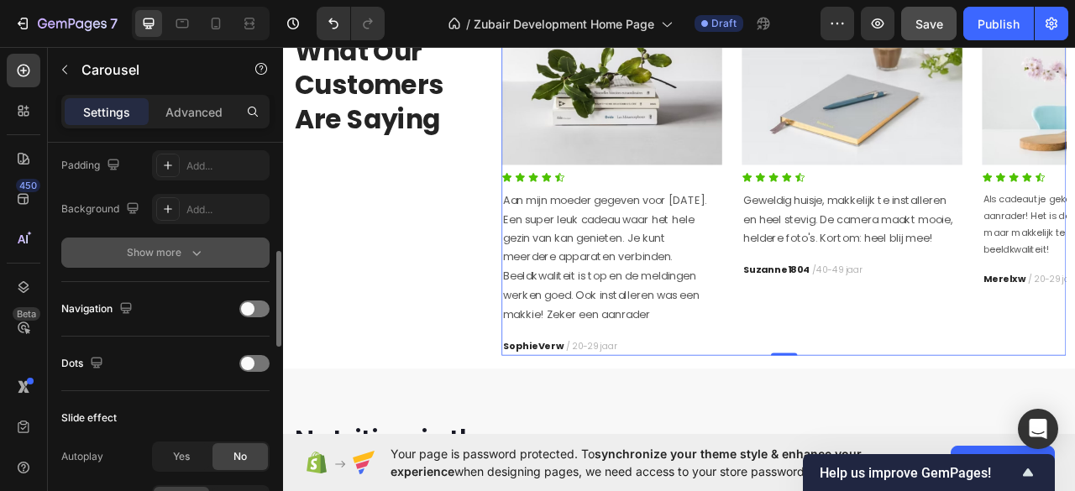
click at [195, 247] on icon "button" at bounding box center [196, 252] width 17 height 17
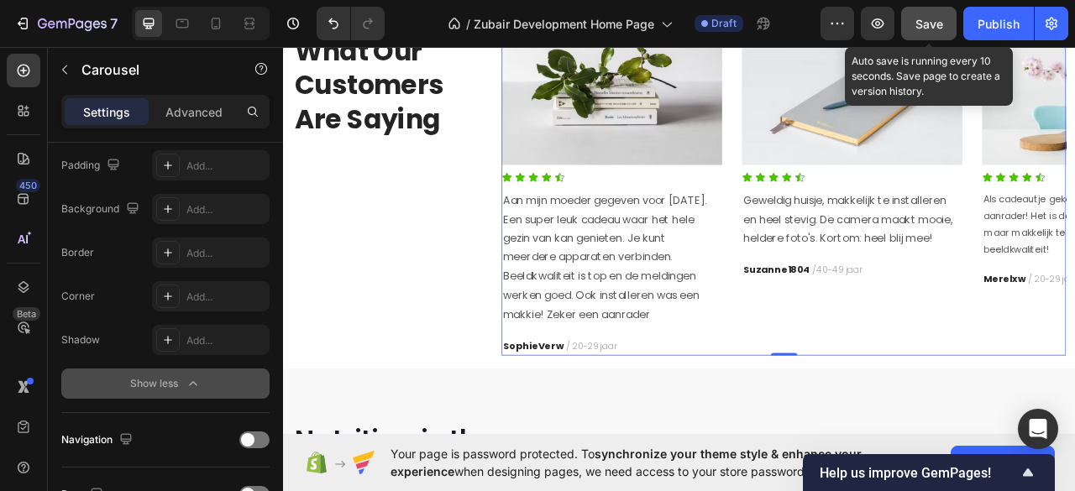
click at [927, 17] on span "Save" at bounding box center [929, 24] width 28 height 14
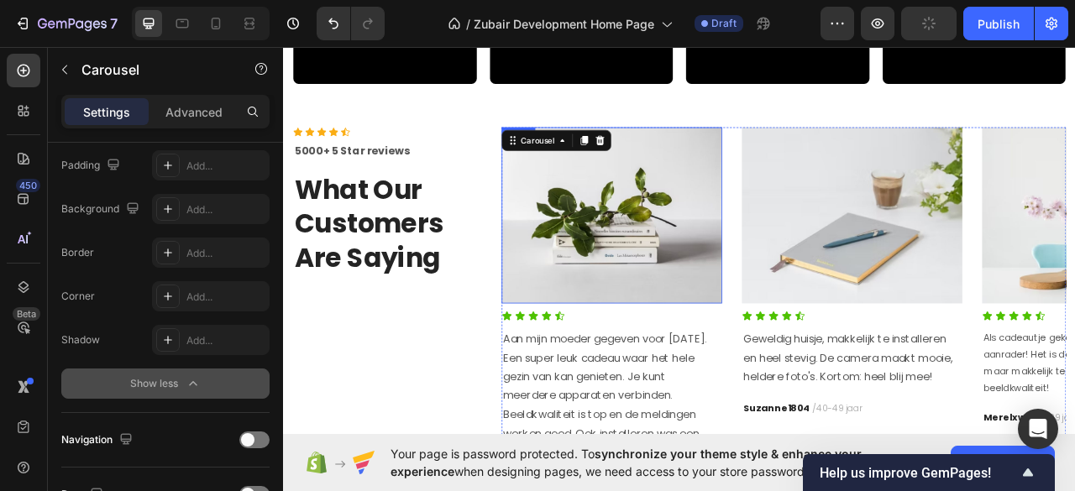
scroll to position [1855, 0]
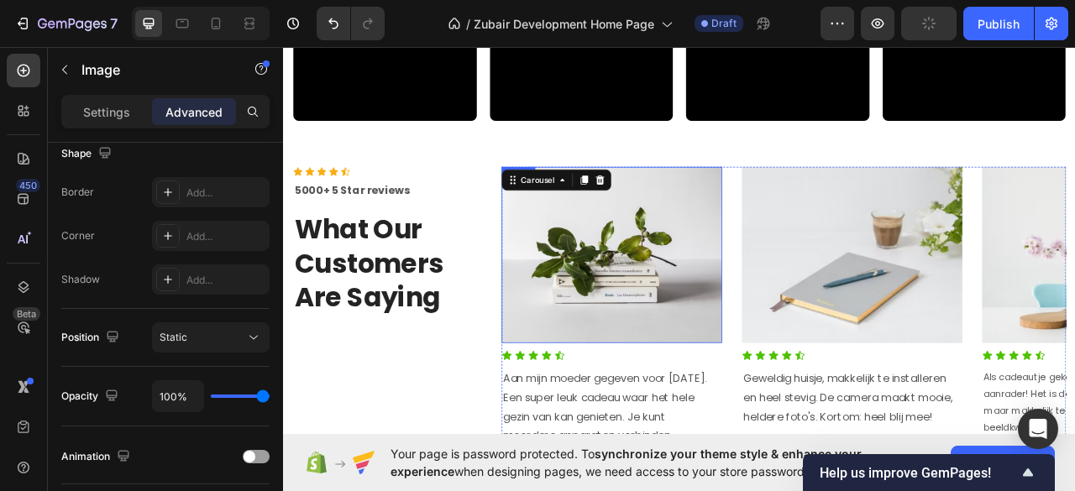
click at [769, 286] on img at bounding box center [700, 313] width 280 height 224
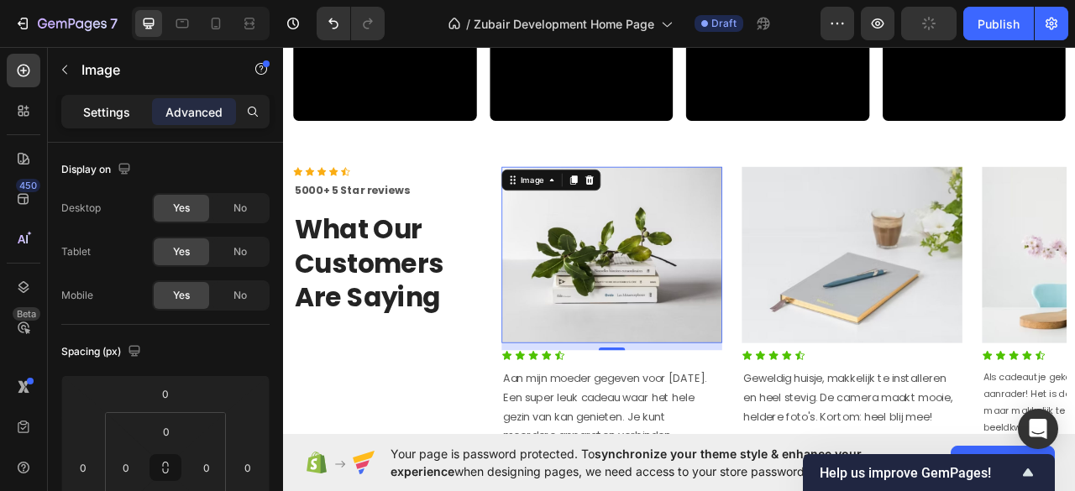
click at [101, 113] on p "Settings" at bounding box center [106, 112] width 47 height 18
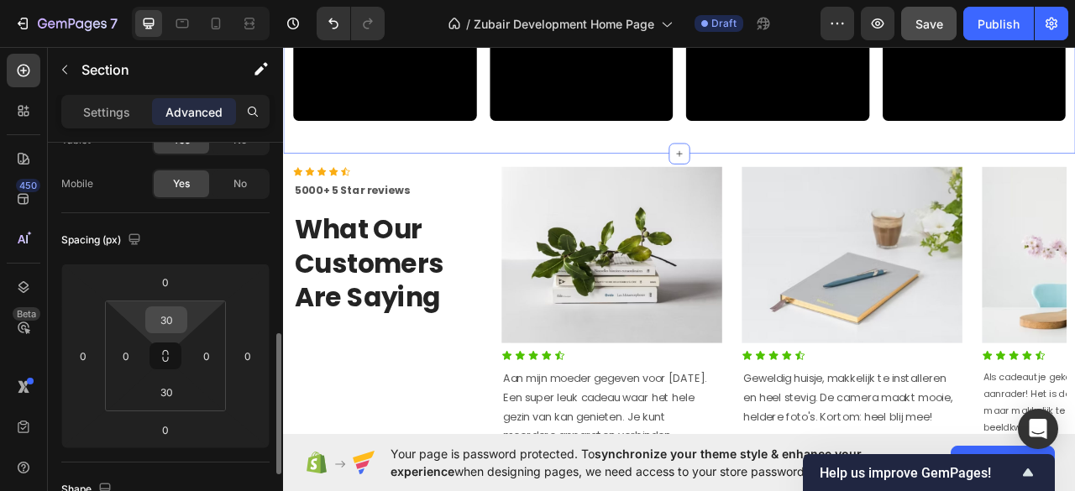
scroll to position [223, 0]
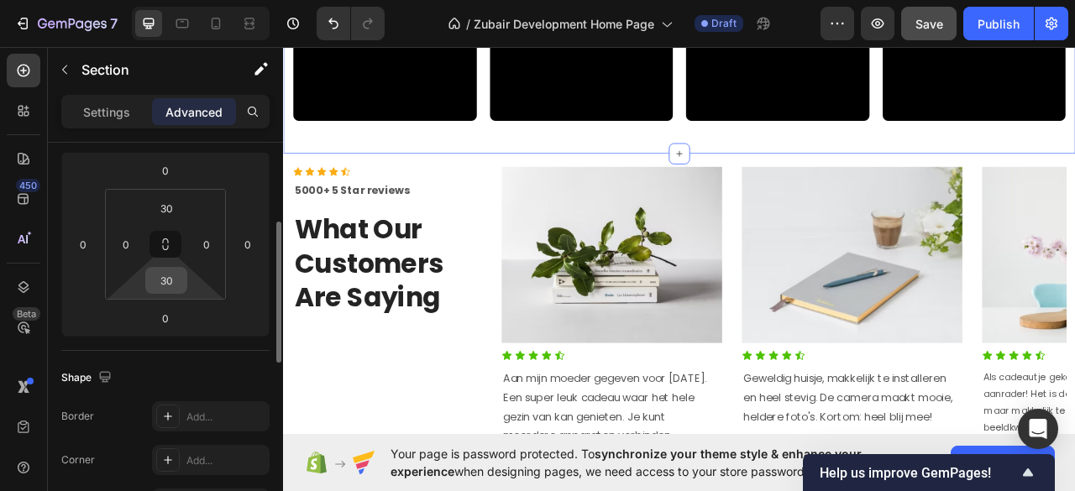
click at [171, 279] on input "30" at bounding box center [166, 280] width 34 height 25
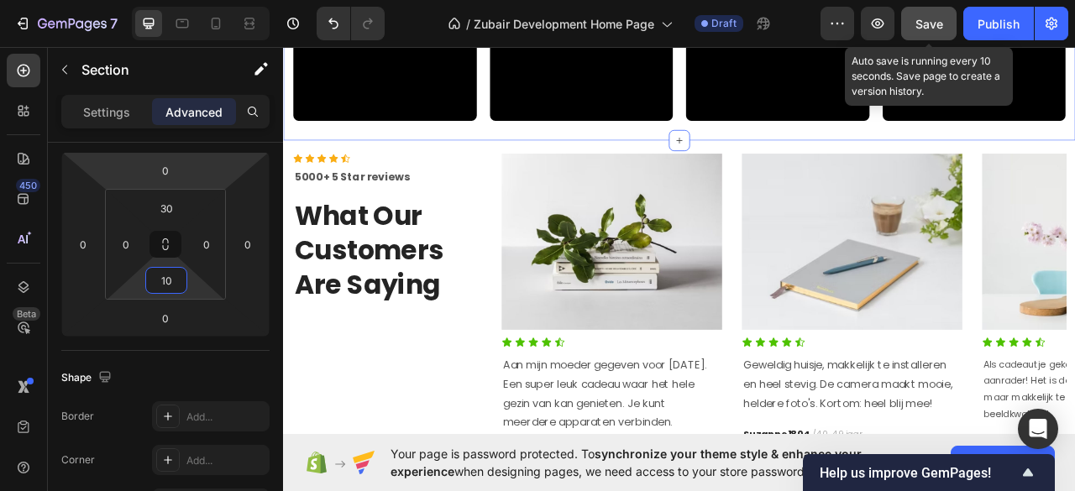
type input "10"
click at [920, 27] on span "Save" at bounding box center [929, 24] width 28 height 14
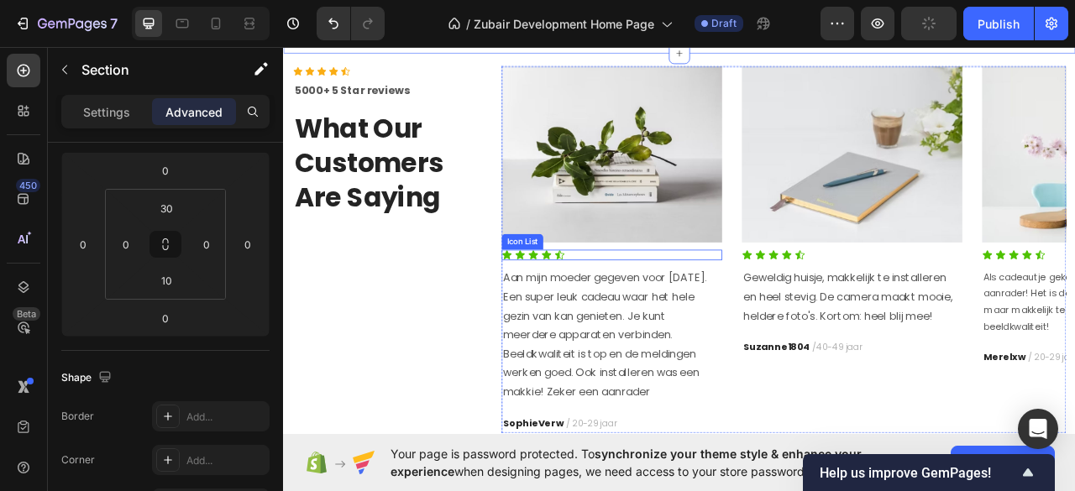
scroll to position [1967, 0]
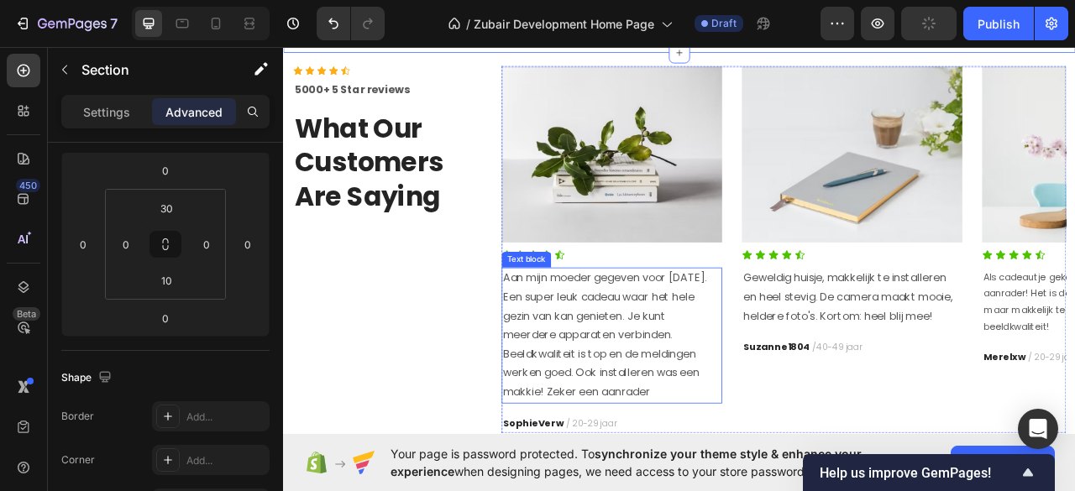
click at [681, 375] on p "Aan mijn moeder gegeven voor Sinterklaas. Een super leuk cadeau waar het hele g…" at bounding box center [700, 415] width 277 height 170
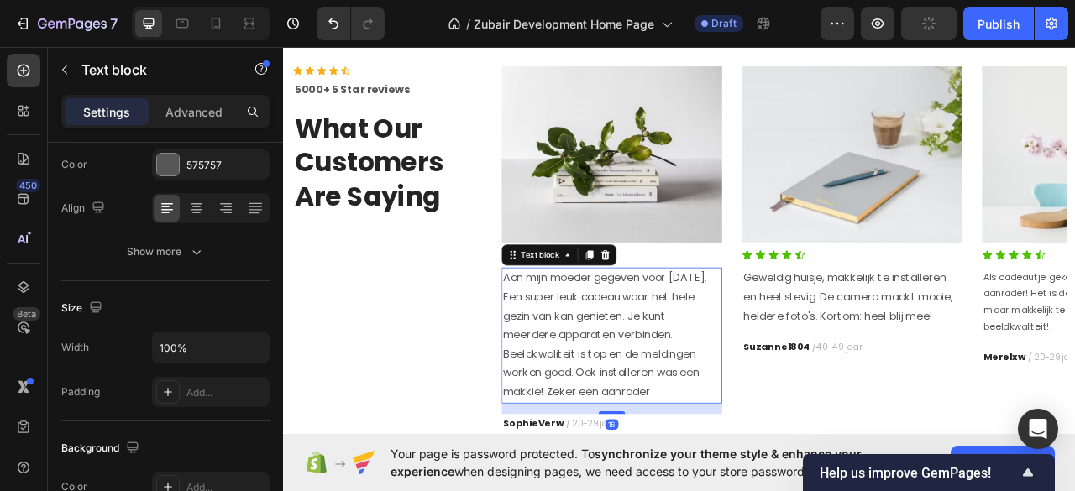
scroll to position [0, 0]
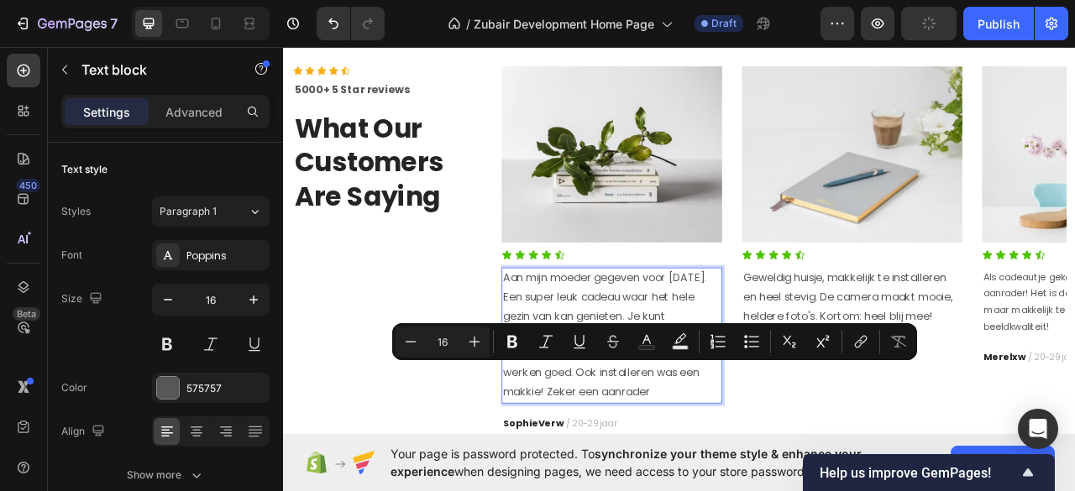
drag, startPoint x: 748, startPoint y: 480, endPoint x: 655, endPoint y: 453, distance: 97.2
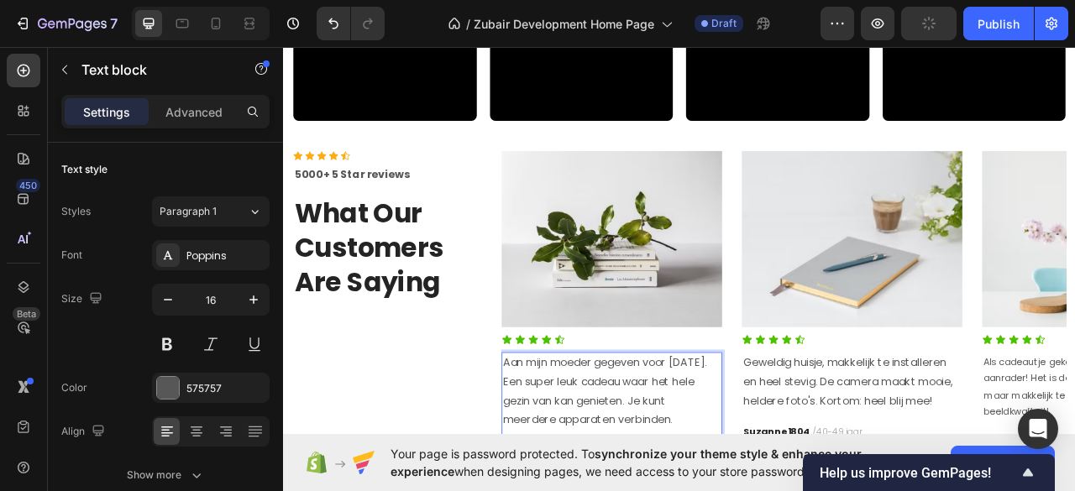
scroll to position [2079, 0]
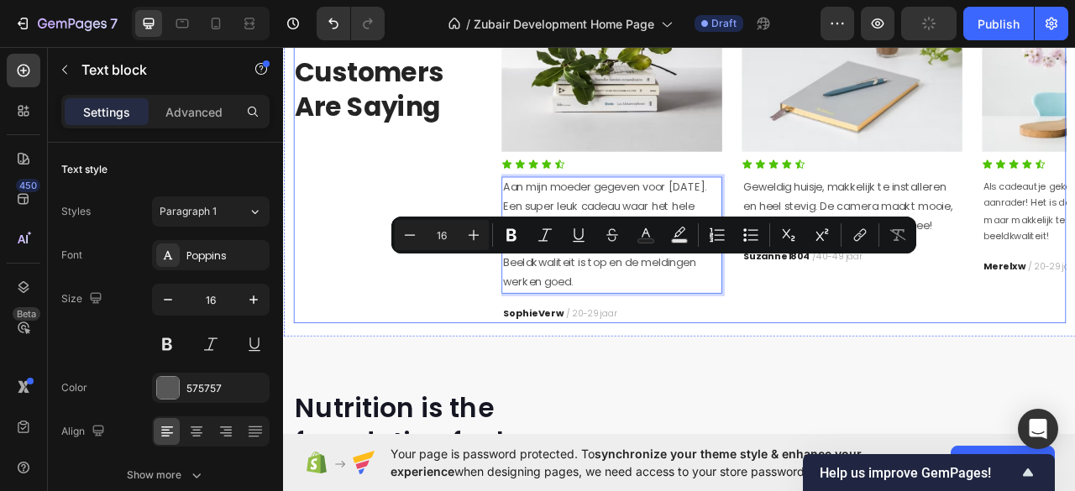
drag, startPoint x: 663, startPoint y: 341, endPoint x: 545, endPoint y: 321, distance: 120.1
click at [545, 321] on div "Icon Icon Icon Icon Icon Icon List Hoz 5000+ 5 Star reviews Text block What Our…" at bounding box center [787, 178] width 982 height 442
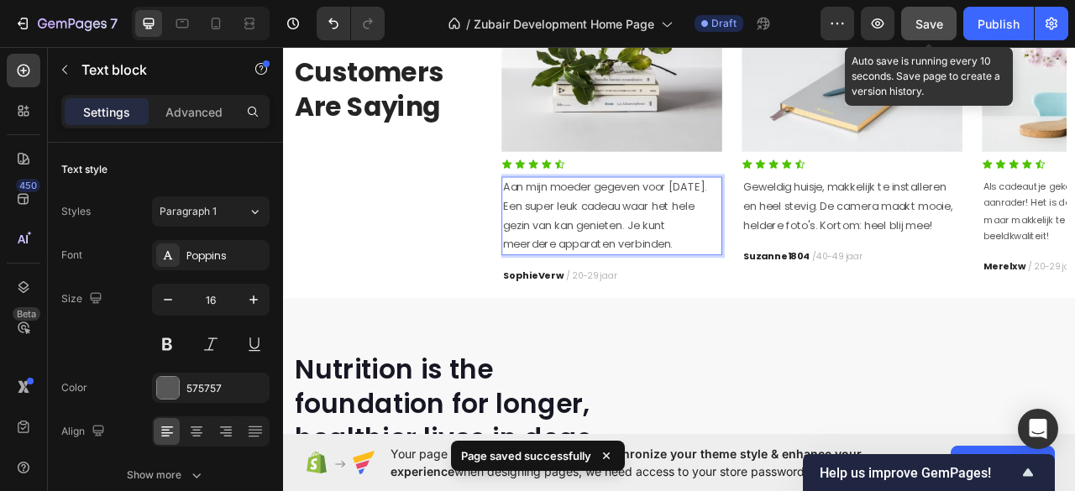
click at [933, 24] on span "Save" at bounding box center [929, 24] width 28 height 14
